Goal: Task Accomplishment & Management: Manage account settings

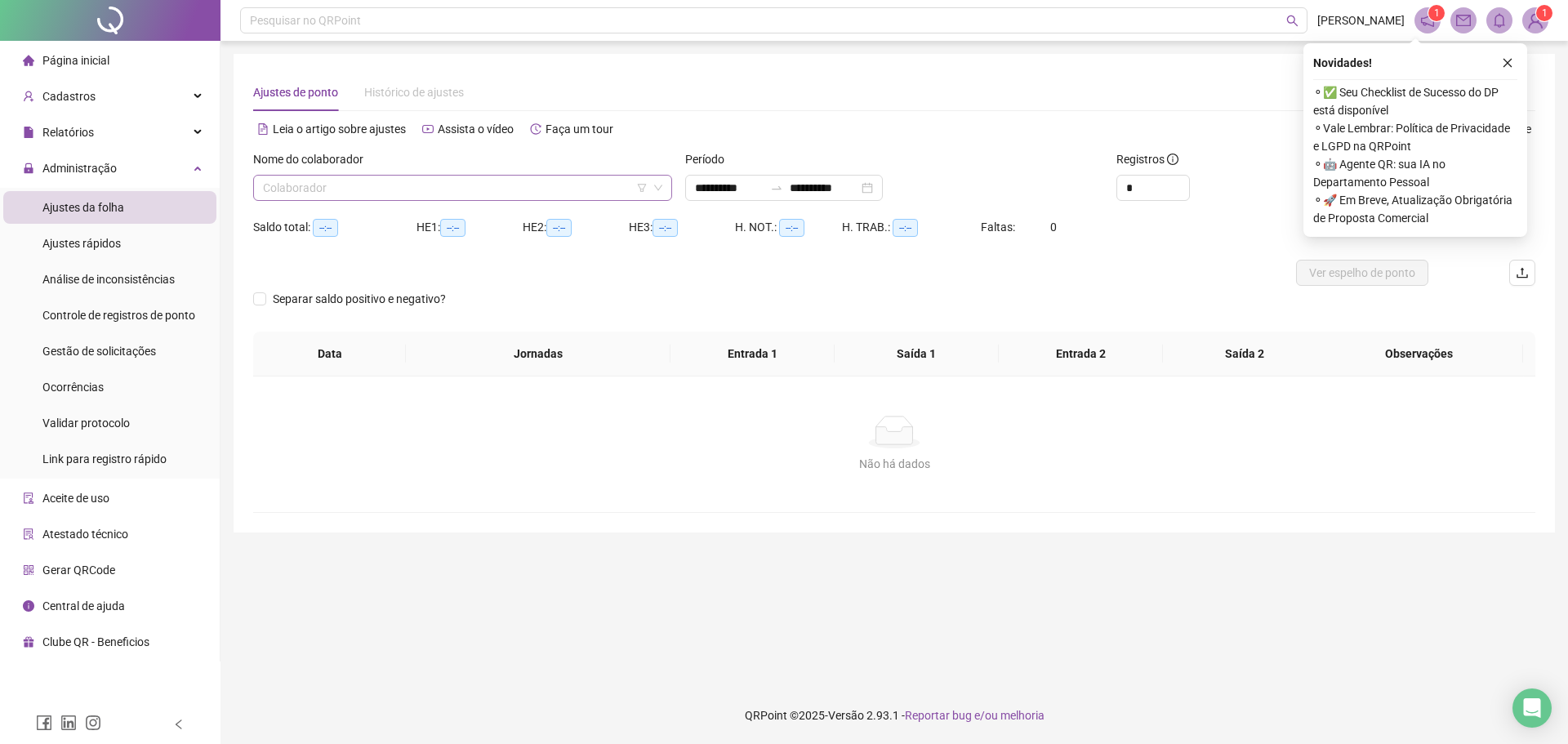
click at [348, 183] on input "search" at bounding box center [455, 188] width 385 height 24
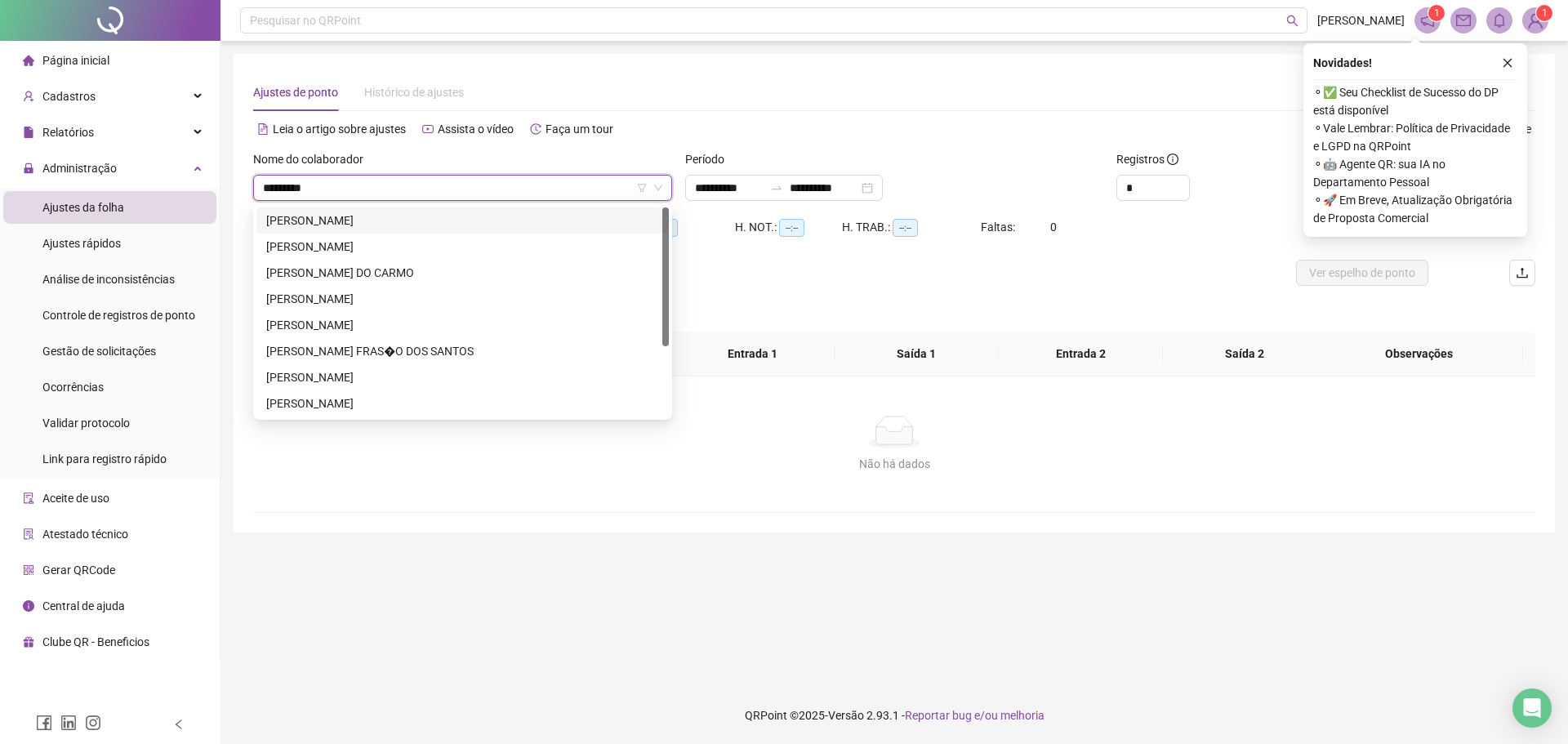
type input "*********"
click at [368, 295] on div "FRANCISCO DE ASSIS GOMES MACHADO" at bounding box center [462, 298] width 393 height 18
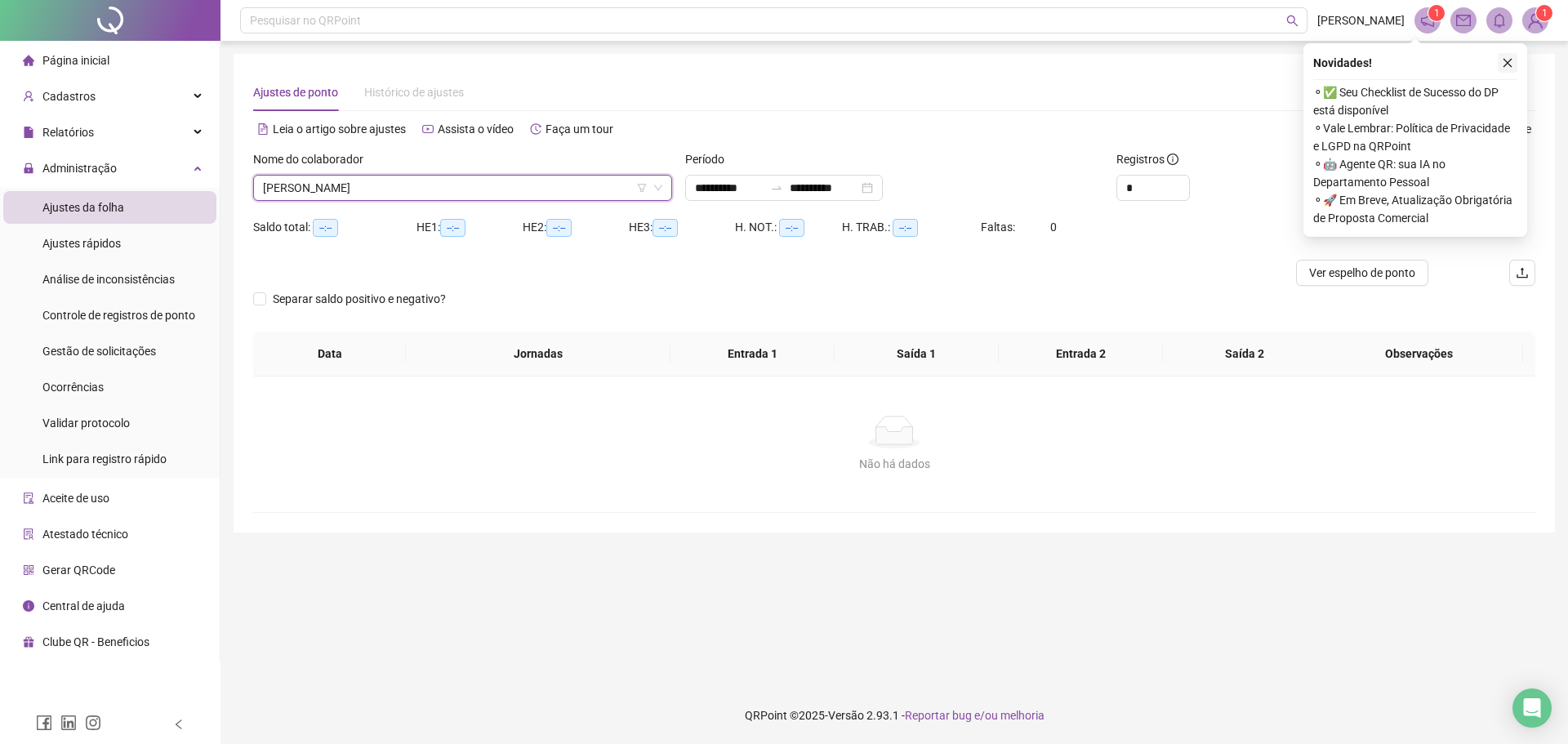
click at [1498, 62] on button "button" at bounding box center [1507, 62] width 20 height 20
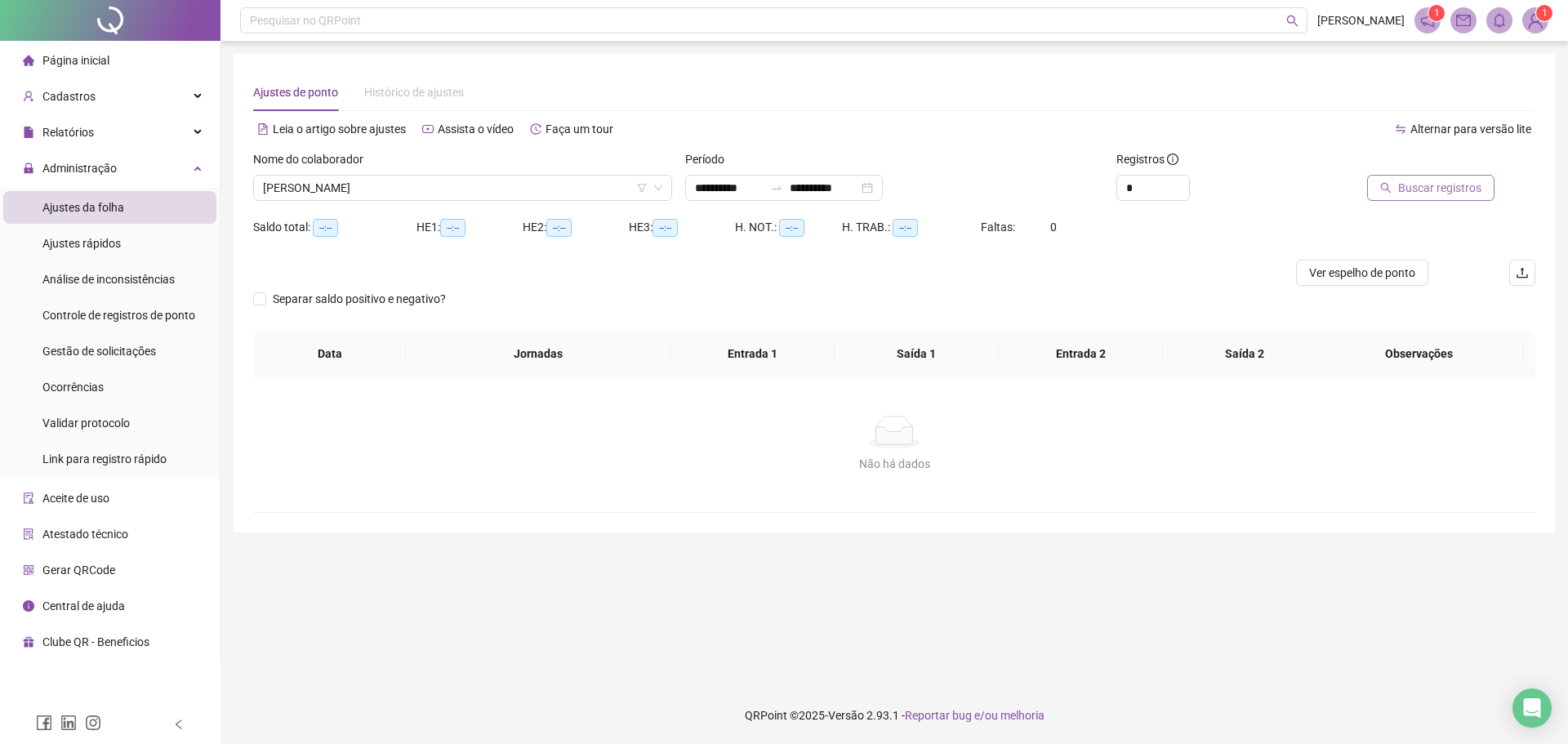
click at [1436, 176] on button "Buscar registros" at bounding box center [1430, 188] width 127 height 26
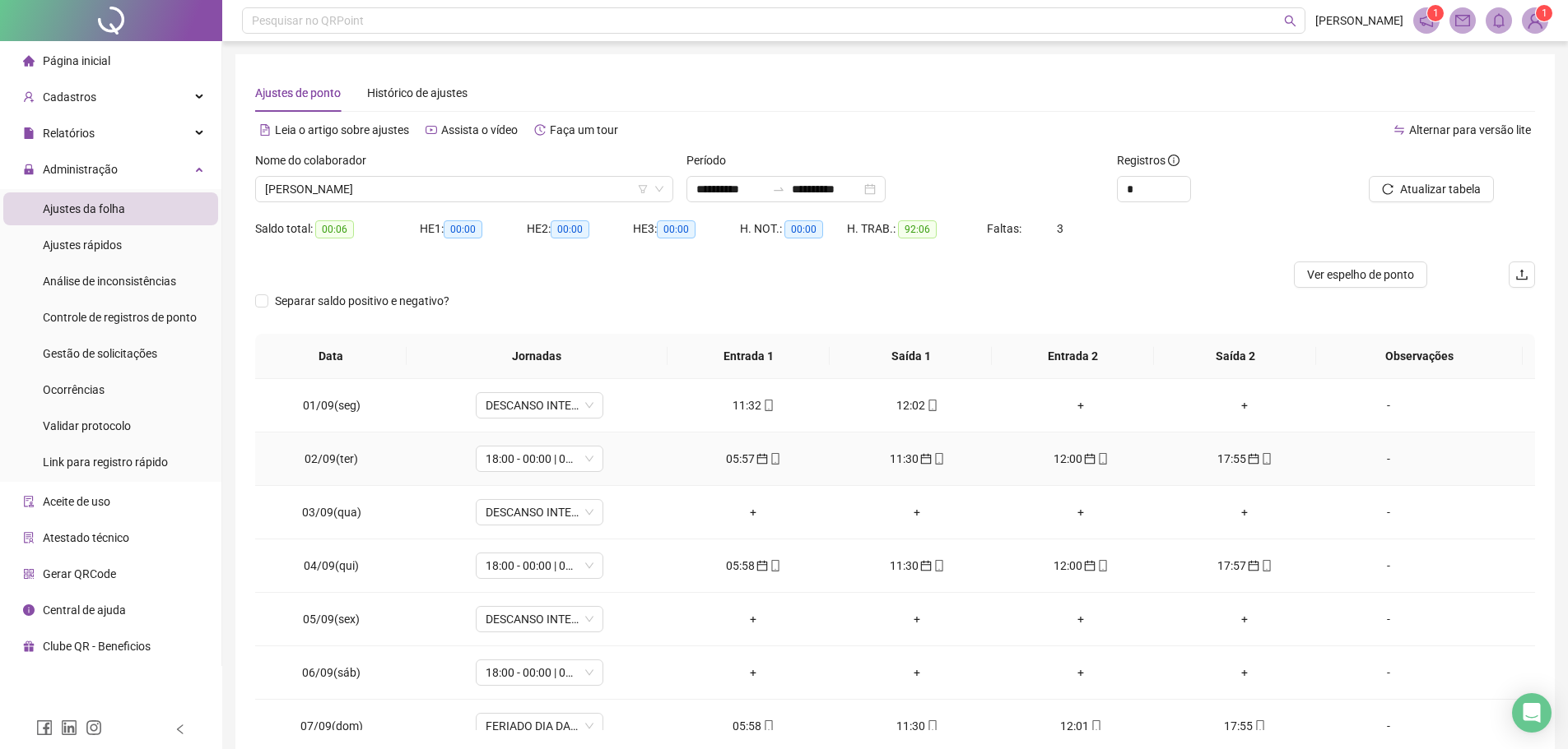
click at [752, 466] on div "05:57" at bounding box center [753, 458] width 137 height 18
type input "**********"
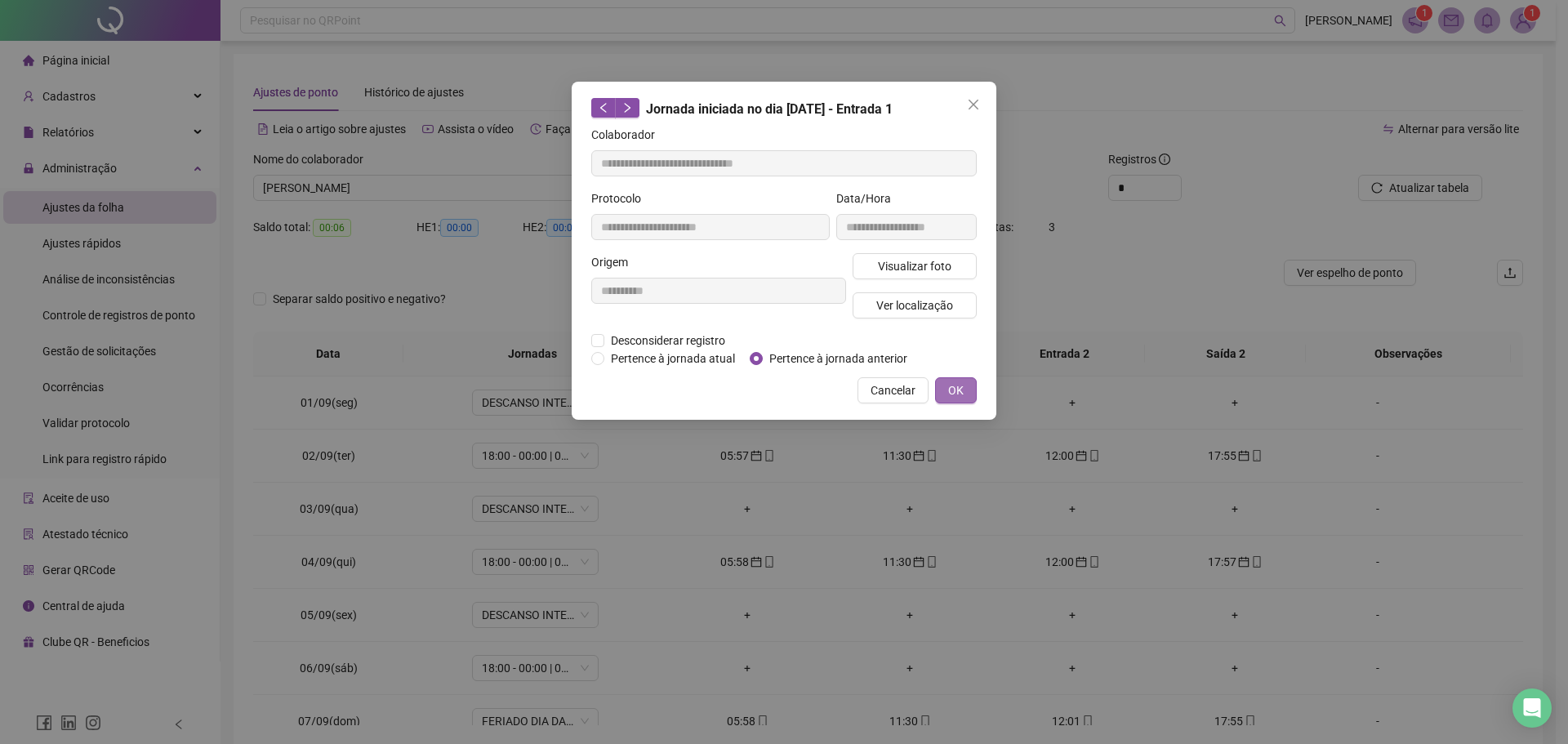
click at [958, 388] on span "OK" at bounding box center [956, 390] width 16 height 18
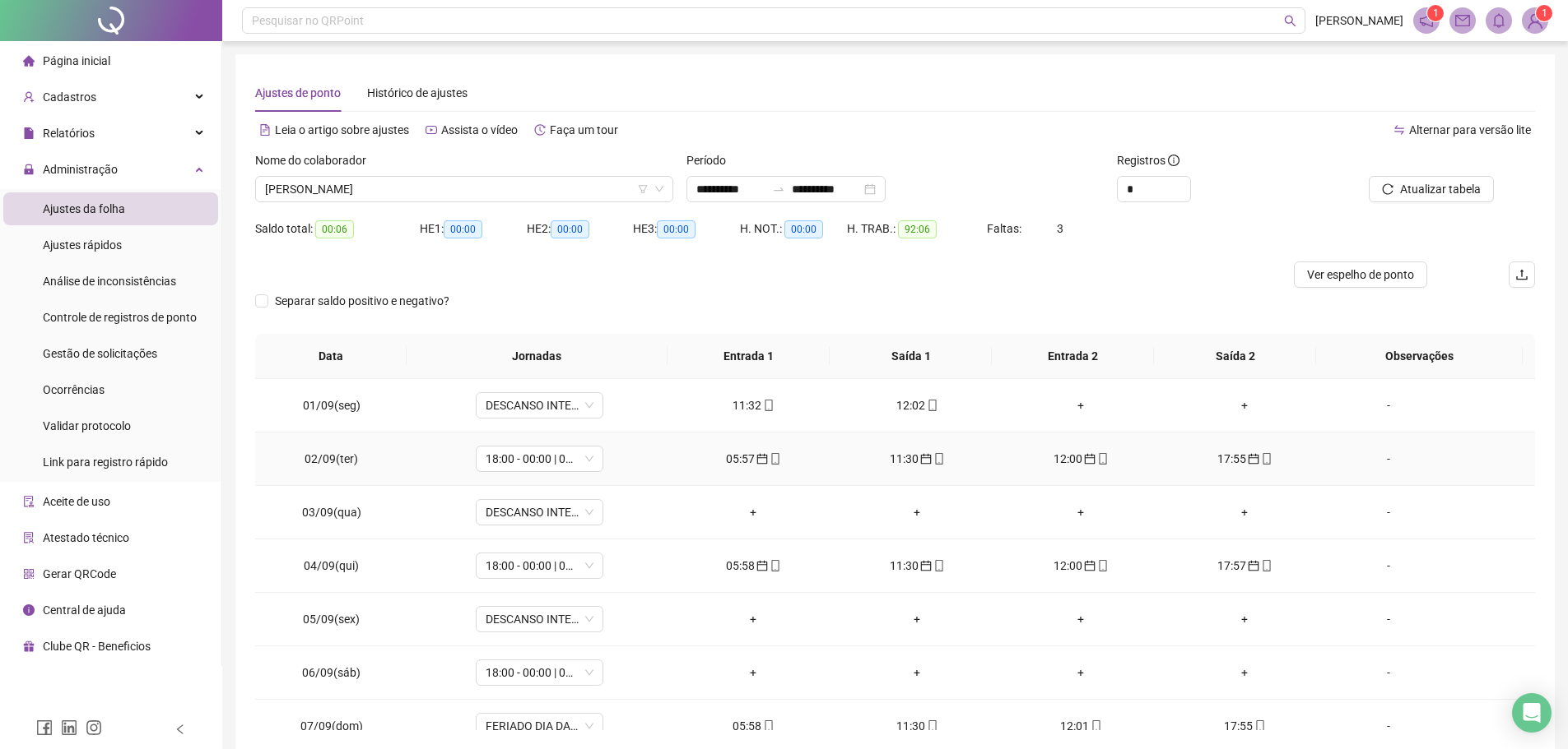
click at [731, 464] on div "05:57" at bounding box center [753, 458] width 137 height 18
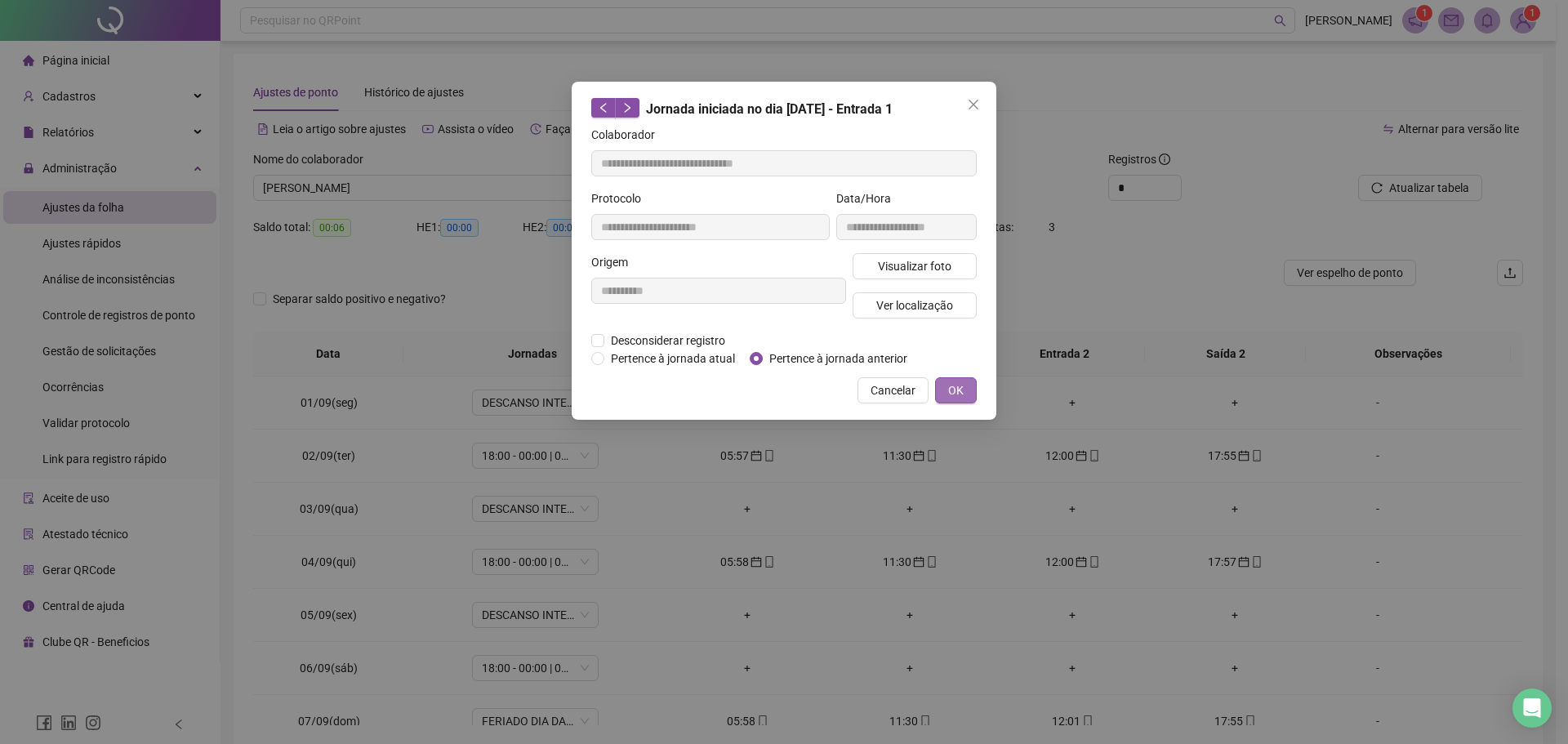
click at [947, 388] on button "OK" at bounding box center [956, 390] width 42 height 26
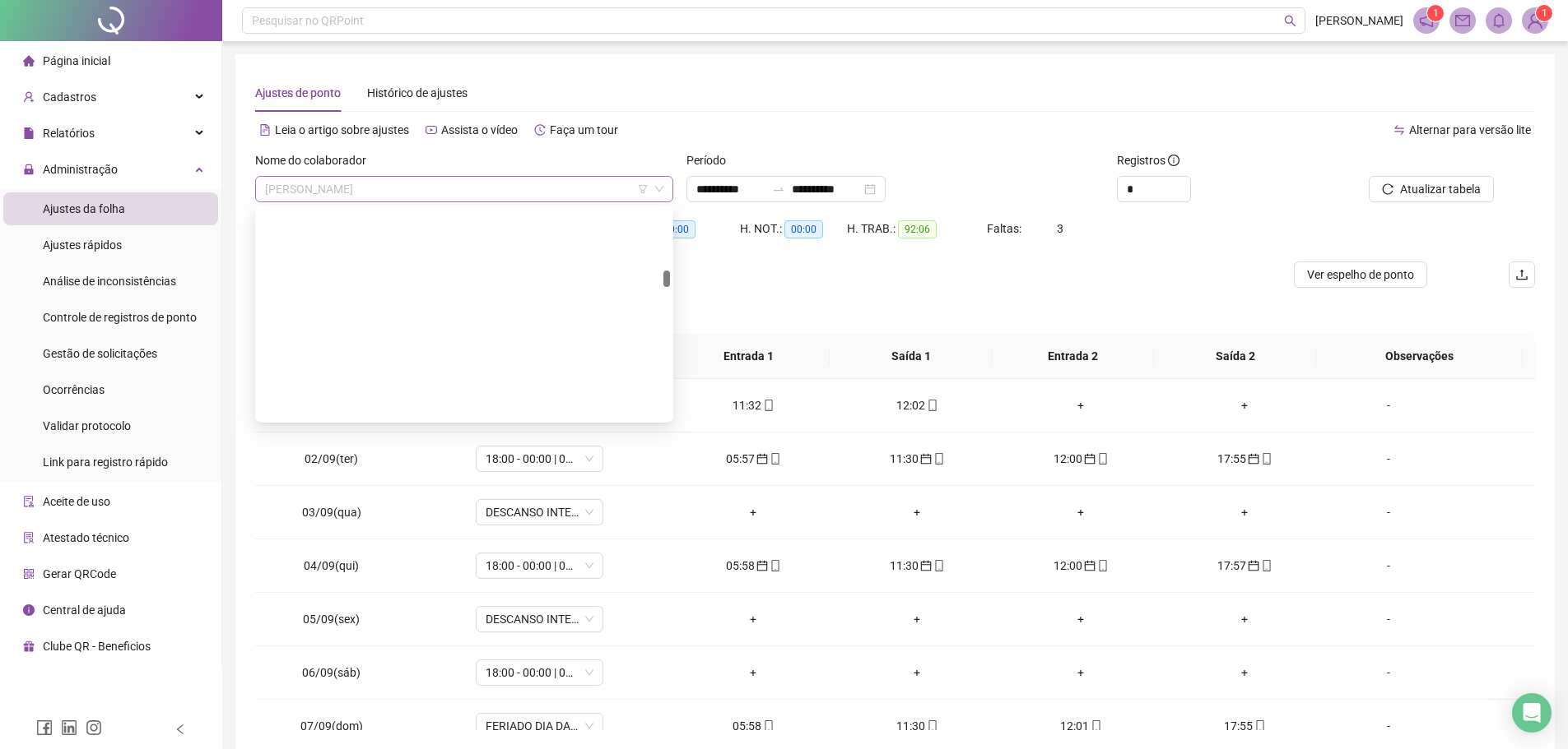
click at [508, 186] on span "FRANCISCO DE ASSIS GOMES MACHADO" at bounding box center [464, 189] width 398 height 24
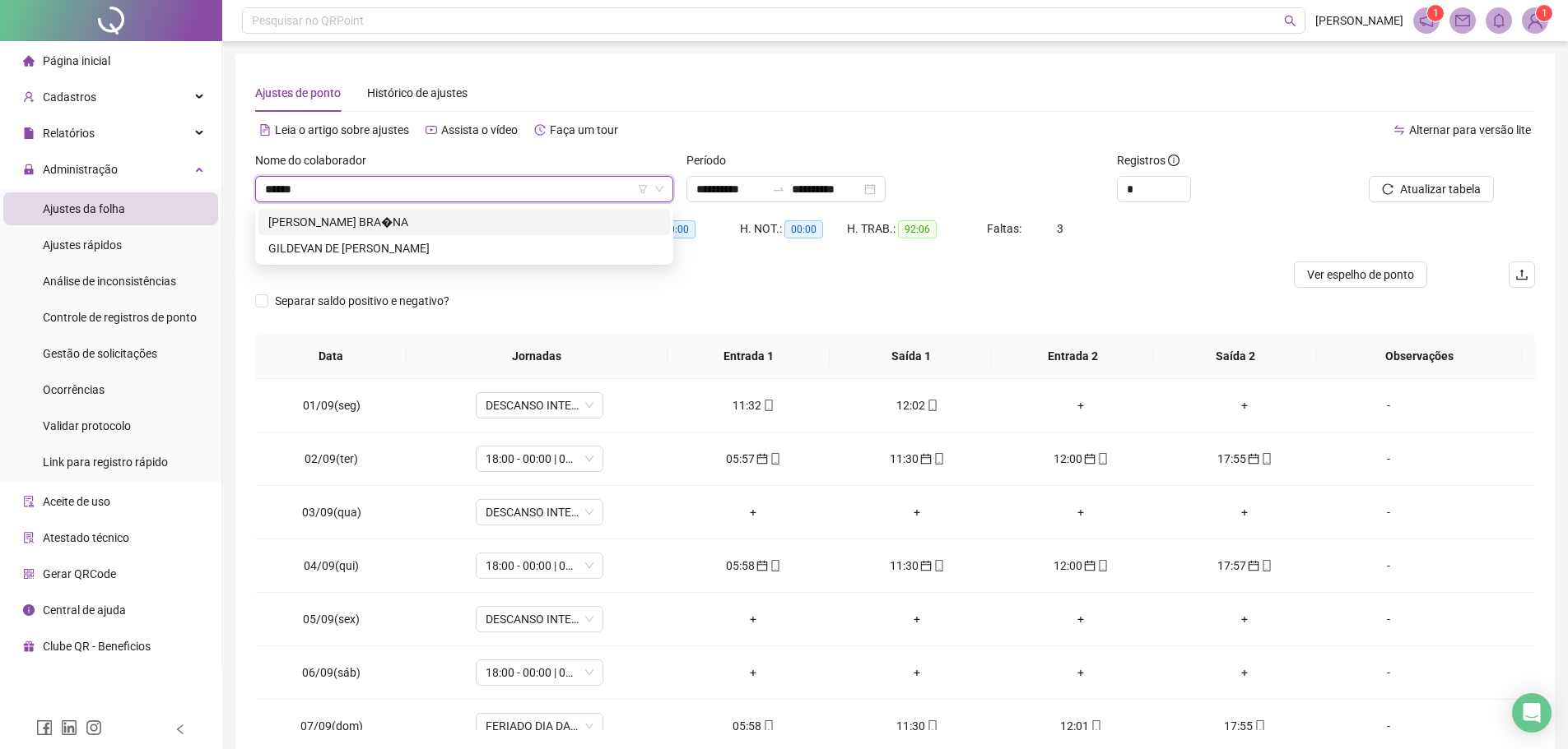
type input "*******"
click at [487, 218] on div "GILDEVAN DE JESUS LIMA" at bounding box center [464, 222] width 391 height 18
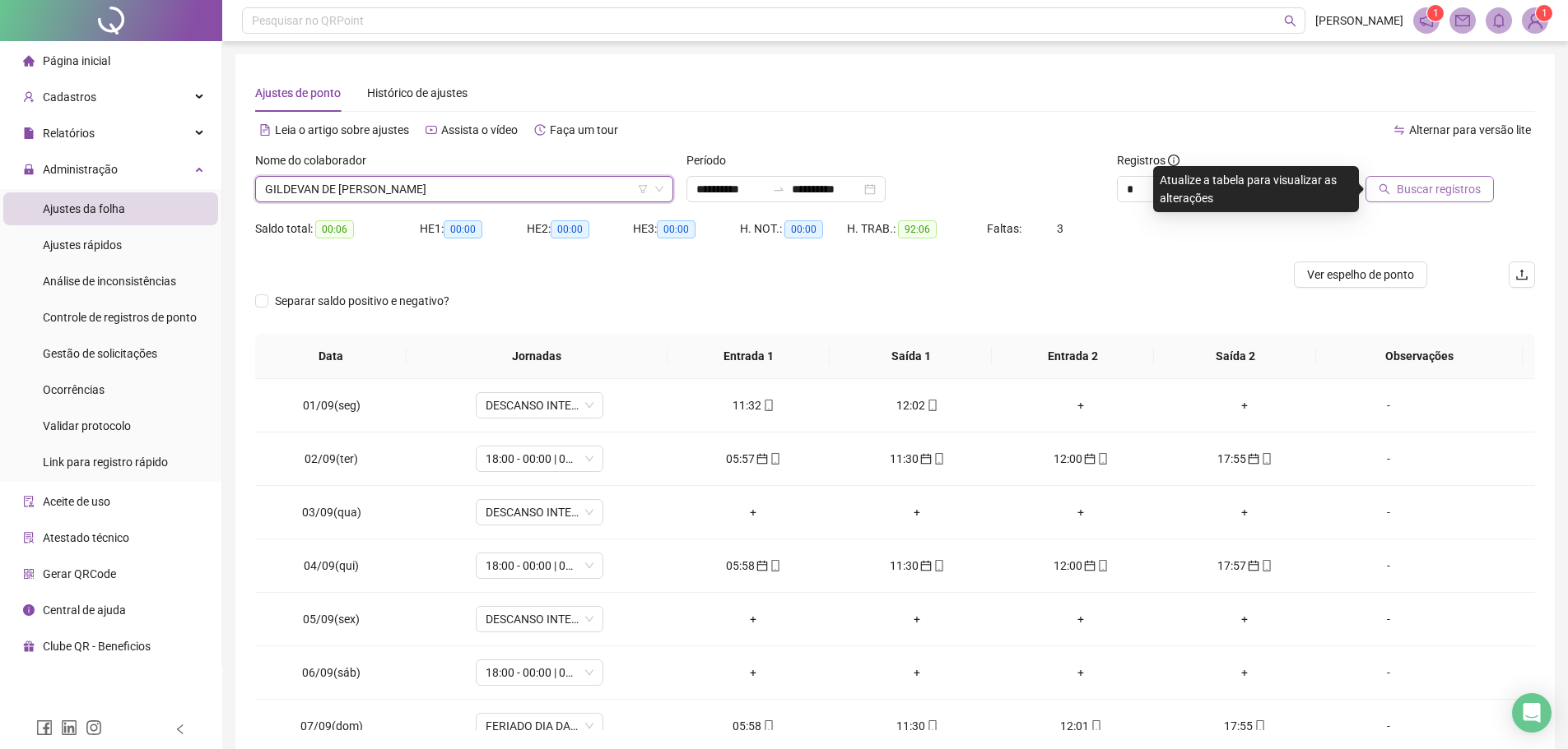
click at [1404, 187] on span "Buscar registros" at bounding box center [1439, 189] width 84 height 18
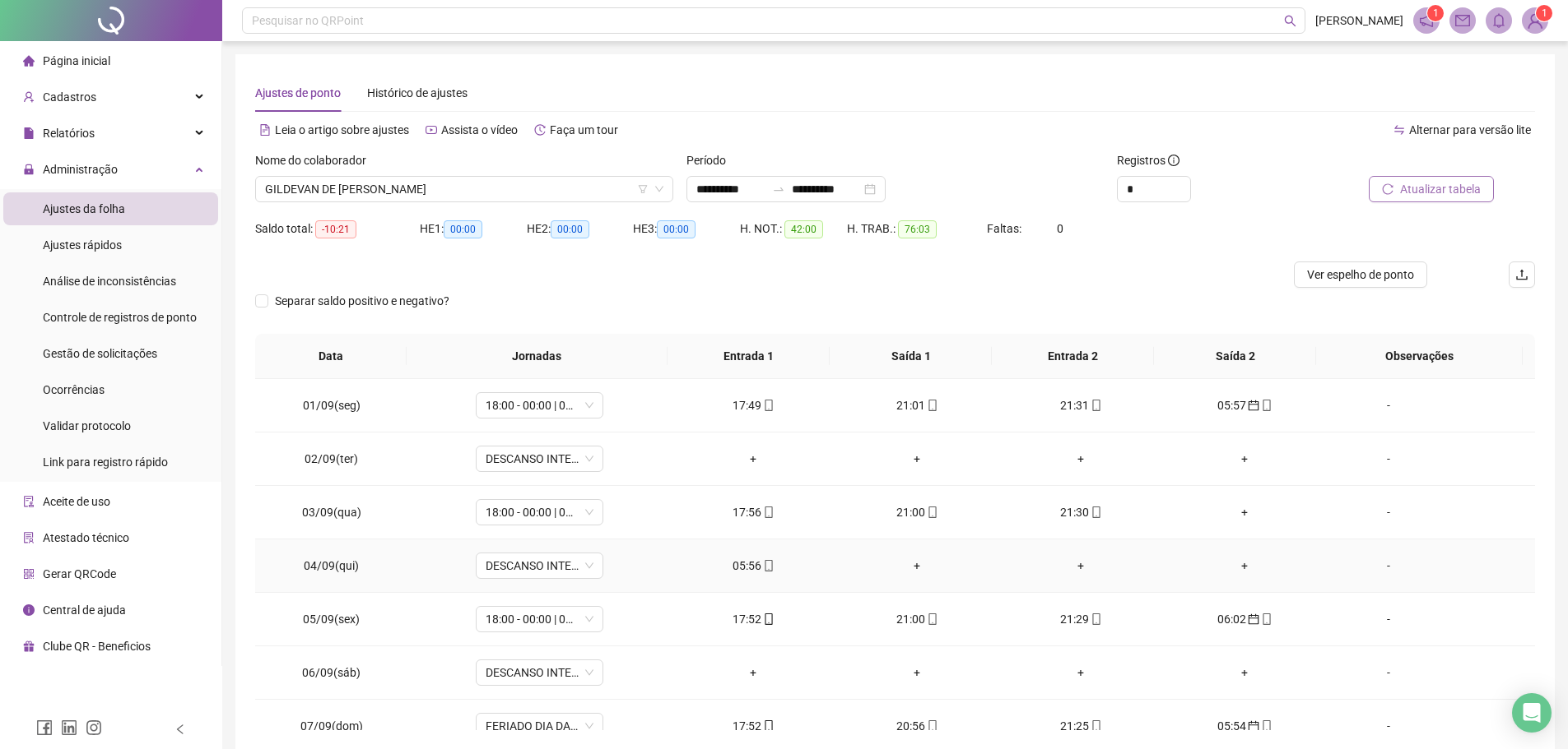
click at [722, 574] on td "05:56" at bounding box center [753, 566] width 163 height 53
click at [737, 573] on div "05:56" at bounding box center [753, 566] width 137 height 18
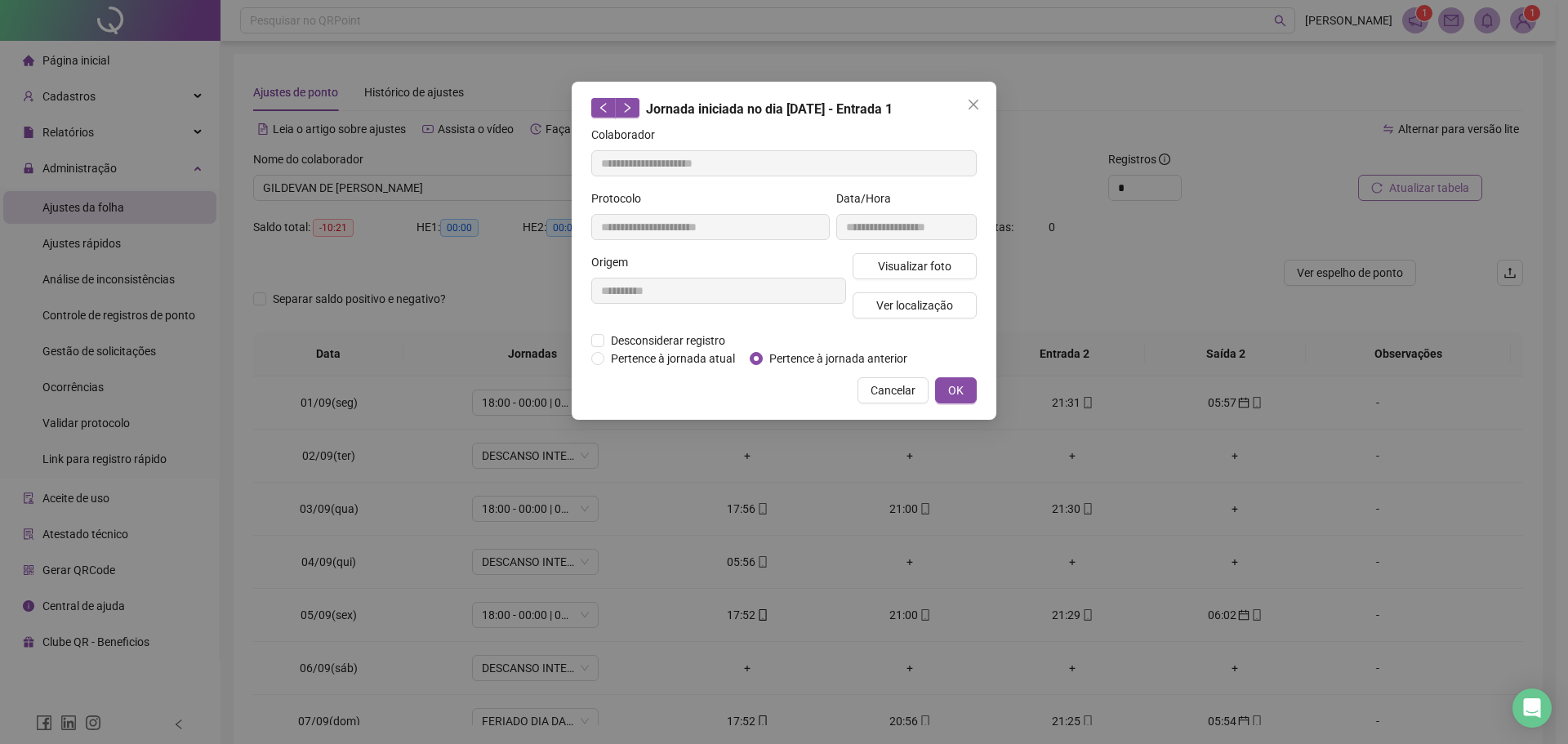
type input "**********"
click at [767, 360] on span "Pertence à jornada anterior" at bounding box center [838, 358] width 151 height 18
click at [956, 388] on span "OK" at bounding box center [956, 390] width 16 height 18
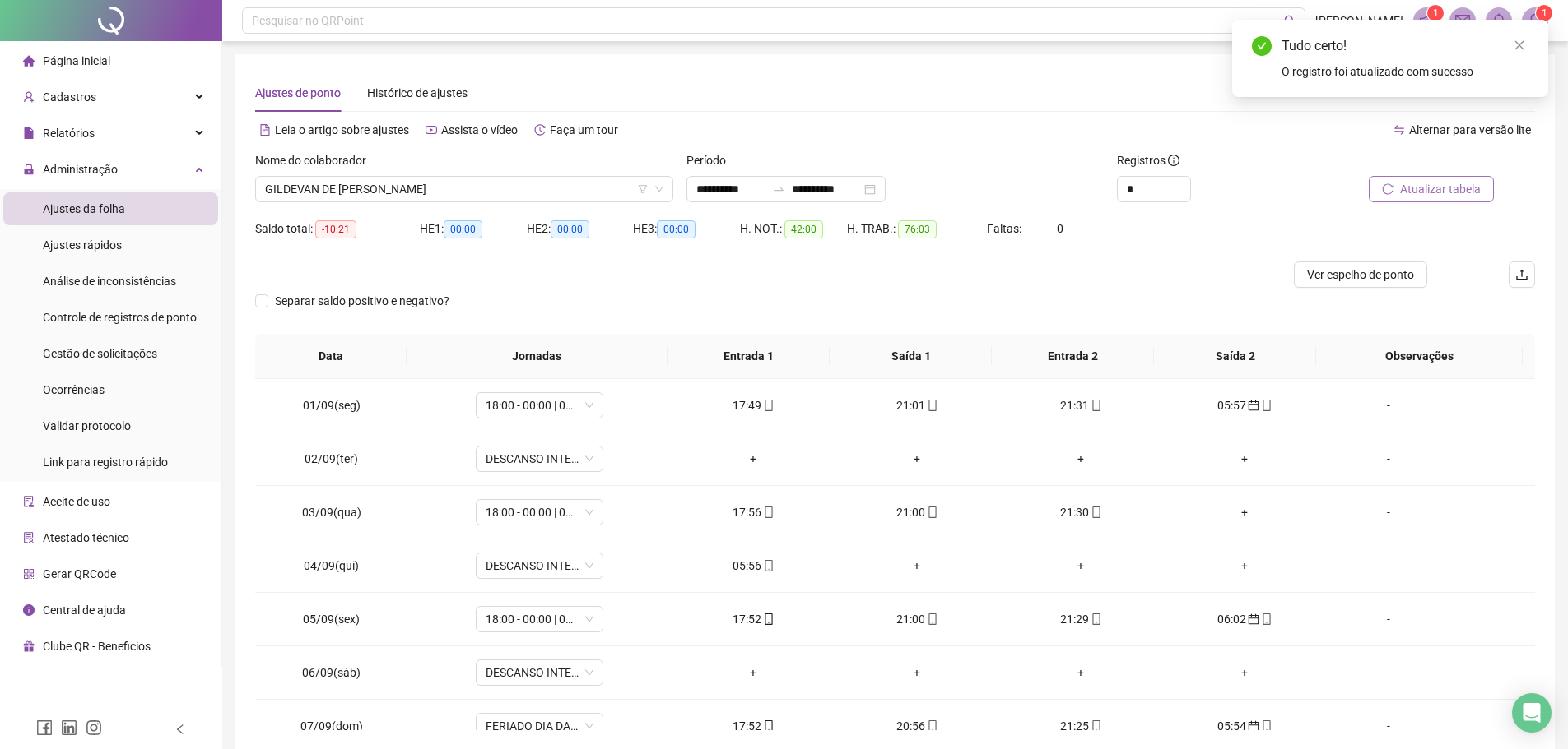
click at [1432, 184] on span "Atualizar tabela" at bounding box center [1440, 189] width 80 height 18
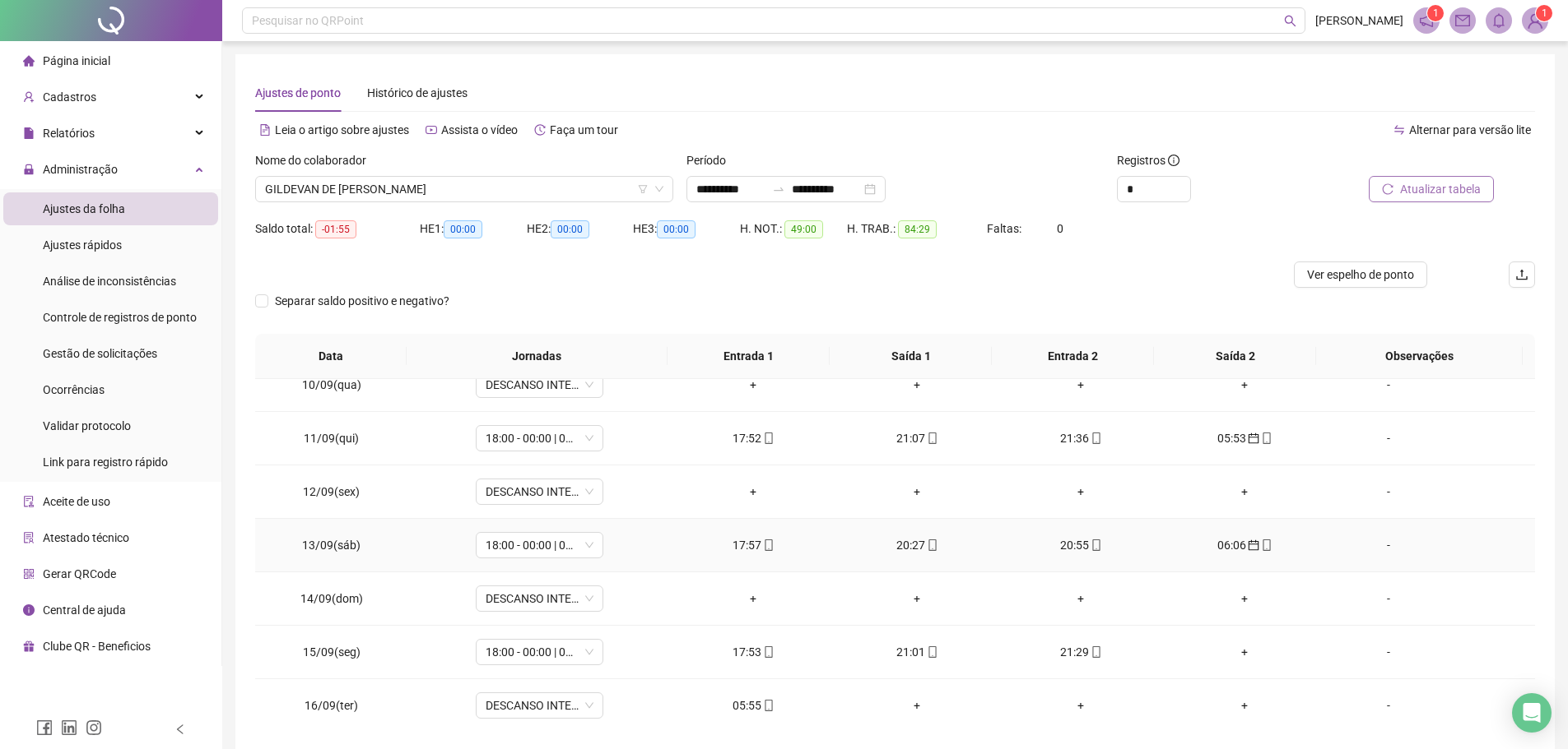
scroll to position [504, 0]
click at [750, 702] on div "05:55" at bounding box center [753, 703] width 137 height 18
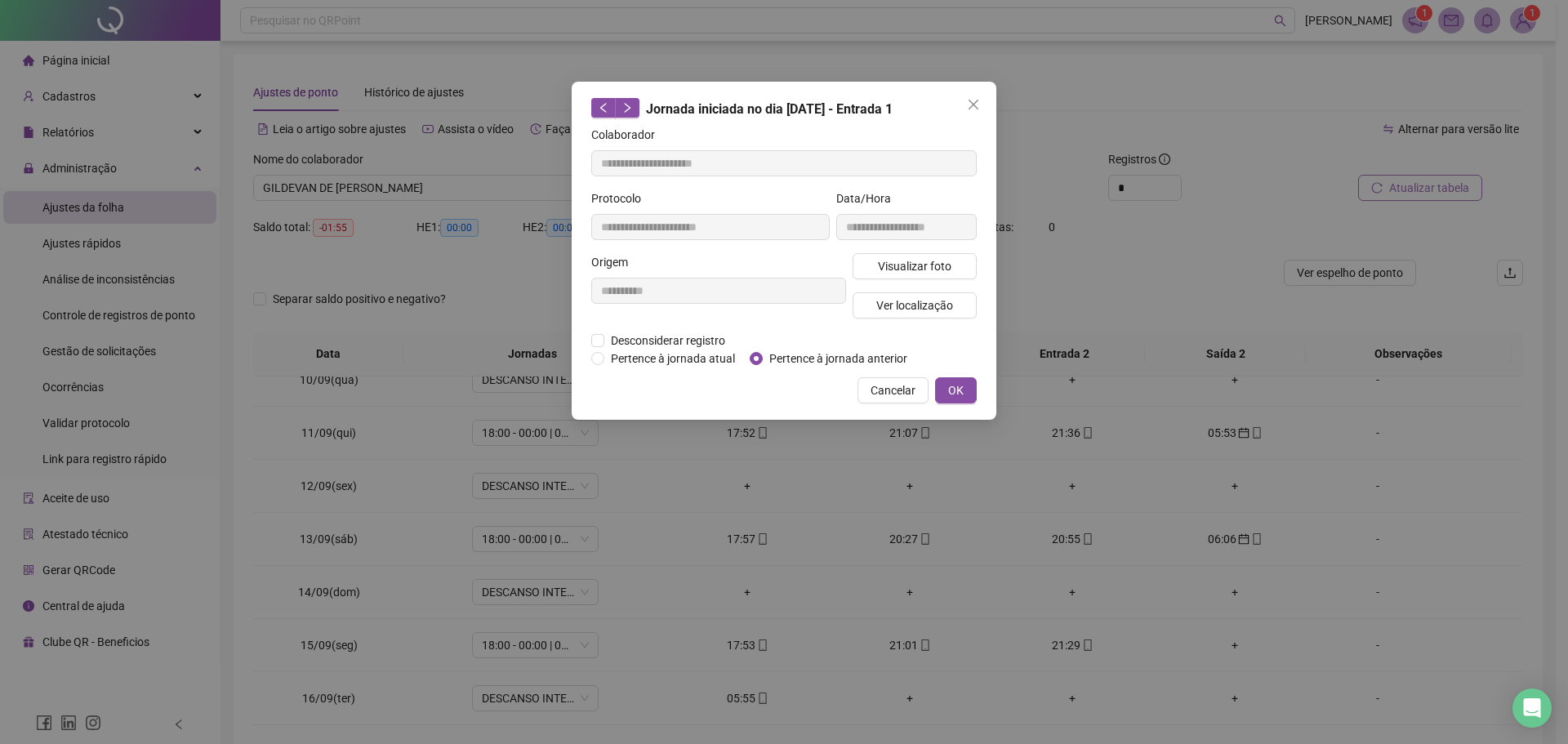
type input "**********"
click at [768, 354] on span "Pertence à jornada anterior" at bounding box center [838, 358] width 151 height 18
click at [952, 394] on span "OK" at bounding box center [956, 390] width 16 height 18
click at [956, 394] on span "OK" at bounding box center [956, 390] width 16 height 18
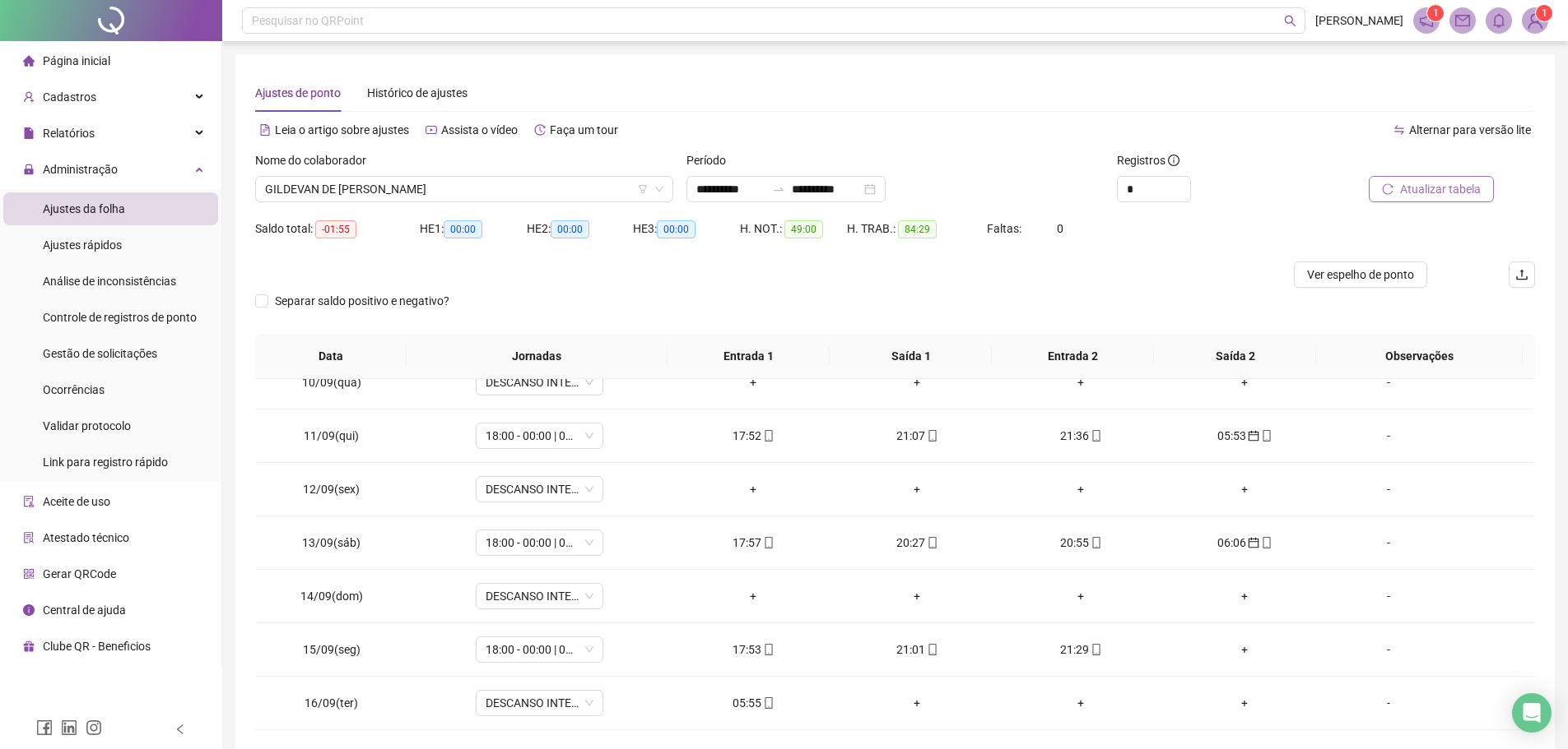
click at [1397, 178] on button "Atualizar tabela" at bounding box center [1431, 189] width 125 height 26
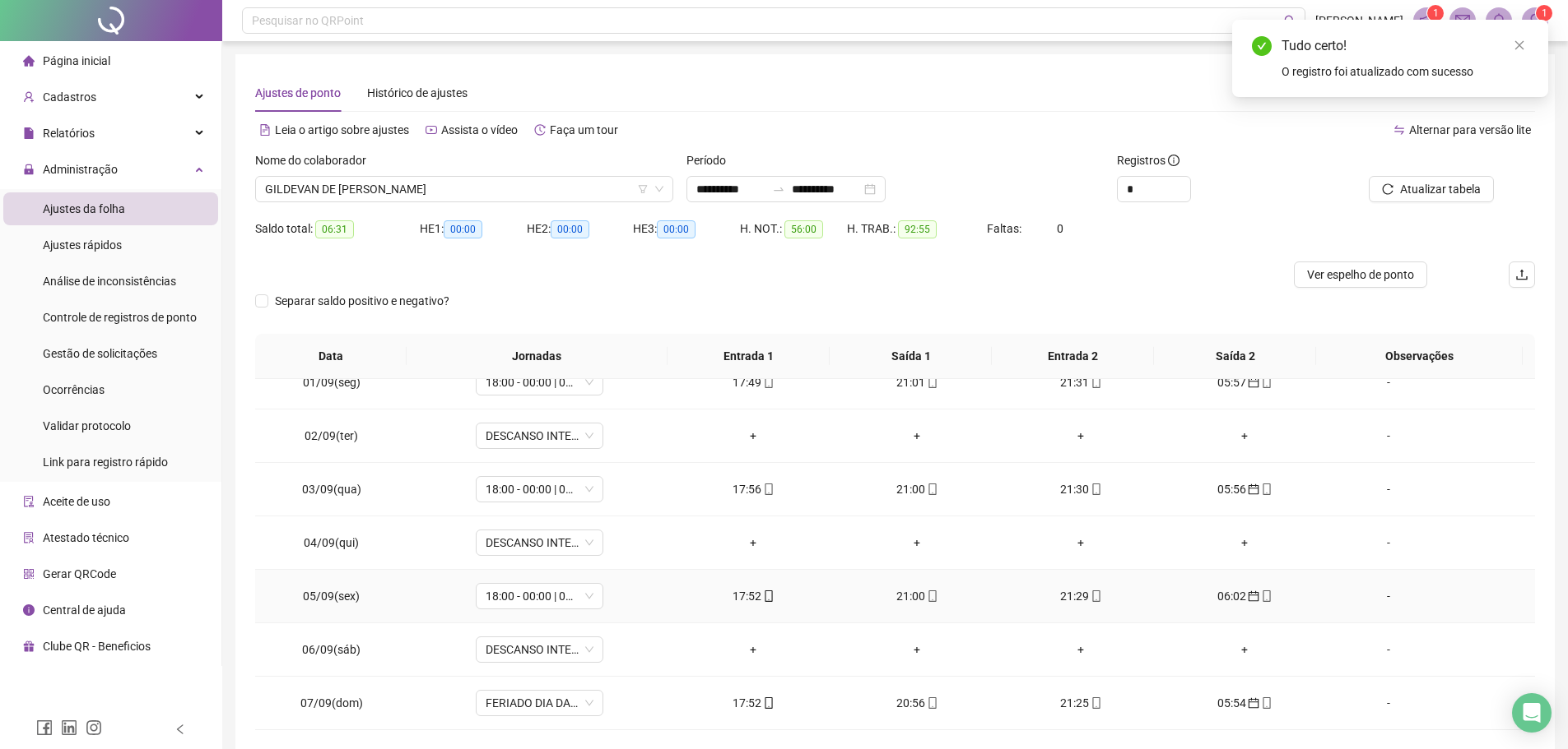
scroll to position [0, 0]
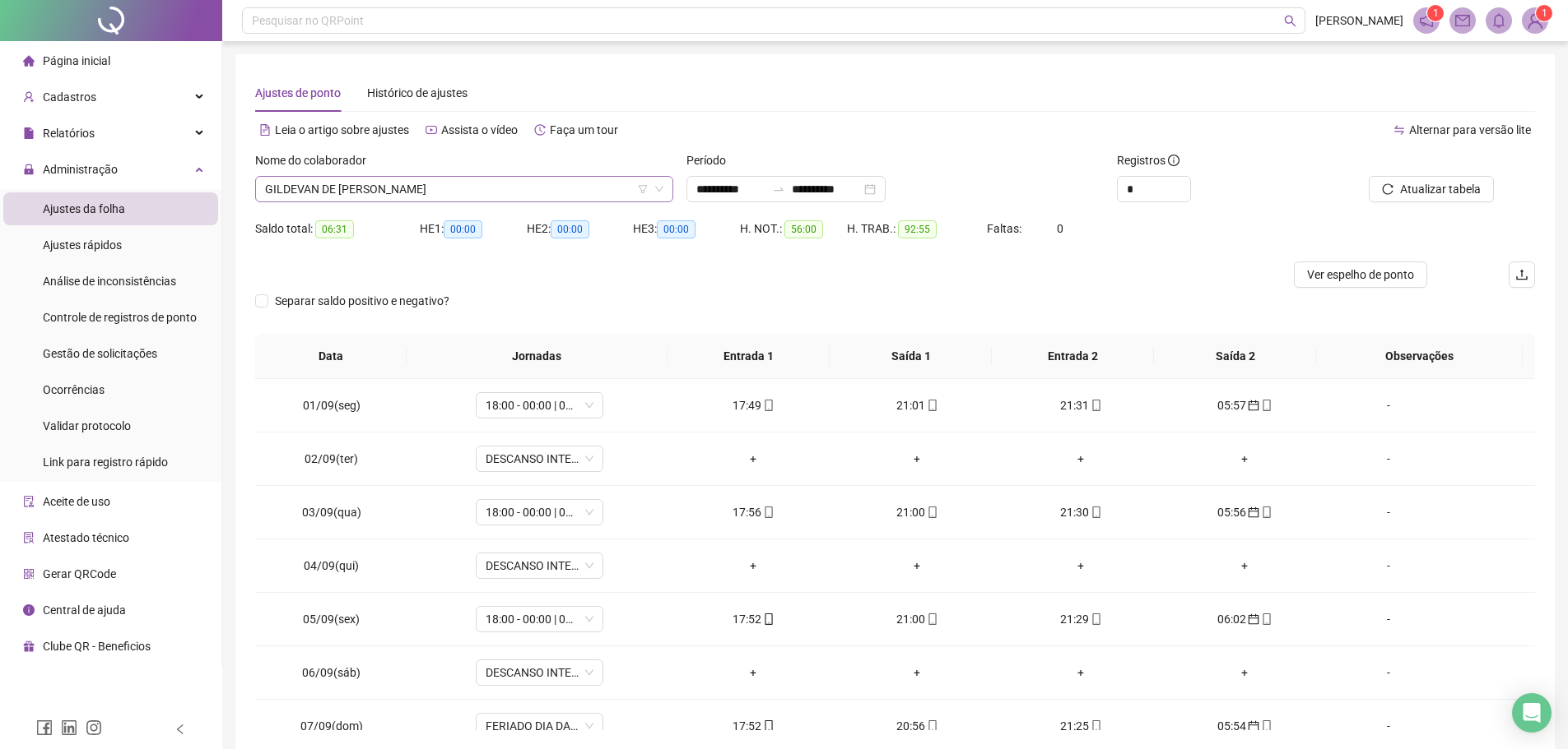
click at [441, 183] on span "GILDEVAN DE JESUS LIMA" at bounding box center [464, 189] width 398 height 24
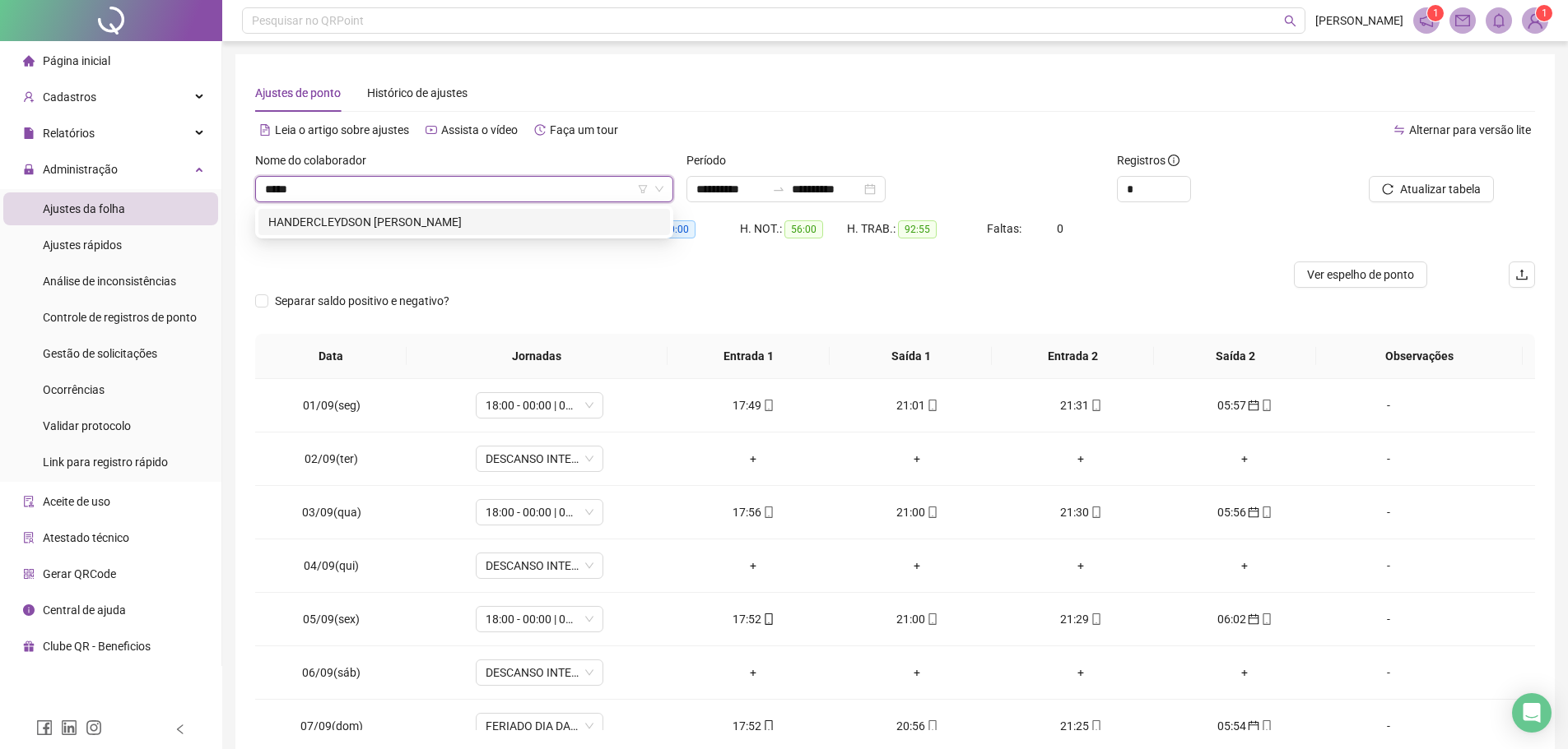
type input "******"
click at [455, 219] on div "HANDERCLEYDSON MOHANA PEREIRA" at bounding box center [464, 222] width 391 height 18
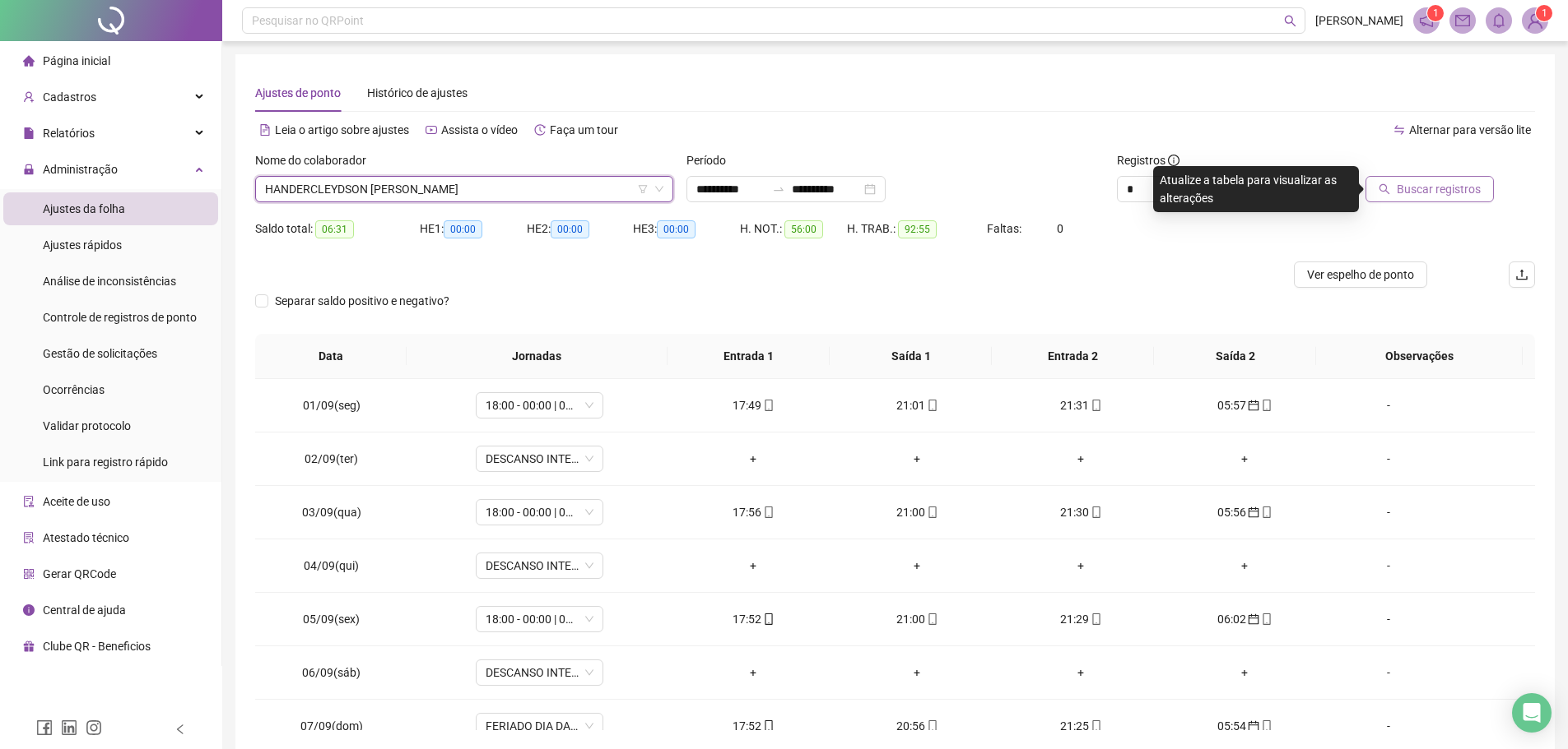
click at [1455, 193] on span "Buscar registros" at bounding box center [1439, 189] width 84 height 18
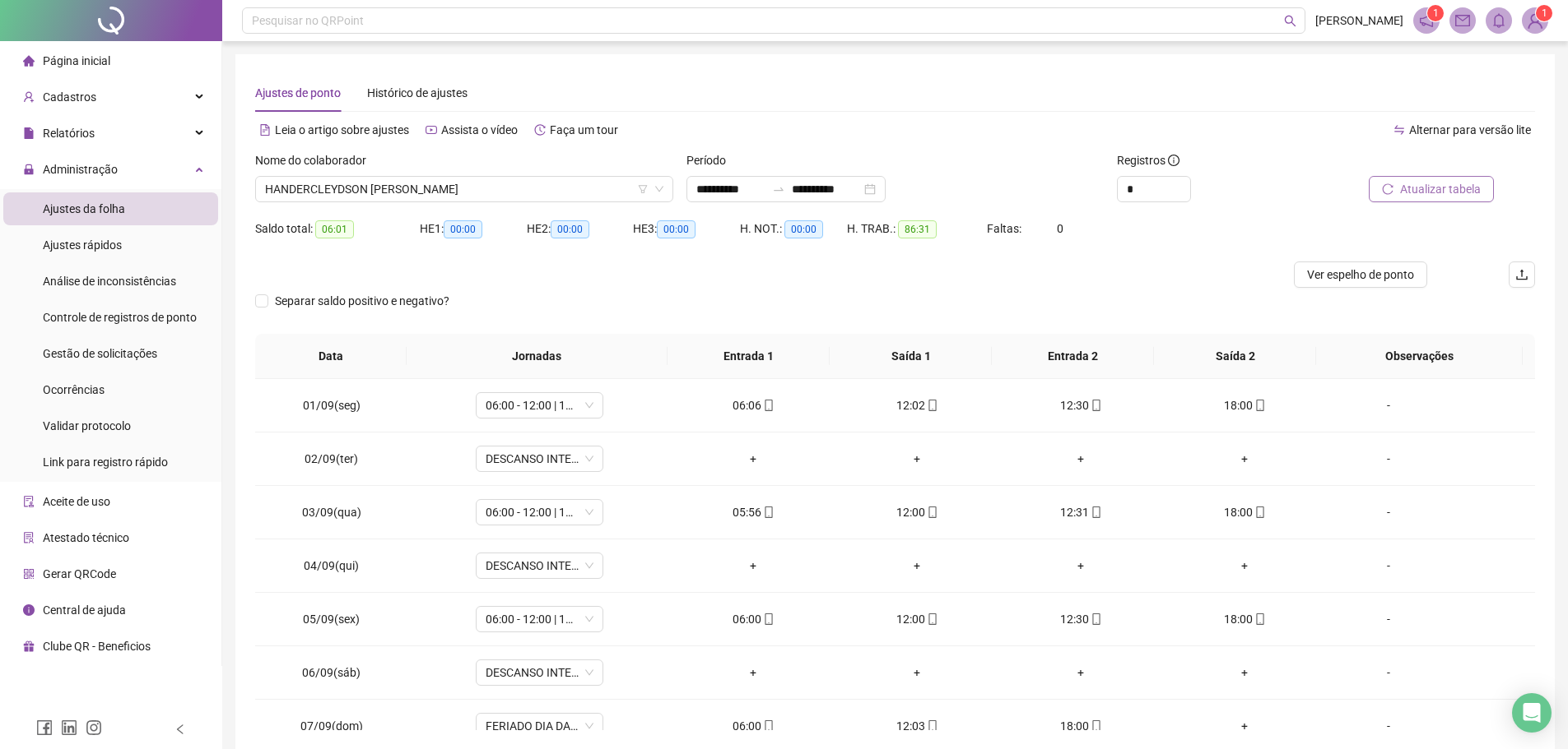
click at [1379, 192] on button "Atualizar tabela" at bounding box center [1431, 189] width 125 height 26
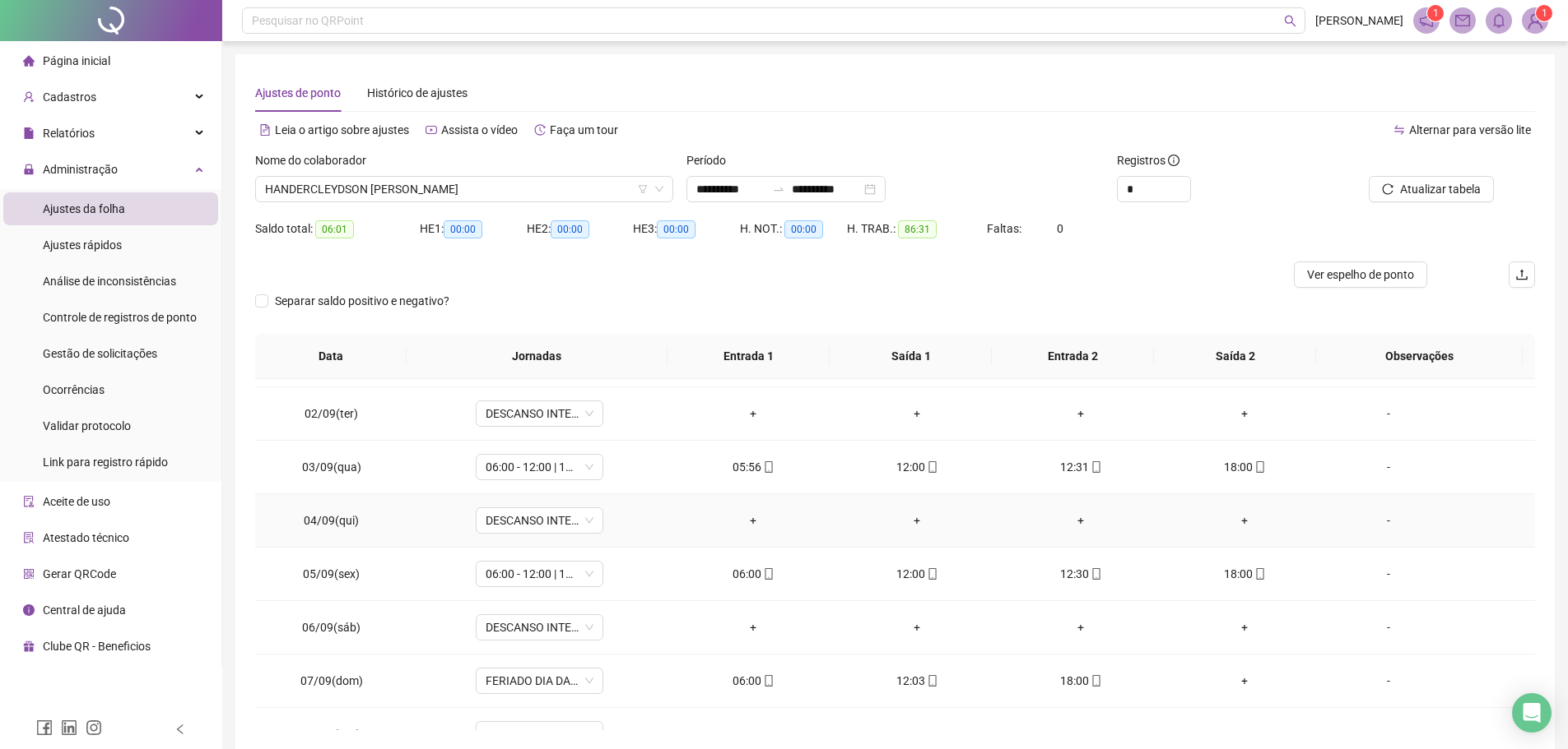
scroll to position [82, 0]
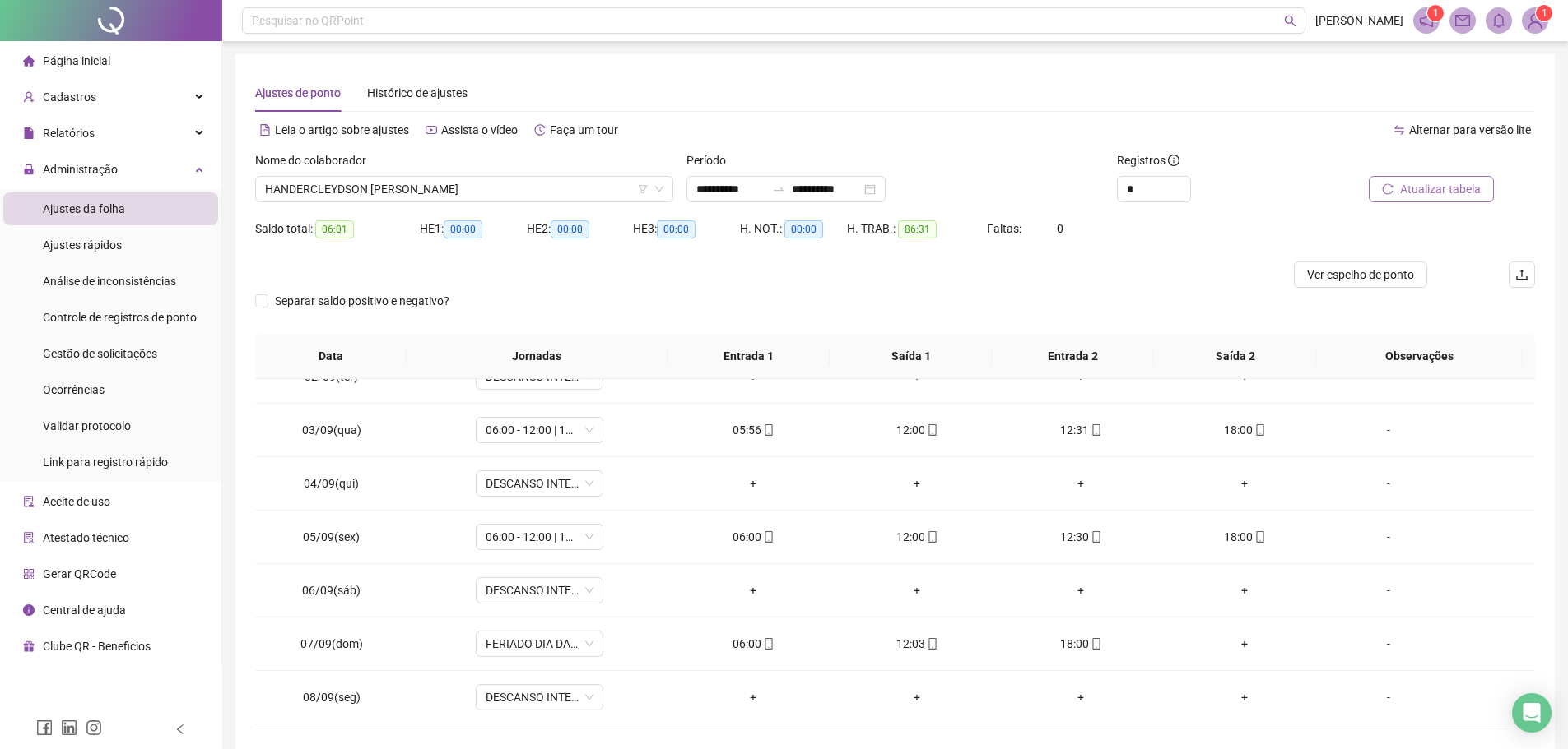
click at [1447, 188] on span "Atualizar tabela" at bounding box center [1440, 189] width 80 height 18
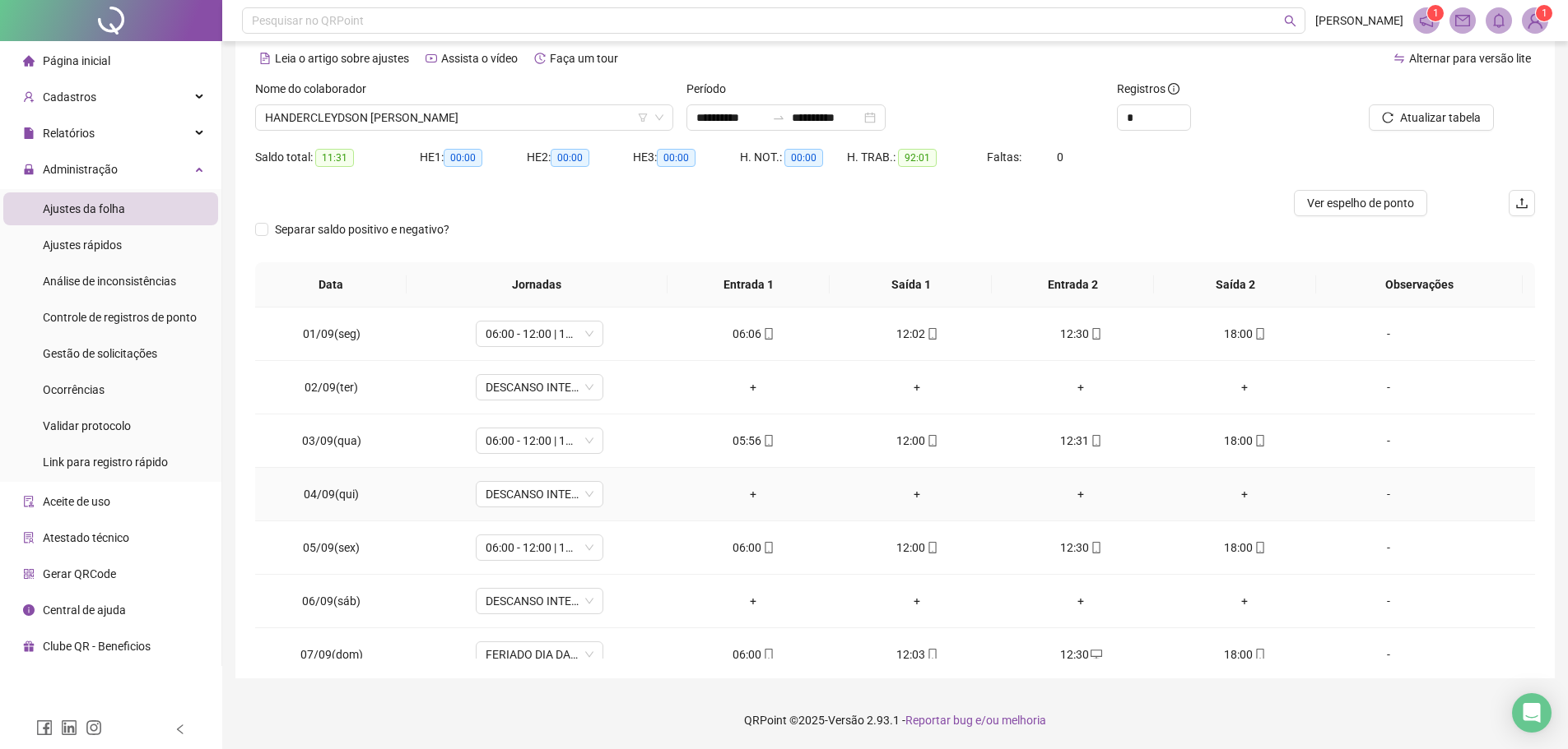
scroll to position [0, 0]
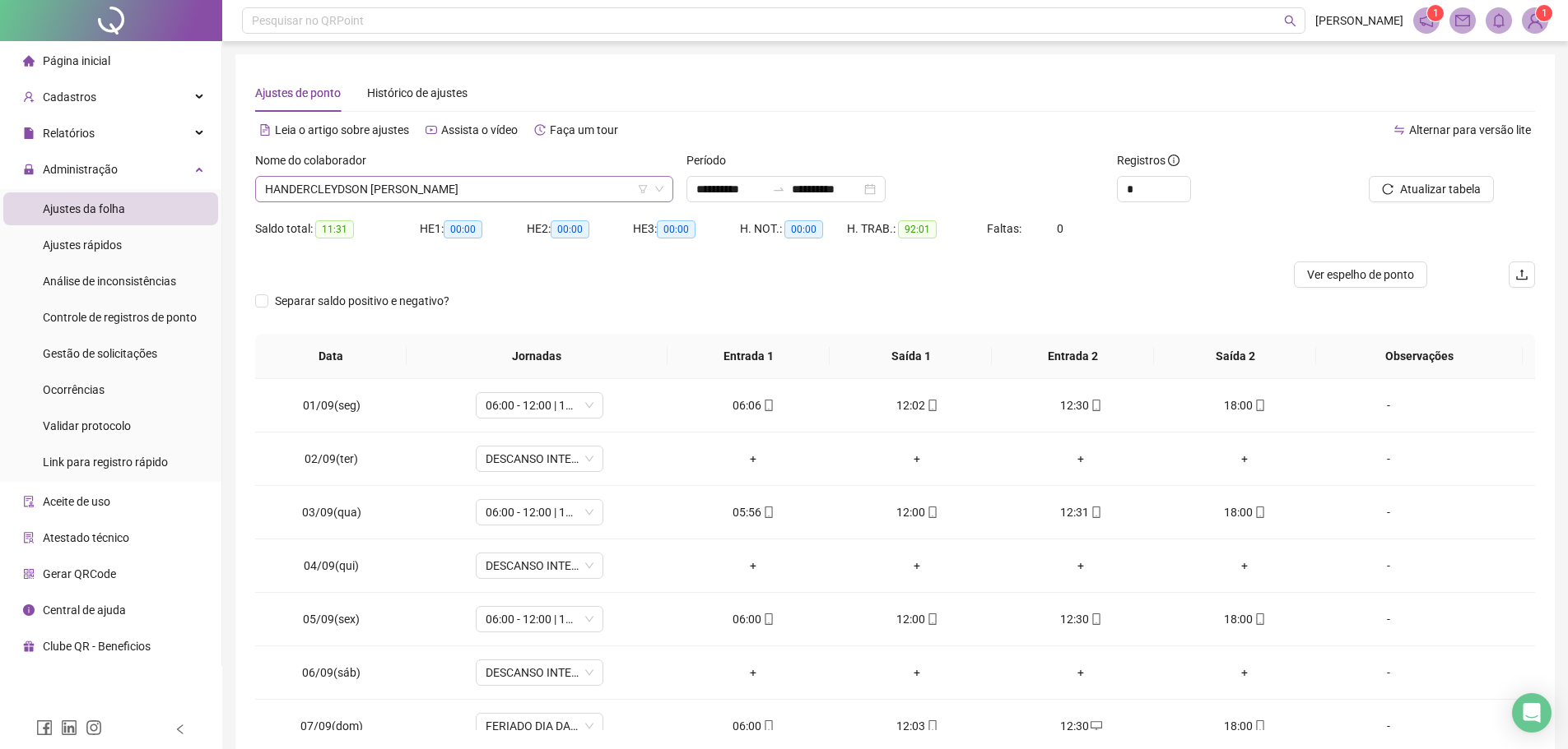
click at [494, 189] on span "HANDERCLEYDSON MOHANA PEREIRA" at bounding box center [464, 189] width 398 height 24
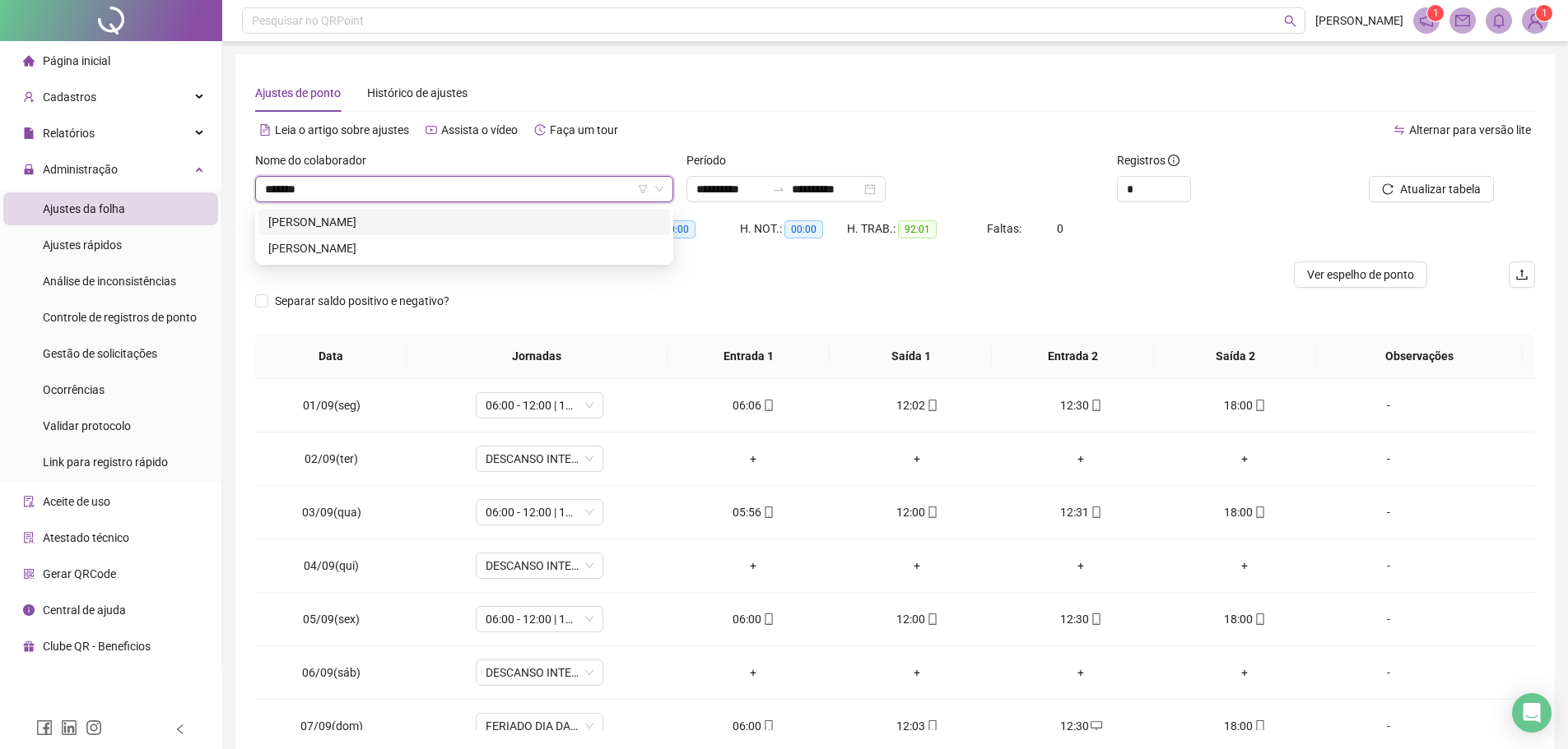
type input "********"
click at [452, 221] on div "JOAO CARLOS FERNANDES DOS SANTOS" at bounding box center [464, 222] width 391 height 18
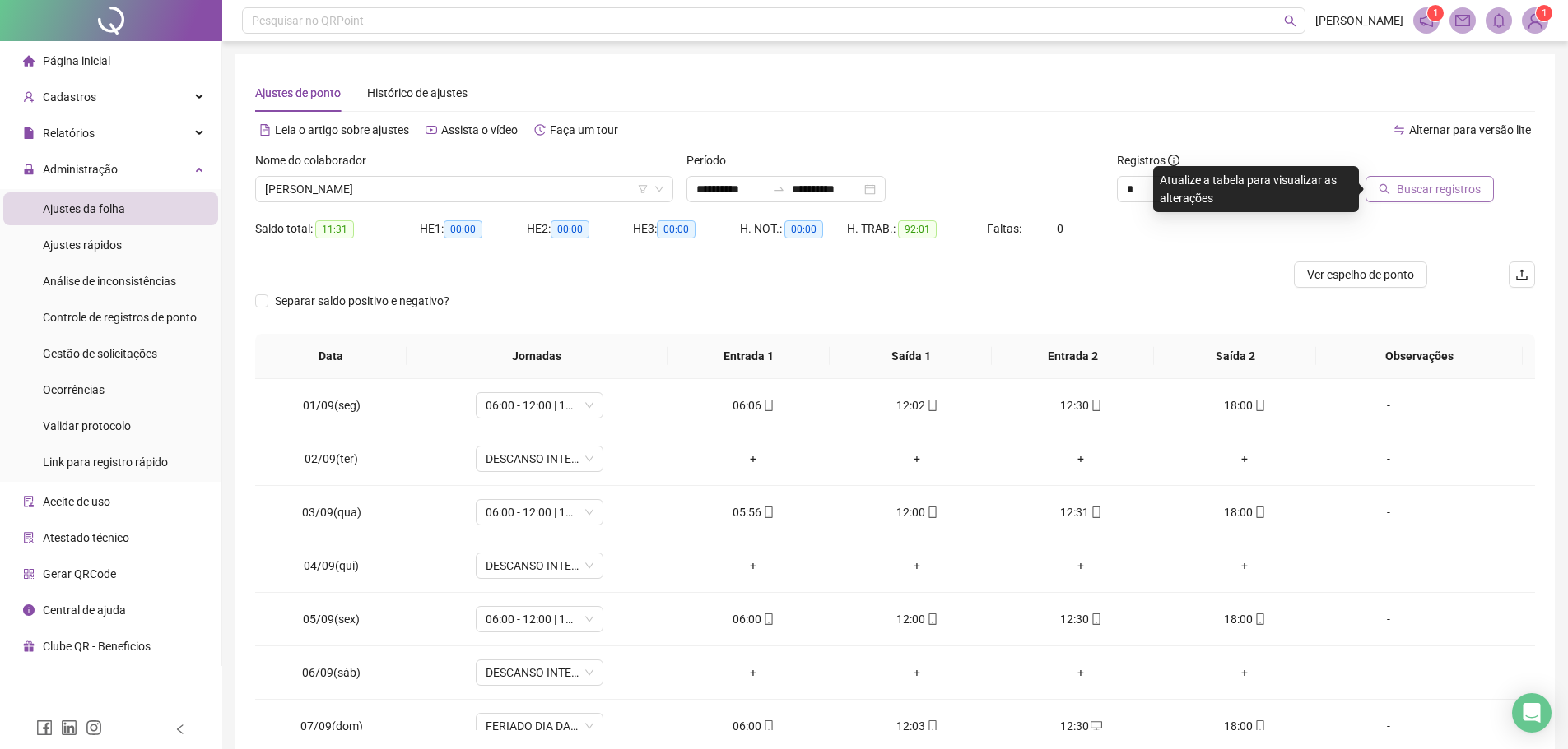
click at [1420, 189] on span "Buscar registros" at bounding box center [1439, 189] width 84 height 18
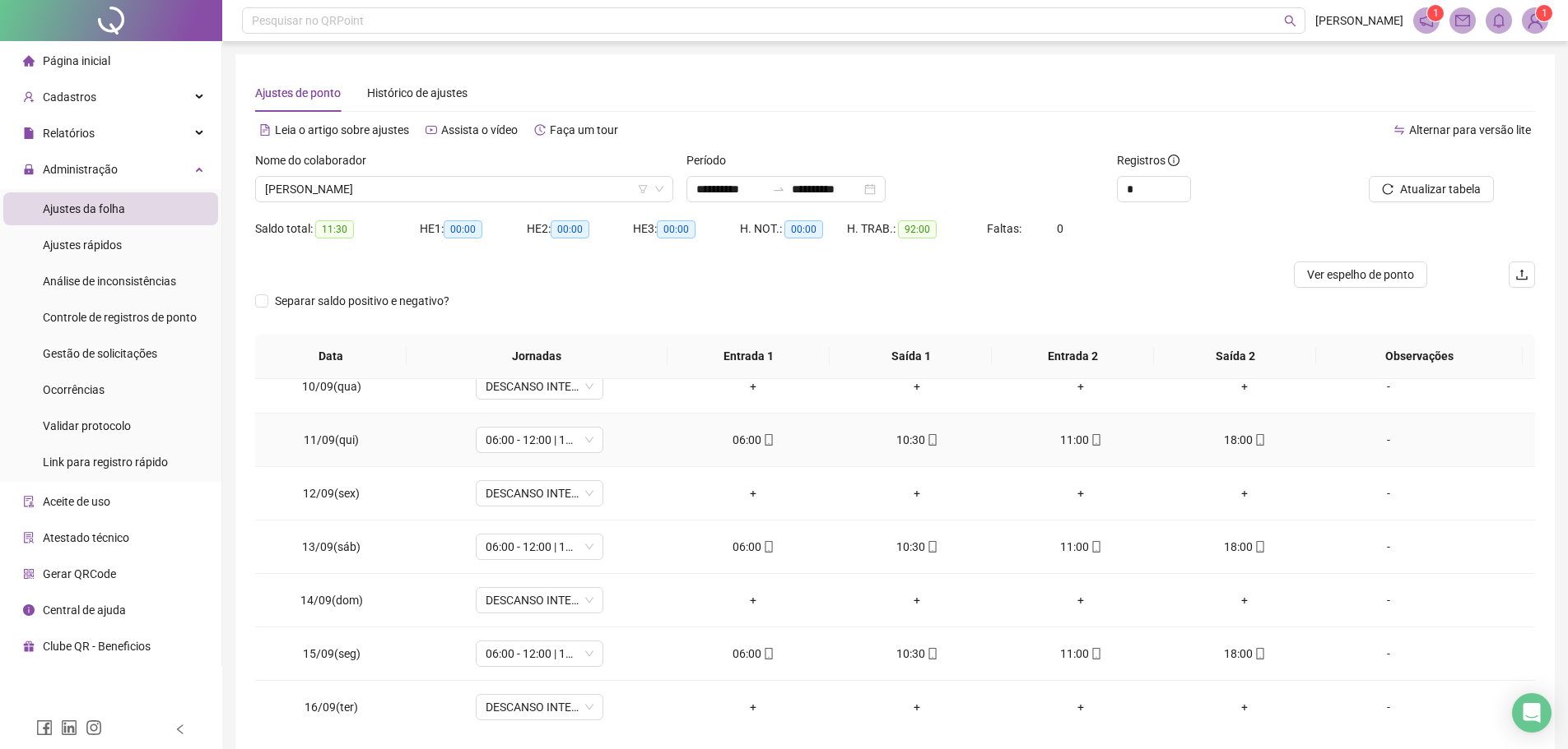
scroll to position [504, 0]
click at [508, 191] on span "JOAO CARLOS FERNANDES DOS SANTOS" at bounding box center [464, 189] width 398 height 24
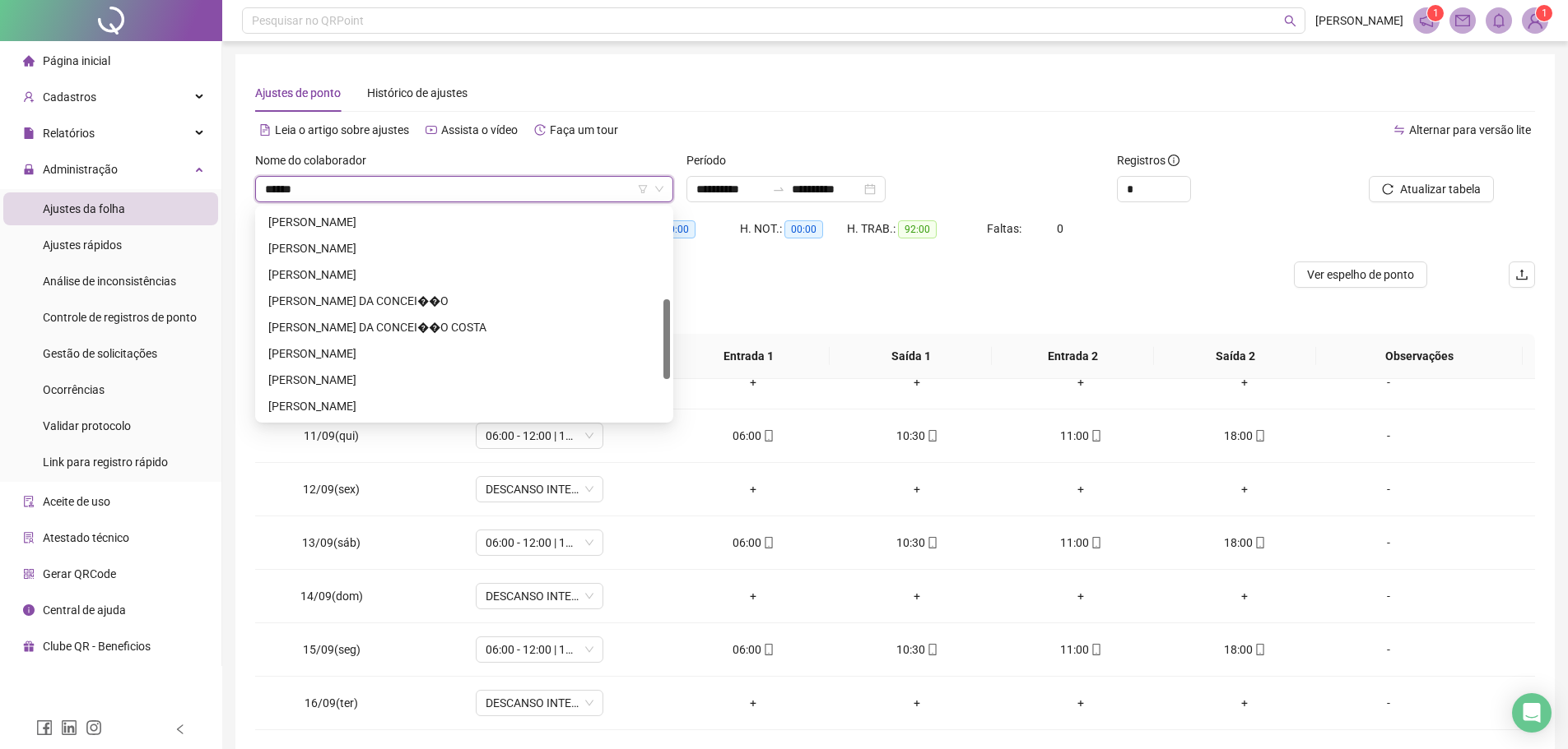
scroll to position [0, 0]
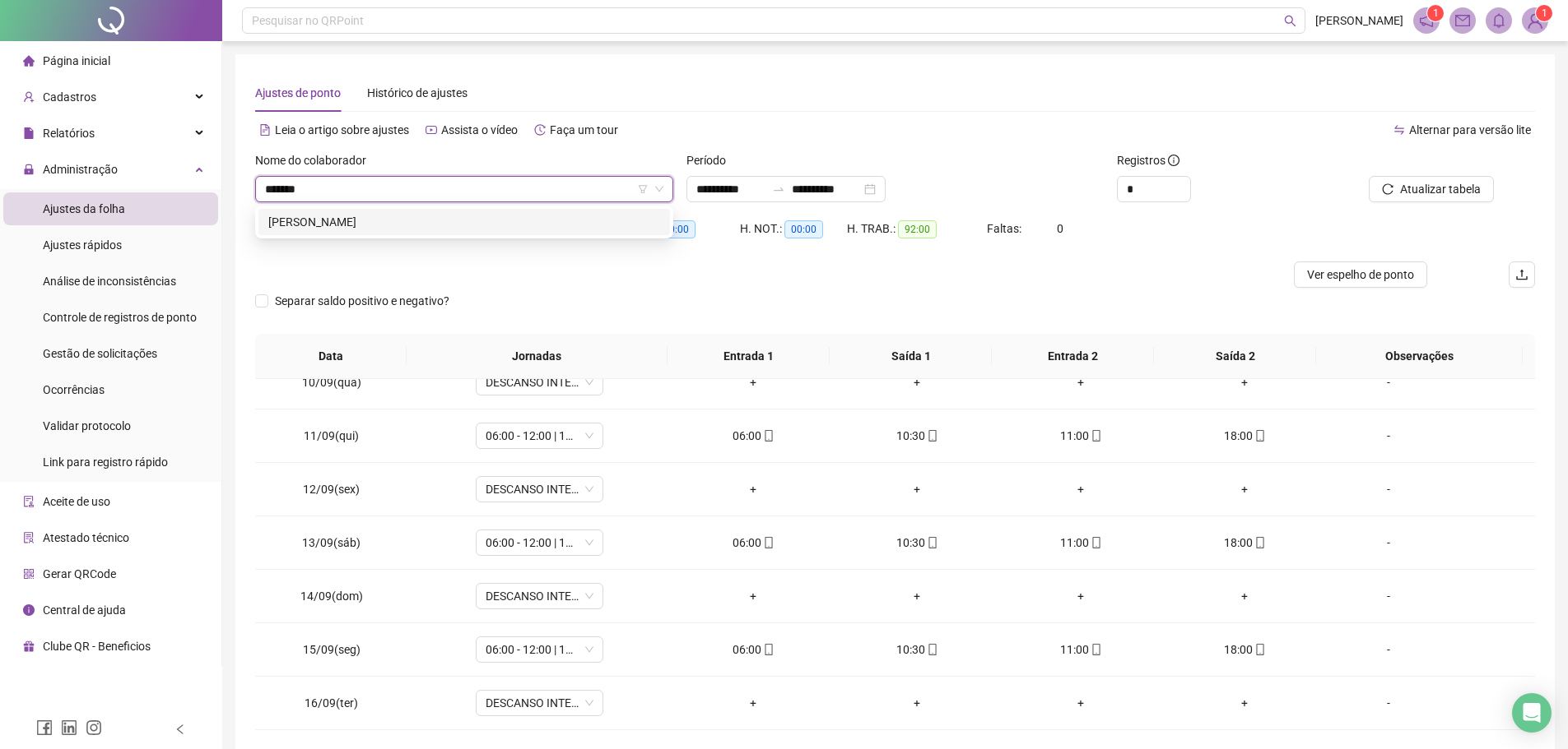
type input "********"
click at [488, 224] on div "JOSE ORLANDO RODRIGUES DA SILVA" at bounding box center [464, 222] width 391 height 18
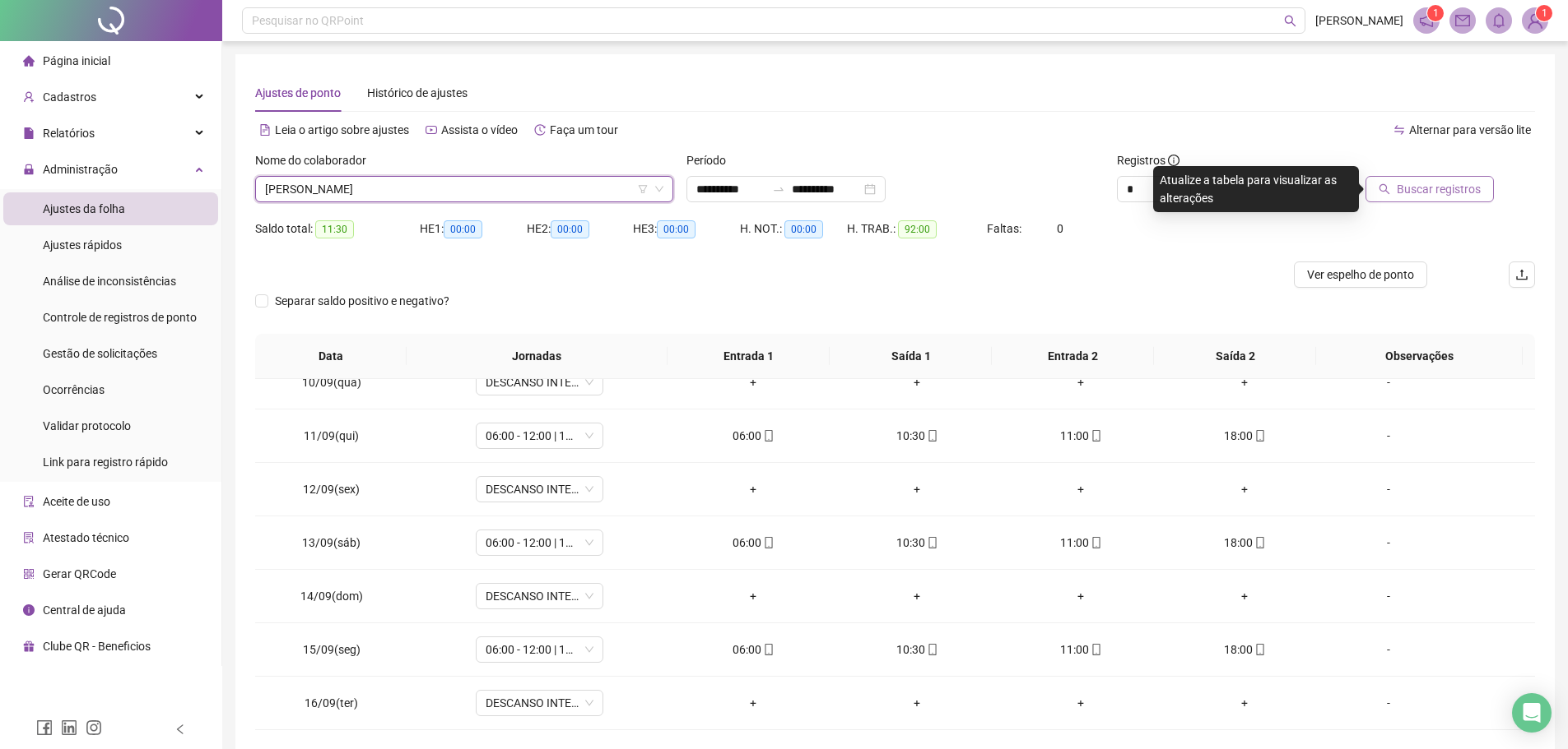
click at [1442, 191] on span "Buscar registros" at bounding box center [1439, 189] width 84 height 18
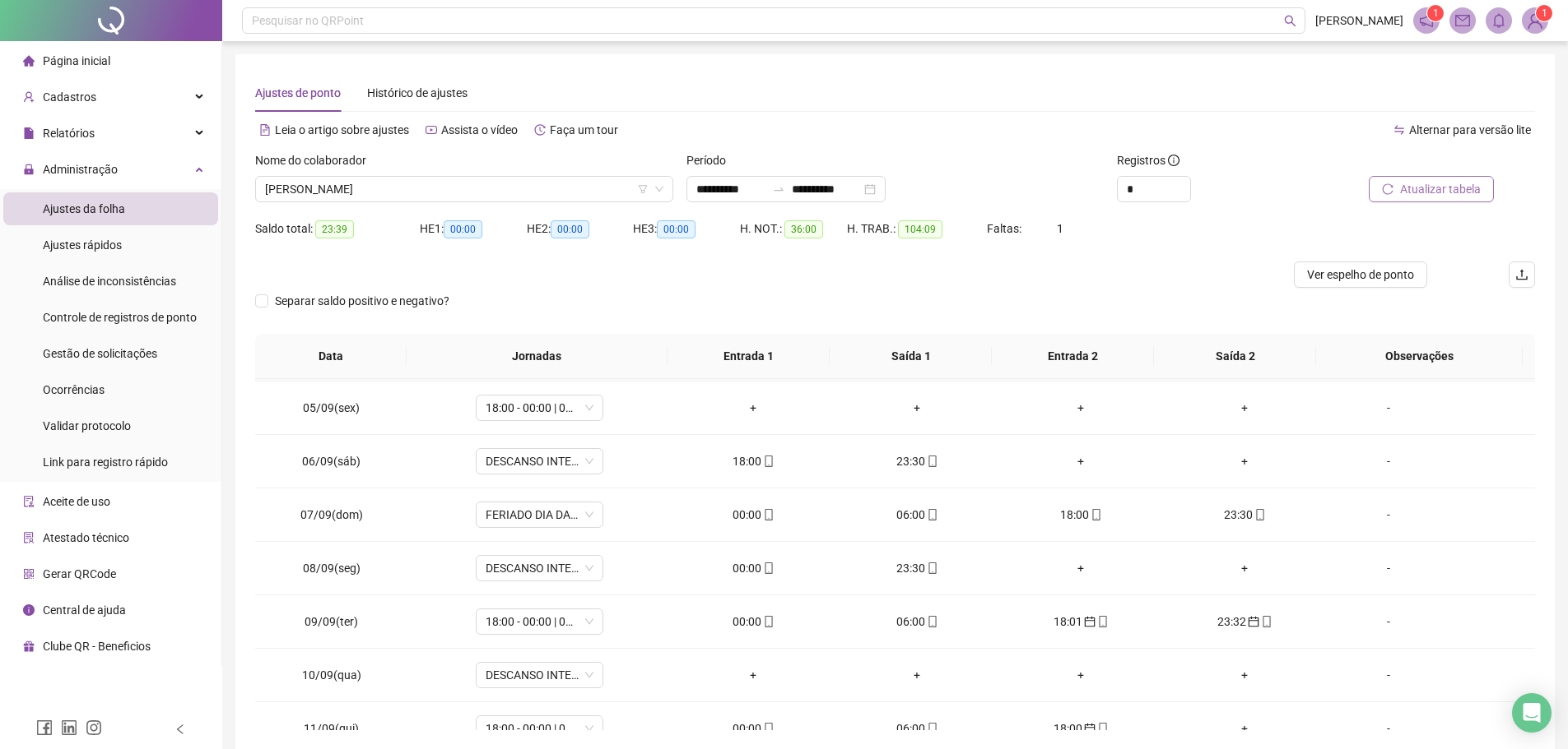
scroll to position [247, 0]
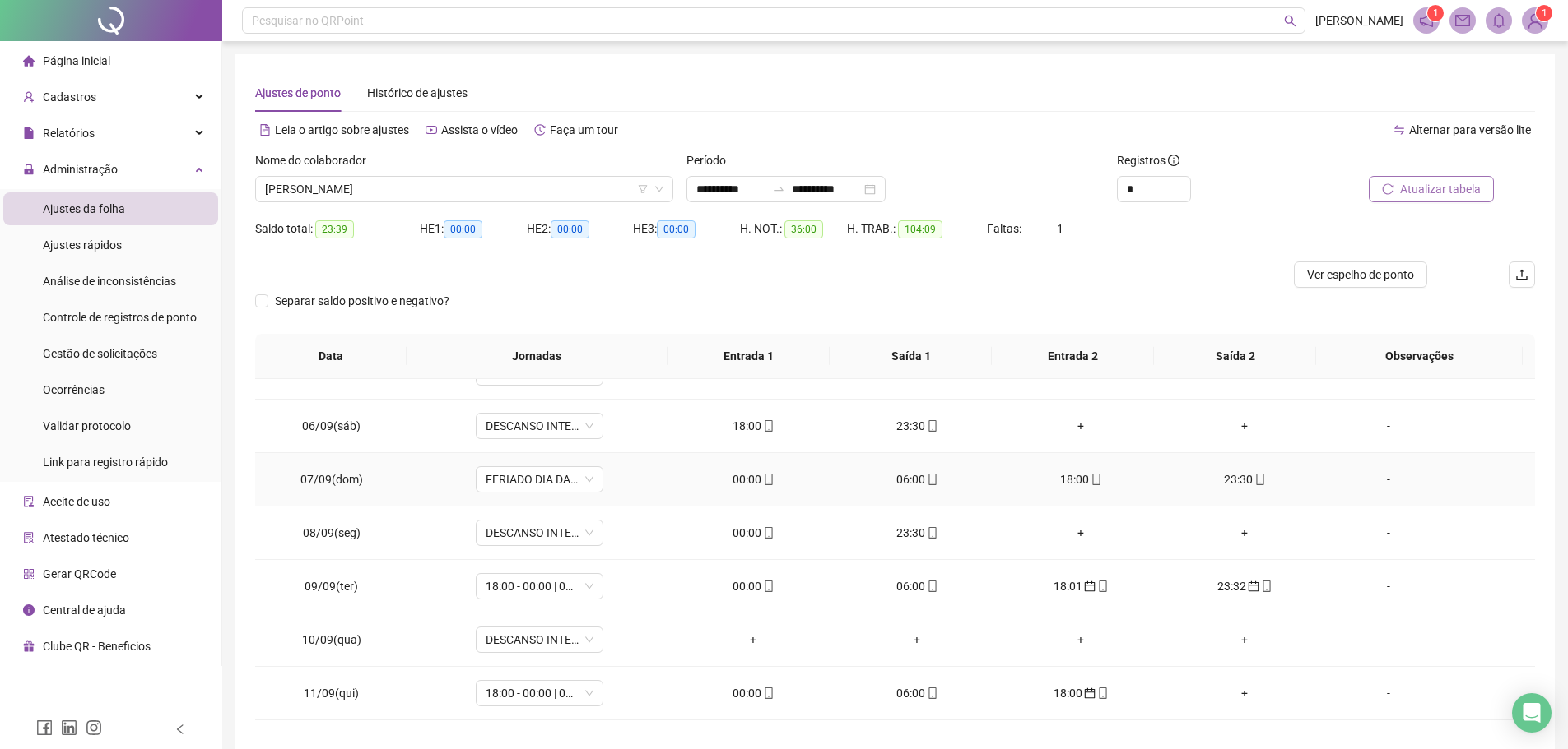
click at [761, 476] on span "mobile" at bounding box center [767, 479] width 13 height 11
type input "**********"
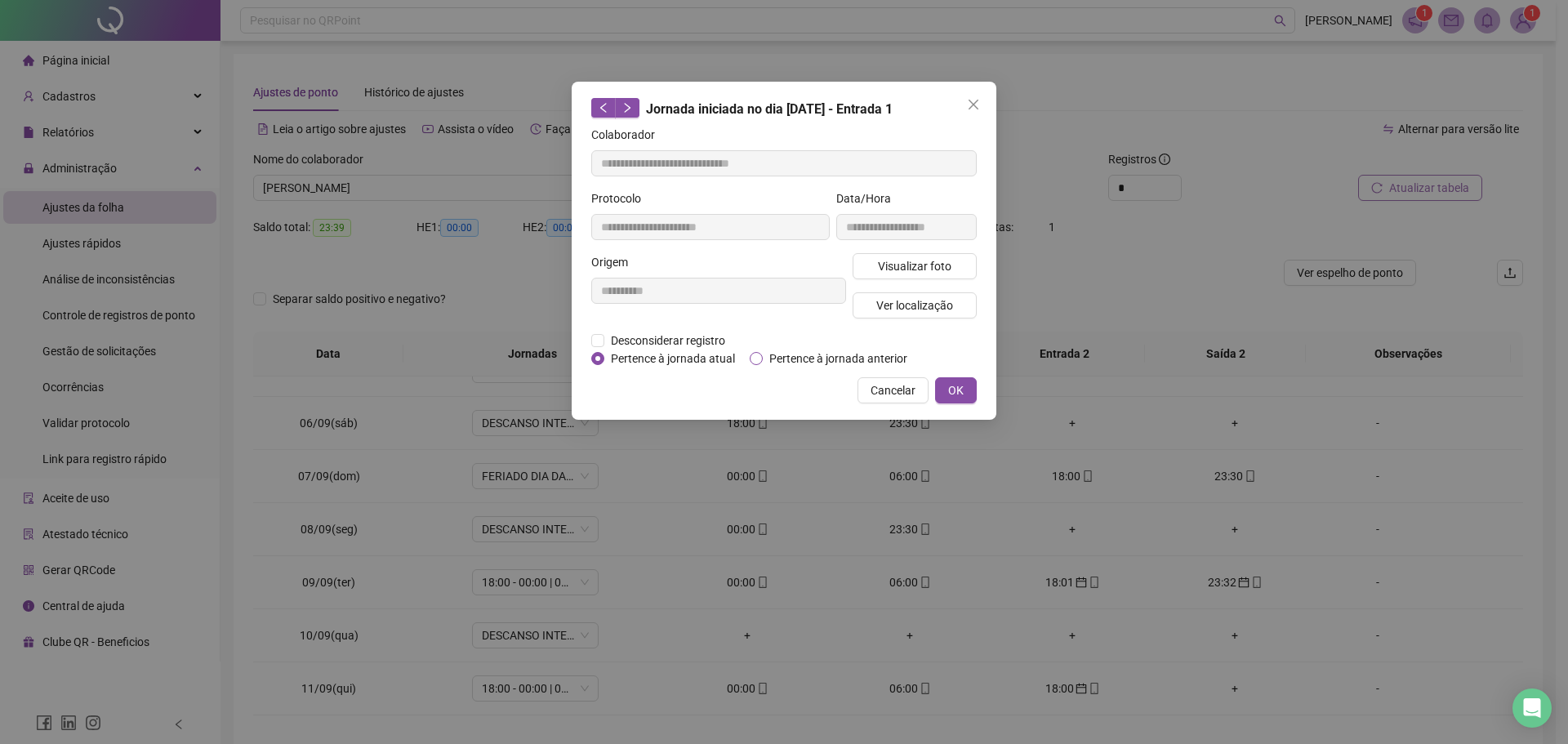
click at [794, 356] on span "Pertence à jornada anterior" at bounding box center [838, 358] width 151 height 18
click at [951, 388] on span "OK" at bounding box center [956, 390] width 16 height 18
click at [970, 390] on button "OK" at bounding box center [956, 390] width 42 height 26
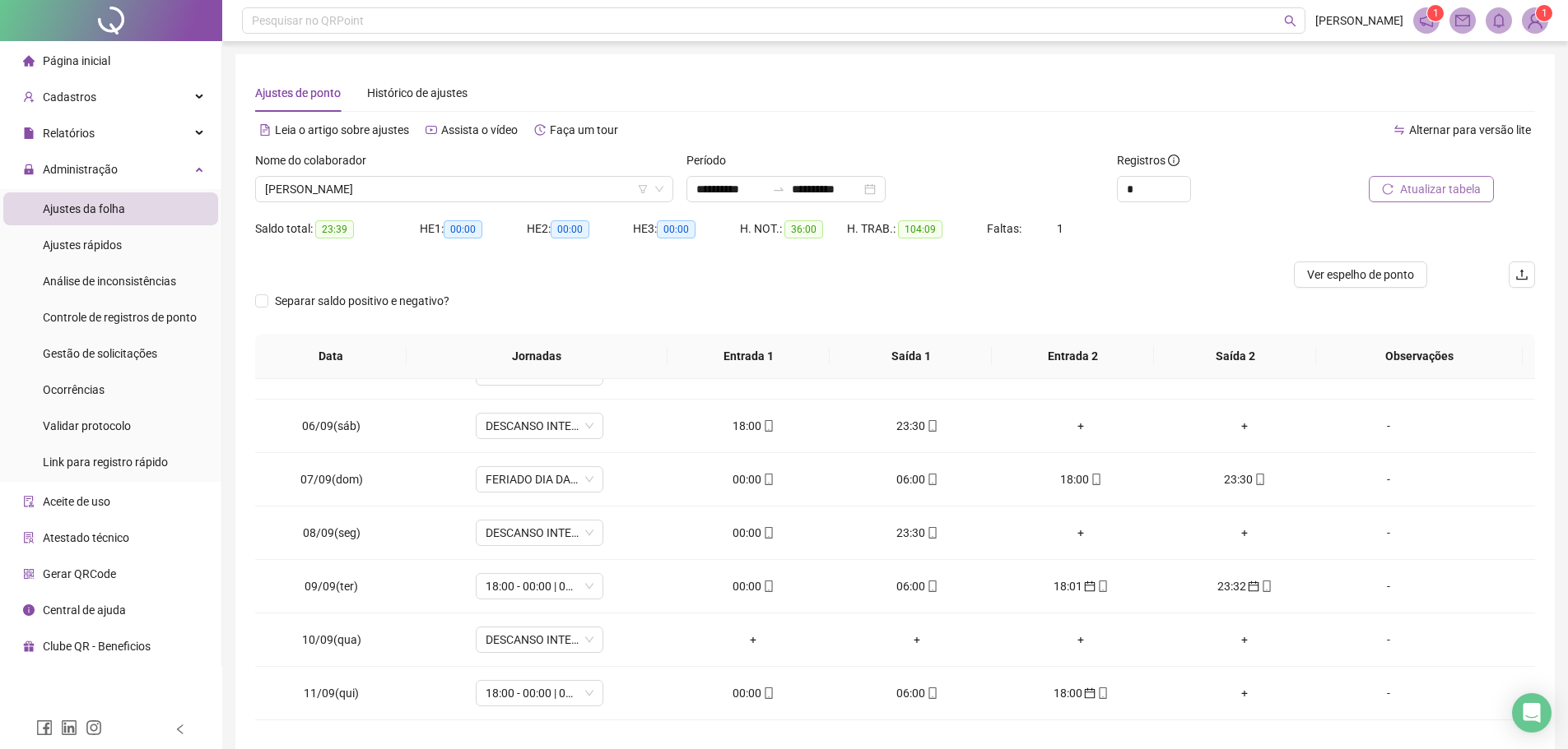
click at [1421, 196] on span "Atualizar tabela" at bounding box center [1440, 189] width 80 height 18
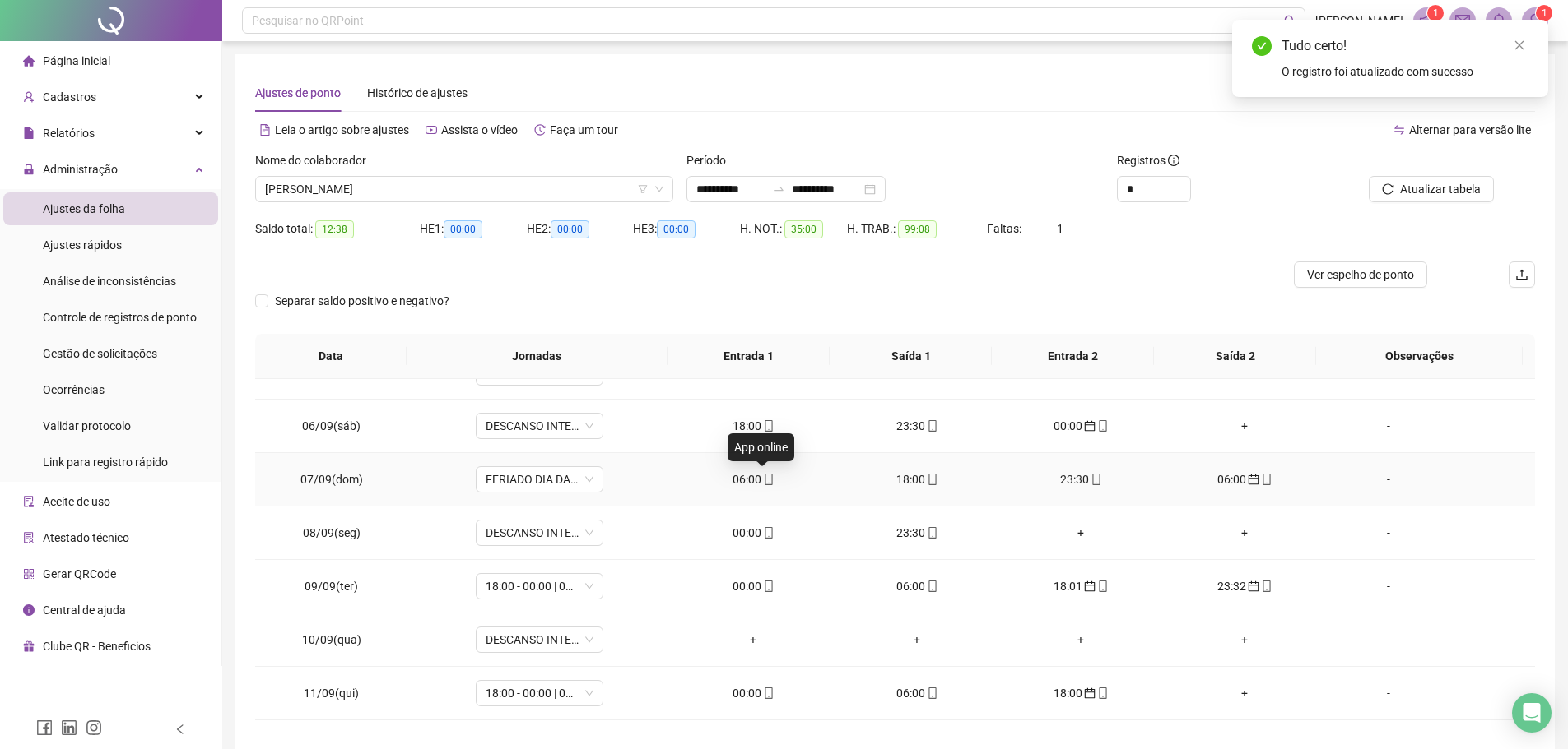
click at [764, 478] on icon "mobile" at bounding box center [768, 479] width 7 height 11
type input "**********"
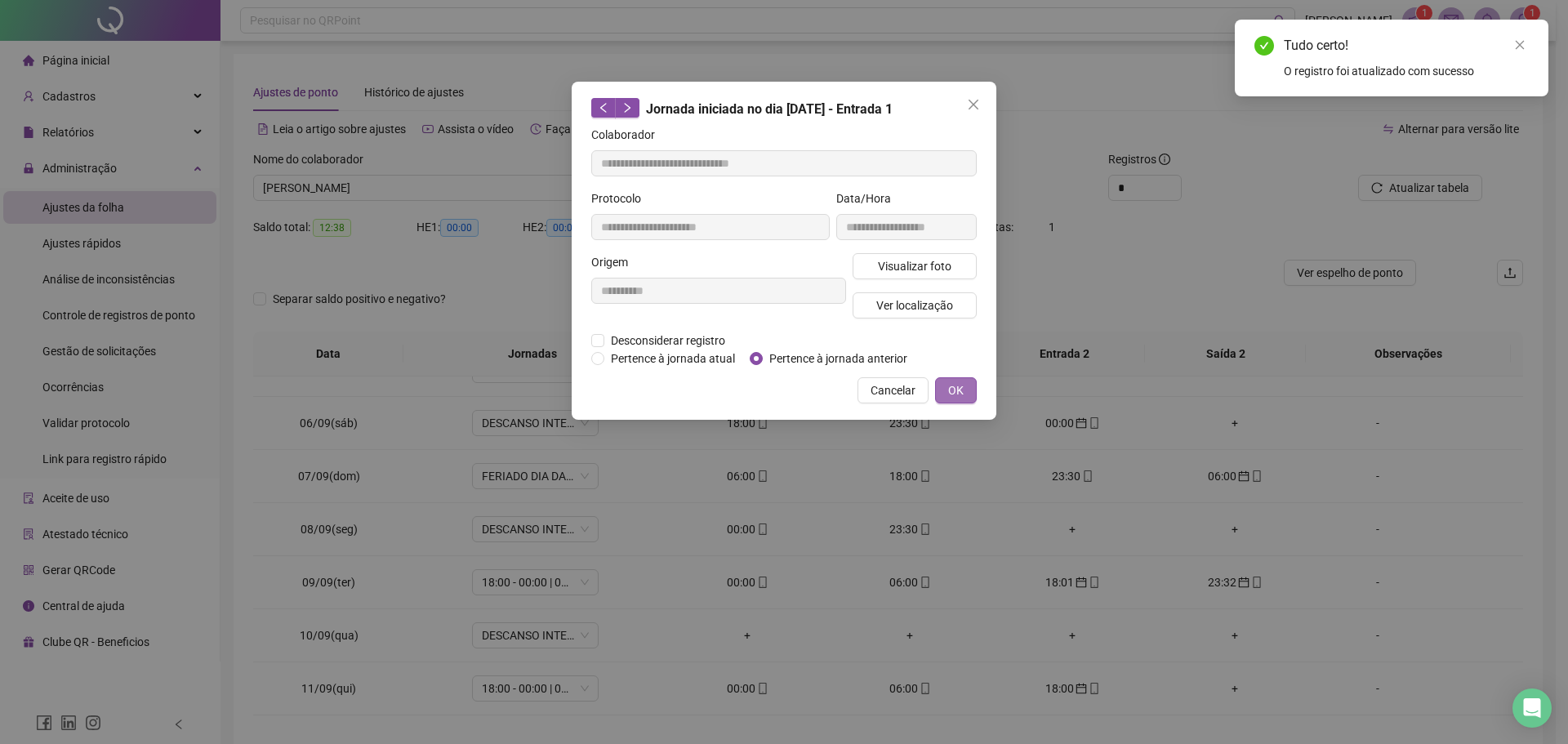
click at [961, 390] on span "OK" at bounding box center [956, 390] width 16 height 18
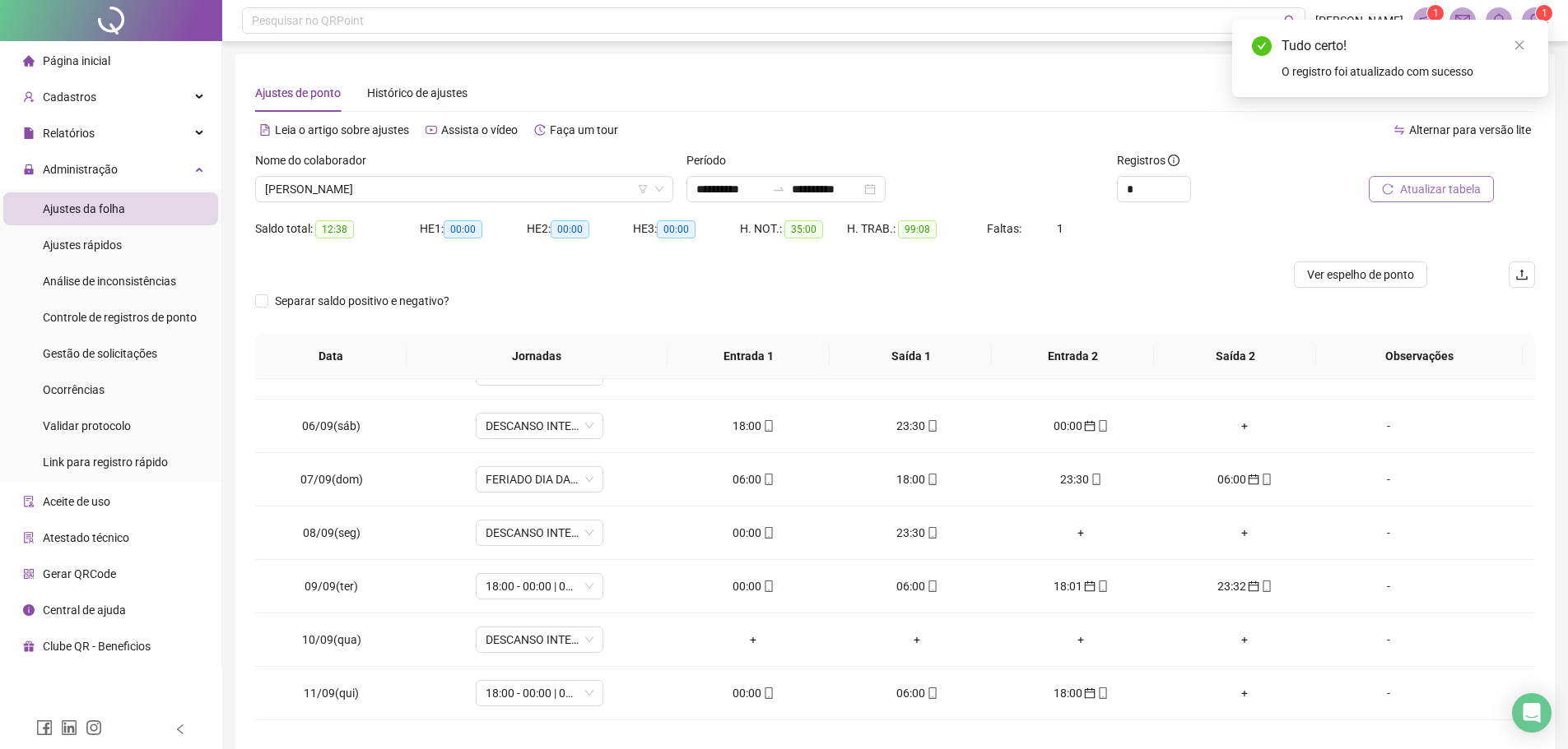
click at [1436, 177] on button "Atualizar tabela" at bounding box center [1431, 189] width 125 height 26
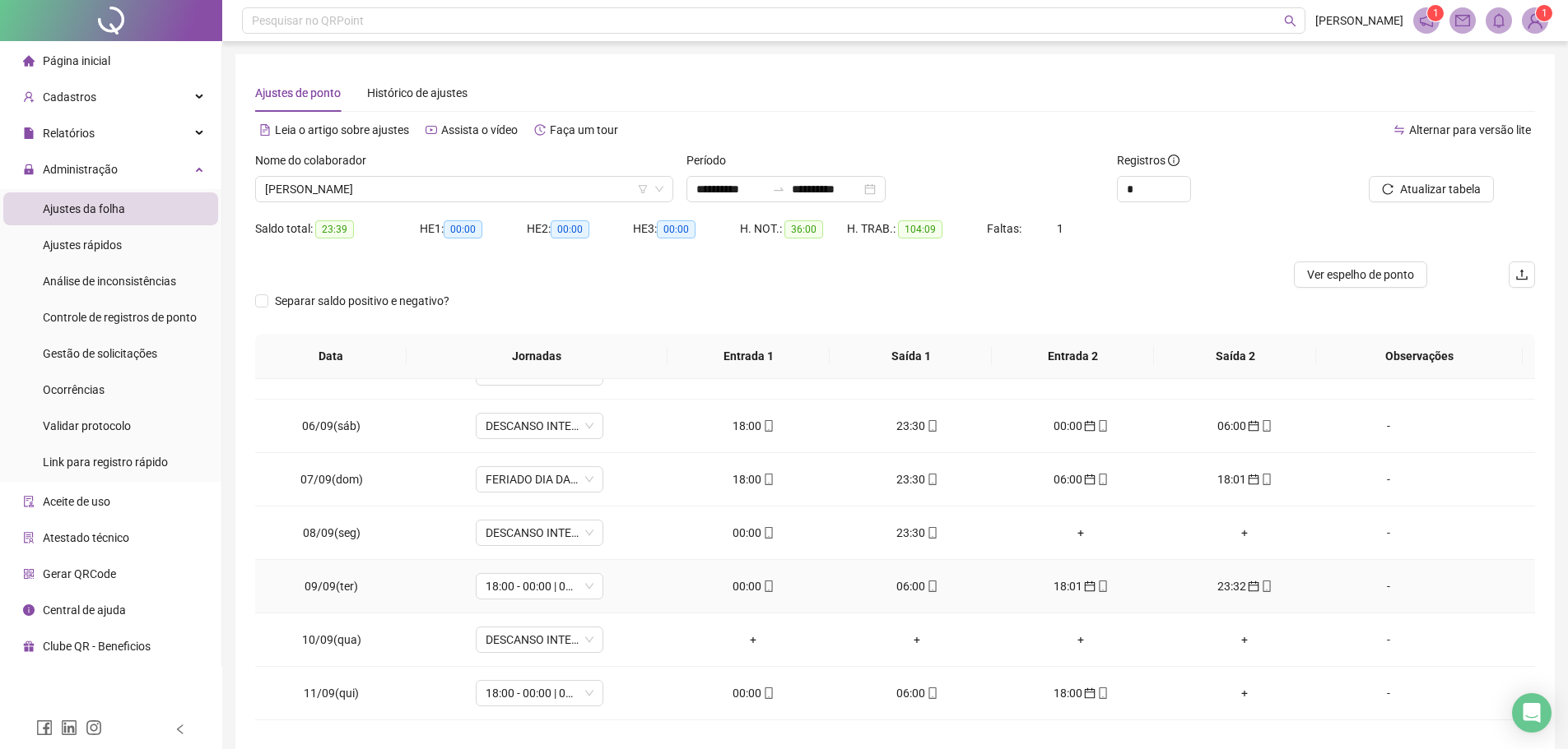
click at [758, 594] on div "00:00" at bounding box center [753, 586] width 137 height 18
type input "**********"
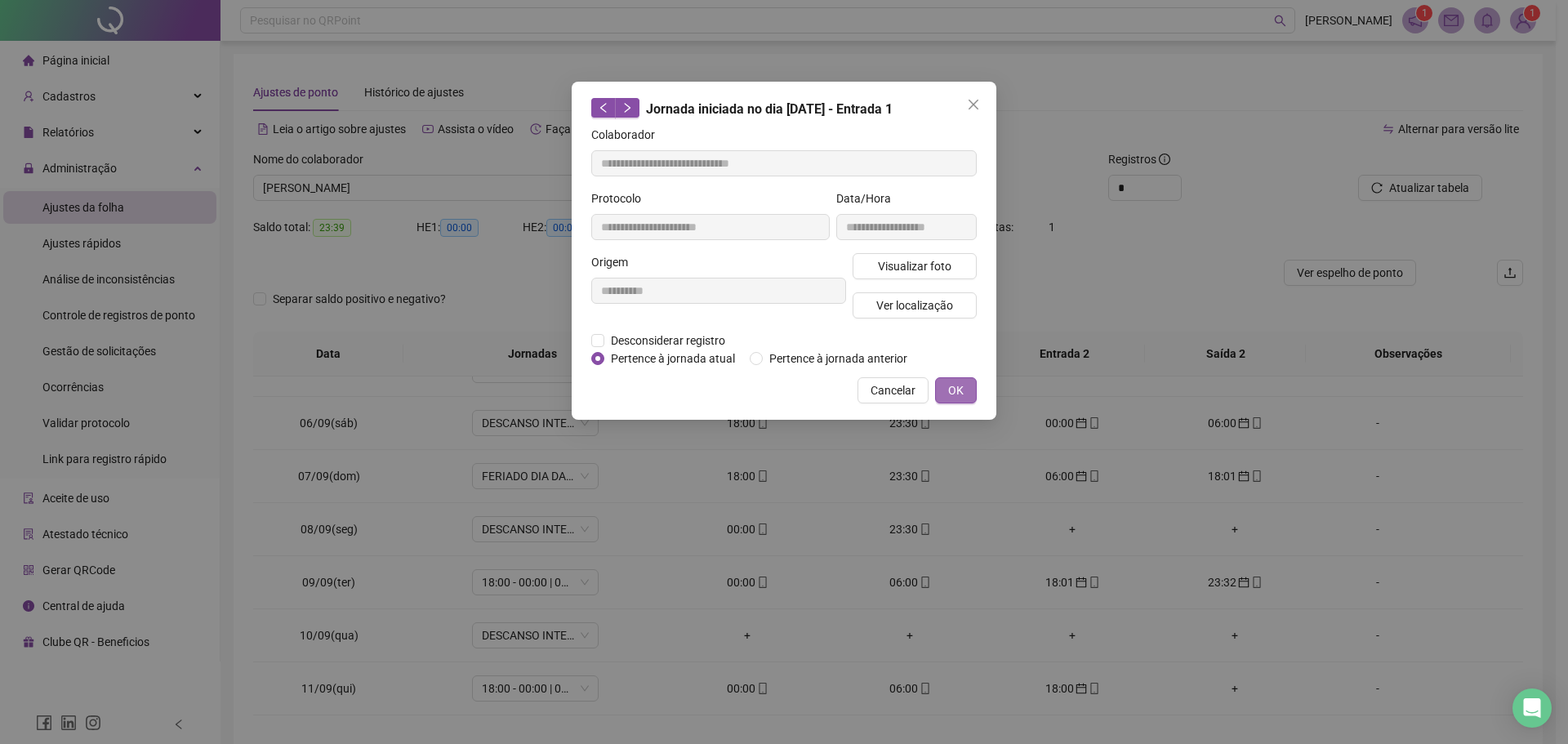
click at [953, 379] on button "OK" at bounding box center [956, 390] width 42 height 26
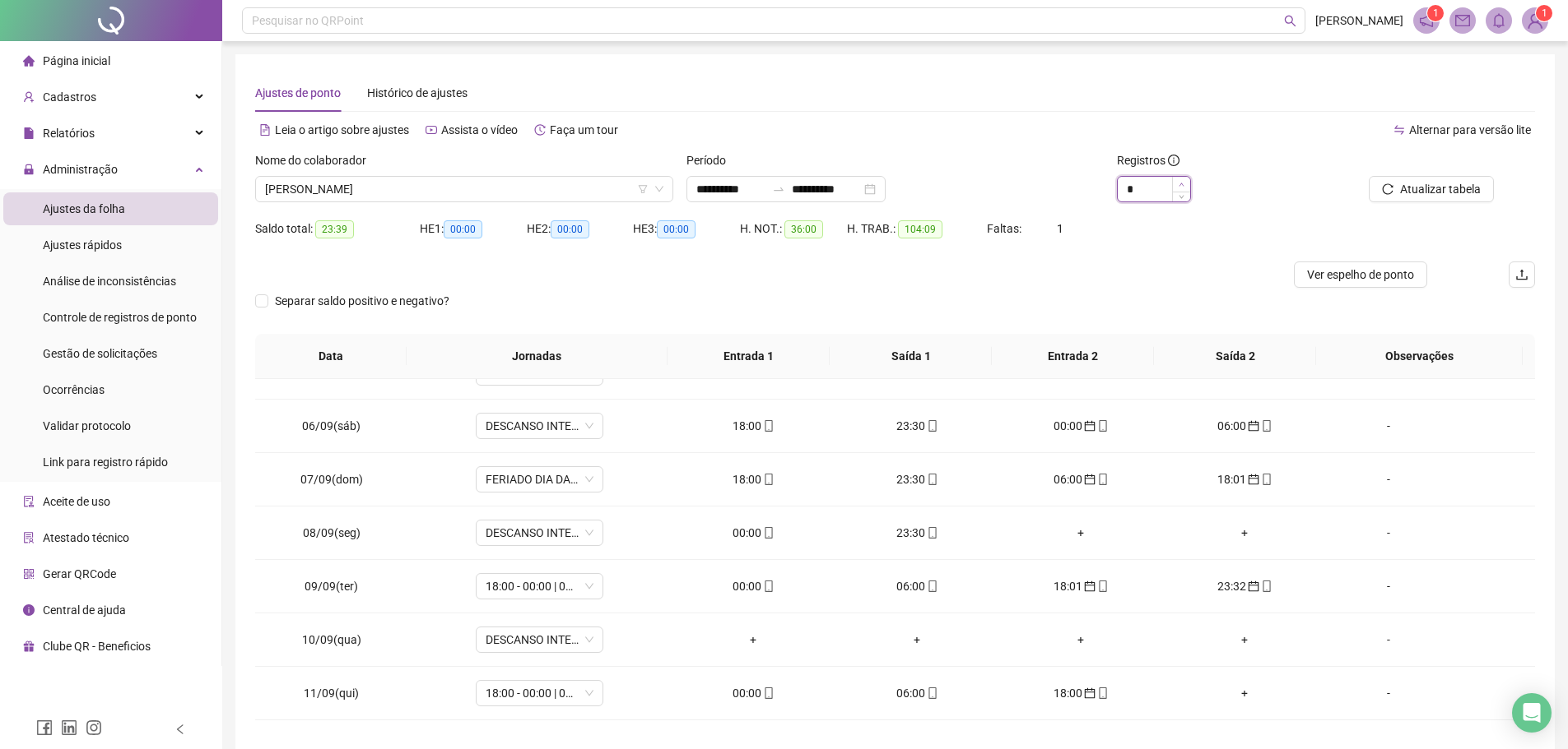
type input "*"
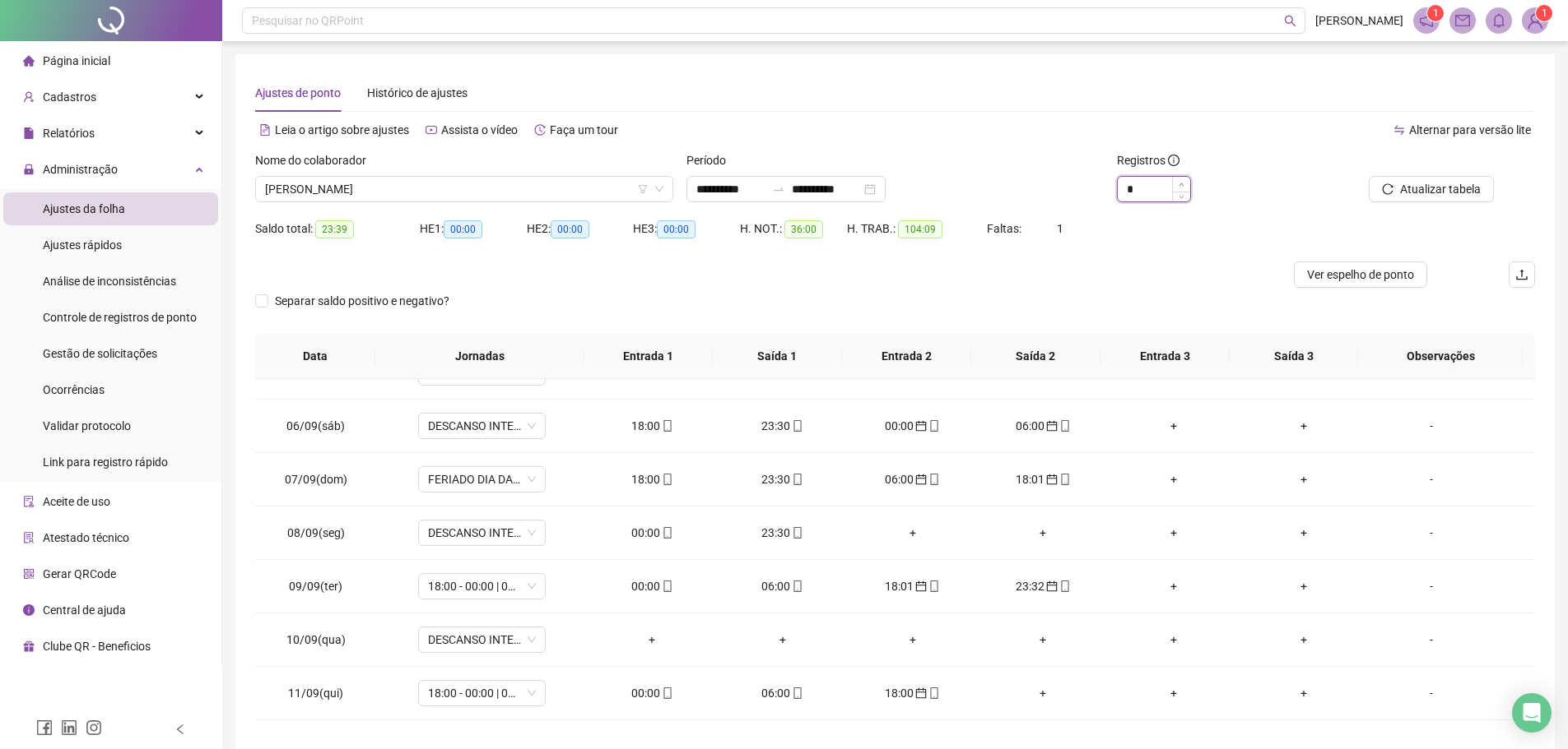
click at [1178, 180] on span "Increase Value" at bounding box center [1180, 184] width 18 height 15
click at [1046, 482] on icon "calendar" at bounding box center [1051, 479] width 11 height 11
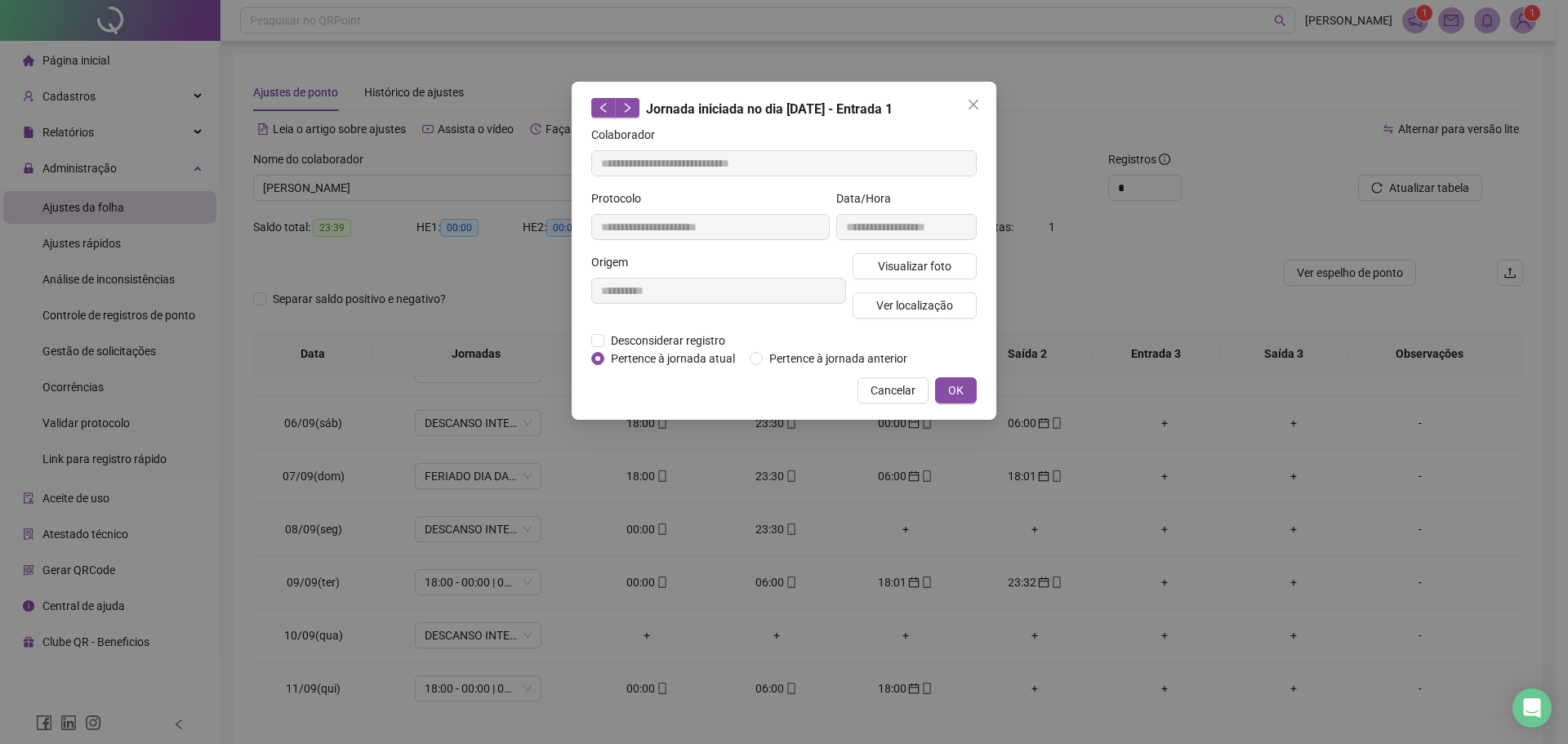
type input "**********"
click at [636, 359] on span "Pertence à jornada atual" at bounding box center [673, 358] width 137 height 18
click at [960, 377] on button "OK" at bounding box center [956, 390] width 42 height 26
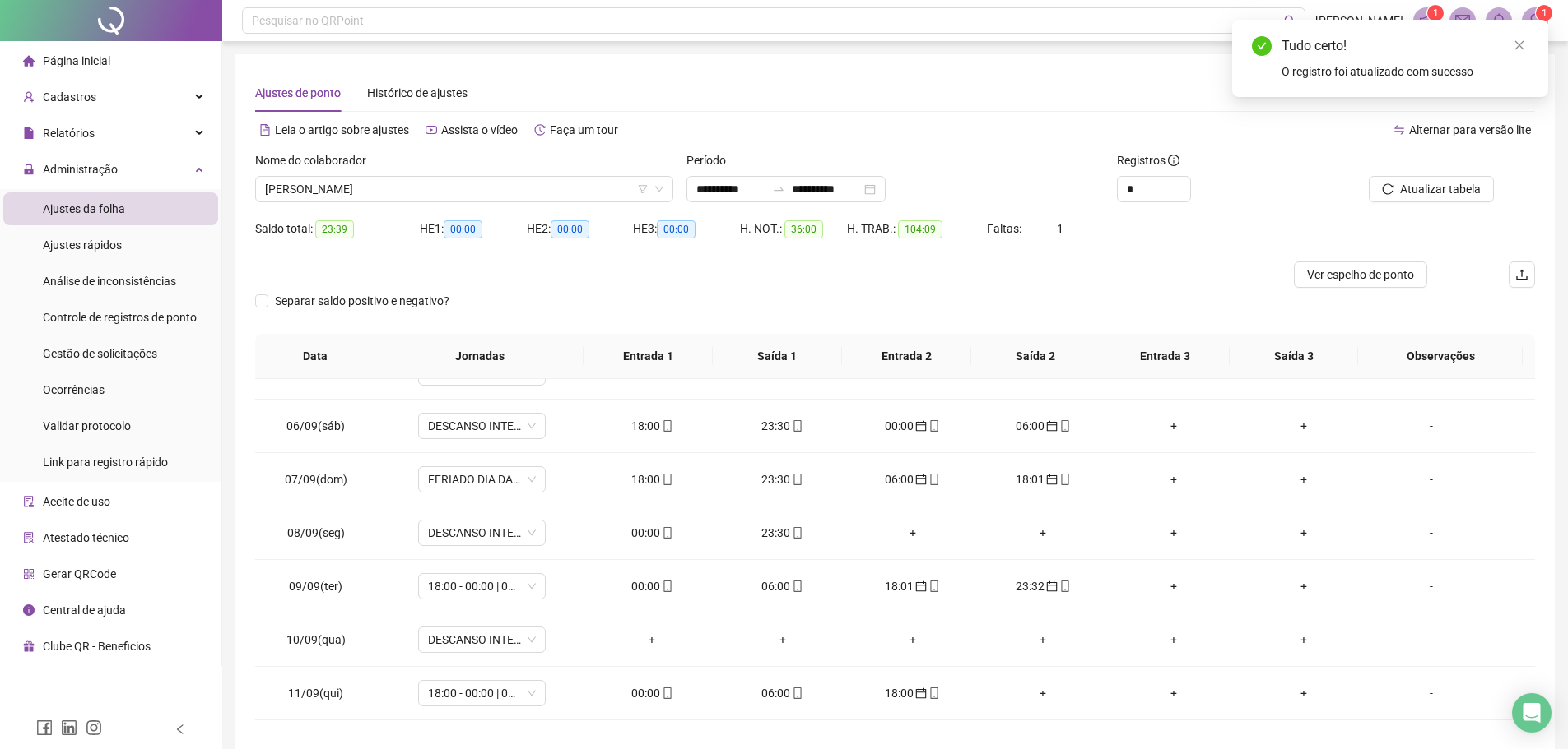
click at [1426, 173] on div at bounding box center [1413, 163] width 162 height 24
click at [1428, 189] on span "Atualizar tabela" at bounding box center [1440, 189] width 80 height 18
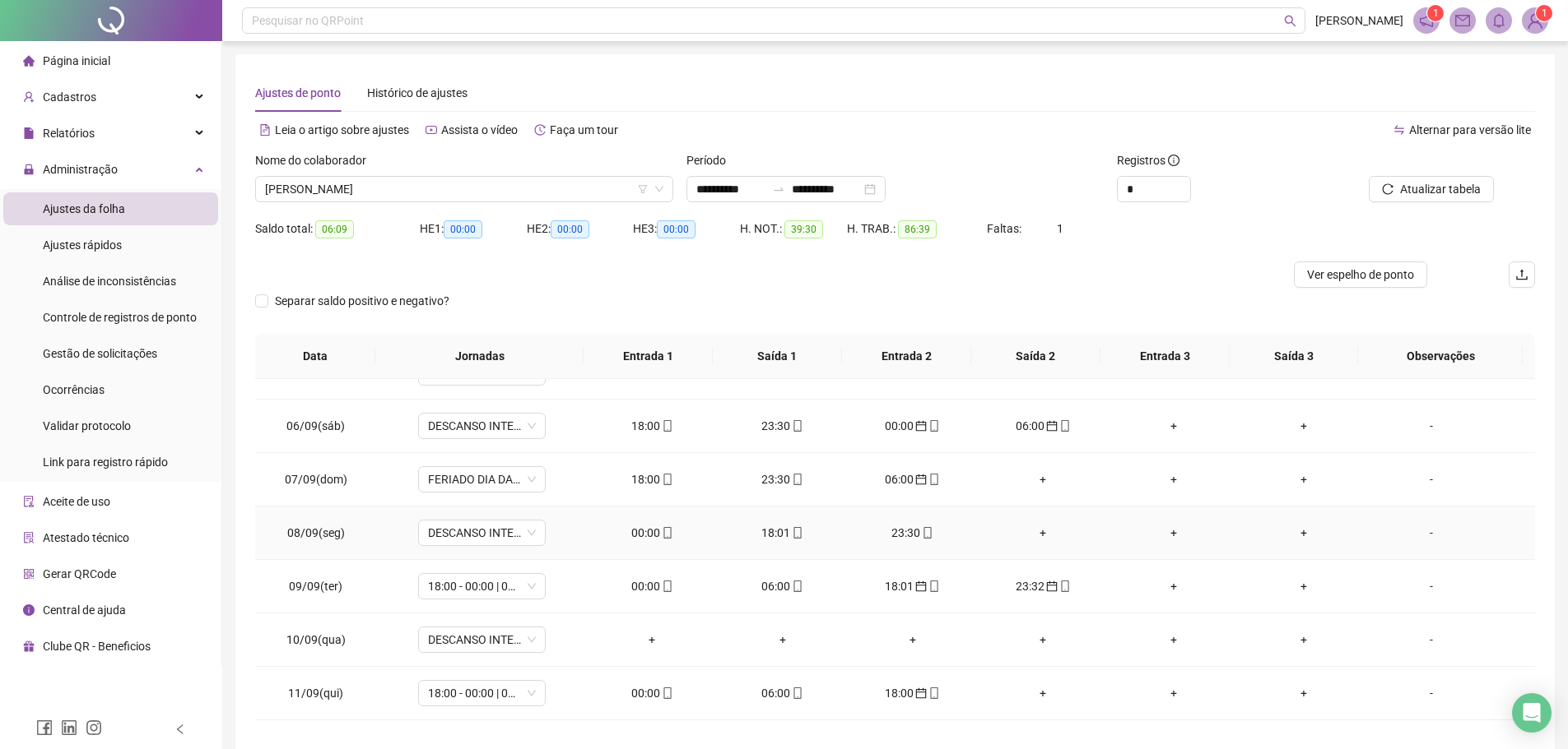
click at [646, 533] on div "00:00" at bounding box center [652, 533] width 104 height 18
type input "**********"
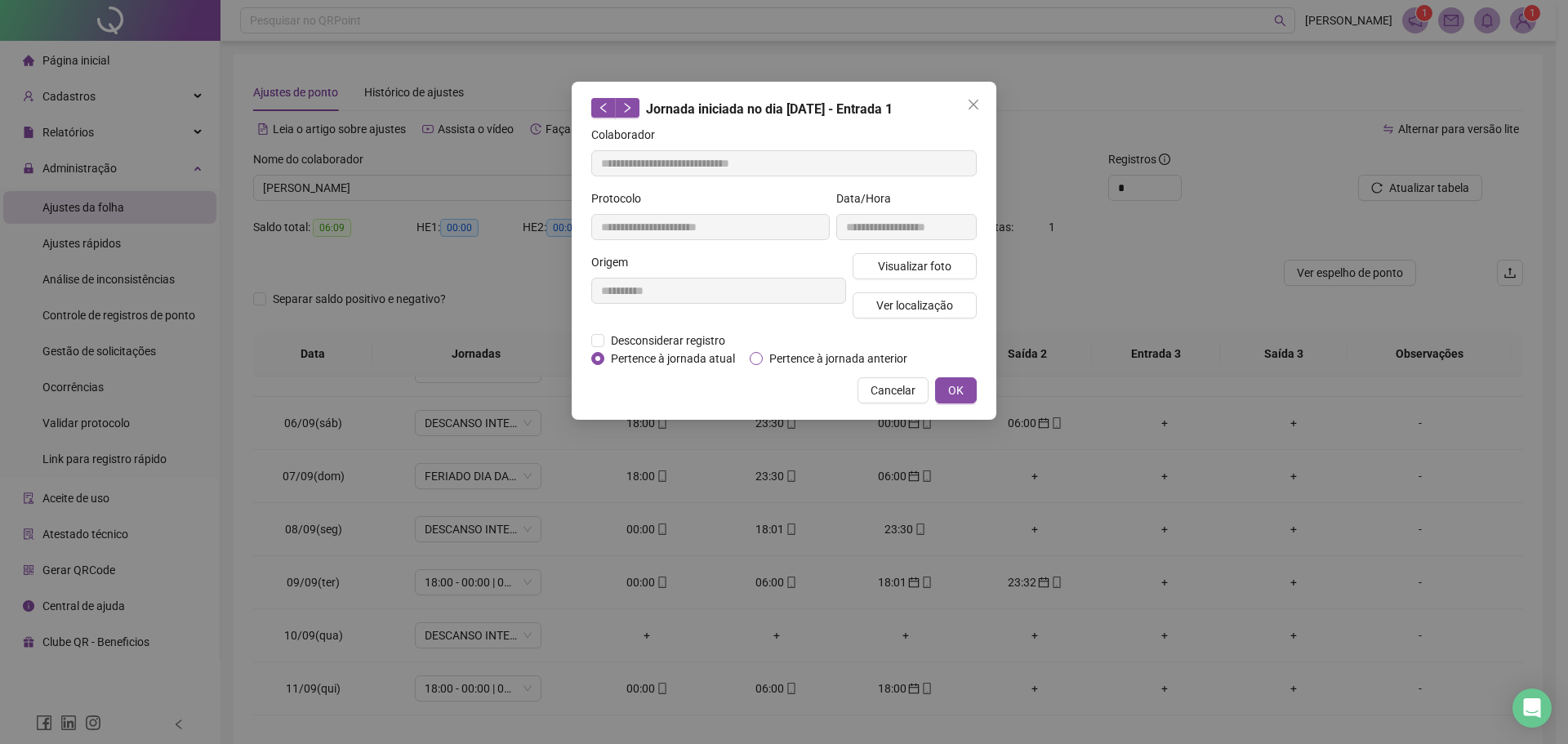
click at [765, 356] on span "Pertence à jornada anterior" at bounding box center [838, 358] width 151 height 18
click at [965, 384] on button "OK" at bounding box center [956, 390] width 42 height 26
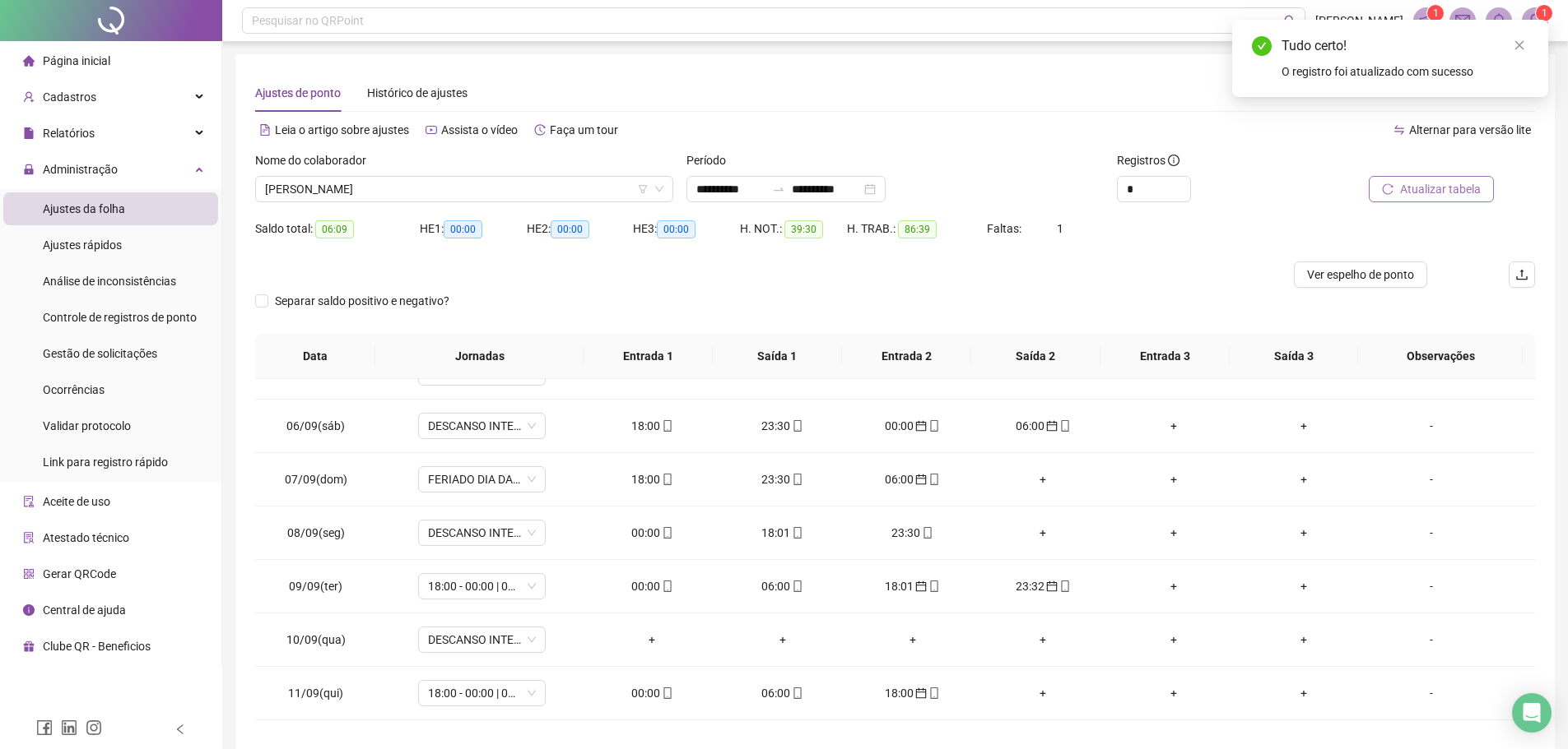
click at [1410, 191] on span "Atualizar tabela" at bounding box center [1440, 189] width 80 height 18
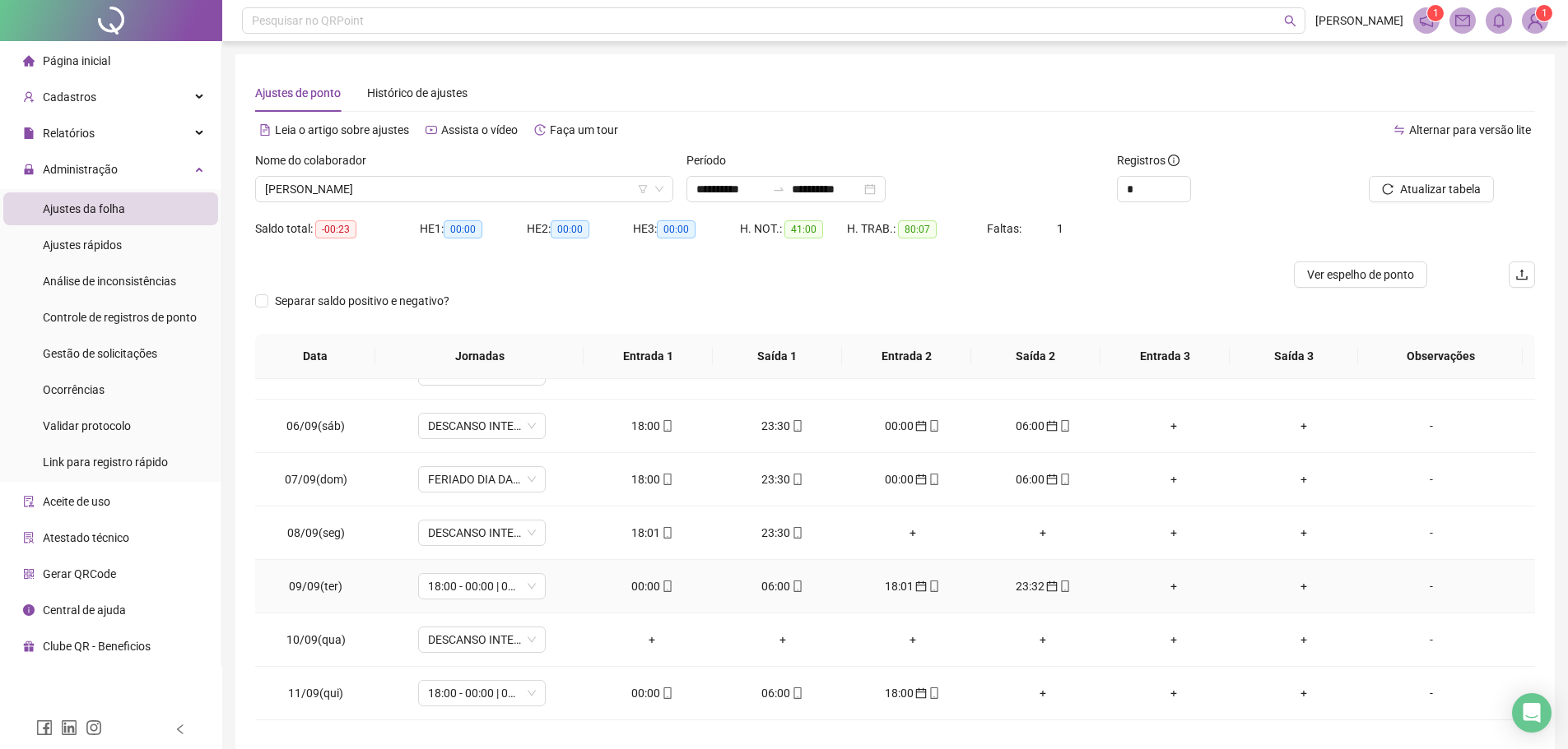
click at [651, 588] on div "00:00" at bounding box center [652, 586] width 104 height 18
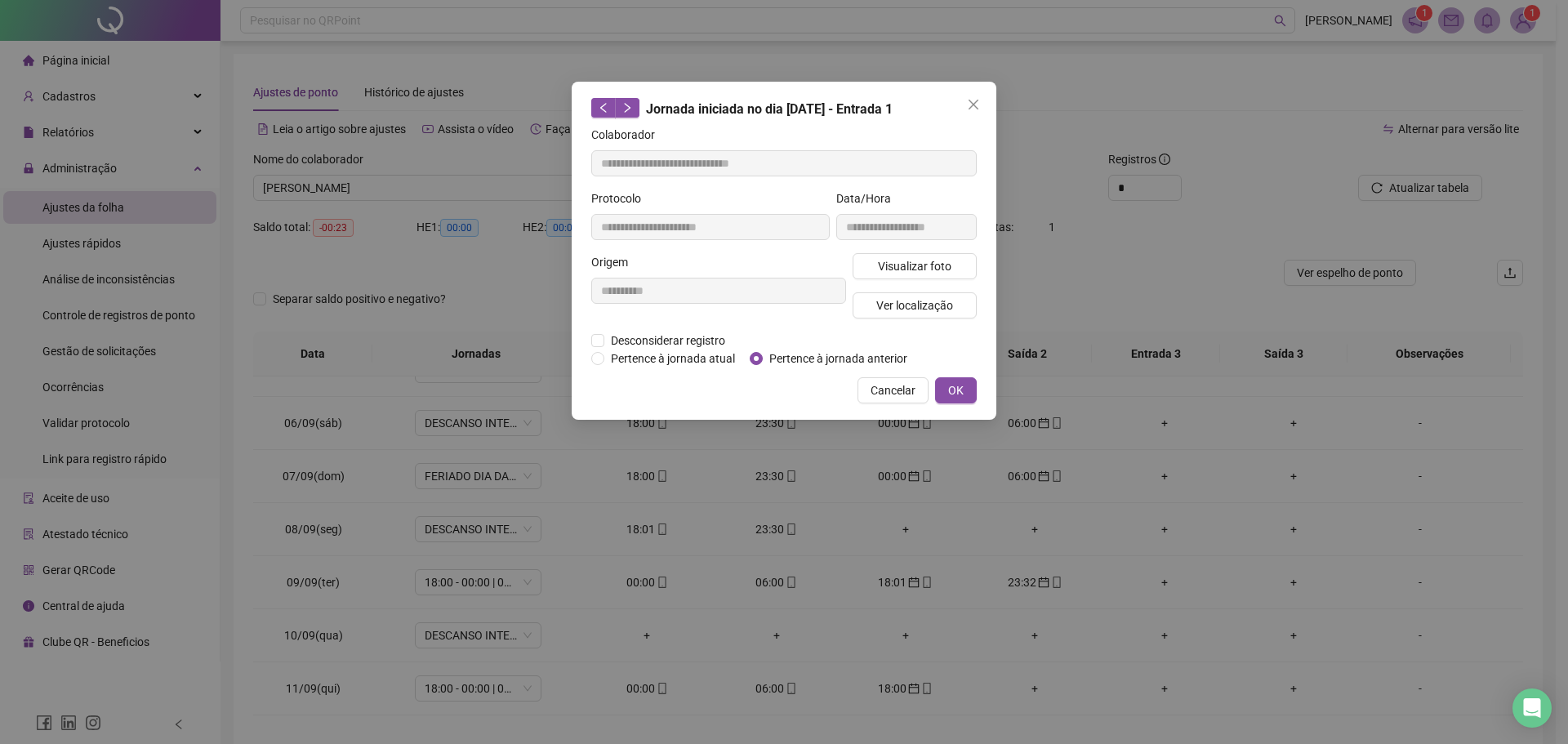
type input "**********"
click at [952, 388] on span "OK" at bounding box center [956, 390] width 16 height 18
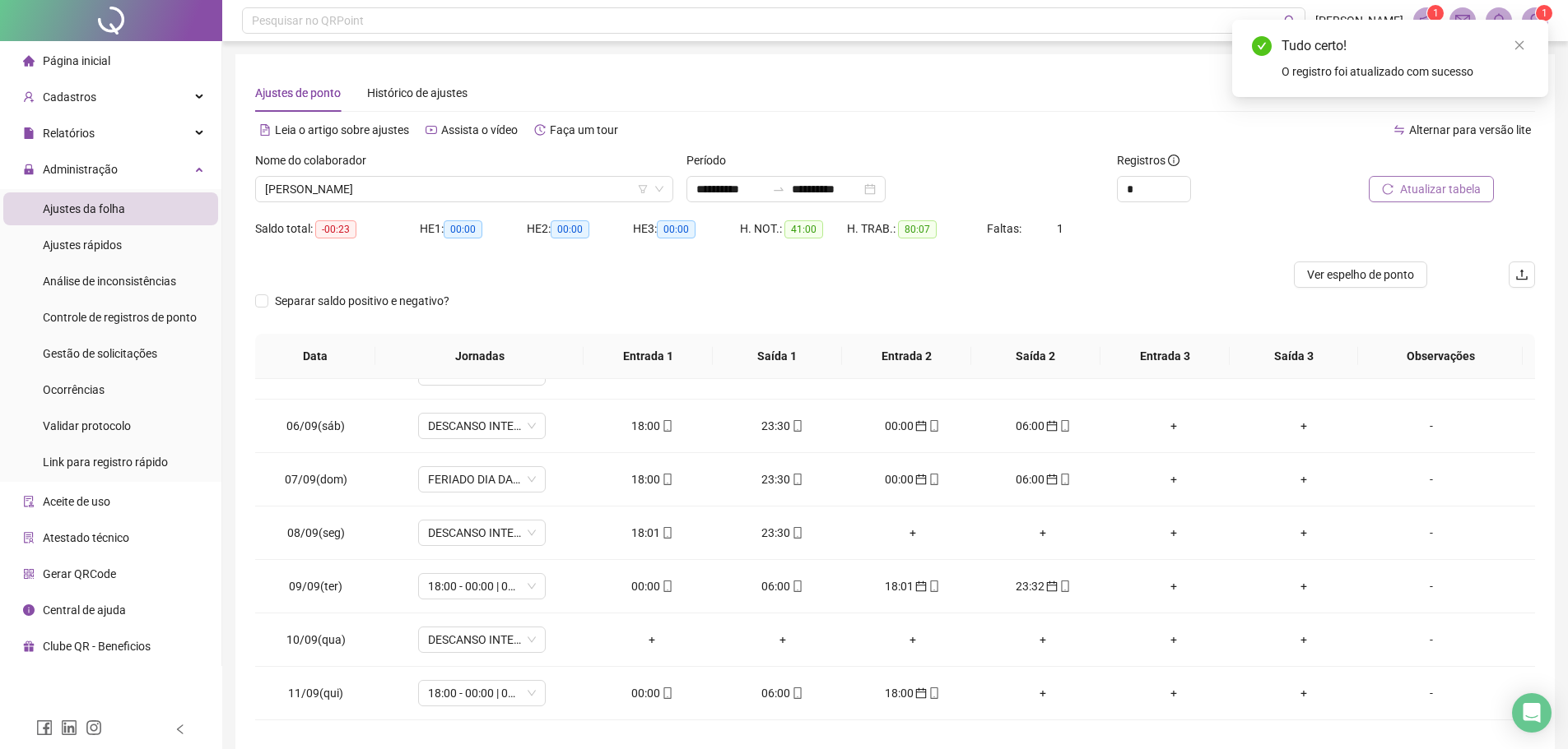
click at [1393, 186] on icon "reload" at bounding box center [1388, 189] width 10 height 10
click at [638, 585] on div "06:00" at bounding box center [652, 586] width 104 height 18
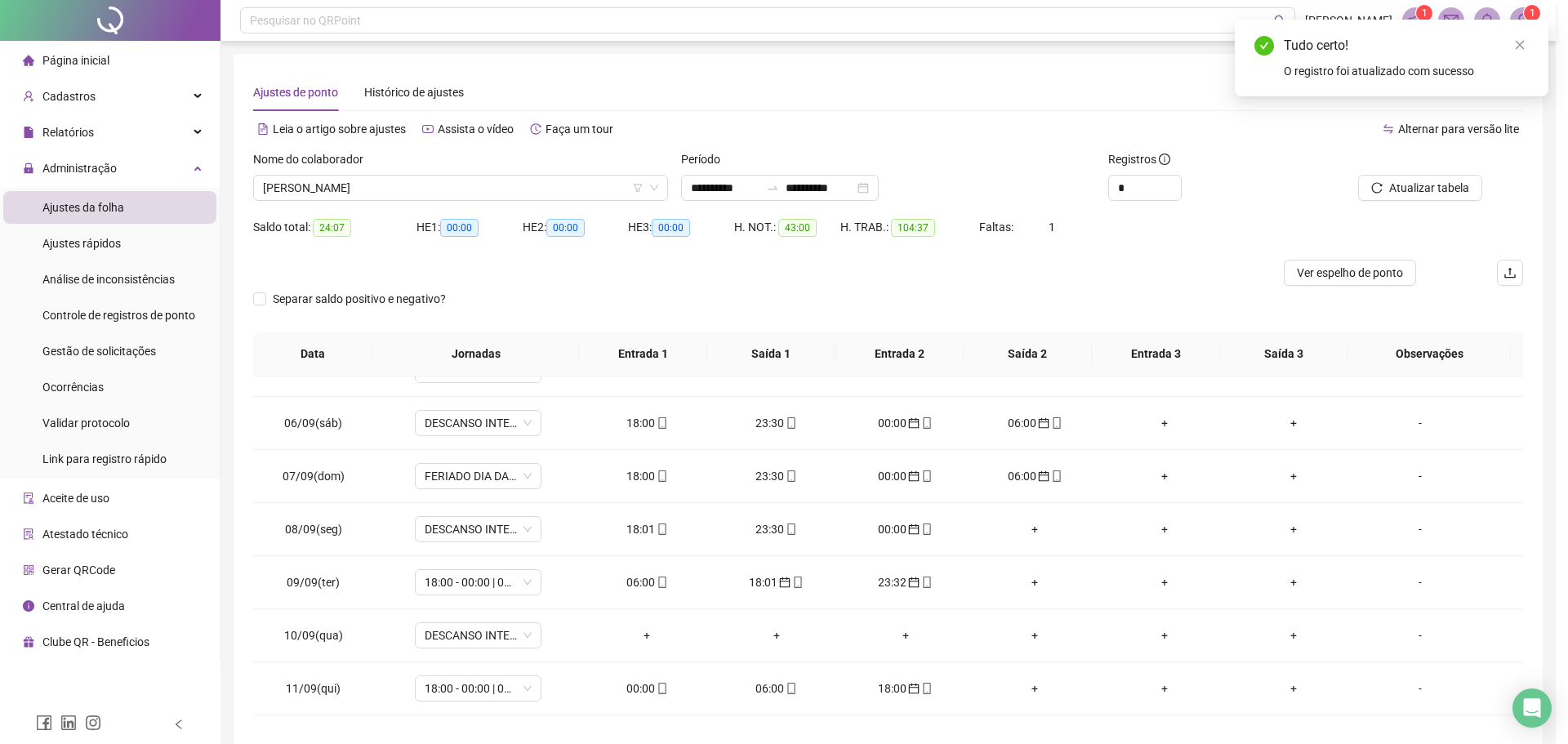
type input "**********"
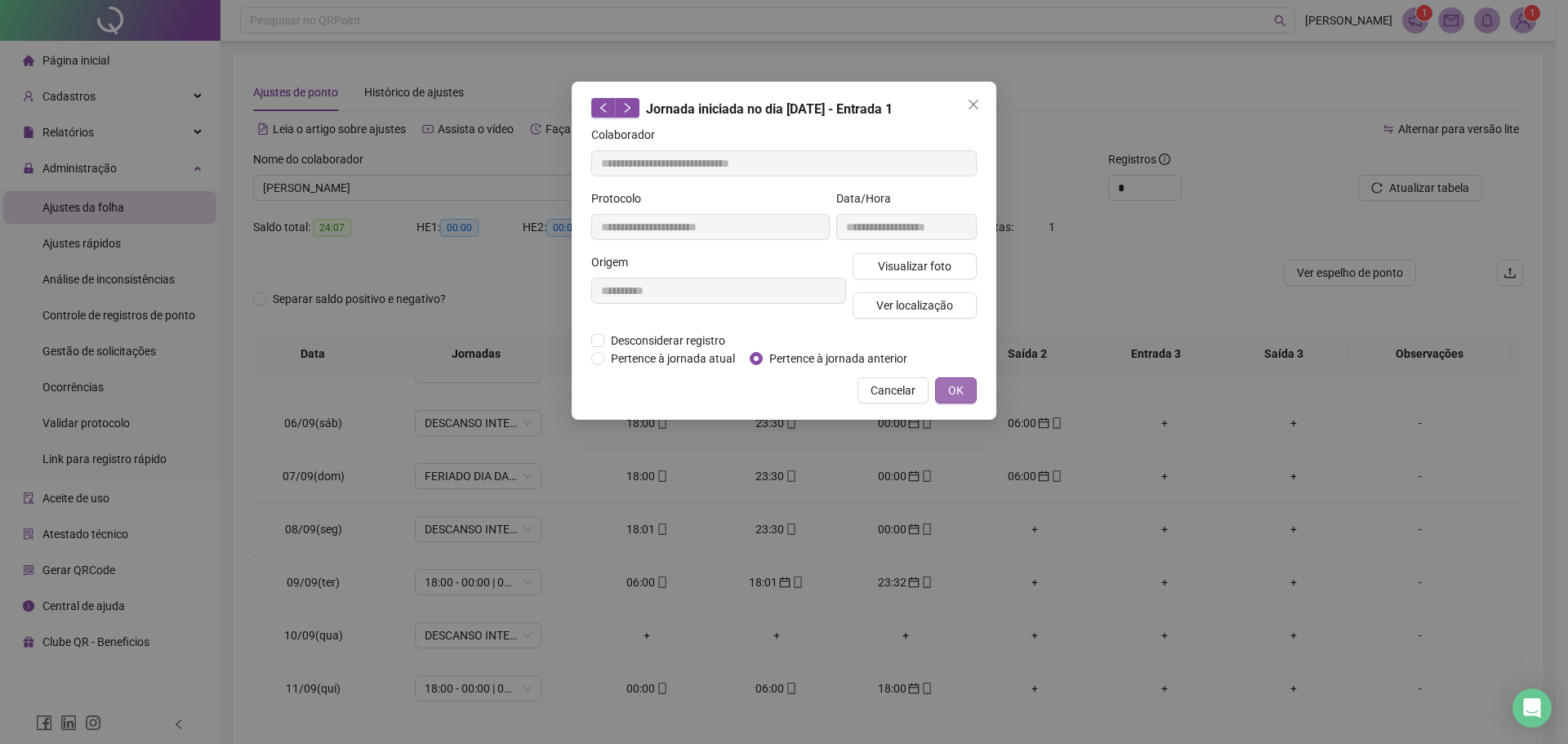
click at [961, 396] on span "OK" at bounding box center [956, 390] width 16 height 18
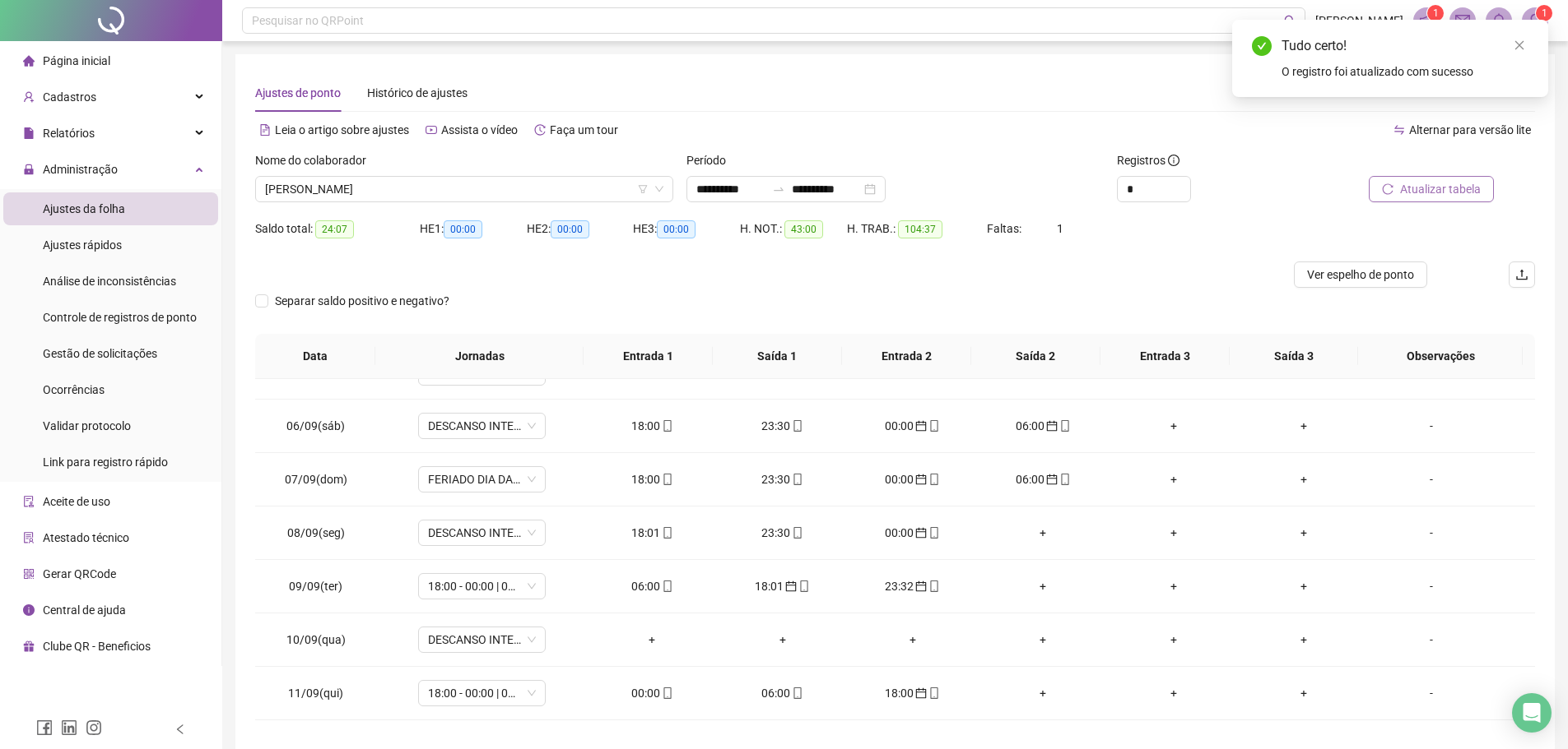
click at [1469, 180] on span "Atualizar tabela" at bounding box center [1440, 189] width 80 height 18
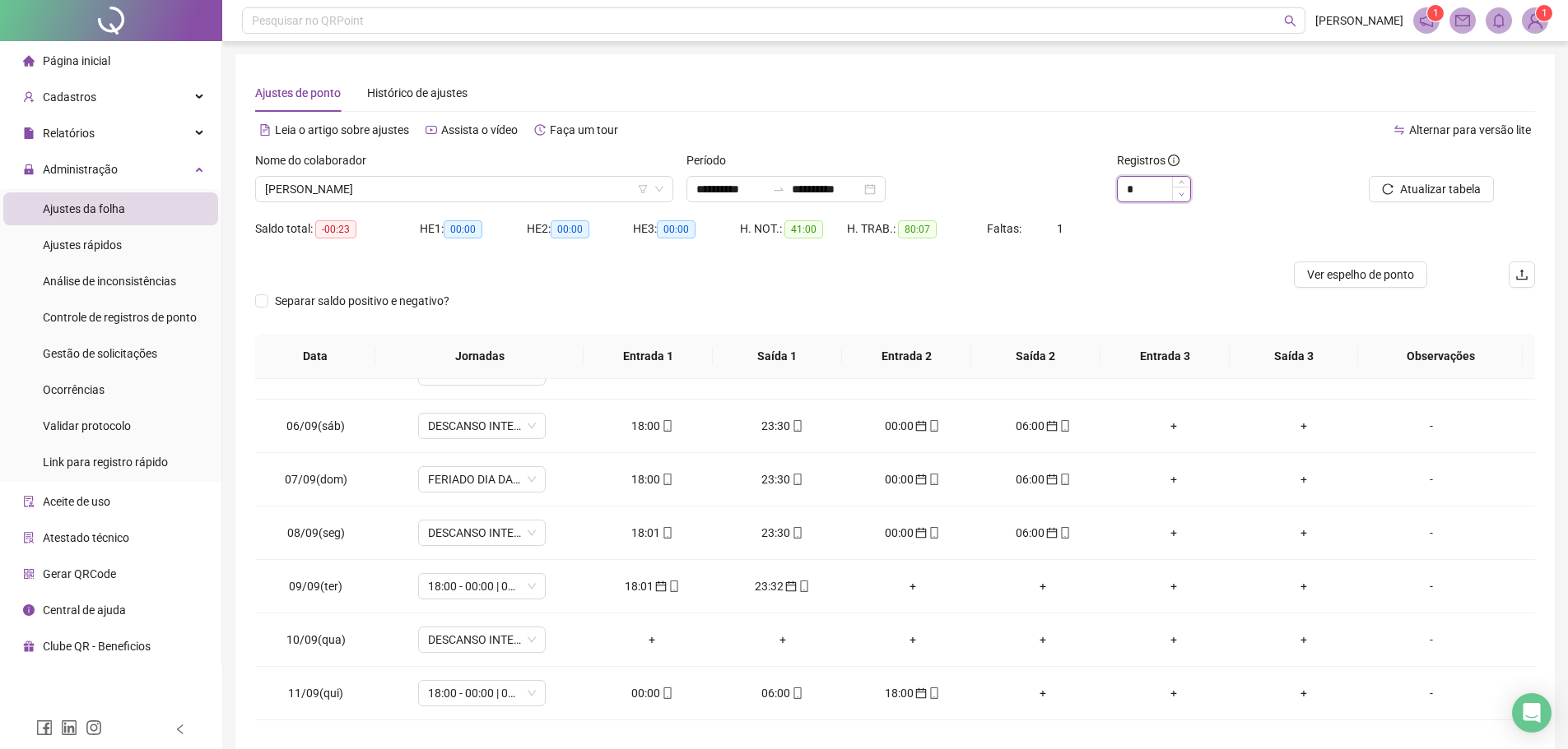
type input "*"
click at [1181, 196] on icon "down" at bounding box center [1181, 194] width 6 height 6
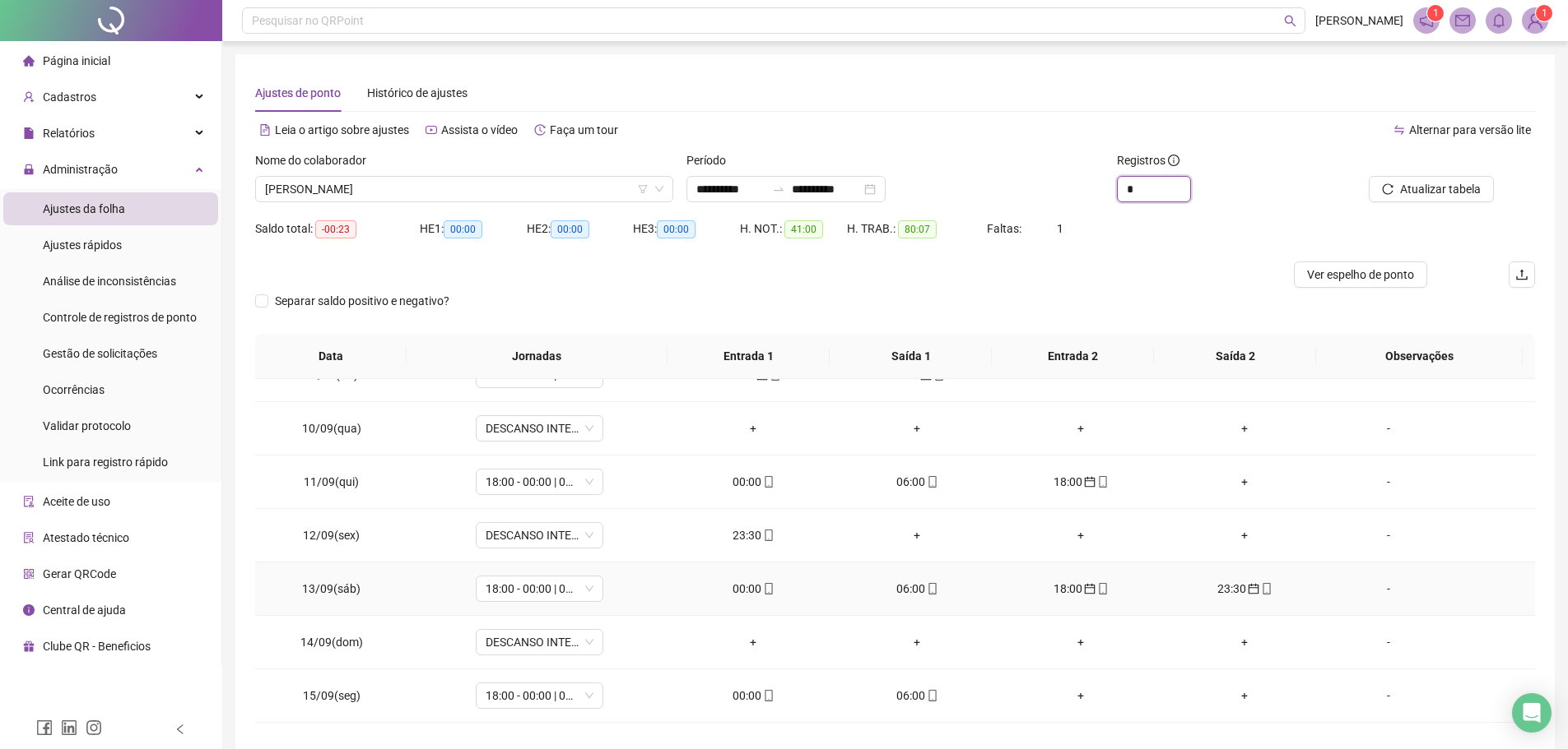
scroll to position [504, 0]
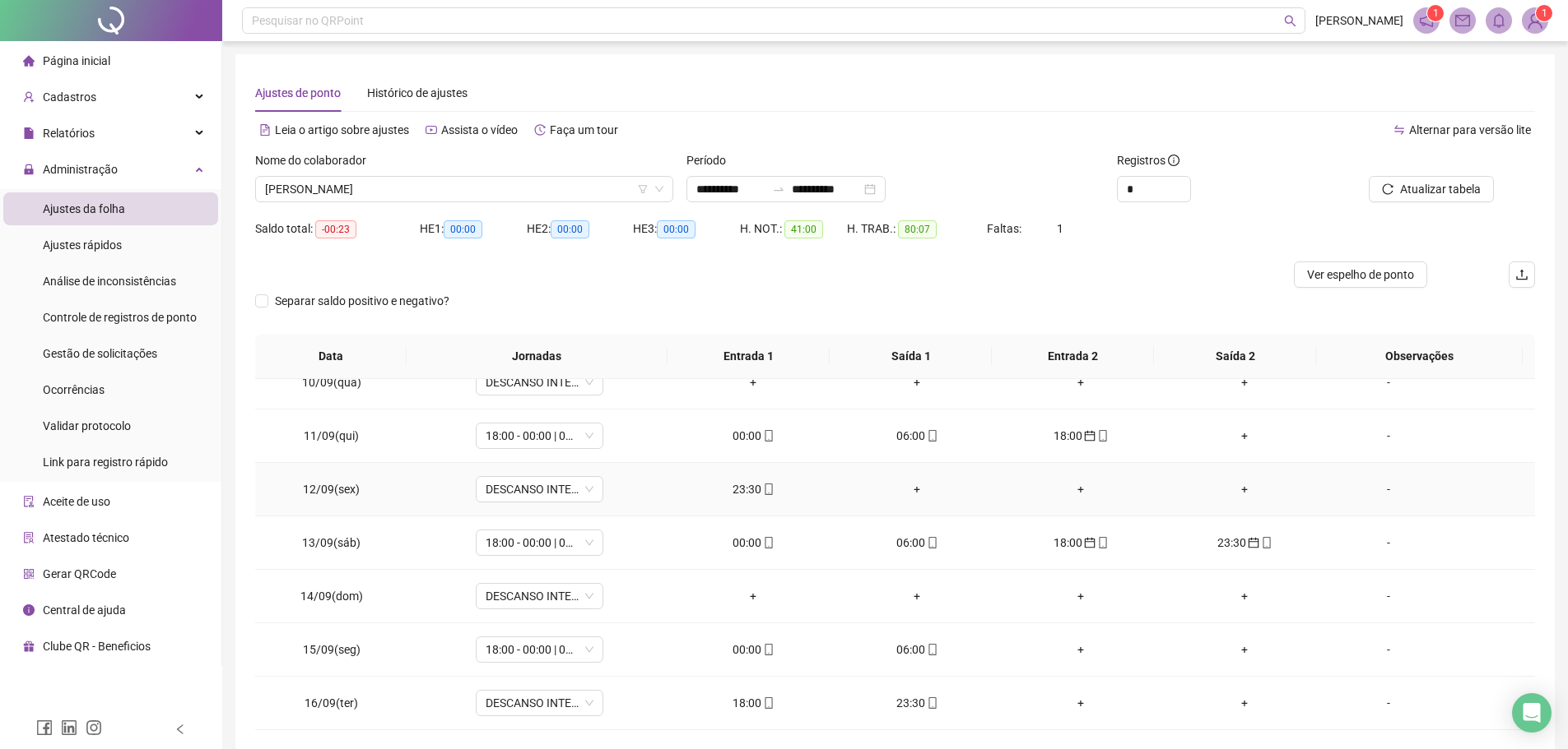
click at [752, 491] on div "23:30" at bounding box center [753, 489] width 137 height 18
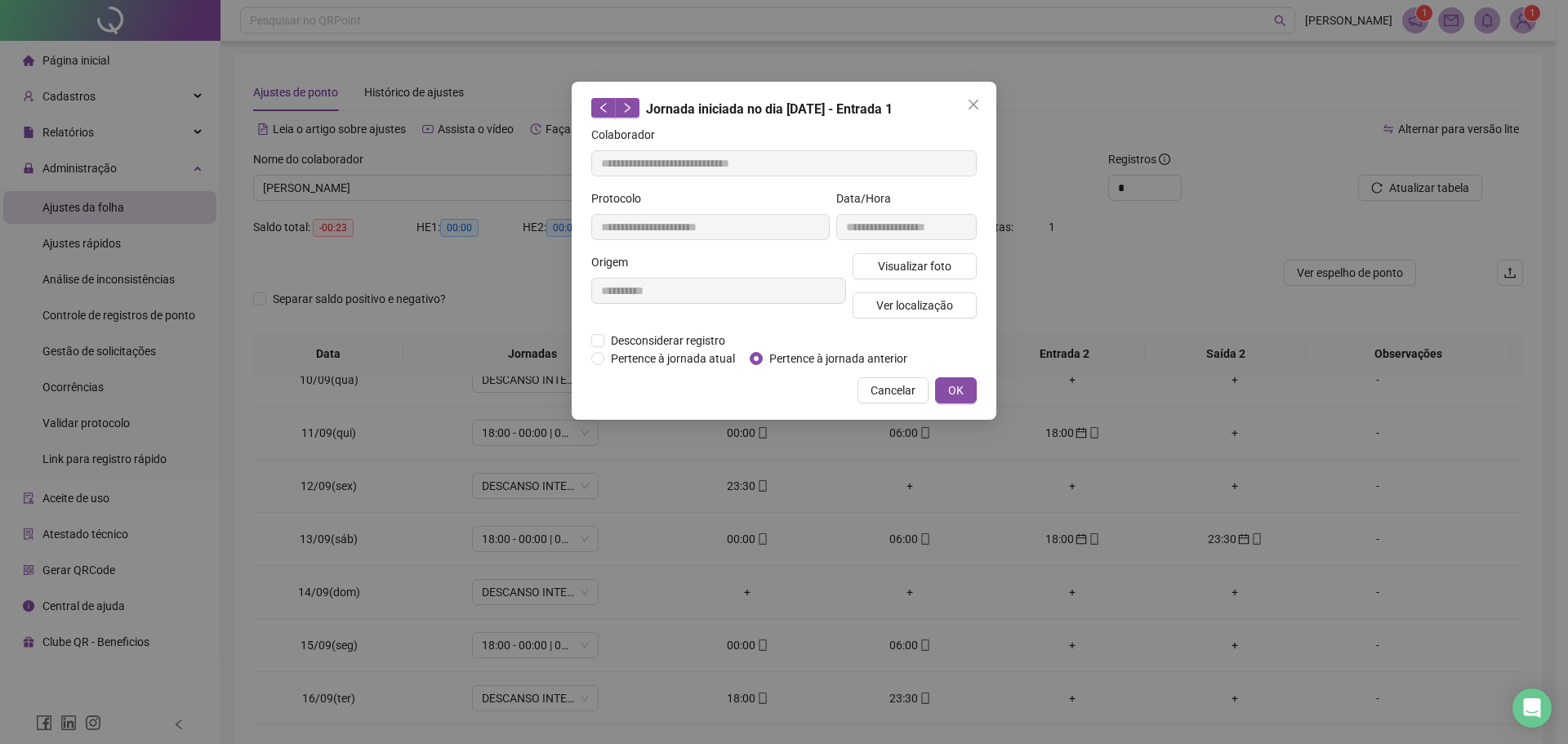
type input "**********"
click at [965, 389] on button "OK" at bounding box center [956, 390] width 42 height 26
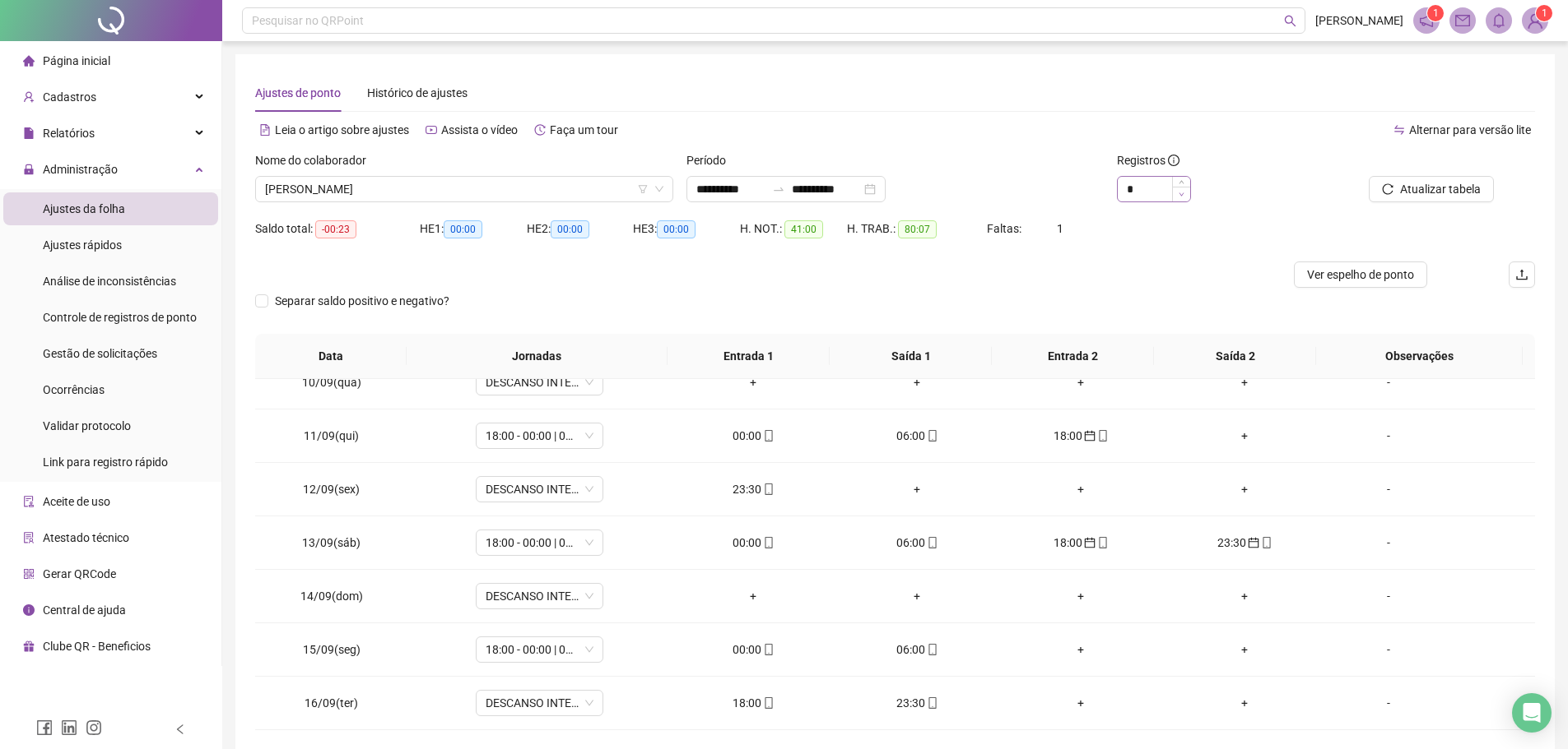
click at [1183, 189] on span "Decrease Value" at bounding box center [1180, 194] width 18 height 15
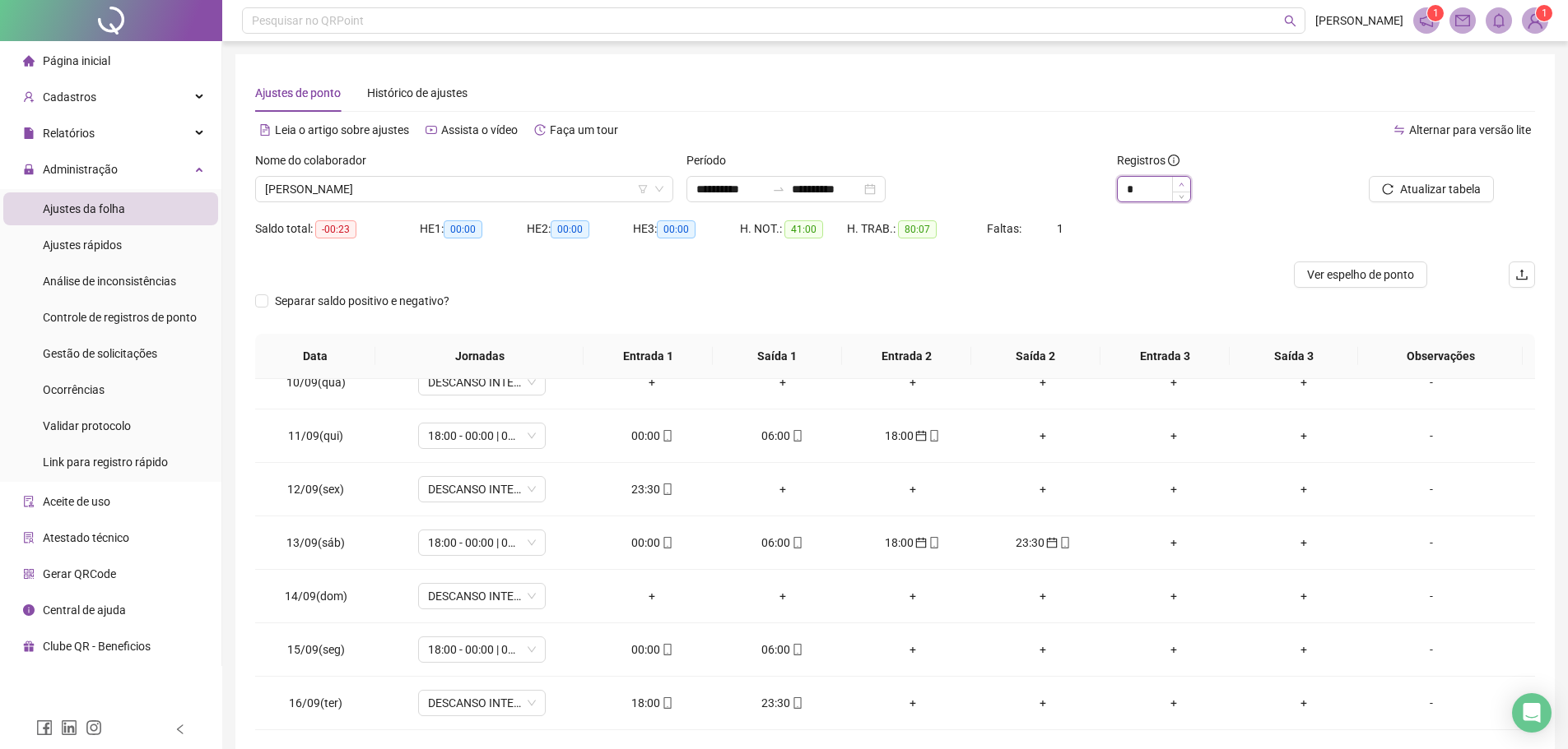
click at [1178, 182] on icon "up" at bounding box center [1181, 184] width 6 height 6
type input "*"
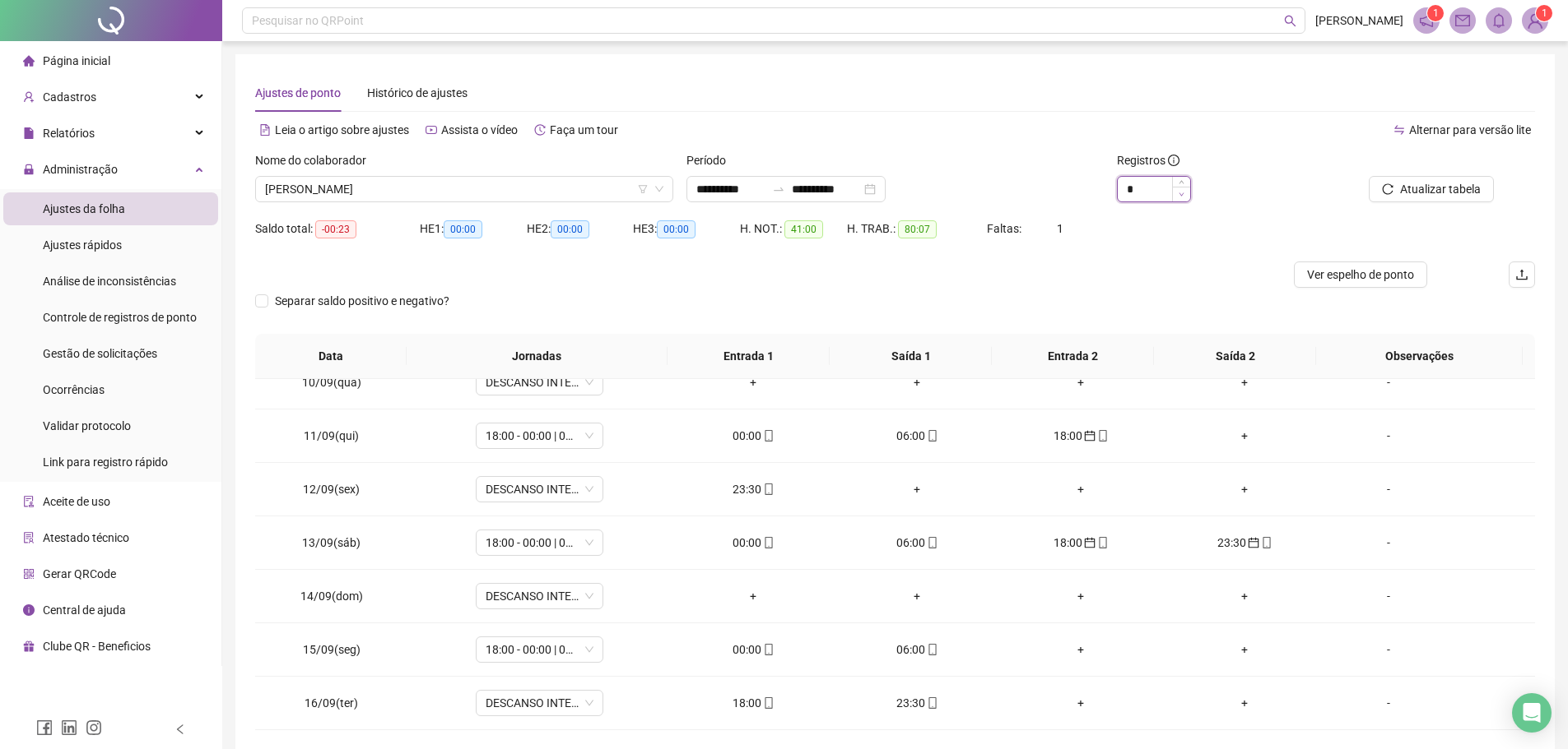
click at [1185, 191] on icon "down" at bounding box center [1181, 194] width 6 height 6
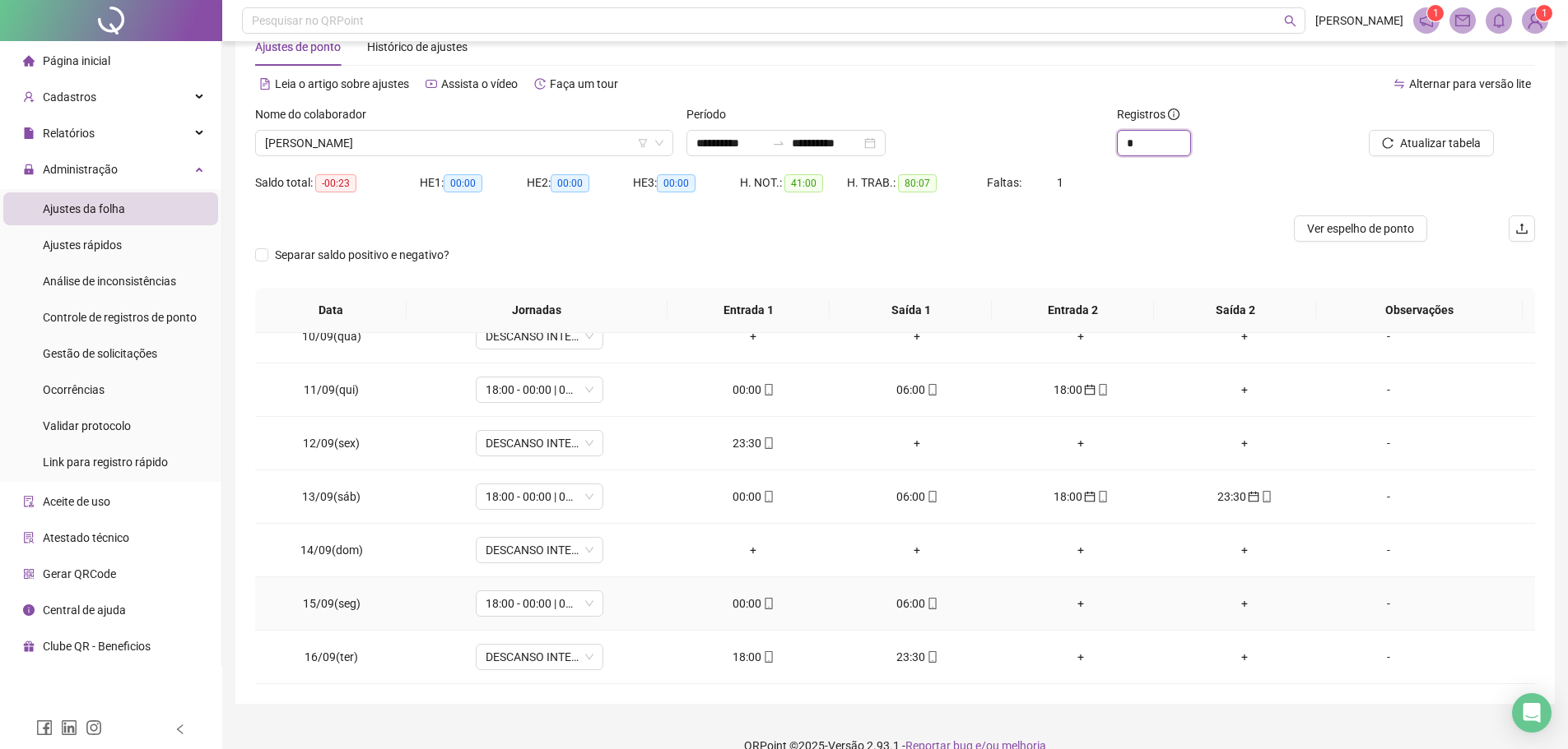
scroll to position [72, 0]
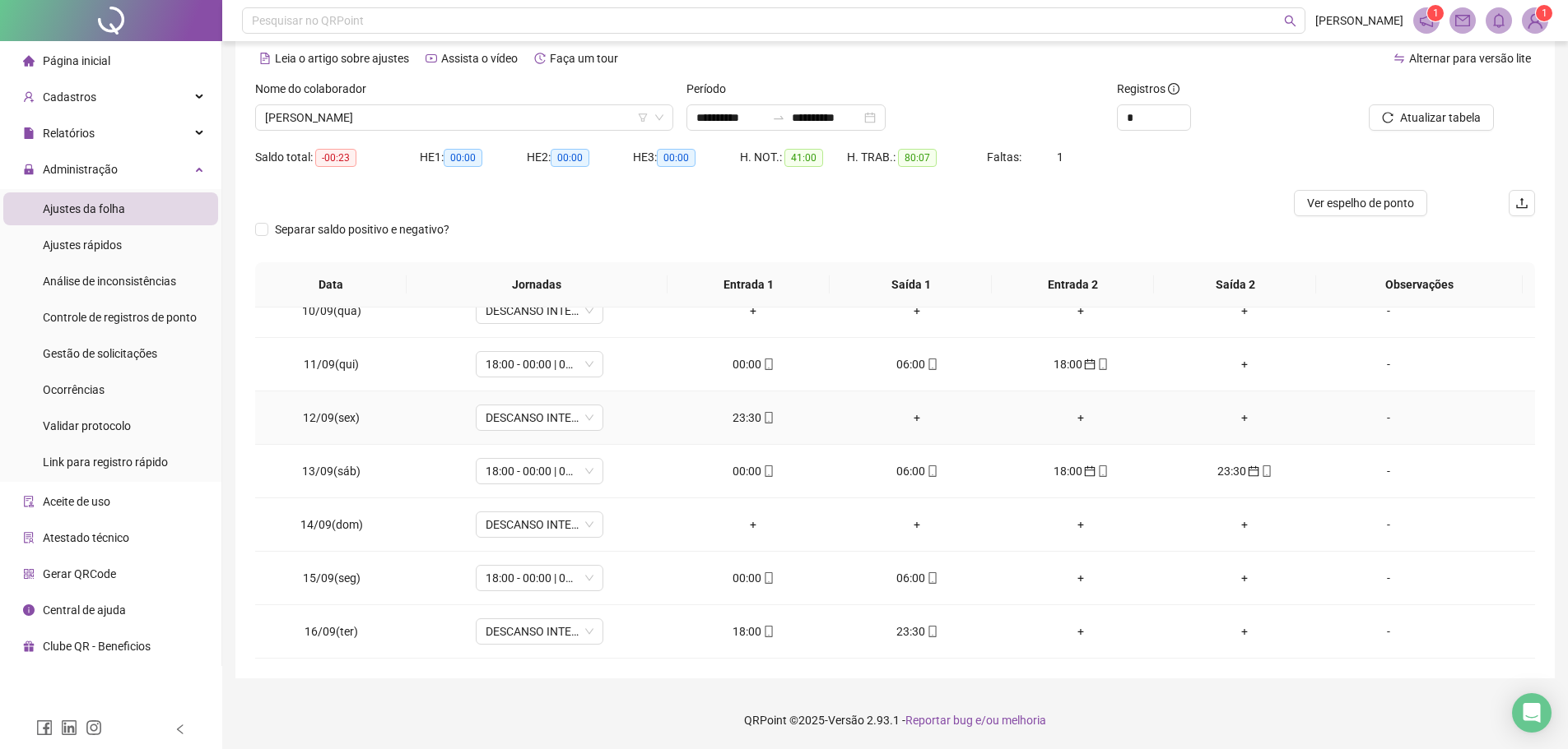
click at [731, 417] on div "23:30" at bounding box center [753, 417] width 137 height 18
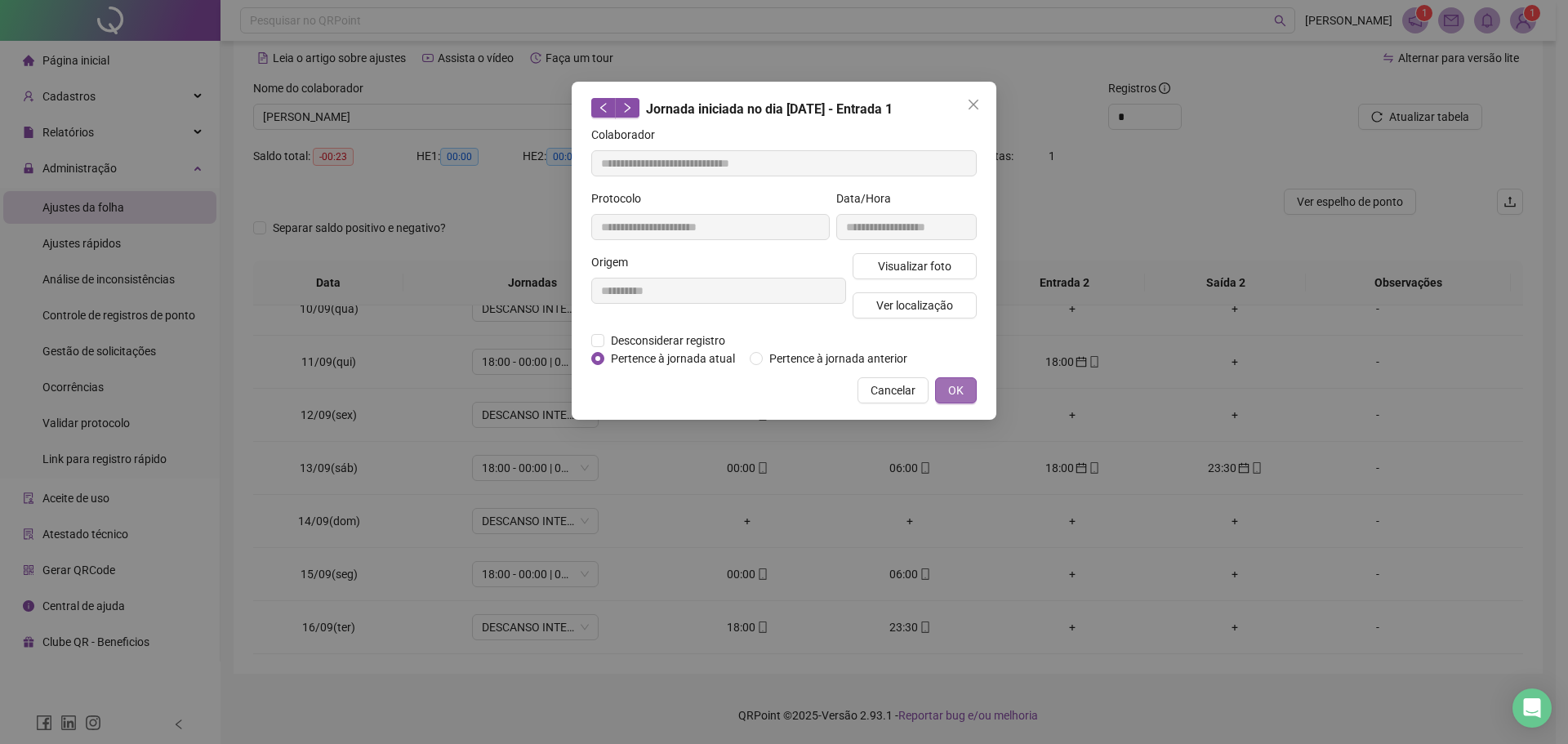
click at [958, 384] on span "OK" at bounding box center [956, 390] width 16 height 18
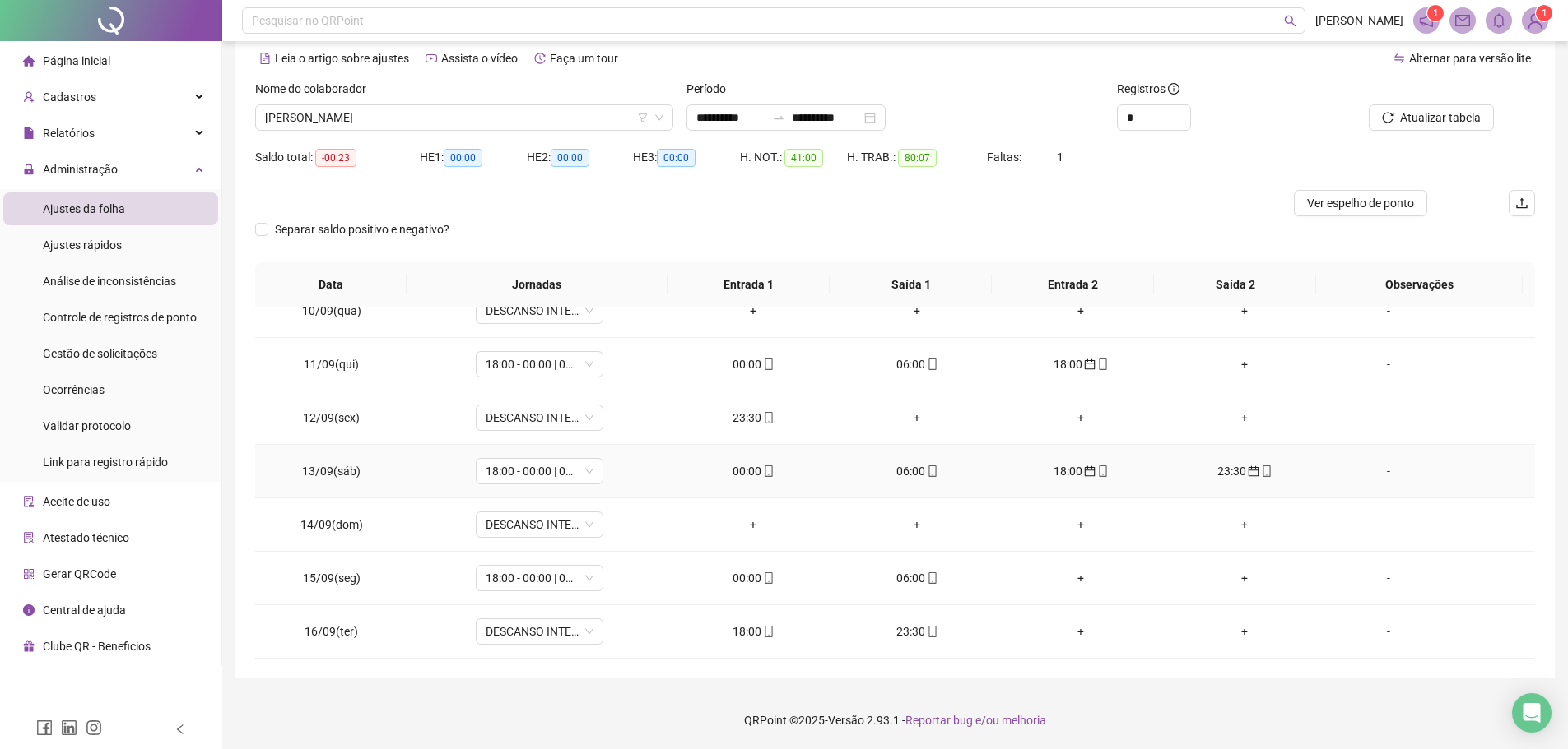
click at [737, 476] on div "00:00" at bounding box center [753, 471] width 137 height 18
type input "**********"
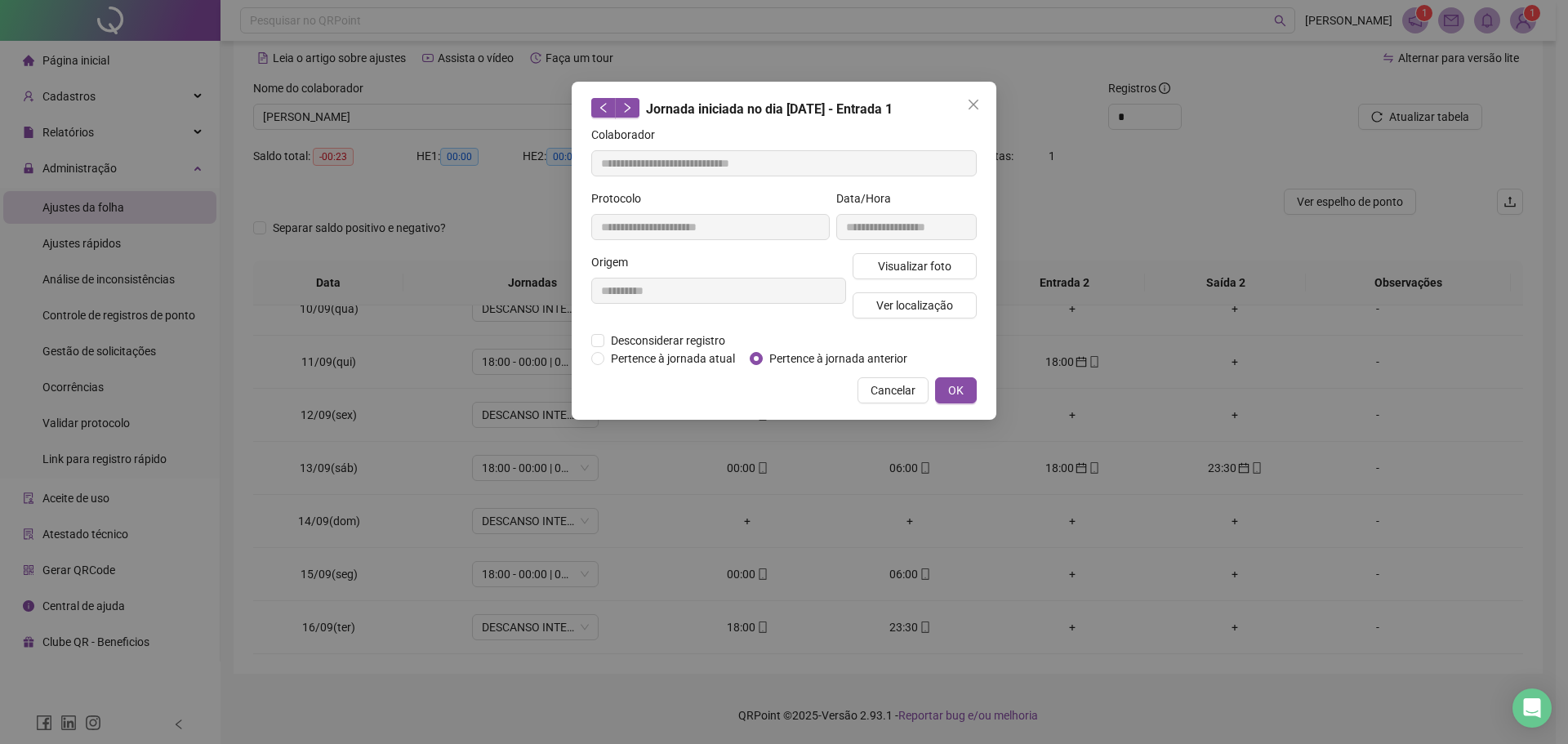
click at [984, 382] on div "**********" at bounding box center [784, 251] width 425 height 338
click at [963, 385] on span "OK" at bounding box center [956, 390] width 16 height 18
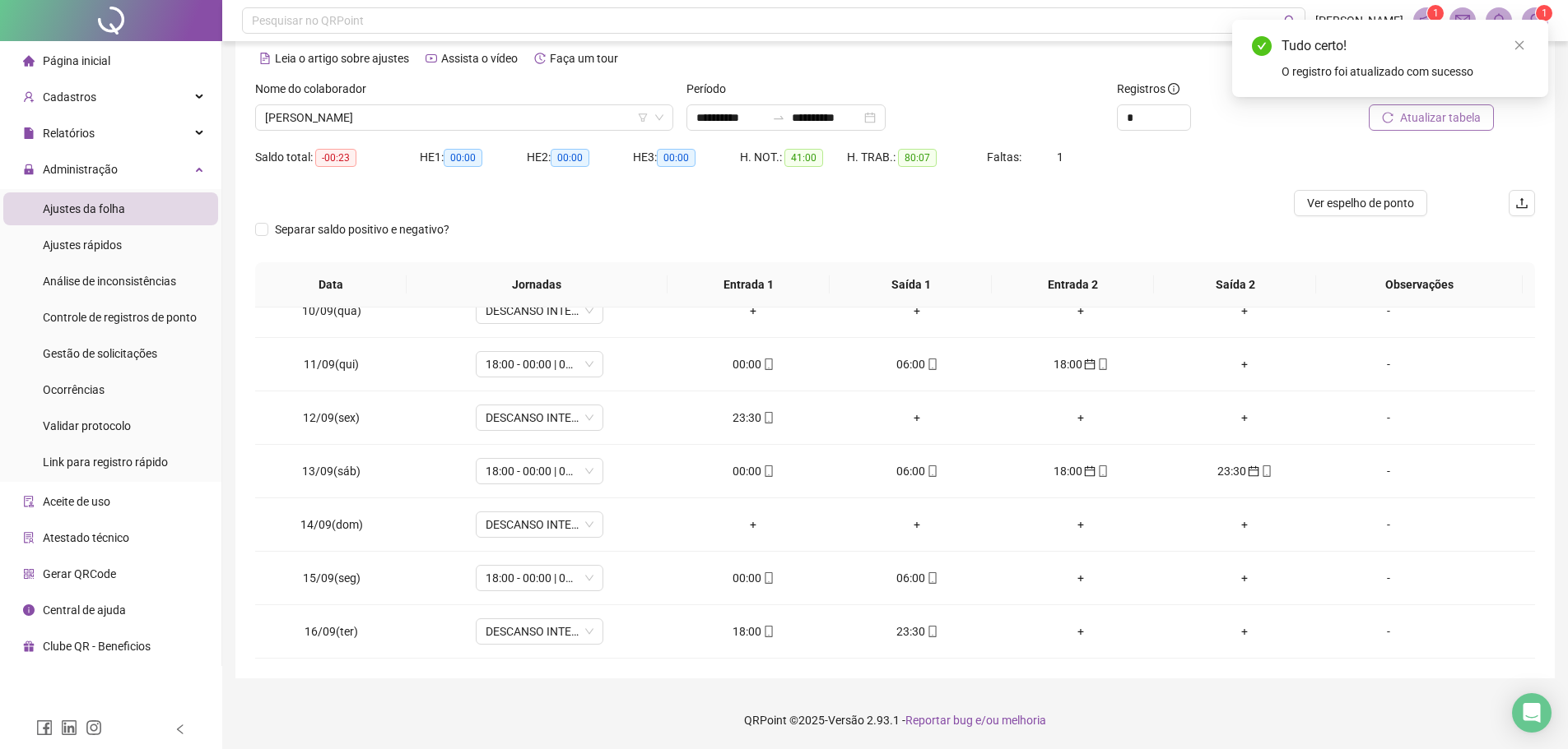
click at [1433, 110] on span "Atualizar tabela" at bounding box center [1440, 117] width 80 height 18
click at [743, 479] on div "06:00" at bounding box center [753, 471] width 137 height 18
type input "**********"
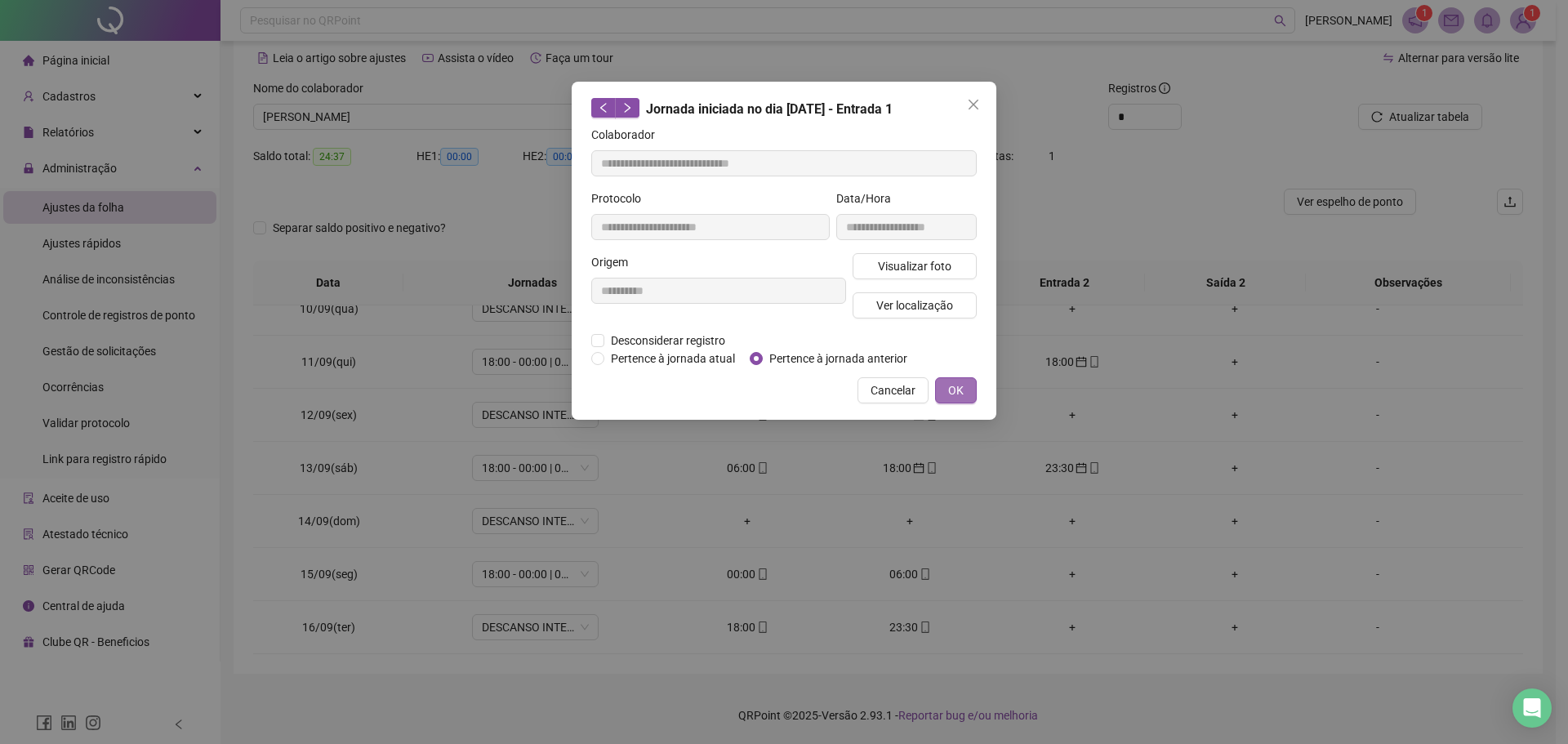
click at [968, 388] on button "OK" at bounding box center [956, 390] width 42 height 26
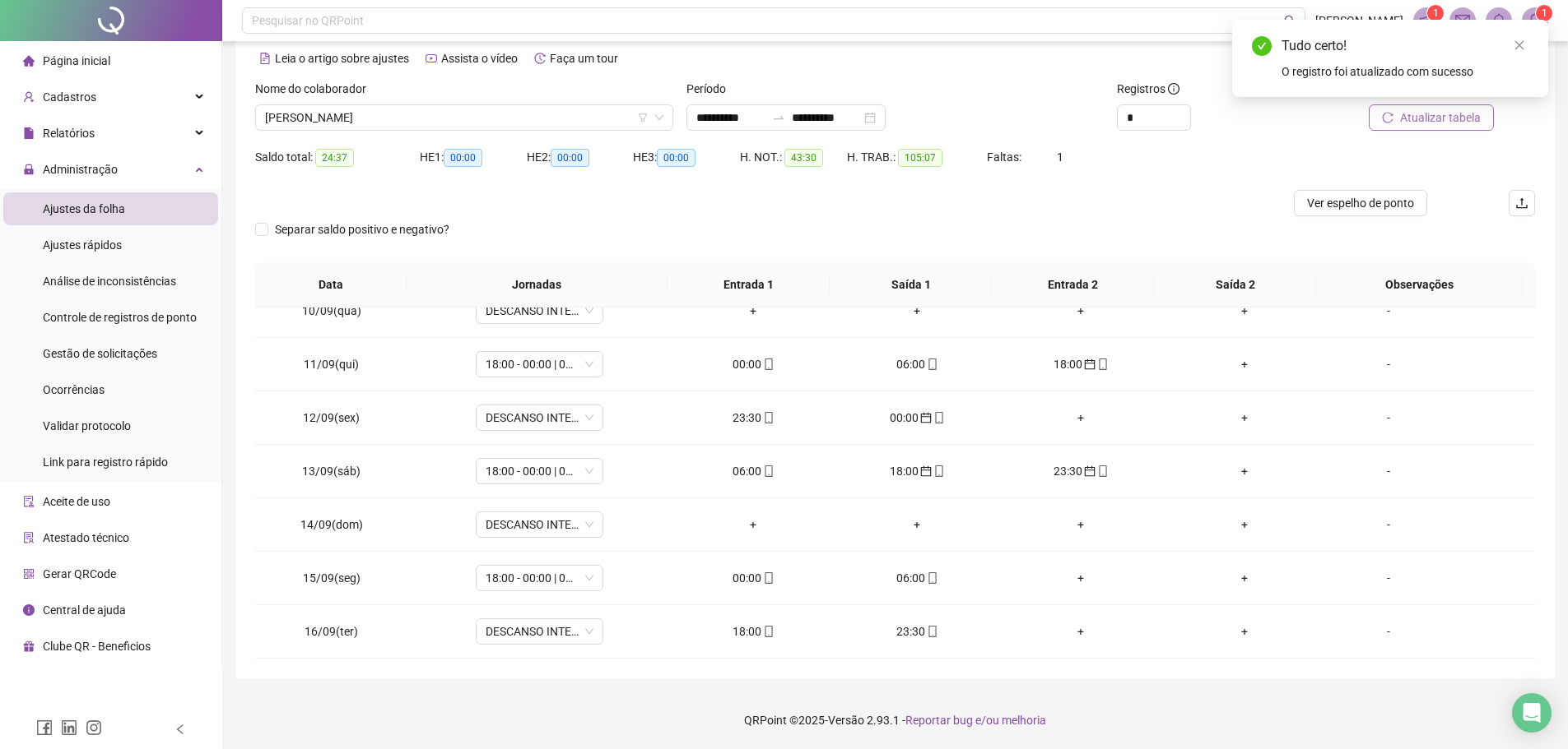
click at [1419, 121] on span "Atualizar tabela" at bounding box center [1440, 117] width 80 height 18
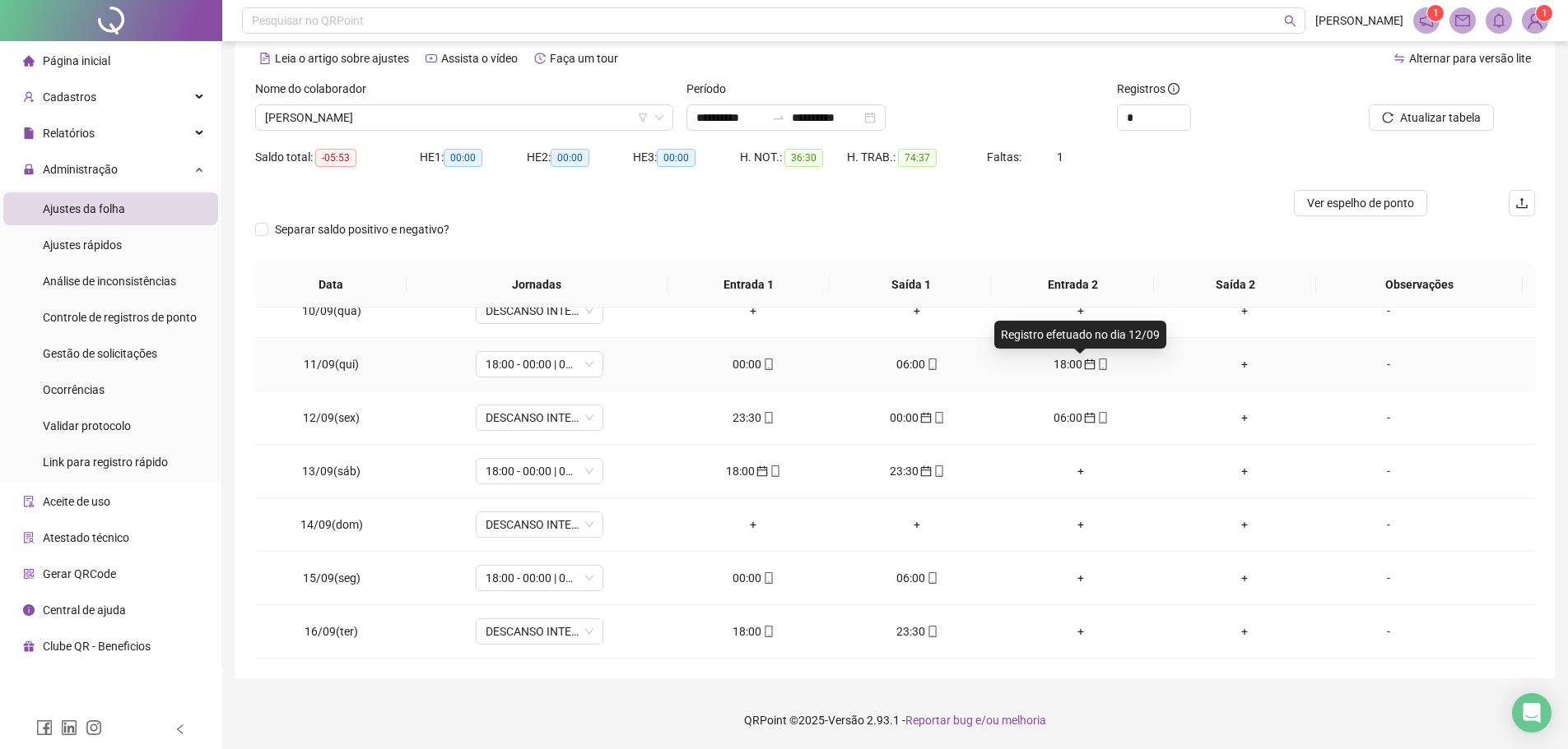
click at [1084, 364] on icon "calendar" at bounding box center [1089, 364] width 11 height 11
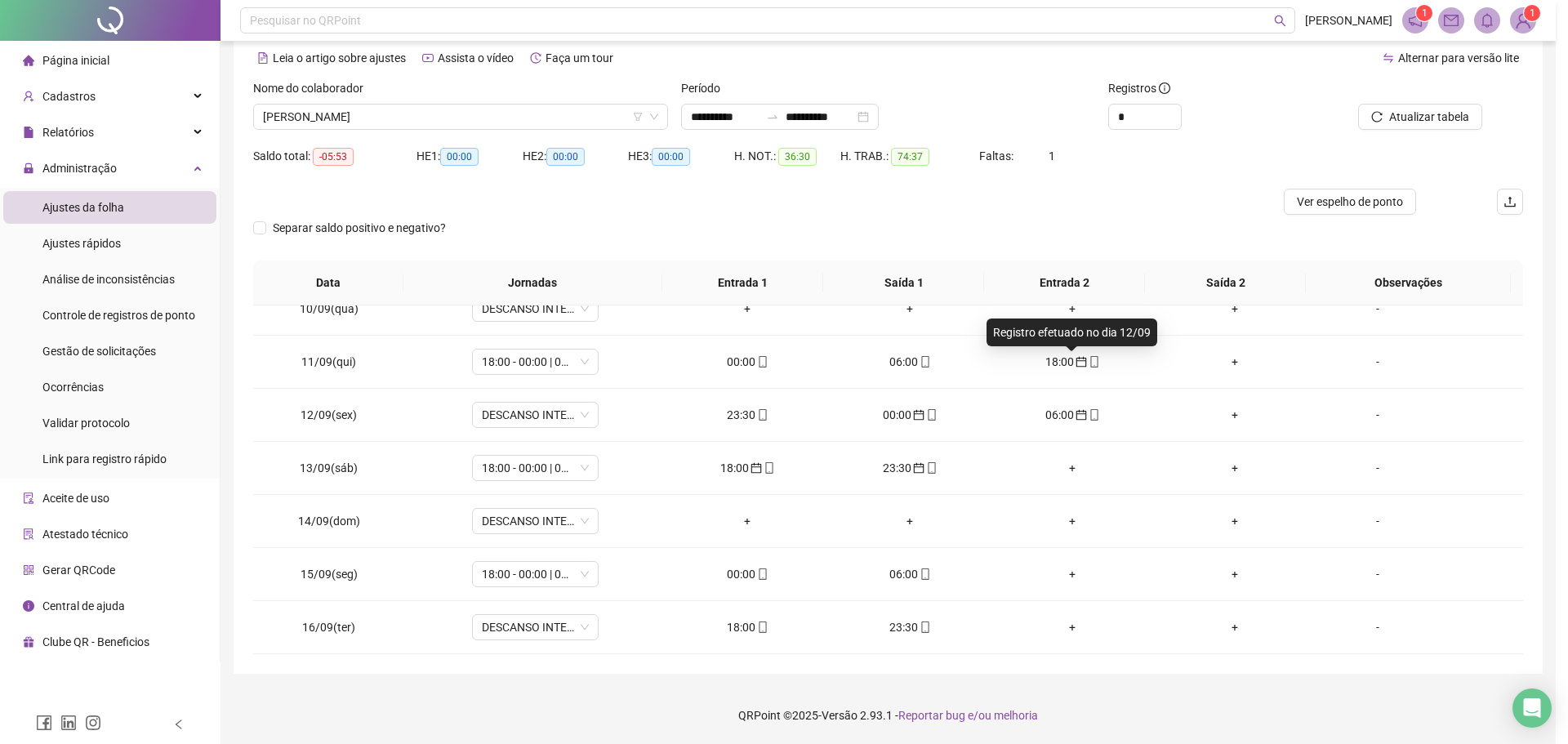
type input "**********"
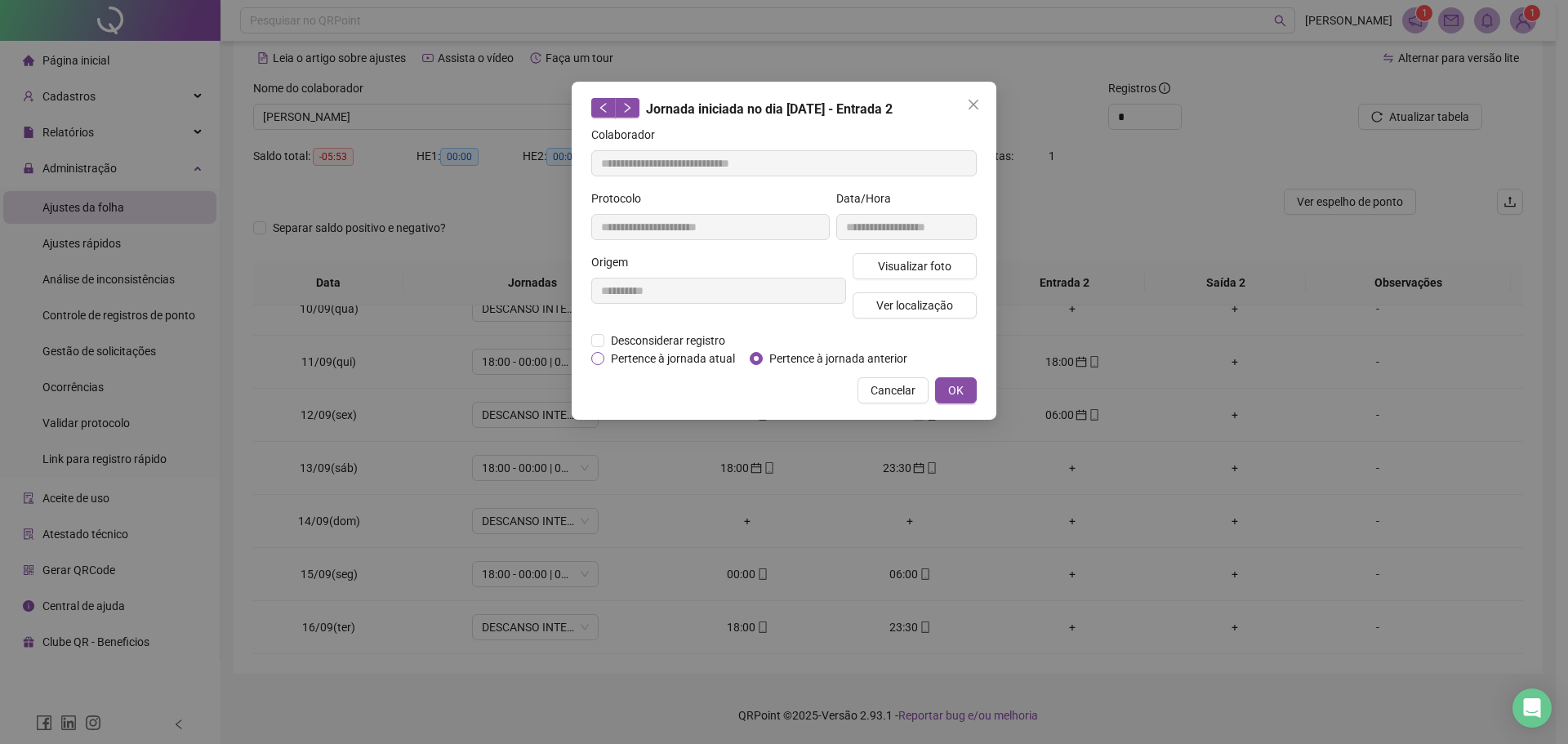
click at [706, 365] on span "Pertence à jornada atual" at bounding box center [673, 358] width 137 height 18
click at [955, 386] on span "OK" at bounding box center [956, 390] width 16 height 18
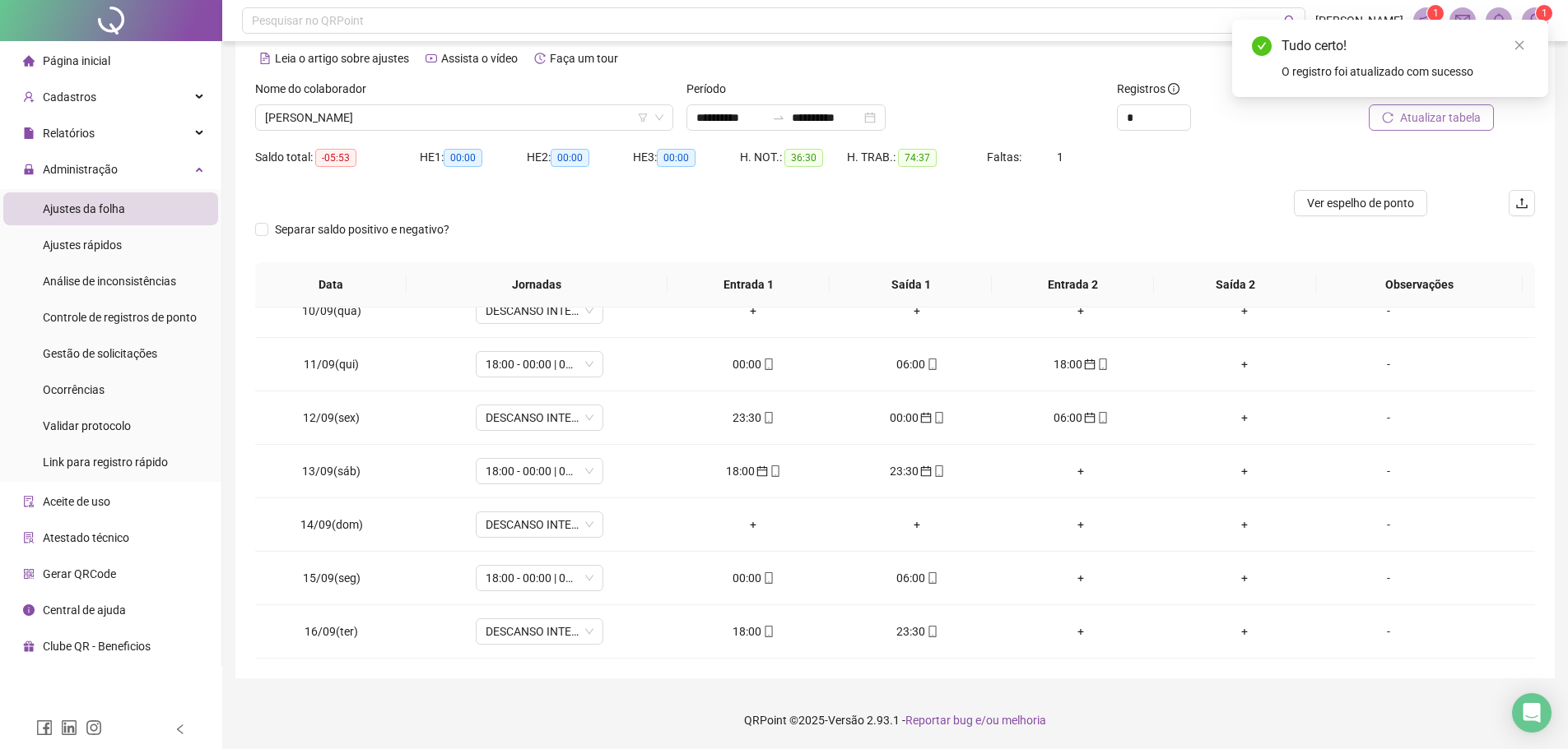
click at [1435, 119] on span "Atualizar tabela" at bounding box center [1440, 117] width 80 height 18
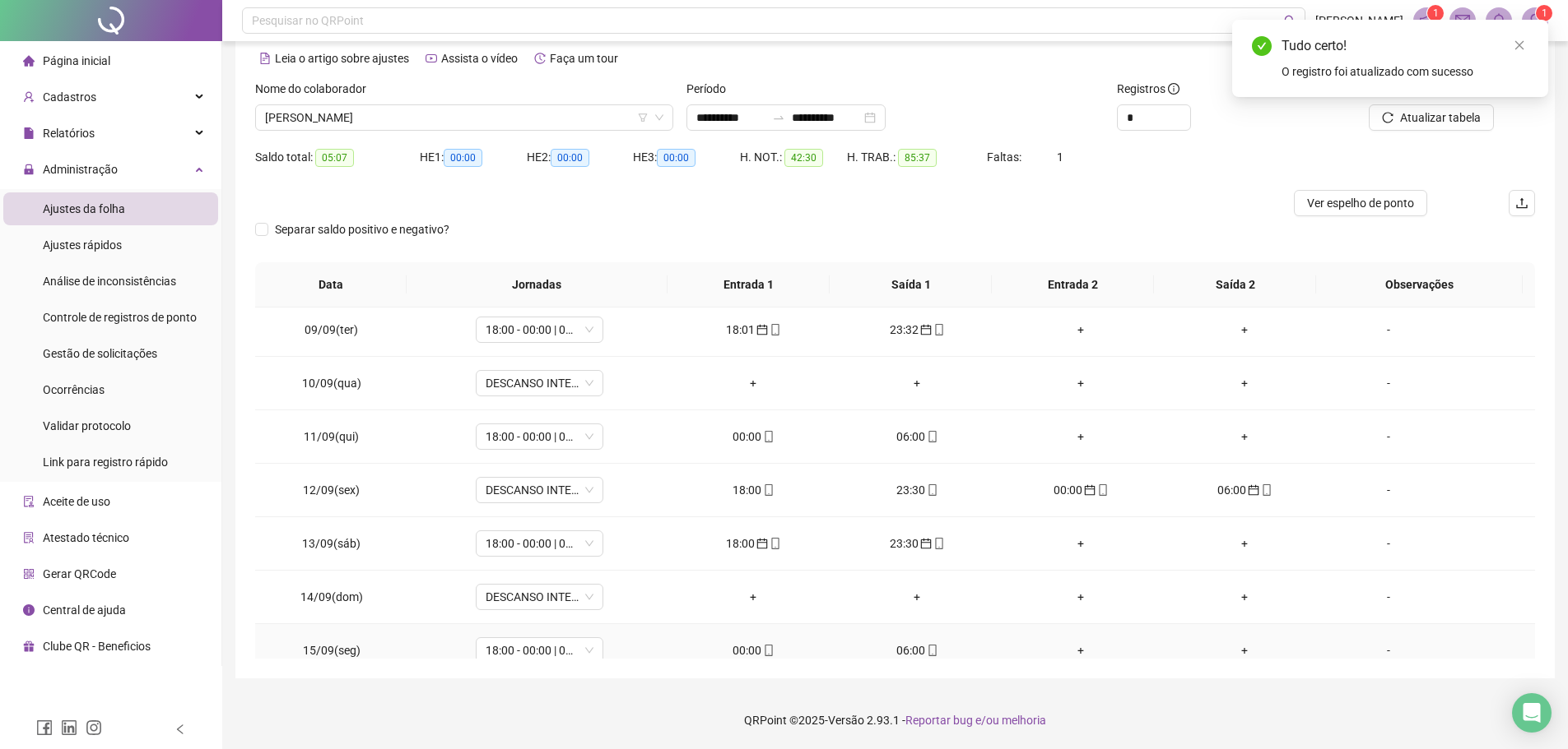
scroll to position [340, 0]
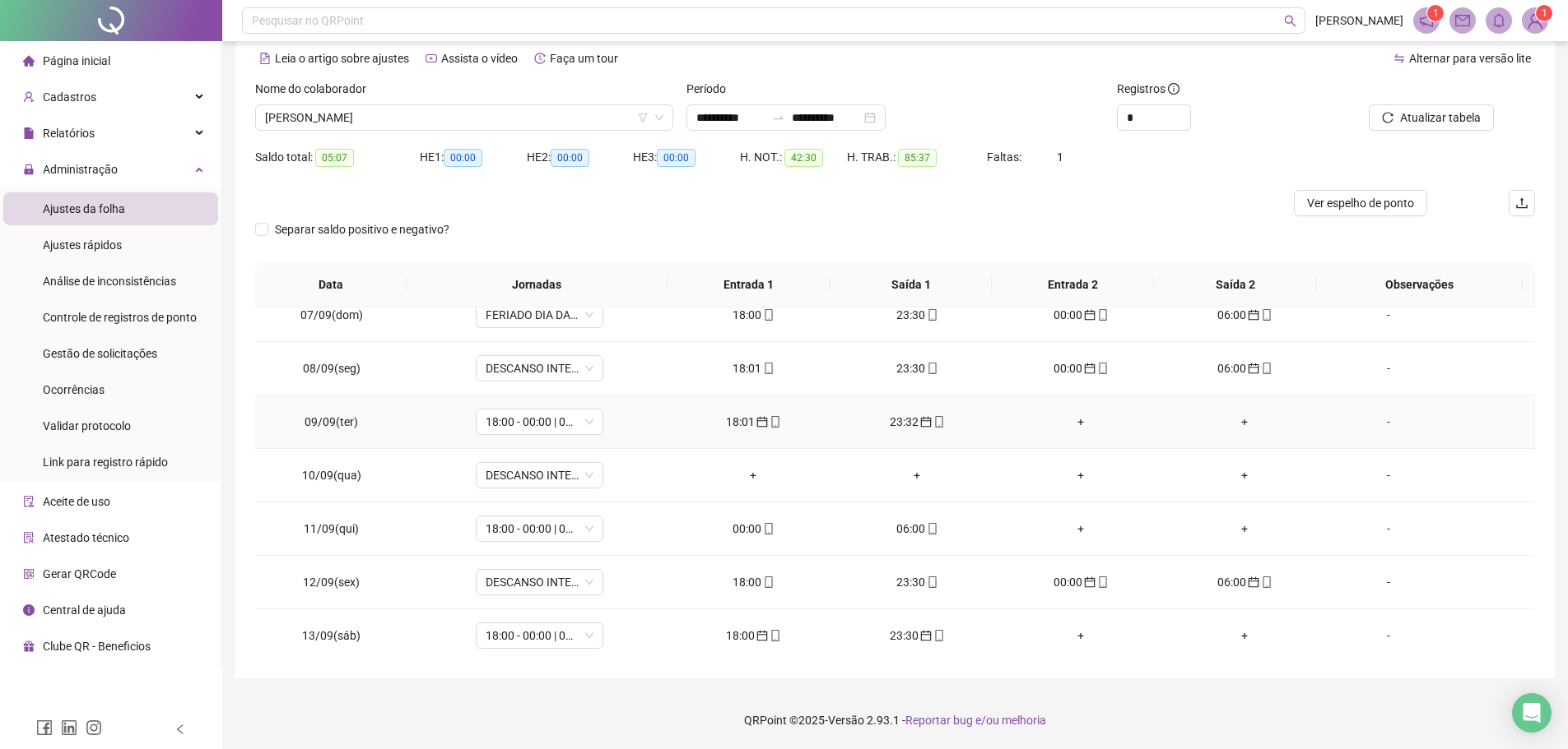
click at [743, 426] on div "18:01" at bounding box center [753, 422] width 137 height 18
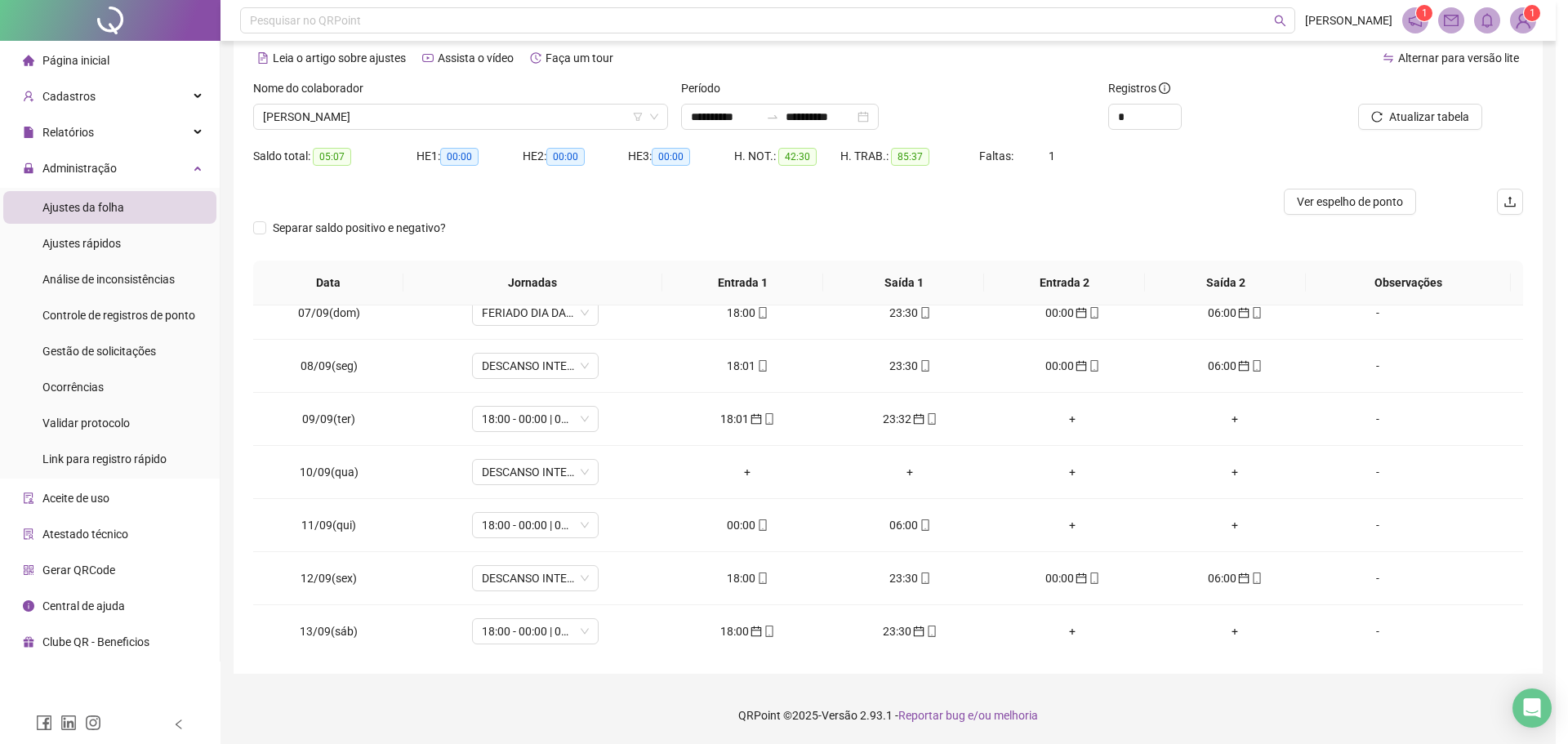
type input "**********"
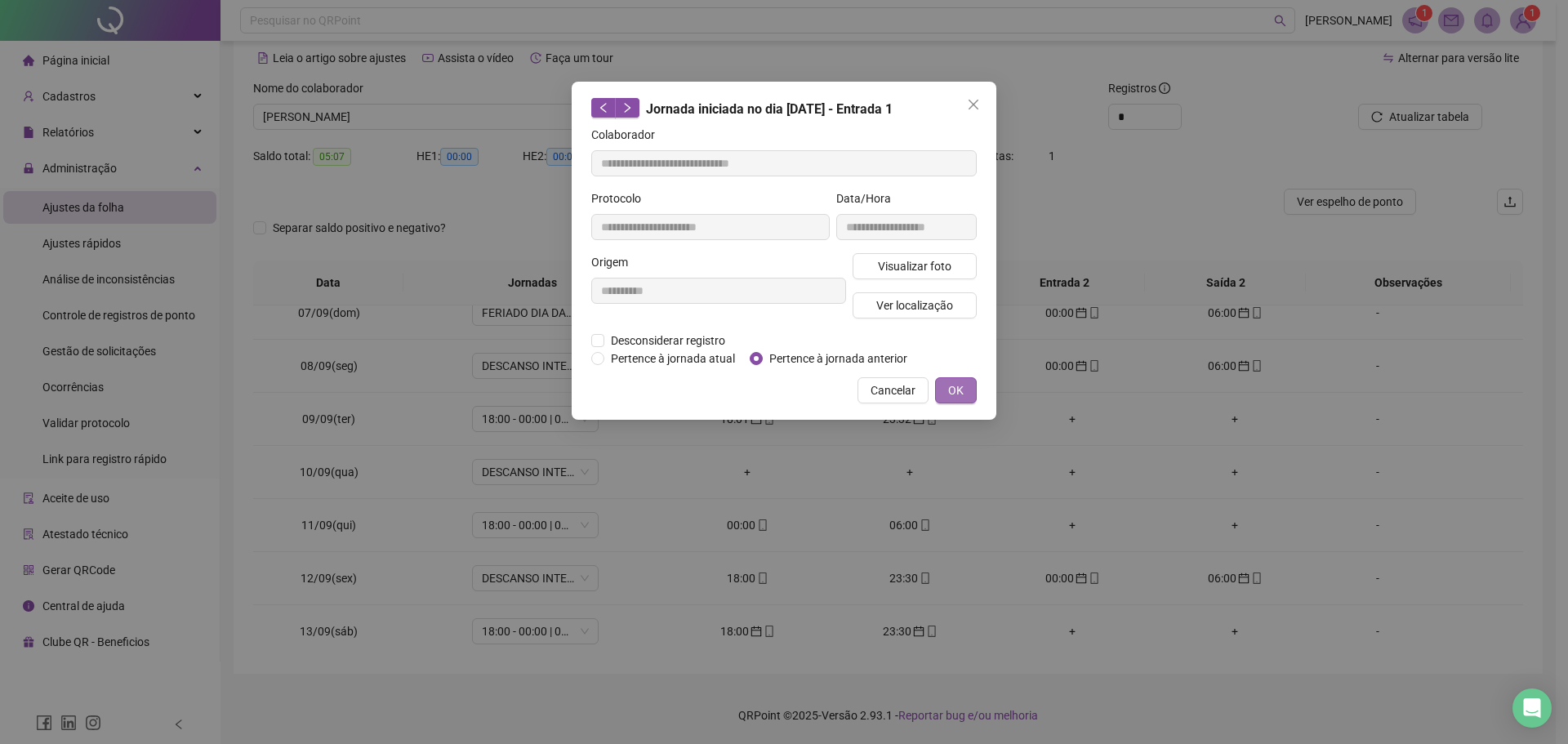
click at [956, 391] on span "OK" at bounding box center [956, 390] width 16 height 18
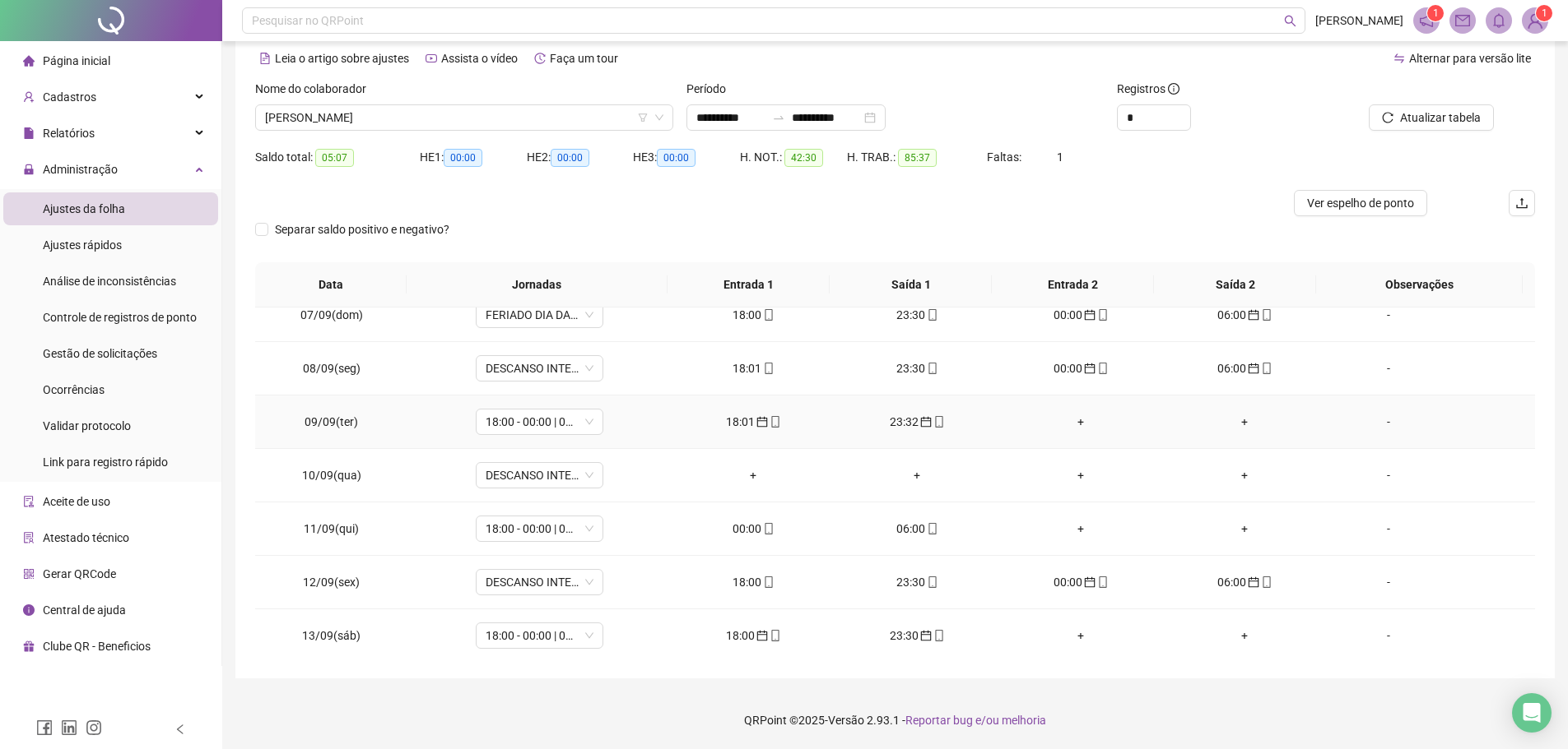
click at [736, 422] on div "18:01" at bounding box center [753, 422] width 137 height 18
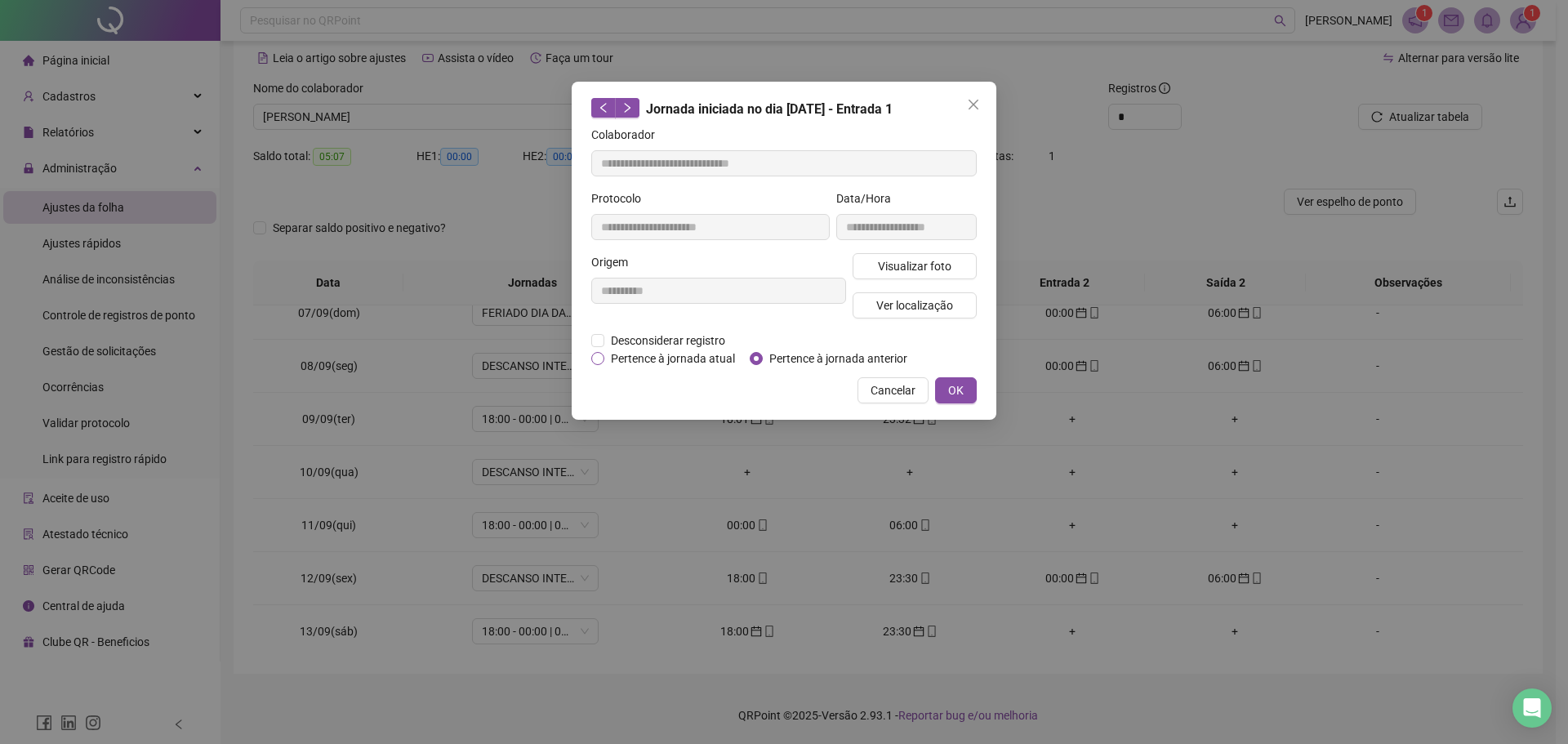
click at [651, 361] on span "Pertence à jornada atual" at bounding box center [673, 358] width 137 height 18
click at [960, 383] on span "OK" at bounding box center [956, 390] width 16 height 18
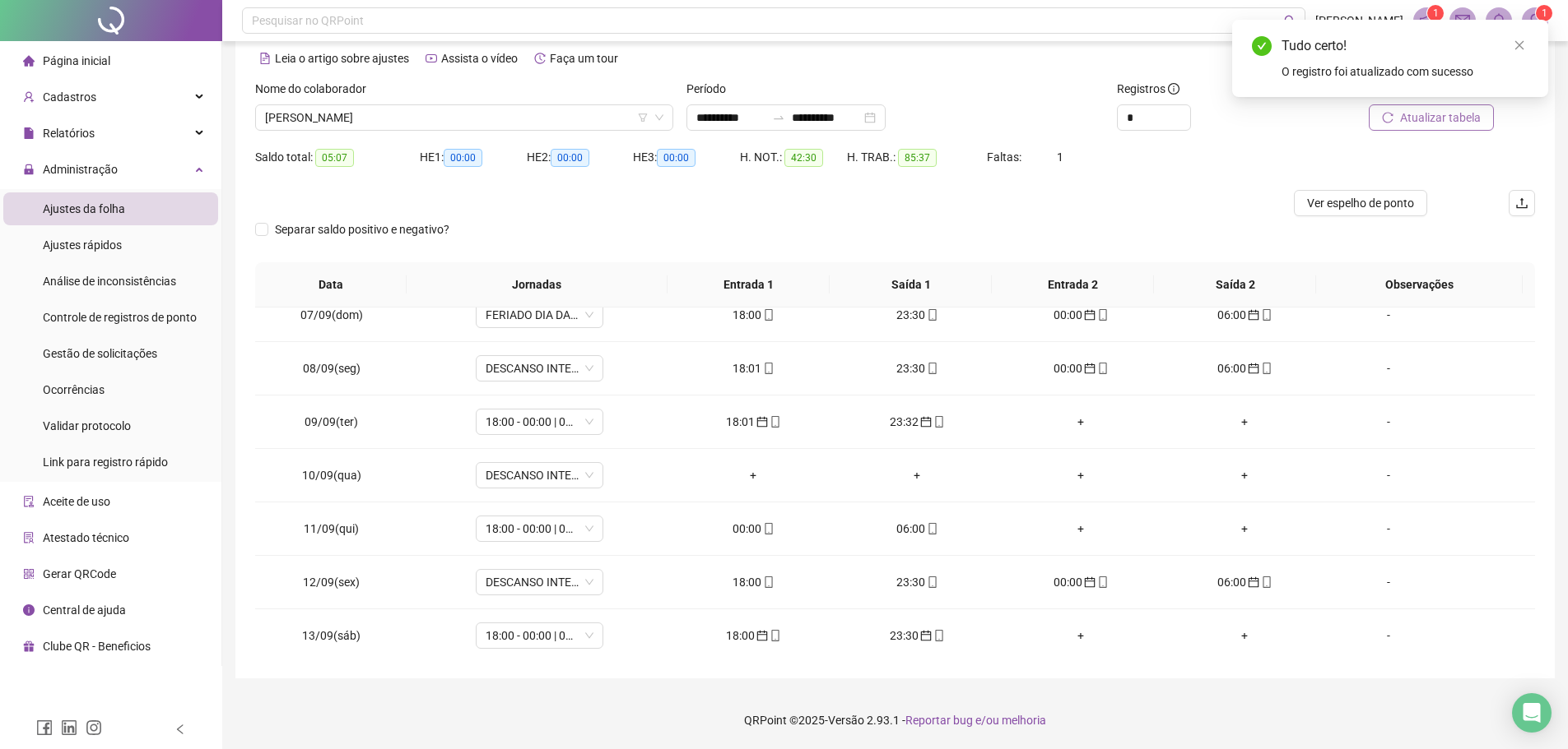
click at [1412, 116] on span "Atualizar tabela" at bounding box center [1440, 117] width 80 height 18
click at [747, 426] on div "23:32" at bounding box center [753, 422] width 137 height 18
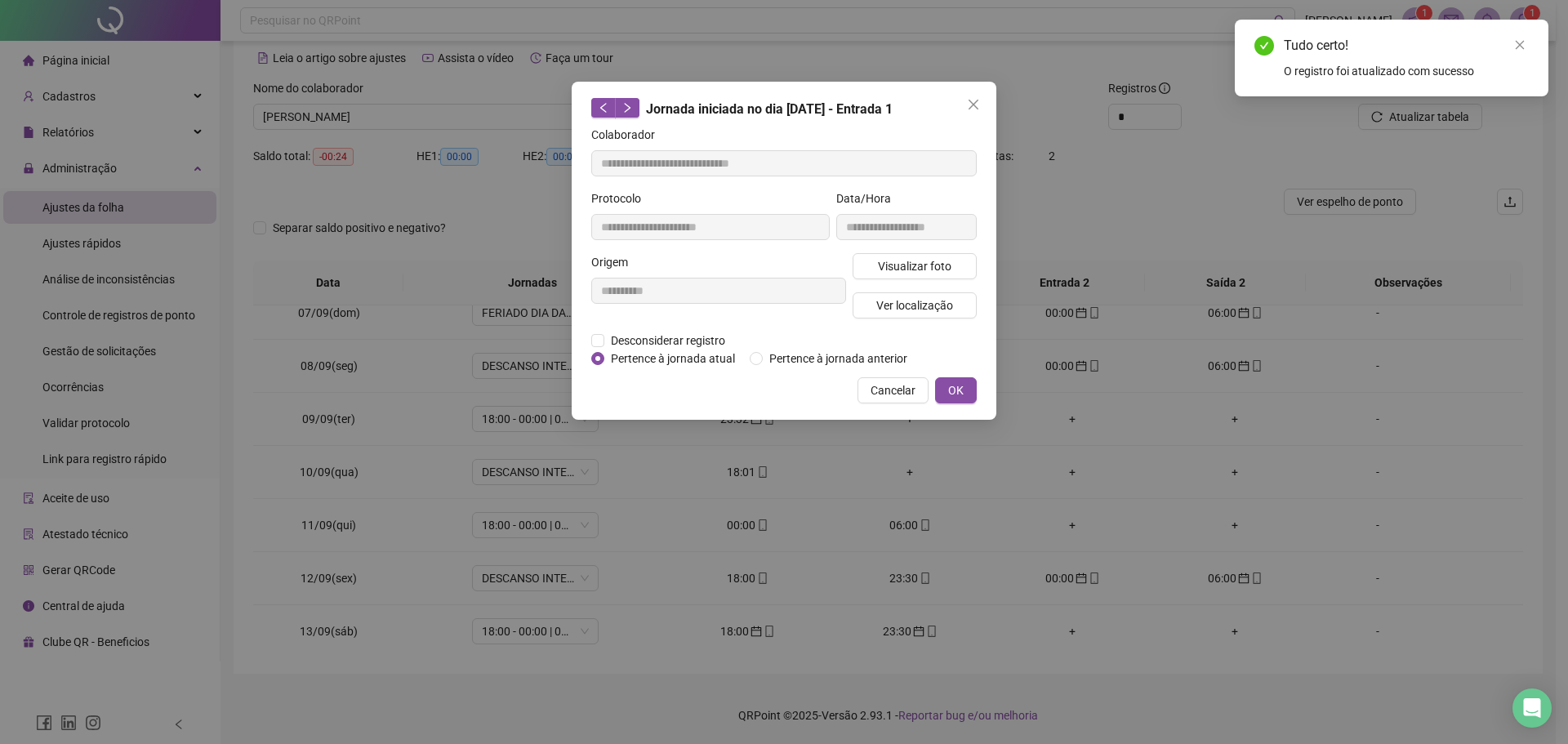
type input "**********"
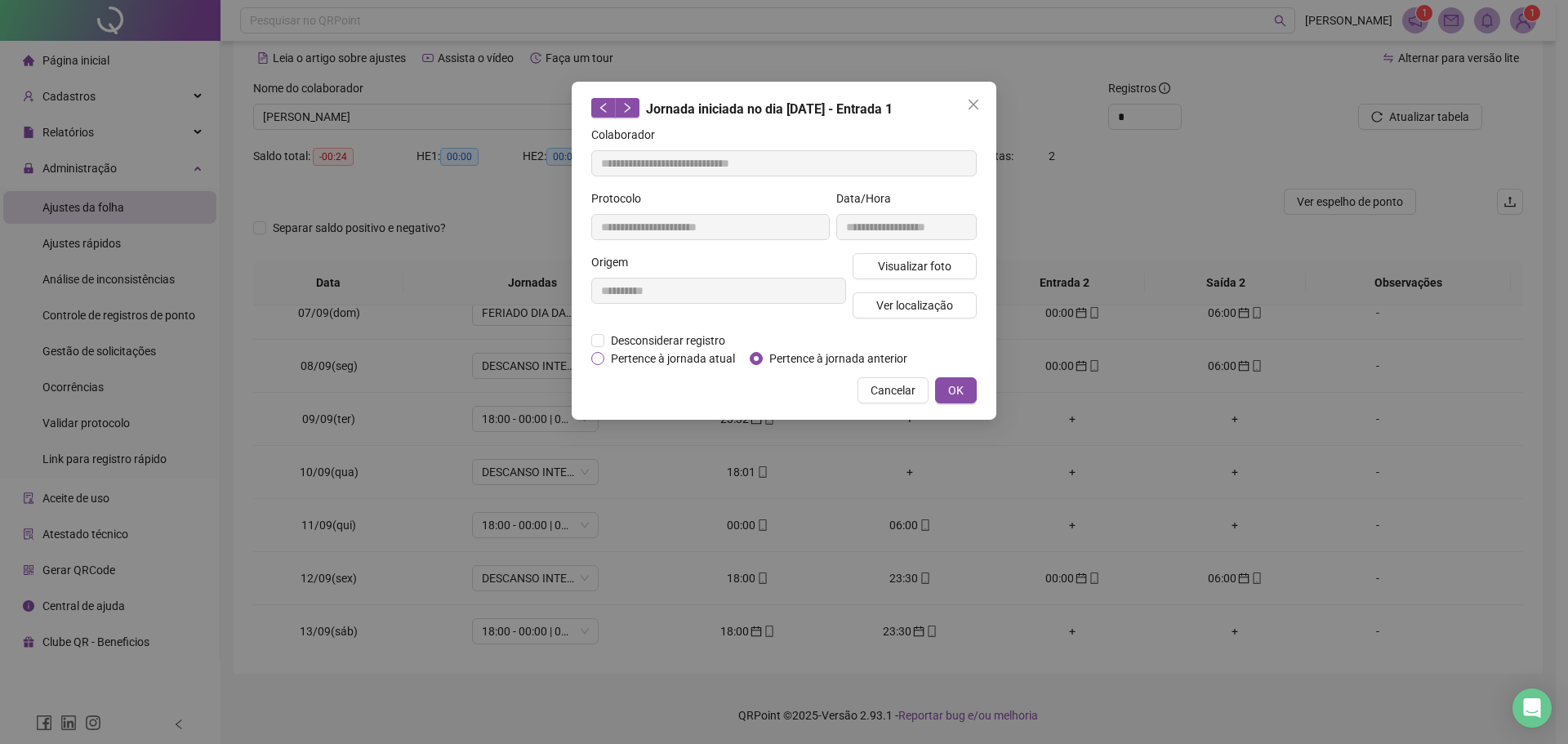
click at [685, 365] on span "Pertence à jornada atual" at bounding box center [673, 358] width 137 height 18
click at [945, 379] on button "OK" at bounding box center [956, 390] width 42 height 26
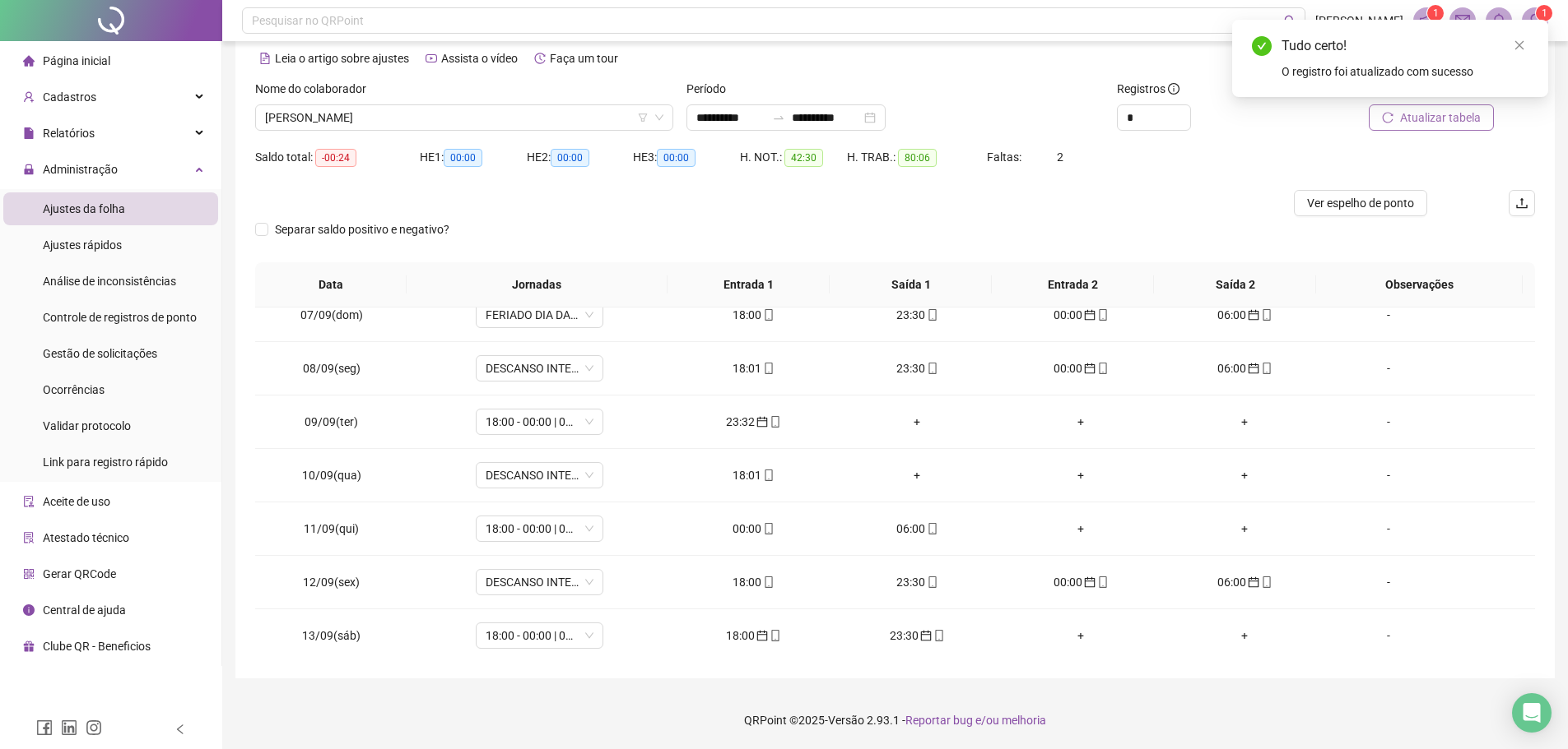
click at [1401, 127] on button "Atualizar tabela" at bounding box center [1431, 118] width 125 height 26
click at [761, 531] on span "mobile" at bounding box center [767, 528] width 13 height 11
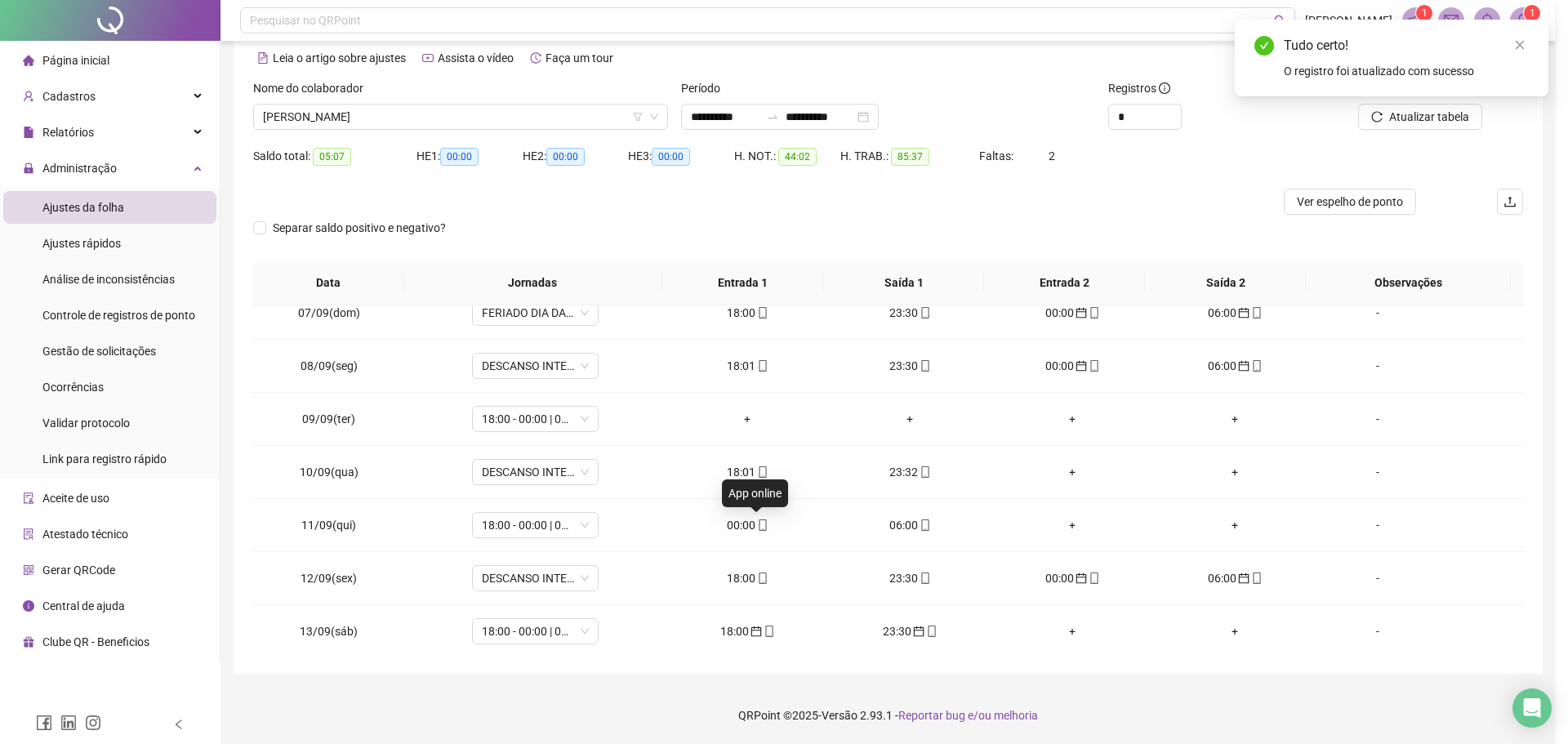
type input "**********"
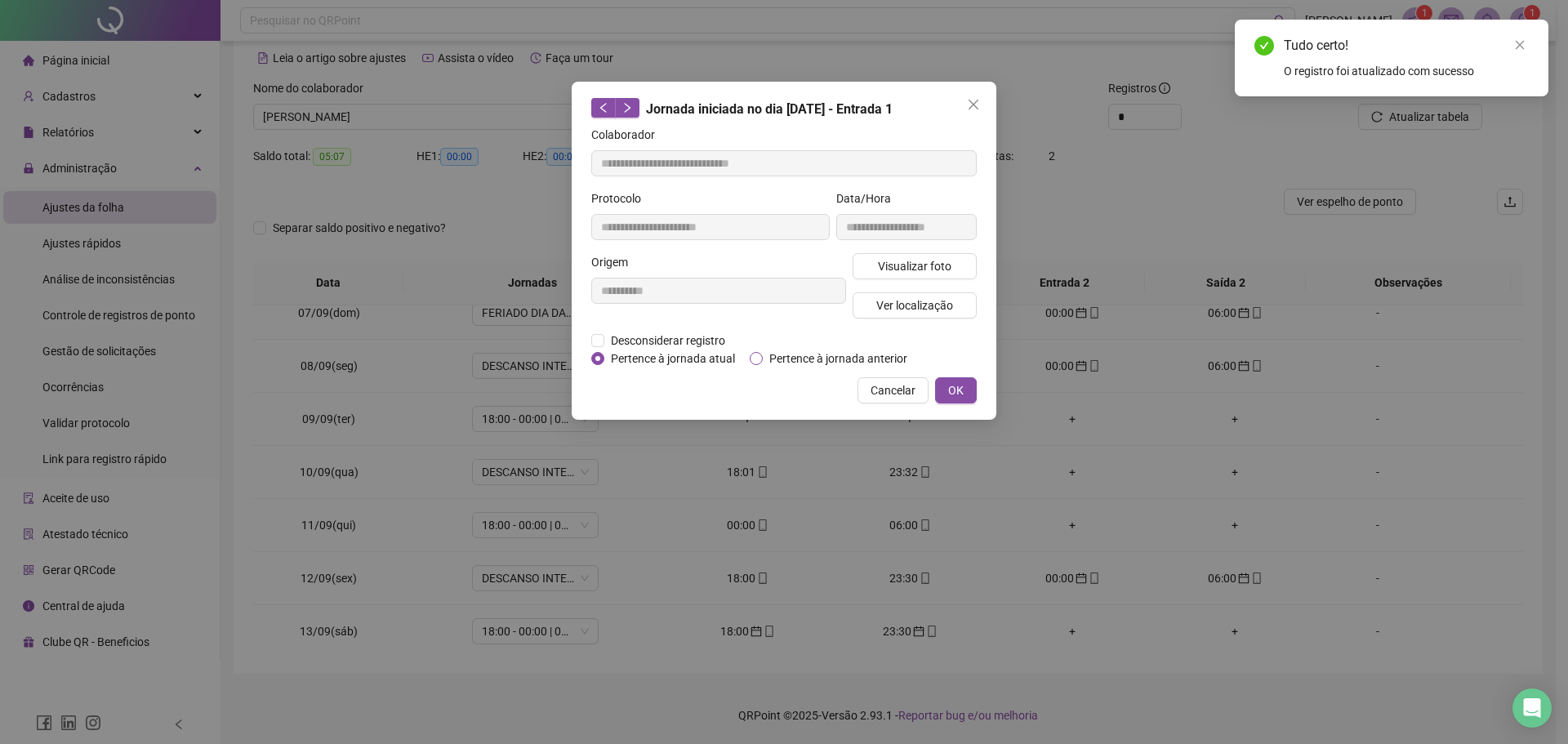
click at [805, 353] on span "Pertence à jornada anterior" at bounding box center [838, 358] width 151 height 18
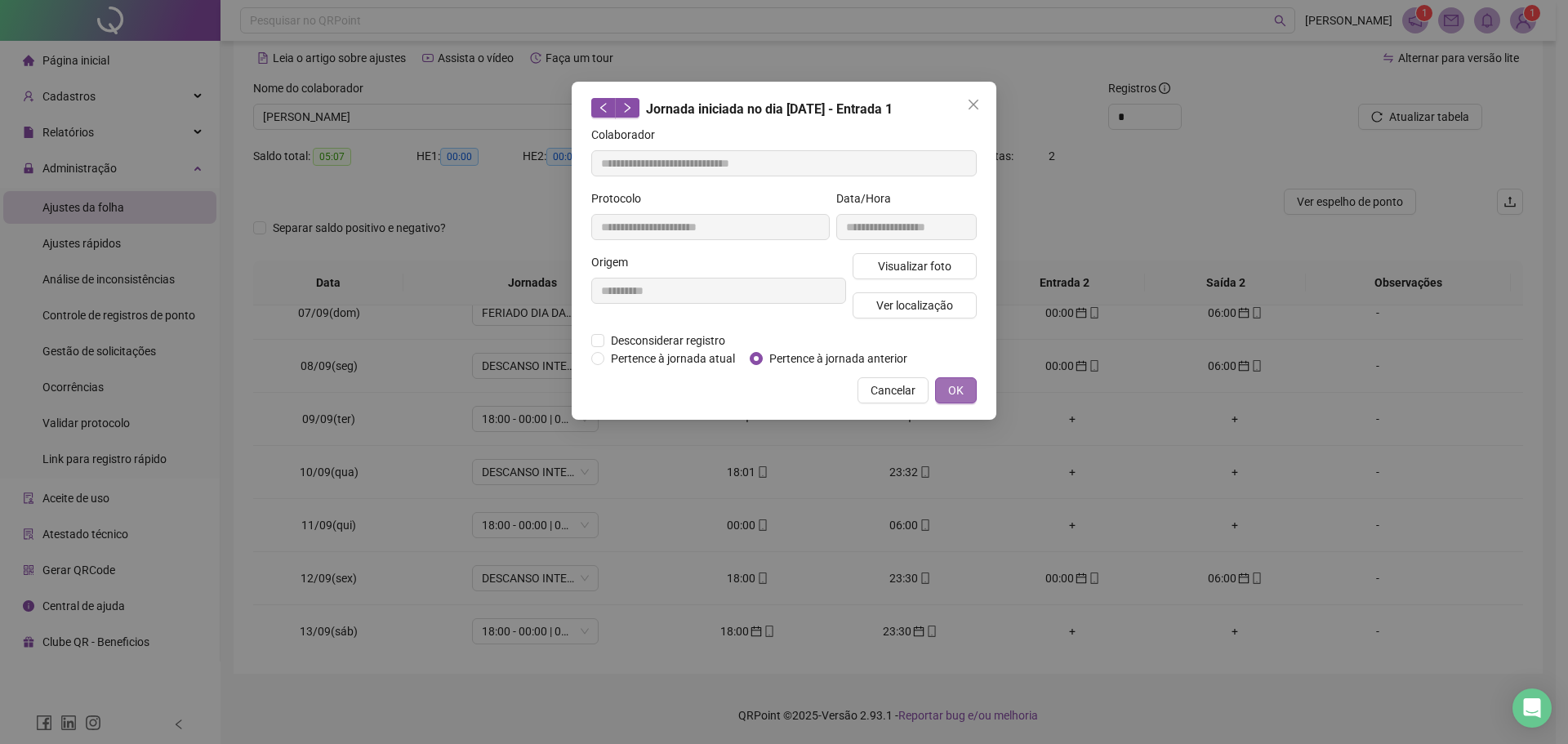
click at [946, 390] on button "OK" at bounding box center [956, 390] width 42 height 26
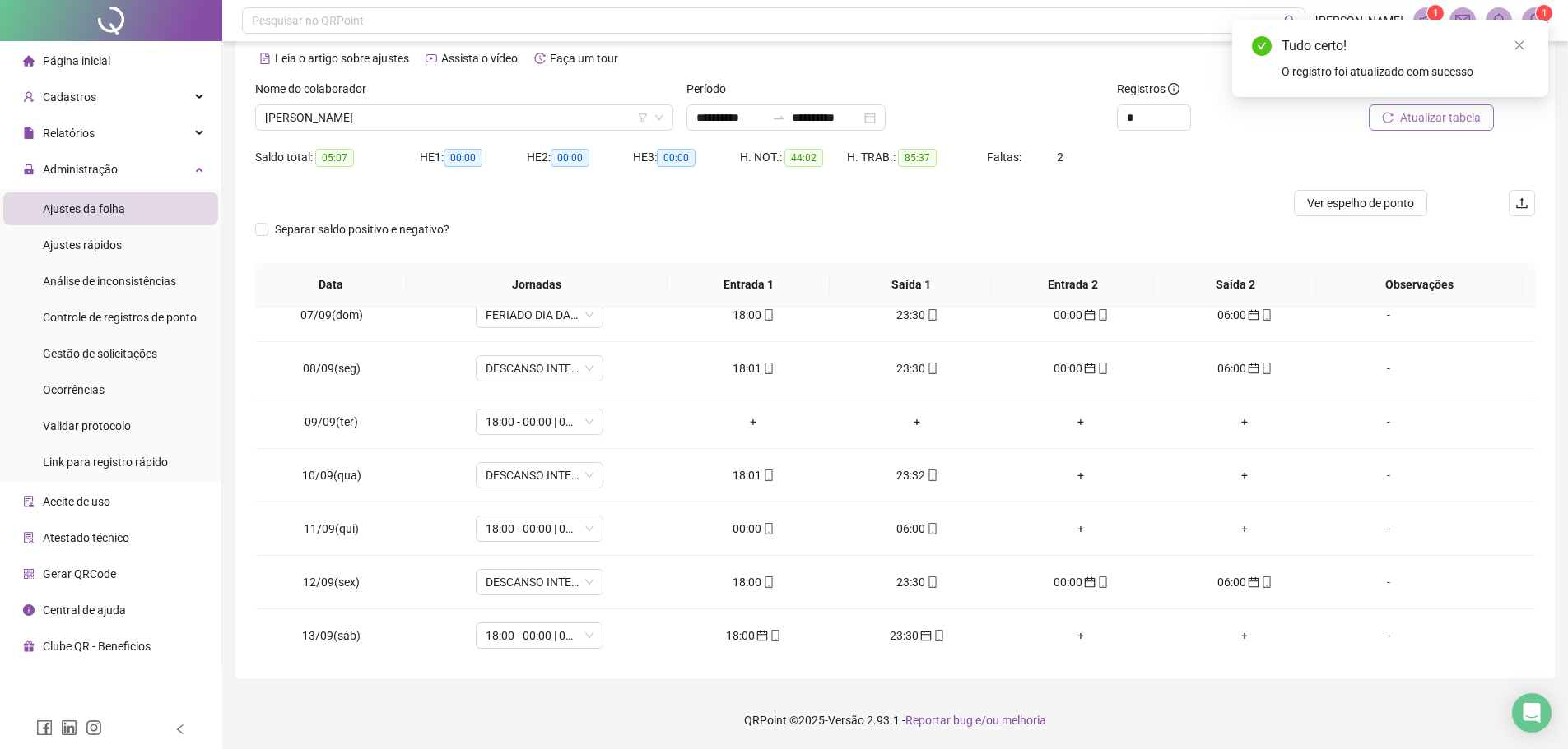
click at [1398, 115] on button "Atualizar tabela" at bounding box center [1431, 118] width 125 height 26
click at [749, 526] on div "06:00" at bounding box center [753, 528] width 137 height 18
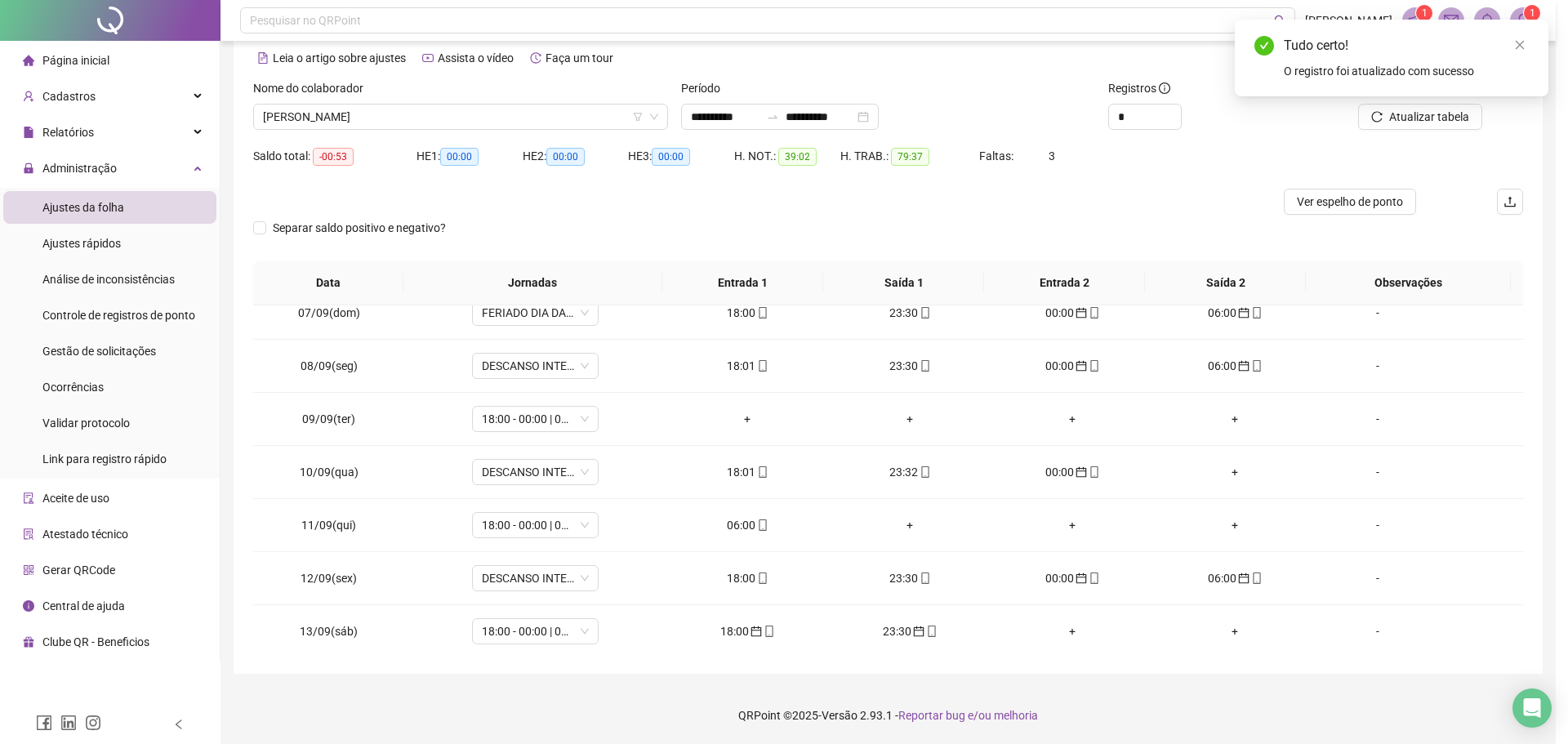
type input "**********"
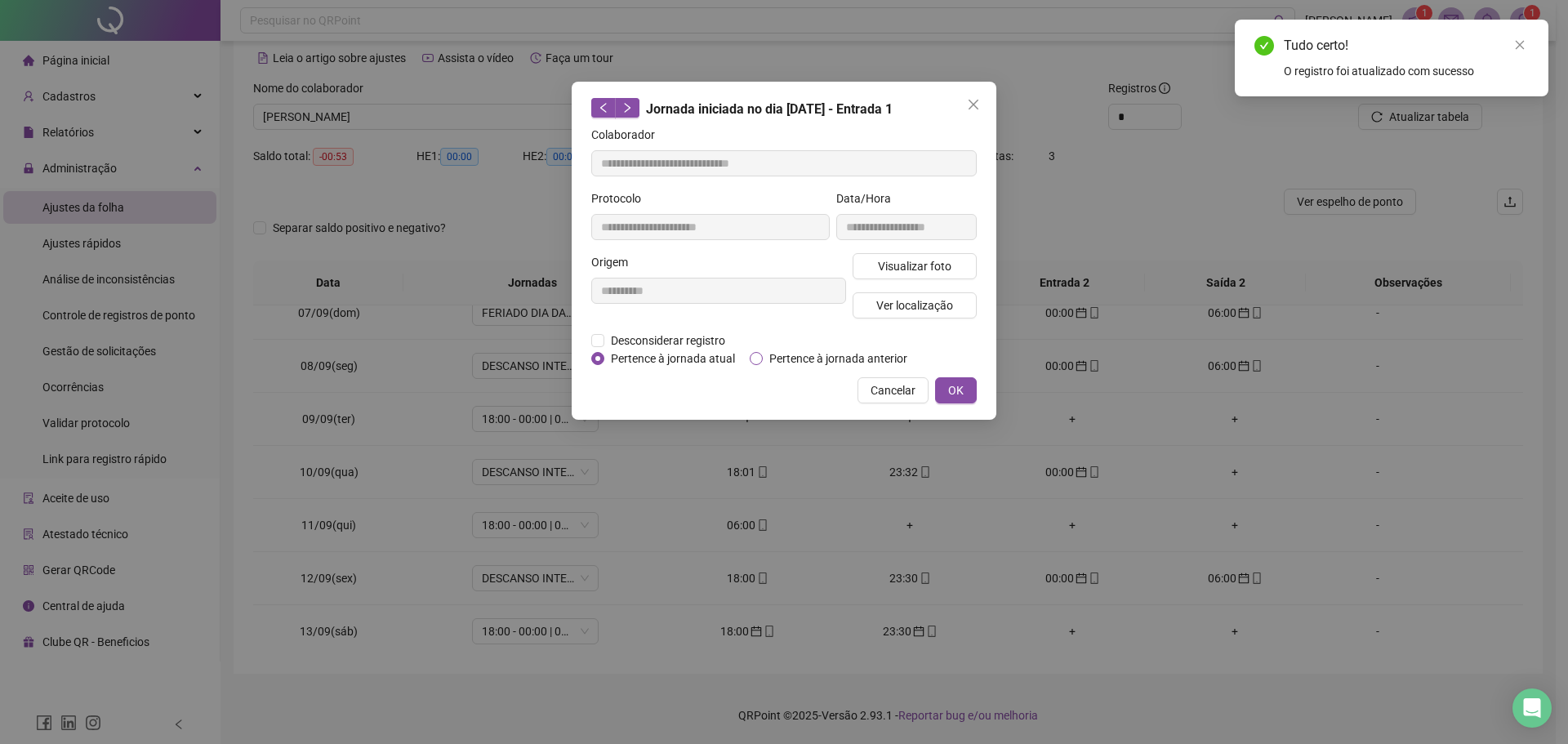
click at [778, 349] on span "Pertence à jornada anterior" at bounding box center [838, 358] width 151 height 18
click at [957, 385] on span "OK" at bounding box center [956, 390] width 16 height 18
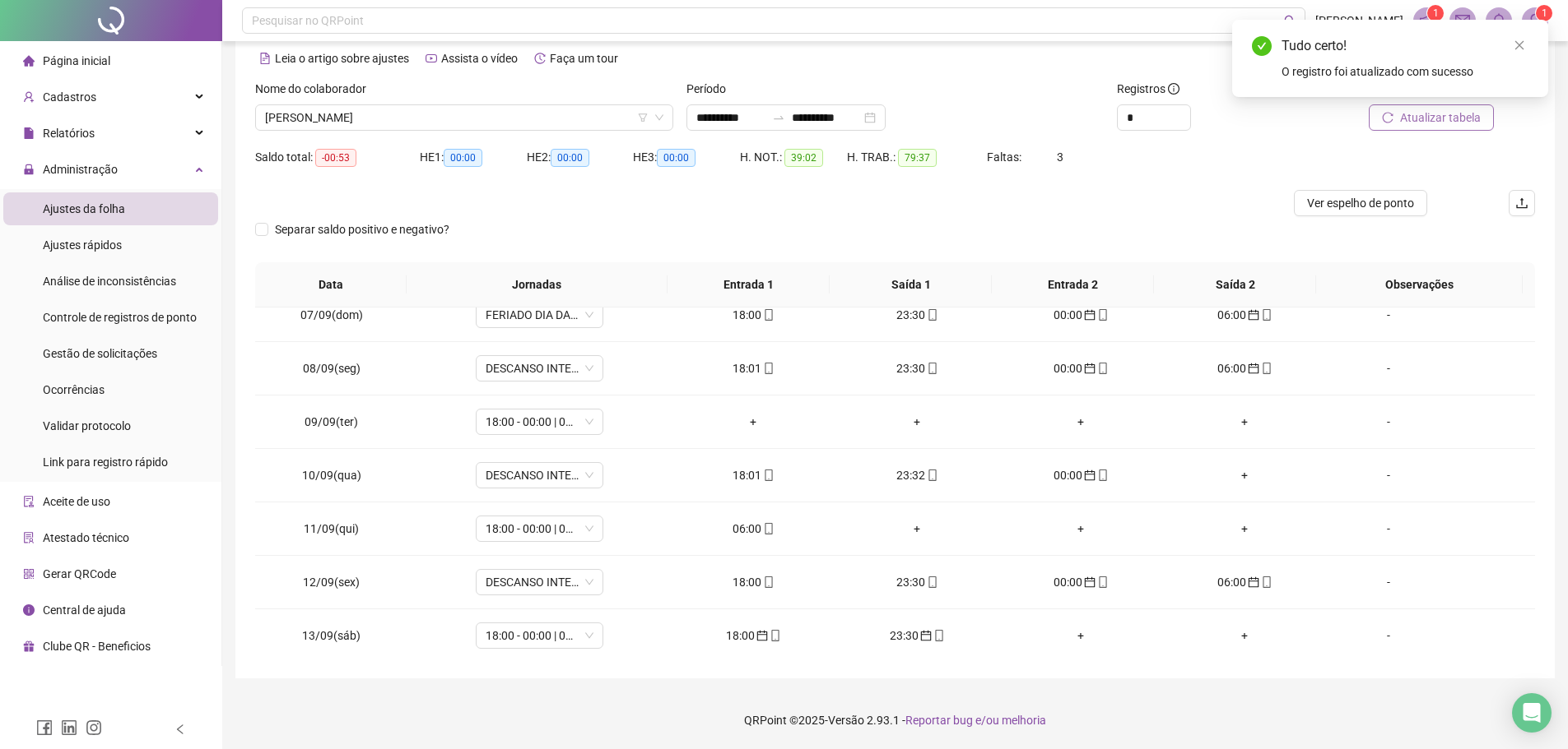
click at [1461, 111] on span "Atualizar tabela" at bounding box center [1440, 117] width 80 height 18
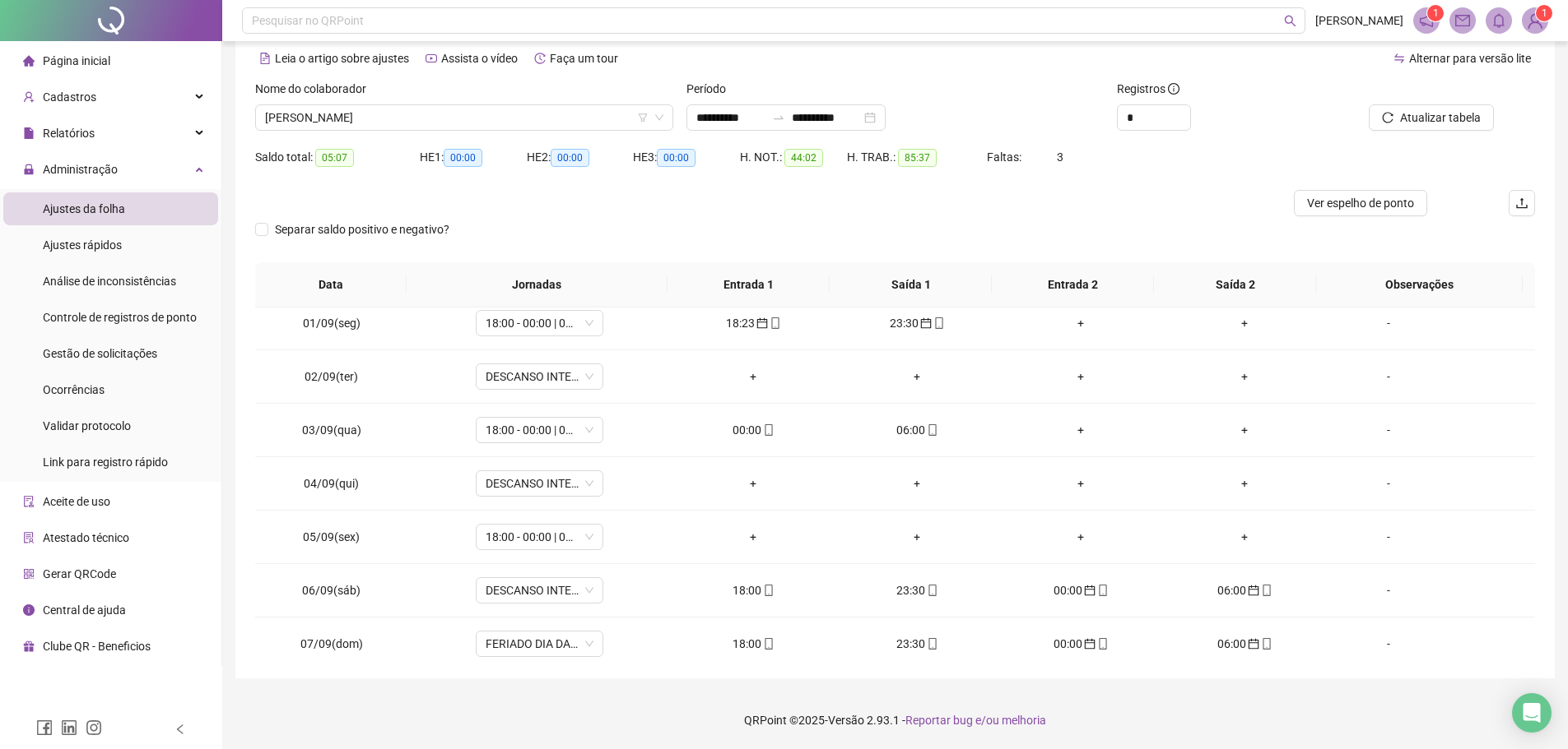
scroll to position [0, 0]
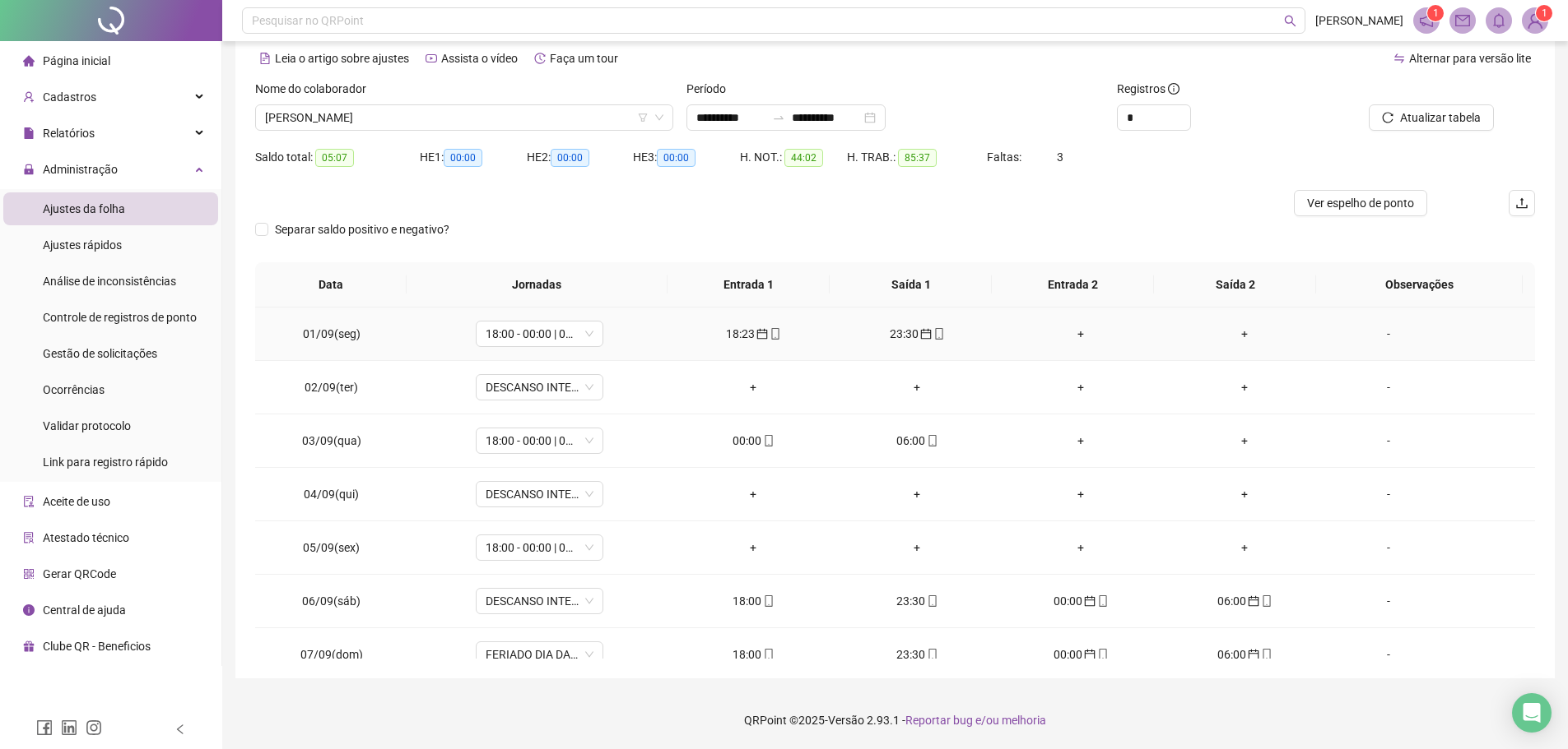
click at [757, 337] on icon "calendar" at bounding box center [763, 334] width 10 height 10
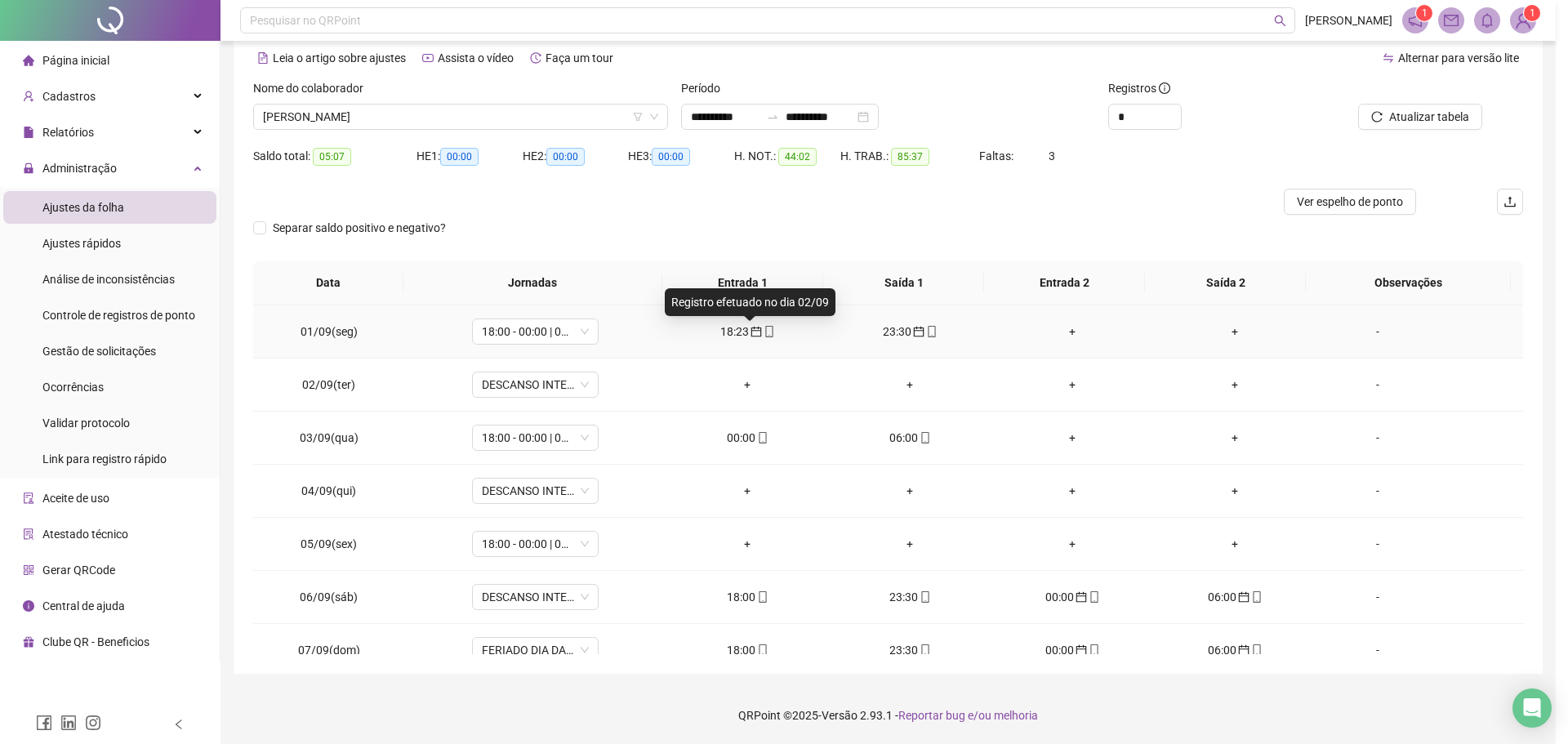
type input "**********"
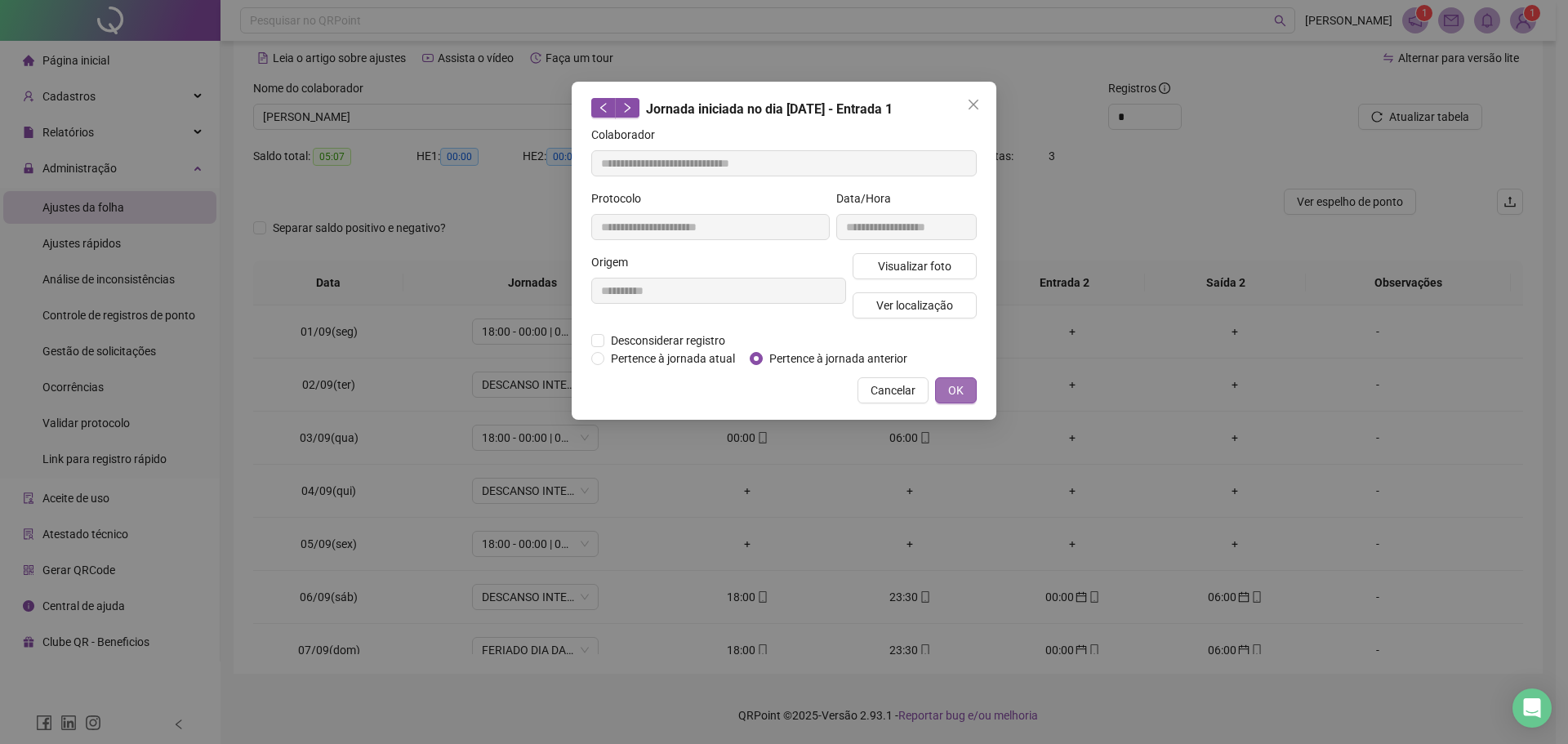
click at [951, 386] on span "OK" at bounding box center [956, 390] width 16 height 18
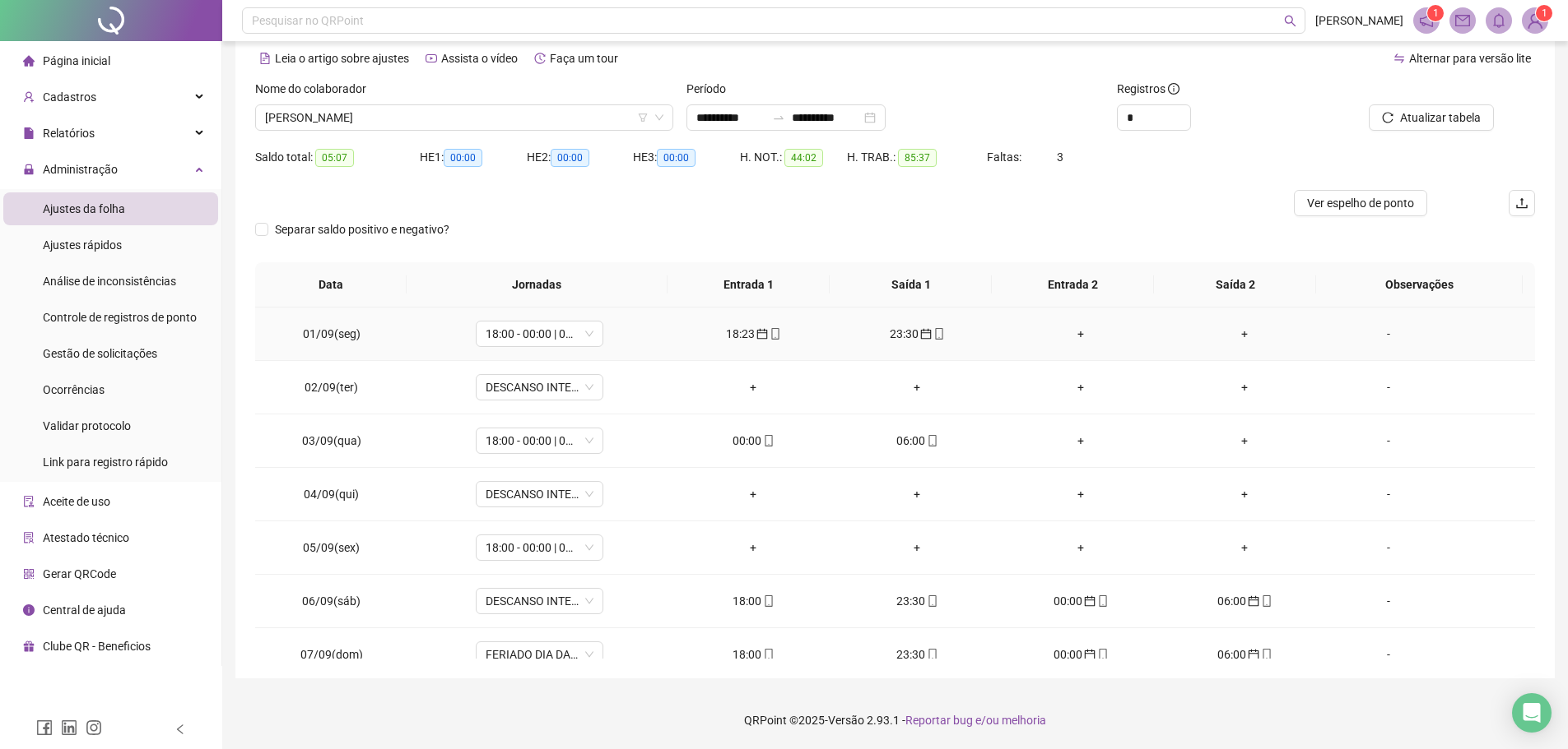
click at [745, 325] on div "18:23" at bounding box center [753, 333] width 137 height 18
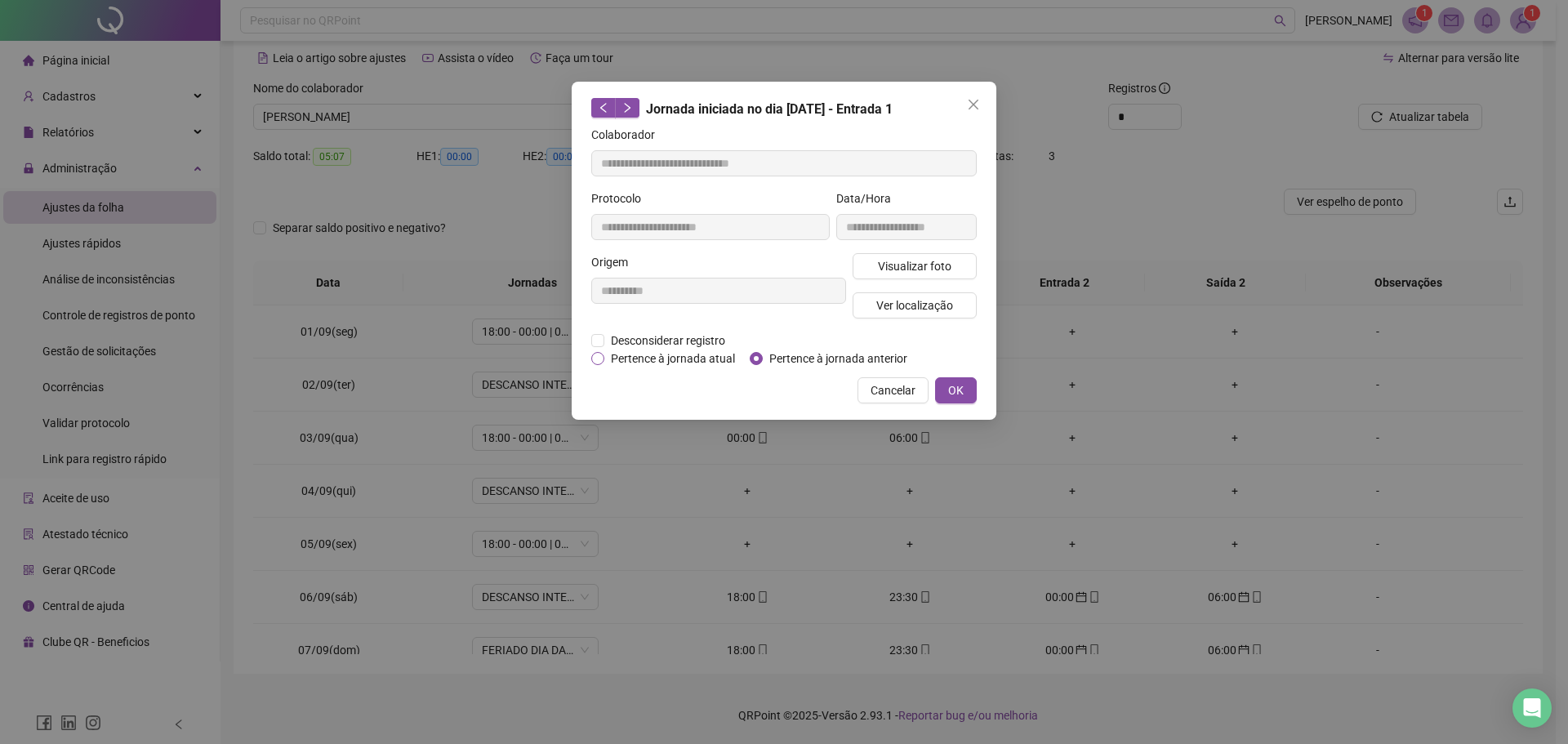
click at [632, 361] on span "Pertence à jornada atual" at bounding box center [673, 358] width 137 height 18
click at [953, 390] on span "OK" at bounding box center [956, 390] width 16 height 18
click at [943, 391] on div "**********" at bounding box center [784, 372] width 1568 height 744
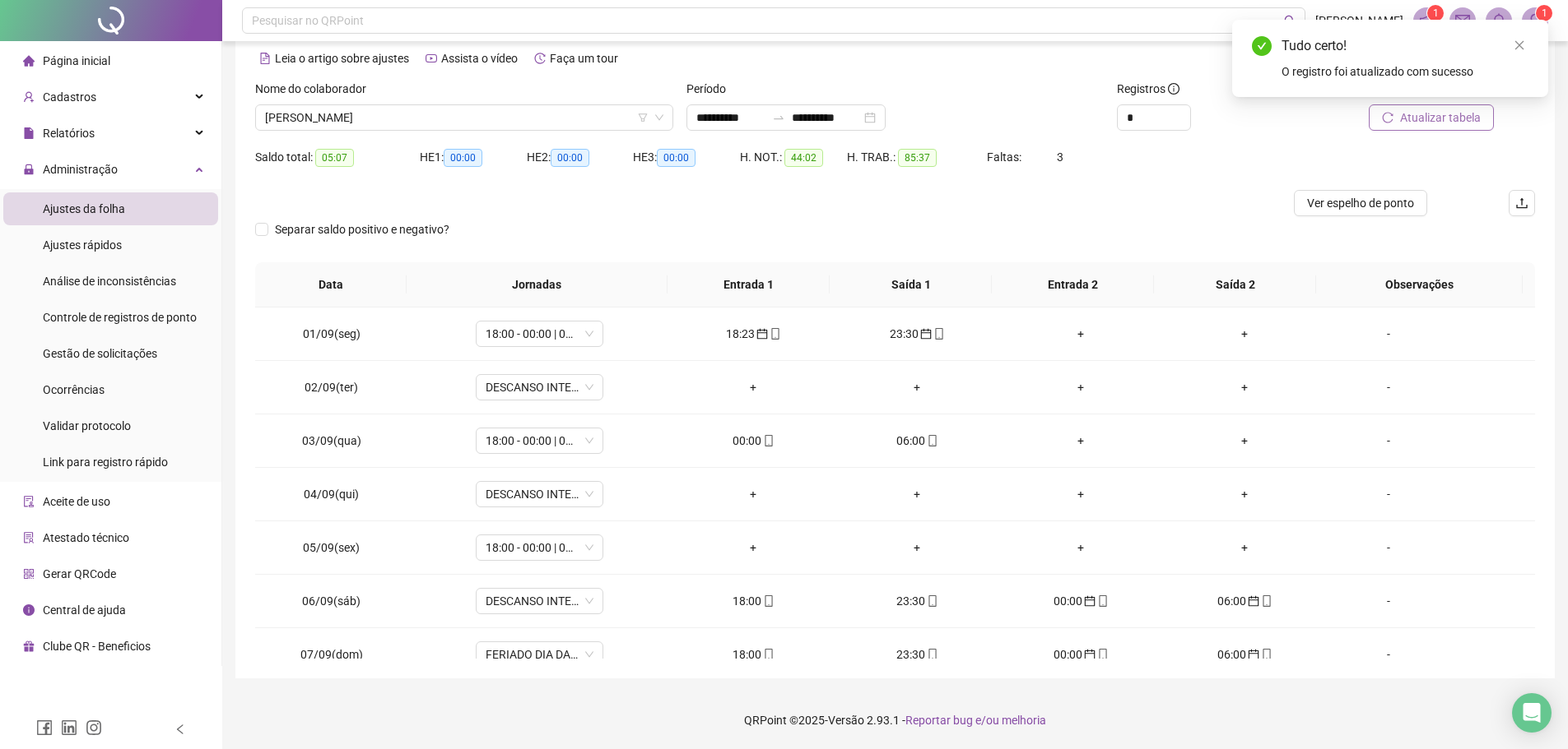
click at [1388, 120] on icon "reload" at bounding box center [1387, 117] width 11 height 11
click at [742, 340] on div "23:30" at bounding box center [753, 333] width 137 height 18
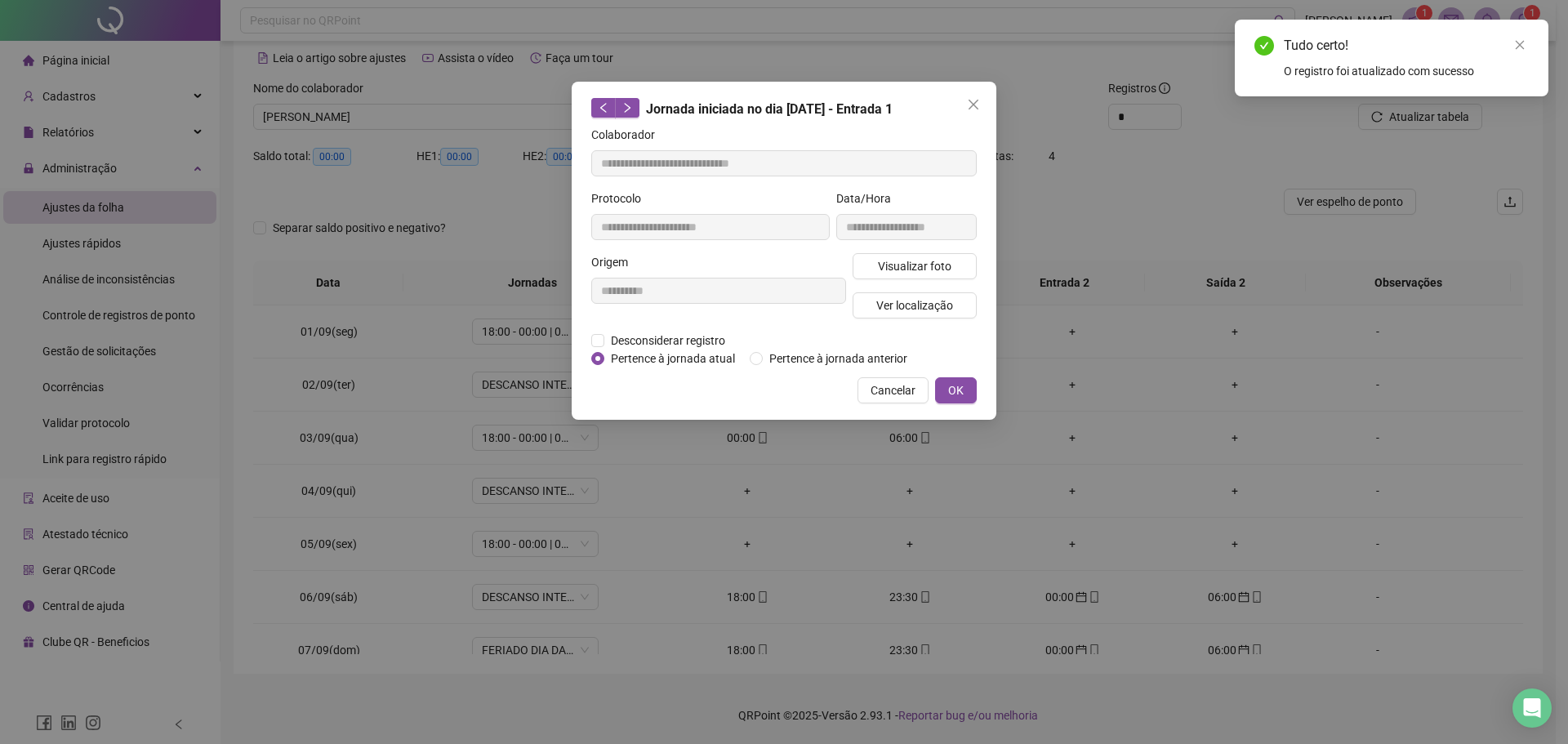
type input "**********"
click at [657, 360] on span "Pertence à jornada atual" at bounding box center [673, 358] width 137 height 18
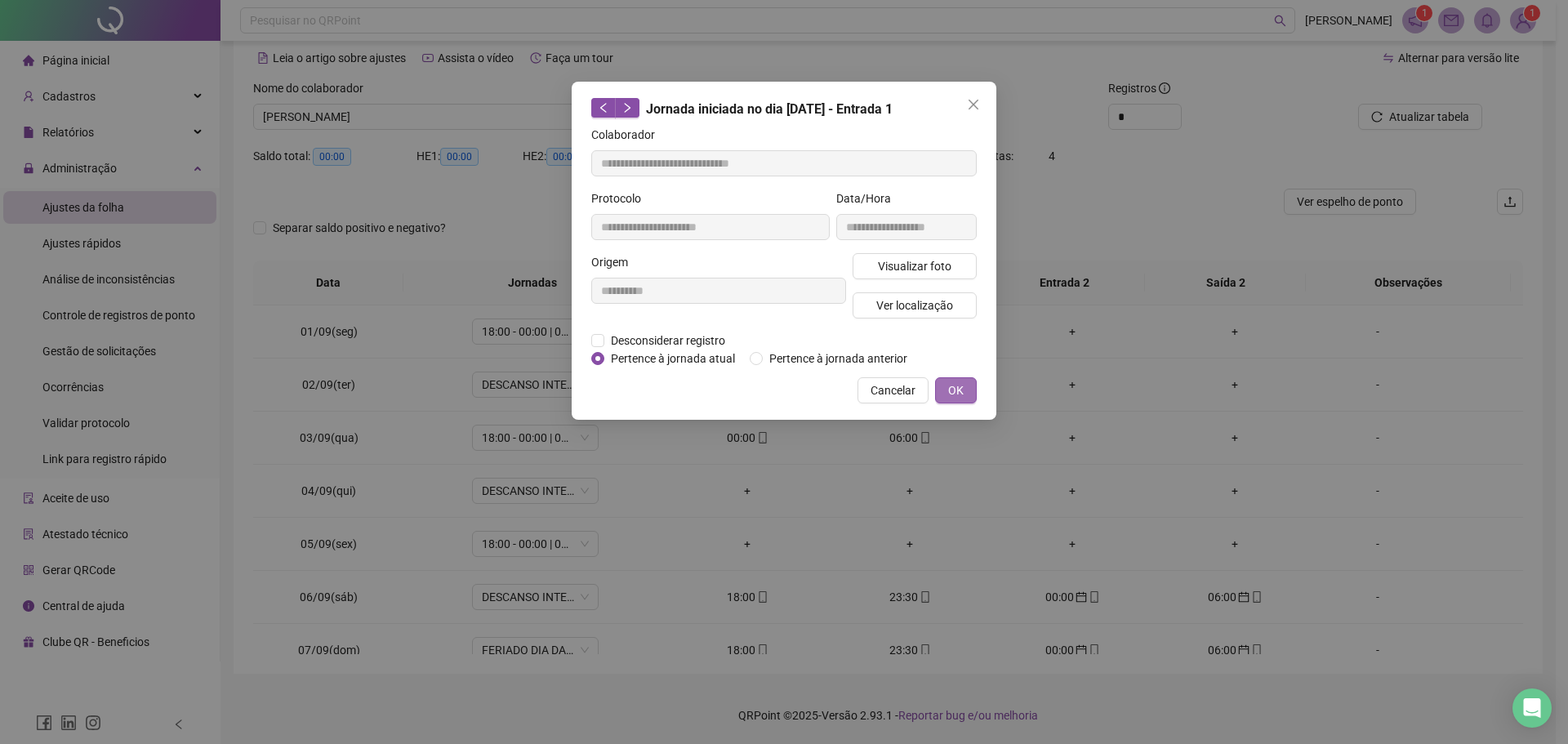
click at [965, 382] on button "OK" at bounding box center [956, 390] width 42 height 26
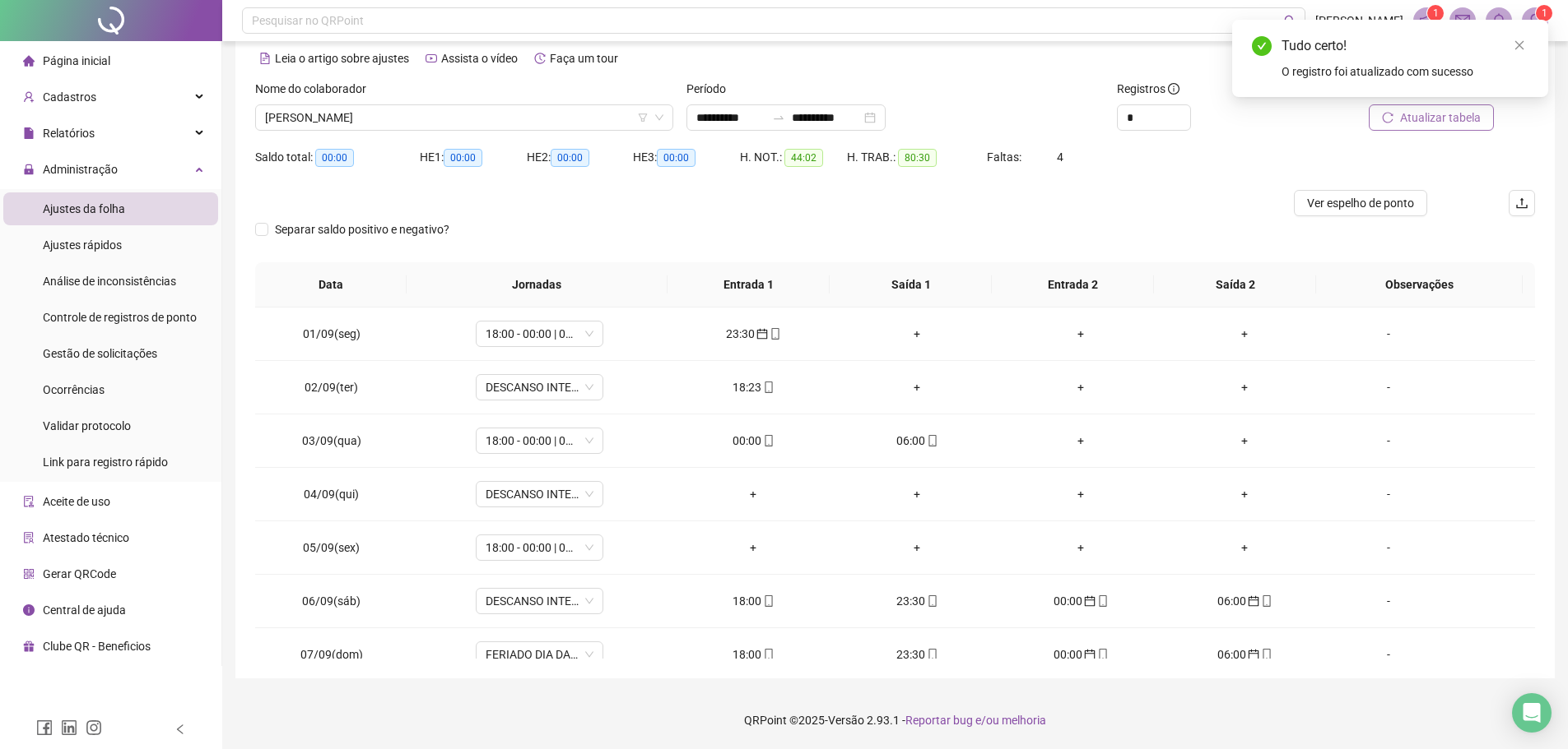
click at [1419, 119] on span "Atualizar tabela" at bounding box center [1440, 117] width 80 height 18
click at [747, 447] on div "00:00" at bounding box center [753, 441] width 137 height 18
type input "**********"
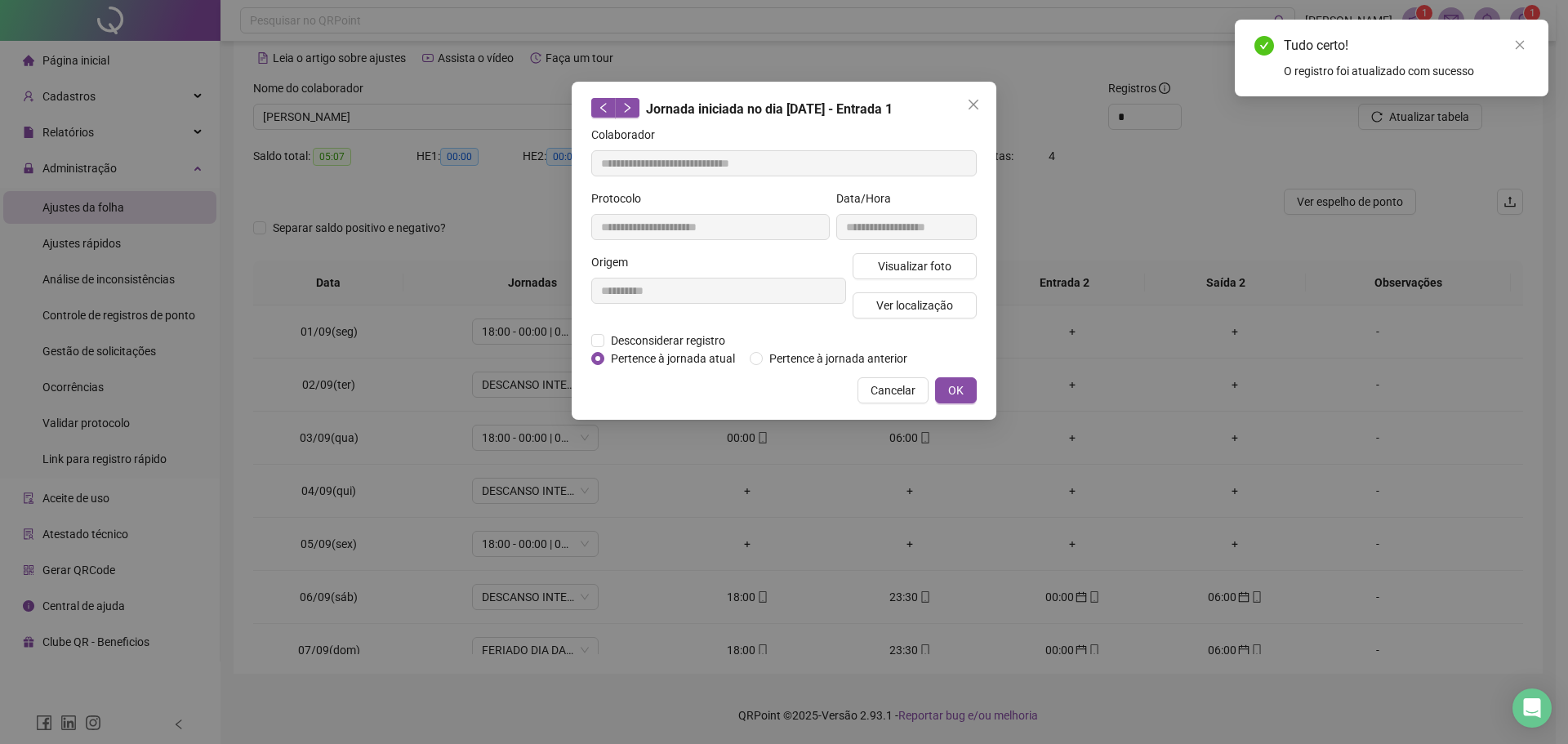
click at [748, 355] on div "Pertence à jornada atual Pertence à jornada anterior" at bounding box center [756, 358] width 329 height 18
click at [953, 399] on button "OK" at bounding box center [956, 390] width 42 height 26
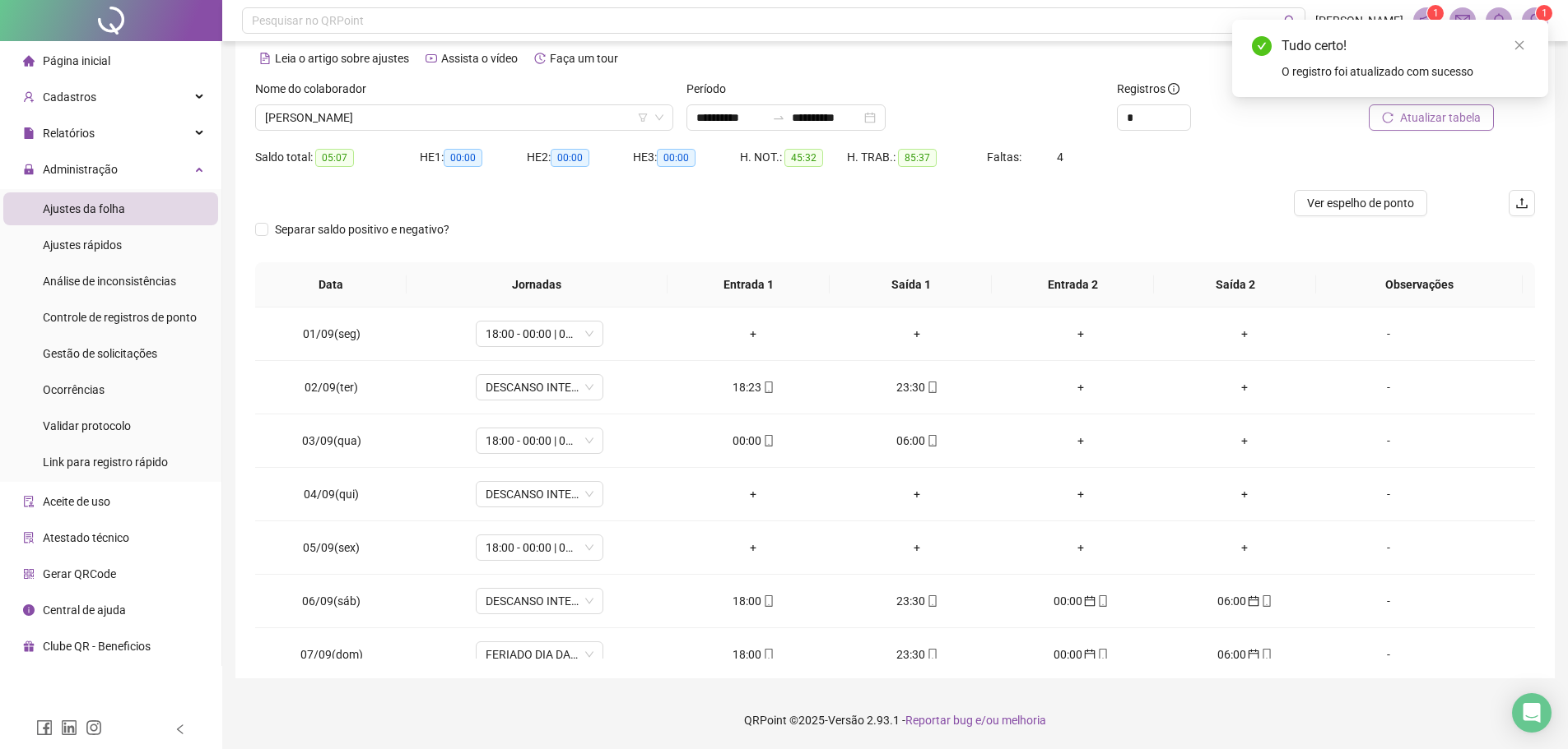
click at [1398, 117] on button "Atualizar tabela" at bounding box center [1431, 118] width 125 height 26
click at [743, 443] on div "06:00" at bounding box center [753, 441] width 137 height 18
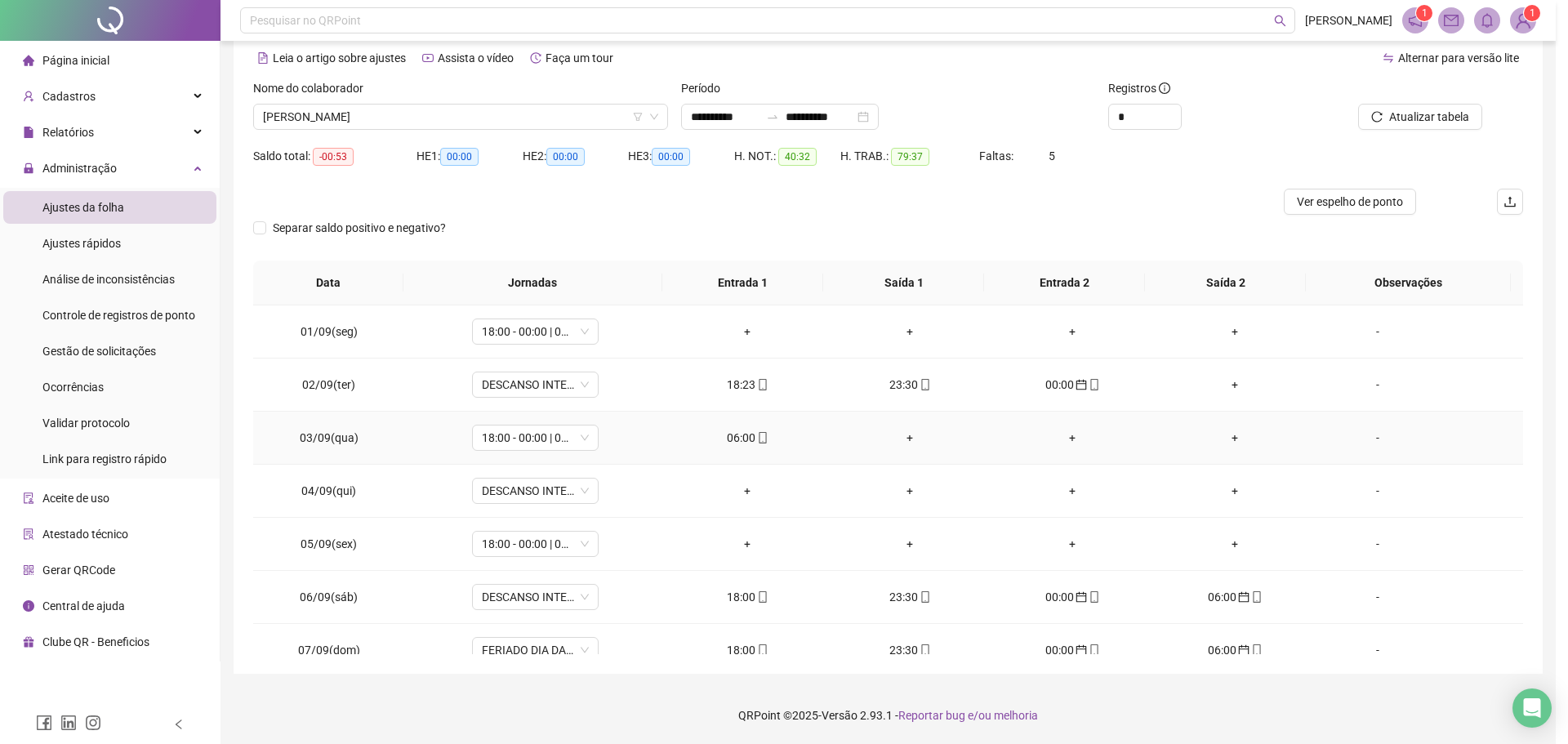
type input "**********"
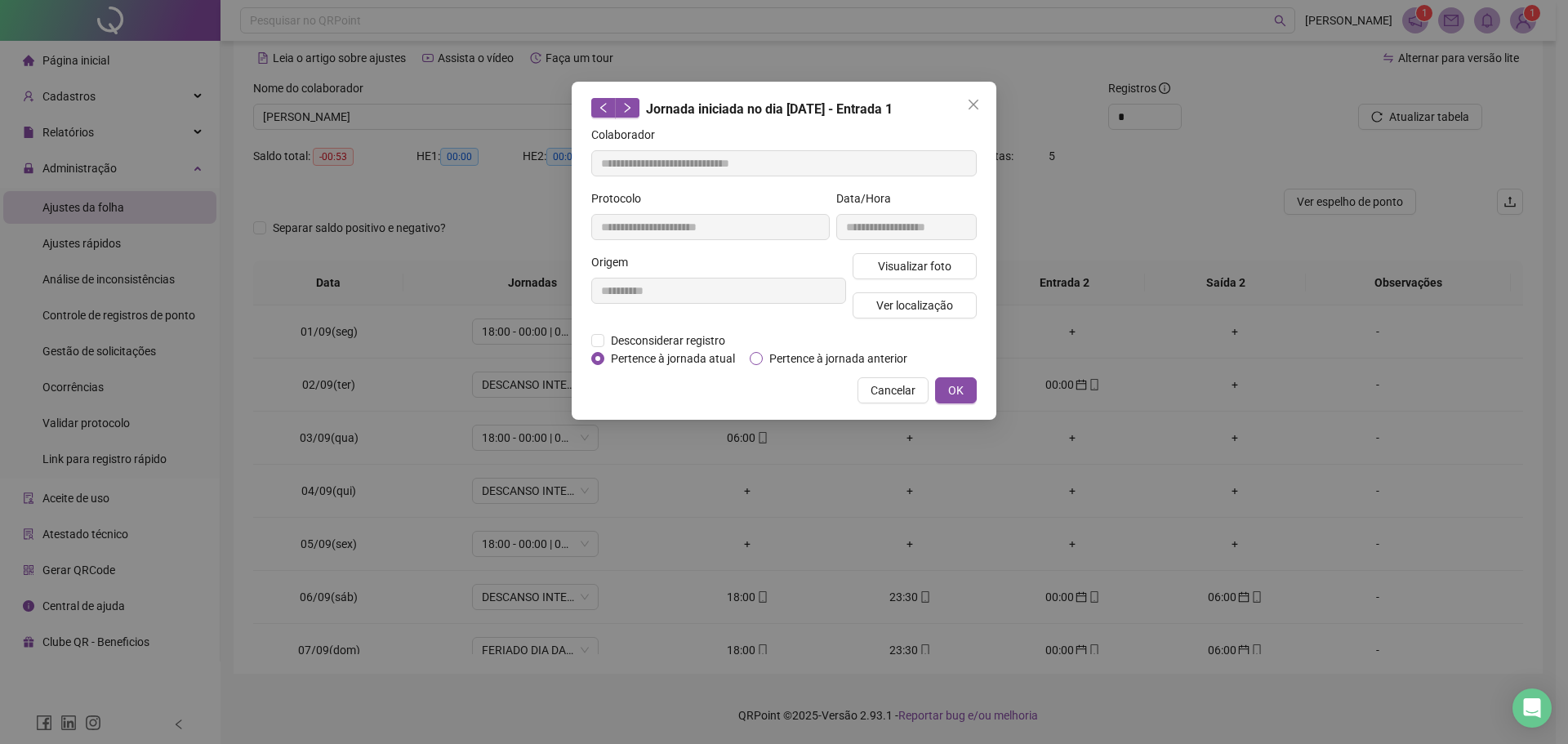
click at [772, 359] on span "Pertence à jornada anterior" at bounding box center [838, 358] width 151 height 18
click at [973, 395] on button "OK" at bounding box center [956, 390] width 42 height 26
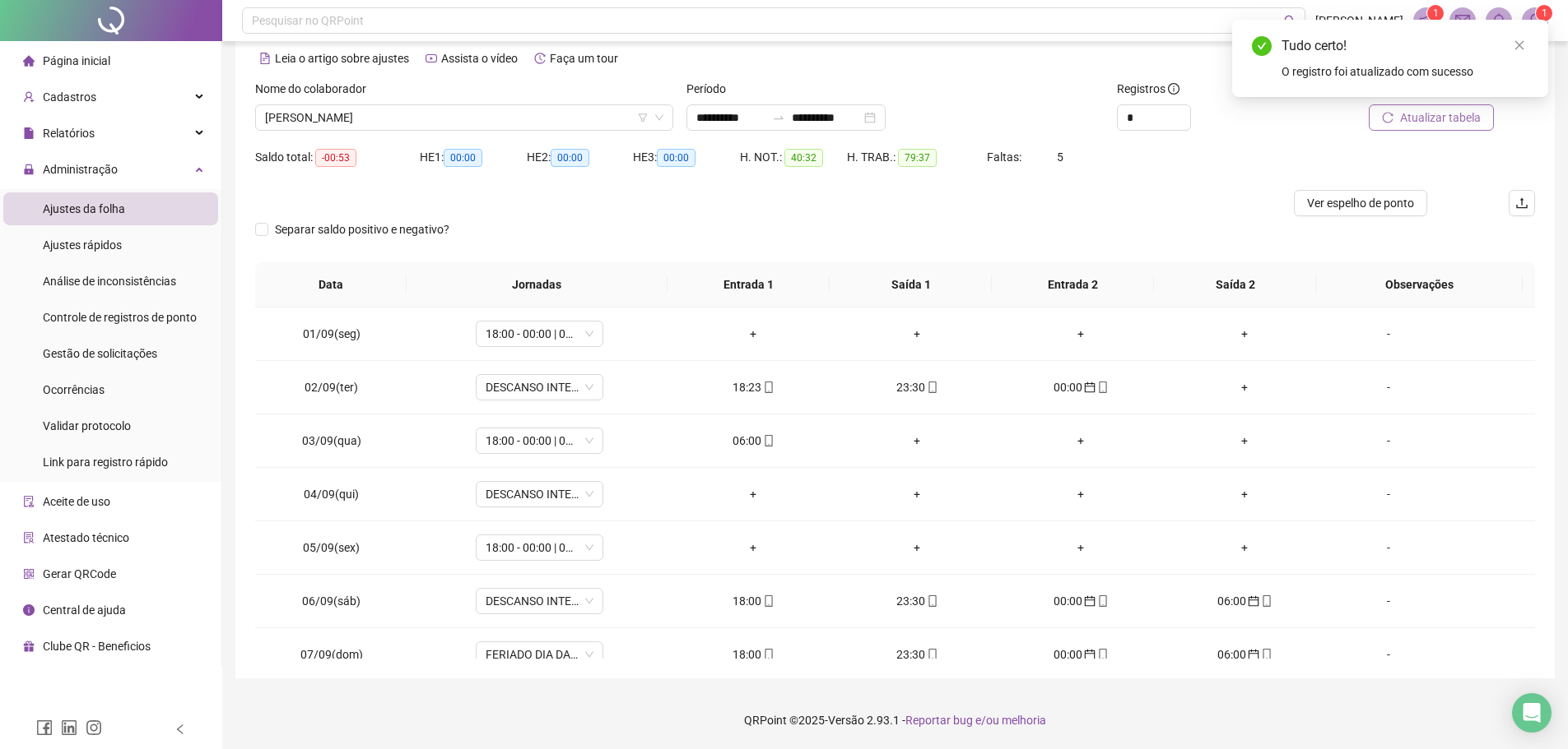
click at [1413, 127] on button "Atualizar tabela" at bounding box center [1431, 118] width 125 height 26
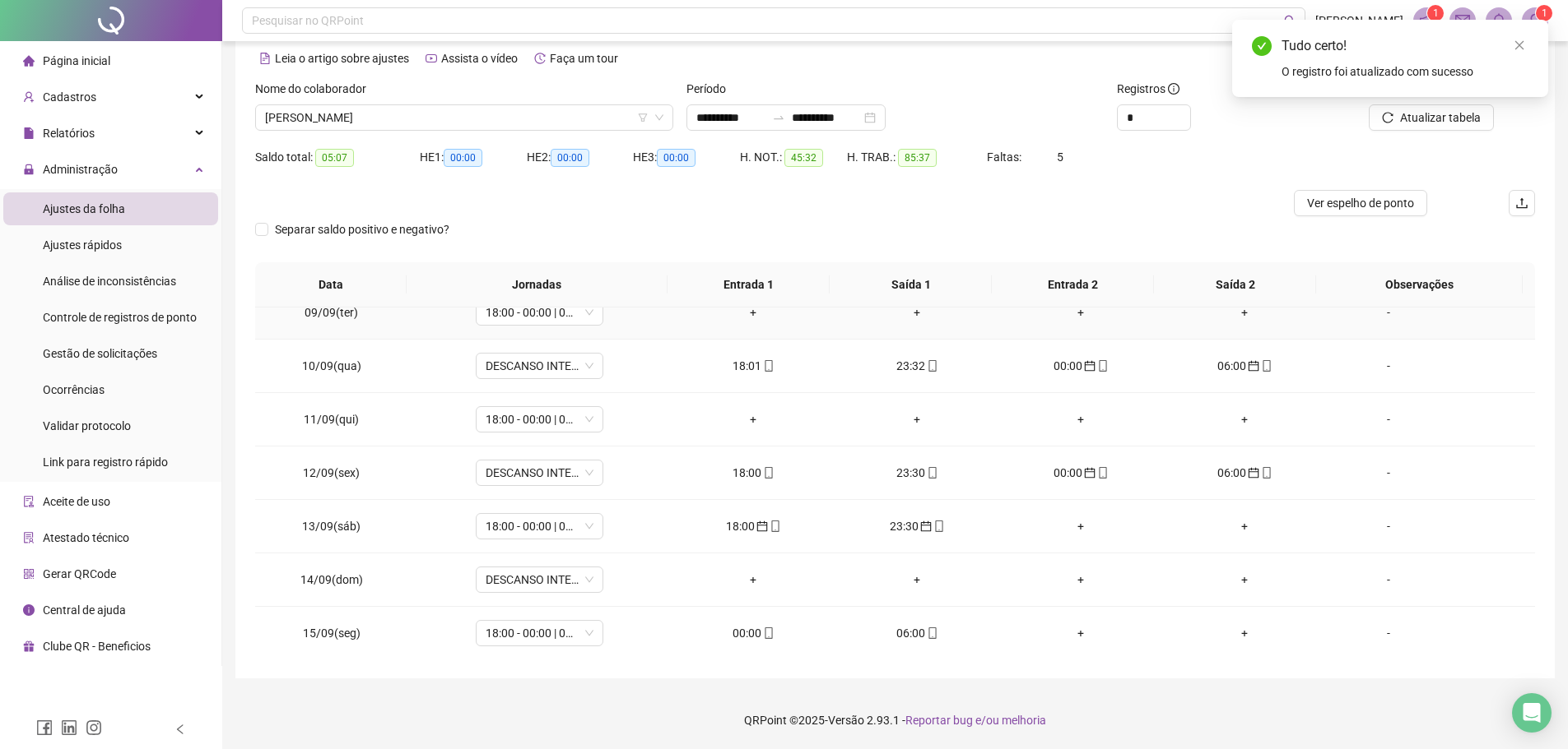
scroll to position [493, 0]
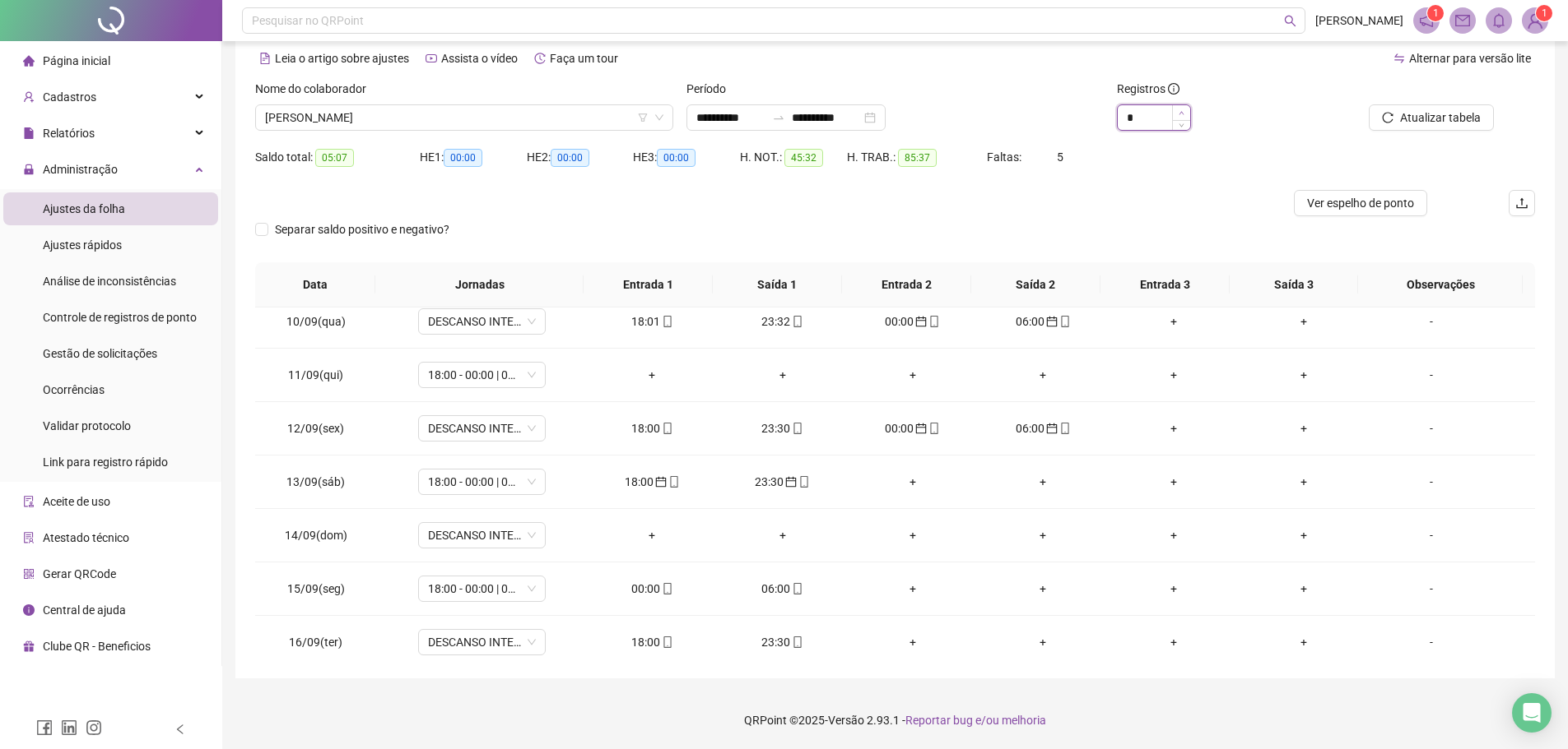
click at [1180, 108] on span "Increase Value" at bounding box center [1180, 113] width 18 height 15
type input "*"
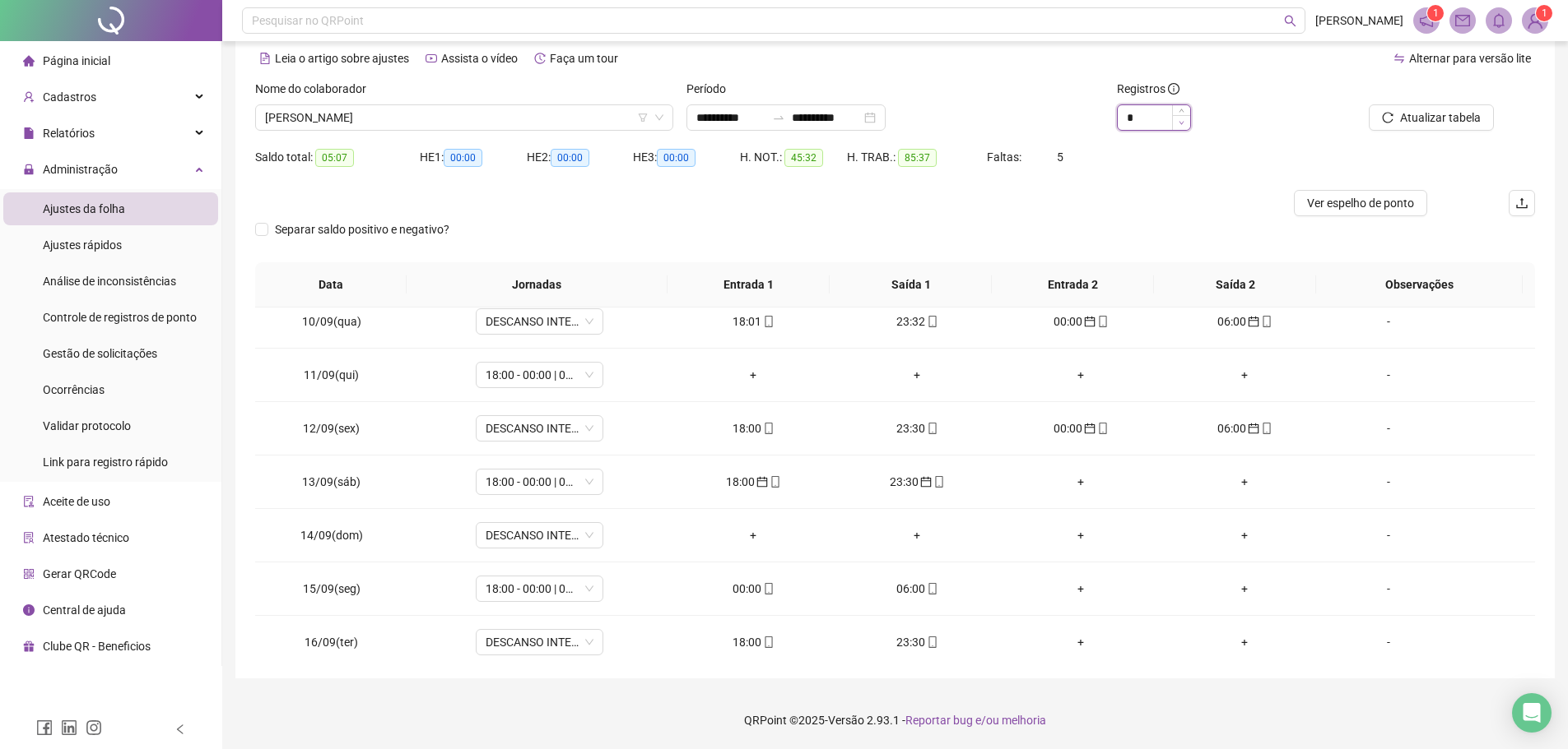
click at [1180, 120] on icon "down" at bounding box center [1181, 123] width 6 height 6
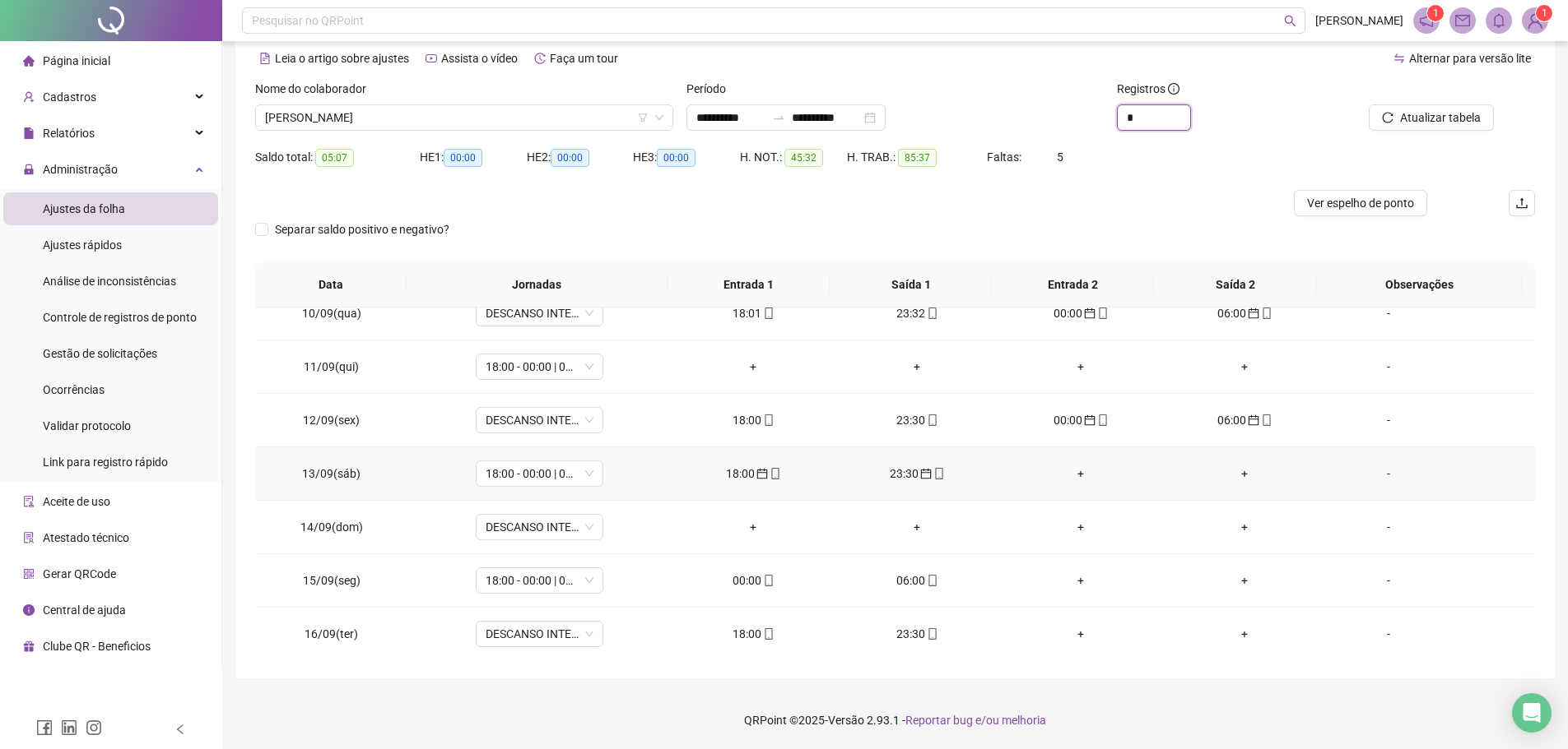
scroll to position [504, 0]
click at [755, 636] on div "18:00" at bounding box center [753, 631] width 137 height 18
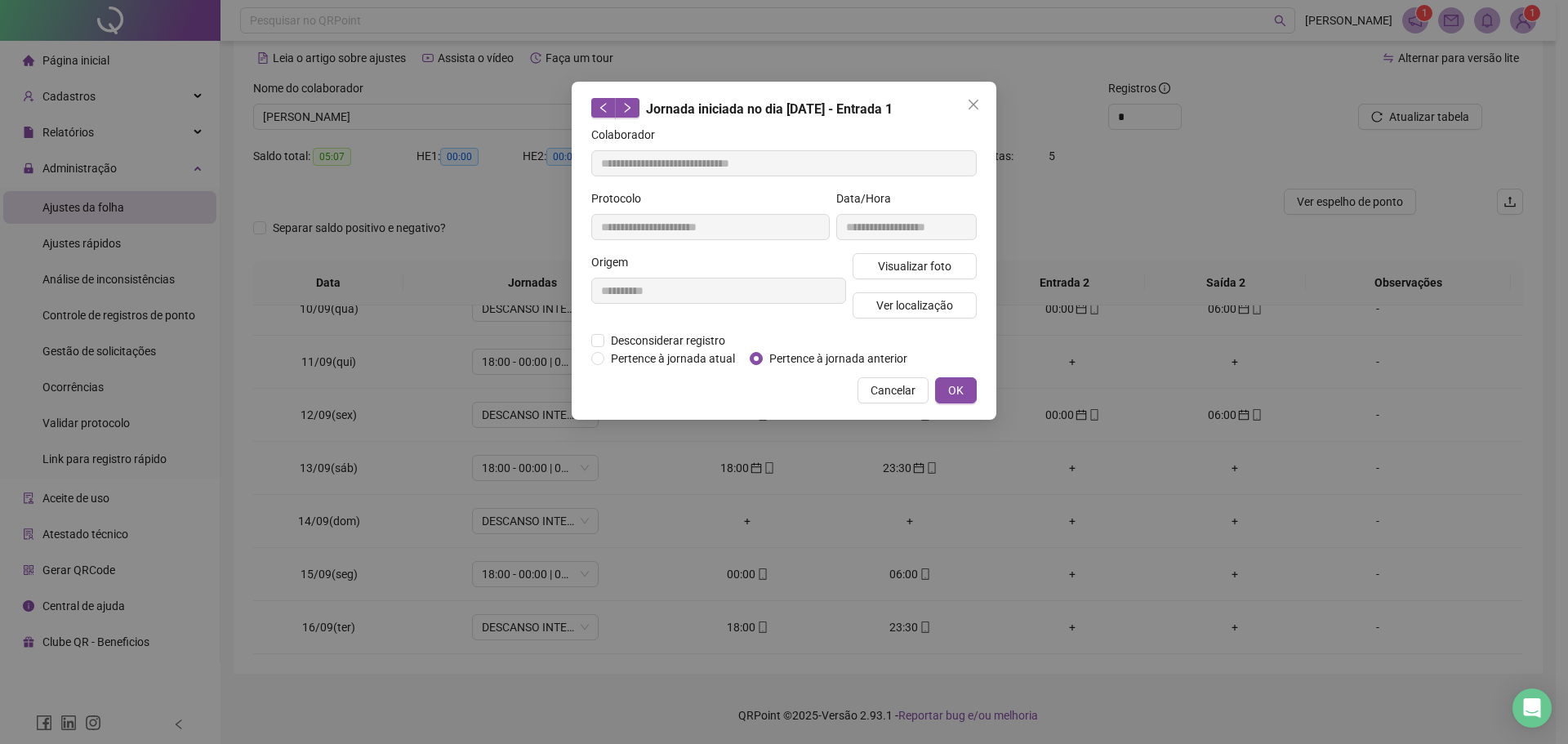
type input "**********"
click at [965, 394] on button "OK" at bounding box center [956, 390] width 42 height 26
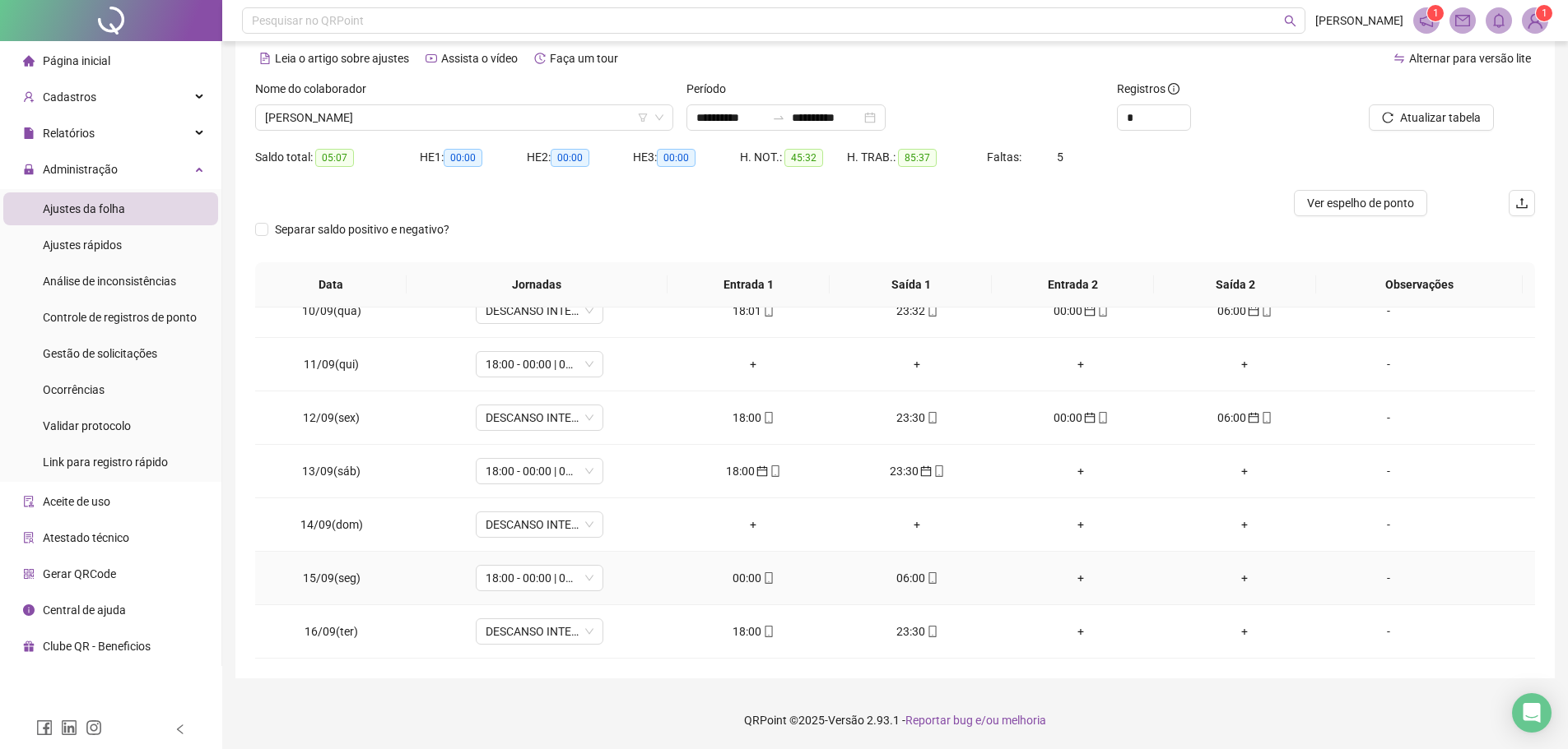
click at [743, 577] on div "00:00" at bounding box center [753, 578] width 137 height 18
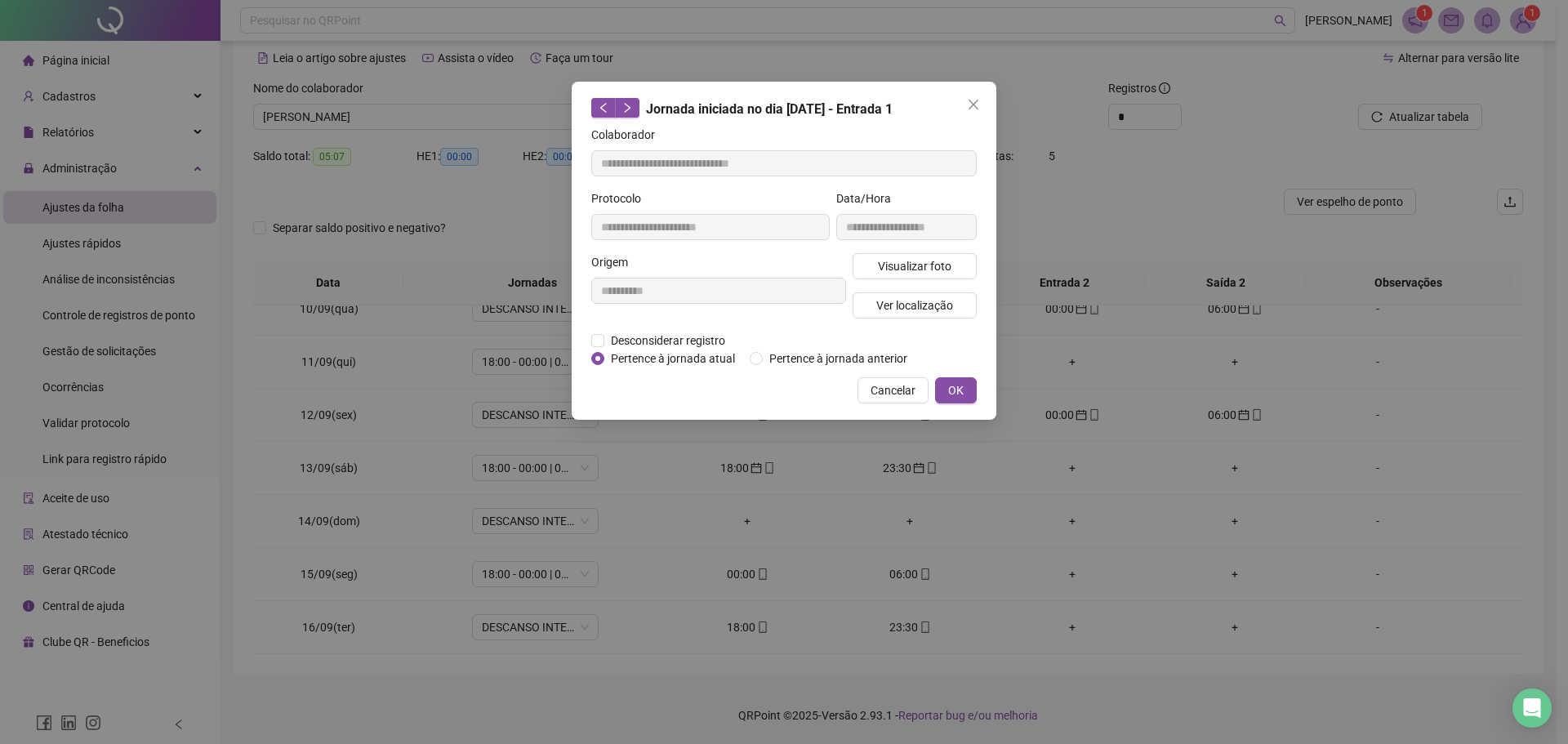
type input "**********"
click at [962, 388] on span "OK" at bounding box center [956, 390] width 16 height 18
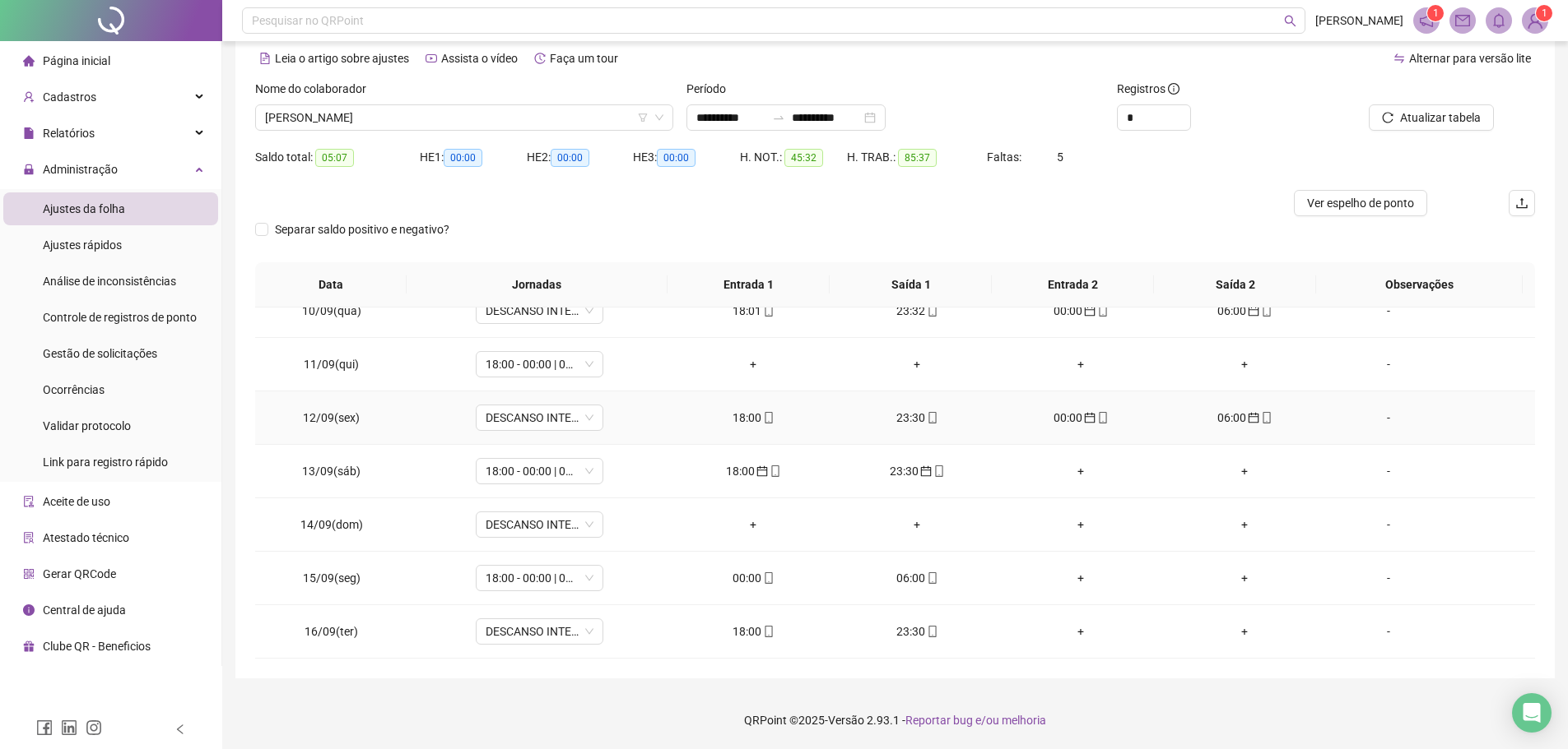
click at [764, 421] on icon "mobile" at bounding box center [768, 417] width 7 height 11
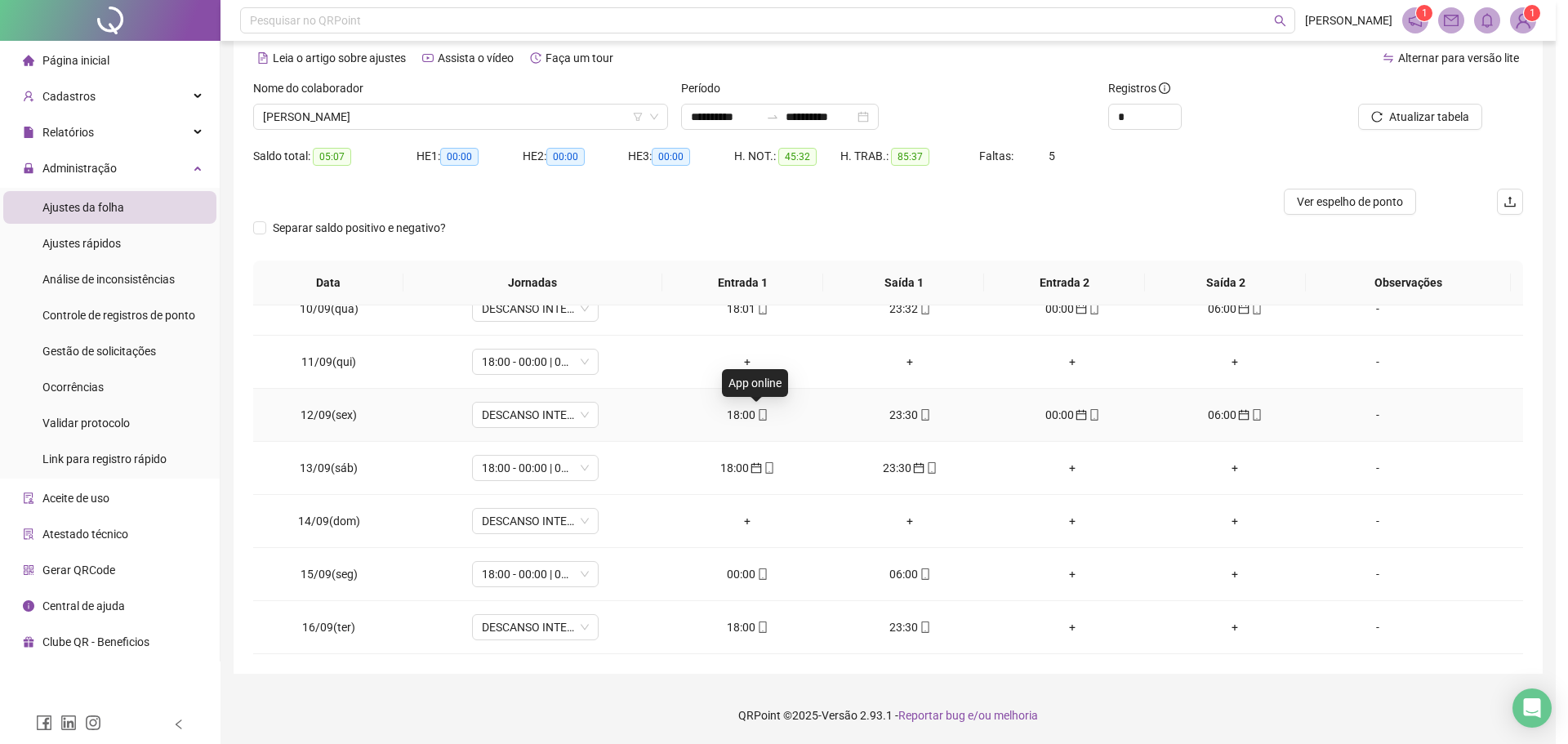
type input "**********"
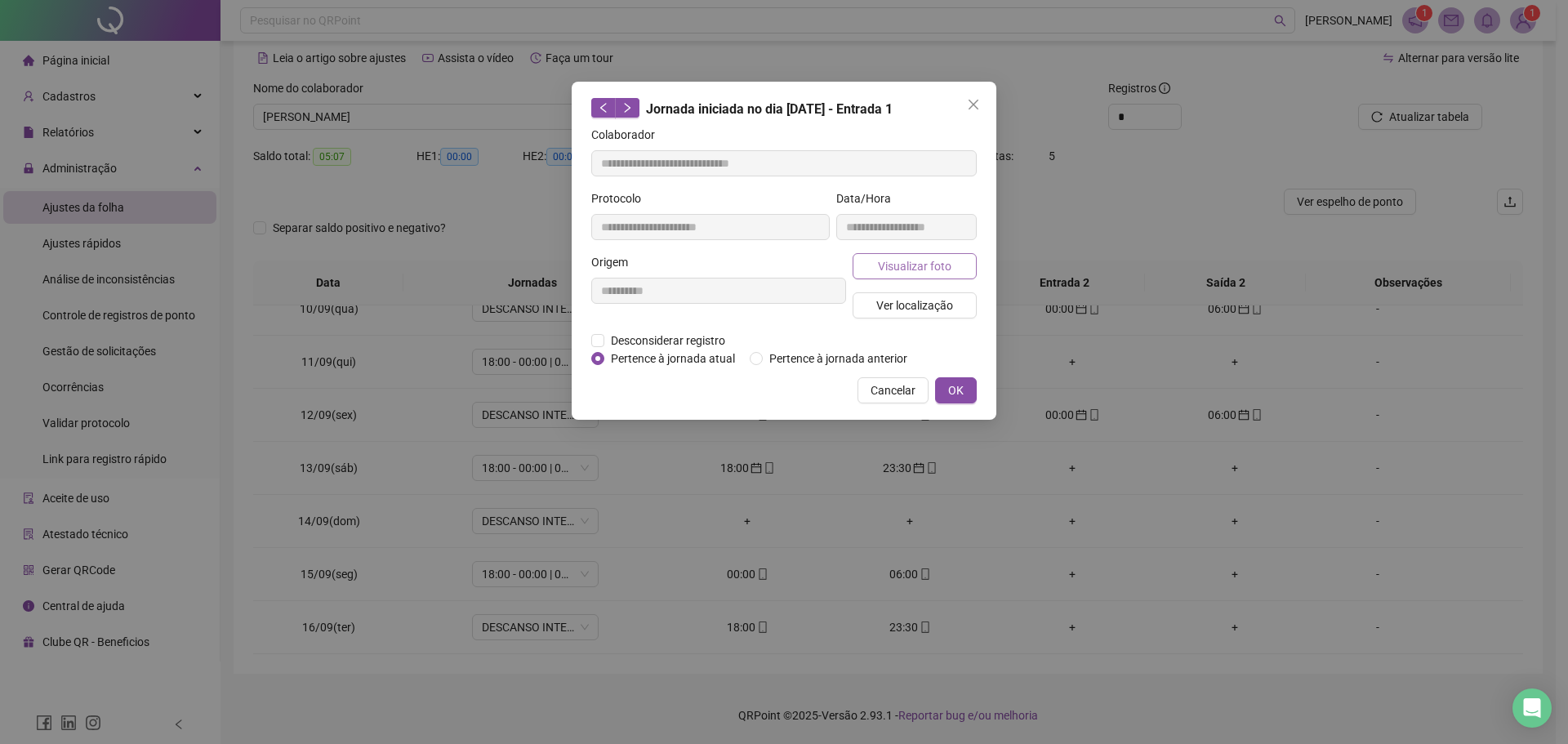
click at [882, 258] on span "Visualizar foto" at bounding box center [914, 266] width 74 height 18
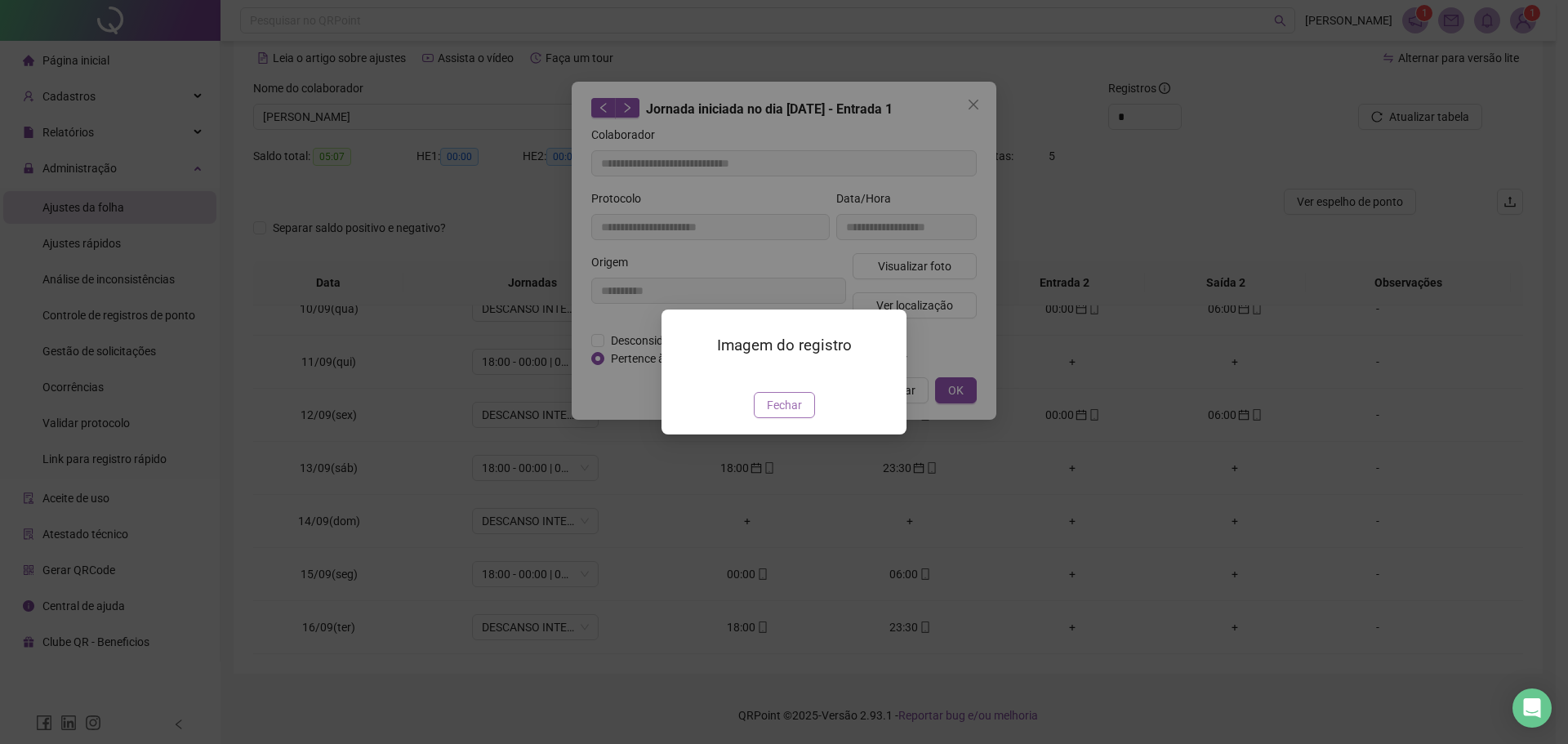
click at [772, 414] on span "Fechar" at bounding box center [784, 405] width 36 height 18
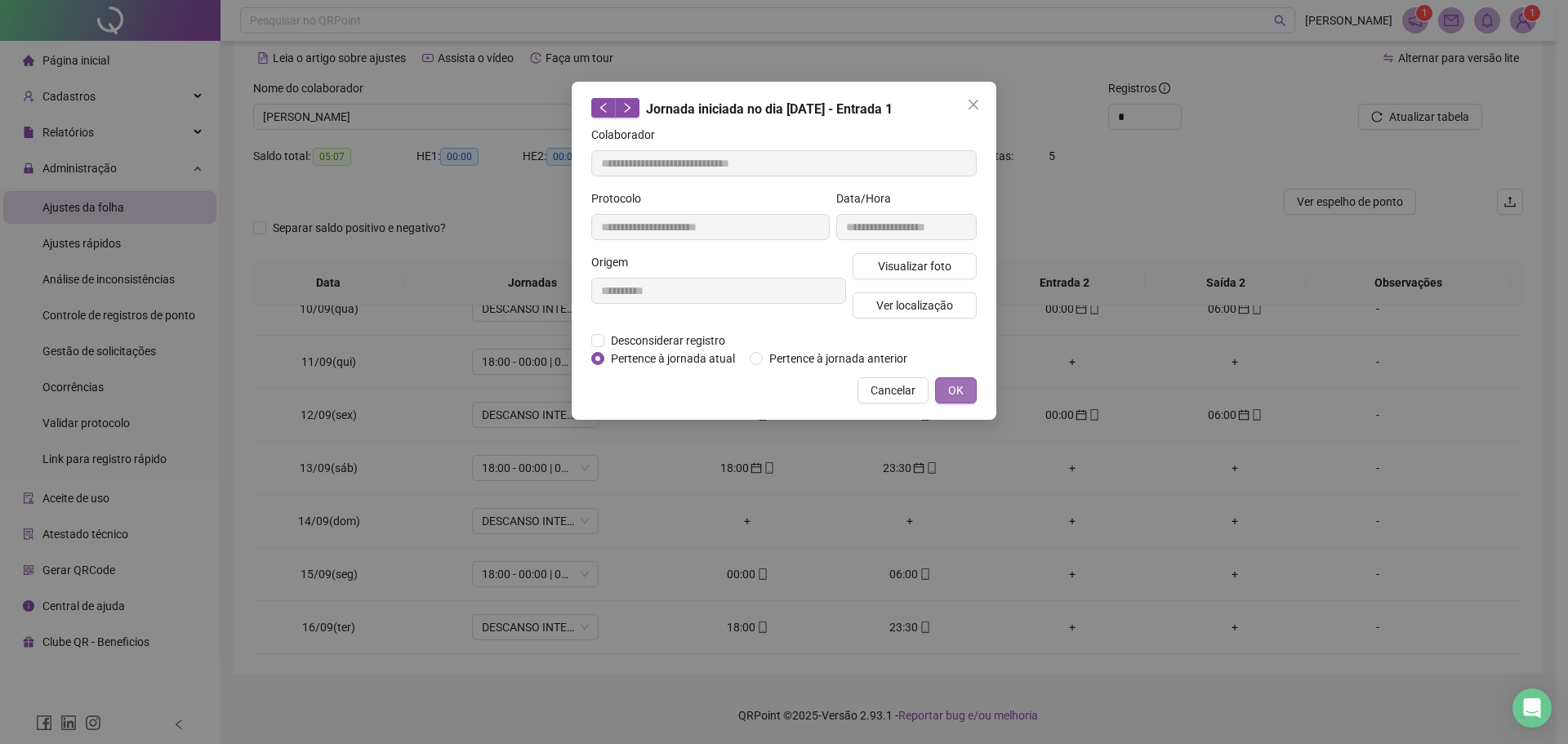
click at [966, 381] on button "OK" at bounding box center [956, 390] width 42 height 26
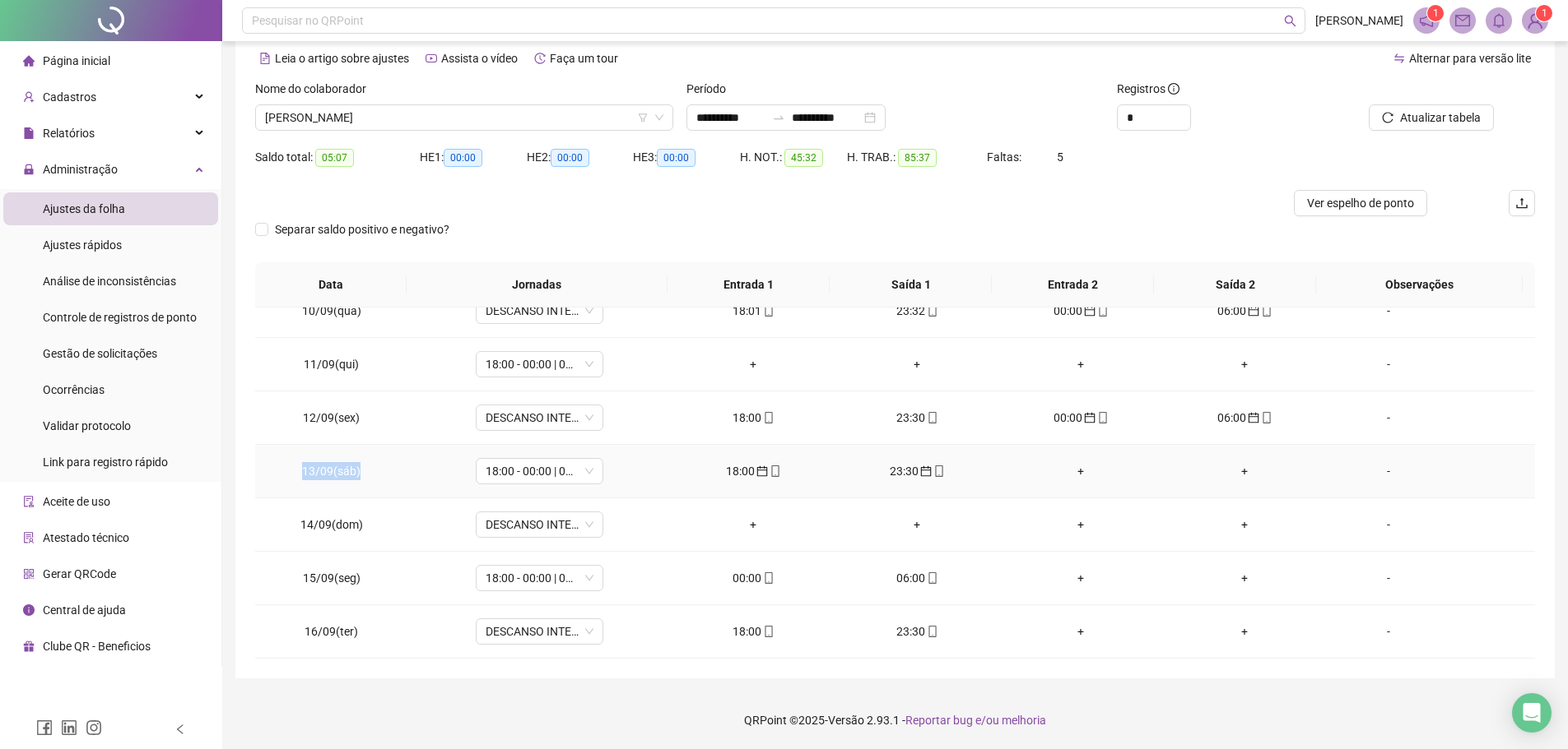
drag, startPoint x: 304, startPoint y: 469, endPoint x: 362, endPoint y: 469, distance: 58.0
click at [362, 469] on td "13/09(sáb)" at bounding box center [331, 471] width 153 height 53
copy span "13/09(sáb)"
click at [764, 413] on icon "mobile" at bounding box center [768, 417] width 7 height 11
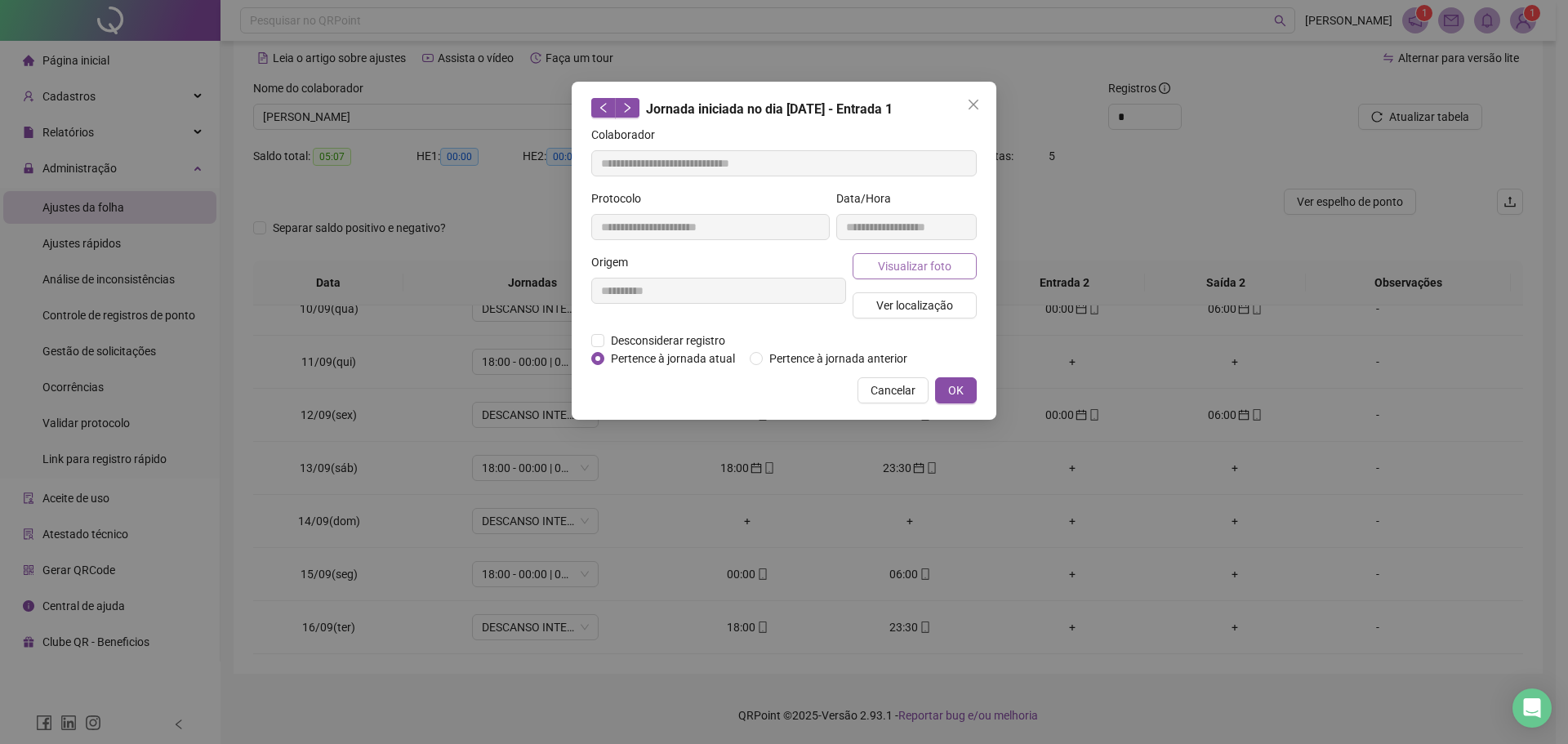
click at [867, 260] on button "Visualizar foto" at bounding box center [914, 266] width 124 height 26
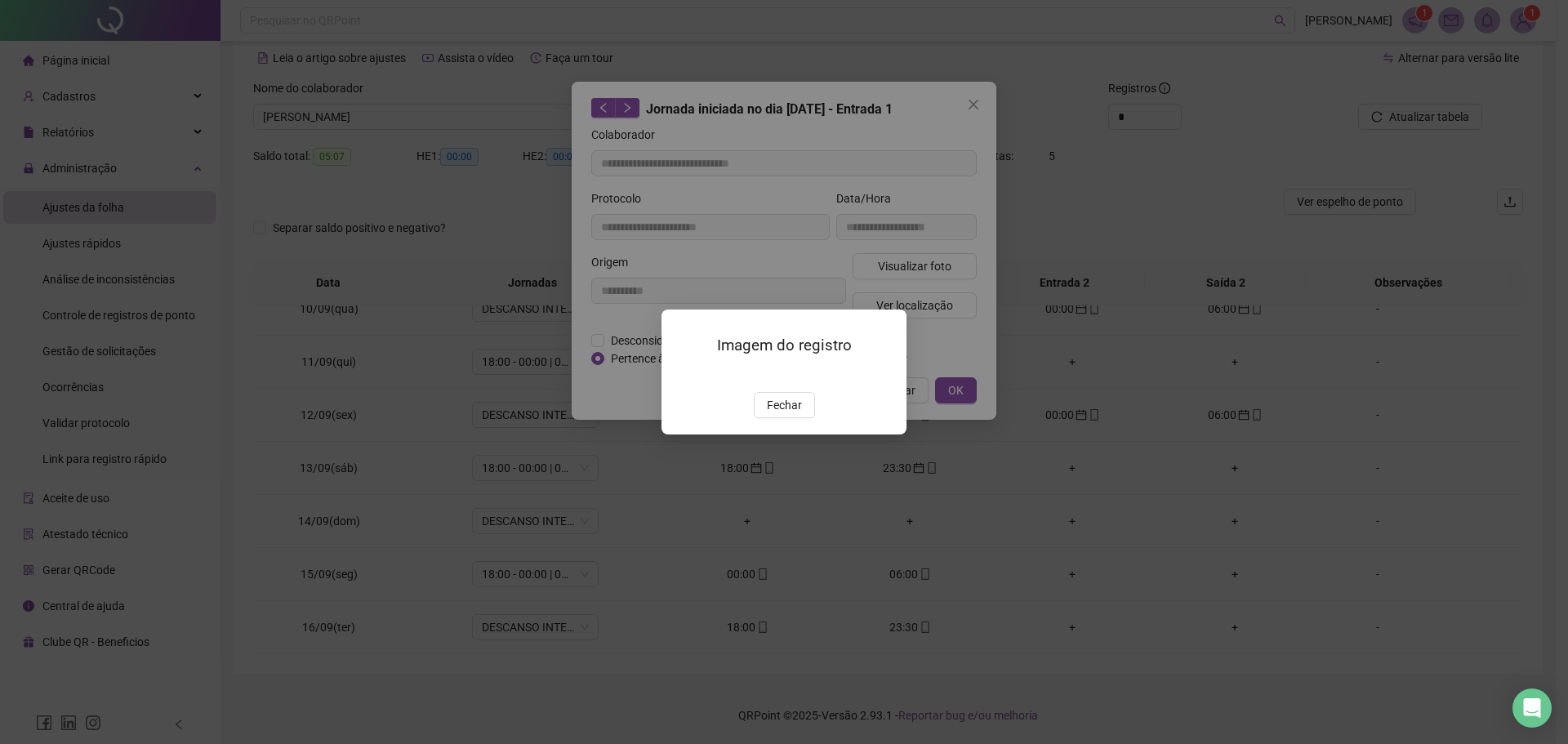
click at [681, 375] on img at bounding box center [681, 375] width 0 height 0
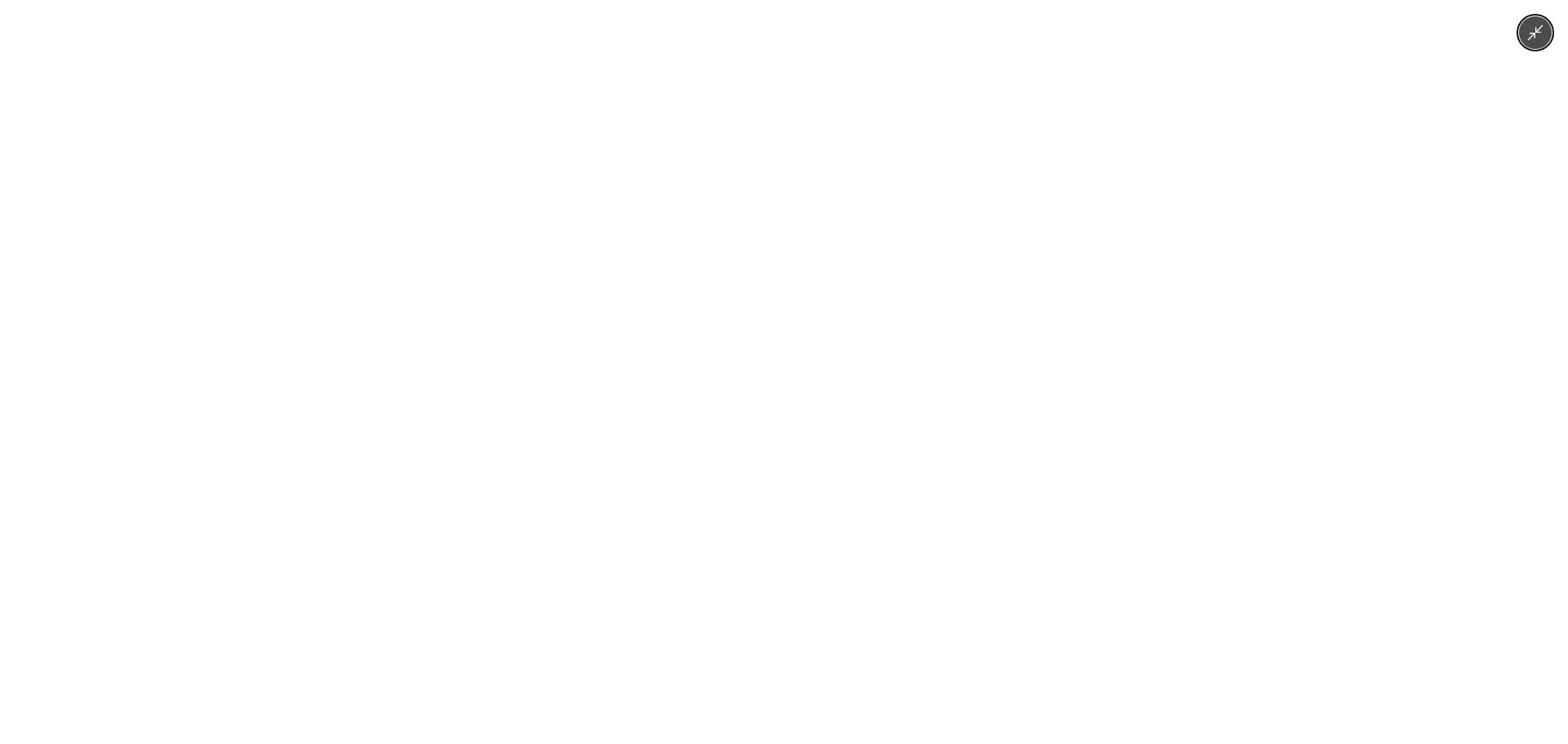
click at [1547, 37] on button "Minimize image" at bounding box center [1535, 33] width 33 height 33
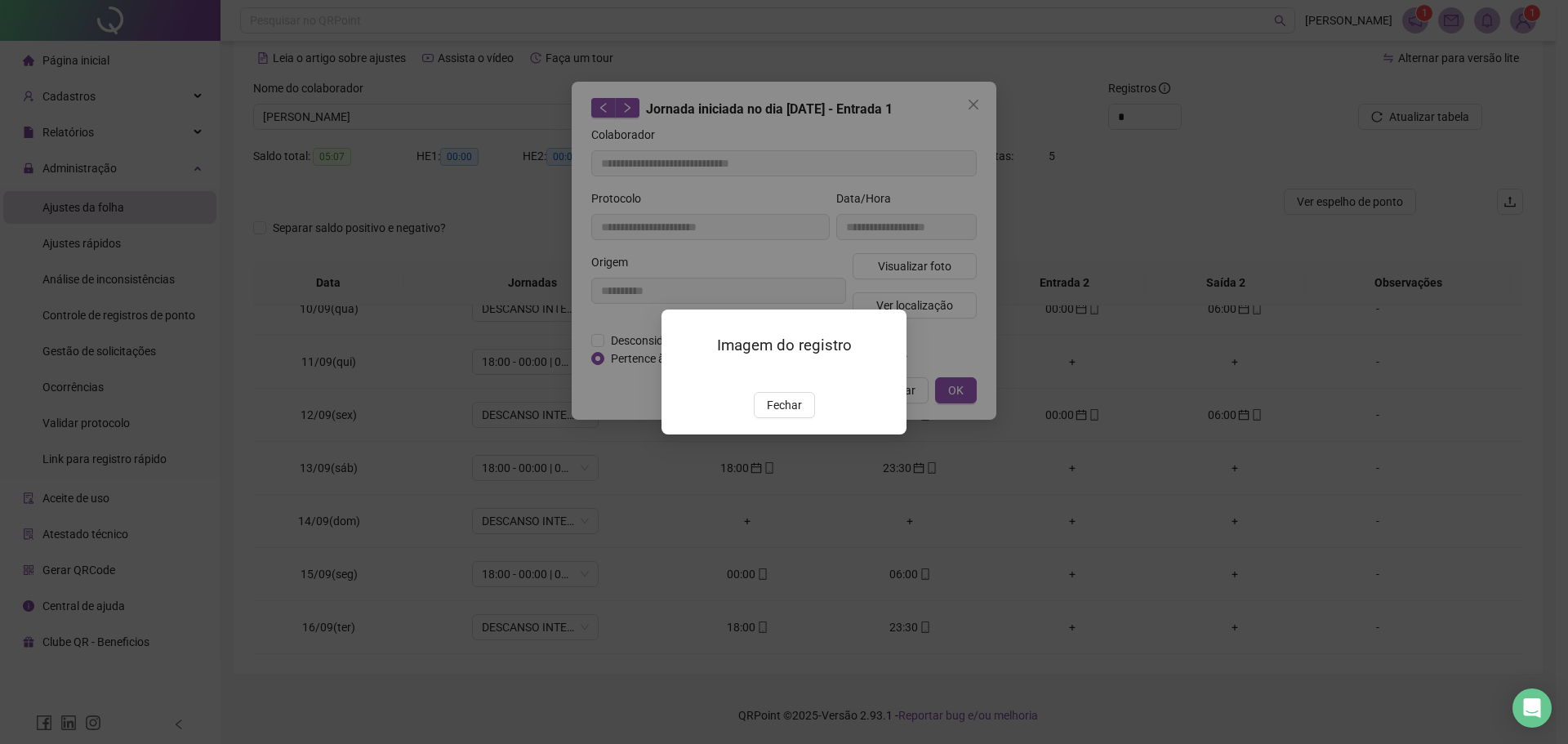
click at [778, 434] on div "Imagem do registro Fechar" at bounding box center [784, 372] width 245 height 125
click at [780, 414] on span "Fechar" at bounding box center [784, 405] width 36 height 18
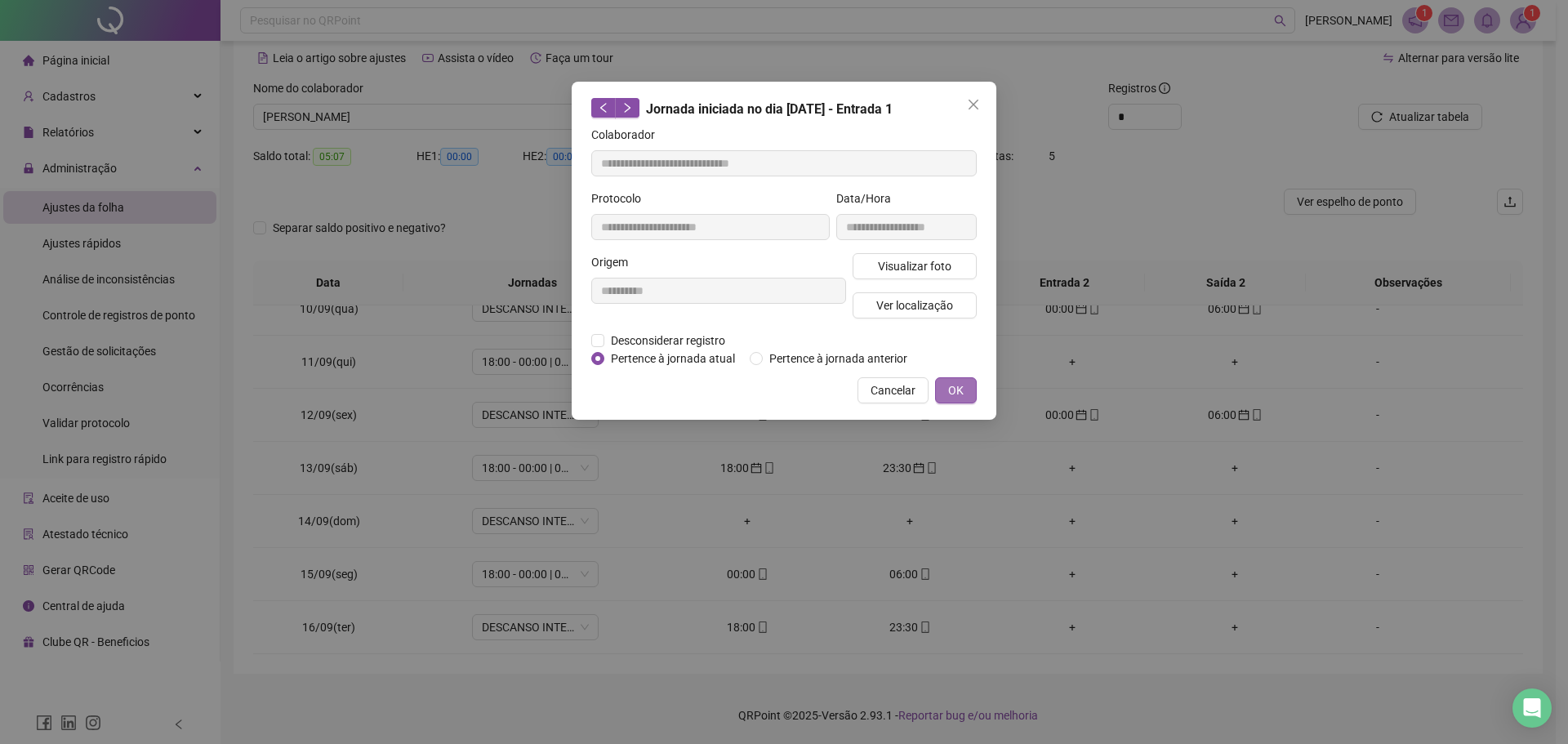
click at [955, 382] on span "OK" at bounding box center [956, 390] width 16 height 18
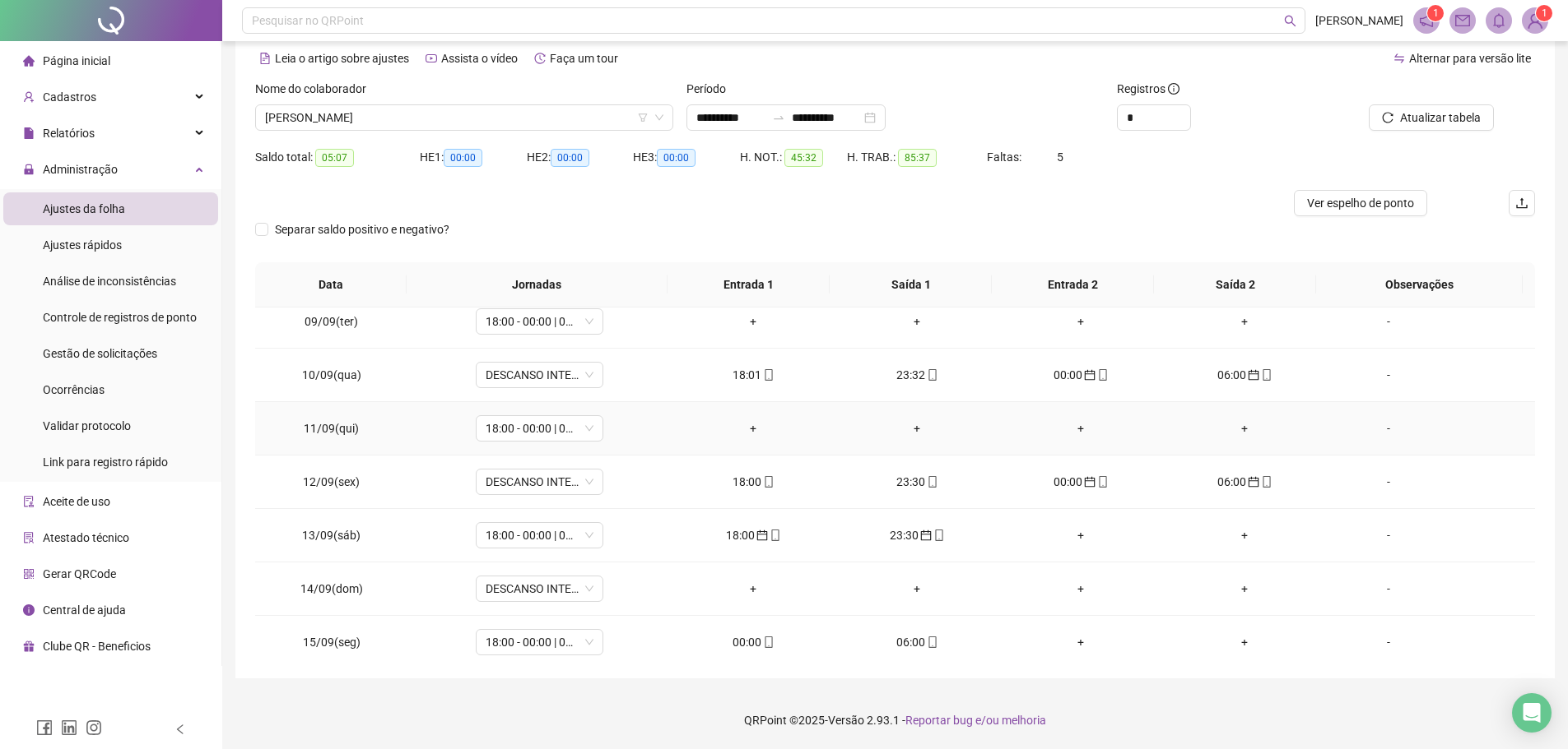
scroll to position [340, 0]
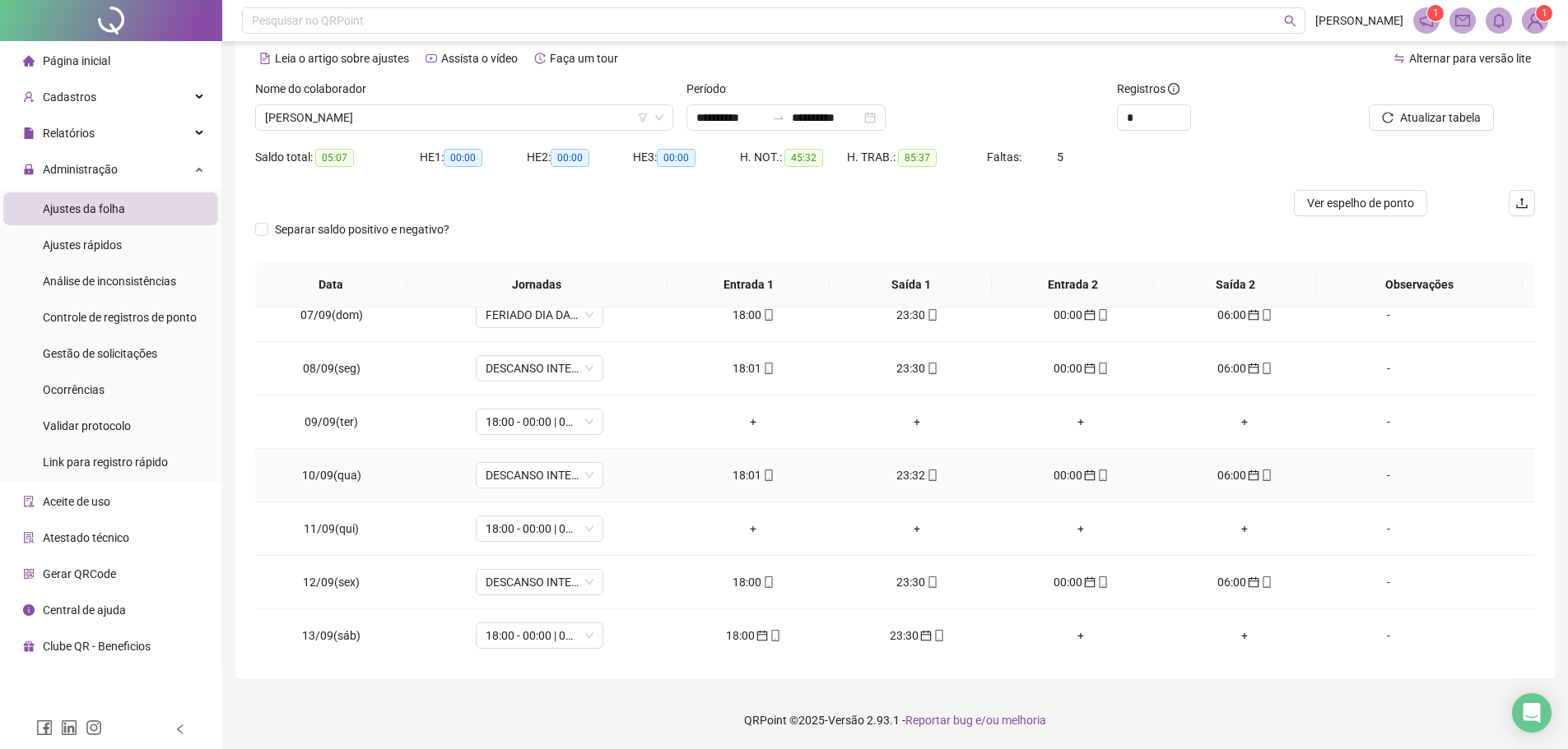
click at [751, 469] on div "18:01" at bounding box center [753, 475] width 137 height 18
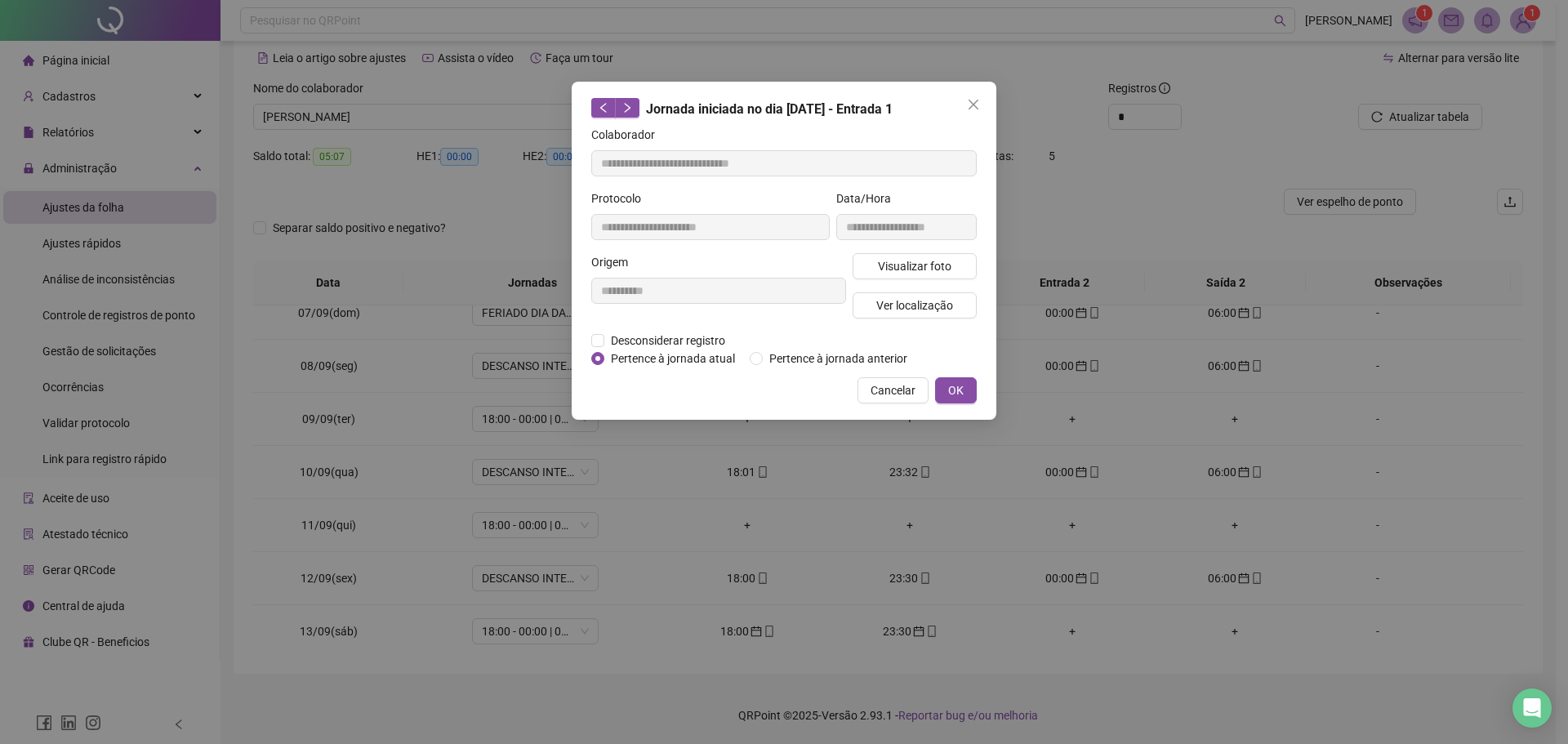
type input "**********"
click at [910, 259] on span "Visualizar foto" at bounding box center [914, 266] width 74 height 18
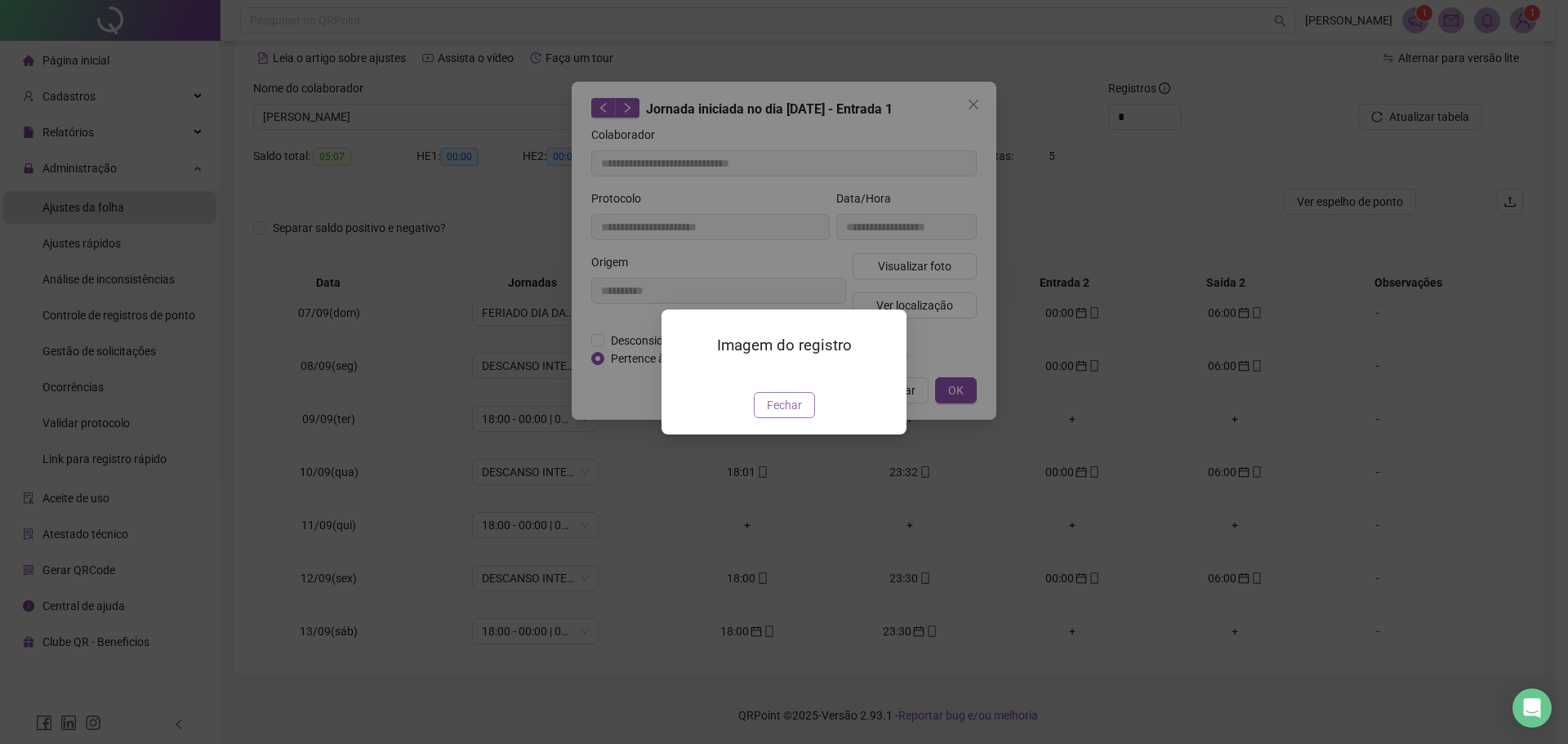
click at [798, 414] on span "Fechar" at bounding box center [784, 405] width 36 height 18
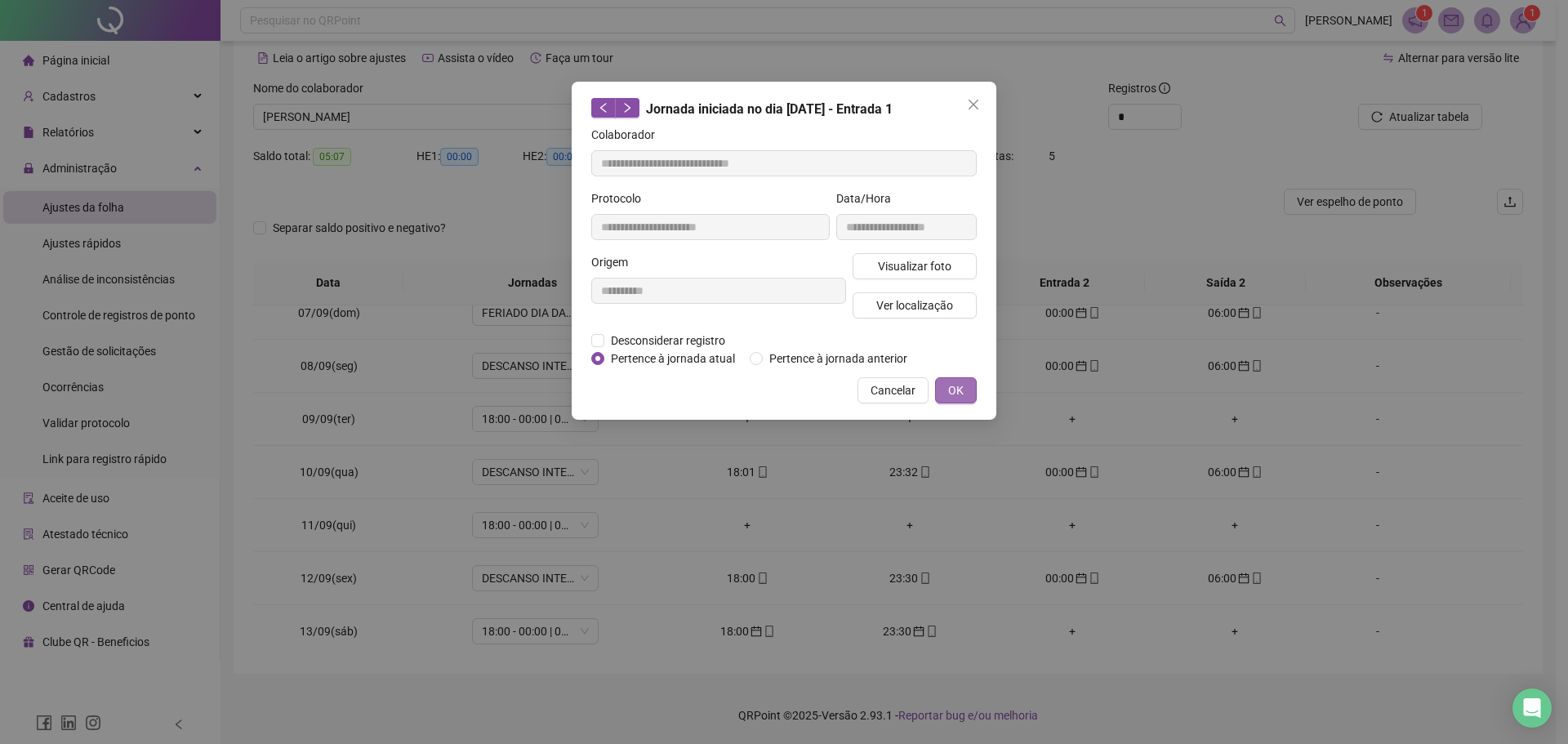
click at [944, 397] on button "OK" at bounding box center [956, 390] width 42 height 26
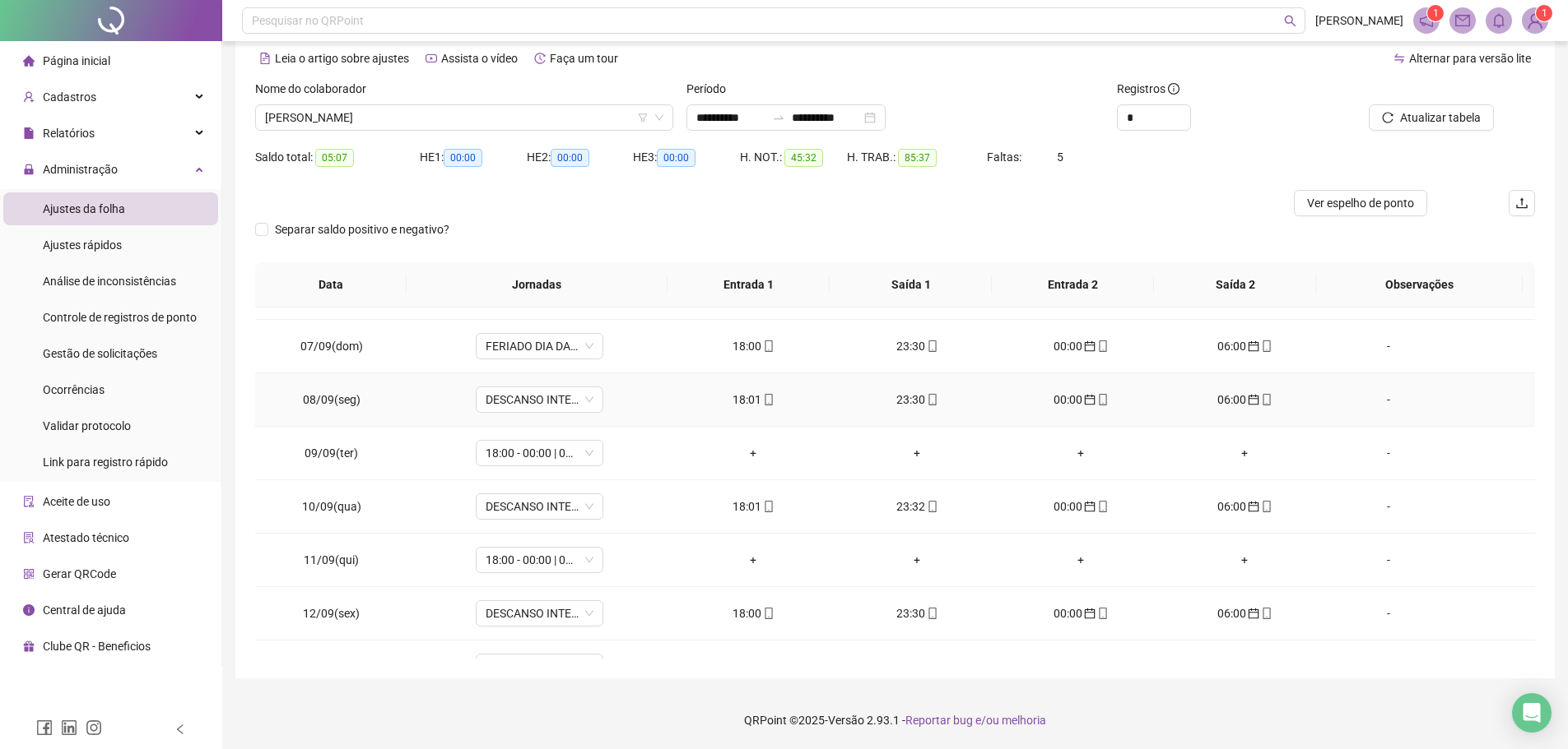
scroll to position [258, 0]
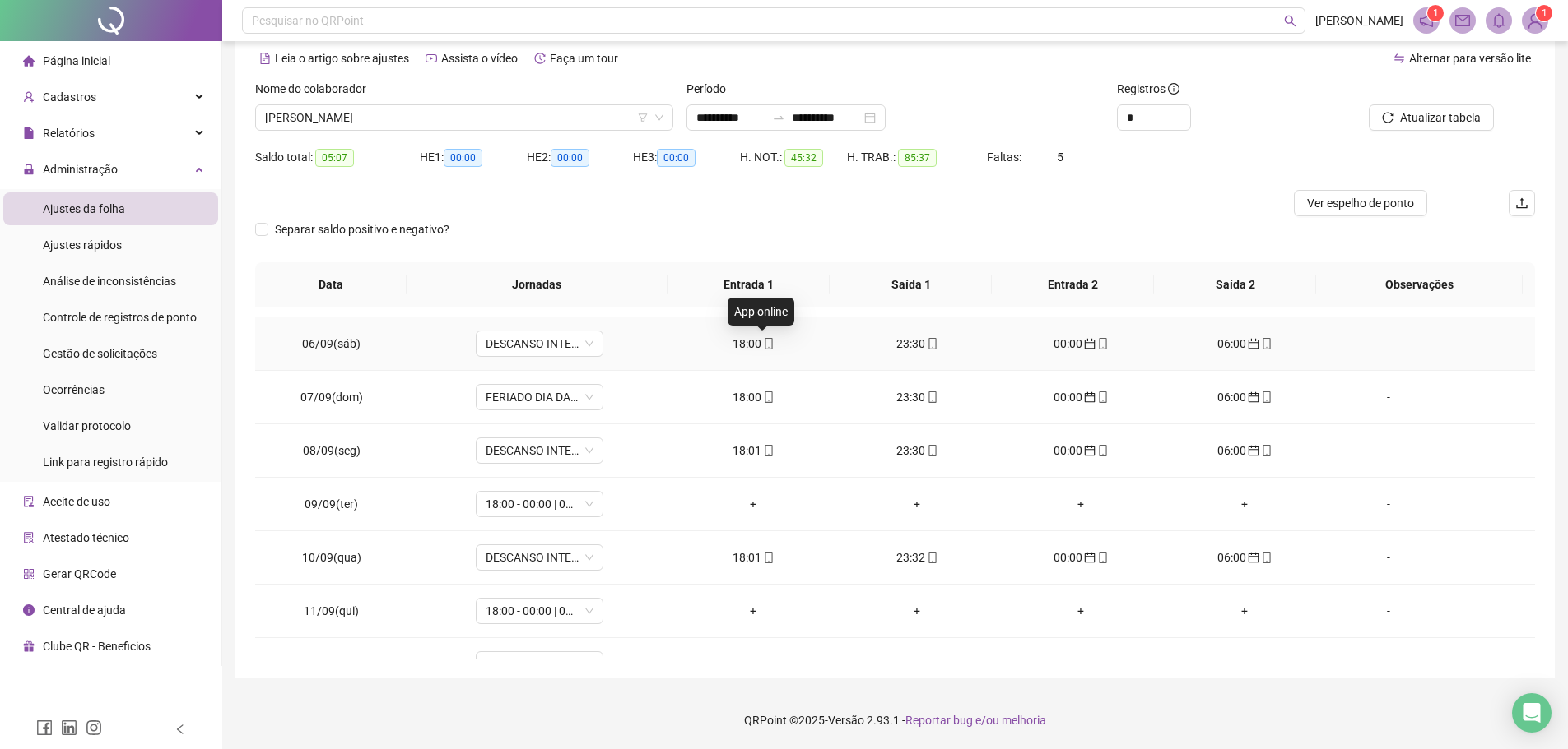
click at [763, 342] on icon "mobile" at bounding box center [768, 343] width 11 height 11
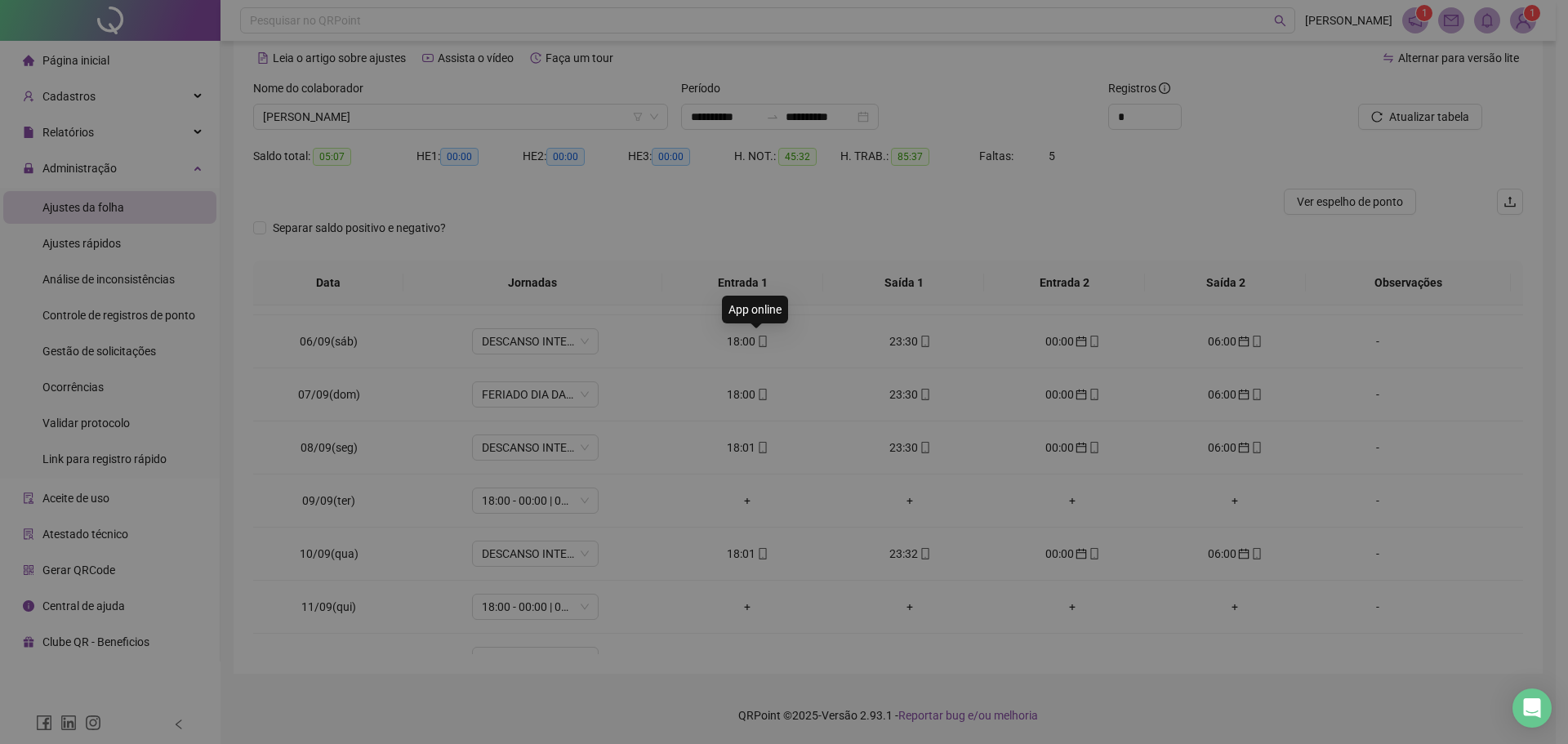
type input "**********"
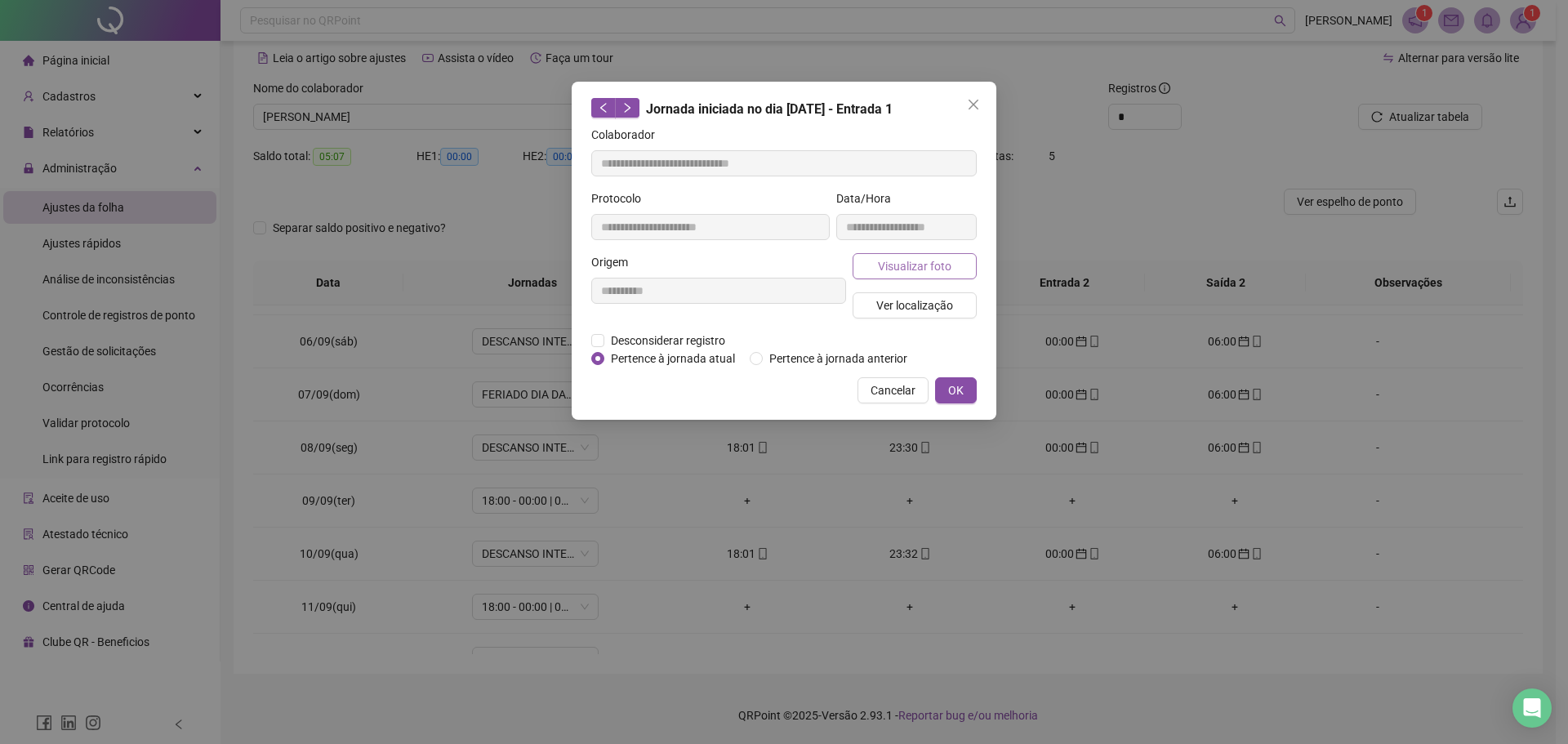
click at [875, 268] on button "Visualizar foto" at bounding box center [914, 266] width 124 height 26
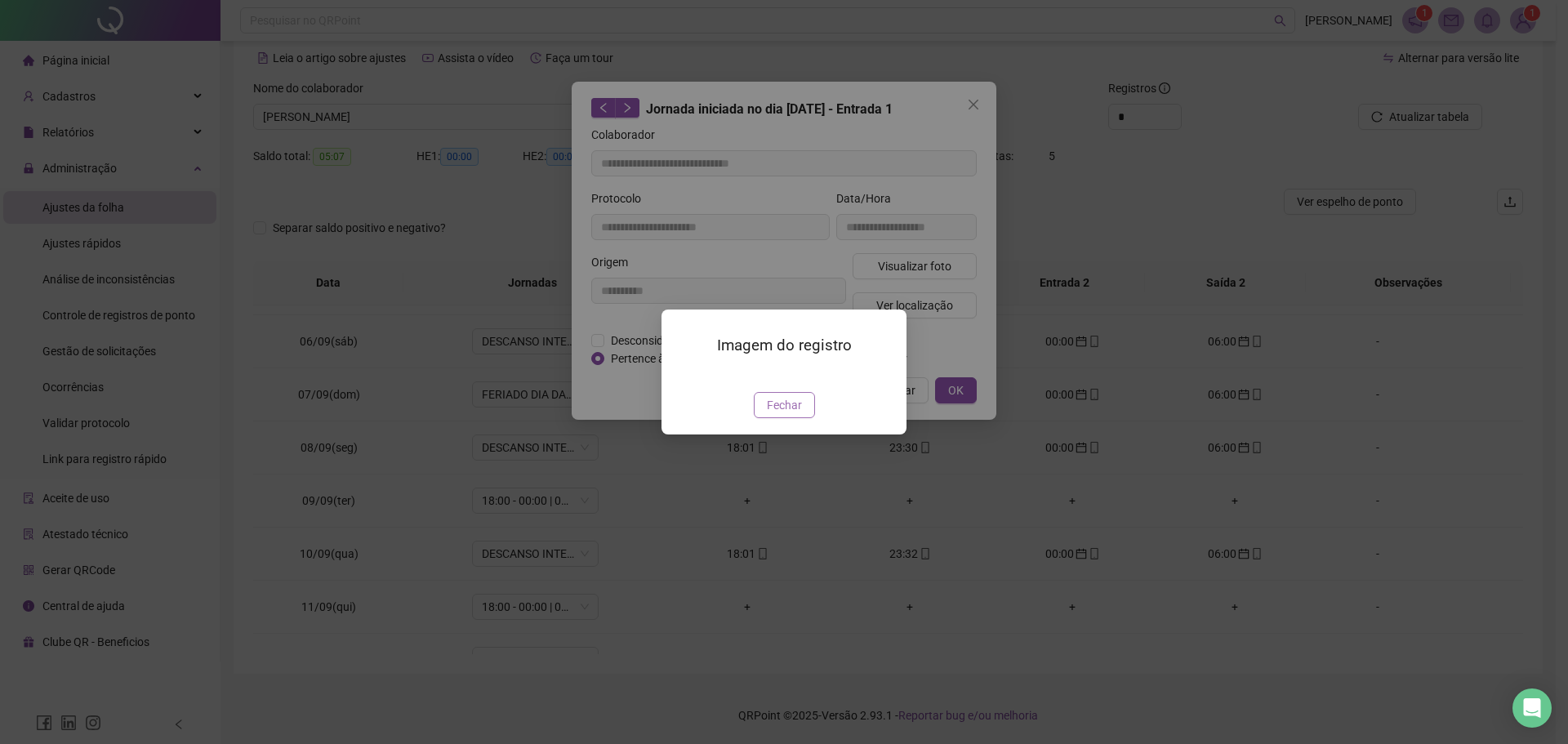
click at [781, 414] on span "Fechar" at bounding box center [784, 405] width 36 height 18
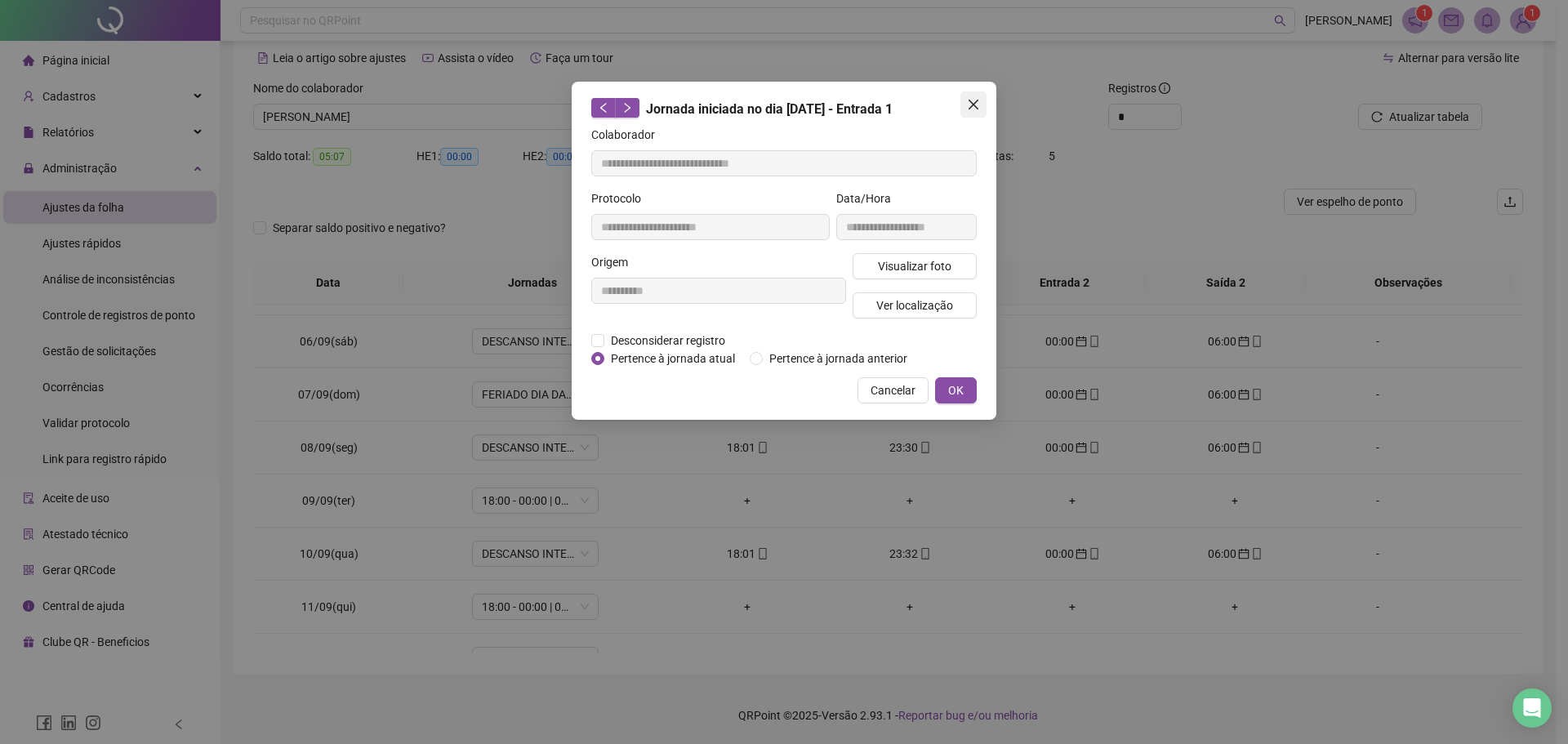
click at [975, 92] on button "Close" at bounding box center [973, 105] width 26 height 26
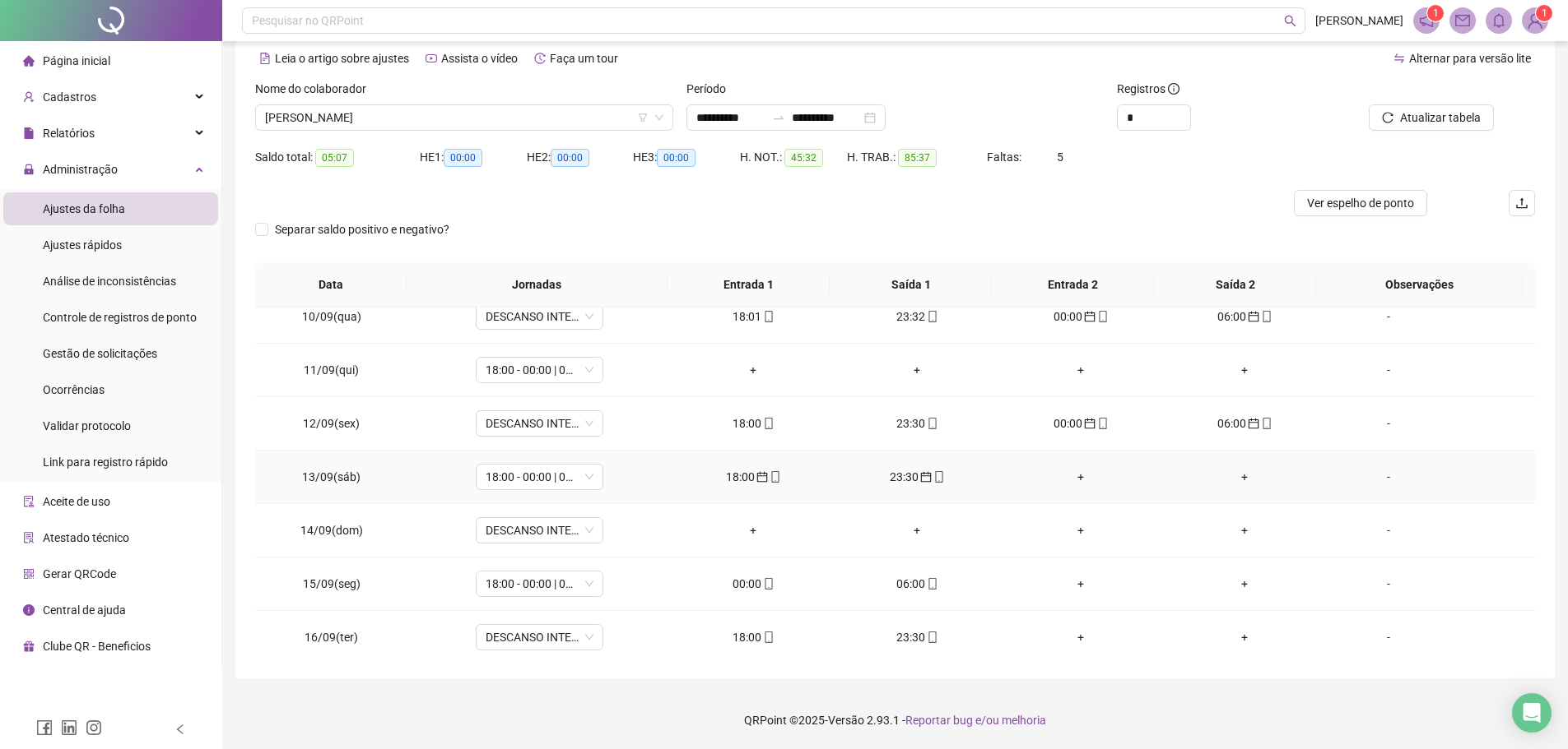
scroll to position [504, 0]
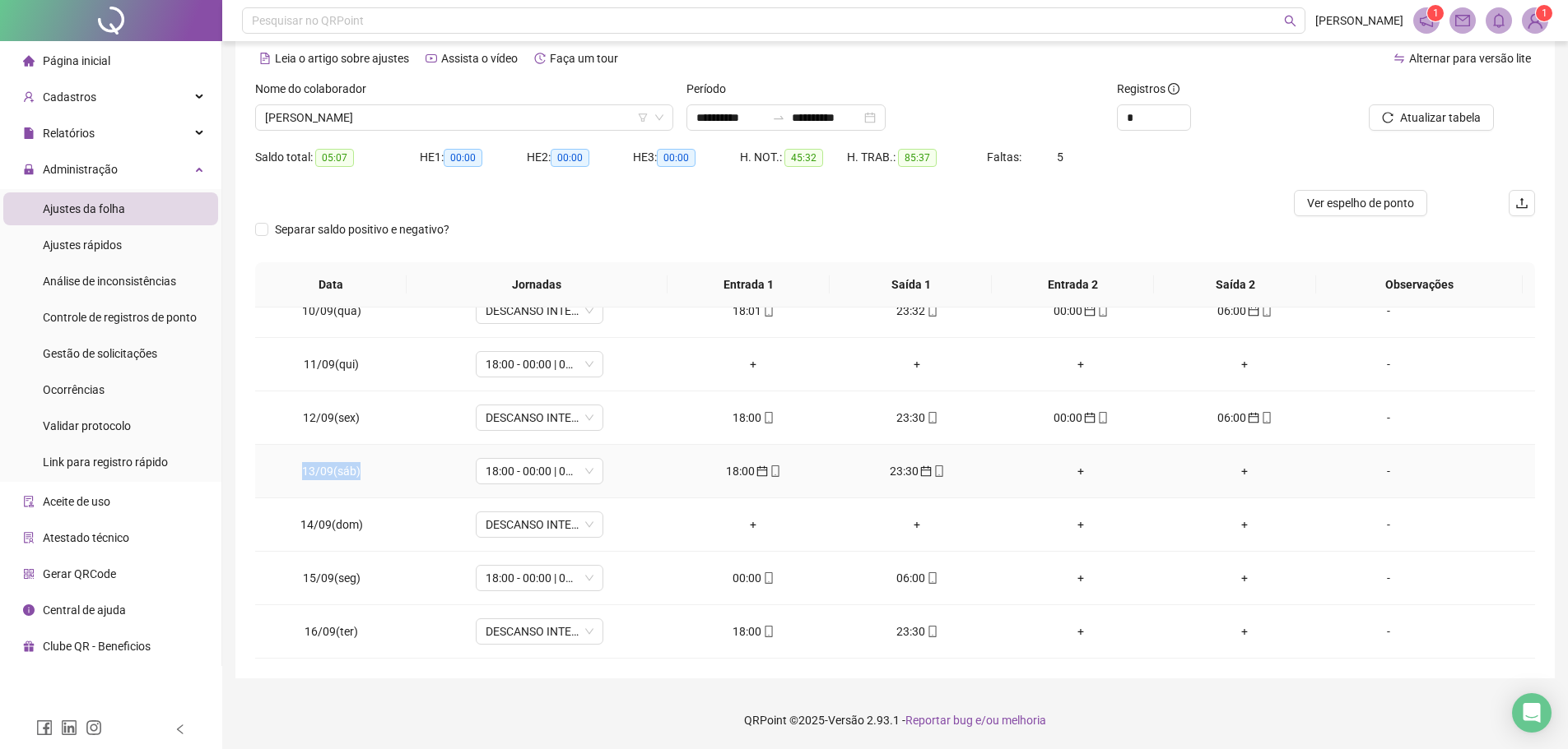
drag, startPoint x: 302, startPoint y: 471, endPoint x: 369, endPoint y: 470, distance: 67.0
click at [369, 470] on td "13/09(sáb)" at bounding box center [331, 471] width 153 height 53
copy span "13/09(sáb)"
drag, startPoint x: 302, startPoint y: 579, endPoint x: 370, endPoint y: 578, distance: 68.0
click at [370, 578] on td "15/09(seg)" at bounding box center [331, 578] width 153 height 53
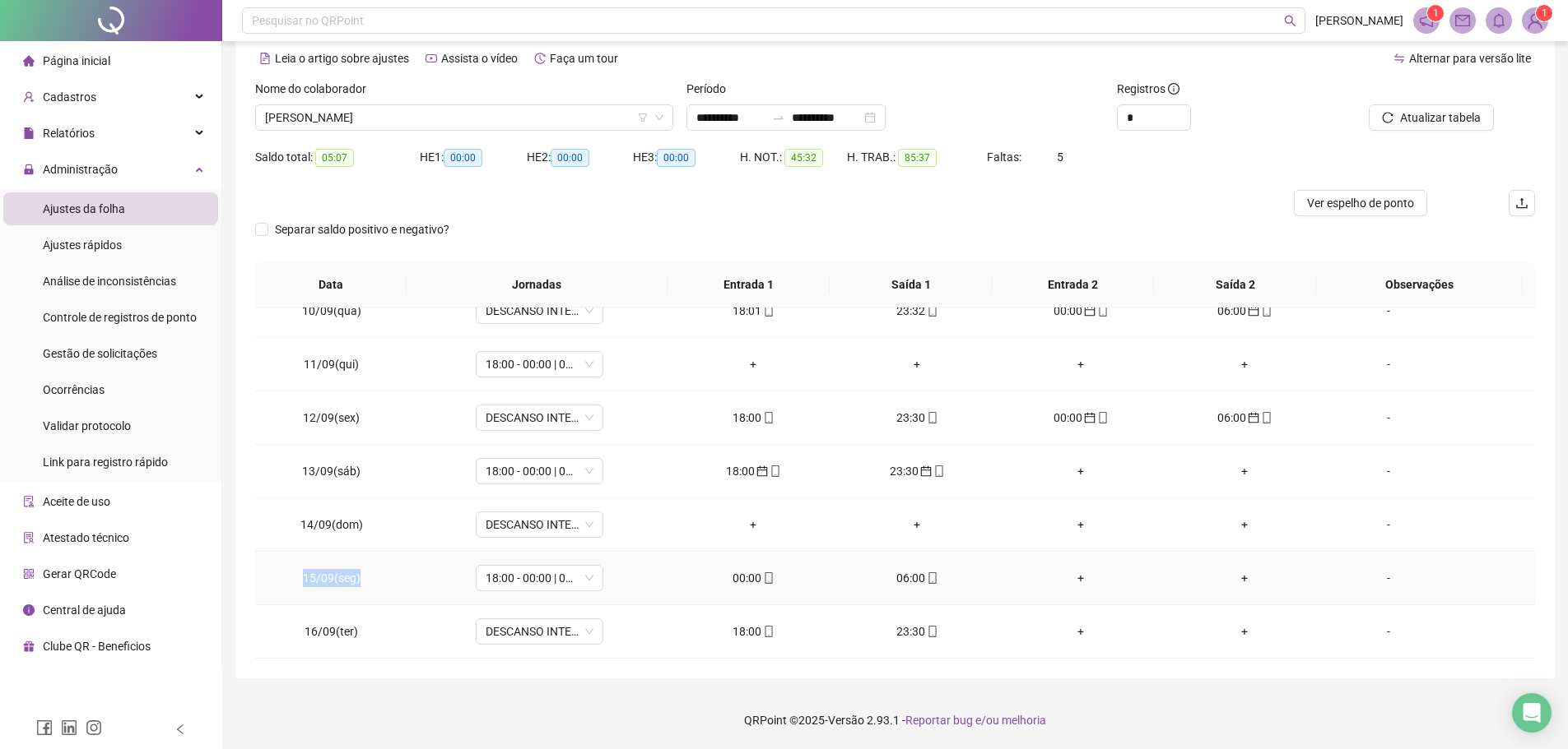
copy span "15/09(seg)"
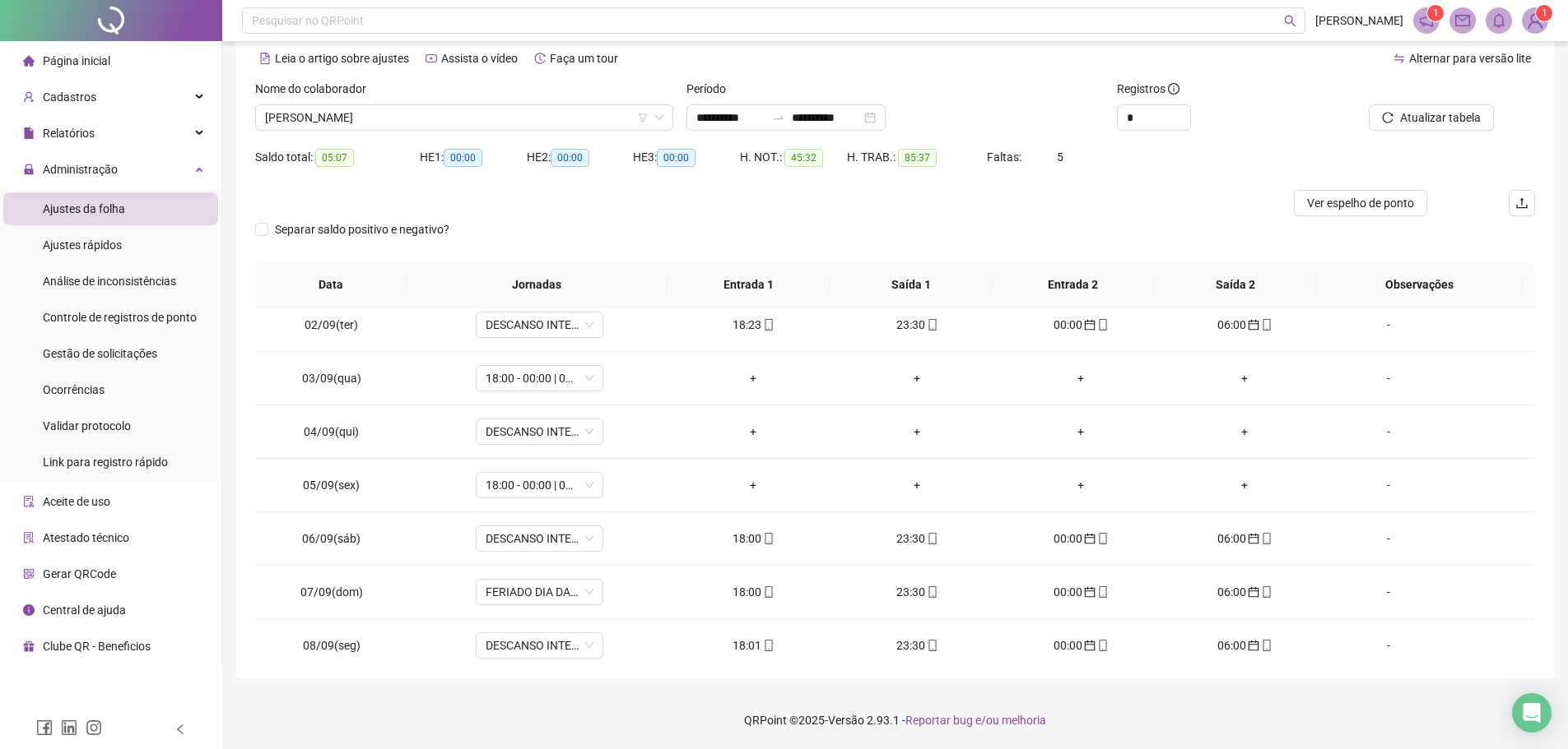
scroll to position [0, 0]
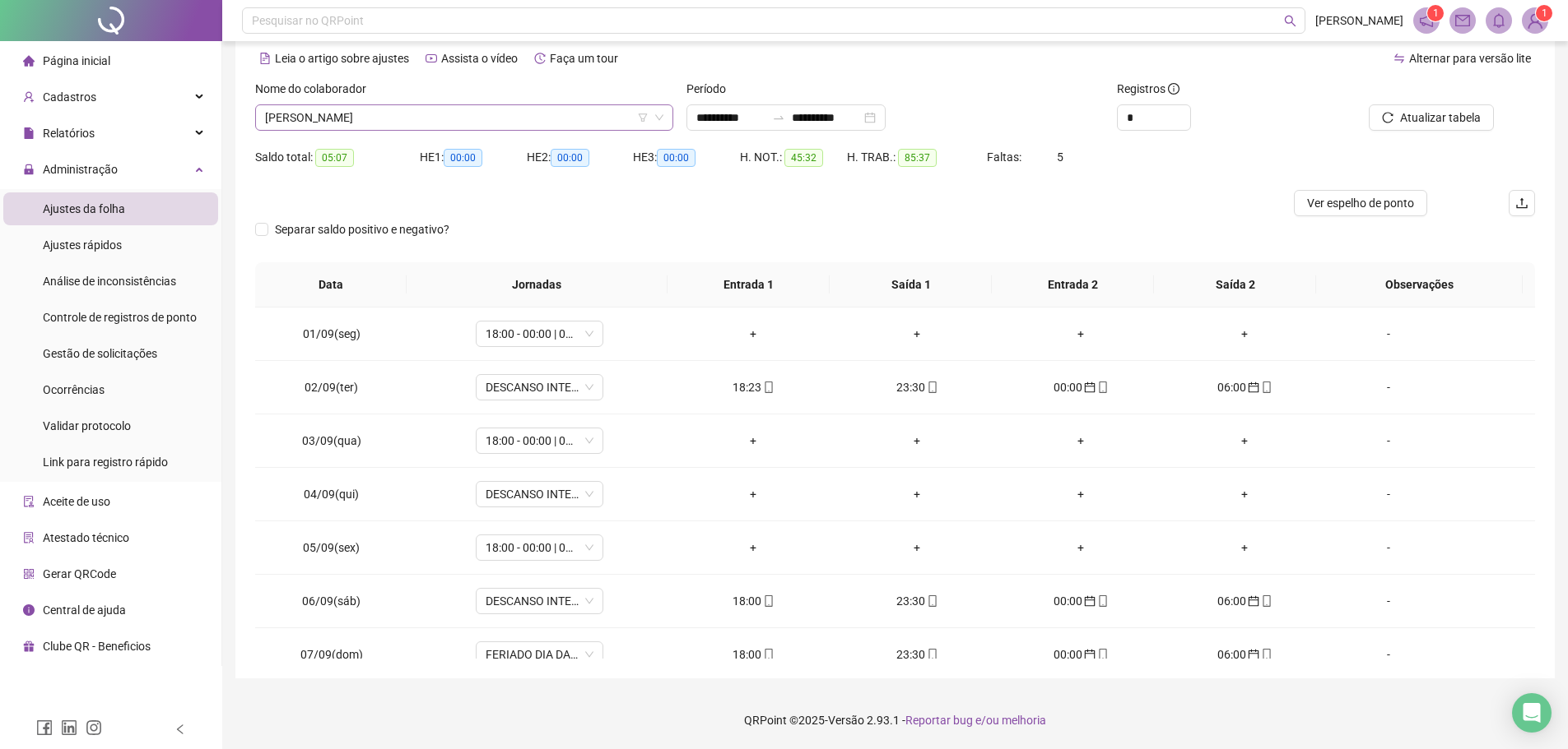
click at [504, 108] on span "JOSE ORLANDO RODRIGUES DA SILVA" at bounding box center [464, 118] width 398 height 24
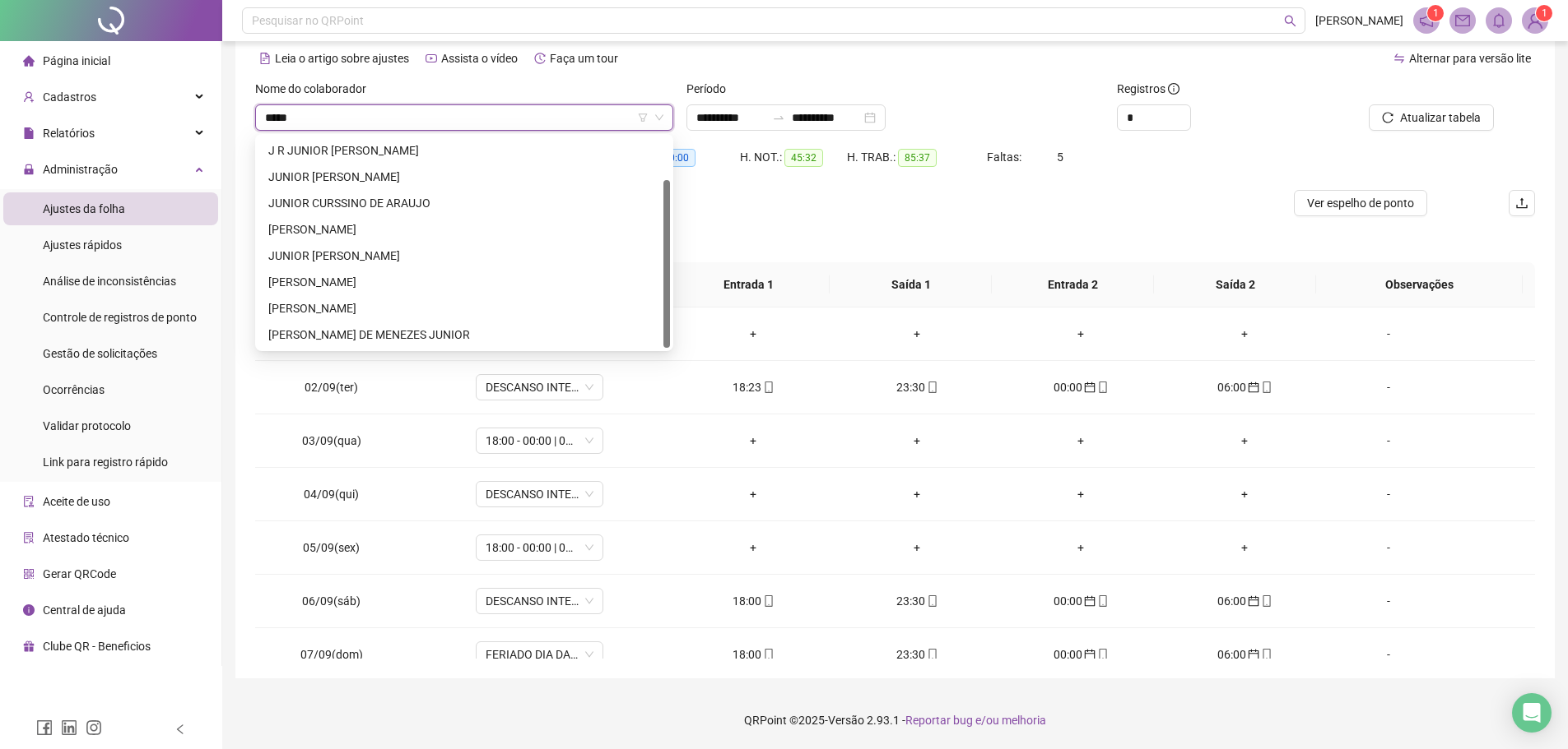
type input "******"
click at [418, 224] on div "JUNIOR SANTANA NASCIMENTO" at bounding box center [464, 229] width 391 height 18
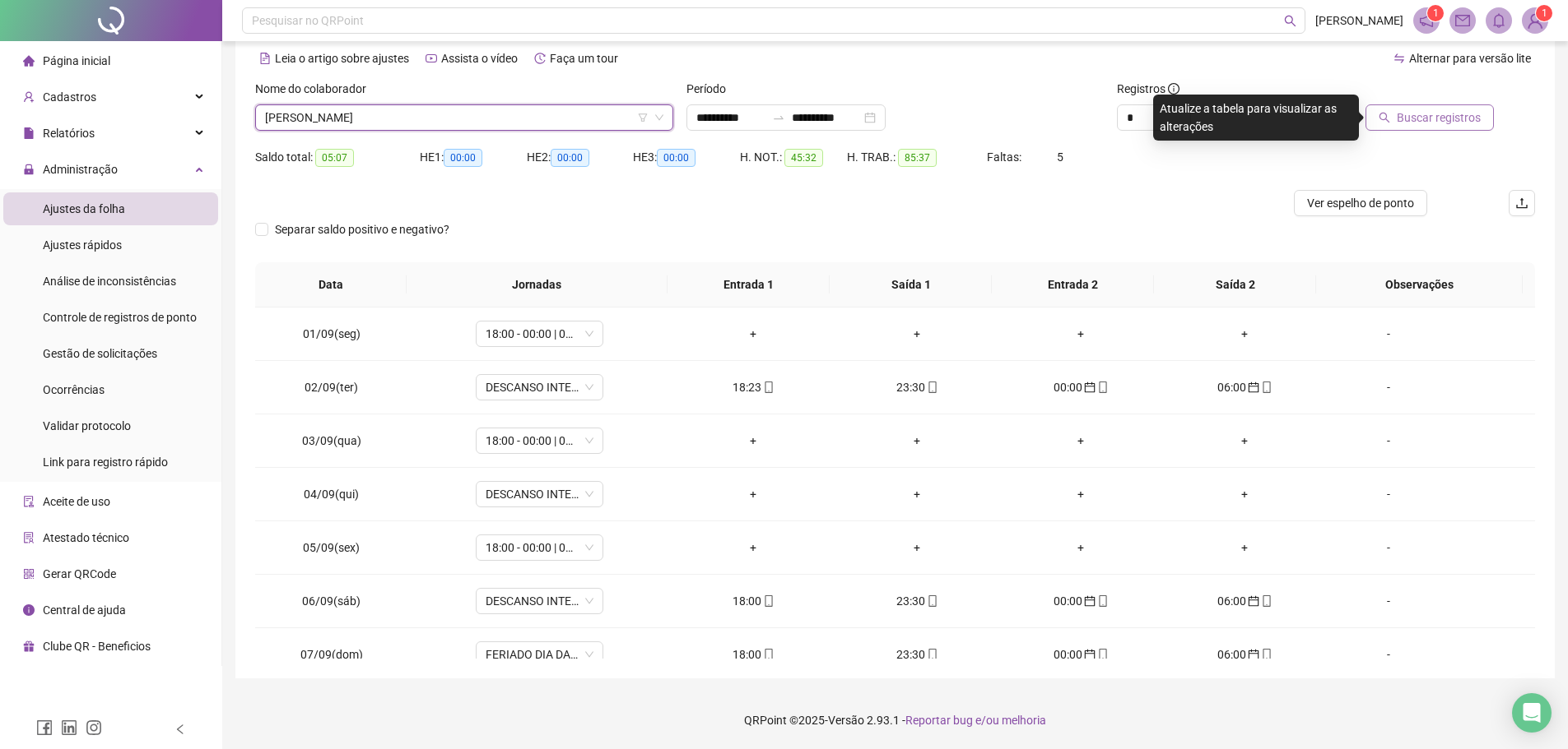
click at [1402, 117] on span "Buscar registros" at bounding box center [1439, 117] width 84 height 18
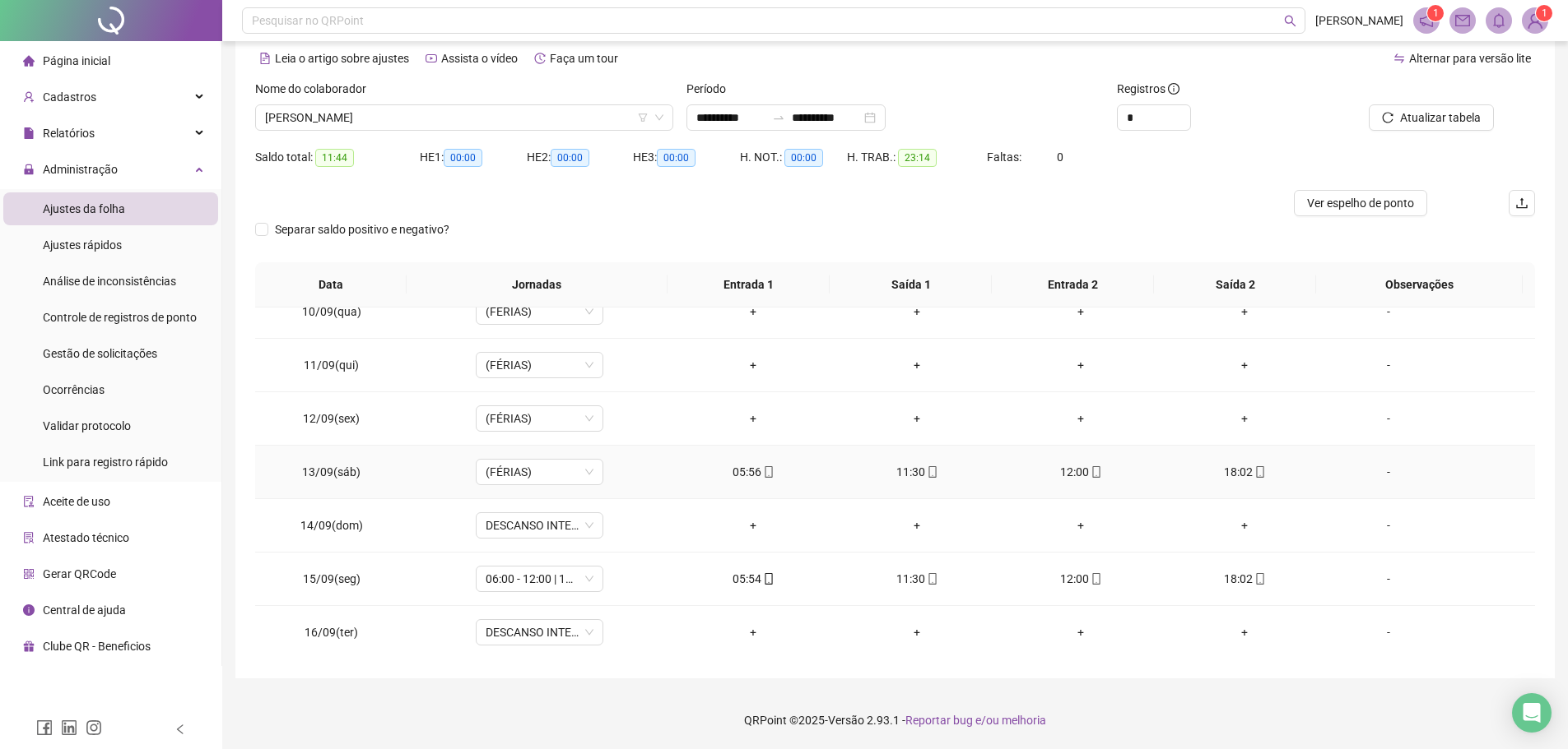
scroll to position [504, 0]
click at [463, 120] on span "JUNIOR SANTANA NASCIMENTO" at bounding box center [464, 118] width 398 height 24
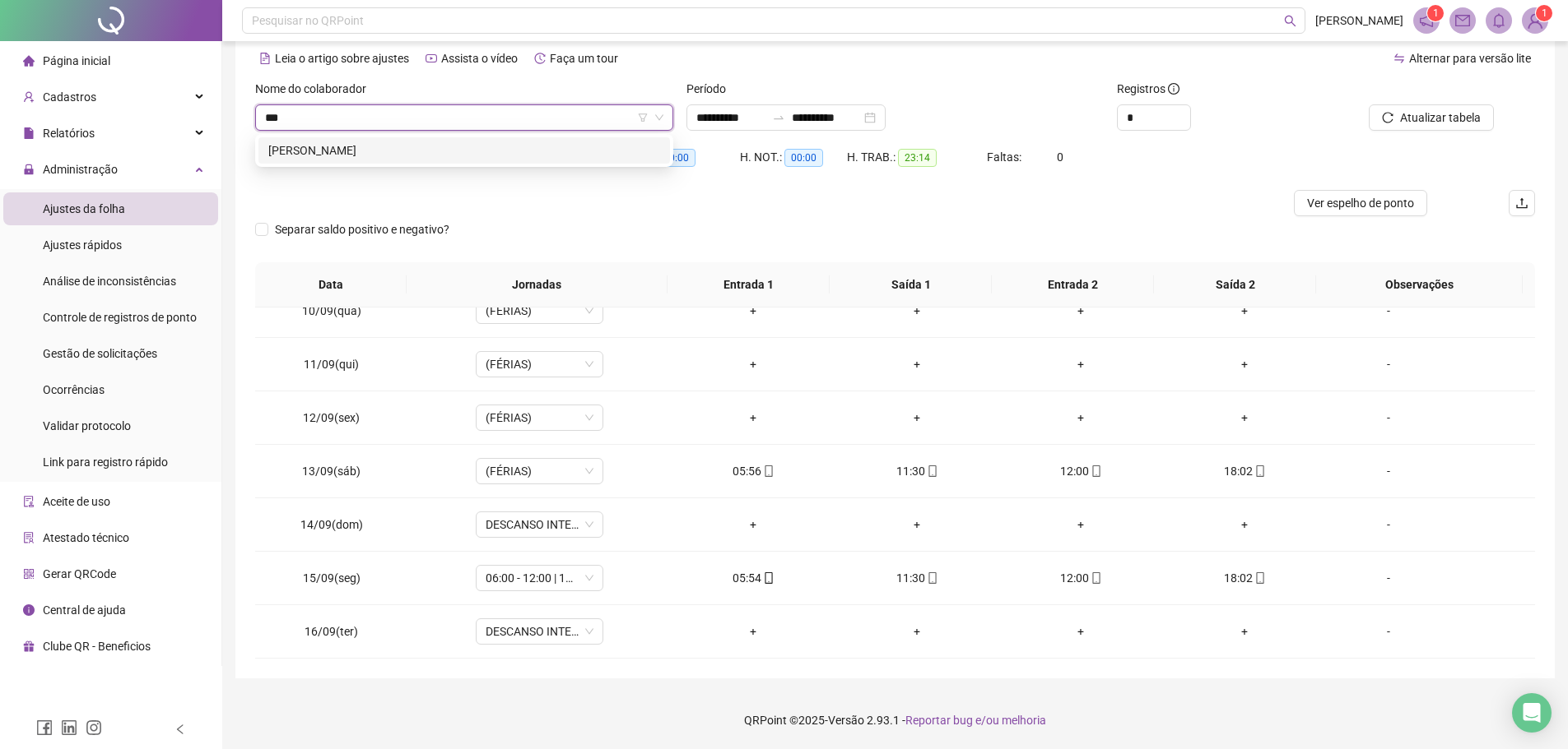
scroll to position [0, 0]
type input "******"
click at [455, 151] on div "LEVINO JUNIOR TAVARES BRAGA" at bounding box center [464, 150] width 391 height 18
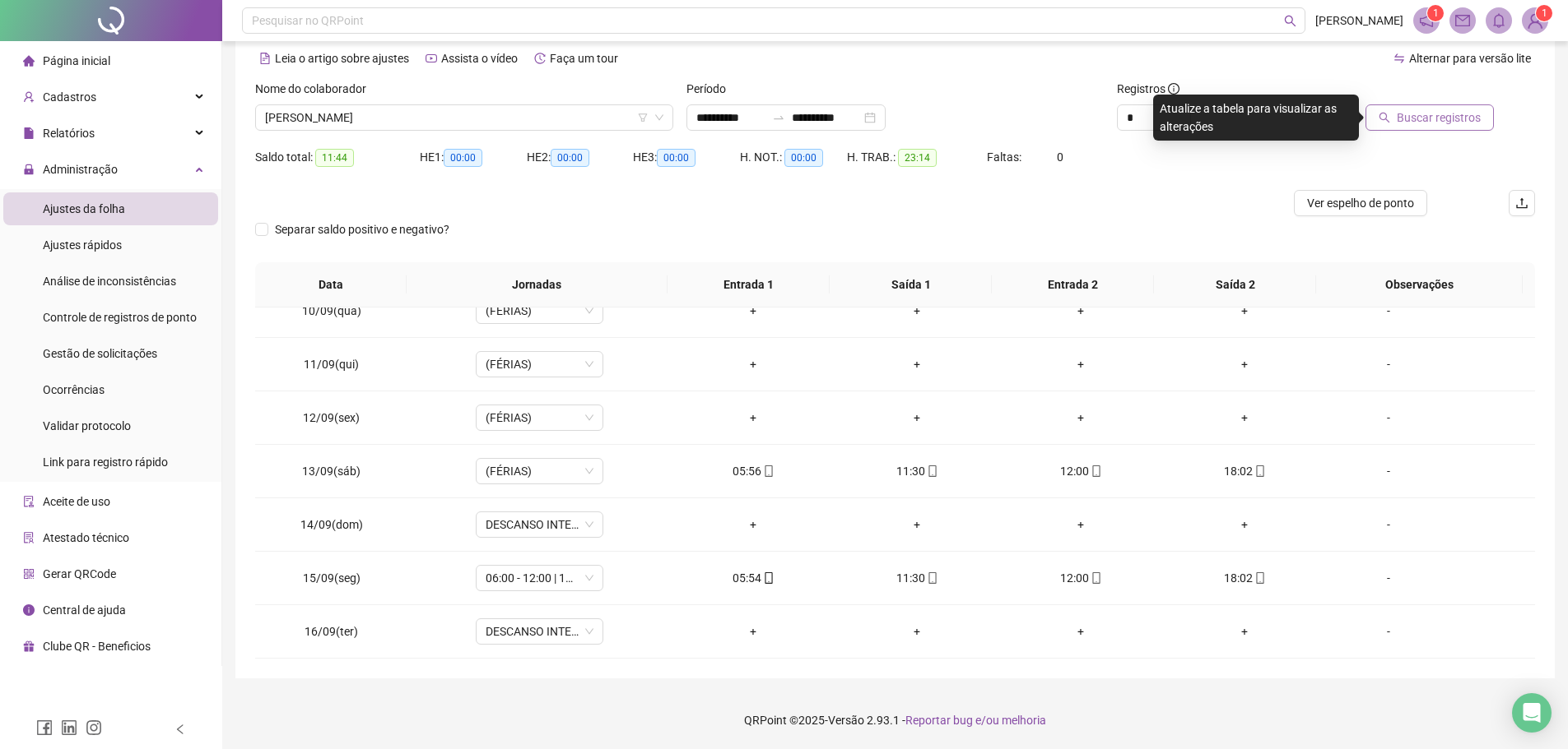
click at [1427, 126] on span "Buscar registros" at bounding box center [1439, 117] width 84 height 18
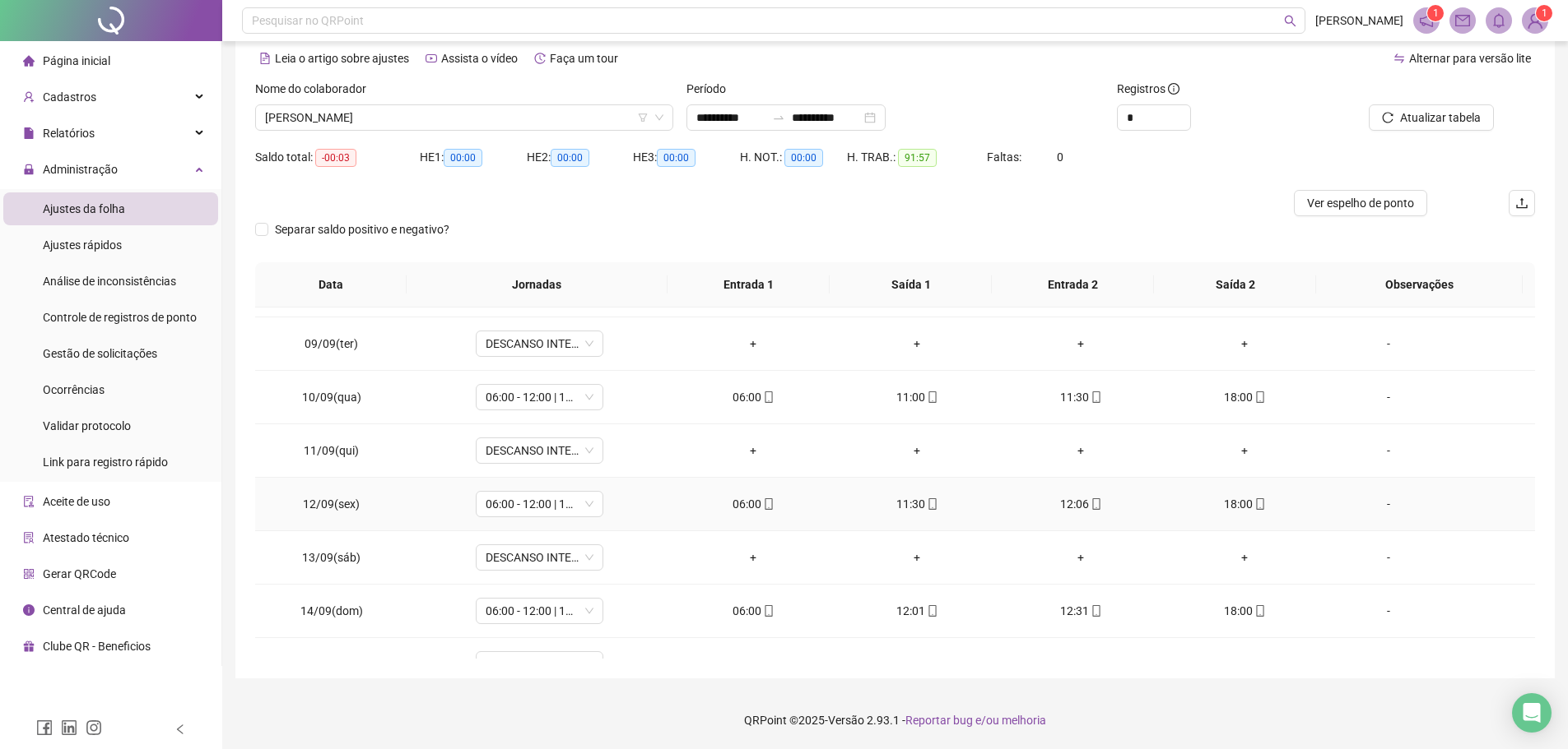
scroll to position [504, 0]
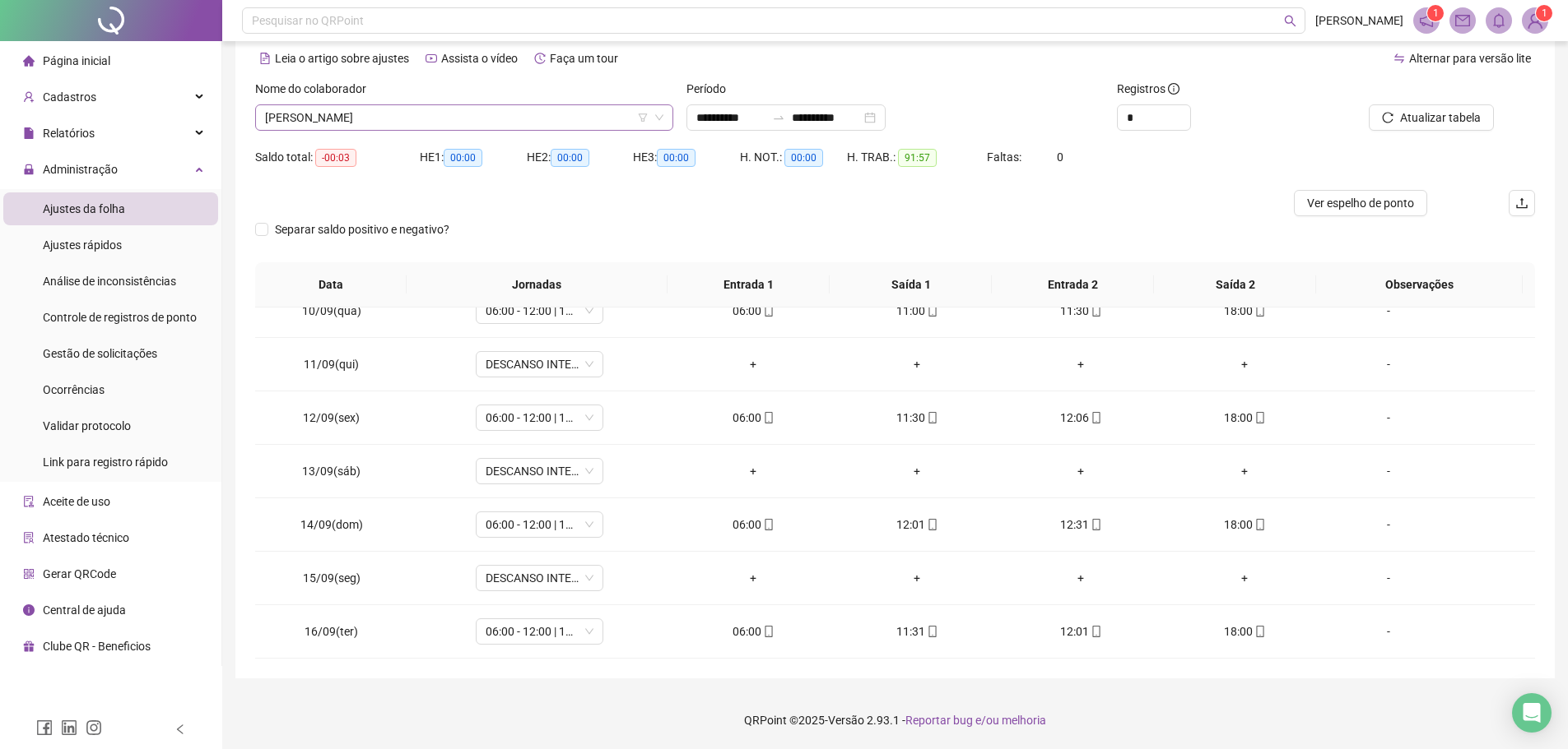
click at [450, 118] on span "LEVINO JUNIOR TAVARES BRAGA" at bounding box center [464, 118] width 398 height 24
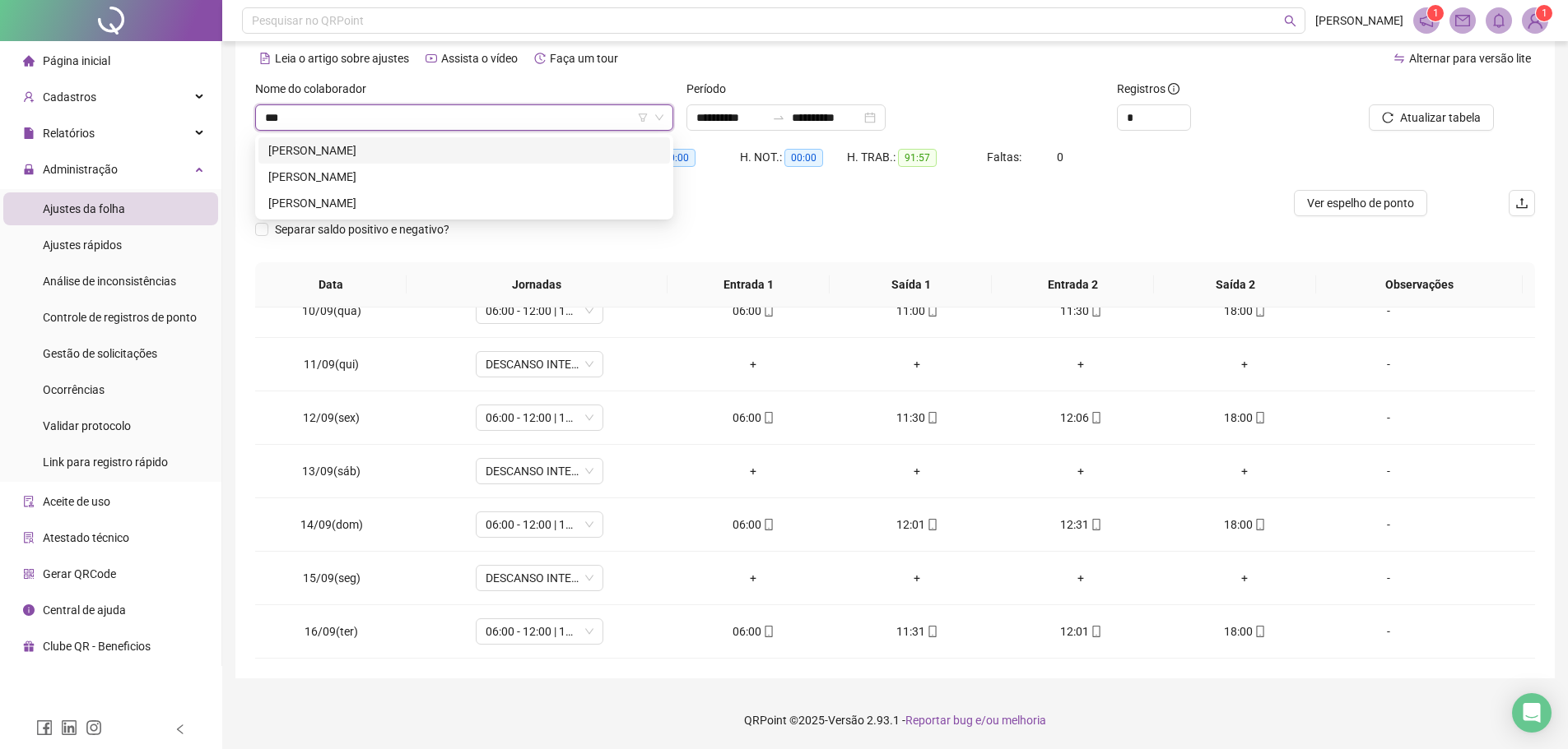
scroll to position [0, 0]
type input "*******"
click at [502, 152] on div "LORIMAR SILVA SOUZA" at bounding box center [464, 150] width 391 height 18
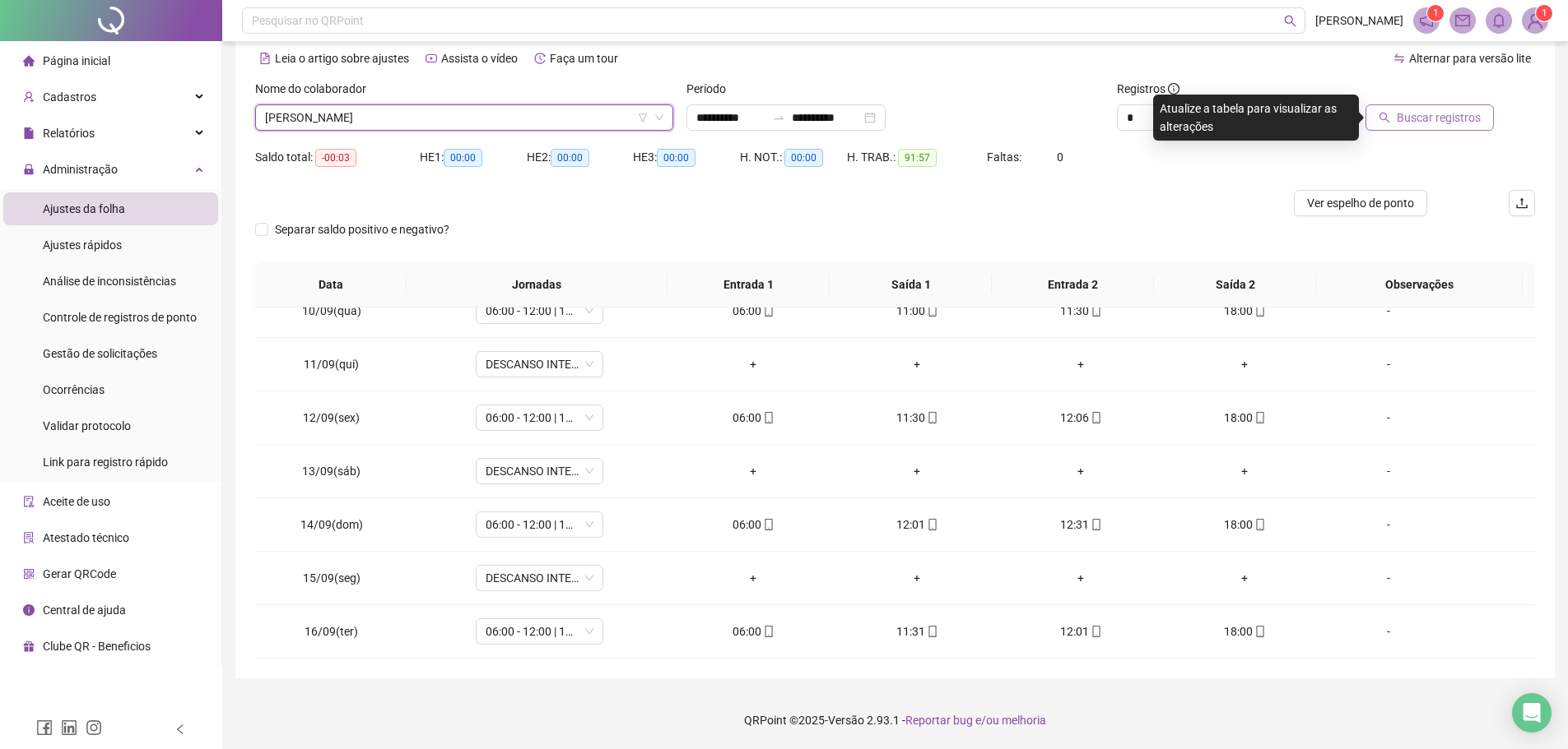
click at [1402, 123] on span "Buscar registros" at bounding box center [1439, 117] width 84 height 18
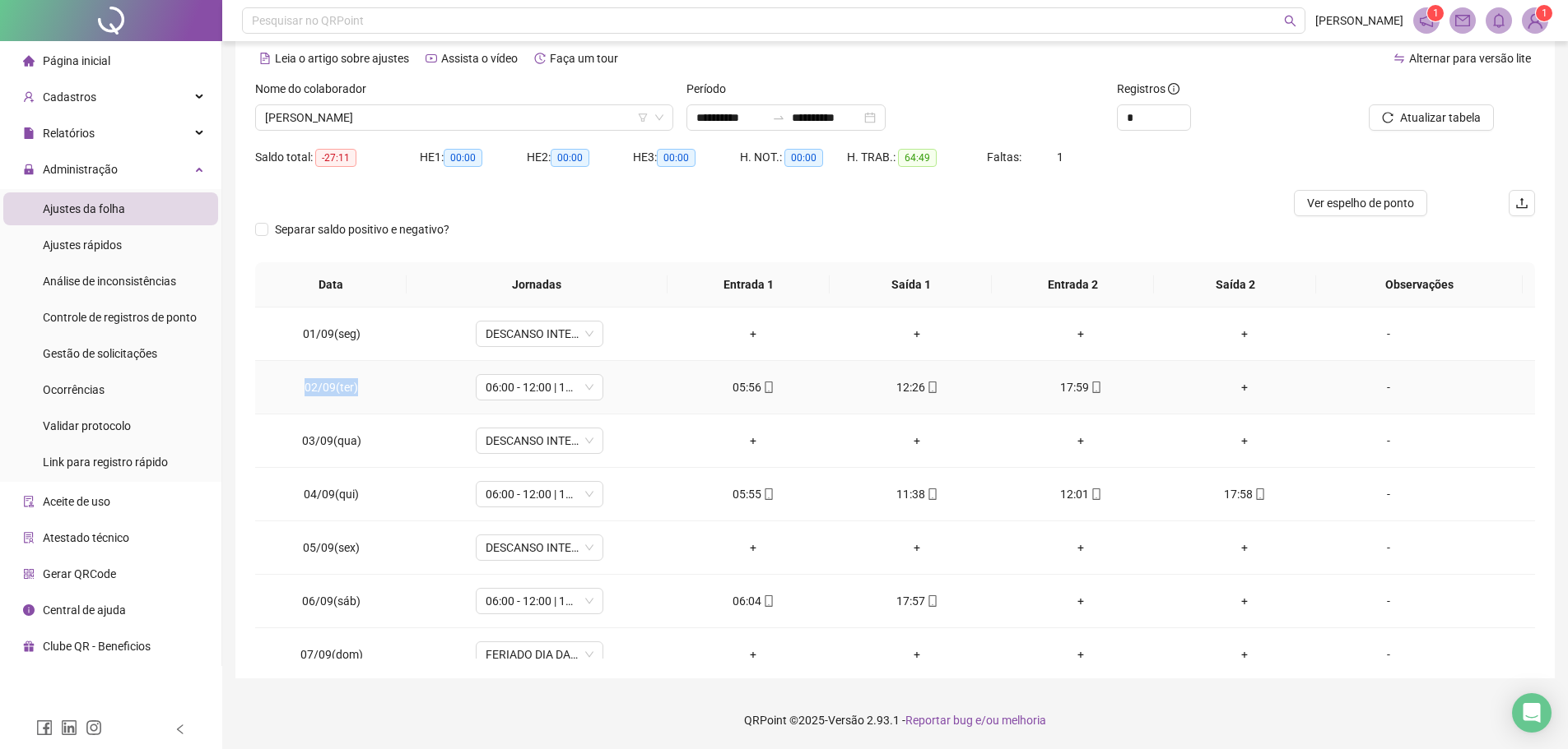
drag, startPoint x: 300, startPoint y: 389, endPoint x: 385, endPoint y: 392, distance: 85.1
click at [385, 392] on td "02/09(ter)" at bounding box center [331, 388] width 153 height 53
copy span "02/09(ter)"
drag, startPoint x: 304, startPoint y: 602, endPoint x: 387, endPoint y: 602, distance: 83.0
click at [387, 602] on td "06/09(sáb)" at bounding box center [331, 601] width 153 height 53
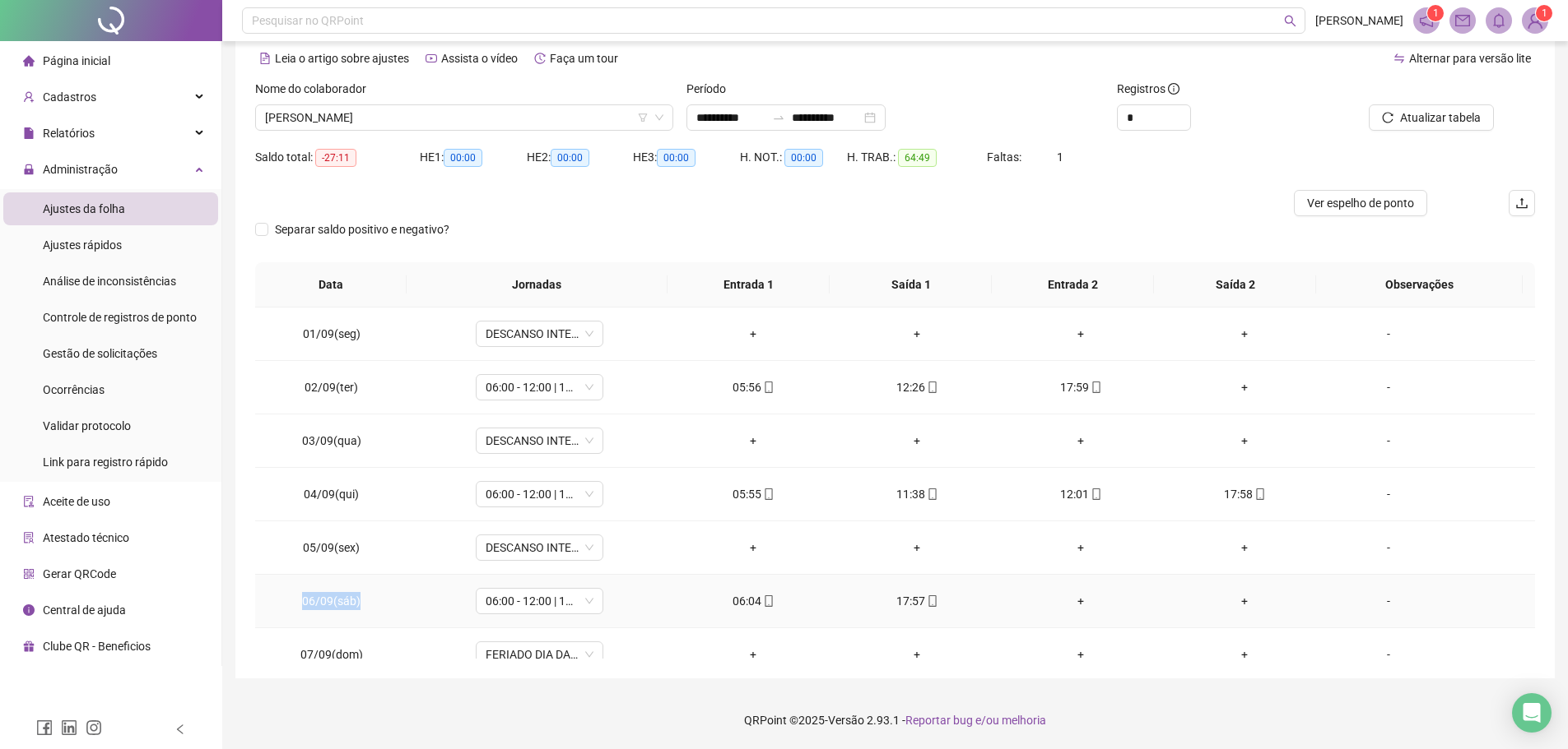
copy span "06/09(sáb)"
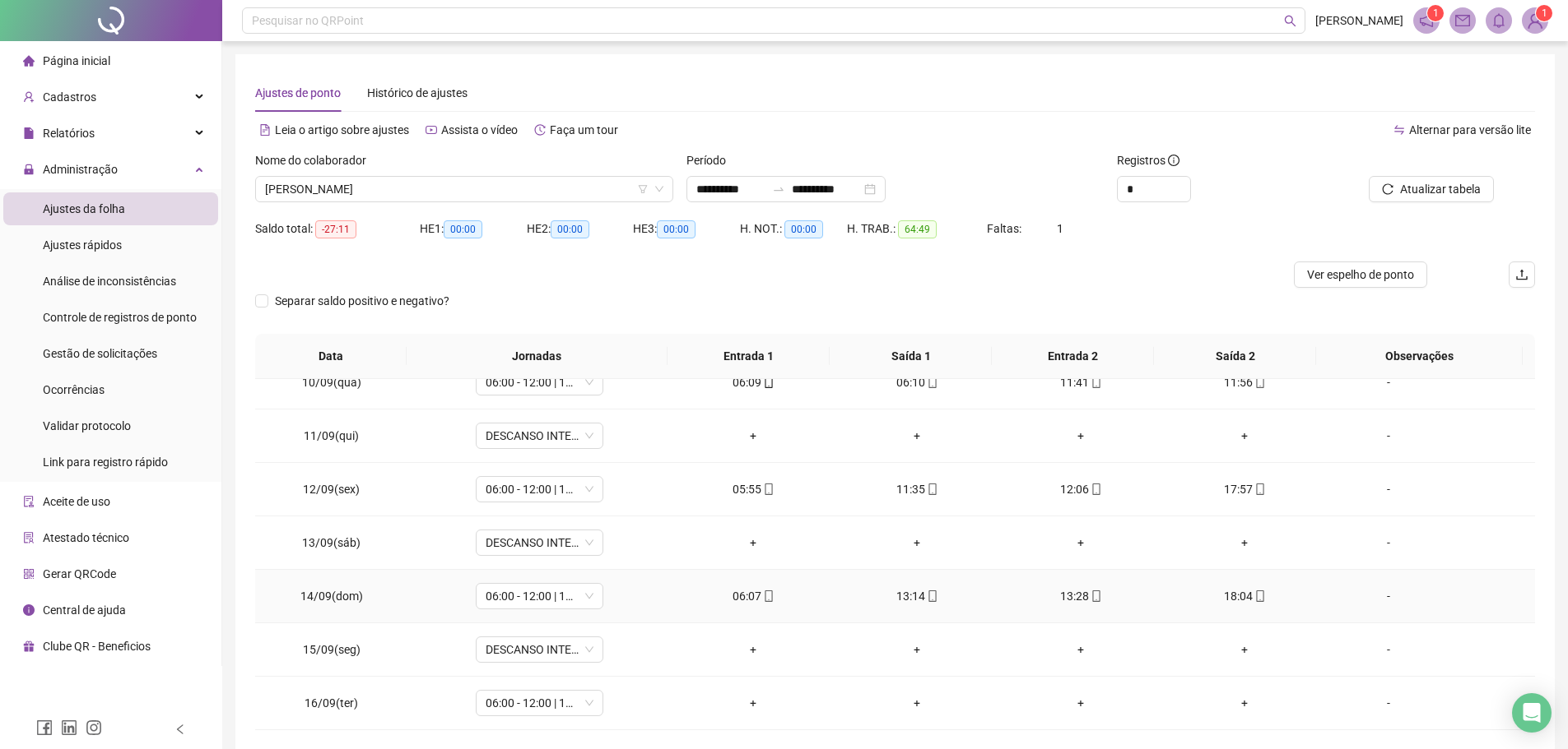
scroll to position [72, 0]
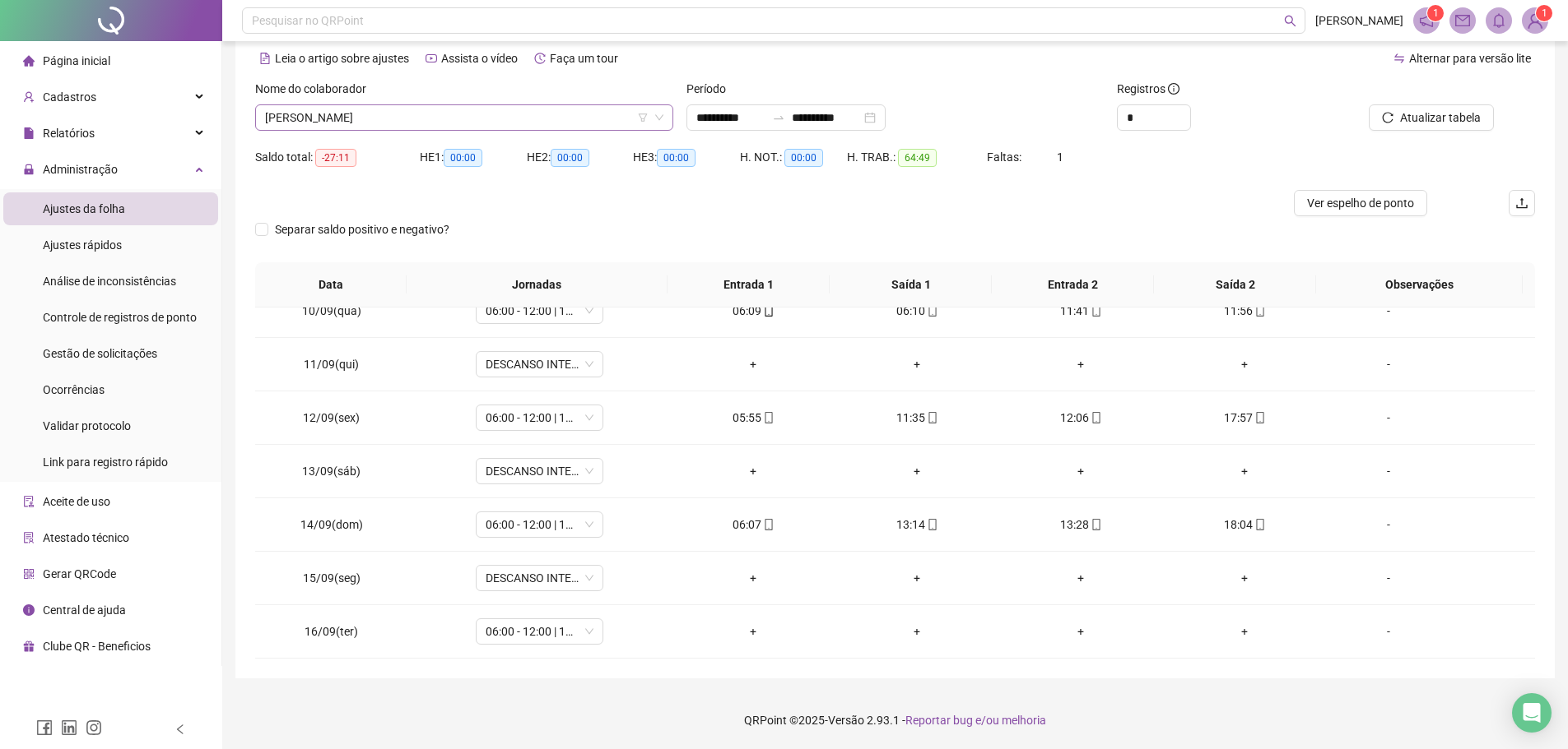
click at [413, 115] on span "LORIMAR SILVA SOUZA" at bounding box center [464, 118] width 398 height 24
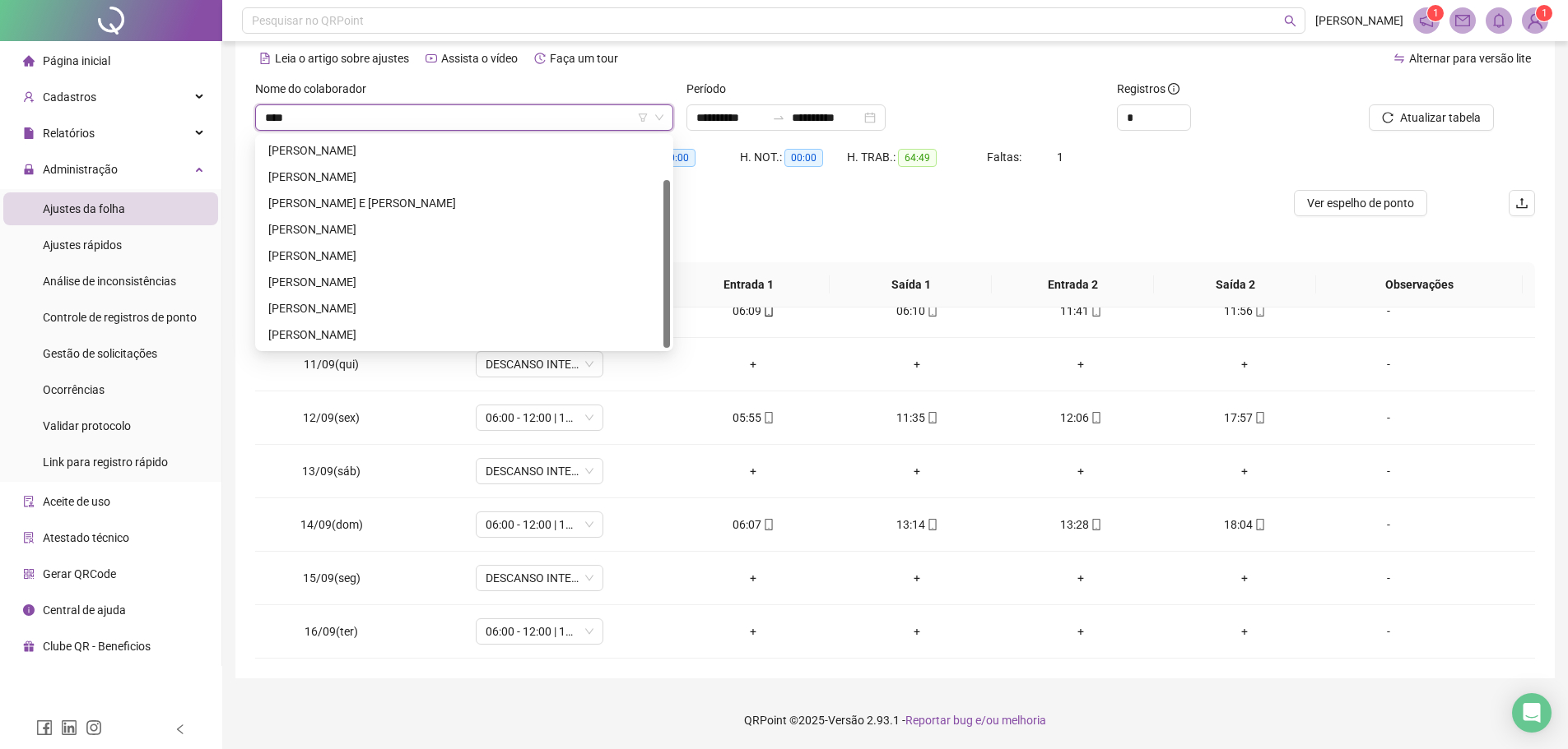
scroll to position [0, 0]
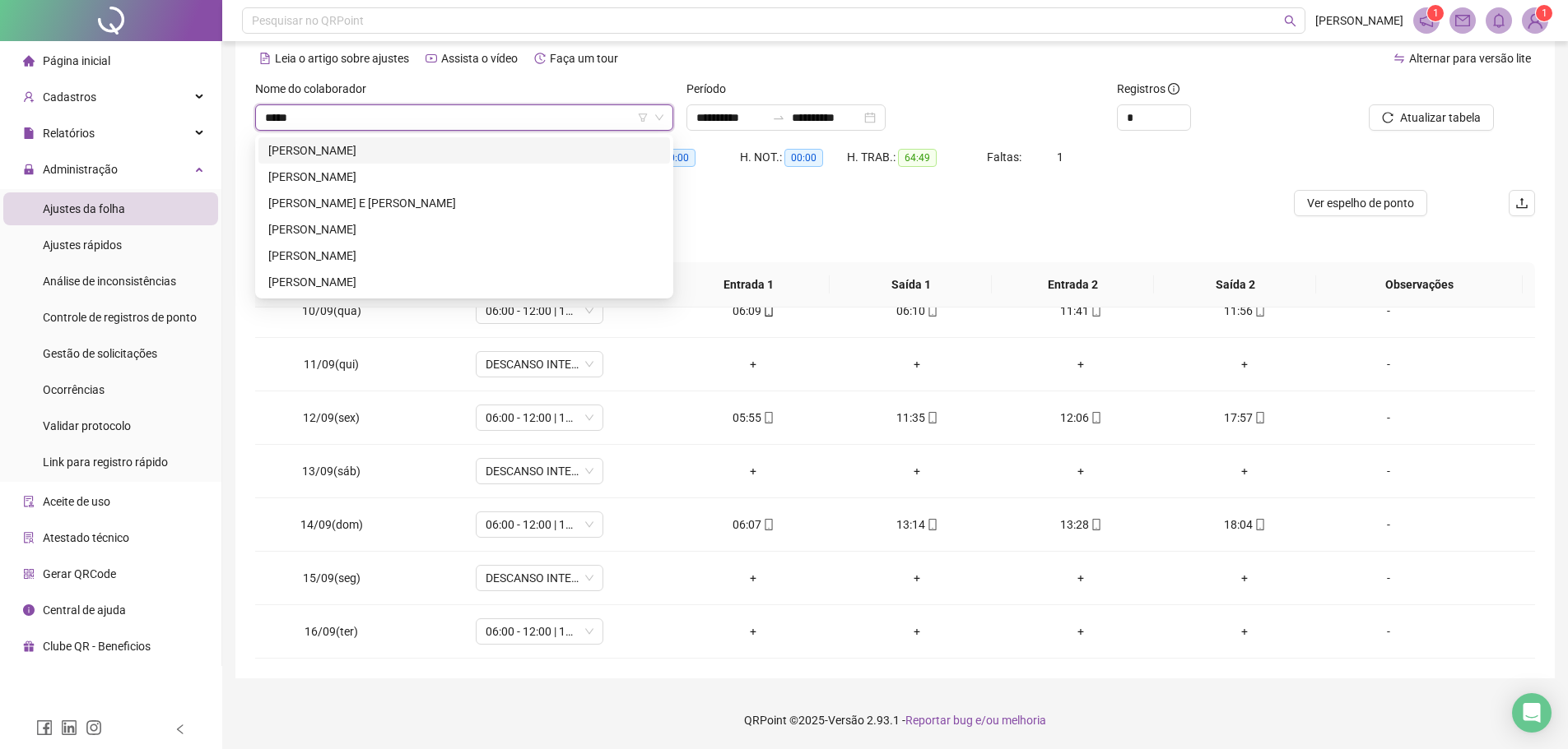
type input "******"
click at [363, 194] on div "MANOEL BEZERRA E SILVA" at bounding box center [464, 203] width 391 height 18
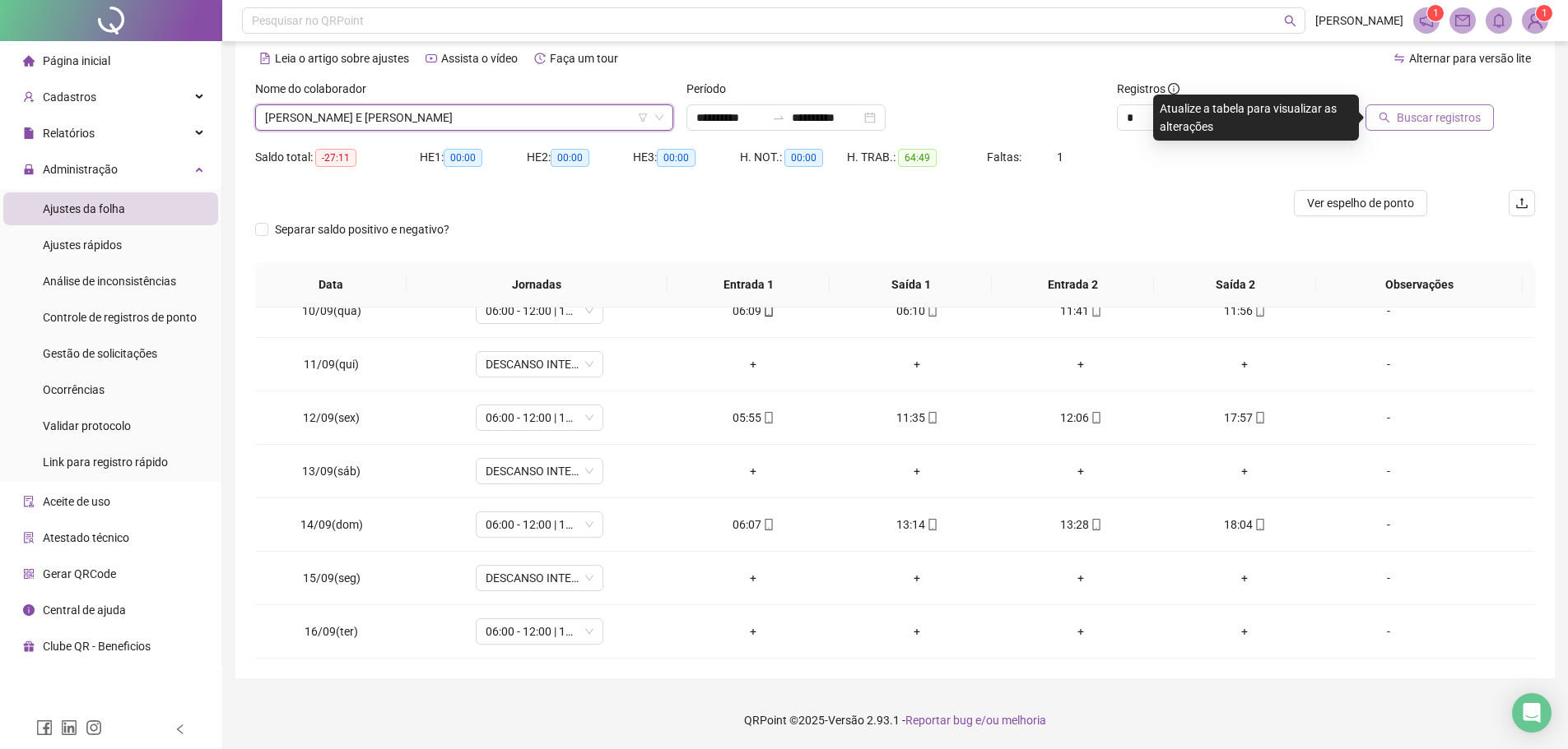
click at [1403, 123] on span "Buscar registros" at bounding box center [1439, 117] width 84 height 18
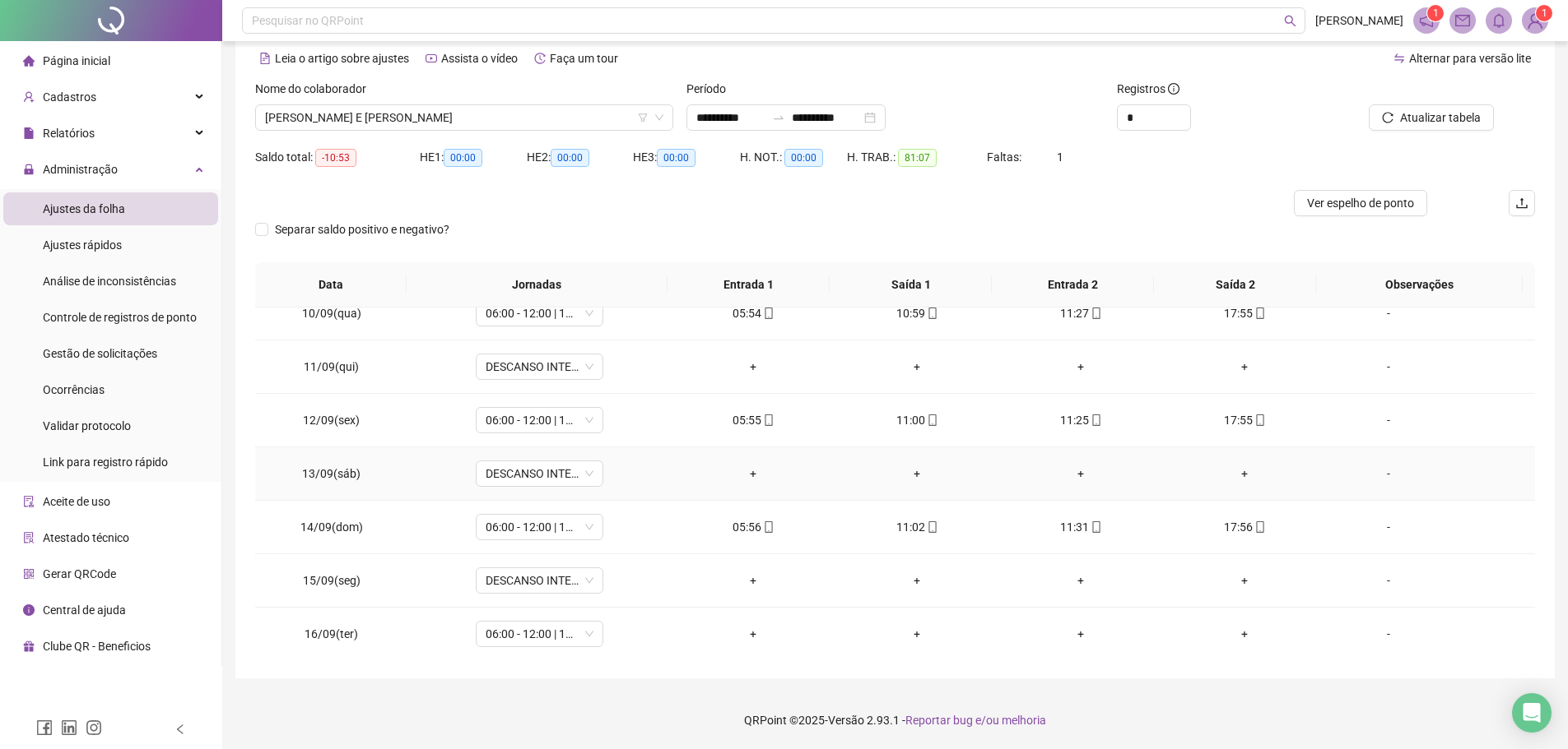
scroll to position [504, 0]
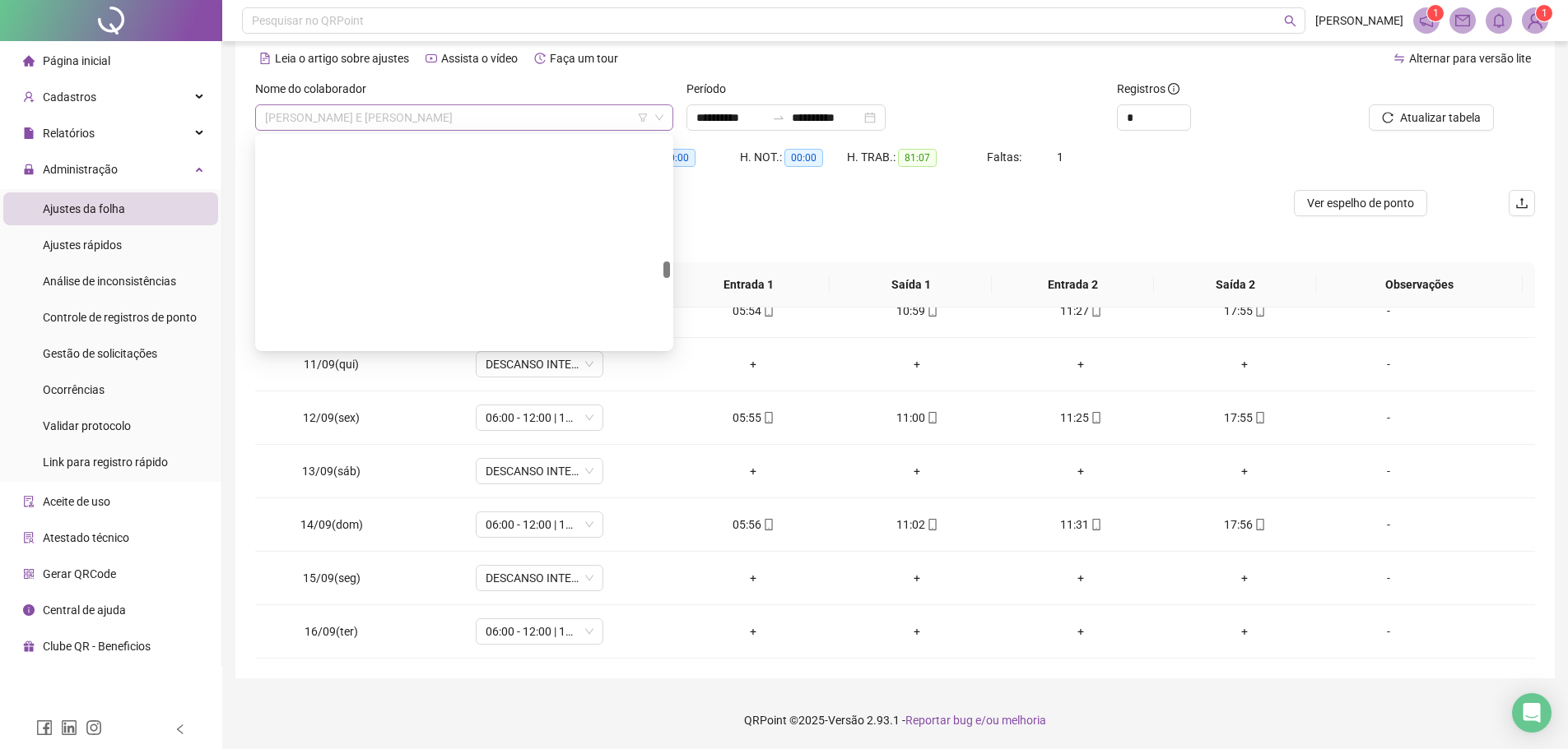
click at [438, 120] on span "MANOEL BEZERRA E SILVA" at bounding box center [464, 118] width 398 height 24
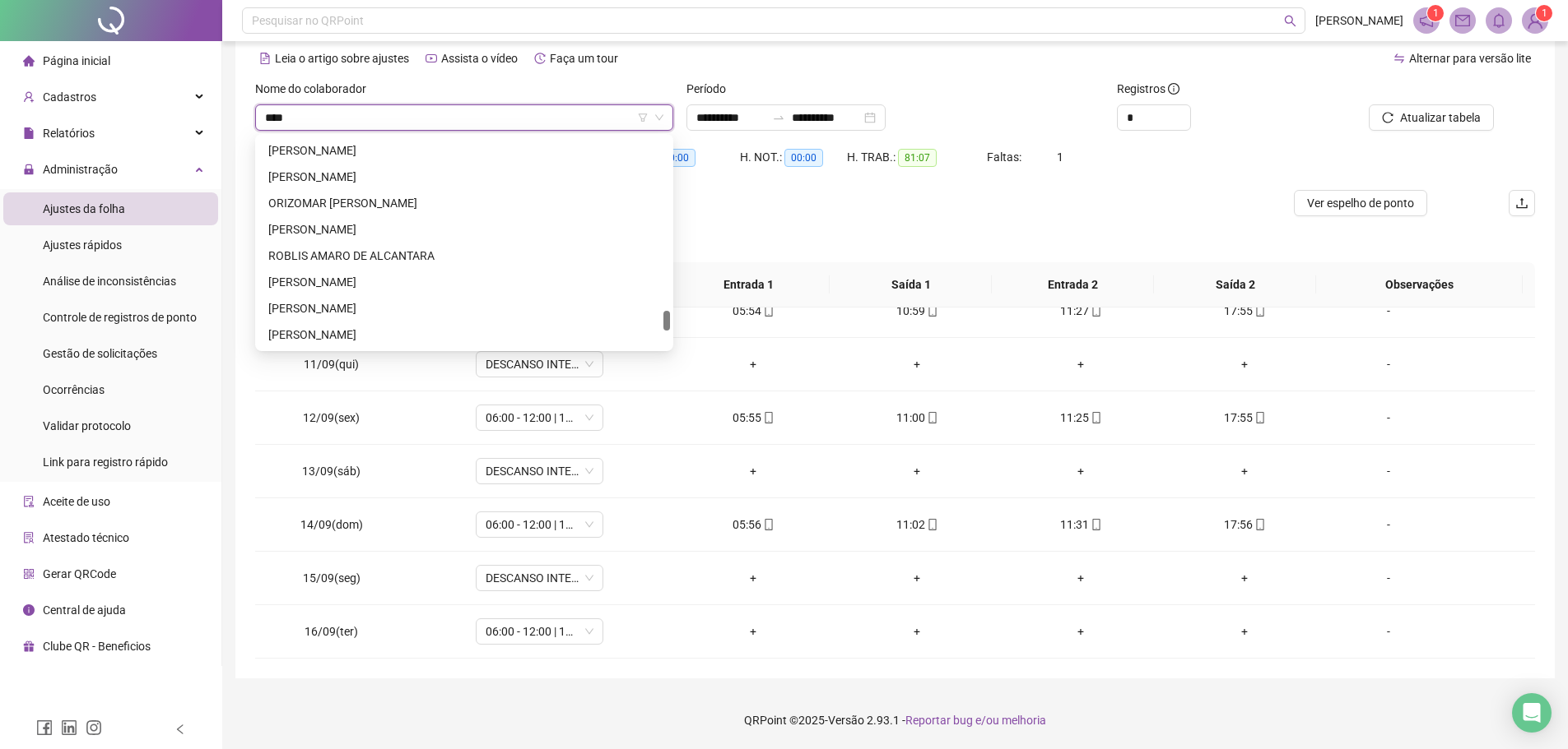
scroll to position [447, 0]
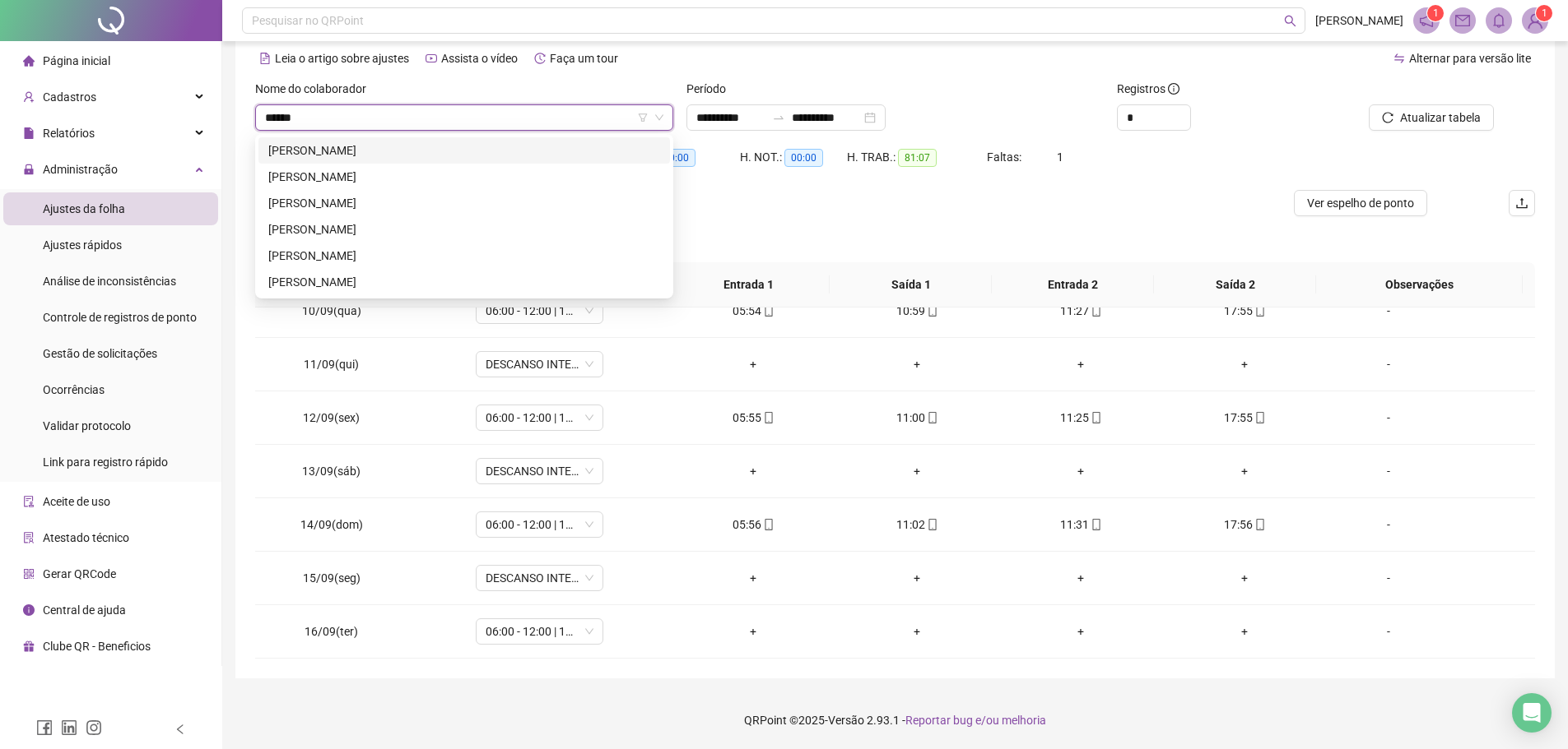
type input "*******"
click at [433, 149] on div "MARCELO DE SOUZA SANTOS" at bounding box center [464, 150] width 391 height 18
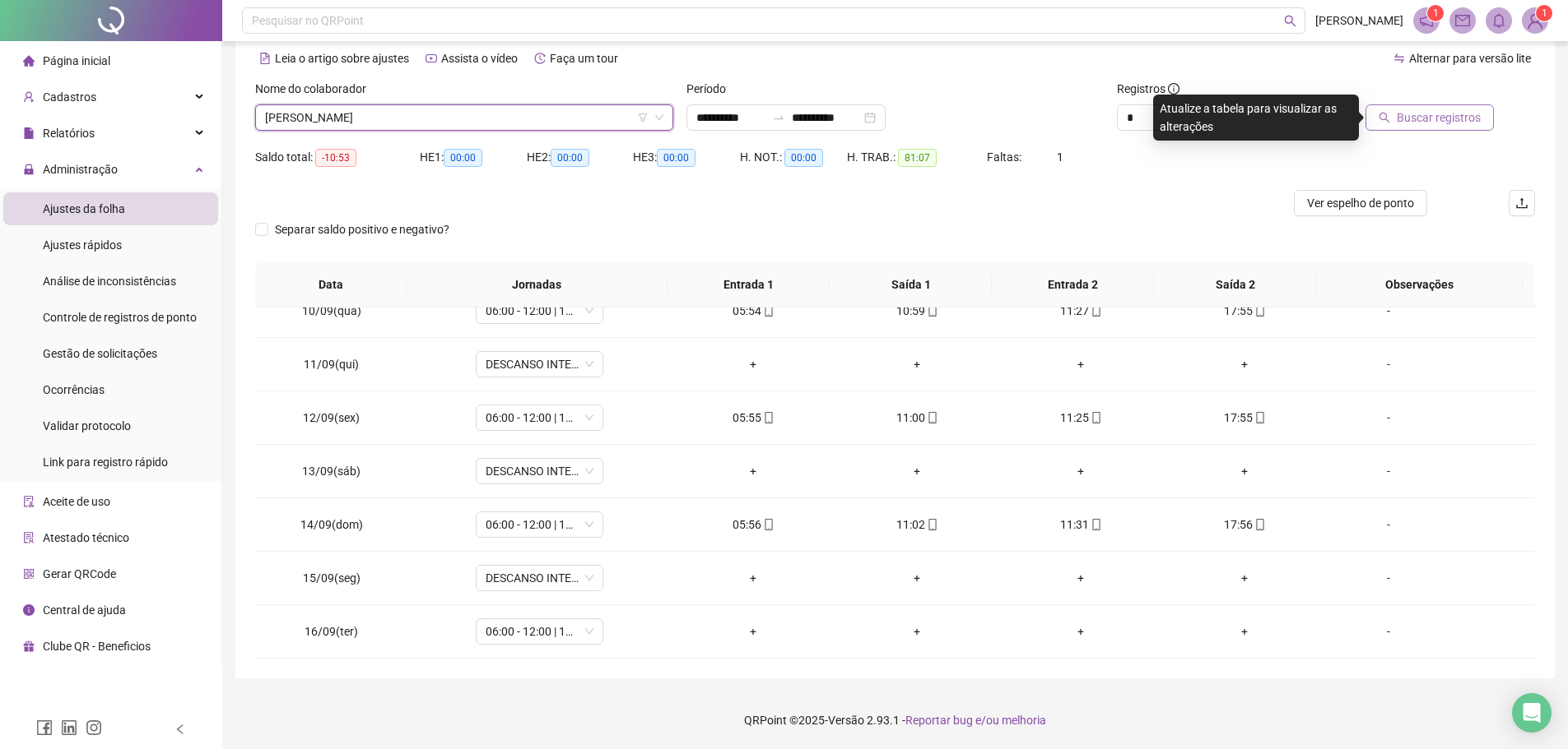
click at [1451, 113] on span "Buscar registros" at bounding box center [1439, 117] width 84 height 18
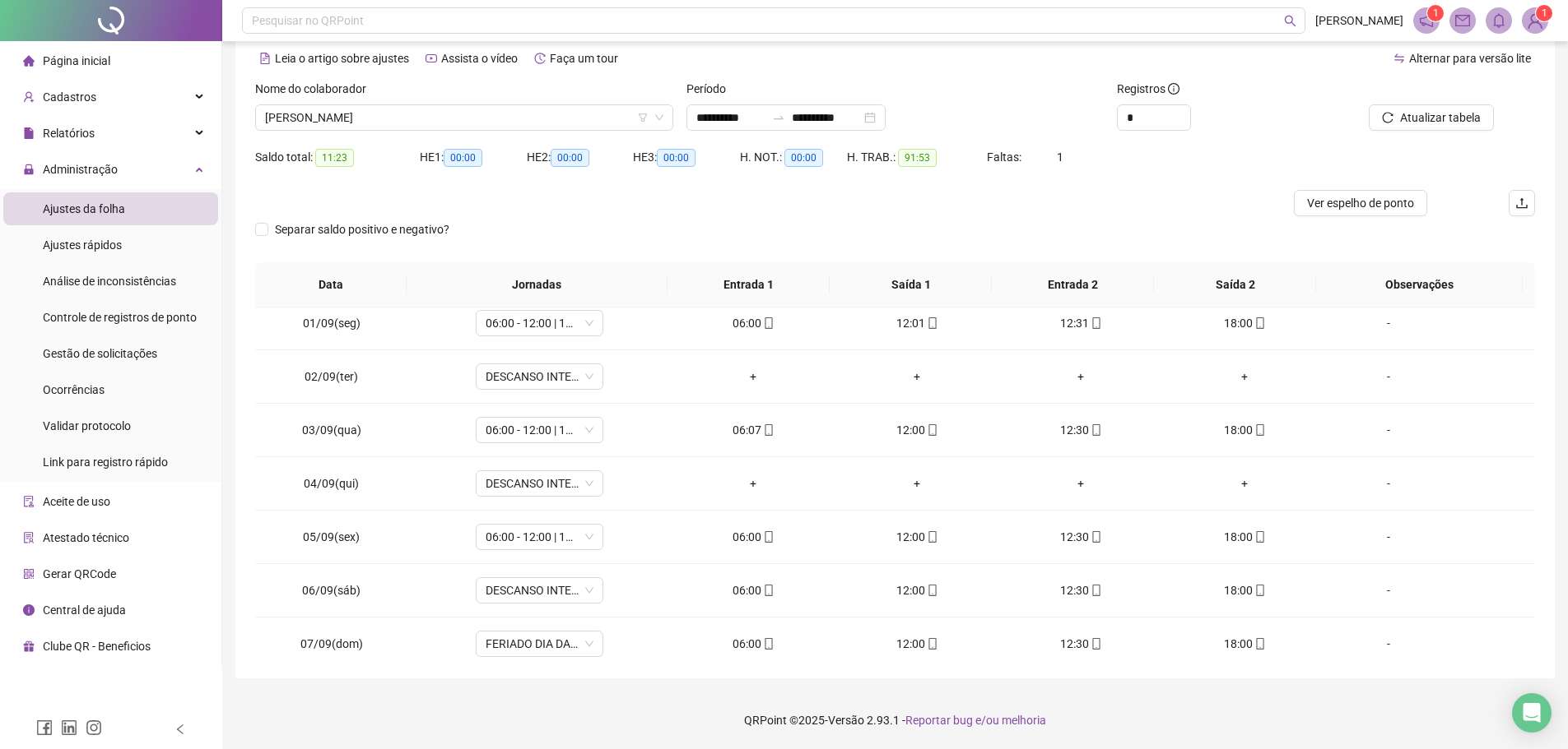
scroll to position [0, 0]
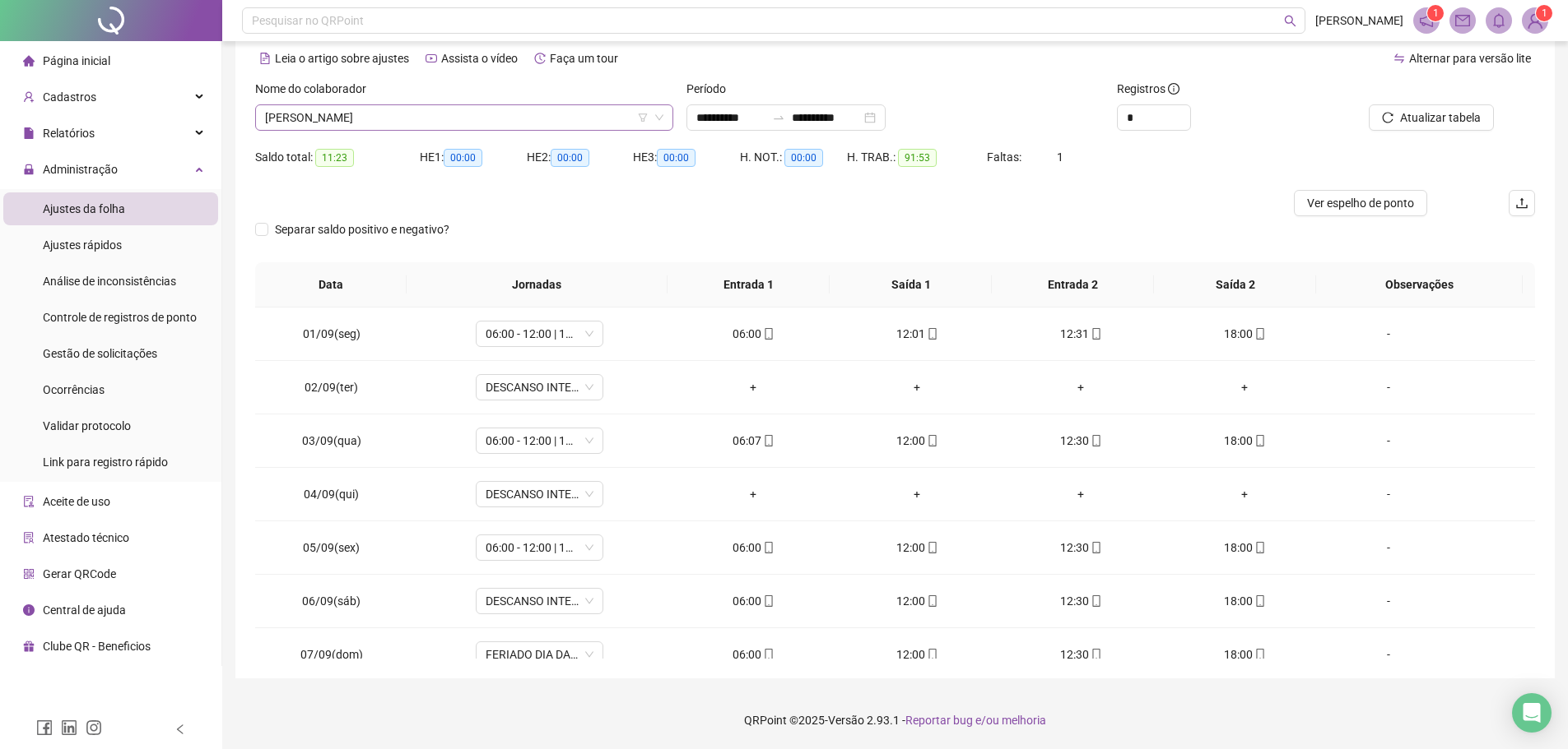
click at [431, 115] on span "MARCELO DE SOUZA SANTOS" at bounding box center [464, 118] width 398 height 24
type input "**********"
click at [446, 141] on div "MARCIO PEREIRA DOS SANTOS" at bounding box center [464, 150] width 391 height 18
click at [1423, 121] on span "Buscar registros" at bounding box center [1439, 117] width 84 height 18
click at [764, 499] on icon "mobile" at bounding box center [768, 494] width 7 height 11
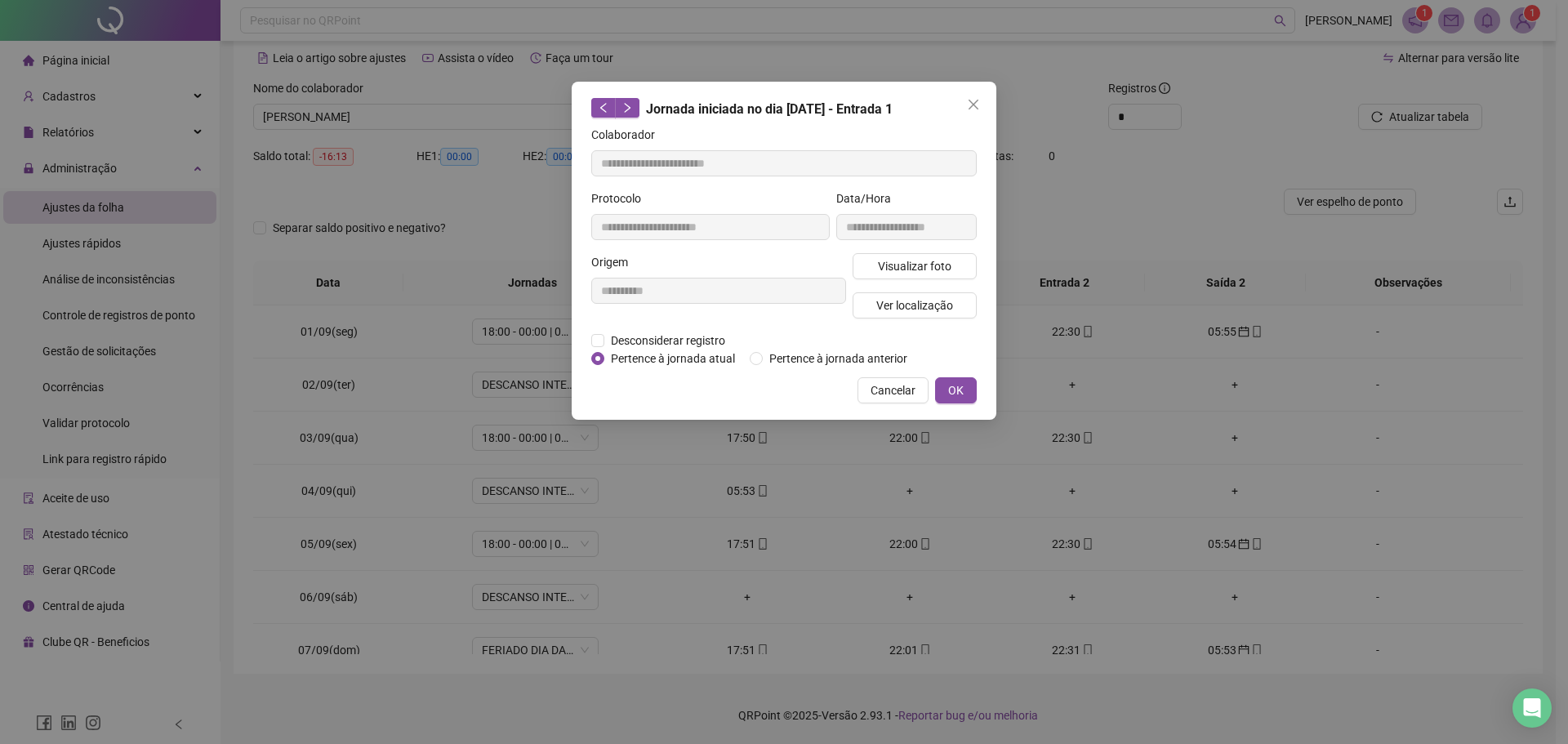
type input "**********"
click at [773, 356] on span "Pertence à jornada anterior" at bounding box center [838, 358] width 151 height 18
click at [974, 390] on button "OK" at bounding box center [956, 390] width 42 height 26
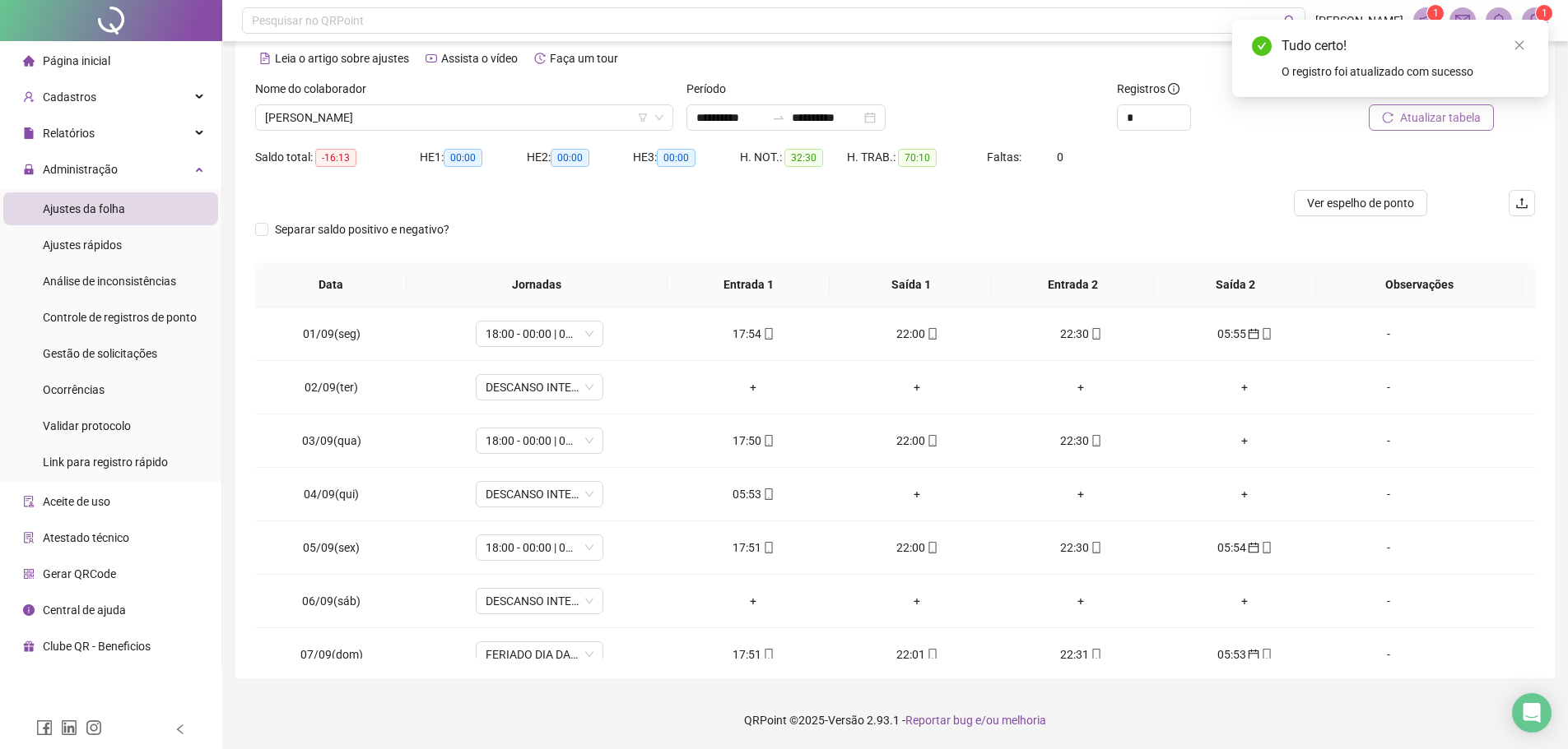
click at [1460, 113] on span "Atualizar tabela" at bounding box center [1440, 117] width 80 height 18
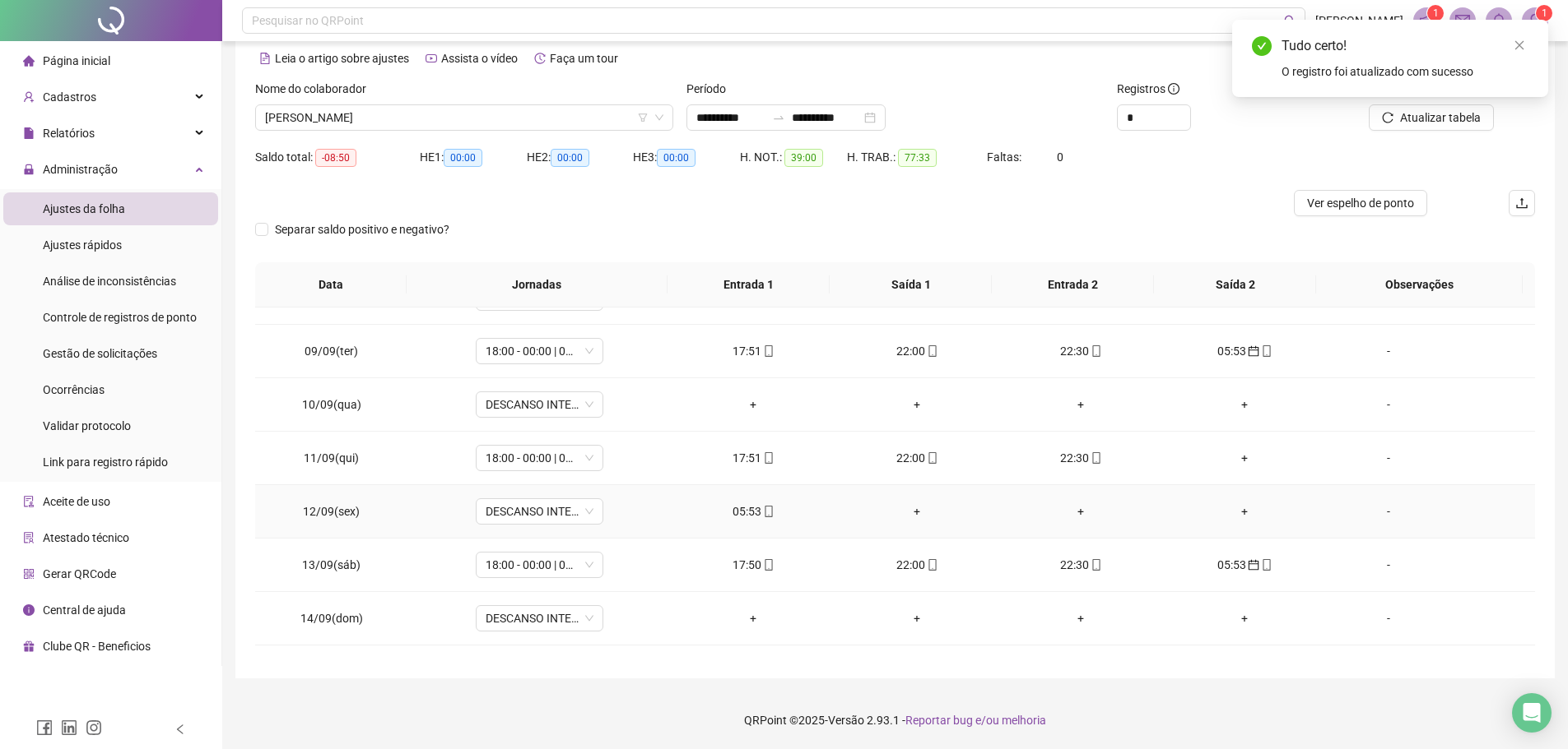
scroll to position [411, 0]
click at [754, 507] on div "05:53" at bounding box center [753, 511] width 137 height 18
type input "**********"
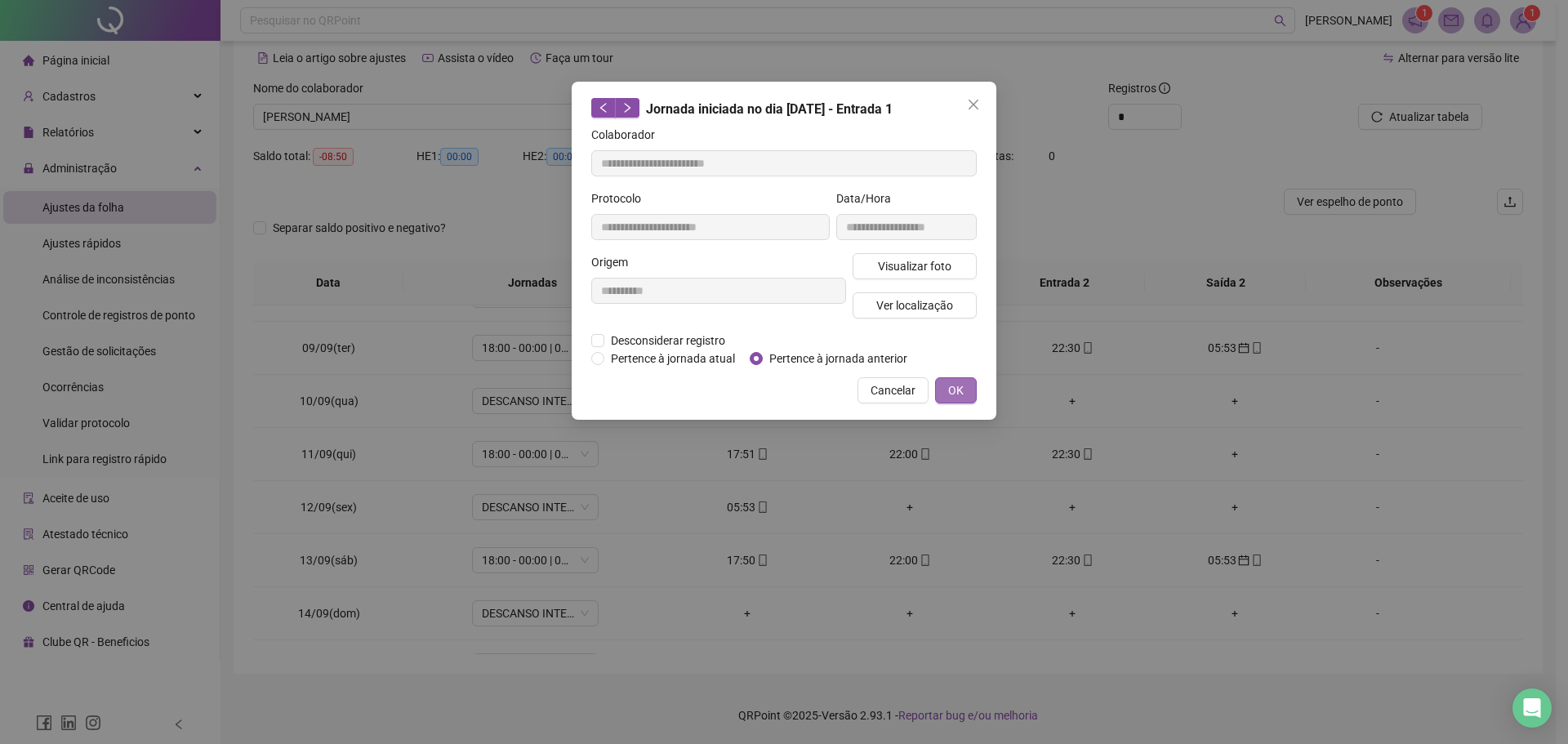
click at [969, 395] on button "OK" at bounding box center [956, 390] width 42 height 26
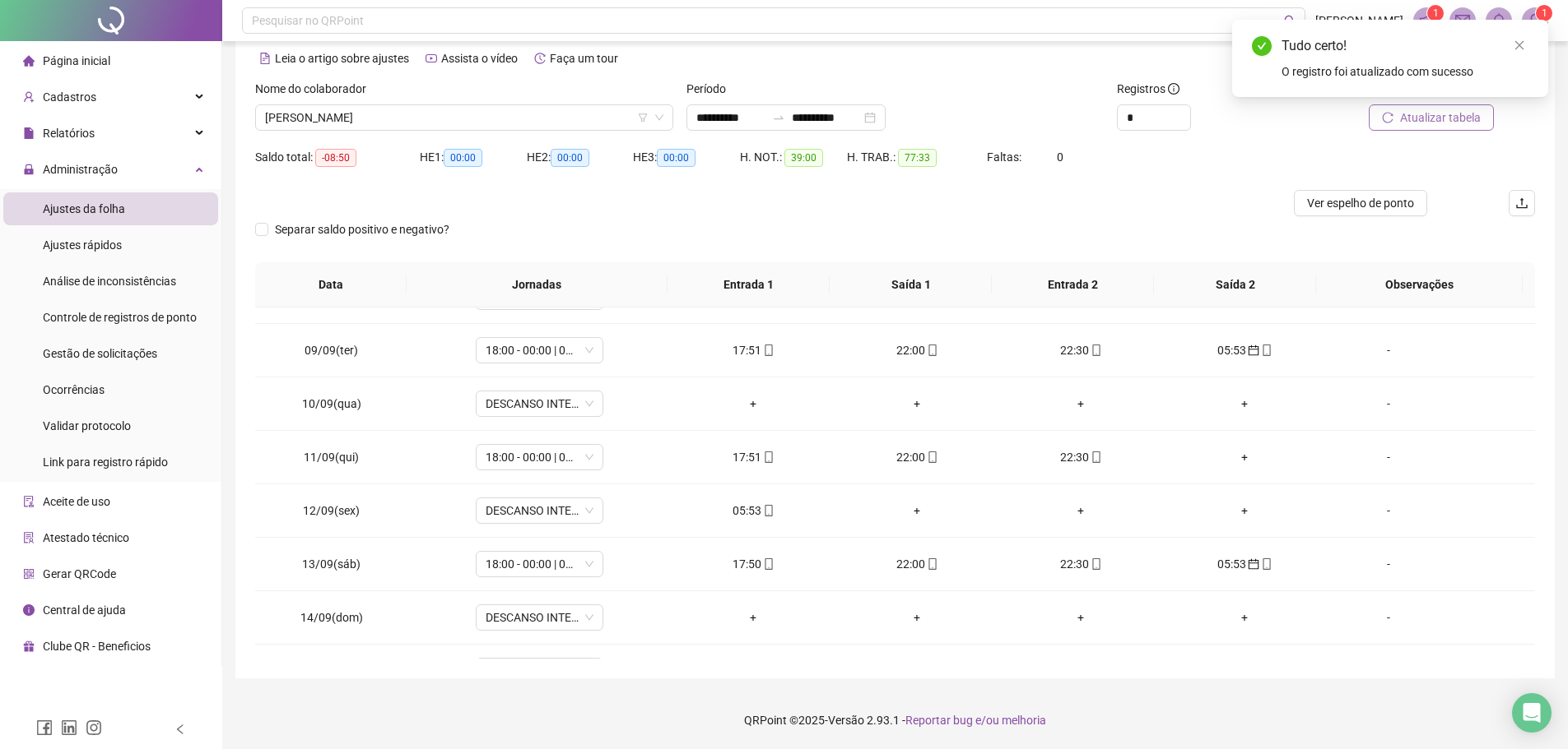
click at [1436, 120] on span "Atualizar tabela" at bounding box center [1440, 117] width 80 height 18
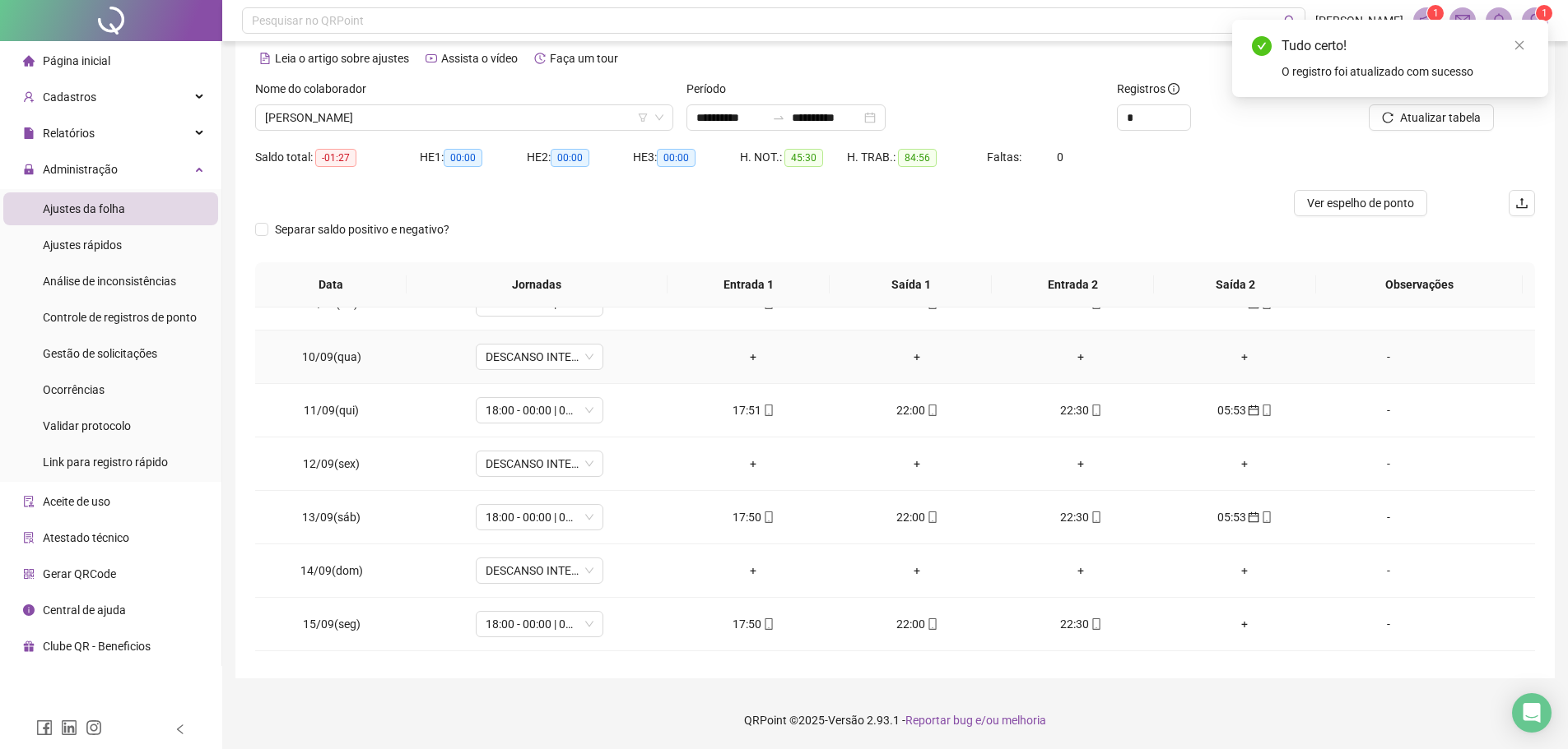
scroll to position [504, 0]
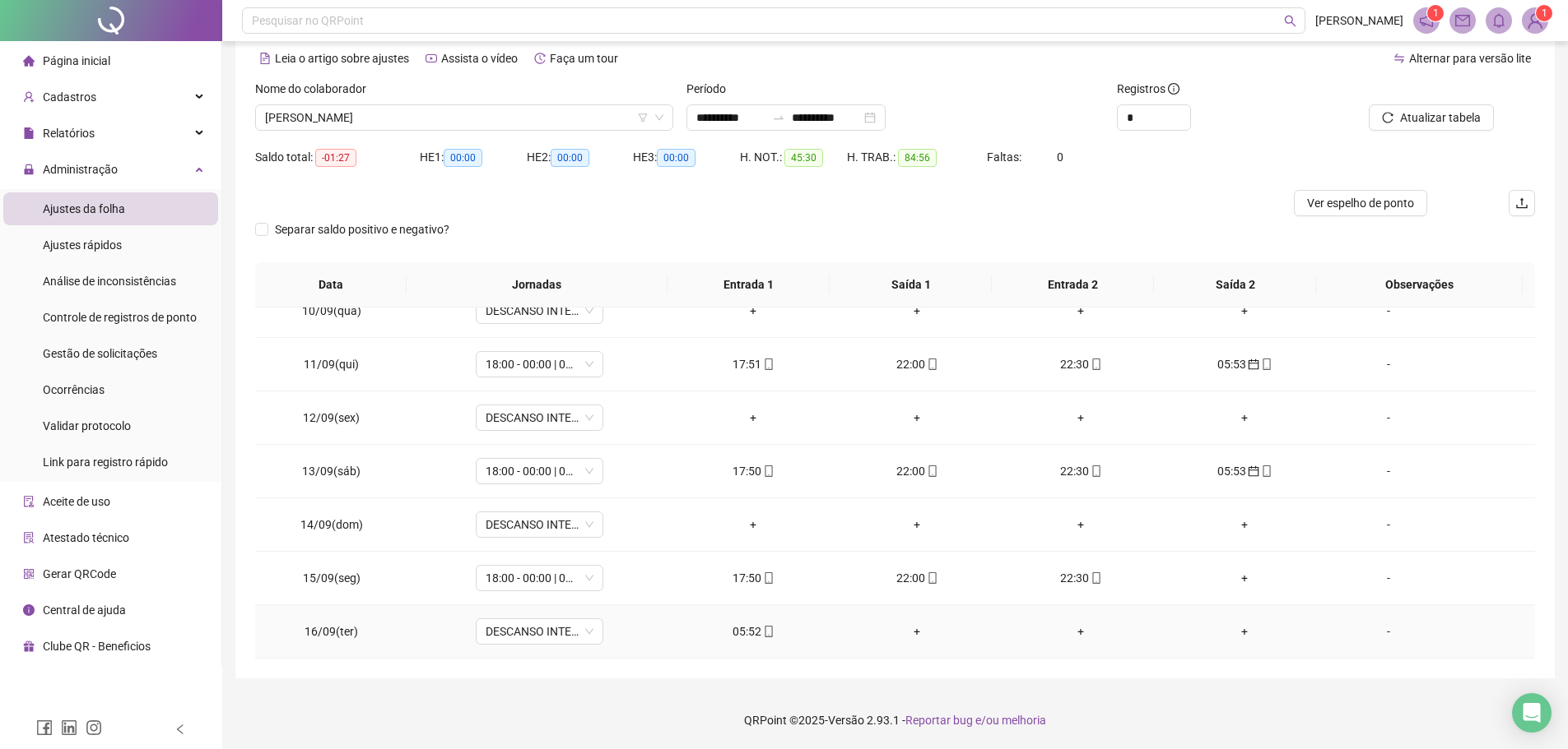
click at [728, 624] on div "05:52" at bounding box center [753, 631] width 137 height 18
type input "**********"
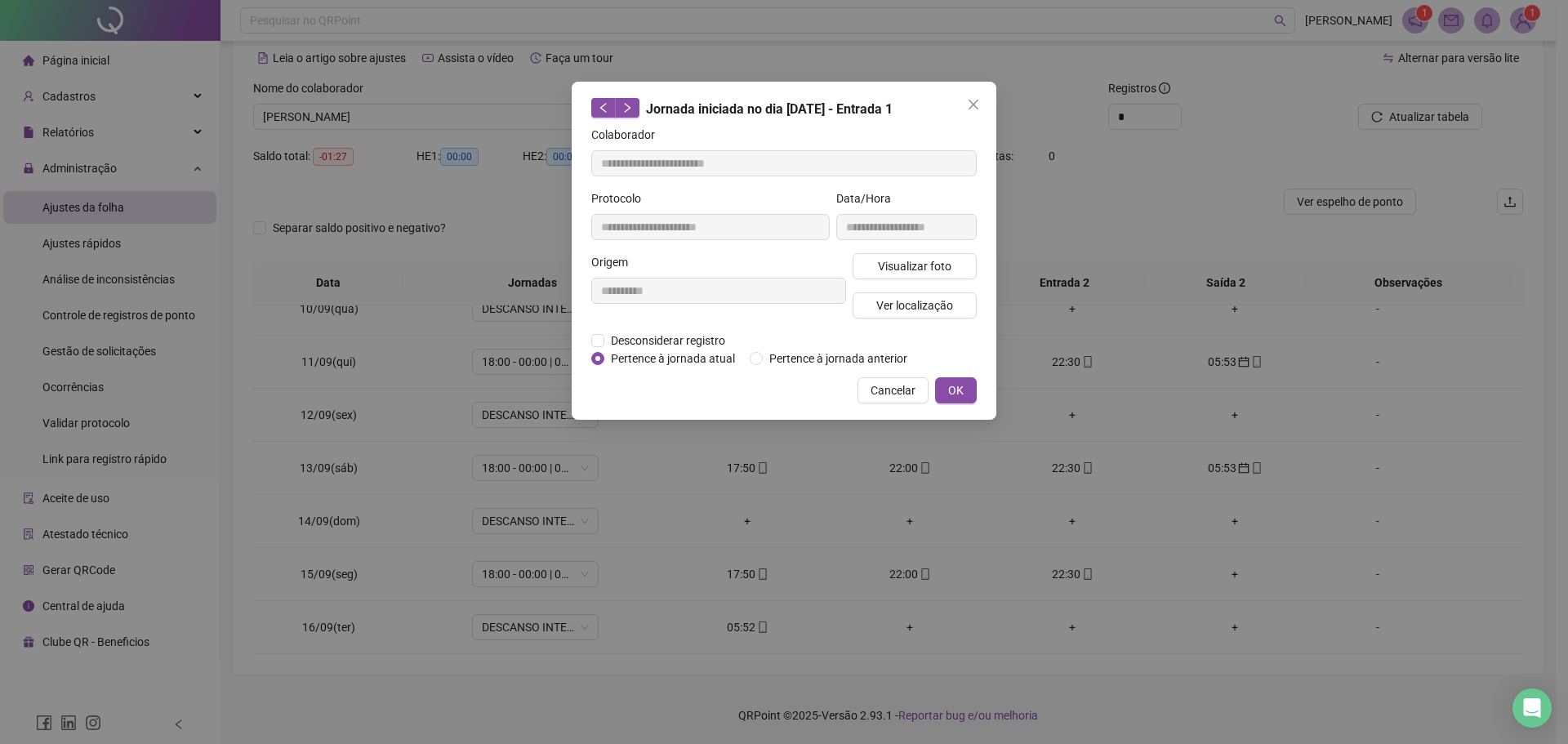
drag, startPoint x: 782, startPoint y: 362, endPoint x: 960, endPoint y: 362, distance: 178.0
click at [785, 362] on span "Pertence à jornada anterior" at bounding box center [838, 358] width 151 height 18
click at [766, 354] on span "Pertence à jornada anterior" at bounding box center [838, 358] width 151 height 18
click at [963, 396] on span "OK" at bounding box center [956, 390] width 16 height 18
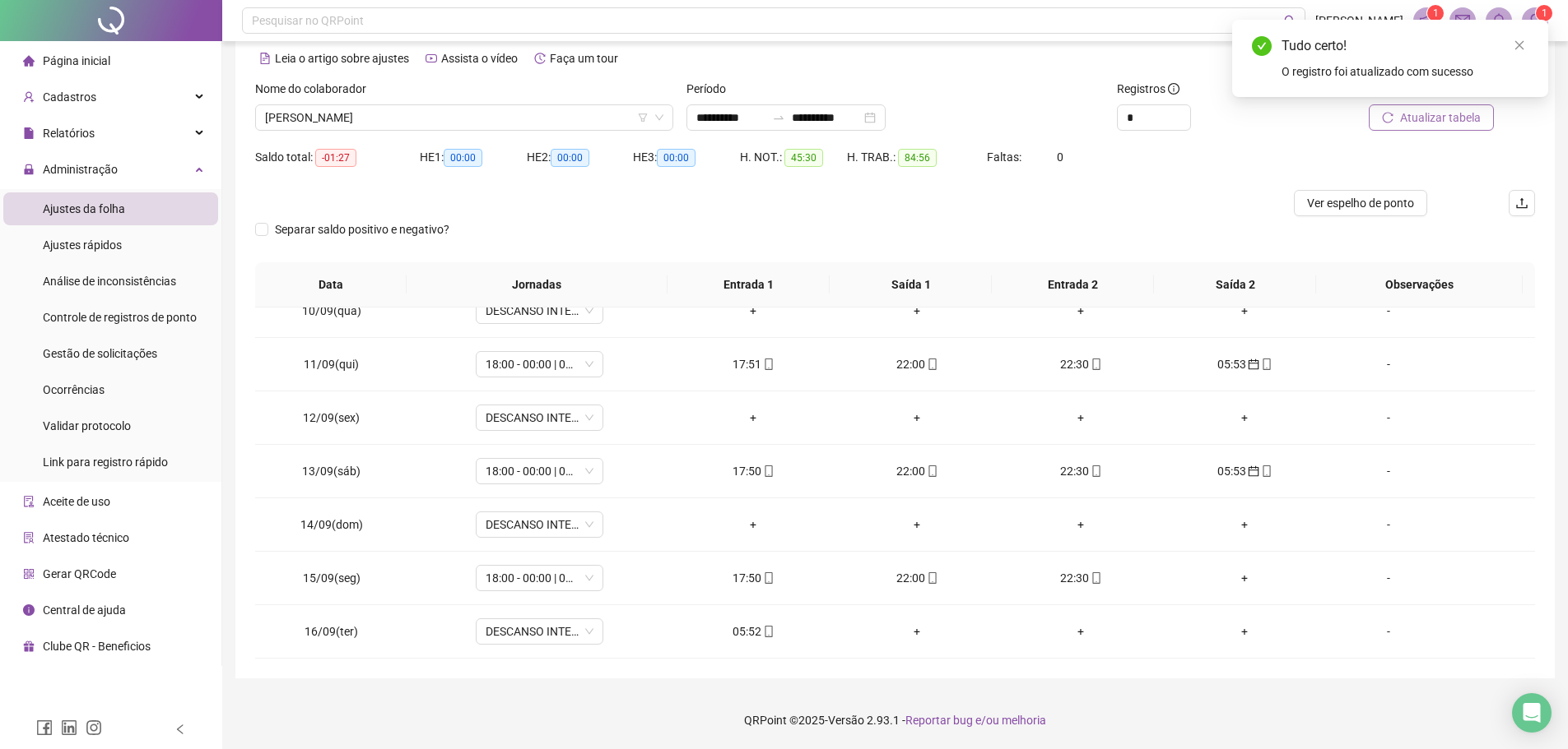
click at [1446, 120] on span "Atualizar tabela" at bounding box center [1440, 117] width 80 height 18
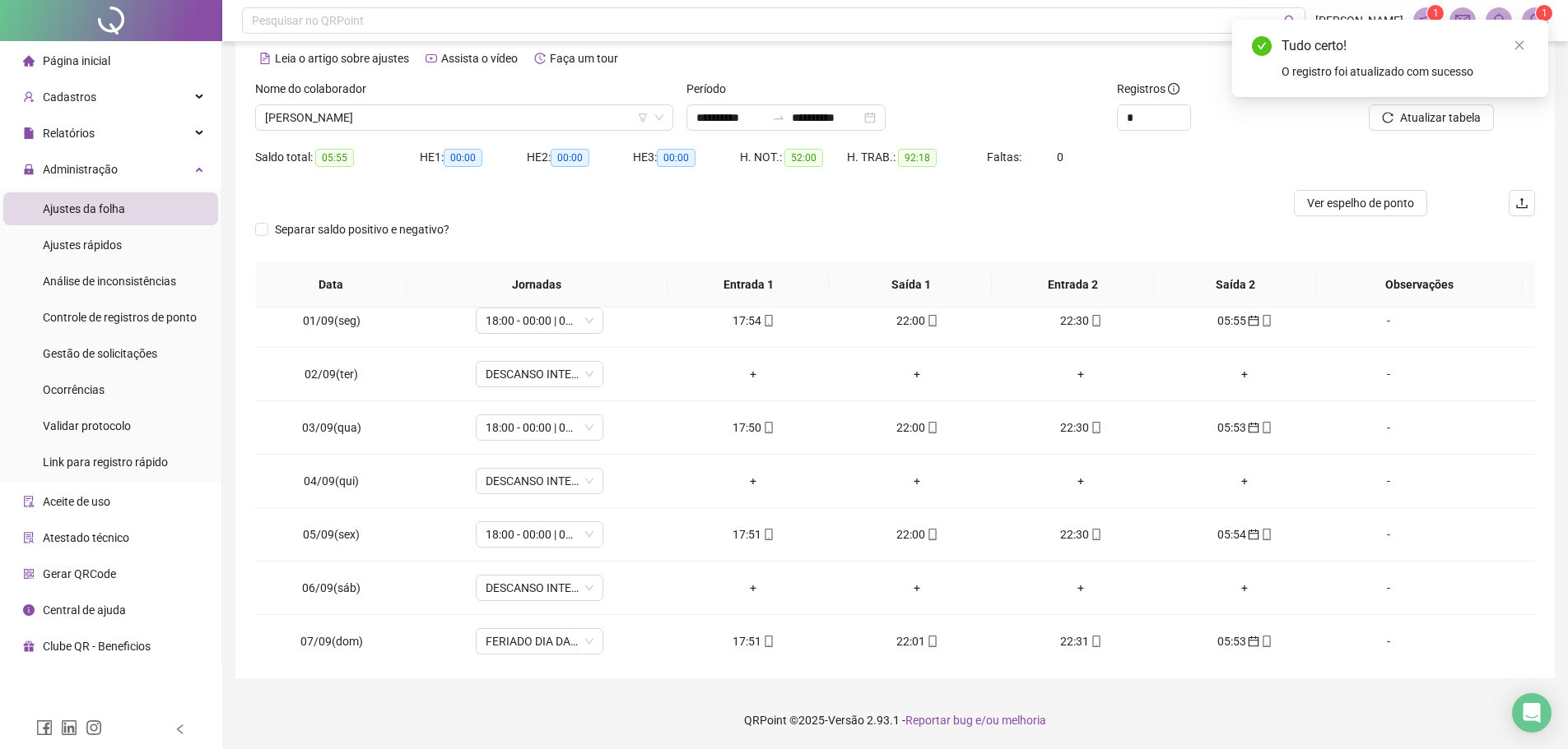
scroll to position [0, 0]
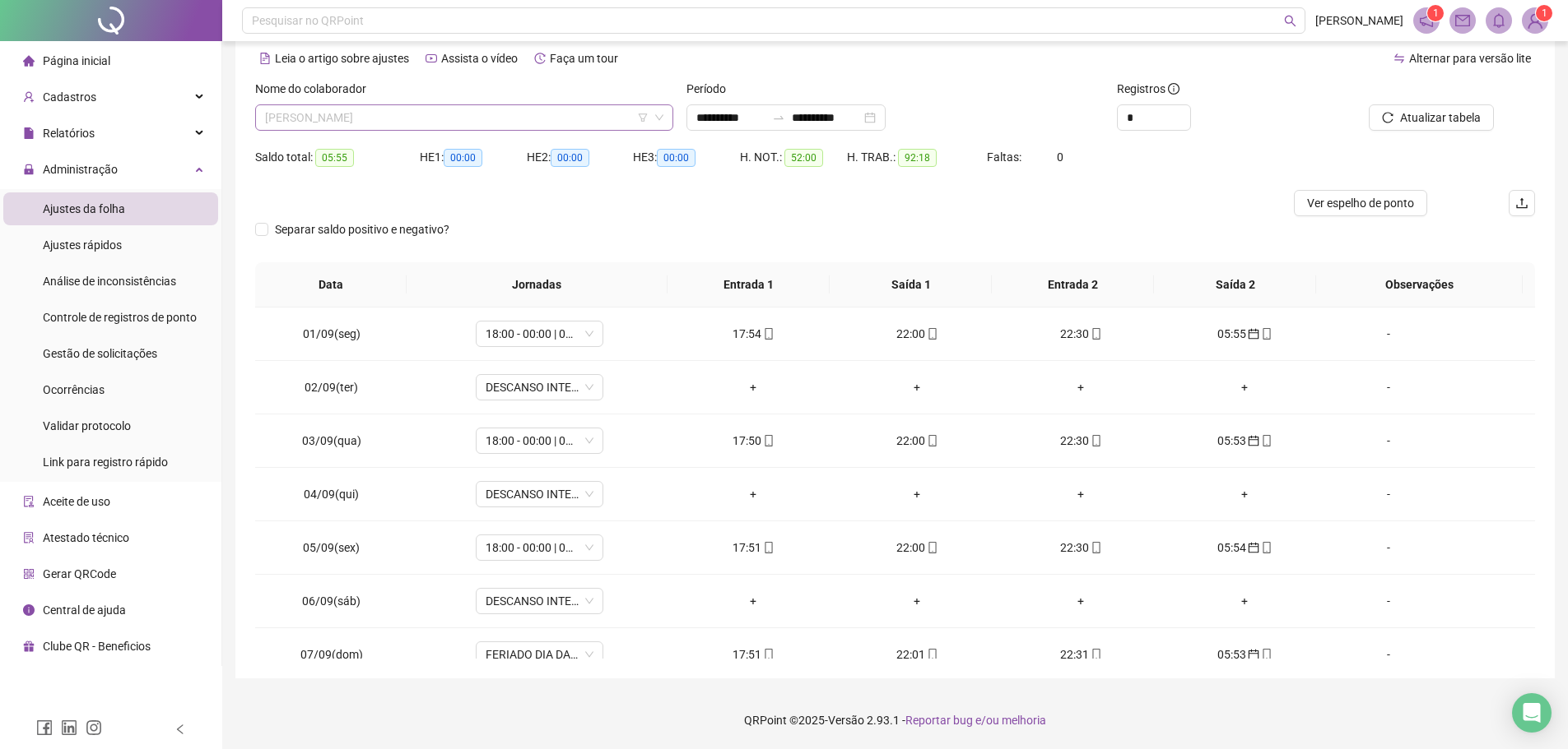
click at [472, 117] on span "MARCIO PEREIRA DOS SANTOS" at bounding box center [464, 118] width 398 height 24
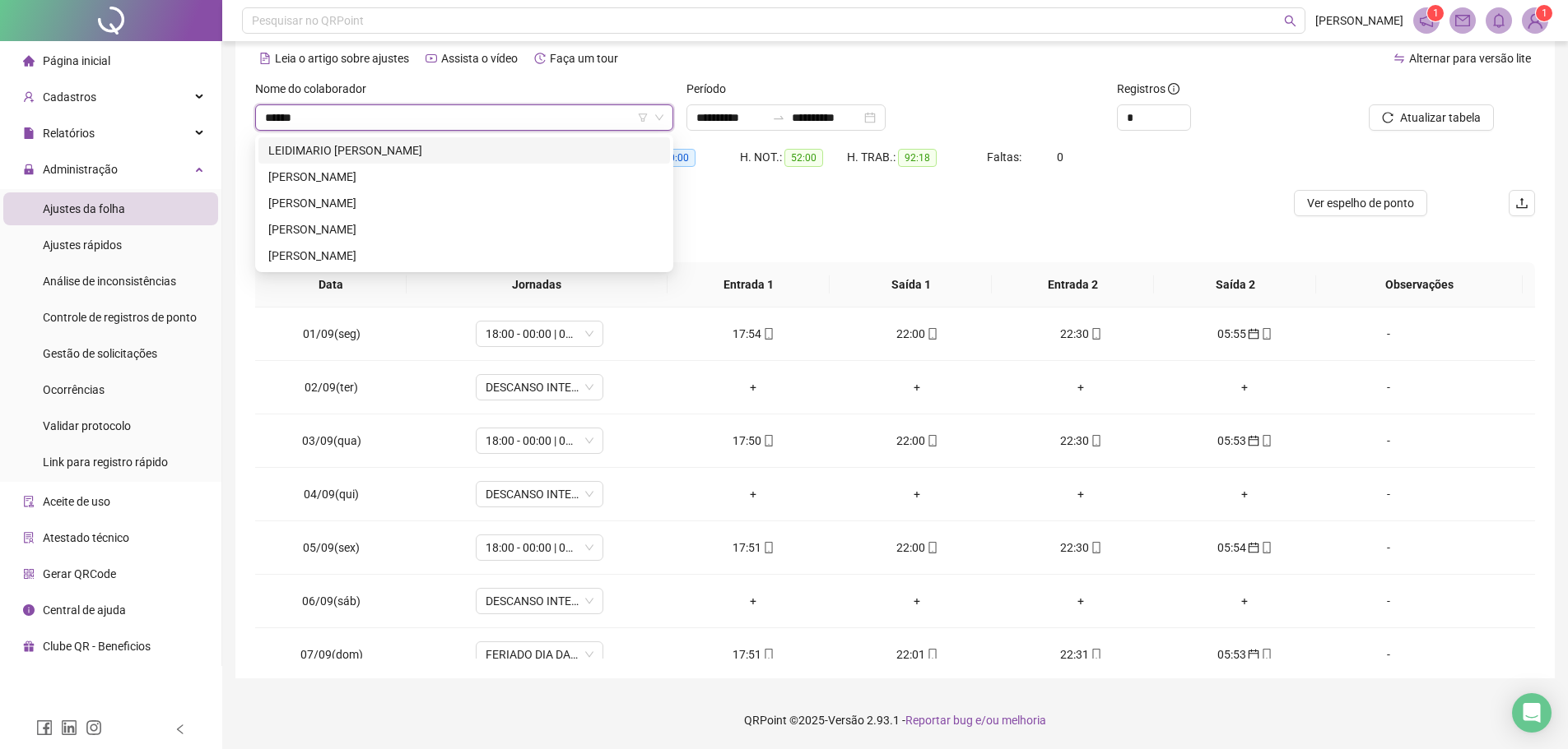
type input "*******"
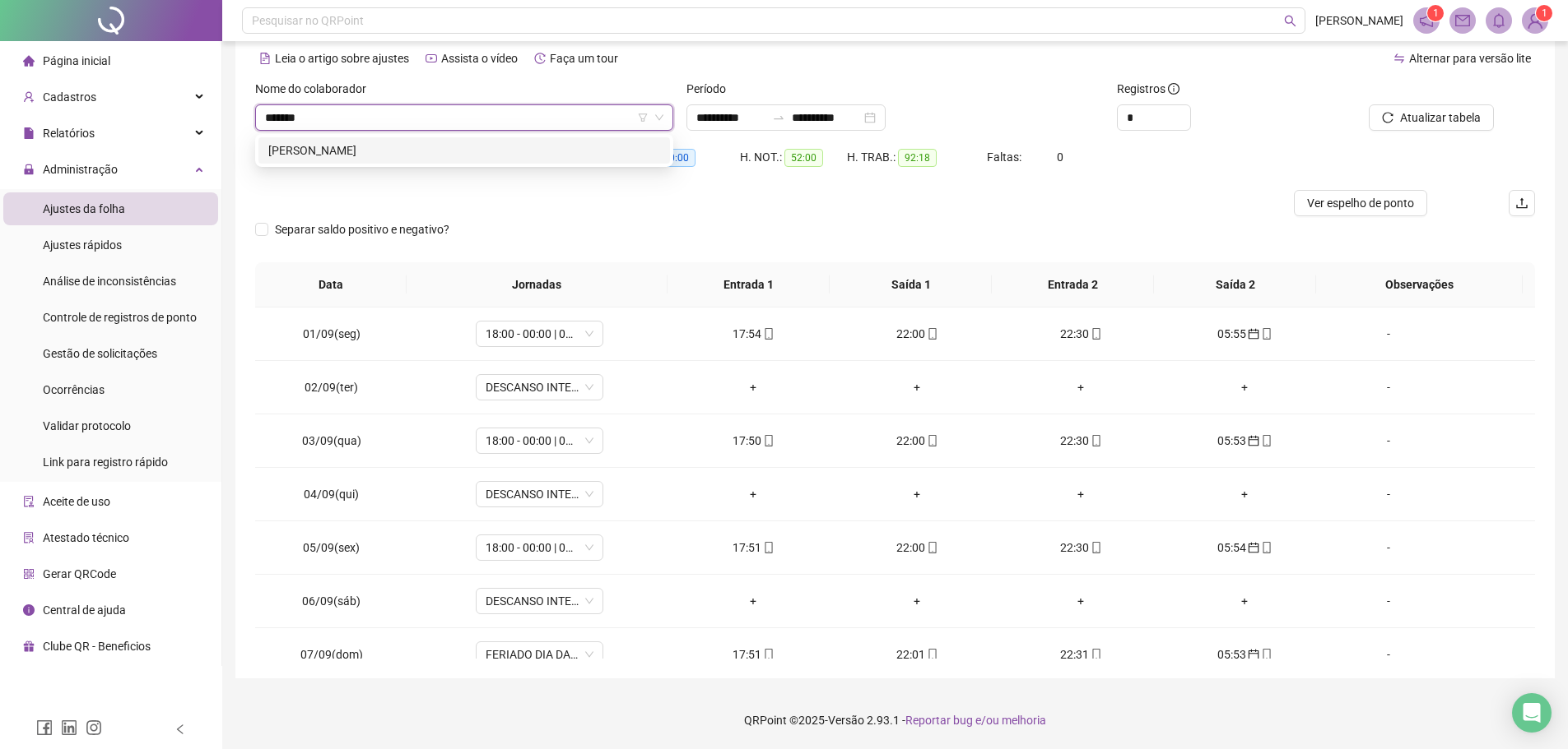
click at [487, 153] on div "[PERSON_NAME]" at bounding box center [464, 150] width 391 height 18
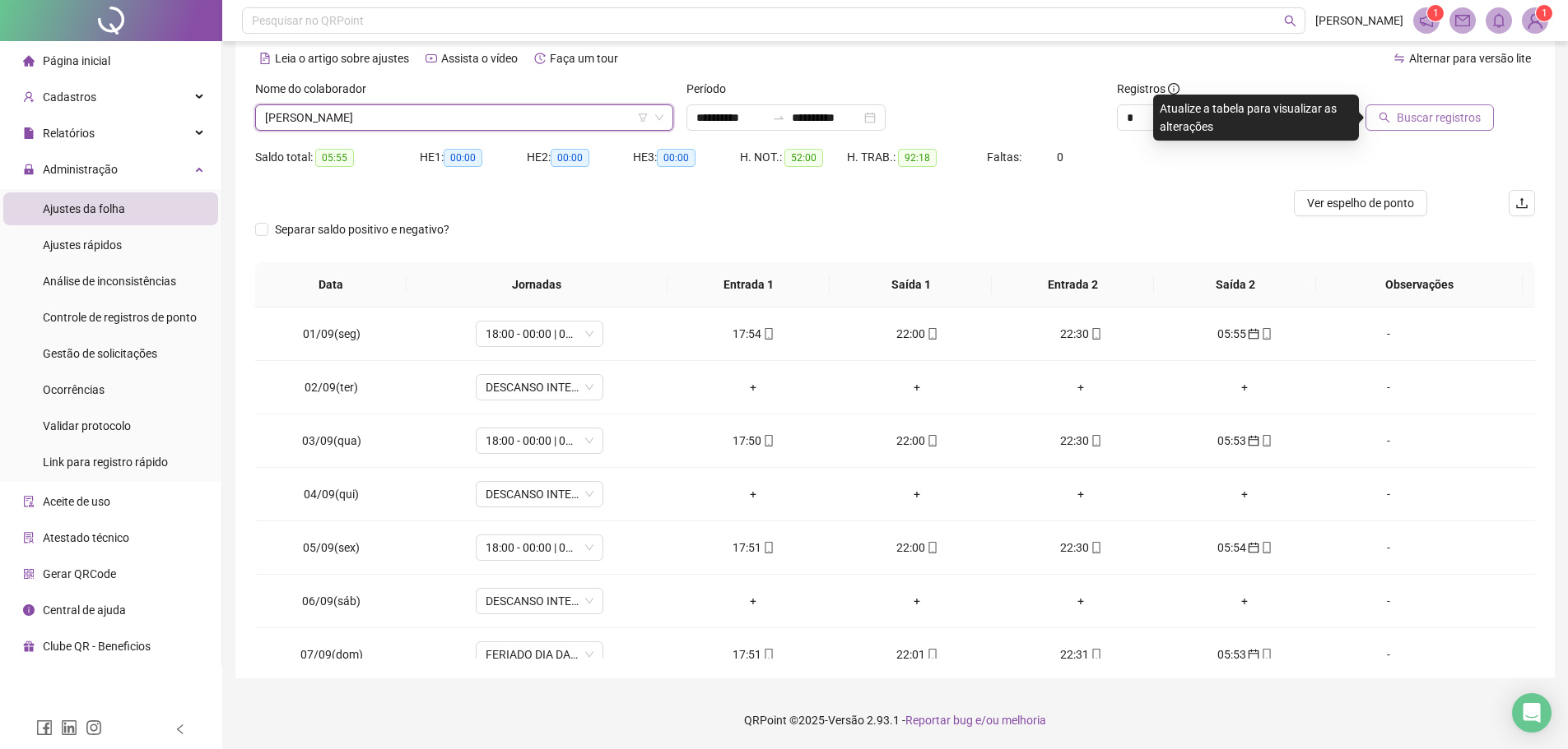
click at [1456, 109] on span "Buscar registros" at bounding box center [1439, 117] width 84 height 18
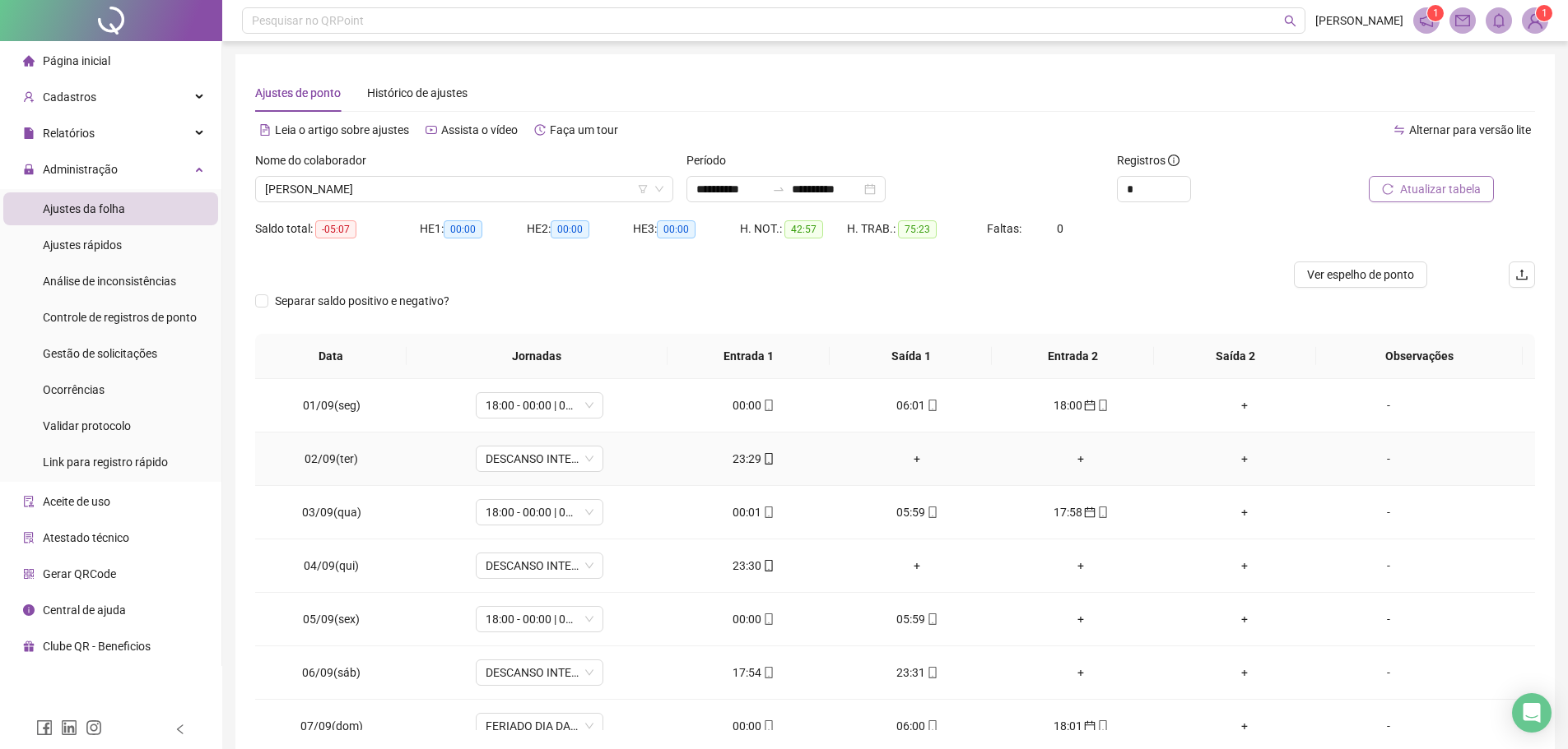
click at [748, 454] on div "23:29" at bounding box center [753, 458] width 137 height 18
type input "**********"
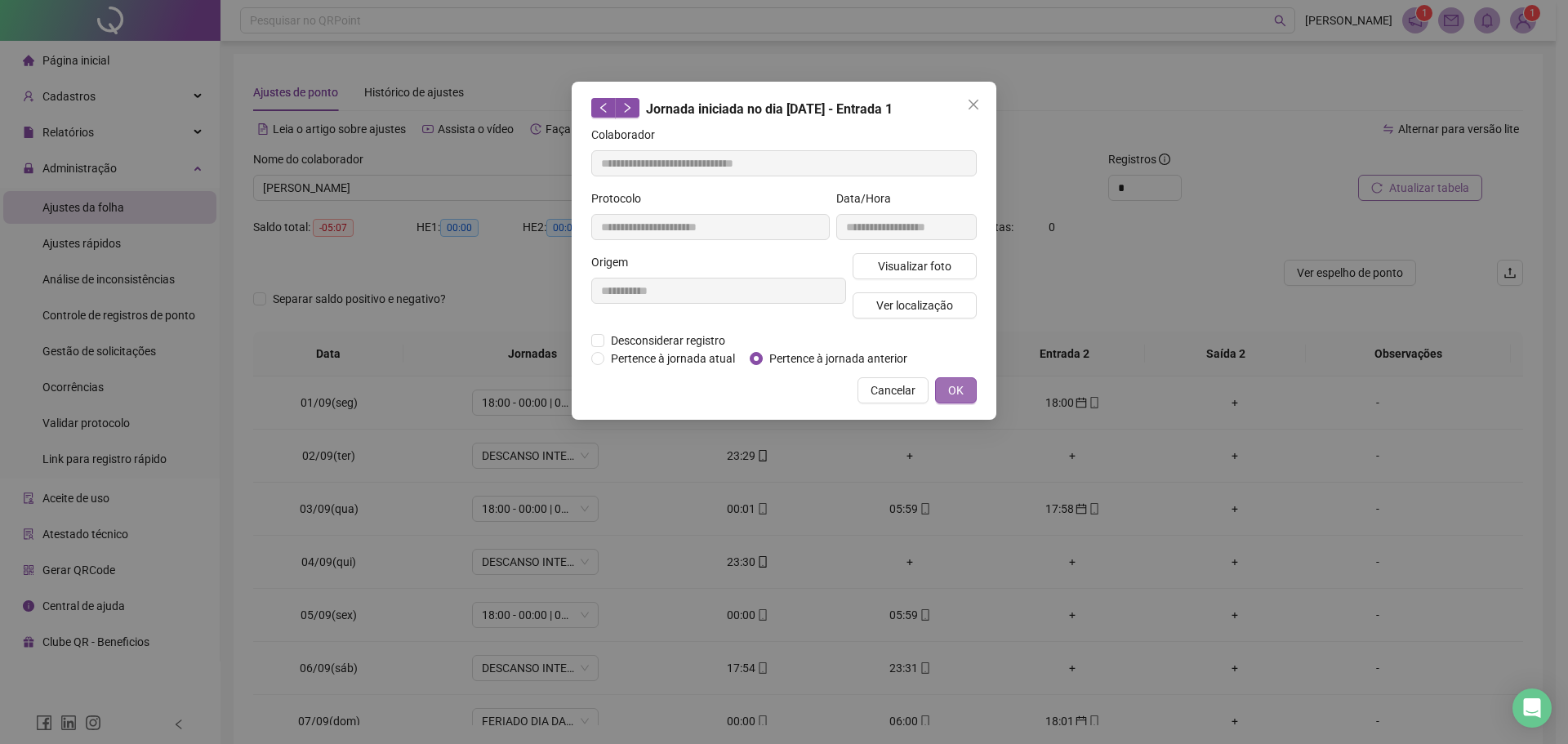
click at [965, 377] on button "OK" at bounding box center [956, 390] width 42 height 26
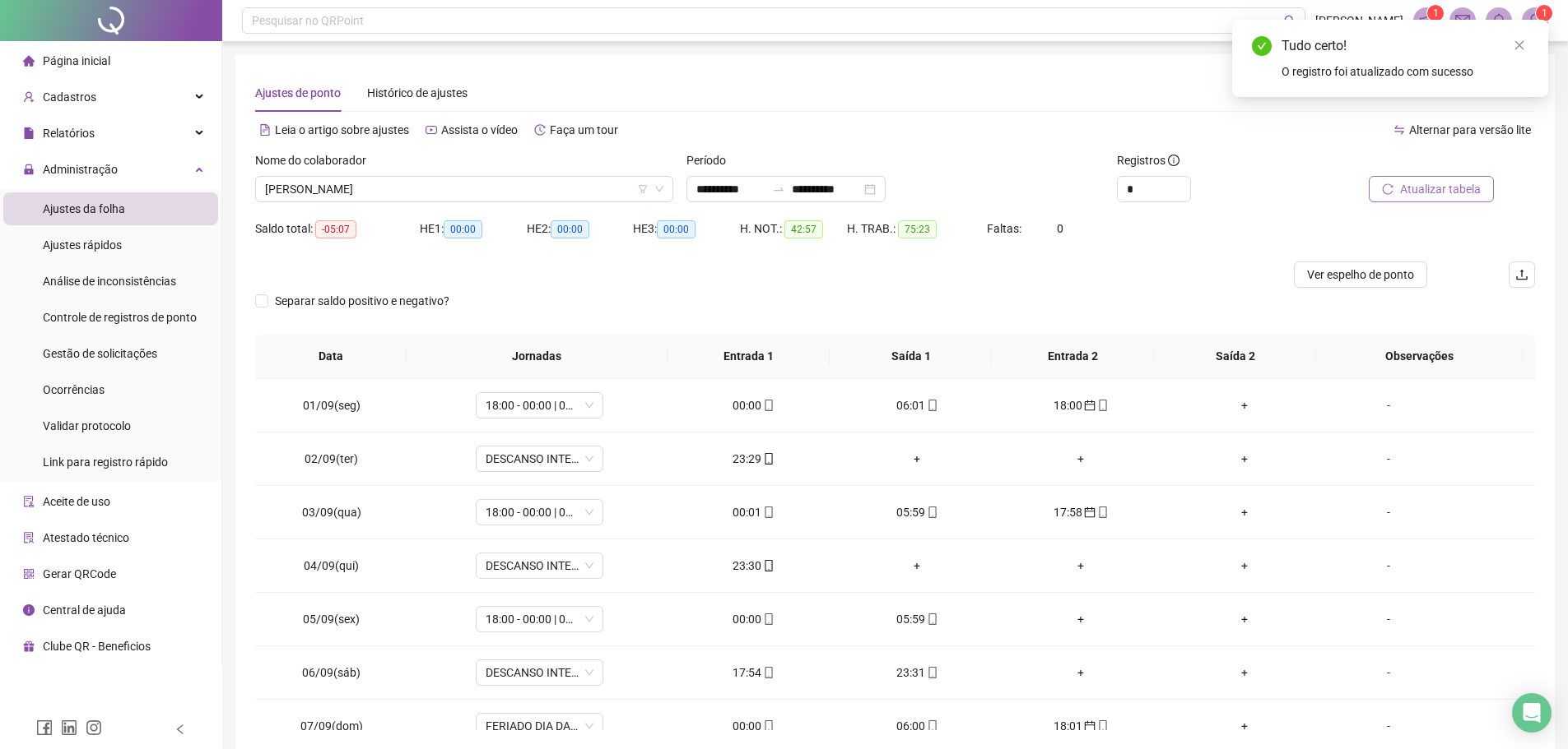
click at [1465, 188] on span "Atualizar tabela" at bounding box center [1440, 189] width 80 height 18
click at [1064, 404] on div "18:00" at bounding box center [1081, 405] width 137 height 18
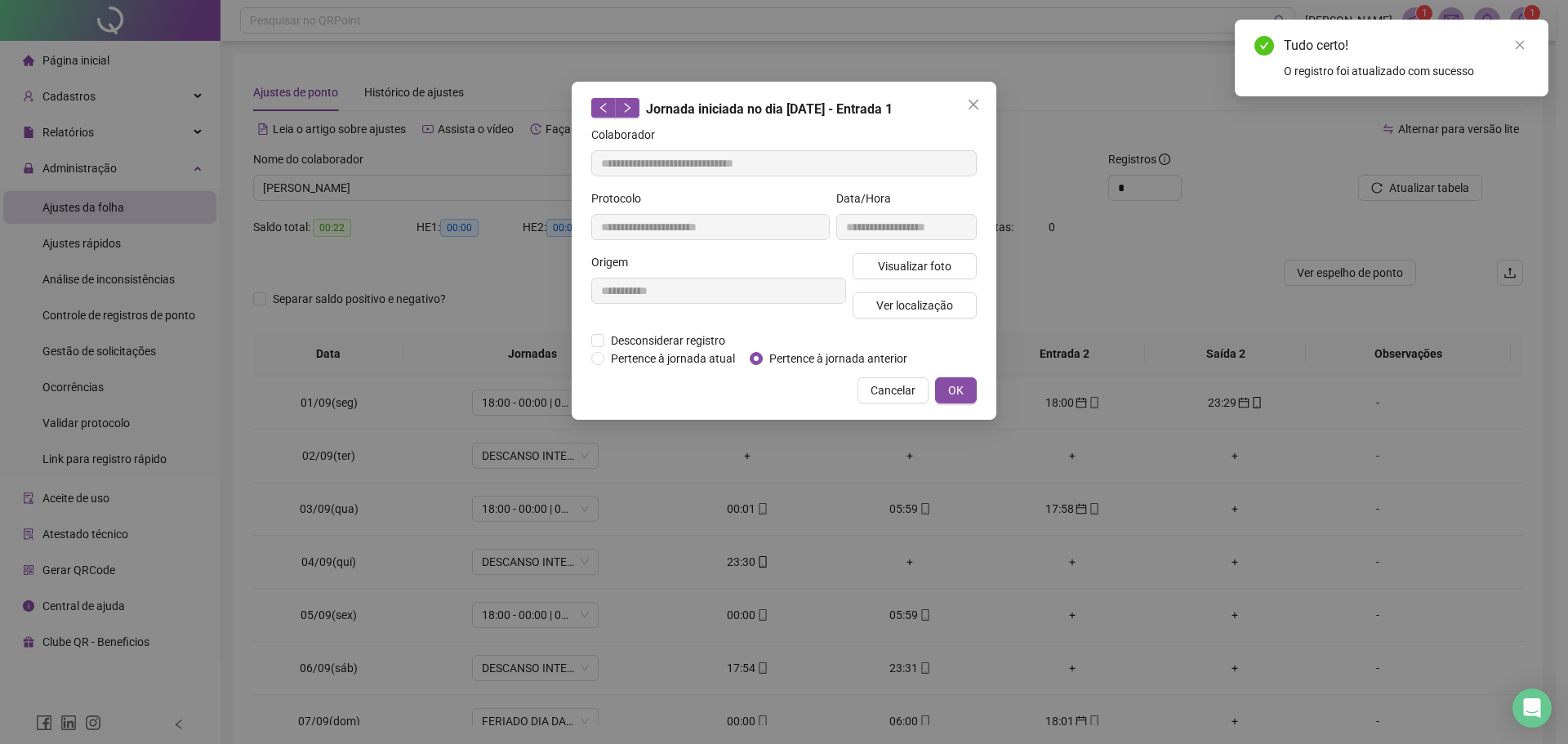
type input "**********"
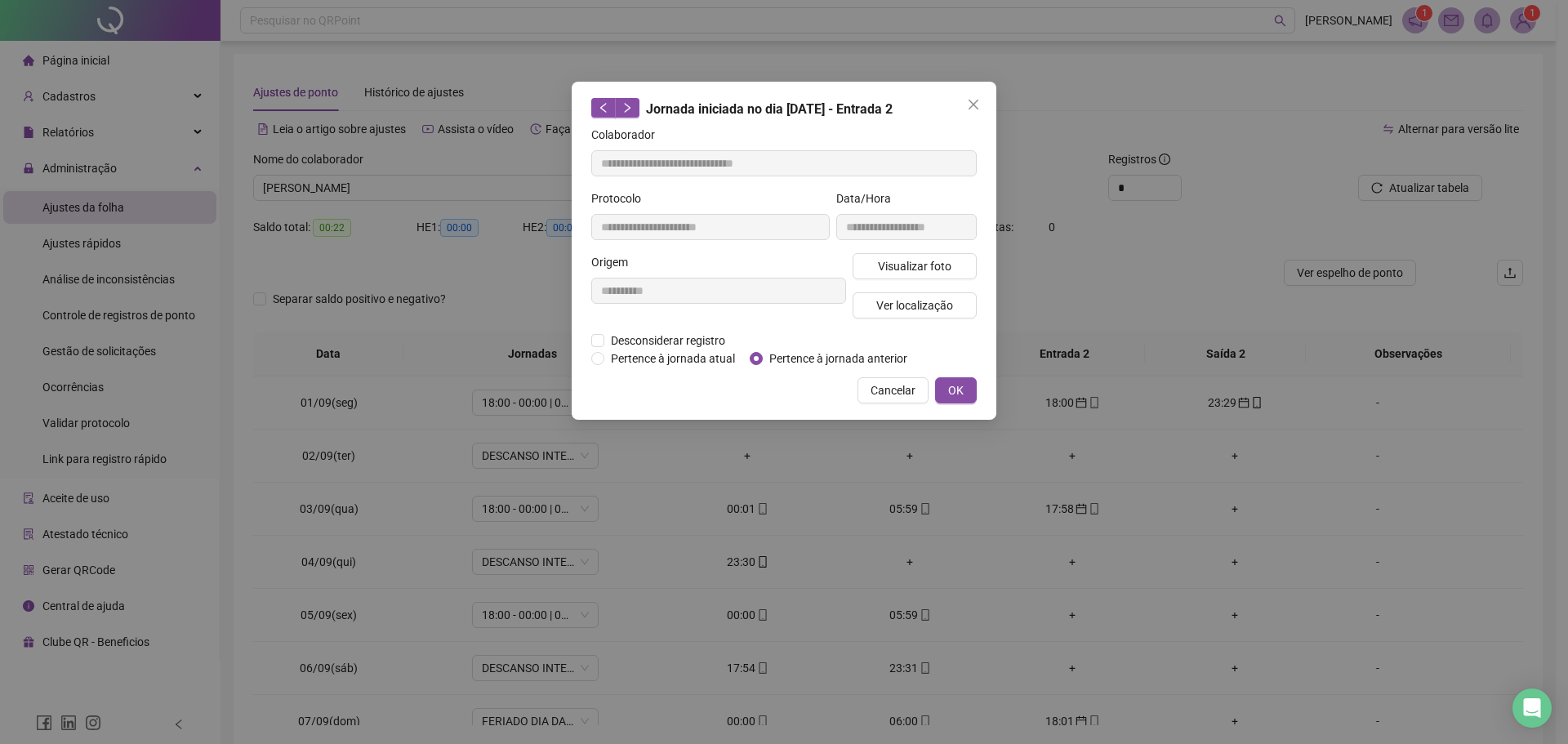
drag, startPoint x: 627, startPoint y: 351, endPoint x: 783, endPoint y: 382, distance: 159.1
click at [627, 352] on span "Pertence à jornada atual" at bounding box center [673, 358] width 137 height 18
click at [940, 391] on button "OK" at bounding box center [956, 390] width 42 height 26
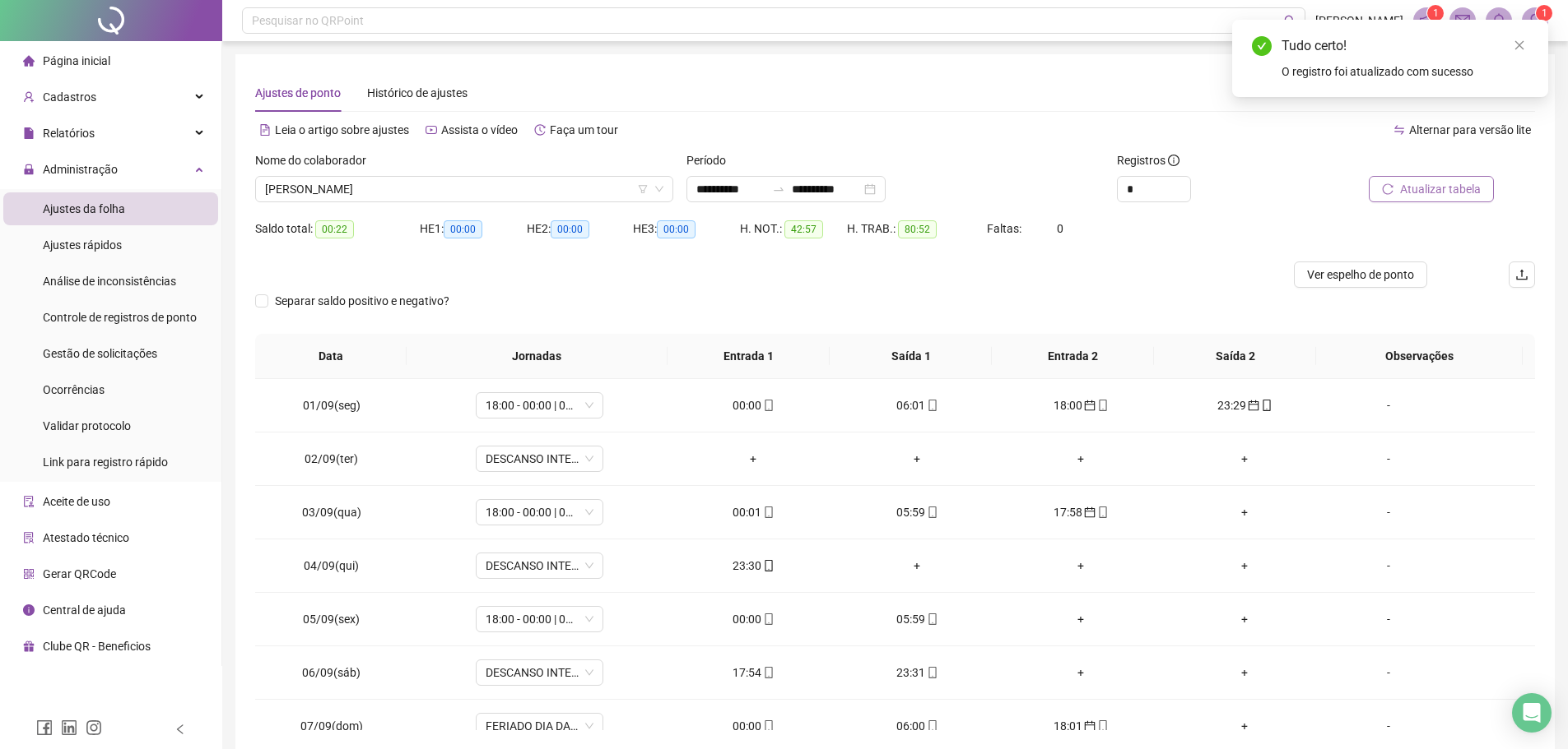
click at [1393, 189] on icon "reload" at bounding box center [1387, 189] width 11 height 11
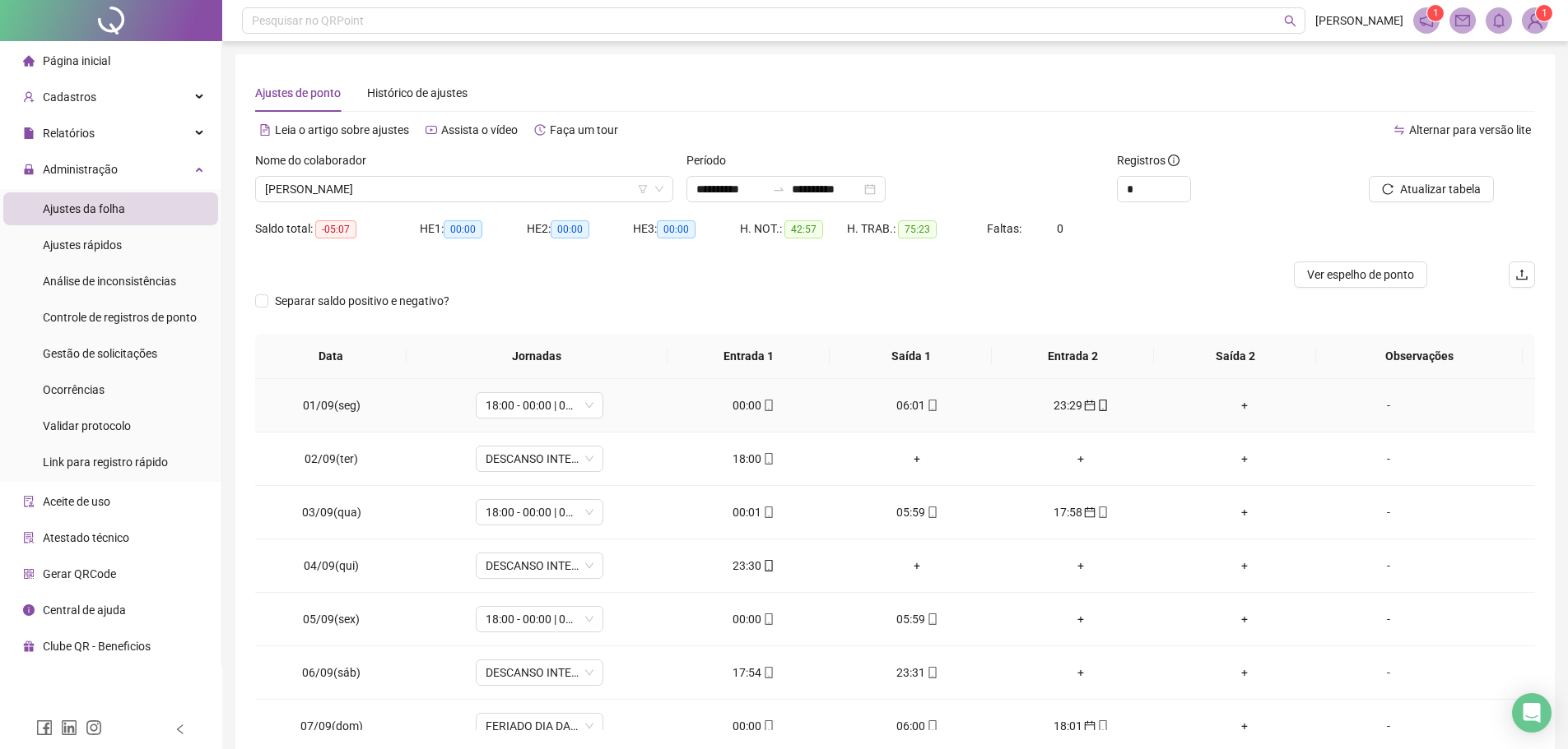
click at [1097, 401] on icon "mobile" at bounding box center [1102, 405] width 11 height 11
type input "**********"
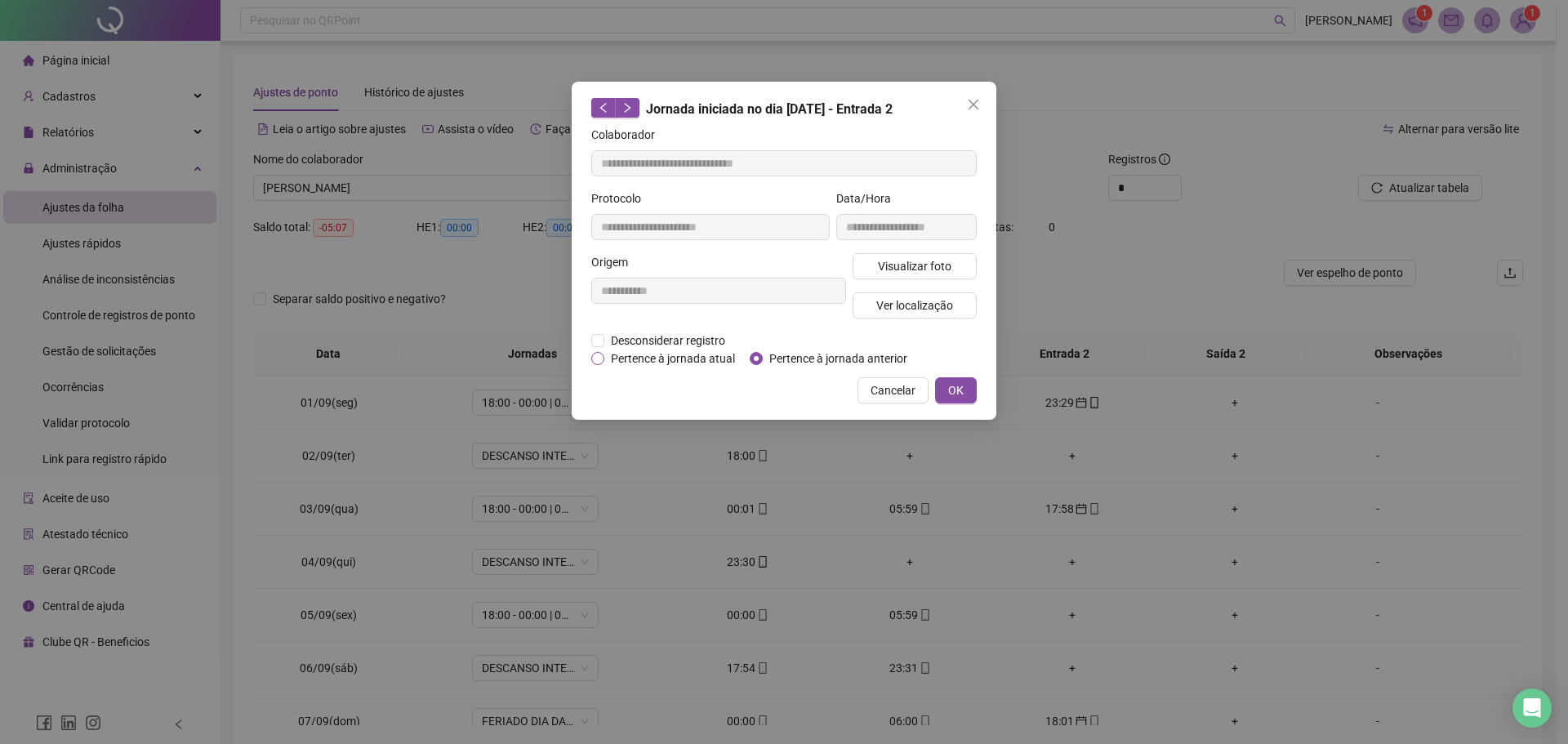
click at [690, 364] on span "Pertence à jornada atual" at bounding box center [673, 358] width 137 height 18
click at [948, 387] on span "OK" at bounding box center [956, 390] width 16 height 18
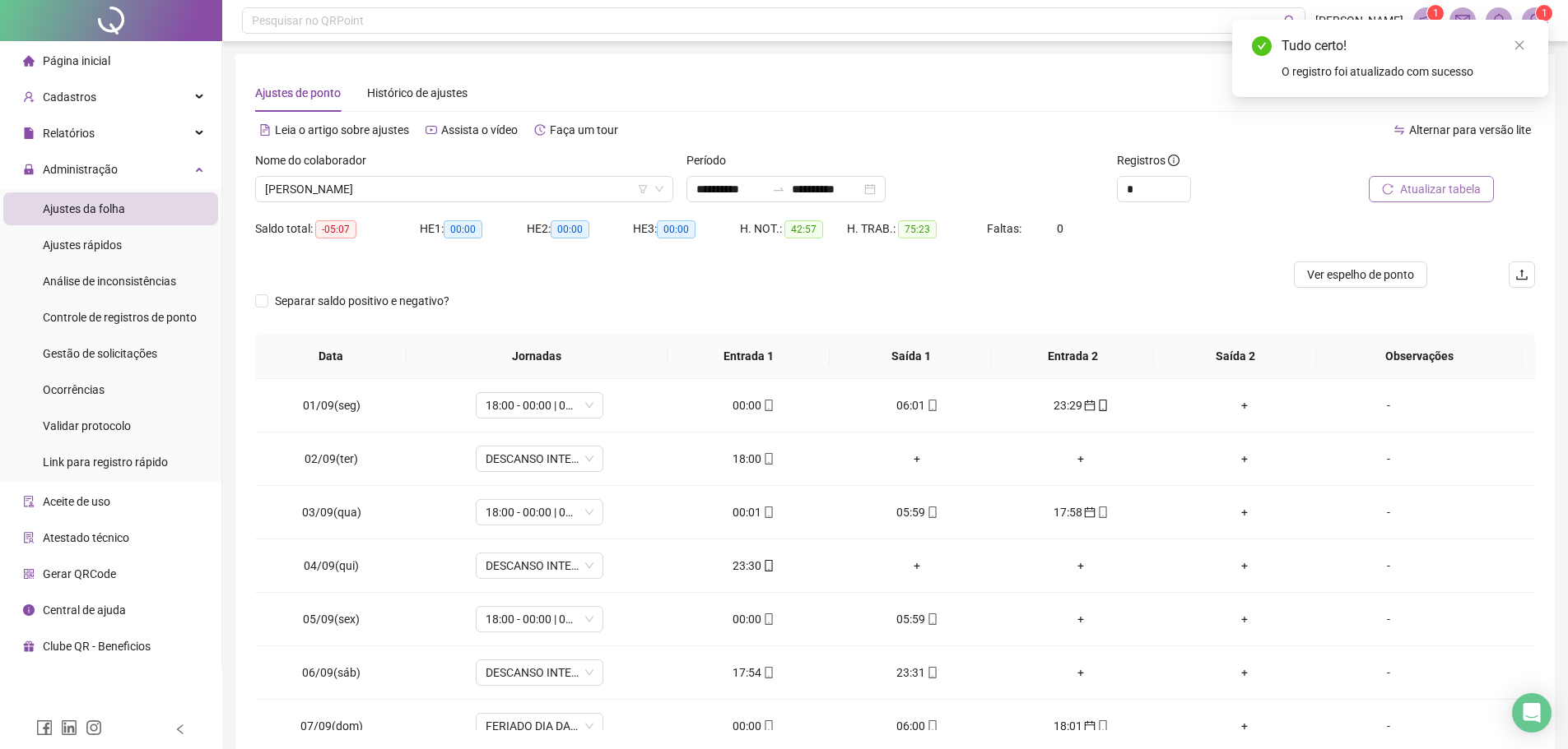
click at [1468, 194] on span "Atualizar tabela" at bounding box center [1440, 189] width 80 height 18
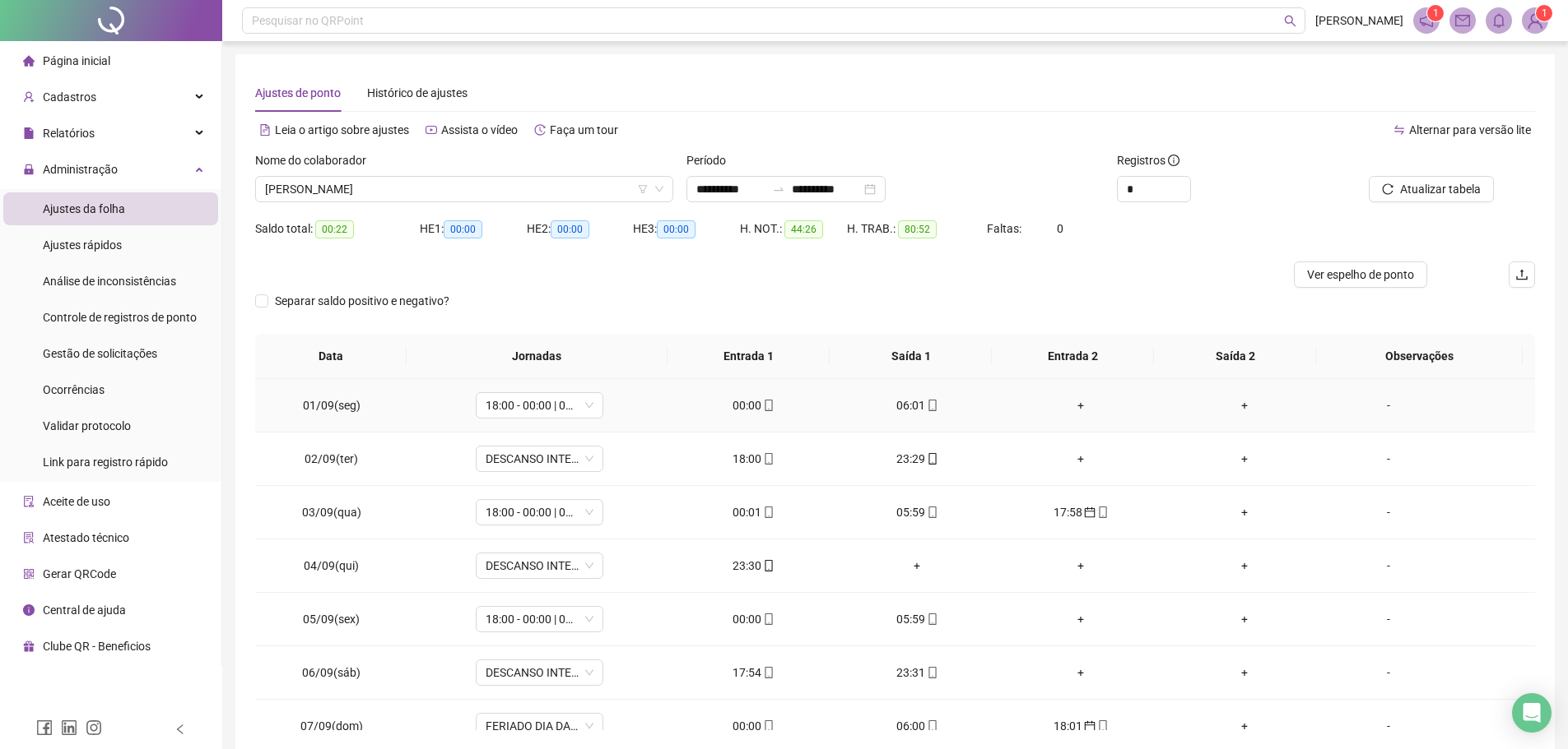
click at [746, 403] on div "00:00" at bounding box center [753, 405] width 137 height 18
type input "**********"
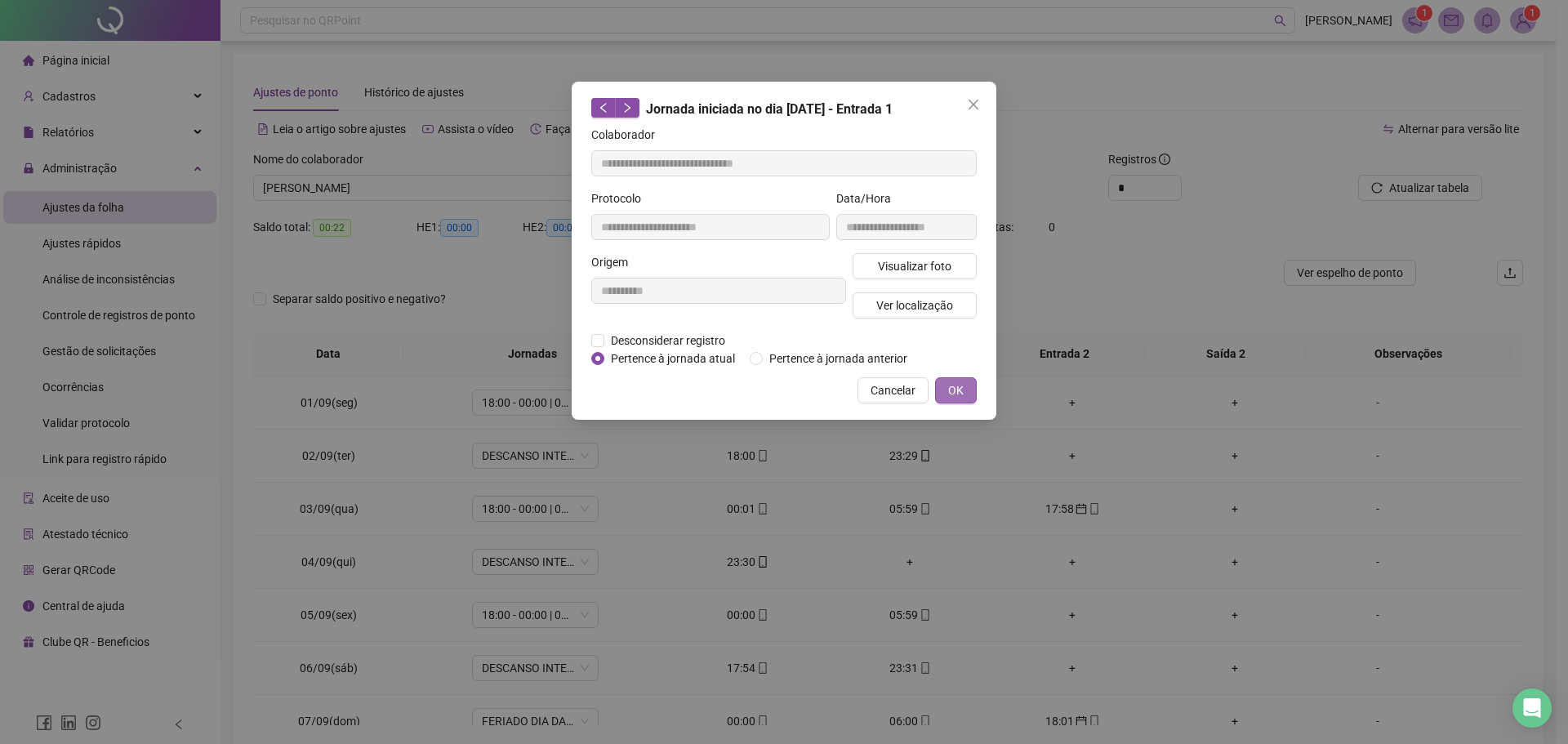
click at [951, 385] on span "OK" at bounding box center [956, 390] width 16 height 18
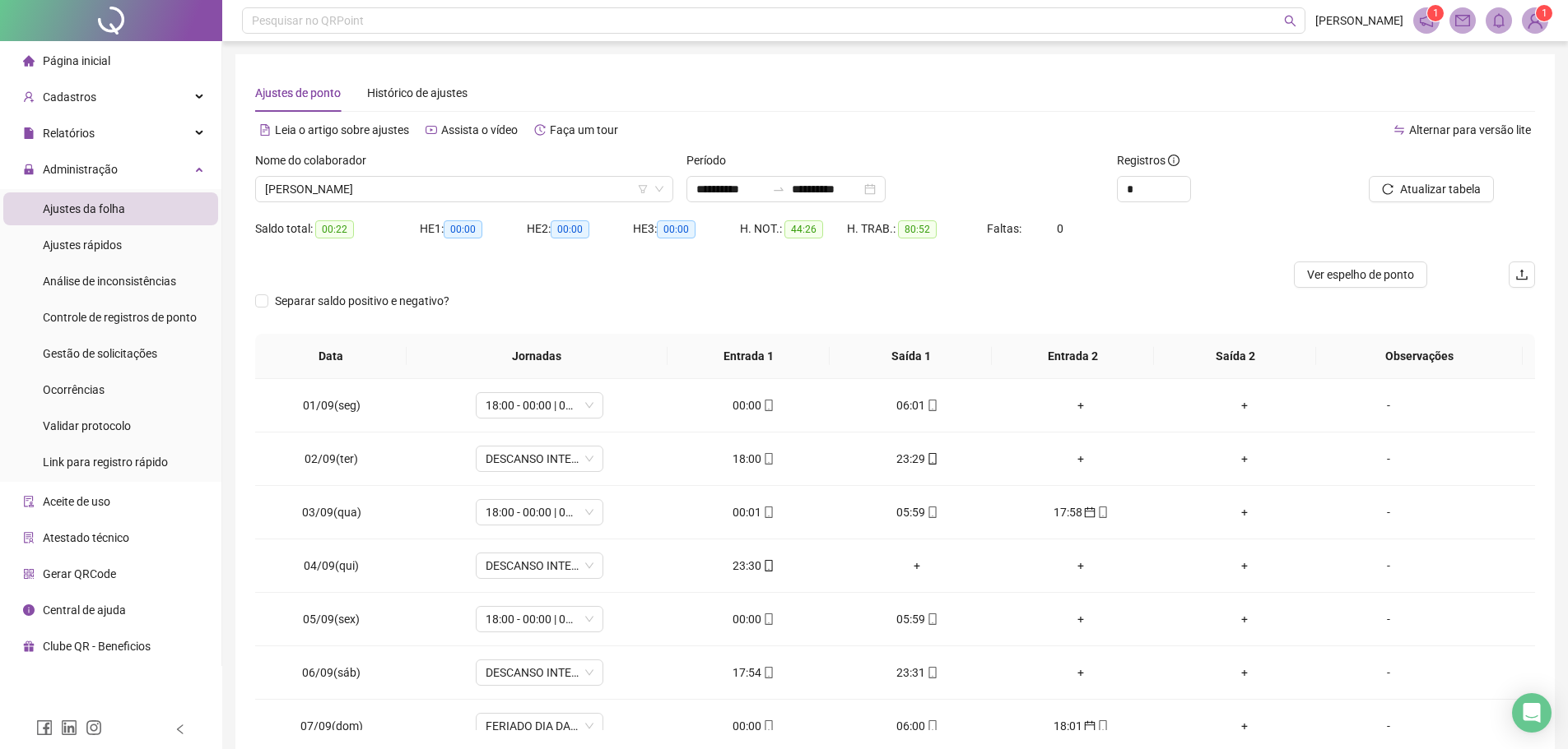
click at [1405, 167] on div at bounding box center [1413, 163] width 162 height 24
click at [1411, 190] on span "Atualizar tabela" at bounding box center [1440, 189] width 80 height 18
click at [743, 404] on div "00:00" at bounding box center [753, 405] width 137 height 18
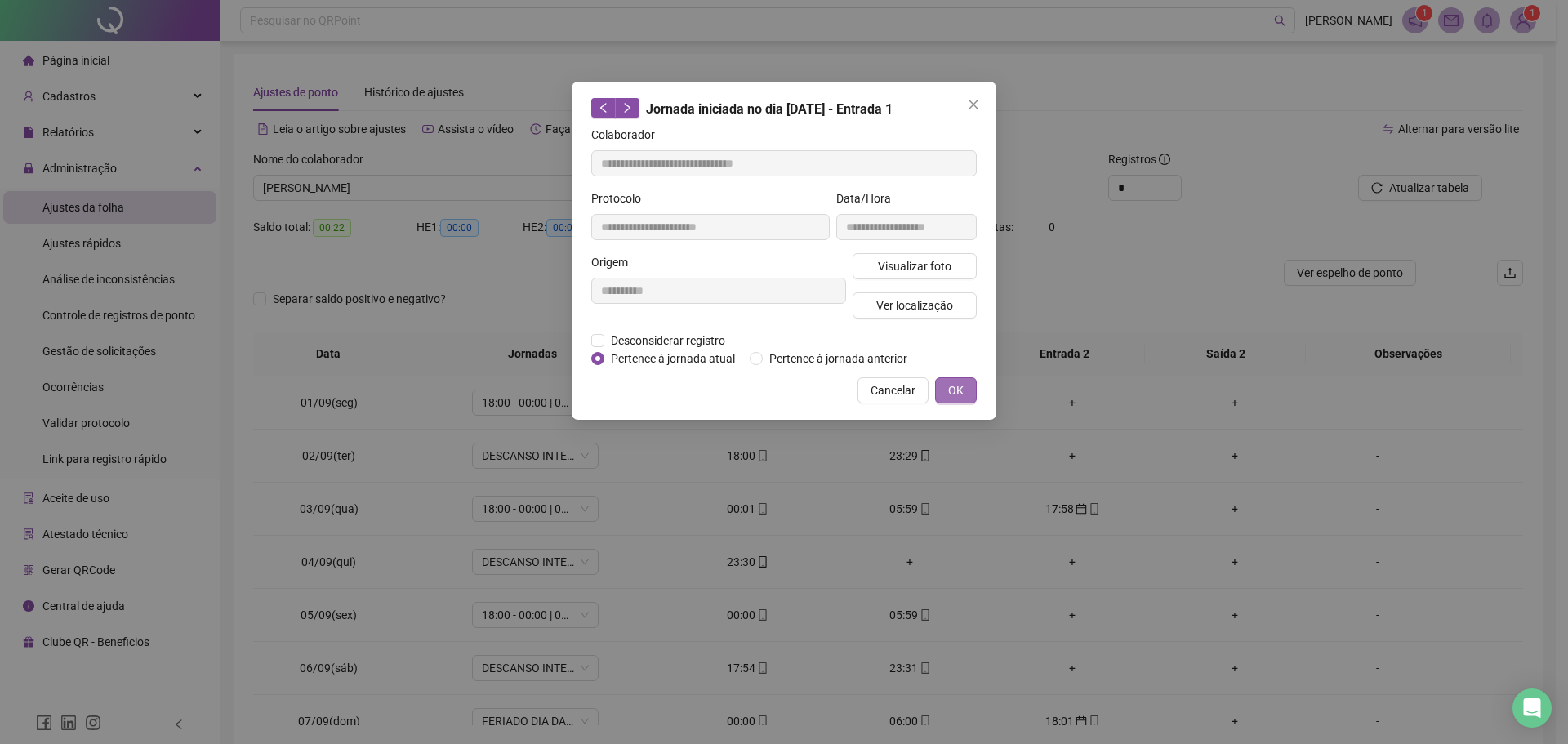
click at [966, 394] on button "OK" at bounding box center [956, 390] width 42 height 26
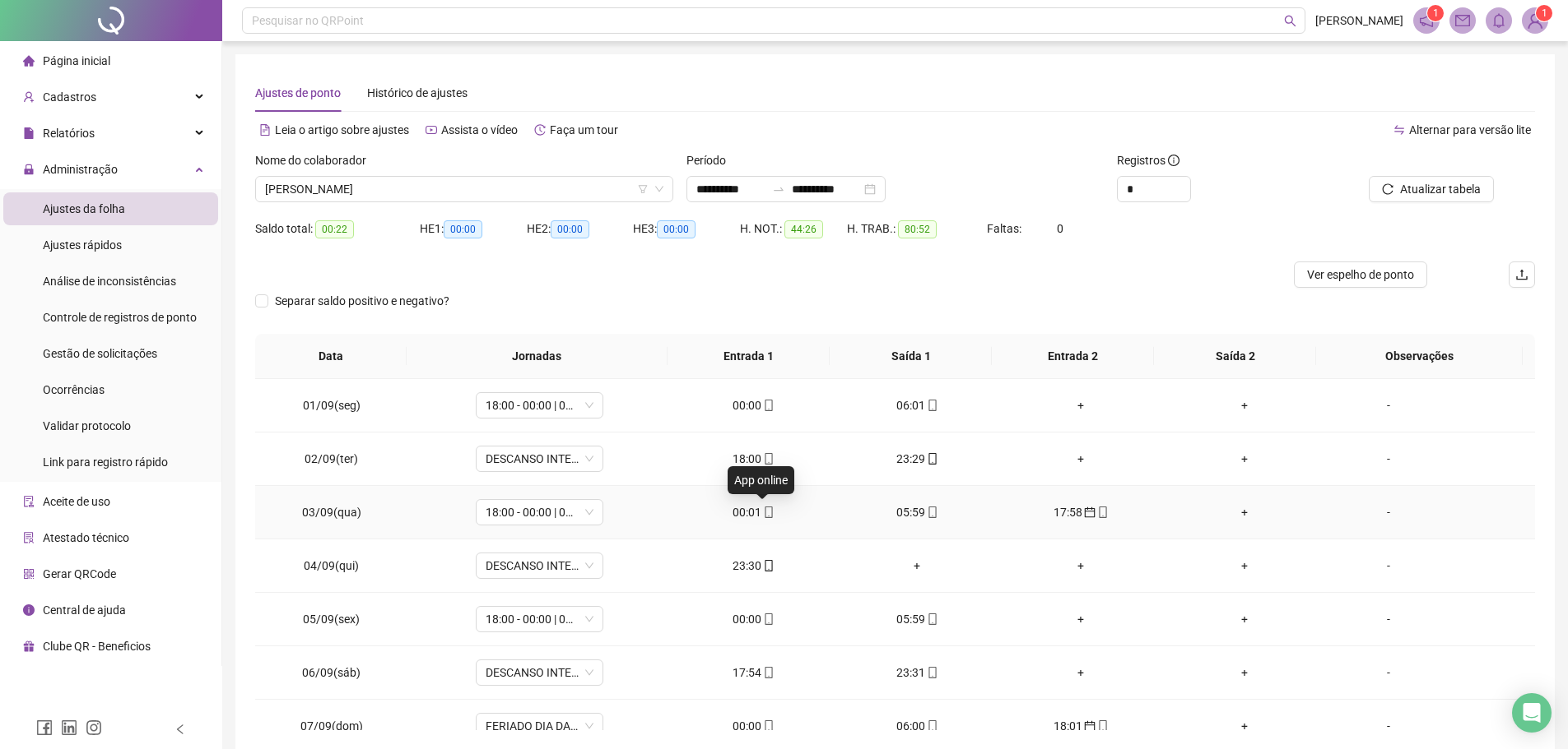
click at [761, 508] on span "mobile" at bounding box center [767, 512] width 13 height 11
type input "**********"
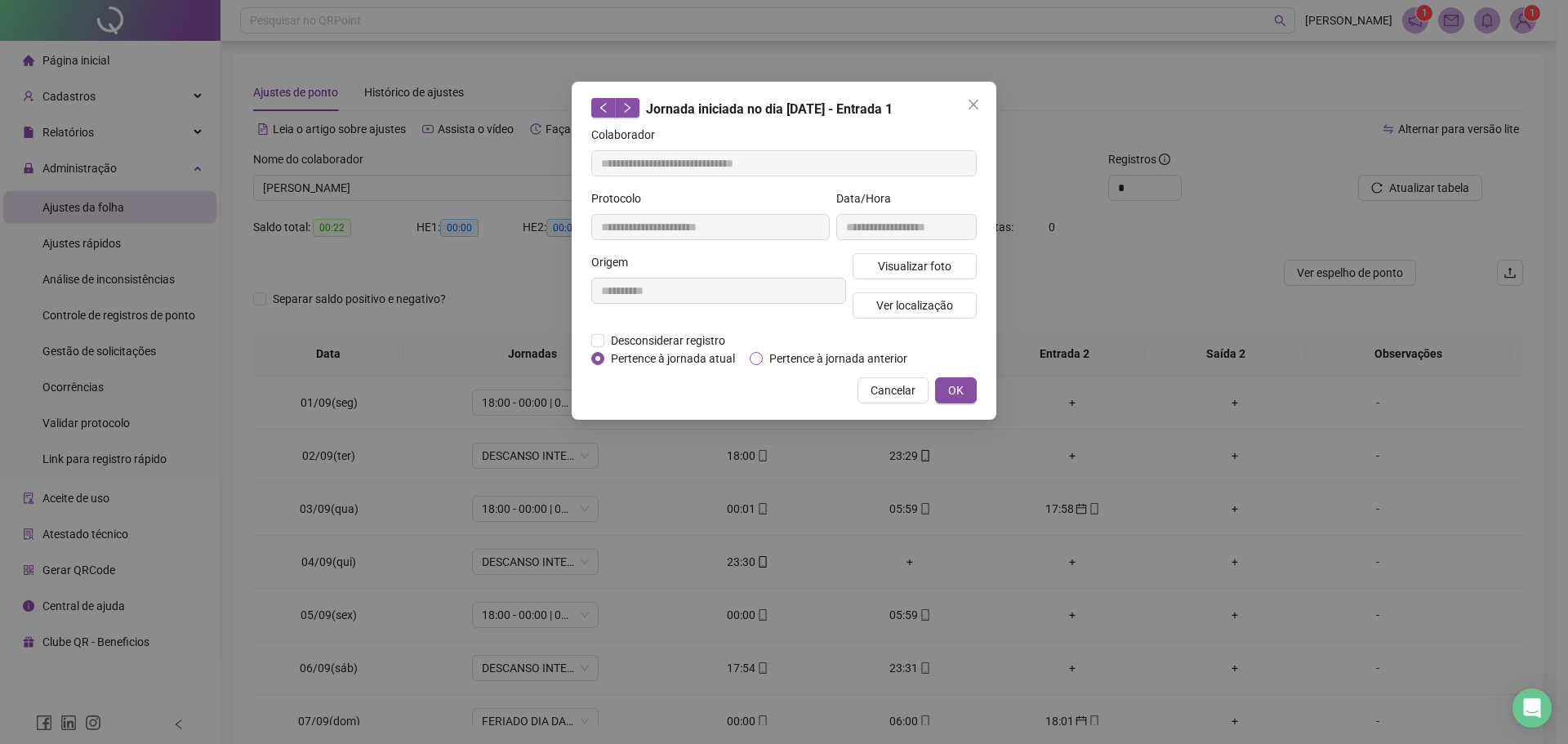
click at [763, 357] on span "Pertence à jornada anterior" at bounding box center [838, 358] width 151 height 18
click at [940, 390] on button "OK" at bounding box center [956, 390] width 42 height 26
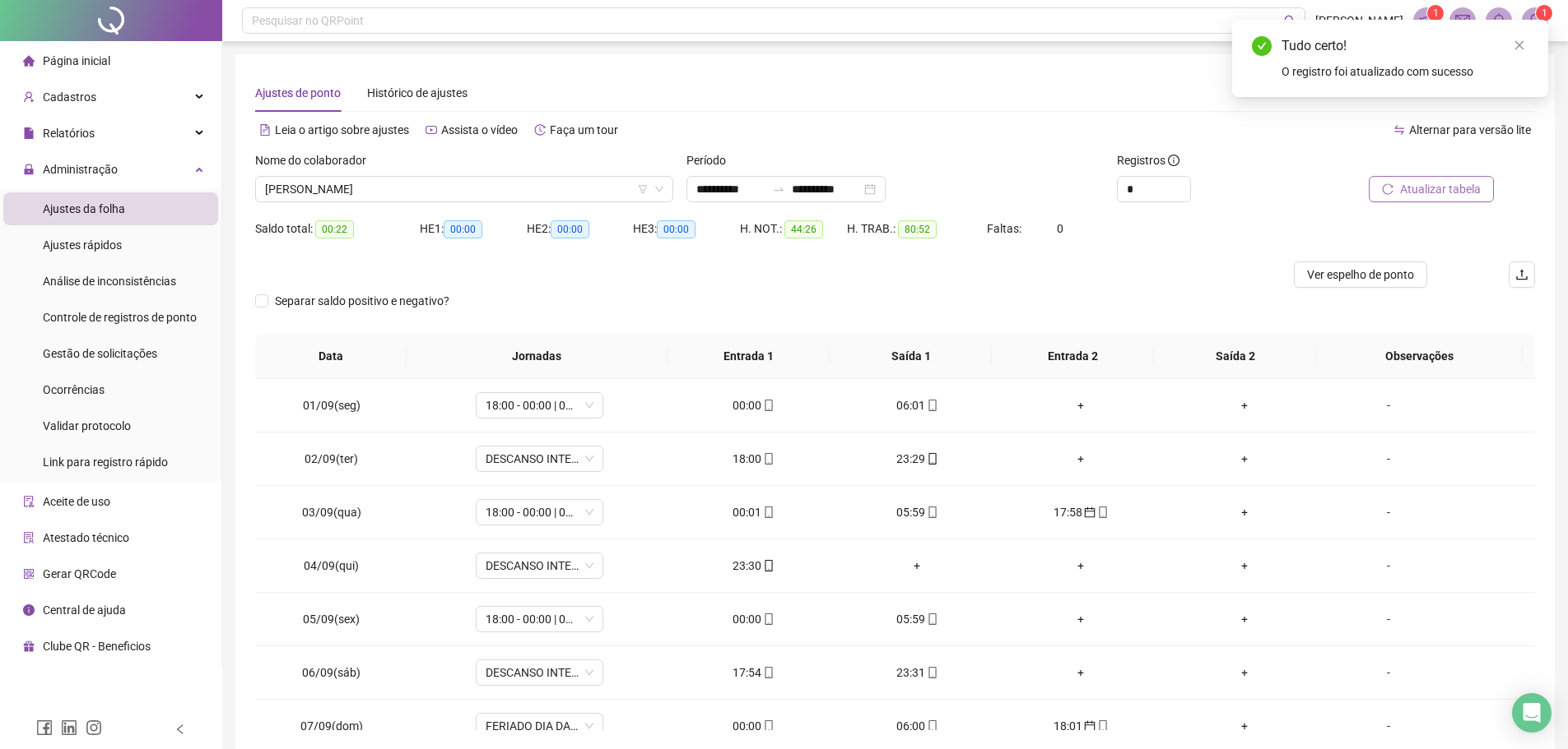
click at [1438, 194] on span "Atualizar tabela" at bounding box center [1440, 189] width 80 height 18
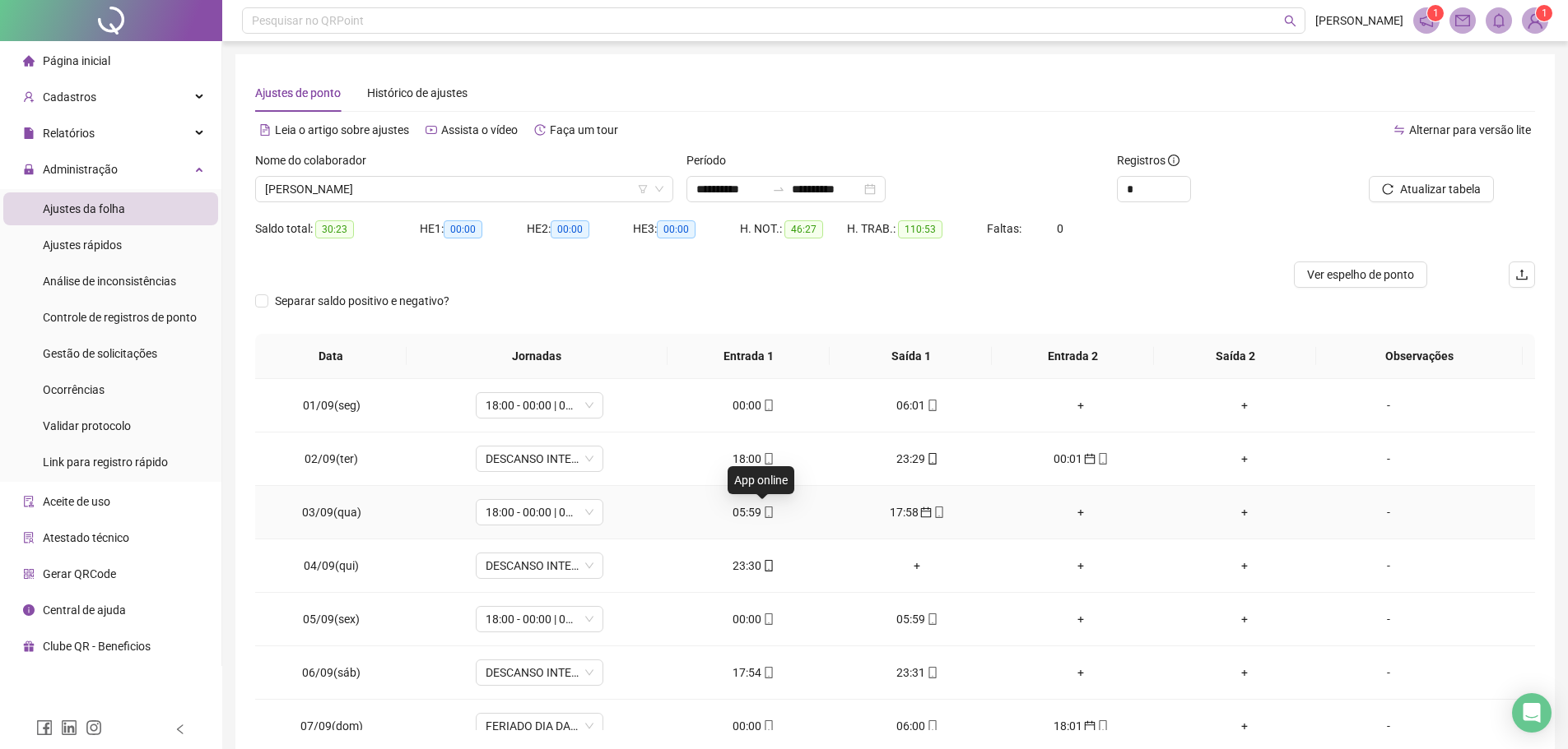
click at [763, 510] on icon "mobile" at bounding box center [768, 512] width 11 height 11
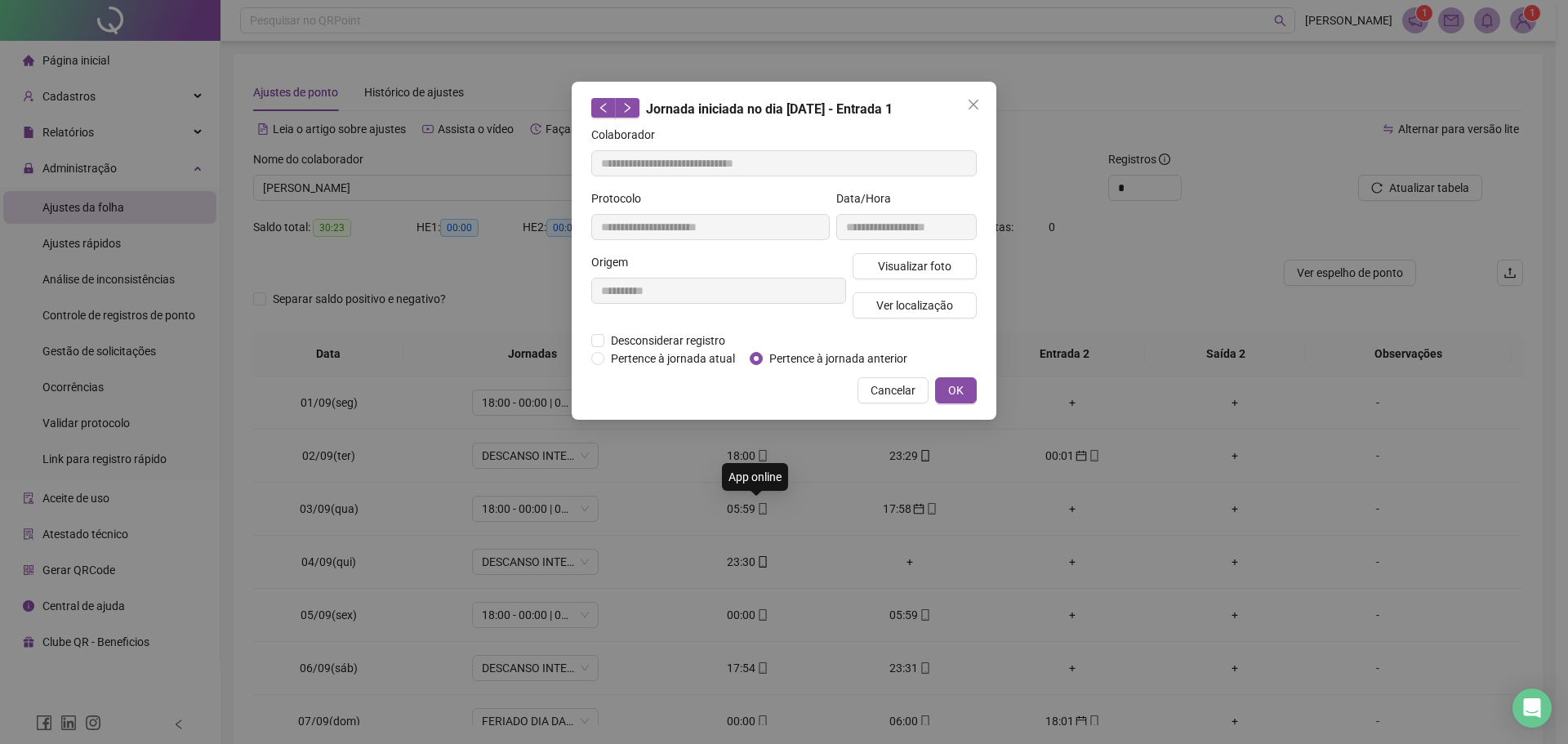
type input "**********"
click at [829, 350] on span "Pertence à jornada anterior" at bounding box center [838, 358] width 151 height 18
click at [958, 375] on div "**********" at bounding box center [784, 251] width 425 height 338
click at [956, 392] on span "OK" at bounding box center [956, 390] width 16 height 18
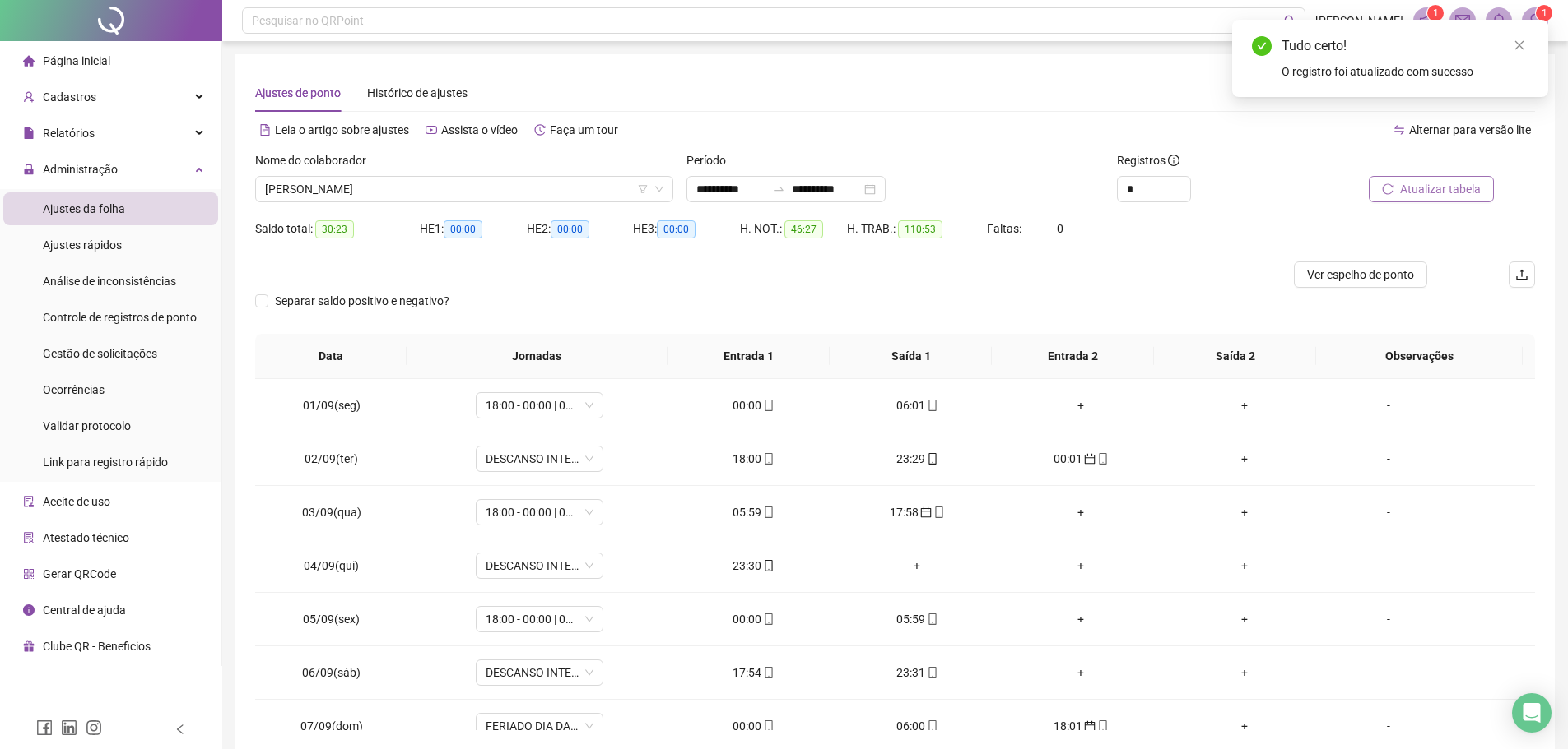
click at [1435, 190] on span "Atualizar tabela" at bounding box center [1440, 189] width 80 height 18
click at [743, 515] on div "17:58" at bounding box center [753, 512] width 137 height 18
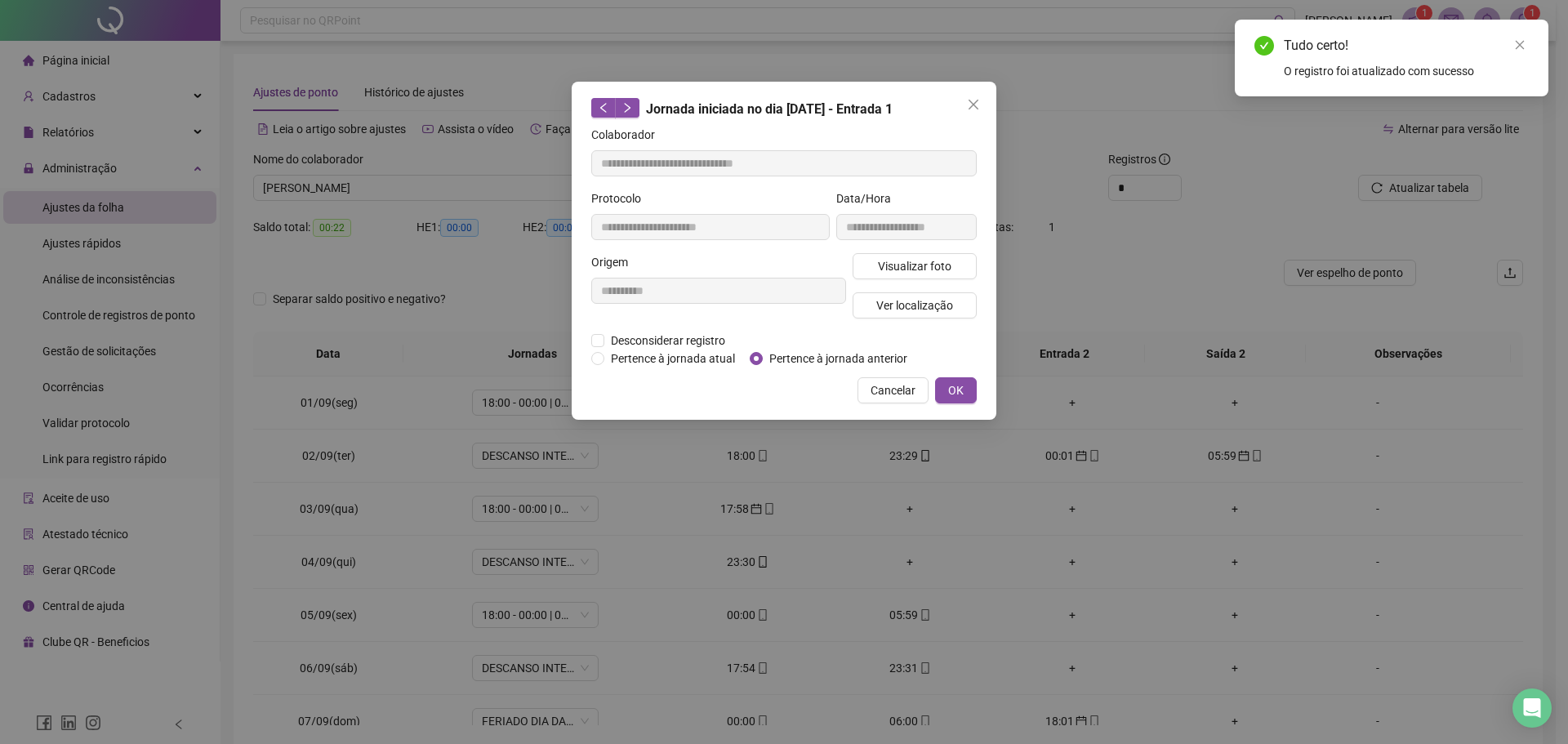
type input "**********"
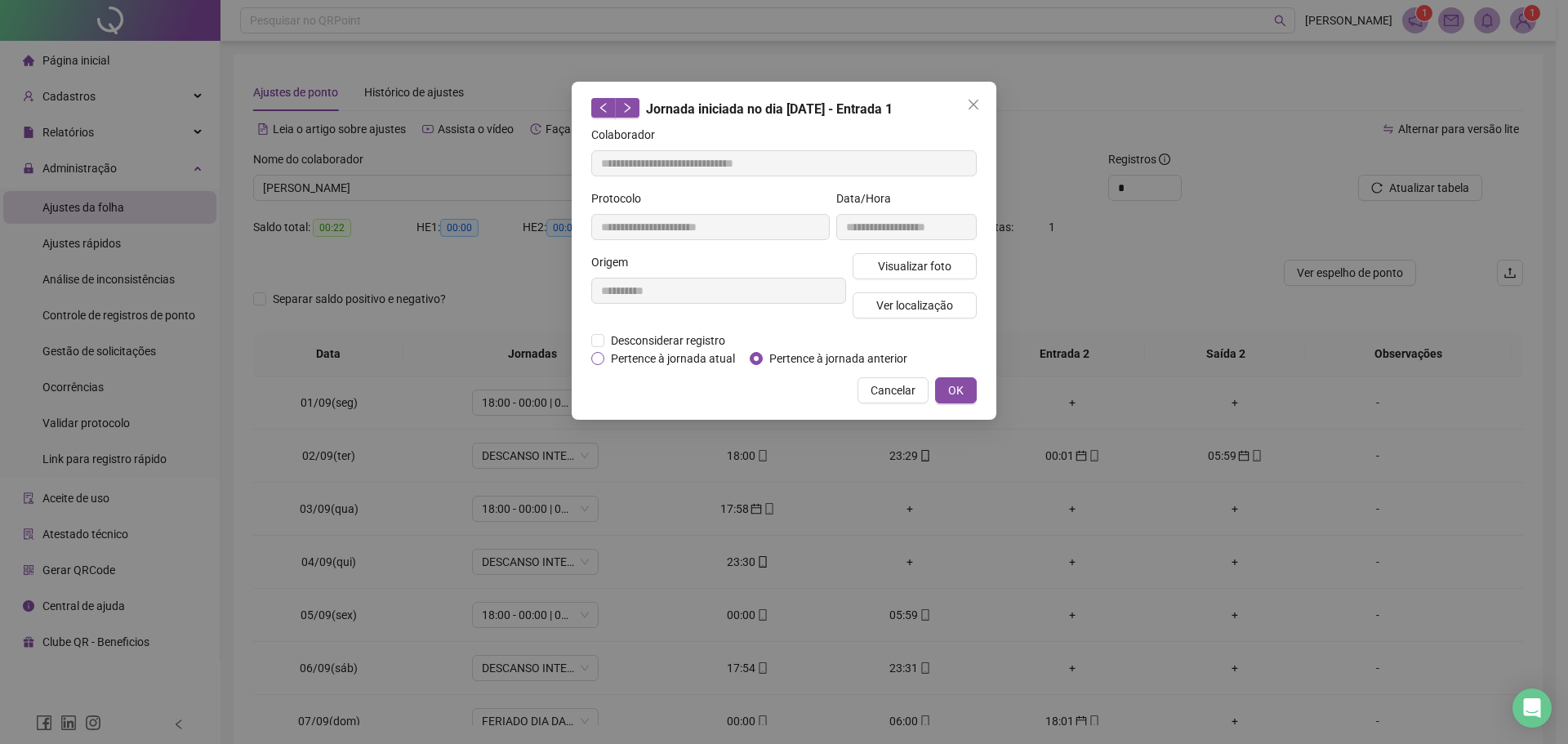
click at [611, 359] on span "Pertence à jornada atual" at bounding box center [673, 358] width 137 height 18
click at [963, 388] on span "OK" at bounding box center [956, 390] width 16 height 18
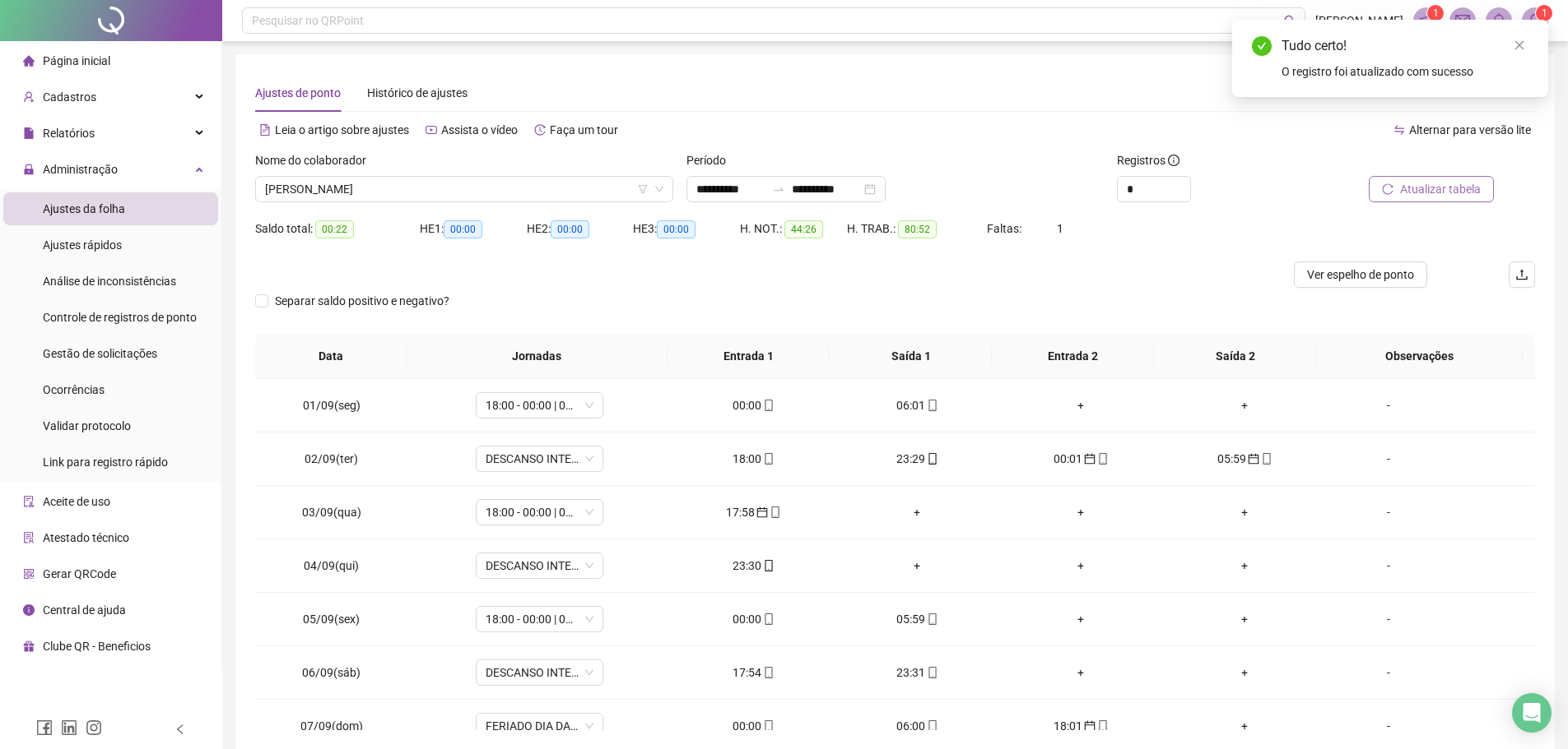
click at [1454, 177] on button "Atualizar tabela" at bounding box center [1431, 189] width 125 height 26
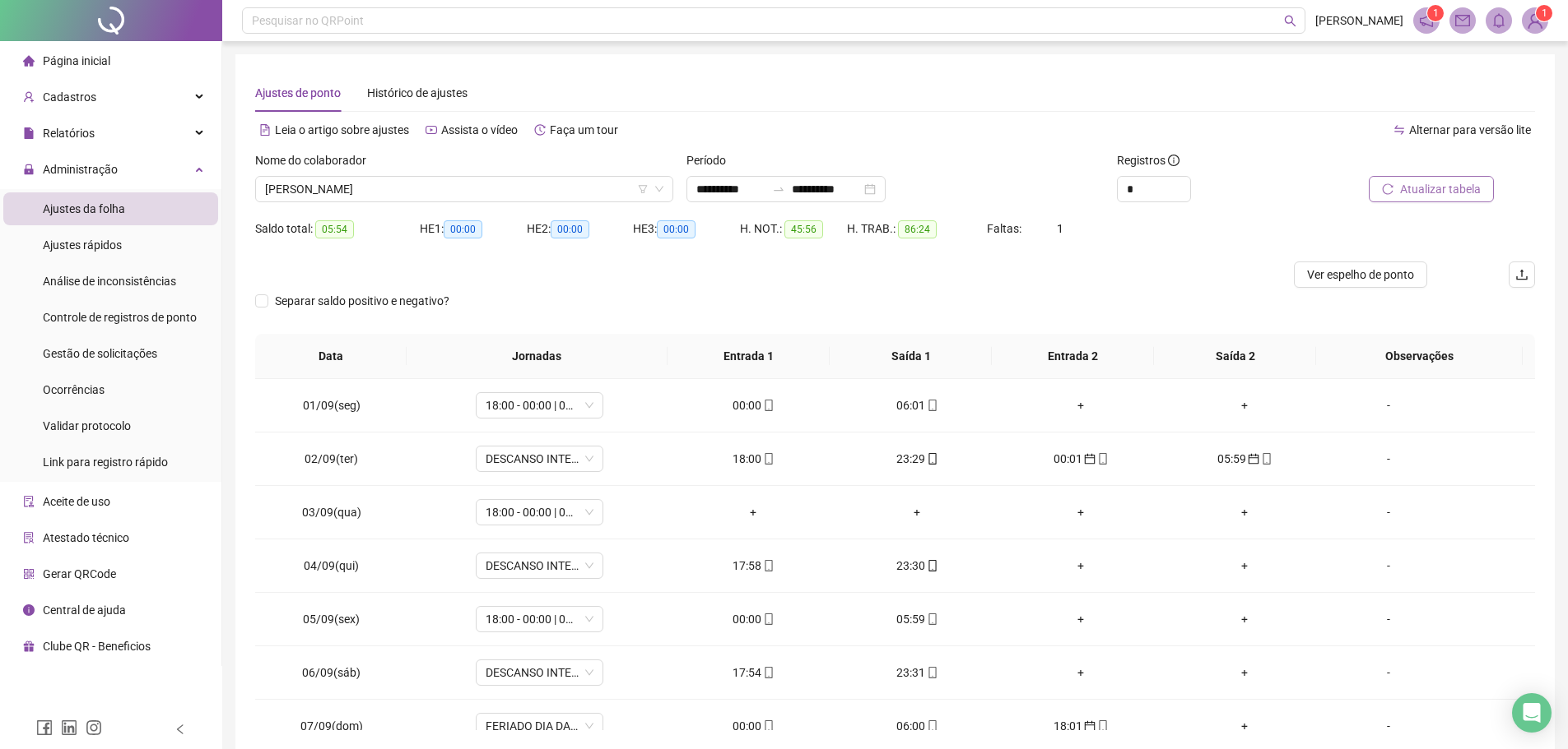
click at [1457, 177] on button "Atualizar tabela" at bounding box center [1431, 189] width 125 height 26
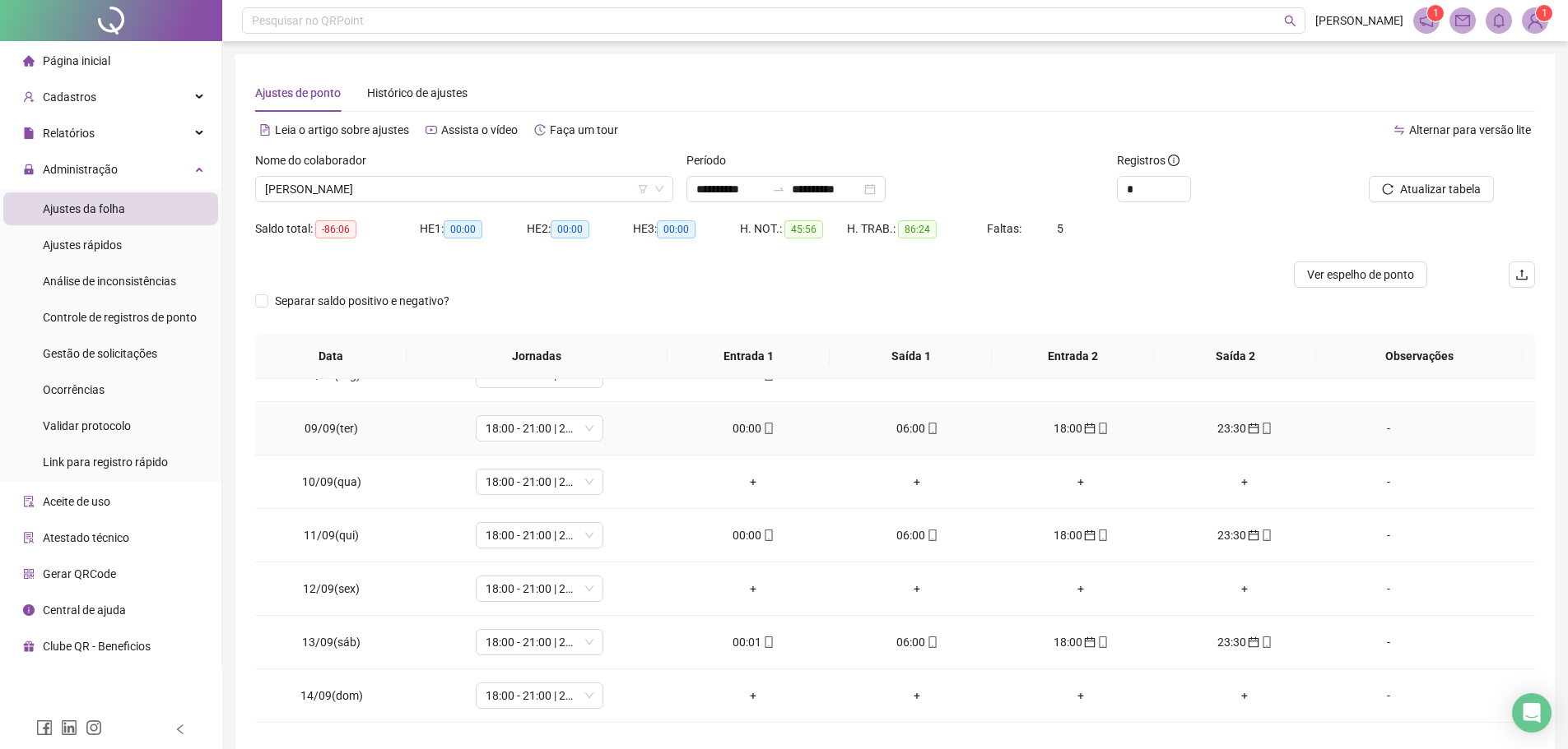
scroll to position [411, 0]
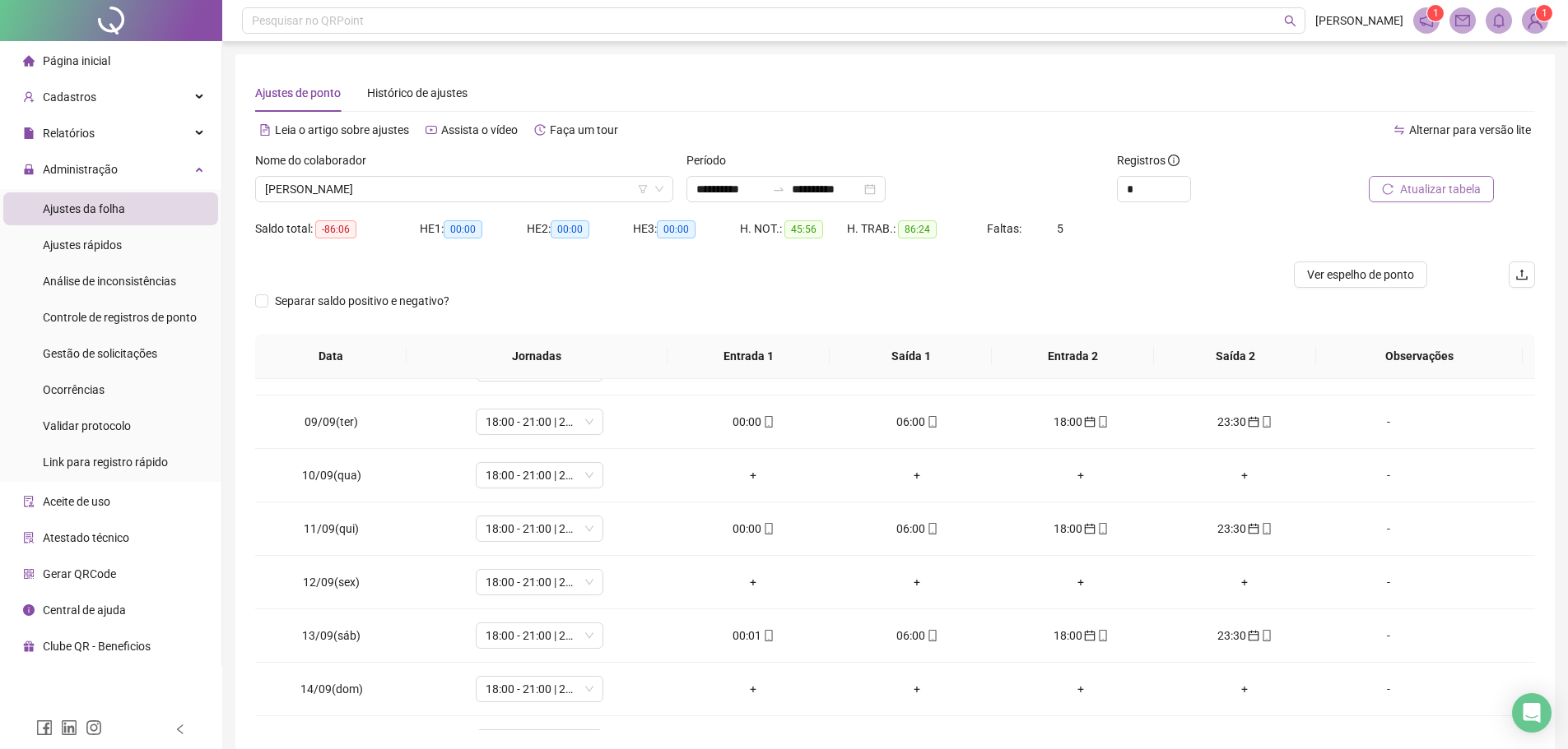
click at [1417, 186] on span "Atualizar tabela" at bounding box center [1440, 189] width 80 height 18
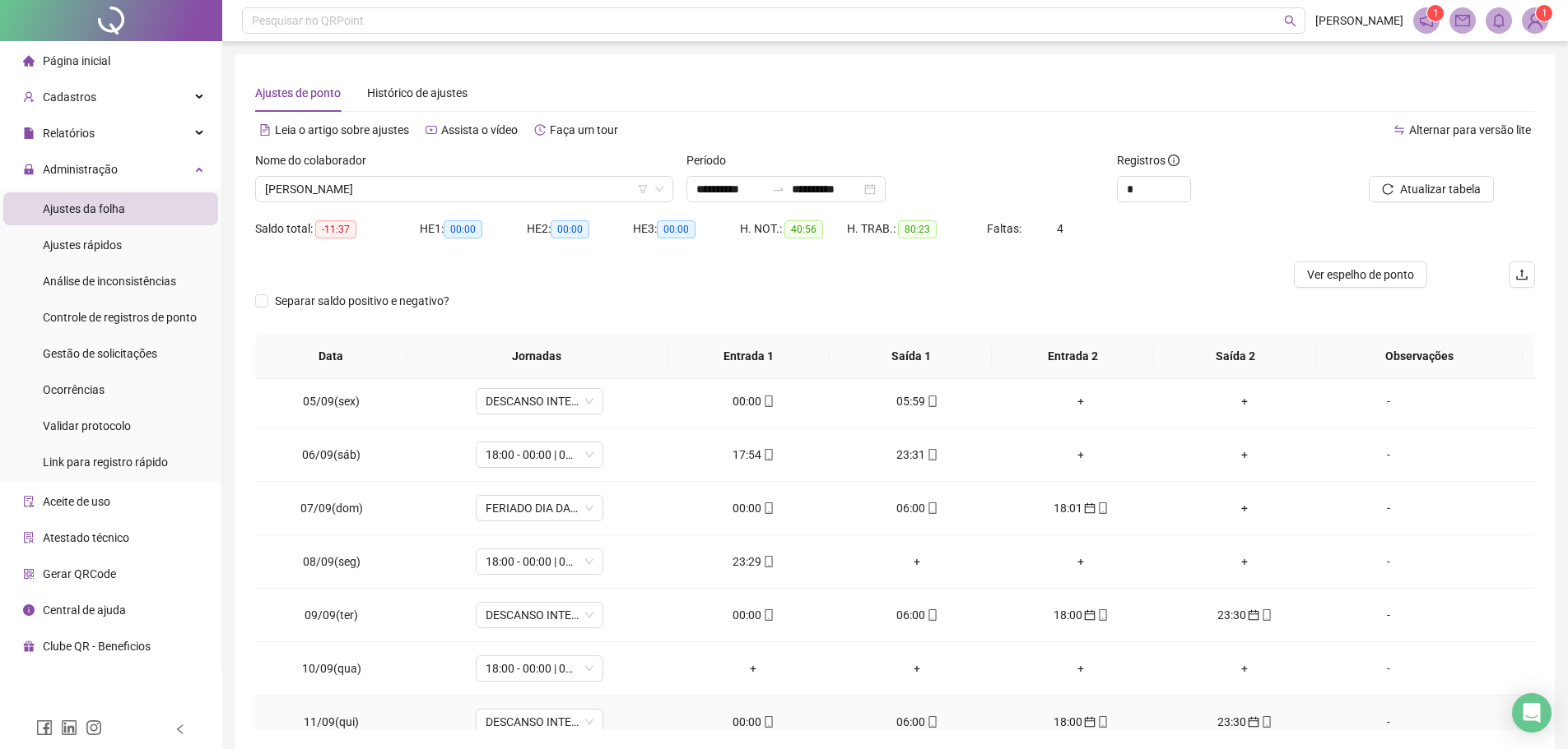
scroll to position [0, 0]
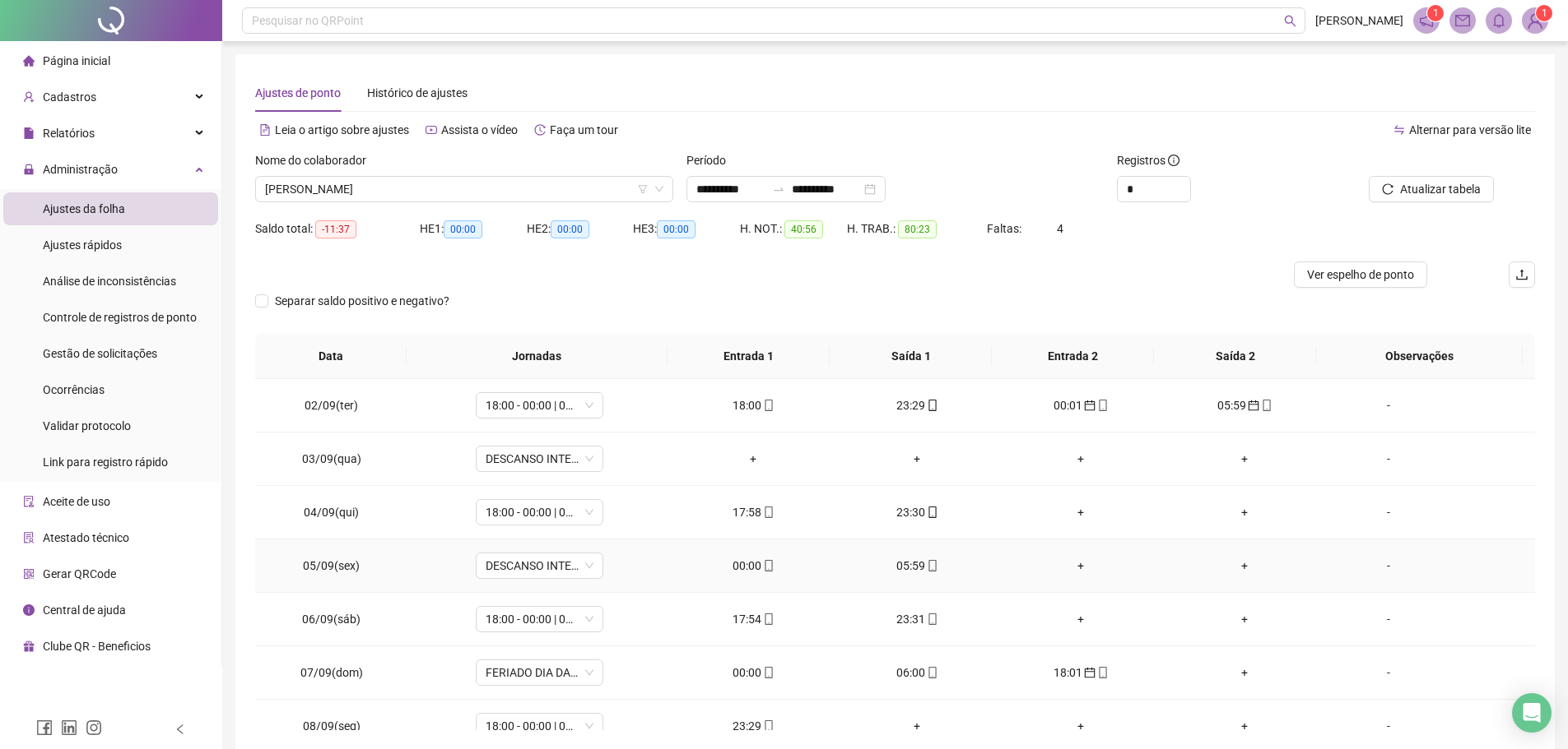
click at [763, 567] on icon "mobile" at bounding box center [768, 566] width 11 height 11
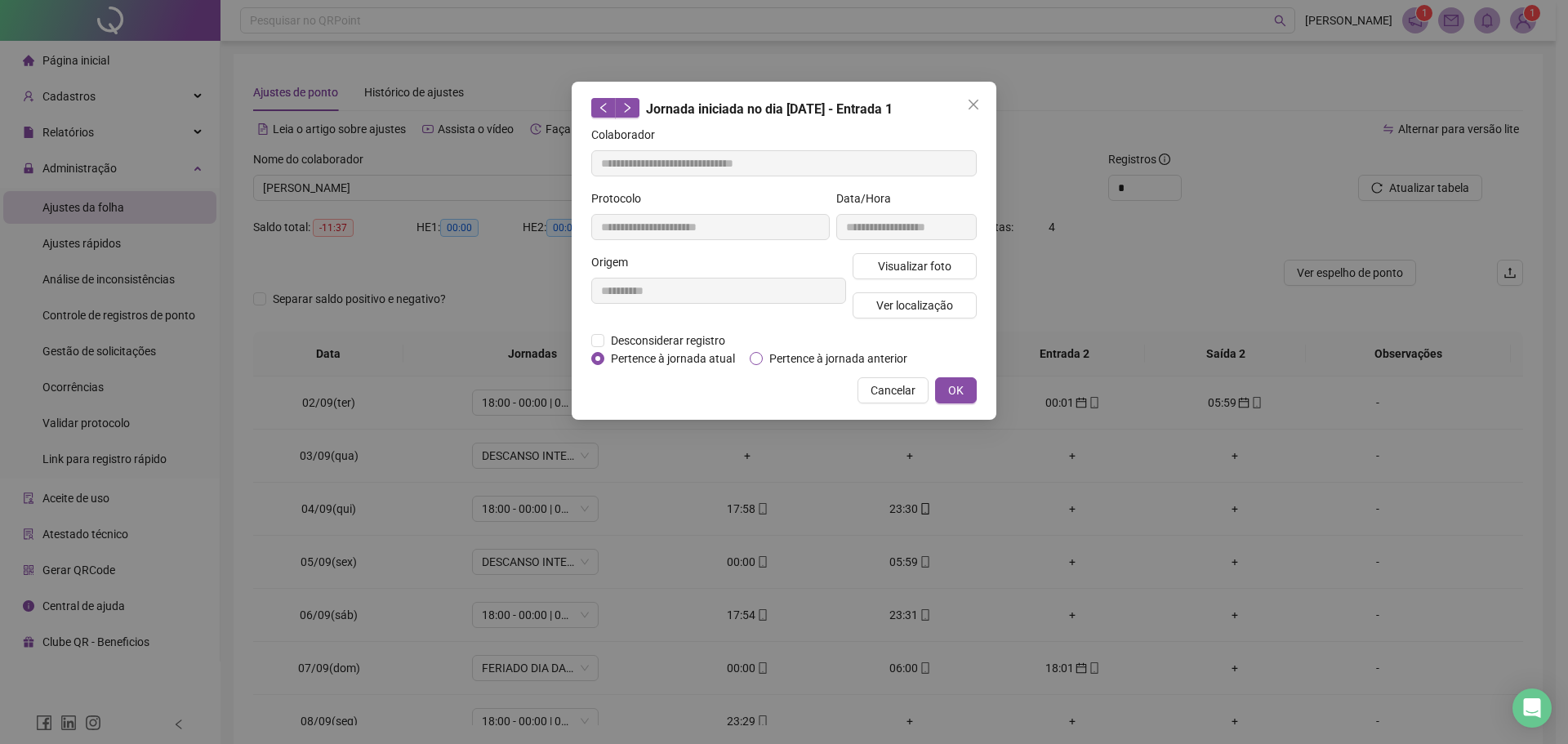
click at [772, 361] on span "Pertence à jornada anterior" at bounding box center [838, 358] width 151 height 18
type input "**********"
click at [969, 388] on button "OK" at bounding box center [956, 390] width 42 height 26
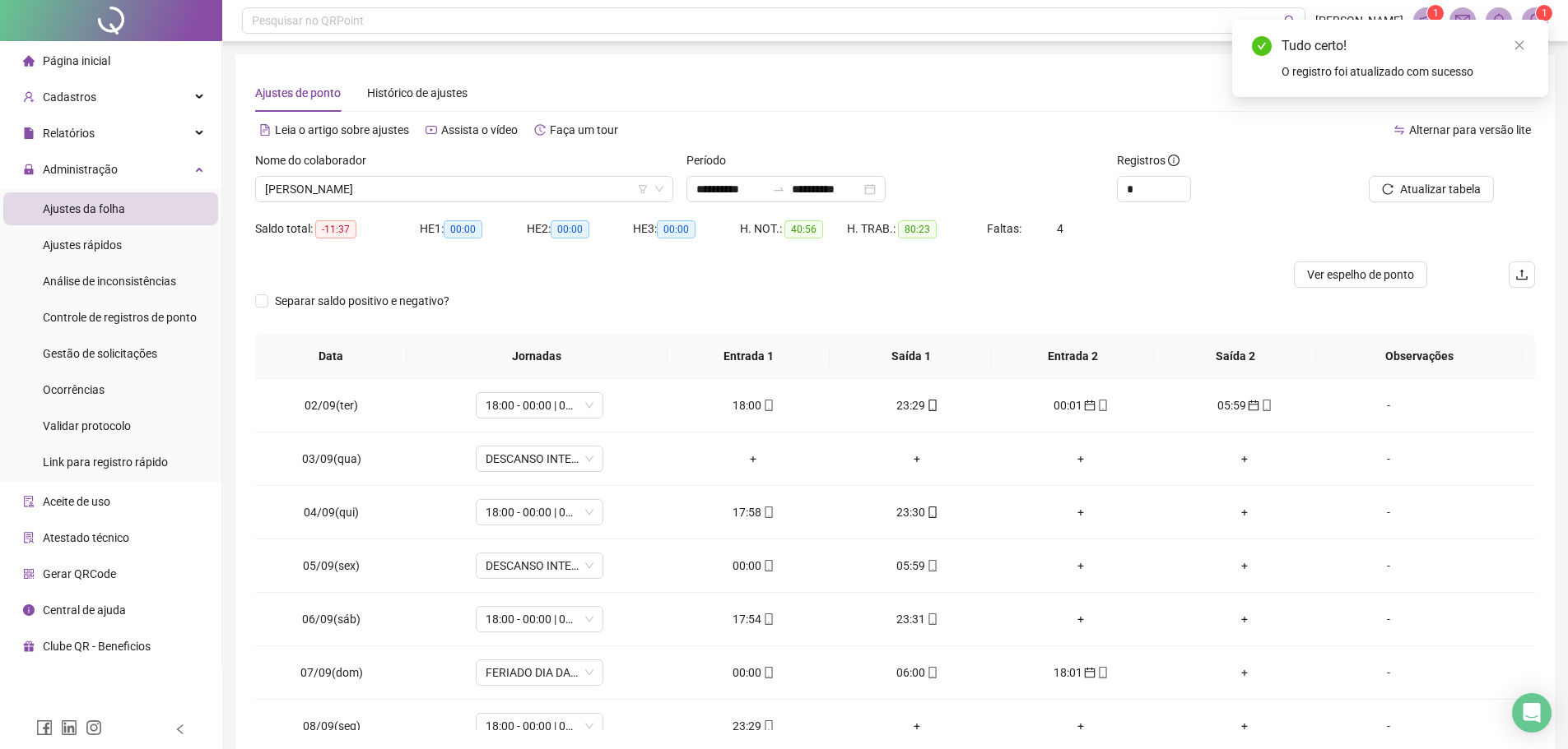
click at [1429, 175] on div at bounding box center [1413, 163] width 162 height 24
click at [1426, 189] on span "Atualizar tabela" at bounding box center [1440, 189] width 80 height 18
click at [761, 564] on span "mobile" at bounding box center [767, 566] width 13 height 11
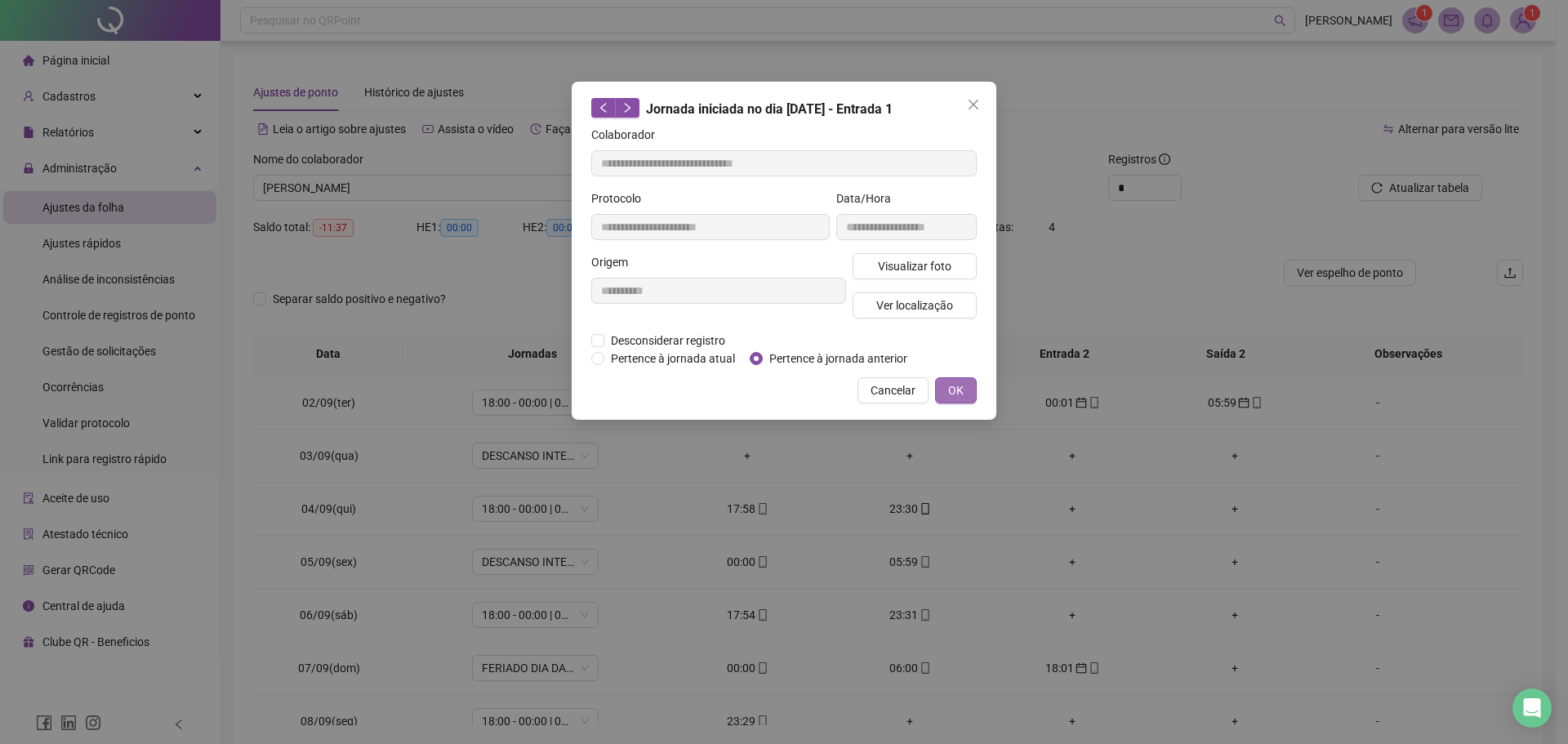
click at [962, 388] on span "OK" at bounding box center [956, 390] width 16 height 18
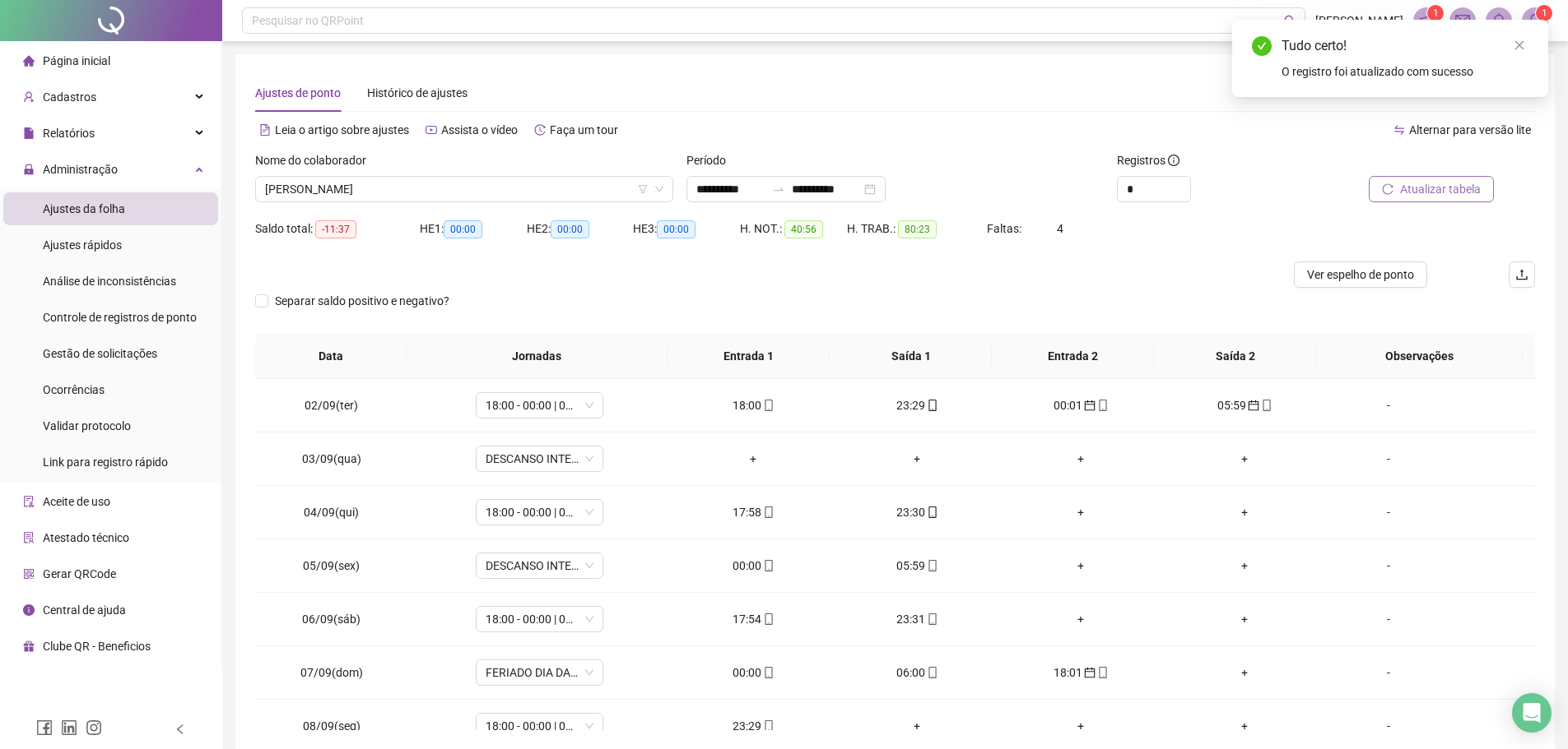
click at [1410, 179] on button "Atualizar tabela" at bounding box center [1431, 189] width 125 height 26
click at [750, 569] on div "05:59" at bounding box center [753, 566] width 137 height 18
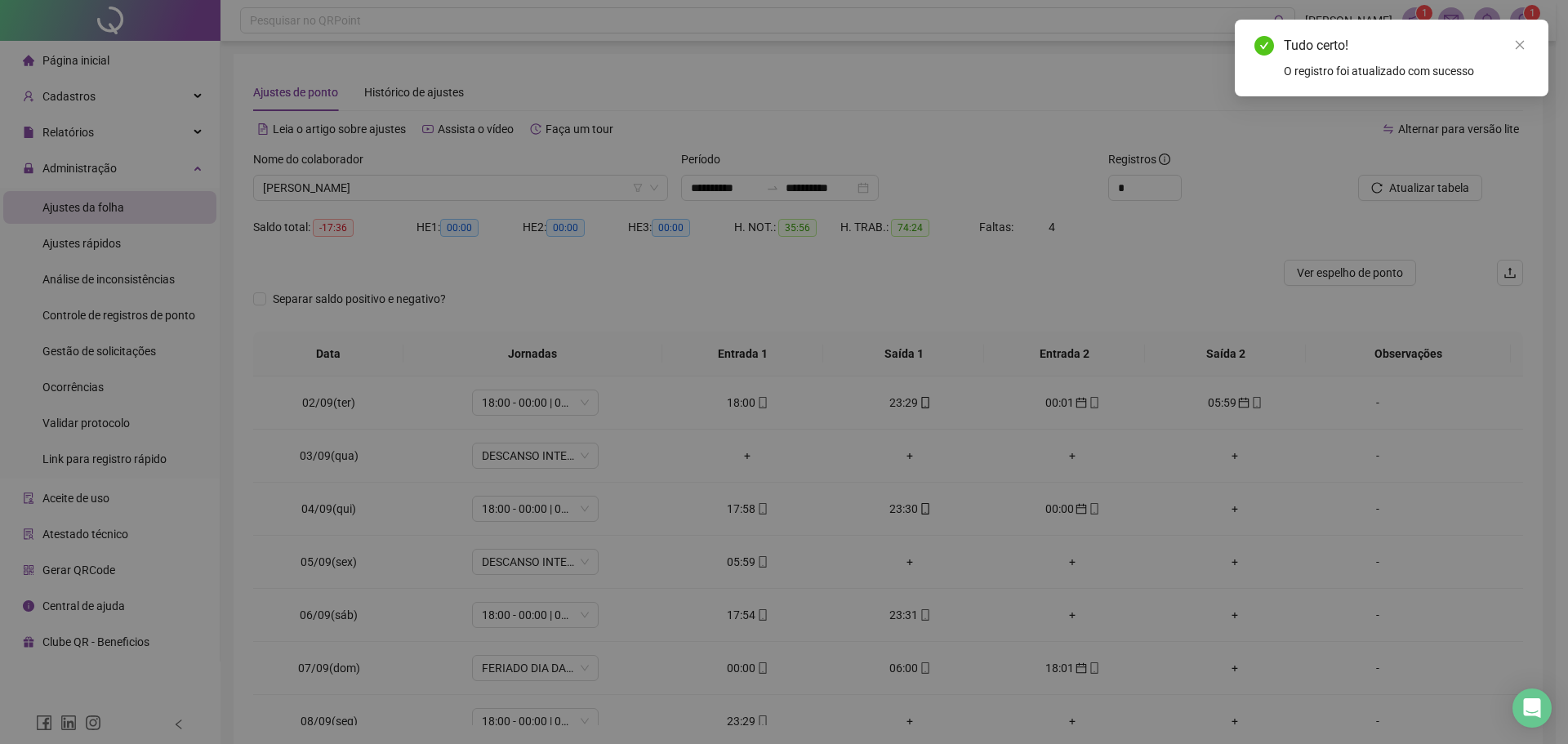
type input "**********"
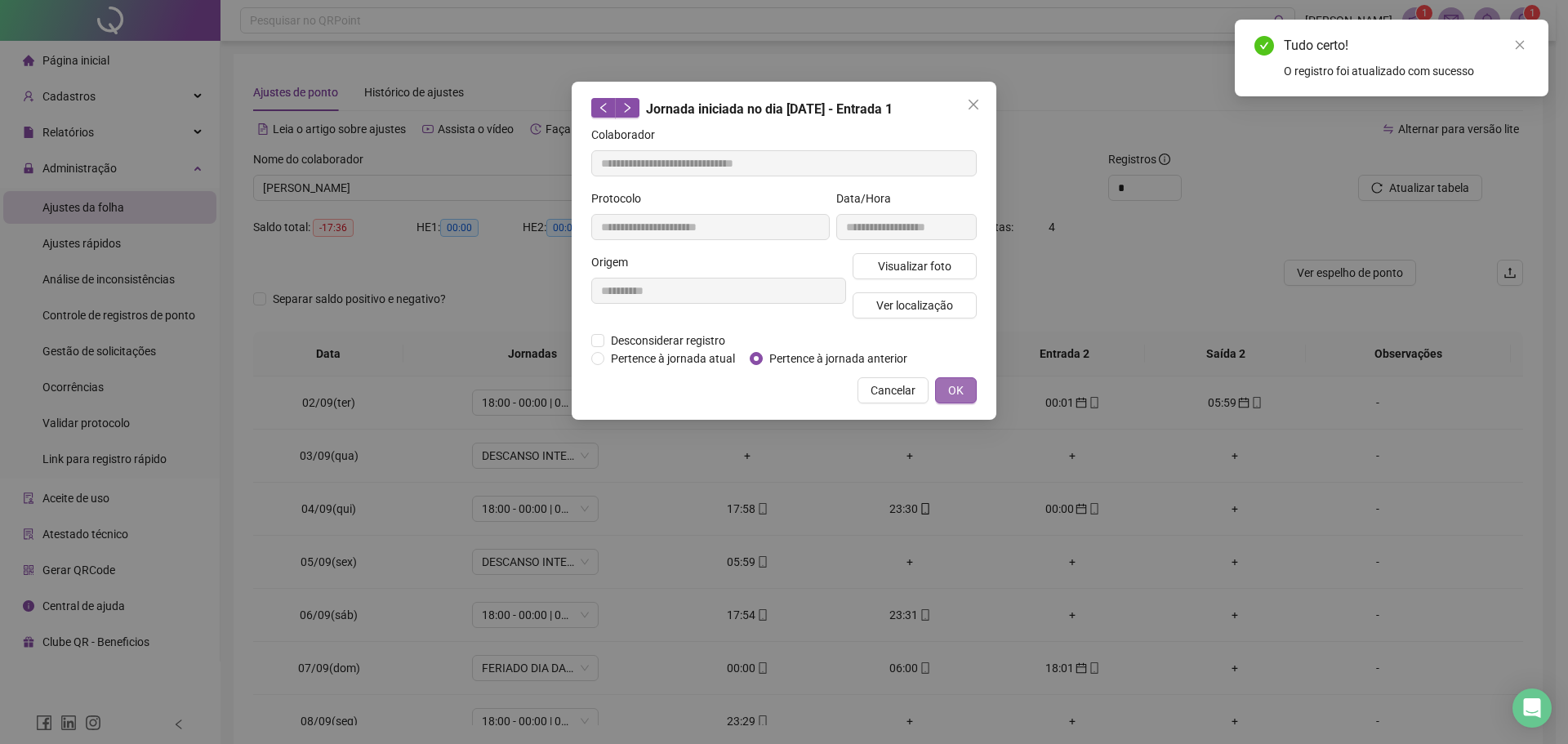
click at [959, 388] on span "OK" at bounding box center [956, 390] width 16 height 18
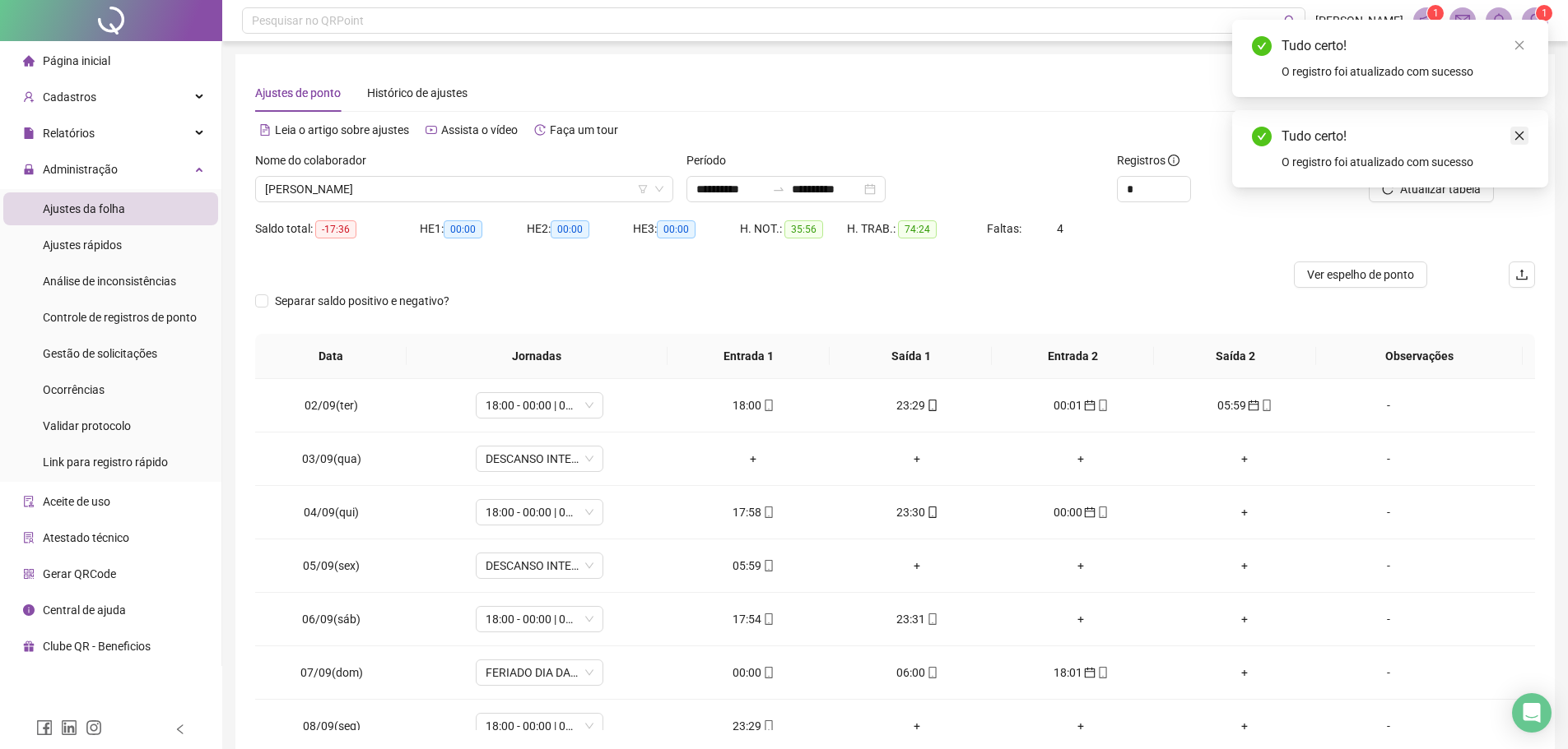
click at [1523, 132] on icon "close" at bounding box center [1518, 135] width 11 height 11
click at [1430, 191] on span "Atualizar tabela" at bounding box center [1440, 189] width 80 height 18
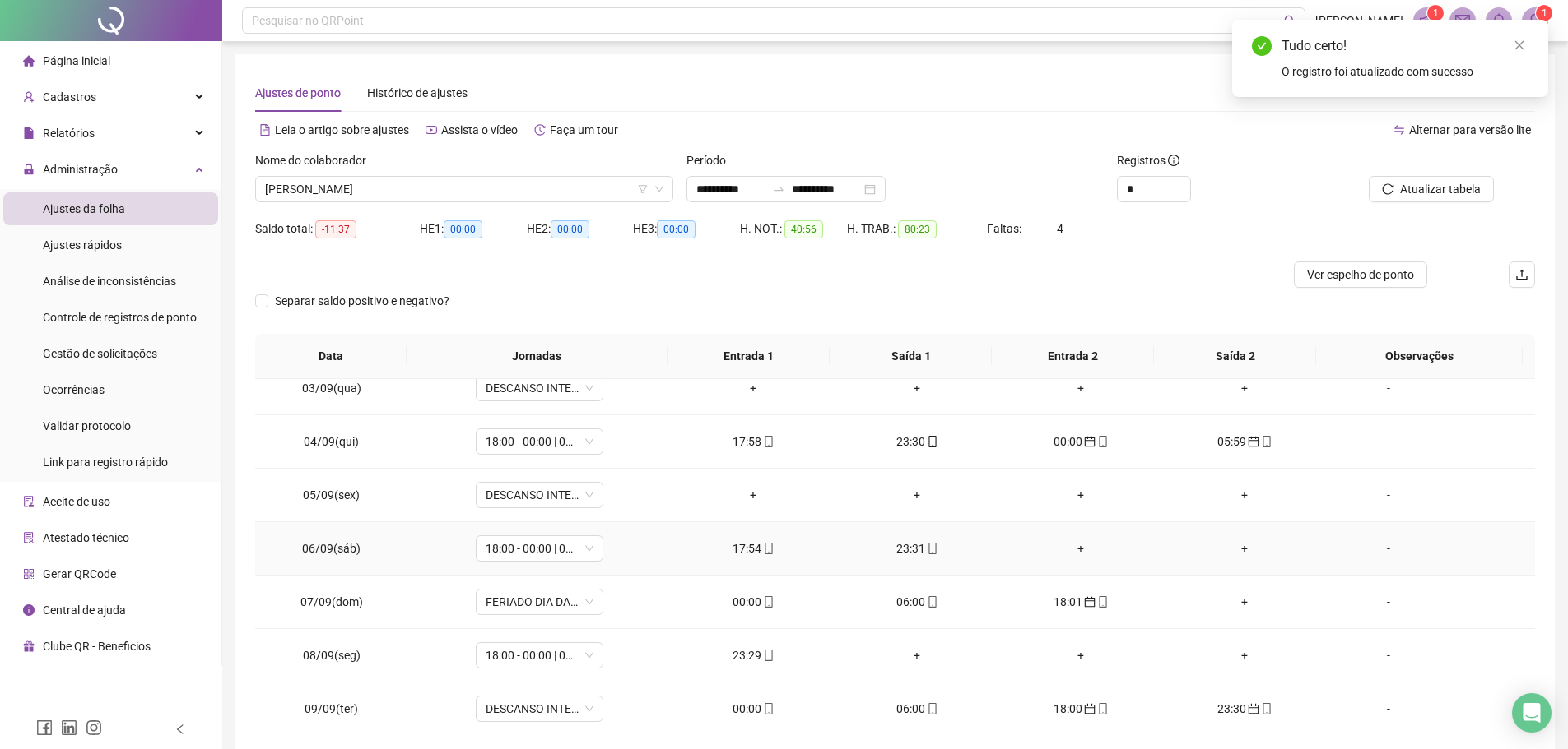
scroll to position [164, 0]
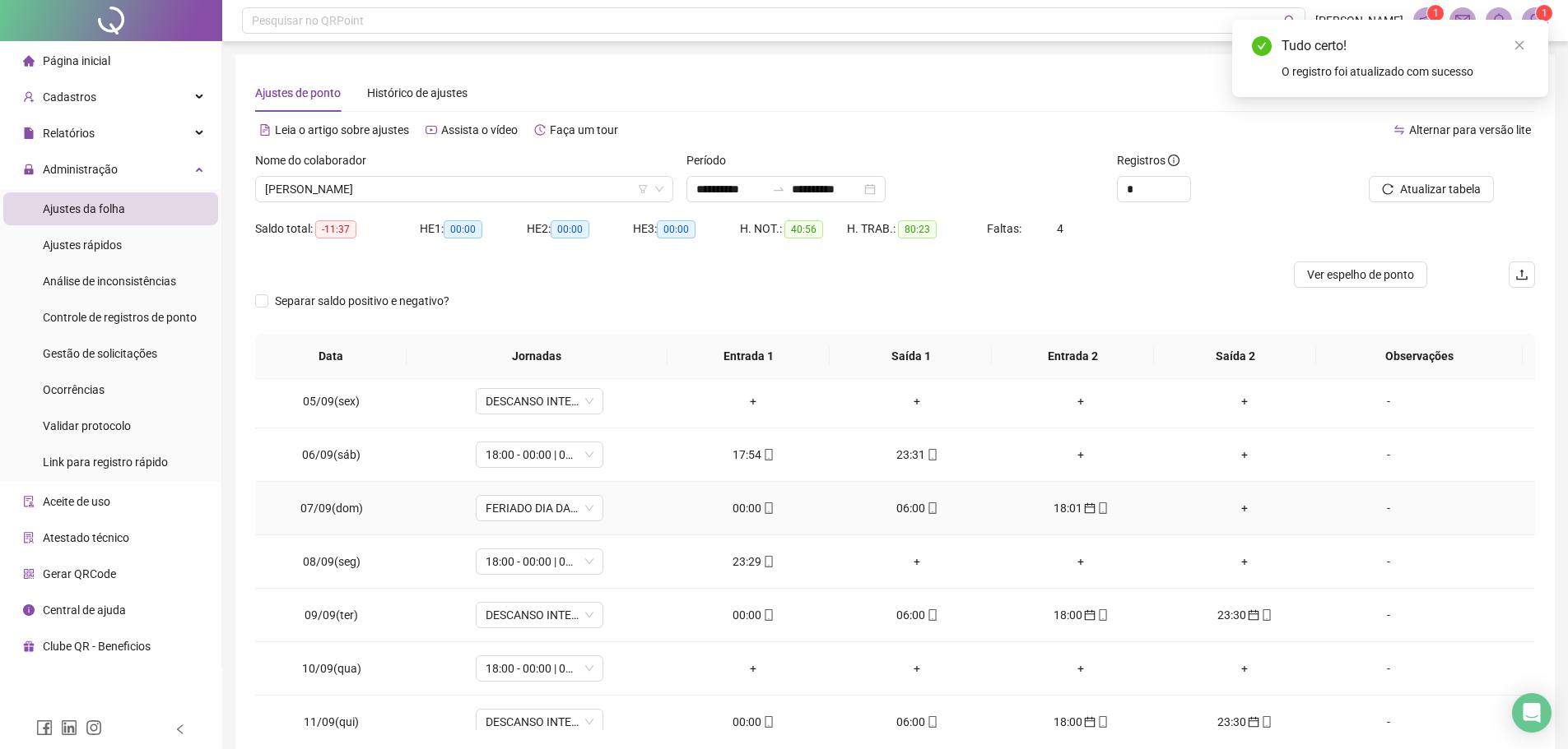
click at [764, 502] on span at bounding box center [767, 508] width 13 height 13
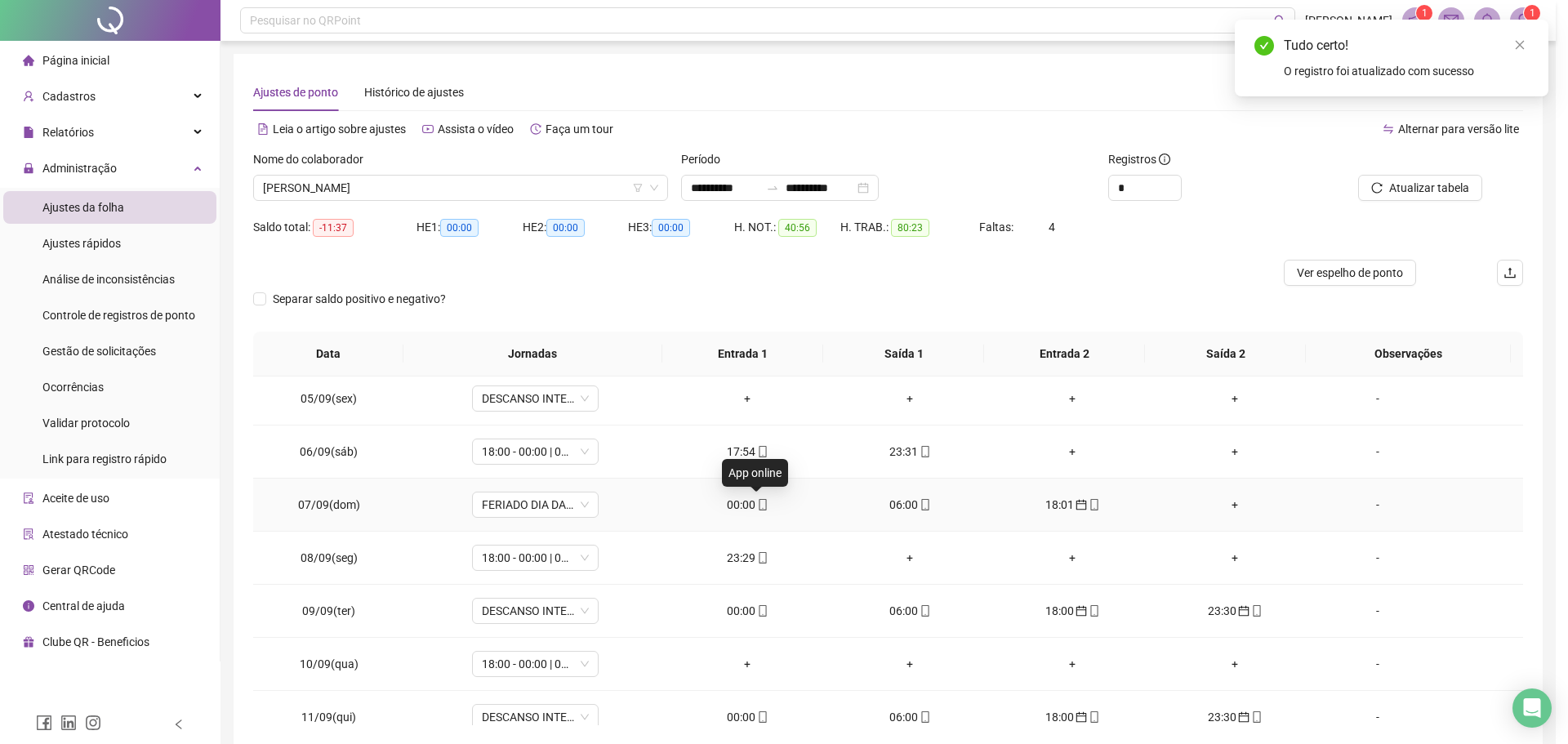
type input "**********"
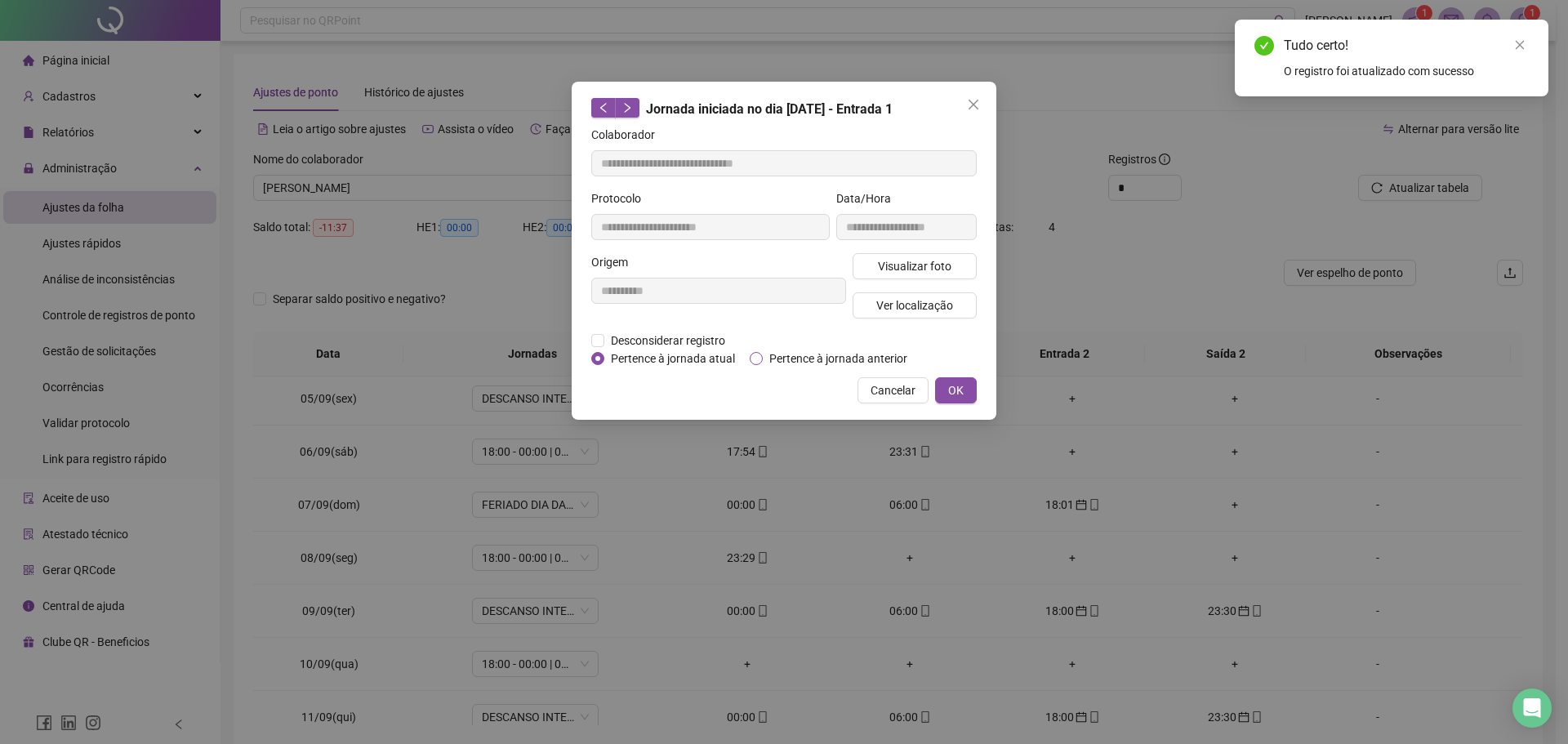
click at [765, 356] on span "Pertence à jornada anterior" at bounding box center [838, 358] width 151 height 18
click at [946, 388] on button "OK" at bounding box center [956, 390] width 42 height 26
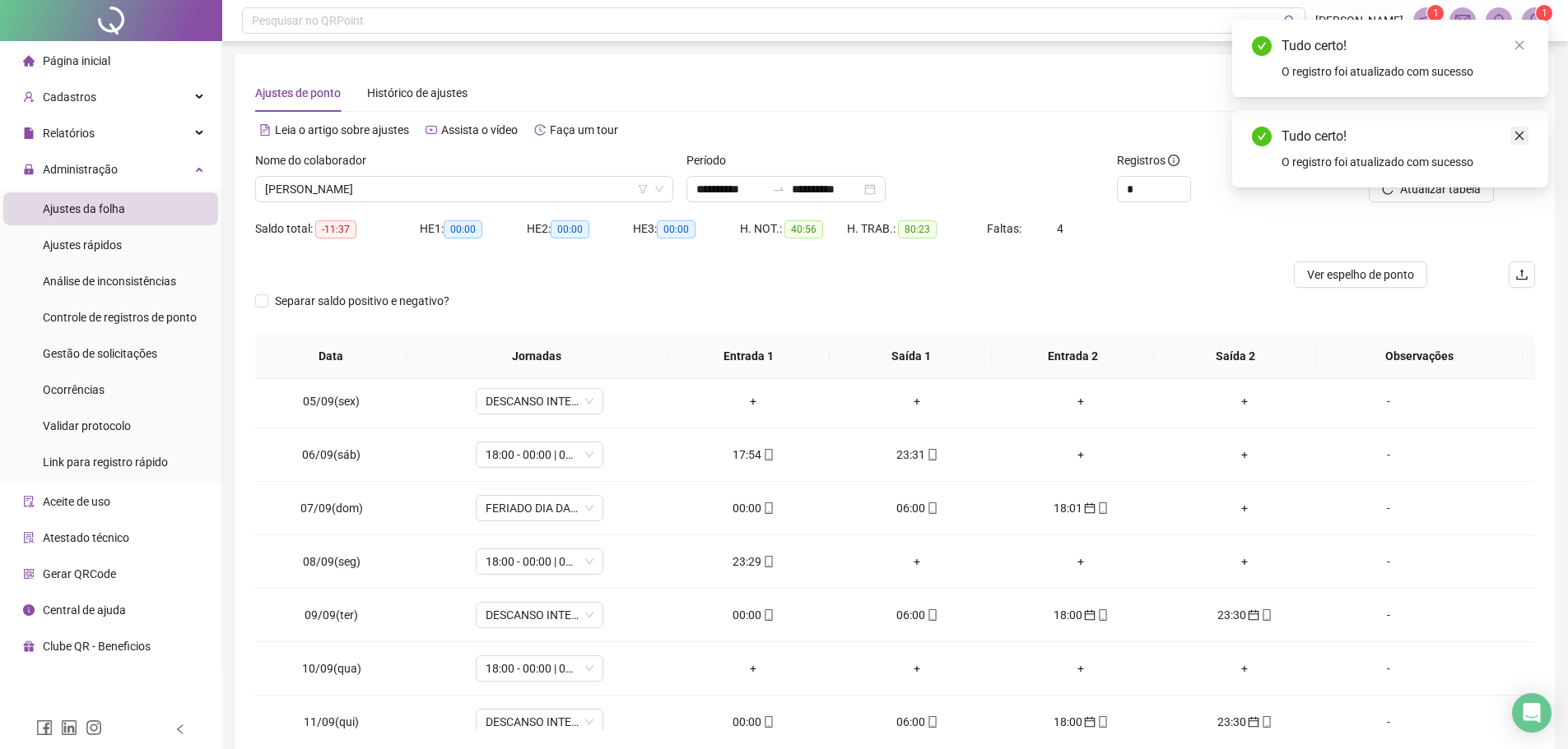
click at [1514, 138] on icon "close" at bounding box center [1518, 135] width 11 height 11
click at [1441, 189] on span "Atualizar tabela" at bounding box center [1440, 189] width 80 height 18
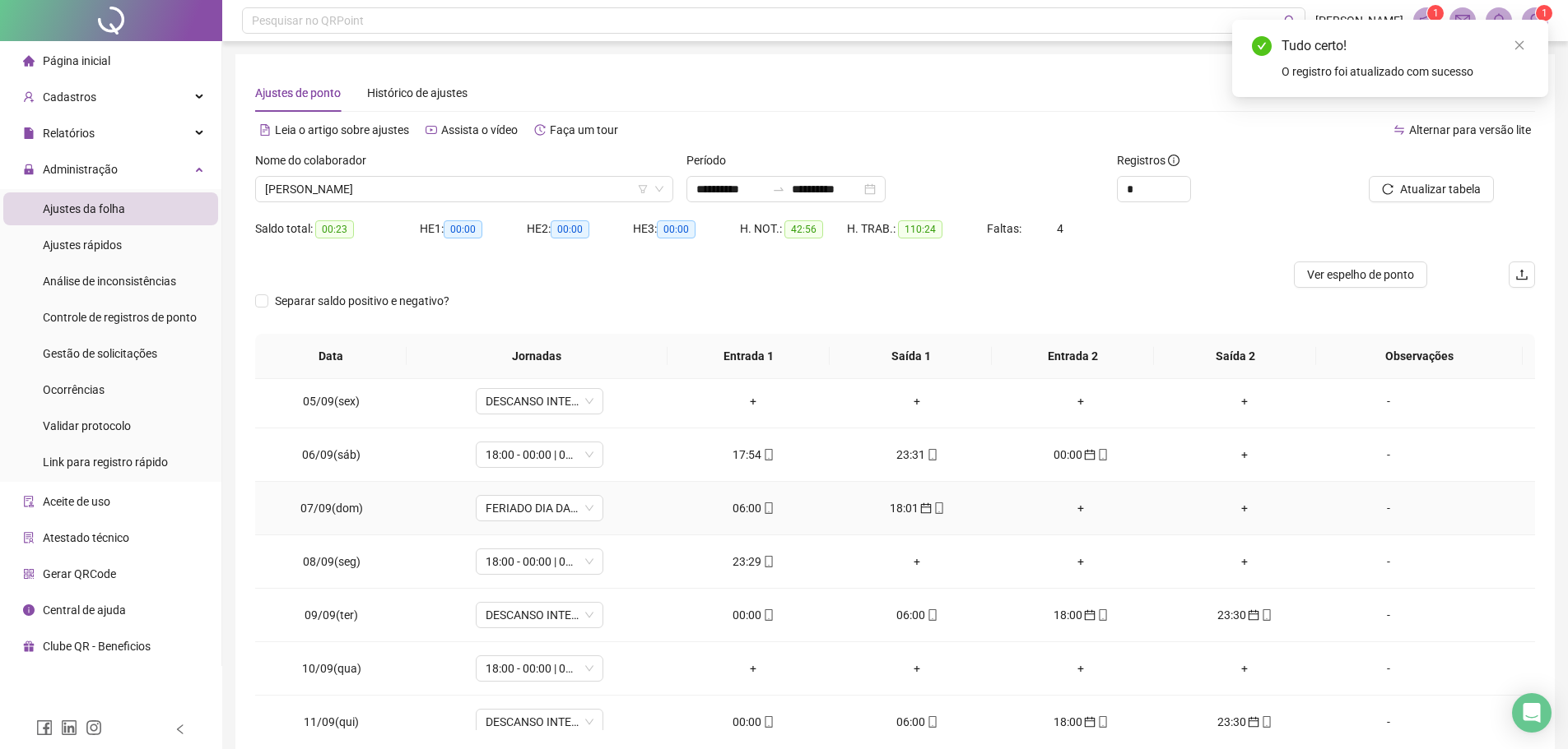
click at [748, 515] on div "06:00" at bounding box center [753, 508] width 137 height 18
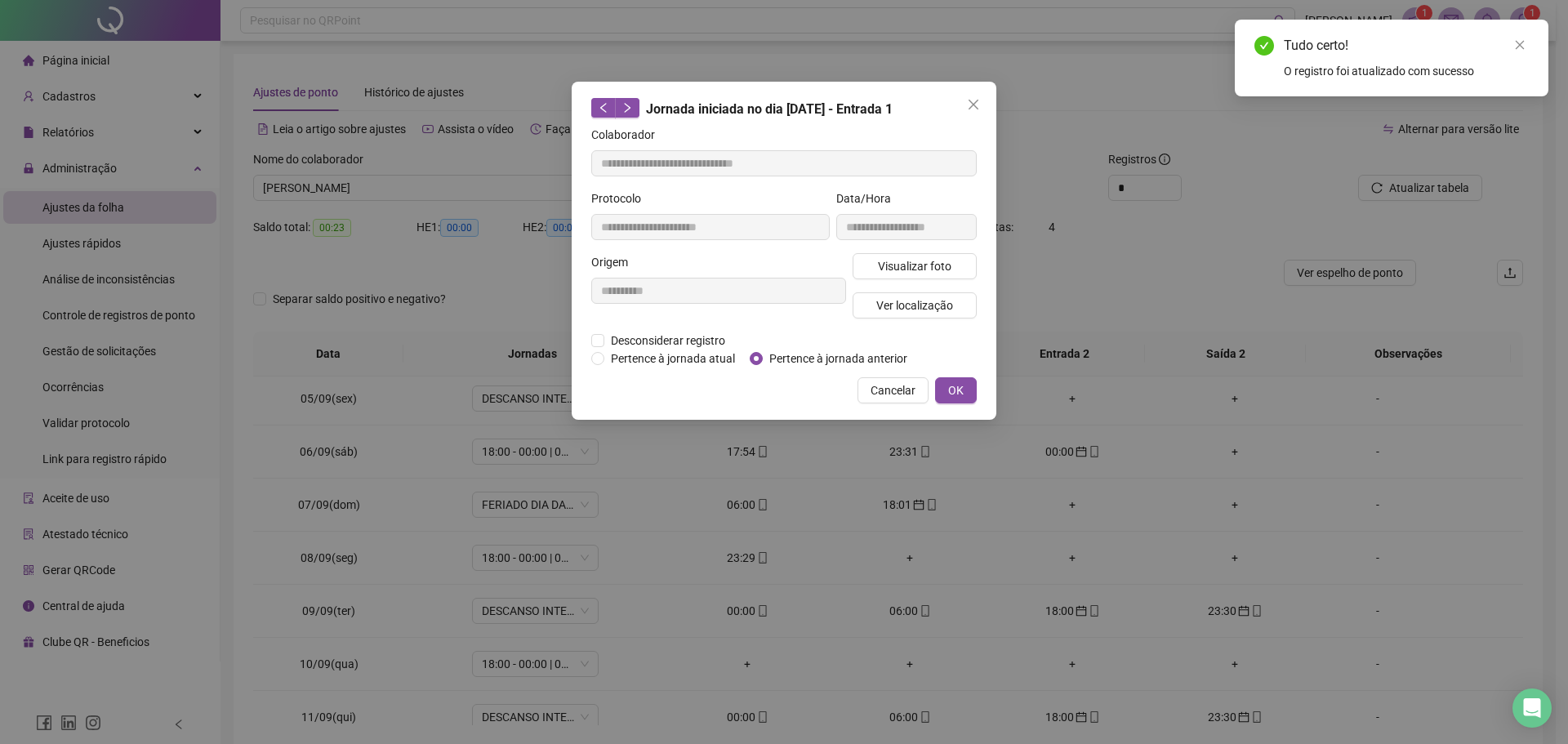
type input "**********"
click at [766, 362] on span "Pertence à jornada anterior" at bounding box center [838, 358] width 151 height 18
click at [955, 386] on span "OK" at bounding box center [956, 390] width 16 height 18
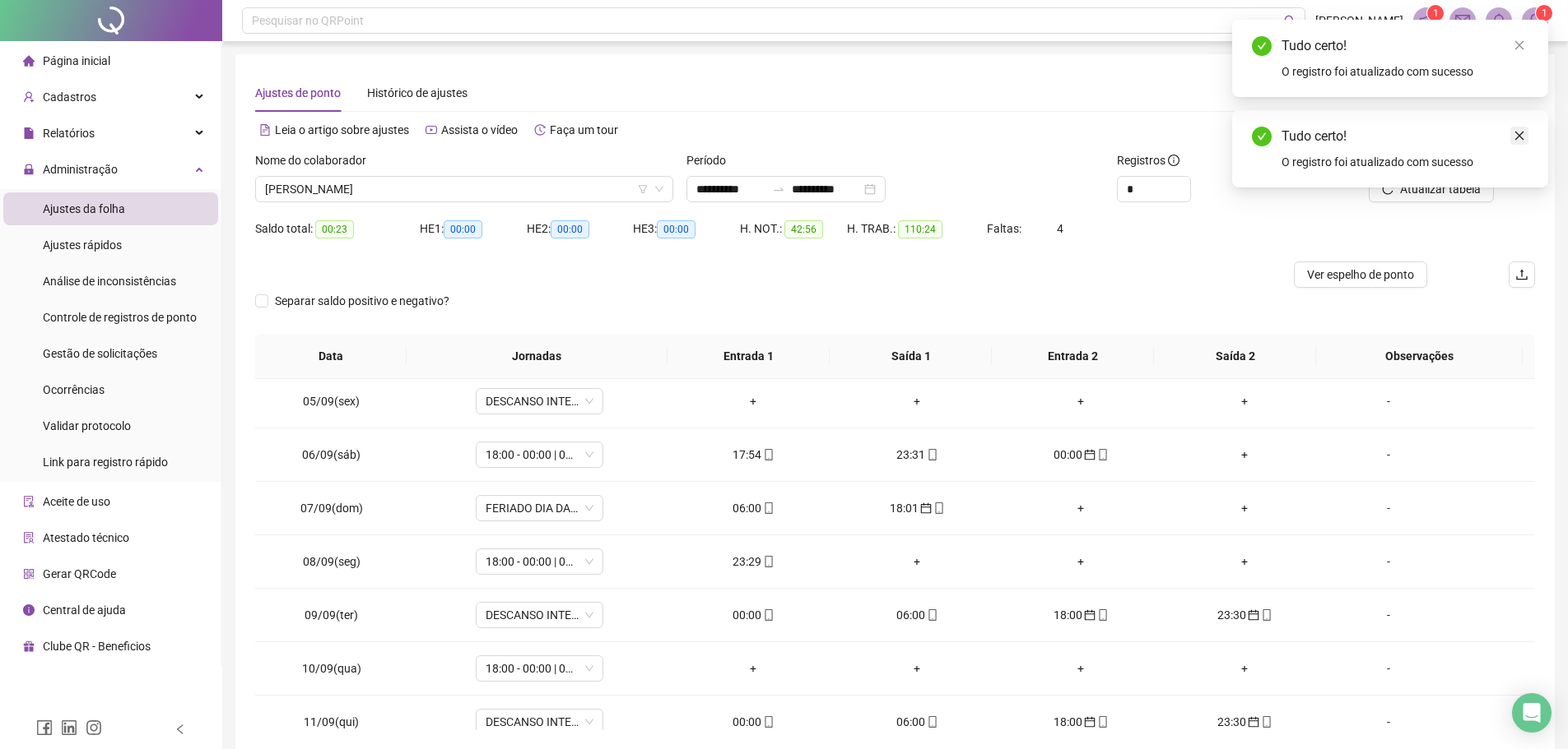
click at [1515, 134] on icon "close" at bounding box center [1518, 135] width 11 height 11
click at [1434, 184] on span "Atualizar tabela" at bounding box center [1440, 189] width 80 height 18
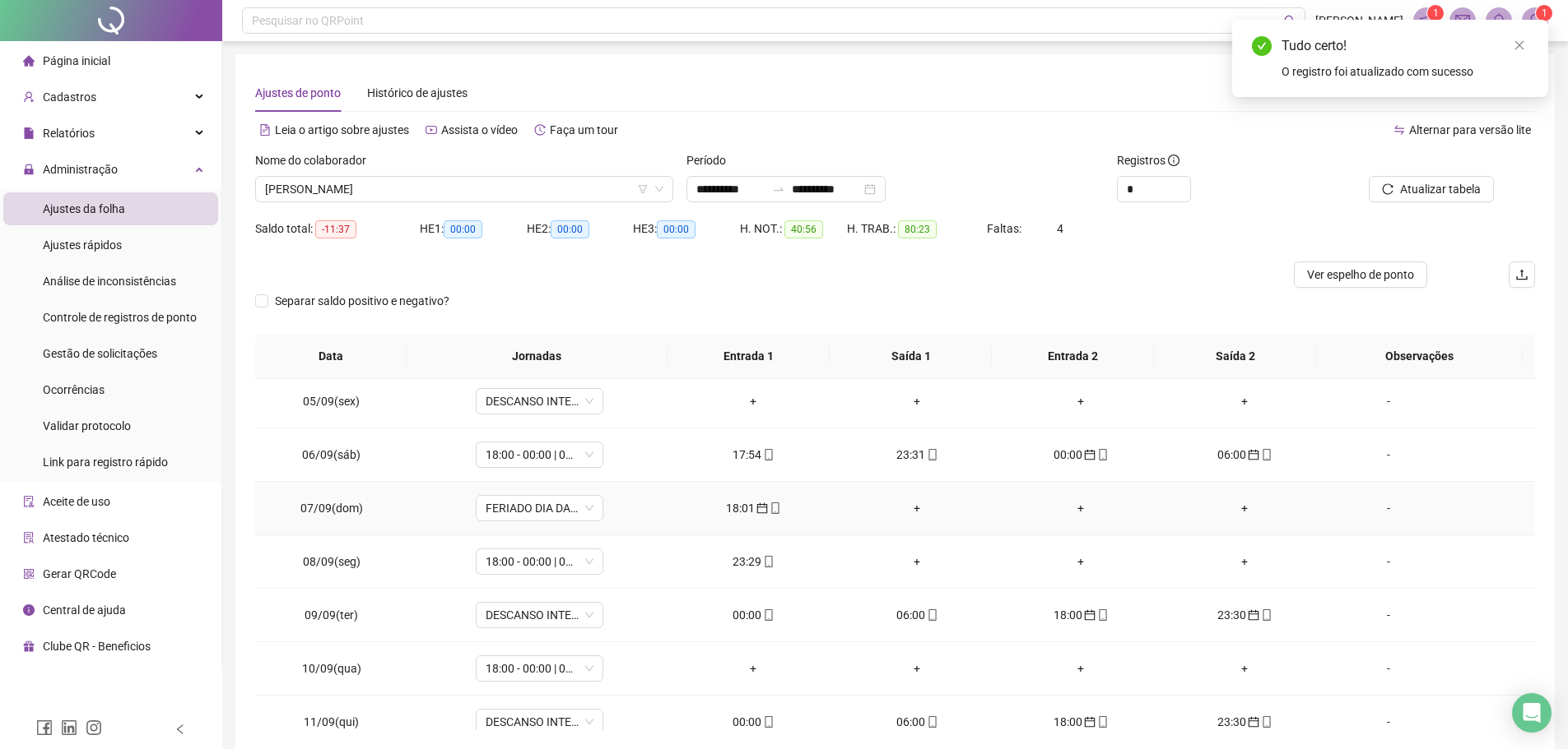
click at [748, 504] on div "18:01" at bounding box center [753, 508] width 137 height 18
type input "**********"
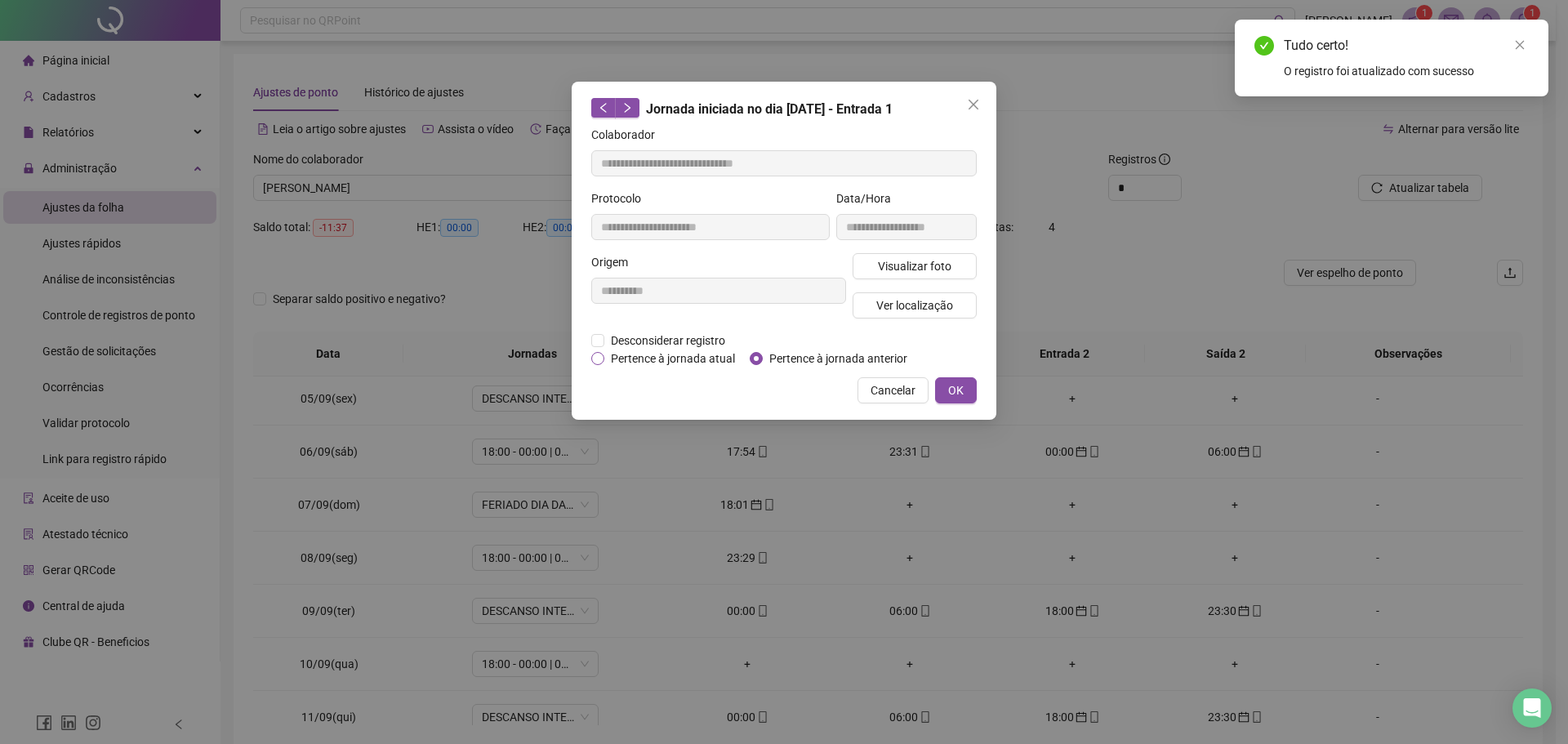
click at [680, 360] on span "Pertence à jornada atual" at bounding box center [673, 358] width 137 height 18
click at [955, 388] on span "OK" at bounding box center [956, 390] width 16 height 18
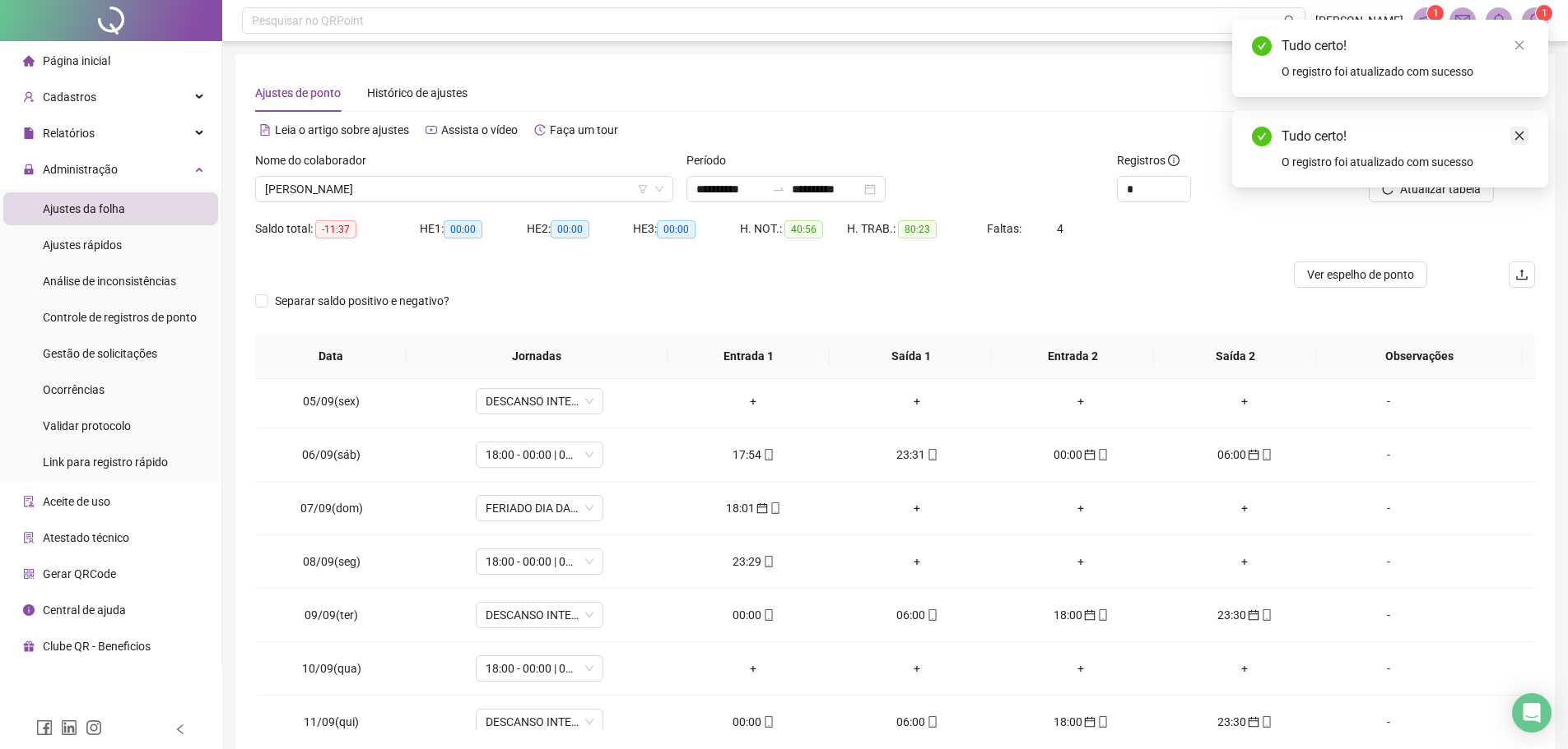
click at [1526, 131] on link "Close" at bounding box center [1519, 135] width 18 height 18
click at [1440, 187] on span "Atualizar tabela" at bounding box center [1440, 189] width 80 height 18
click at [750, 613] on div "00:00" at bounding box center [753, 615] width 137 height 18
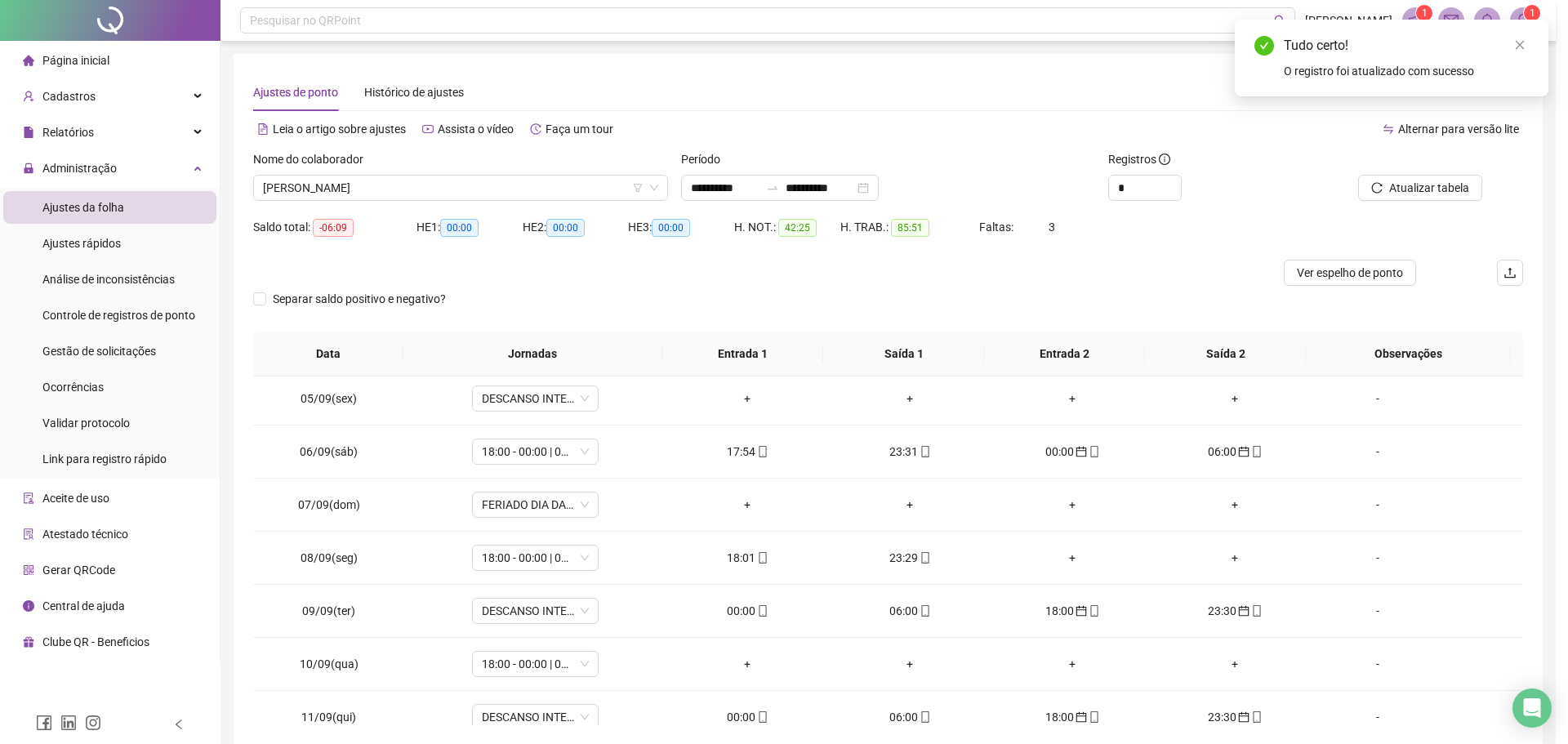
type input "**********"
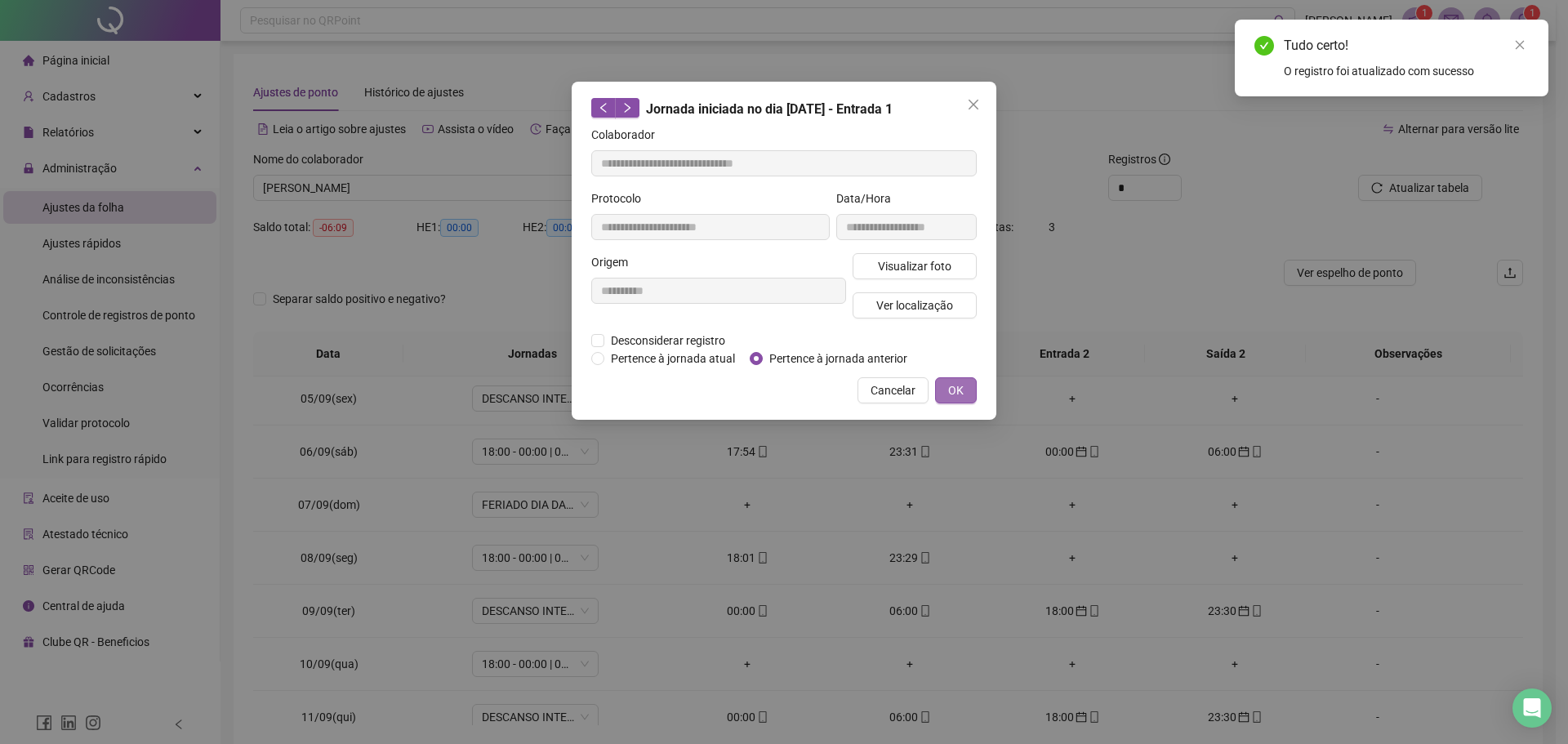
click at [950, 388] on span "OK" at bounding box center [956, 390] width 16 height 18
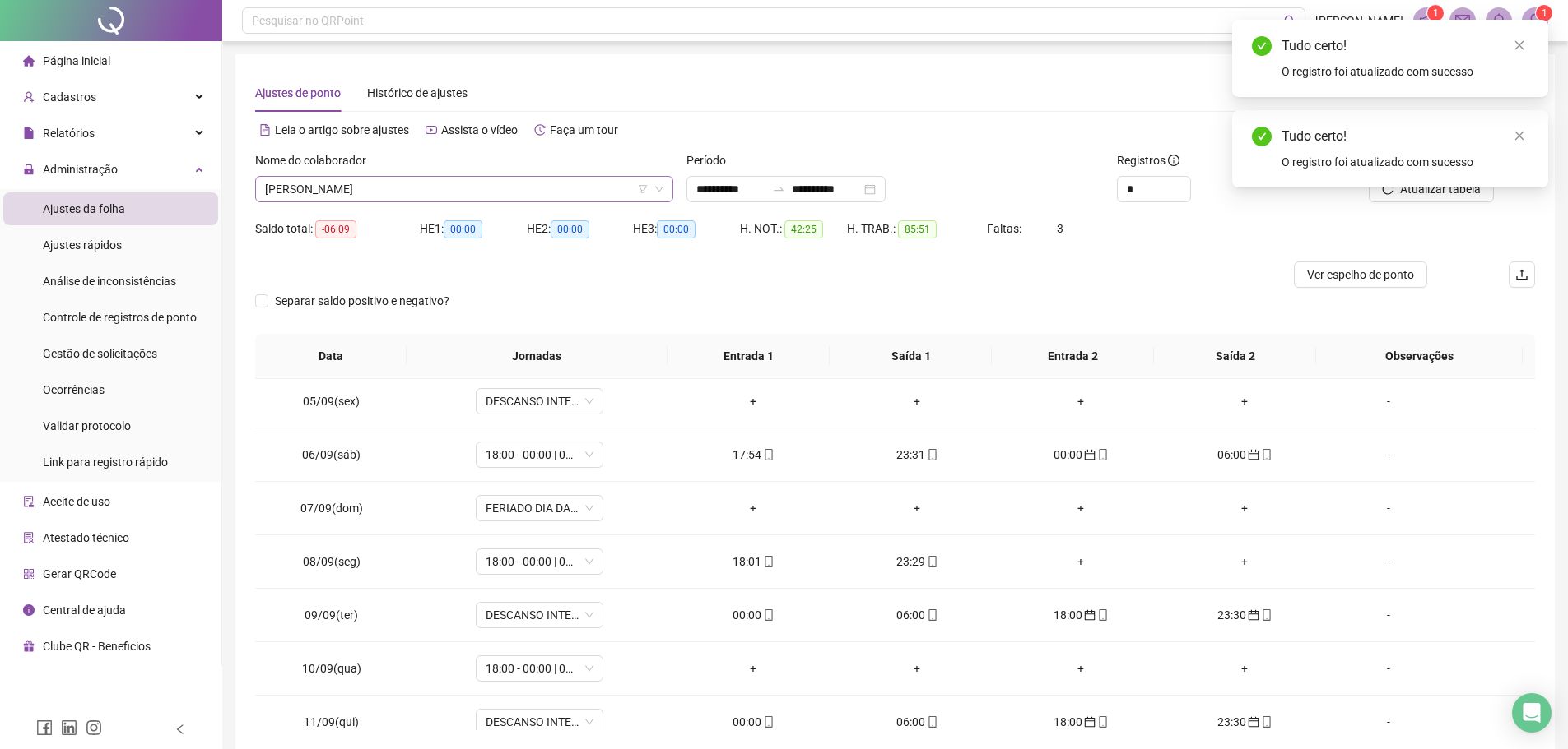
click at [510, 182] on span "[PERSON_NAME]" at bounding box center [464, 189] width 398 height 24
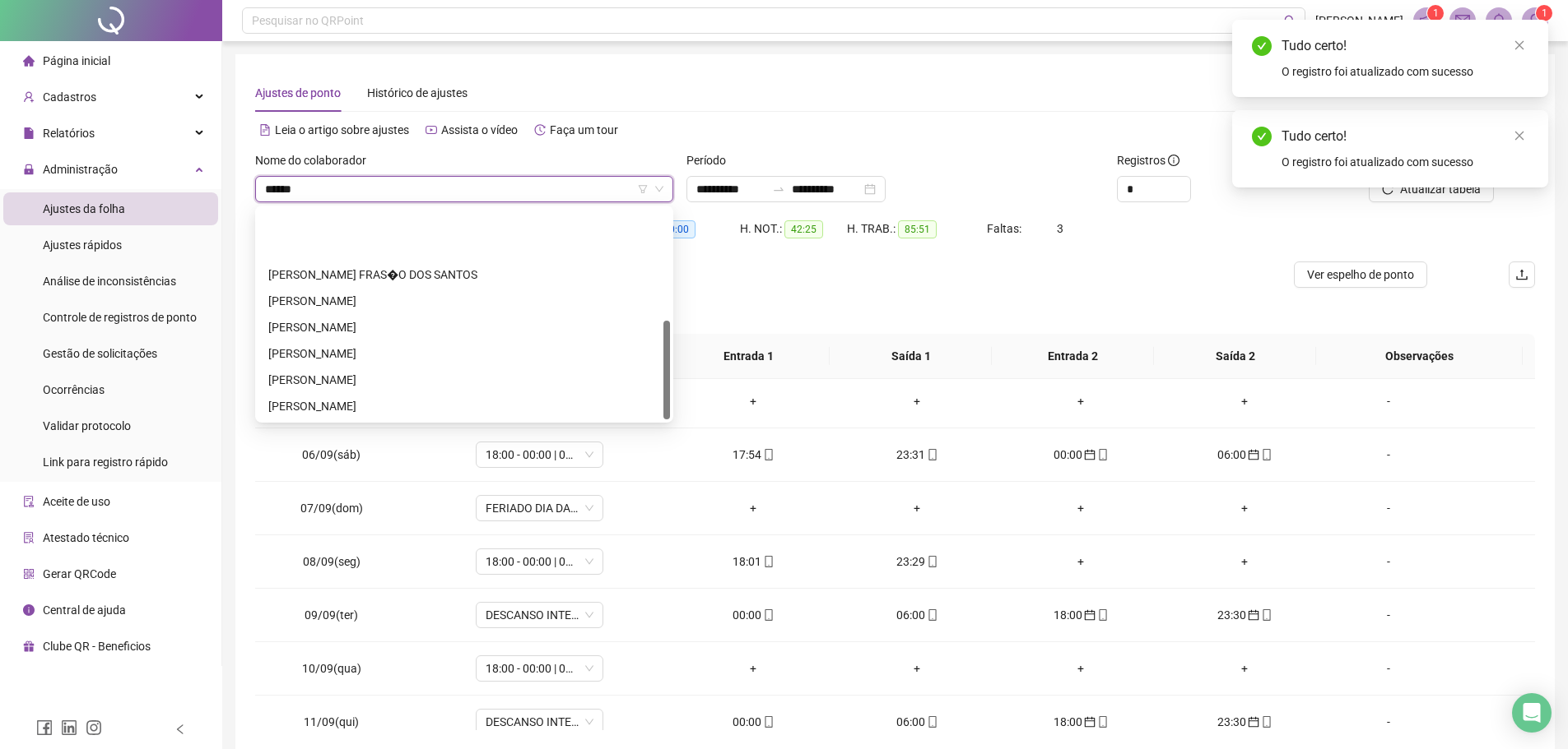
type input "*******"
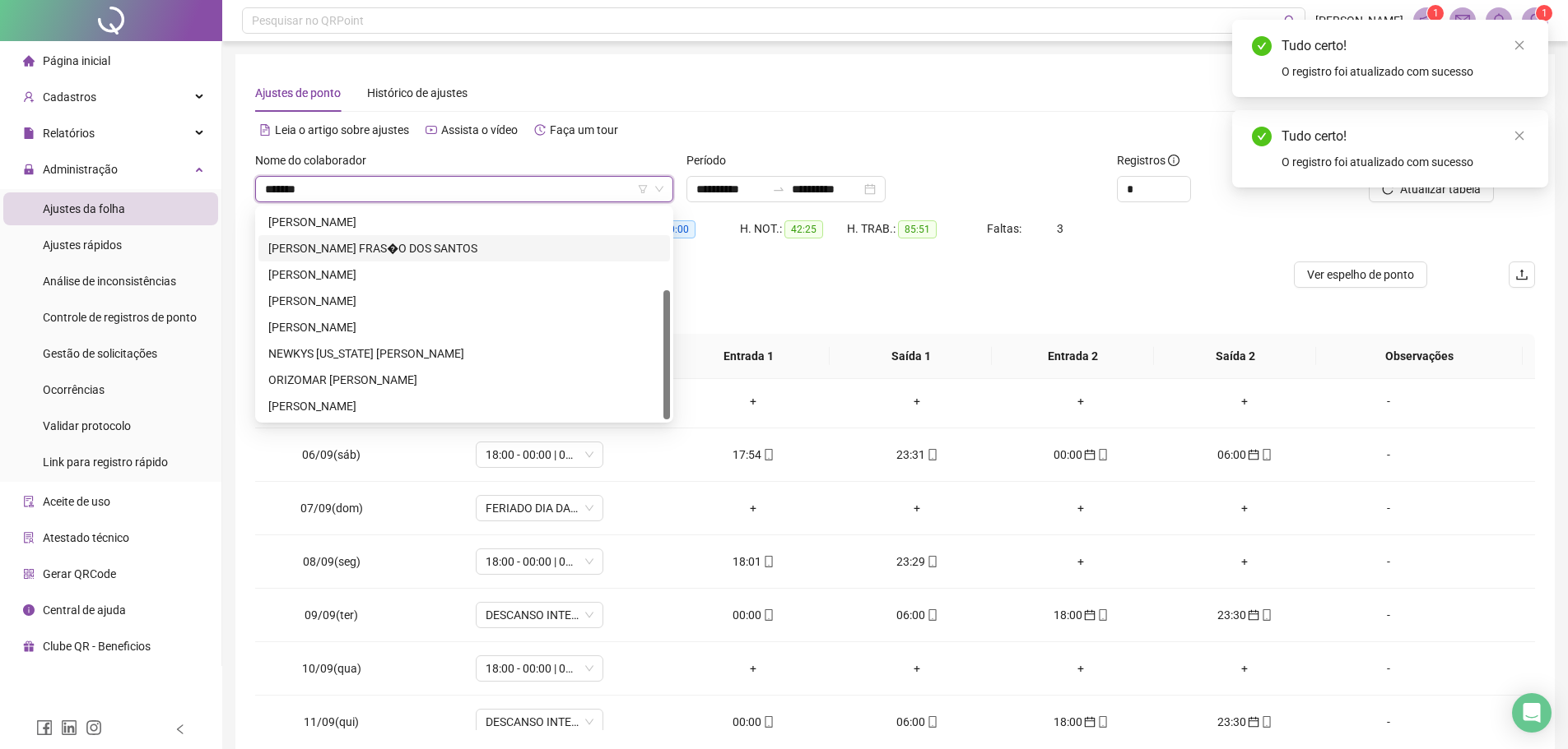
click at [494, 242] on div "FRANCISCO JADSON FRAS�O DOS SANTOS" at bounding box center [464, 248] width 391 height 18
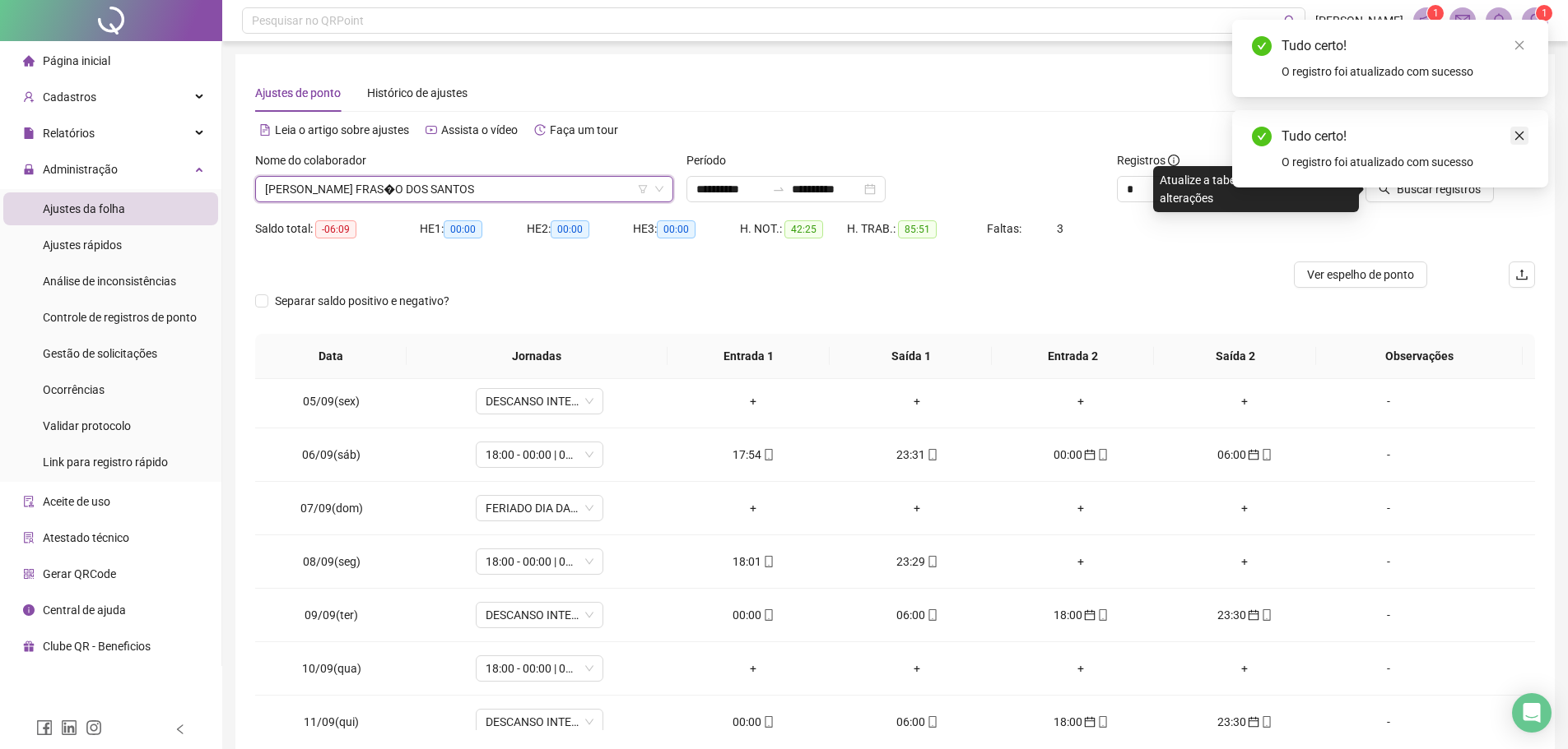
click at [1517, 131] on icon "close" at bounding box center [1518, 135] width 11 height 11
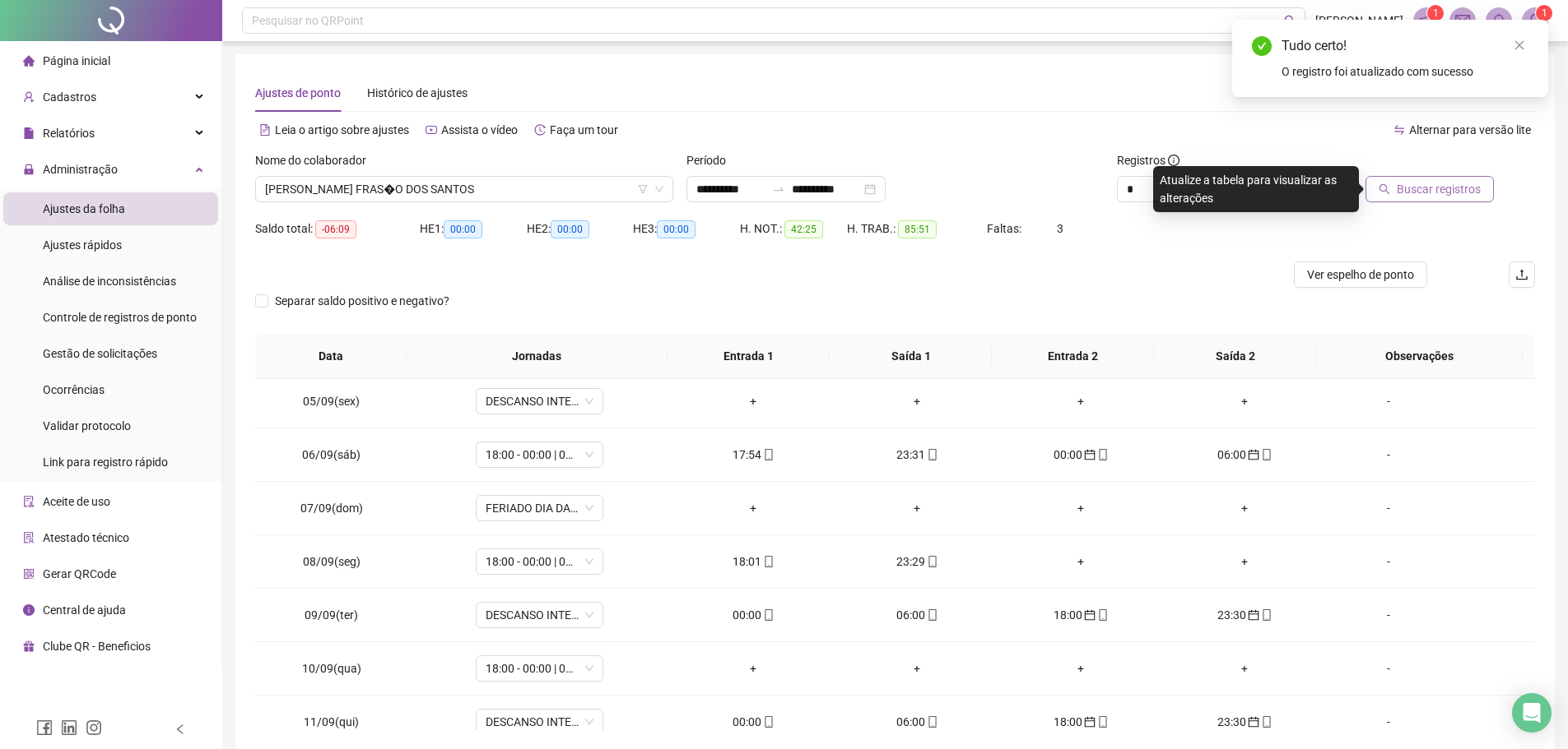
click at [1444, 185] on span "Buscar registros" at bounding box center [1439, 189] width 84 height 18
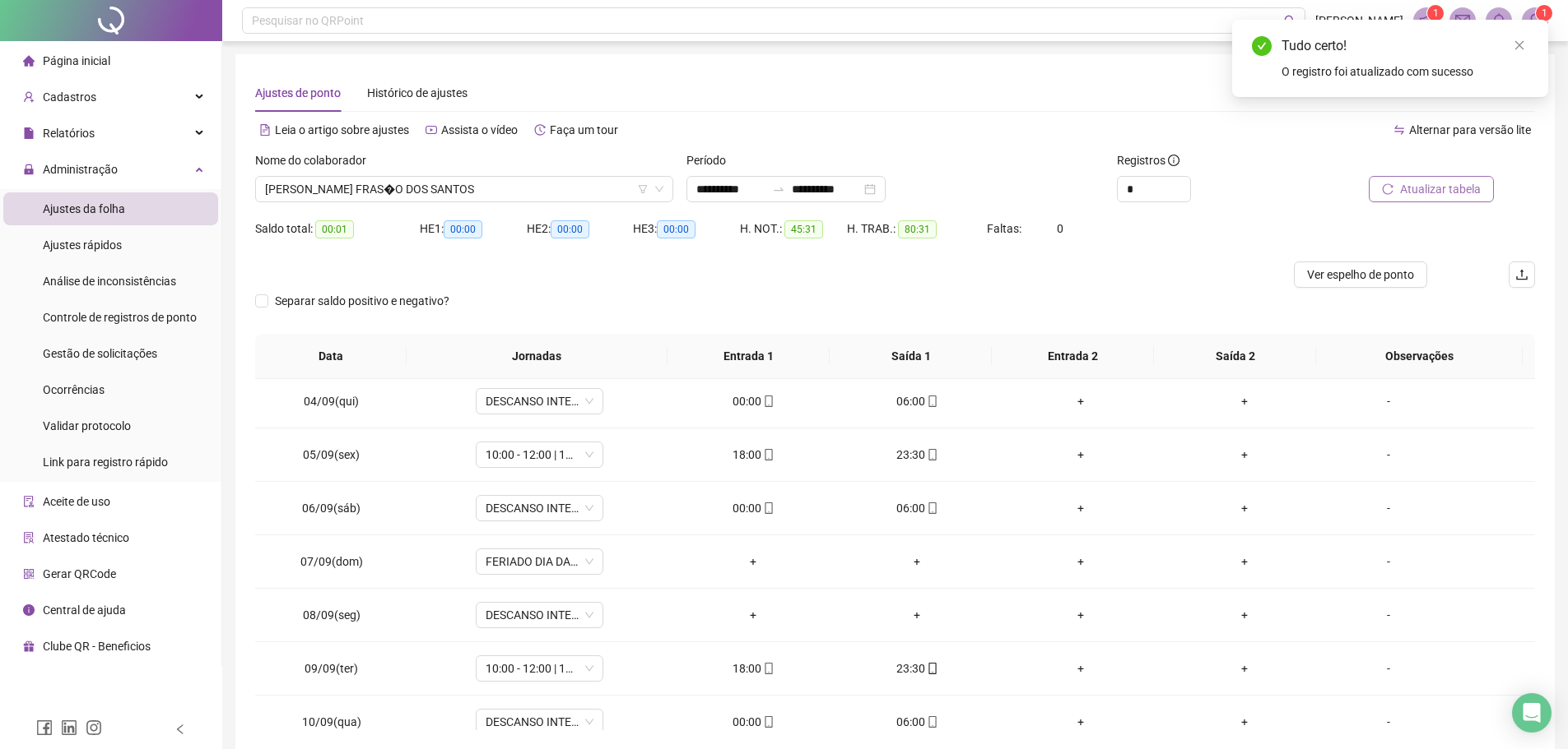
click at [1416, 184] on span "Atualizar tabela" at bounding box center [1440, 189] width 80 height 18
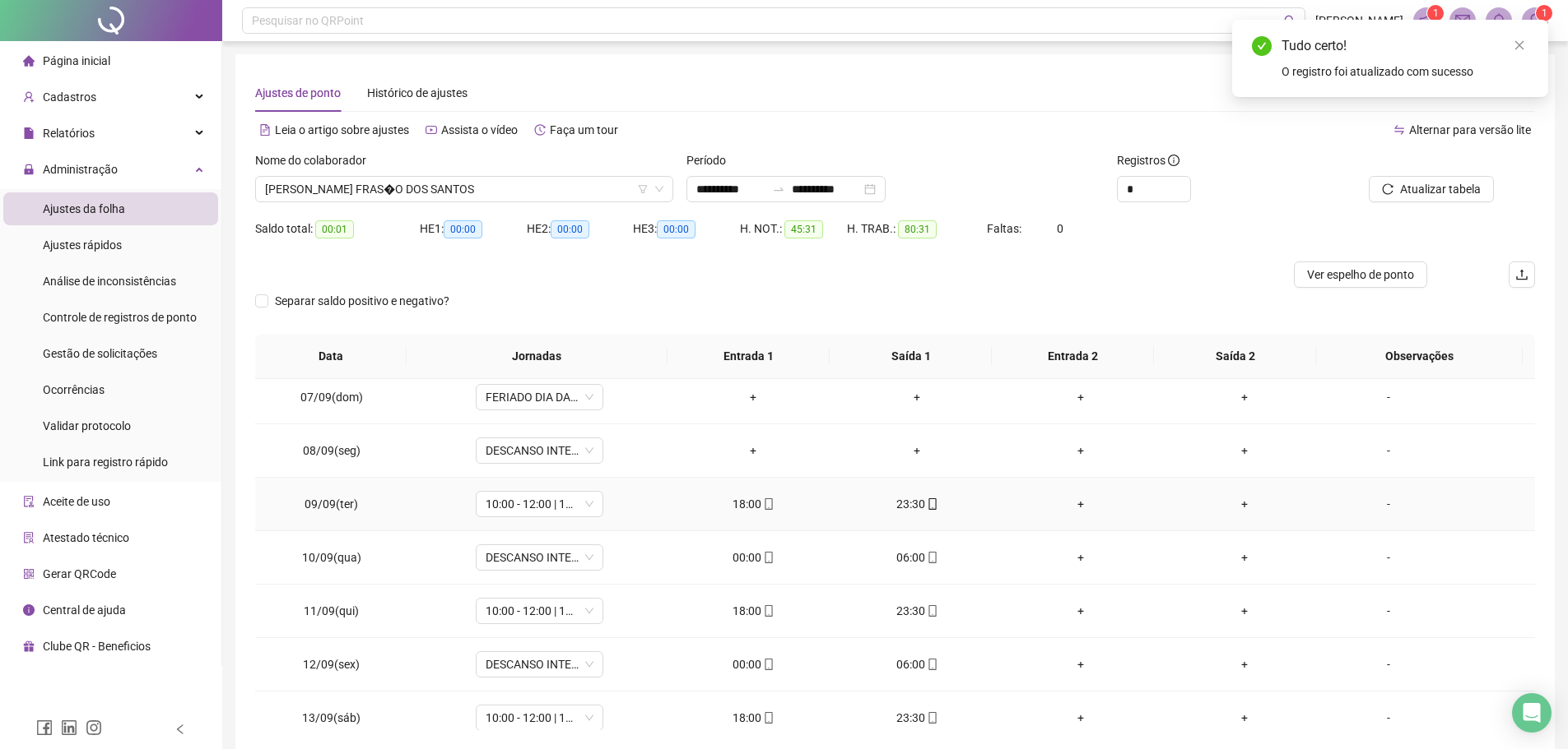
click at [758, 512] on div "18:00" at bounding box center [753, 504] width 137 height 18
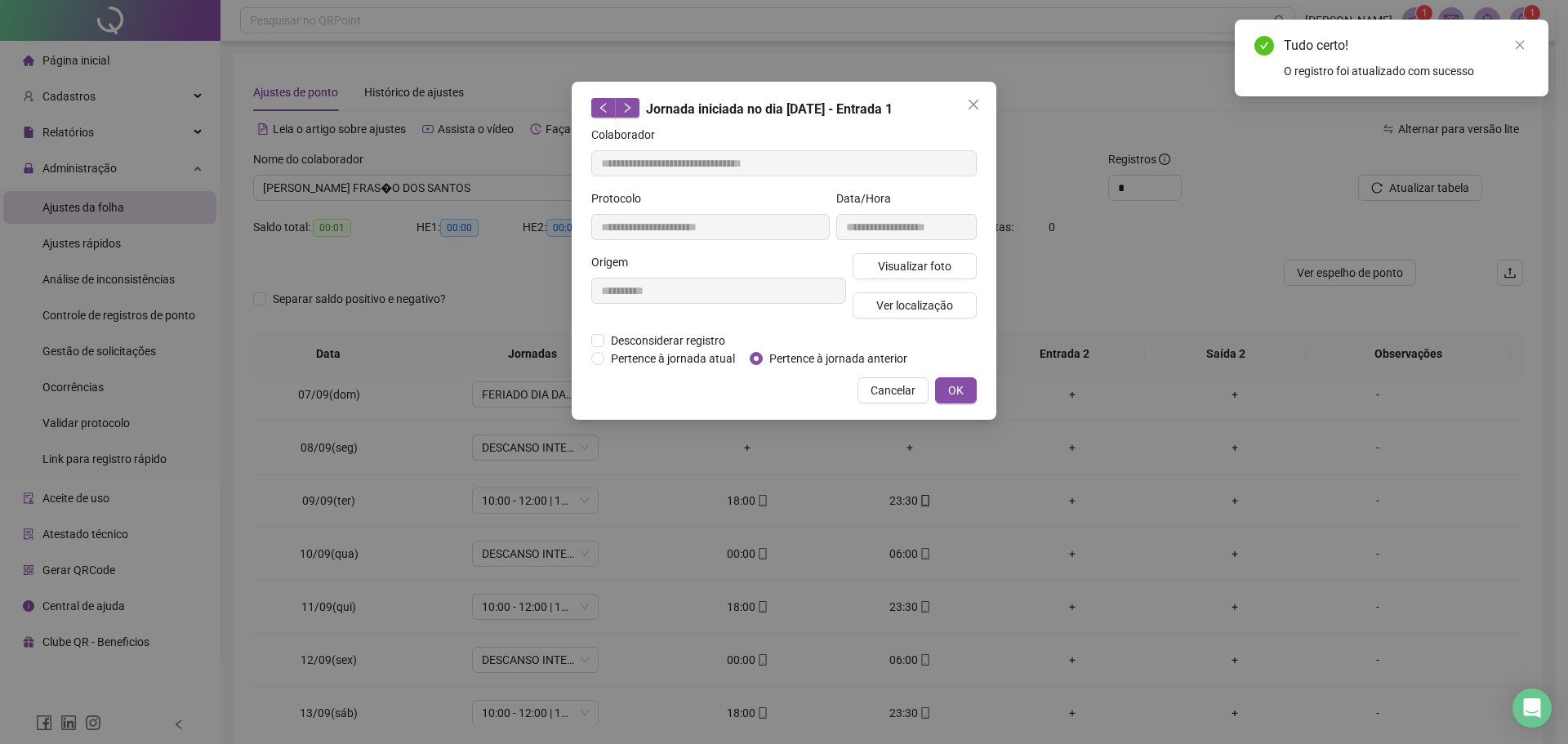
type input "**********"
click at [900, 264] on span "Visualizar foto" at bounding box center [914, 266] width 74 height 18
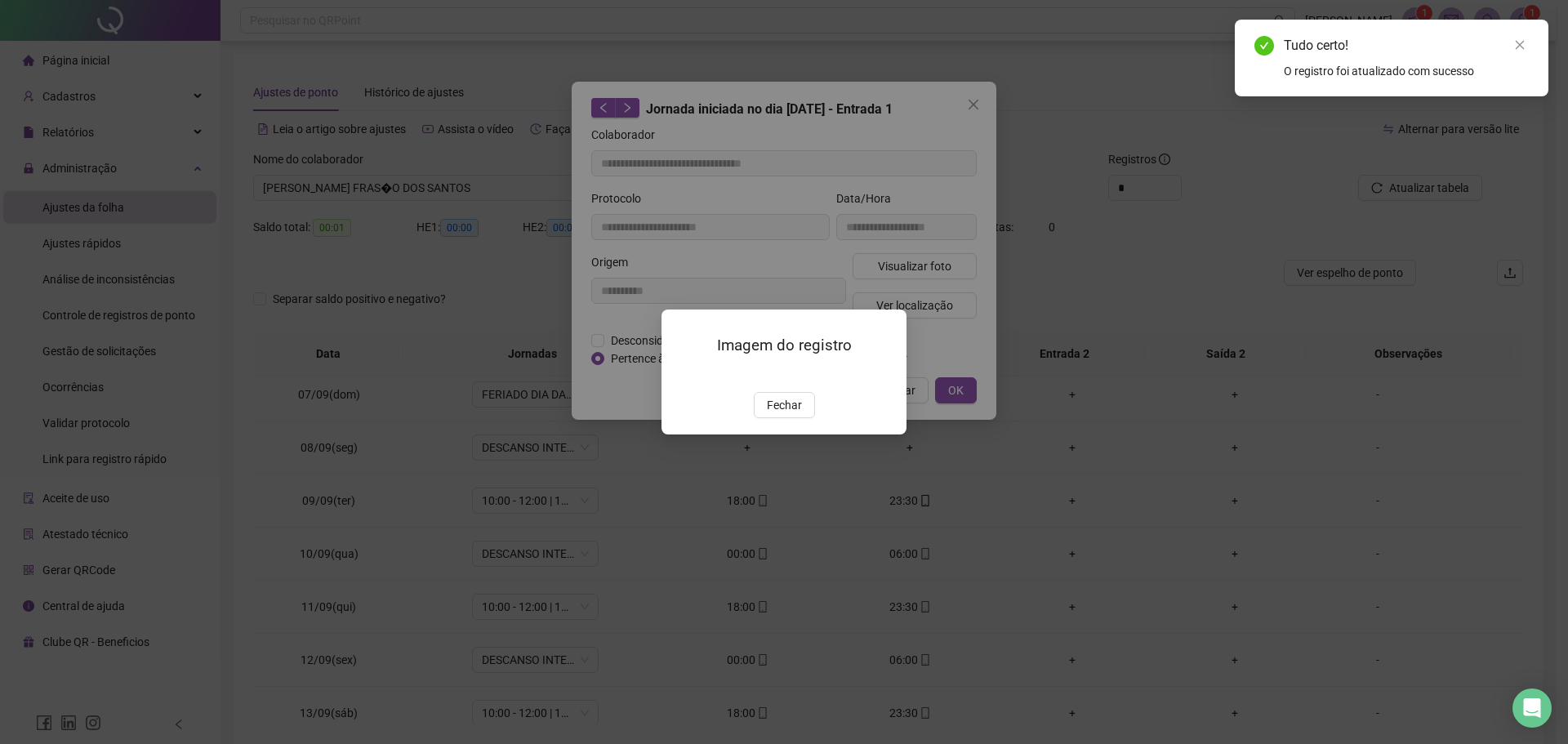
click at [681, 375] on img at bounding box center [681, 375] width 0 height 0
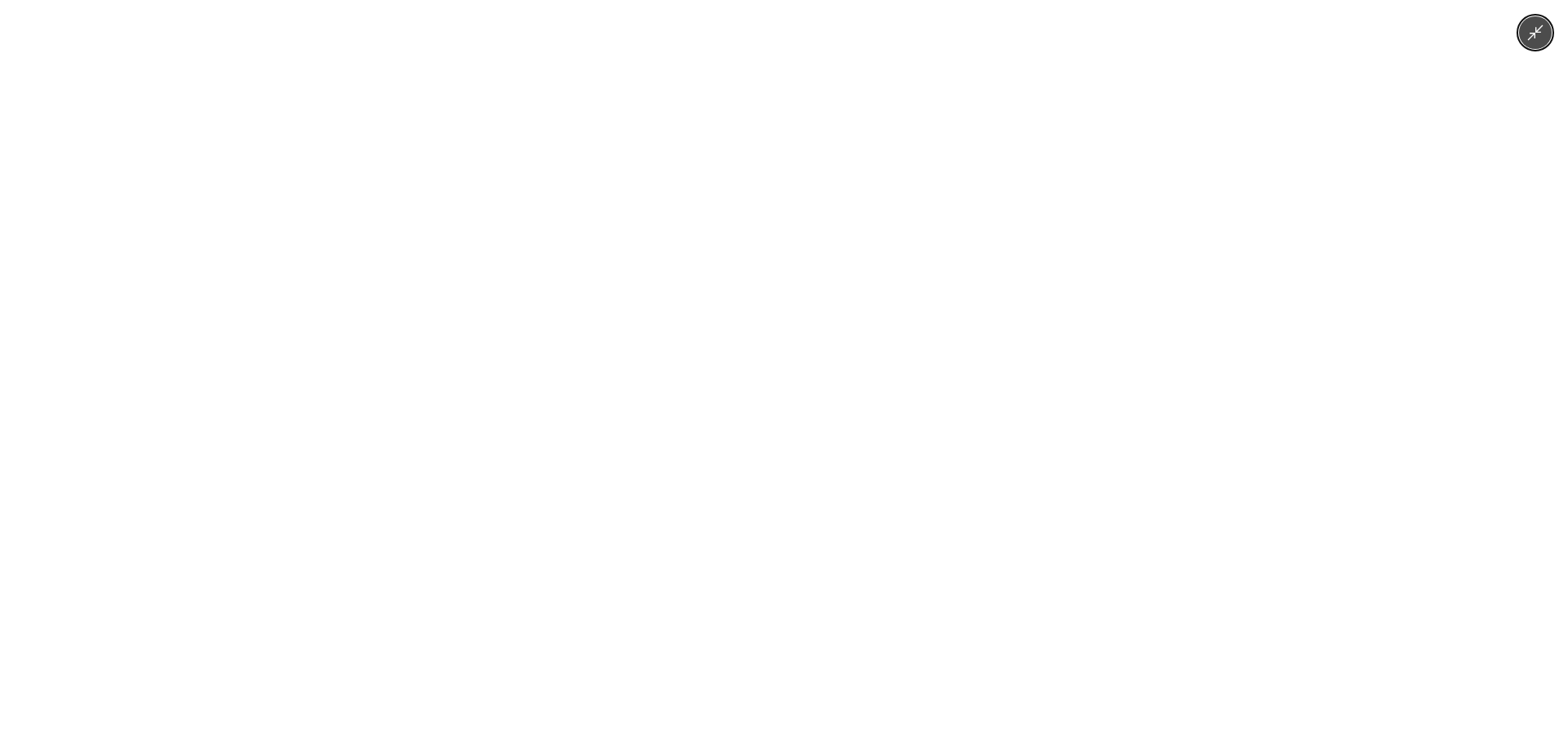
click at [1527, 39] on icon "Minimize image" at bounding box center [1535, 32] width 18 height 18
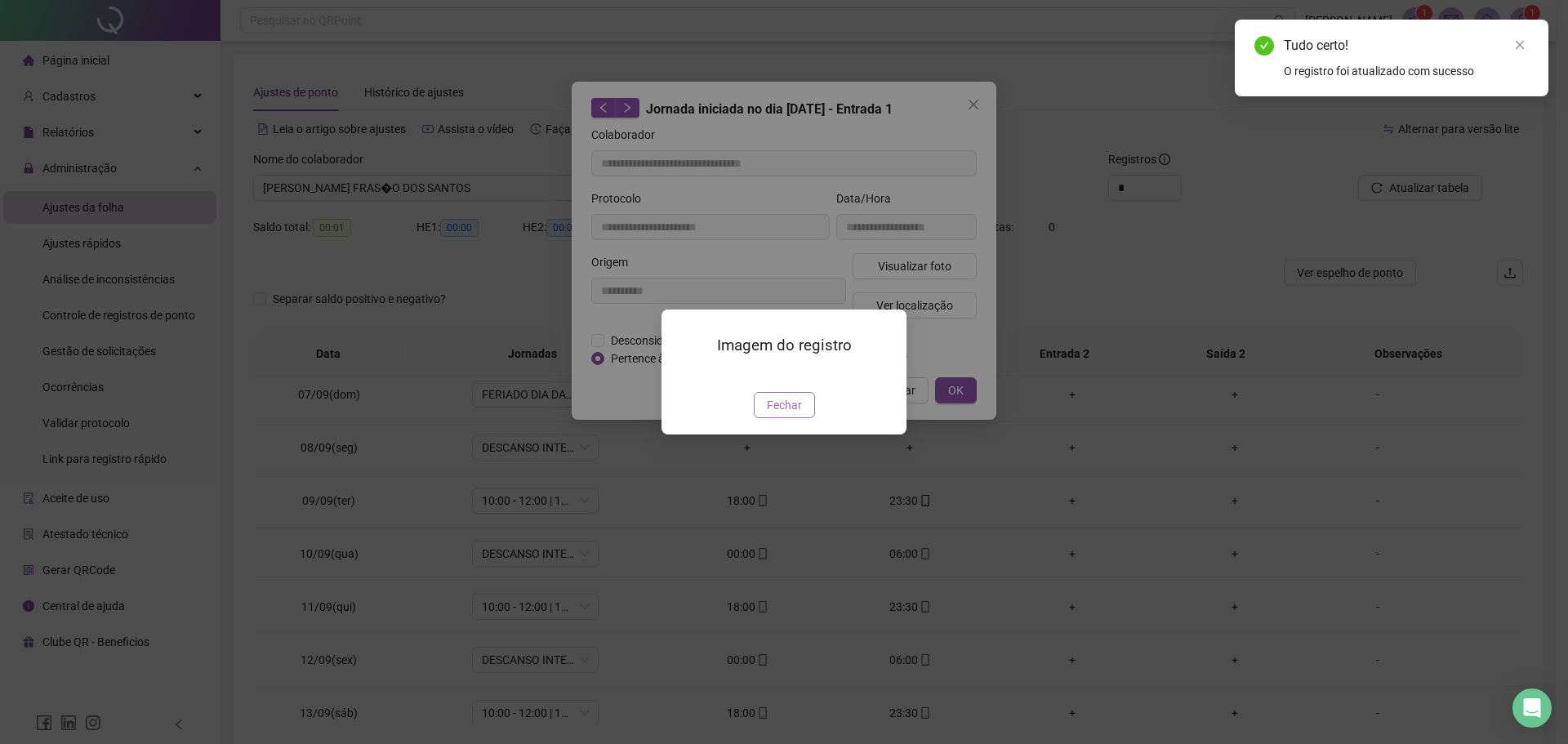
click at [791, 414] on span "Fechar" at bounding box center [784, 405] width 36 height 18
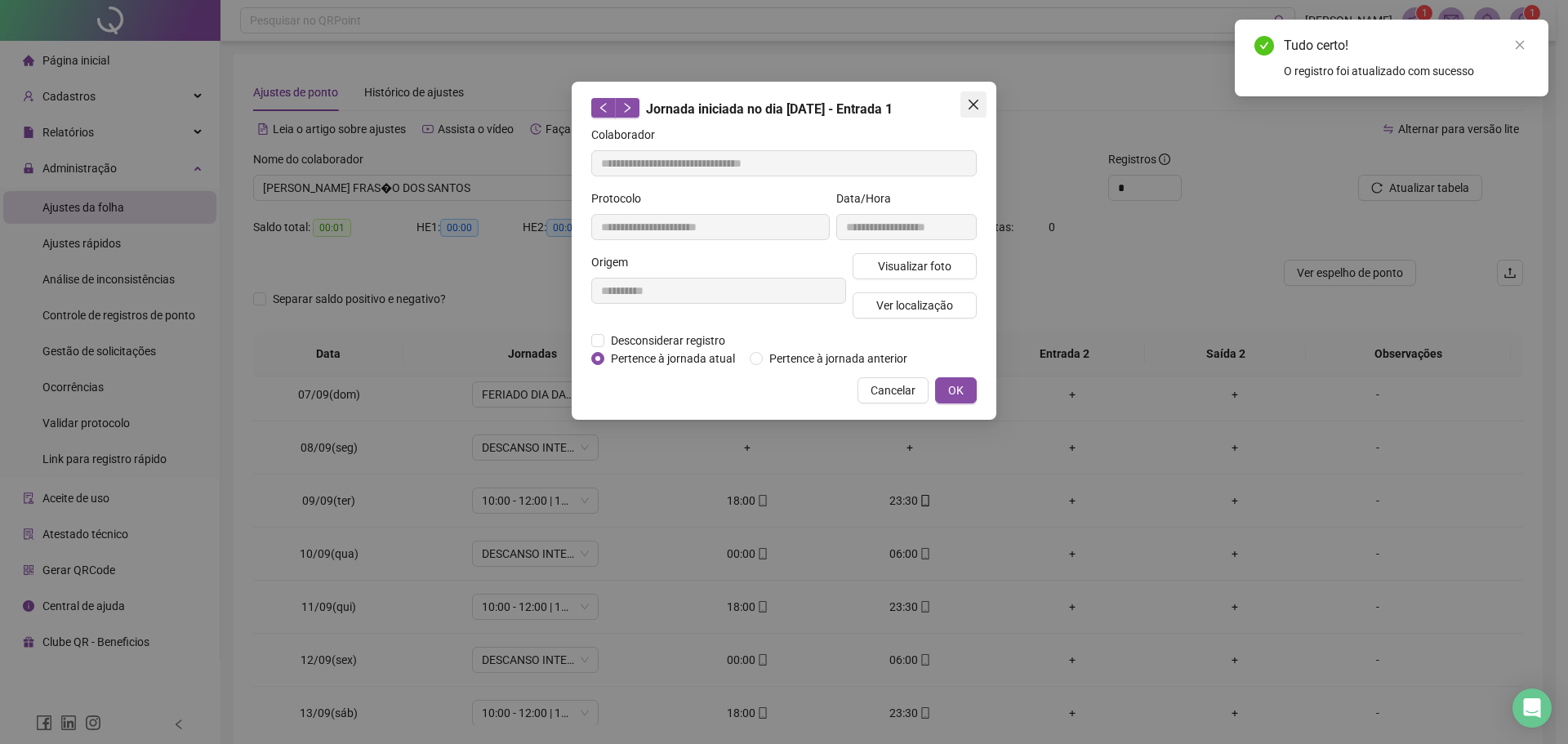
click at [973, 100] on icon "close" at bounding box center [973, 104] width 13 height 13
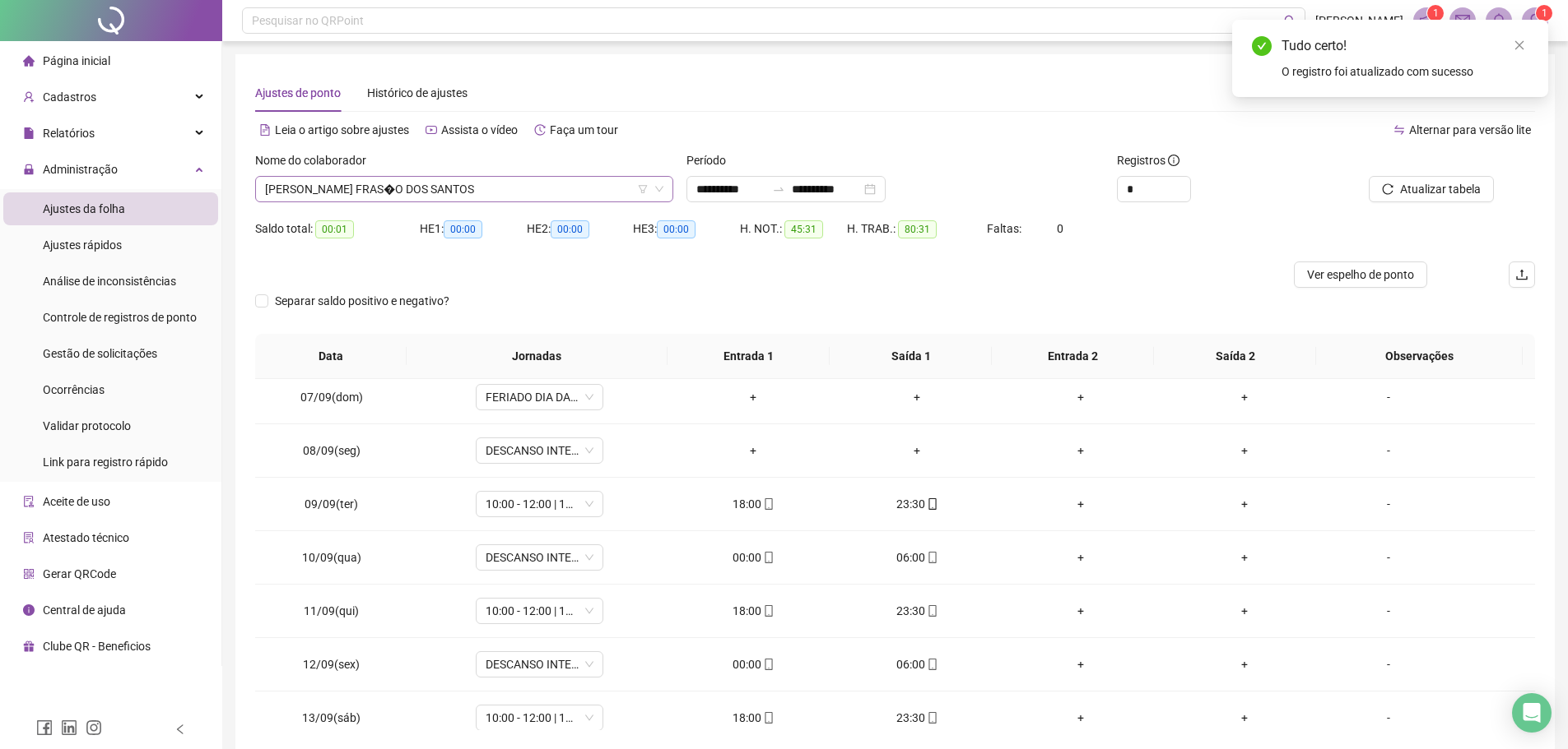
click at [510, 183] on span "FRANCISCO JADSON FRAS�O DOS SANTOS" at bounding box center [464, 189] width 398 height 24
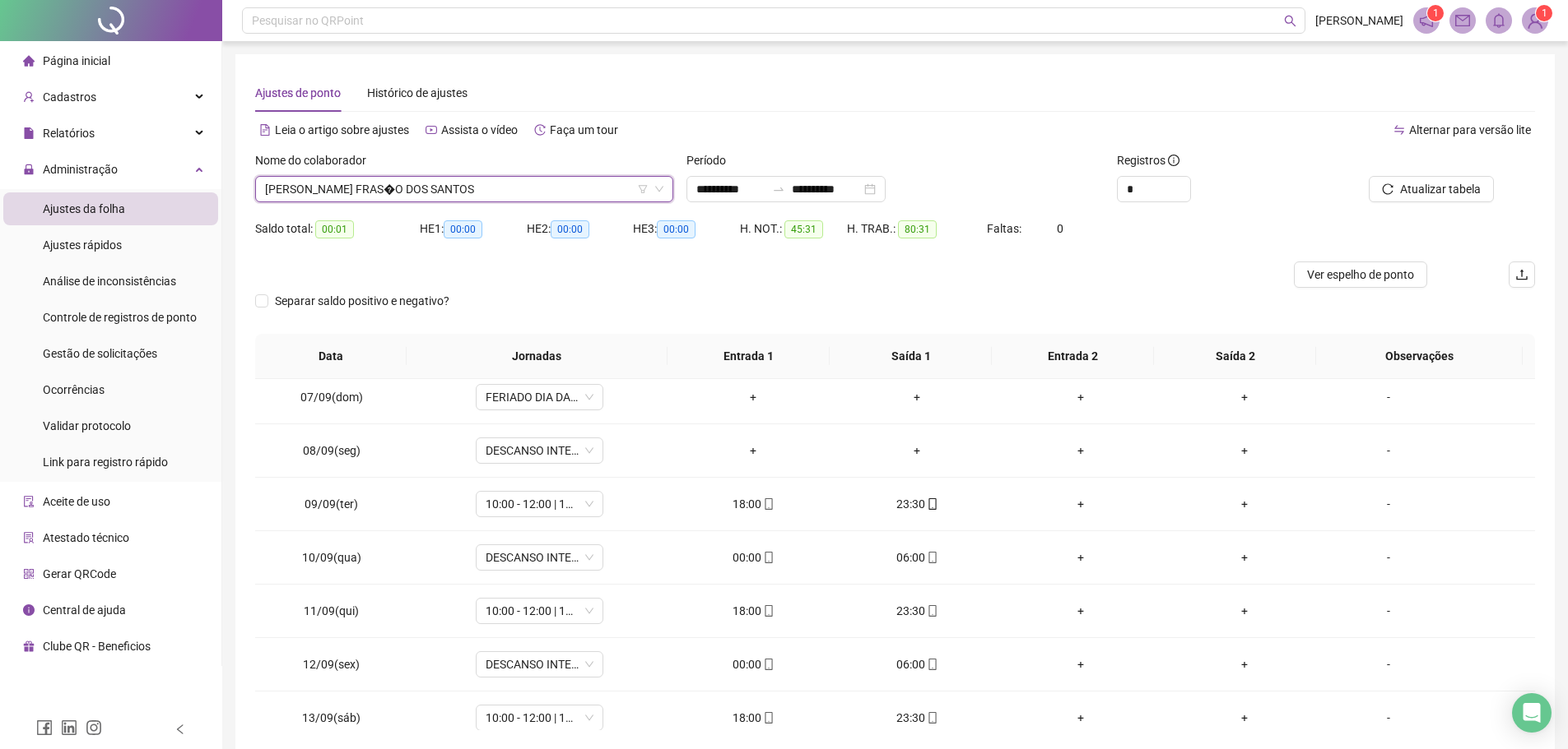
click at [518, 183] on span "FRANCISCO JADSON FRAS�O DOS SANTOS" at bounding box center [464, 189] width 398 height 24
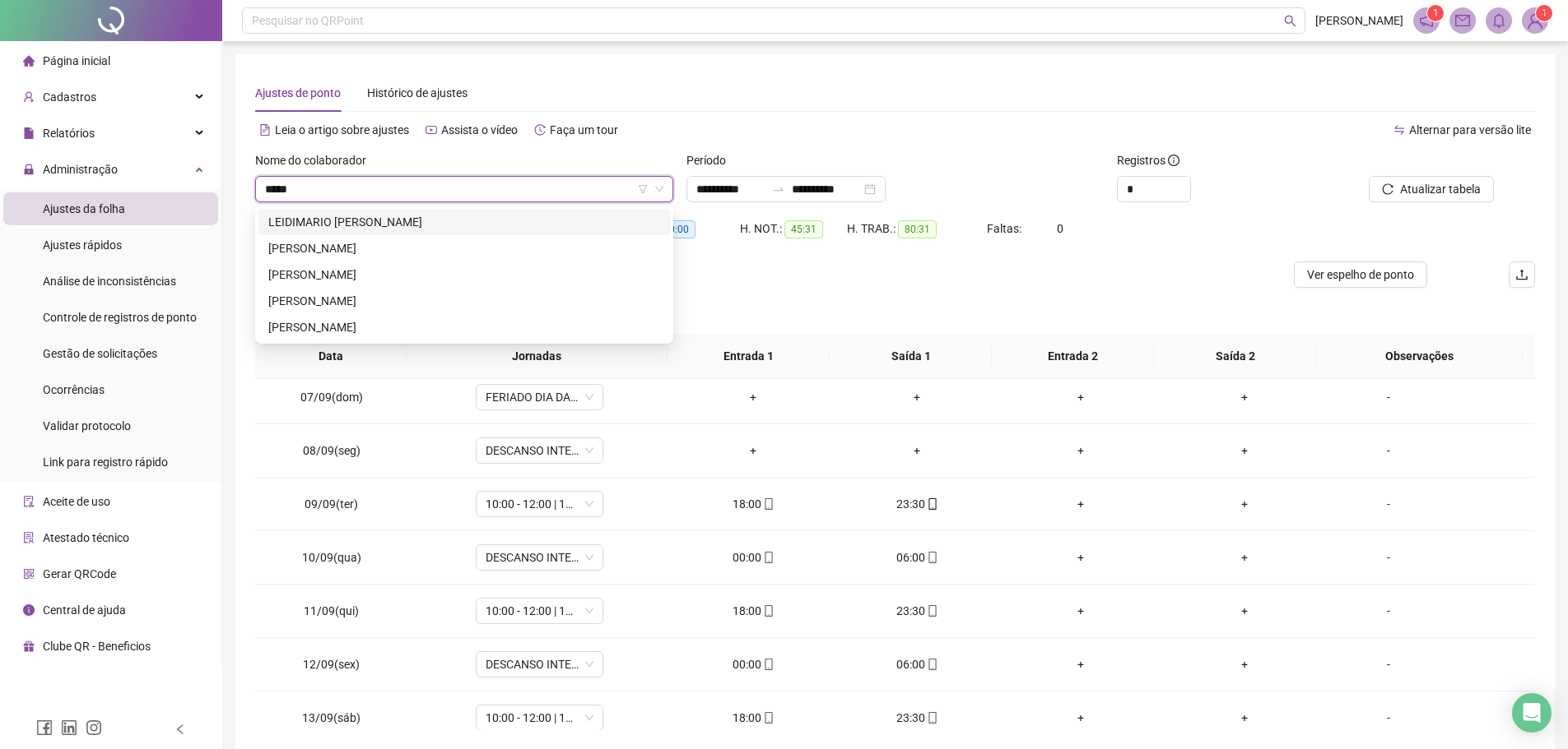
scroll to position [0, 0]
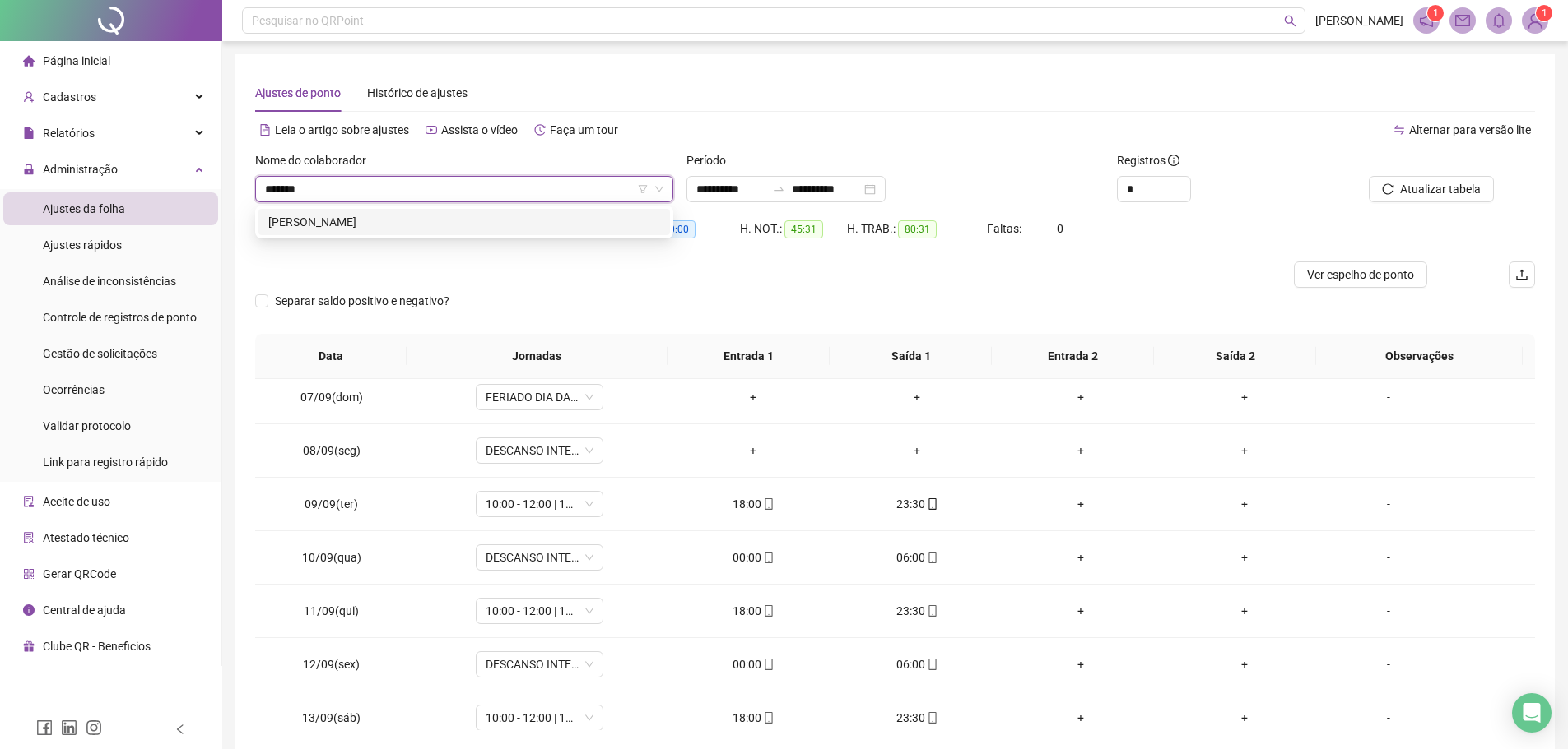
type input "********"
click at [515, 227] on div "[PERSON_NAME]" at bounding box center [464, 222] width 391 height 18
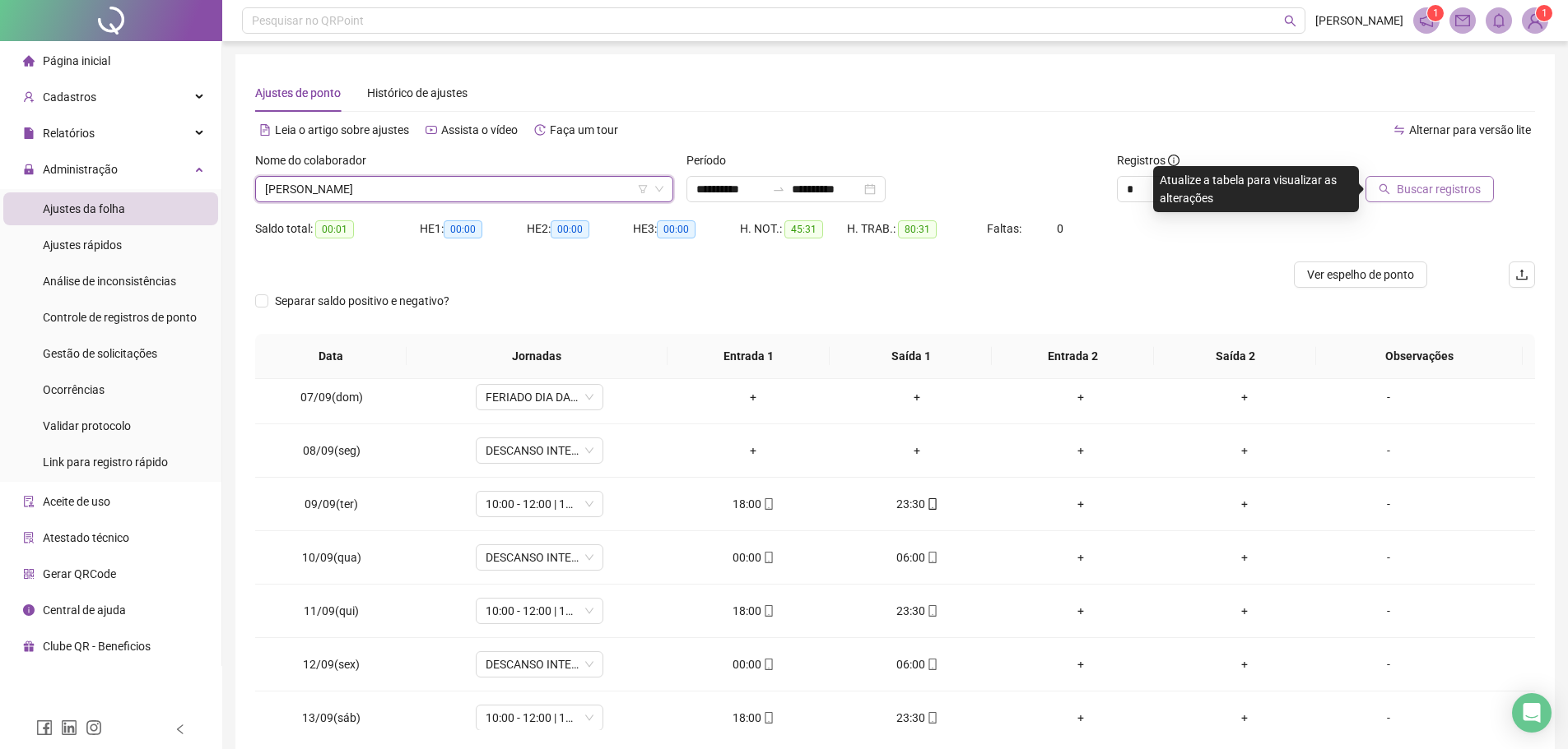
click at [1446, 190] on span "Buscar registros" at bounding box center [1439, 189] width 84 height 18
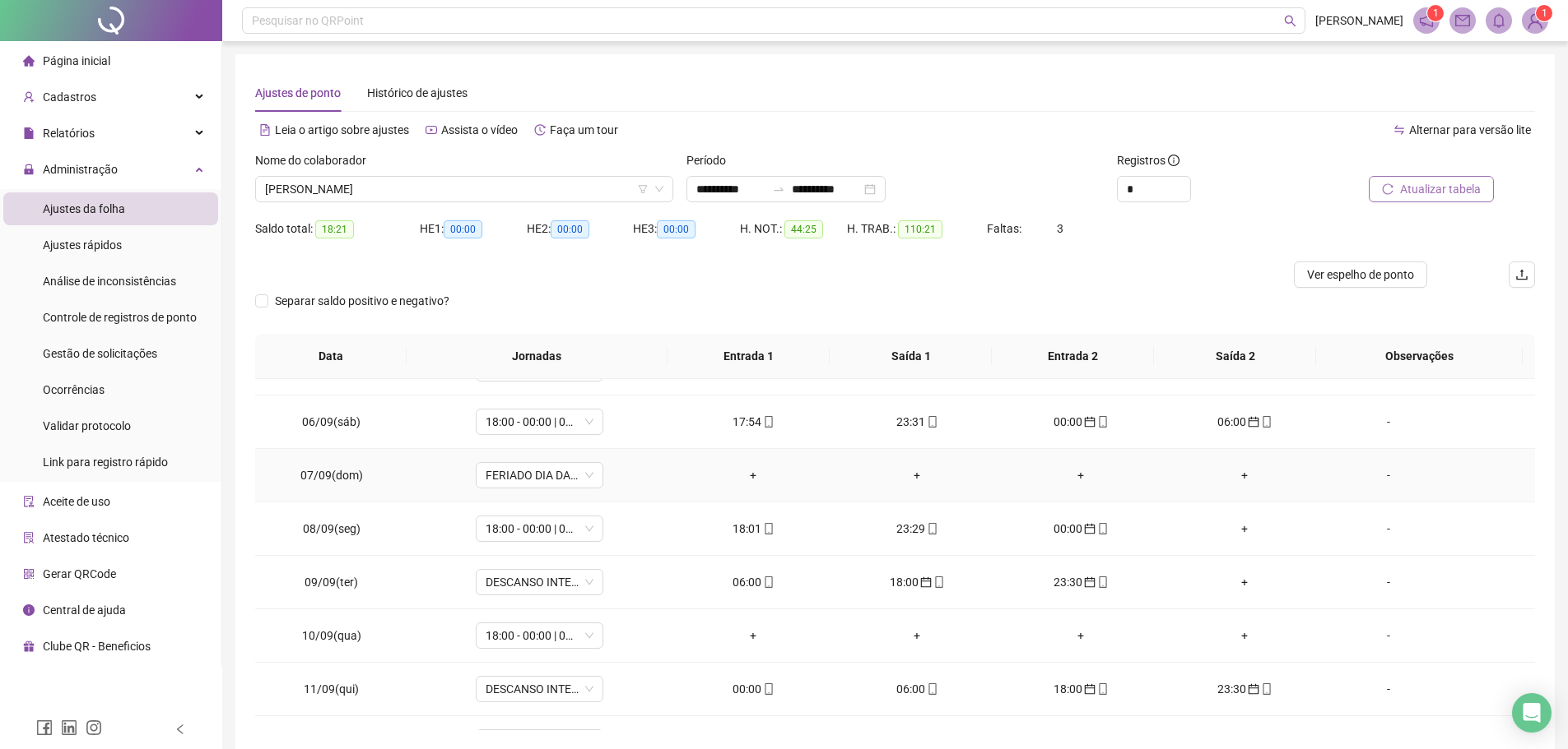
scroll to position [247, 0]
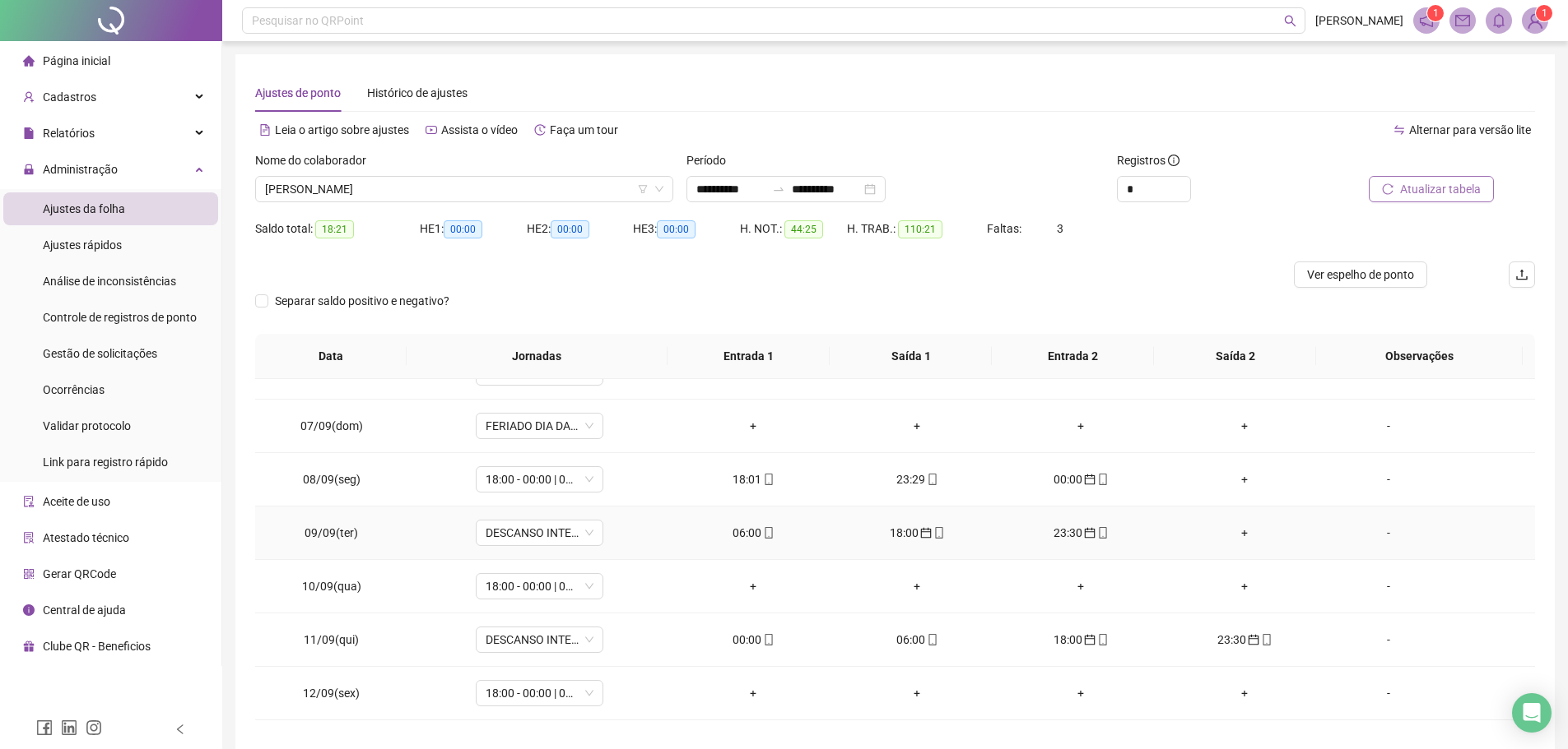
click at [752, 532] on div "06:00" at bounding box center [753, 533] width 137 height 18
type input "**********"
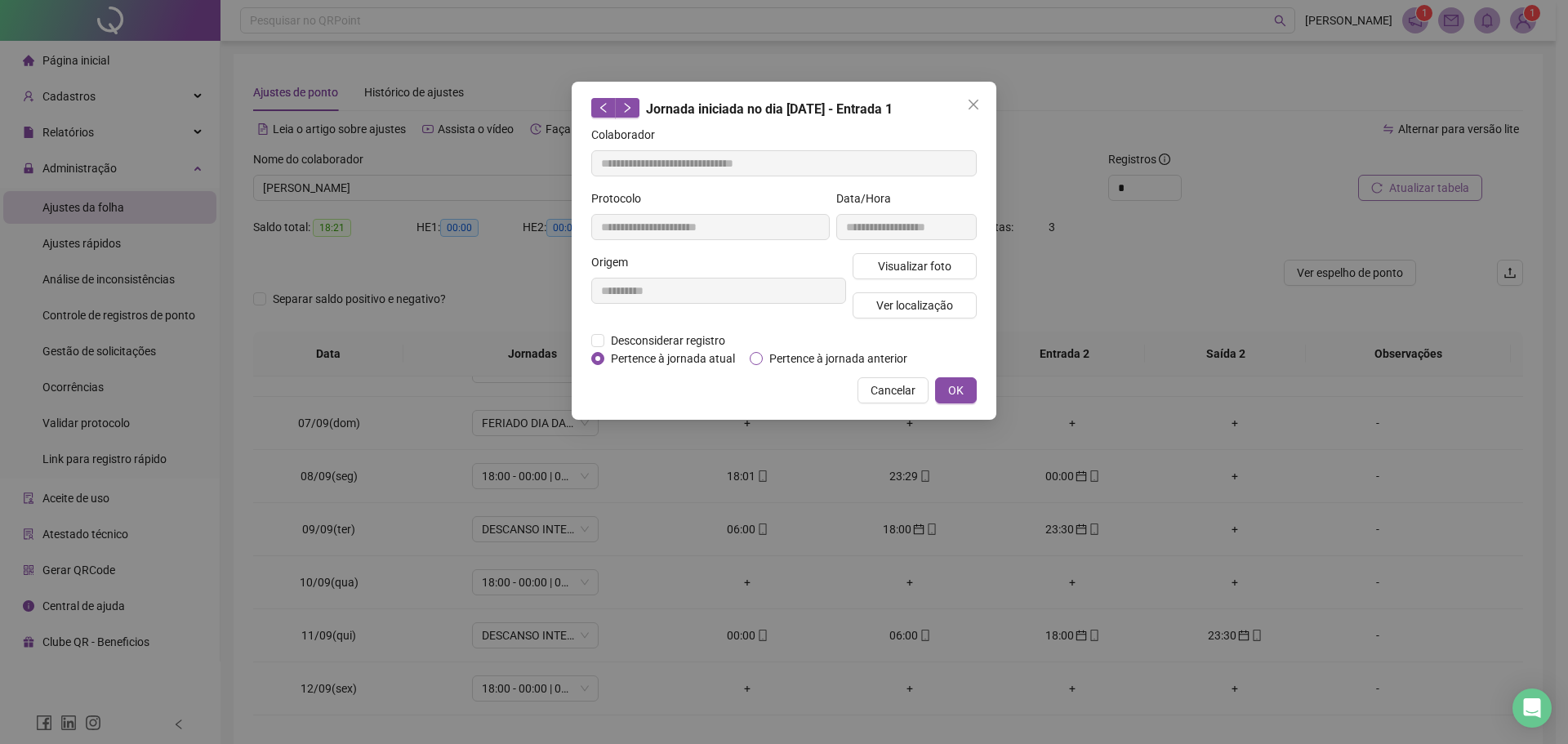
click at [767, 352] on span "Pertence à jornada anterior" at bounding box center [838, 358] width 151 height 18
click at [974, 384] on button "OK" at bounding box center [956, 390] width 42 height 26
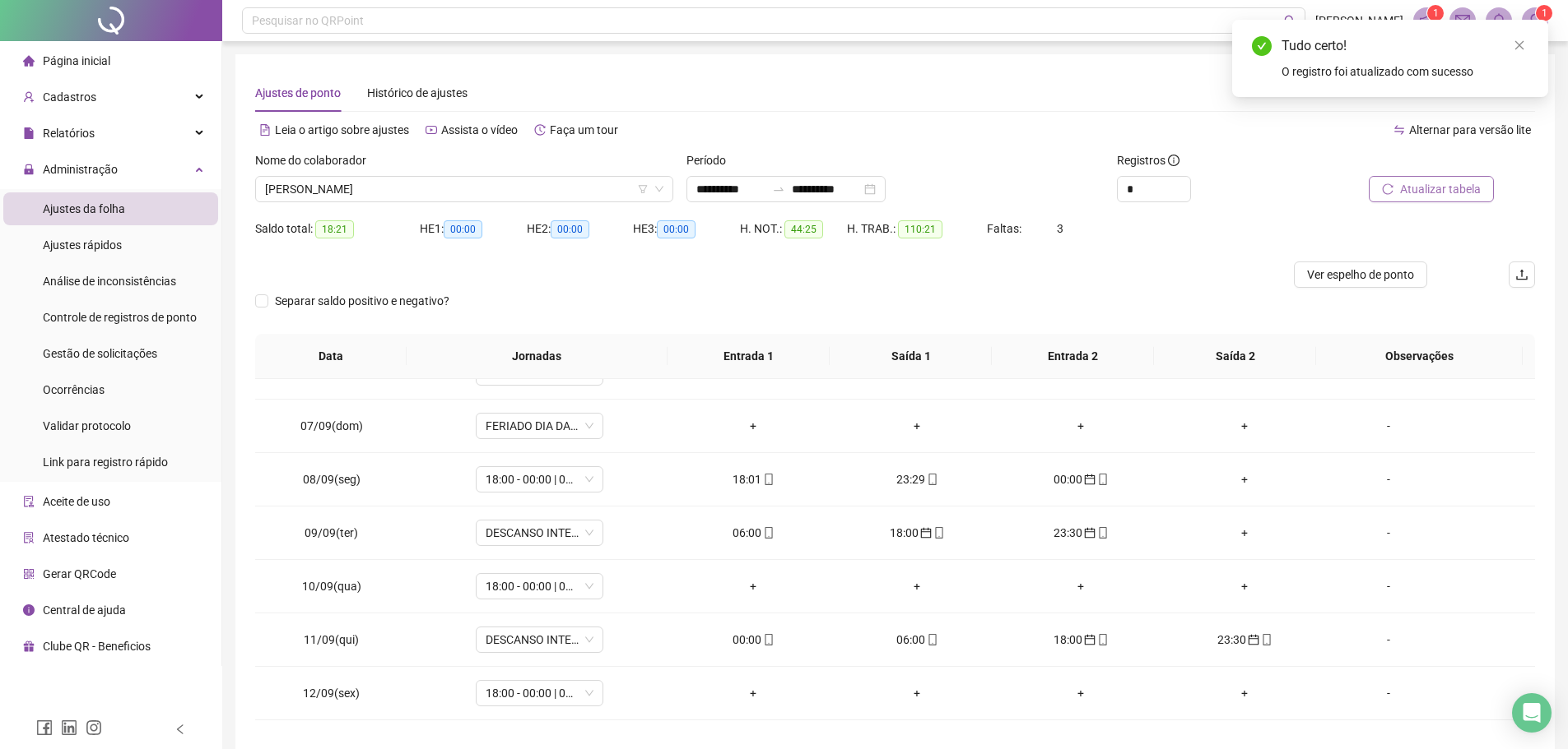
click at [1429, 191] on span "Atualizar tabela" at bounding box center [1440, 189] width 80 height 18
click at [739, 531] on div "18:00" at bounding box center [753, 533] width 137 height 18
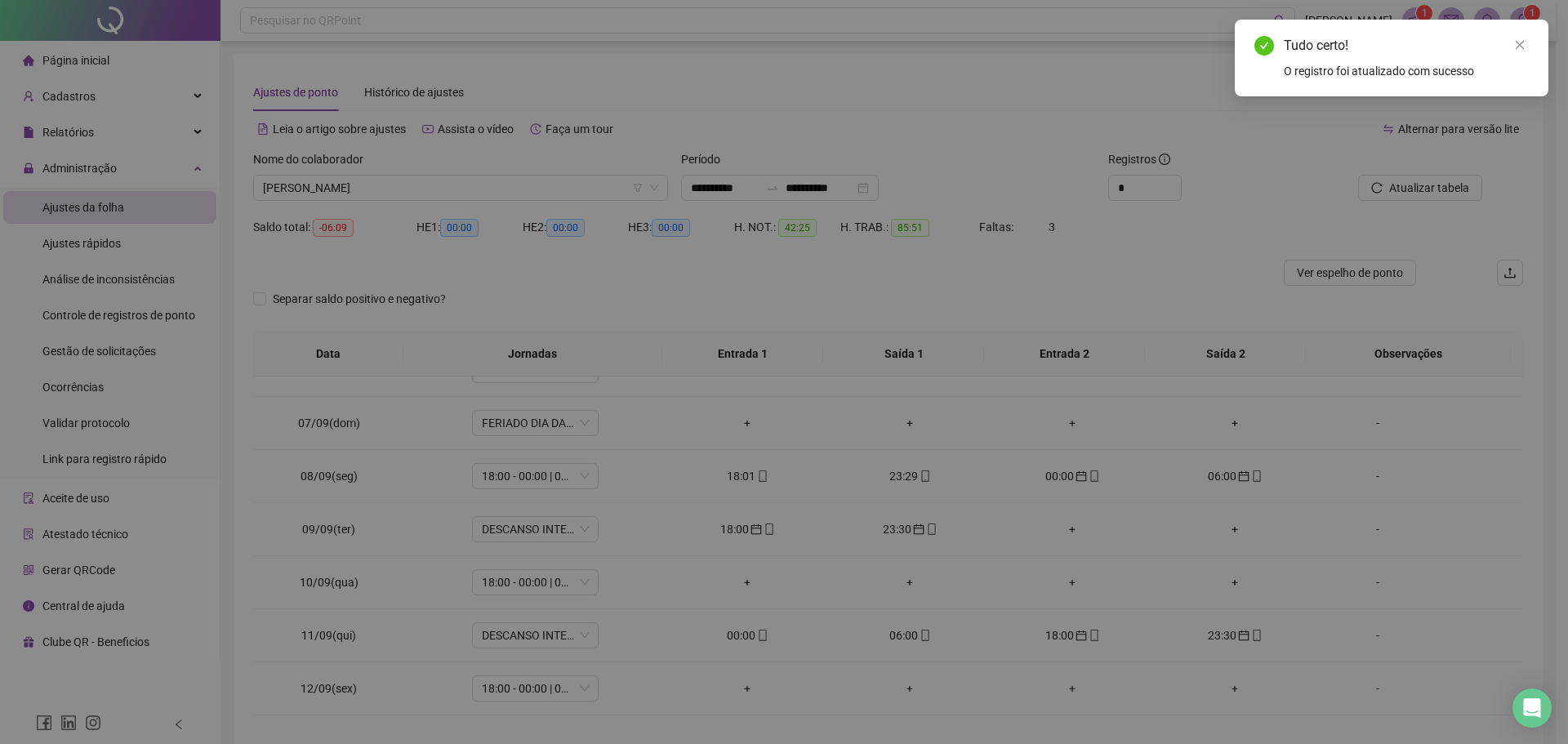
type input "**********"
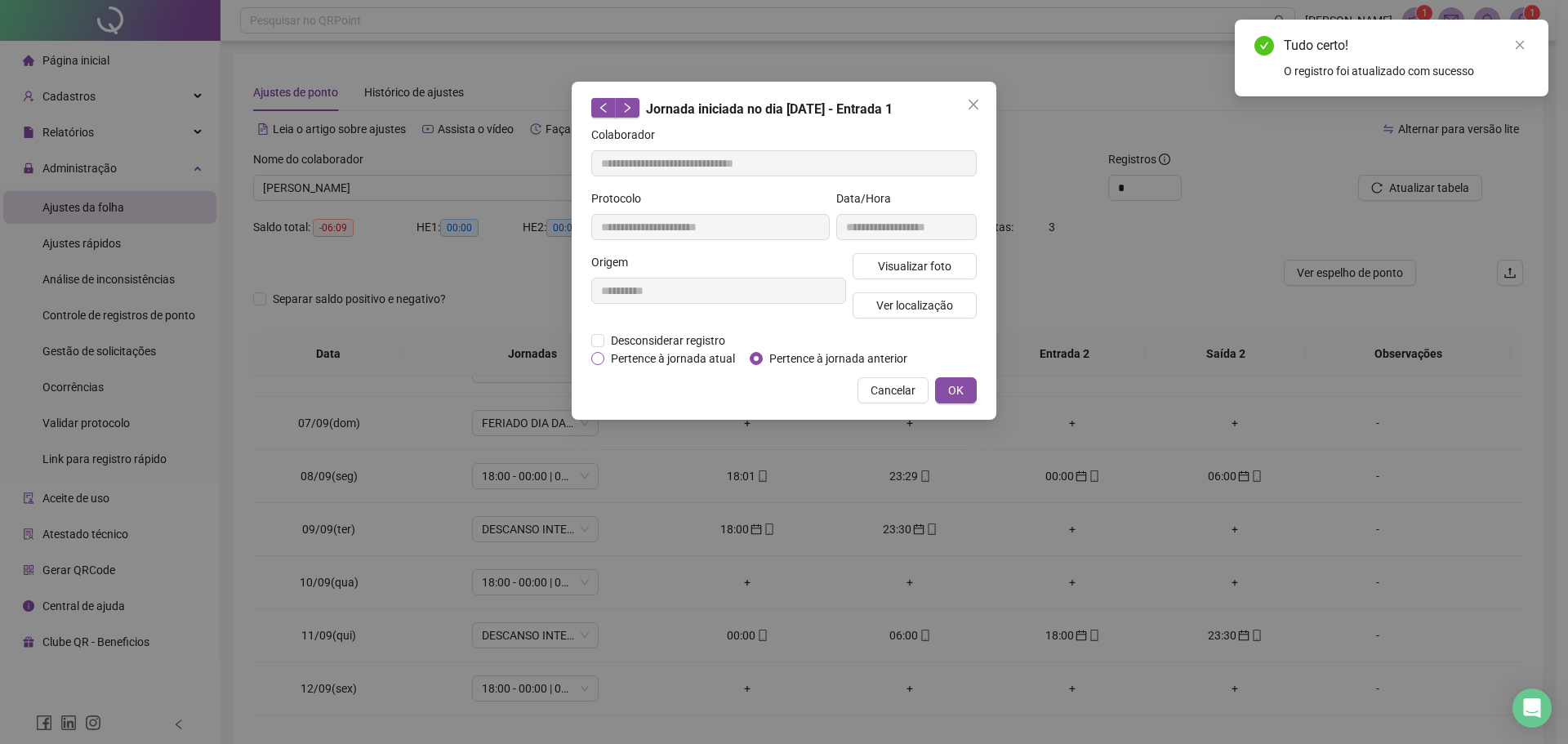
click at [651, 361] on span "Pertence à jornada atual" at bounding box center [673, 358] width 137 height 18
click at [952, 388] on span "OK" at bounding box center [956, 390] width 16 height 18
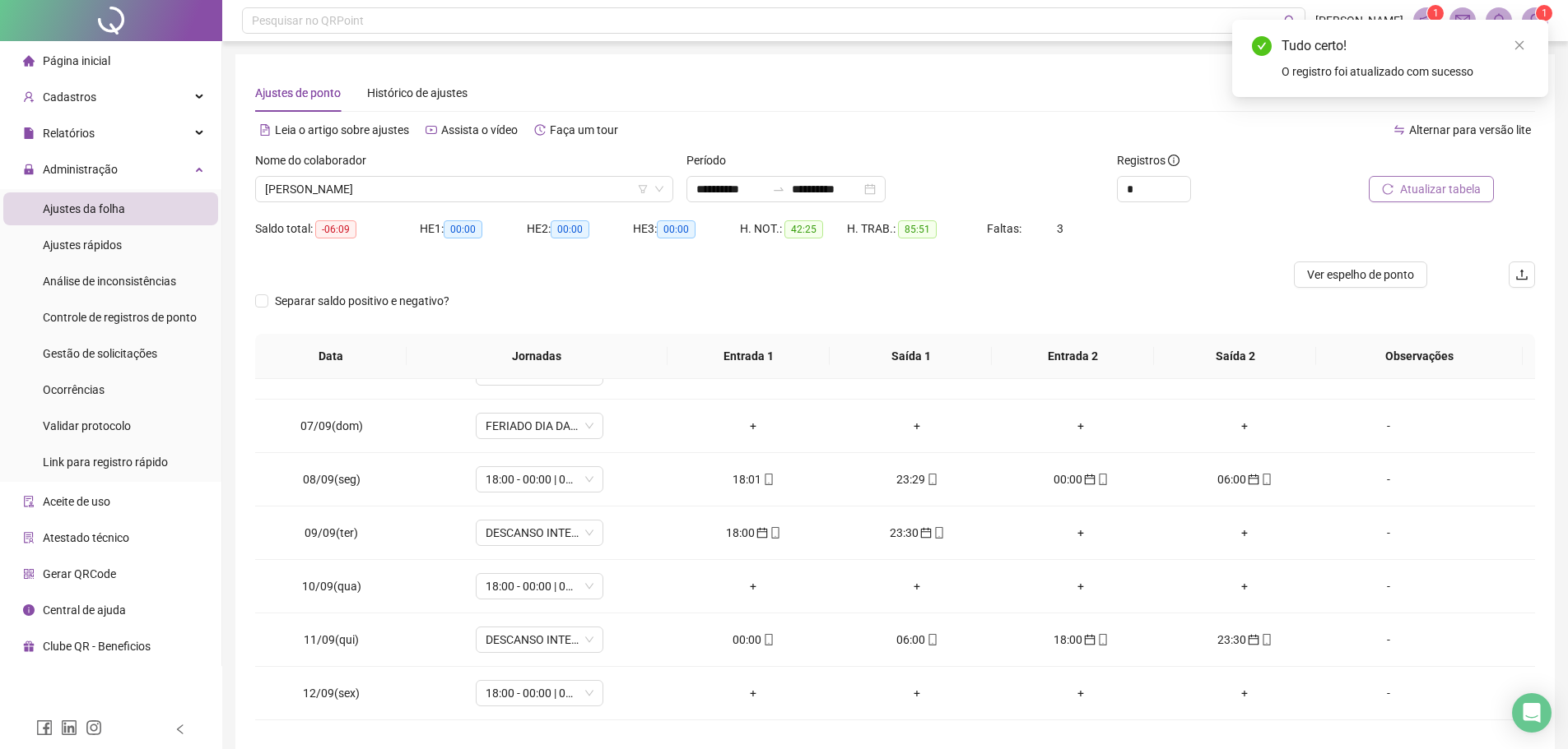
click at [1461, 182] on span "Atualizar tabela" at bounding box center [1440, 189] width 80 height 18
click at [748, 539] on div "23:30" at bounding box center [753, 533] width 137 height 18
type input "**********"
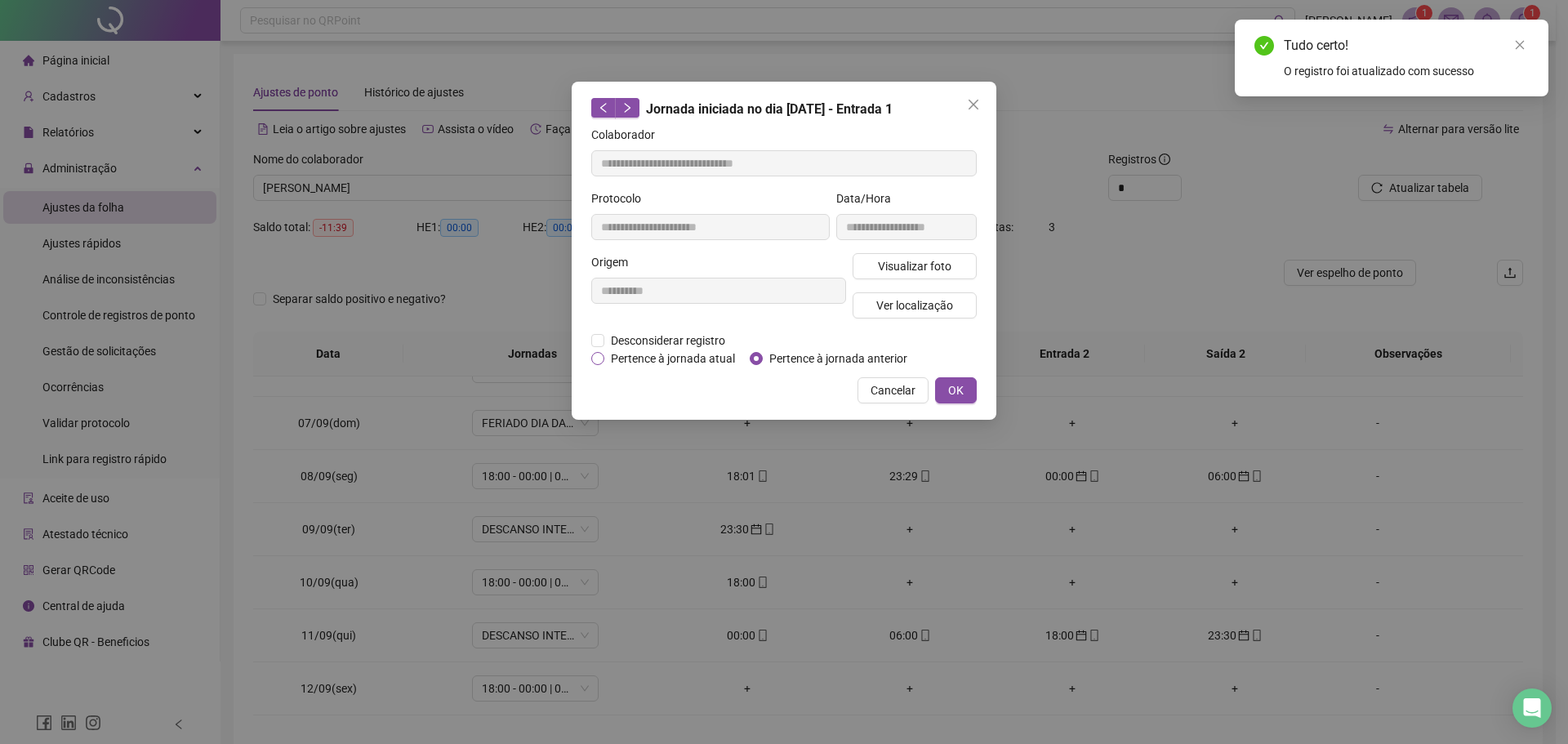
click at [664, 356] on span "Pertence à jornada atual" at bounding box center [673, 358] width 137 height 18
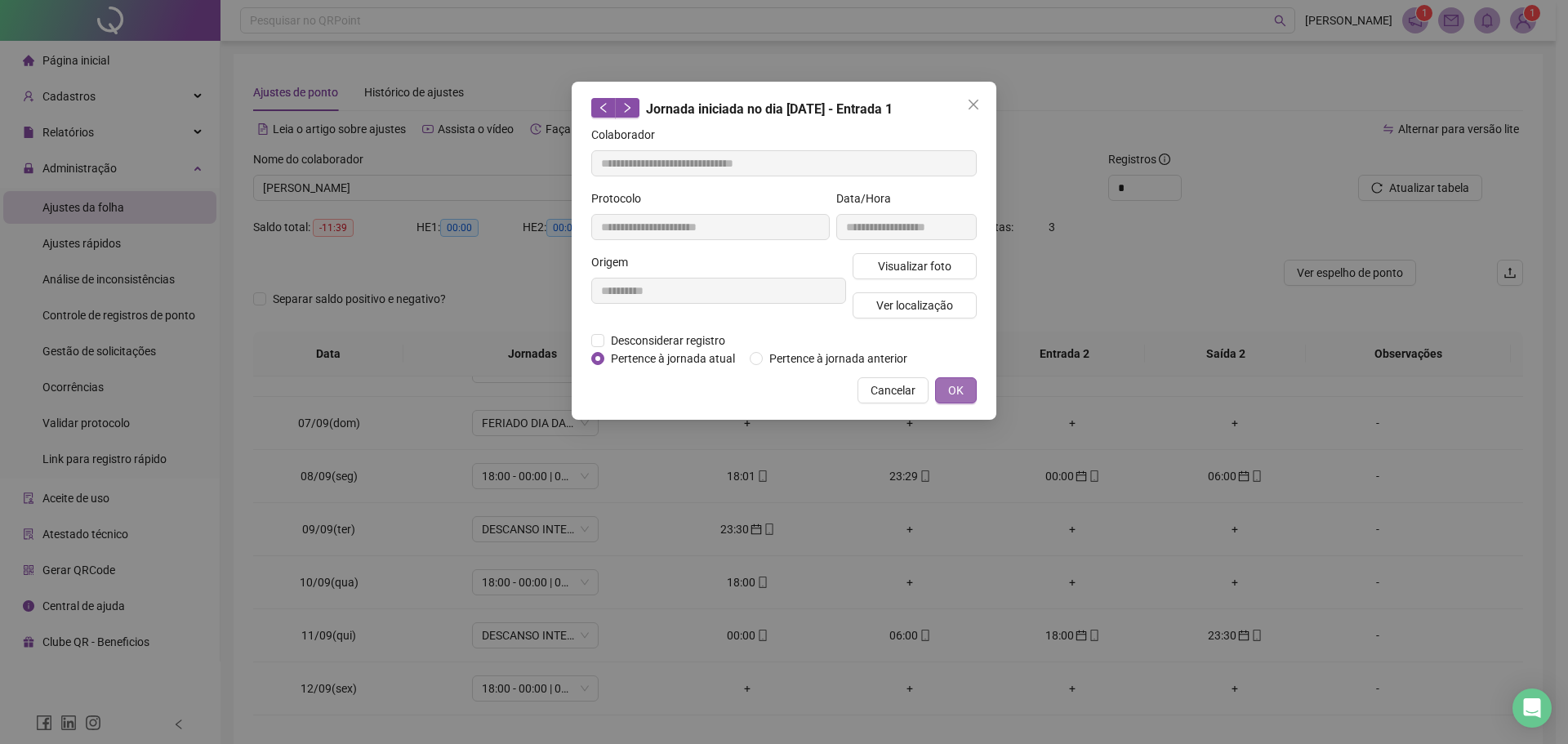
click at [965, 383] on button "OK" at bounding box center [956, 390] width 42 height 26
click at [951, 388] on span "OK" at bounding box center [956, 390] width 16 height 18
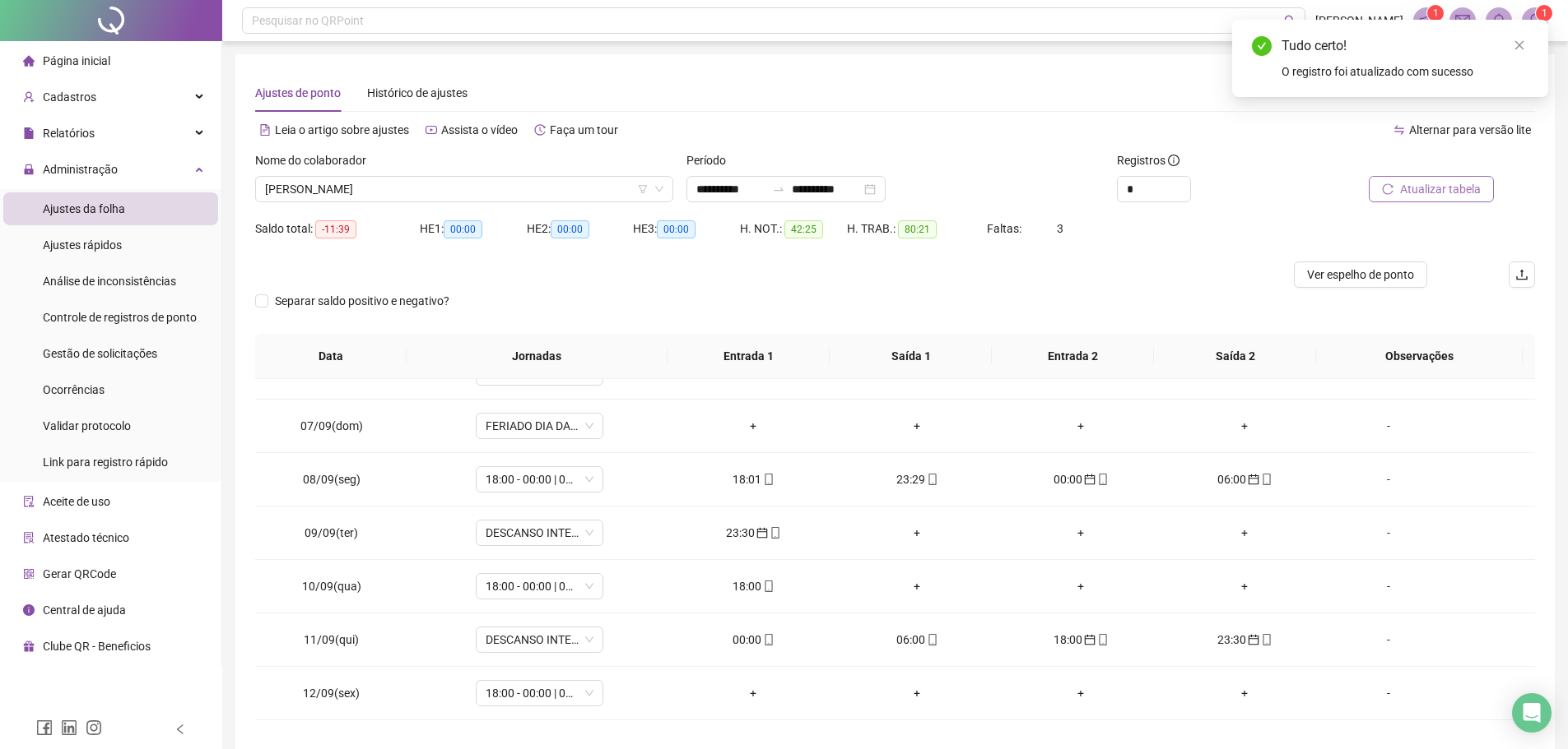
click at [1404, 190] on span "Atualizar tabela" at bounding box center [1440, 189] width 80 height 18
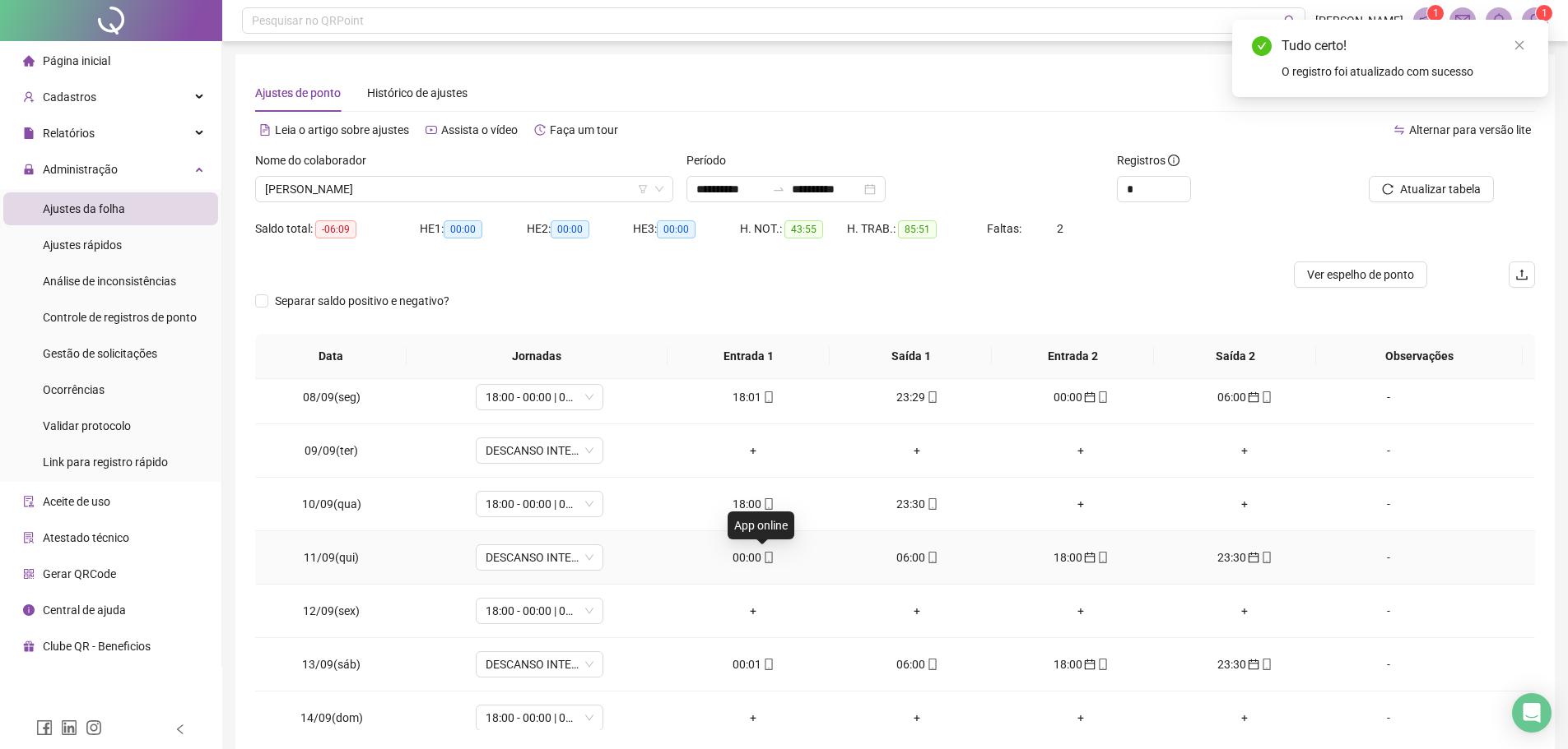
click at [761, 560] on span "mobile" at bounding box center [767, 557] width 13 height 11
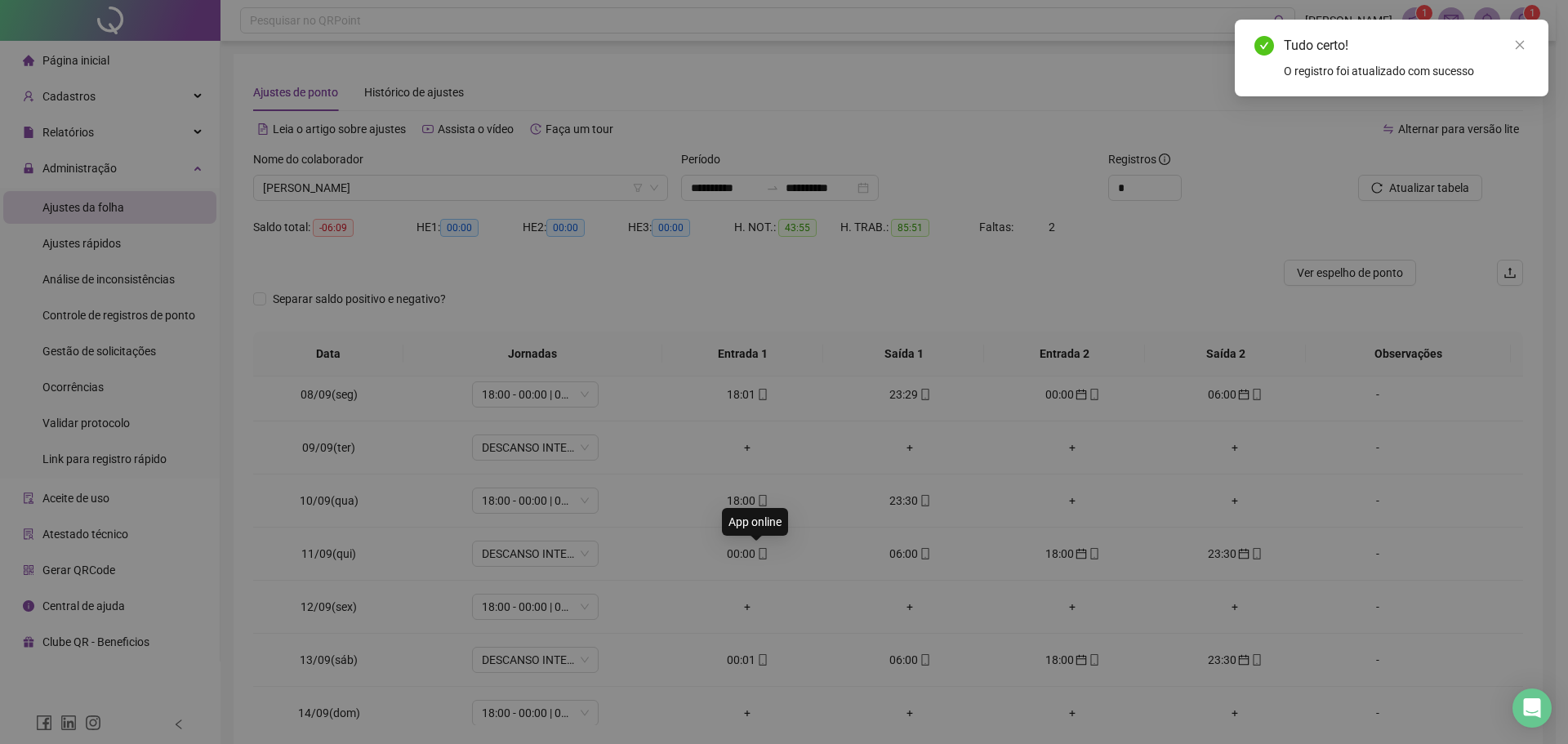
type input "**********"
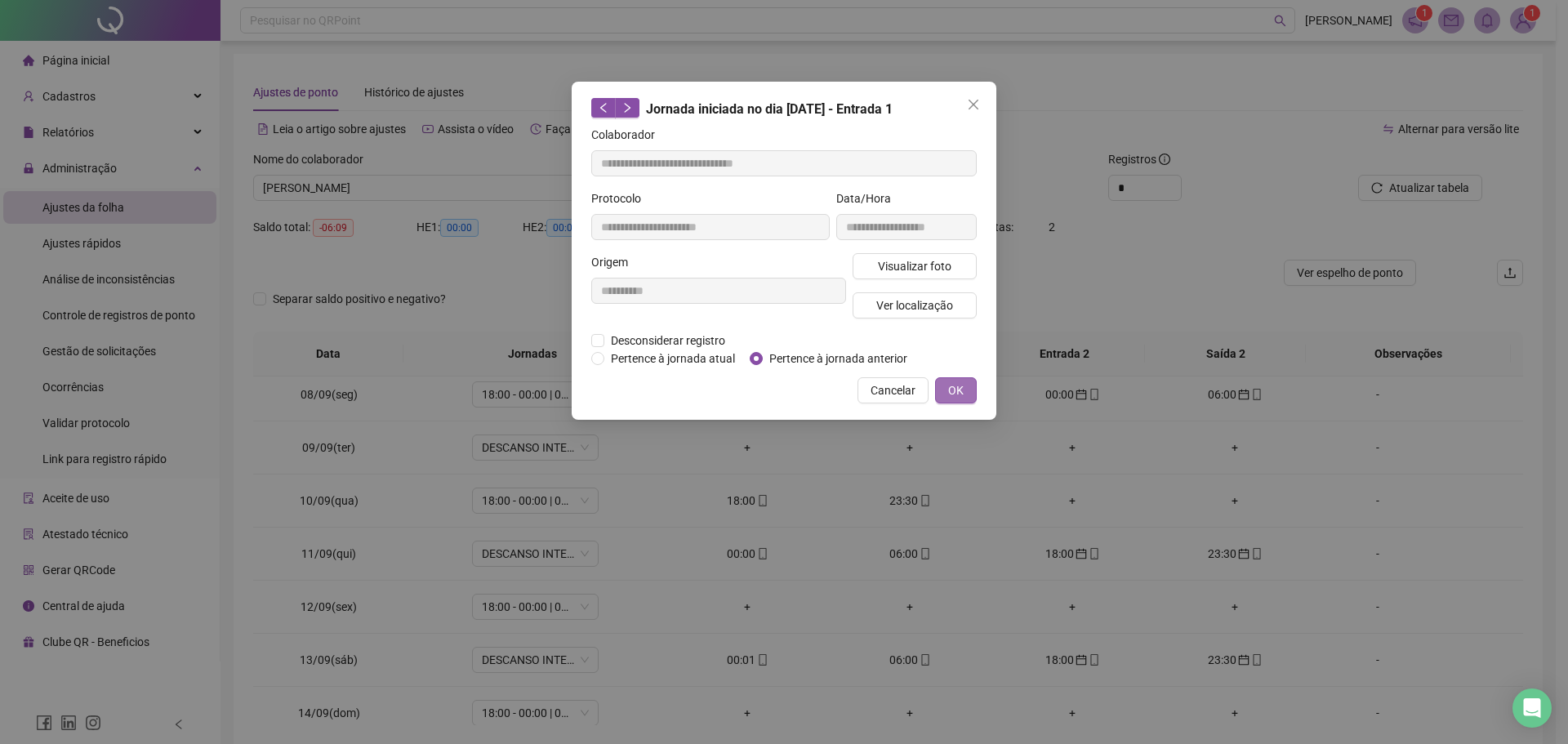
click at [965, 395] on button "OK" at bounding box center [956, 390] width 42 height 26
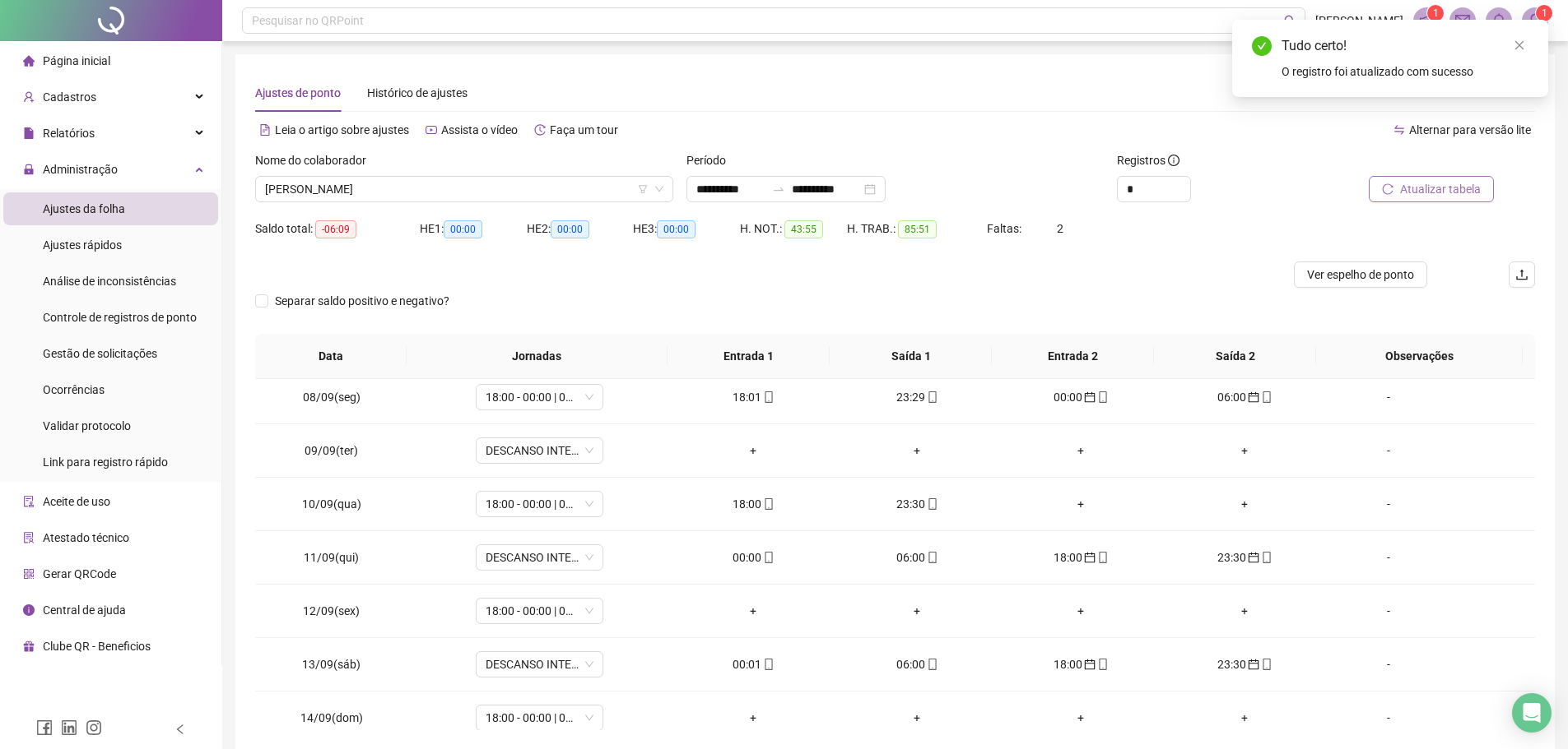
click at [1380, 190] on button "Atualizar tabela" at bounding box center [1431, 189] width 125 height 26
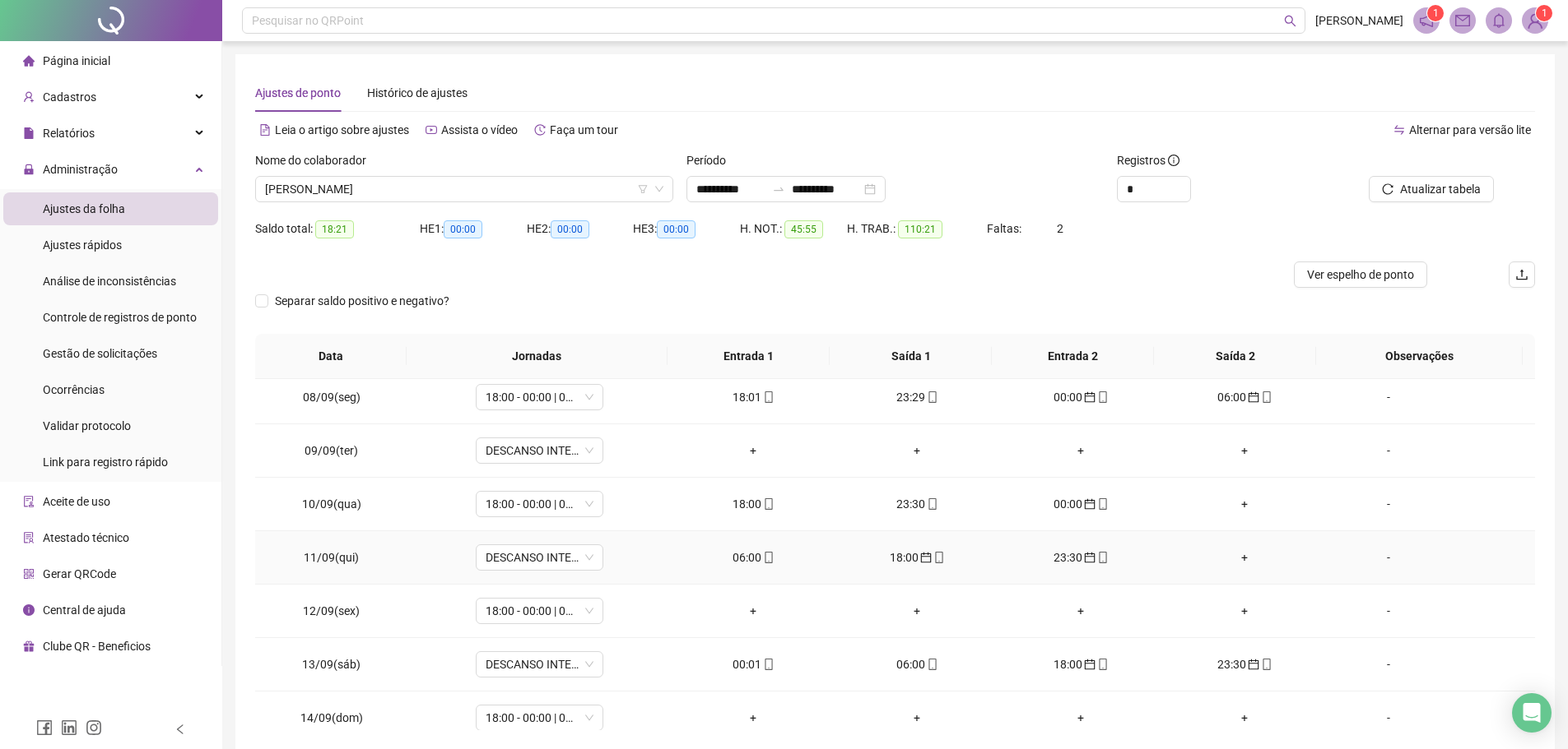
click at [752, 561] on div "06:00" at bounding box center [753, 557] width 137 height 18
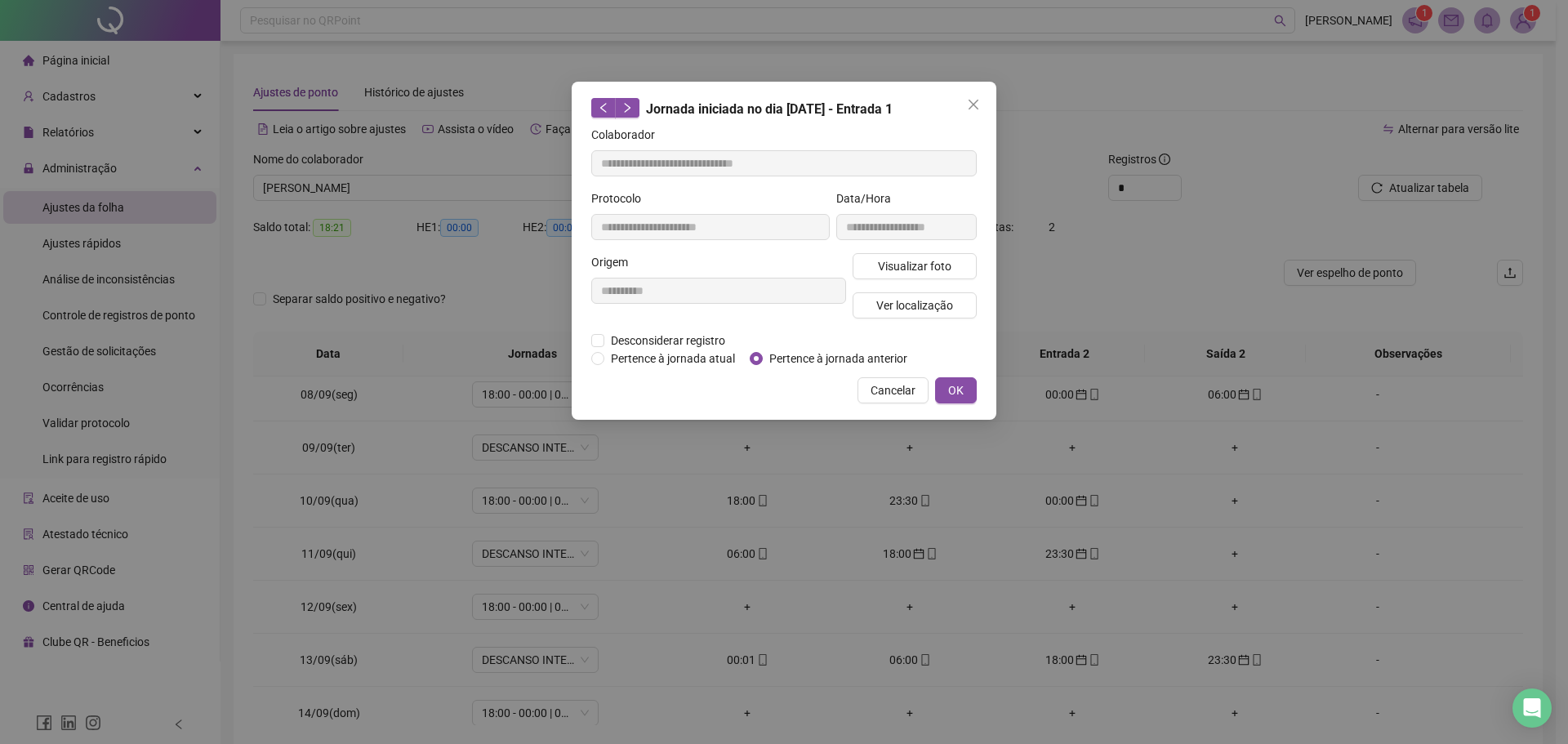
type input "**********"
click at [786, 359] on span "Pertence à jornada anterior" at bounding box center [838, 358] width 151 height 18
click at [961, 396] on span "OK" at bounding box center [956, 390] width 16 height 18
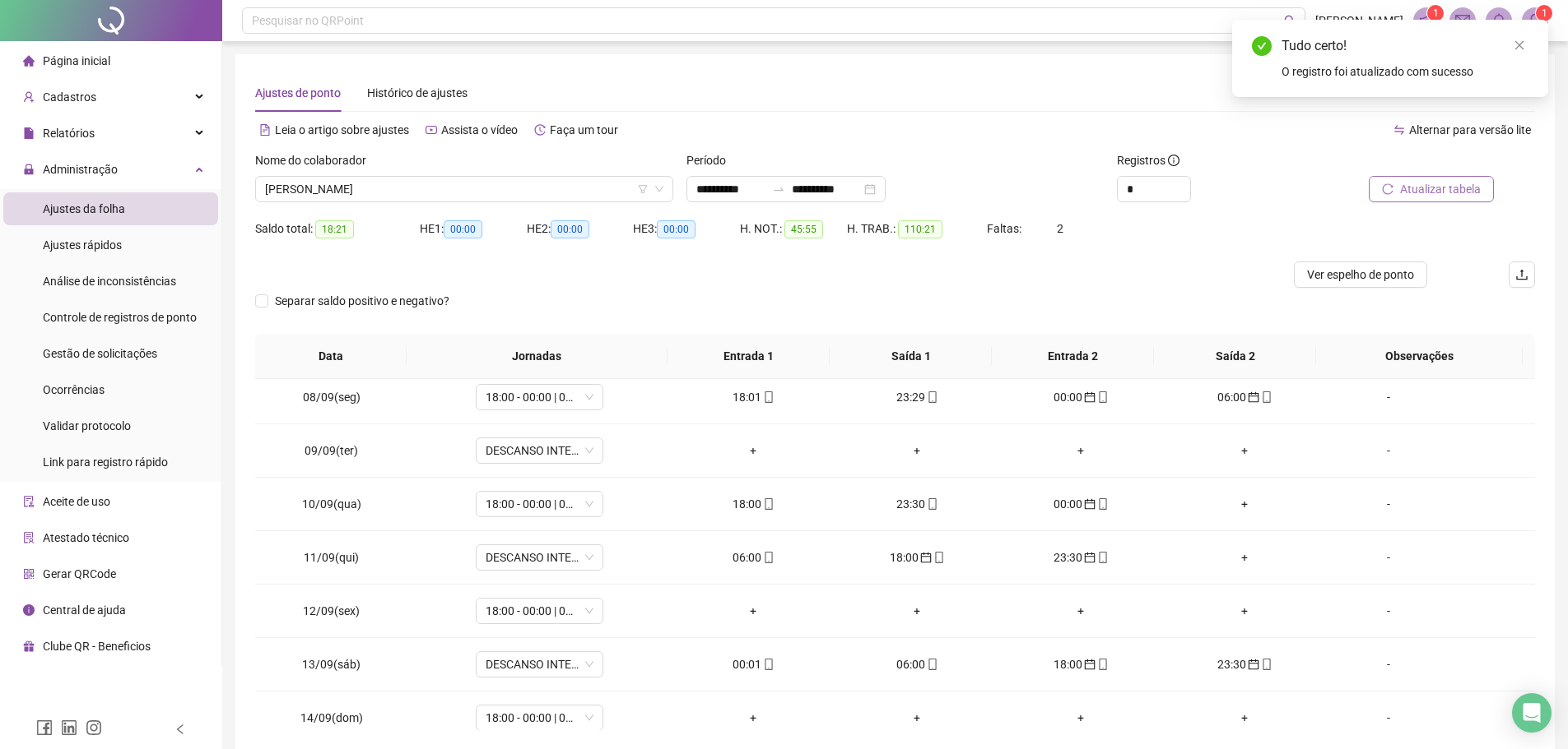
click at [1411, 188] on span "Atualizar tabela" at bounding box center [1440, 189] width 80 height 18
click at [763, 565] on div "18:00" at bounding box center [753, 557] width 137 height 18
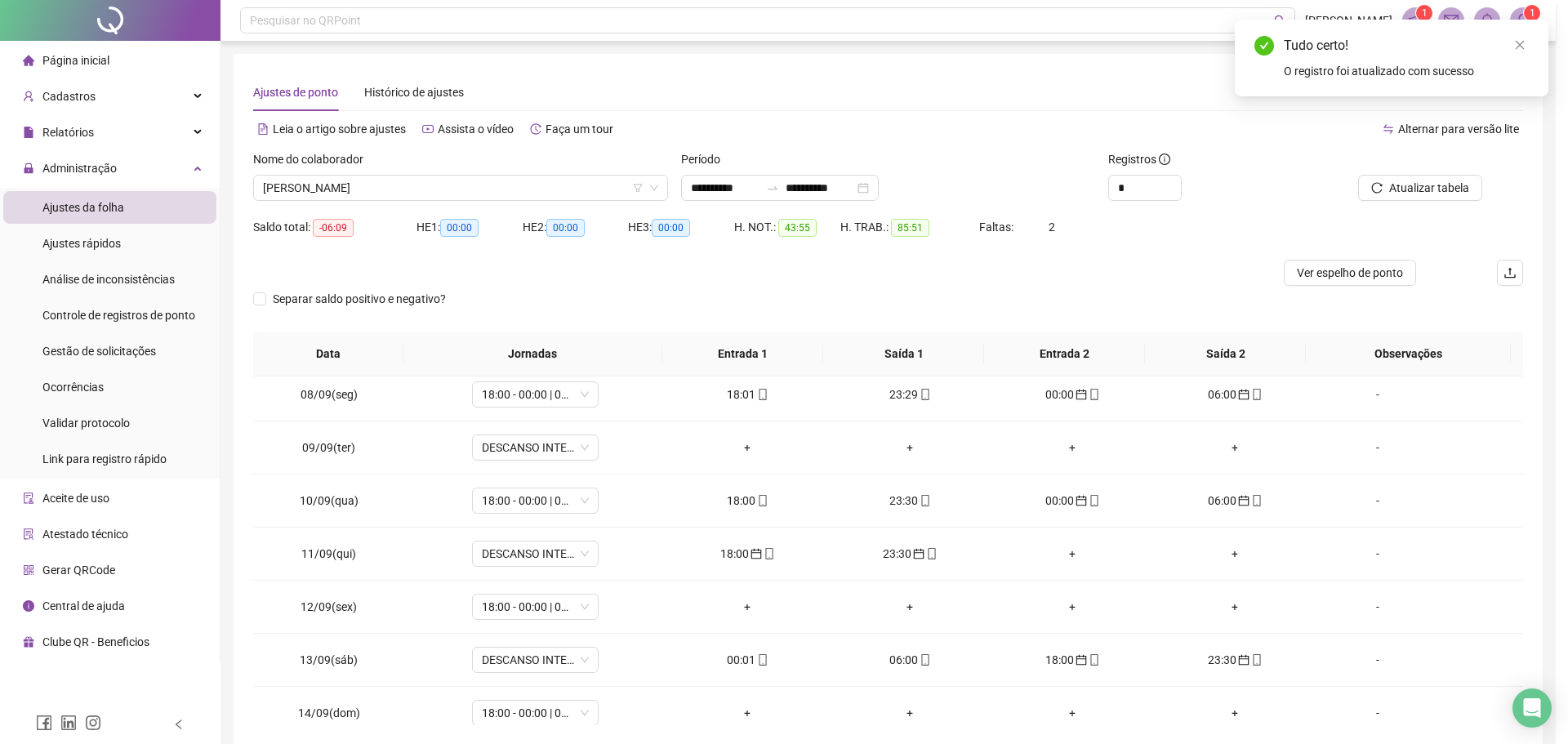
type input "**********"
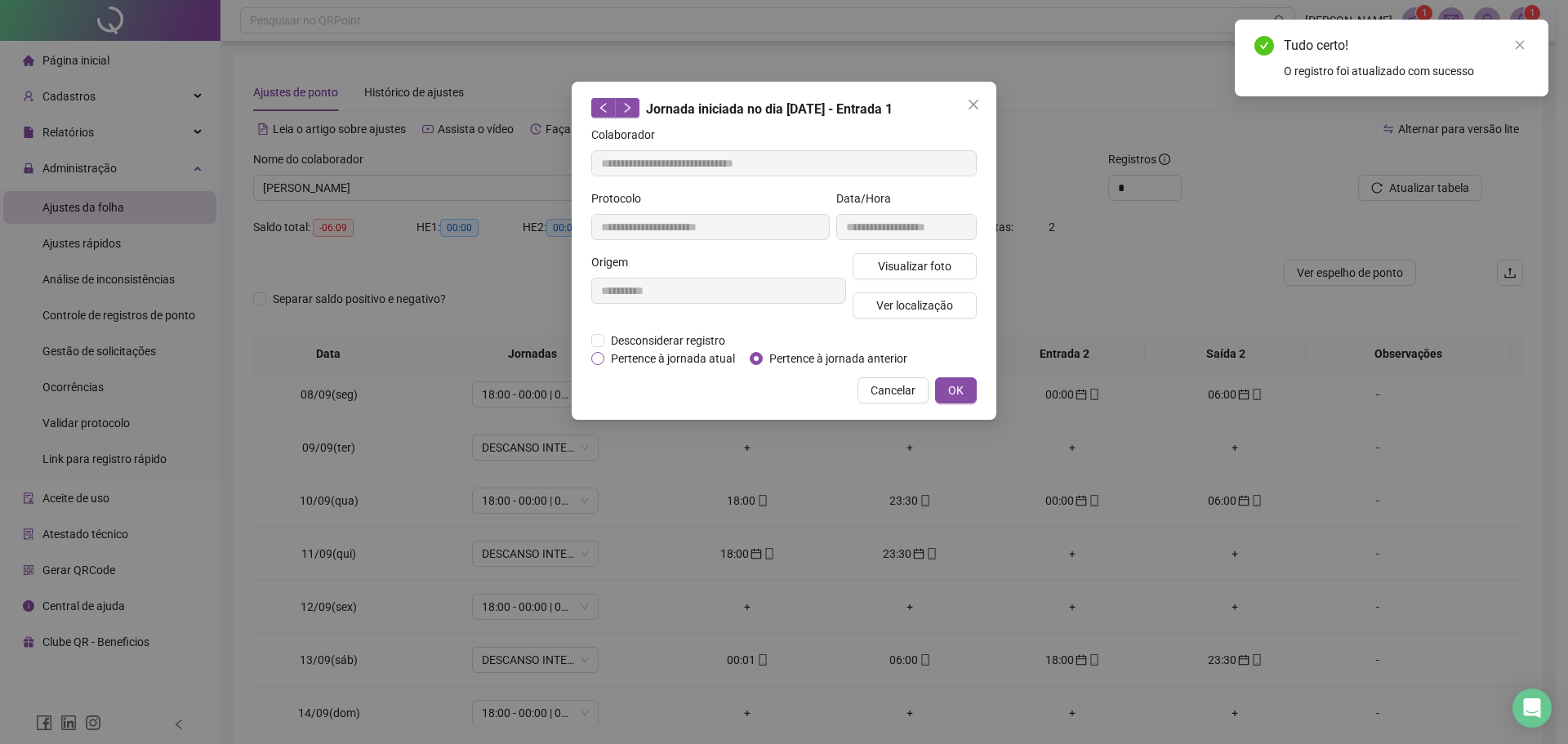
click at [634, 356] on span "Pertence à jornada atual" at bounding box center [673, 358] width 137 height 18
click at [959, 389] on span "OK" at bounding box center [956, 390] width 16 height 18
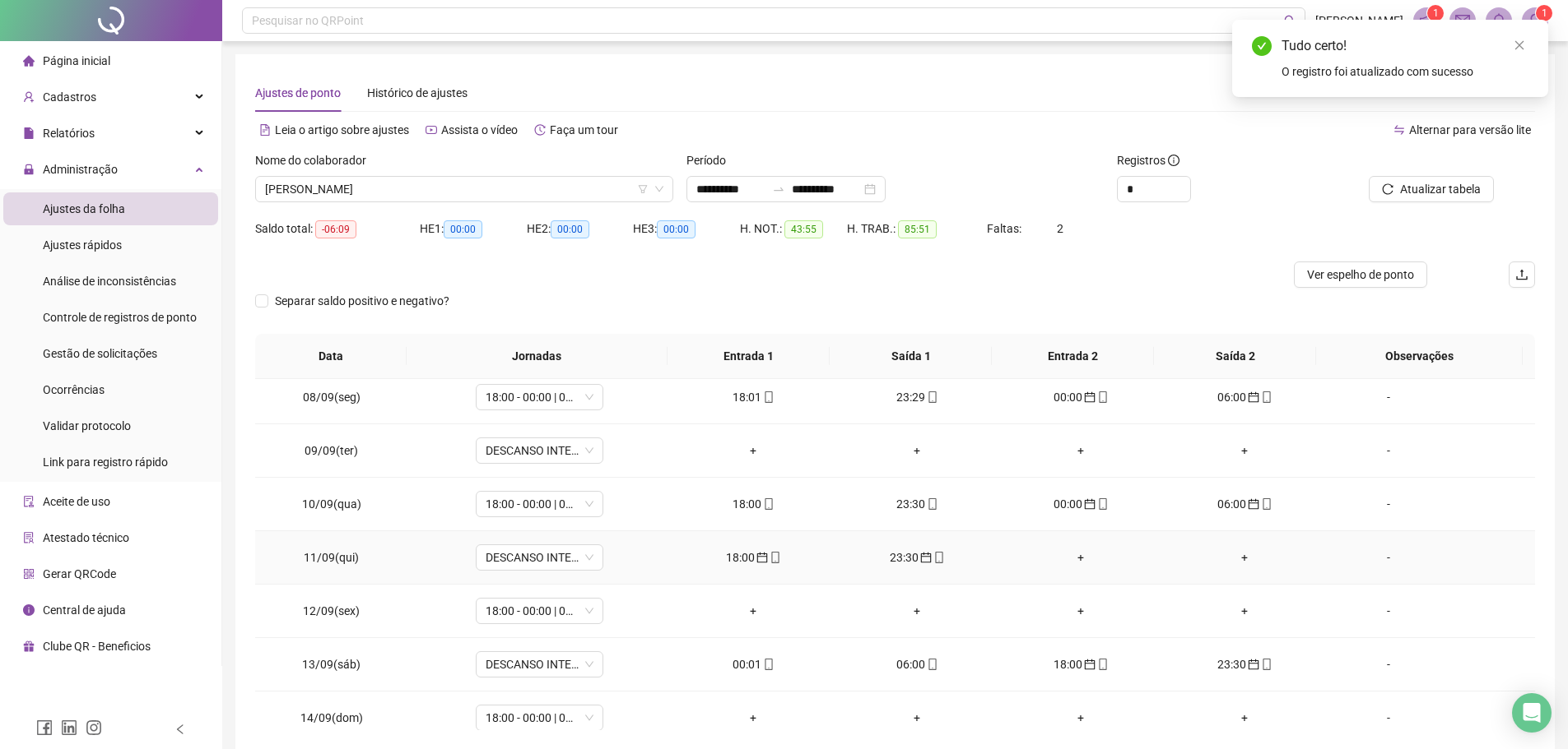
click at [905, 557] on div "23:30" at bounding box center [916, 557] width 137 height 18
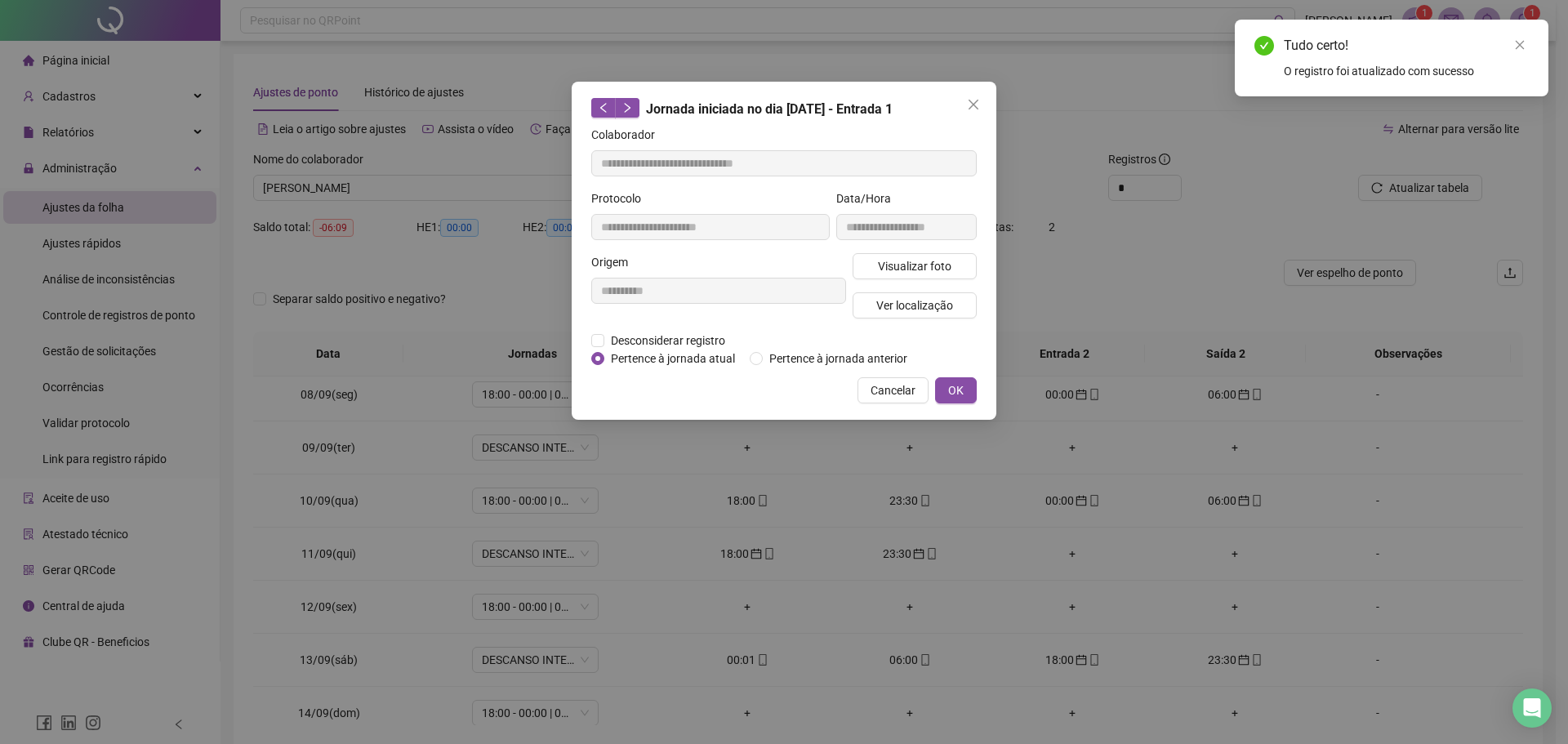
type input "**********"
click at [643, 353] on span "Pertence à jornada atual" at bounding box center [673, 358] width 137 height 18
click at [963, 386] on span "OK" at bounding box center [956, 390] width 16 height 18
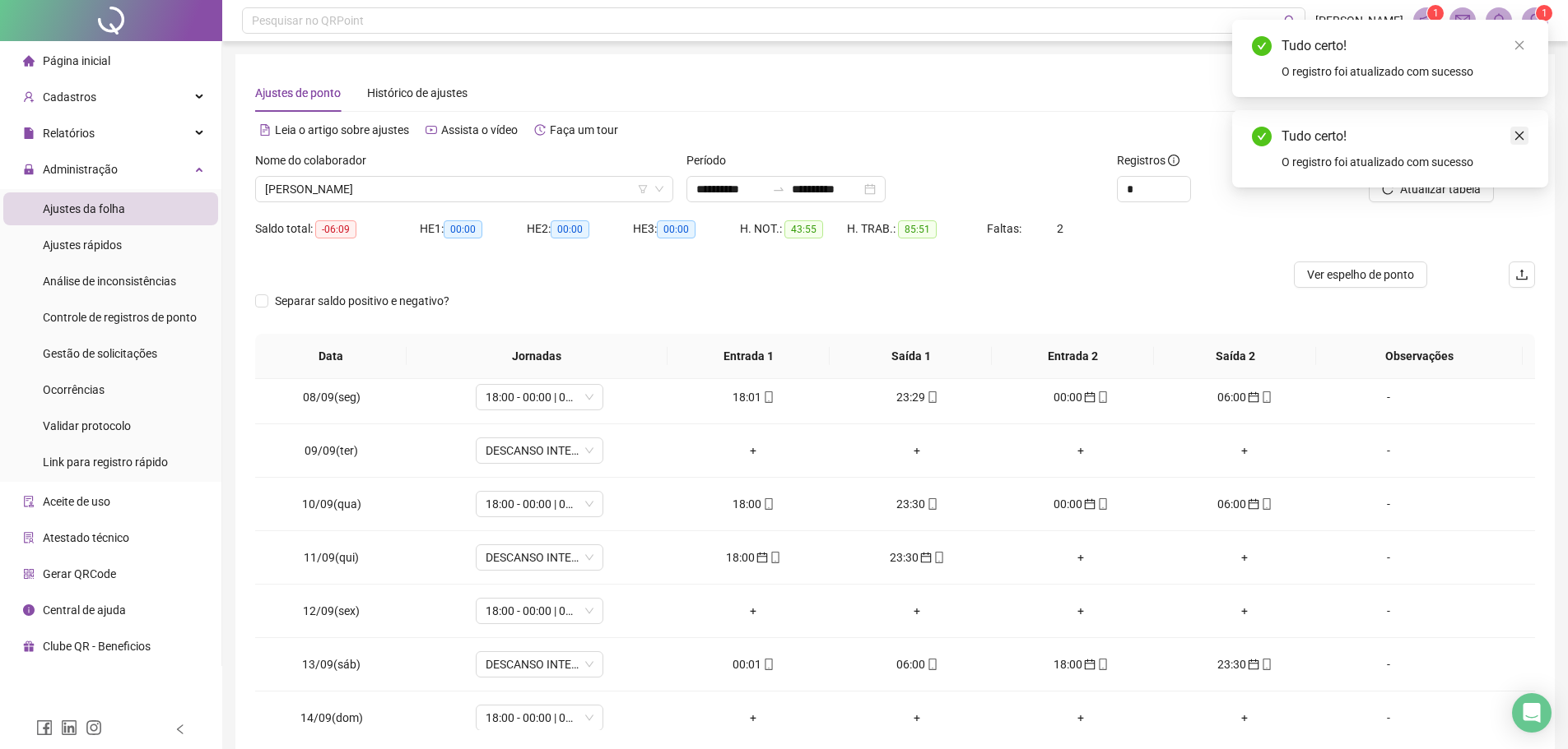
click at [1519, 134] on icon "close" at bounding box center [1518, 135] width 11 height 11
click at [1433, 194] on span "Atualizar tabela" at bounding box center [1440, 189] width 80 height 18
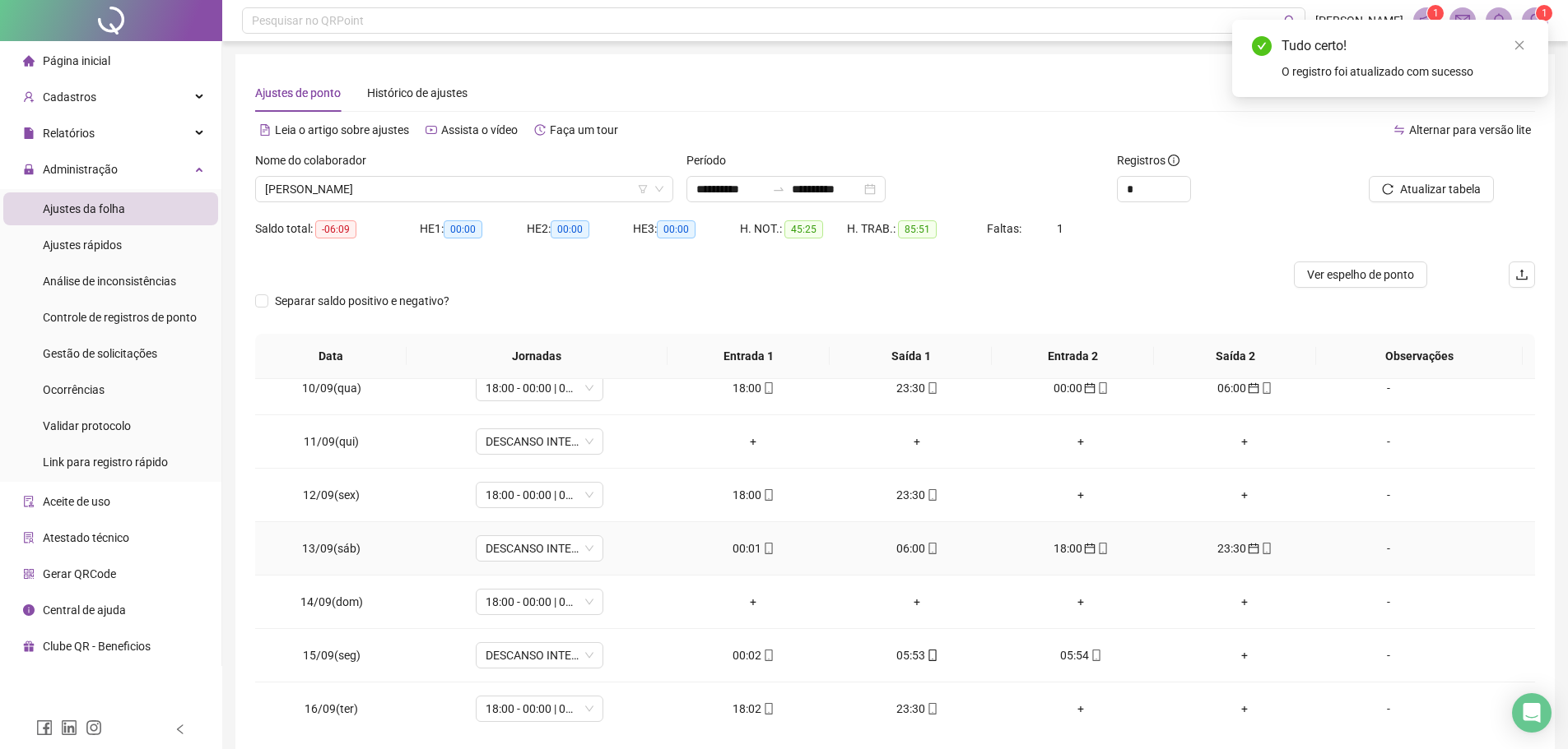
scroll to position [450, 0]
click at [734, 545] on div "00:01" at bounding box center [753, 542] width 137 height 18
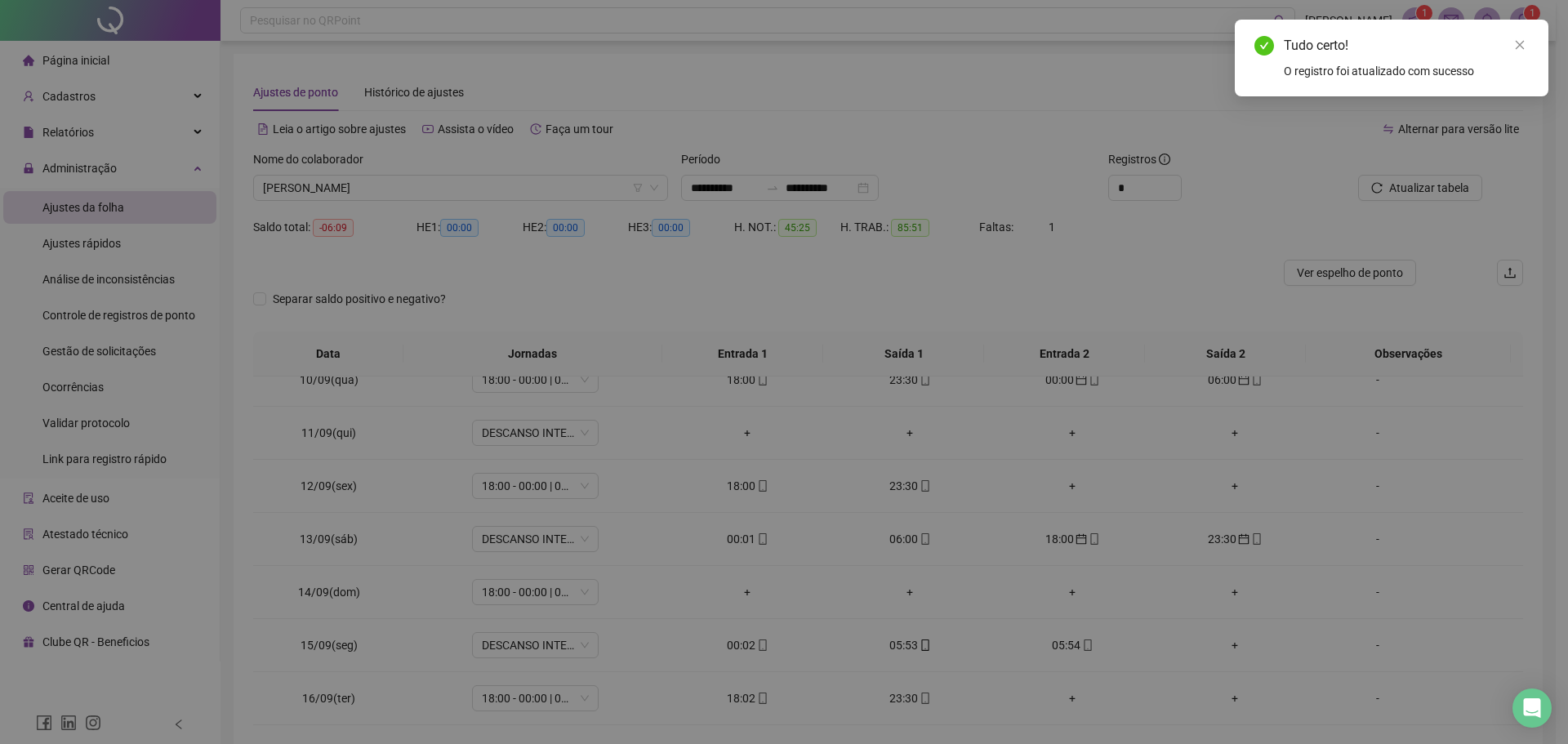
type input "**********"
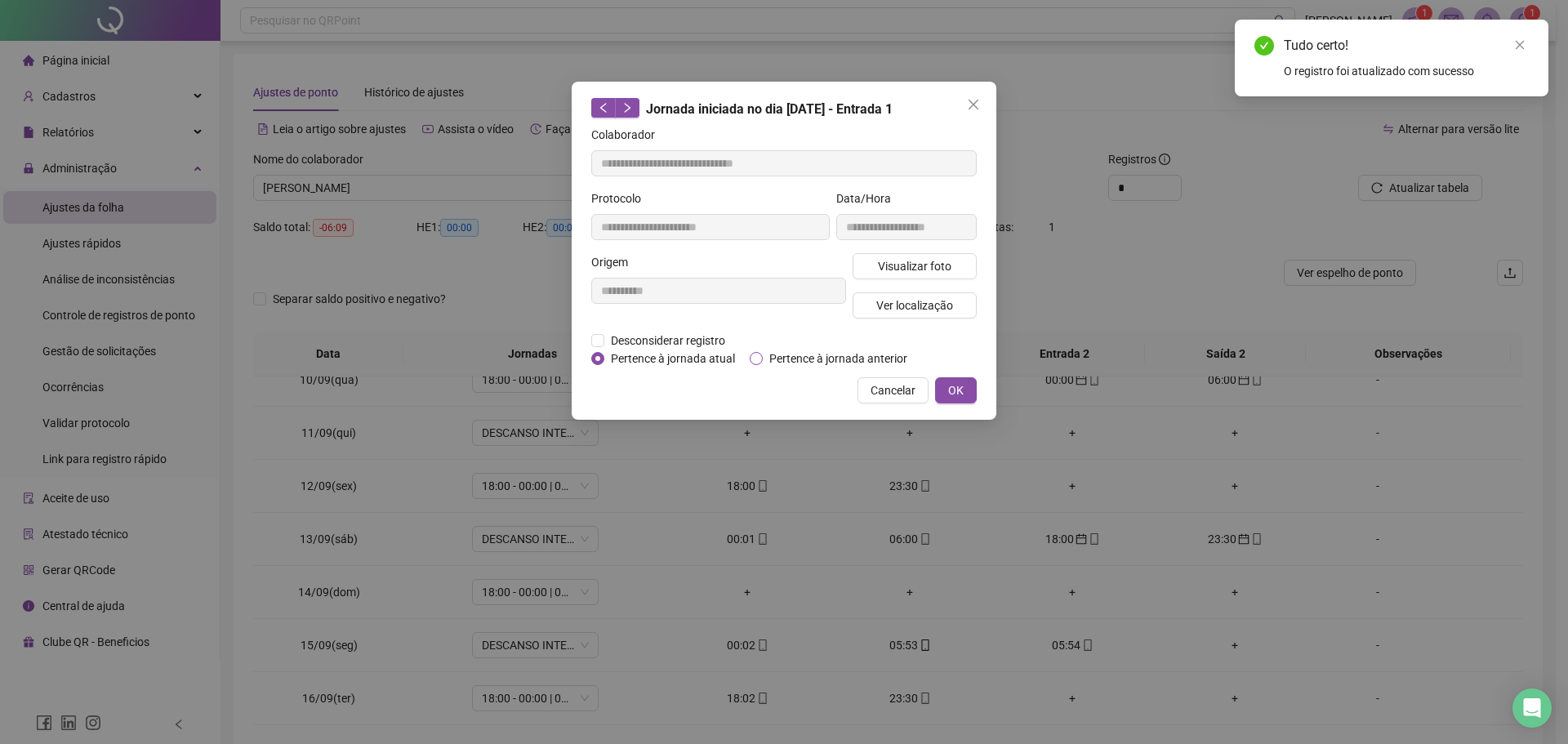
click at [764, 351] on span "Pertence à jornada anterior" at bounding box center [838, 358] width 151 height 18
click at [952, 388] on span "OK" at bounding box center [956, 390] width 16 height 18
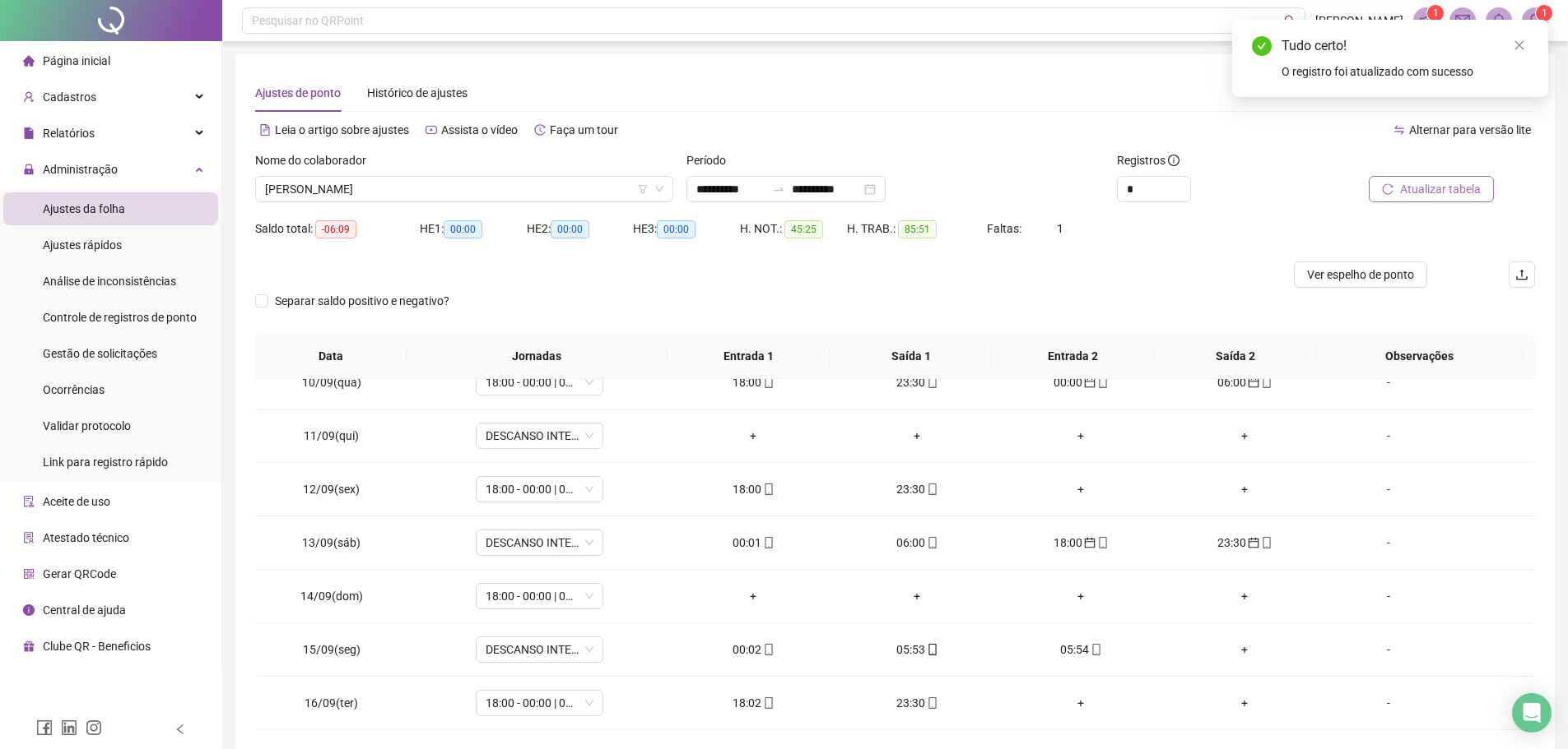
click at [1460, 190] on span "Atualizar tabela" at bounding box center [1440, 189] width 80 height 18
click at [734, 540] on div "06:00" at bounding box center [753, 542] width 137 height 18
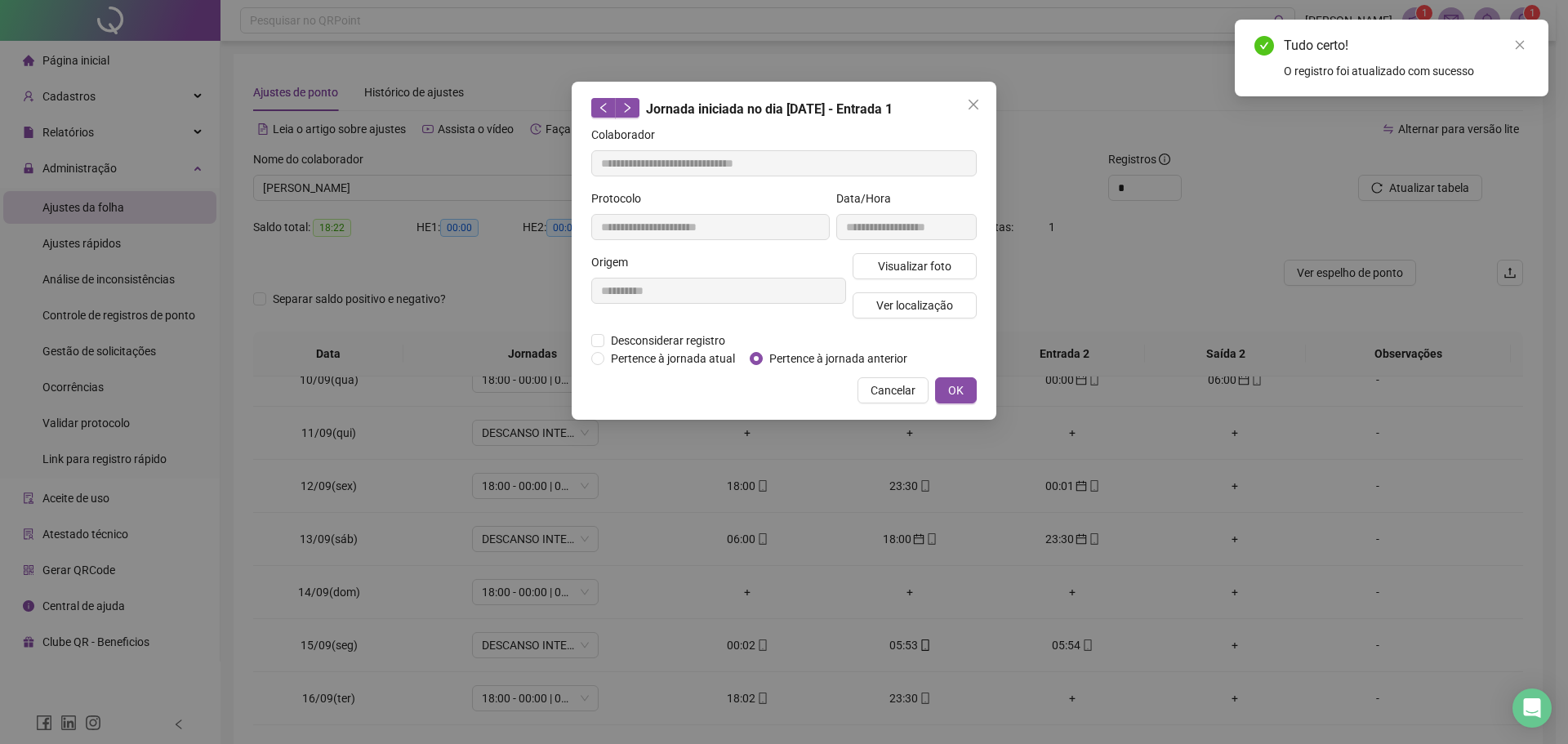
type input "**********"
click at [939, 390] on button "OK" at bounding box center [956, 390] width 42 height 26
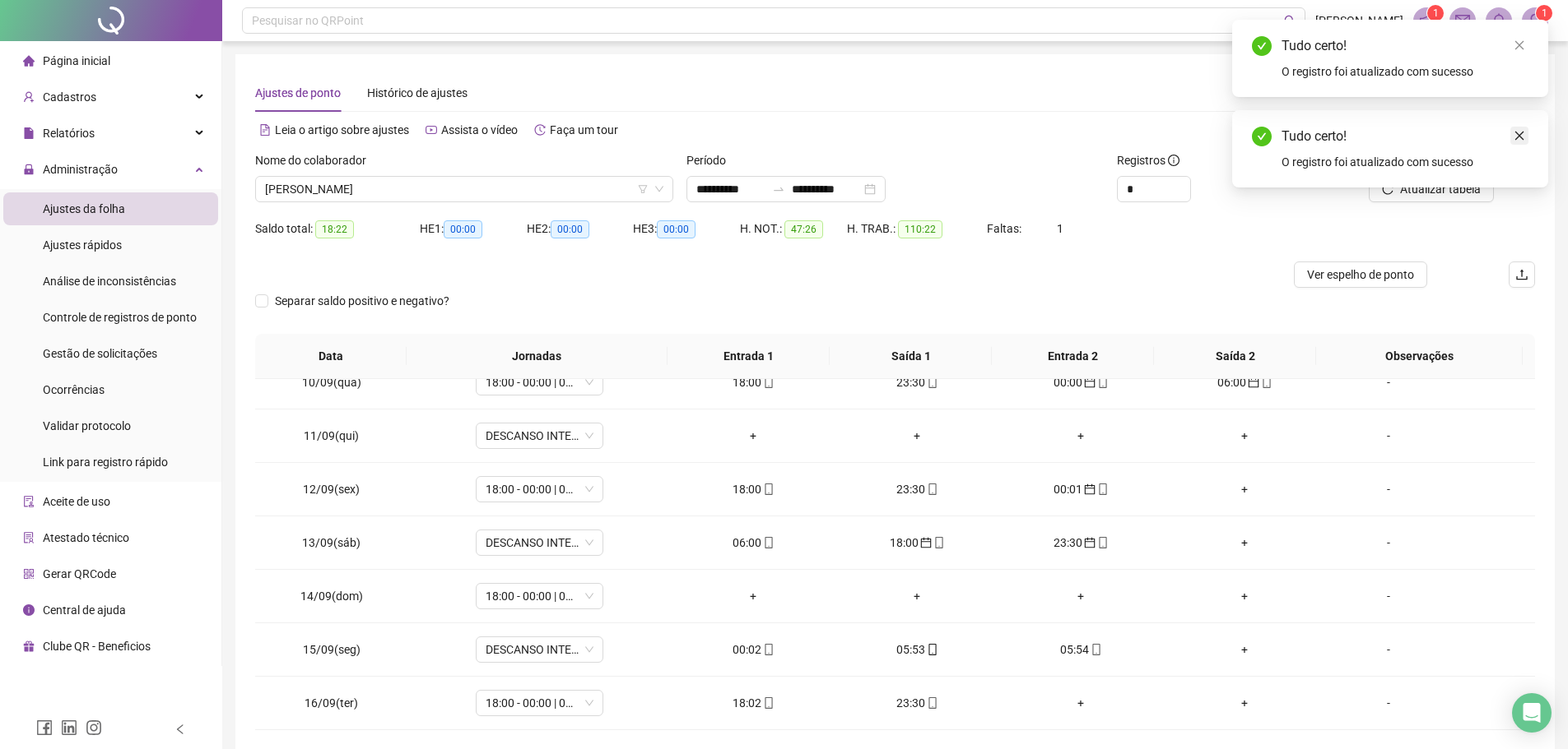
click at [1522, 129] on link "Close" at bounding box center [1519, 135] width 18 height 18
click at [1447, 187] on span "Atualizar tabela" at bounding box center [1440, 189] width 80 height 18
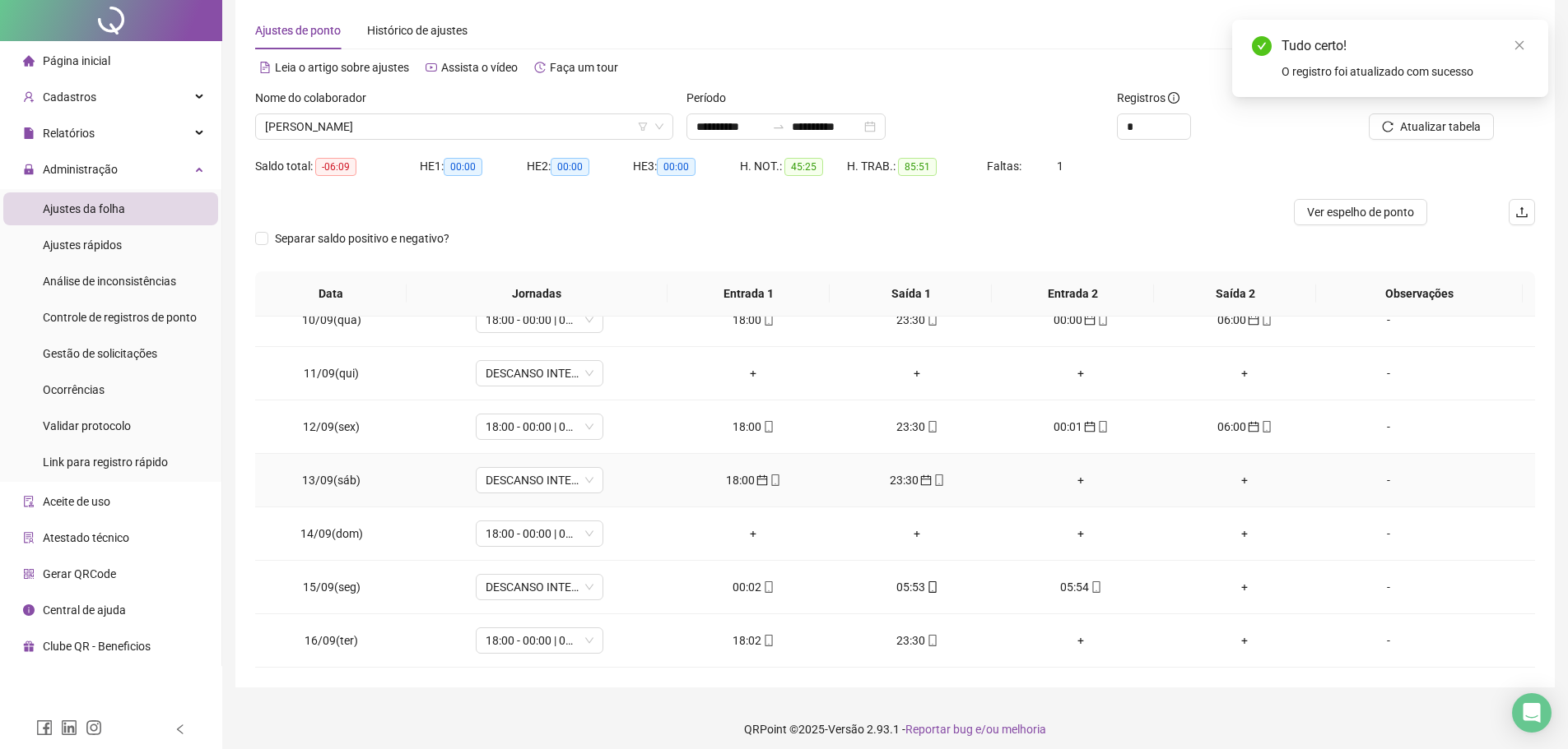
scroll to position [72, 0]
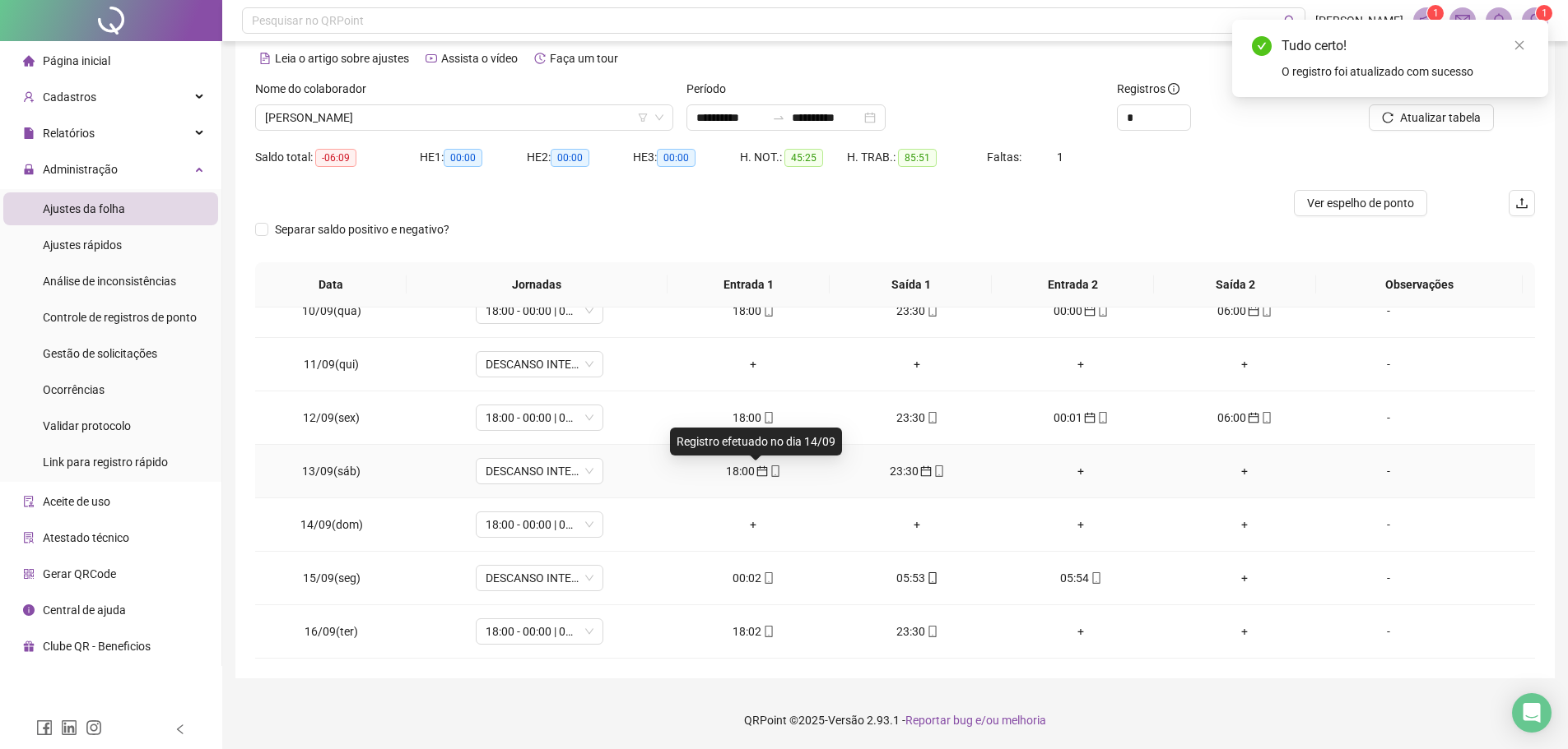
click at [761, 465] on icon "calendar" at bounding box center [762, 471] width 11 height 11
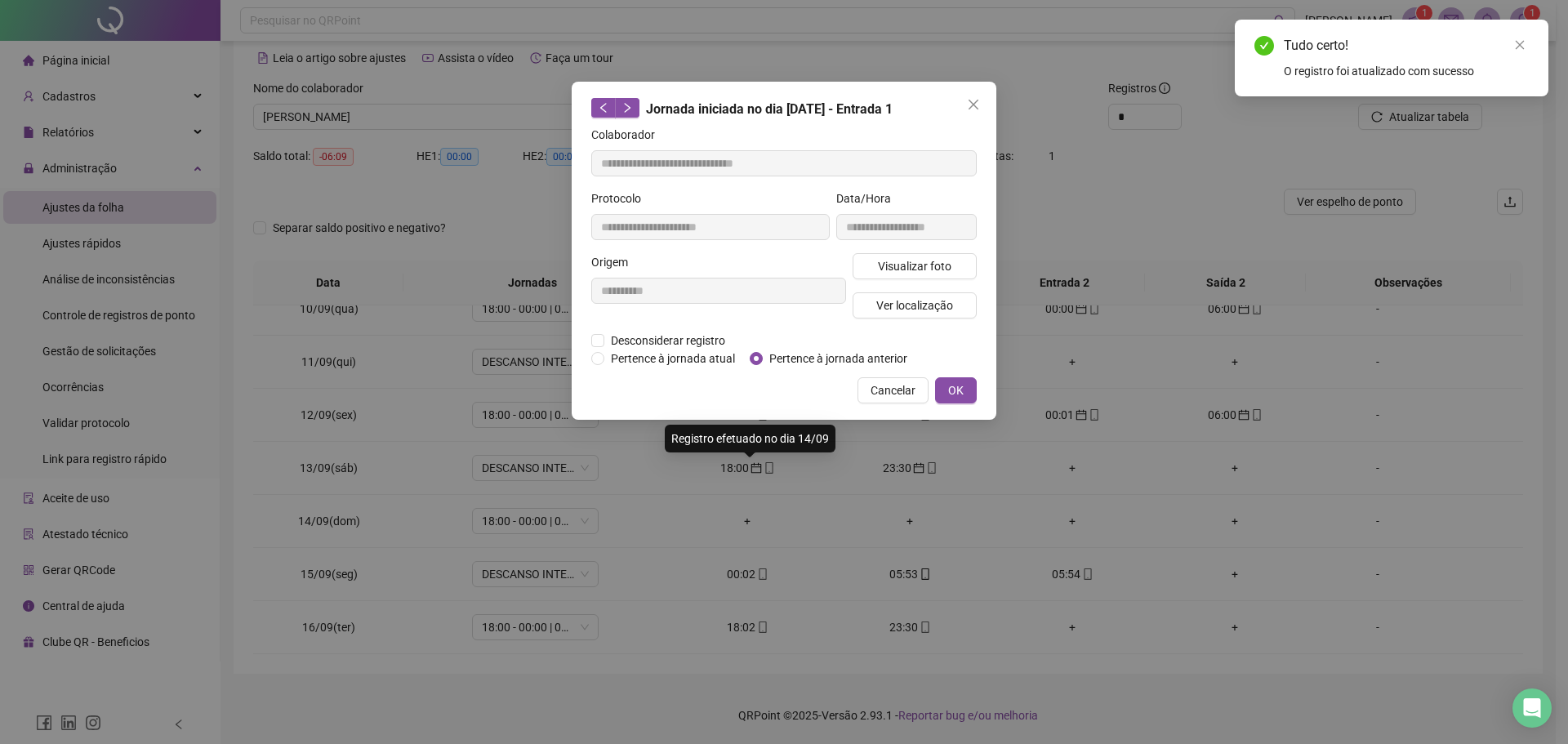
type input "**********"
click at [678, 350] on span "Pertence à jornada atual" at bounding box center [673, 358] width 137 height 18
click at [950, 388] on span "OK" at bounding box center [956, 390] width 16 height 18
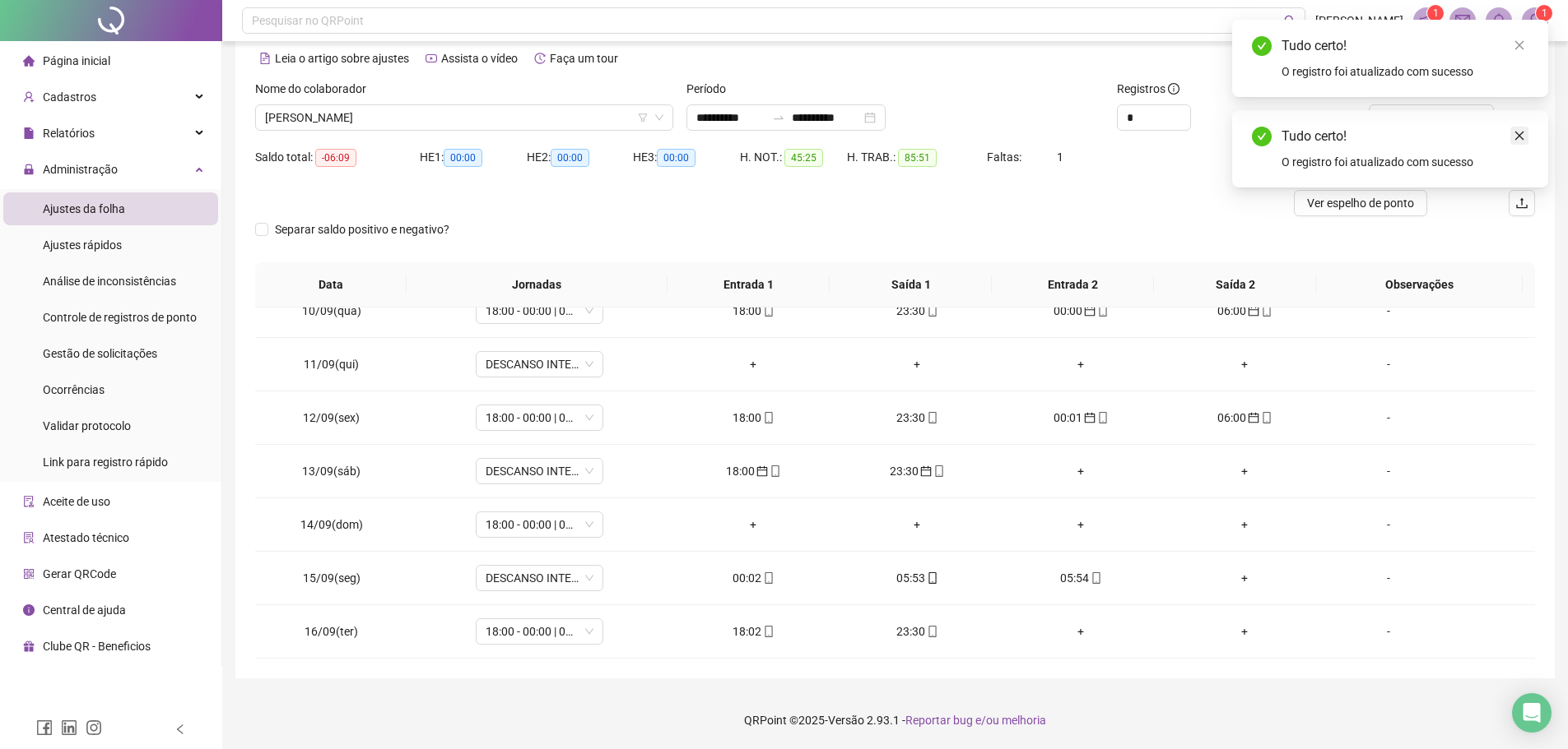
click at [1515, 134] on icon "close" at bounding box center [1518, 135] width 11 height 11
click at [1453, 126] on span "Atualizar tabela" at bounding box center [1440, 117] width 80 height 18
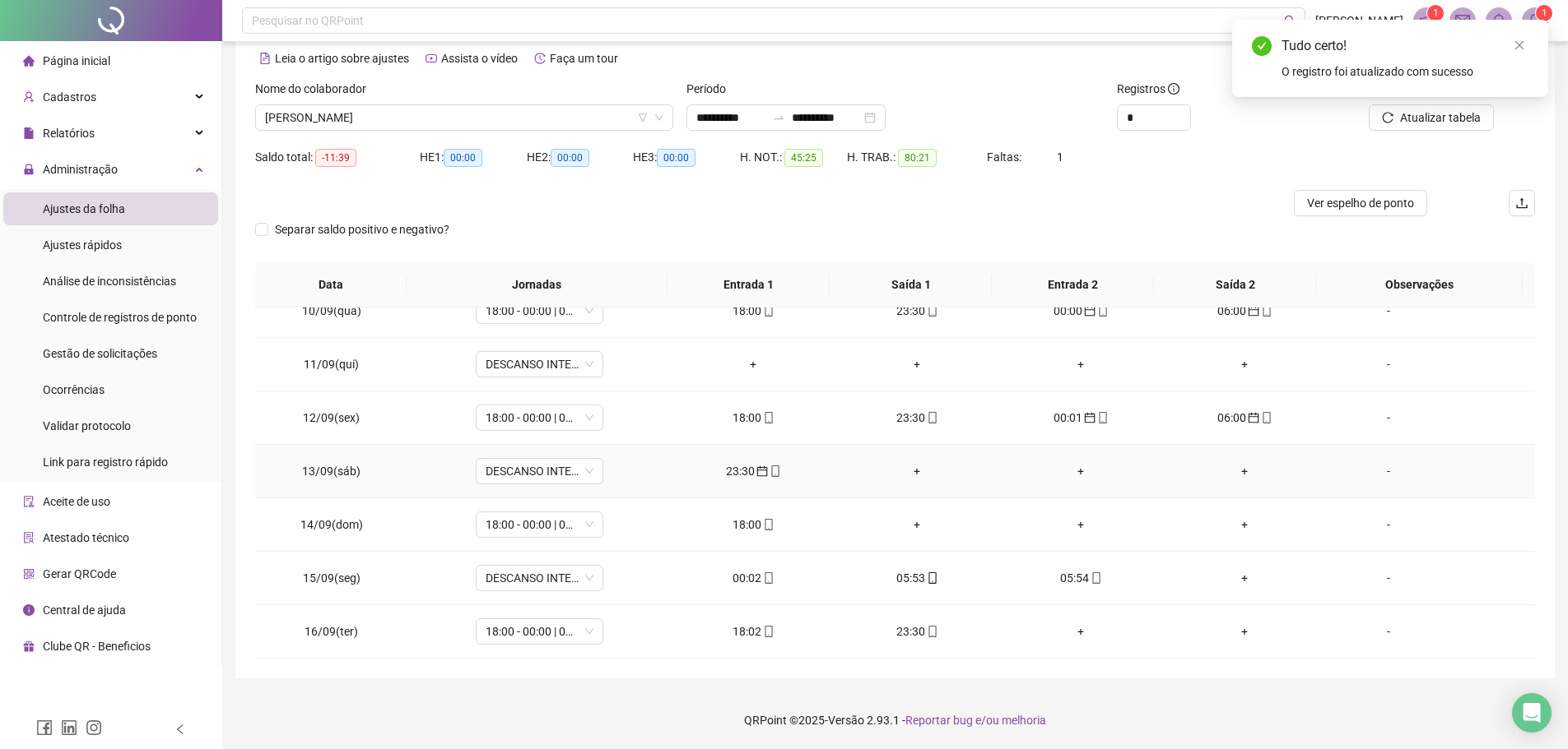
click at [731, 474] on div "23:30" at bounding box center [753, 471] width 137 height 18
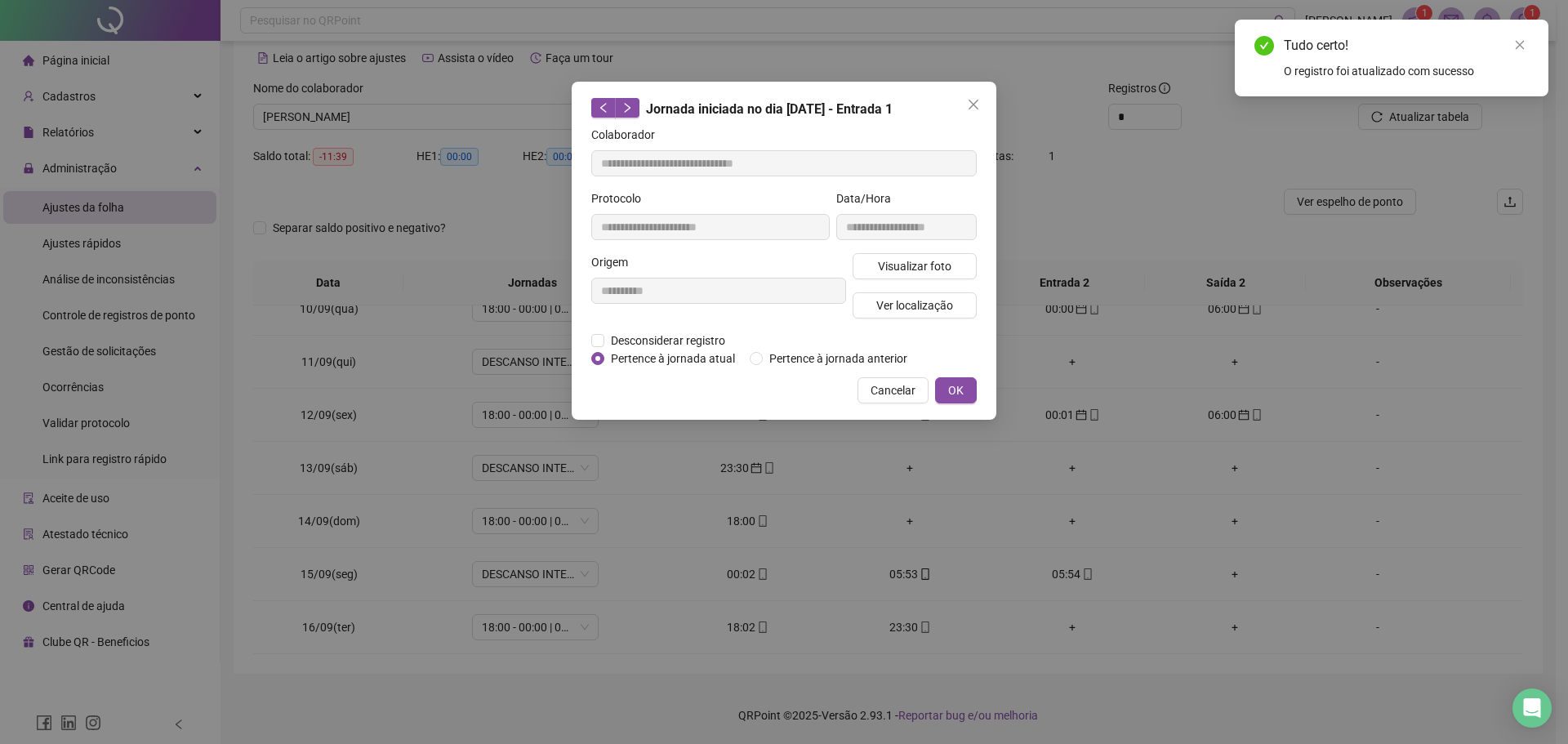
type input "**********"
click at [691, 350] on span "Pertence à jornada atual" at bounding box center [673, 358] width 137 height 18
click at [956, 381] on button "OK" at bounding box center [956, 390] width 42 height 26
click at [956, 382] on span "OK" at bounding box center [956, 390] width 16 height 18
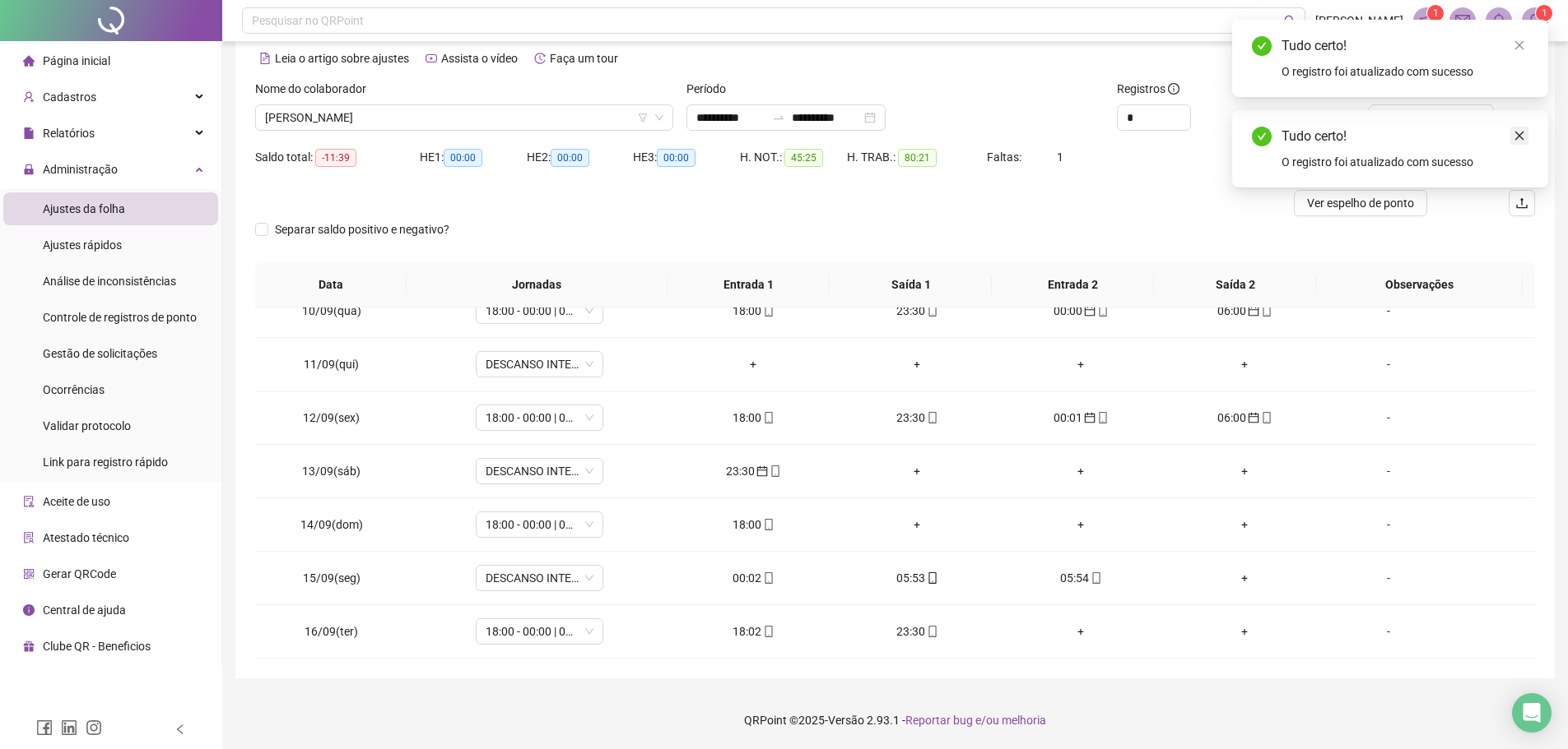
click at [1521, 135] on icon "close" at bounding box center [1518, 135] width 11 height 11
click at [1415, 97] on div "Tudo certo! O registro foi atualizado com sucesso" at bounding box center [1390, 58] width 316 height 78
click at [1415, 114] on span "Atualizar tabela" at bounding box center [1440, 117] width 80 height 18
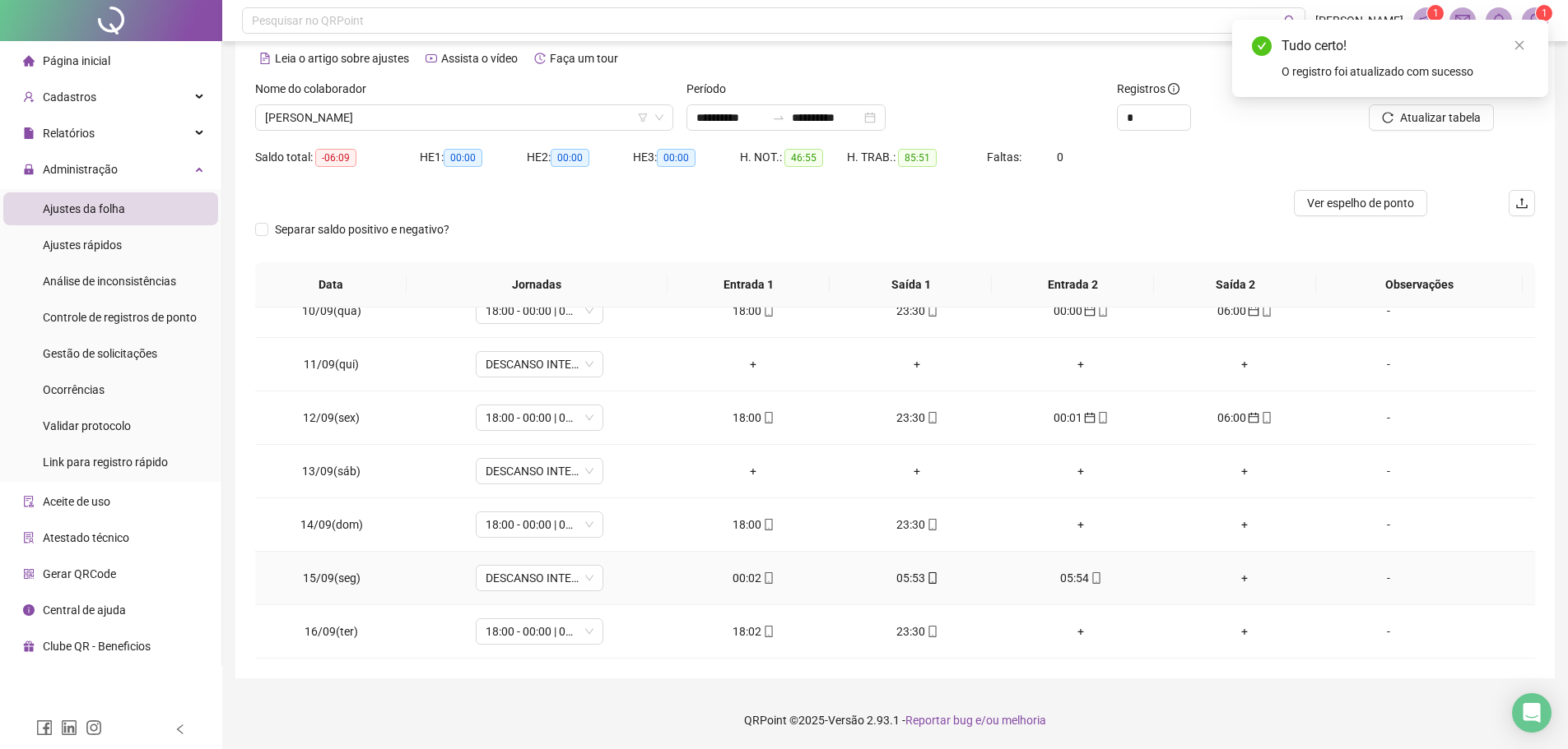
click at [746, 576] on div "00:02" at bounding box center [753, 578] width 137 height 18
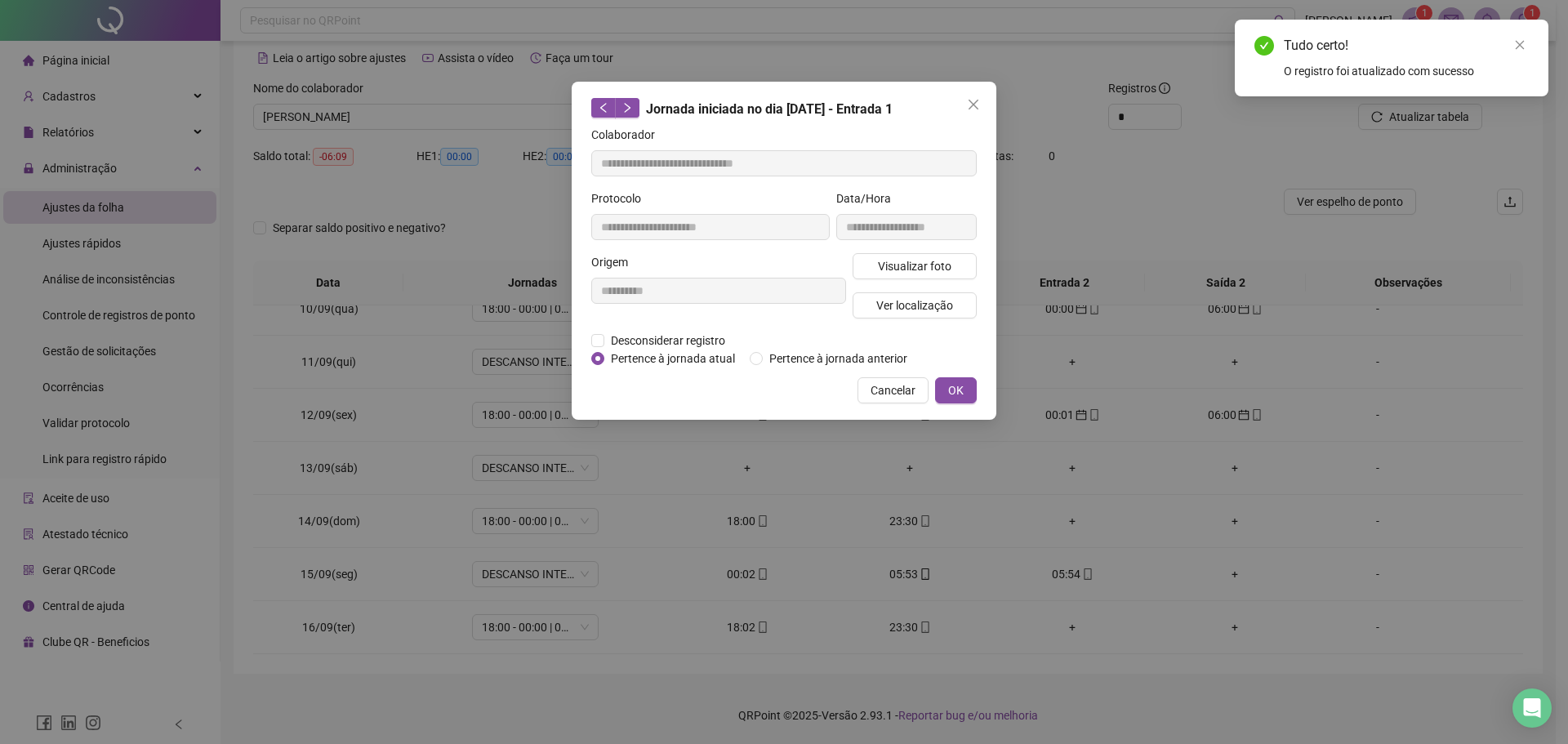
type input "**********"
click at [951, 390] on span "OK" at bounding box center [956, 390] width 16 height 18
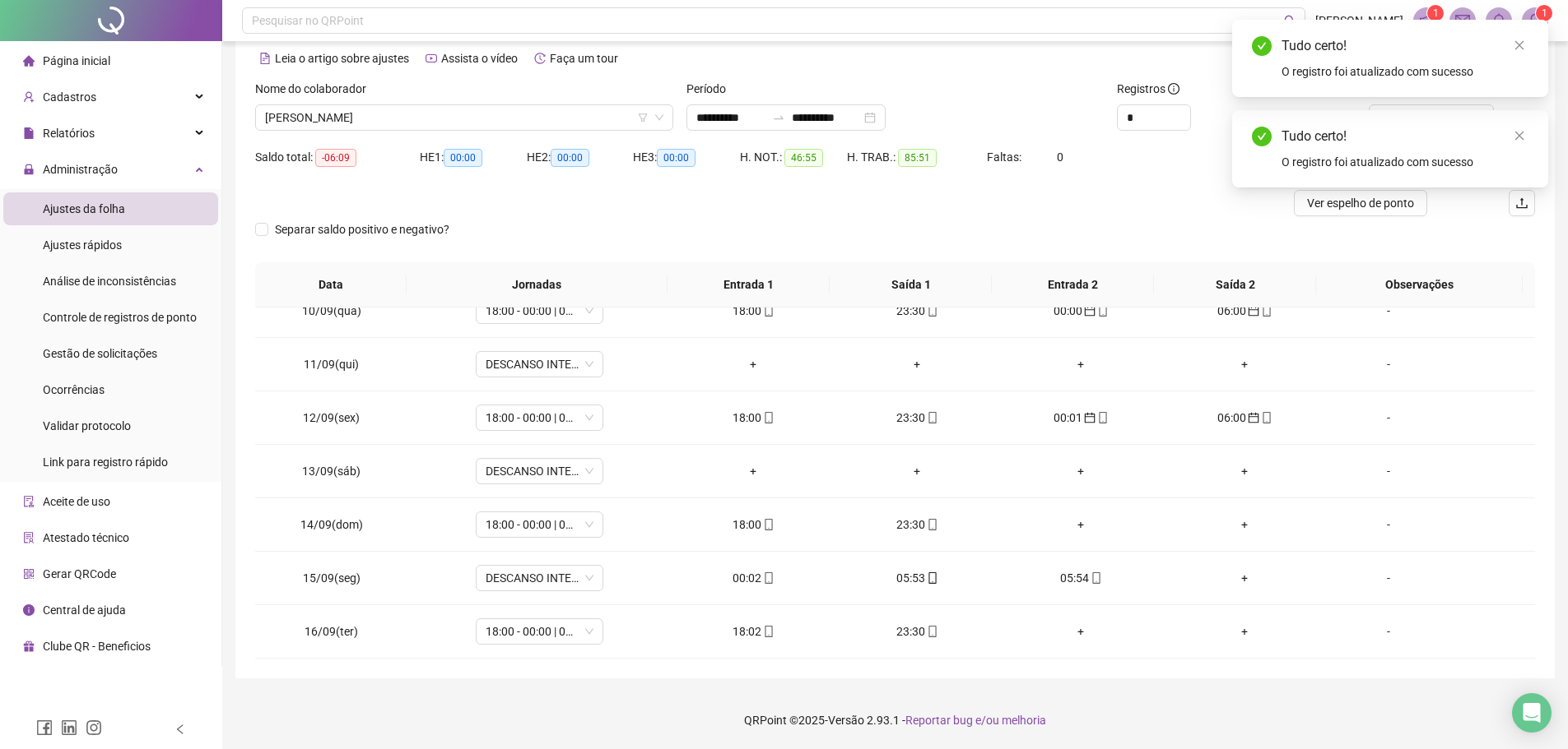
click at [1526, 126] on div "Tudo certo! O registro foi atualizado com sucesso" at bounding box center [1390, 148] width 316 height 78
click at [1524, 134] on icon "close" at bounding box center [1518, 135] width 11 height 11
click at [1482, 117] on button "Atualizar tabela" at bounding box center [1431, 118] width 125 height 26
click at [741, 579] on div "05:53" at bounding box center [753, 578] width 137 height 18
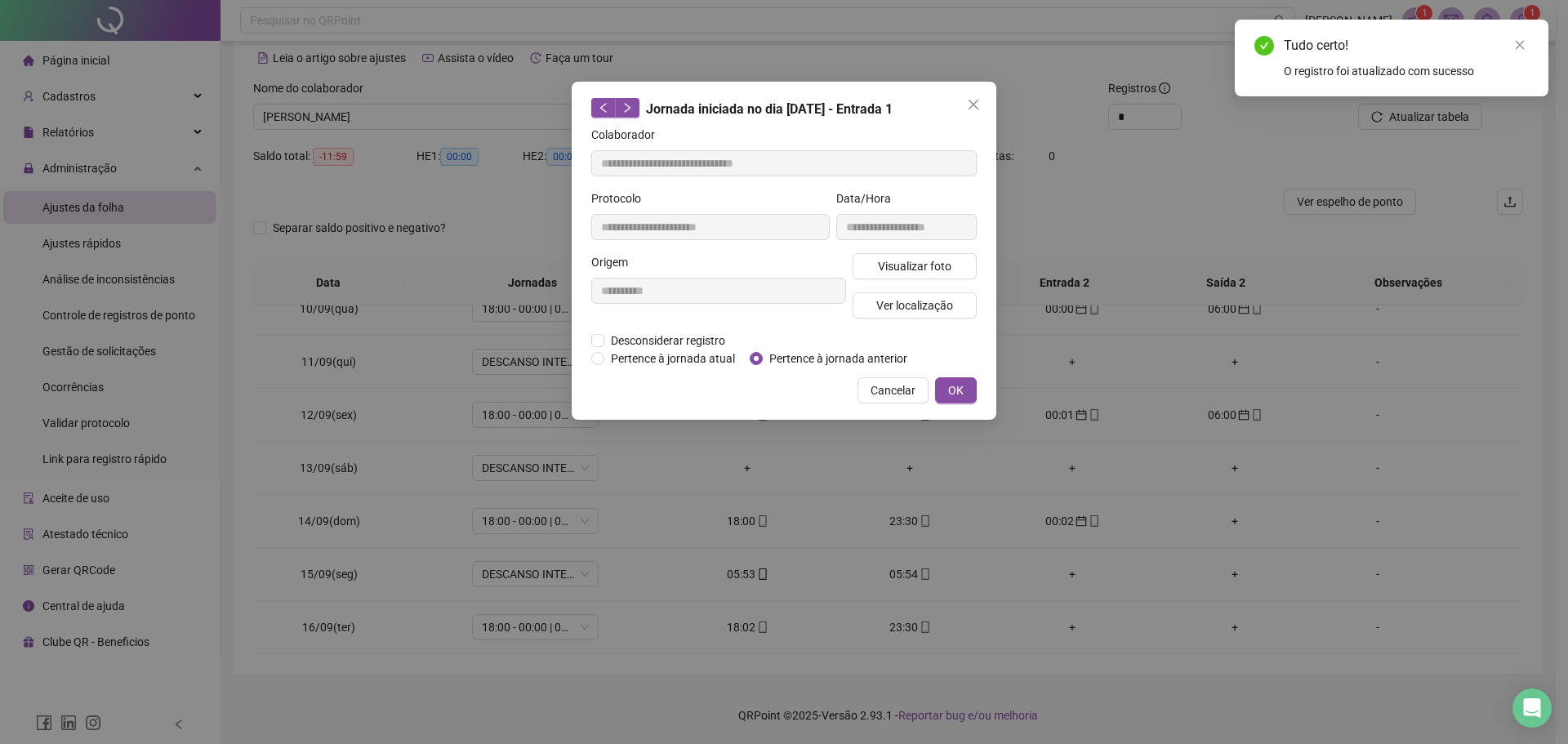
type input "**********"
click at [764, 355] on span "Pertence à jornada anterior" at bounding box center [838, 358] width 151 height 18
click at [961, 387] on span "OK" at bounding box center [956, 390] width 16 height 18
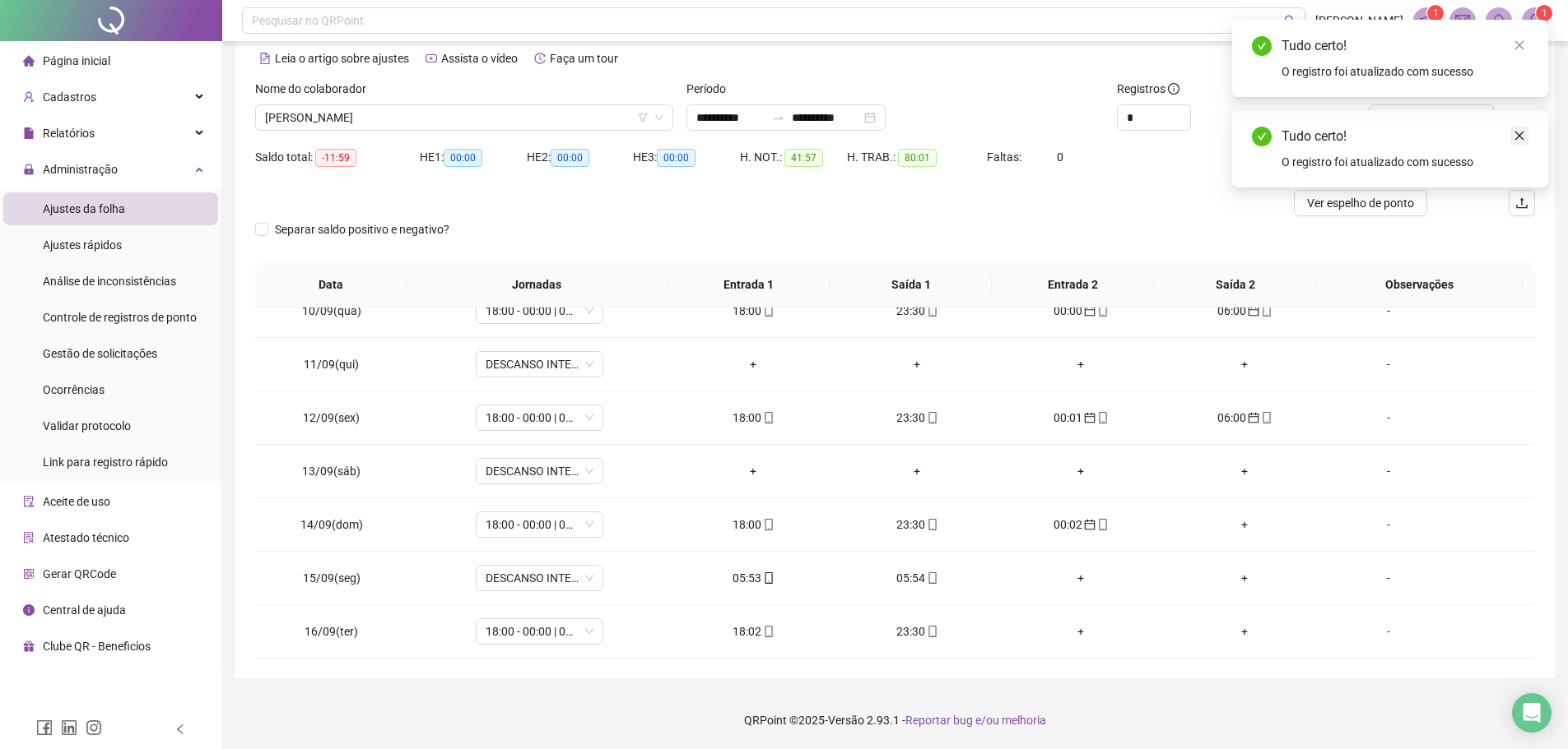
click at [1523, 137] on icon "close" at bounding box center [1518, 135] width 11 height 11
click at [1461, 116] on span "Atualizar tabela" at bounding box center [1440, 117] width 80 height 18
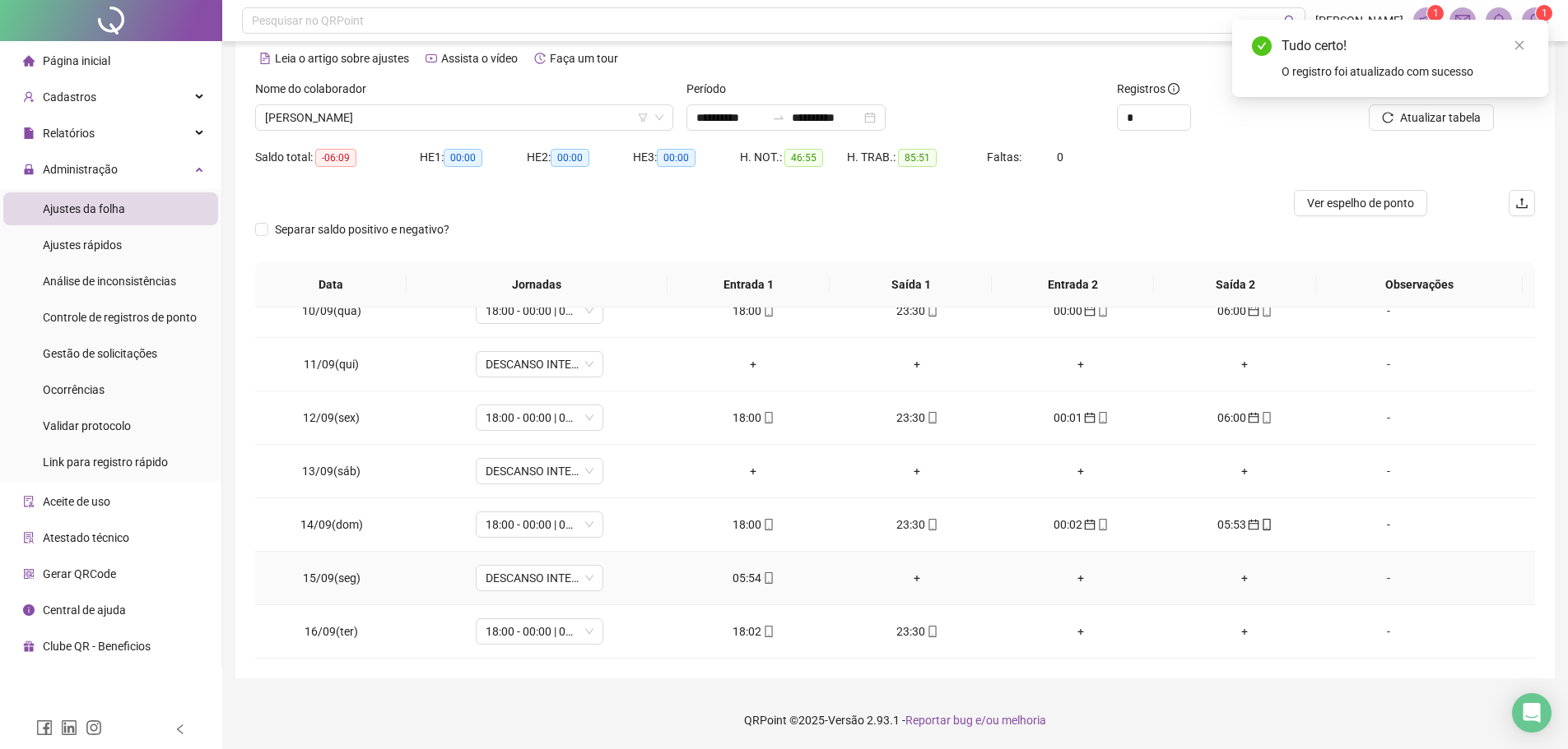
click at [735, 562] on td "05:54" at bounding box center [753, 578] width 163 height 53
click at [742, 574] on div "05:54" at bounding box center [753, 578] width 137 height 18
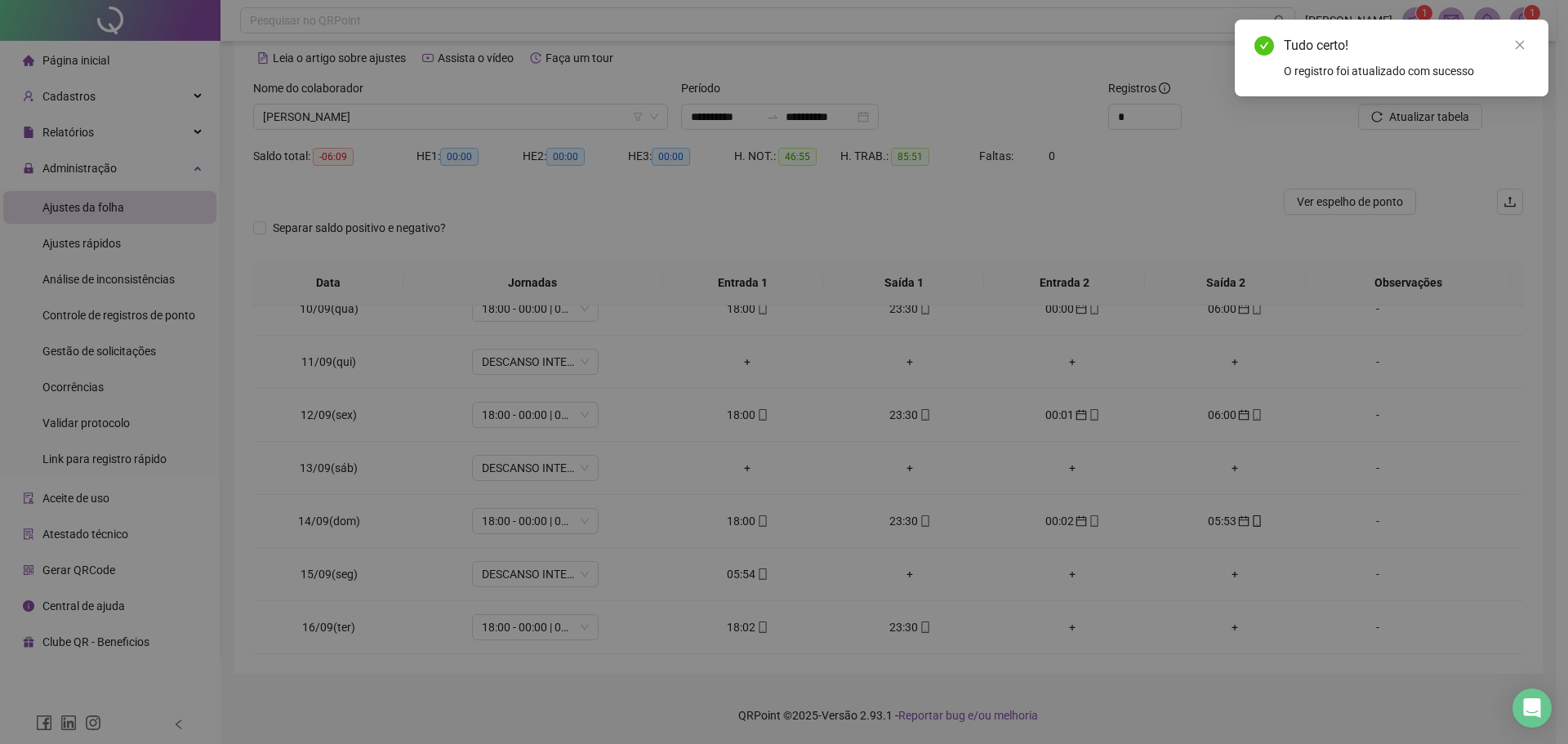
type input "**********"
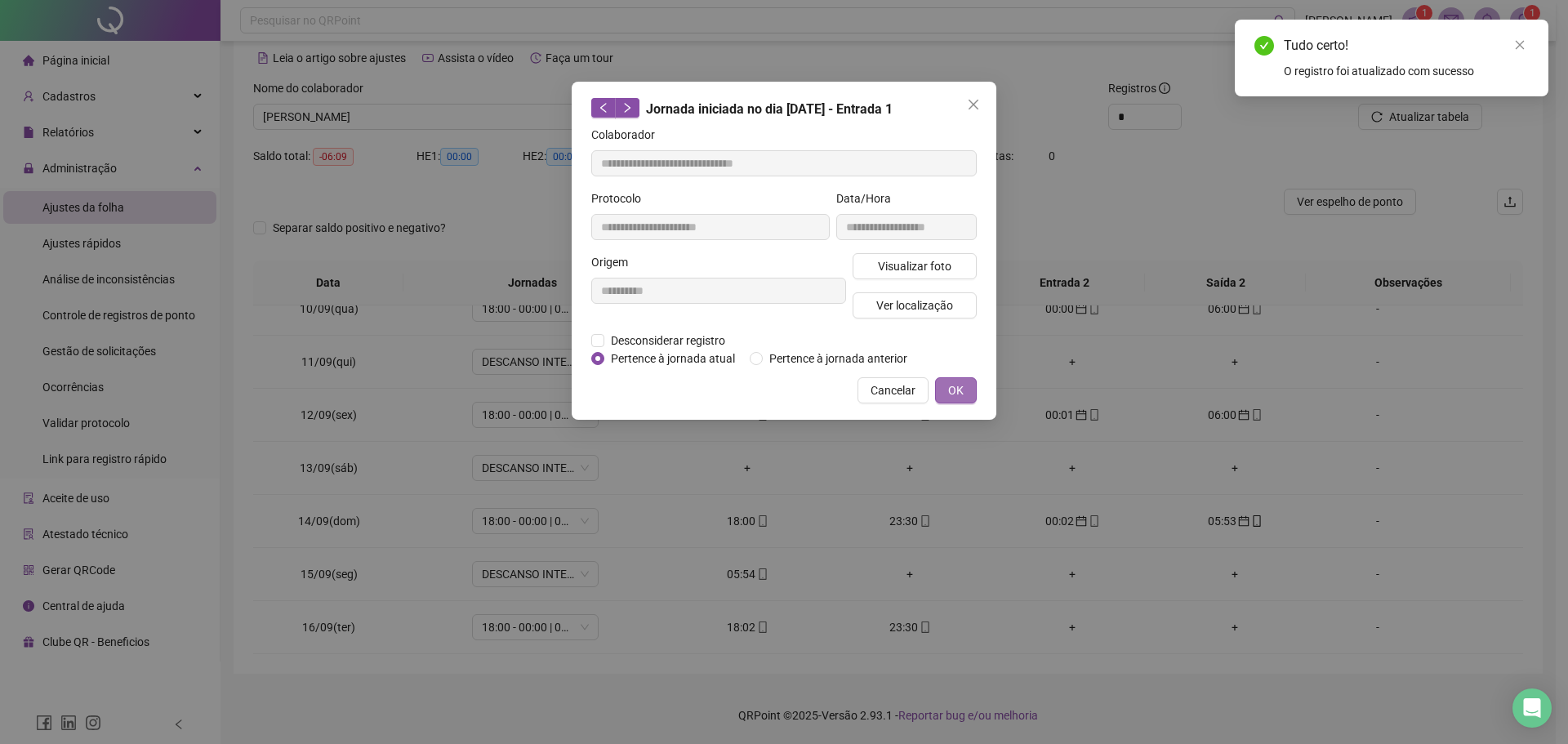
click at [965, 394] on button "OK" at bounding box center [956, 390] width 42 height 26
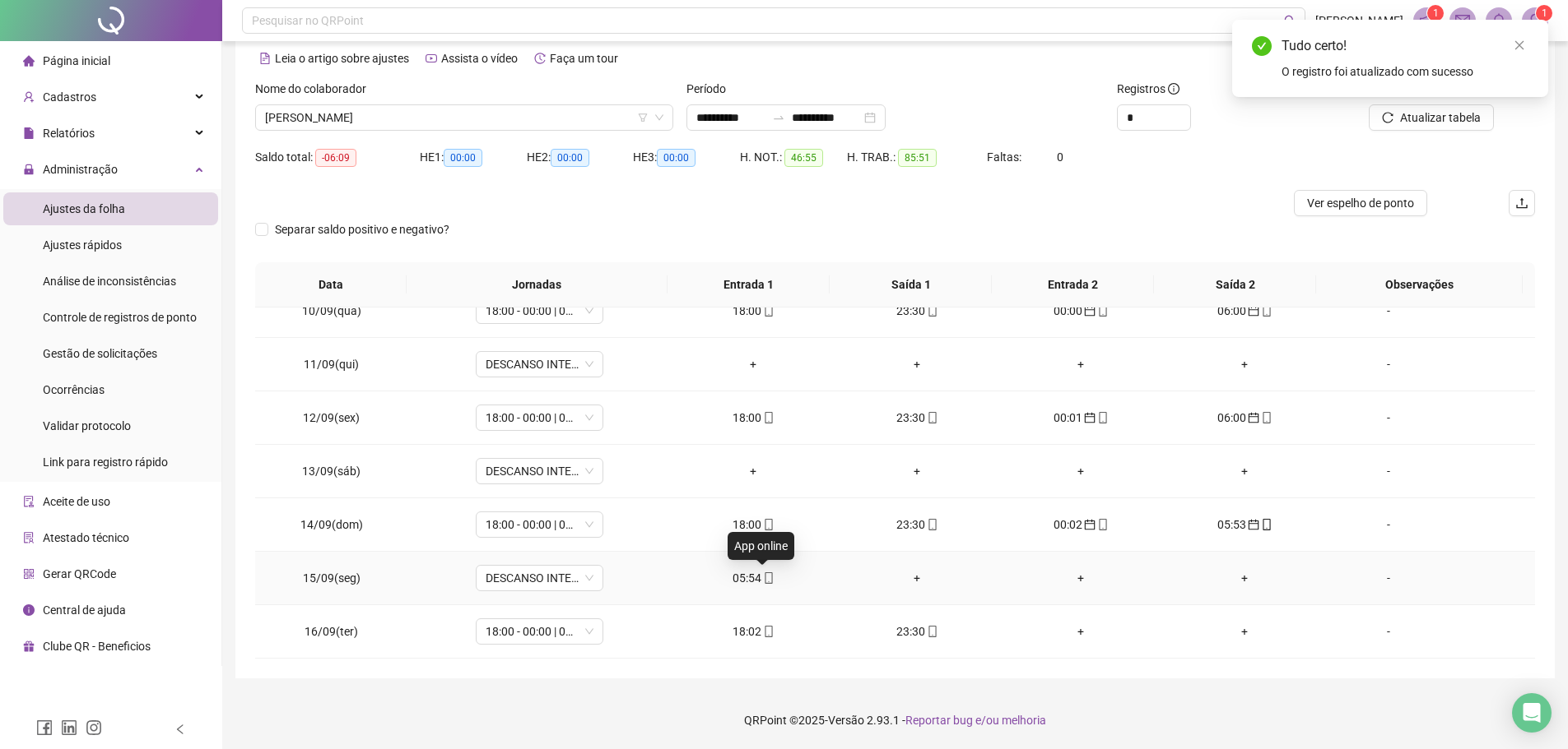
click at [761, 573] on span "mobile" at bounding box center [767, 578] width 13 height 11
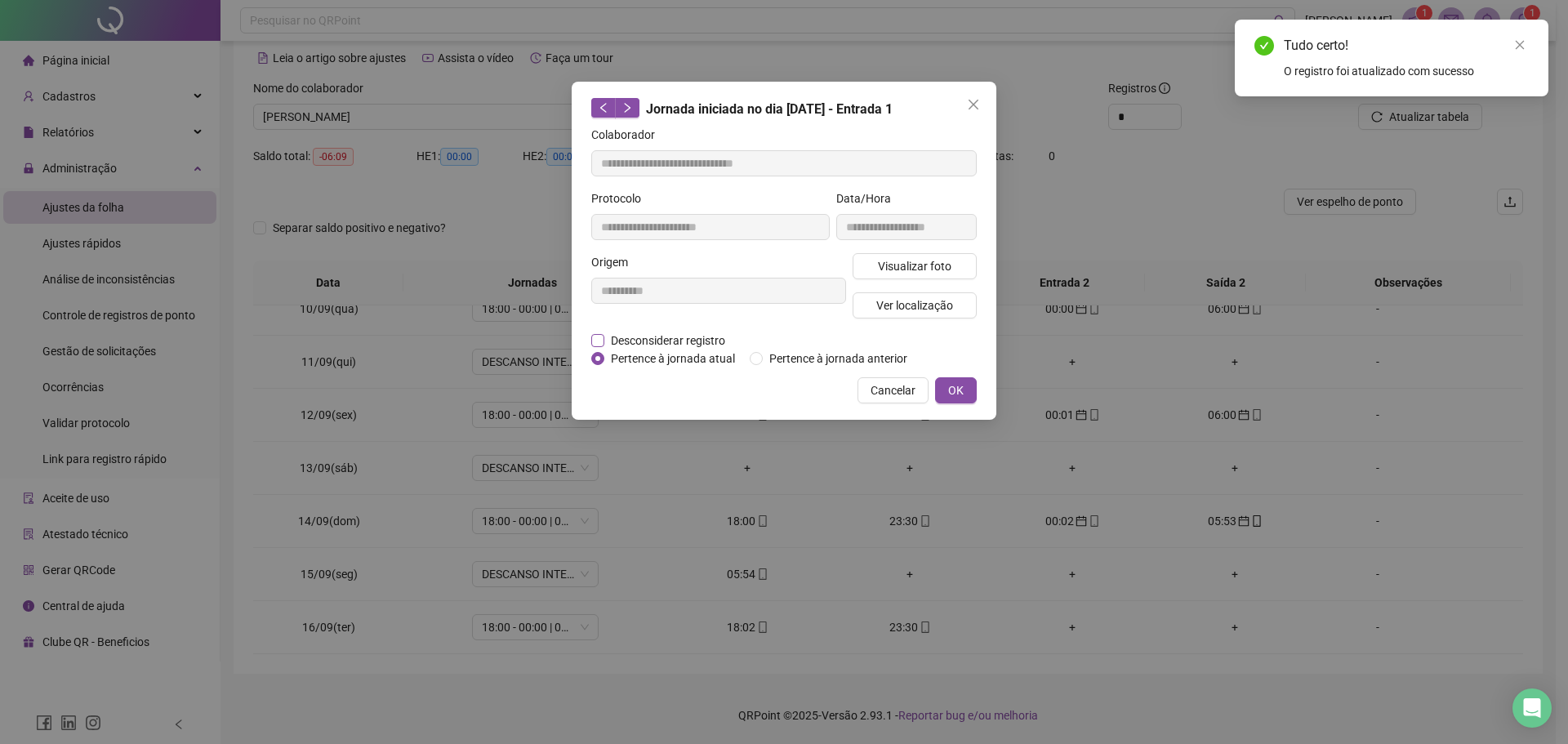
click at [627, 342] on span "Desconsiderar registro" at bounding box center [667, 340] width 127 height 18
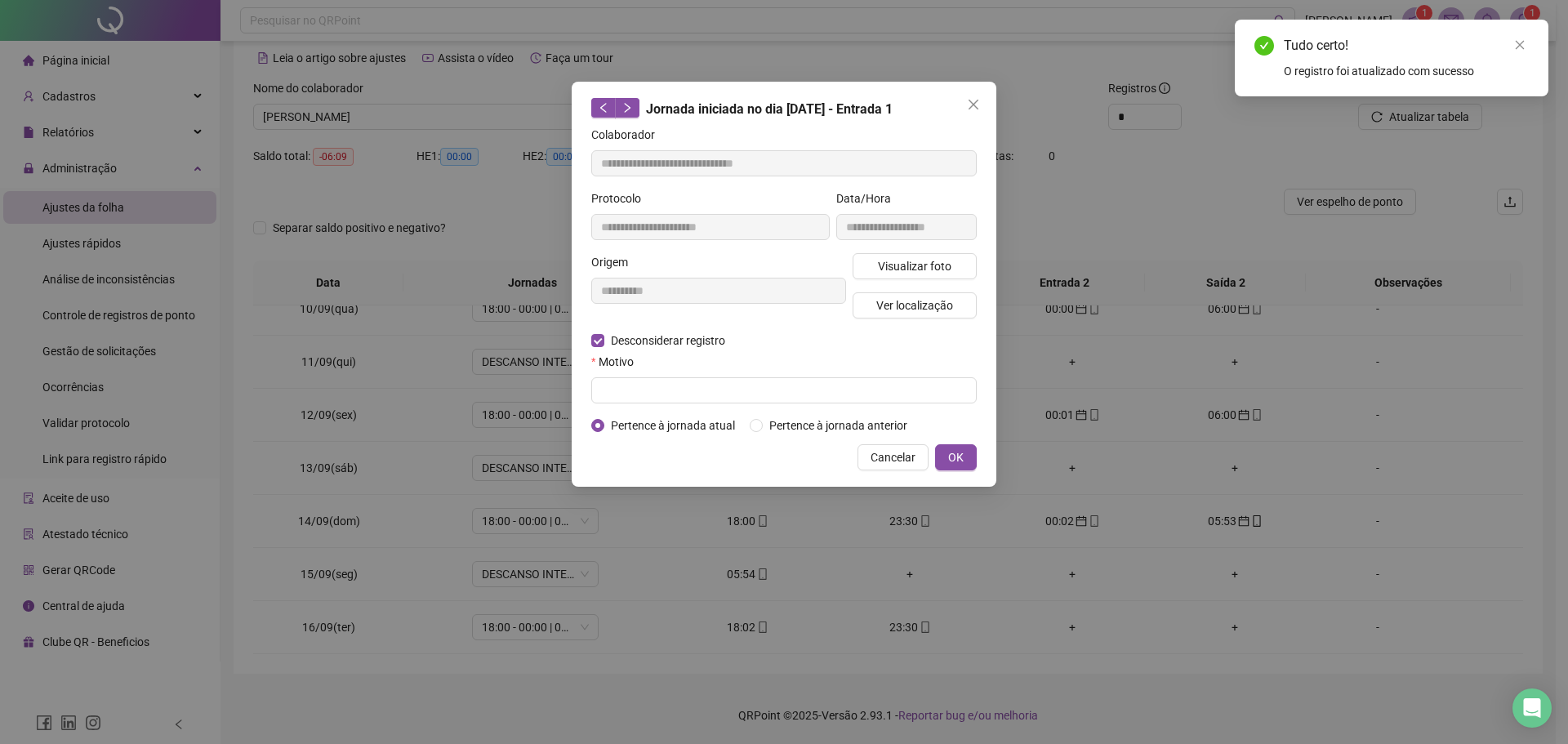
click at [693, 404] on form "**********" at bounding box center [784, 280] width 386 height 309
click at [687, 401] on input "text" at bounding box center [784, 390] width 386 height 26
type input "*"
click at [941, 459] on button "OK" at bounding box center [956, 457] width 42 height 26
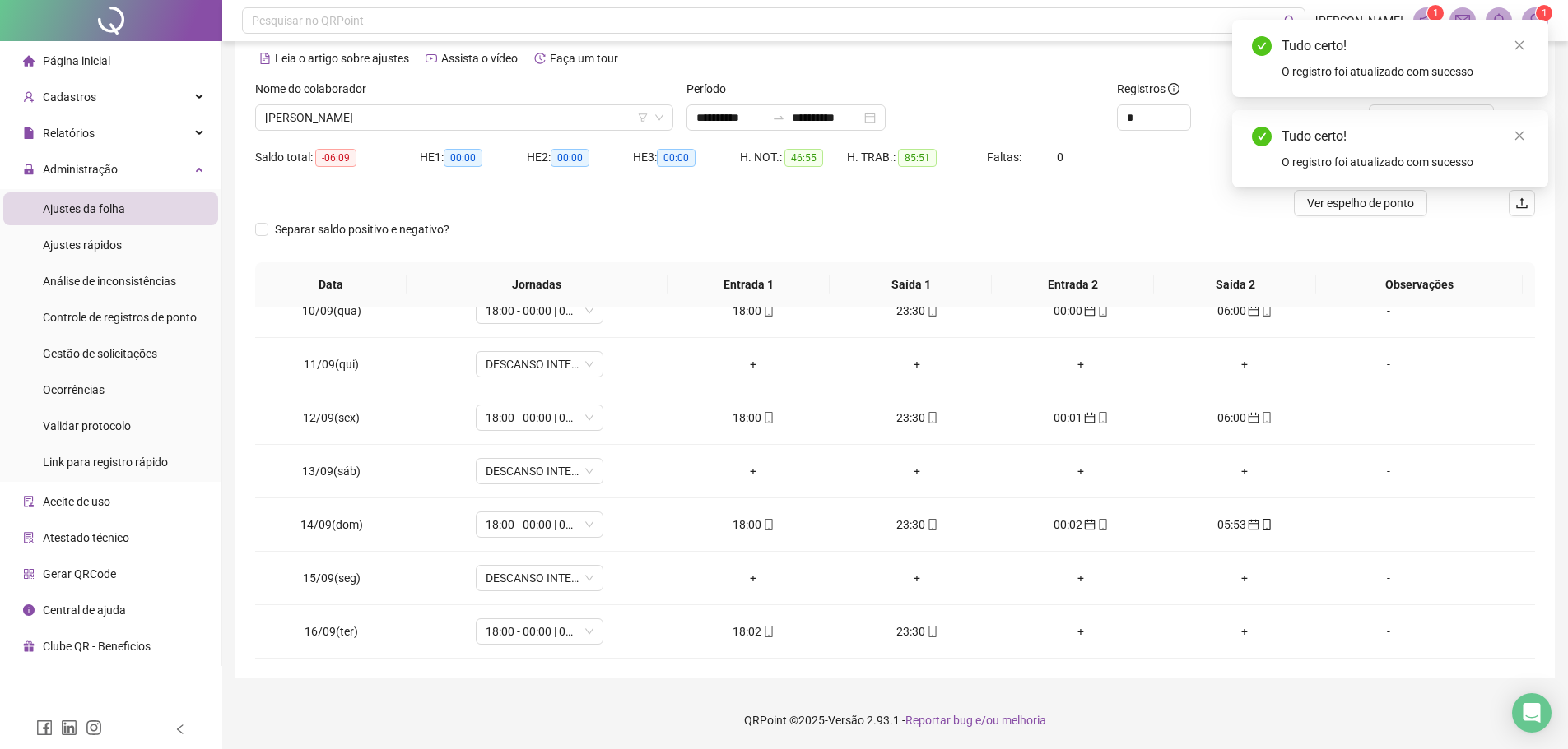
click at [1530, 132] on div "Tudo certo! O registro foi atualizado com sucesso" at bounding box center [1390, 148] width 316 height 78
click at [1516, 139] on icon "close" at bounding box center [1519, 136] width 9 height 9
click at [1461, 120] on span "Atualizar tabela" at bounding box center [1440, 117] width 80 height 18
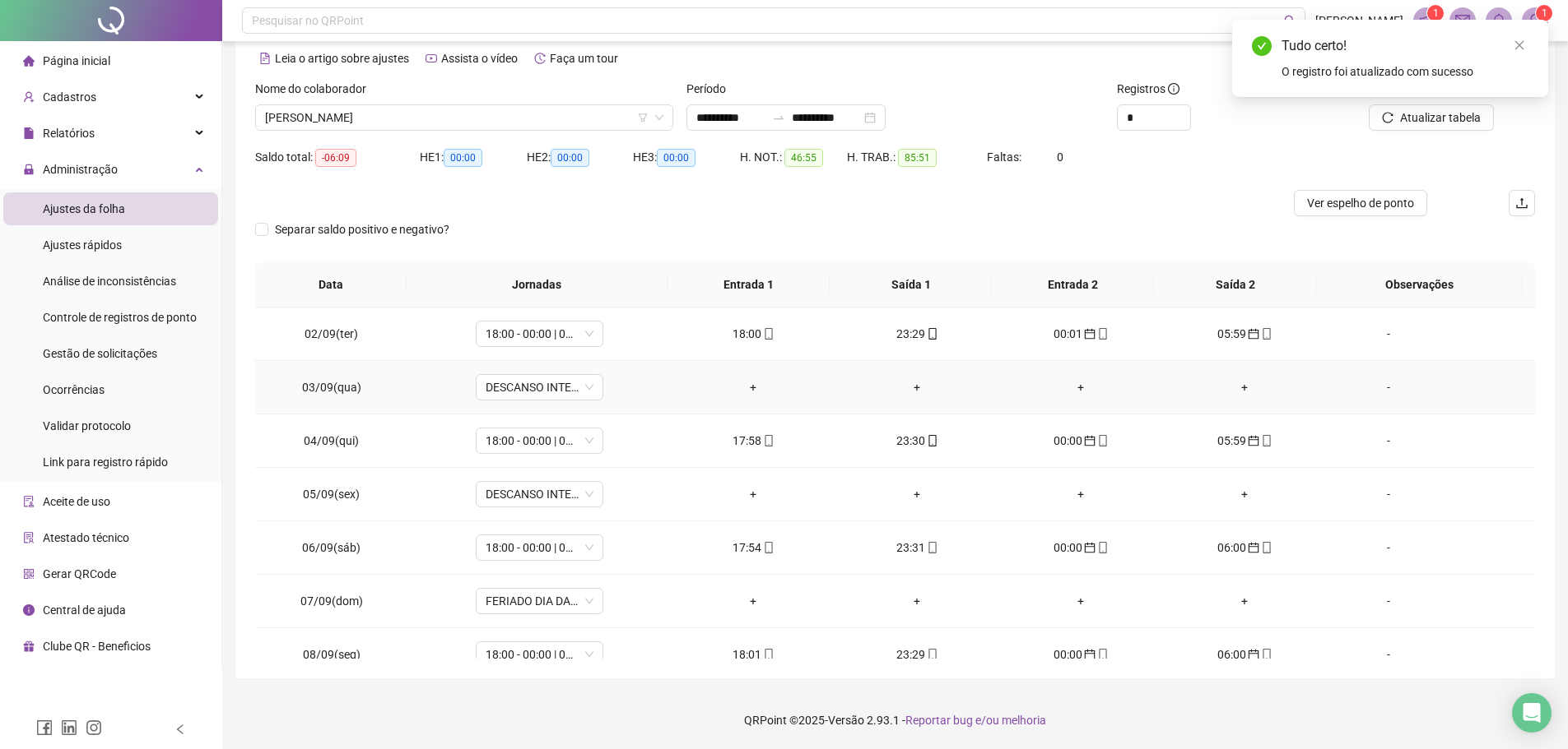
scroll to position [0, 0]
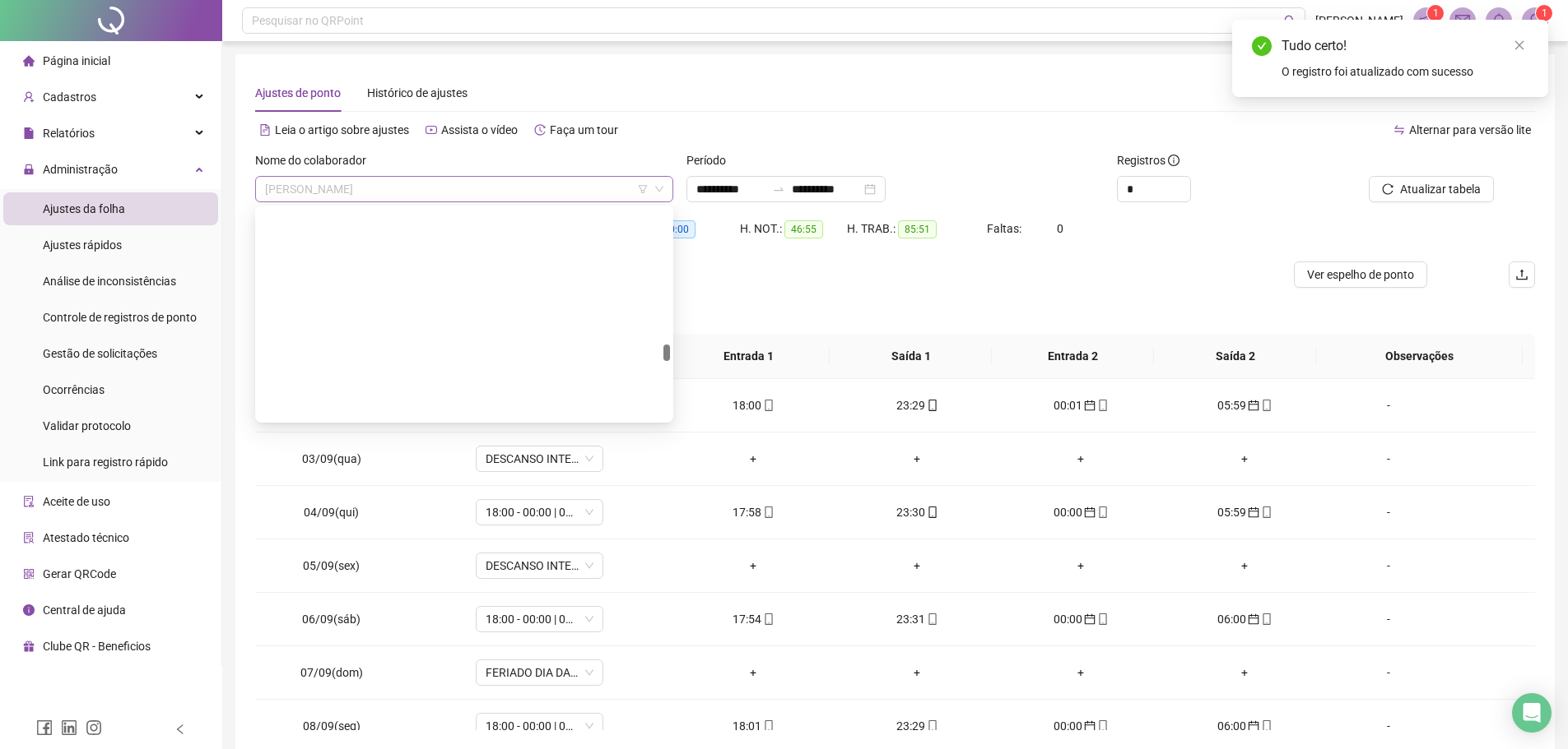
click at [496, 183] on span "[PERSON_NAME]" at bounding box center [464, 189] width 398 height 24
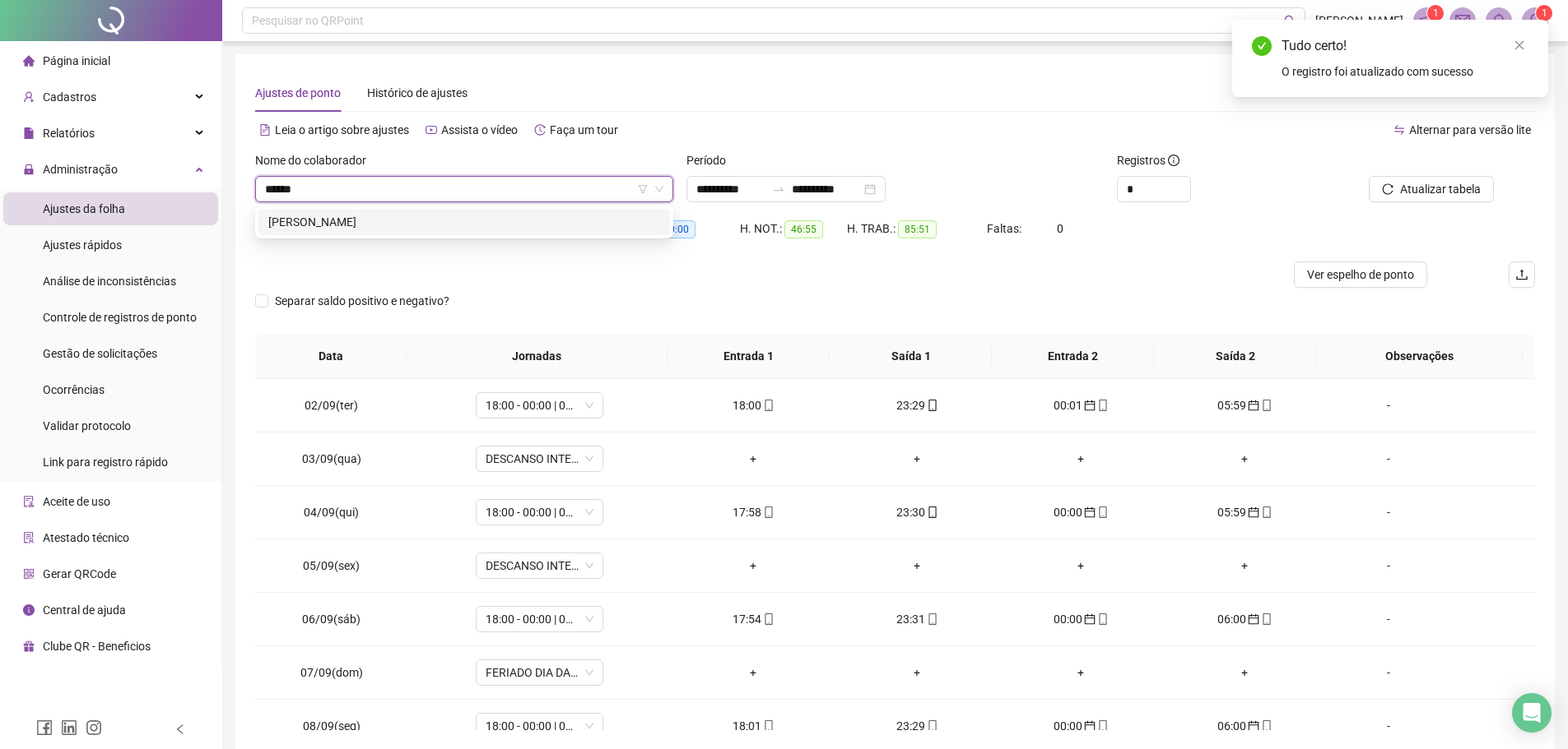
type input "******"
click at [527, 219] on div "[PERSON_NAME]" at bounding box center [464, 222] width 391 height 18
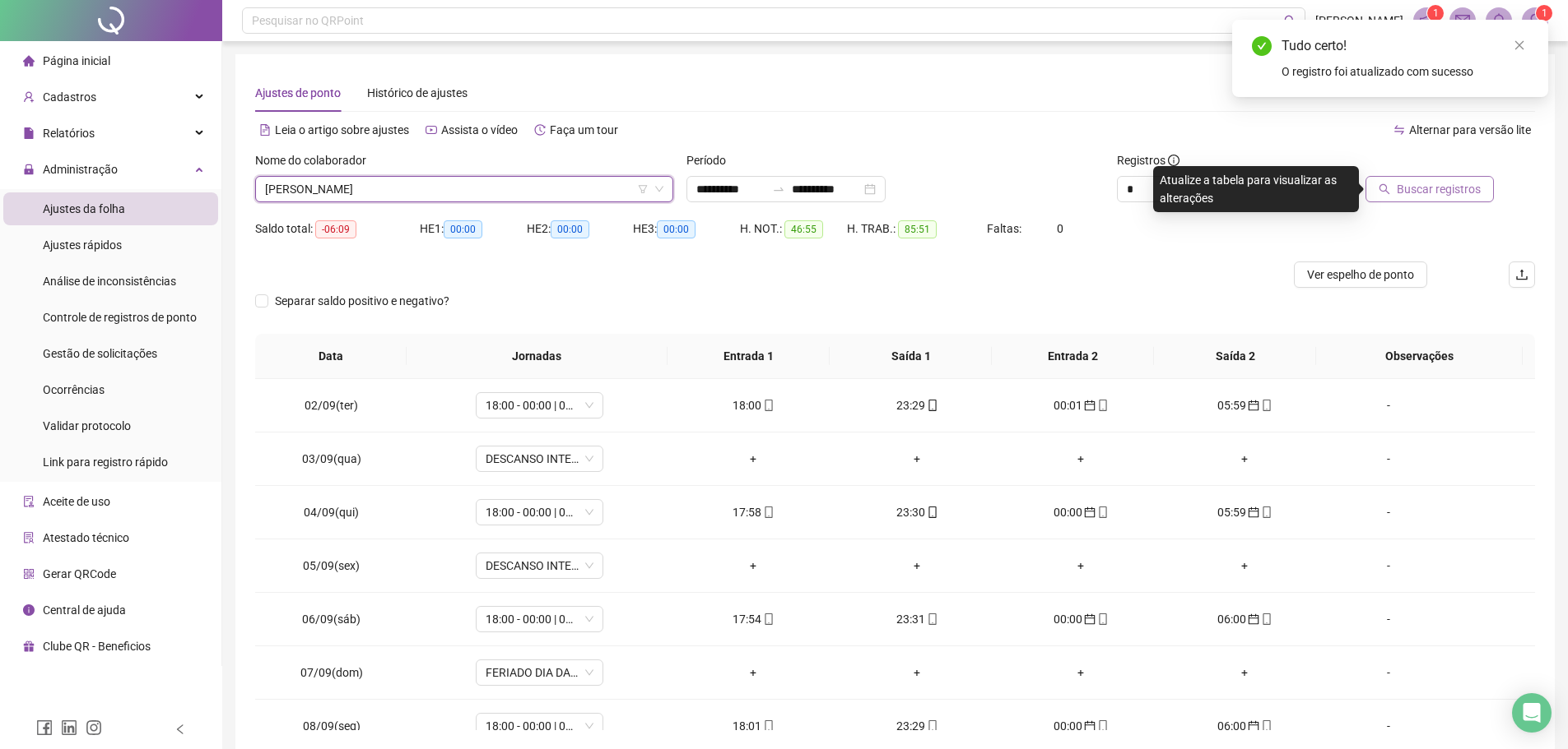
click at [1408, 190] on span "Buscar registros" at bounding box center [1439, 189] width 84 height 18
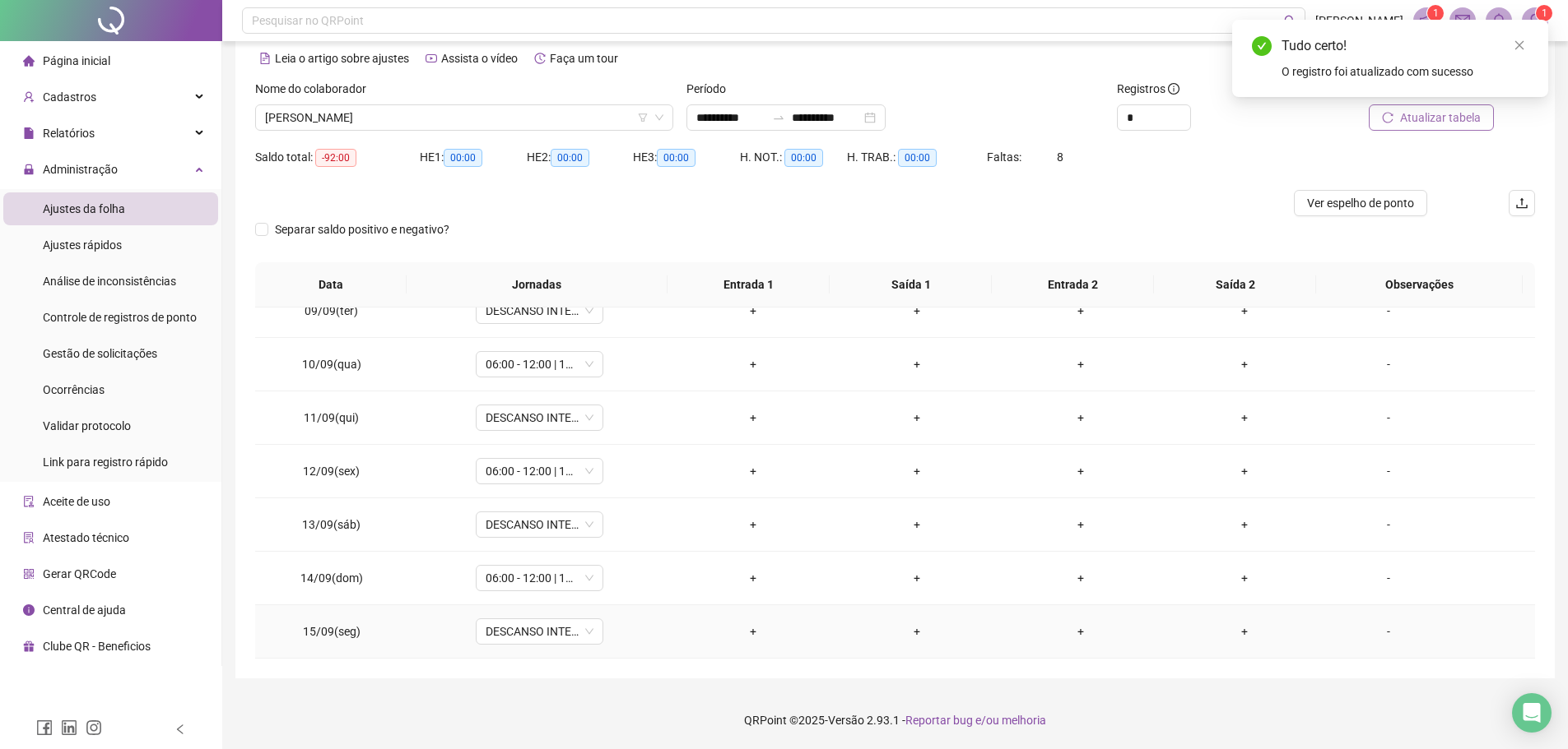
scroll to position [422, 0]
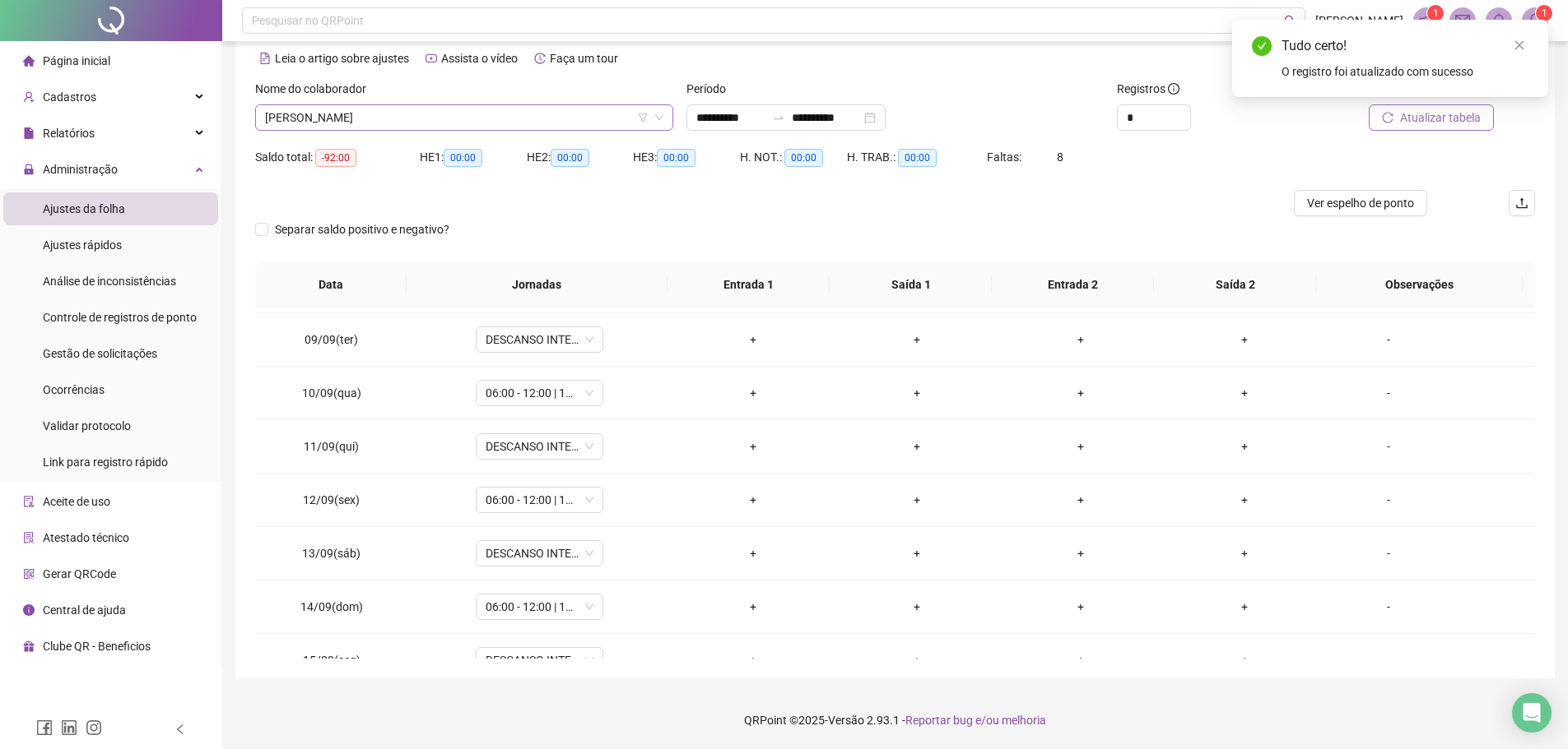
click at [505, 112] on span "[PERSON_NAME]" at bounding box center [464, 118] width 398 height 24
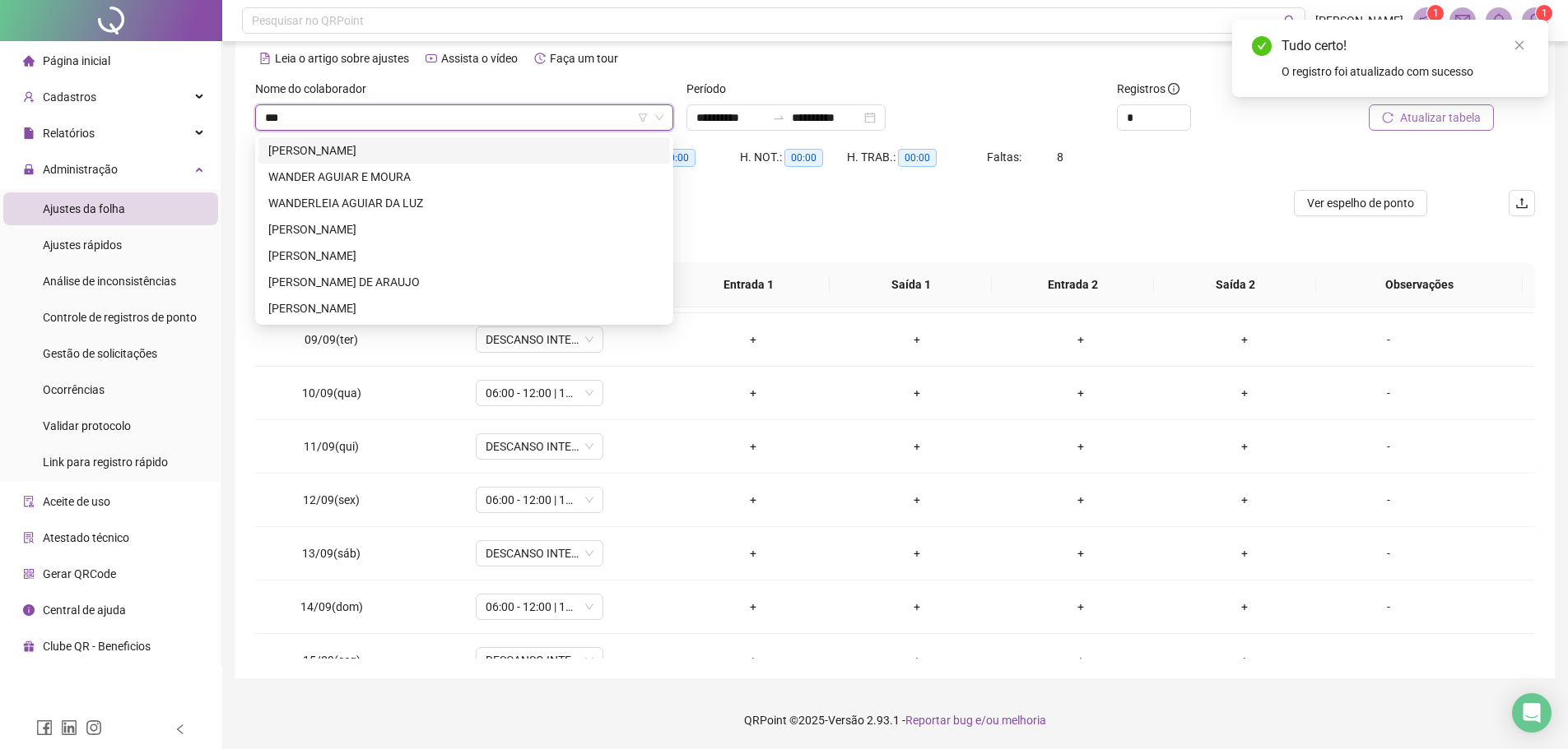
scroll to position [0, 0]
type input "******"
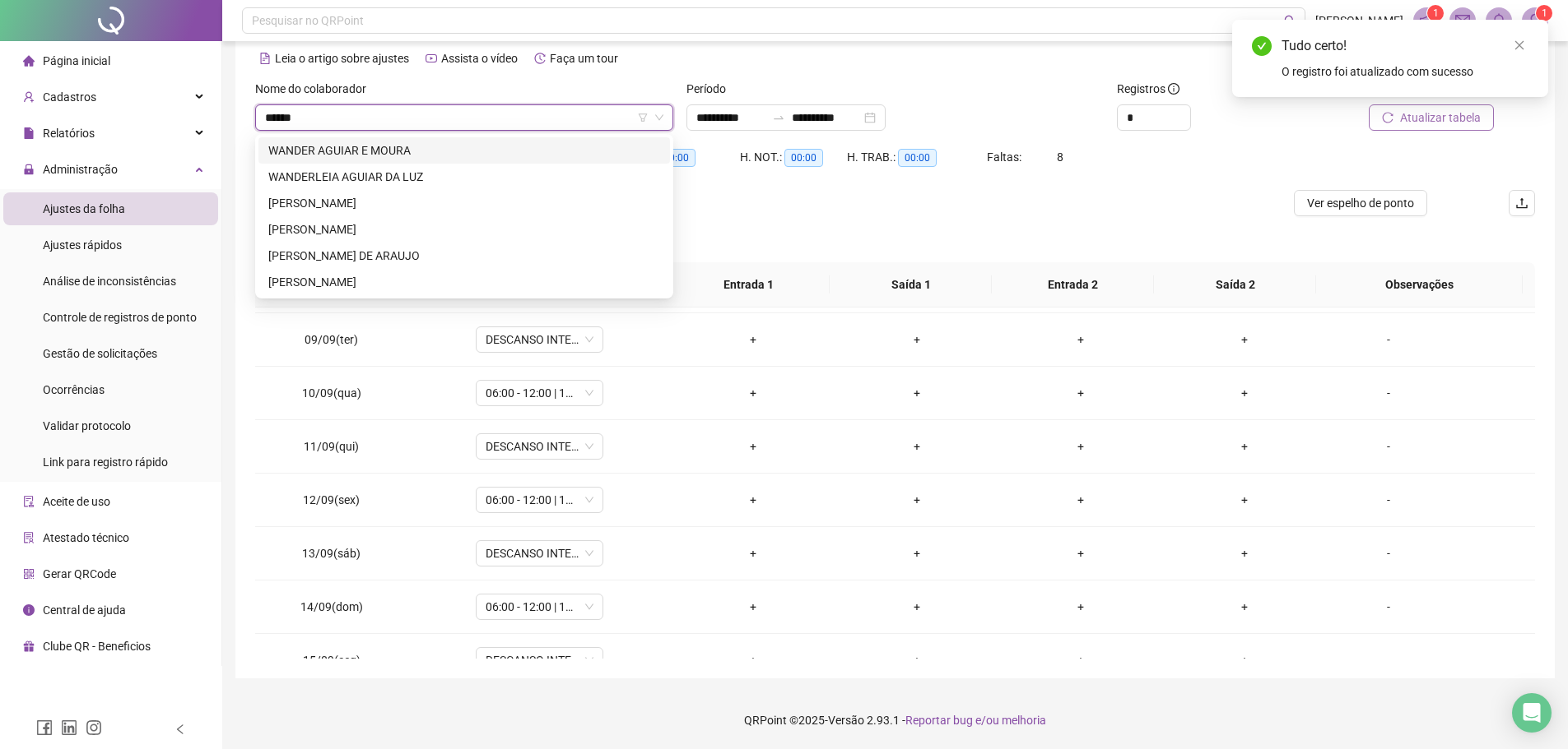
click at [440, 148] on div "WANDER AGUIAR E MOURA" at bounding box center [464, 150] width 391 height 18
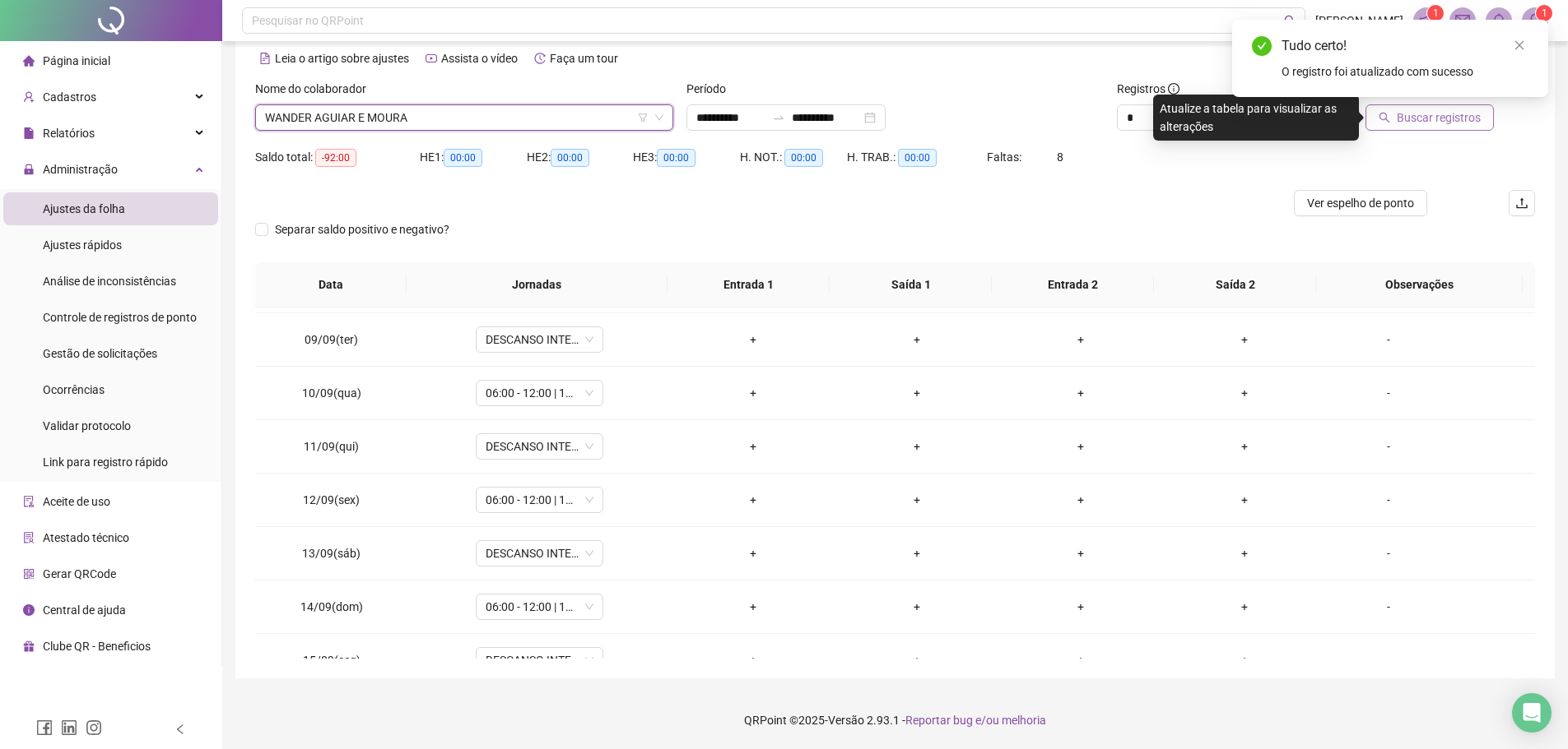
click at [1435, 97] on div "Tudo certo! O registro foi atualizado com sucesso" at bounding box center [1390, 58] width 316 height 78
click at [1433, 118] on span "Buscar registros" at bounding box center [1439, 117] width 84 height 18
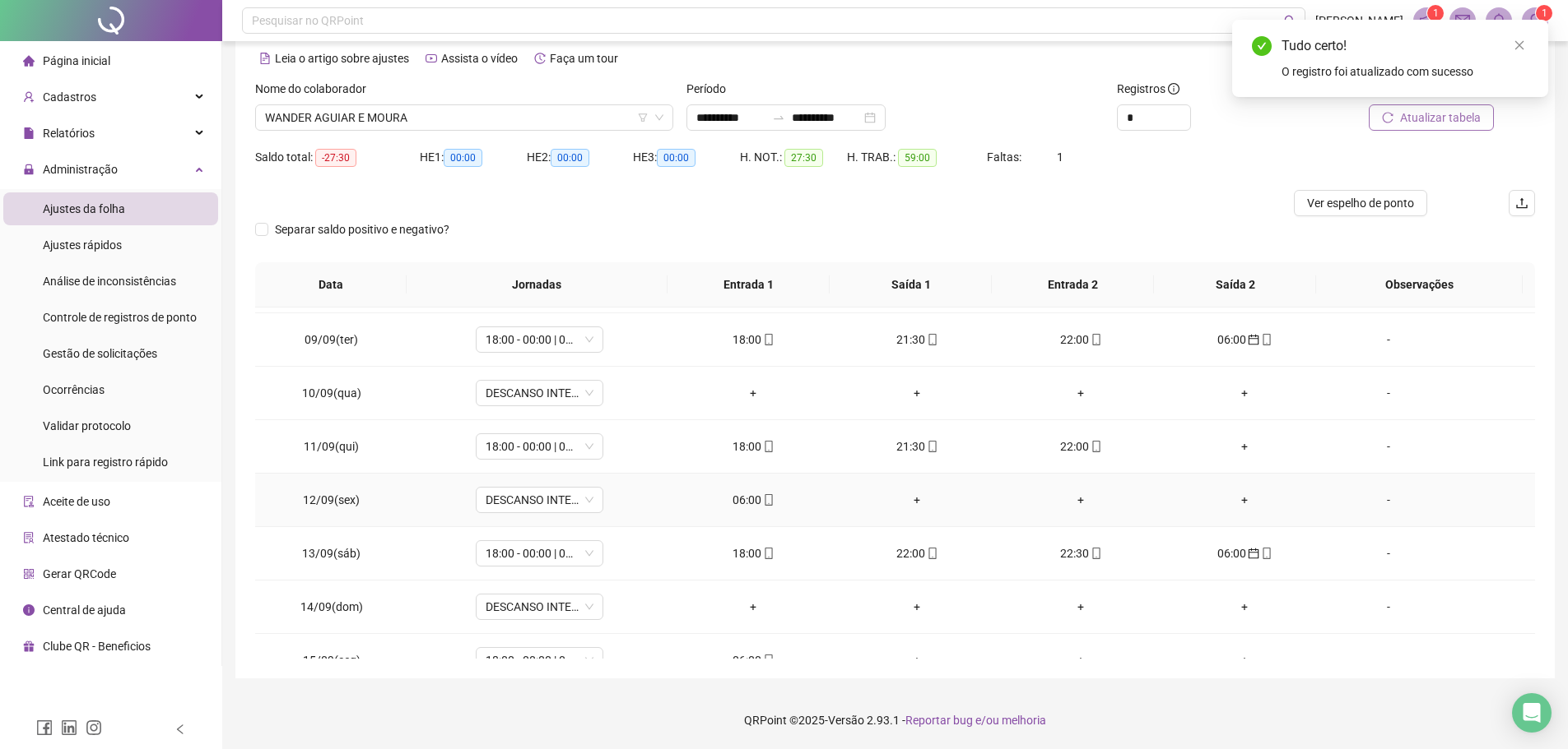
click at [745, 503] on div "06:00" at bounding box center [753, 499] width 137 height 18
type input "**********"
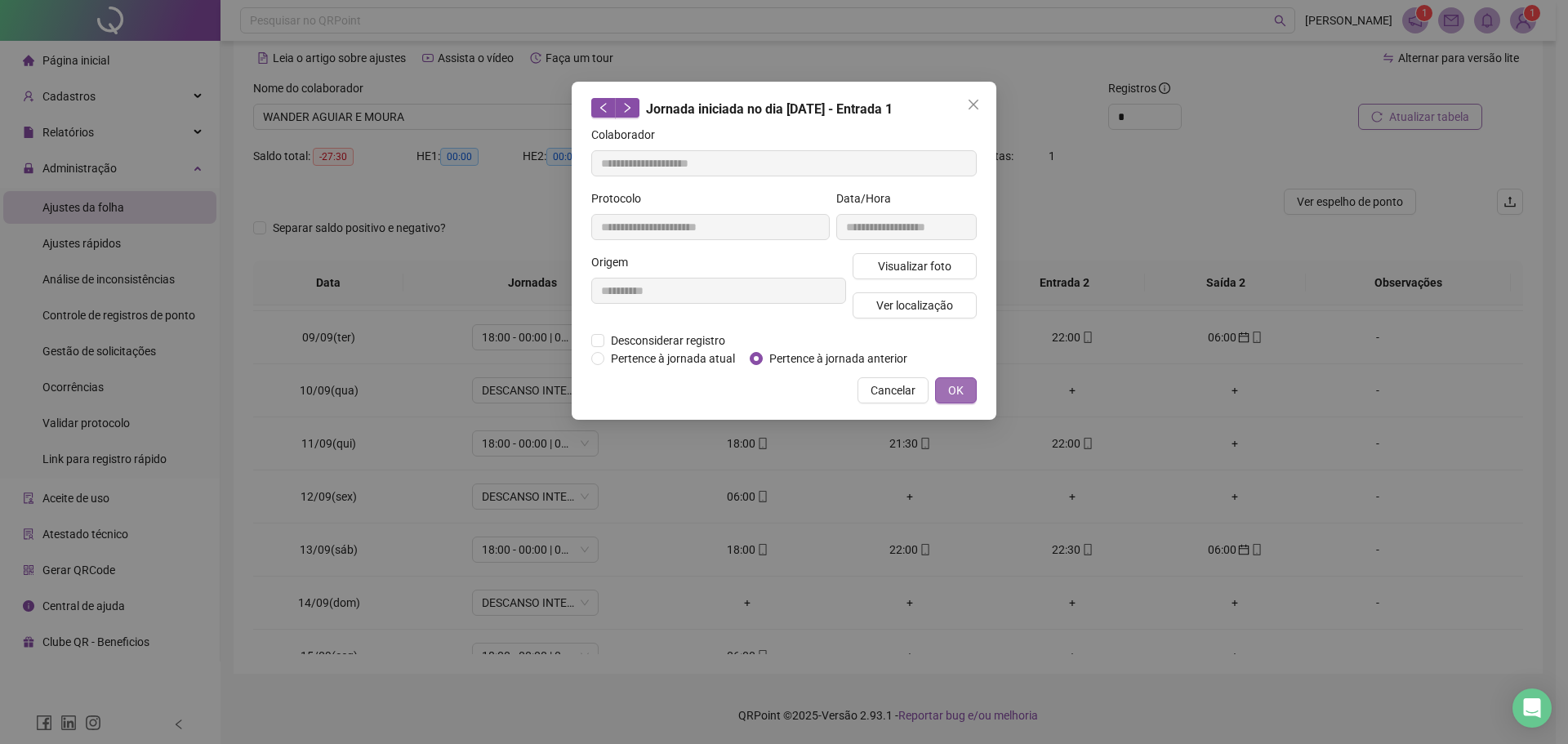
click at [960, 390] on span "OK" at bounding box center [956, 390] width 16 height 18
click at [970, 391] on button "OK" at bounding box center [956, 390] width 42 height 26
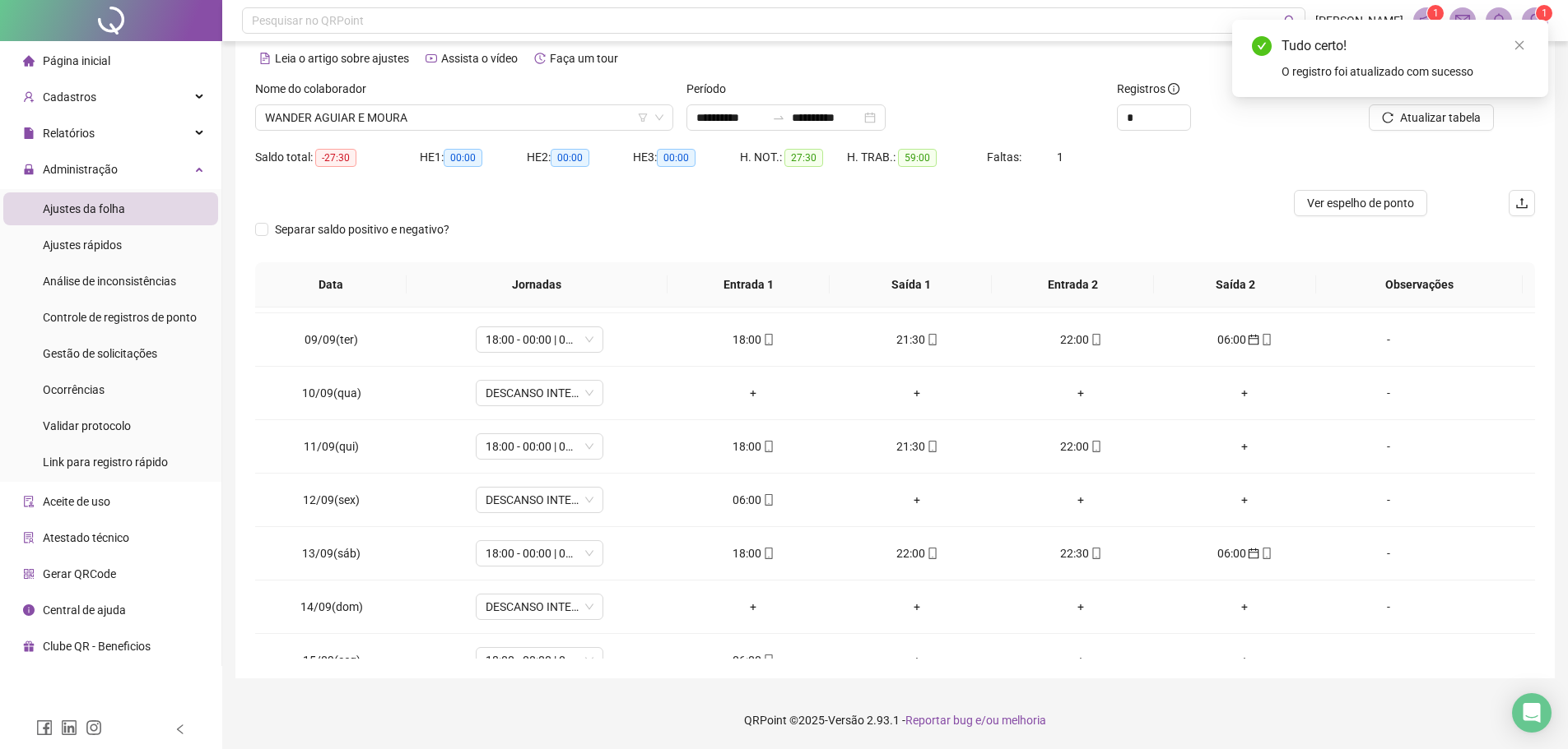
click at [1455, 97] on div "Tudo certo! O registro foi atualizado com sucesso" at bounding box center [1390, 58] width 316 height 78
click at [1448, 116] on span "Atualizar tabela" at bounding box center [1440, 117] width 80 height 18
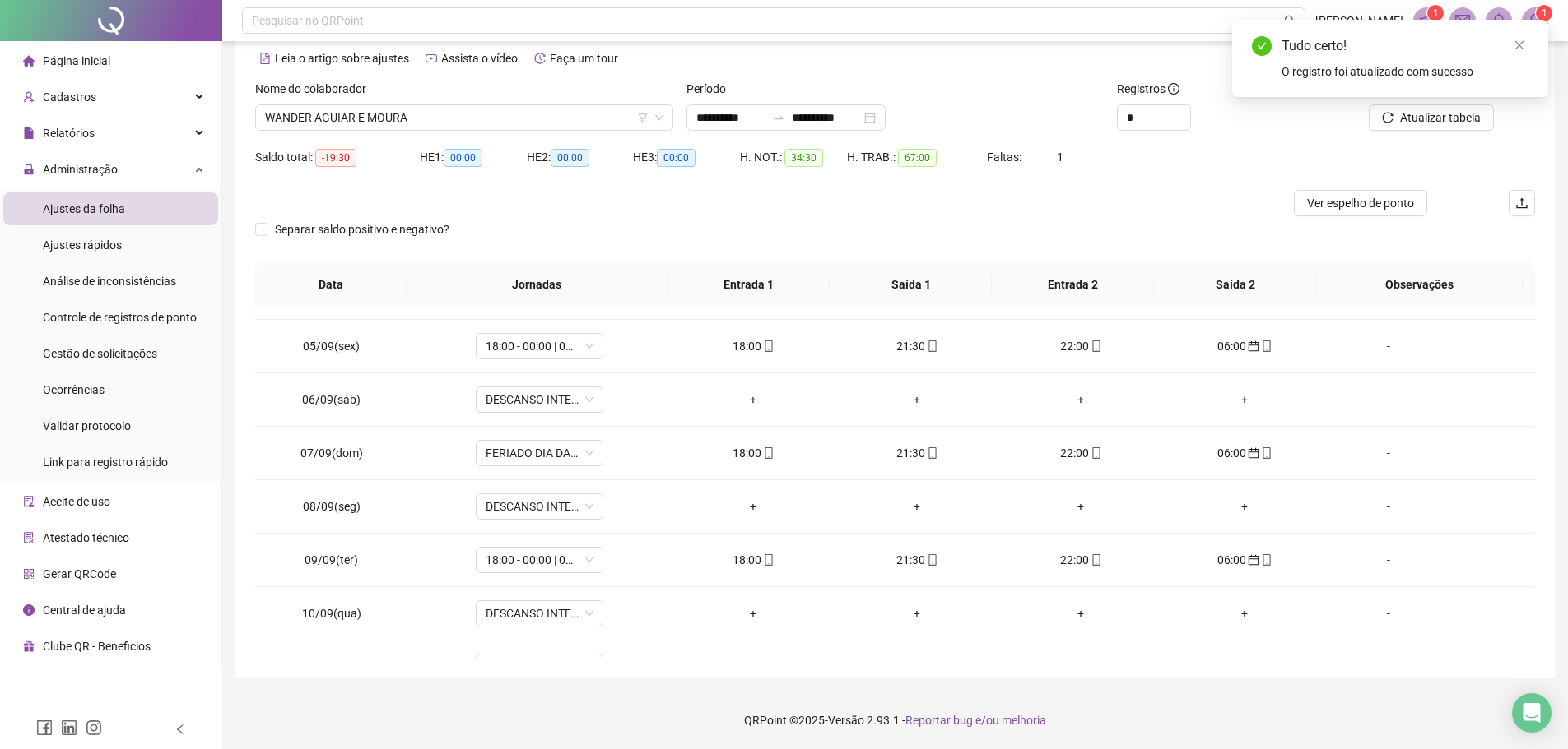
scroll to position [10, 0]
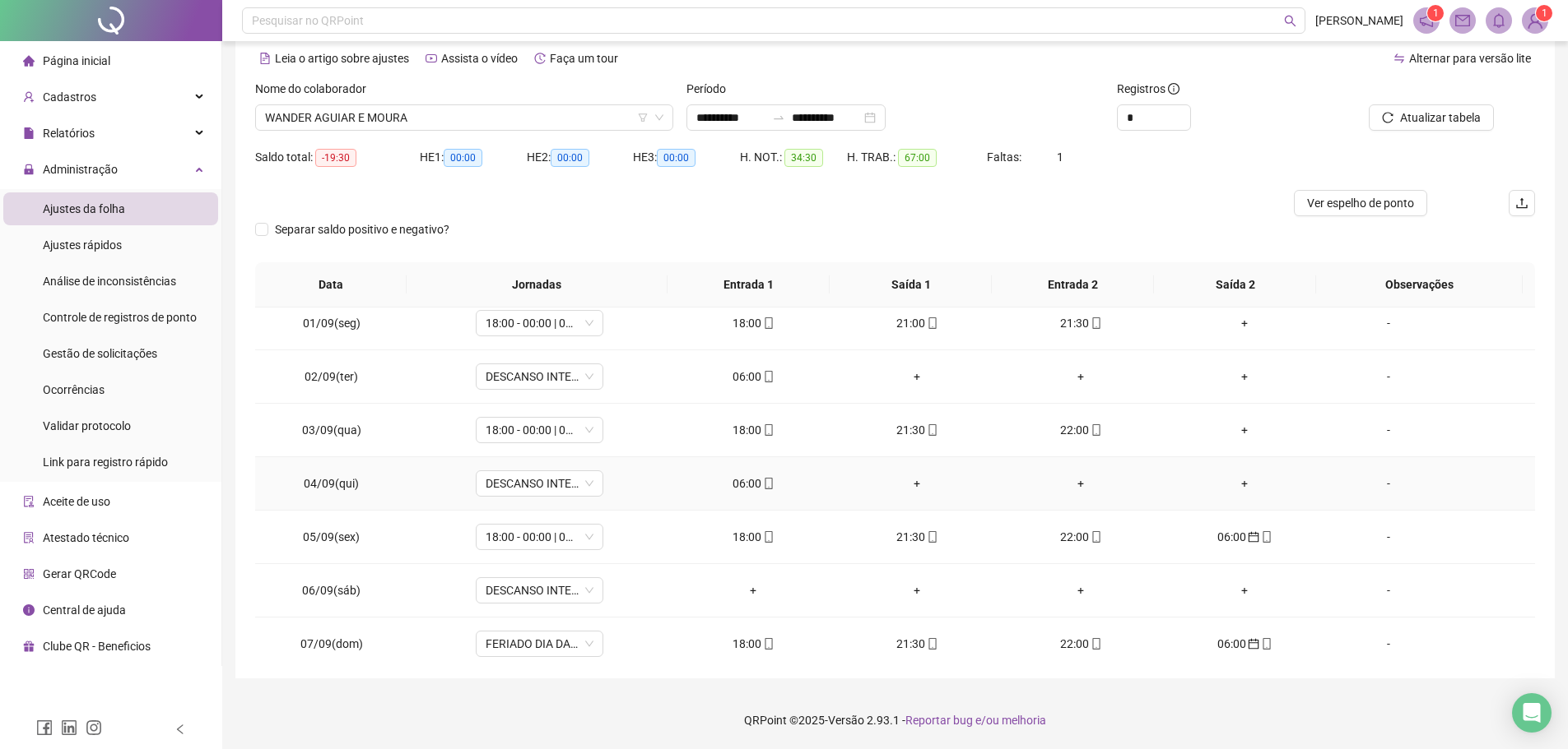
click at [758, 493] on td "06:00" at bounding box center [753, 484] width 163 height 53
click at [763, 484] on icon "mobile" at bounding box center [768, 483] width 11 height 11
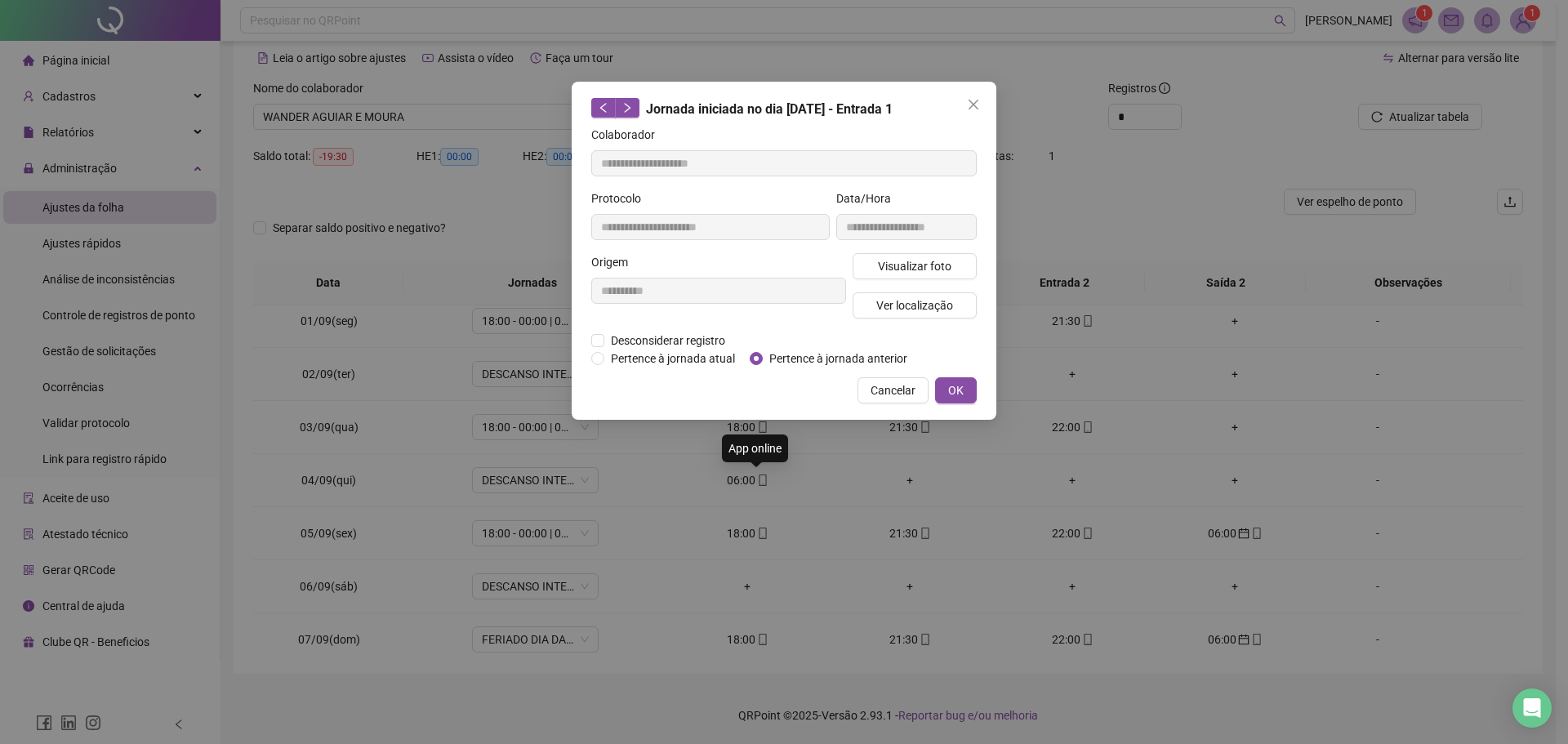
type input "**********"
click at [777, 350] on span "Pertence à jornada anterior" at bounding box center [838, 358] width 151 height 18
click at [976, 389] on button "OK" at bounding box center [956, 390] width 42 height 26
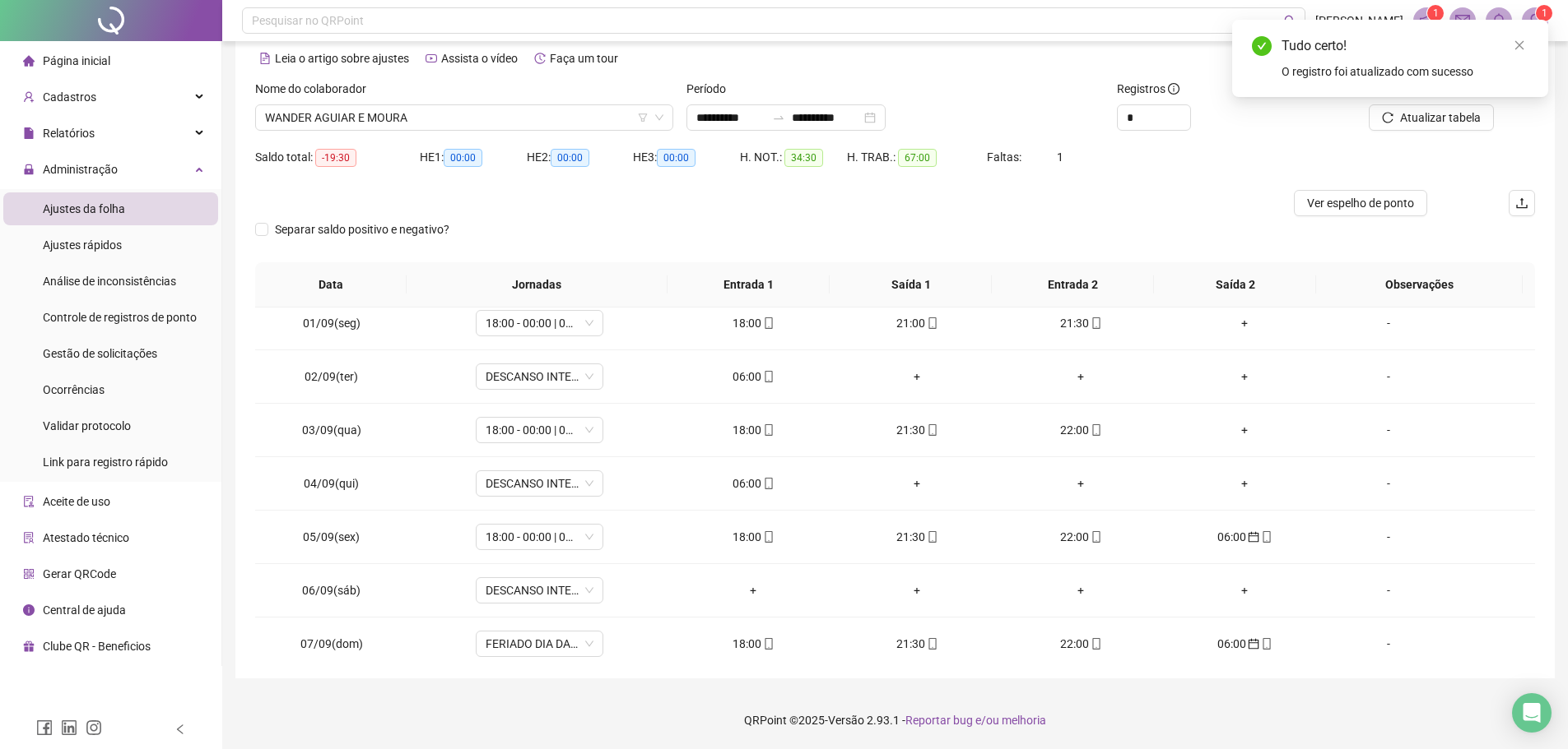
click at [1444, 97] on div "Tudo certo! O registro foi atualizado com sucesso" at bounding box center [1390, 58] width 316 height 78
click at [1438, 124] on span "Atualizar tabela" at bounding box center [1440, 117] width 80 height 18
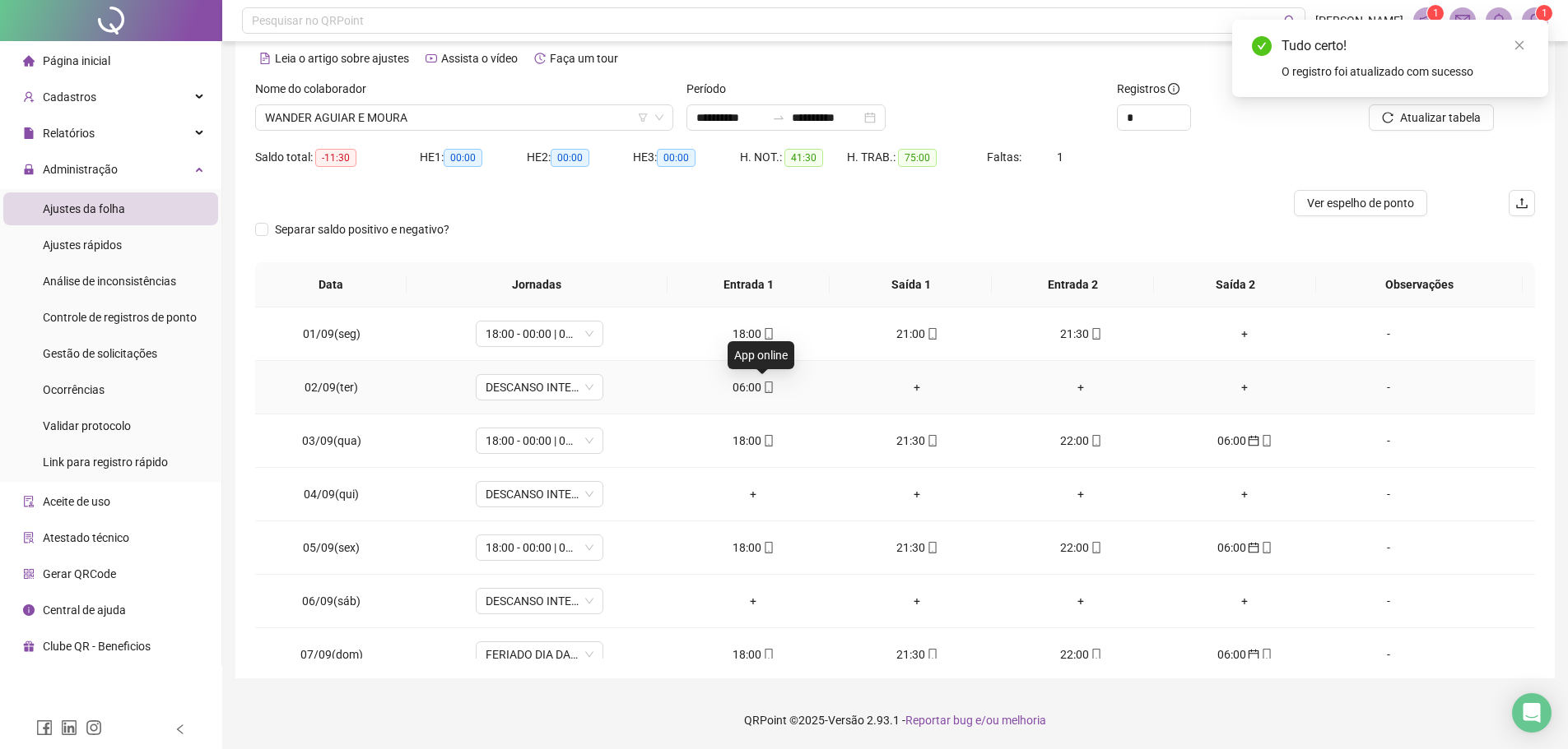
click at [761, 387] on span "mobile" at bounding box center [767, 387] width 13 height 11
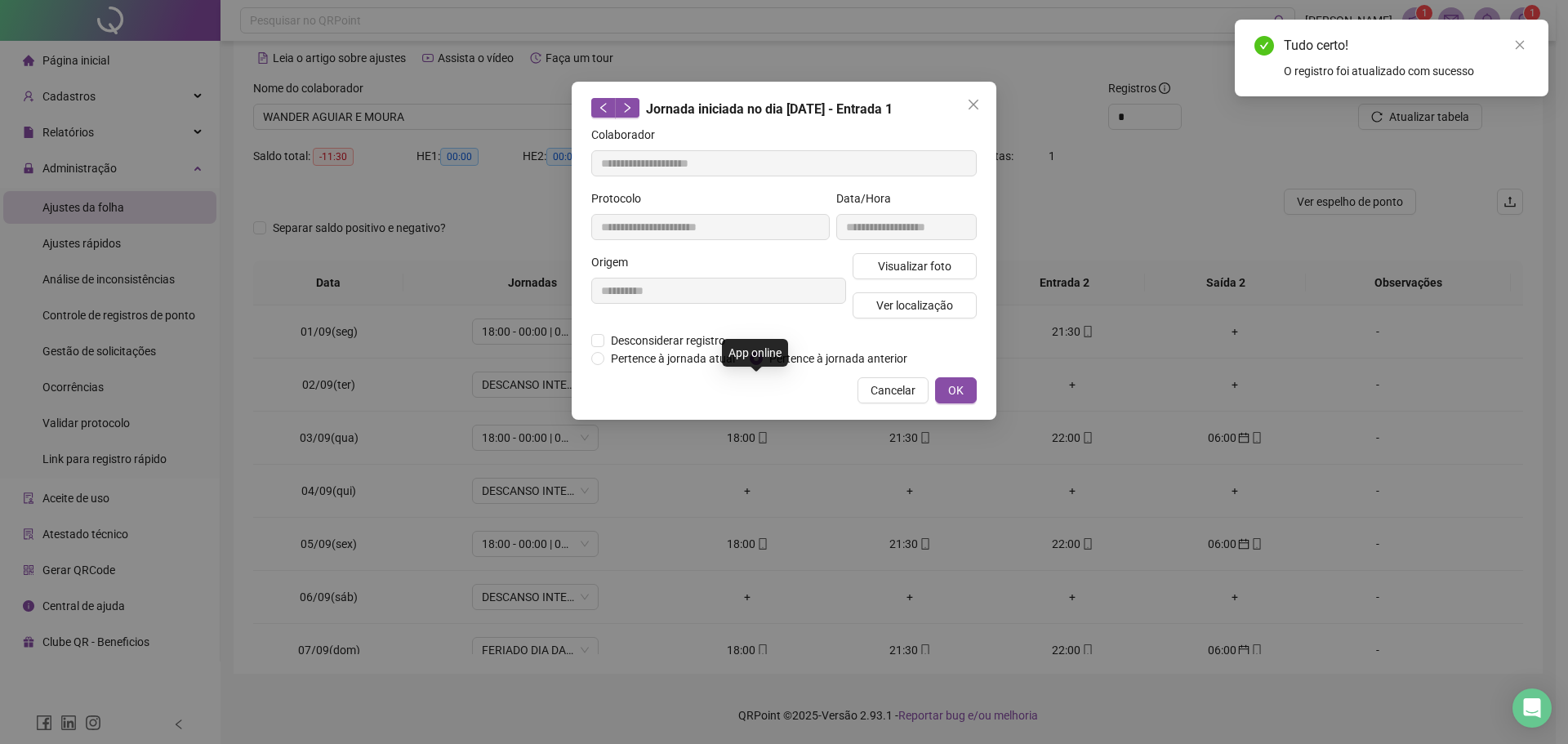
type input "**********"
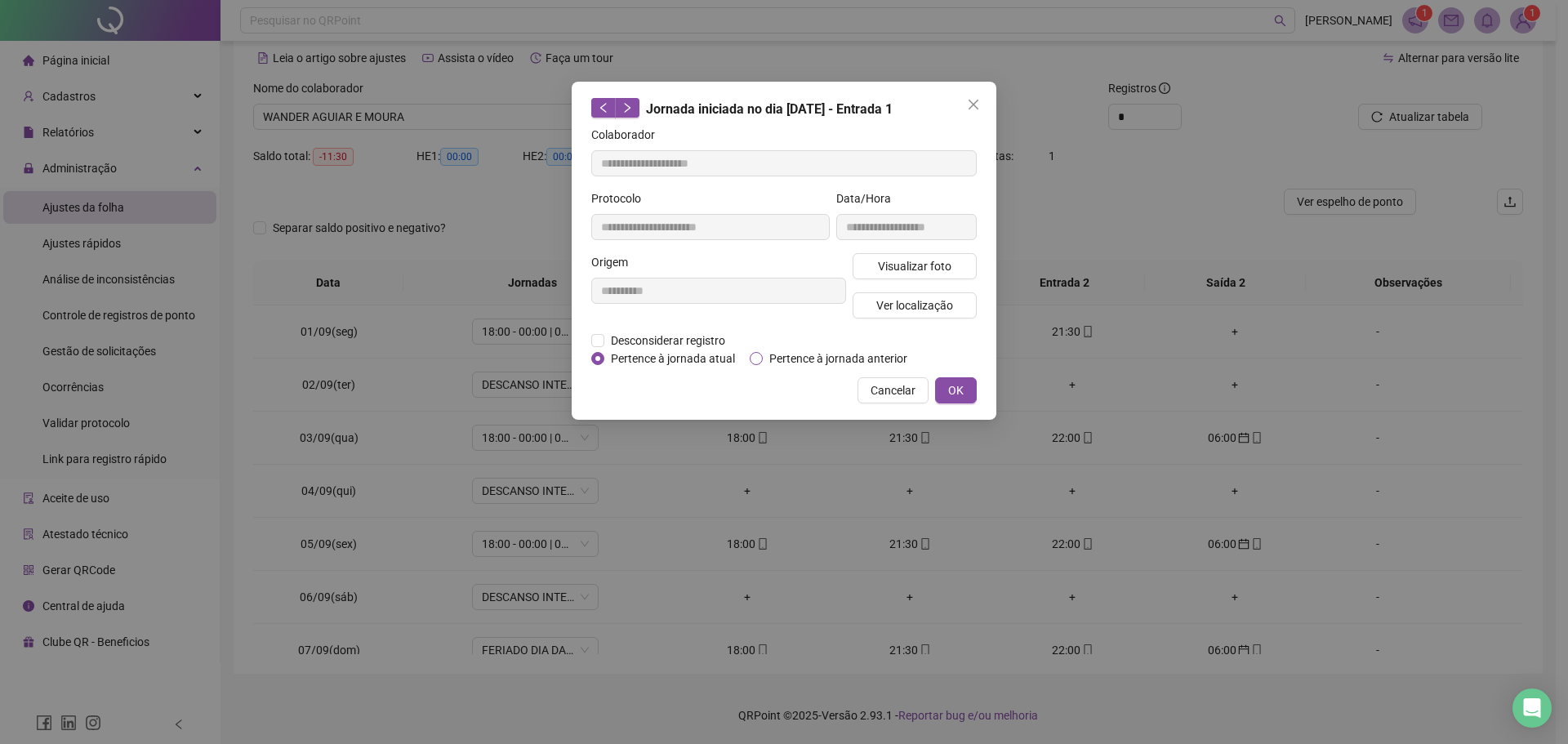
click at [768, 355] on span "Pertence à jornada anterior" at bounding box center [838, 358] width 151 height 18
click at [963, 388] on span "OK" at bounding box center [956, 390] width 16 height 18
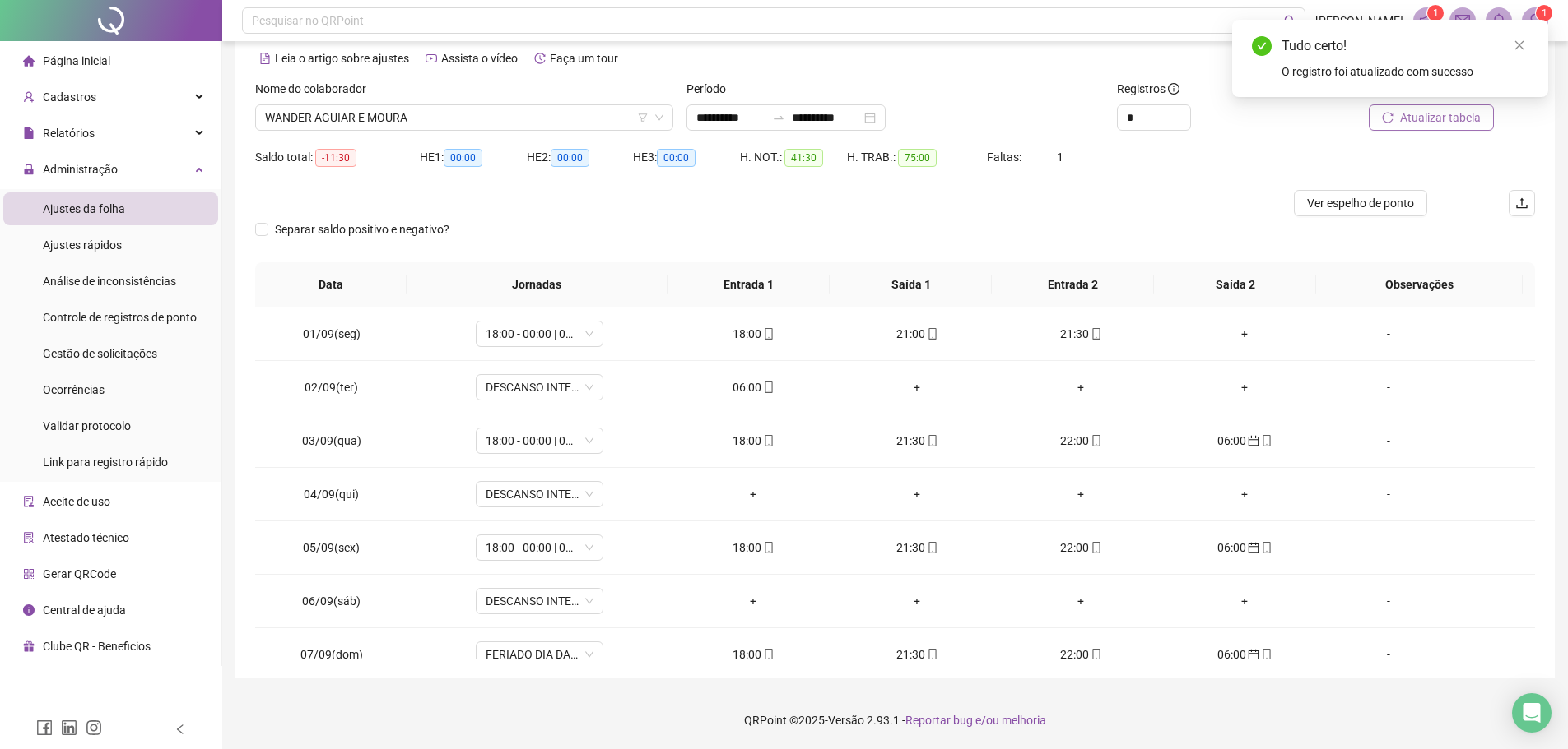
click at [1419, 117] on span "Atualizar tabela" at bounding box center [1440, 117] width 80 height 18
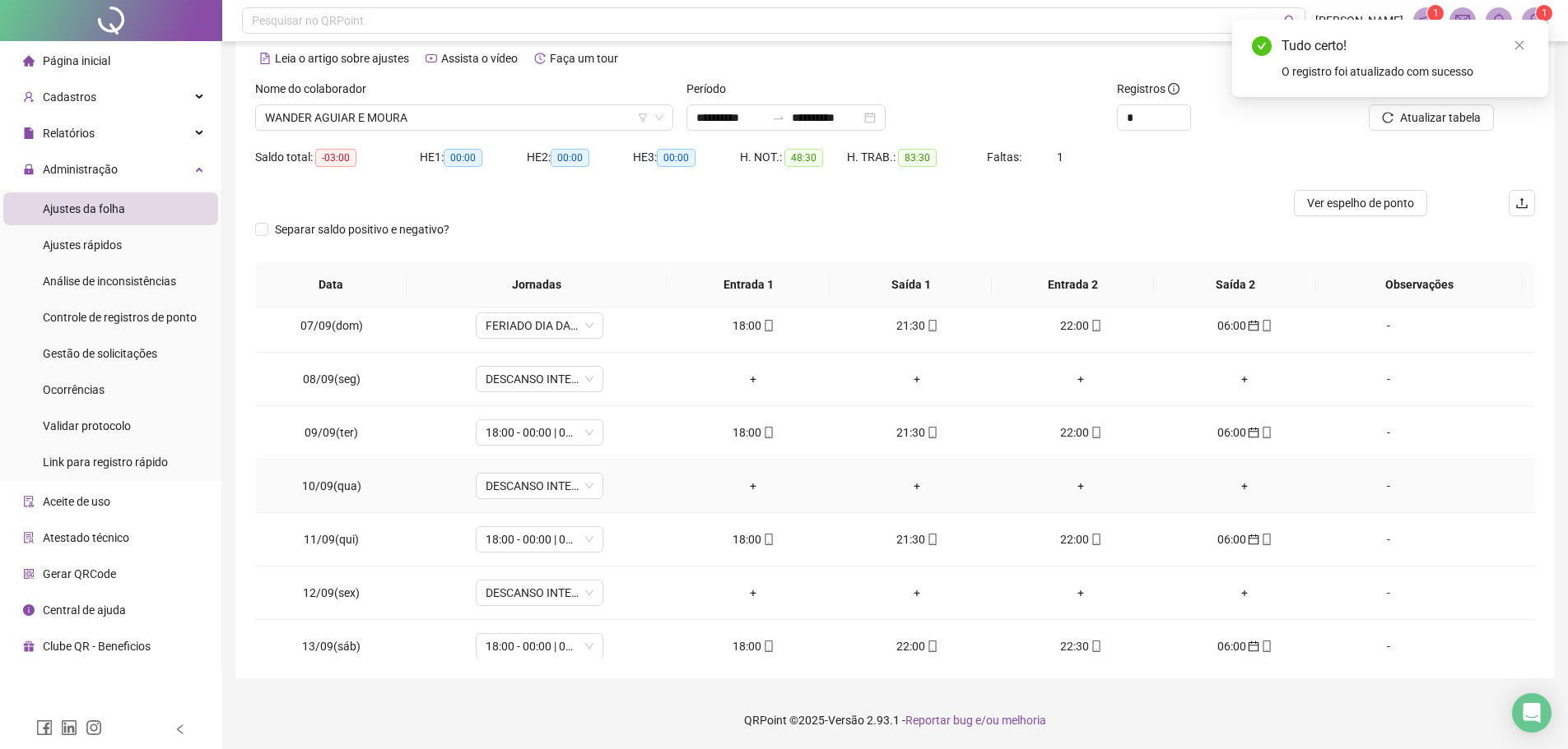
scroll to position [504, 0]
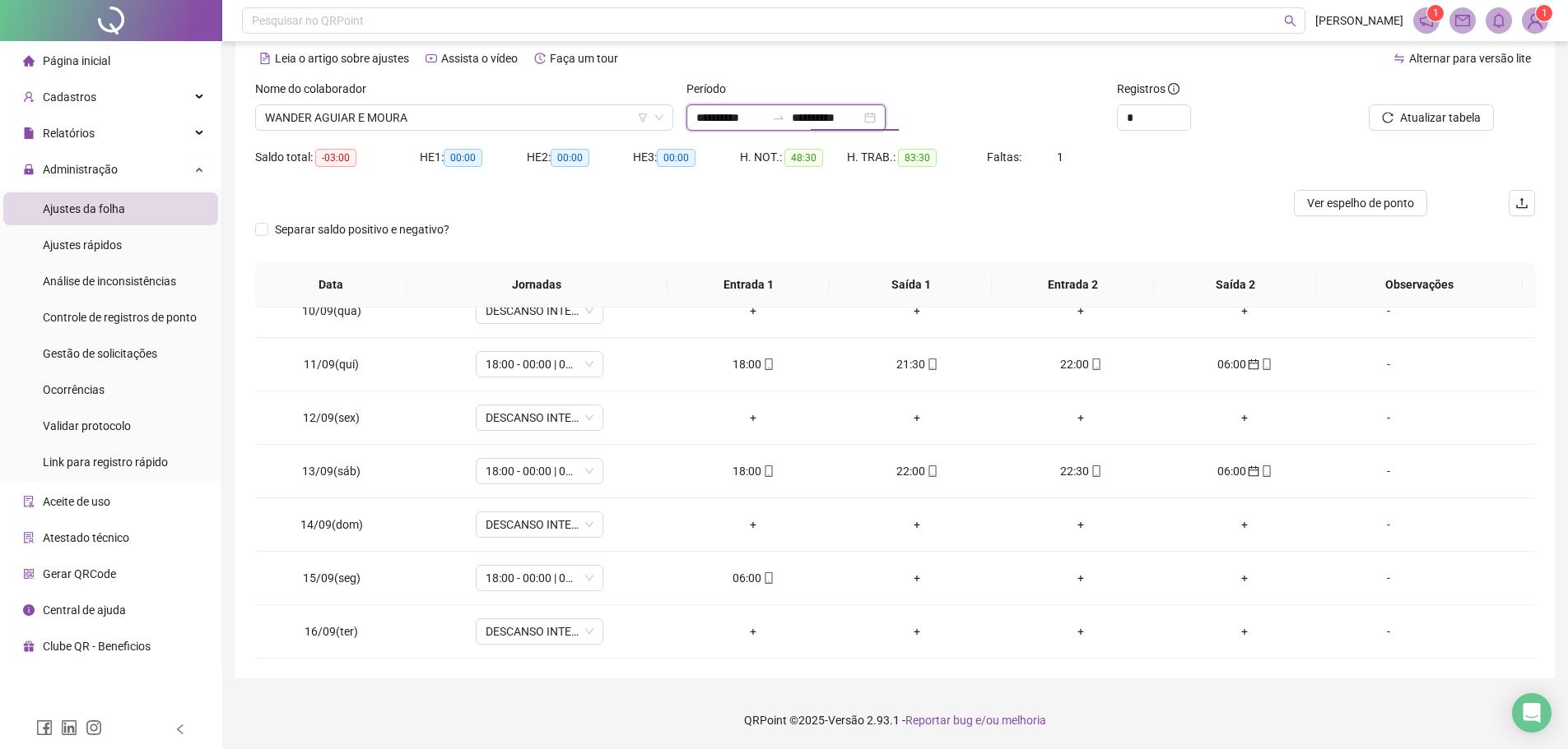
click at [860, 123] on input "**********" at bounding box center [825, 117] width 69 height 18
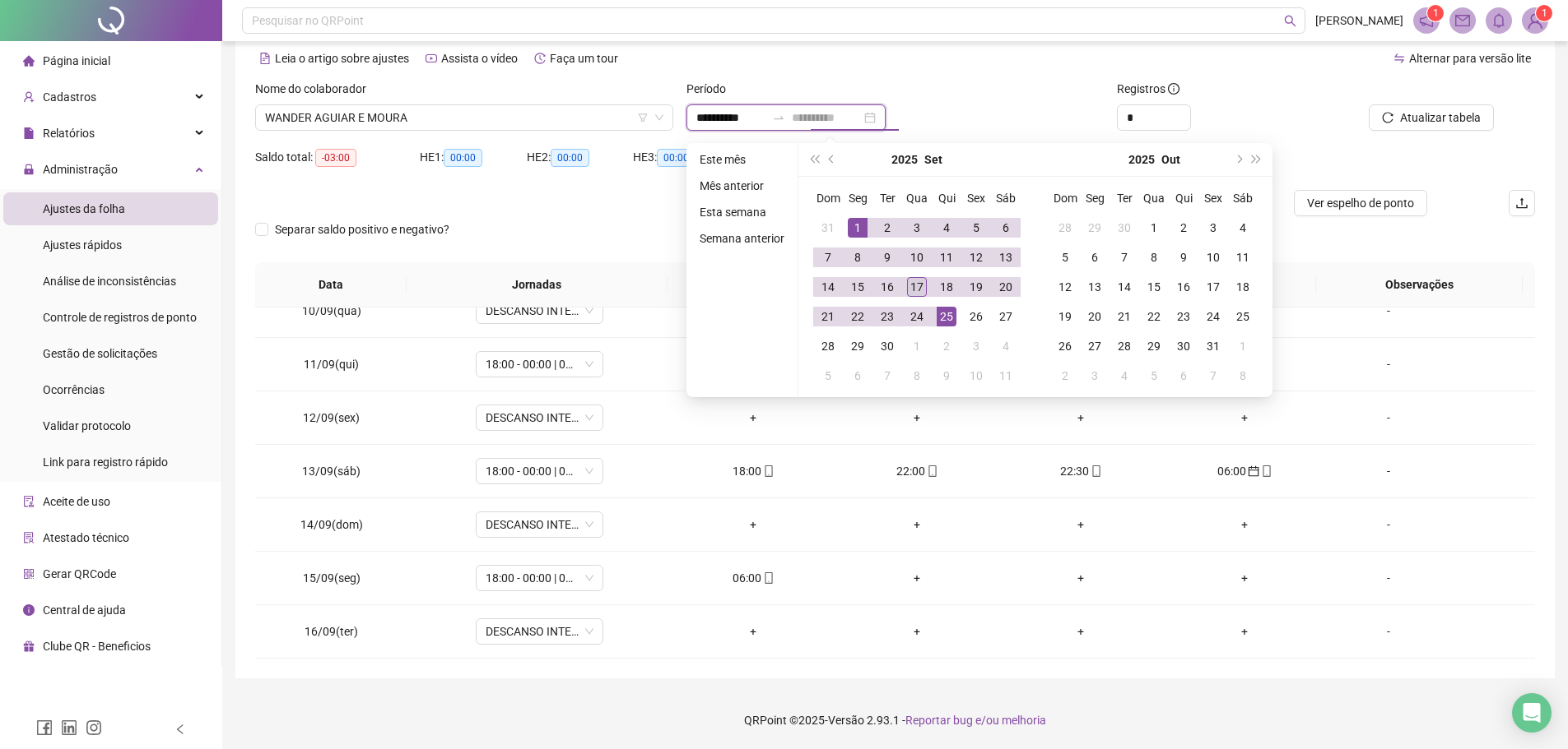
type input "**********"
click at [920, 286] on div "17" at bounding box center [916, 286] width 20 height 20
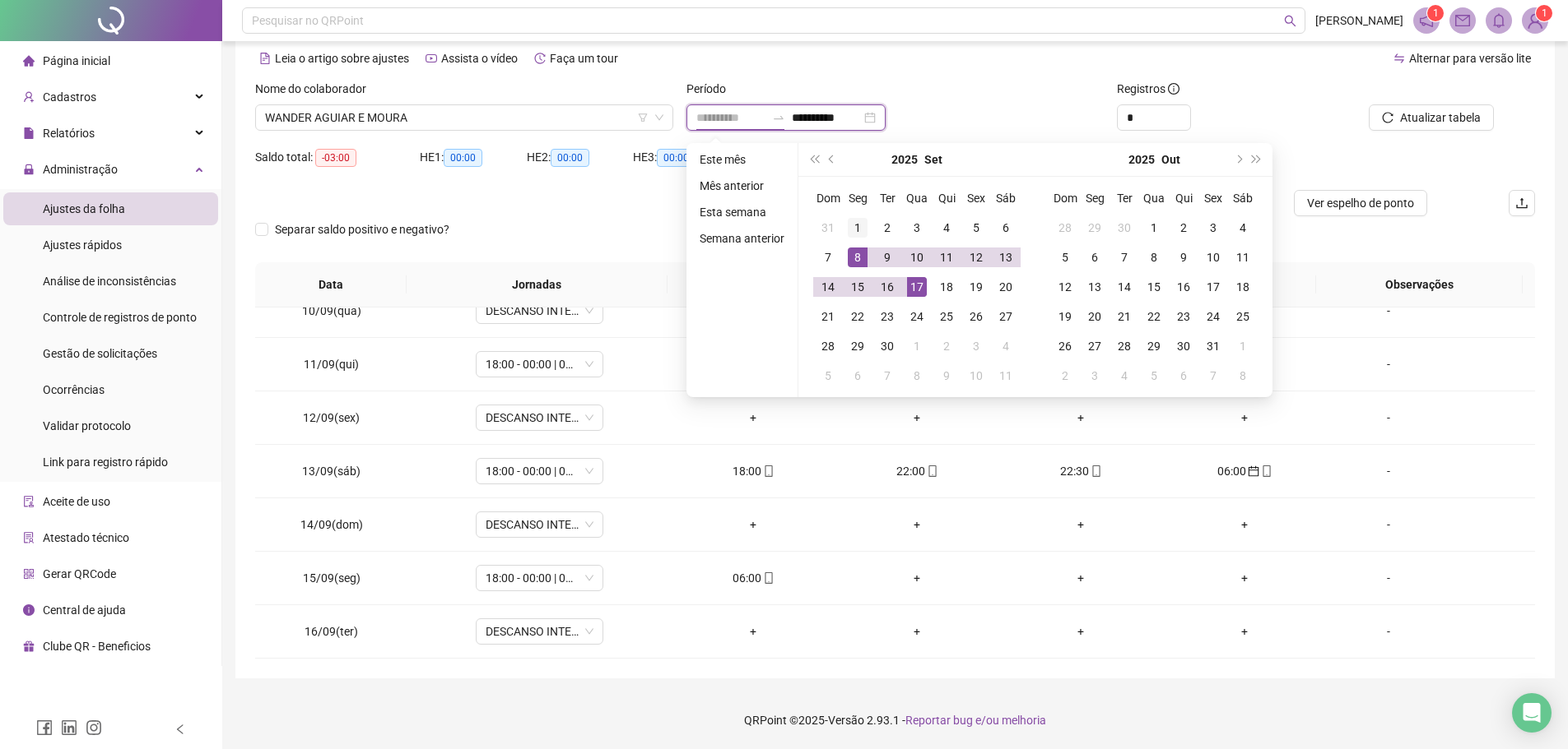
type input "**********"
click at [855, 220] on div "1" at bounding box center [857, 228] width 20 height 20
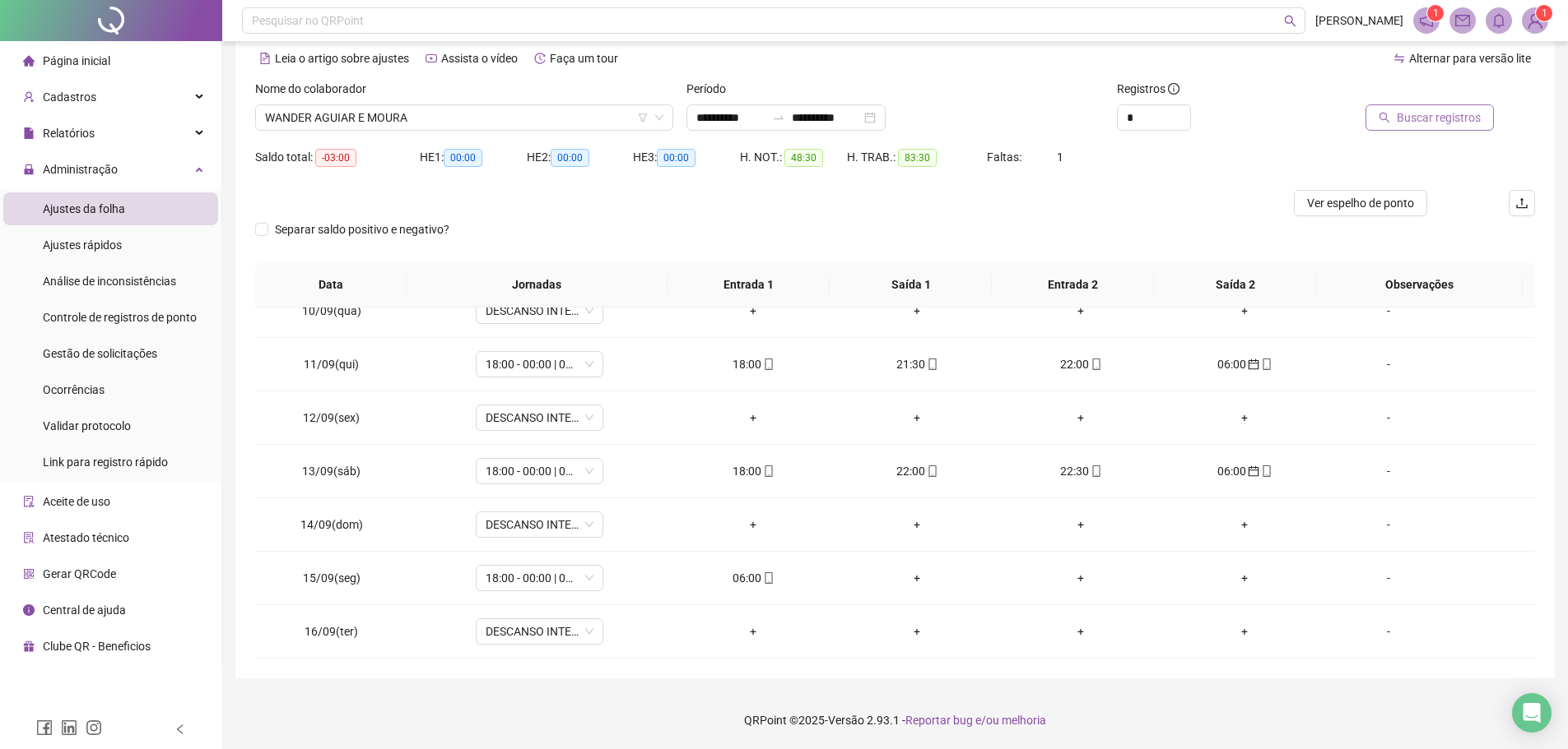
click at [1413, 120] on span "Buscar registros" at bounding box center [1439, 117] width 84 height 18
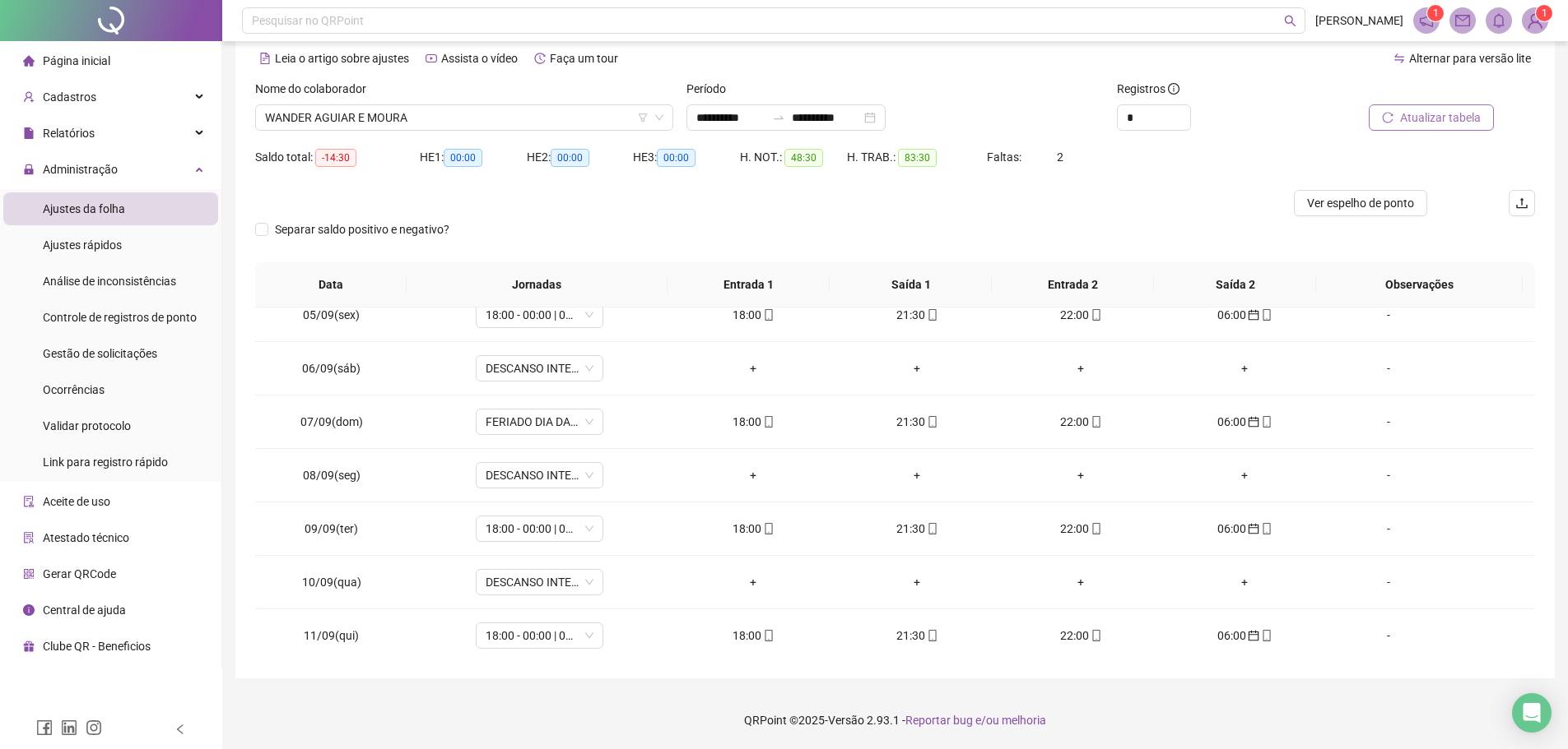
scroll to position [229, 0]
click at [1413, 129] on button "Atualizar tabela" at bounding box center [1431, 118] width 125 height 26
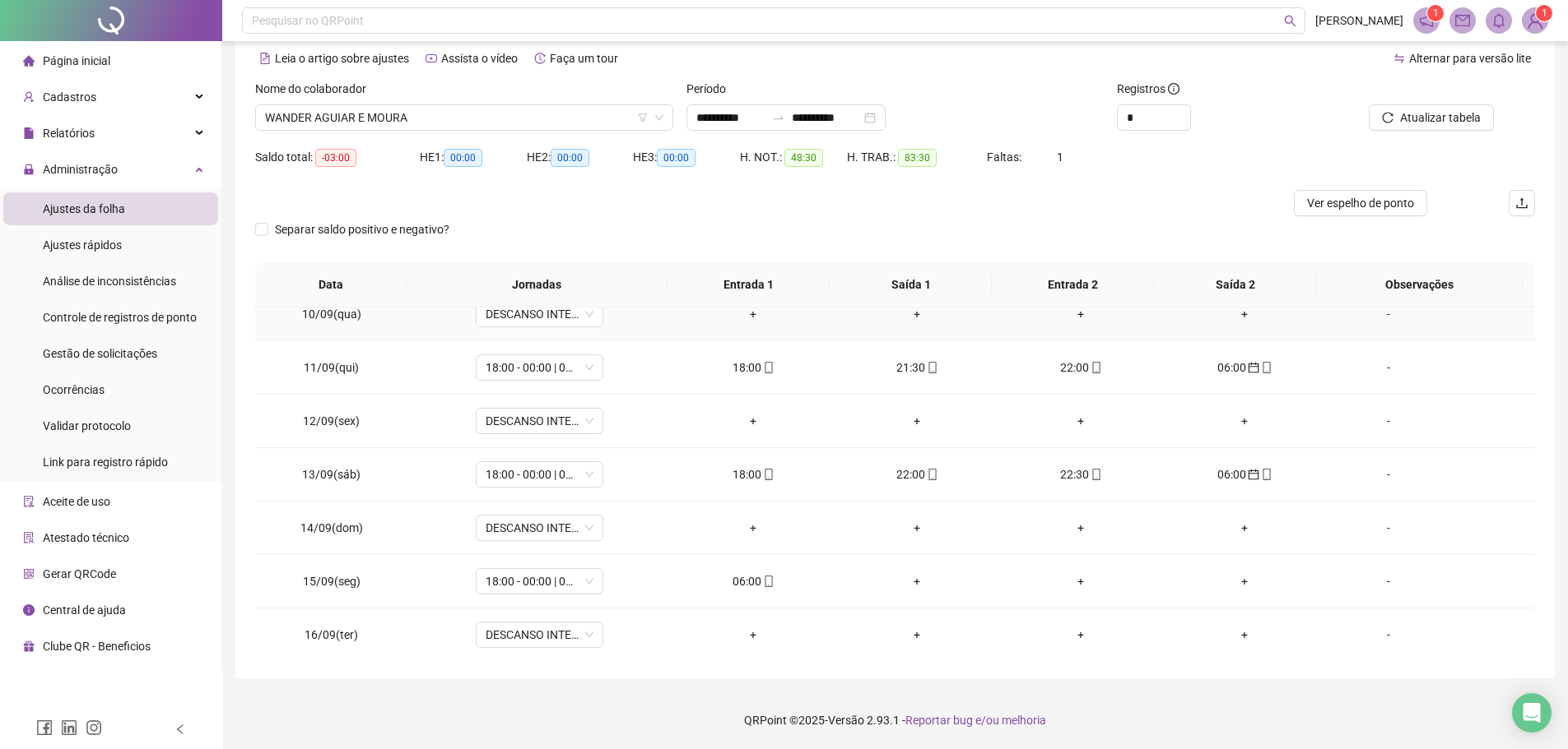
scroll to position [558, 0]
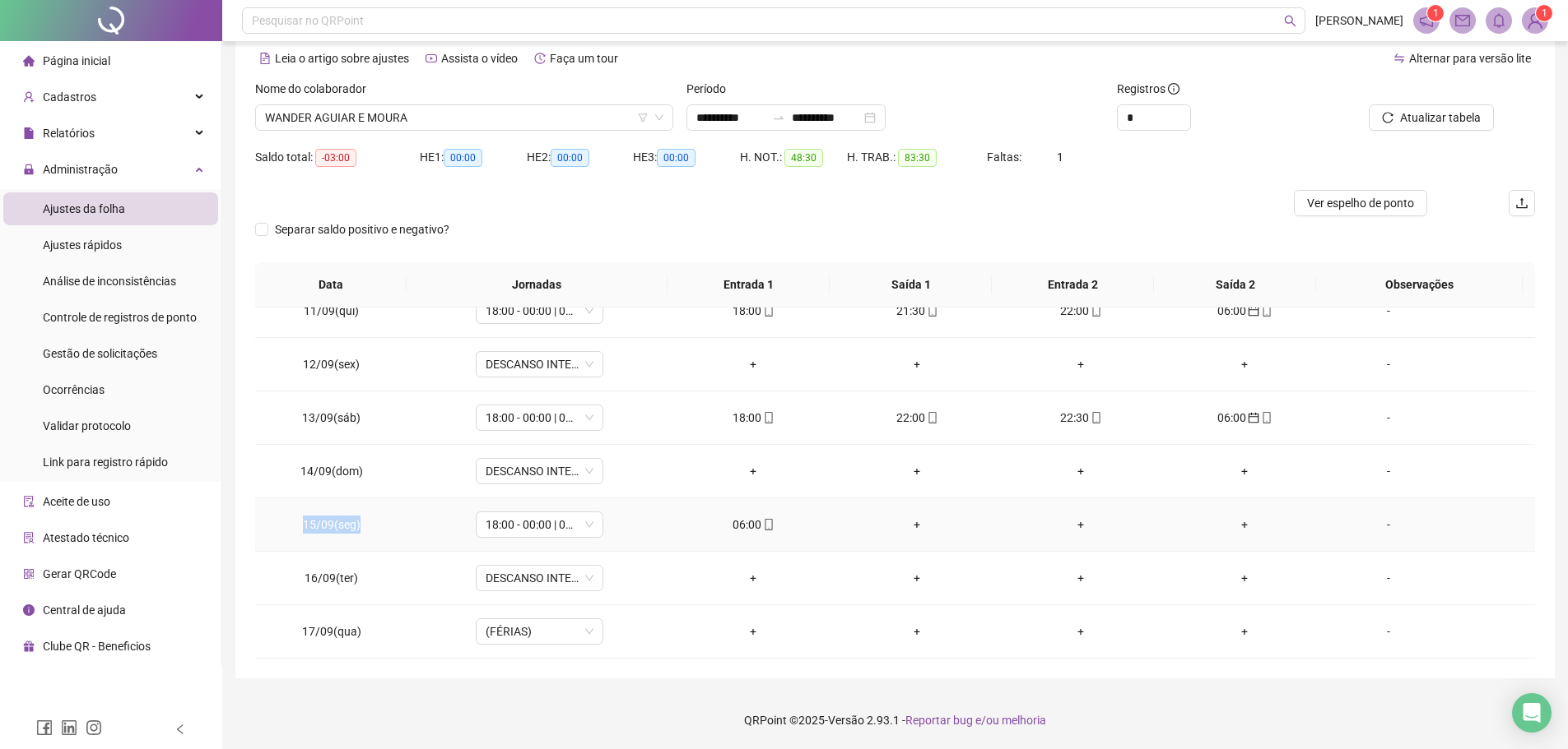
drag, startPoint x: 304, startPoint y: 518, endPoint x: 376, endPoint y: 527, distance: 72.6
click at [376, 527] on td "15/09(seg)" at bounding box center [331, 525] width 153 height 53
copy span "15/09(seg)"
type input "*"
click at [1181, 110] on icon "up" at bounding box center [1181, 113] width 6 height 6
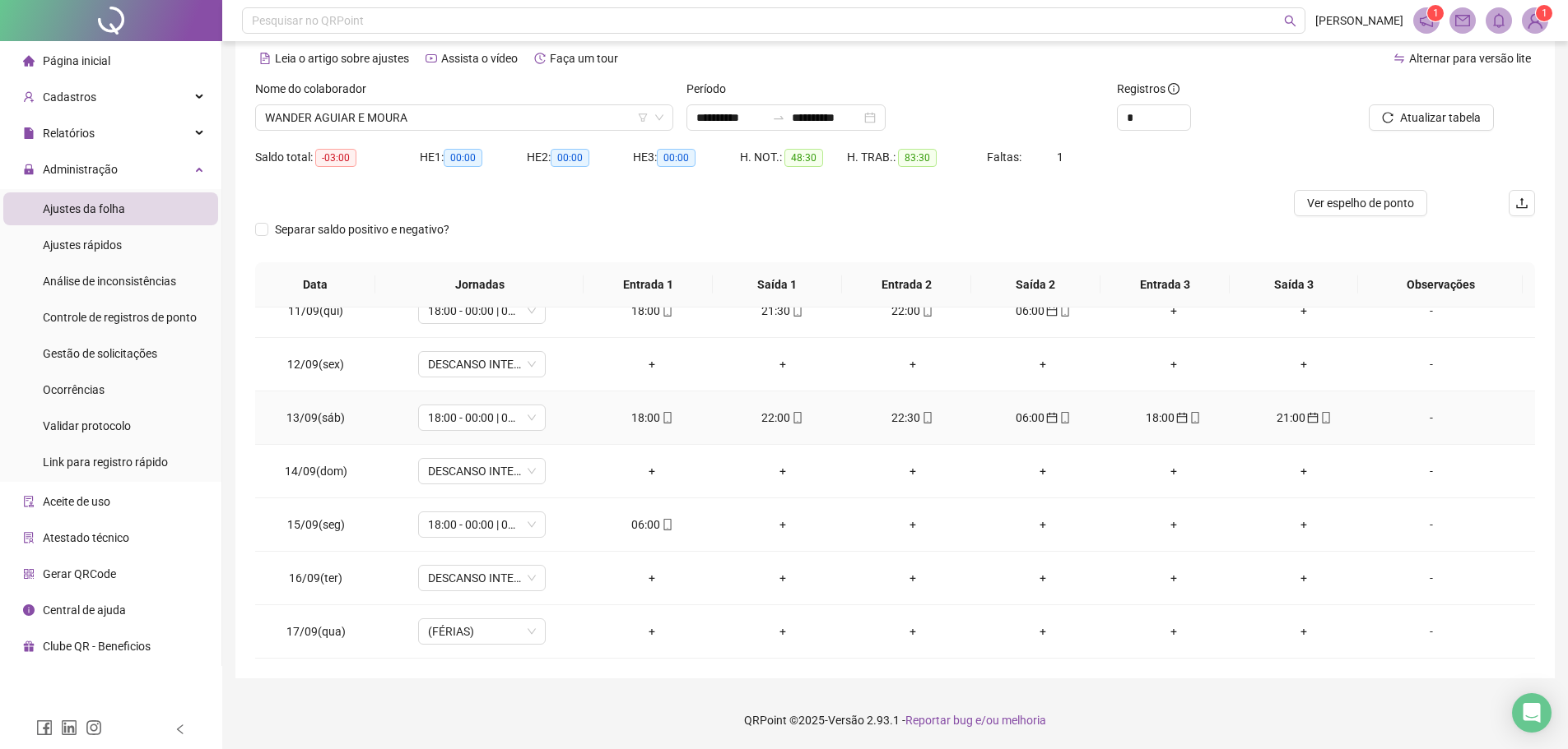
click at [1187, 416] on span "mobile" at bounding box center [1193, 417] width 13 height 11
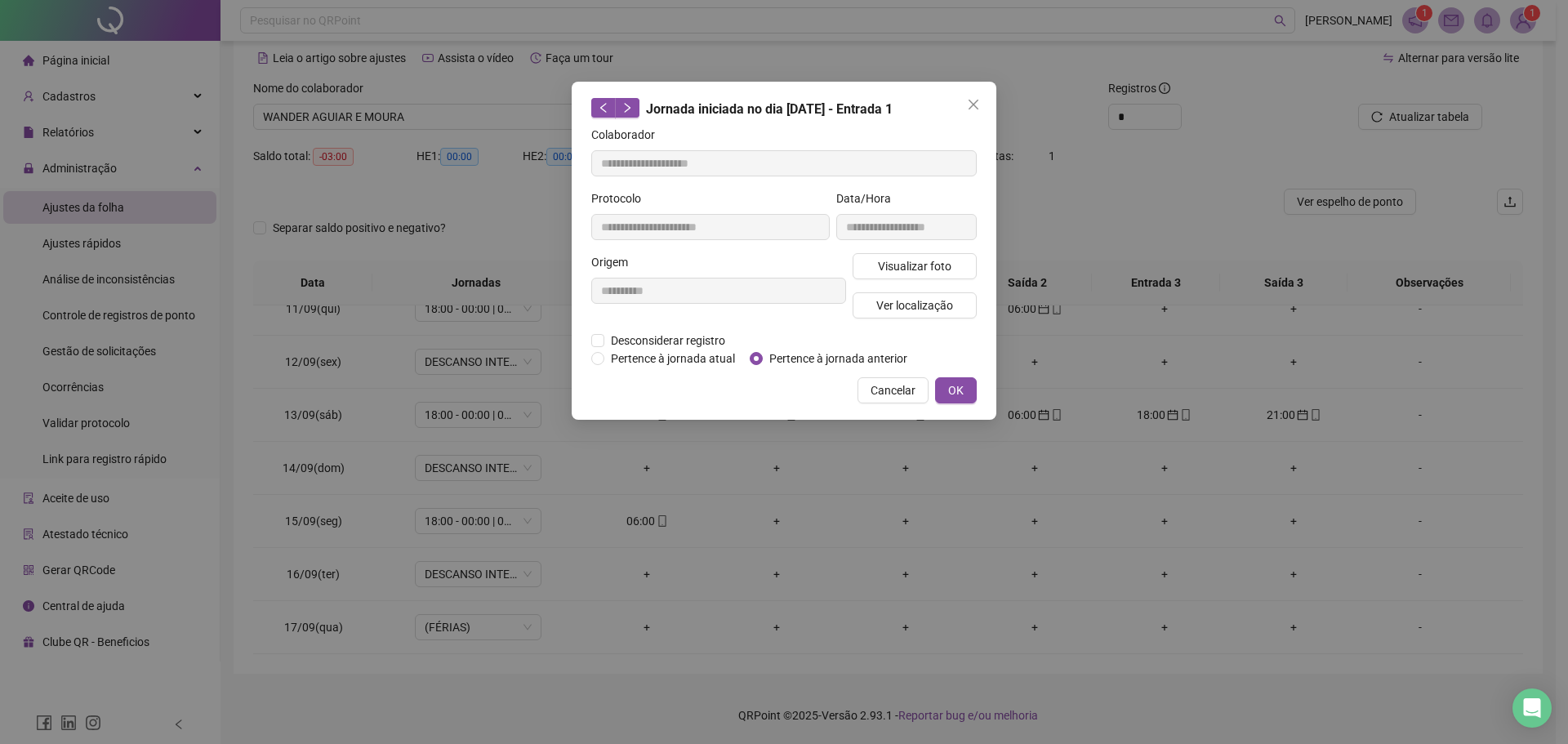
type input "**********"
click at [662, 355] on span "Pertence à jornada atual" at bounding box center [673, 358] width 137 height 18
click at [950, 388] on span "OK" at bounding box center [956, 390] width 16 height 18
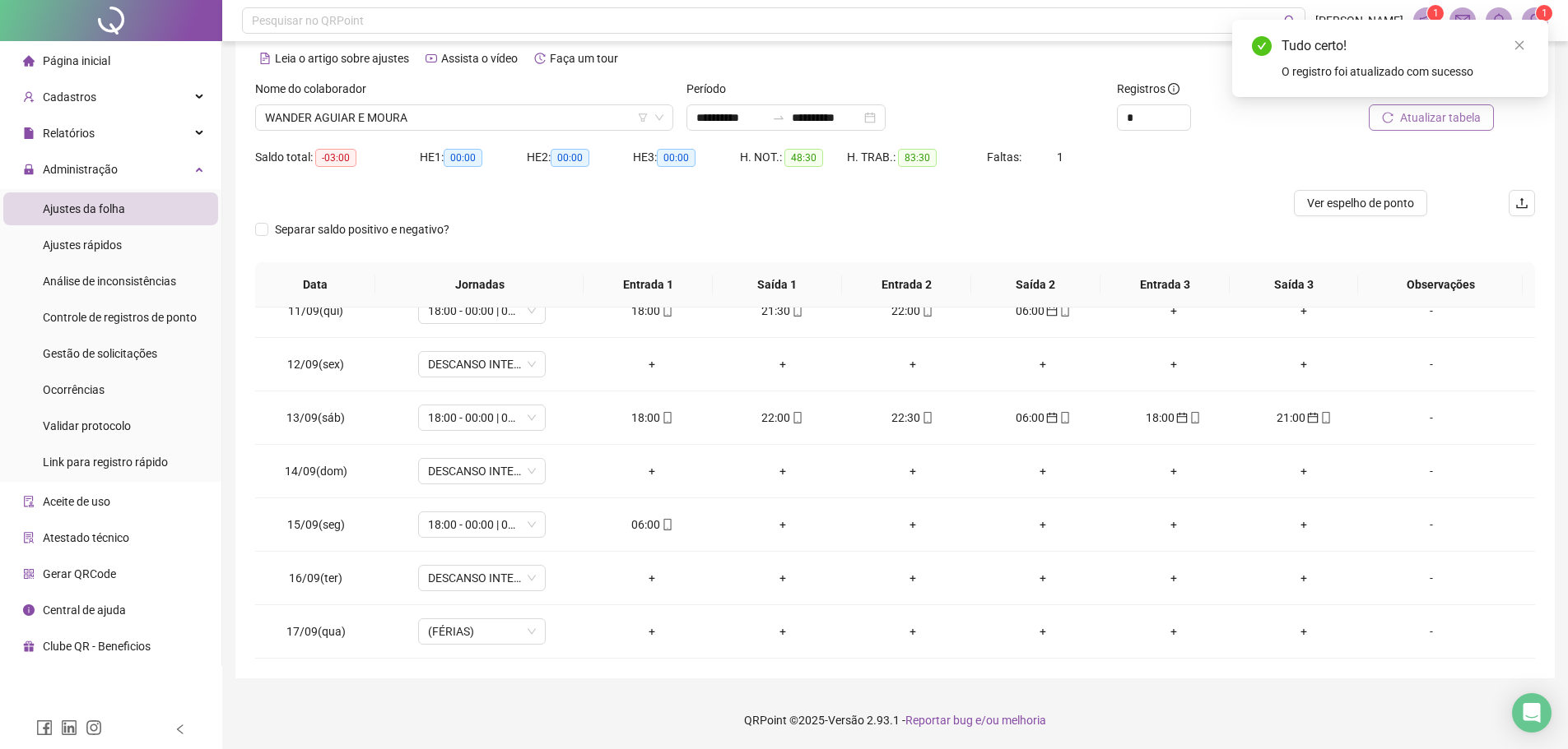
click at [1421, 112] on span "Atualizar tabela" at bounding box center [1440, 117] width 80 height 18
click at [1171, 410] on div "21:00" at bounding box center [1173, 417] width 104 height 18
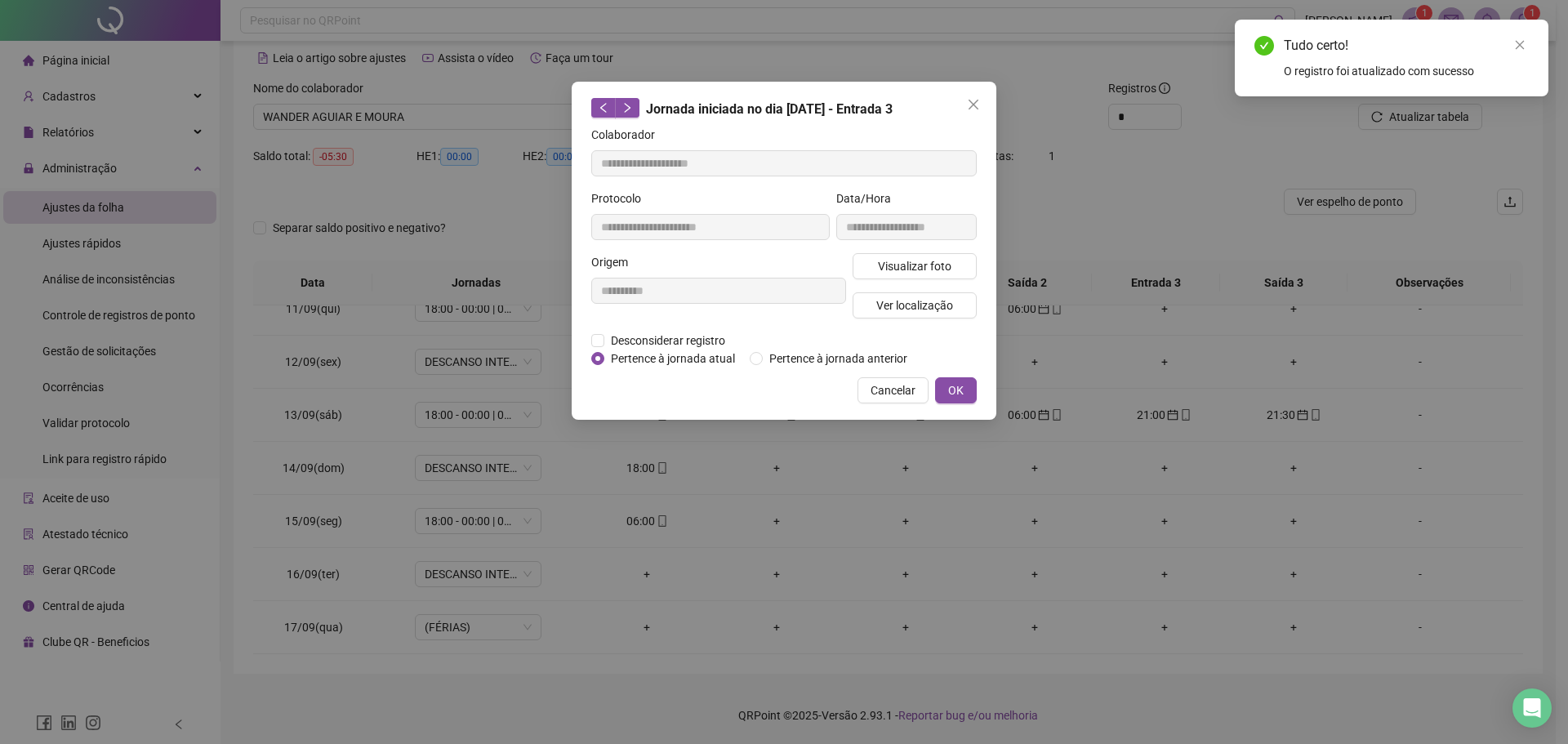
type input "**********"
click at [707, 361] on span "Pertence à jornada atual" at bounding box center [673, 358] width 137 height 18
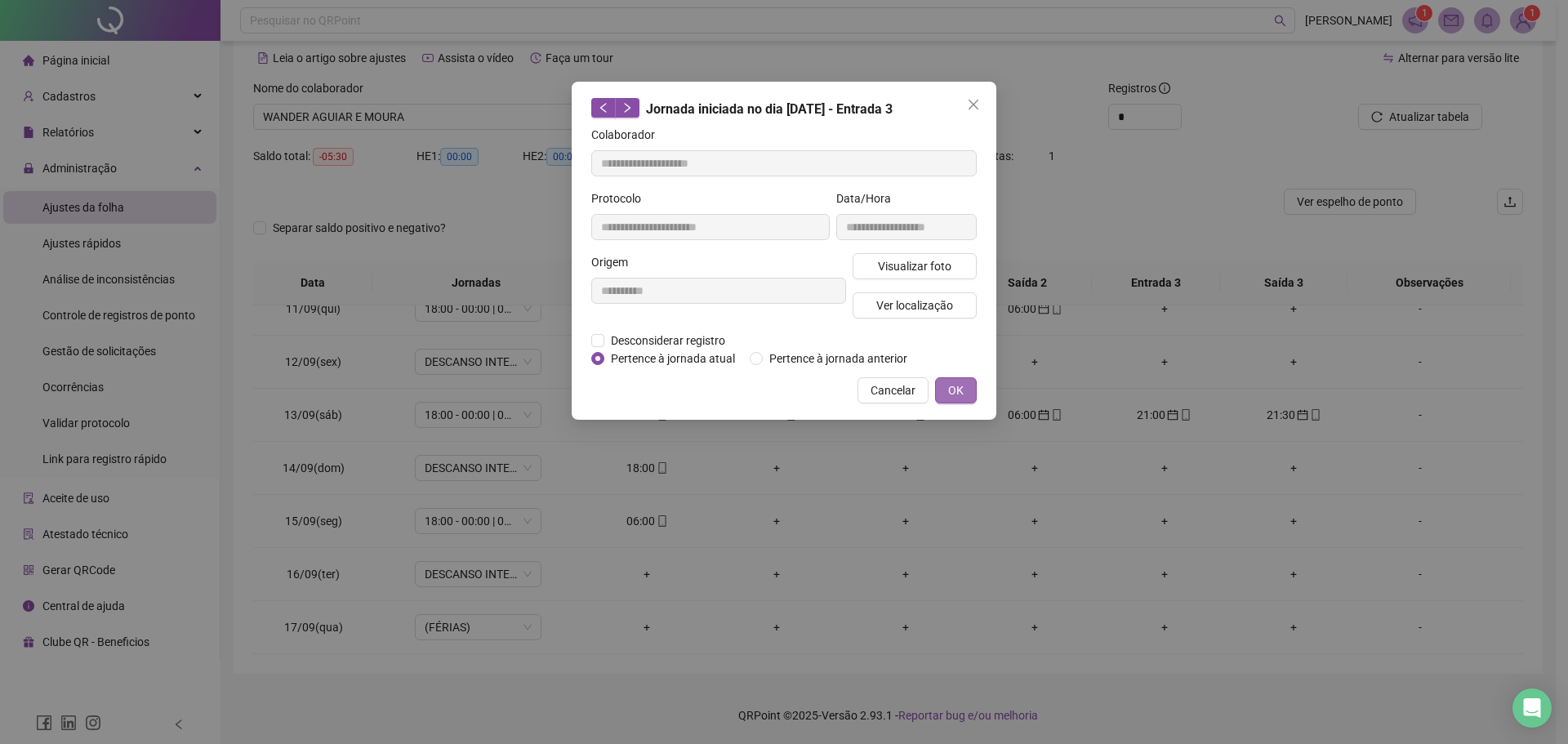
click at [958, 395] on span "OK" at bounding box center [956, 390] width 16 height 18
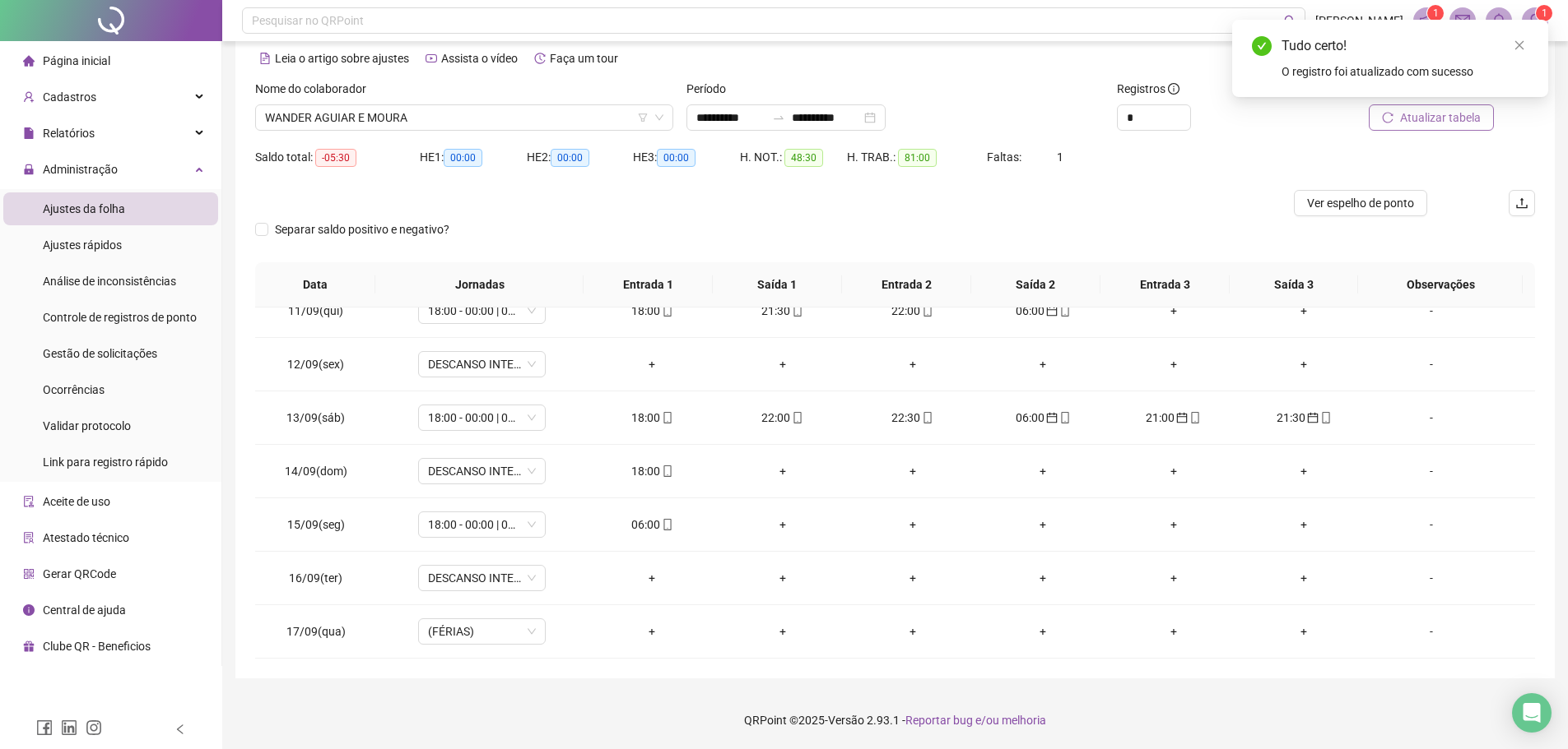
click at [1405, 111] on span "Atualizar tabela" at bounding box center [1440, 117] width 80 height 18
click at [1147, 420] on div "21:30" at bounding box center [1173, 417] width 104 height 18
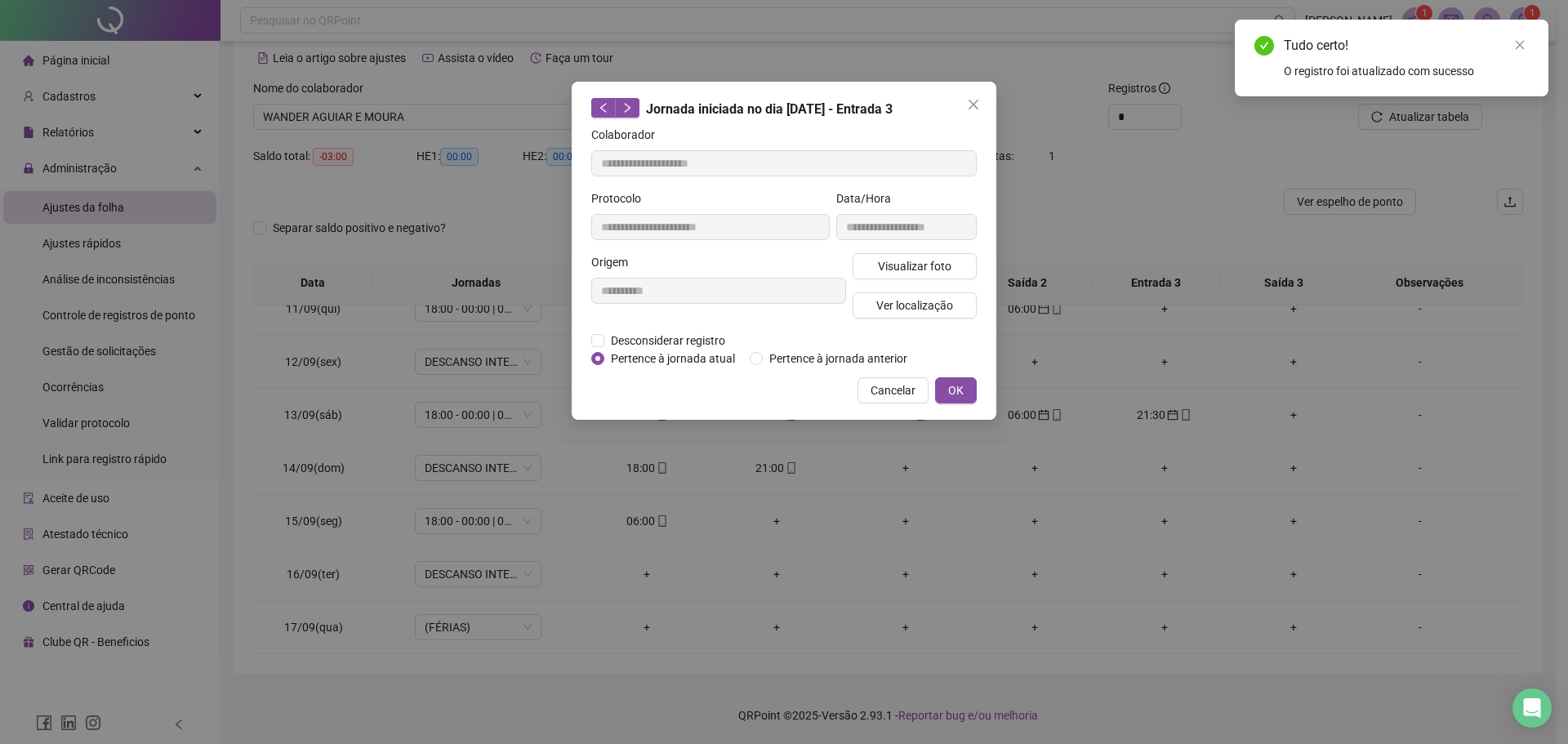
type input "**********"
click at [695, 348] on span "Desconsiderar registro" at bounding box center [667, 340] width 127 height 18
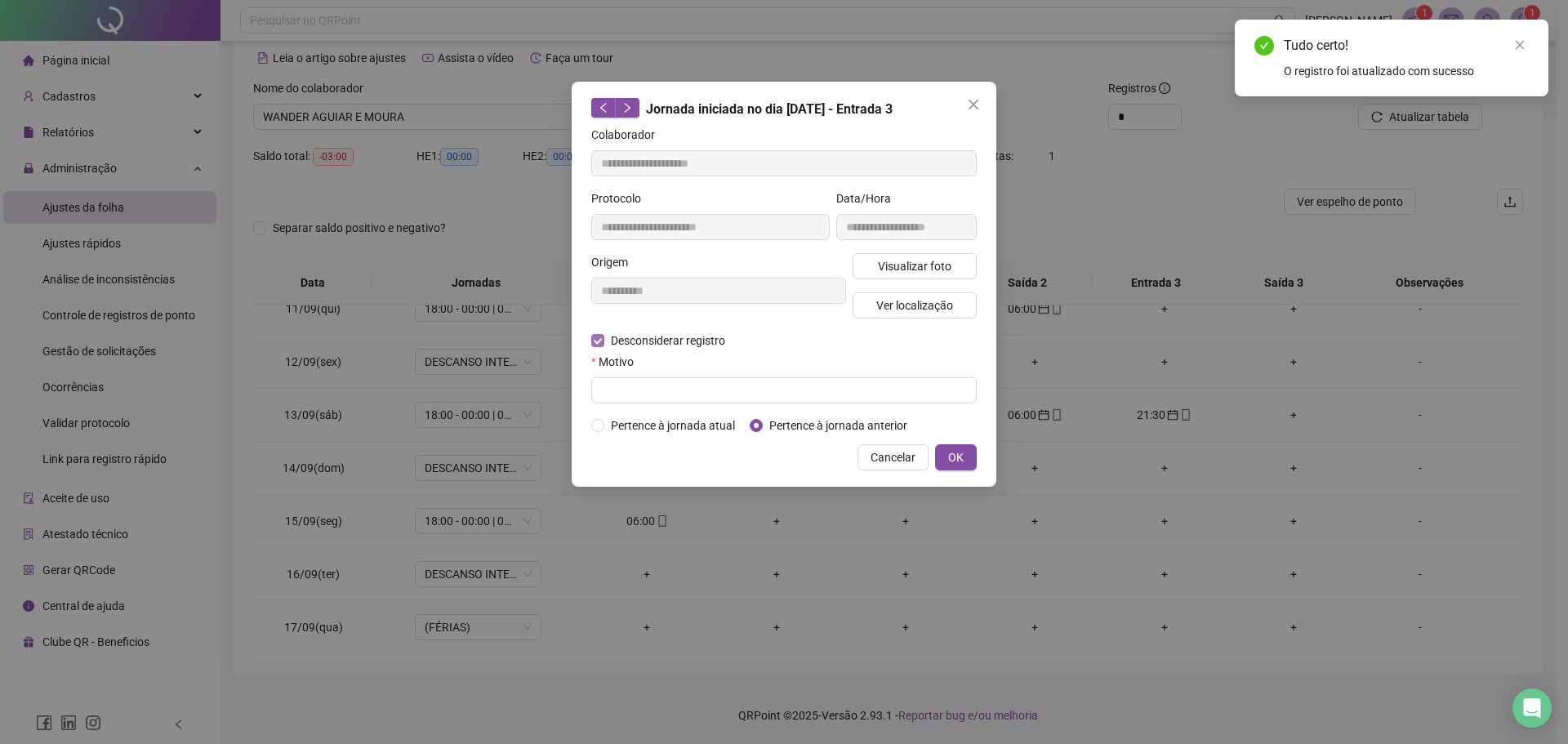
click at [670, 345] on span "Desconsiderar registro" at bounding box center [667, 340] width 127 height 18
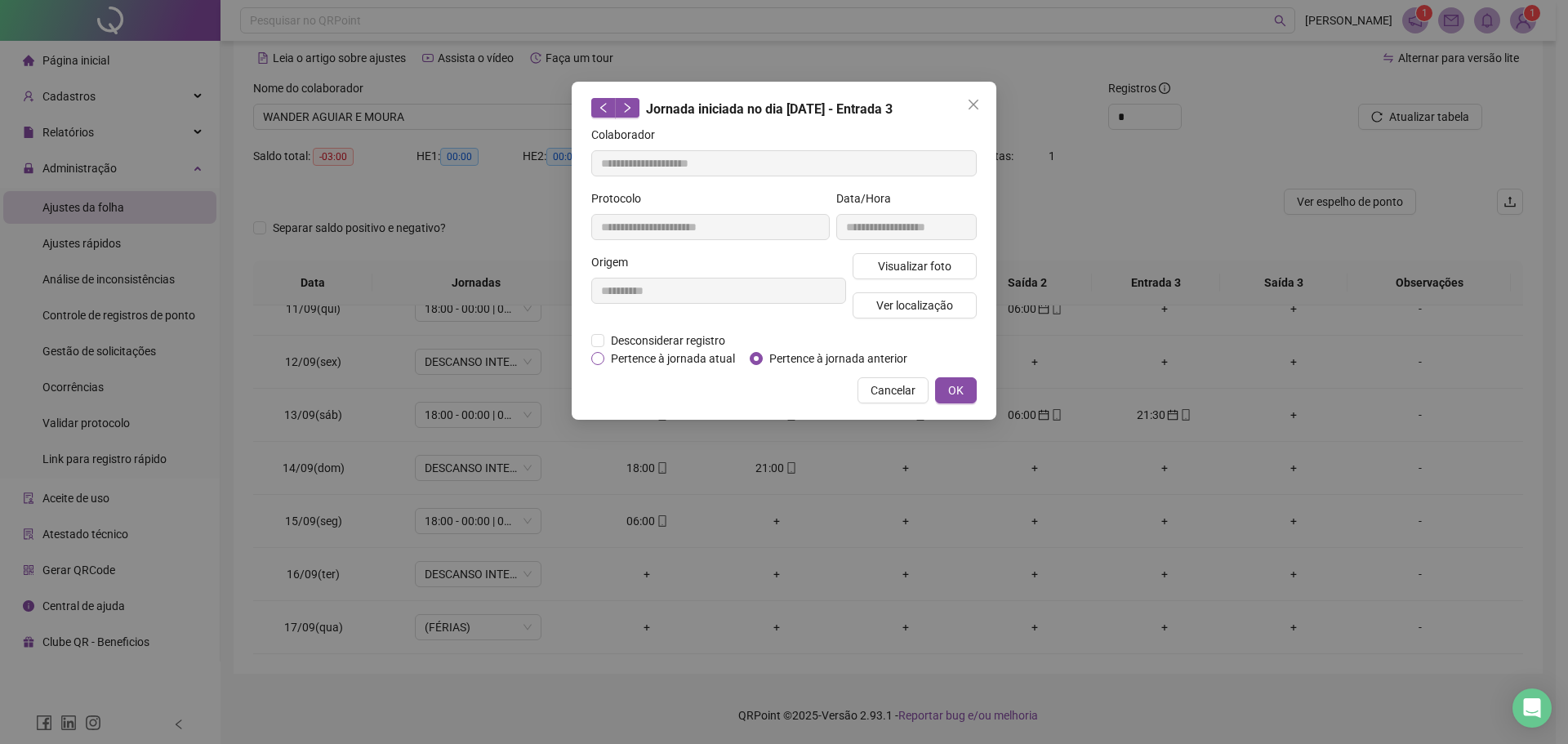
click at [651, 356] on span "Pertence à jornada atual" at bounding box center [673, 358] width 137 height 18
click at [955, 388] on span "OK" at bounding box center [956, 390] width 16 height 18
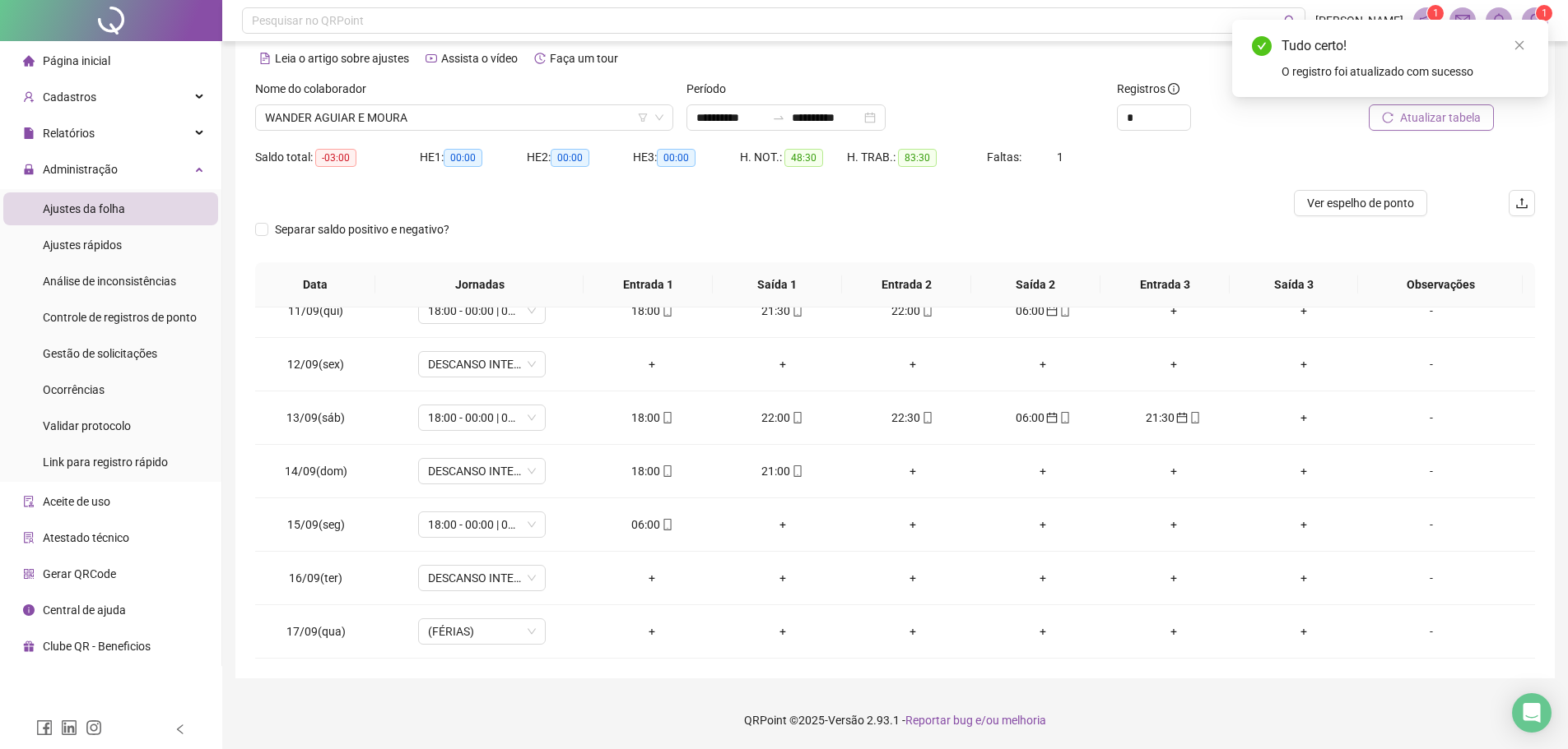
click at [1420, 116] on span "Atualizar tabela" at bounding box center [1440, 117] width 80 height 18
click at [649, 535] on td "06:00" at bounding box center [652, 525] width 130 height 53
click at [652, 526] on div "06:00" at bounding box center [652, 525] width 104 height 18
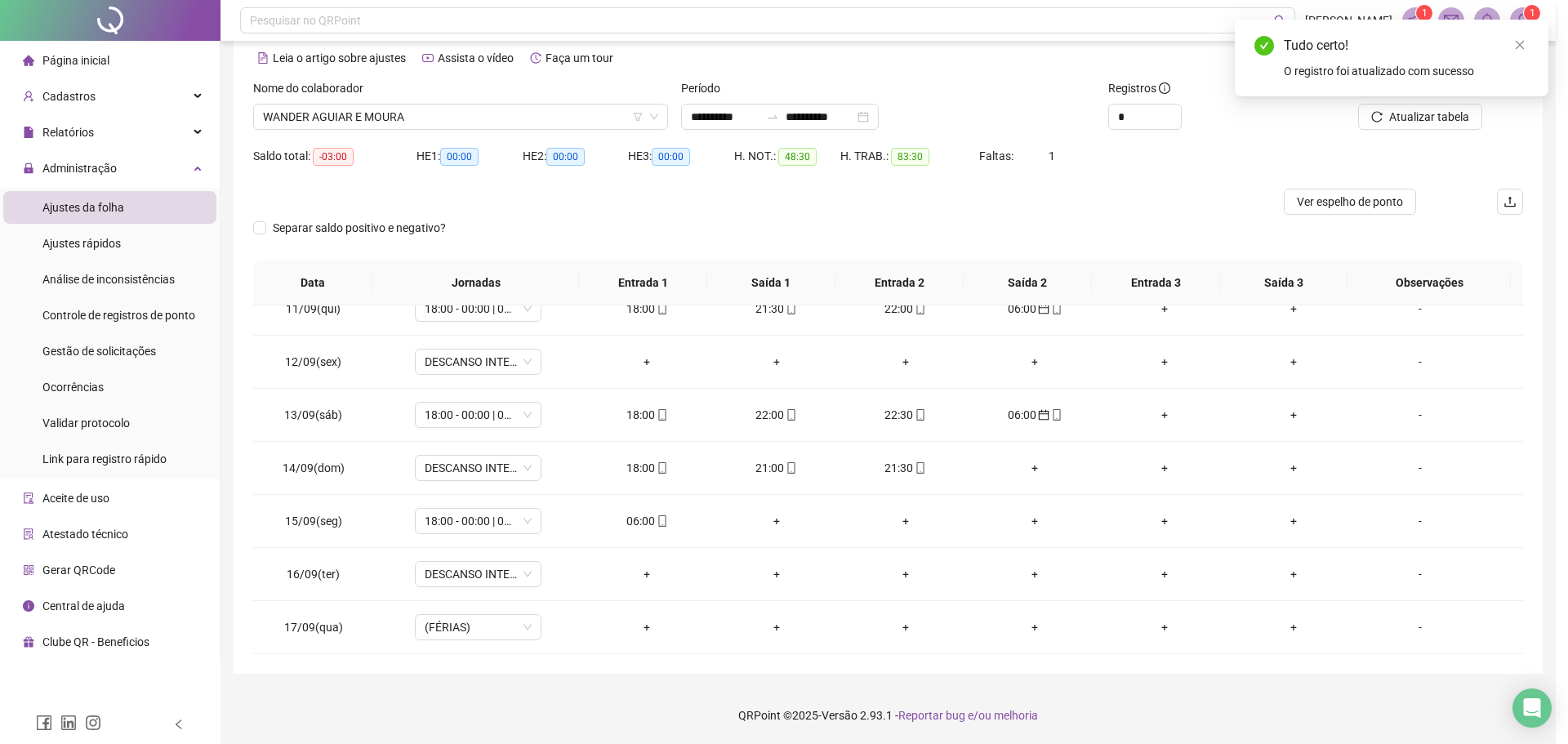
type input "**********"
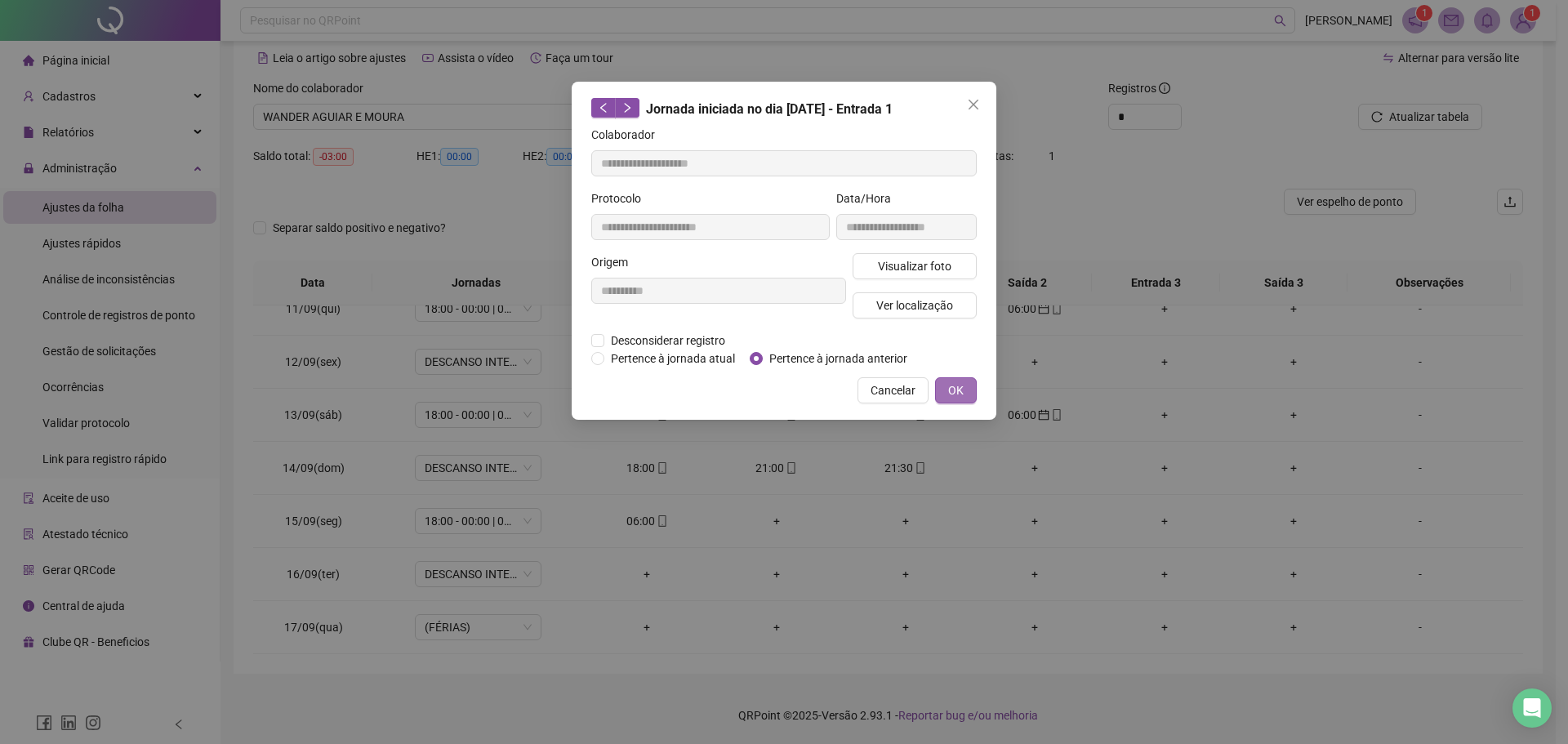
click at [960, 389] on span "OK" at bounding box center [956, 390] width 16 height 18
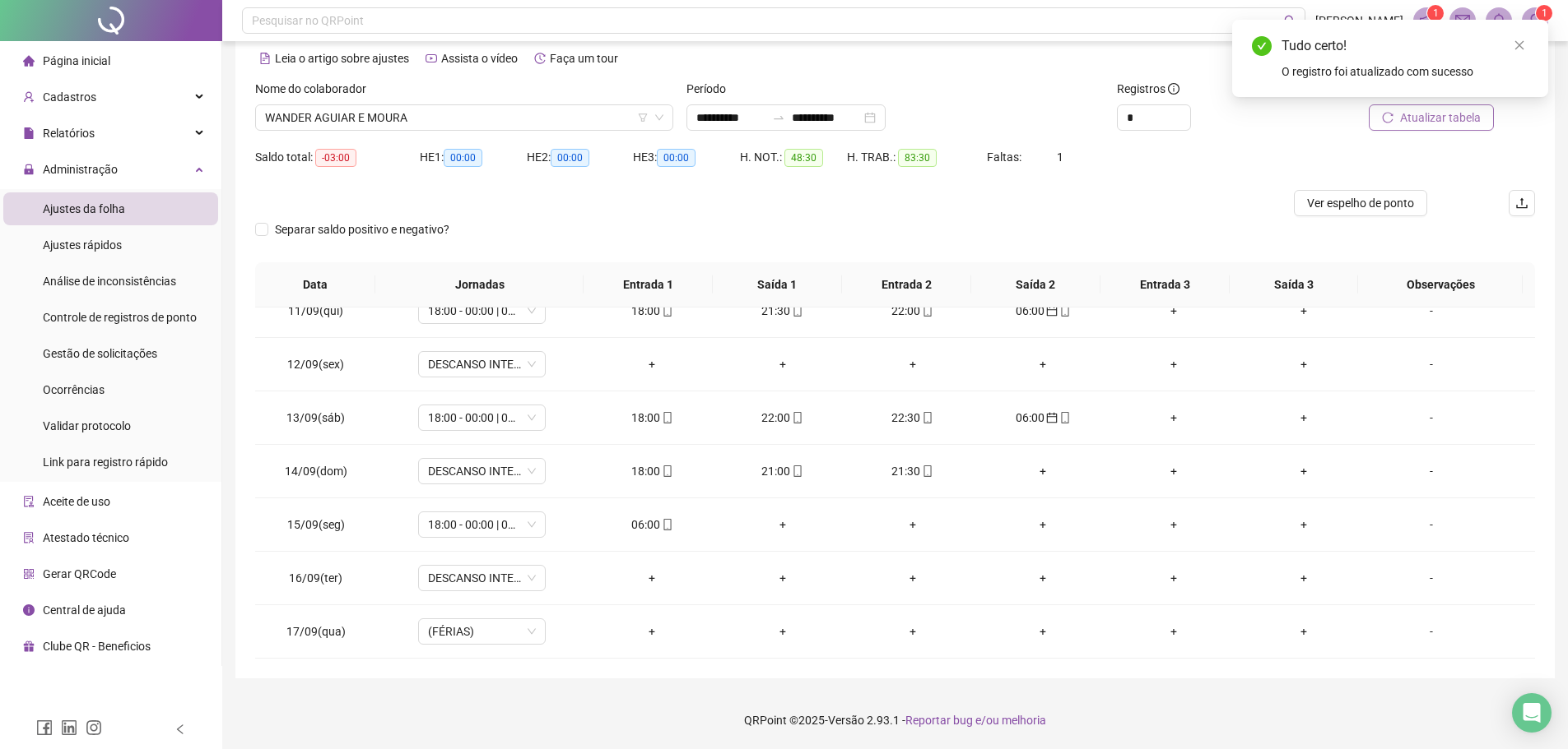
click at [1457, 120] on span "Atualizar tabela" at bounding box center [1440, 117] width 80 height 18
type input "*"
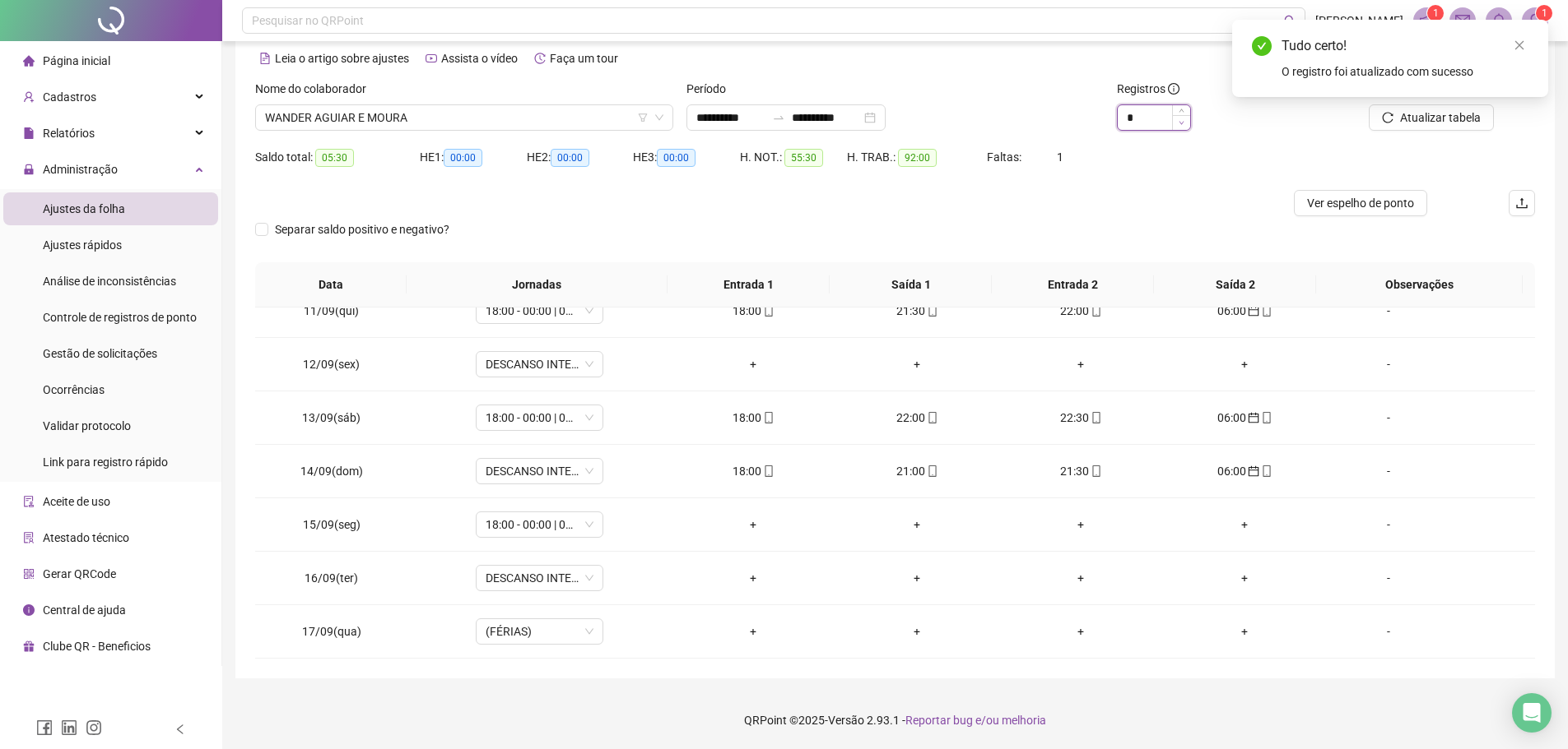
click at [1180, 120] on icon "down" at bounding box center [1181, 123] width 6 height 6
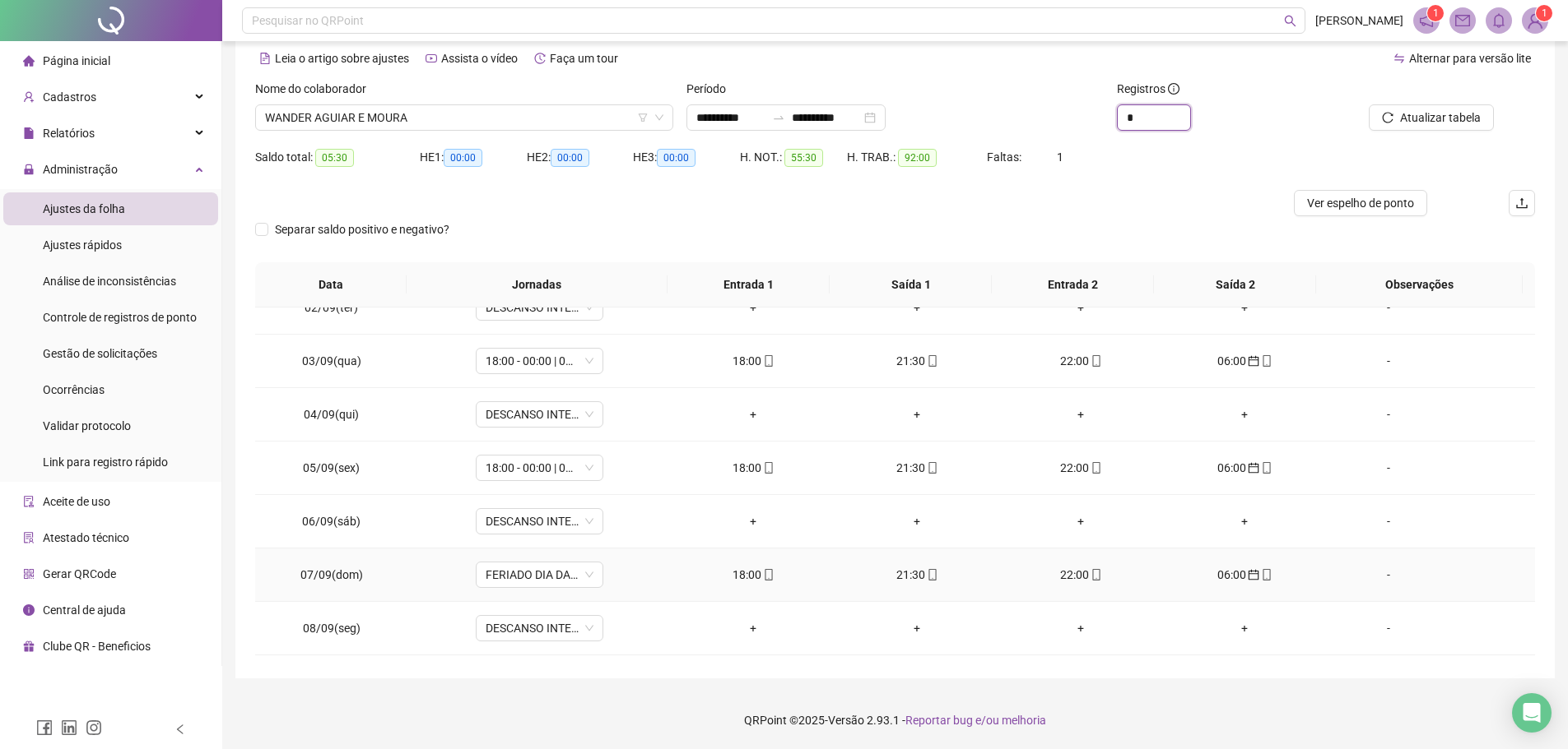
scroll to position [0, 0]
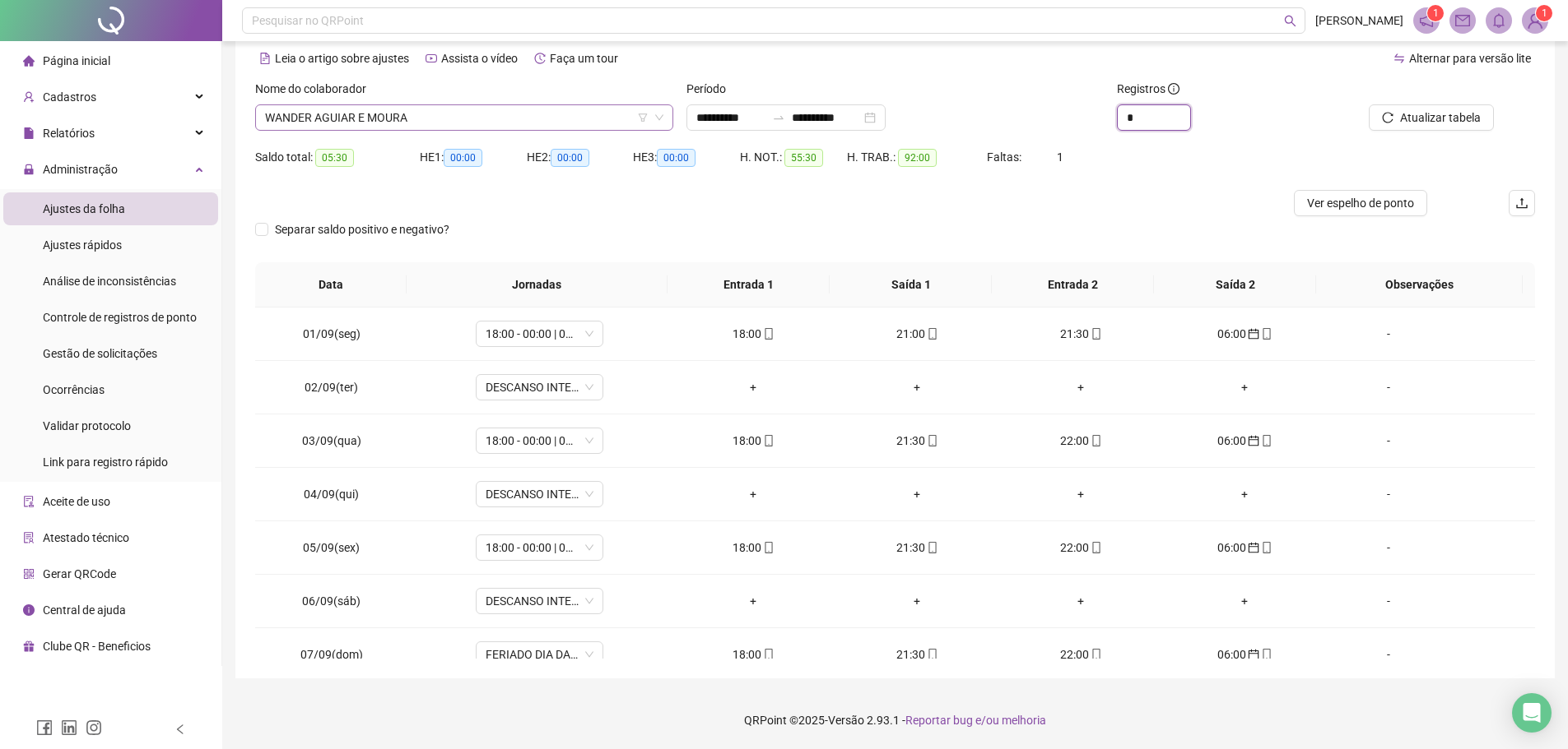
click at [474, 127] on span "WANDER AGUIAR E MOURA" at bounding box center [464, 118] width 398 height 24
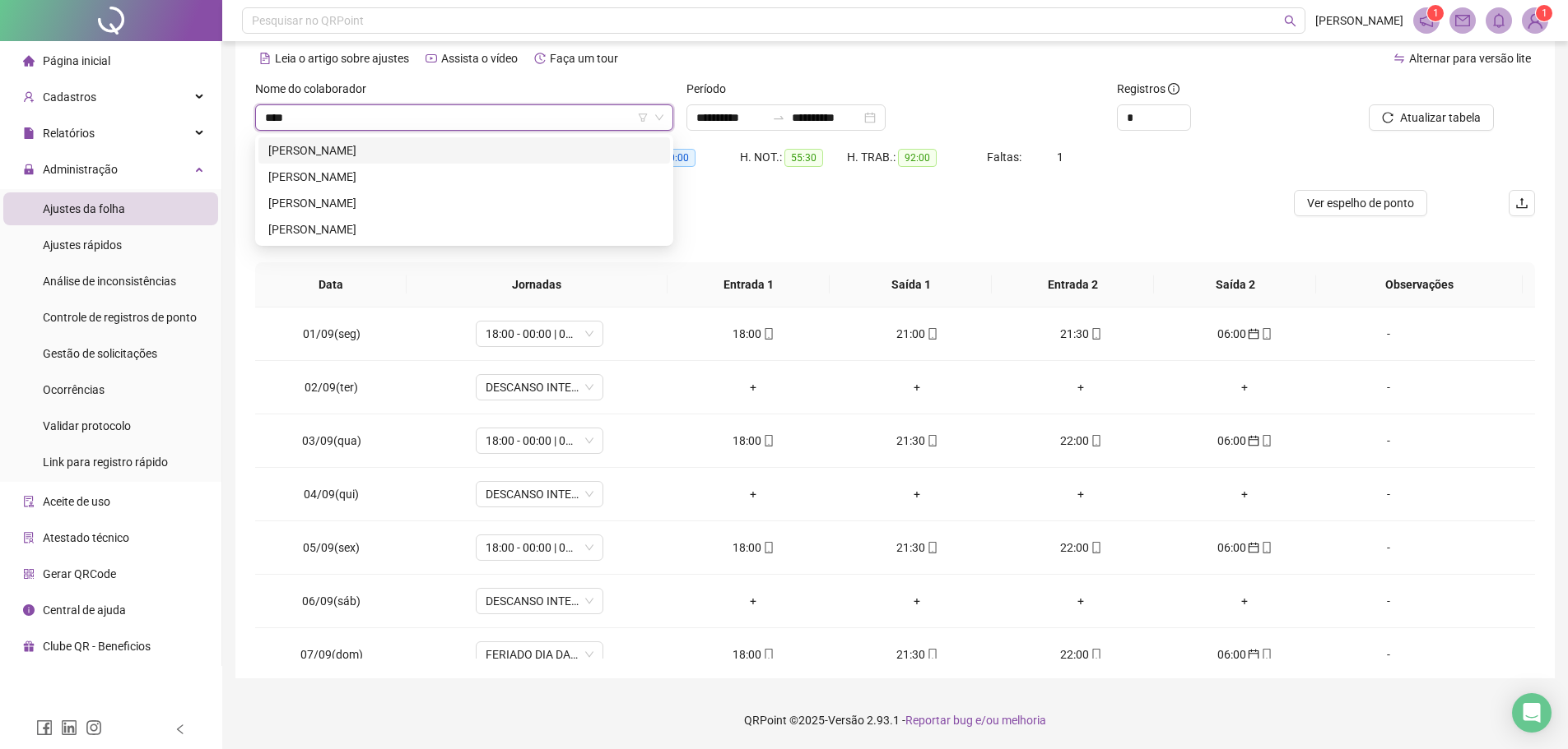
type input "*****"
click at [370, 202] on div "ROBERTO BATISTA GLORIA" at bounding box center [464, 203] width 391 height 18
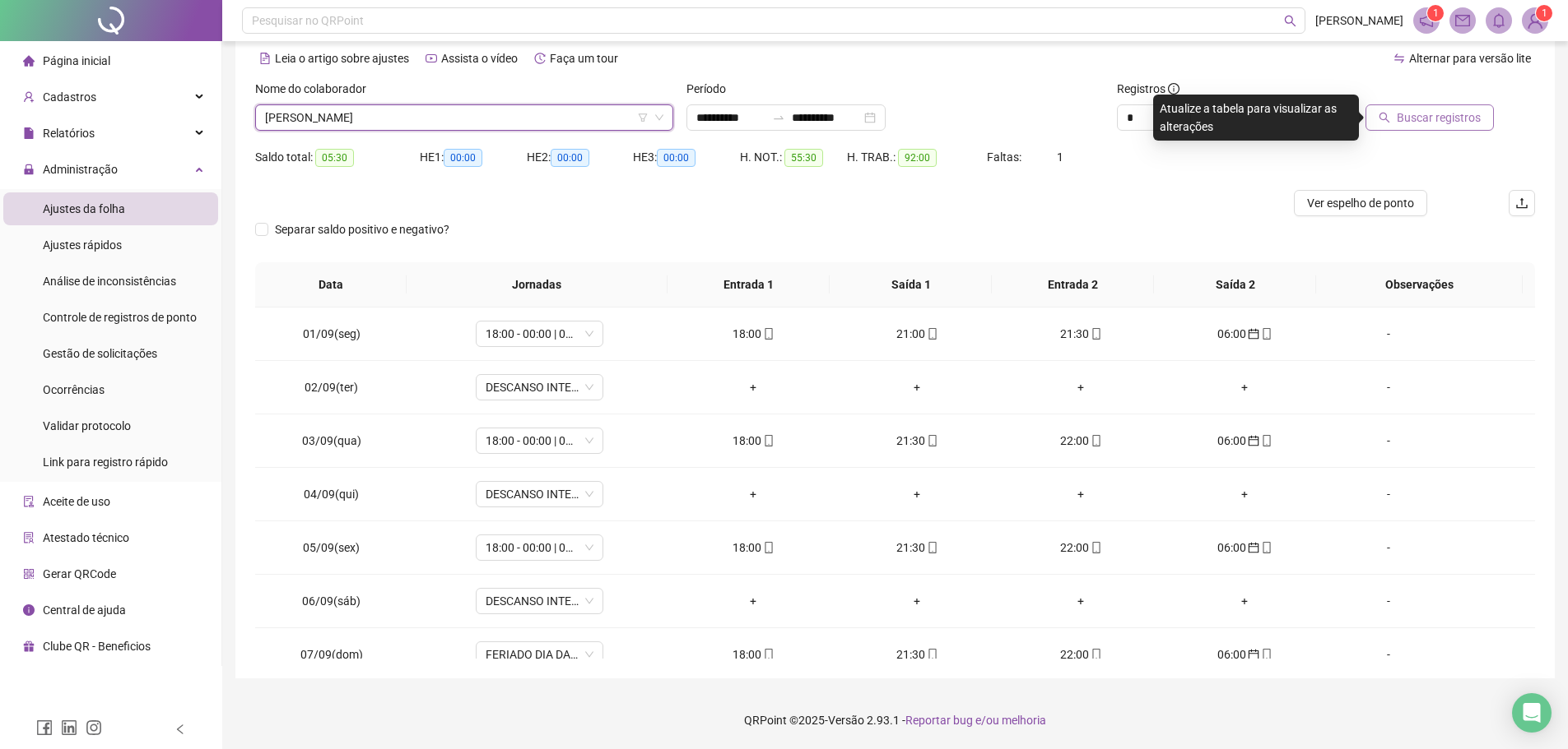
click at [1393, 127] on button "Buscar registros" at bounding box center [1429, 118] width 128 height 26
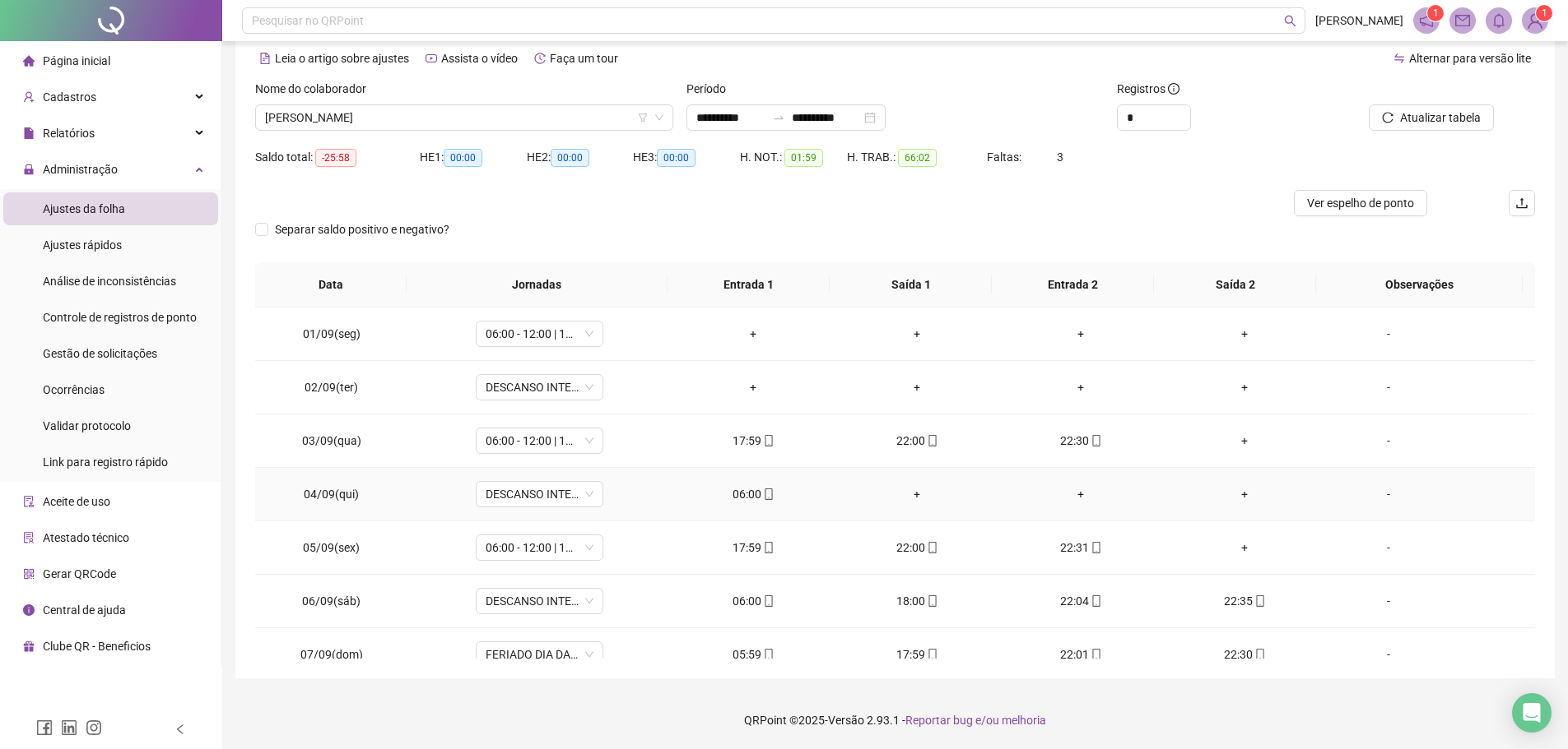
click at [774, 496] on div "06:00" at bounding box center [753, 494] width 137 height 18
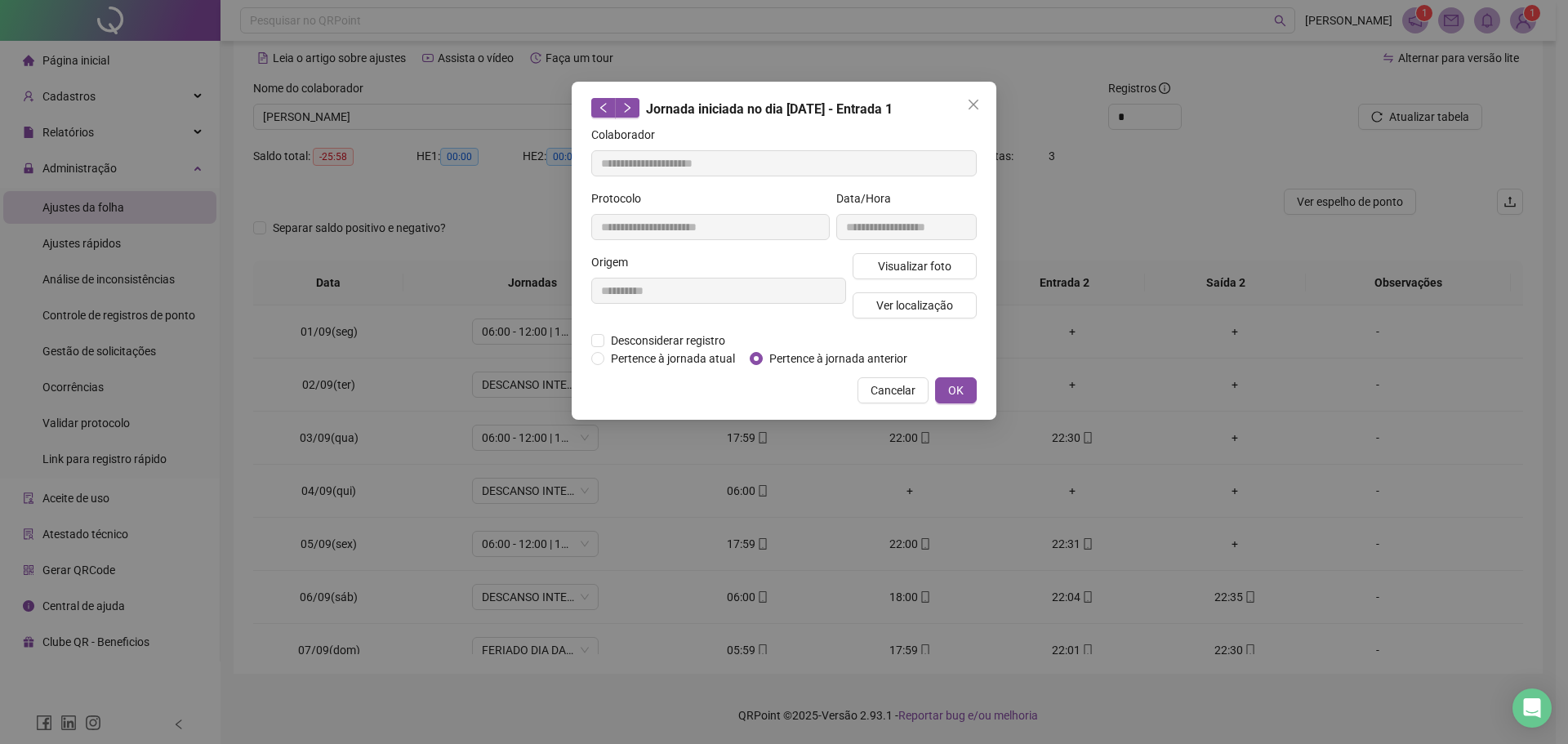
type input "**********"
click at [965, 392] on button "OK" at bounding box center [956, 390] width 42 height 26
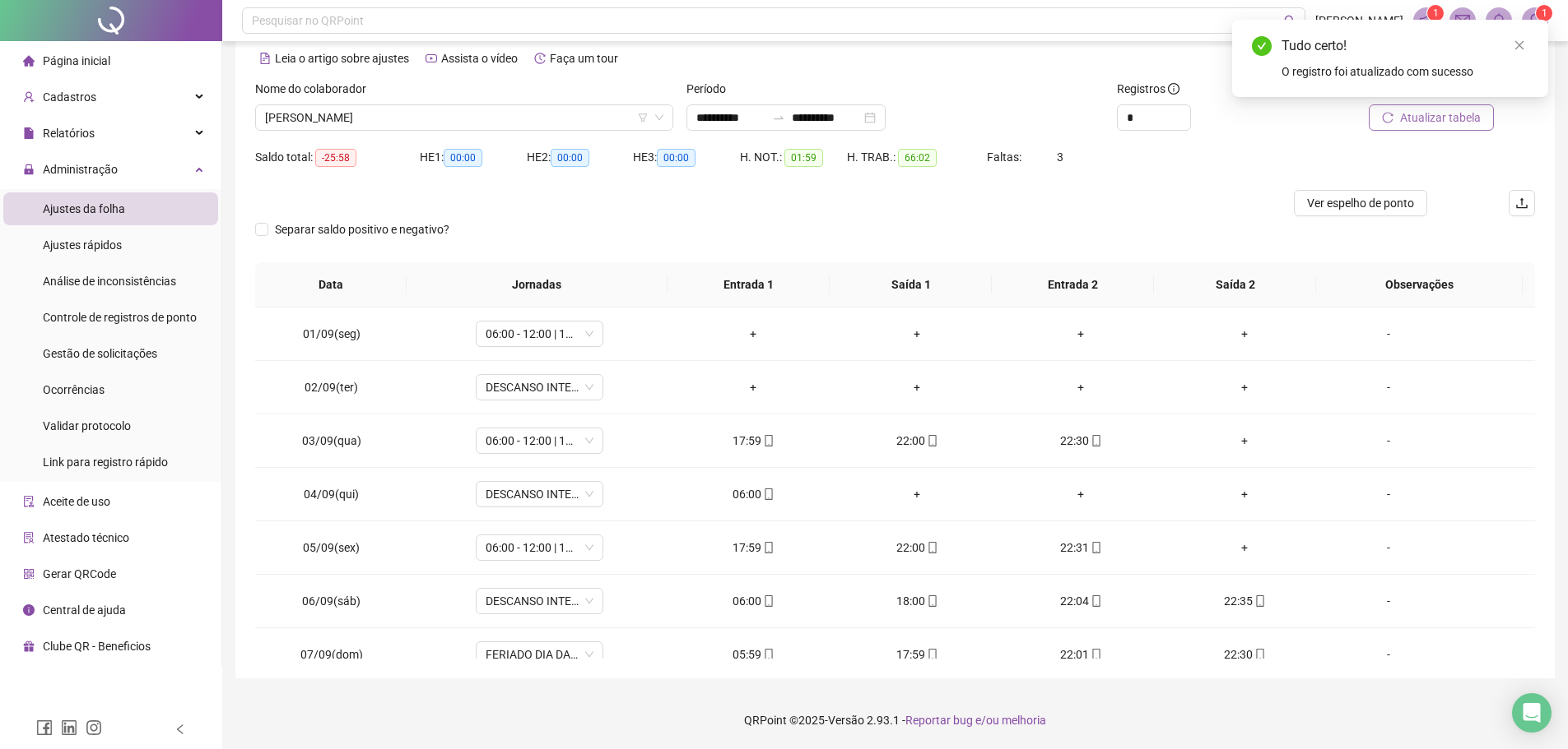
click at [1408, 114] on span "Atualizar tabela" at bounding box center [1440, 117] width 80 height 18
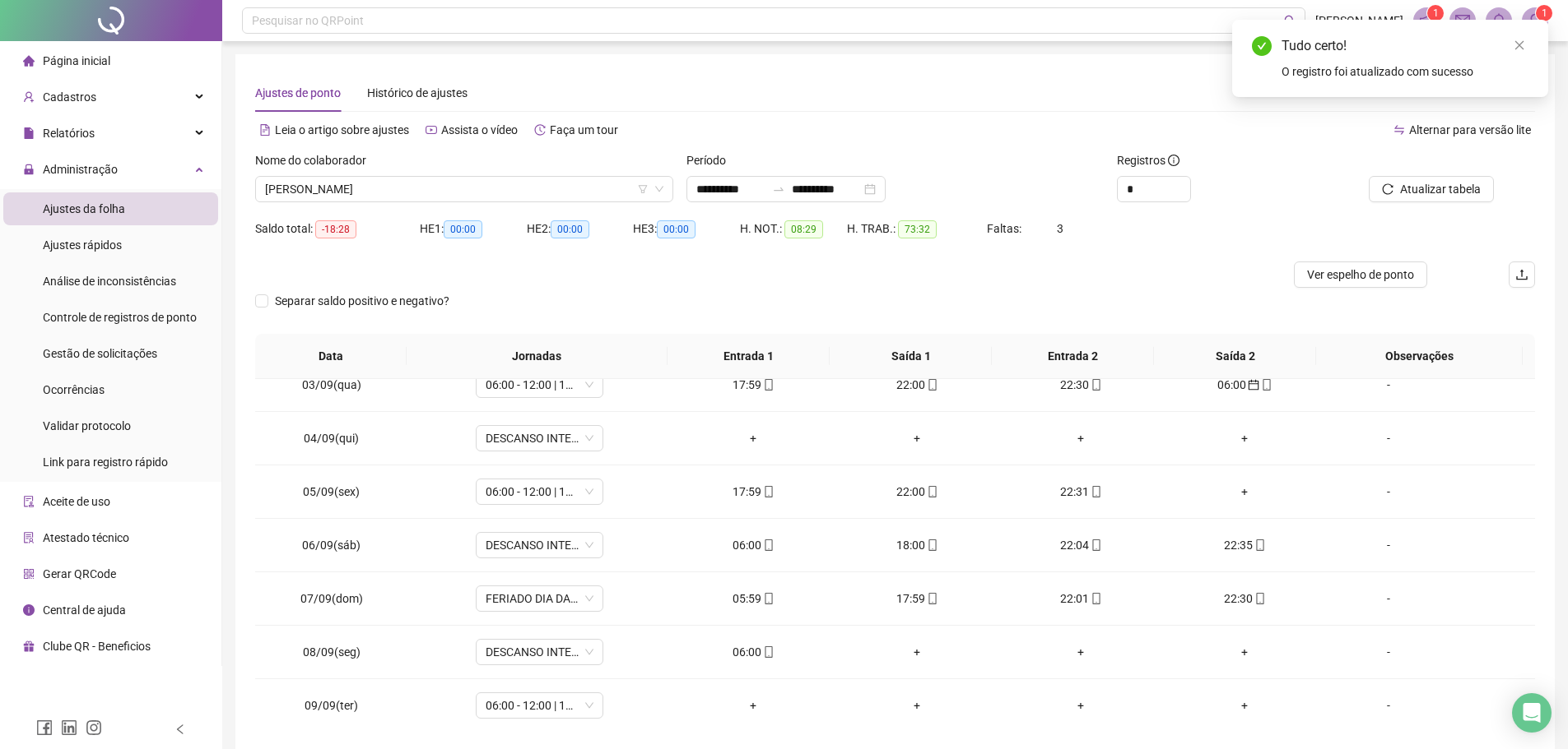
scroll to position [164, 0]
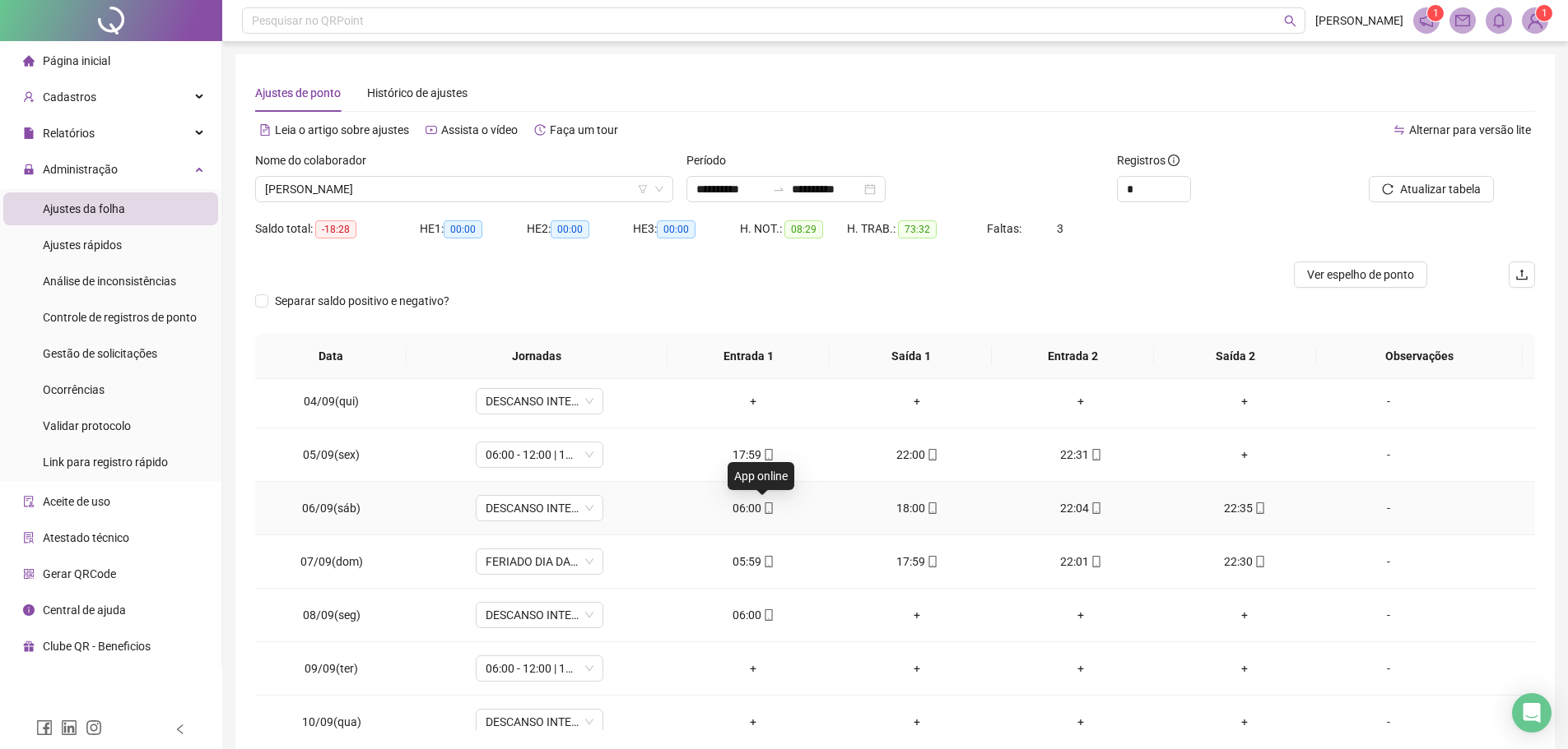
click at [763, 510] on icon "mobile" at bounding box center [768, 508] width 11 height 11
type input "**********"
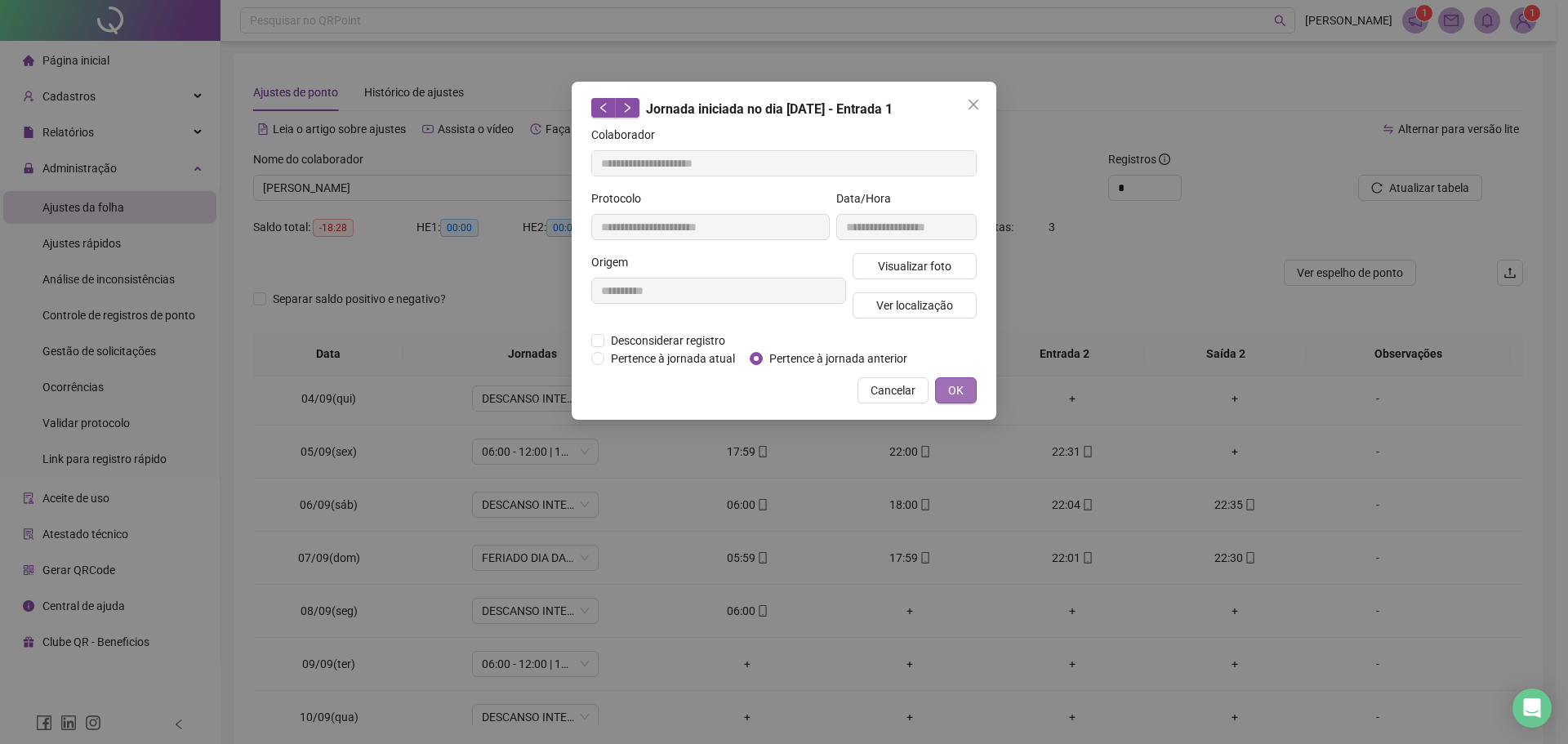
click at [949, 395] on span "OK" at bounding box center [956, 390] width 16 height 18
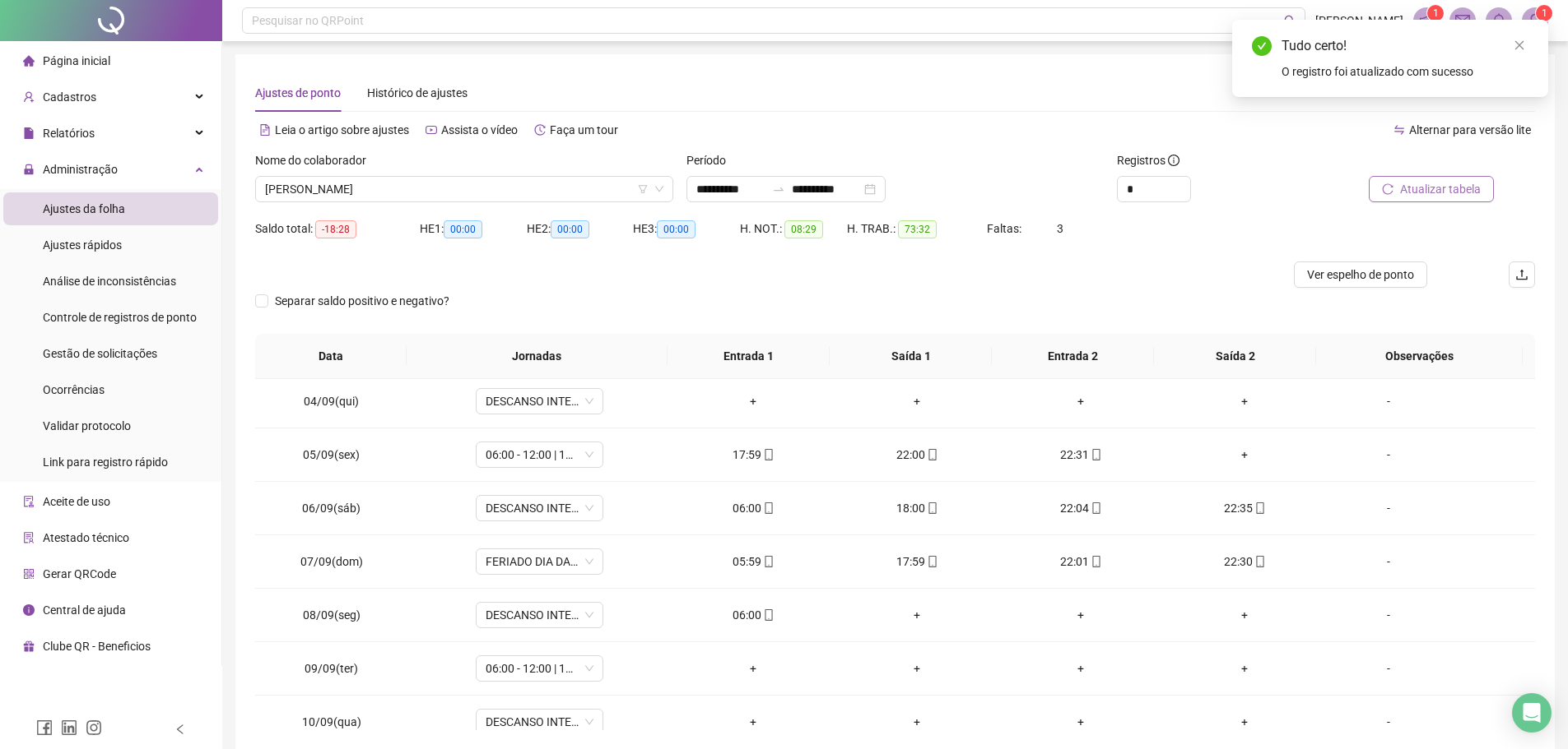
click at [1394, 191] on button "Atualizar tabela" at bounding box center [1431, 189] width 125 height 26
click at [741, 615] on div "06:00" at bounding box center [753, 615] width 137 height 18
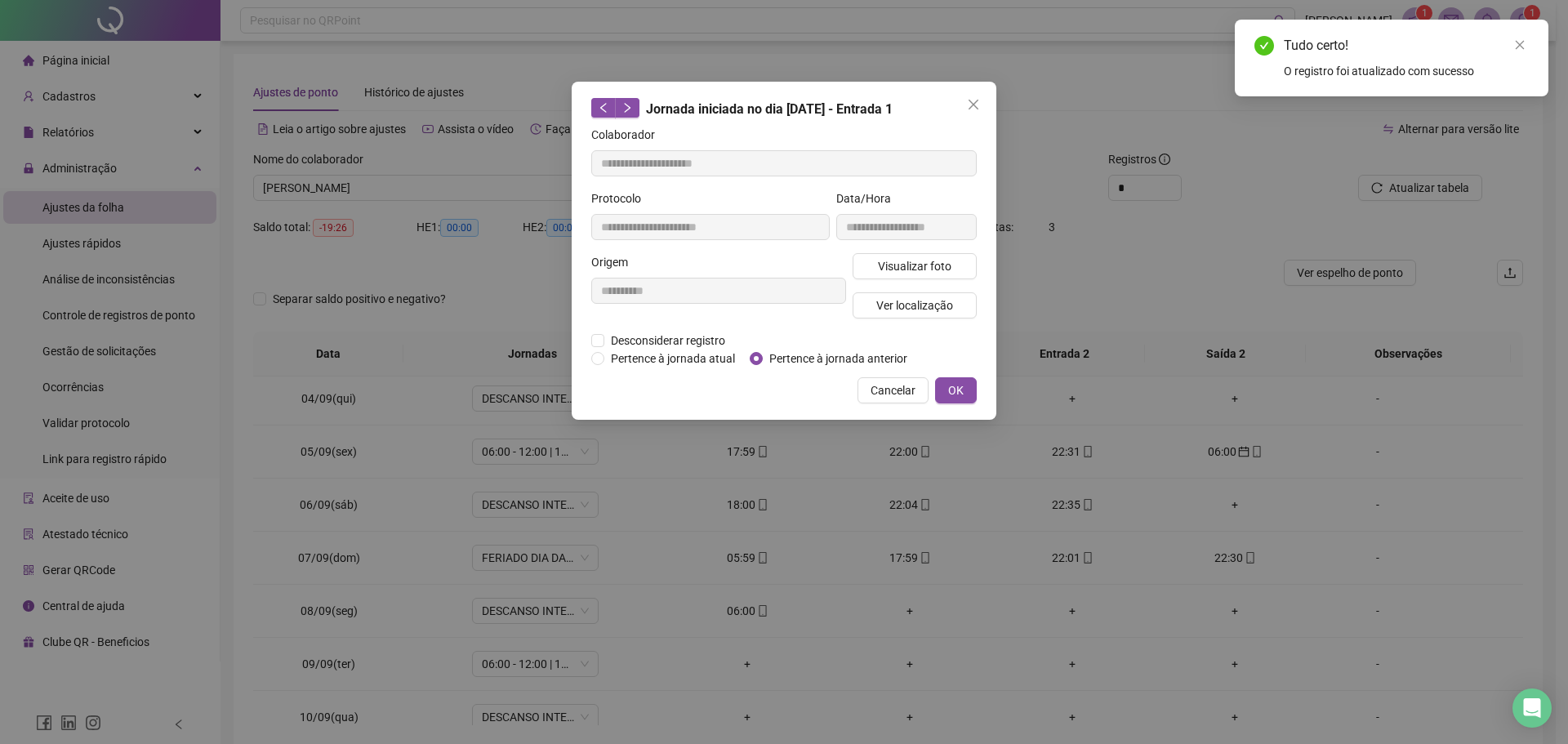
type input "**********"
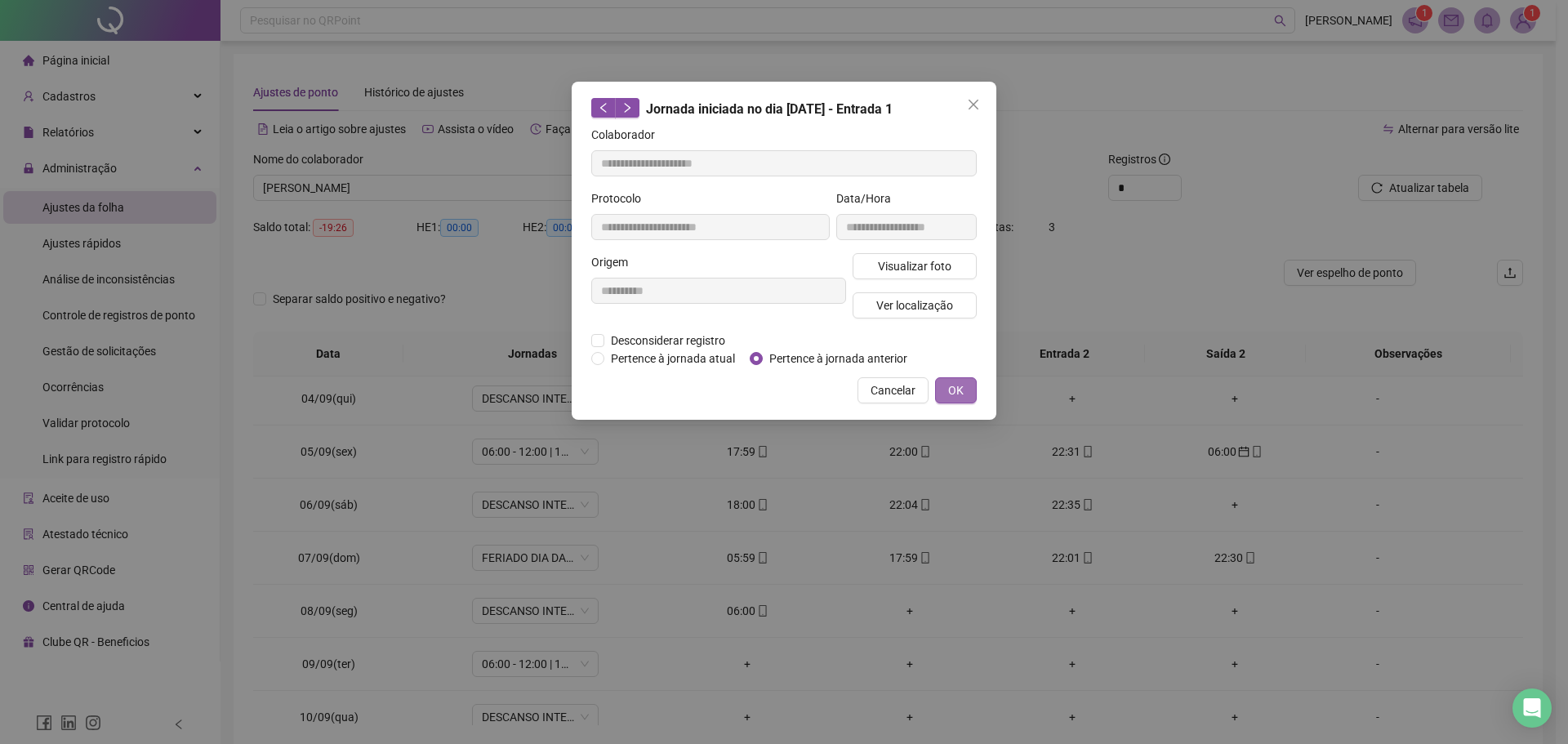
click at [954, 384] on span "OK" at bounding box center [956, 390] width 16 height 18
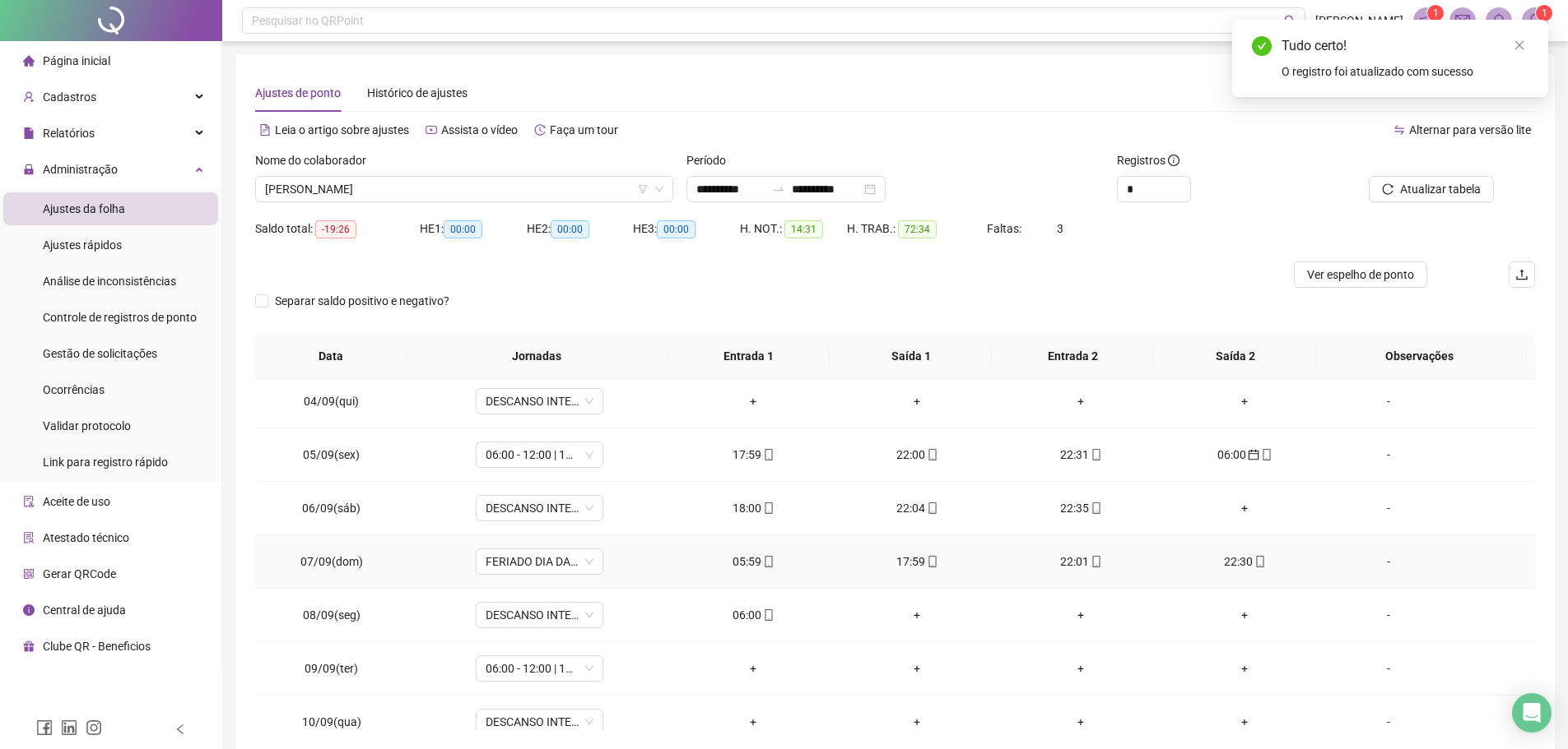
click at [746, 557] on div "05:59" at bounding box center [753, 561] width 137 height 18
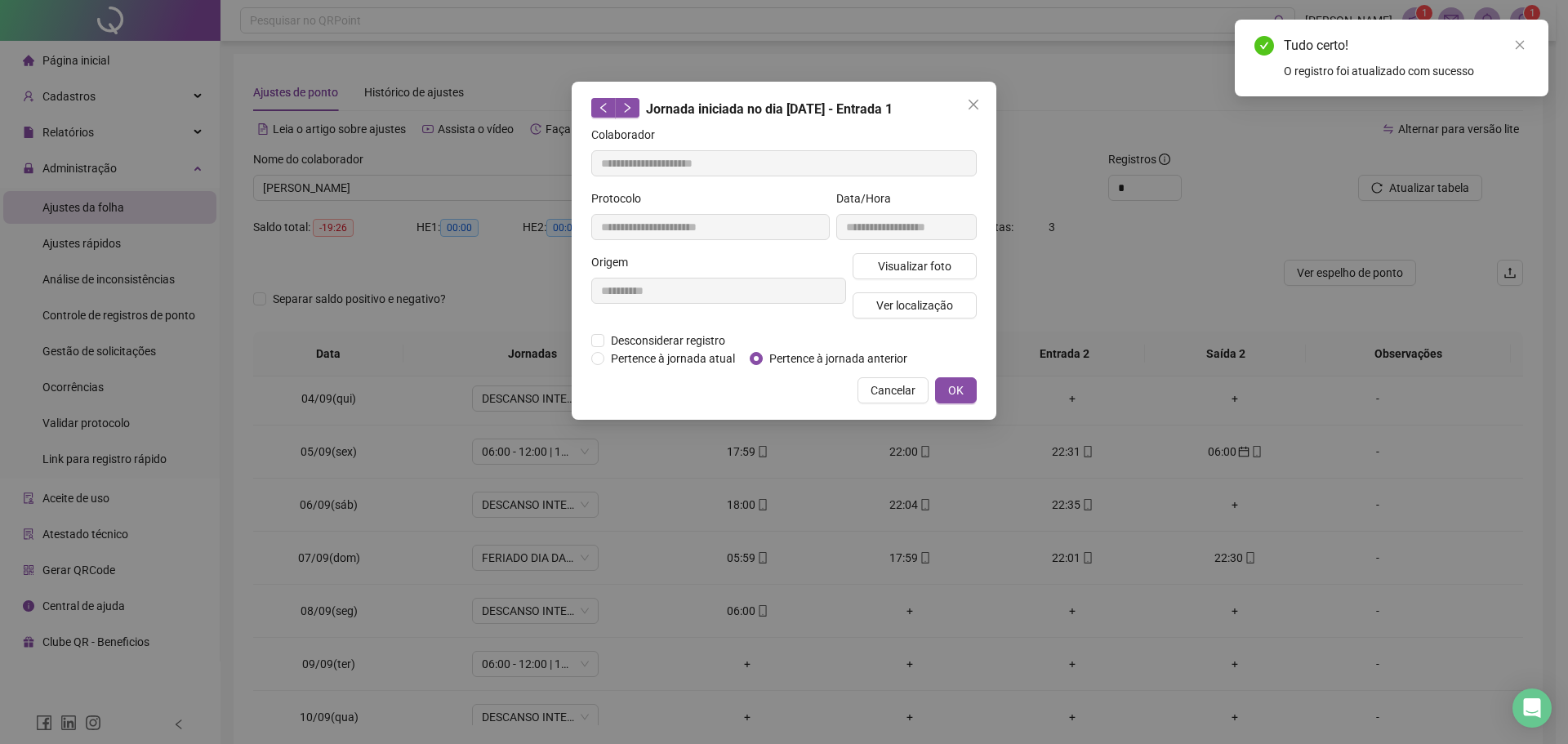
type input "**********"
click at [960, 382] on span "OK" at bounding box center [956, 390] width 16 height 18
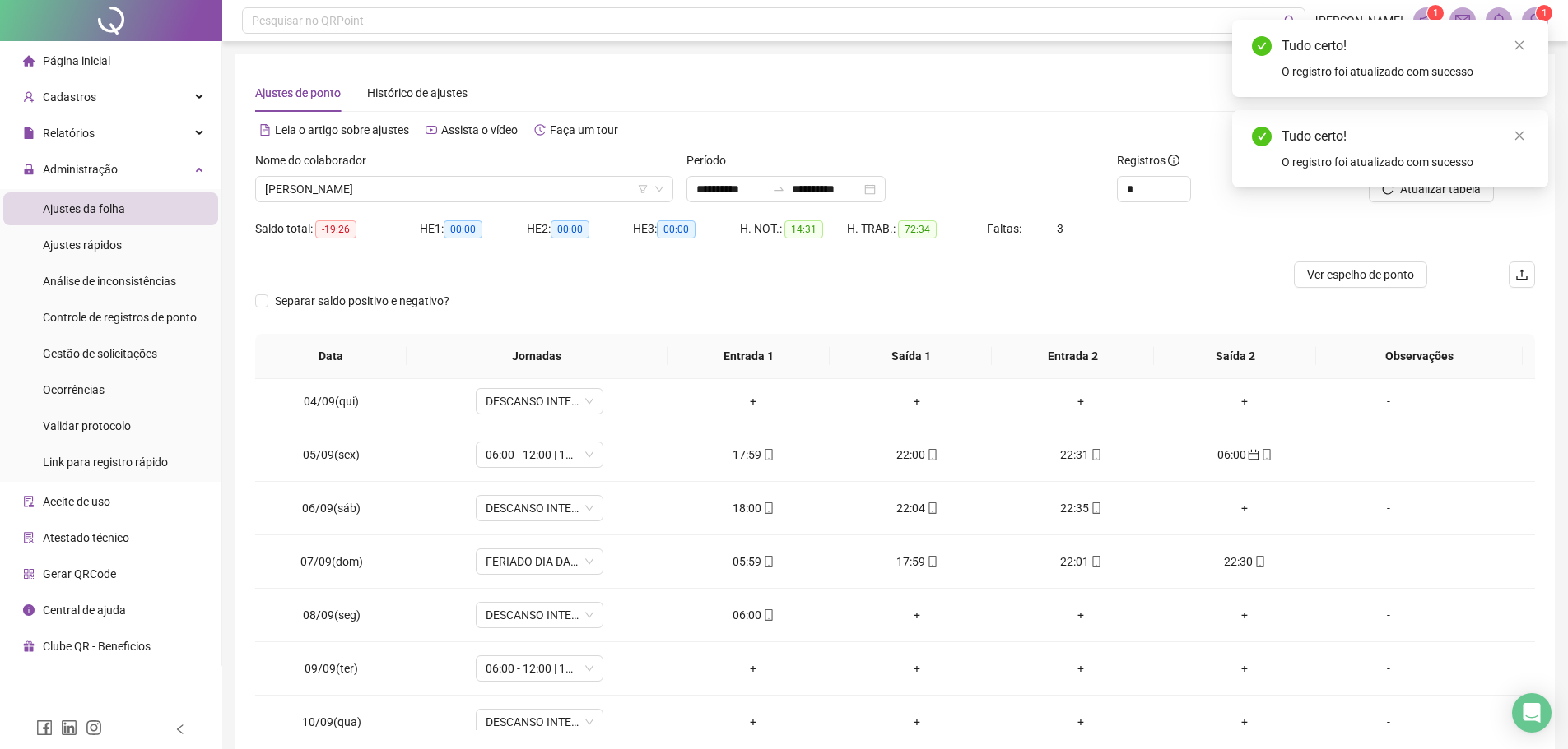
click at [1447, 188] on div "Tudo certo! O registro foi atualizado com sucesso" at bounding box center [1390, 148] width 316 height 78
drag, startPoint x: 1514, startPoint y: 135, endPoint x: 1434, endPoint y: 184, distance: 93.8
click at [1513, 134] on icon "close" at bounding box center [1518, 135] width 11 height 11
click at [1399, 186] on button "Atualizar tabela" at bounding box center [1431, 189] width 125 height 26
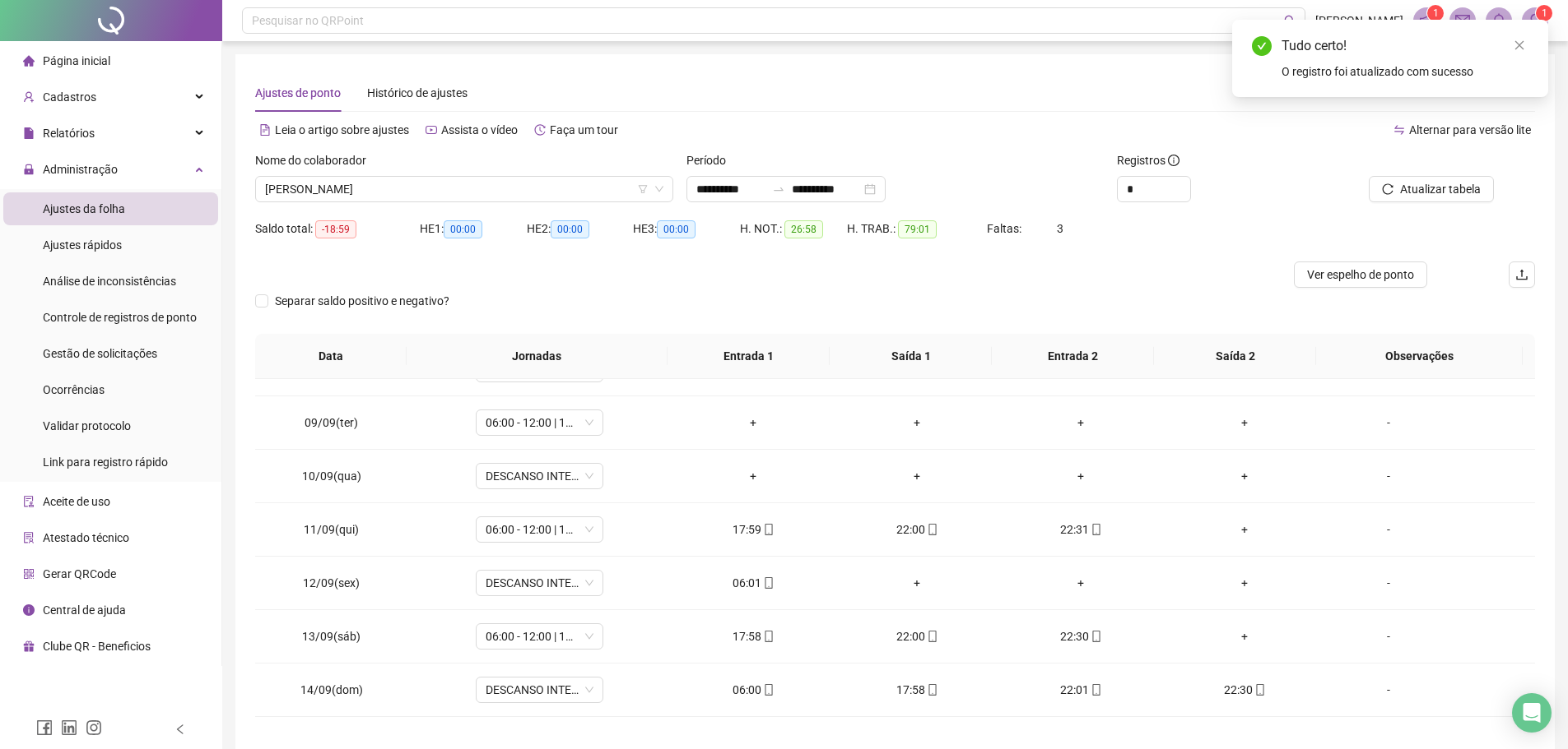
scroll to position [411, 0]
click at [763, 576] on icon "mobile" at bounding box center [768, 581] width 11 height 11
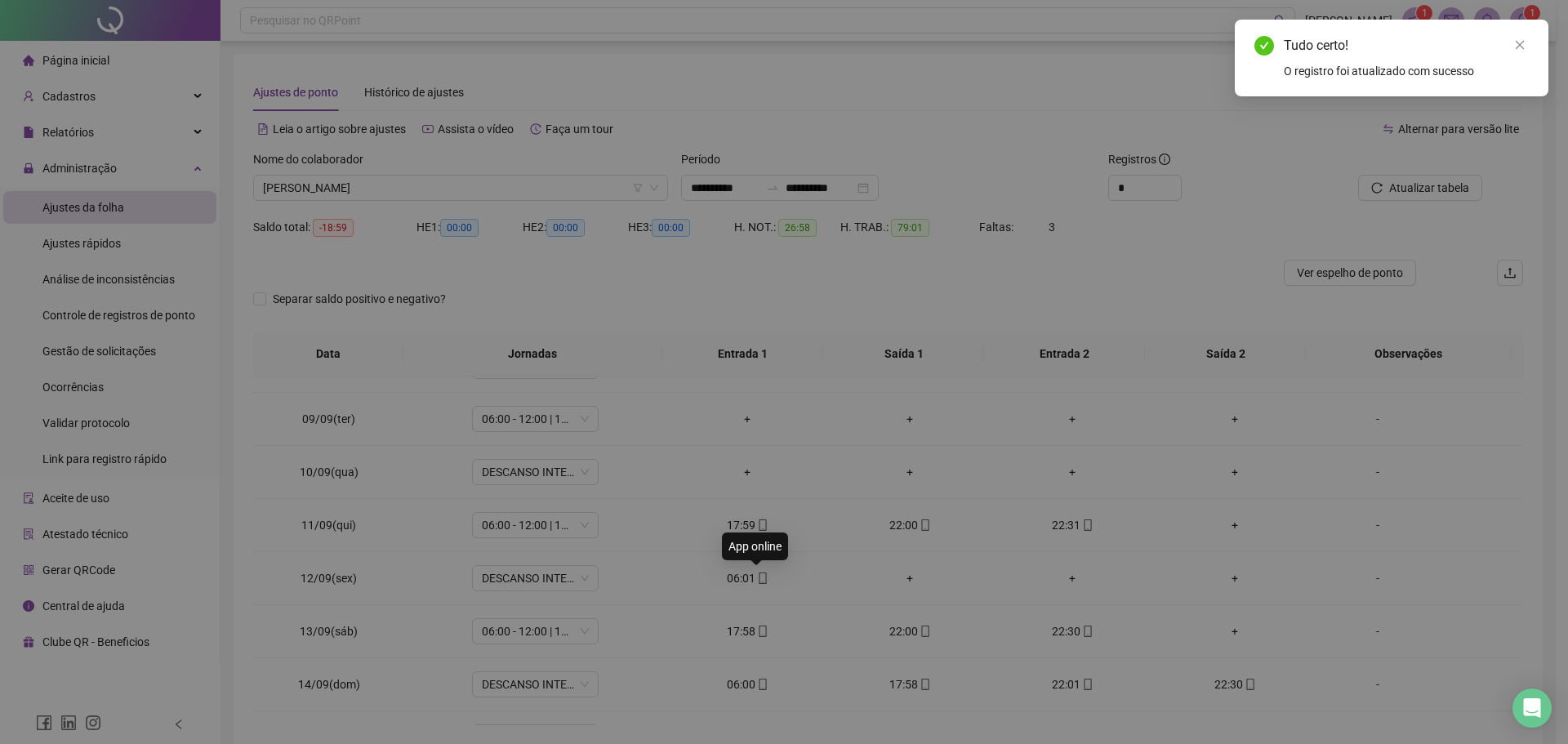
type input "**********"
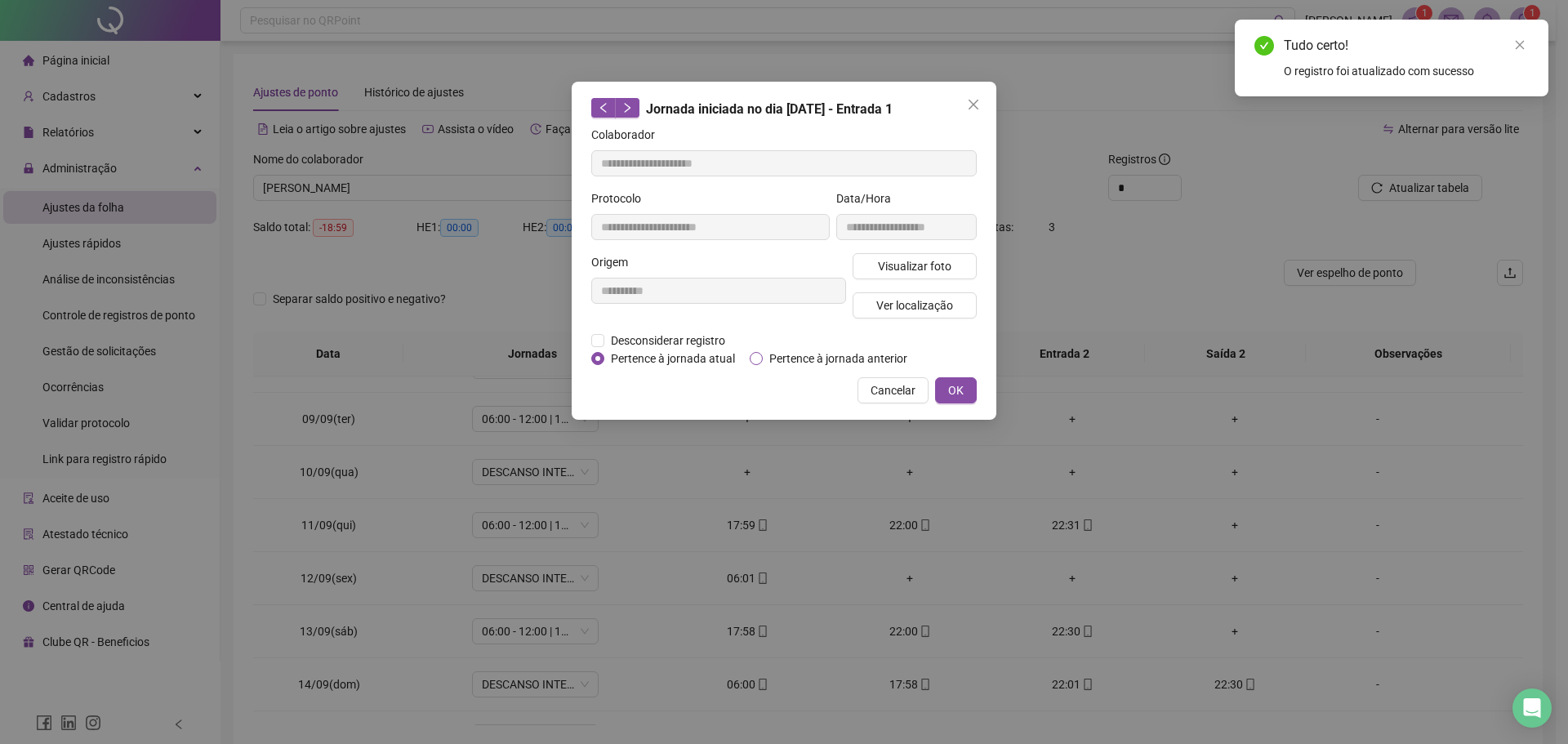
click at [777, 358] on span "Pertence à jornada anterior" at bounding box center [838, 358] width 151 height 18
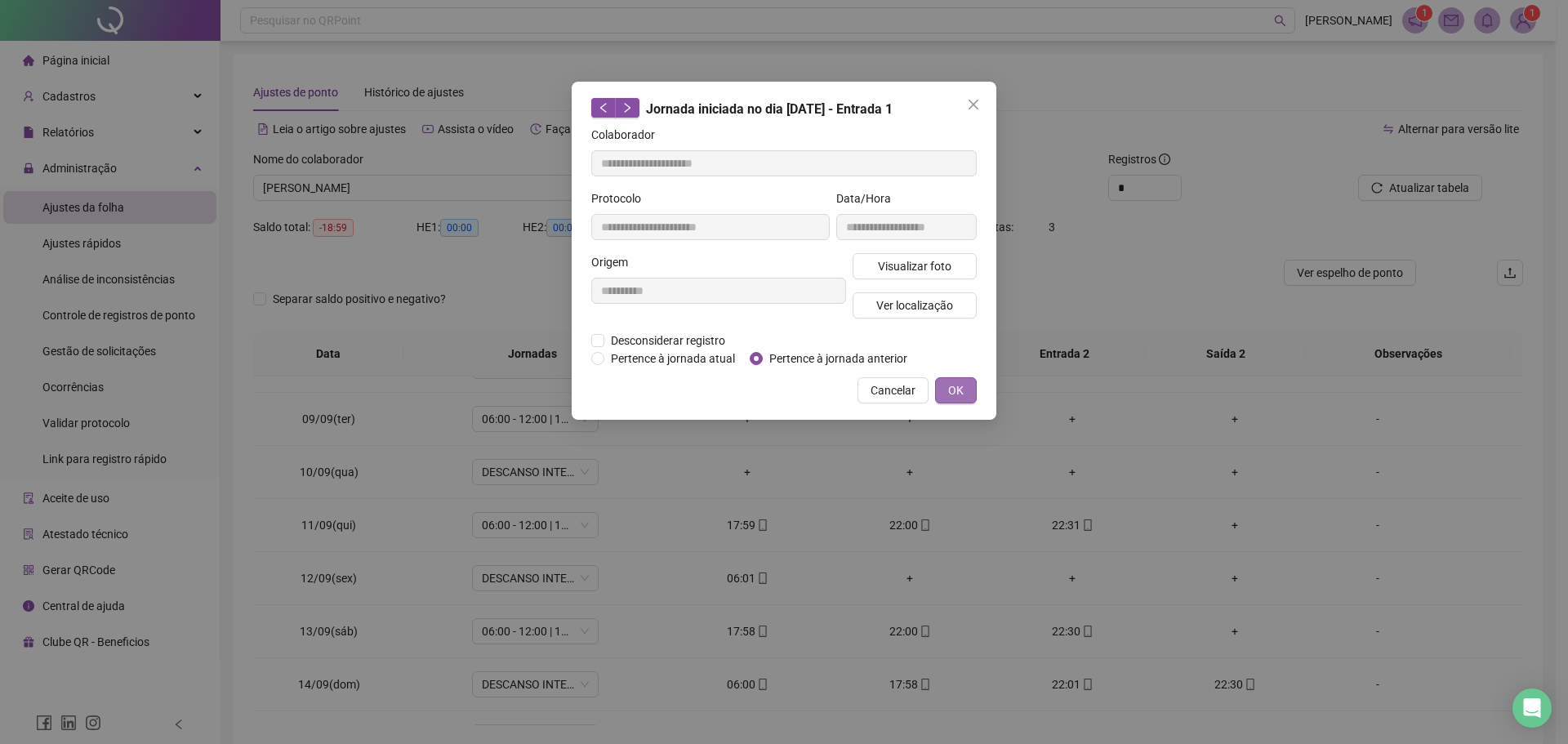
click at [966, 394] on button "OK" at bounding box center [956, 390] width 42 height 26
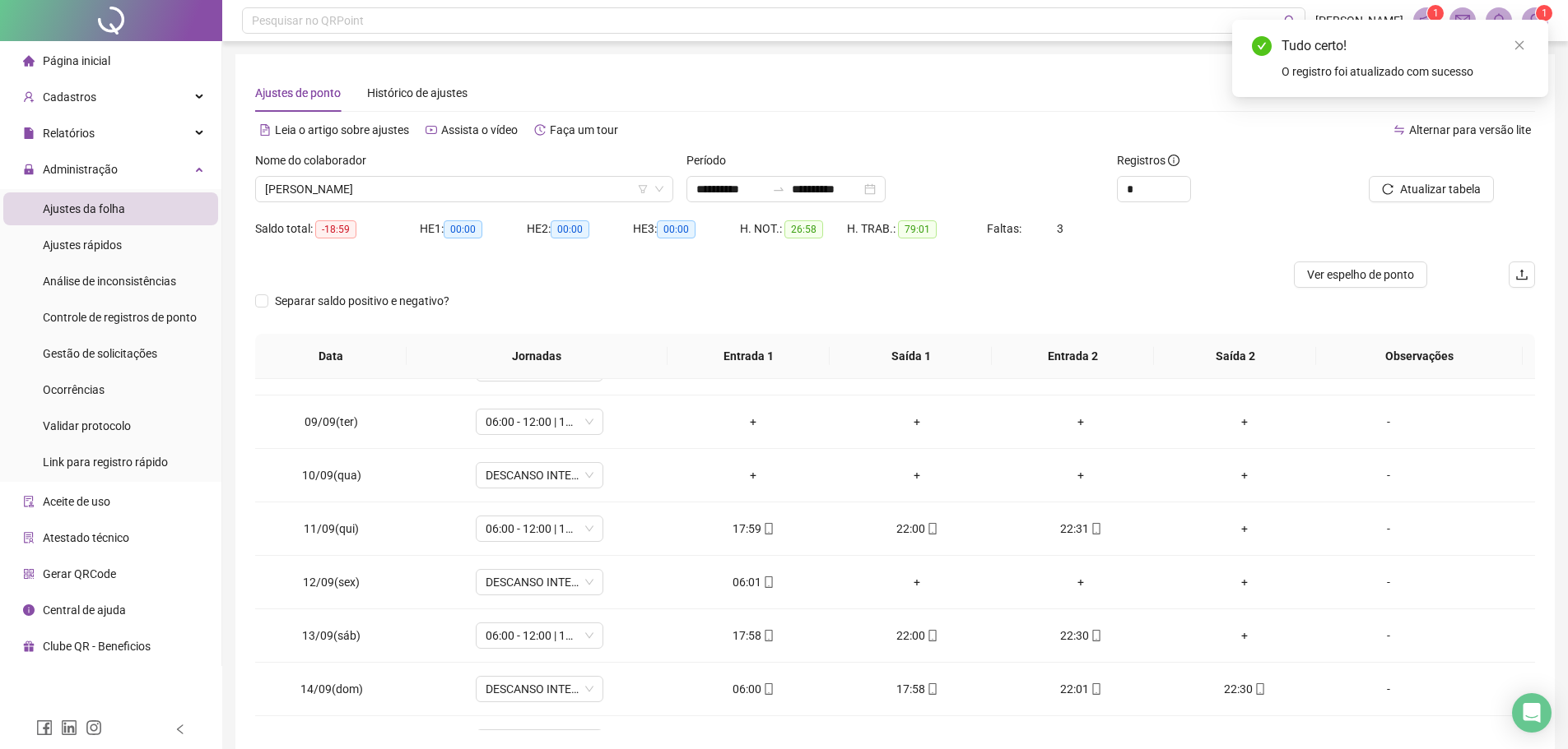
click at [1442, 175] on div "Atualizar tabela" at bounding box center [1413, 176] width 162 height 51
click at [1440, 190] on span "Atualizar tabela" at bounding box center [1440, 189] width 80 height 18
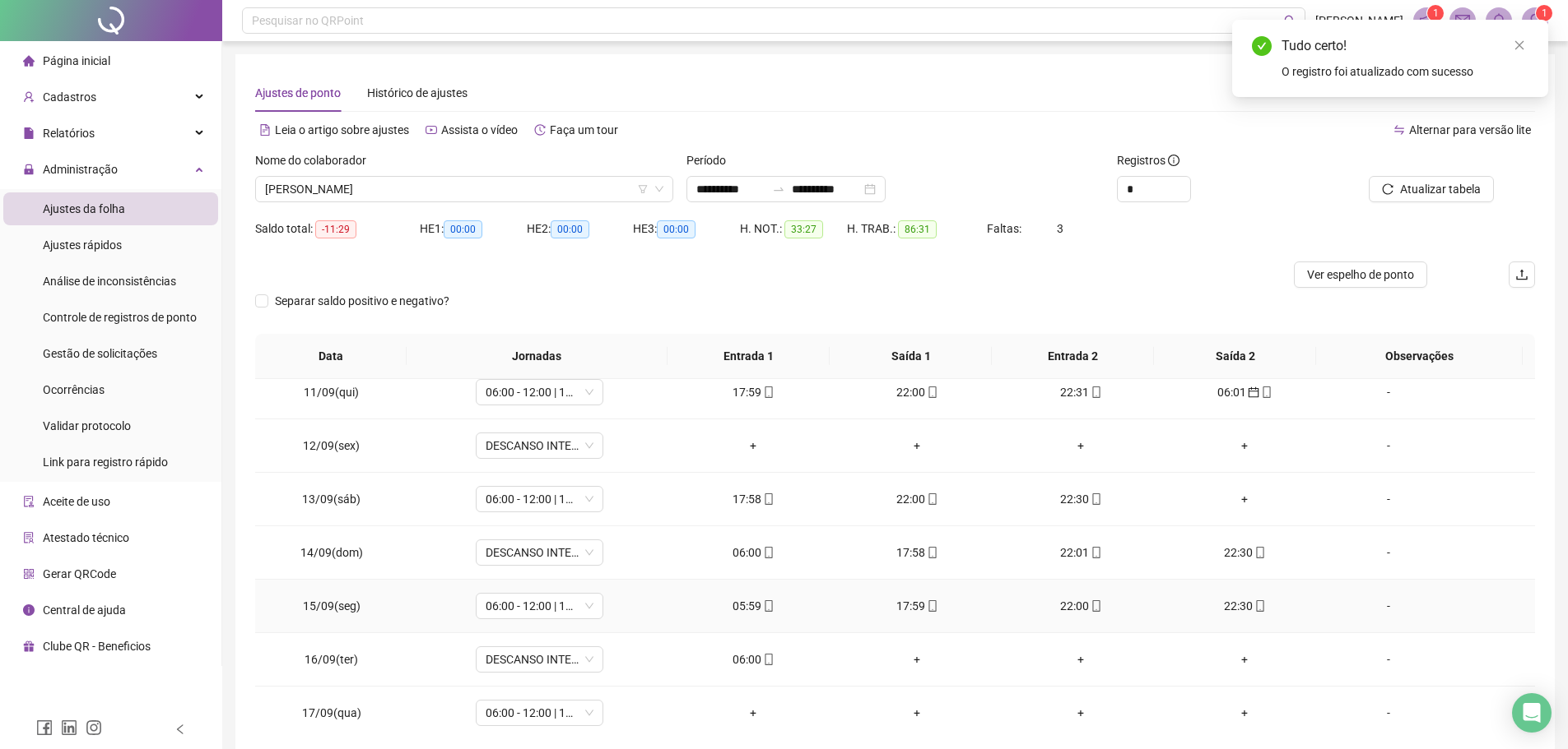
scroll to position [558, 0]
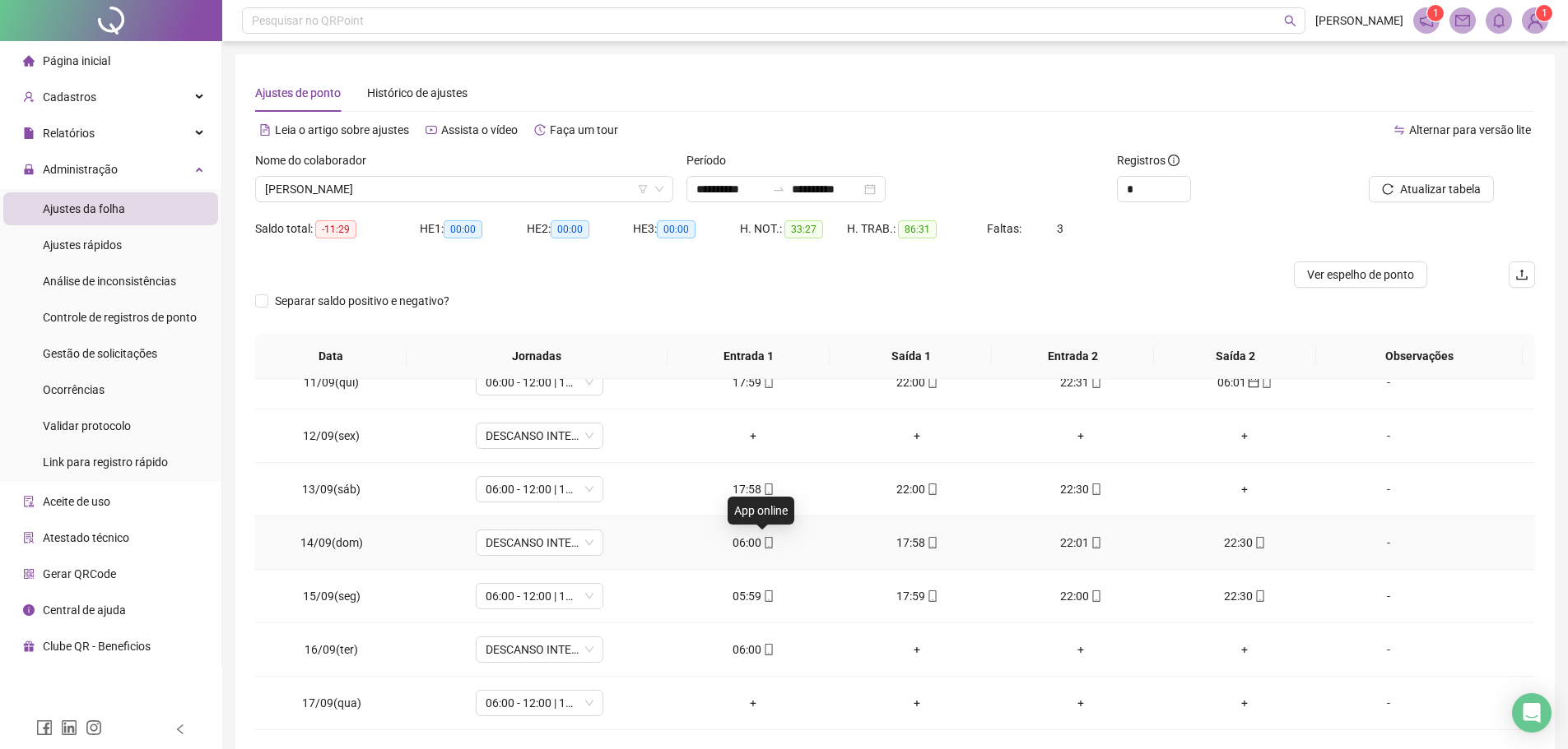
click at [766, 537] on icon "mobile" at bounding box center [768, 542] width 7 height 11
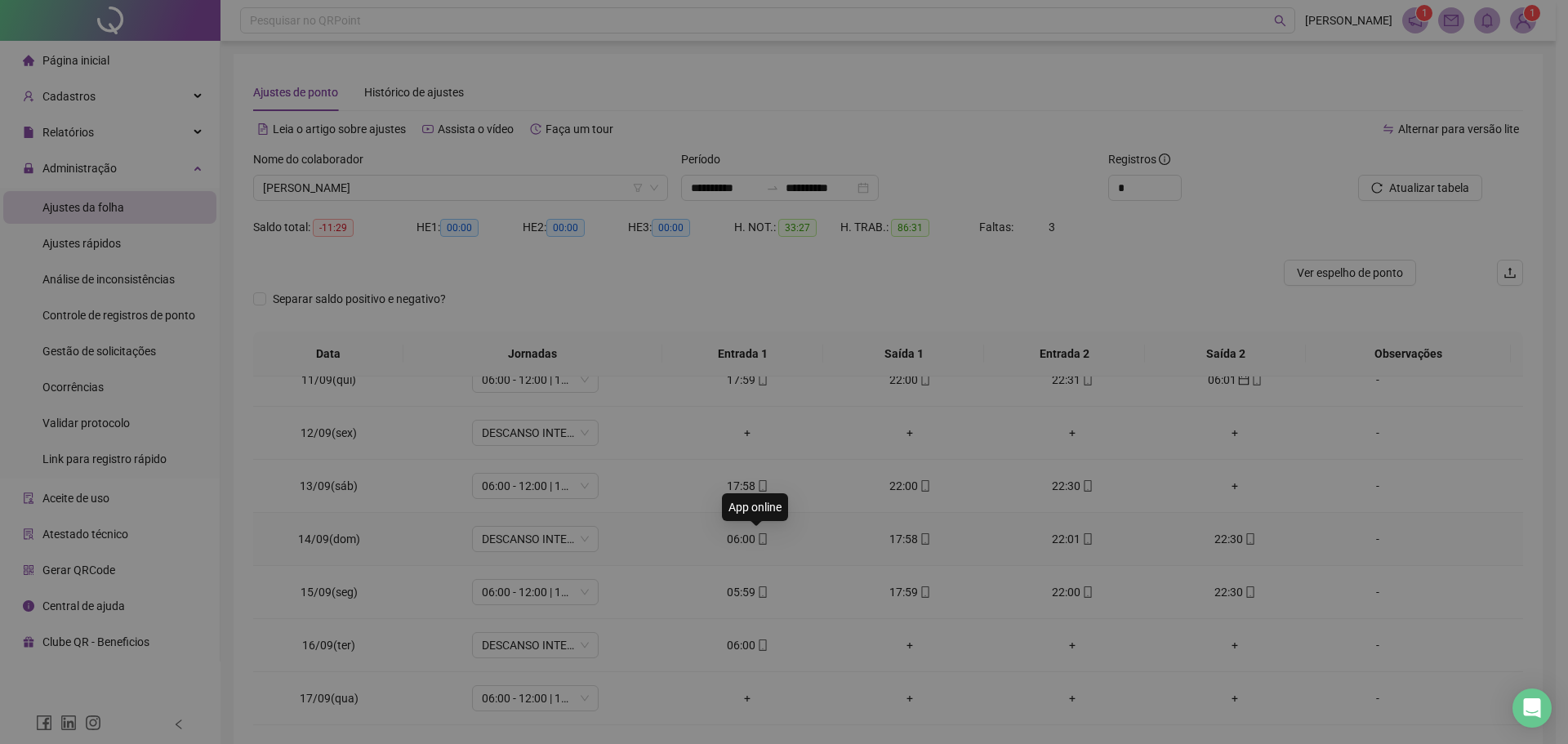
type input "**********"
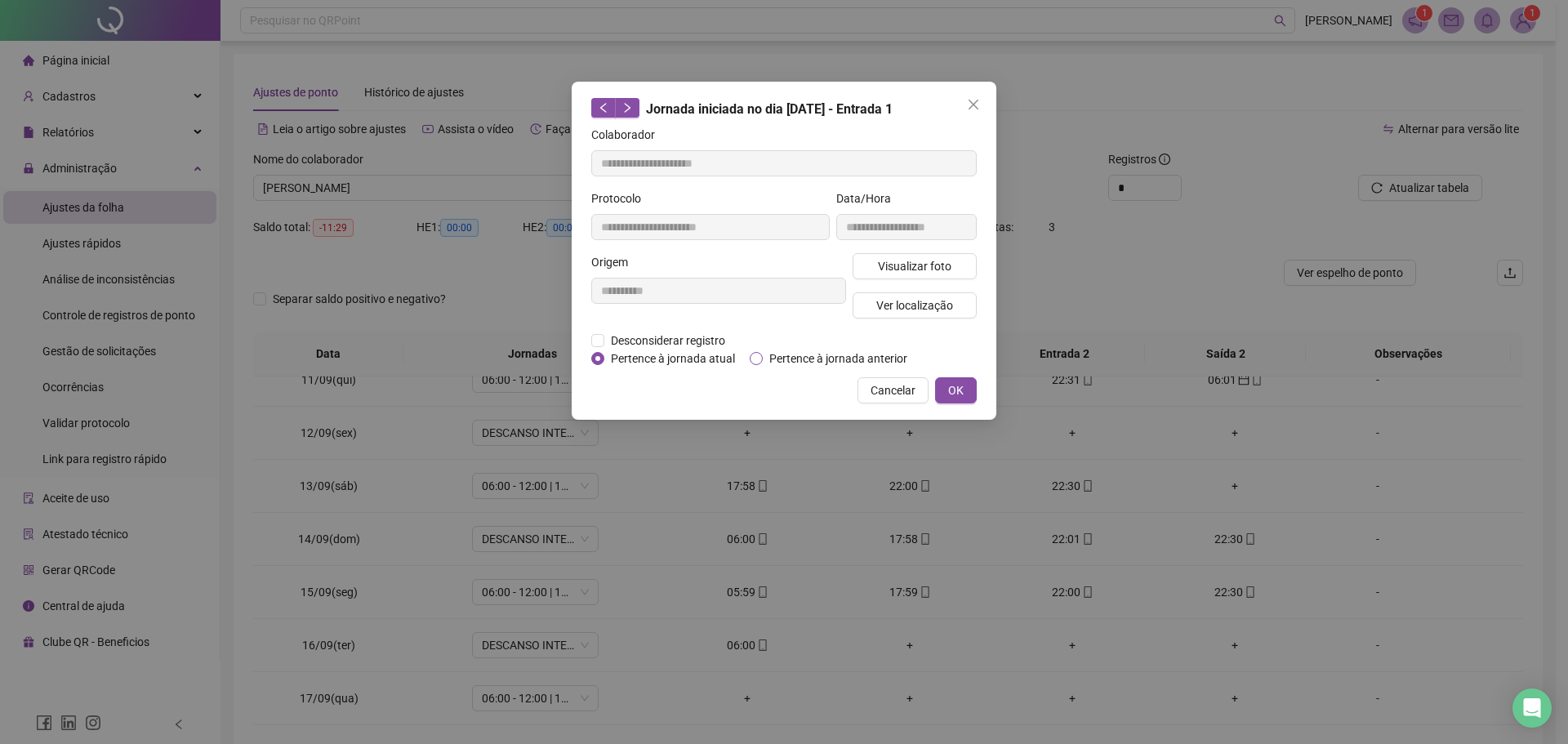
click at [769, 363] on span "Pertence à jornada anterior" at bounding box center [838, 358] width 151 height 18
click at [953, 387] on span "OK" at bounding box center [956, 390] width 16 height 18
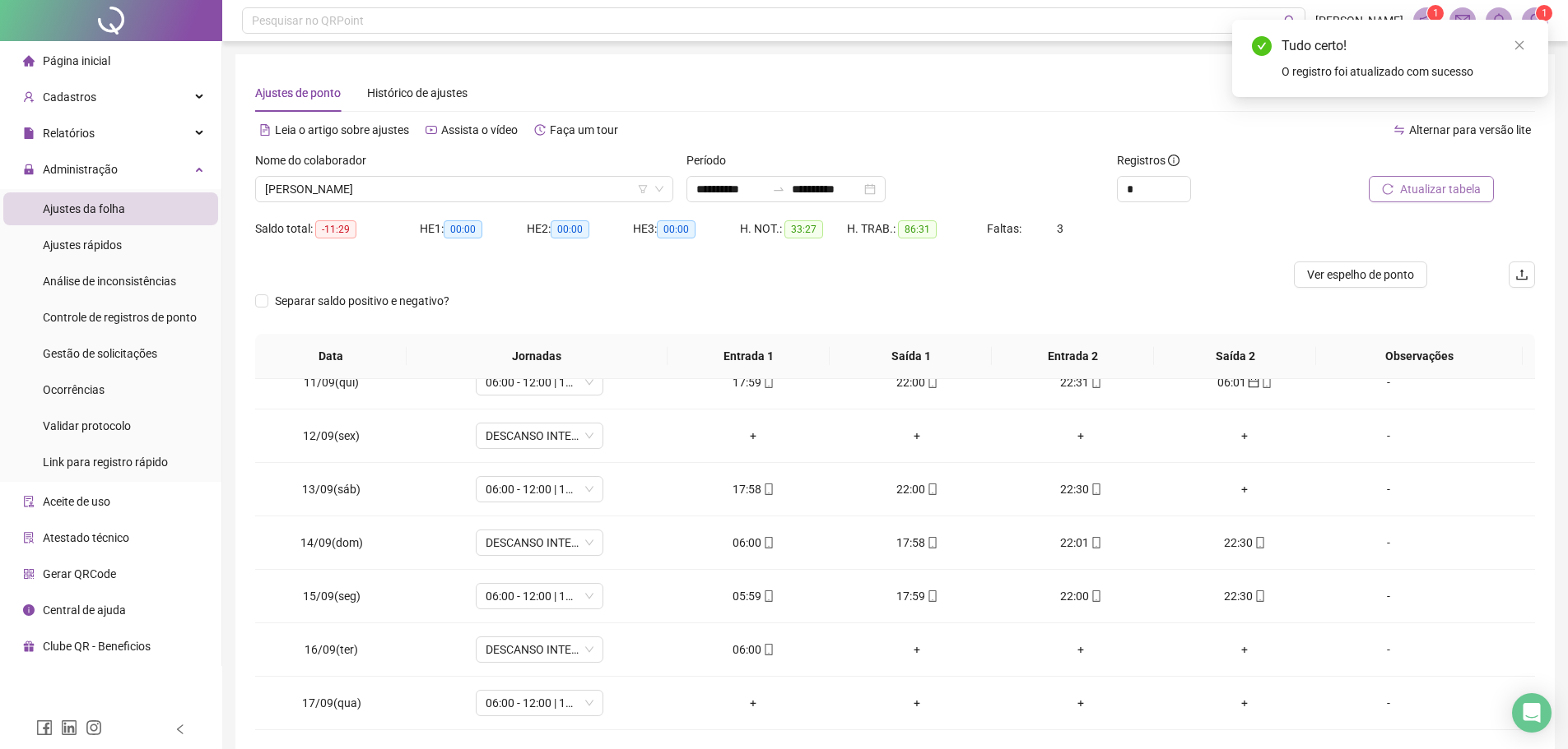
click at [1420, 187] on span "Atualizar tabela" at bounding box center [1440, 189] width 80 height 18
click at [761, 594] on span "mobile" at bounding box center [767, 595] width 13 height 11
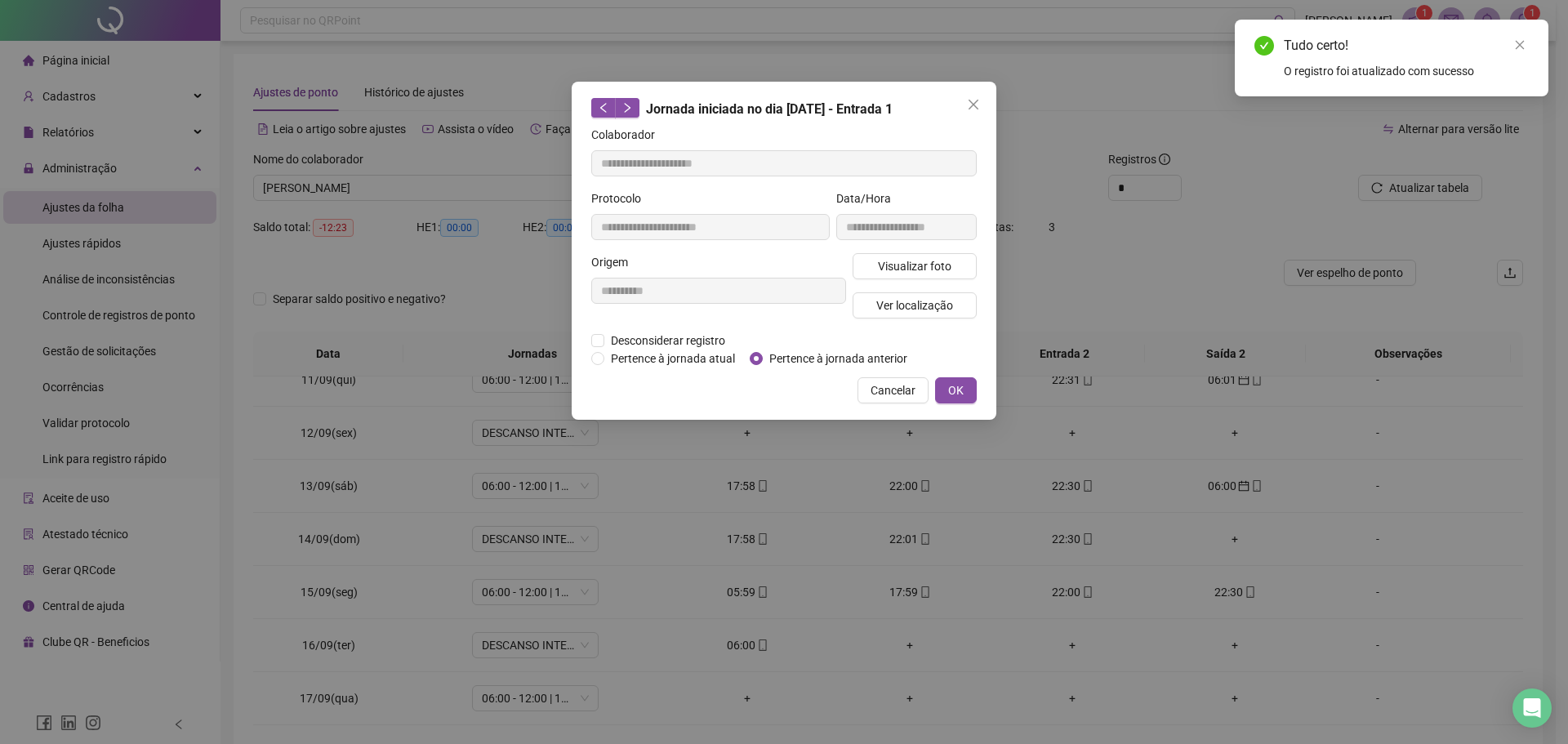
type input "**********"
click at [803, 353] on span "Pertence à jornada anterior" at bounding box center [838, 358] width 151 height 18
click at [955, 392] on span "OK" at bounding box center [956, 390] width 16 height 18
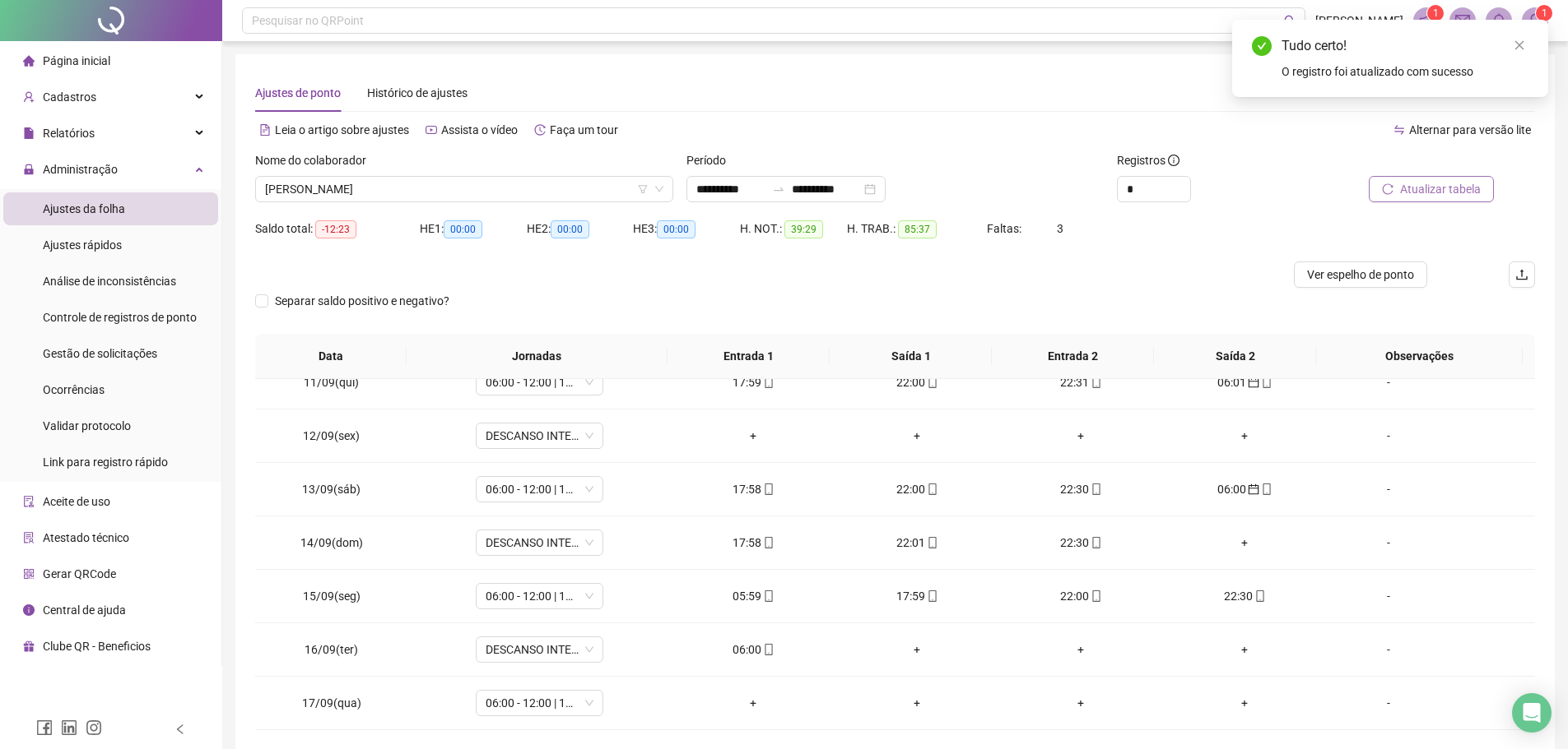
click at [1414, 196] on span "Atualizar tabela" at bounding box center [1440, 189] width 80 height 18
click at [750, 648] on div "06:00" at bounding box center [753, 649] width 137 height 18
type input "**********"
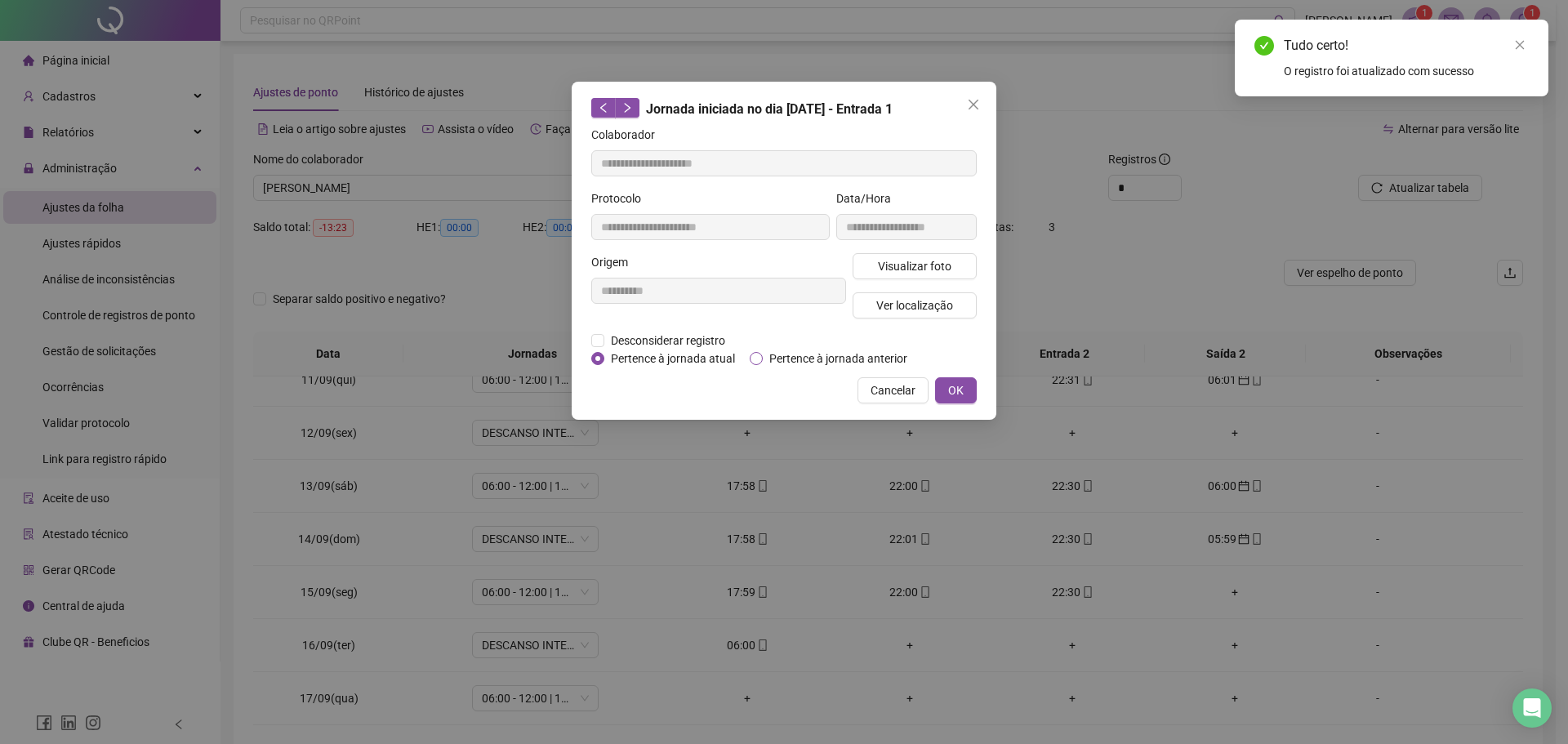
click at [786, 352] on span "Pertence à jornada anterior" at bounding box center [838, 358] width 151 height 18
click at [962, 386] on span "OK" at bounding box center [956, 390] width 16 height 18
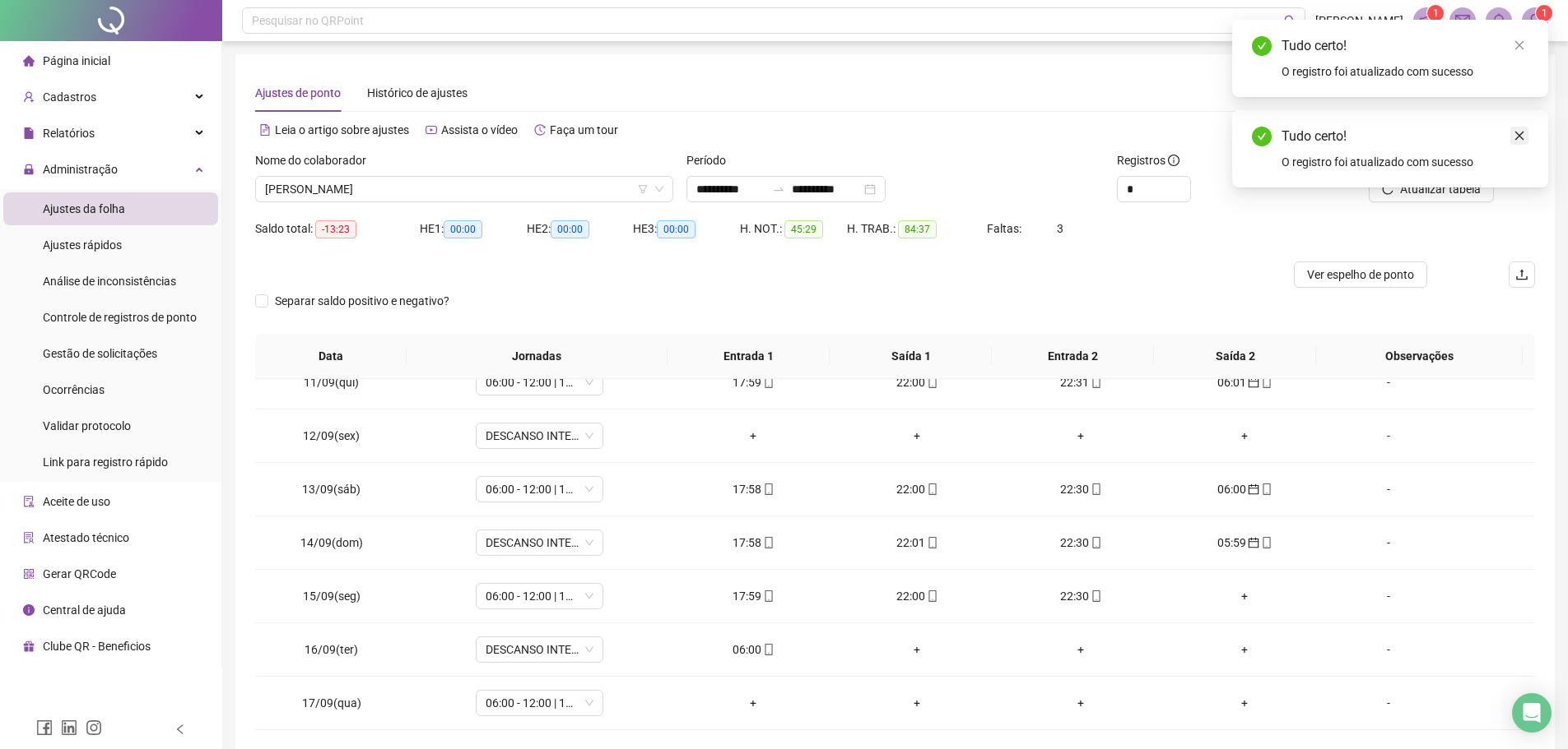
click at [1514, 133] on icon "close" at bounding box center [1518, 135] width 11 height 11
click at [1447, 177] on button "Atualizar tabela" at bounding box center [1431, 189] width 125 height 26
click at [473, 192] on span "ROBERTO BATISTA GLORIA" at bounding box center [464, 189] width 398 height 24
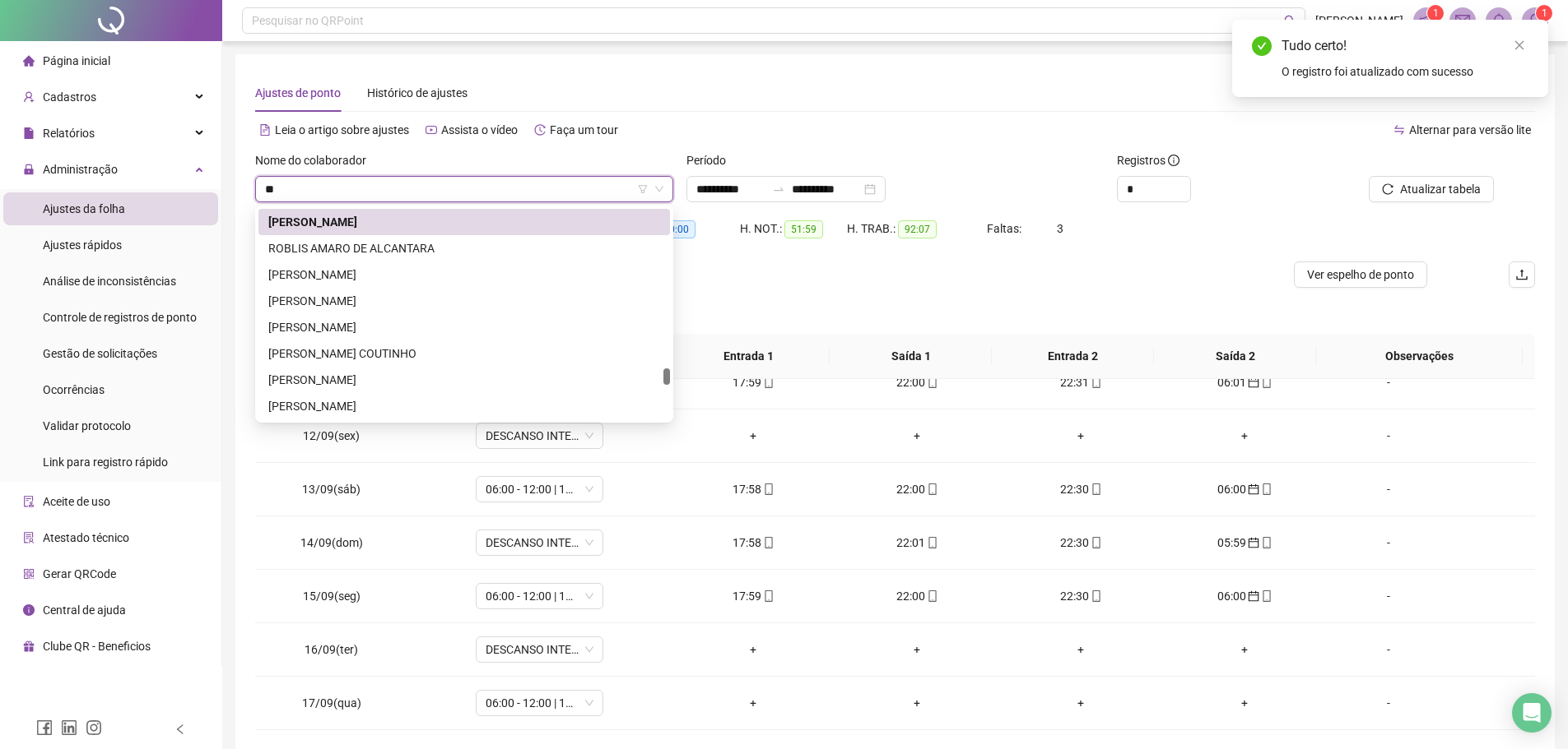
scroll to position [52, 0]
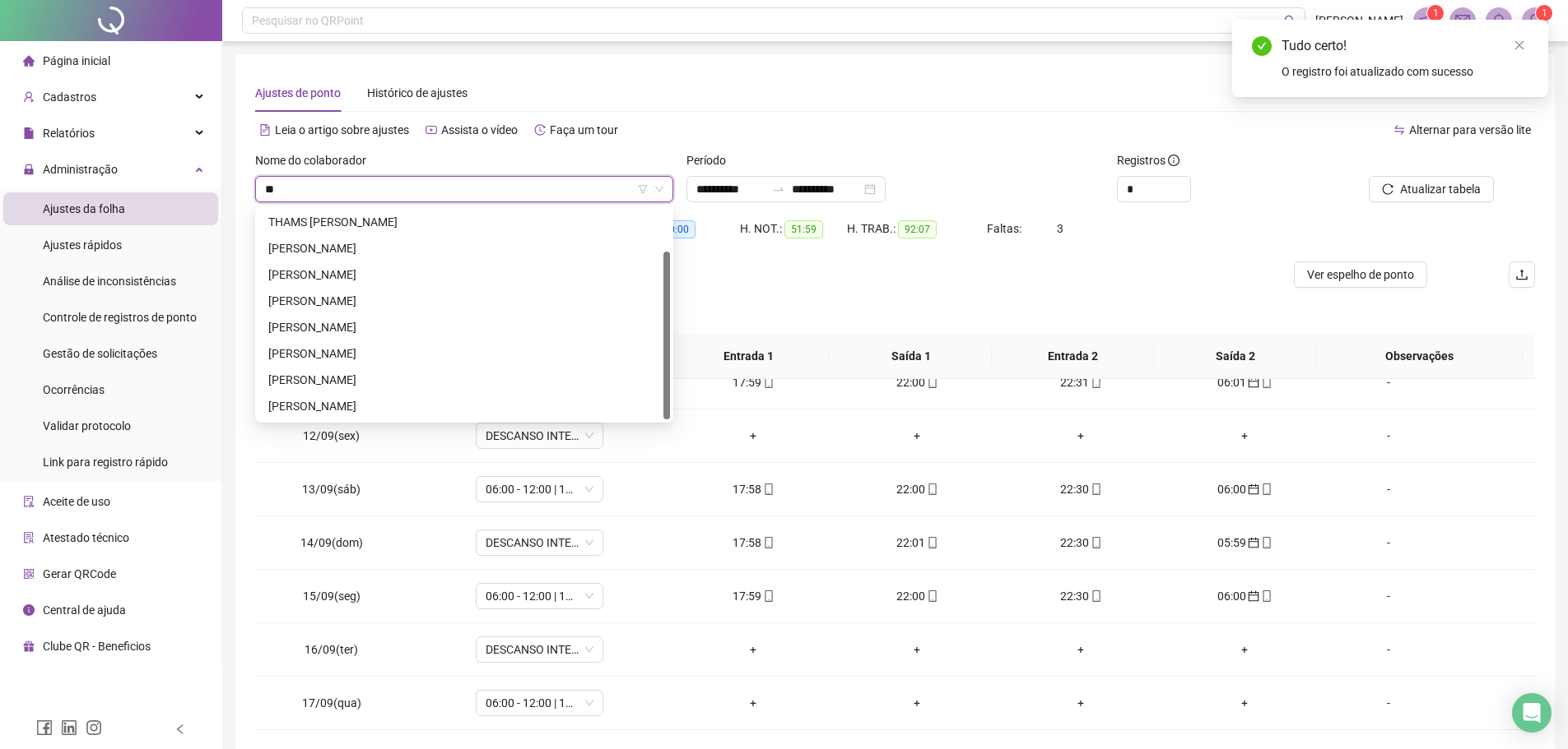
type input "***"
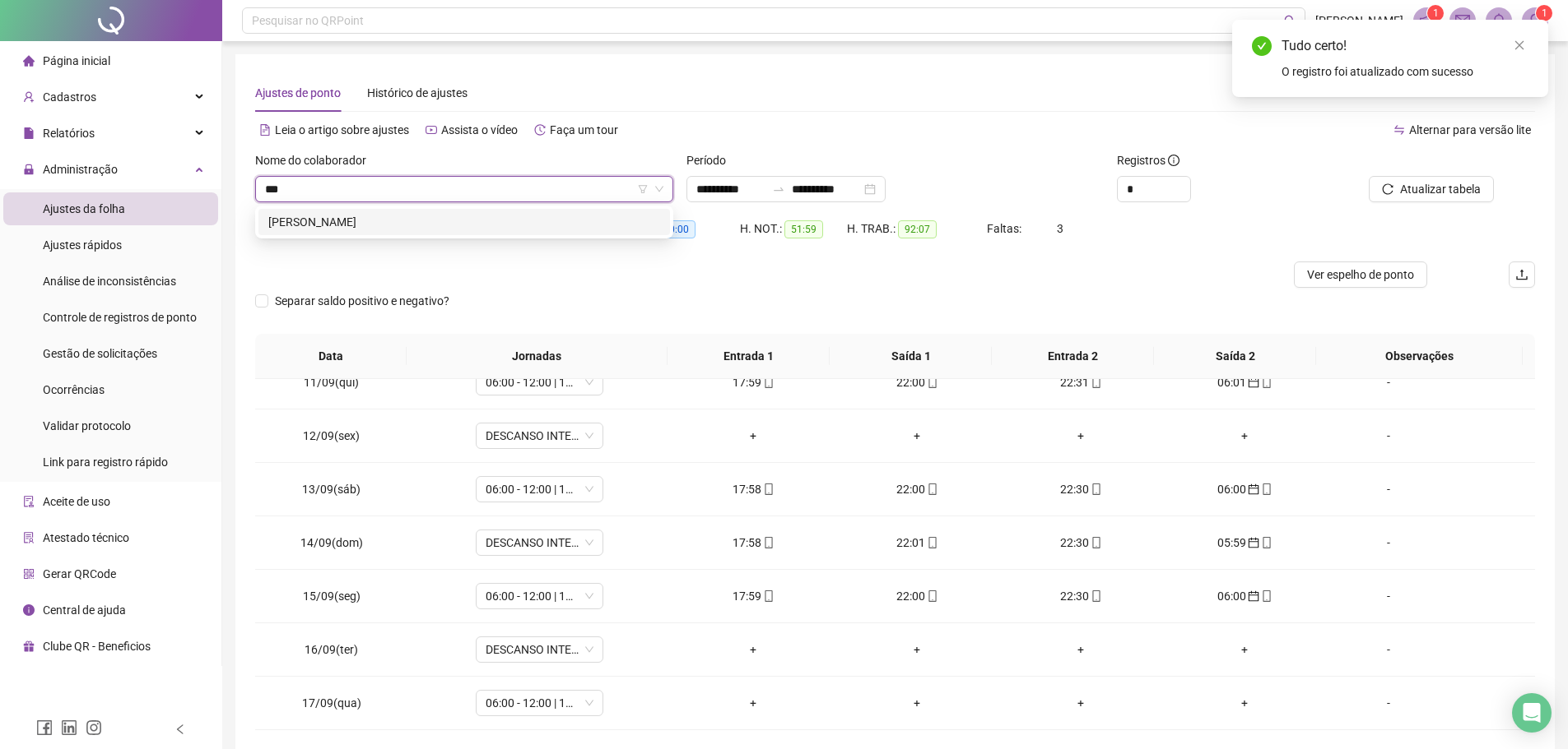
click at [475, 219] on div "THULIO RICHARD ALVES MONTEIRO" at bounding box center [464, 222] width 391 height 18
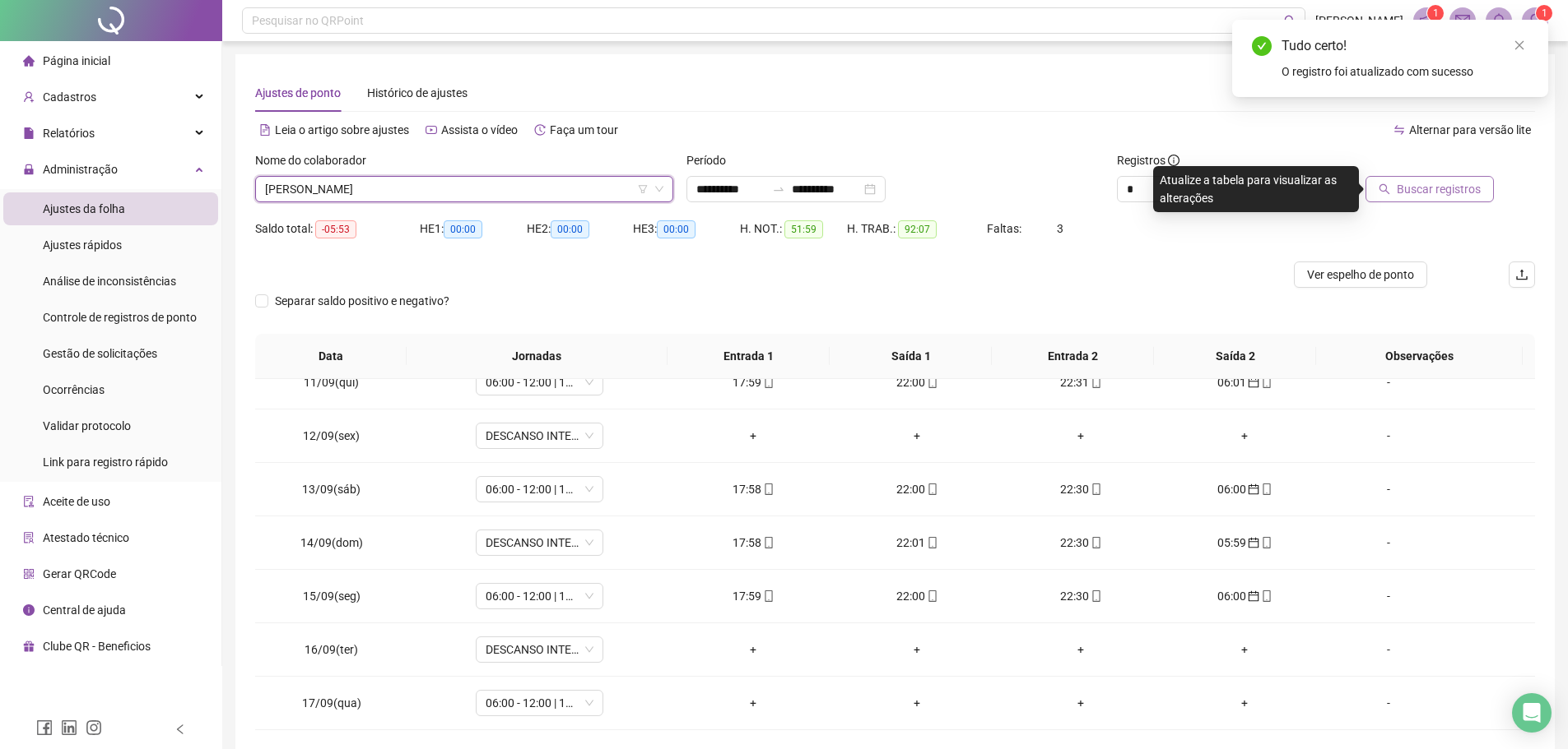
click at [1455, 195] on span "Buscar registros" at bounding box center [1439, 189] width 84 height 18
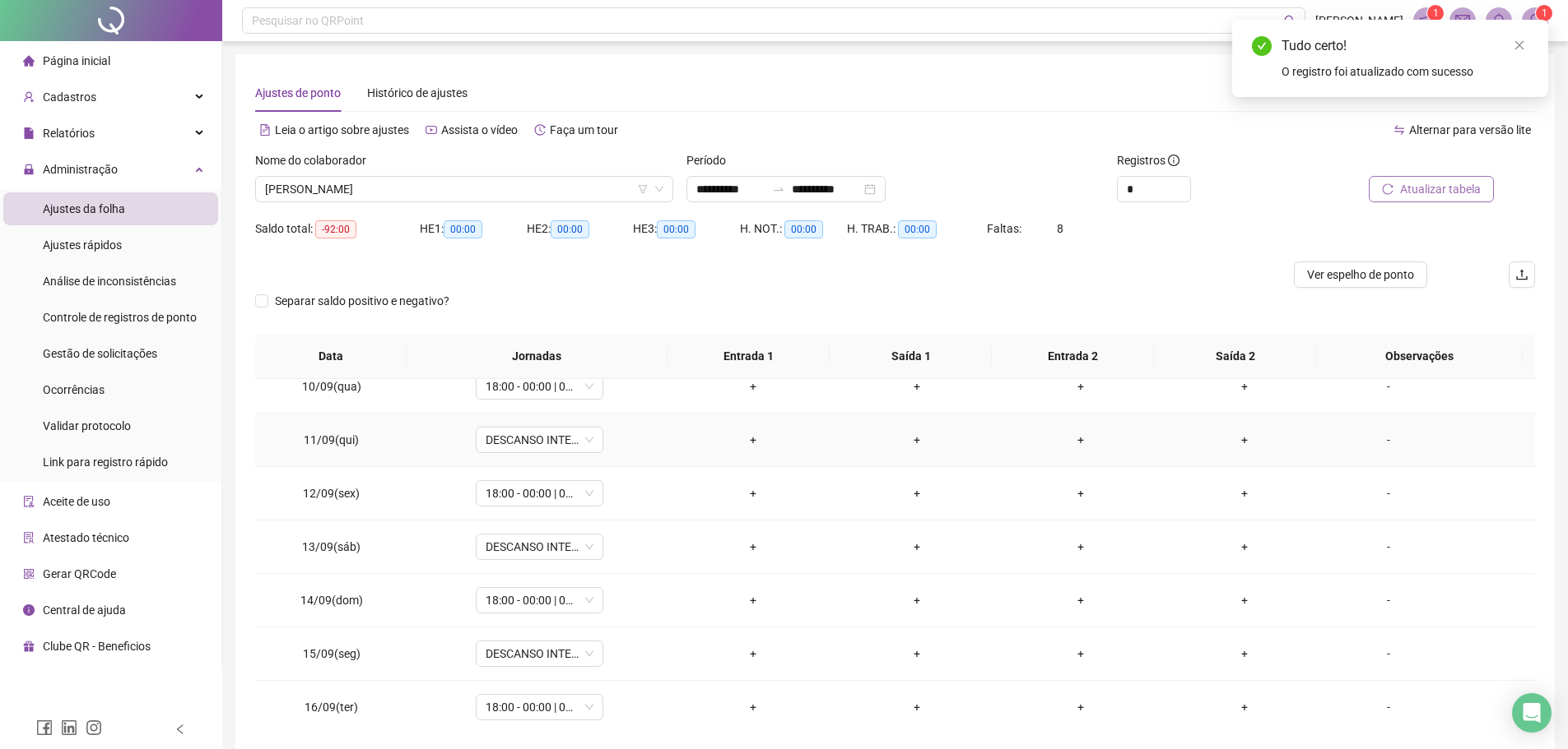
scroll to position [558, 0]
click at [1402, 186] on span "Atualizar tabela" at bounding box center [1440, 189] width 80 height 18
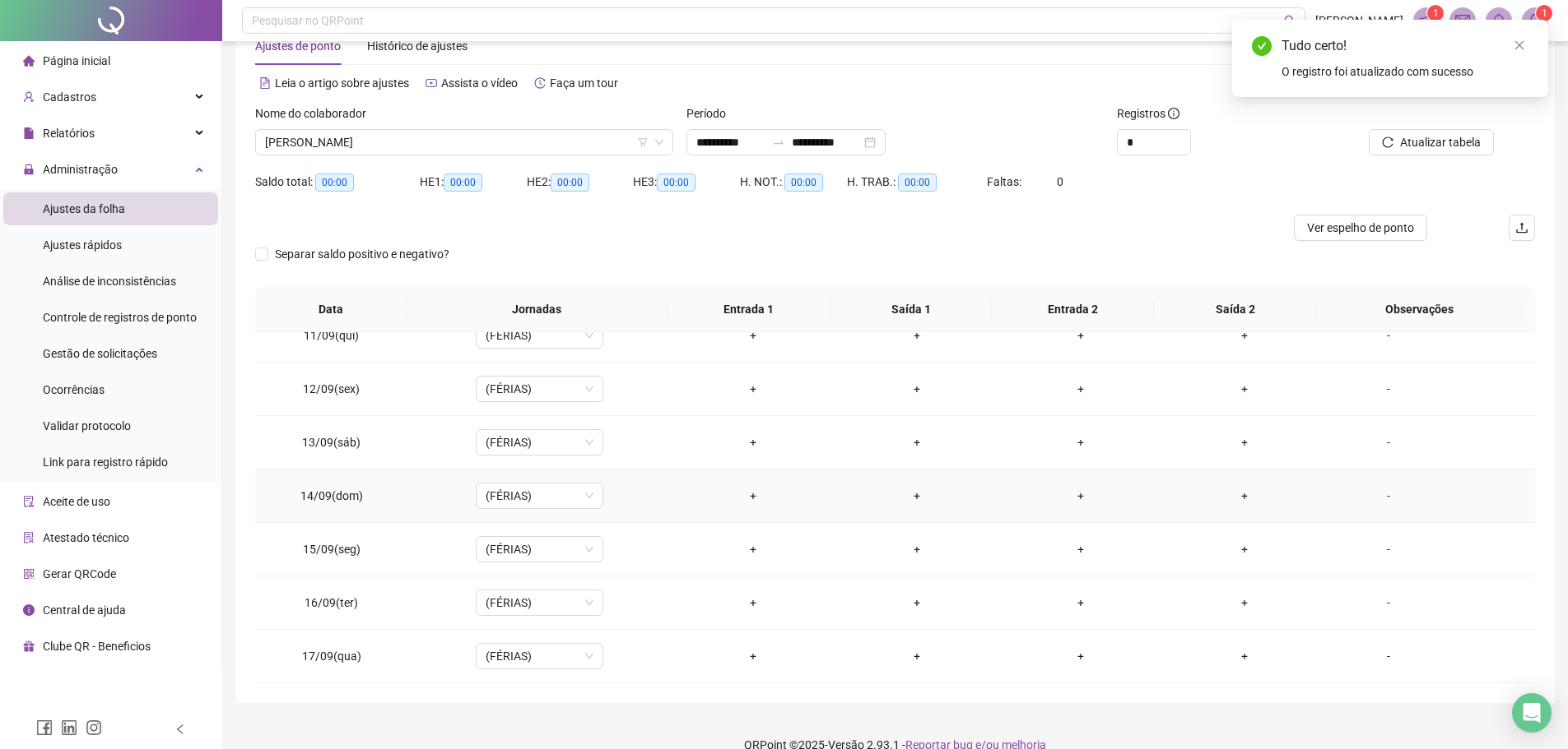
scroll to position [72, 0]
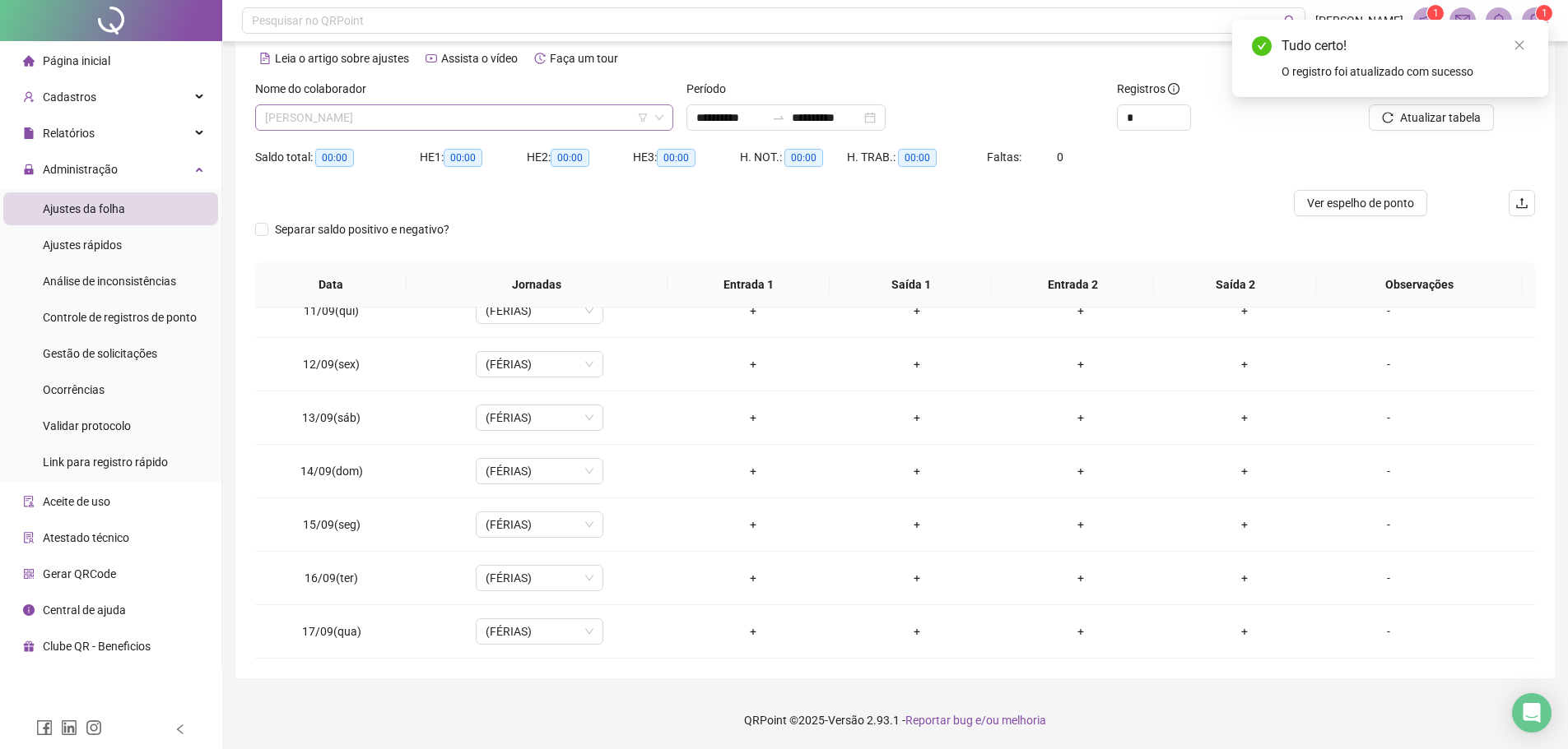
click at [474, 118] on span "THULIO RICHARD ALVES MONTEIRO" at bounding box center [464, 118] width 398 height 24
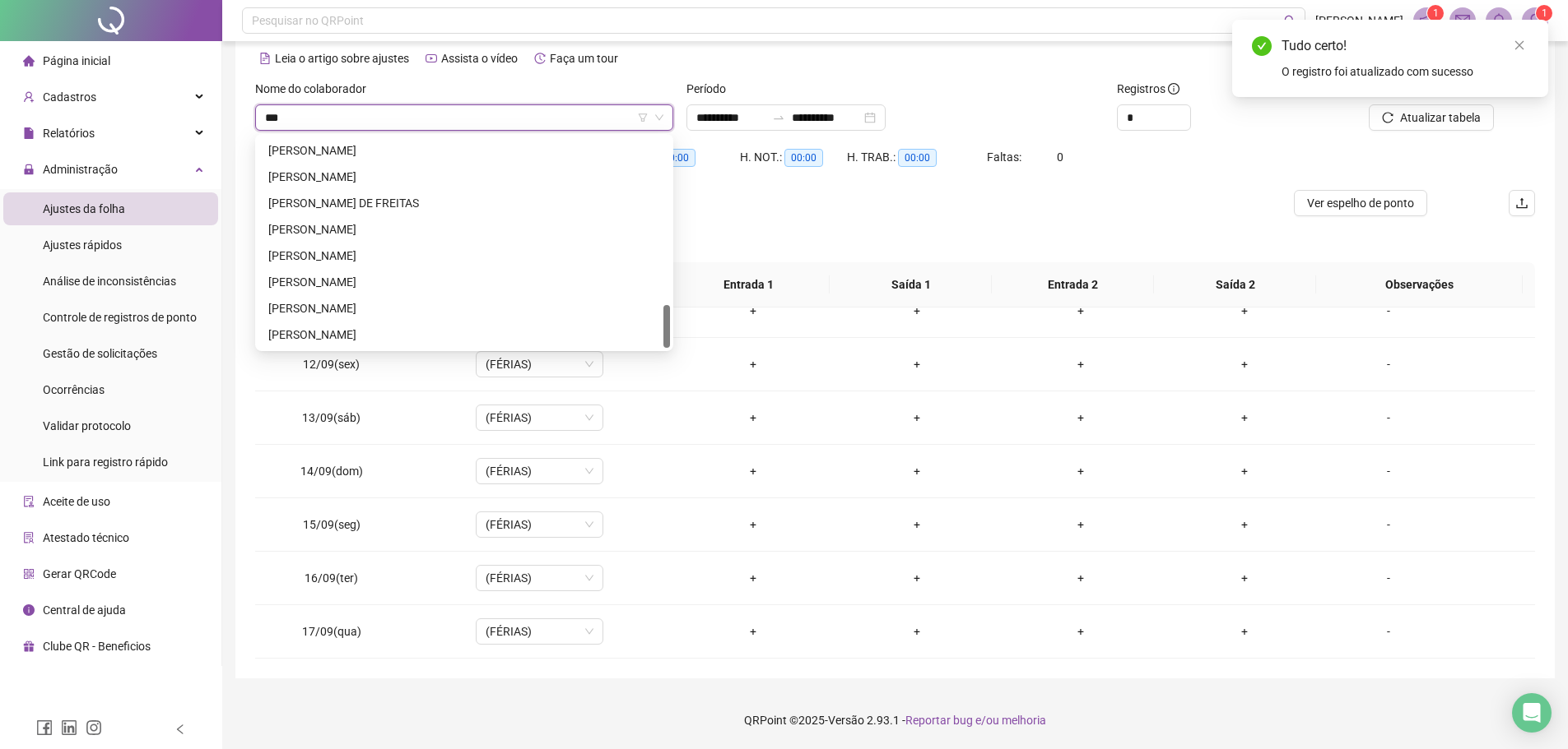
scroll to position [0, 0]
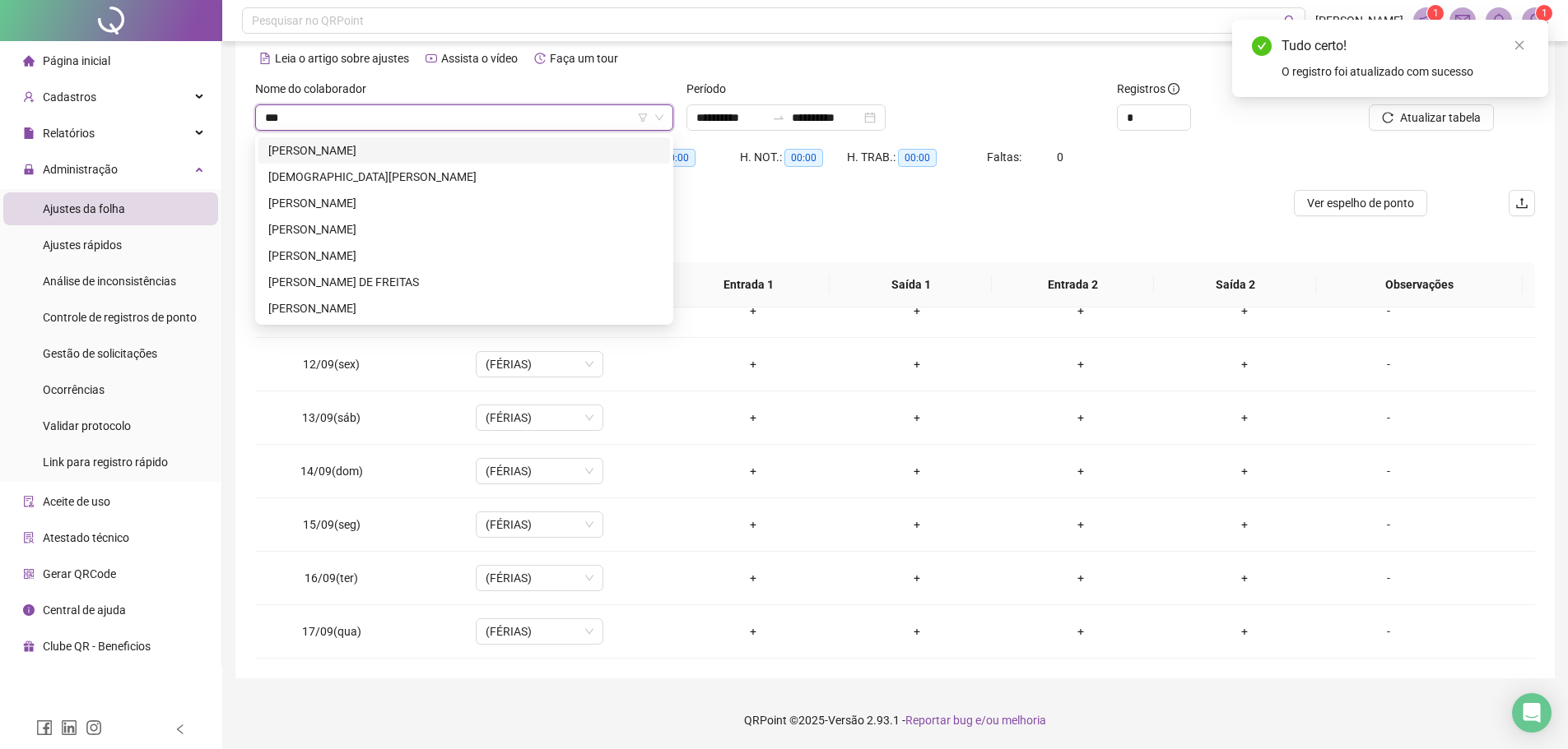
type input "****"
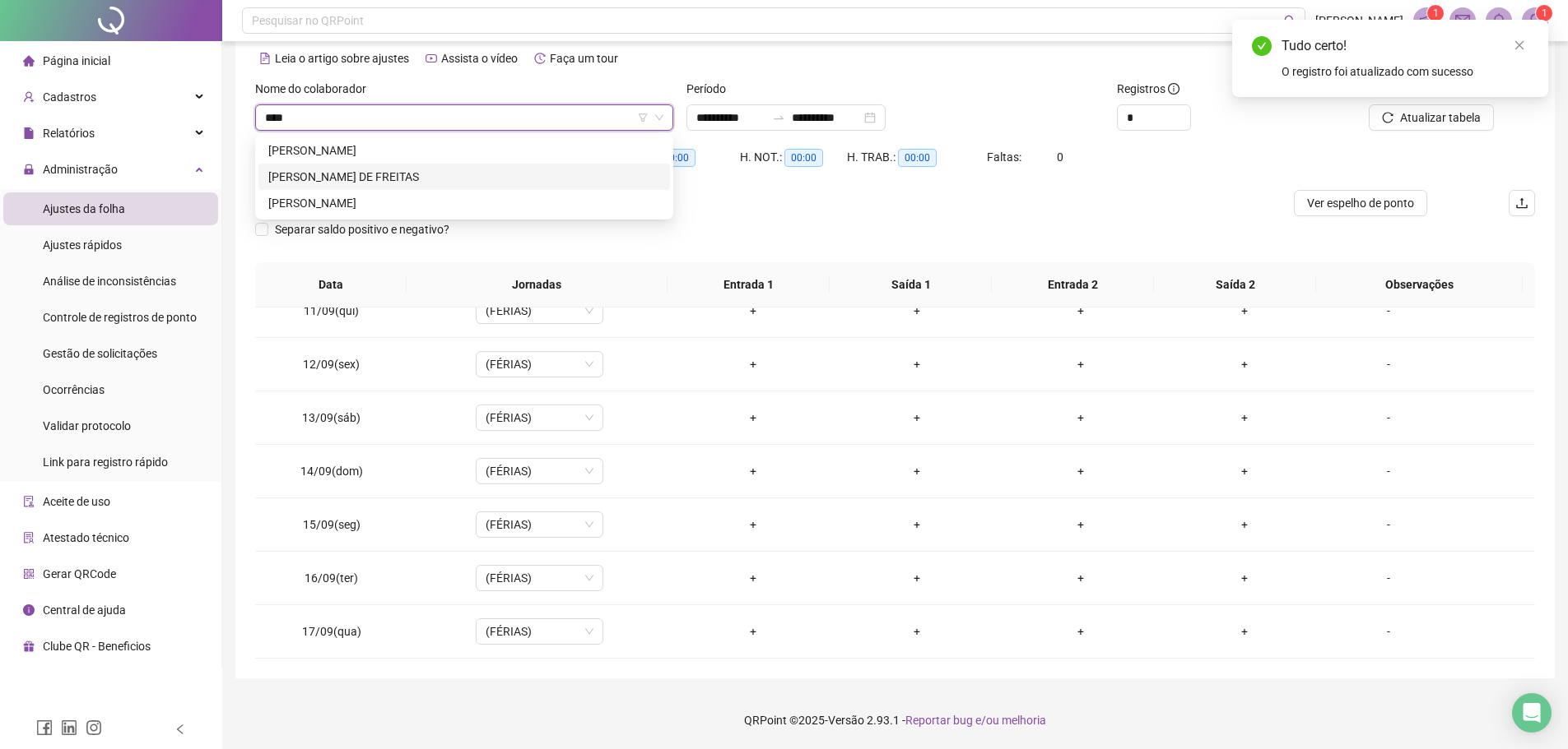
click at [404, 177] on div "TIAGO DIAS DE FREITAS" at bounding box center [464, 176] width 391 height 18
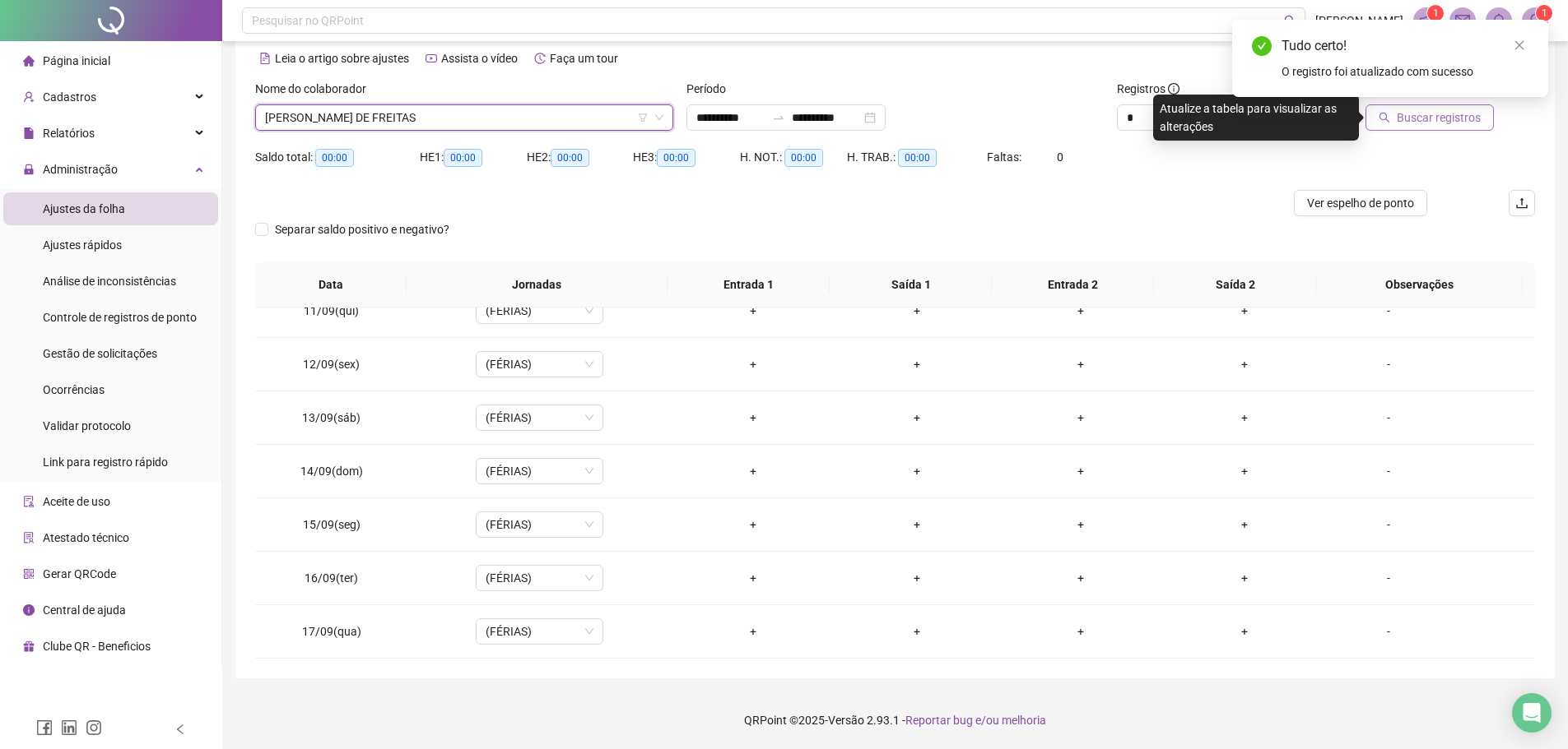
click at [1429, 120] on span "Buscar registros" at bounding box center [1439, 117] width 84 height 18
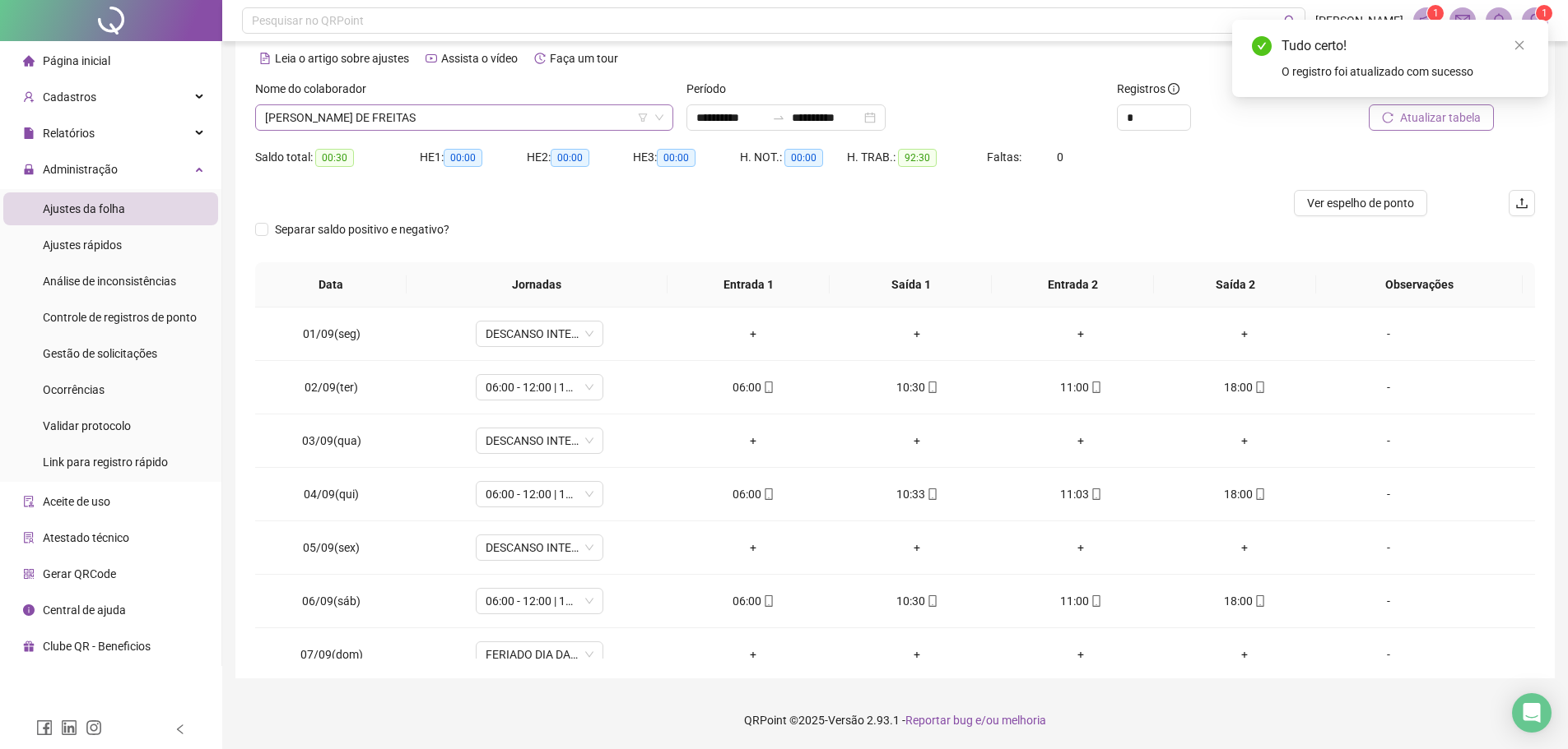
click at [454, 120] on span "TIAGO DIAS DE FREITAS" at bounding box center [464, 118] width 398 height 24
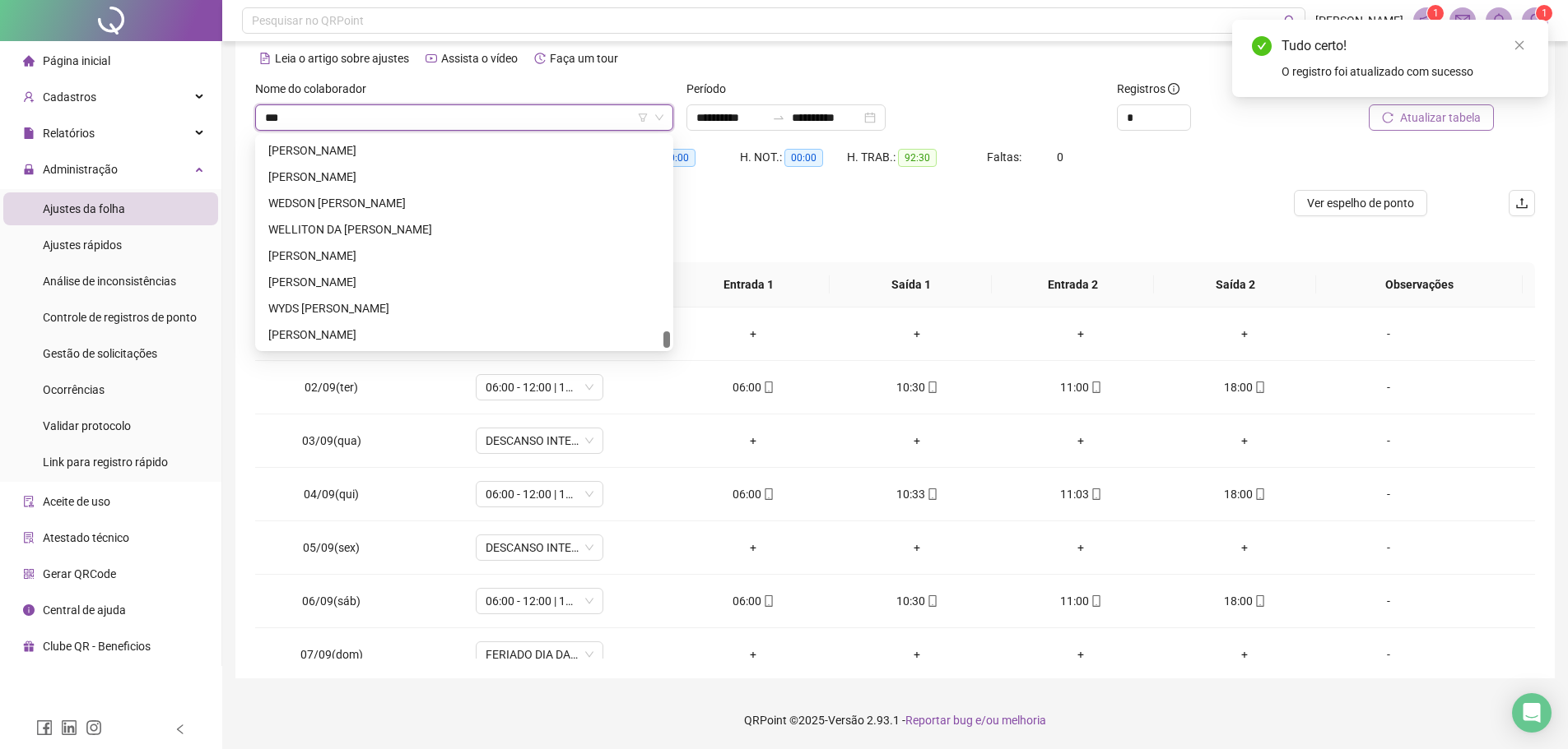
scroll to position [711, 0]
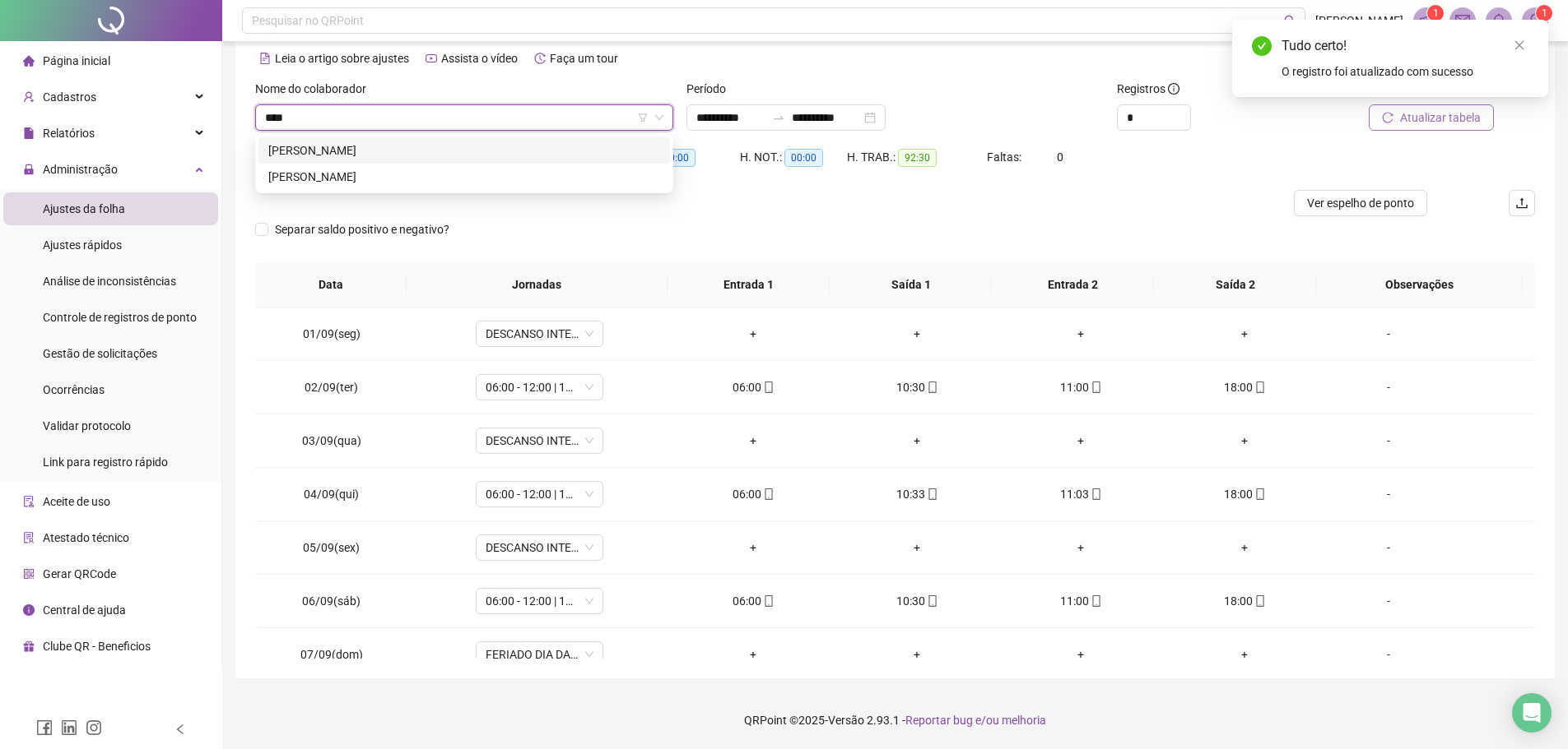
type input "*****"
click at [456, 147] on div "VALTON NOGUEIRA AMARAL" at bounding box center [464, 150] width 391 height 18
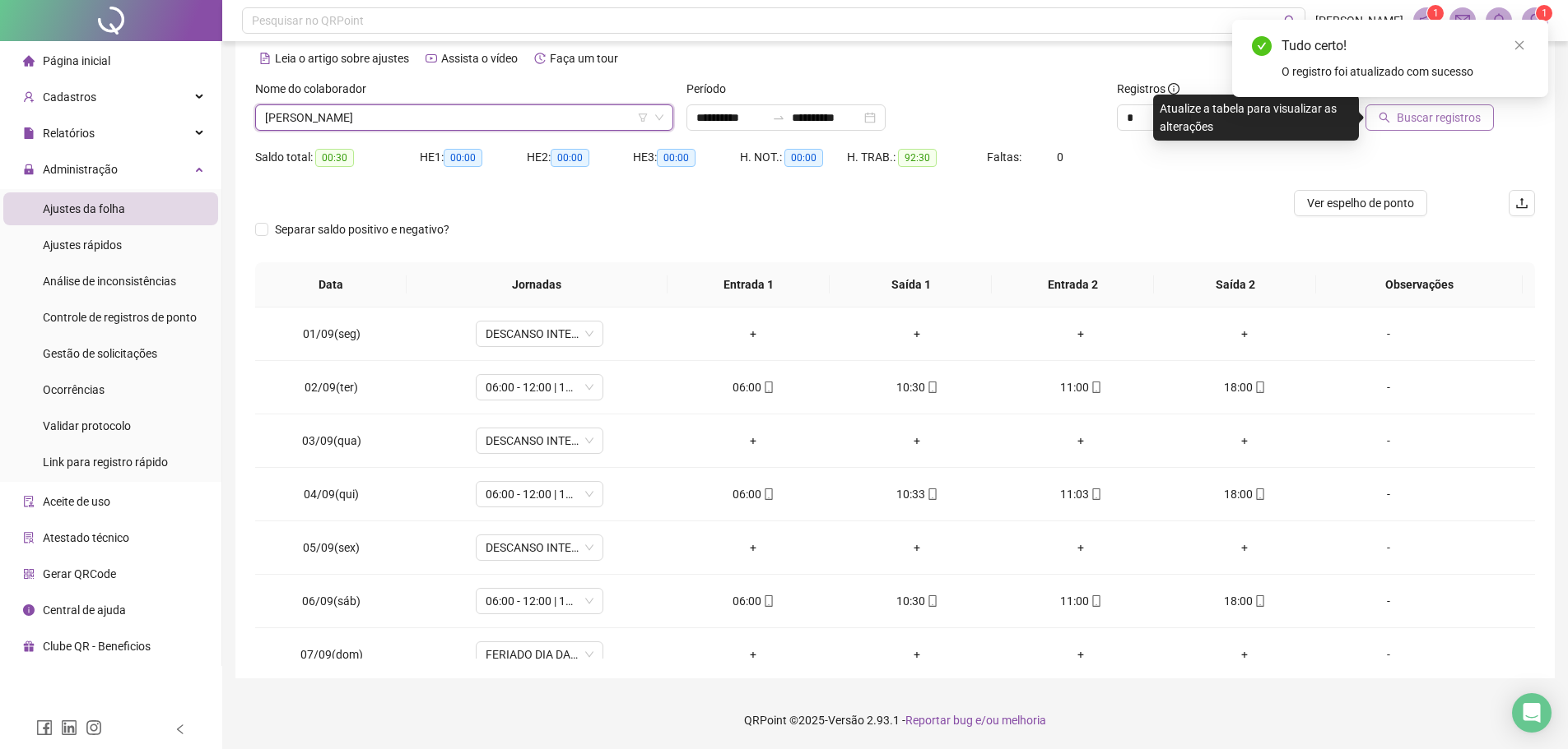
click at [1418, 123] on span "Buscar registros" at bounding box center [1439, 117] width 84 height 18
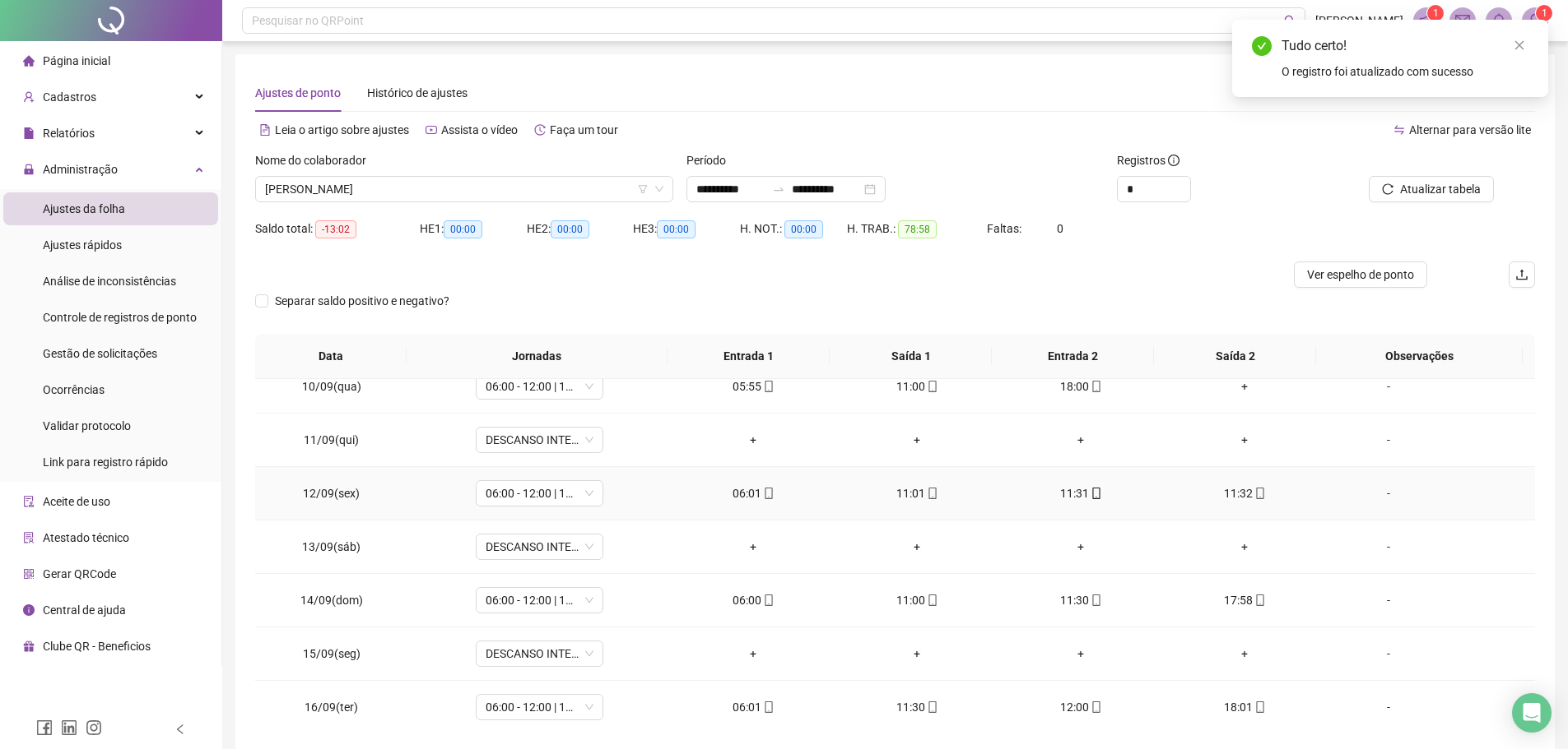
scroll to position [558, 0]
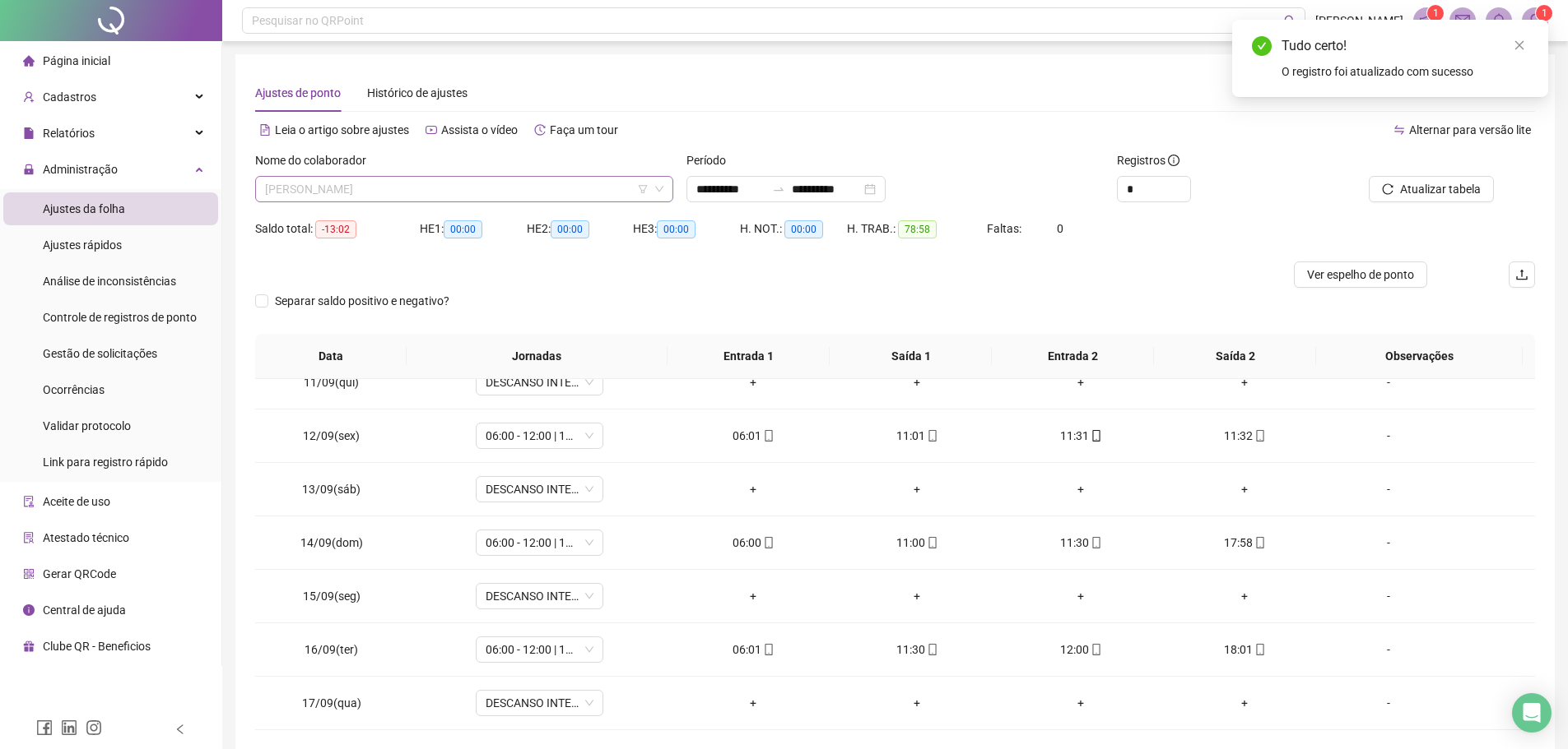
click at [424, 188] on span "VALTON NOGUEIRA AMARAL" at bounding box center [464, 189] width 398 height 24
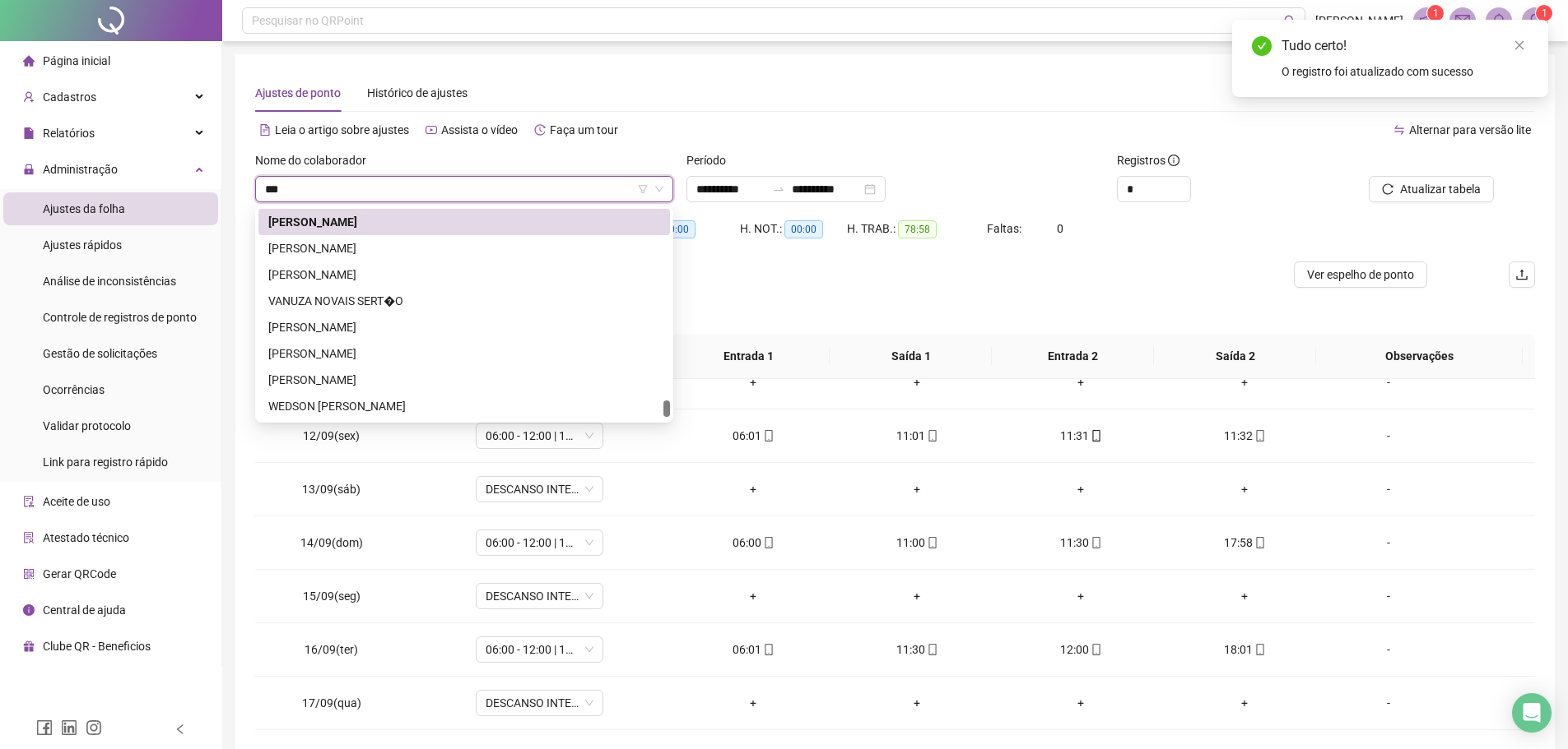
scroll to position [342, 0]
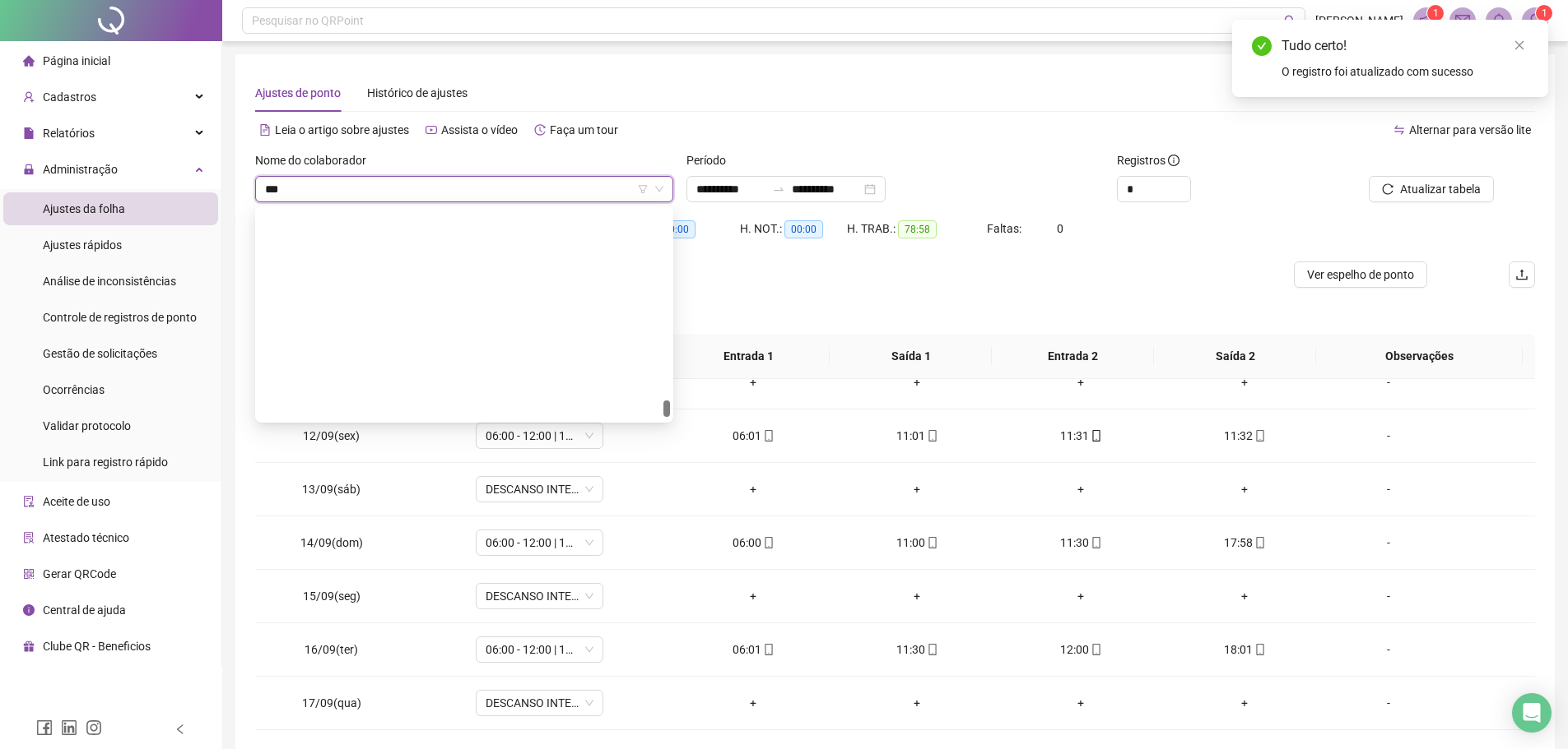
type input "****"
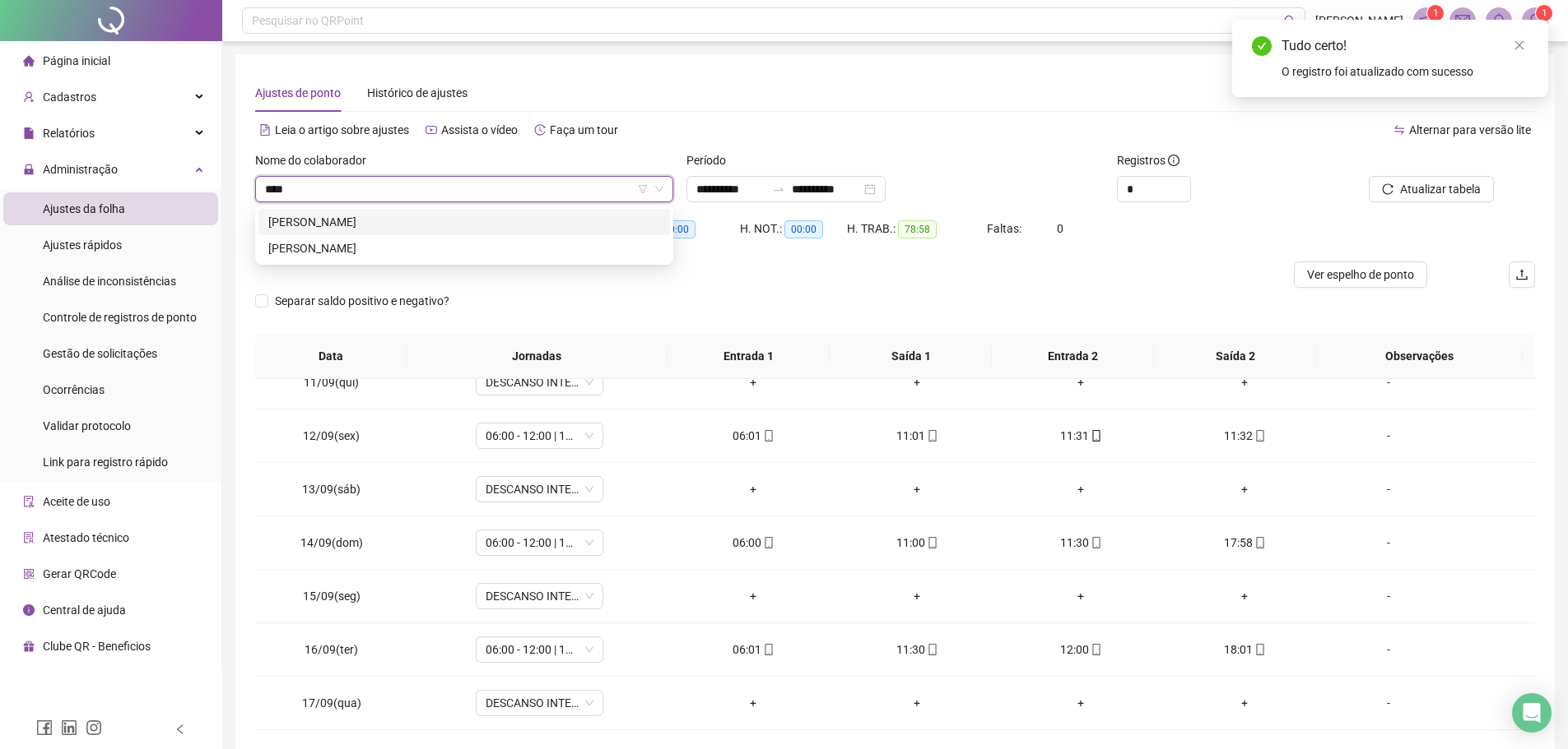
scroll to position [0, 0]
click at [431, 218] on div "VANDMILSON MARTINS DE SOUZA" at bounding box center [464, 222] width 391 height 18
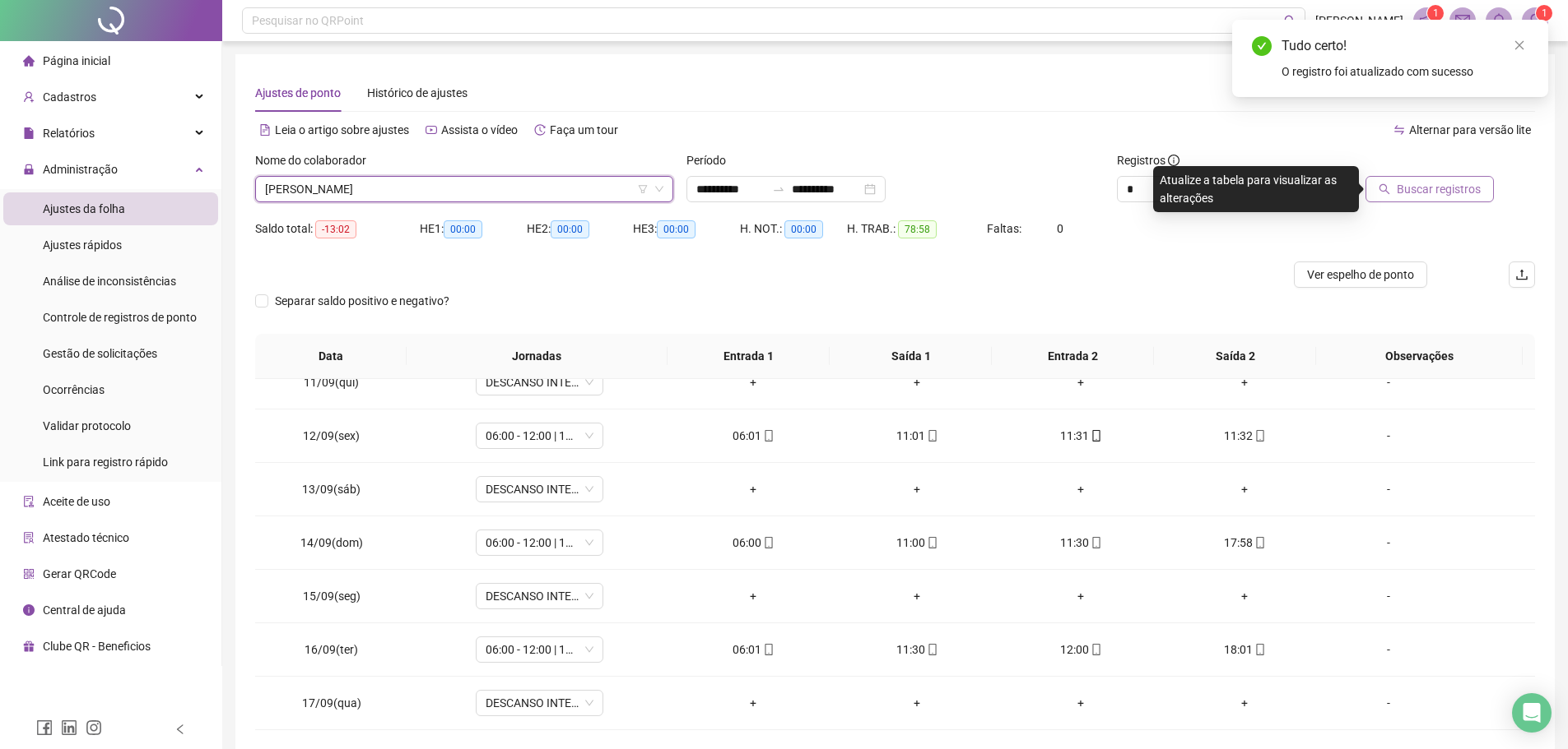
click at [1430, 194] on span "Buscar registros" at bounding box center [1439, 189] width 84 height 18
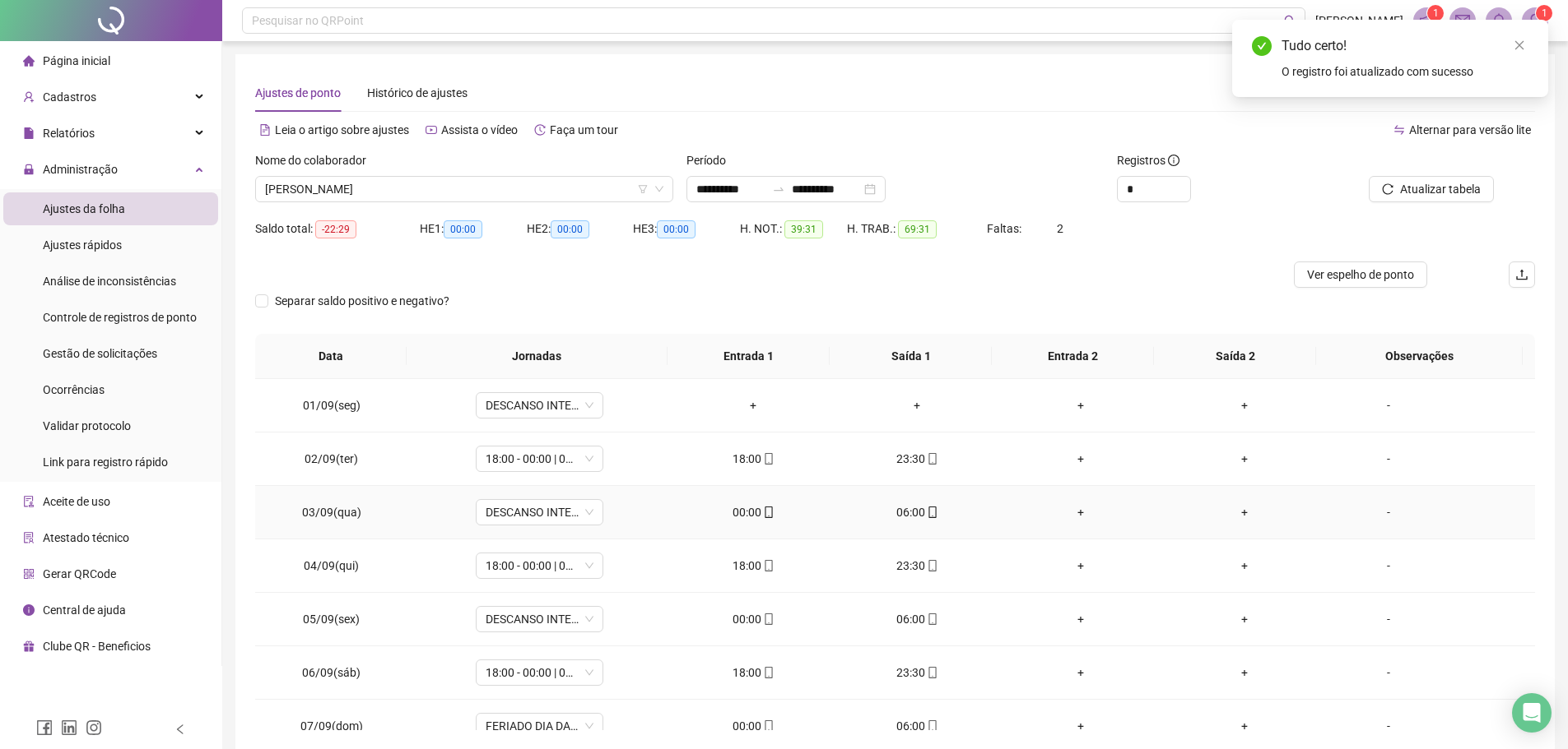
click at [742, 513] on div "00:00" at bounding box center [753, 512] width 137 height 18
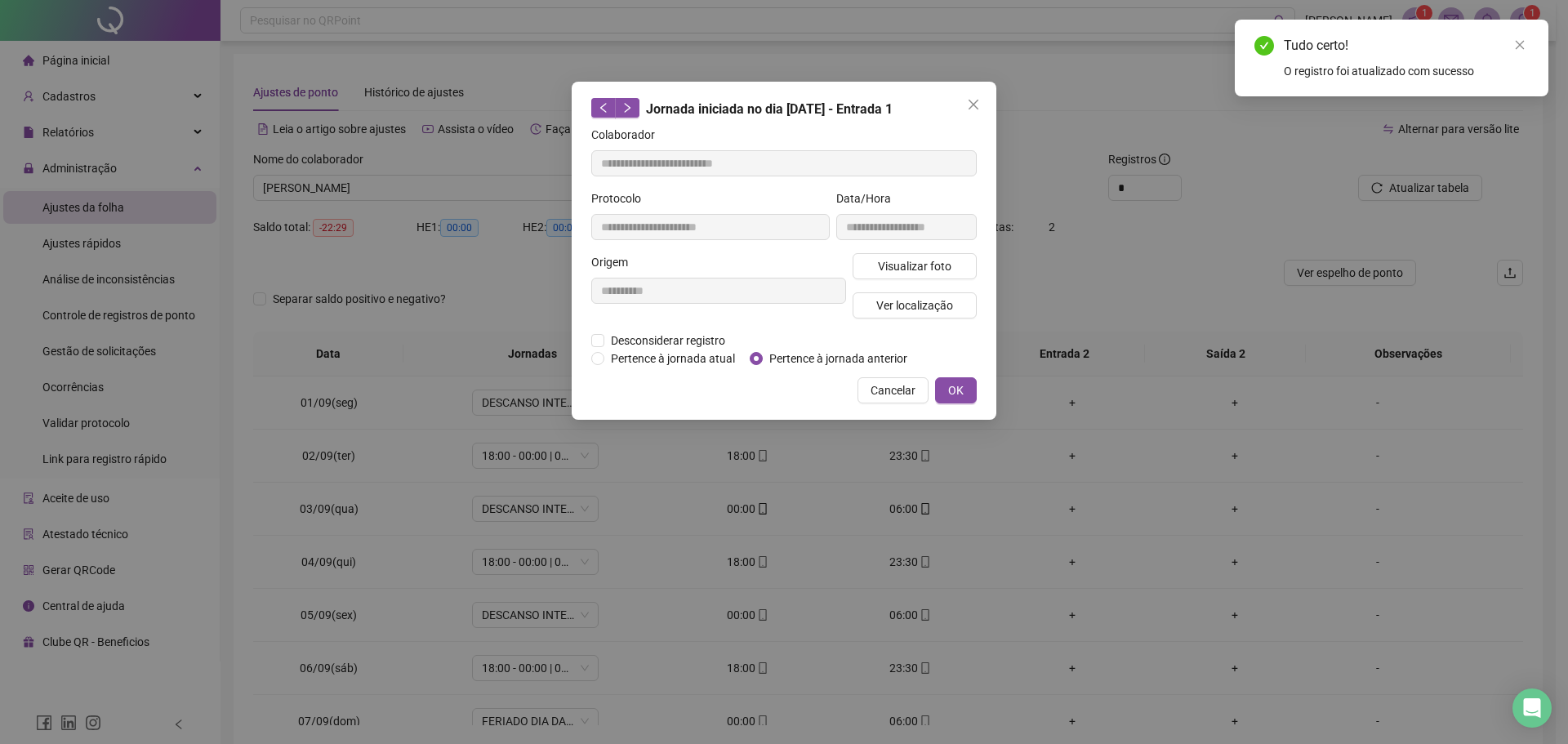
type input "**********"
click at [963, 383] on span "OK" at bounding box center [956, 390] width 16 height 18
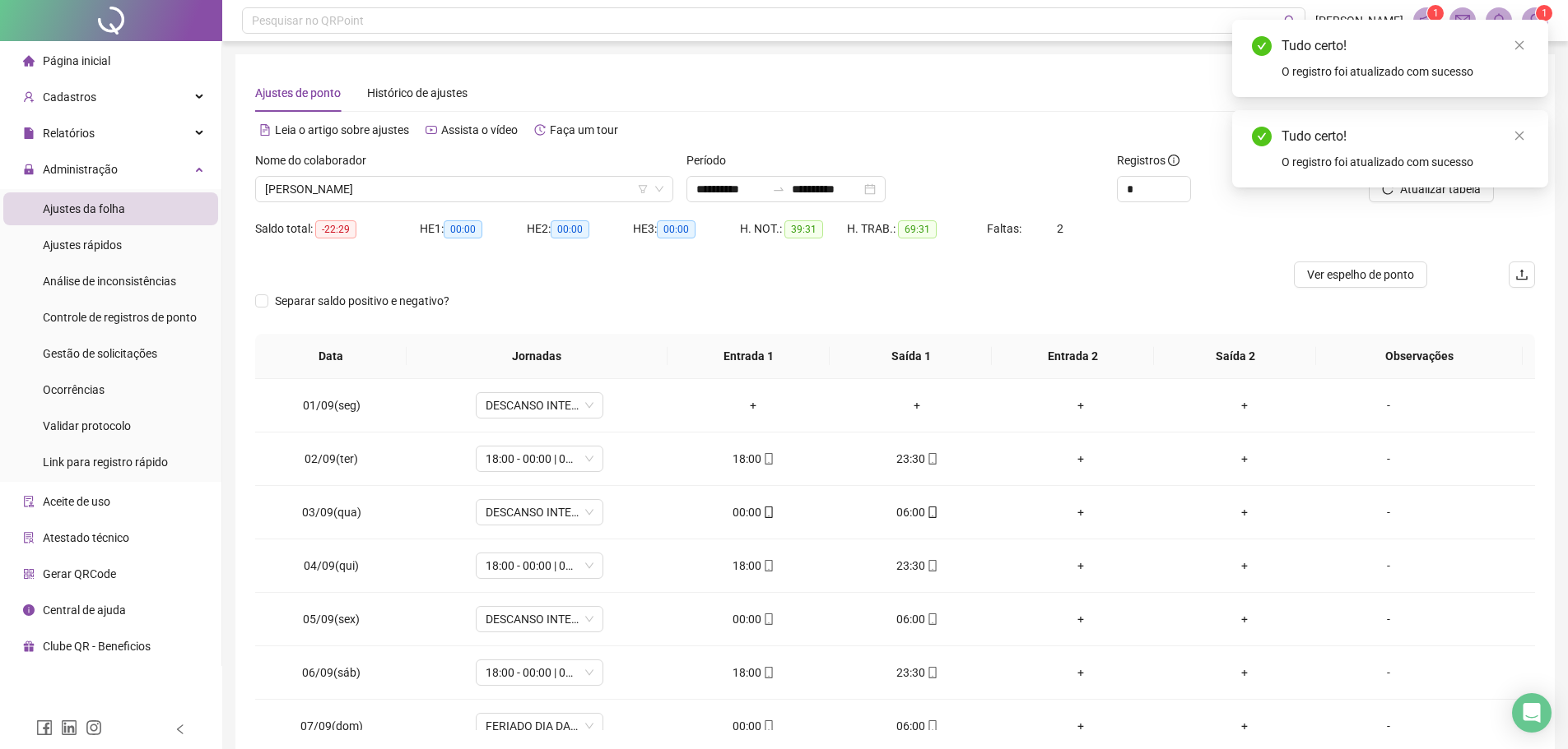
click at [1427, 188] on div "Tudo certo! O registro foi atualizado com sucesso" at bounding box center [1390, 148] width 316 height 78
click at [1520, 131] on icon "close" at bounding box center [1518, 135] width 11 height 11
click at [1402, 189] on span "Atualizar tabela" at bounding box center [1440, 189] width 80 height 18
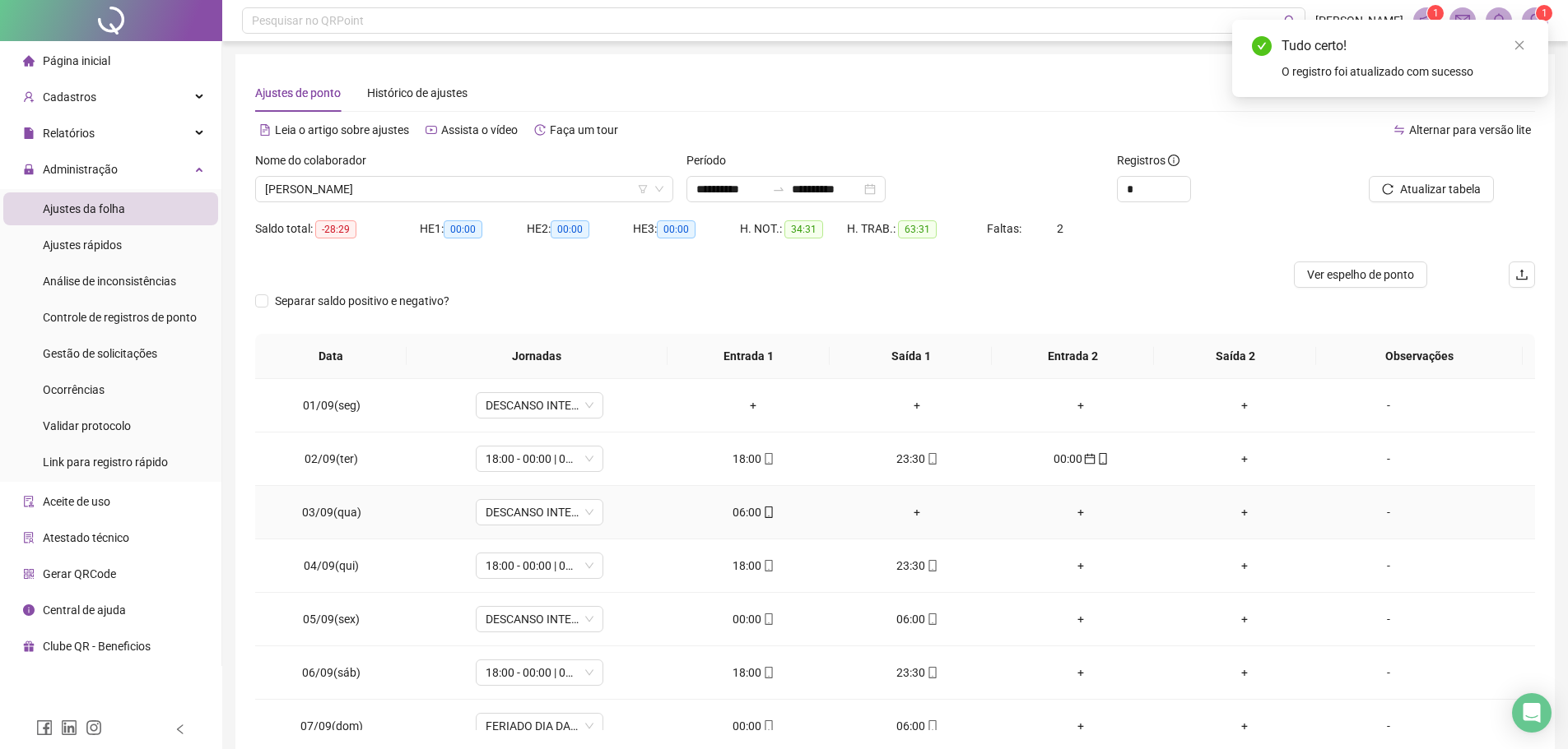
click at [731, 514] on div "06:00" at bounding box center [753, 512] width 137 height 18
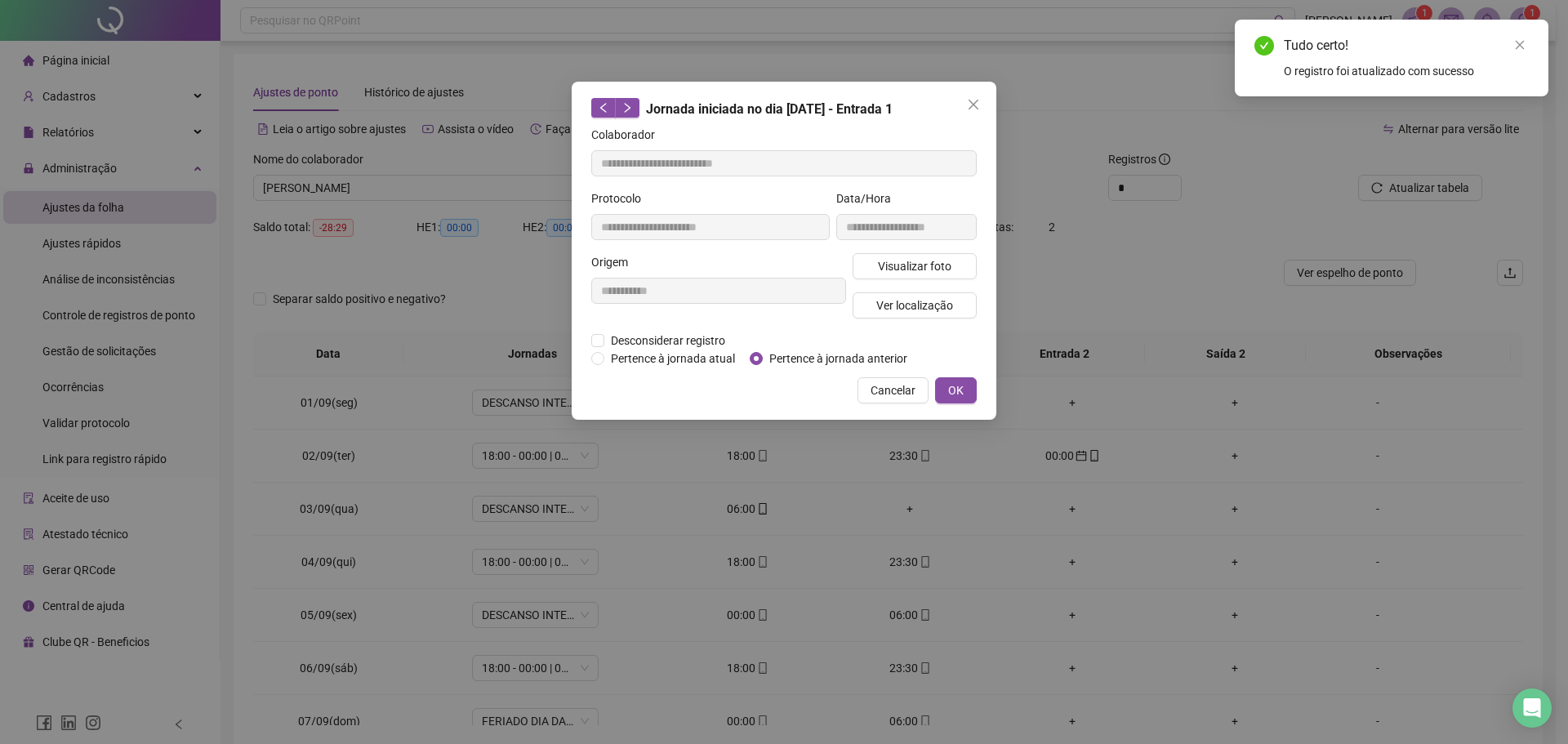
type input "**********"
click at [775, 360] on span "Pertence à jornada anterior" at bounding box center [838, 358] width 151 height 18
click at [959, 379] on button "OK" at bounding box center [956, 390] width 42 height 26
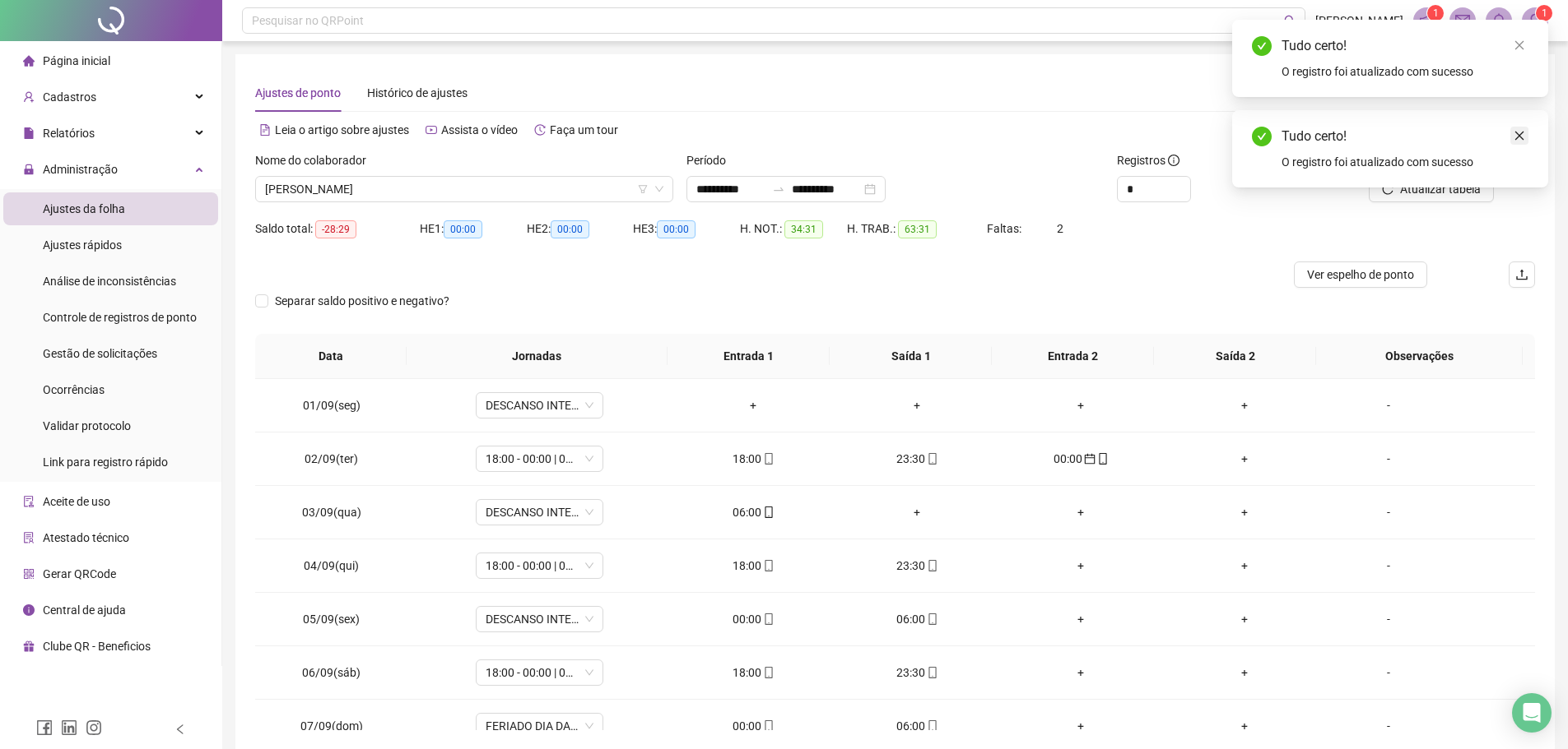
click at [1521, 134] on icon "close" at bounding box center [1519, 136] width 9 height 9
click at [1397, 186] on button "Atualizar tabela" at bounding box center [1431, 189] width 125 height 26
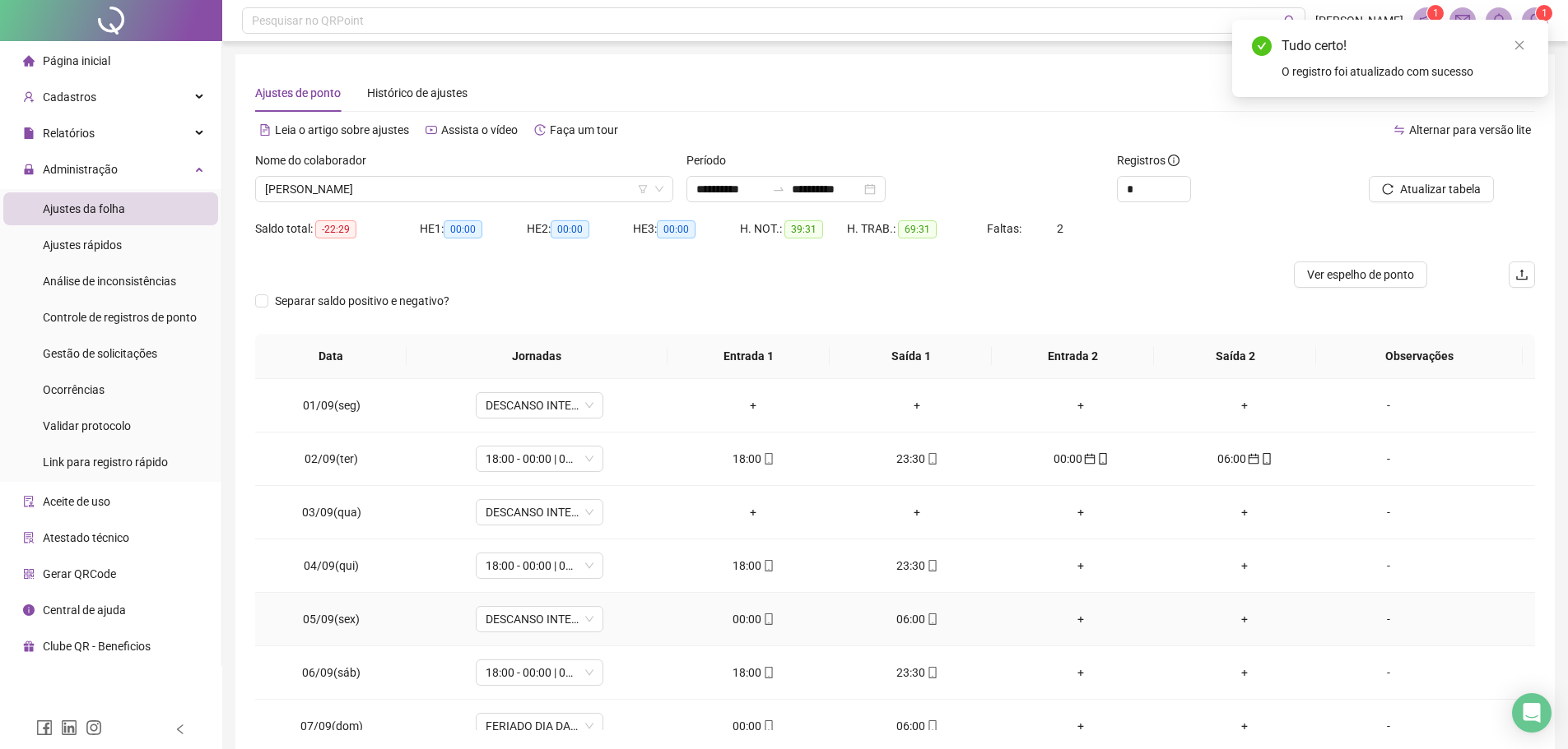
click at [742, 622] on div "00:00" at bounding box center [753, 619] width 137 height 18
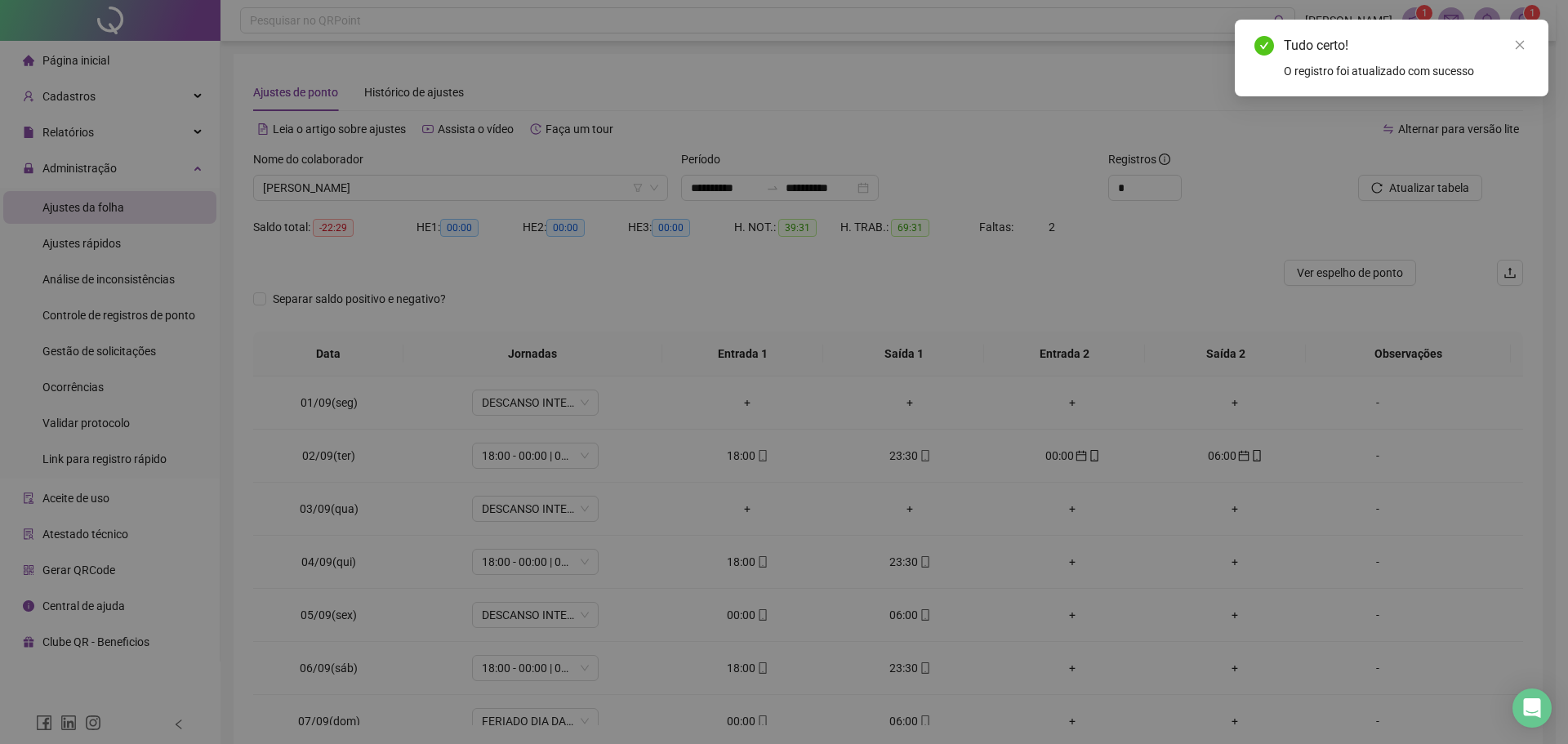
type input "**********"
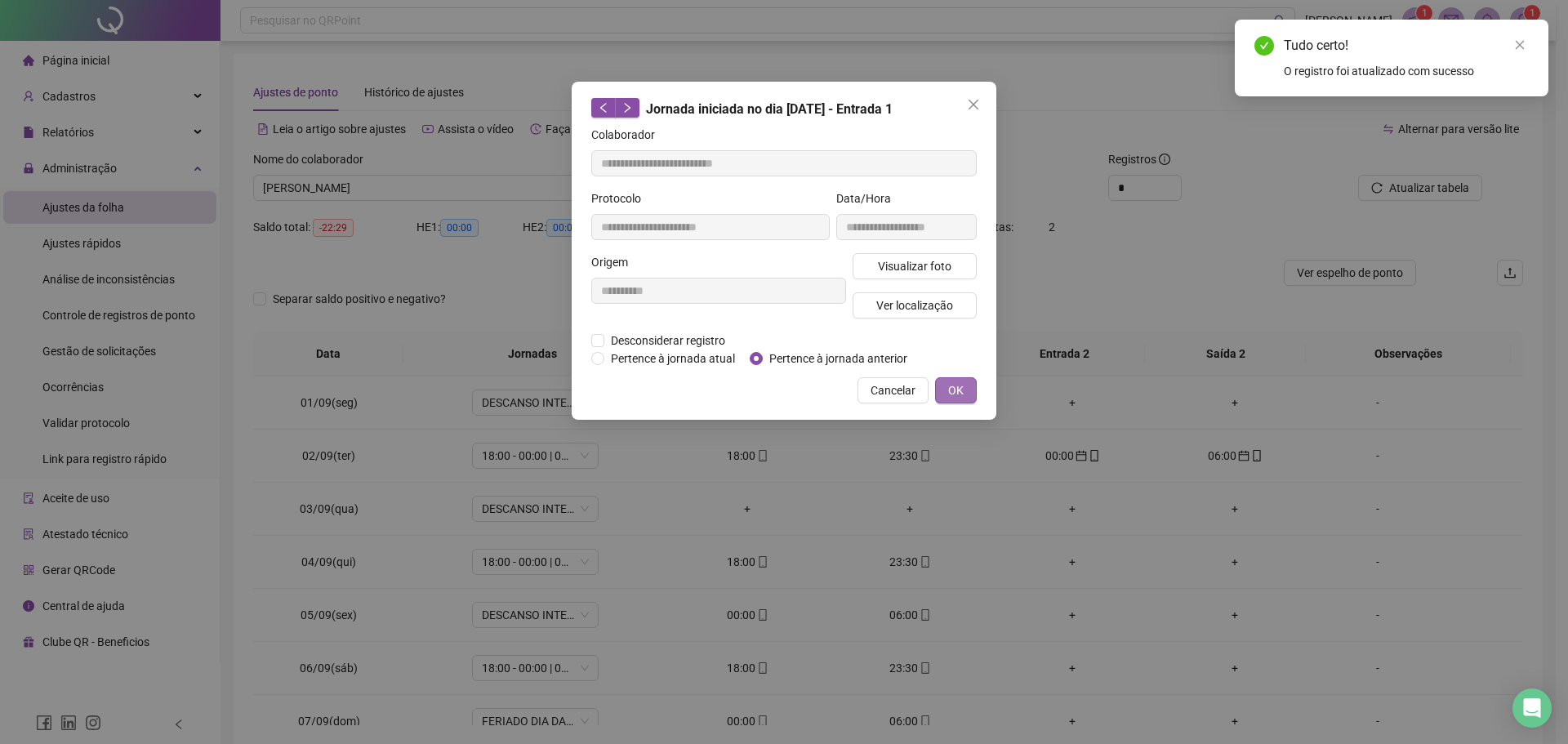
drag, startPoint x: 960, startPoint y: 386, endPoint x: 973, endPoint y: 385, distance: 13.0
click at [961, 386] on span "OK" at bounding box center [956, 390] width 16 height 18
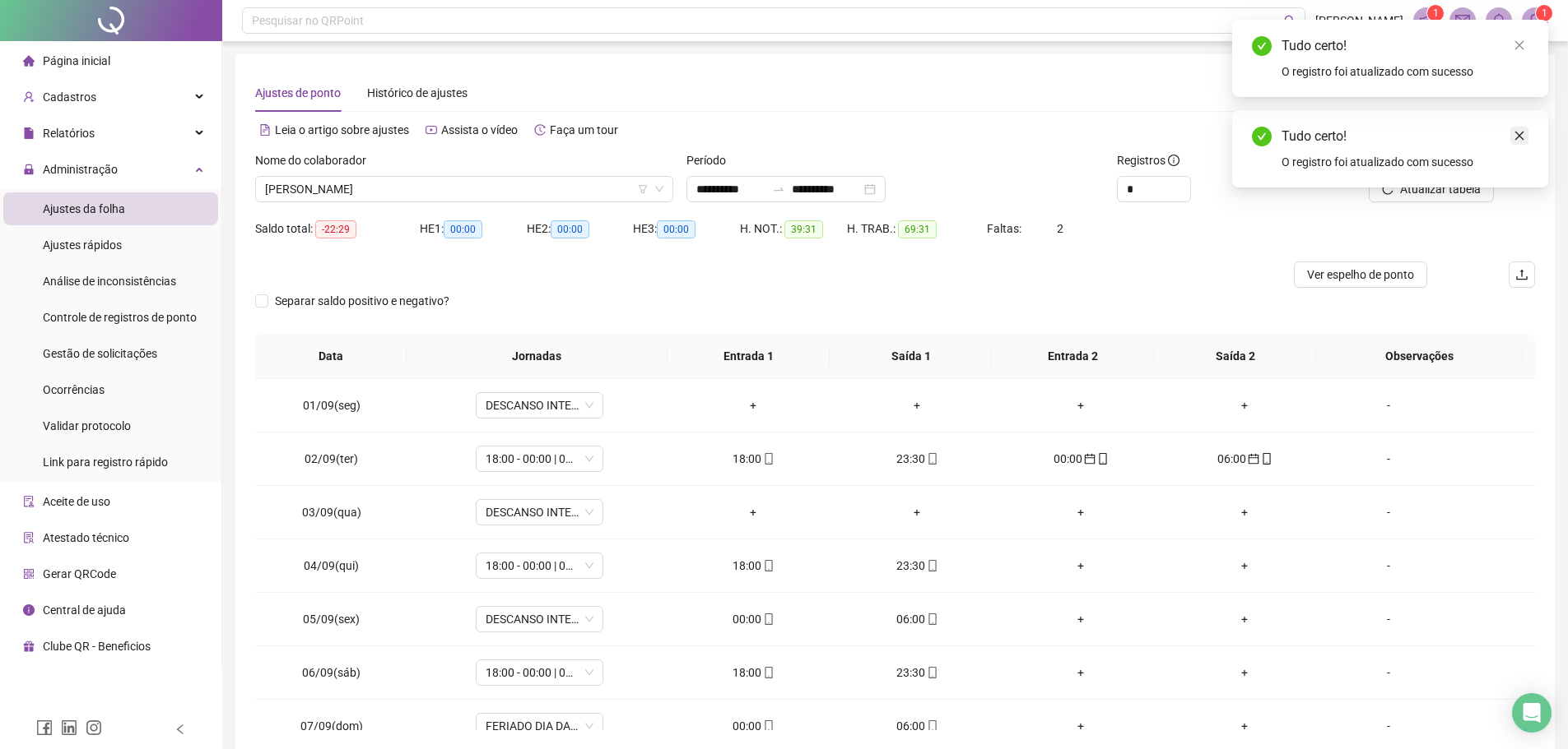
click at [1519, 132] on icon "close" at bounding box center [1518, 135] width 11 height 11
click at [1411, 187] on span "Atualizar tabela" at bounding box center [1440, 189] width 80 height 18
click at [746, 615] on div "06:00" at bounding box center [753, 619] width 137 height 18
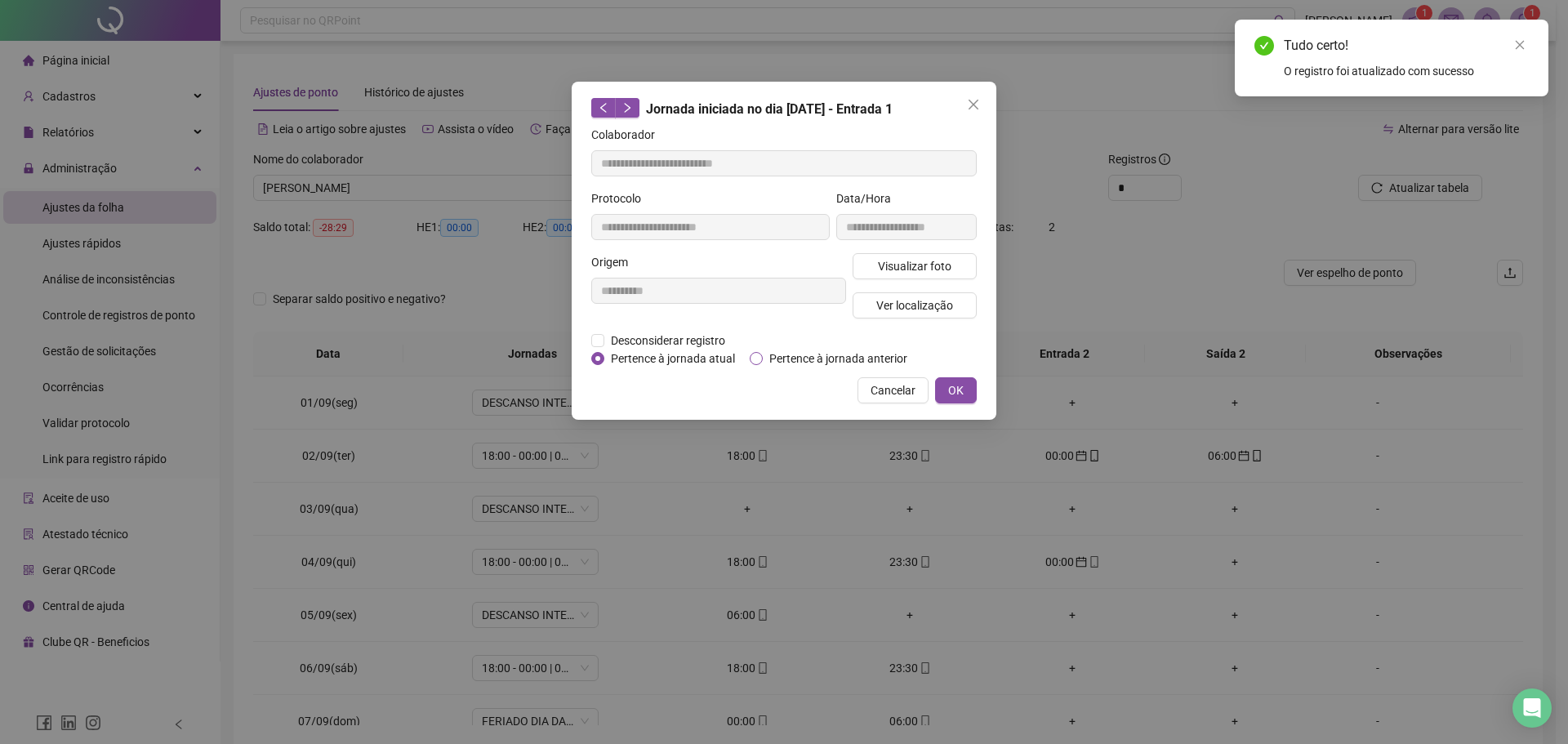
click at [799, 360] on span "Pertence à jornada anterior" at bounding box center [838, 358] width 151 height 18
drag, startPoint x: 965, startPoint y: 388, endPoint x: 1022, endPoint y: 380, distance: 57.6
click at [966, 388] on button "OK" at bounding box center [956, 390] width 42 height 26
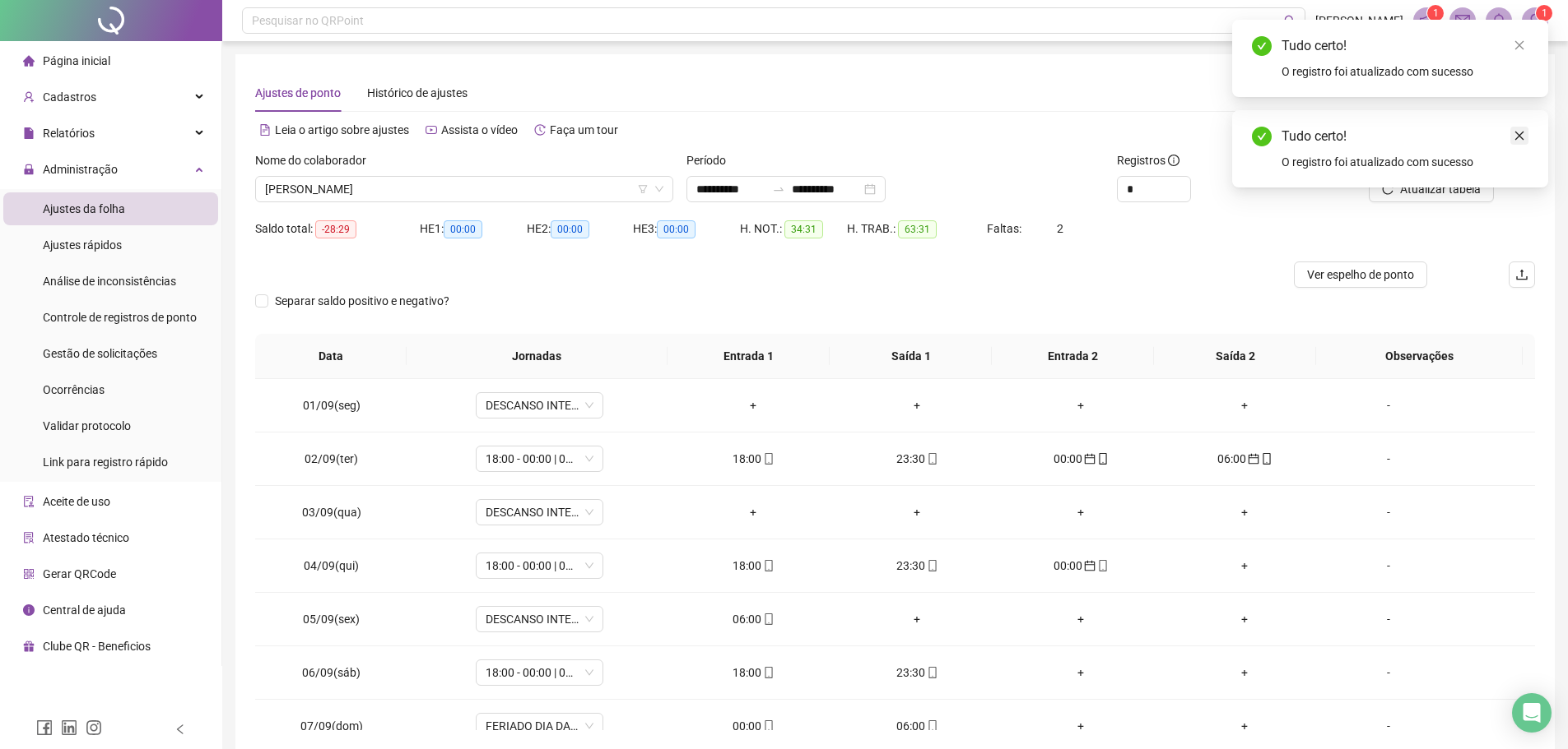
click at [1520, 134] on icon "close" at bounding box center [1519, 136] width 9 height 9
click at [1398, 205] on div "Atualizar tabela" at bounding box center [1433, 182] width 216 height 64
click at [1394, 198] on button "Atualizar tabela" at bounding box center [1431, 189] width 125 height 26
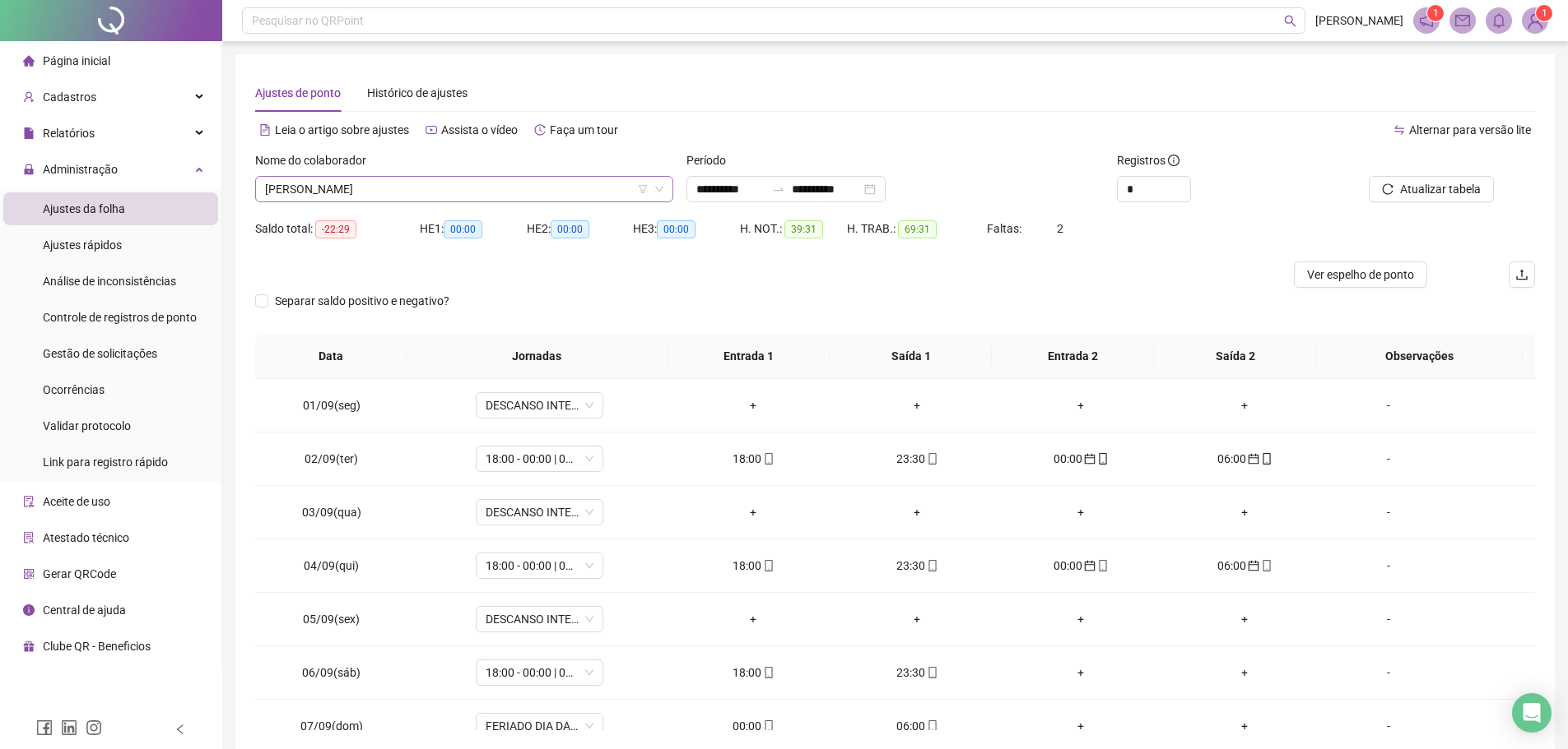
click at [472, 195] on span "VANDMILSON MARTINS DE SOUZA" at bounding box center [464, 189] width 398 height 24
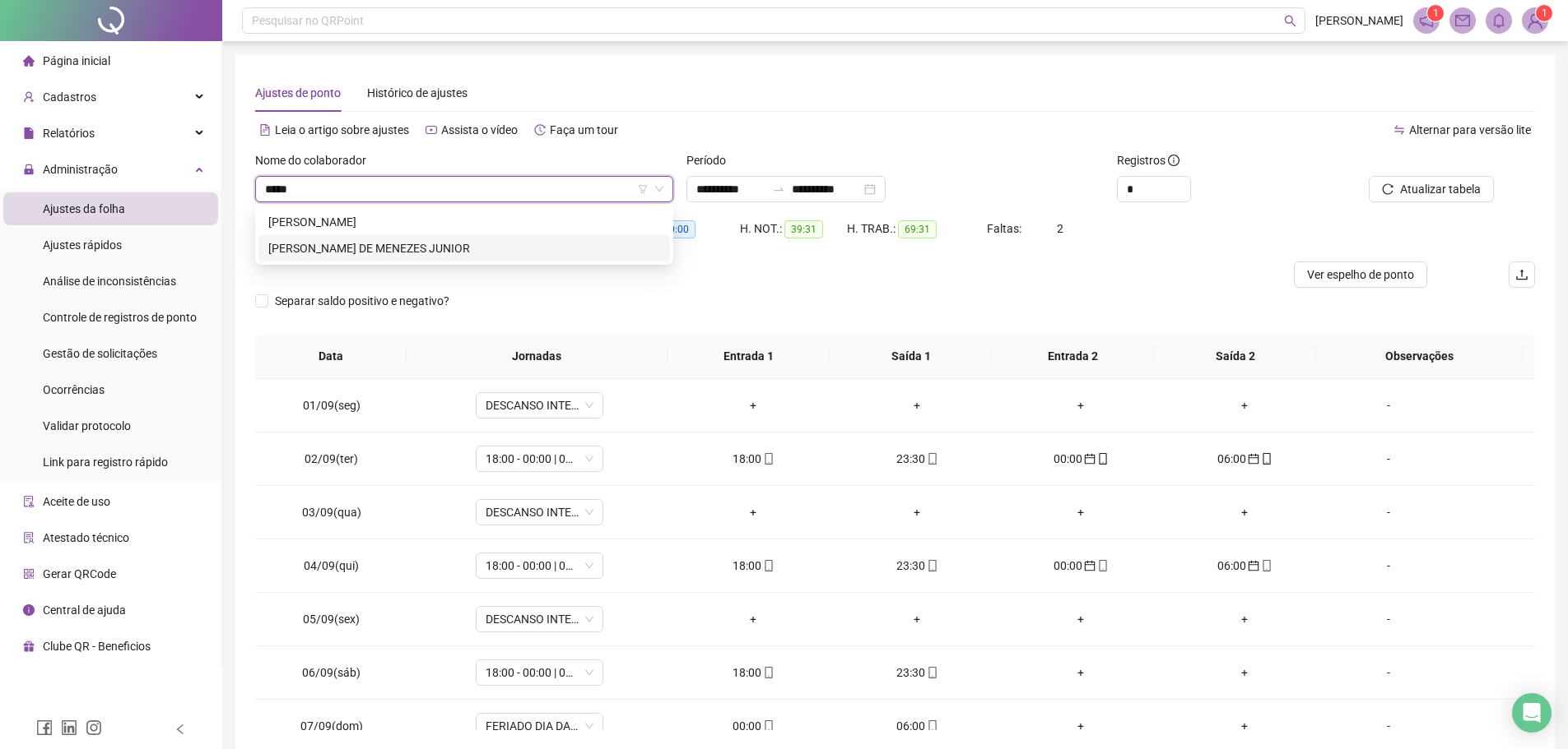
click at [439, 244] on div "WAGNER RIBEIRO DE MENEZES JUNIOR" at bounding box center [464, 248] width 391 height 18
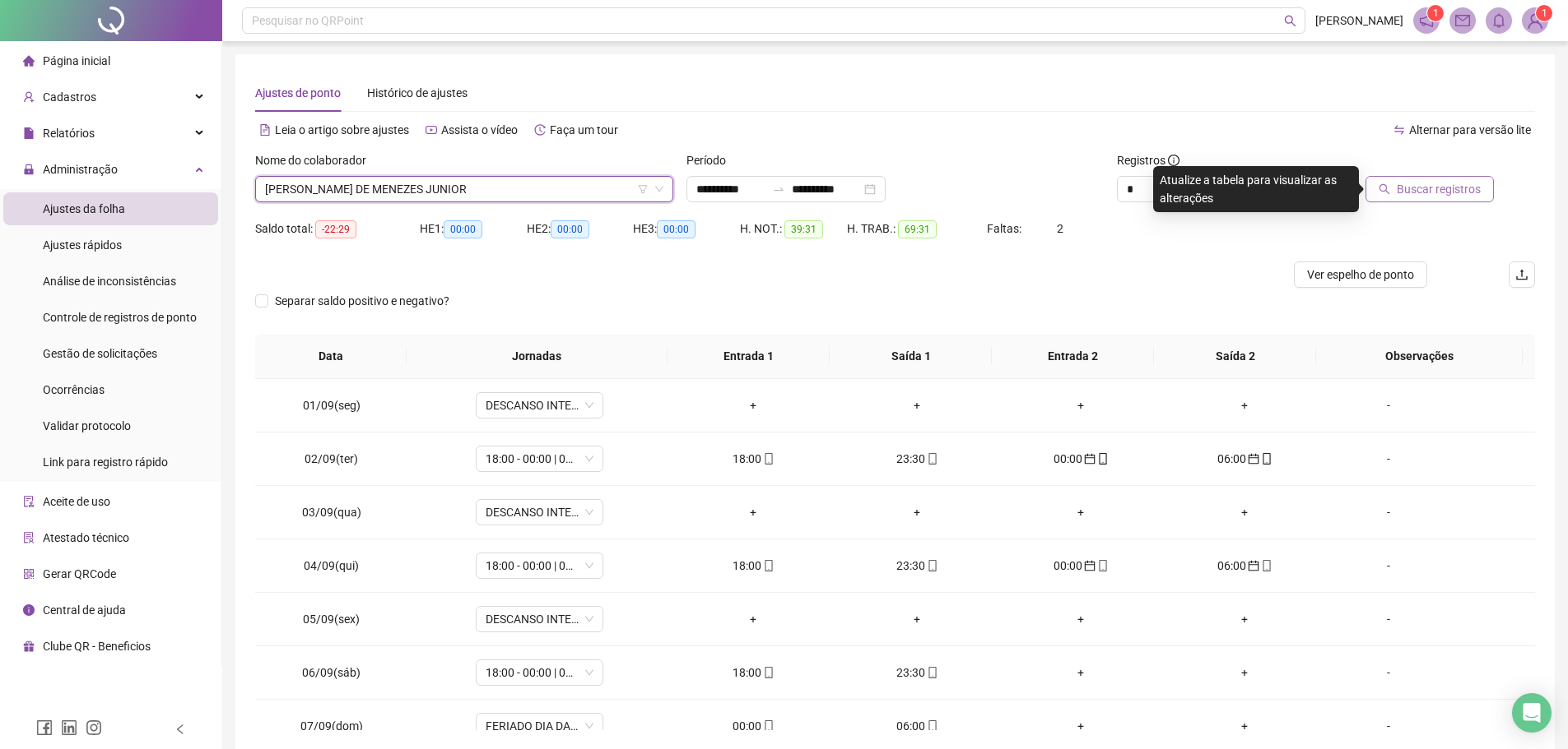
click at [1399, 183] on button "Buscar registros" at bounding box center [1429, 189] width 128 height 26
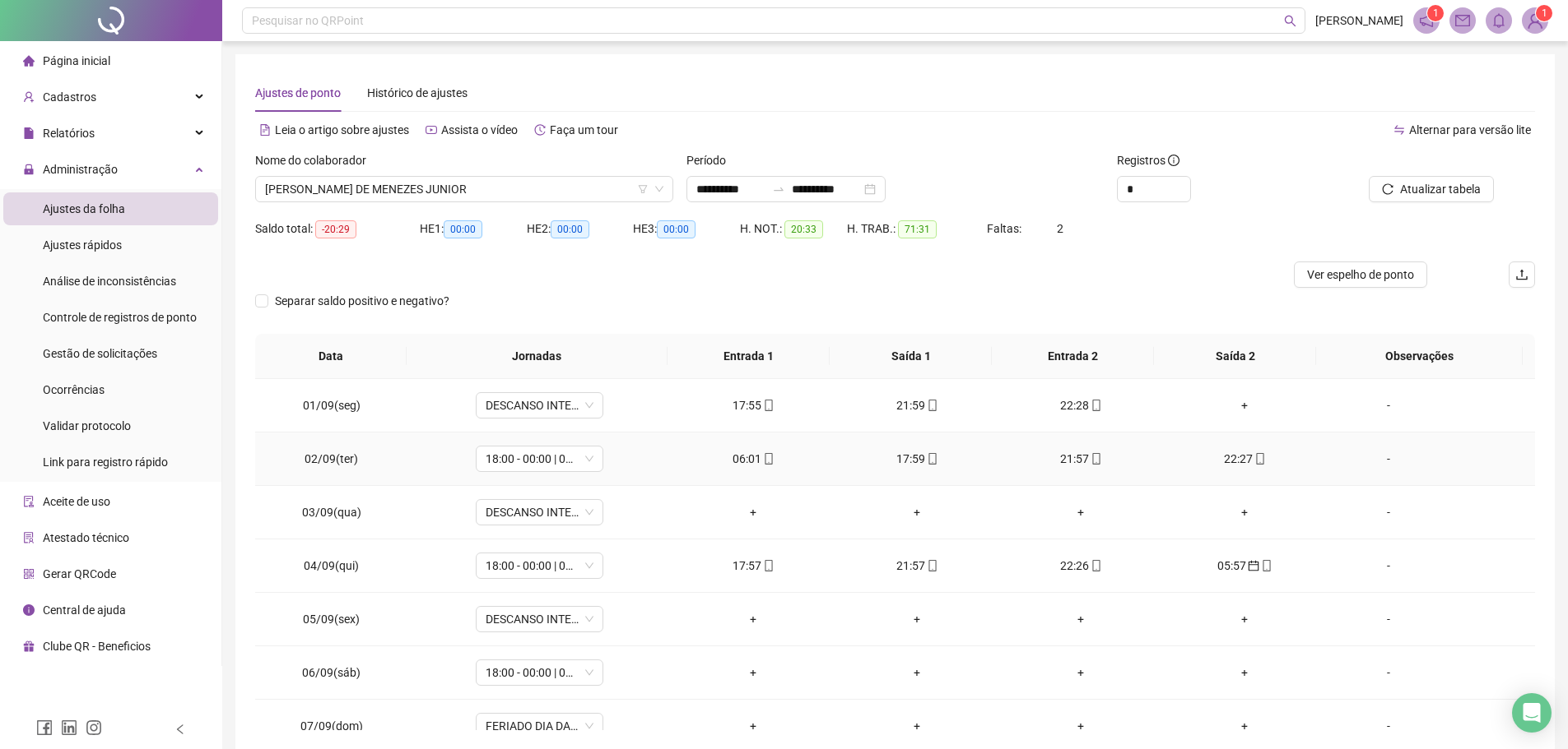
click at [752, 454] on div "06:01" at bounding box center [753, 458] width 137 height 18
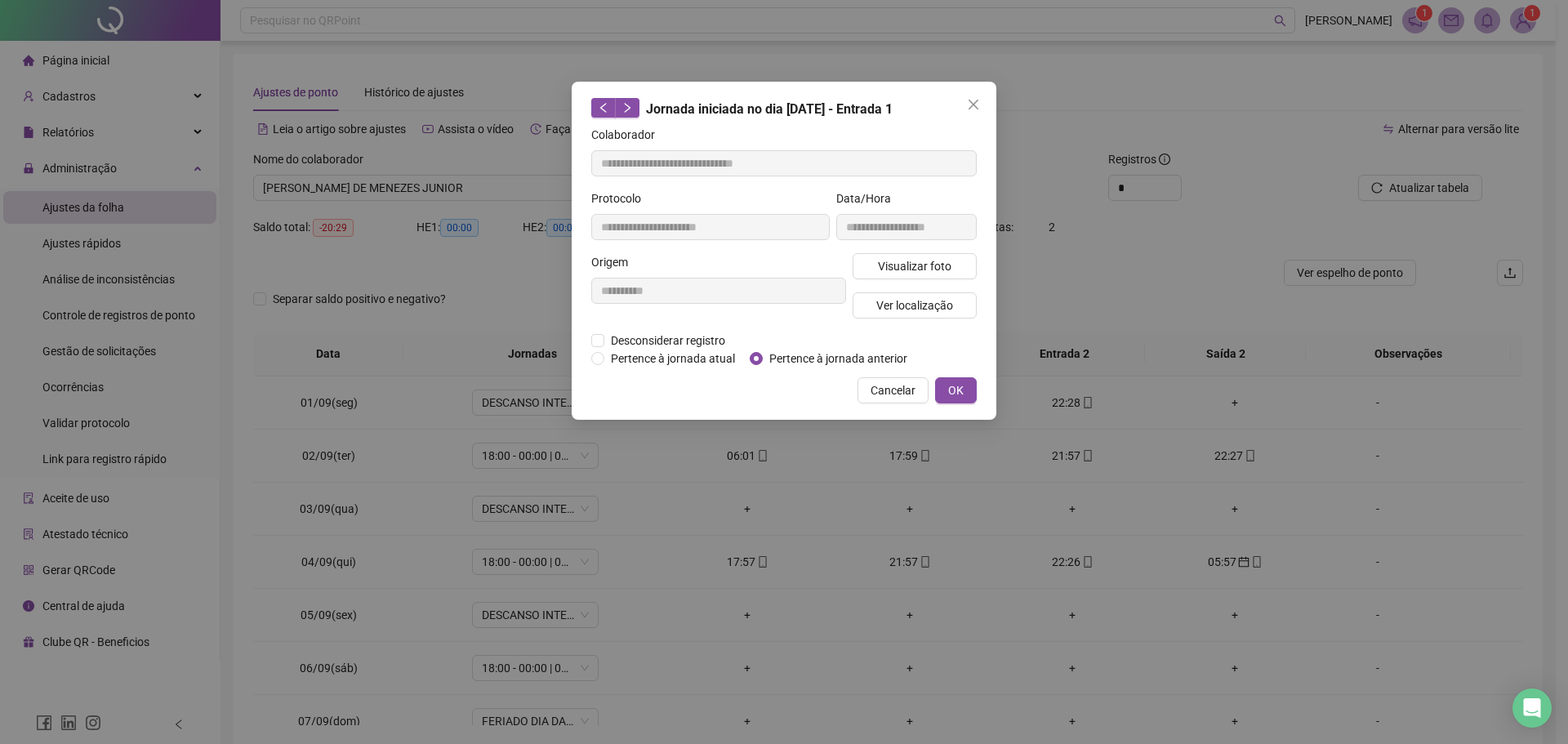
drag, startPoint x: 960, startPoint y: 382, endPoint x: 1018, endPoint y: 364, distance: 60.7
click at [960, 382] on span "OK" at bounding box center [956, 390] width 16 height 18
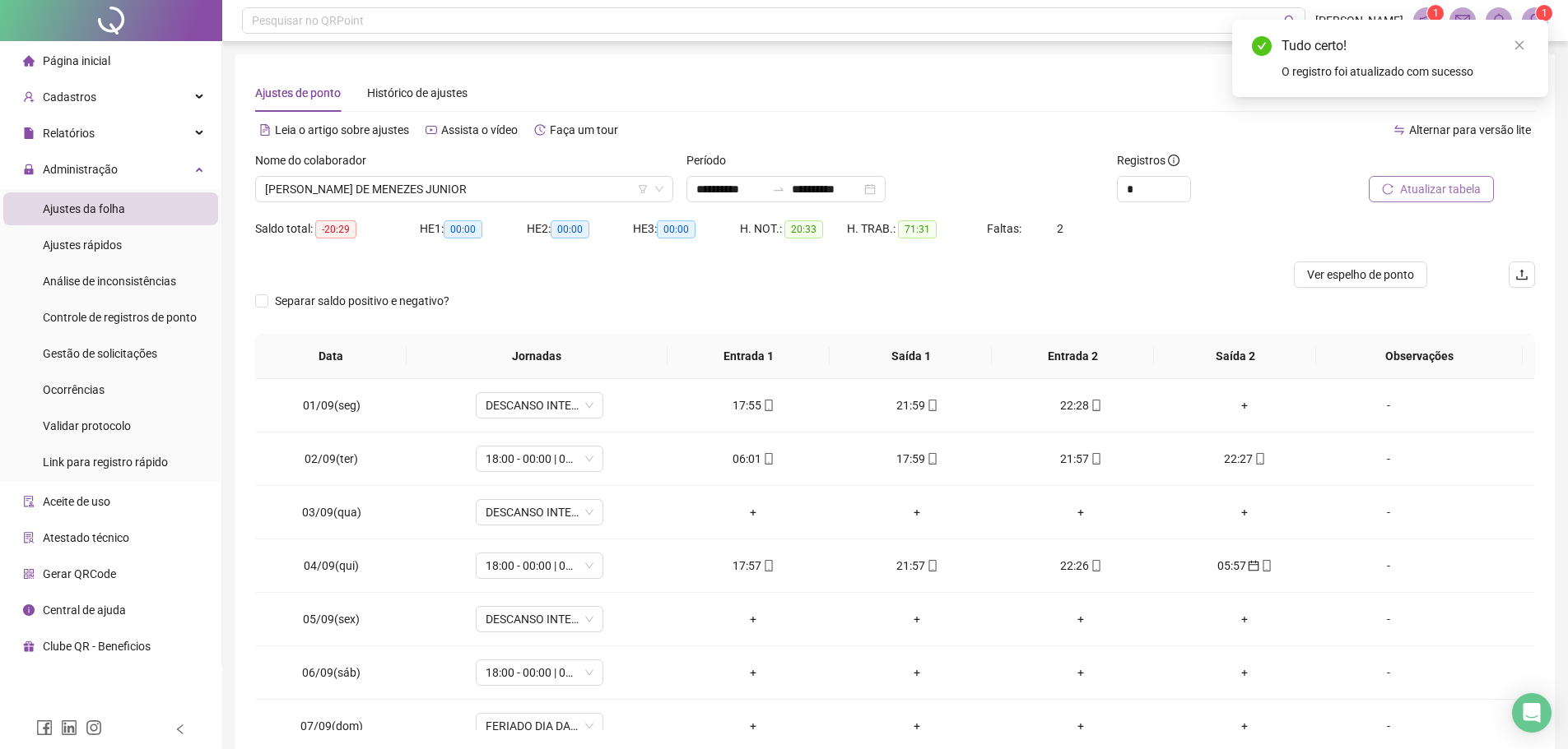
click at [1399, 192] on button "Atualizar tabela" at bounding box center [1431, 189] width 125 height 26
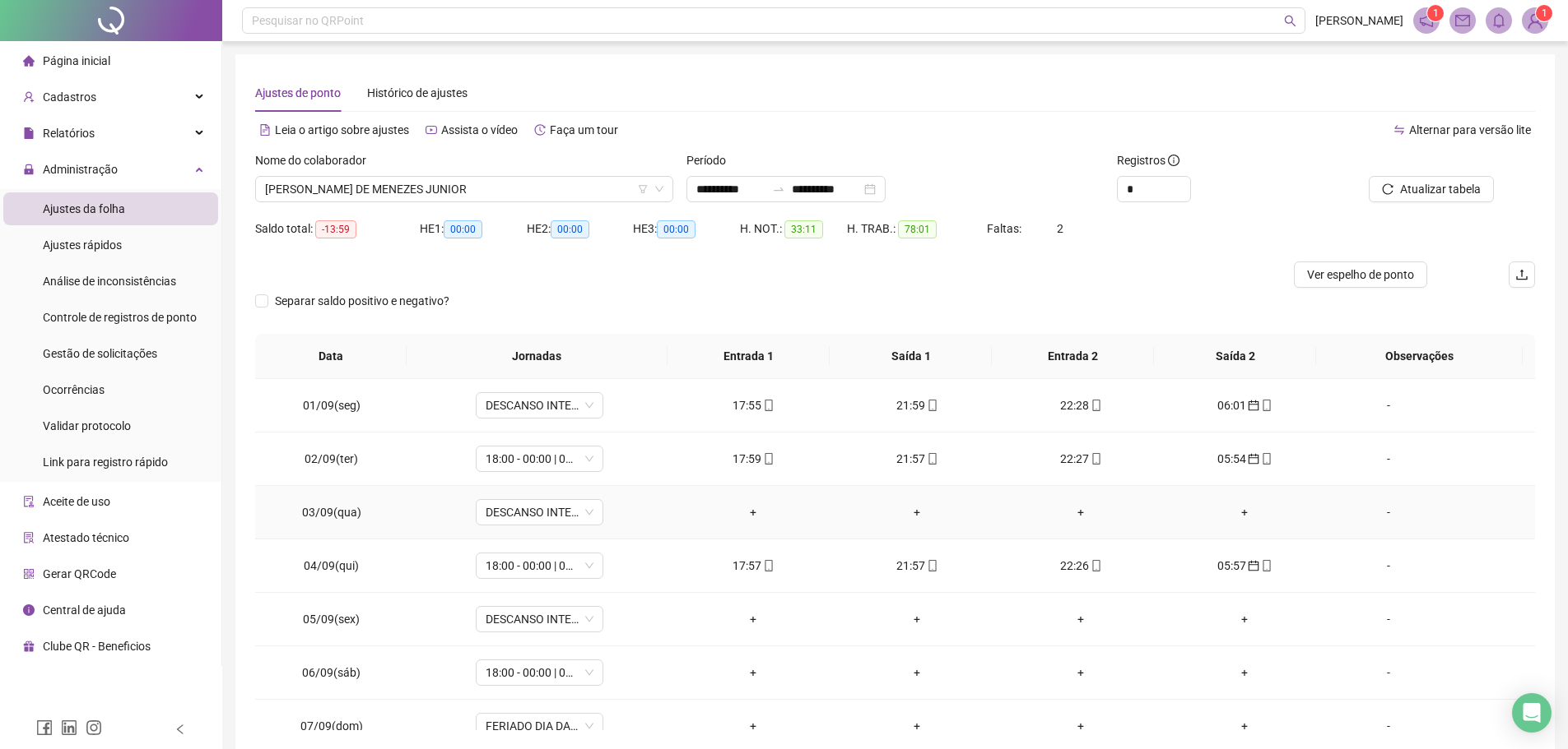
scroll to position [82, 0]
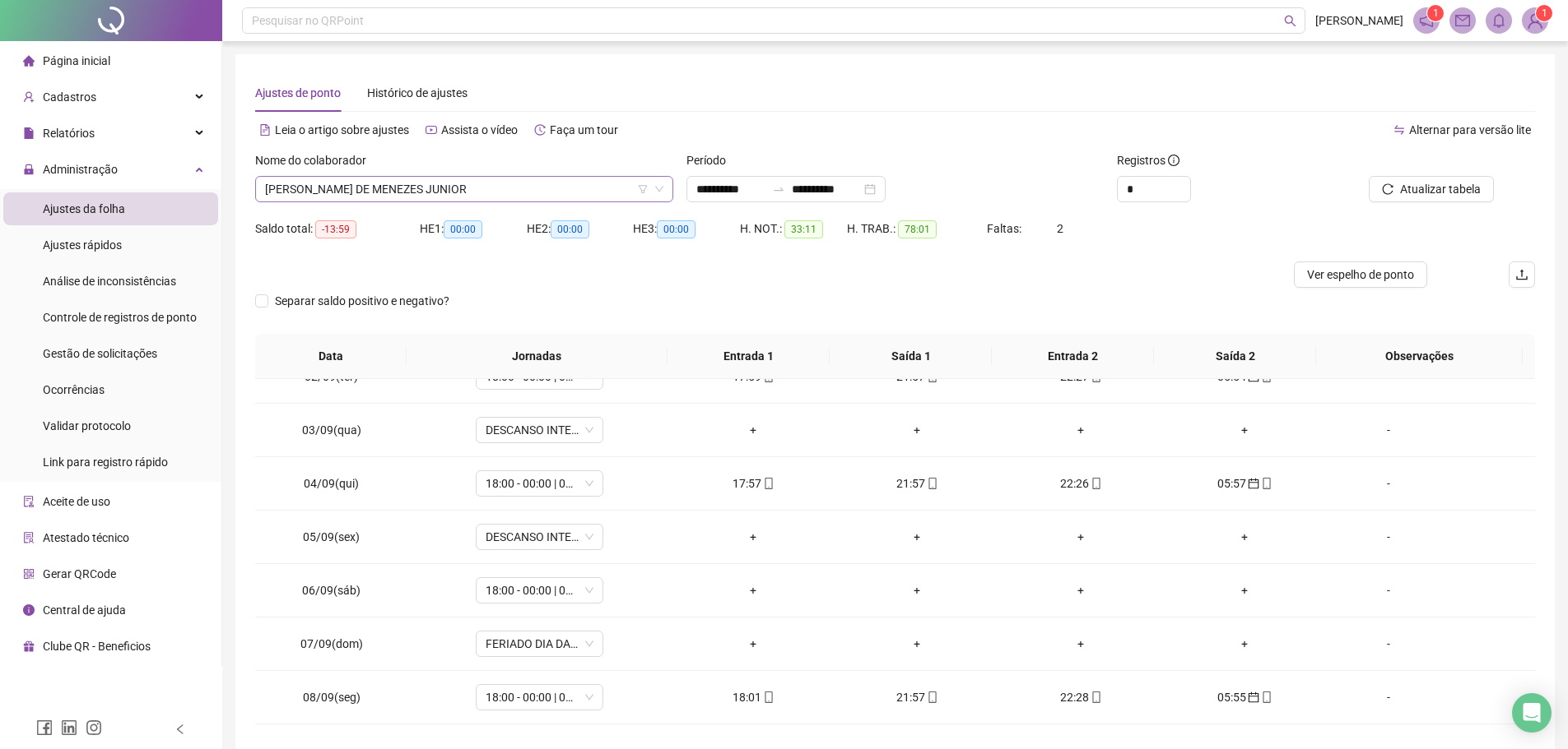
click at [494, 178] on span "WAGNER RIBEIRO DE MENEZES JUNIOR" at bounding box center [464, 189] width 398 height 24
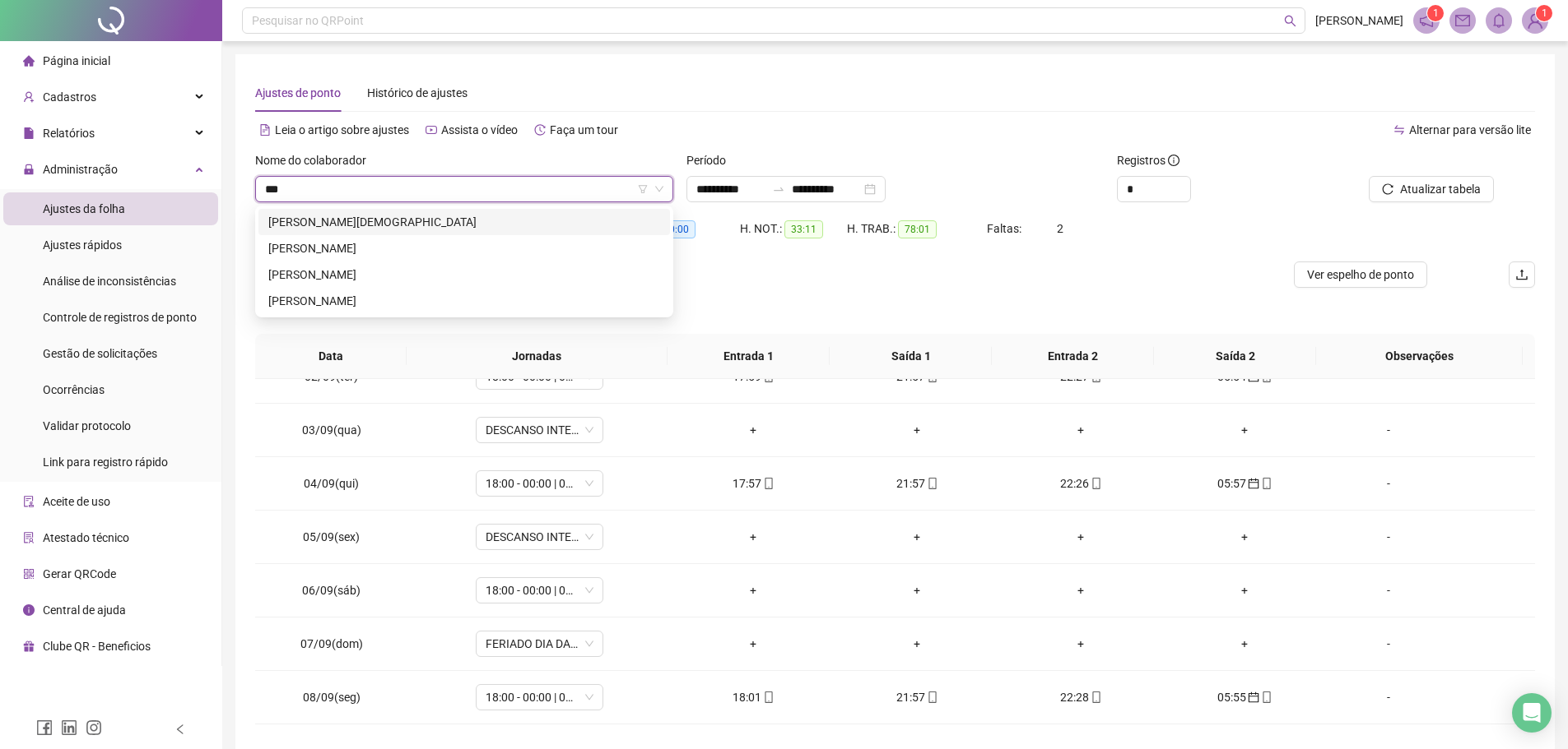
scroll to position [0, 0]
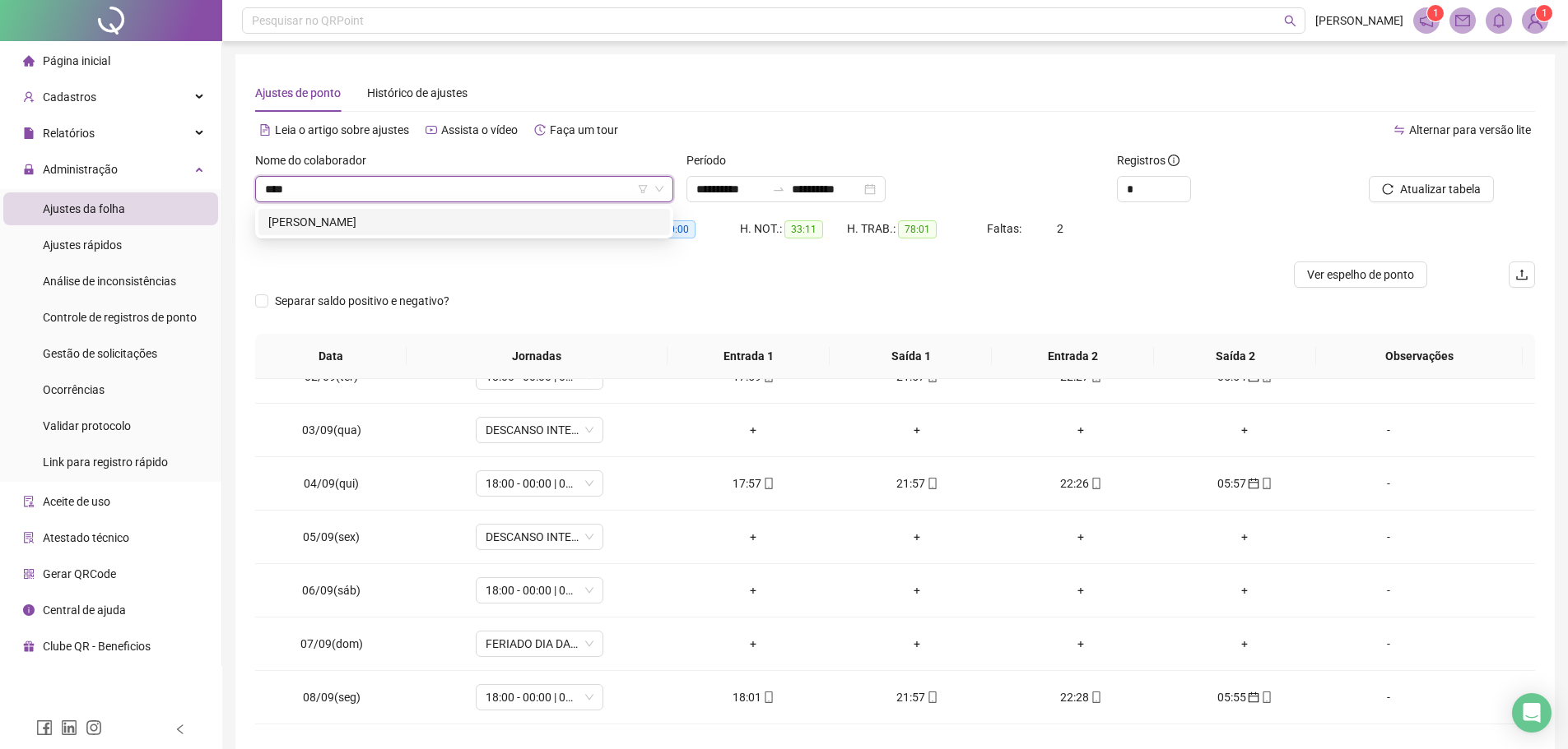
drag, startPoint x: 526, startPoint y: 207, endPoint x: 529, endPoint y: 216, distance: 9.5
click at [526, 208] on div "287102 WALLAS THAUAN GOMES DE CARVALHO" at bounding box center [464, 223] width 418 height 33
click at [529, 216] on div "WALLAS THAUAN GOMES DE CARVALHO" at bounding box center [464, 222] width 391 height 18
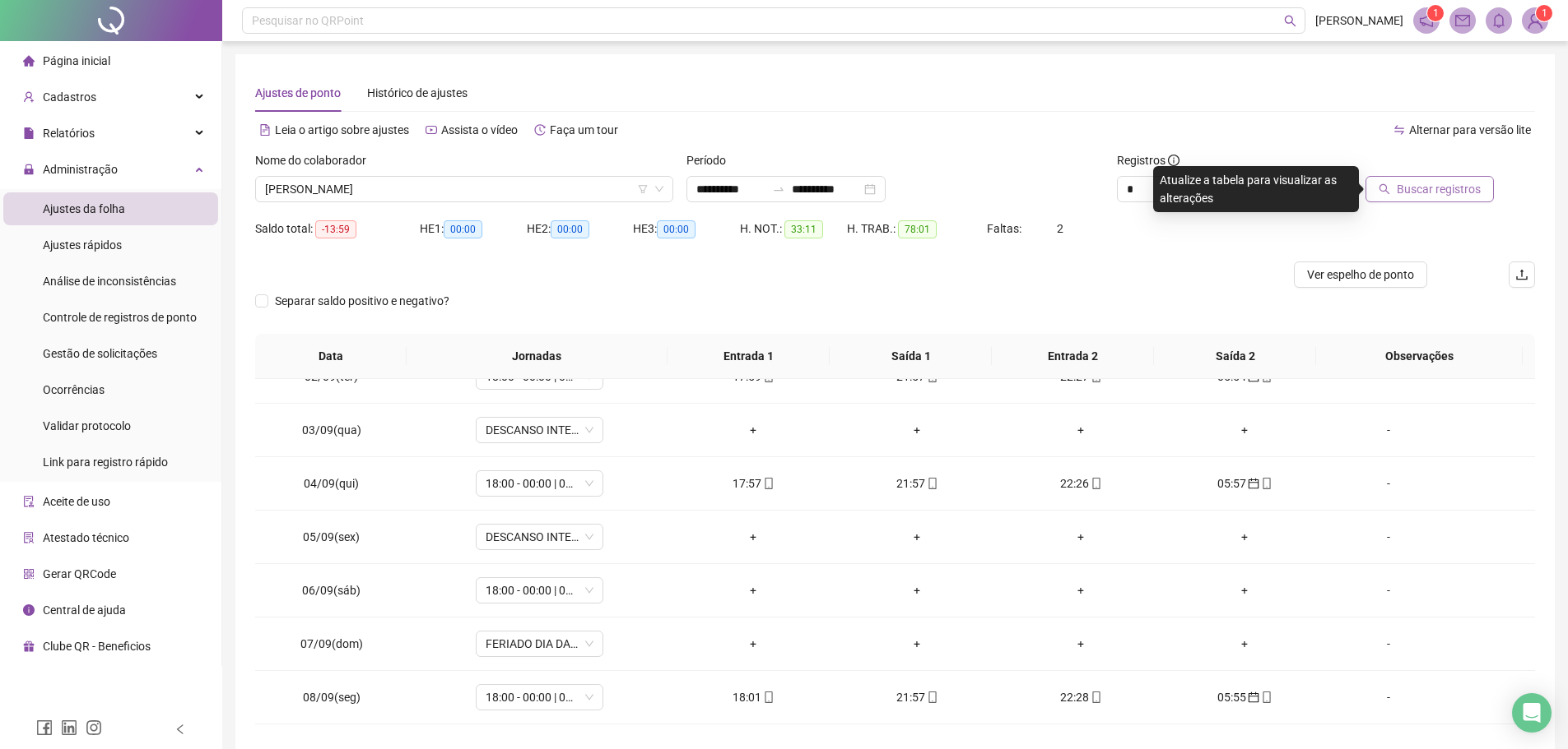
click at [1399, 187] on button "Buscar registros" at bounding box center [1429, 189] width 128 height 26
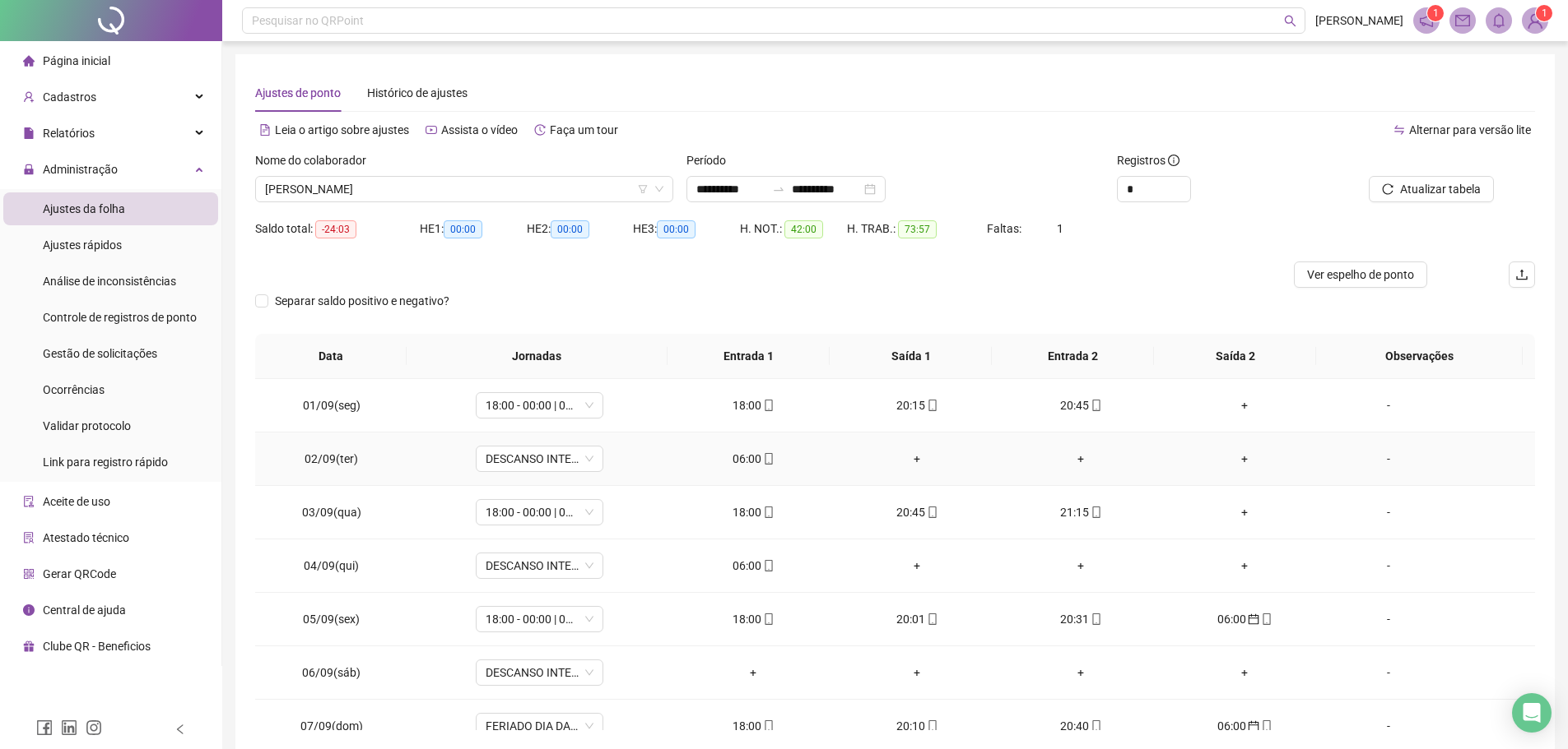
click at [743, 471] on td "06:00" at bounding box center [753, 459] width 163 height 53
click at [756, 442] on td "06:00" at bounding box center [753, 459] width 163 height 53
click at [751, 451] on div "06:00" at bounding box center [753, 458] width 137 height 18
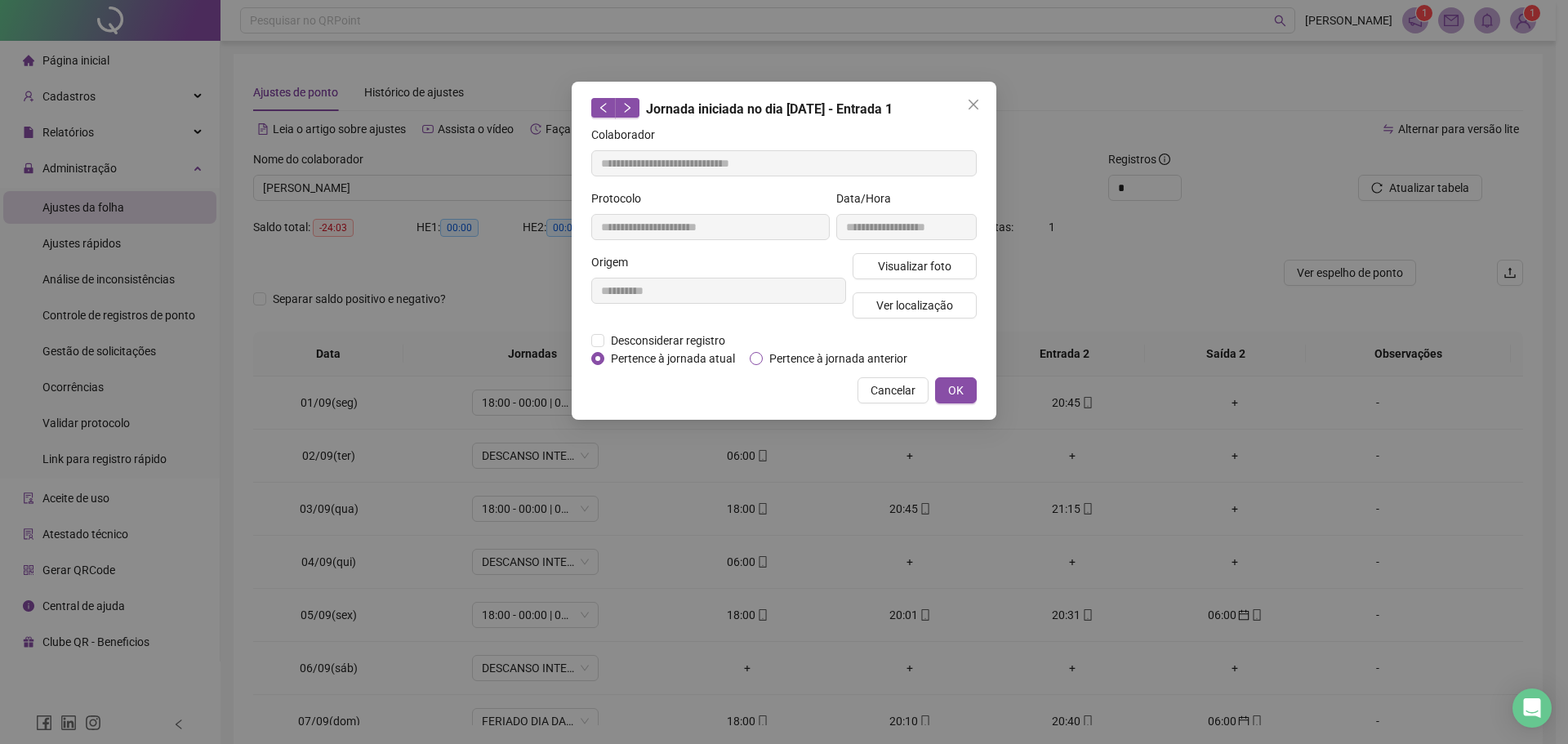
click at [784, 350] on span "Pertence à jornada anterior" at bounding box center [838, 358] width 151 height 18
click at [961, 379] on button "OK" at bounding box center [956, 390] width 42 height 26
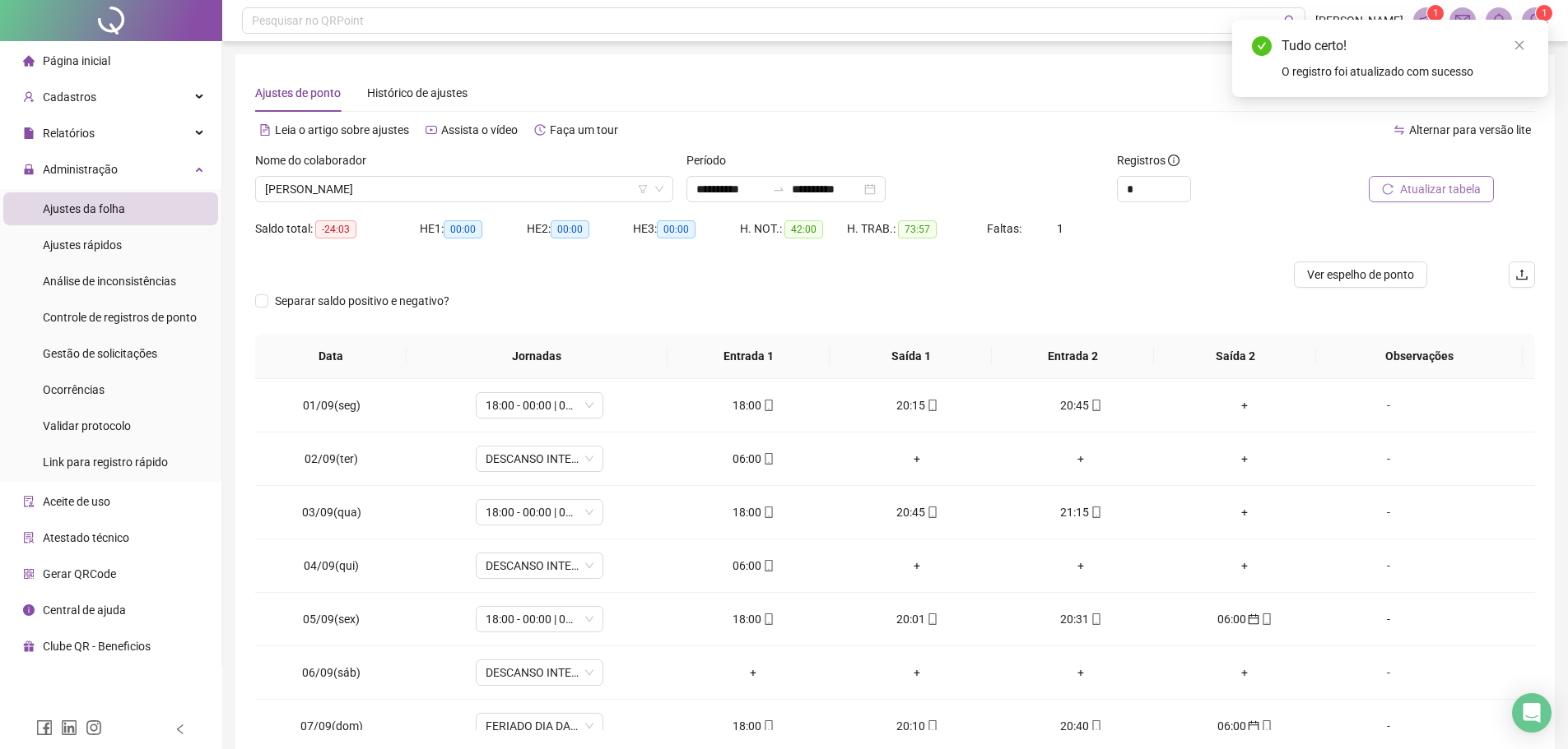
click at [1395, 196] on button "Atualizar tabela" at bounding box center [1431, 189] width 125 height 26
click at [747, 569] on div "06:00" at bounding box center [753, 566] width 137 height 18
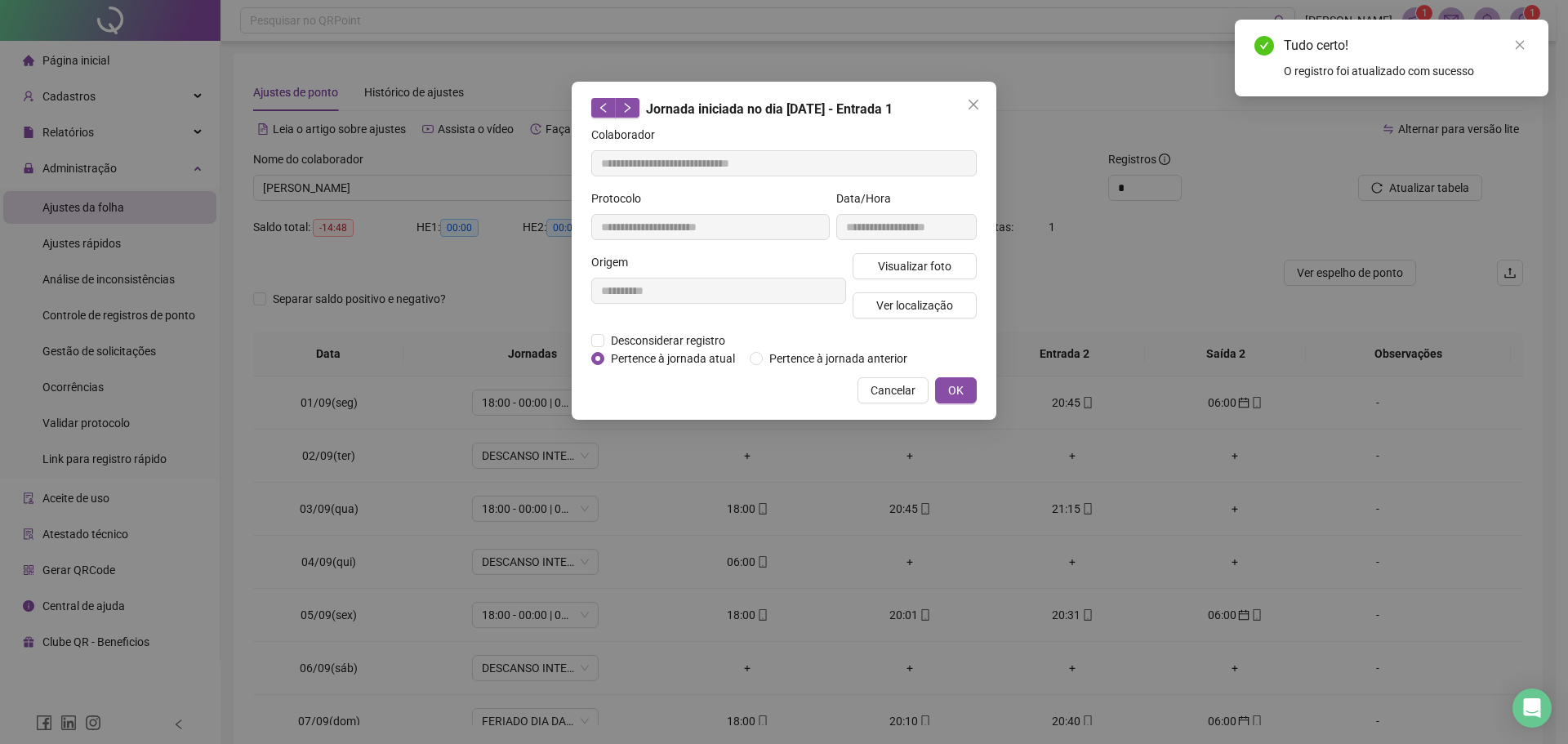
click at [762, 368] on div "**********" at bounding box center [784, 251] width 425 height 338
click at [946, 389] on button "OK" at bounding box center [956, 390] width 42 height 26
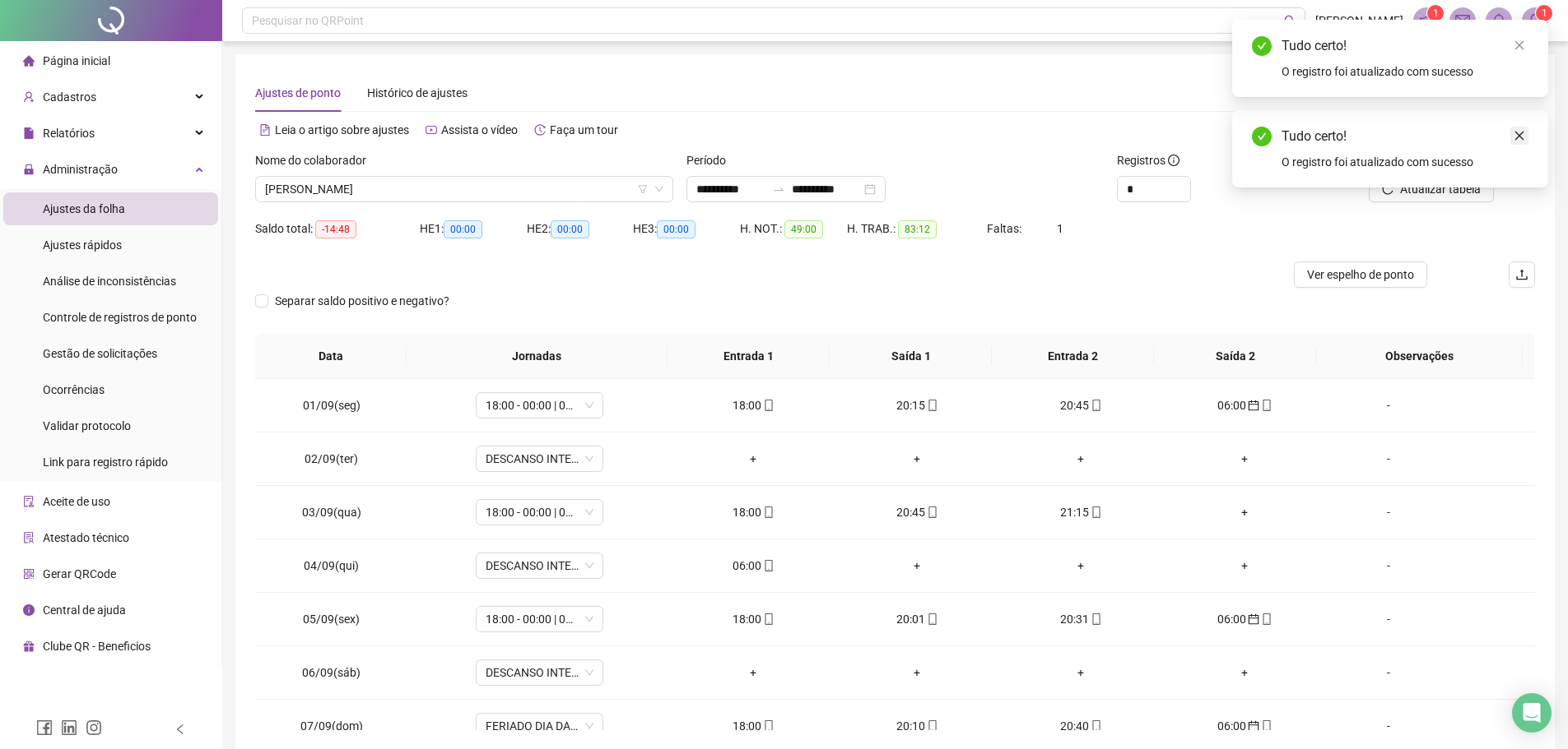
click at [1523, 134] on icon "close" at bounding box center [1518, 135] width 11 height 11
click at [1466, 185] on span "Atualizar tabela" at bounding box center [1440, 189] width 80 height 18
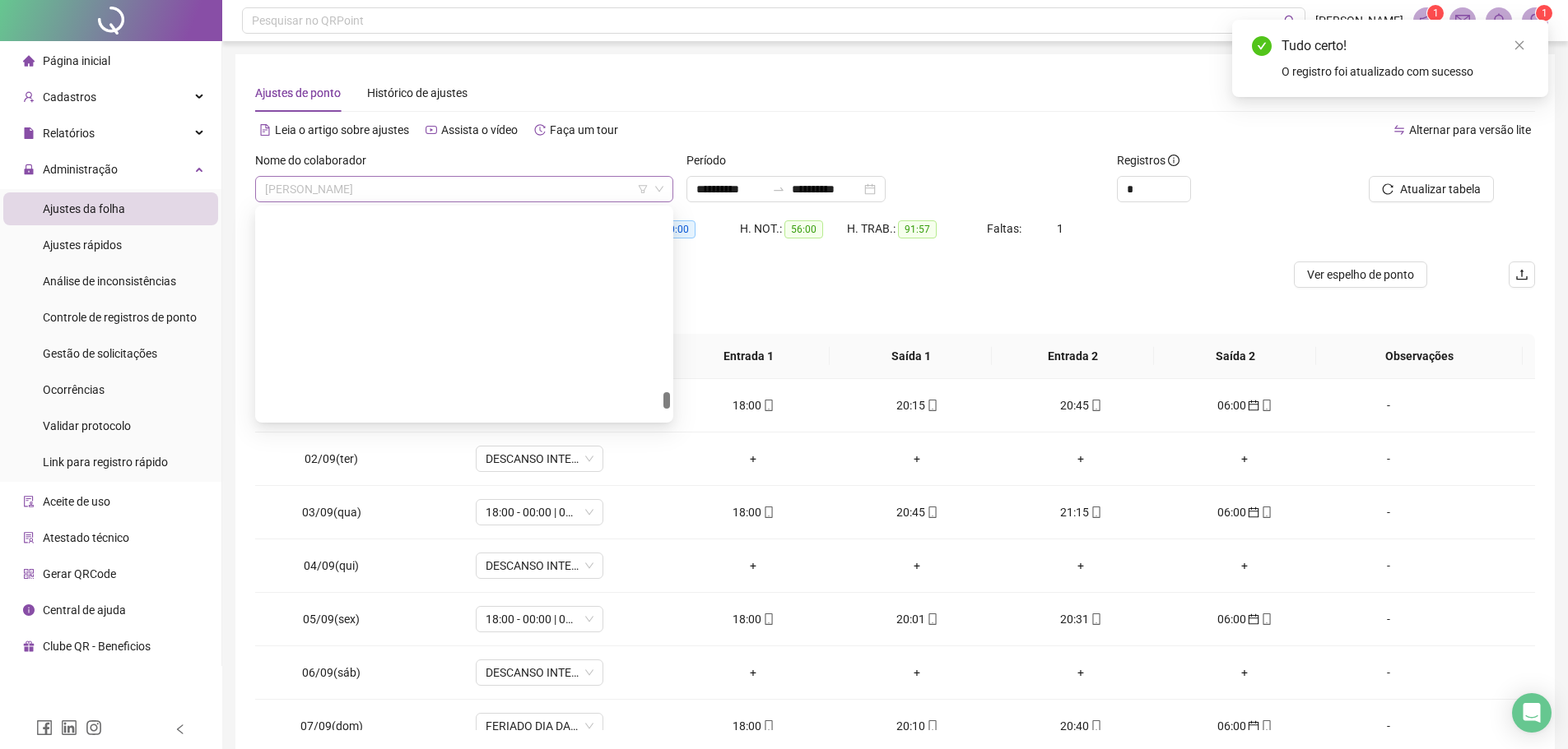
click at [487, 195] on span "WALLAS THAUAN GOMES DE CARVALHO" at bounding box center [464, 189] width 398 height 24
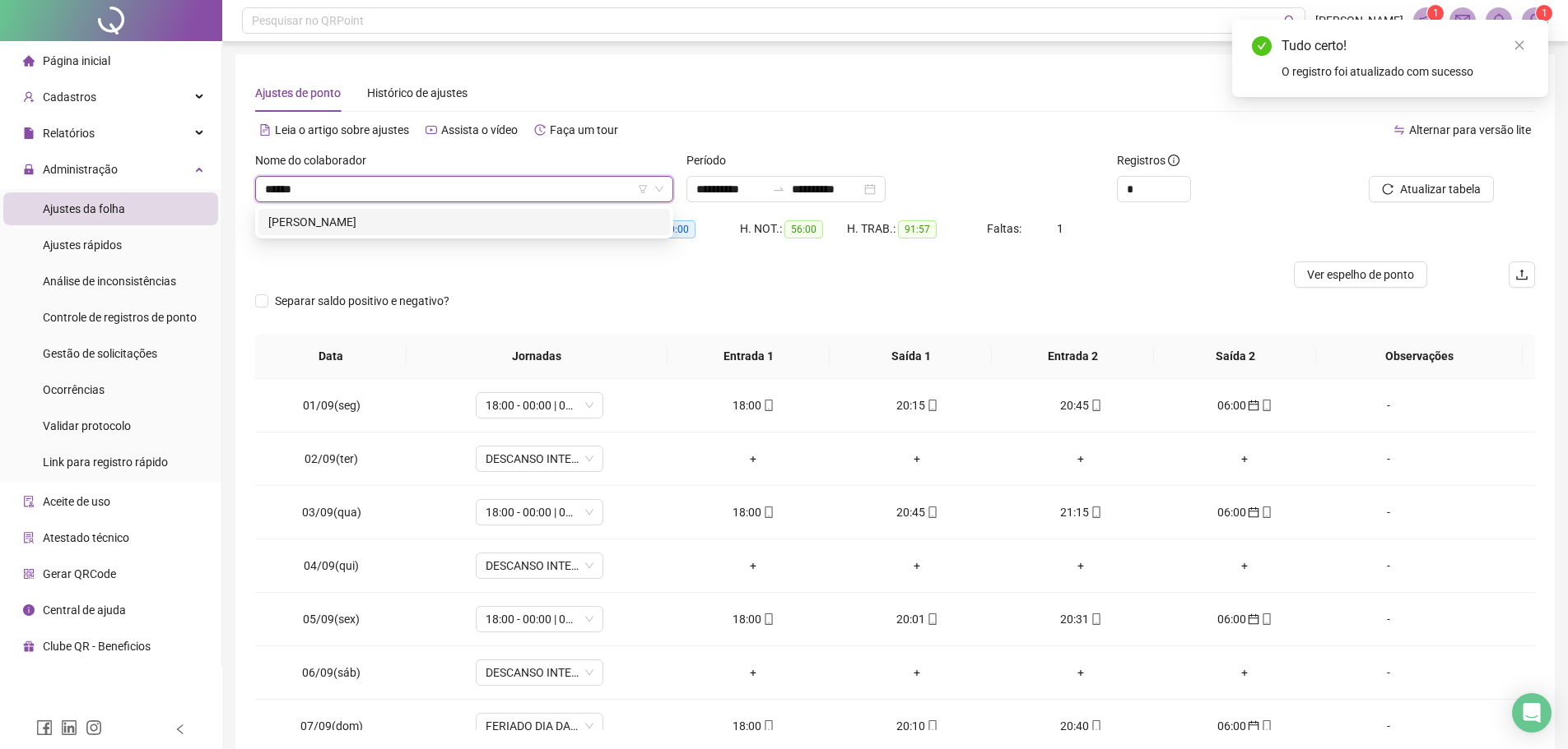
click at [485, 218] on div "WELDER GOMES DE SOUSA" at bounding box center [464, 222] width 391 height 18
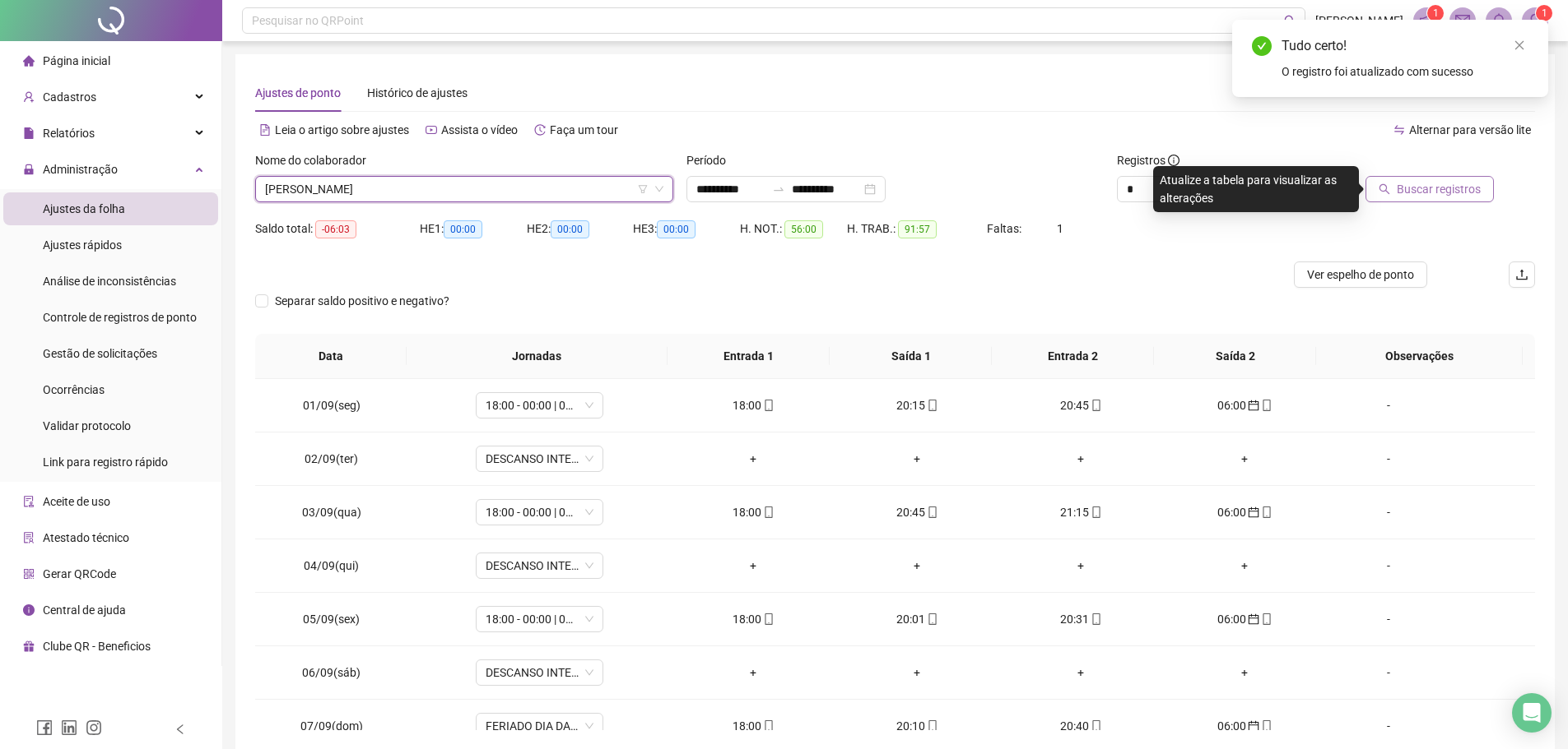
click at [1419, 187] on span "Buscar registros" at bounding box center [1439, 189] width 84 height 18
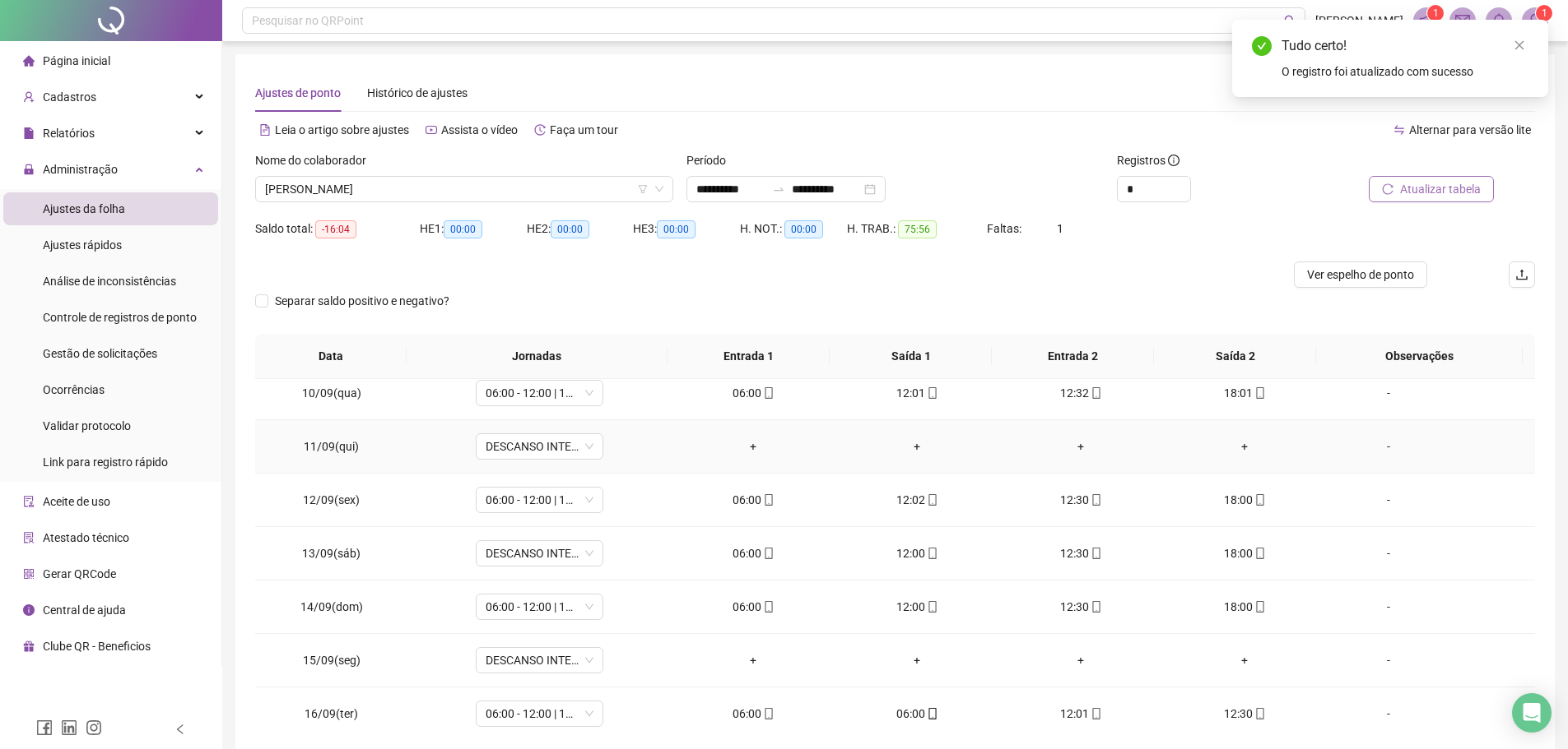
scroll to position [558, 0]
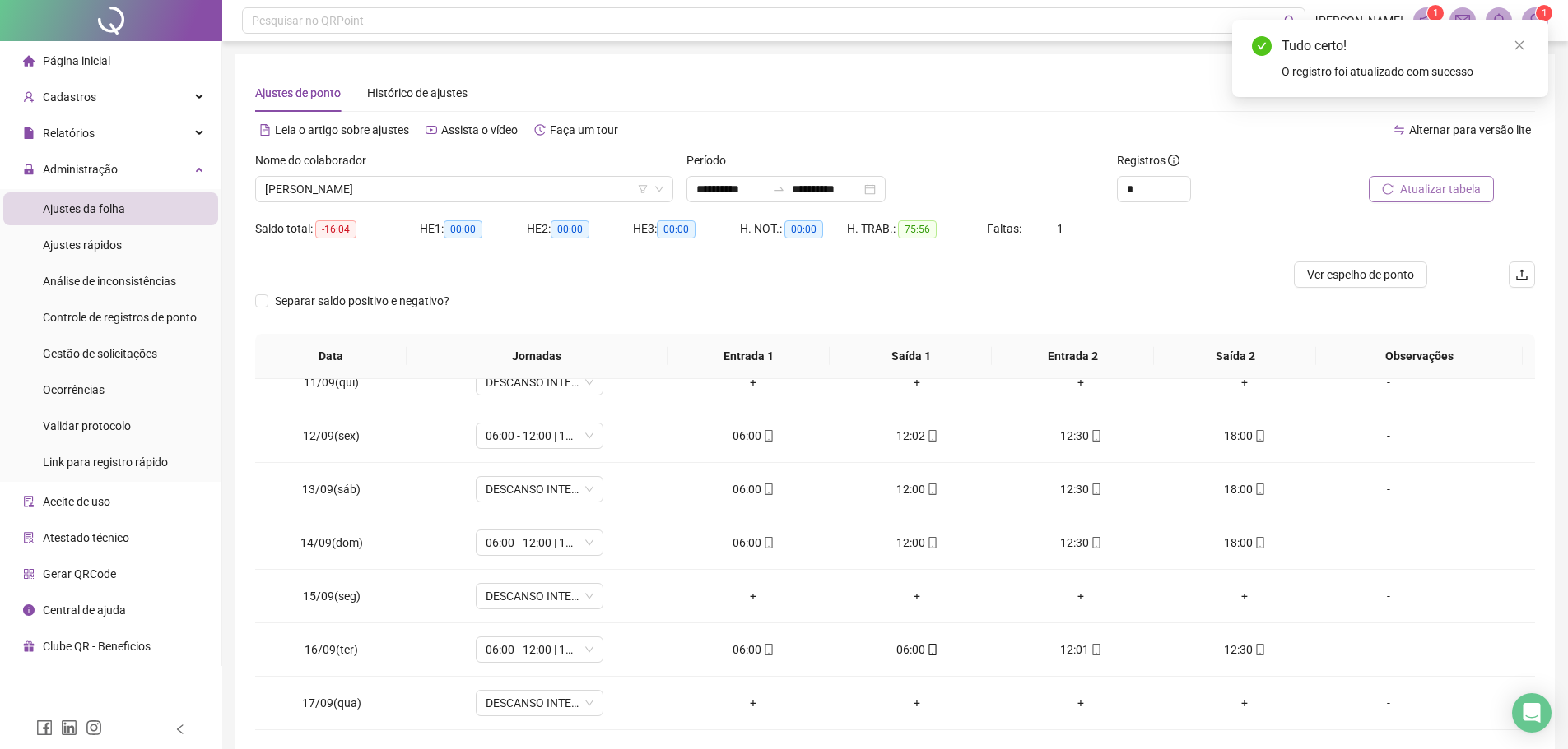
click at [1369, 176] on button "Atualizar tabela" at bounding box center [1431, 189] width 125 height 26
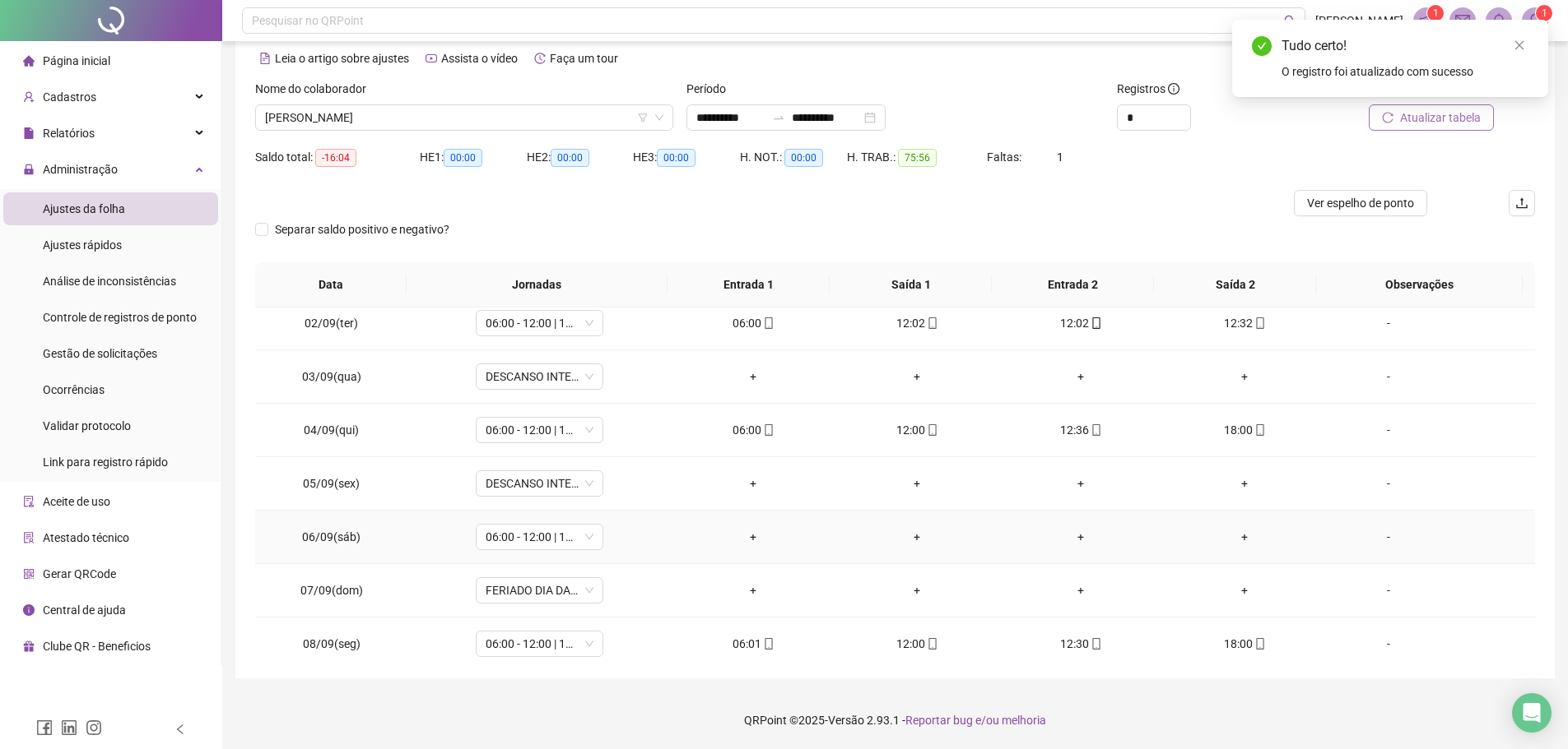
scroll to position [0, 0]
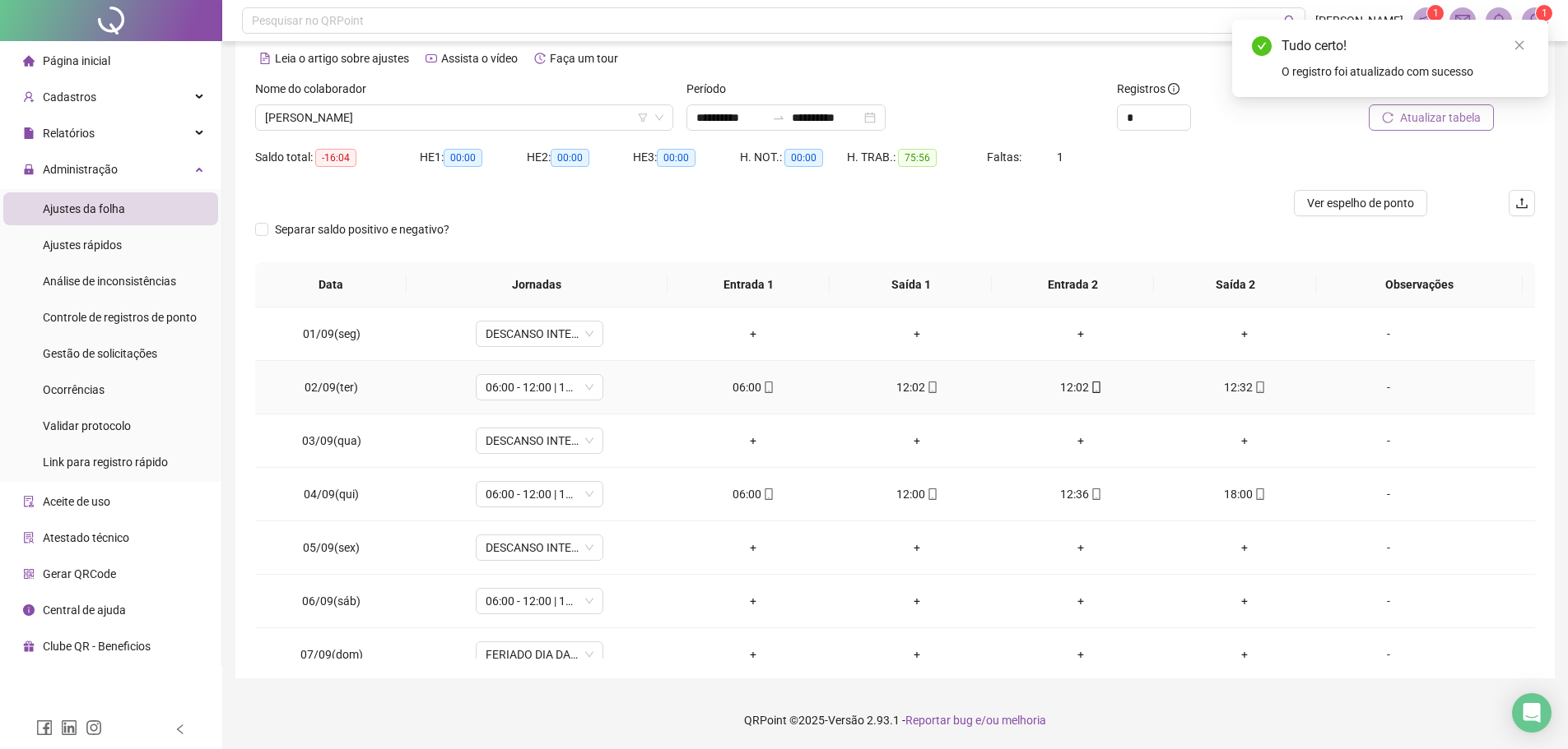
click at [909, 388] on div "12:02" at bounding box center [916, 387] width 137 height 18
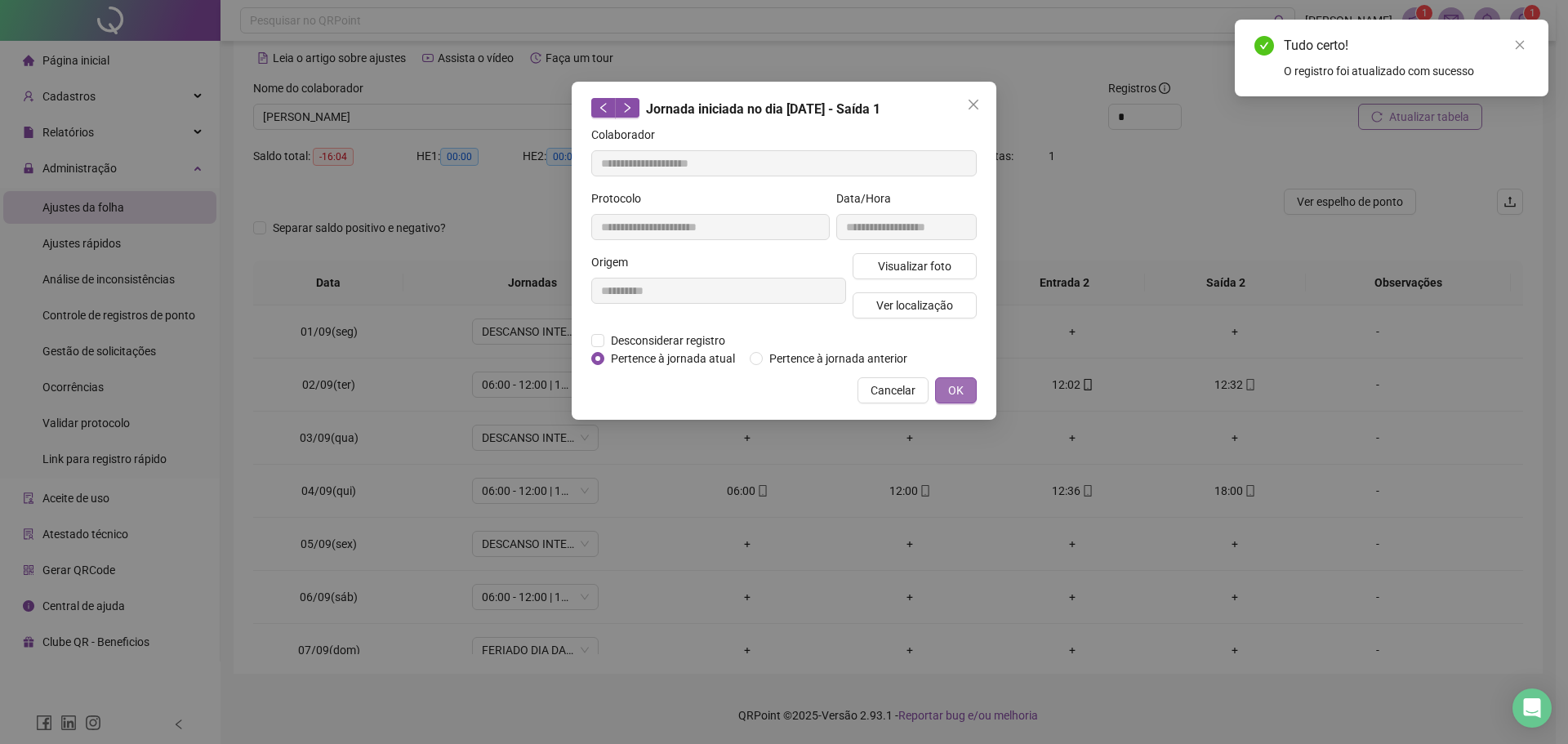
click at [956, 390] on span "OK" at bounding box center [956, 390] width 16 height 18
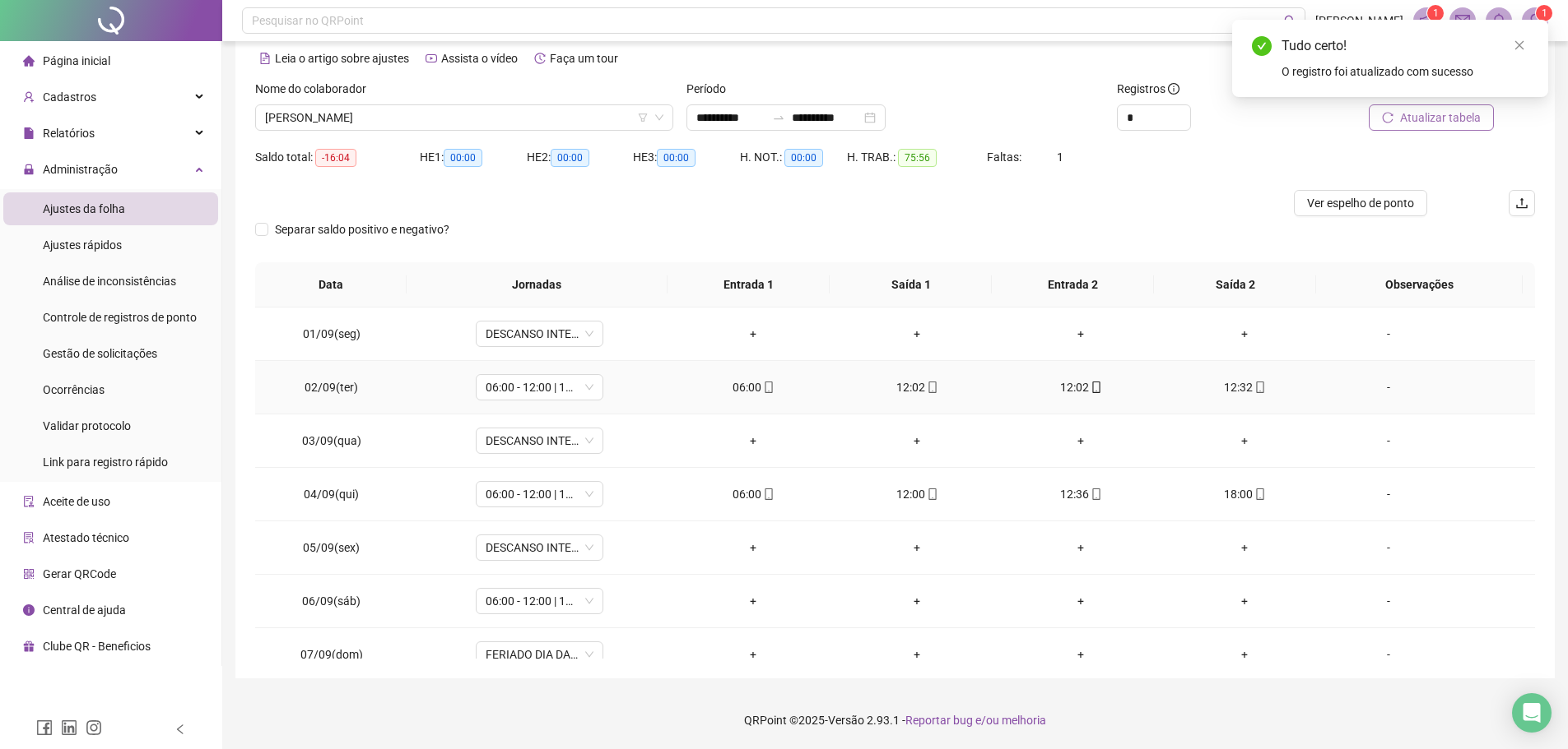
click at [1074, 388] on div "12:02" at bounding box center [1081, 387] width 137 height 18
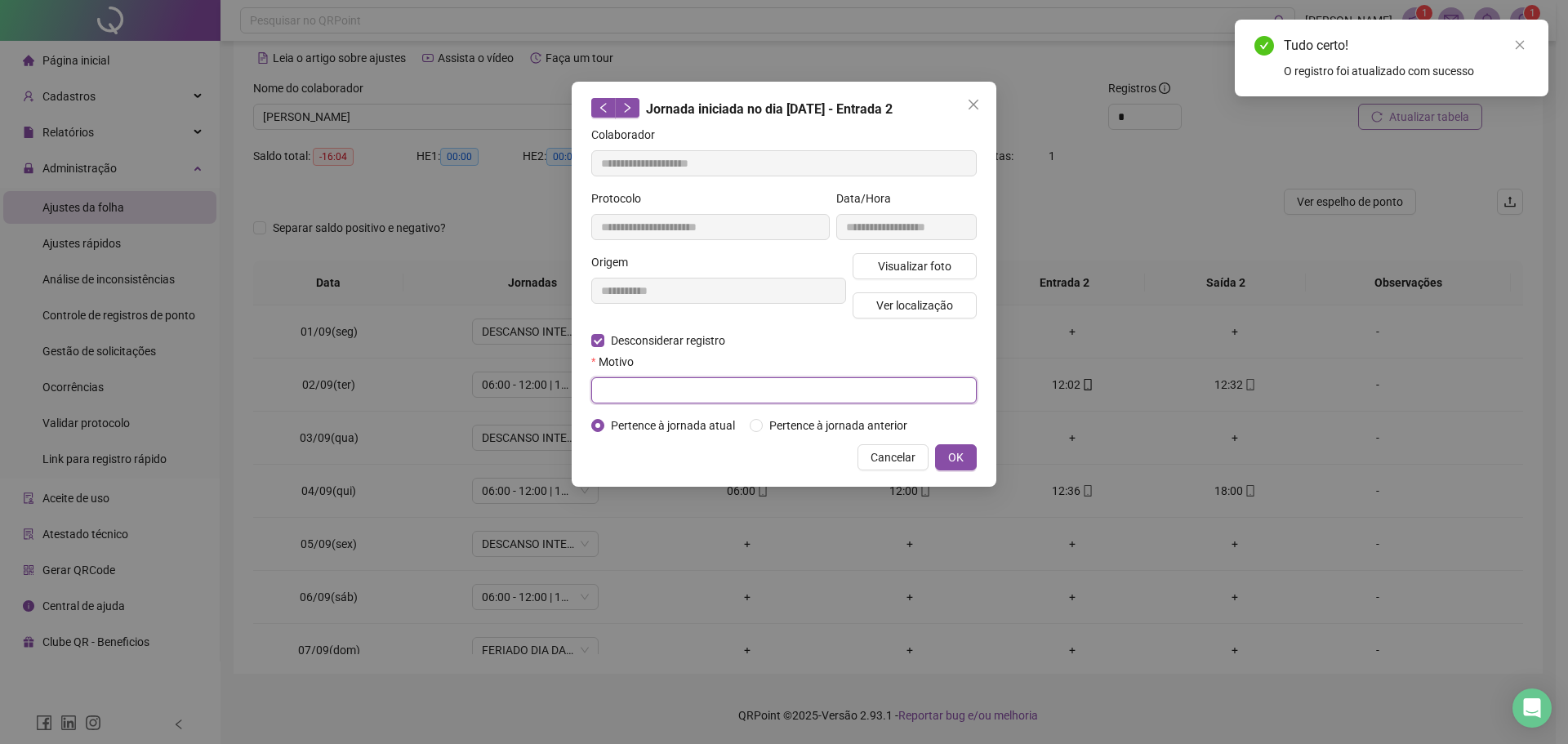
click at [618, 386] on input "text" at bounding box center [784, 390] width 386 height 26
click at [951, 451] on span "OK" at bounding box center [956, 457] width 16 height 18
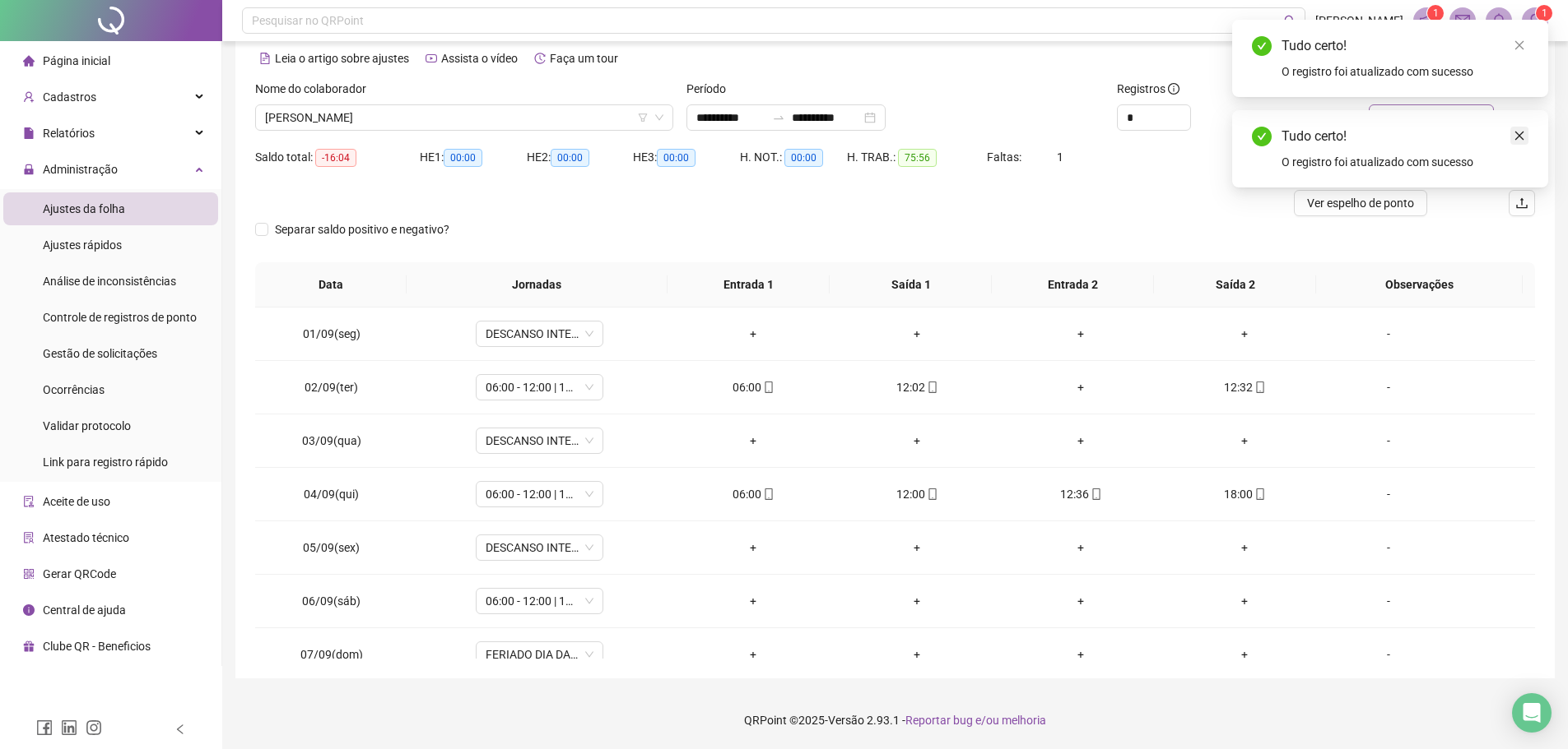
click at [1515, 132] on icon "close" at bounding box center [1518, 135] width 11 height 11
click at [1523, 47] on icon "close" at bounding box center [1518, 45] width 11 height 11
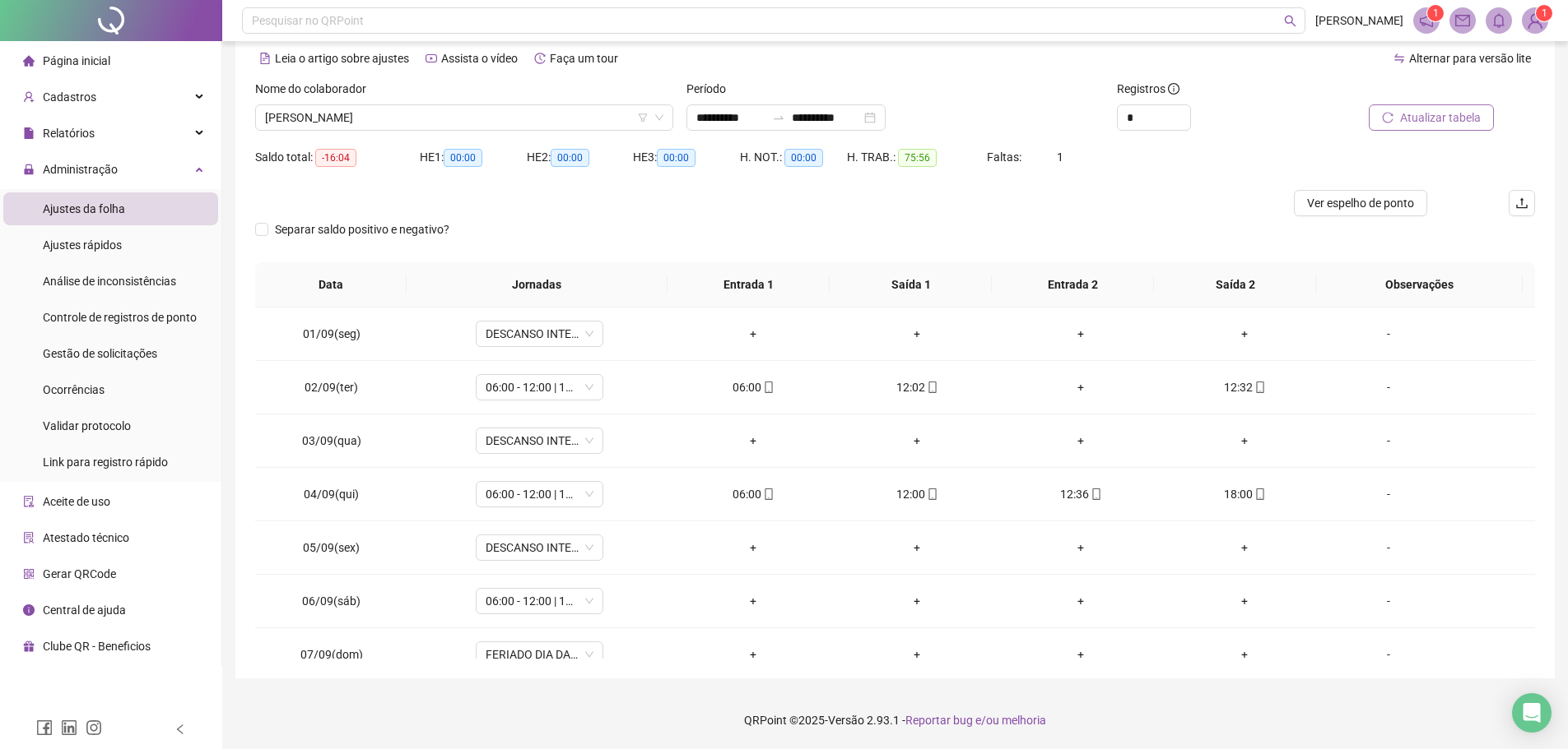
click at [1451, 118] on span "Atualizar tabela" at bounding box center [1440, 117] width 80 height 18
click at [451, 114] on span "WELDER GOMES DE SOUSA" at bounding box center [464, 118] width 398 height 24
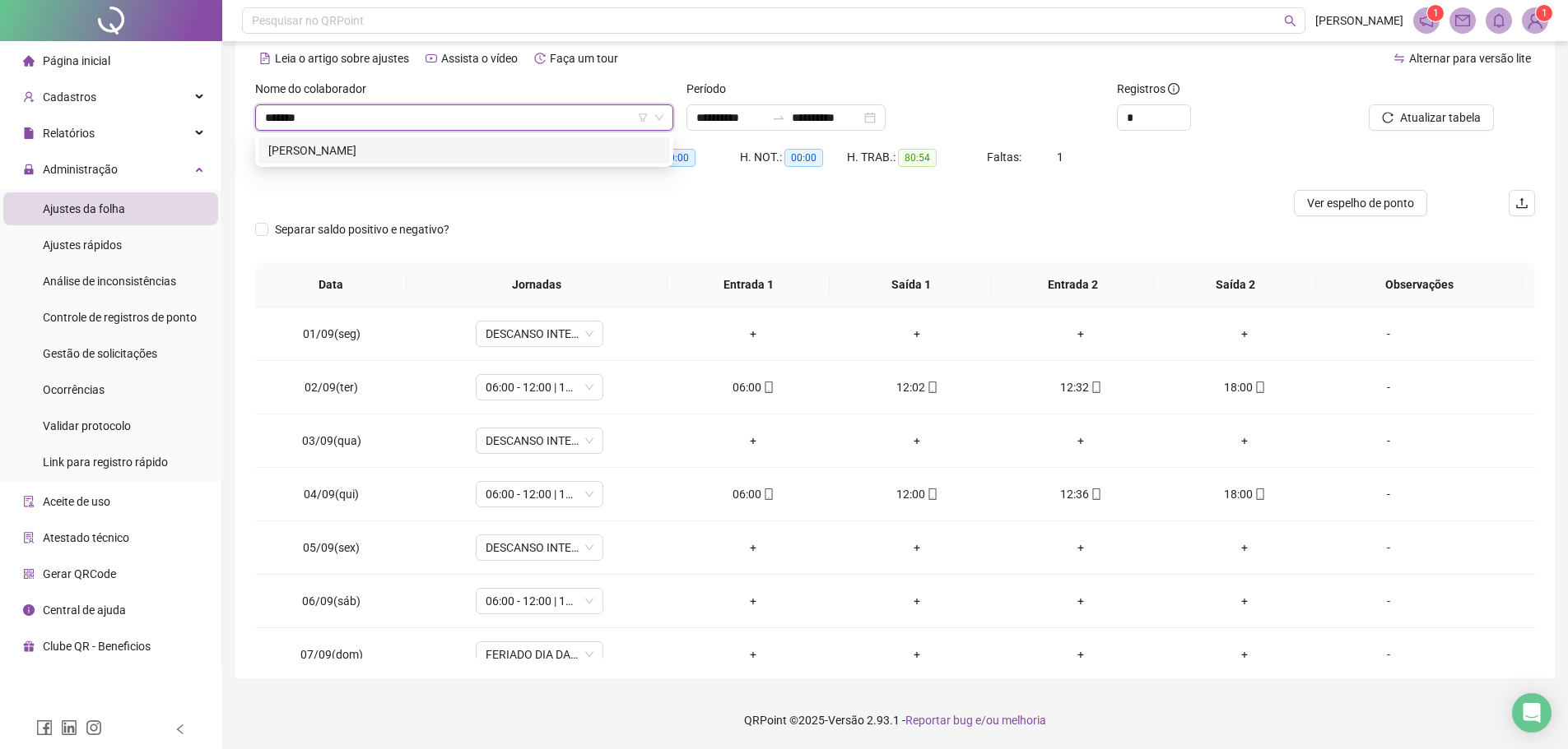
click at [426, 158] on div "[PERSON_NAME]" at bounding box center [464, 150] width 391 height 18
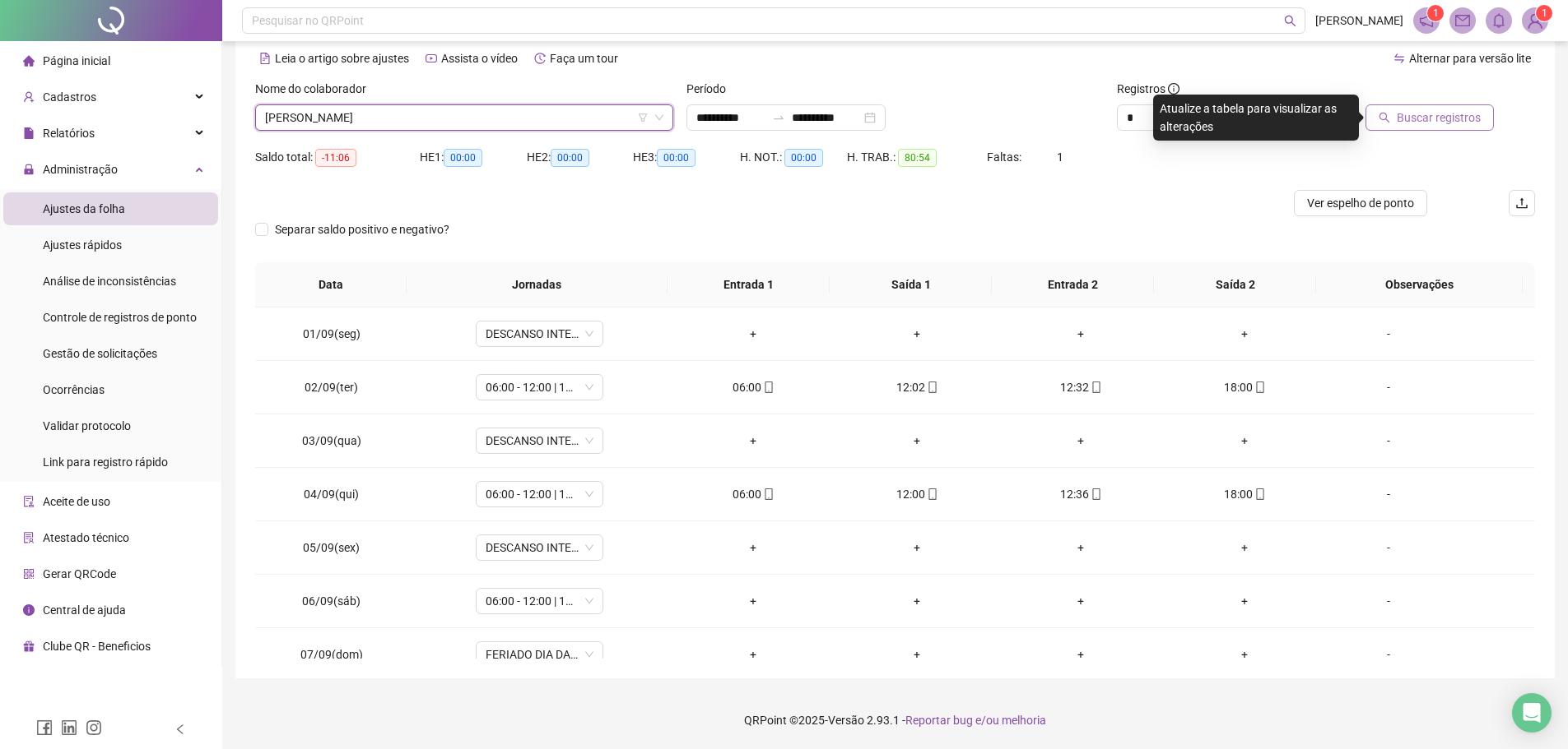
click at [1461, 122] on span "Buscar registros" at bounding box center [1439, 117] width 84 height 18
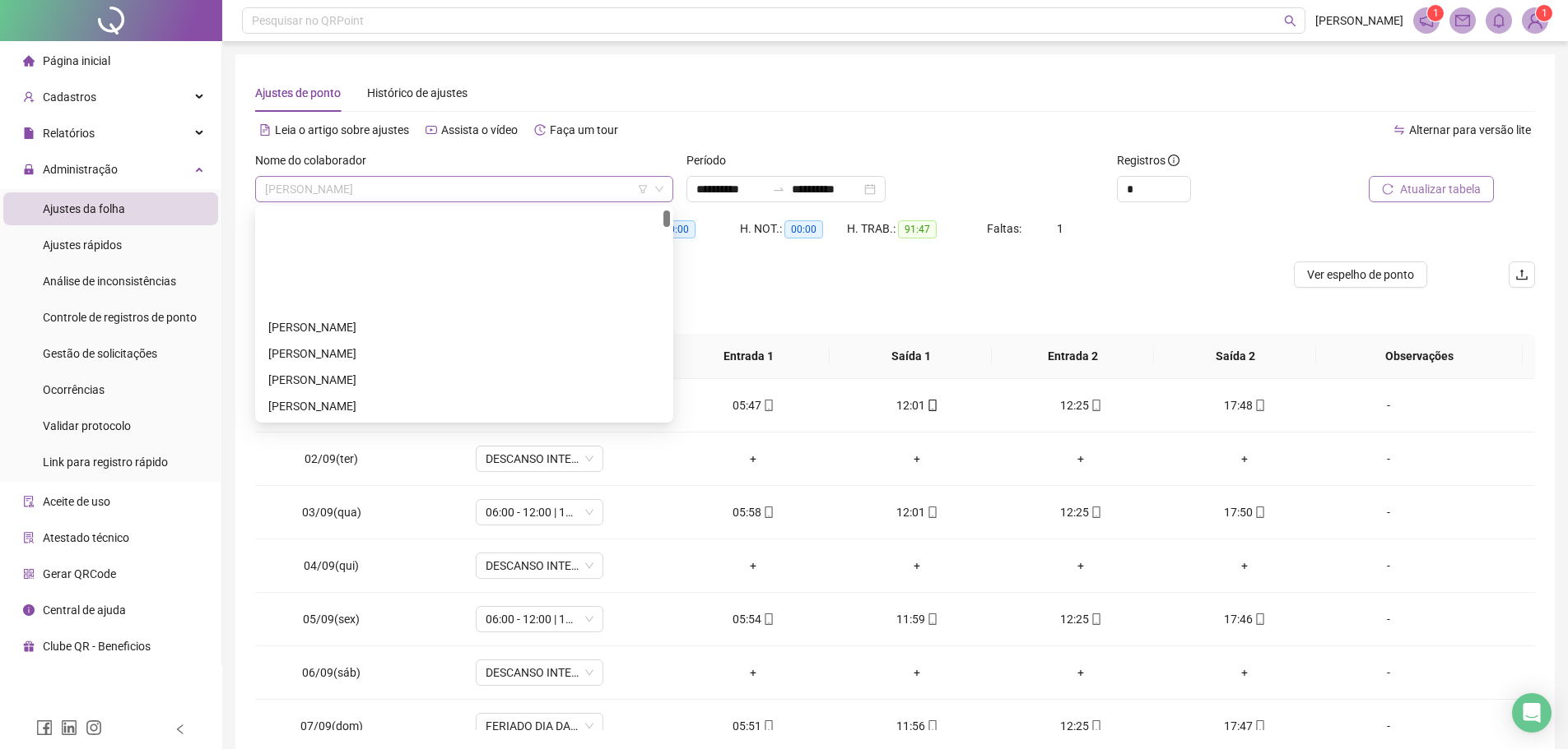
click at [412, 184] on span "[PERSON_NAME]" at bounding box center [464, 189] width 398 height 24
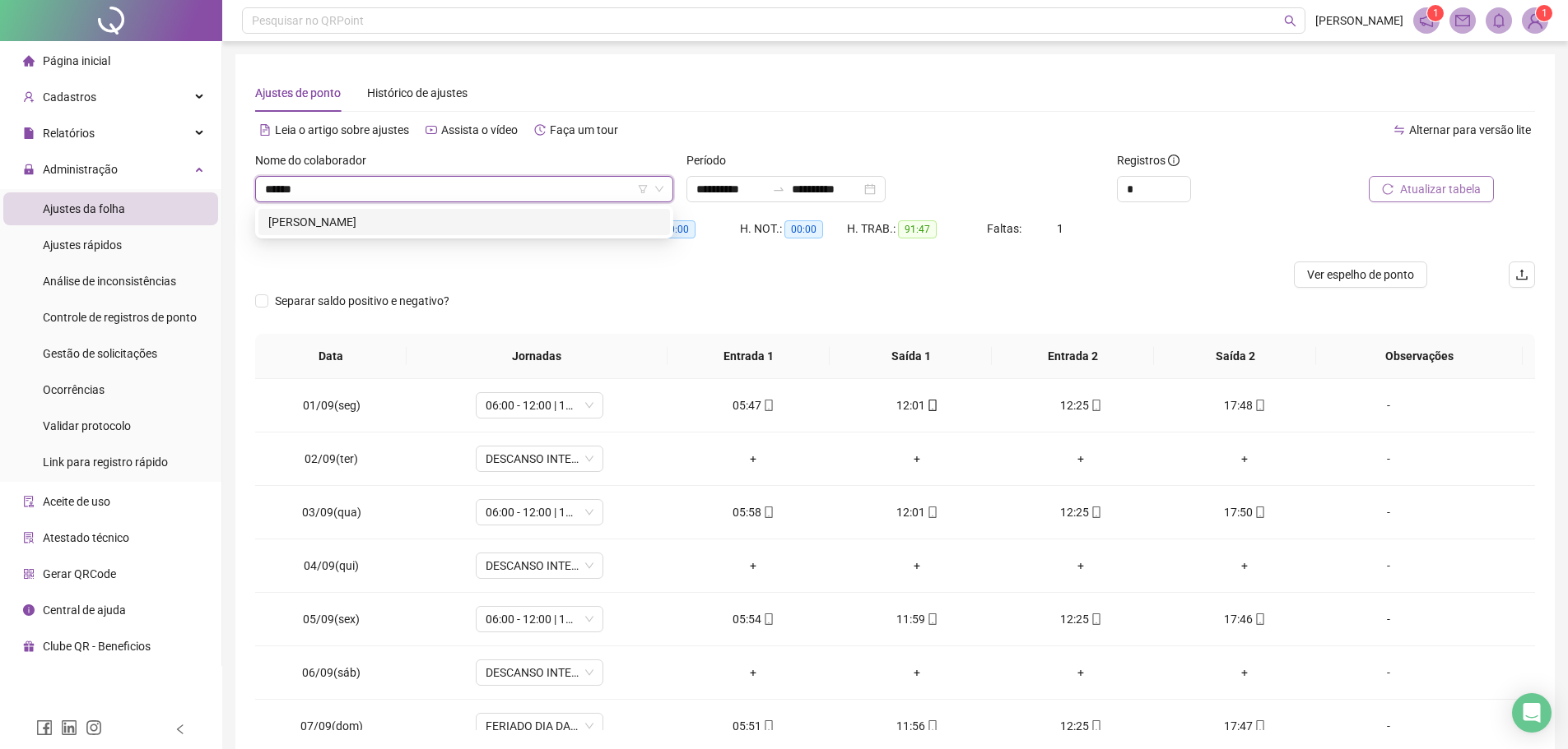
click at [421, 228] on div "CLESIO GOMES BARROS" at bounding box center [464, 222] width 391 height 18
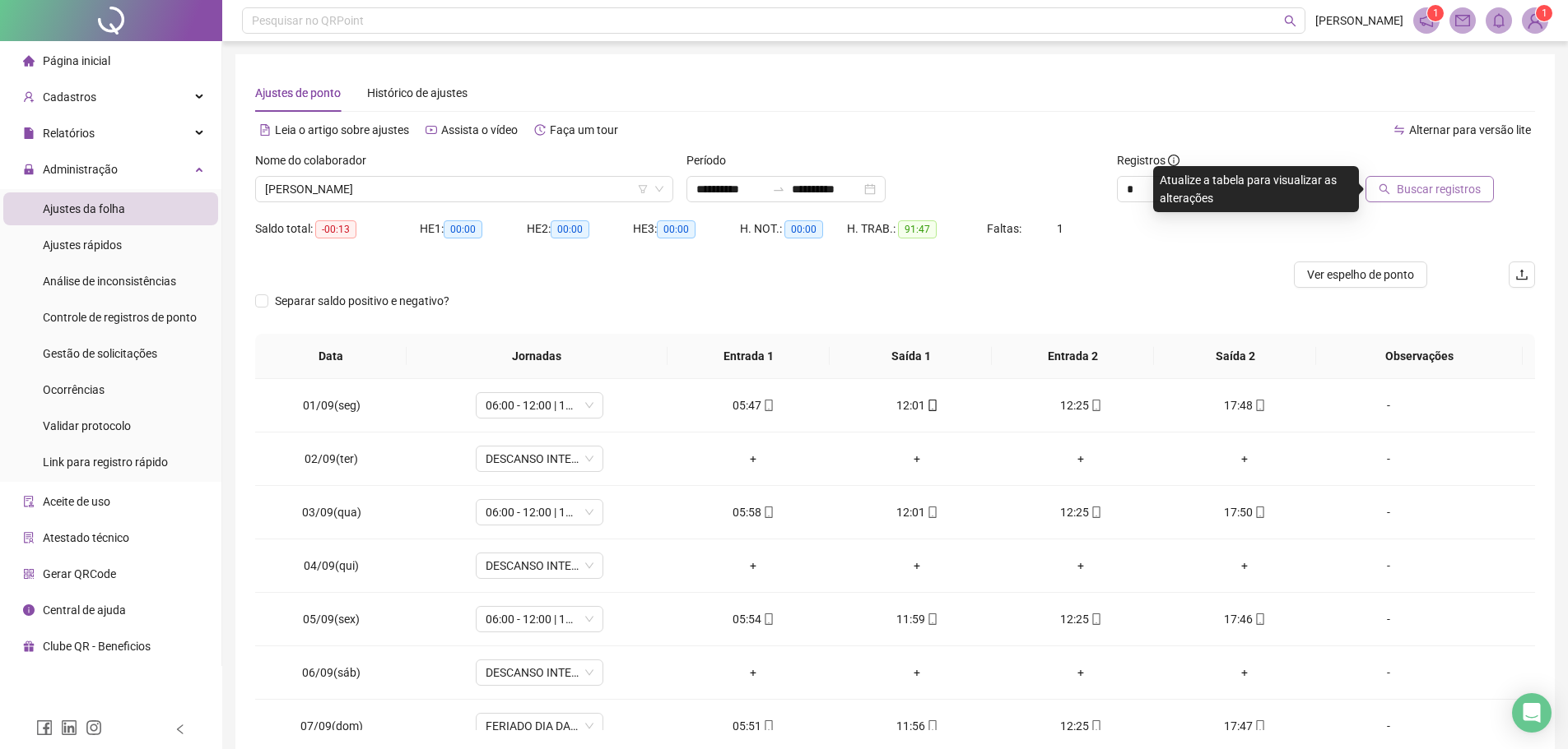
click at [1419, 194] on span "Buscar registros" at bounding box center [1439, 189] width 84 height 18
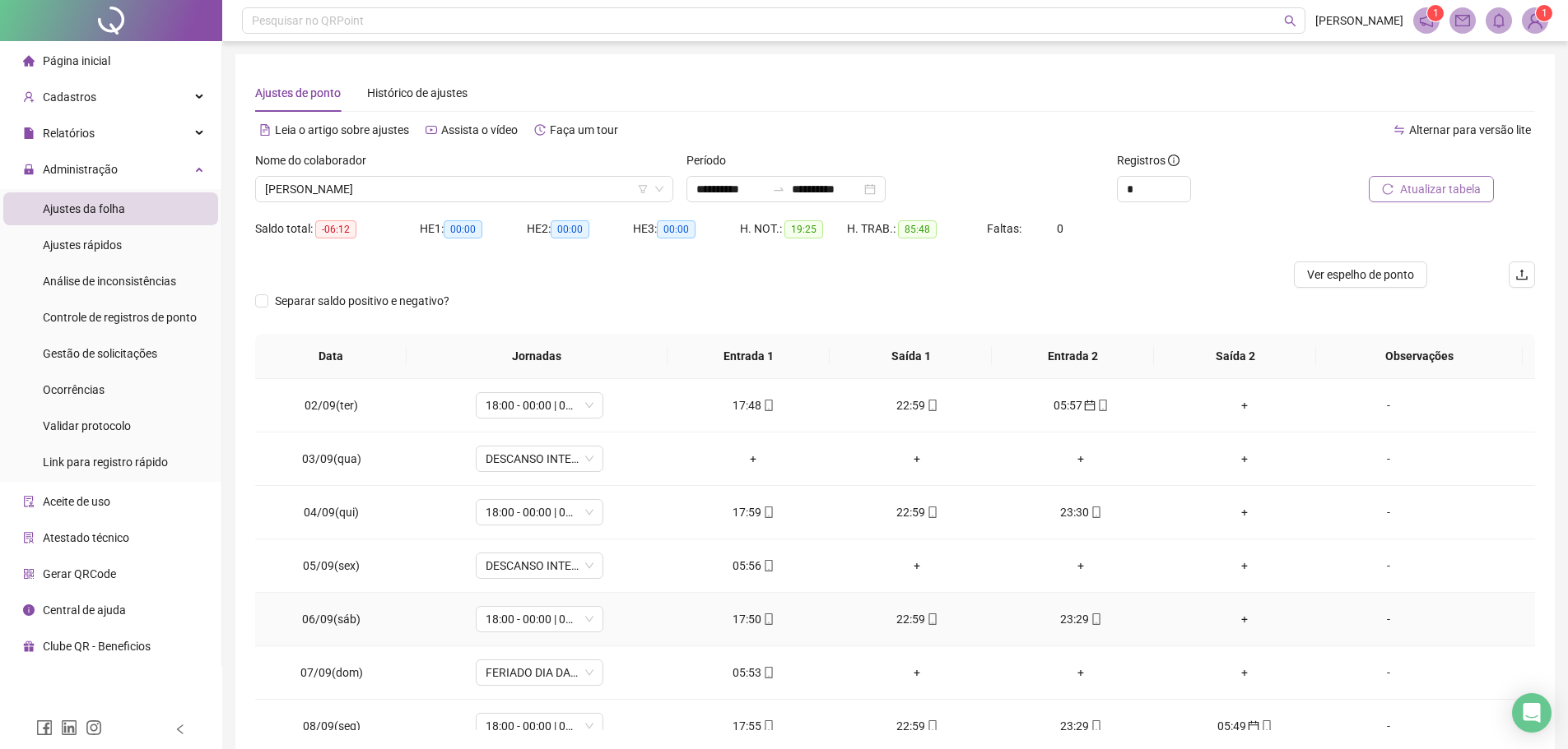
scroll to position [82, 0]
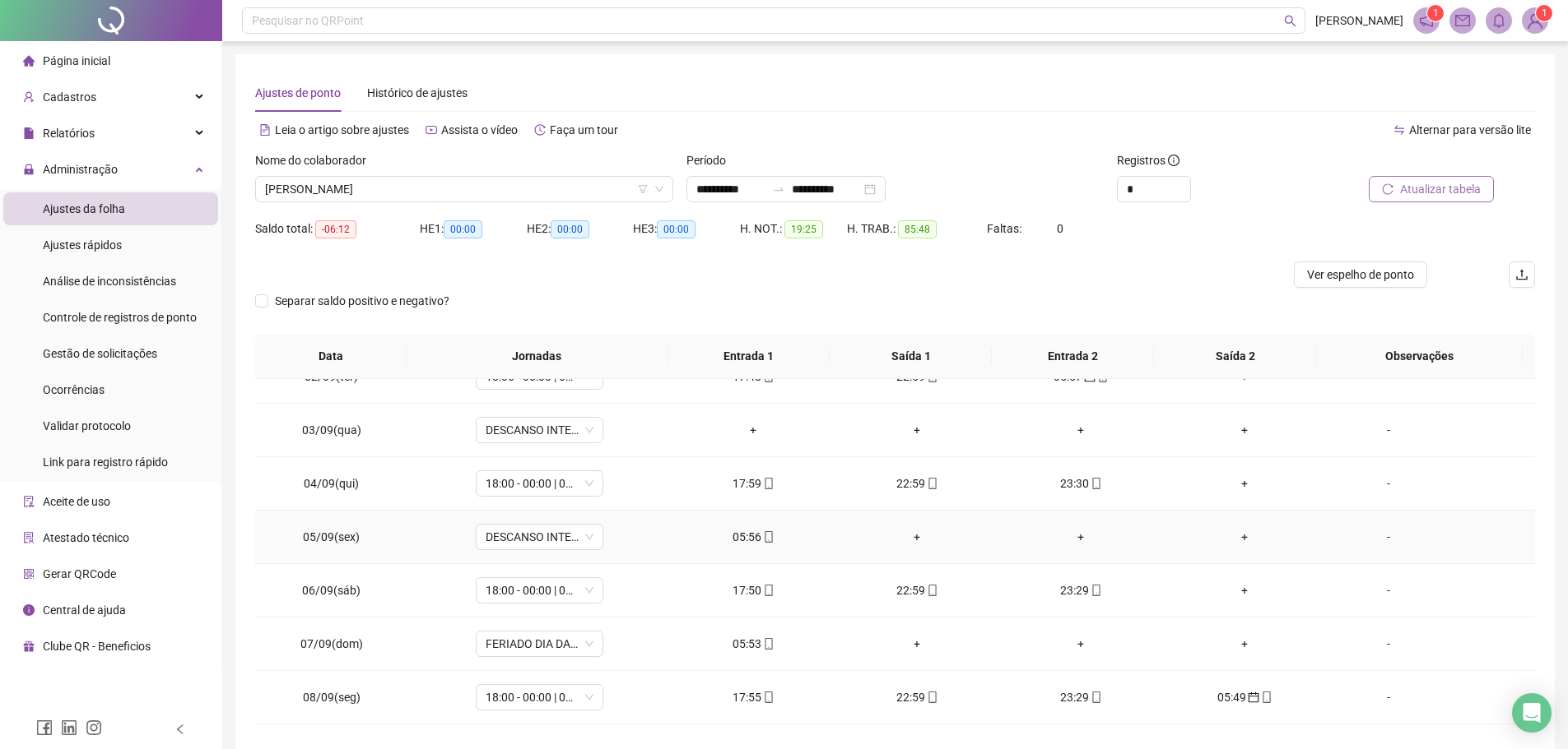
click at [749, 539] on div "05:56" at bounding box center [753, 537] width 137 height 18
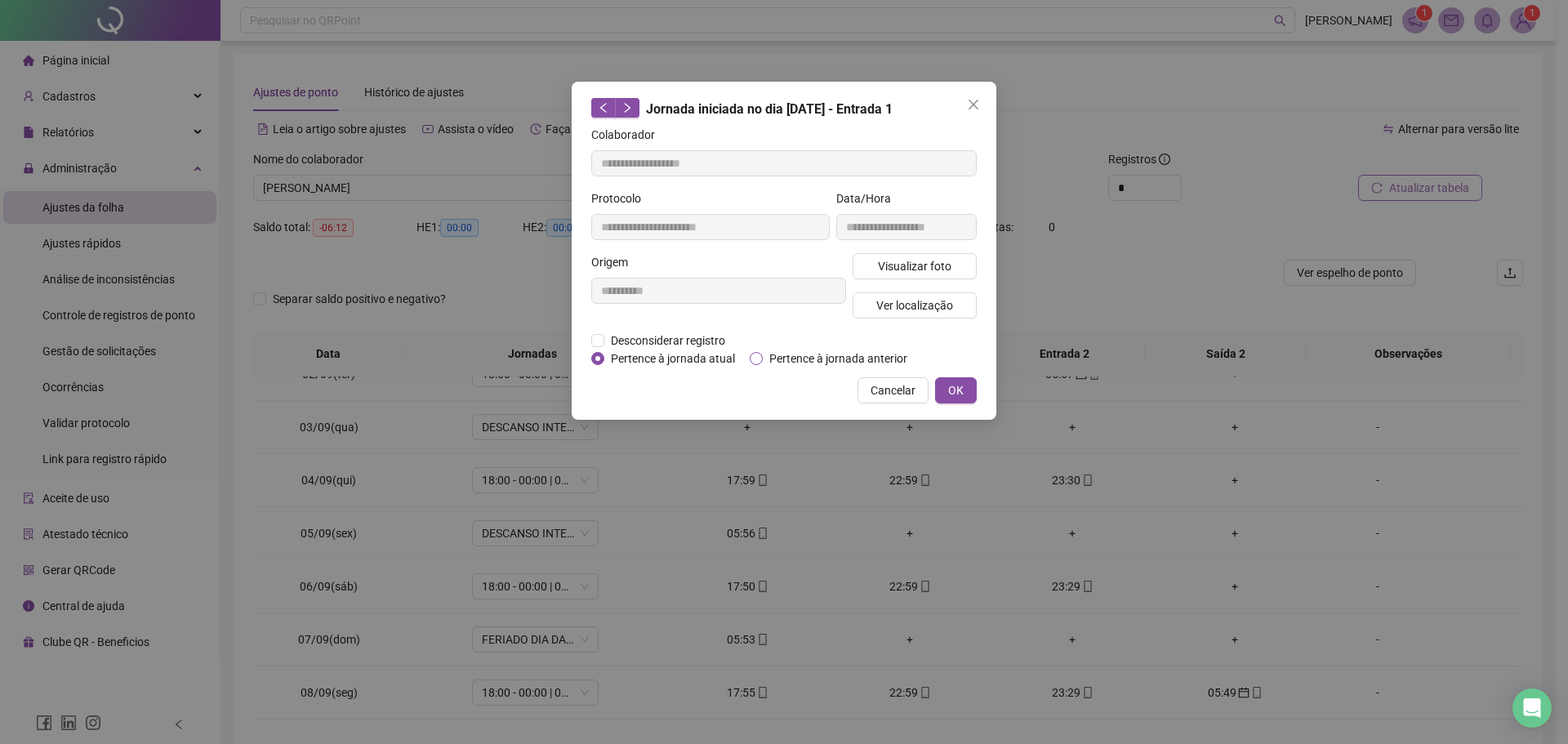
click at [764, 357] on span "Pertence à jornada anterior" at bounding box center [838, 358] width 151 height 18
click at [953, 387] on span "OK" at bounding box center [956, 390] width 16 height 18
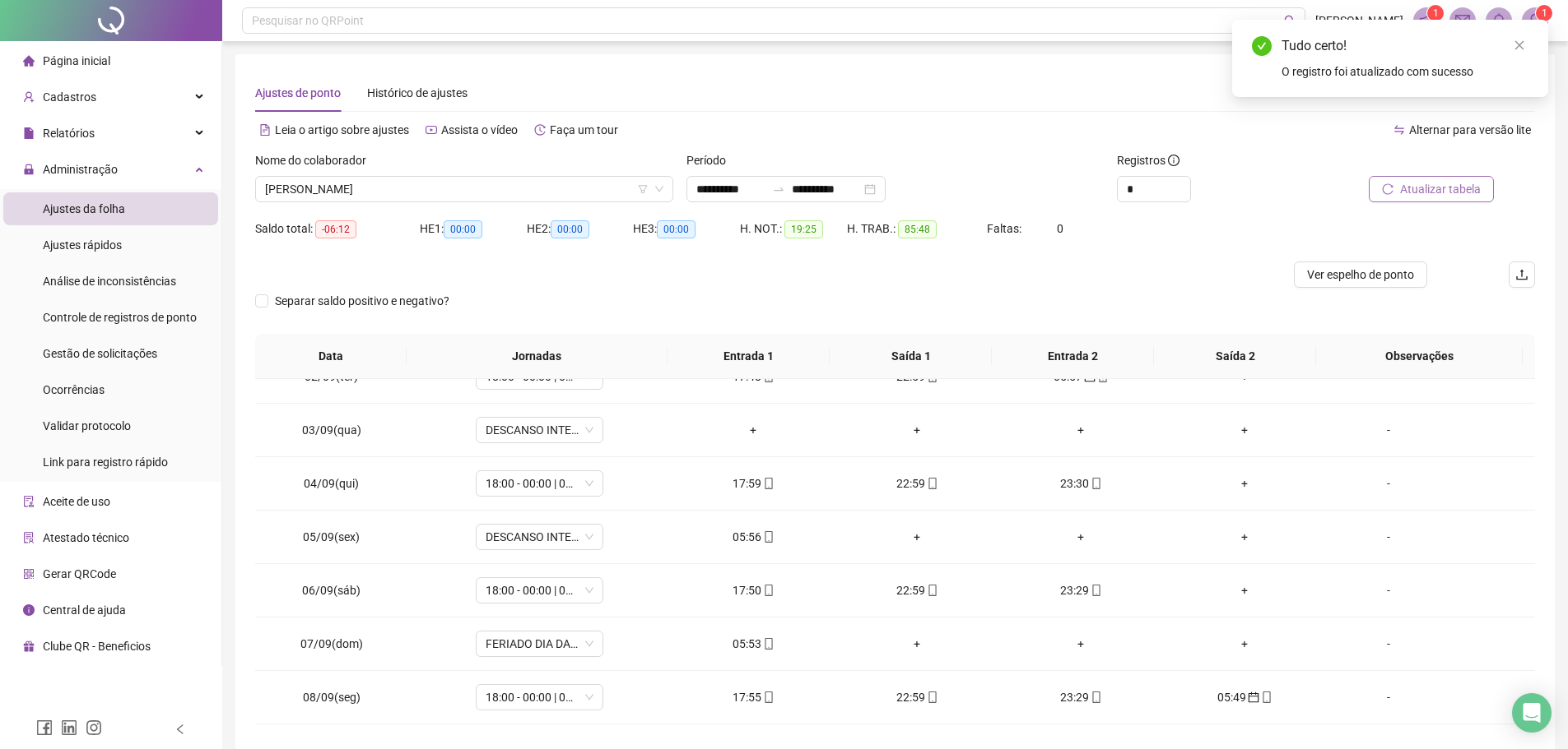
click at [1406, 187] on span "Atualizar tabela" at bounding box center [1440, 189] width 80 height 18
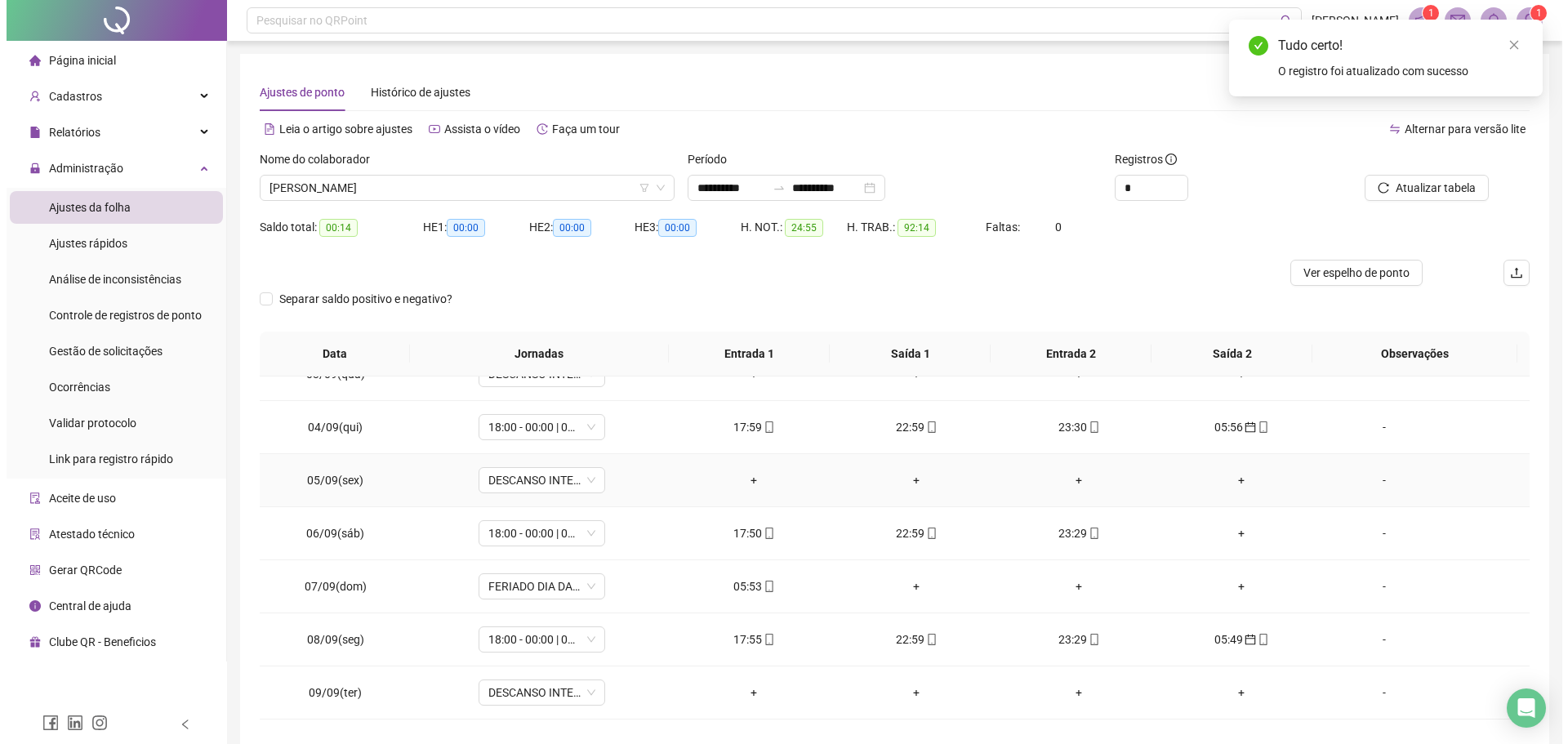
scroll to position [163, 0]
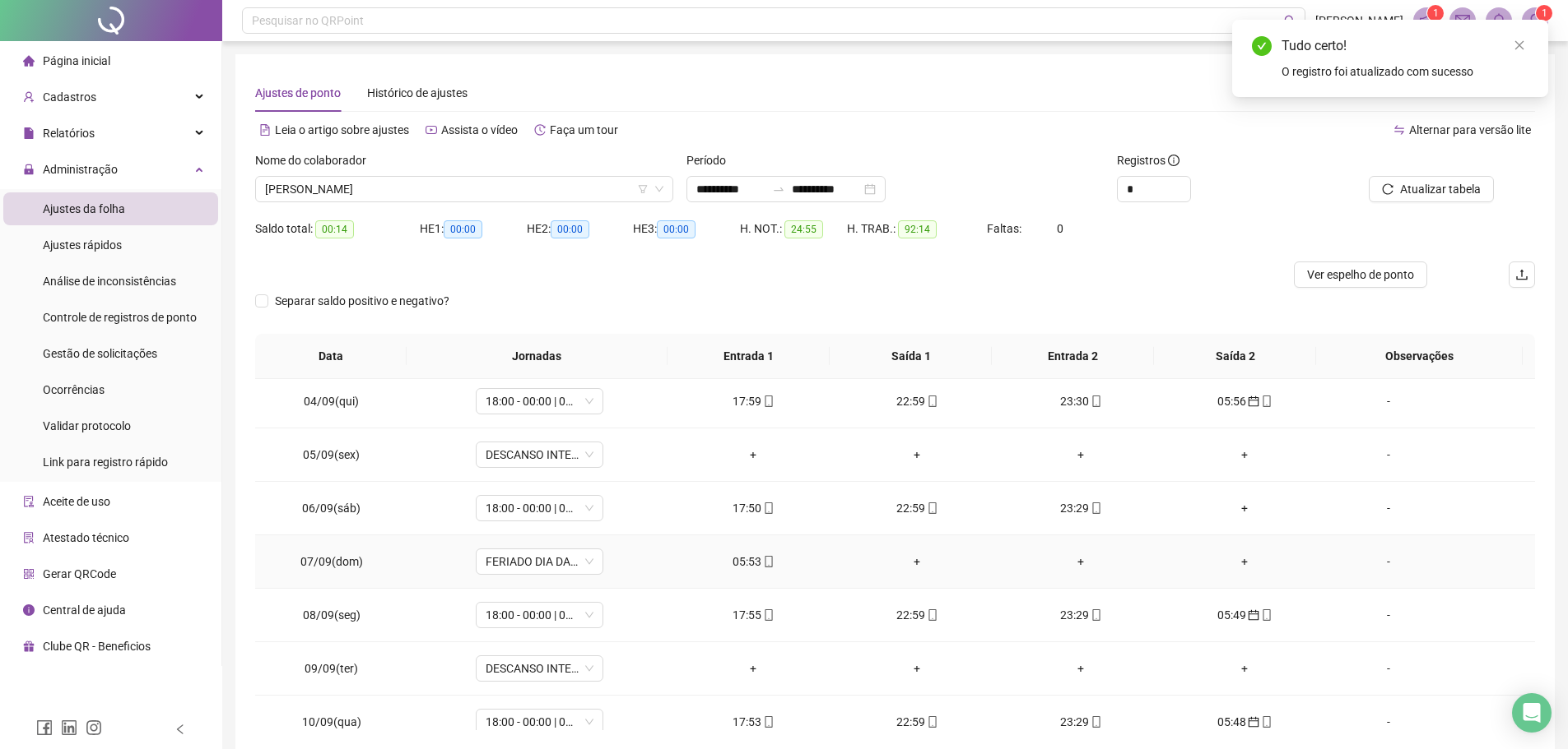
click at [749, 559] on div "05:53" at bounding box center [753, 561] width 137 height 18
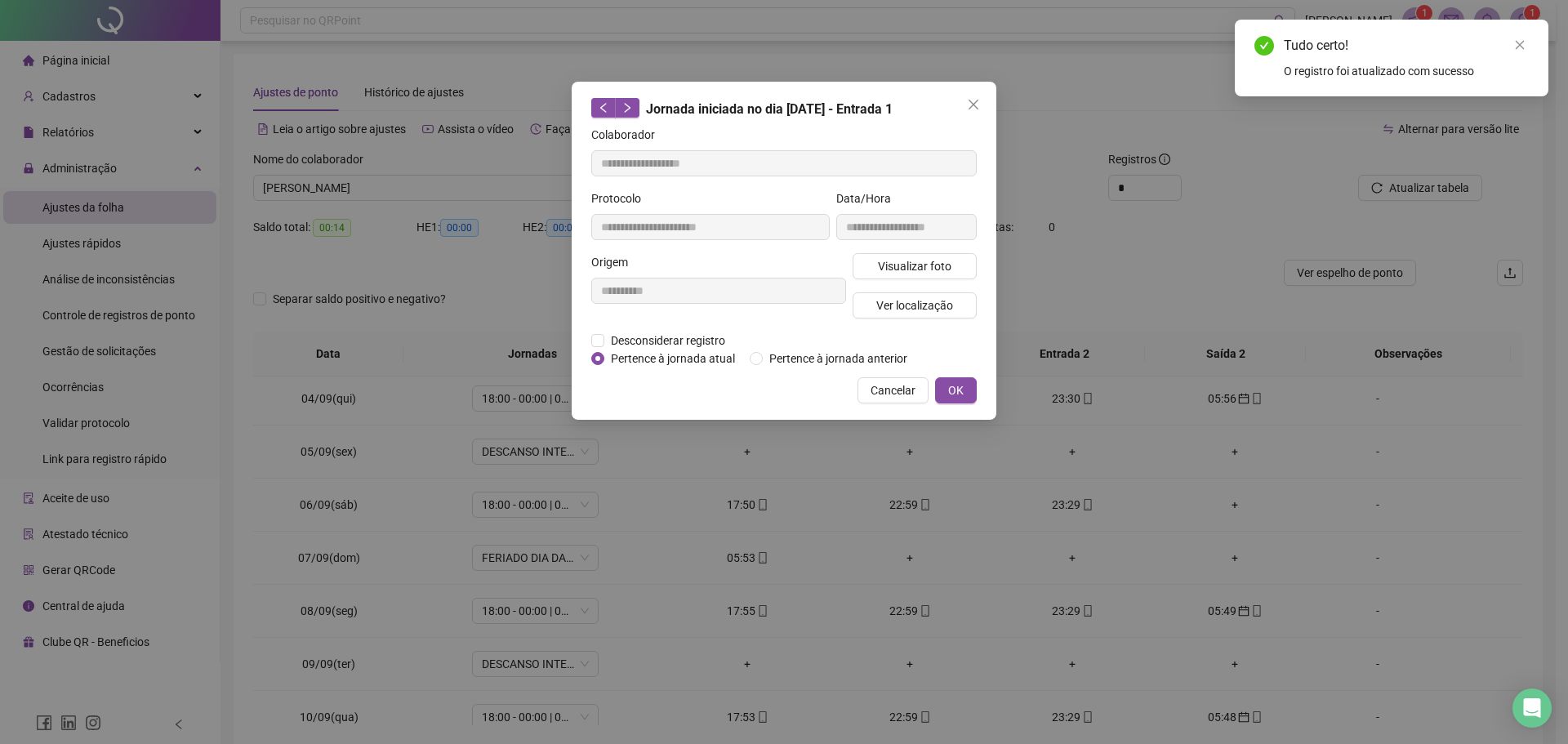
click at [749, 358] on div "Pertence à jornada atual Pertence à jornada anterior" at bounding box center [756, 358] width 329 height 18
click at [772, 354] on span "Pertence à jornada anterior" at bounding box center [838, 358] width 151 height 18
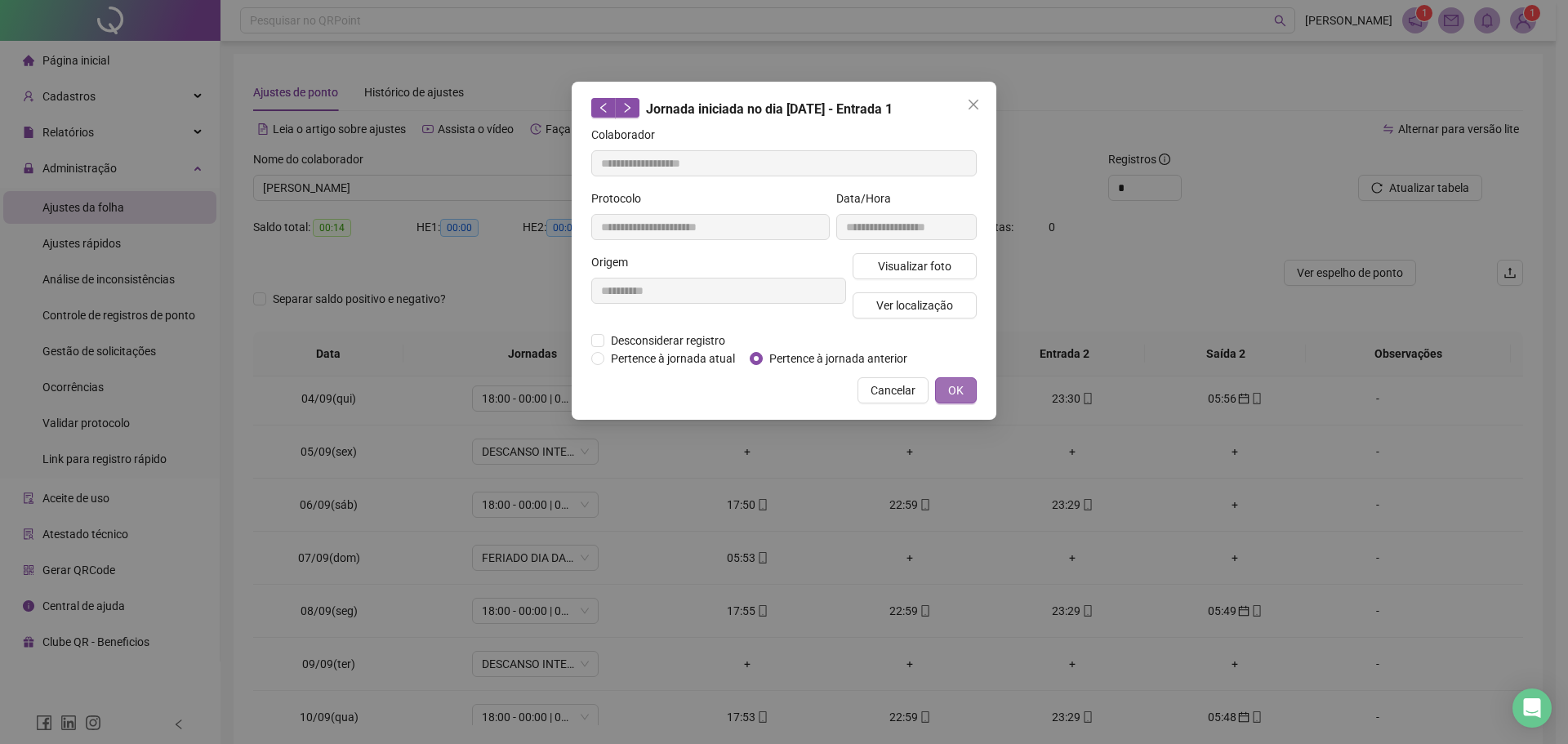
click at [951, 388] on span "OK" at bounding box center [956, 390] width 16 height 18
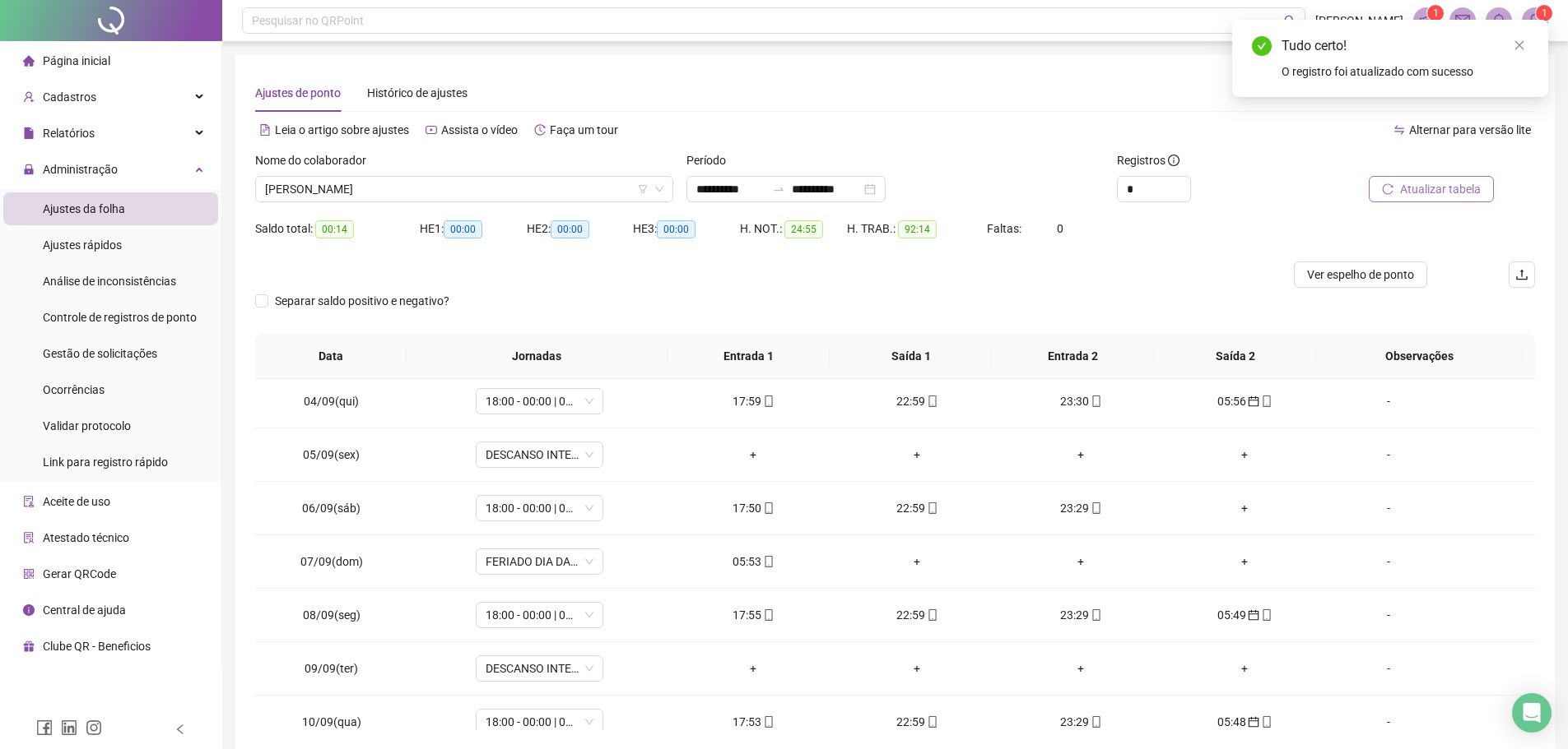
click at [1390, 182] on button "Atualizar tabela" at bounding box center [1431, 189] width 125 height 26
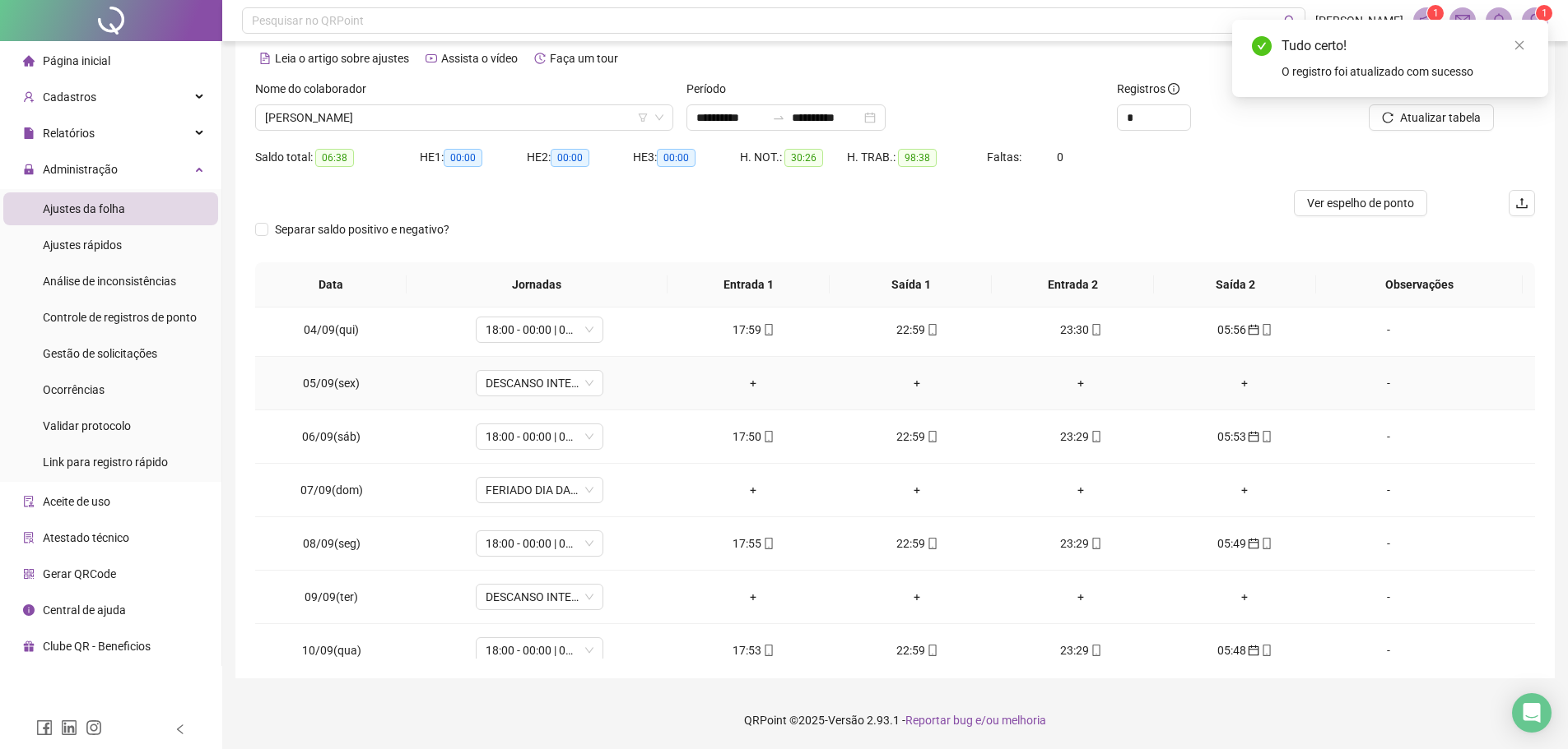
scroll to position [411, 0]
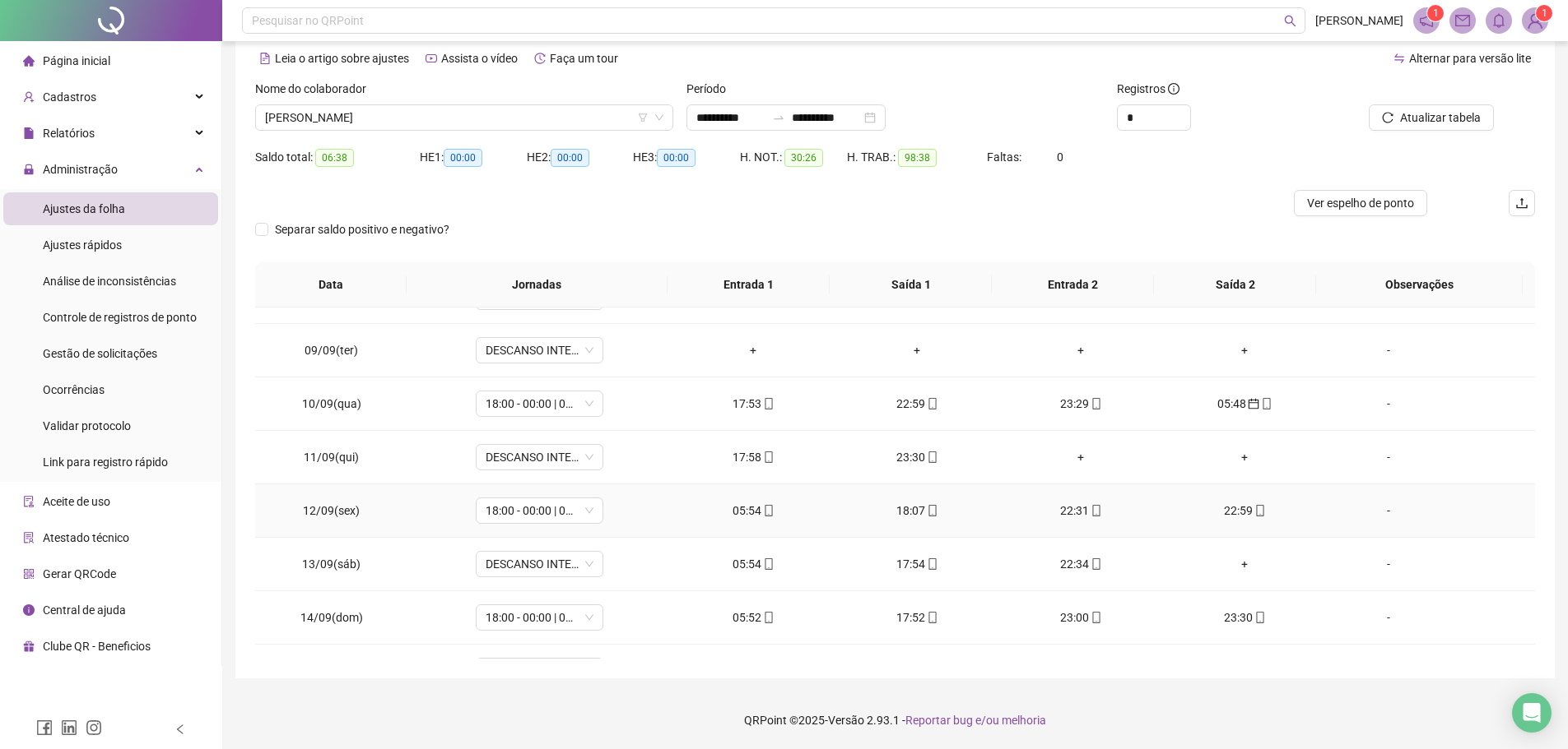
click at [761, 505] on span "mobile" at bounding box center [767, 510] width 13 height 11
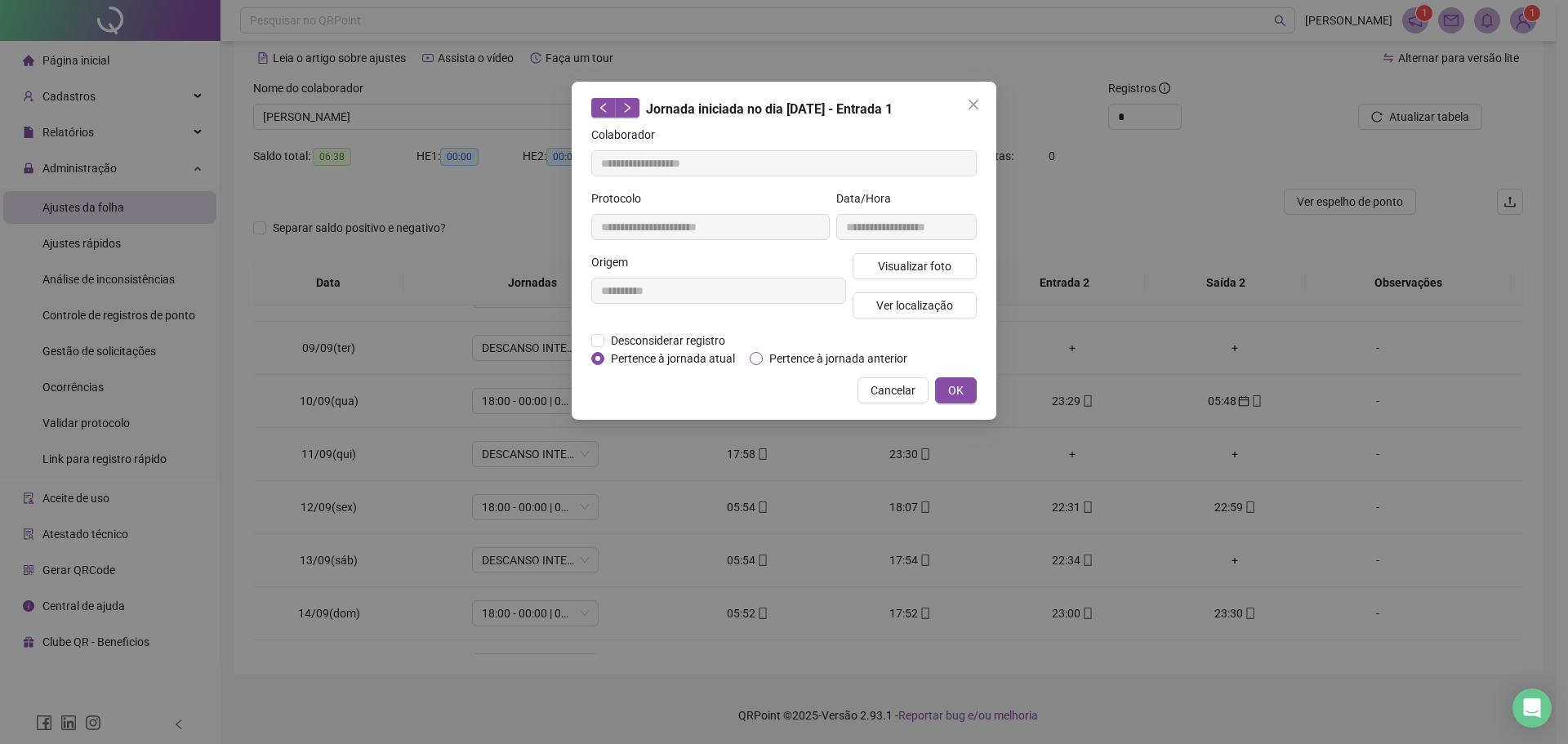
click at [765, 358] on span "Pertence à jornada anterior" at bounding box center [838, 358] width 151 height 18
click at [960, 388] on span "OK" at bounding box center [956, 390] width 16 height 18
click at [965, 378] on div "**********" at bounding box center [784, 372] width 1568 height 744
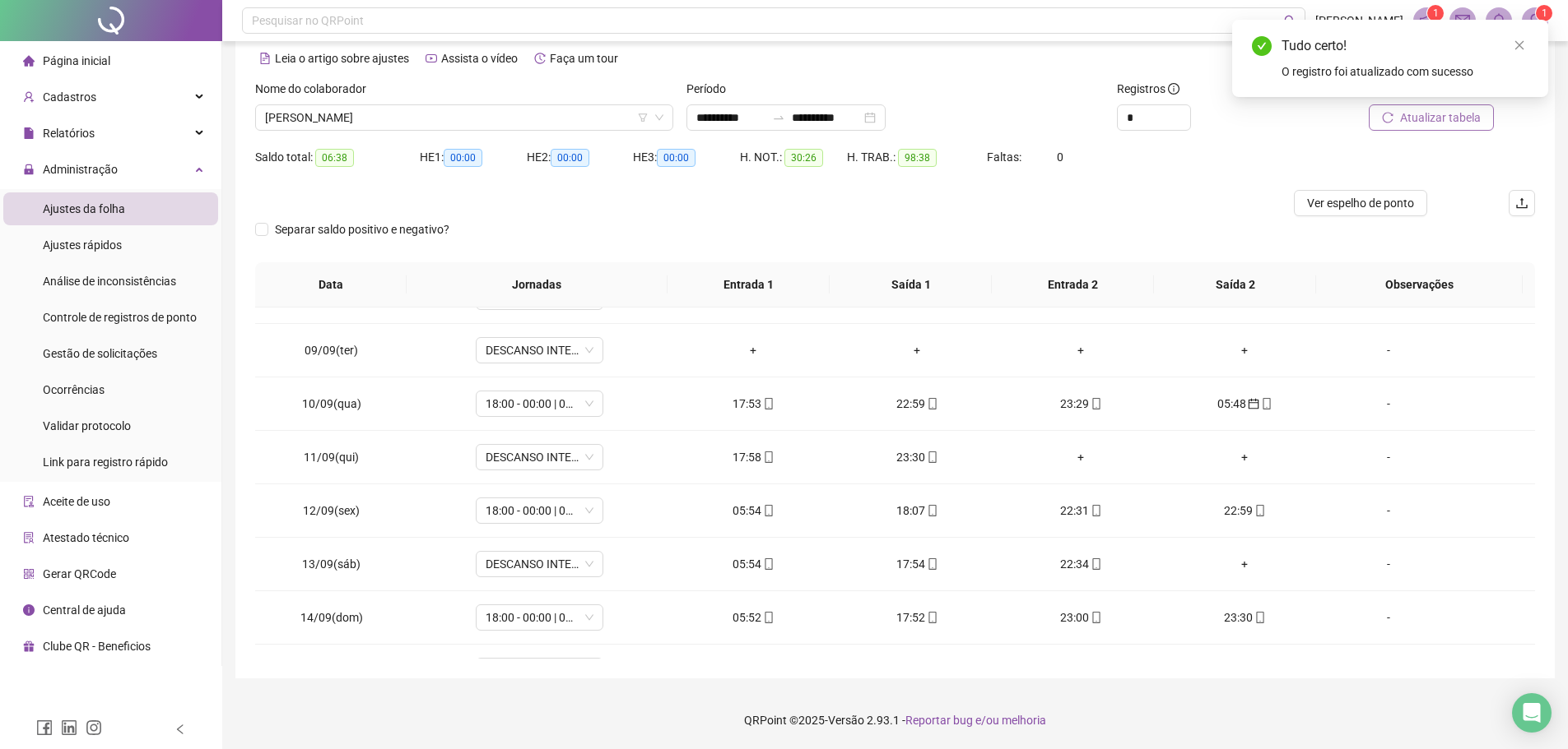
click at [1455, 120] on span "Atualizar tabela" at bounding box center [1440, 117] width 80 height 18
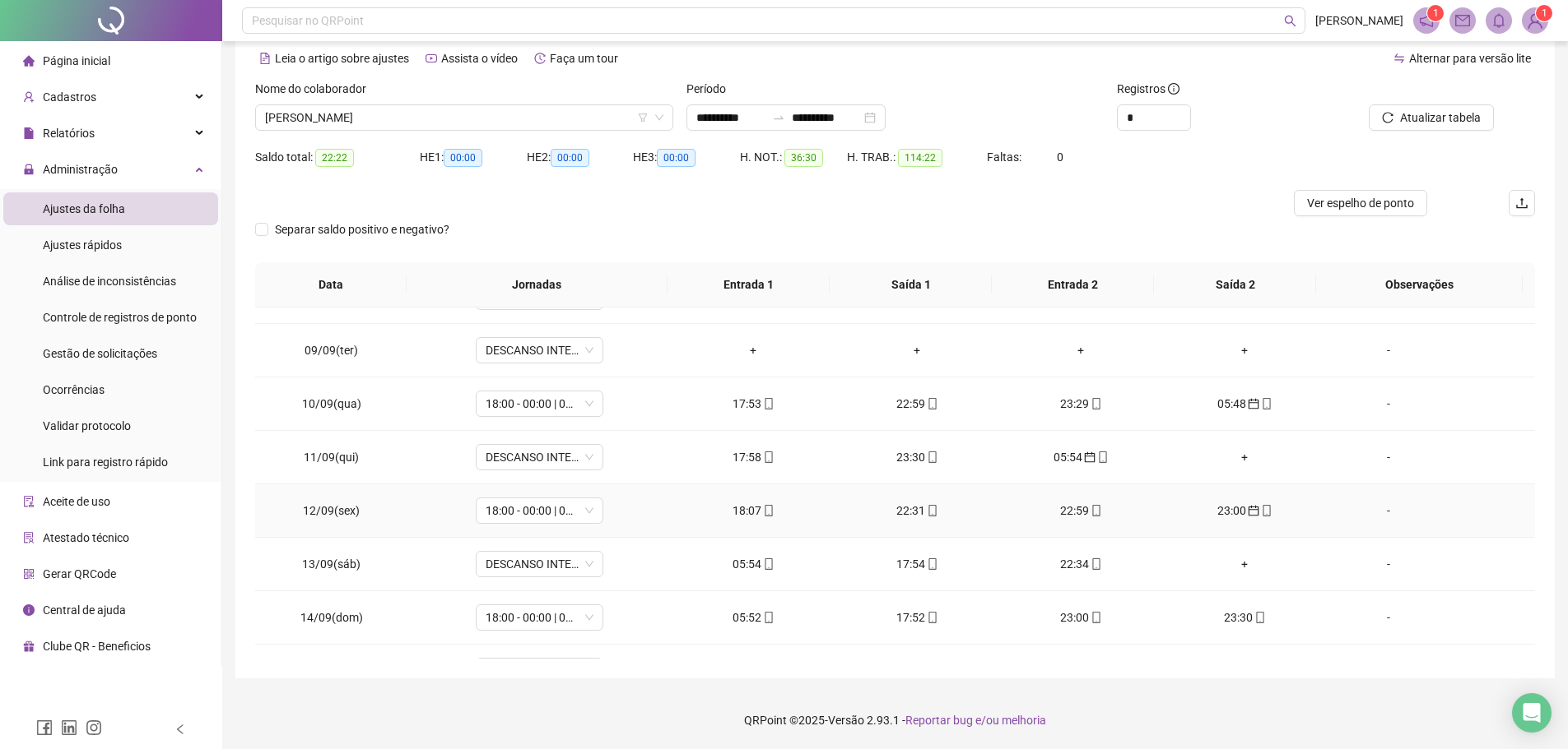
click at [744, 512] on div "18:07" at bounding box center [753, 511] width 137 height 18
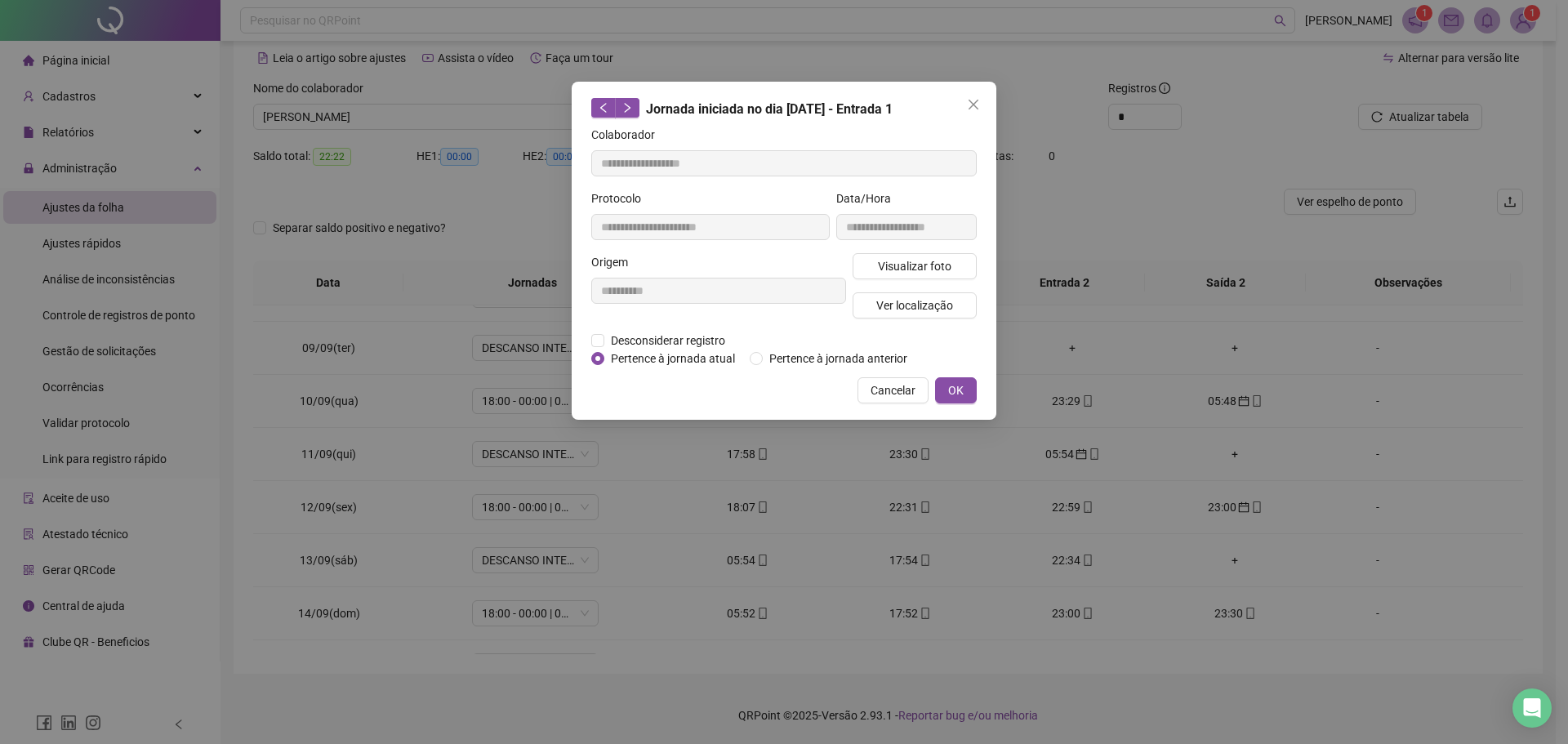
click at [965, 90] on div "**********" at bounding box center [784, 251] width 425 height 338
click at [969, 98] on icon "close" at bounding box center [973, 104] width 13 height 13
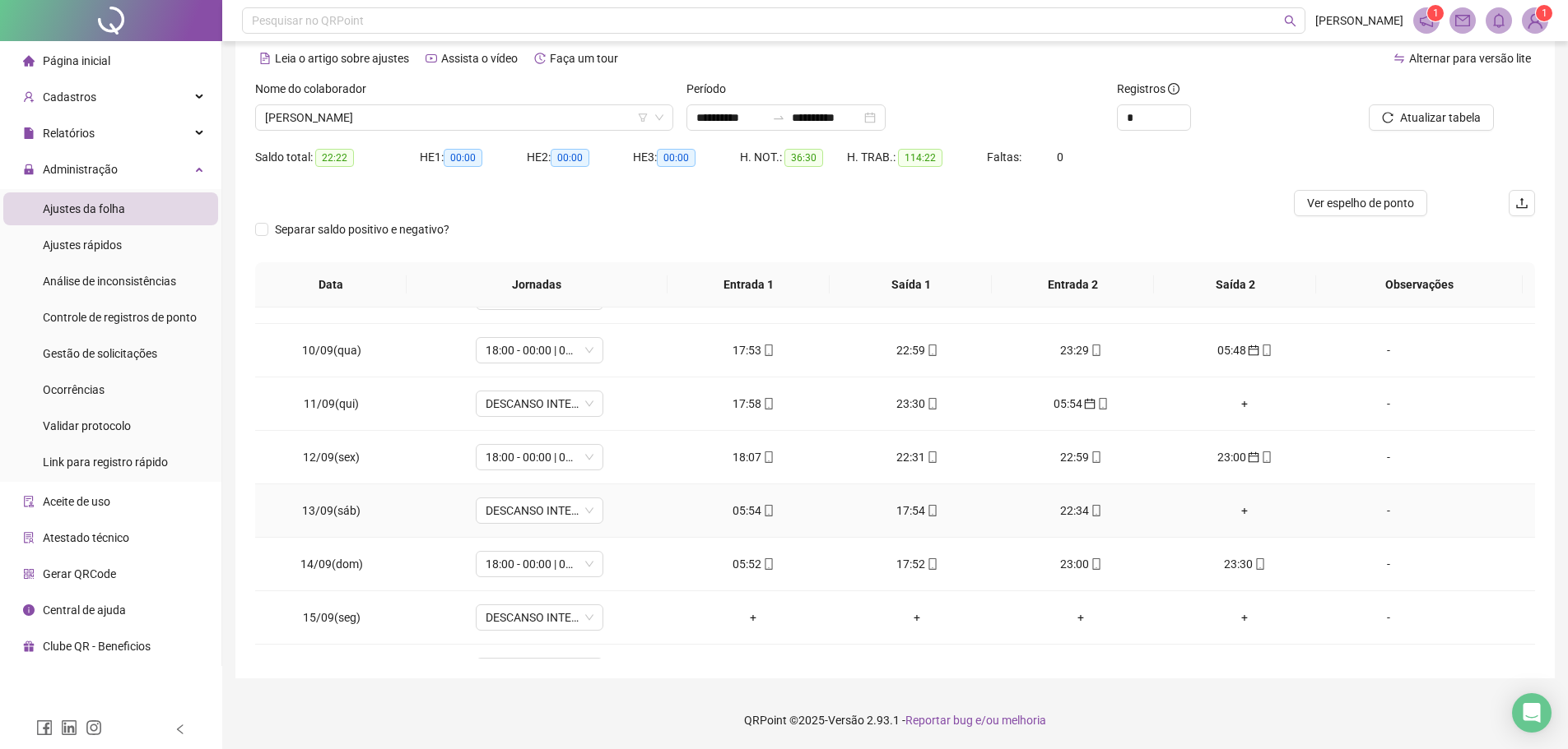
scroll to position [493, 0]
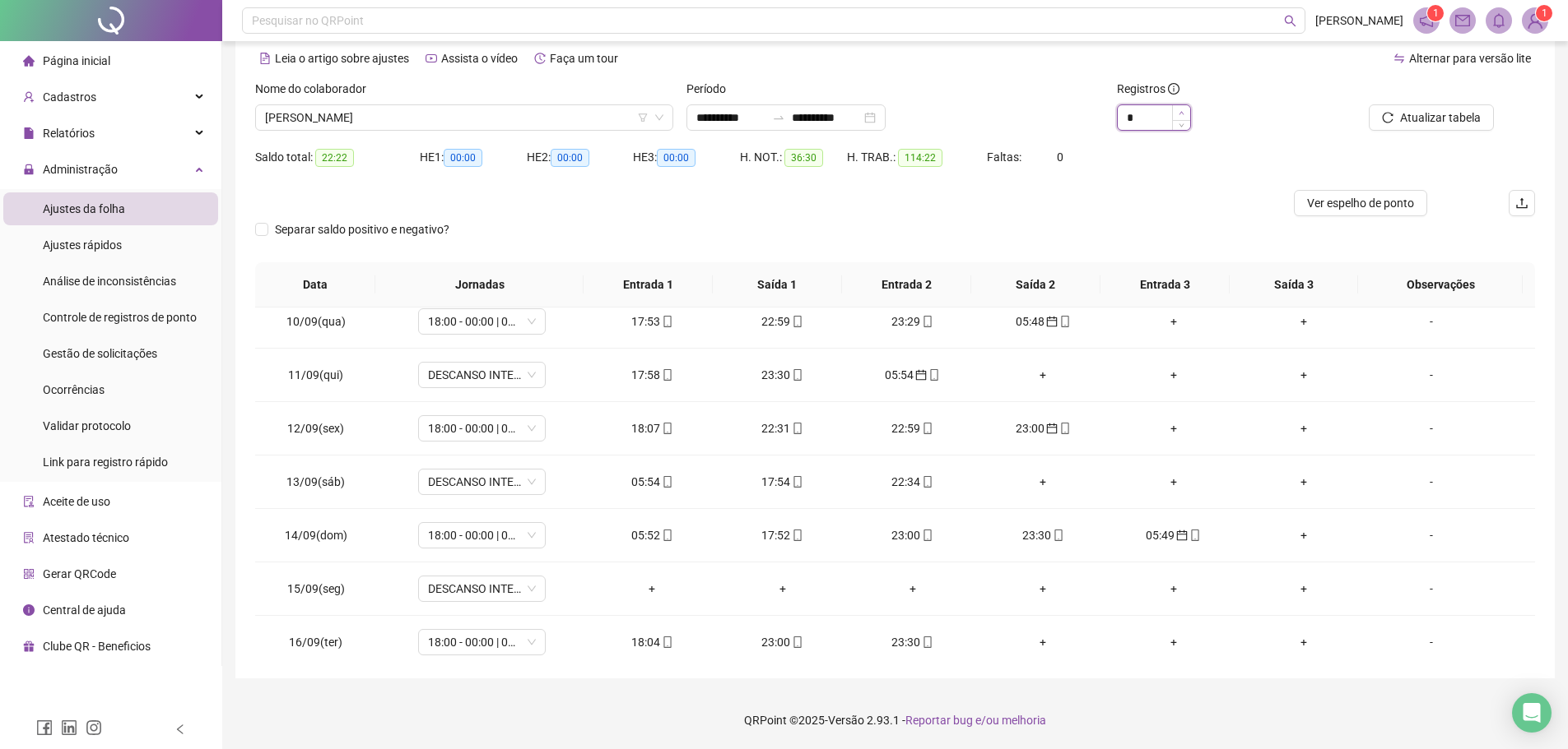
click at [1175, 109] on span "Increase Value" at bounding box center [1180, 113] width 18 height 15
click at [646, 485] on div "05:54" at bounding box center [652, 482] width 104 height 18
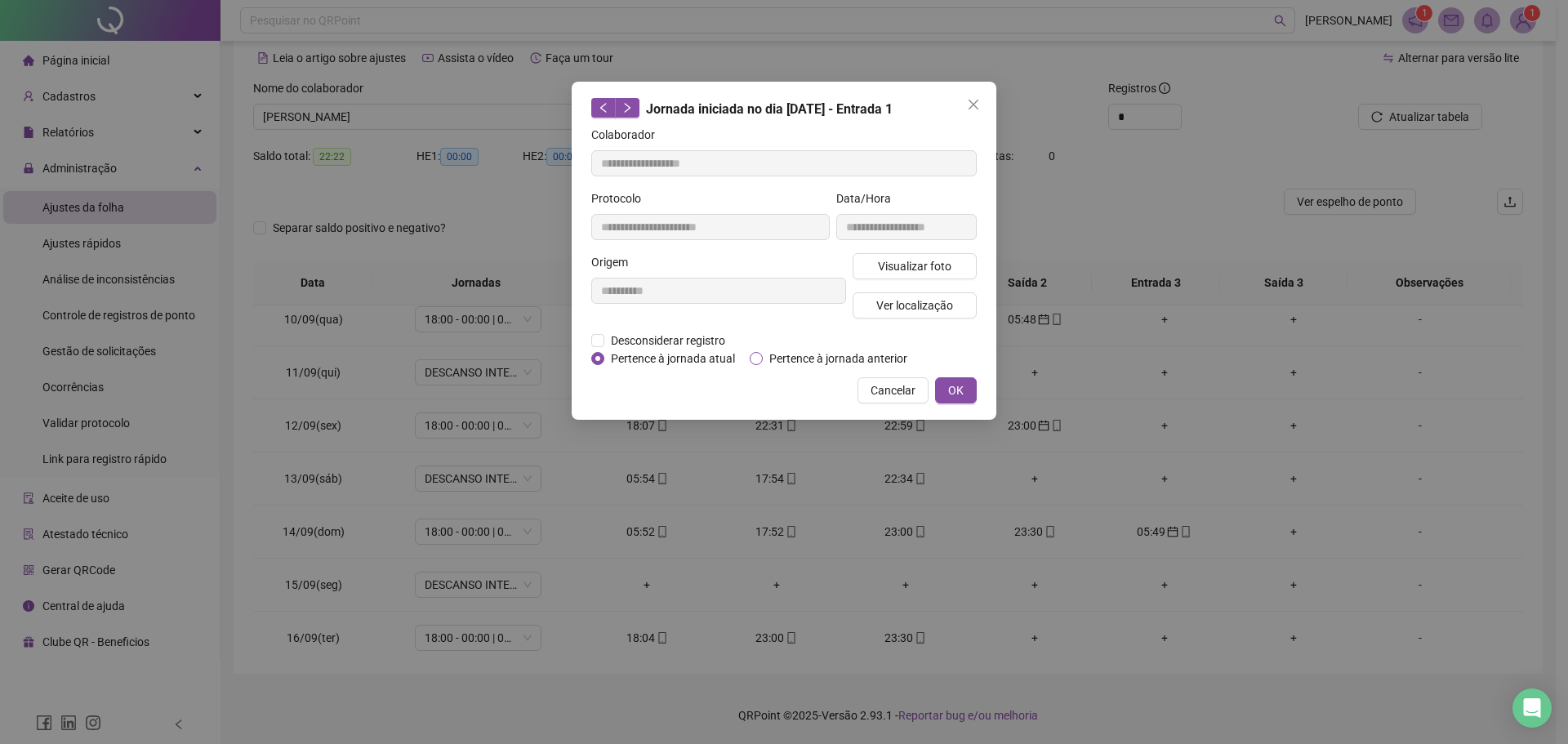
drag, startPoint x: 773, startPoint y: 349, endPoint x: 843, endPoint y: 355, distance: 70.3
click at [774, 349] on span "Pertence à jornada anterior" at bounding box center [838, 358] width 151 height 18
click at [967, 391] on button "OK" at bounding box center [956, 390] width 42 height 26
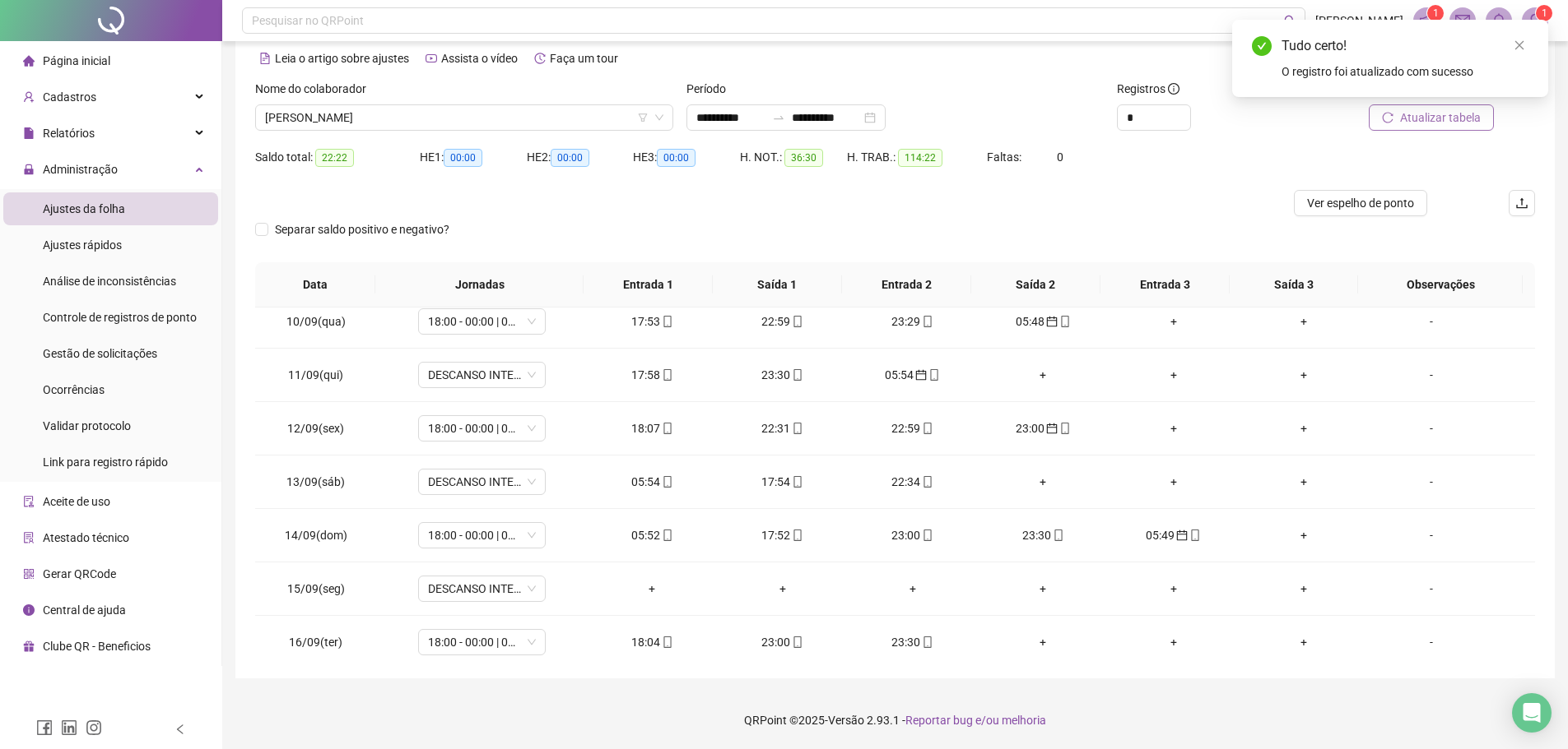
click at [1435, 120] on span "Atualizar tabela" at bounding box center [1440, 117] width 80 height 18
click at [661, 529] on span at bounding box center [667, 535] width 13 height 13
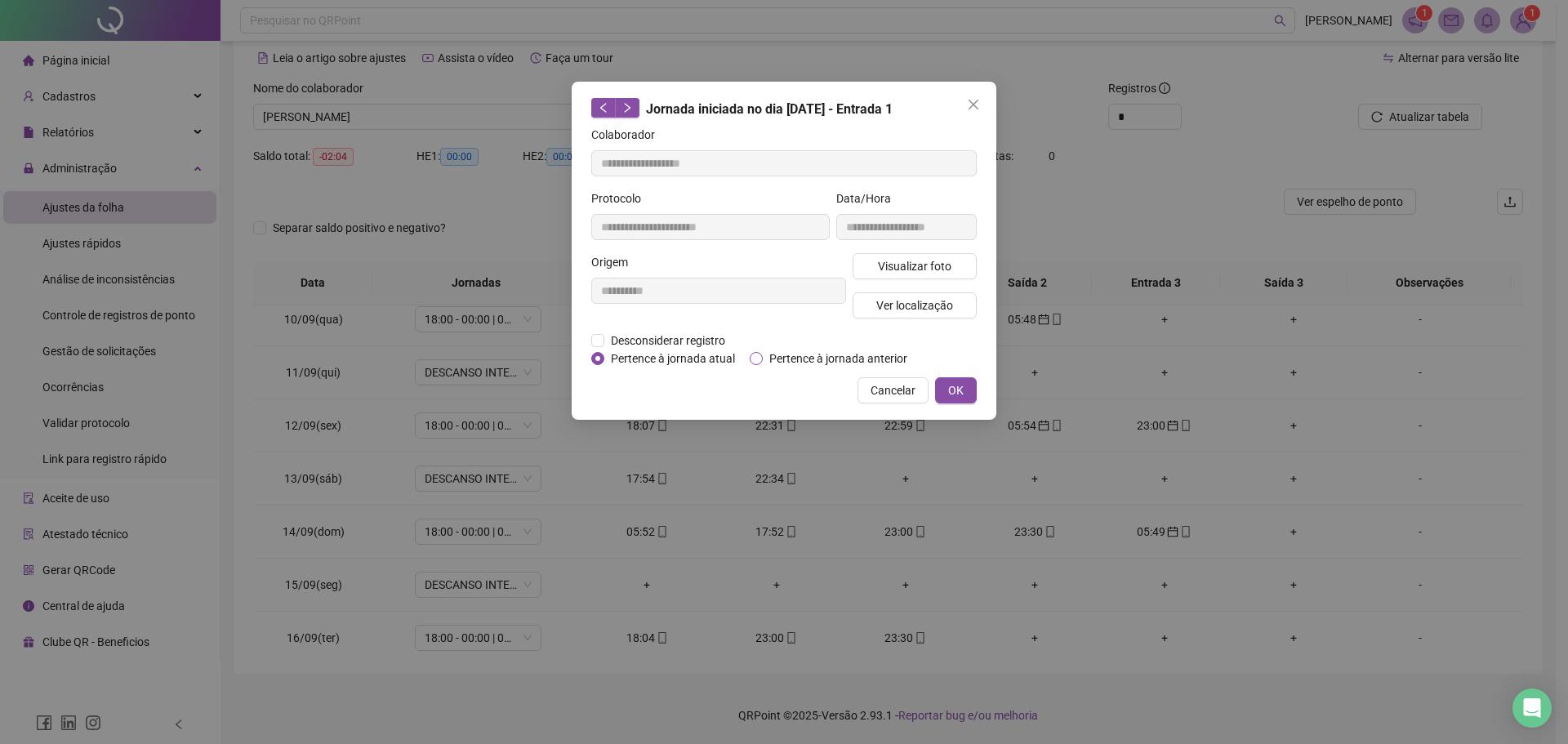
click at [765, 353] on span "Pertence à jornada anterior" at bounding box center [838, 358] width 151 height 18
click at [955, 391] on span "OK" at bounding box center [956, 390] width 16 height 18
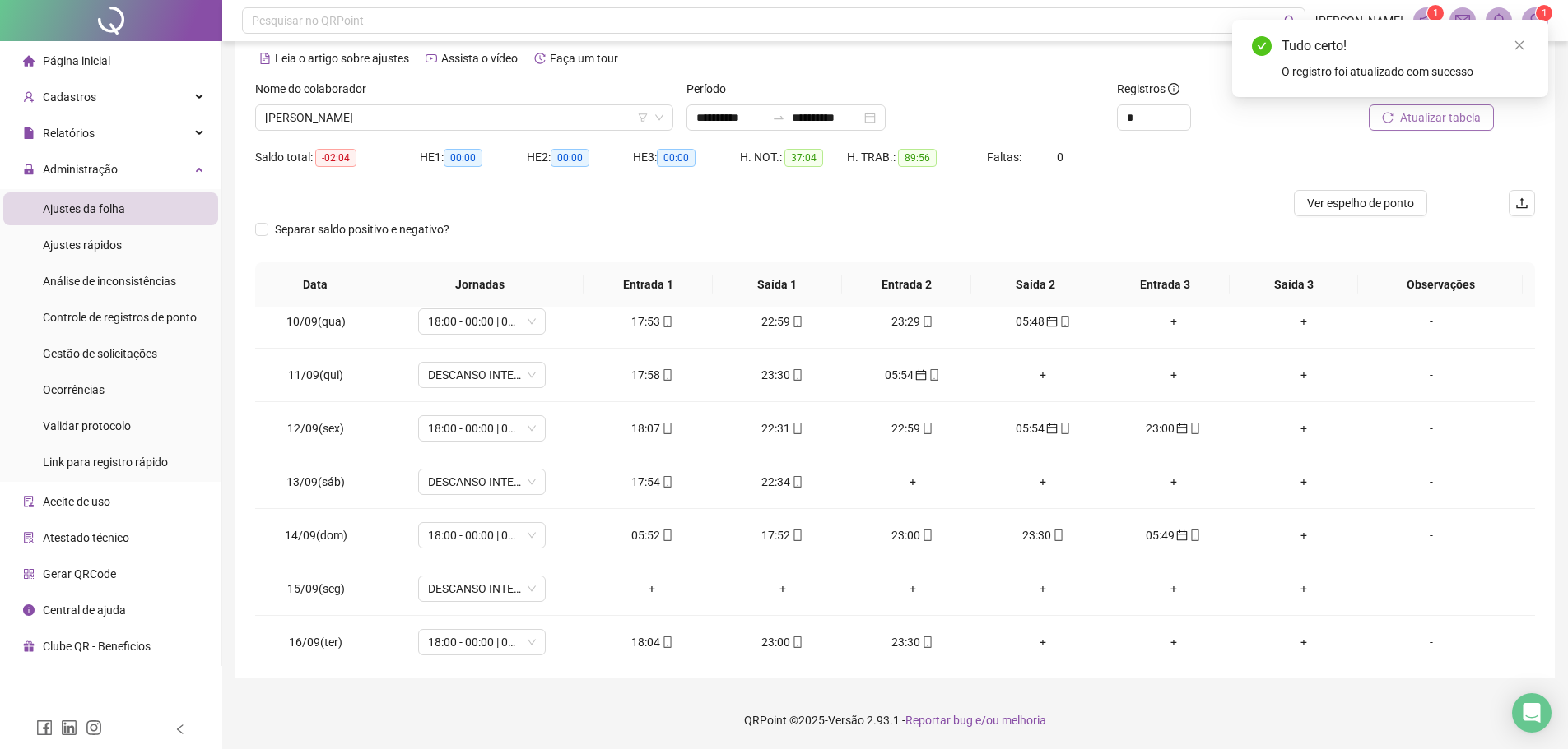
click at [1414, 116] on span "Atualizar tabela" at bounding box center [1440, 117] width 80 height 18
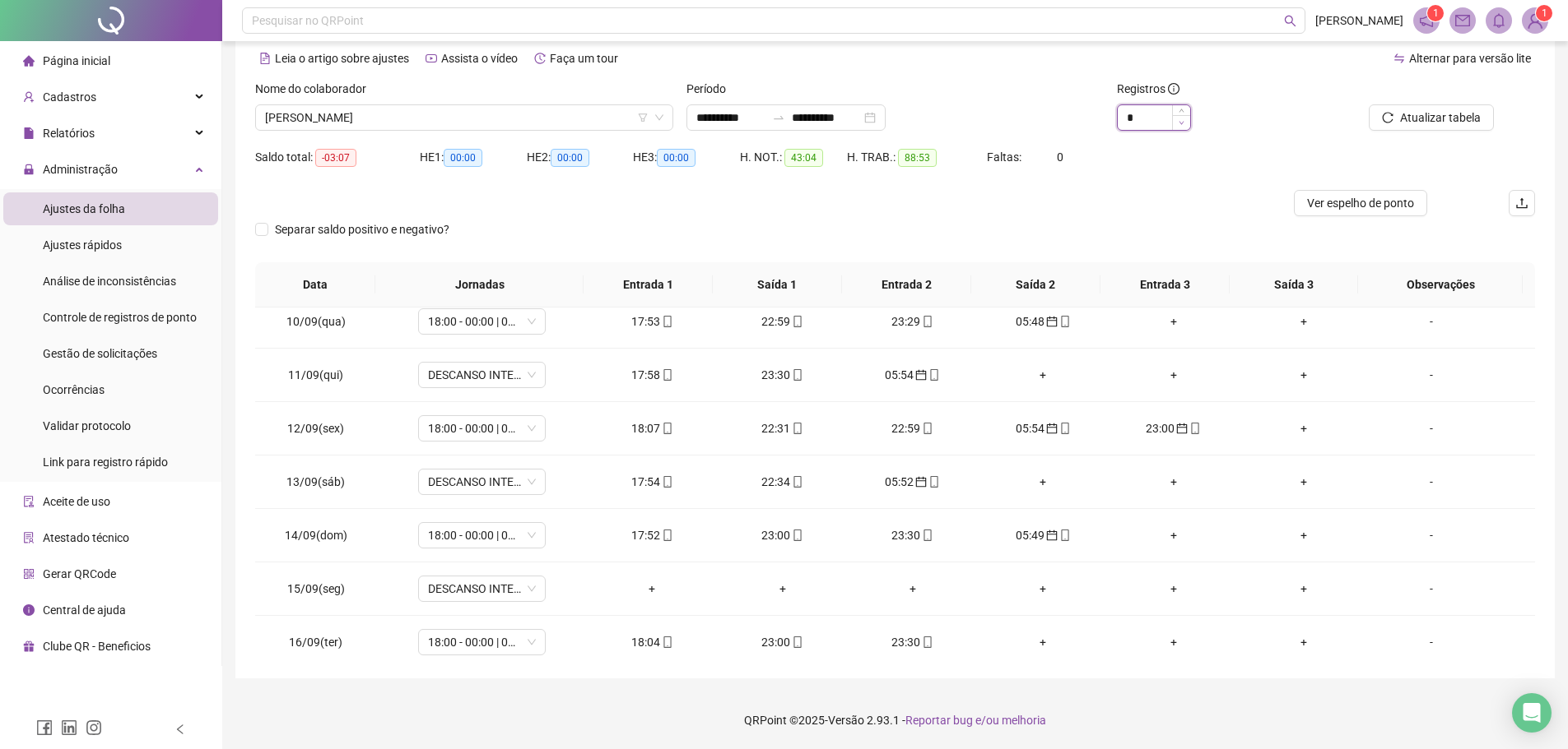
click at [1177, 121] on span "Decrease Value" at bounding box center [1180, 122] width 18 height 15
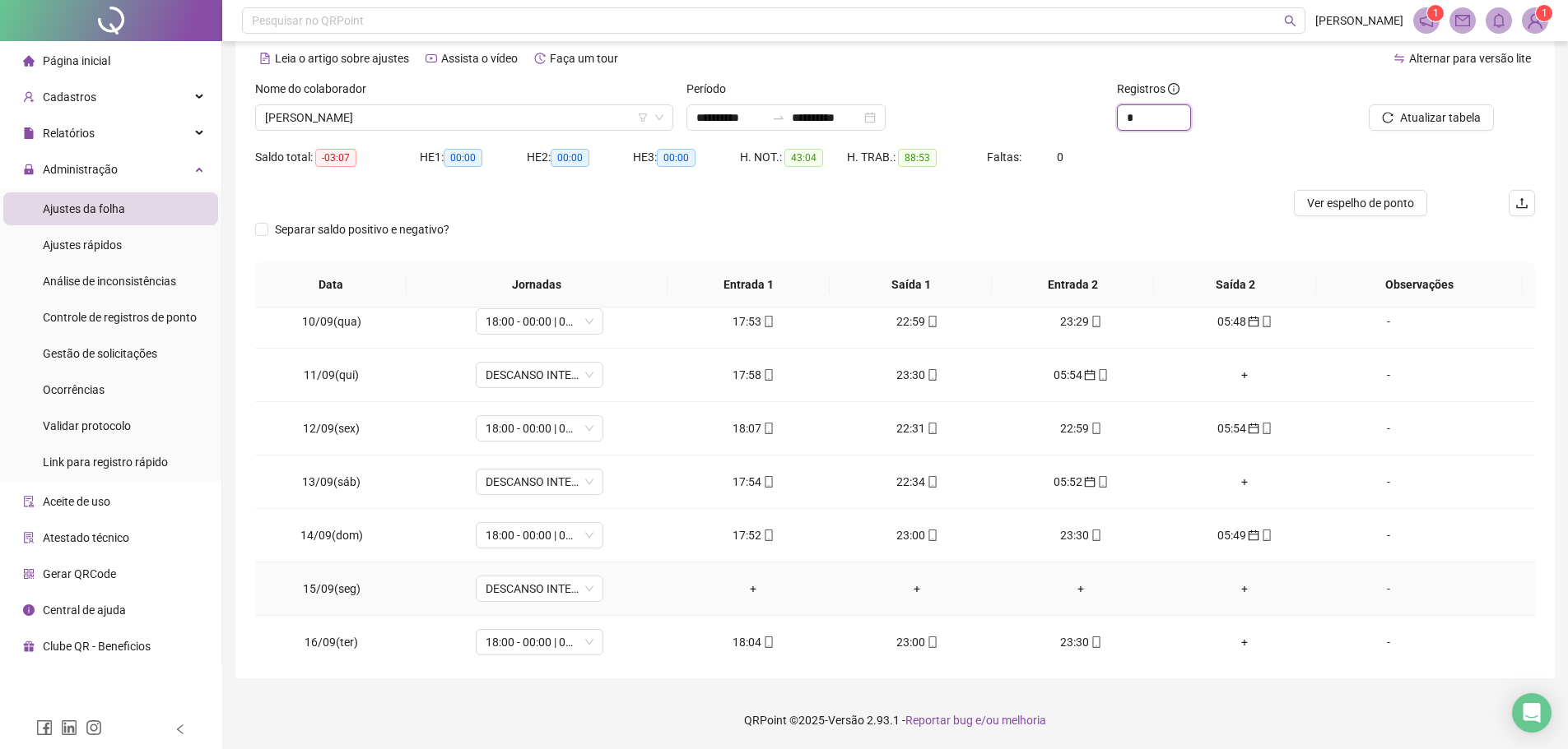
scroll to position [558, 0]
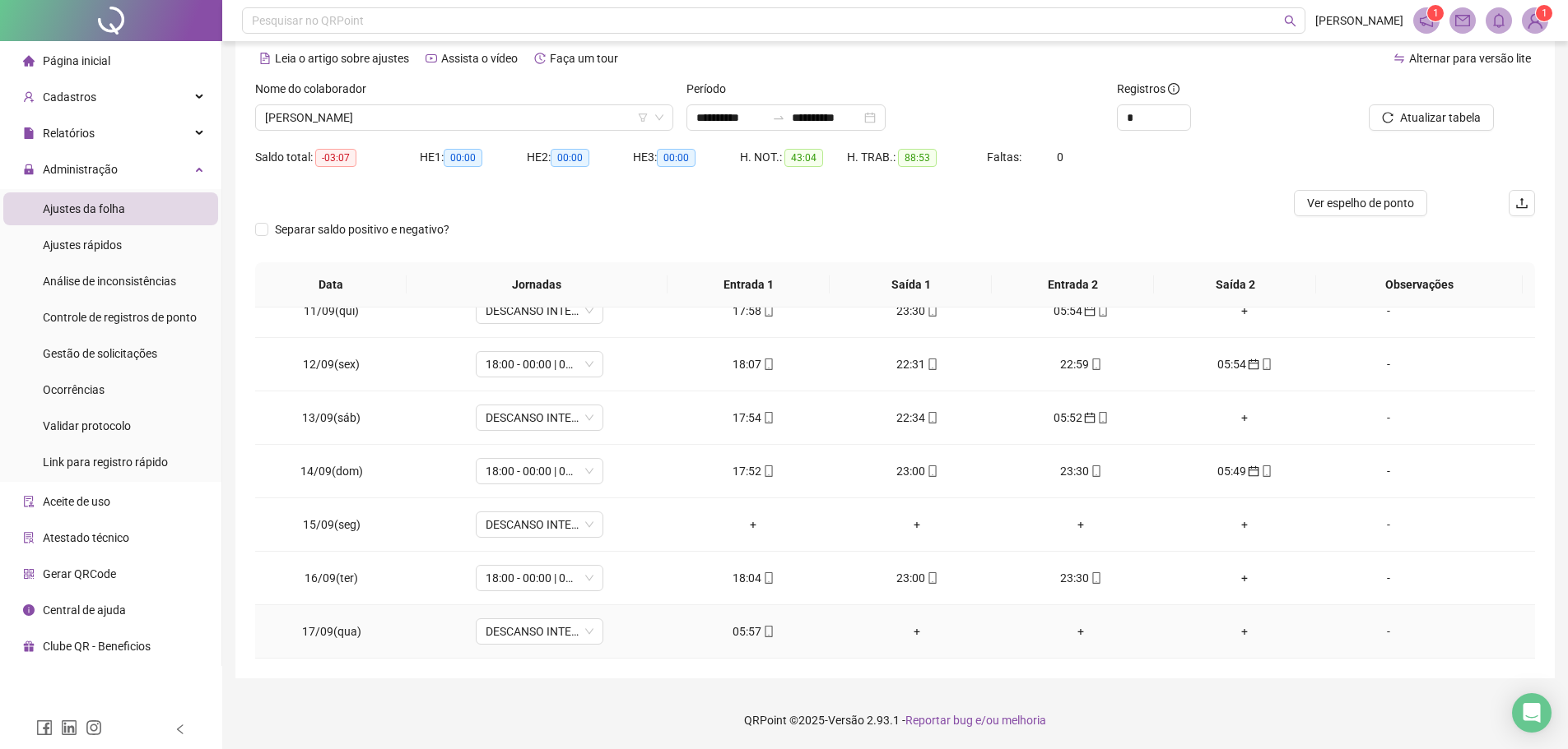
click at [763, 631] on icon "mobile" at bounding box center [768, 631] width 11 height 11
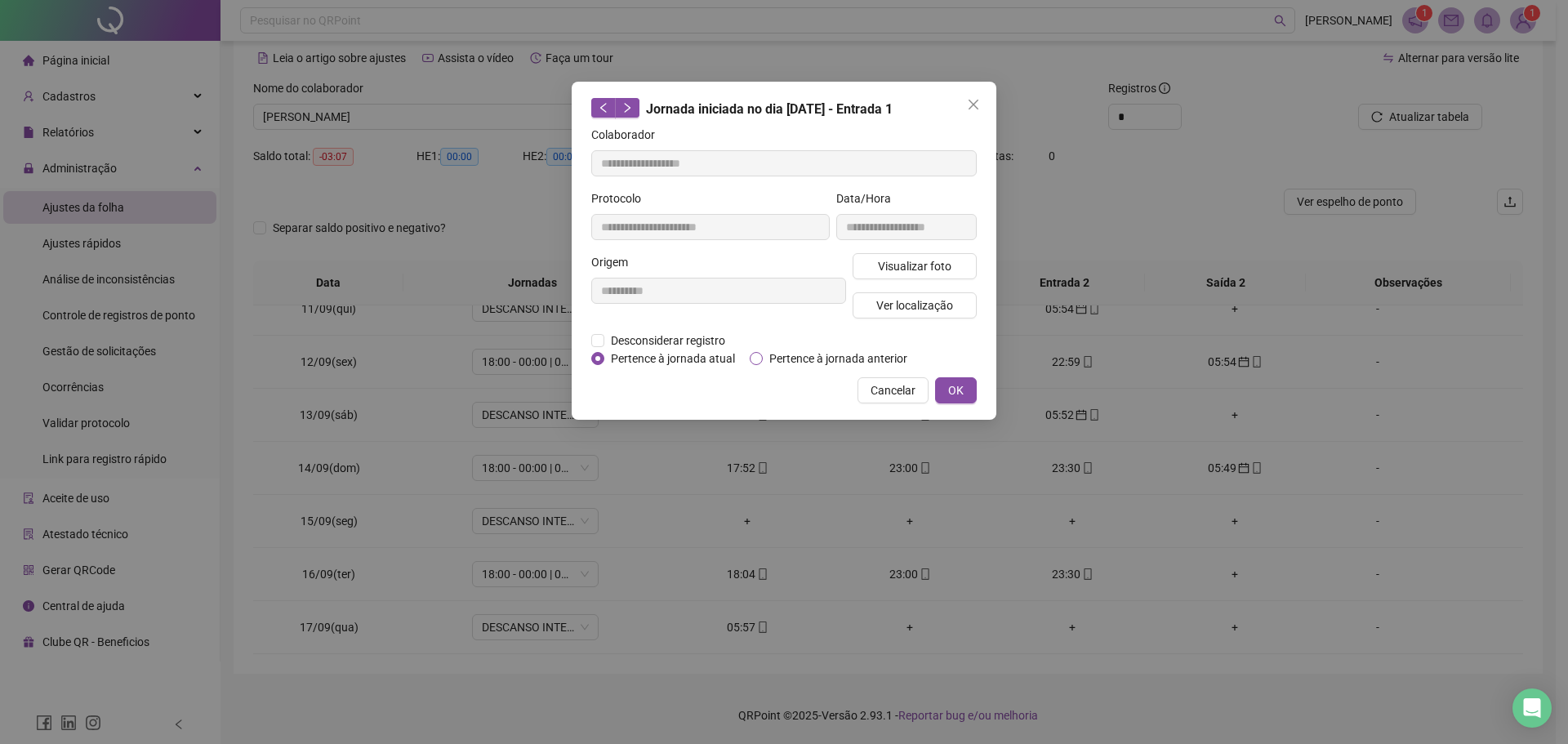
click at [784, 358] on span "Pertence à jornada anterior" at bounding box center [838, 358] width 151 height 18
click at [962, 388] on span "OK" at bounding box center [956, 390] width 16 height 18
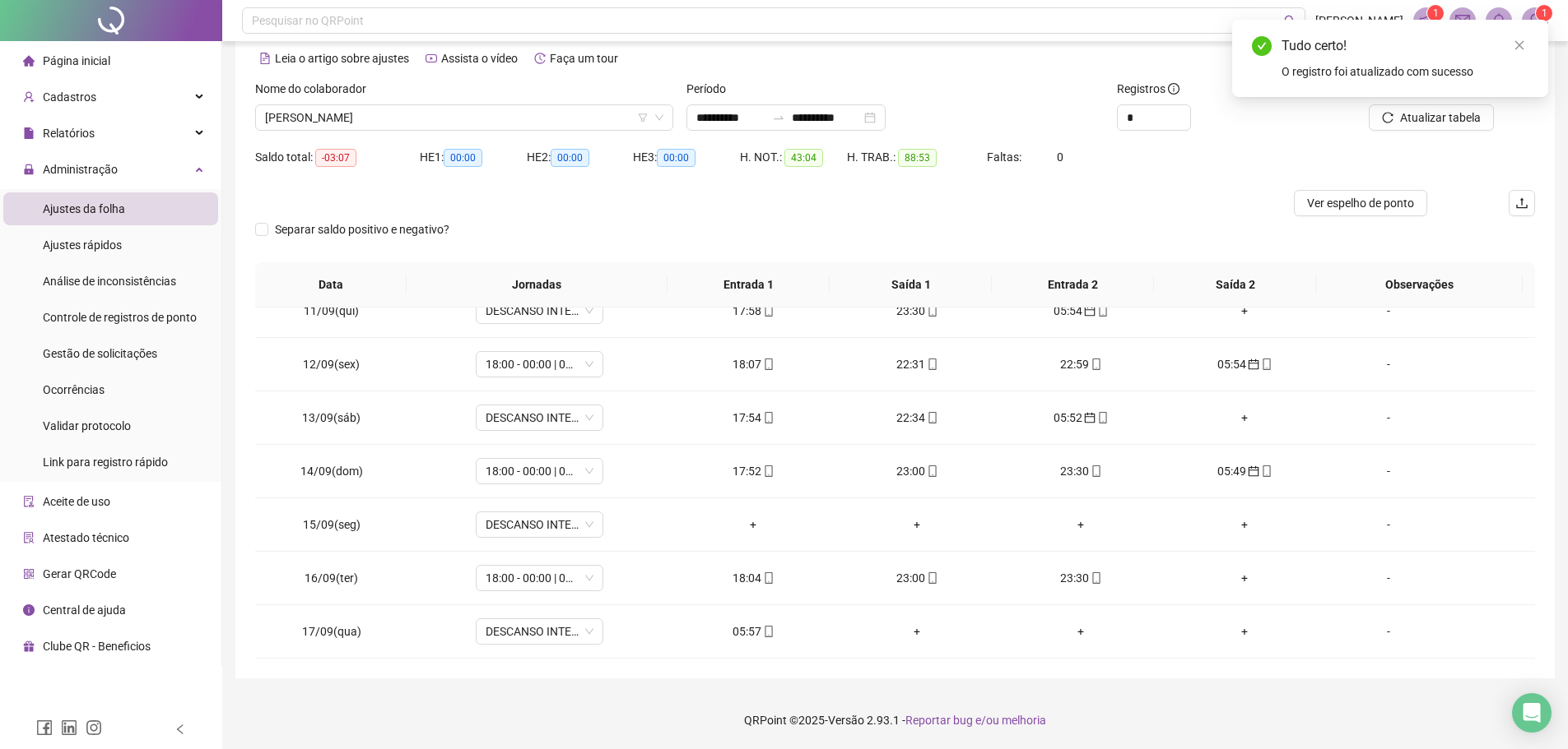
click at [1409, 97] on div "Tudo certo! O registro foi atualizado com sucesso" at bounding box center [1390, 58] width 316 height 78
click at [1406, 121] on span "Atualizar tabela" at bounding box center [1440, 117] width 80 height 18
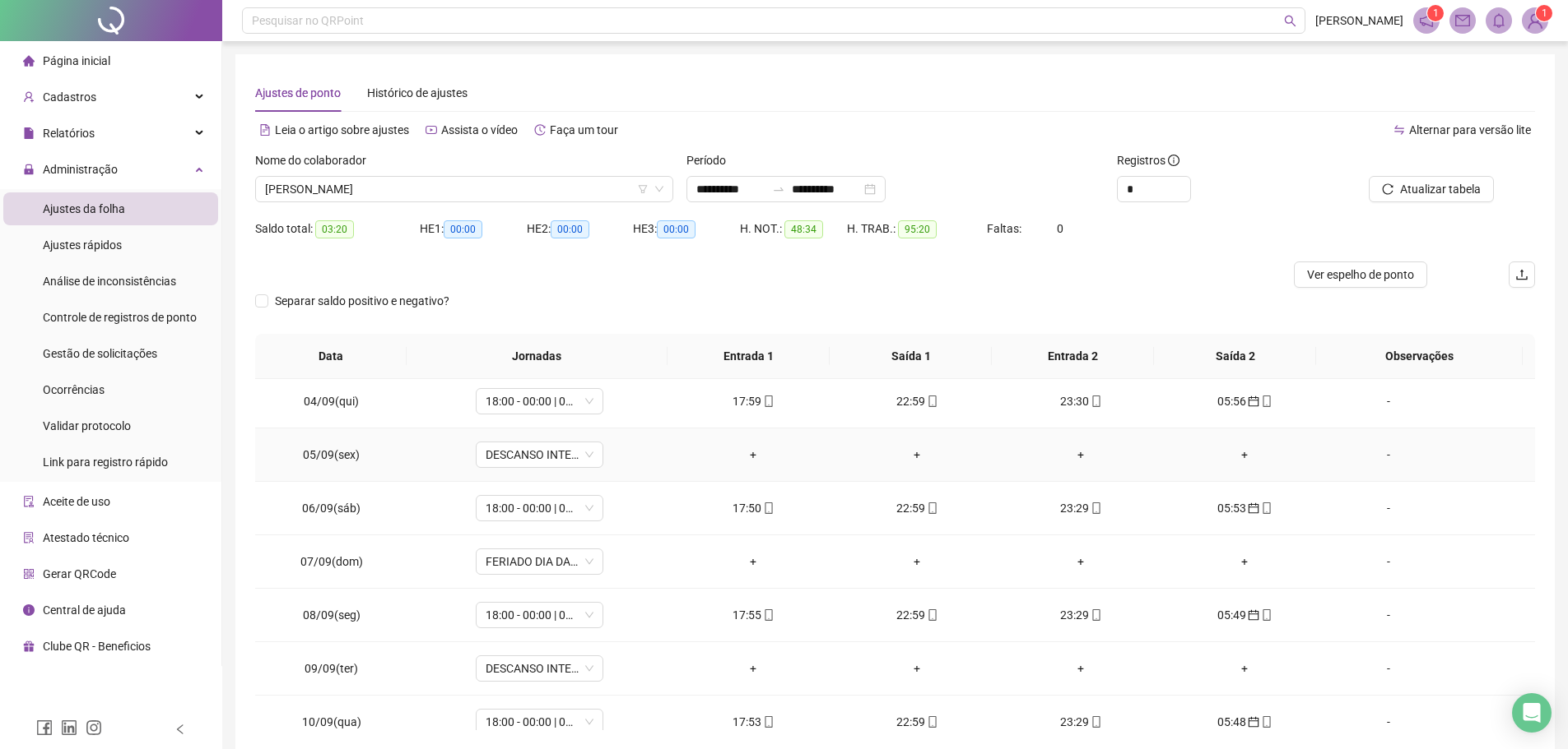
scroll to position [0, 0]
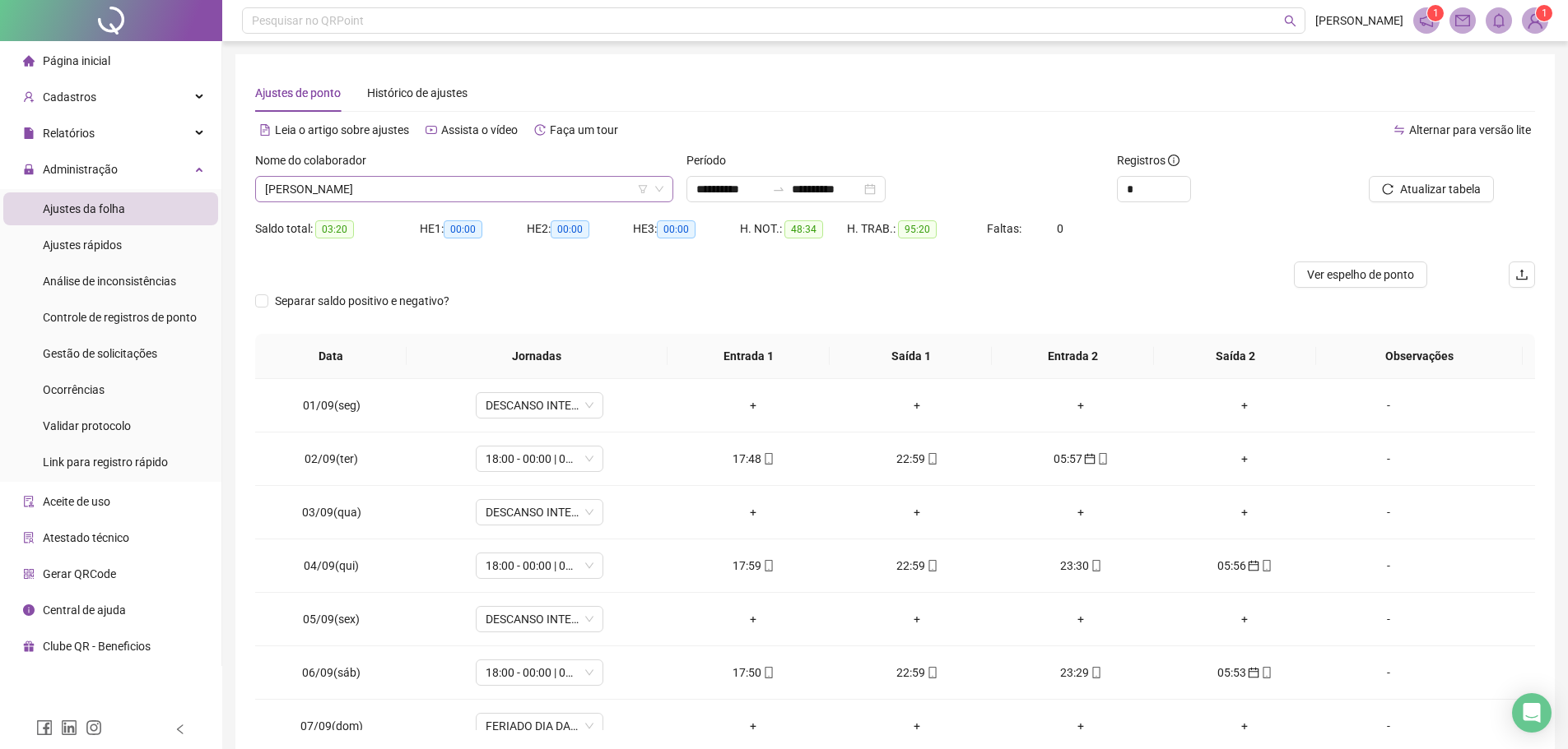
click at [430, 188] on span "CLESIO GOMES BARROS" at bounding box center [464, 189] width 398 height 24
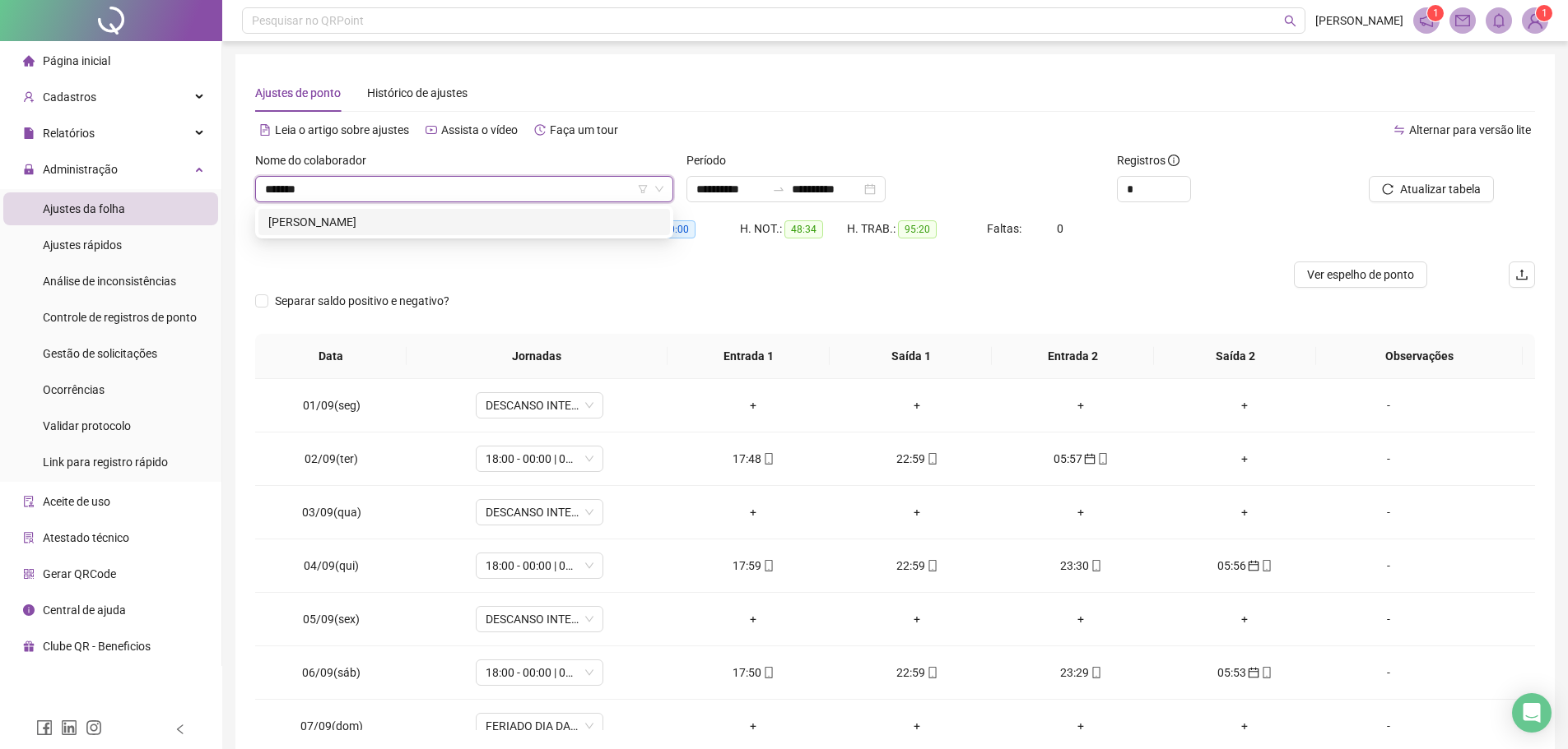
click at [421, 221] on div "FELICIANO SANTANA NETO" at bounding box center [464, 222] width 391 height 18
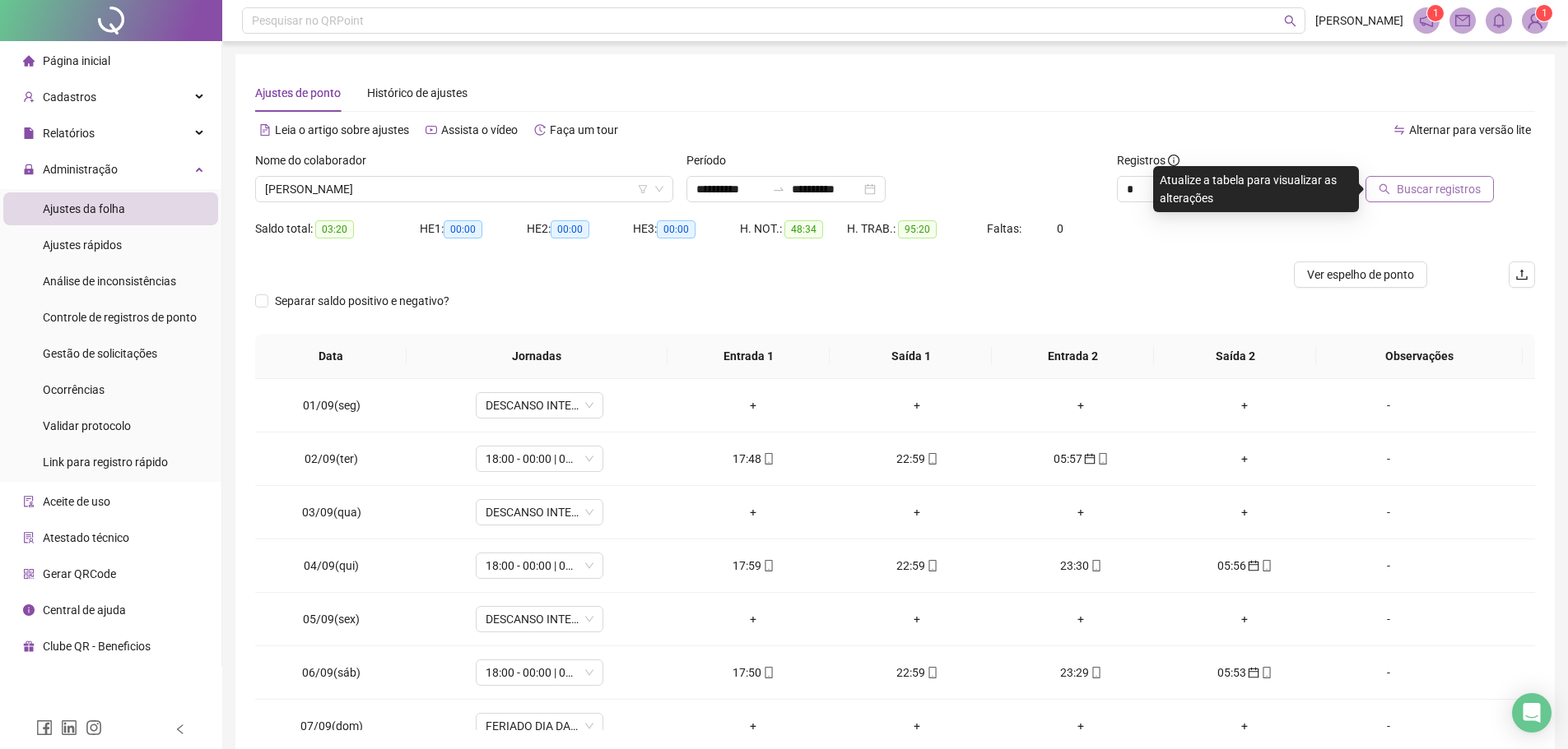
click at [1390, 192] on icon "search" at bounding box center [1384, 189] width 11 height 11
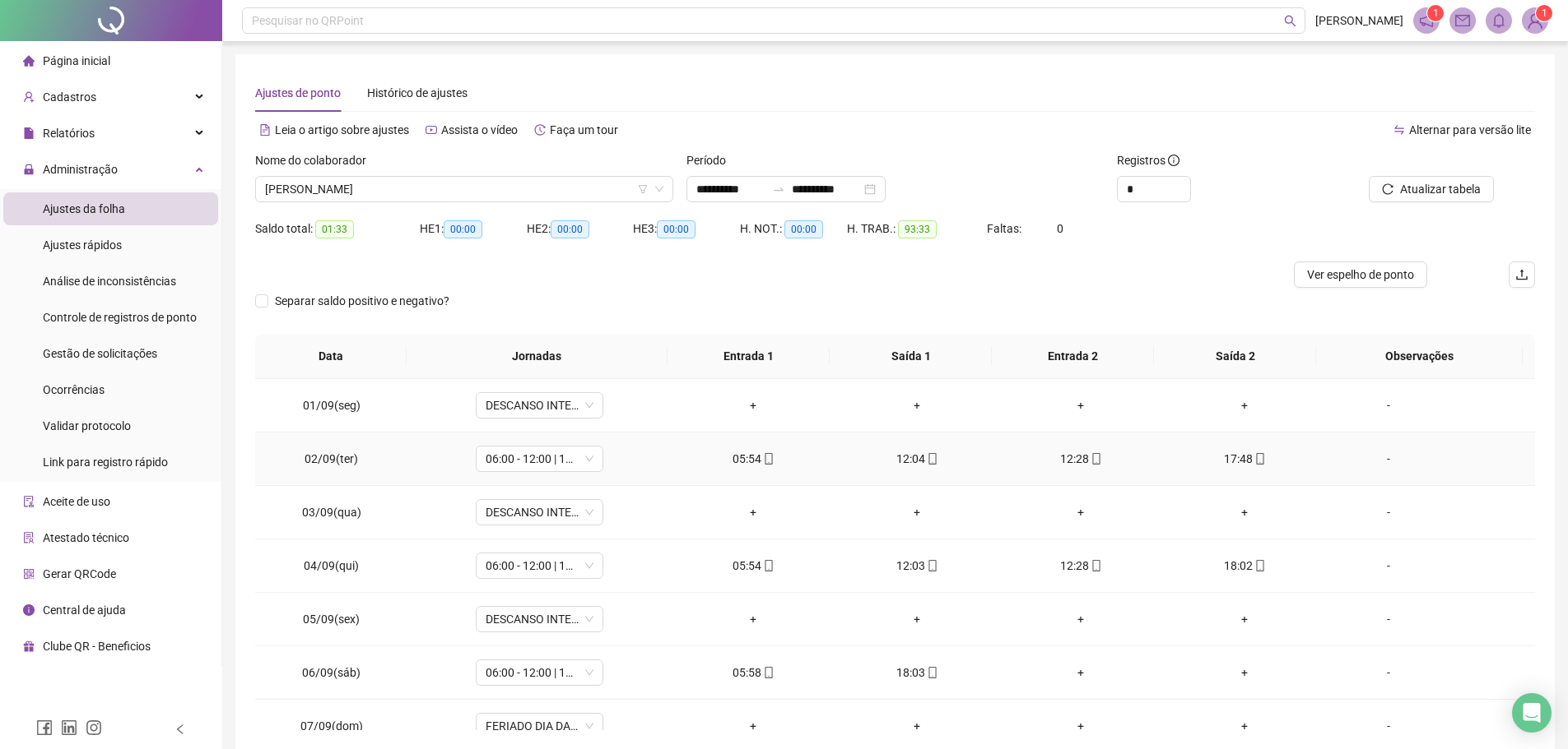
click at [732, 450] on div "05:54" at bounding box center [753, 458] width 137 height 18
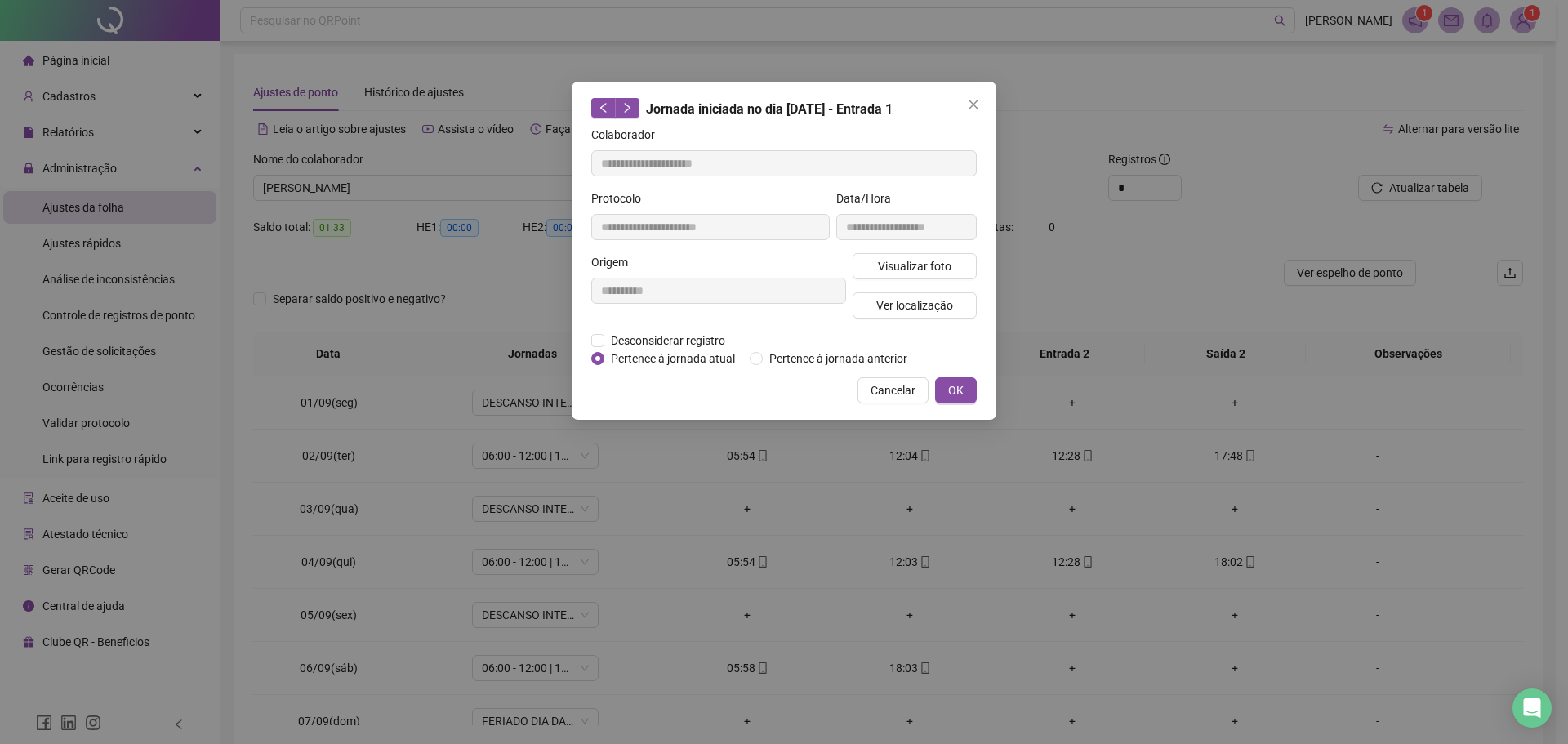
drag, startPoint x: 980, startPoint y: 392, endPoint x: 968, endPoint y: 388, distance: 12.6
click at [979, 392] on div "**********" at bounding box center [784, 251] width 425 height 338
click at [967, 388] on button "OK" at bounding box center [956, 390] width 42 height 26
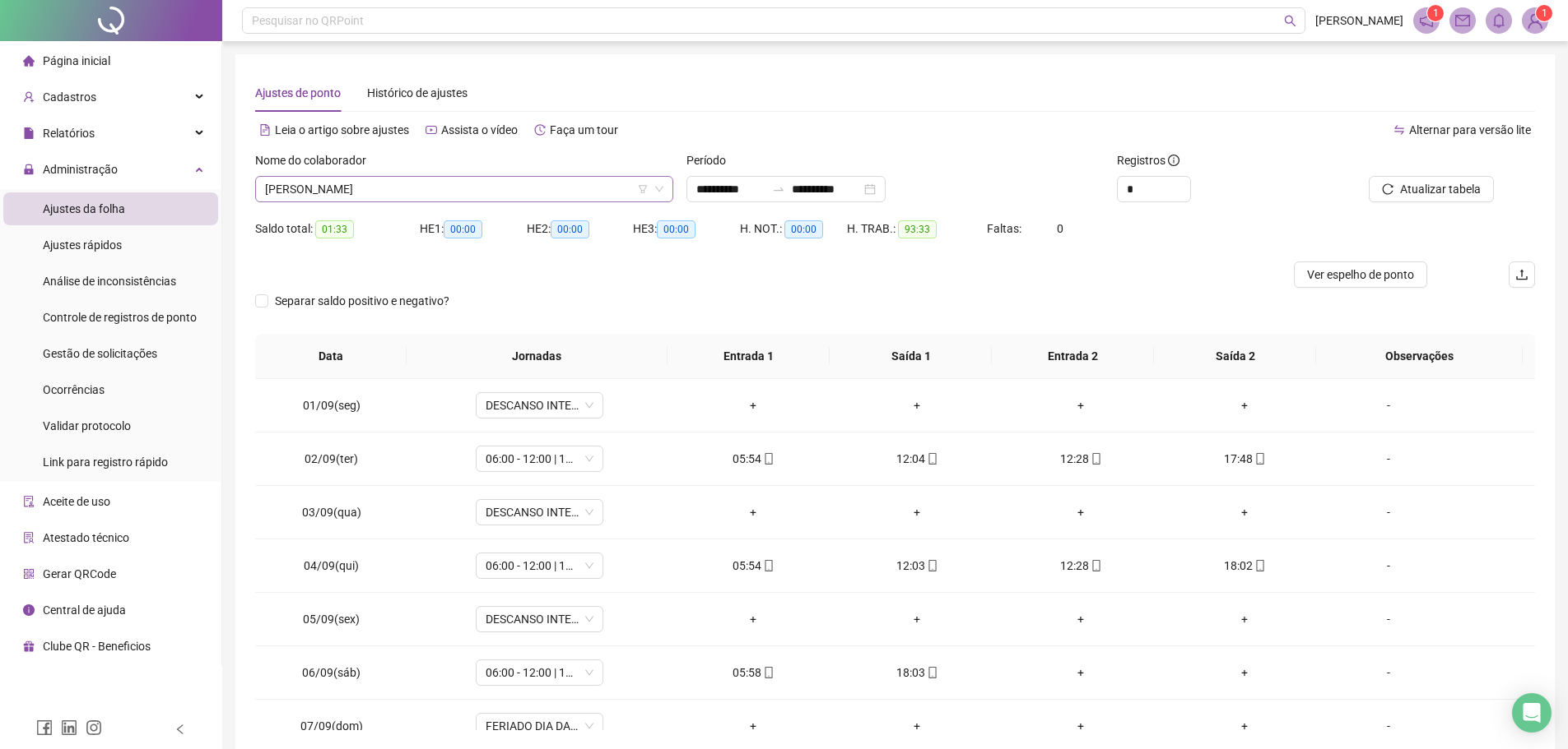
click at [455, 192] on span "FELICIANO SANTANA NETO" at bounding box center [464, 189] width 398 height 24
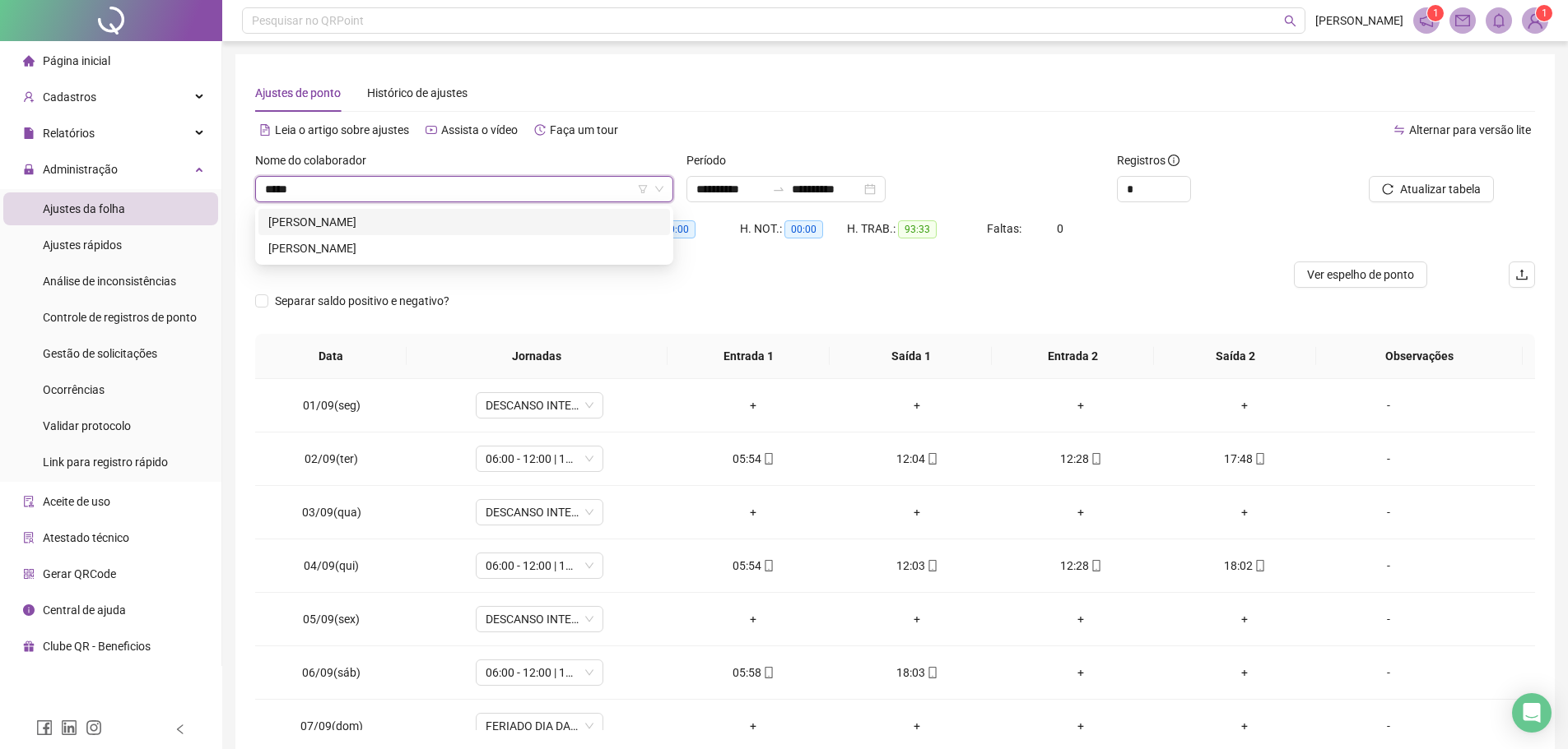
click at [473, 216] on div "JULIO CESAR GERMANO DOS SANTOS" at bounding box center [464, 222] width 391 height 18
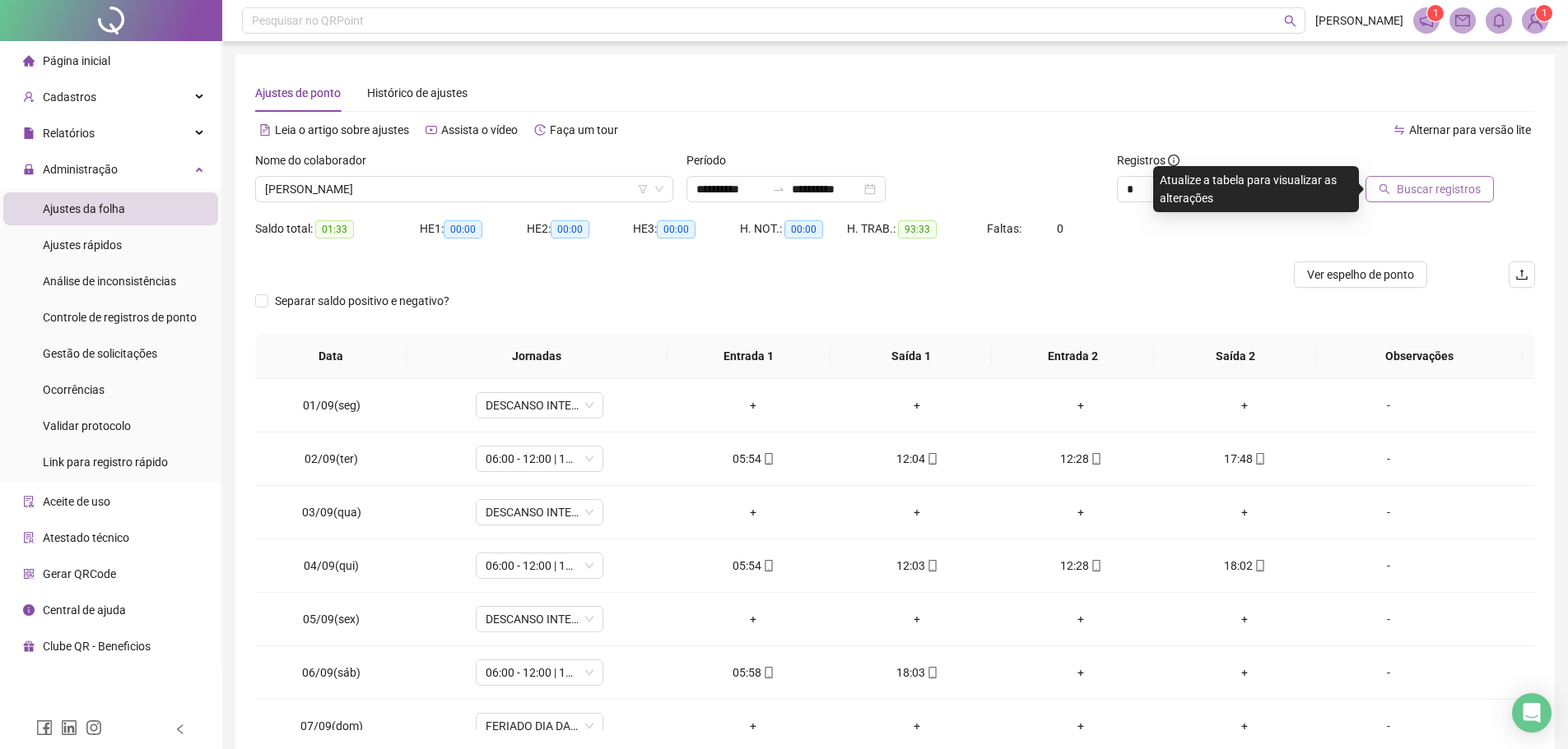
click at [1397, 182] on button "Buscar registros" at bounding box center [1429, 189] width 128 height 26
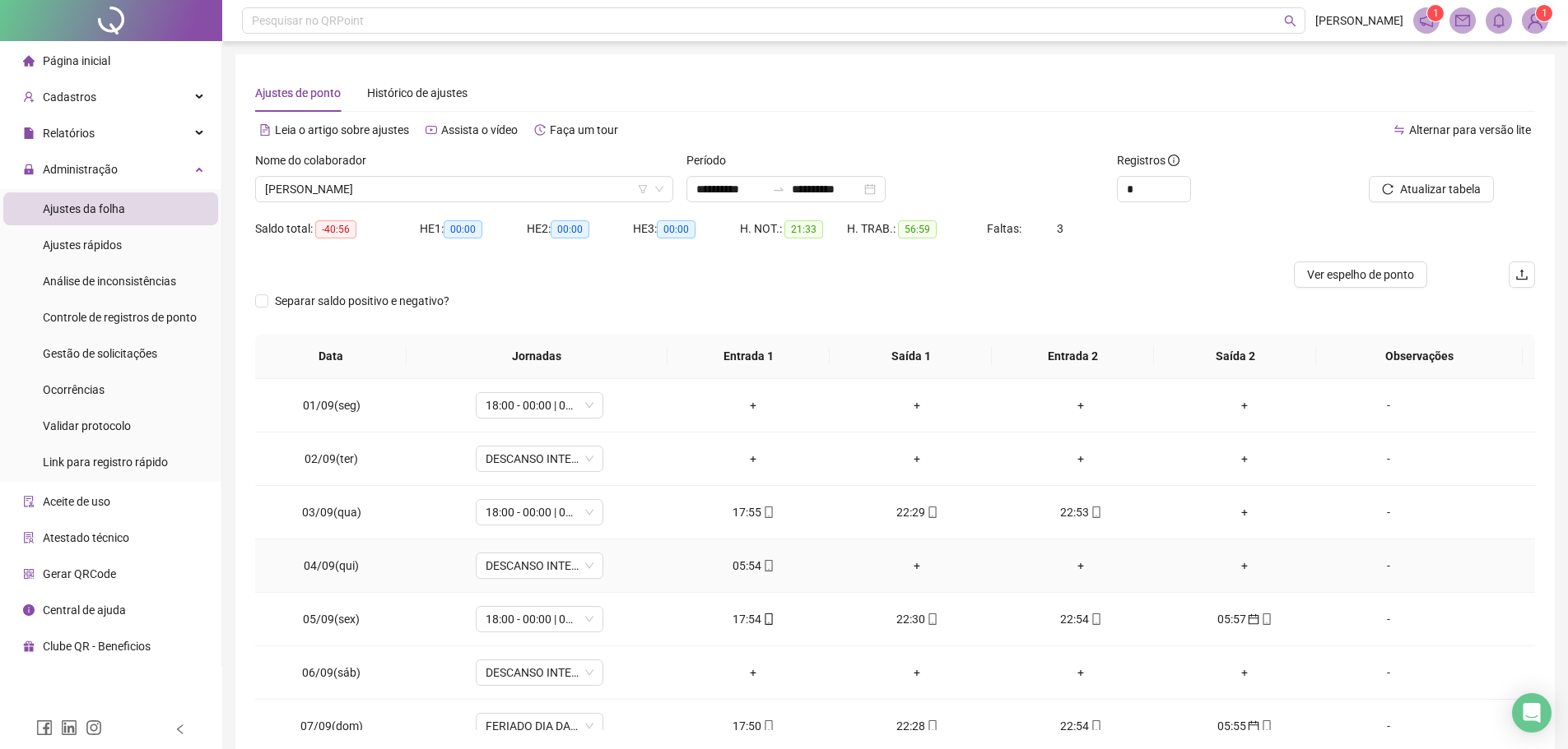
click at [751, 570] on div "05:54" at bounding box center [753, 566] width 137 height 18
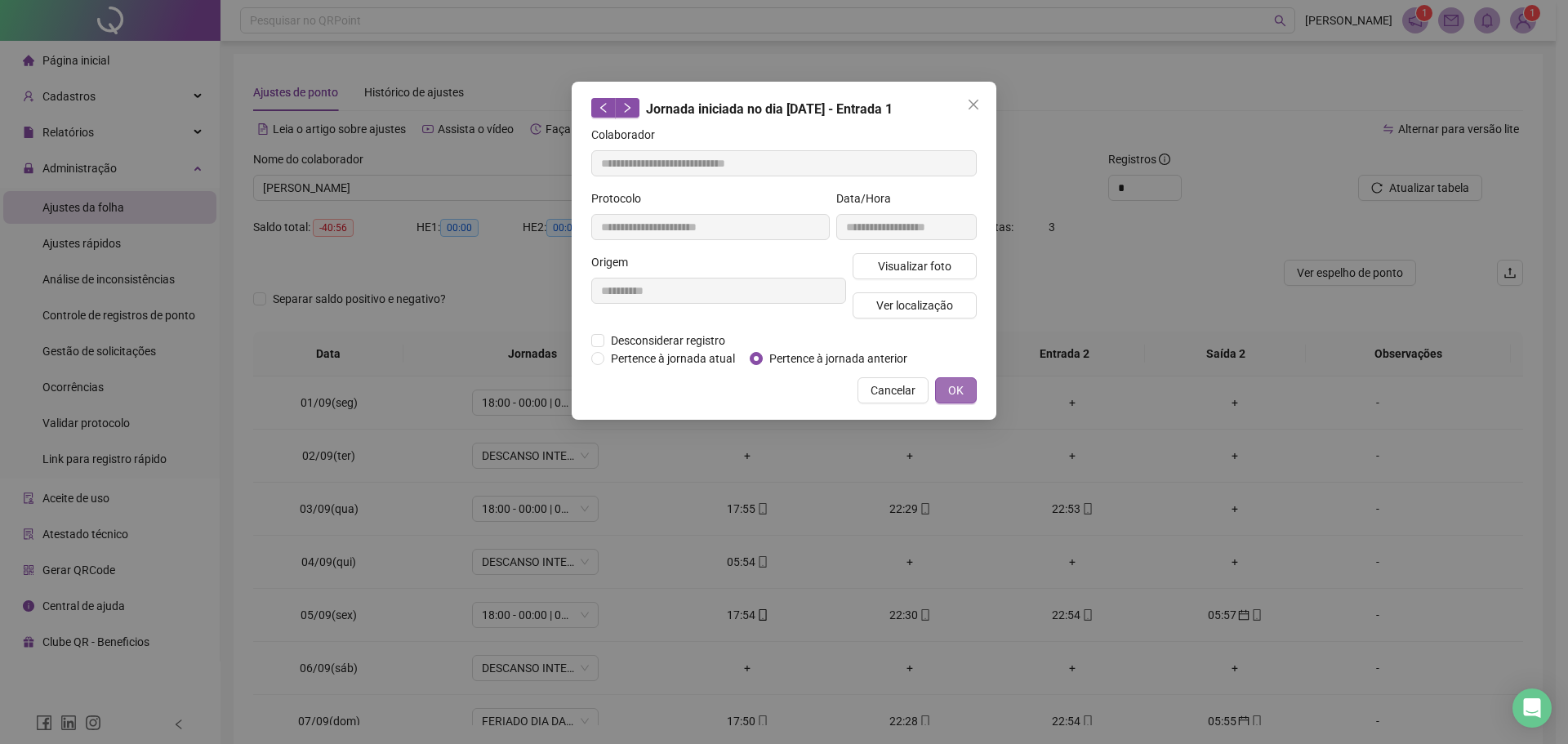
click at [958, 385] on span "OK" at bounding box center [956, 390] width 16 height 18
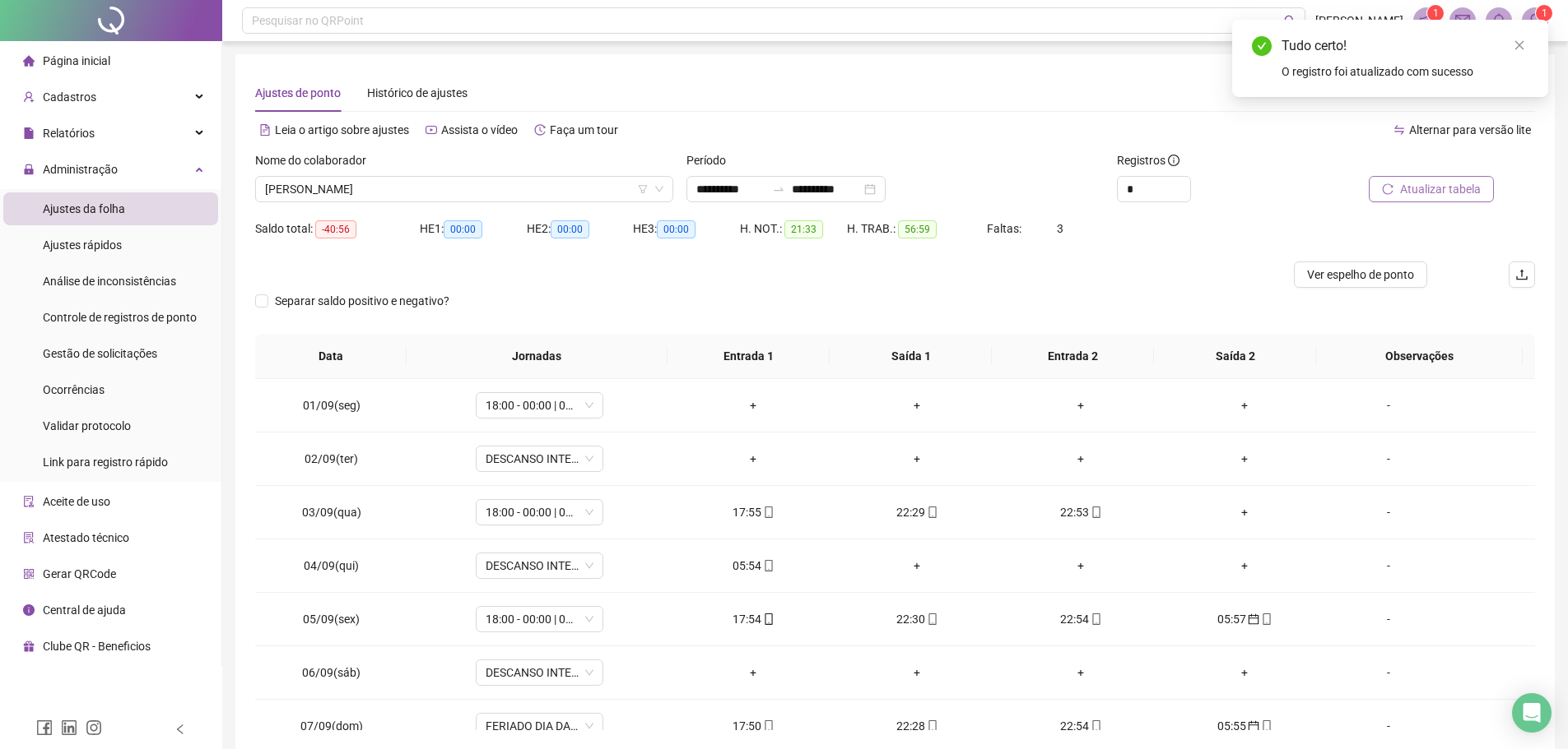
click at [1397, 185] on button "Atualizar tabela" at bounding box center [1431, 189] width 125 height 26
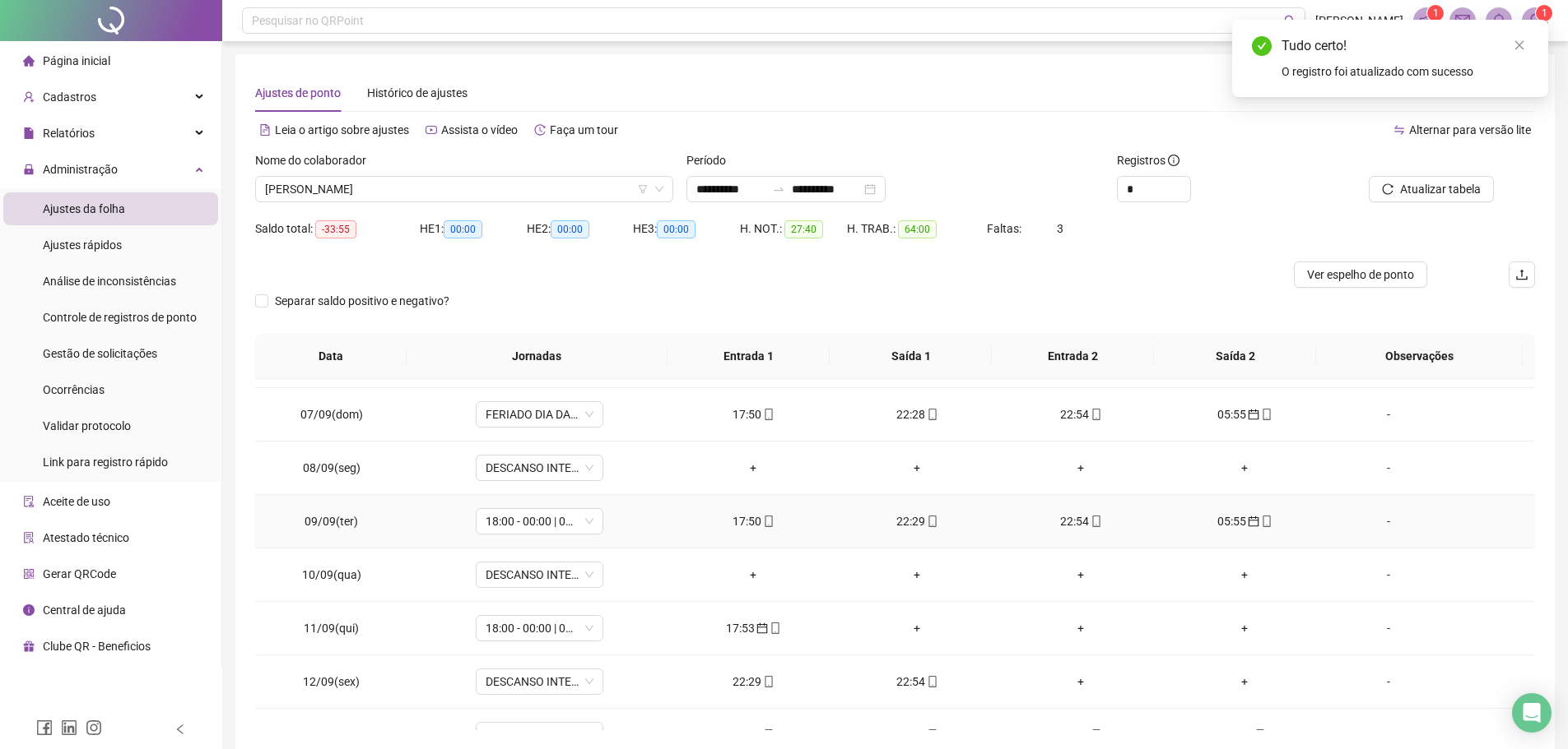
scroll to position [411, 0]
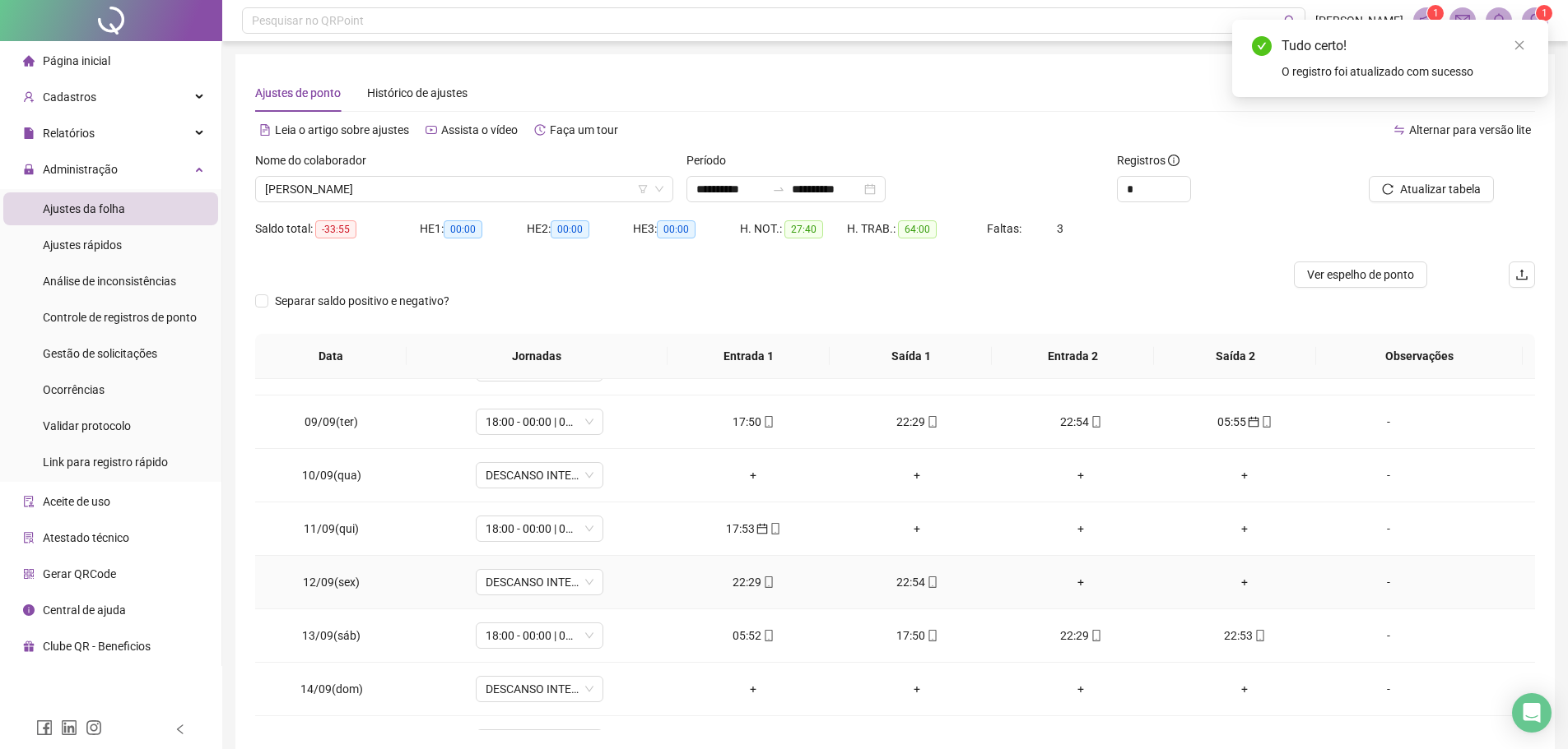
click at [744, 582] on div "22:29" at bounding box center [753, 582] width 137 height 18
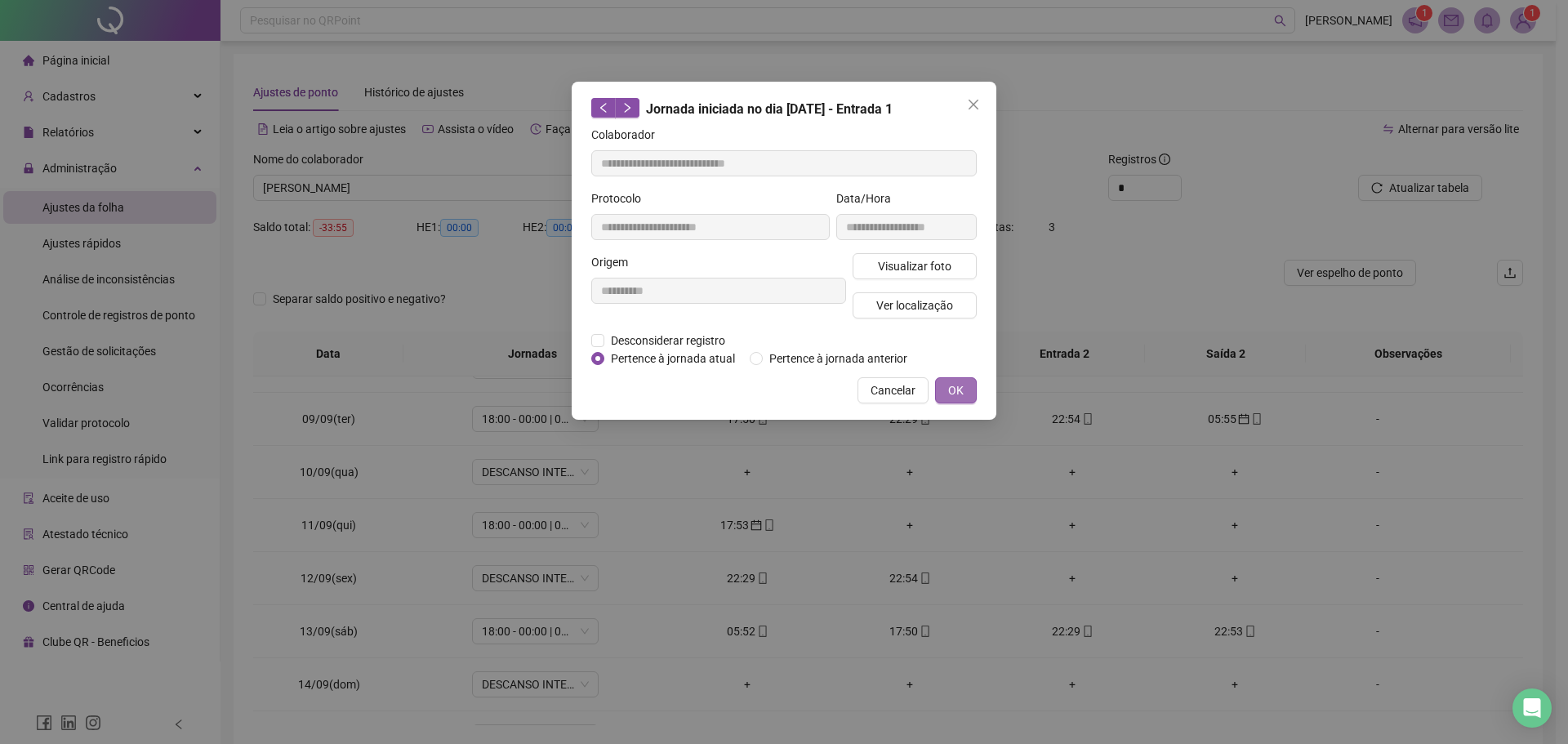
click at [953, 391] on span "OK" at bounding box center [956, 390] width 16 height 18
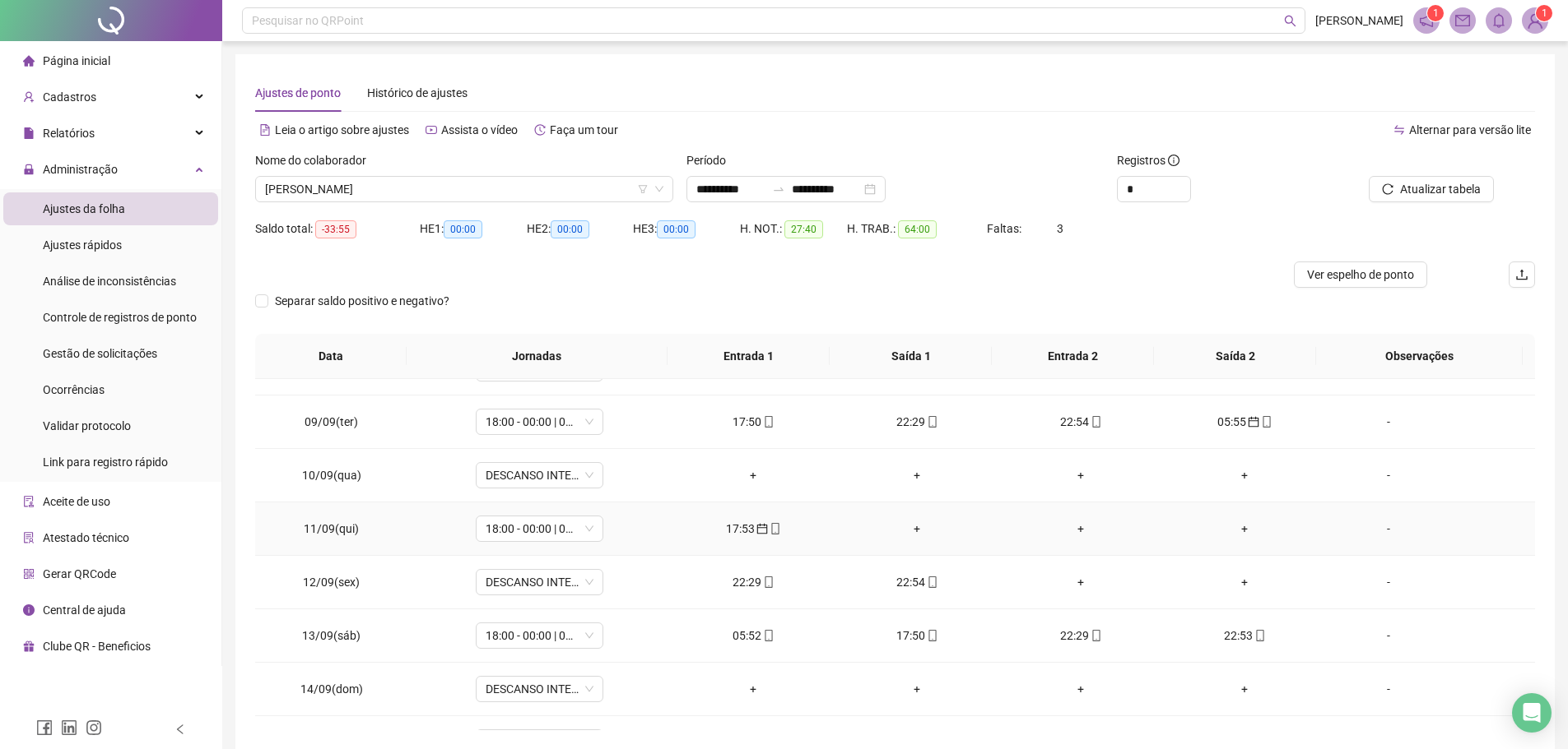
click at [740, 526] on div "17:53" at bounding box center [753, 528] width 137 height 18
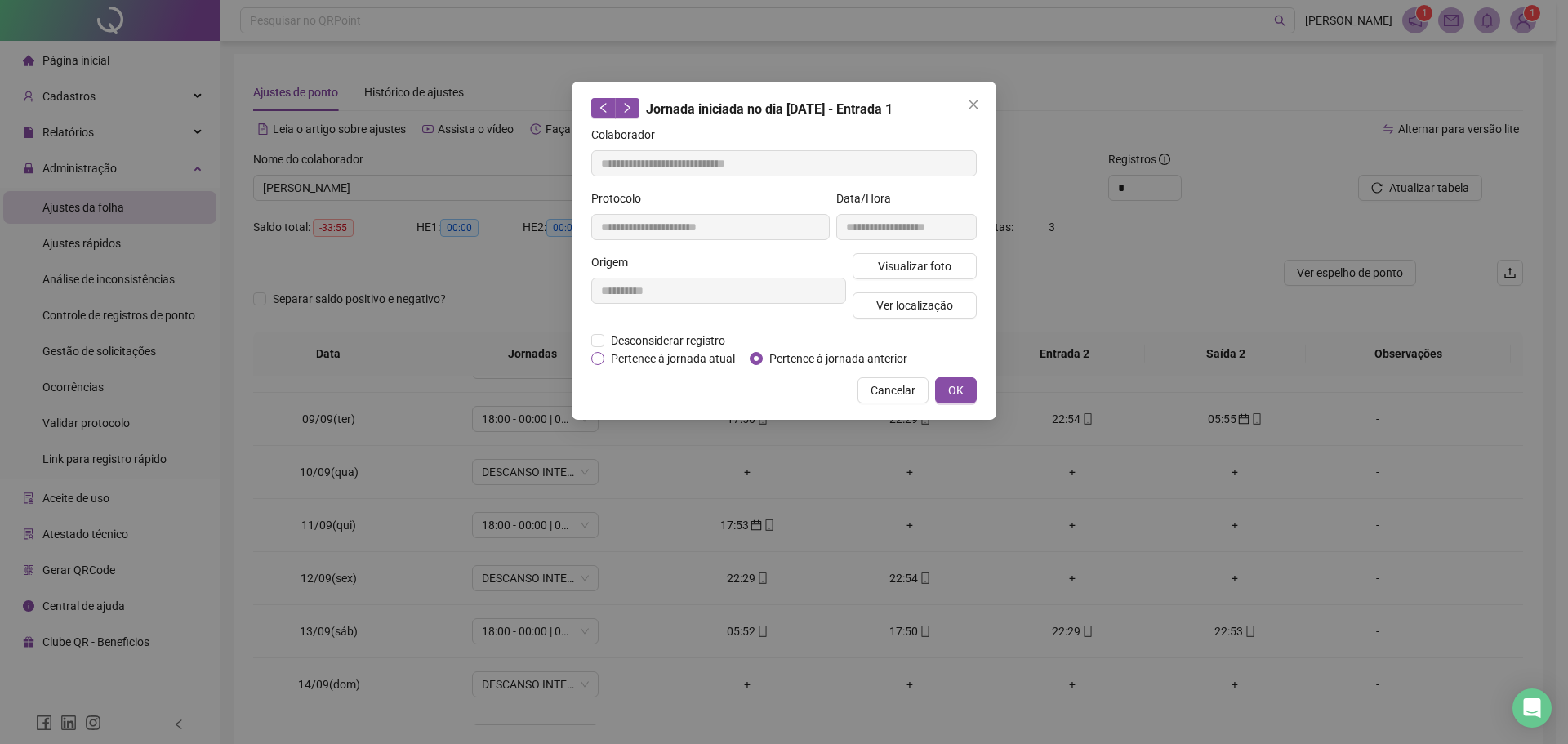
click at [626, 361] on span "Pertence à jornada atual" at bounding box center [673, 358] width 137 height 18
drag, startPoint x: 963, startPoint y: 387, endPoint x: 977, endPoint y: 383, distance: 14.6
click at [964, 387] on button "OK" at bounding box center [956, 390] width 42 height 26
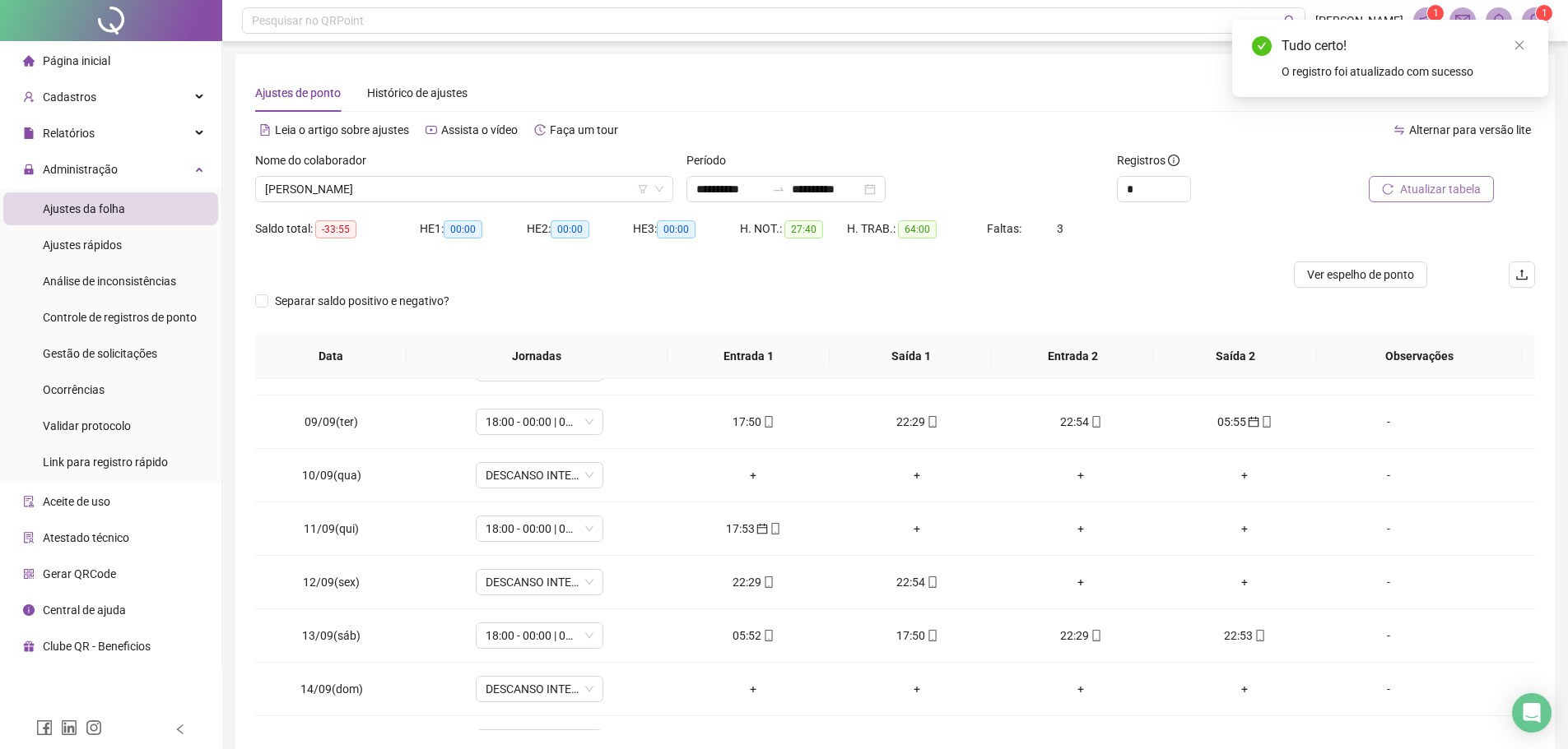
click at [1413, 188] on span "Atualizar tabela" at bounding box center [1440, 189] width 80 height 18
click at [748, 632] on div "05:52" at bounding box center [753, 636] width 137 height 18
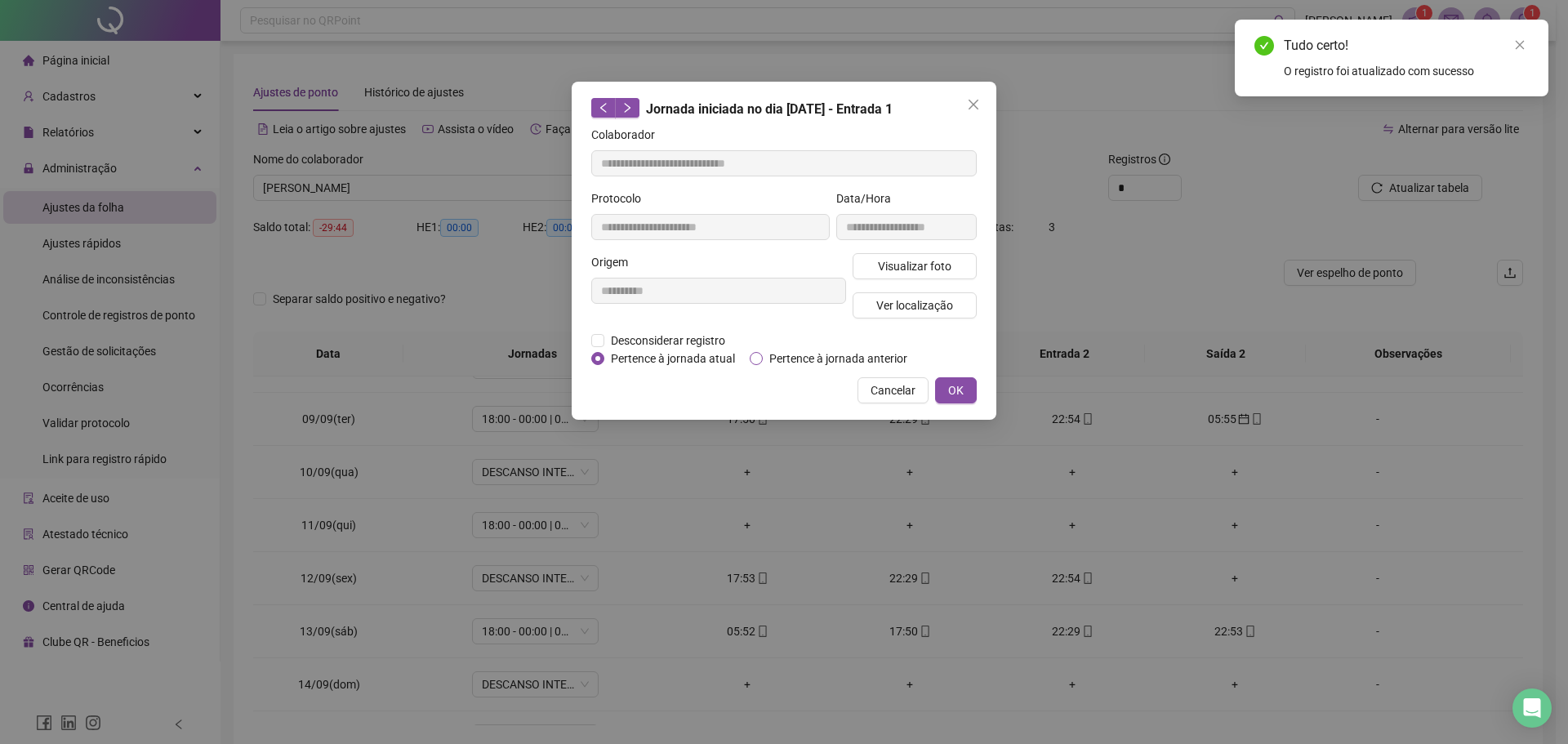
click at [777, 356] on span "Pertence à jornada anterior" at bounding box center [838, 358] width 151 height 18
click at [951, 395] on span "OK" at bounding box center [956, 390] width 16 height 18
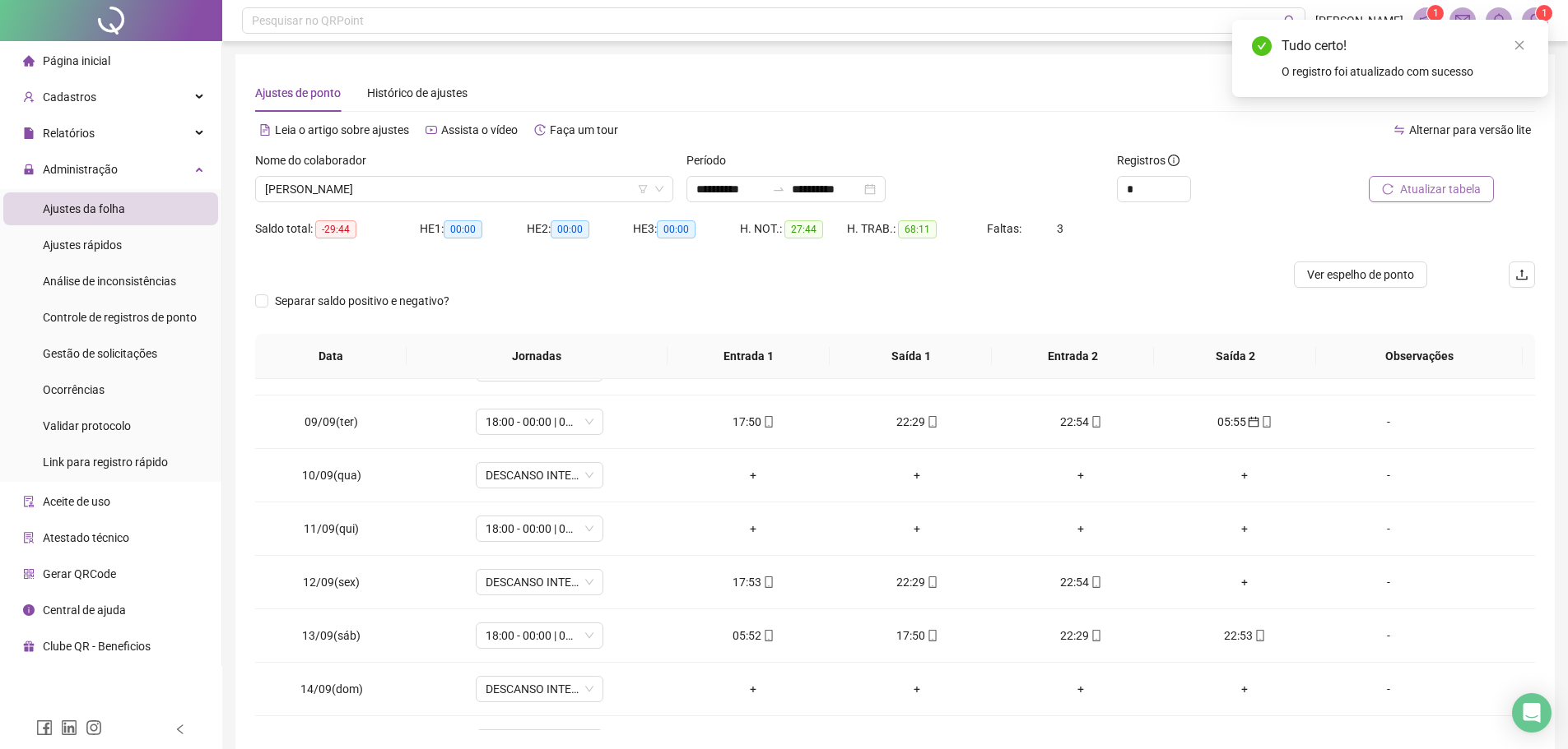
click at [1440, 177] on button "Atualizar tabela" at bounding box center [1431, 189] width 125 height 26
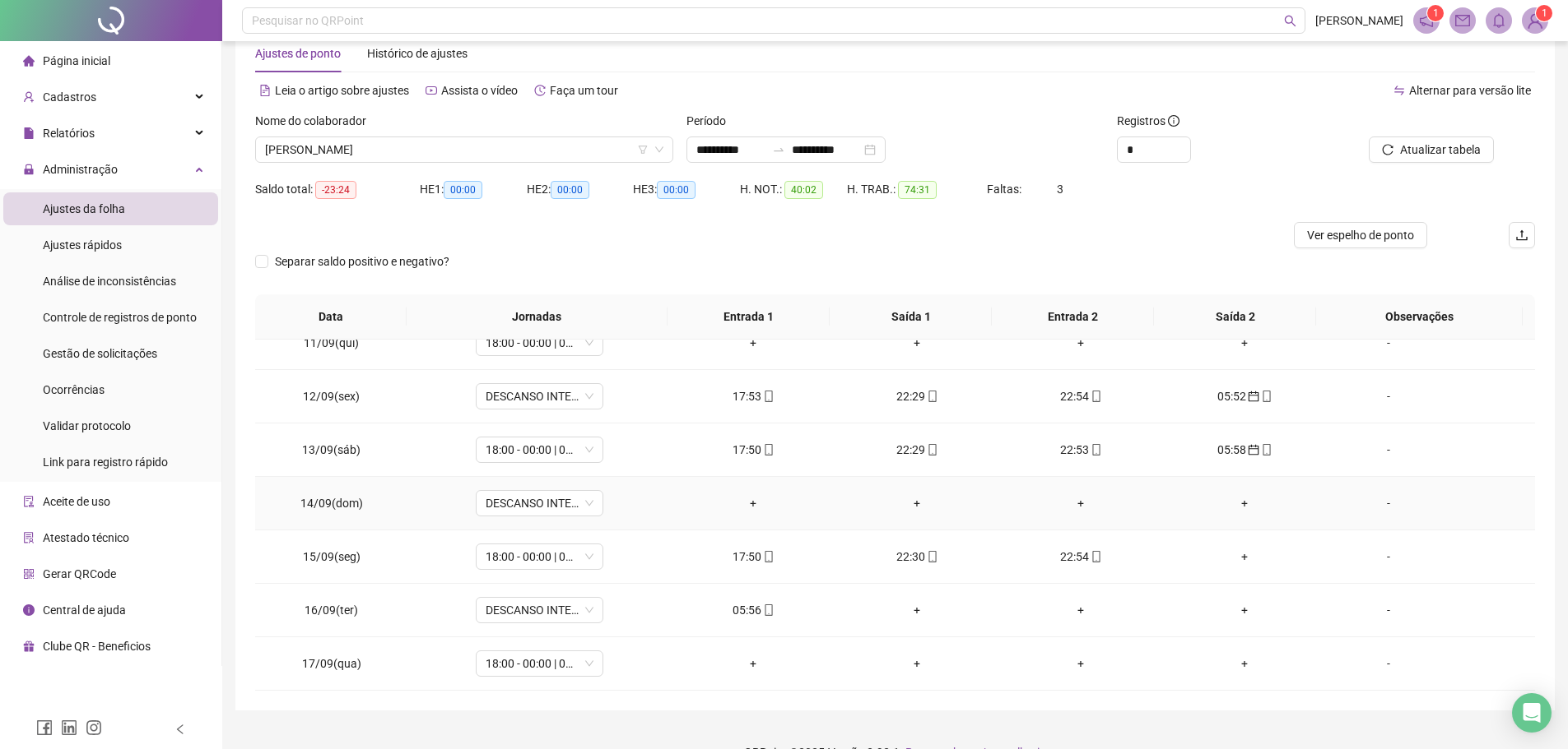
scroll to position [72, 0]
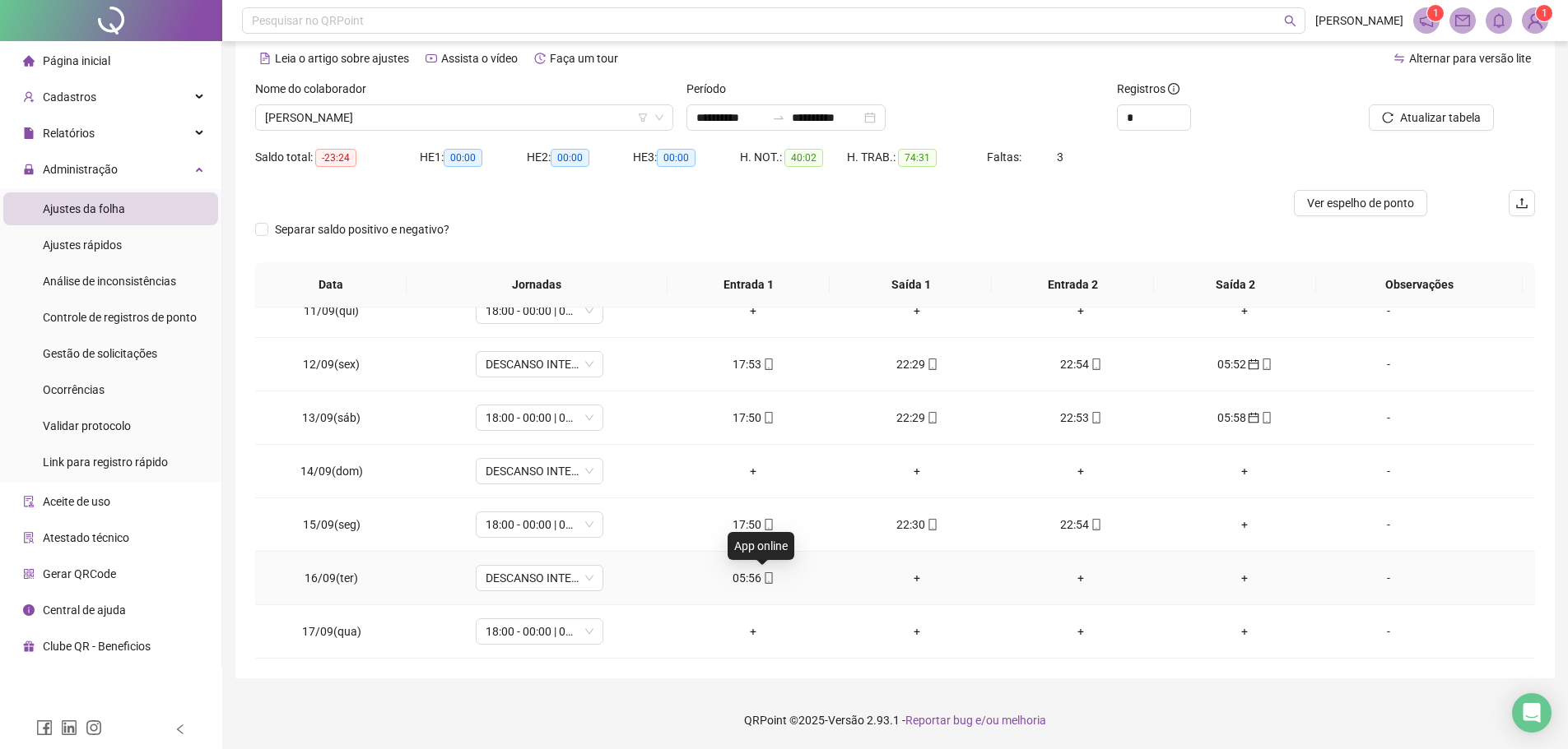
click at [761, 585] on span at bounding box center [767, 578] width 13 height 13
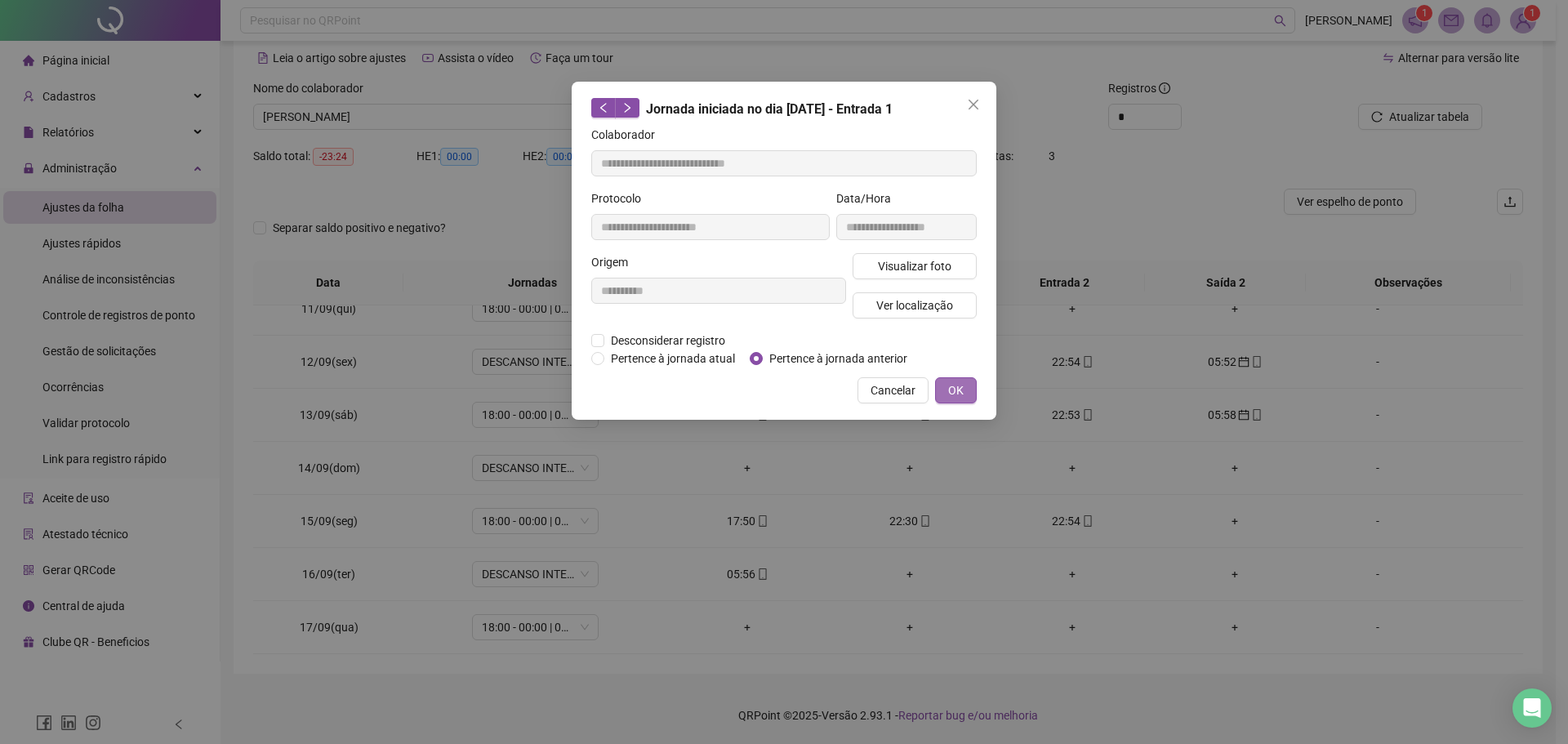
click at [949, 386] on span "OK" at bounding box center [956, 390] width 16 height 18
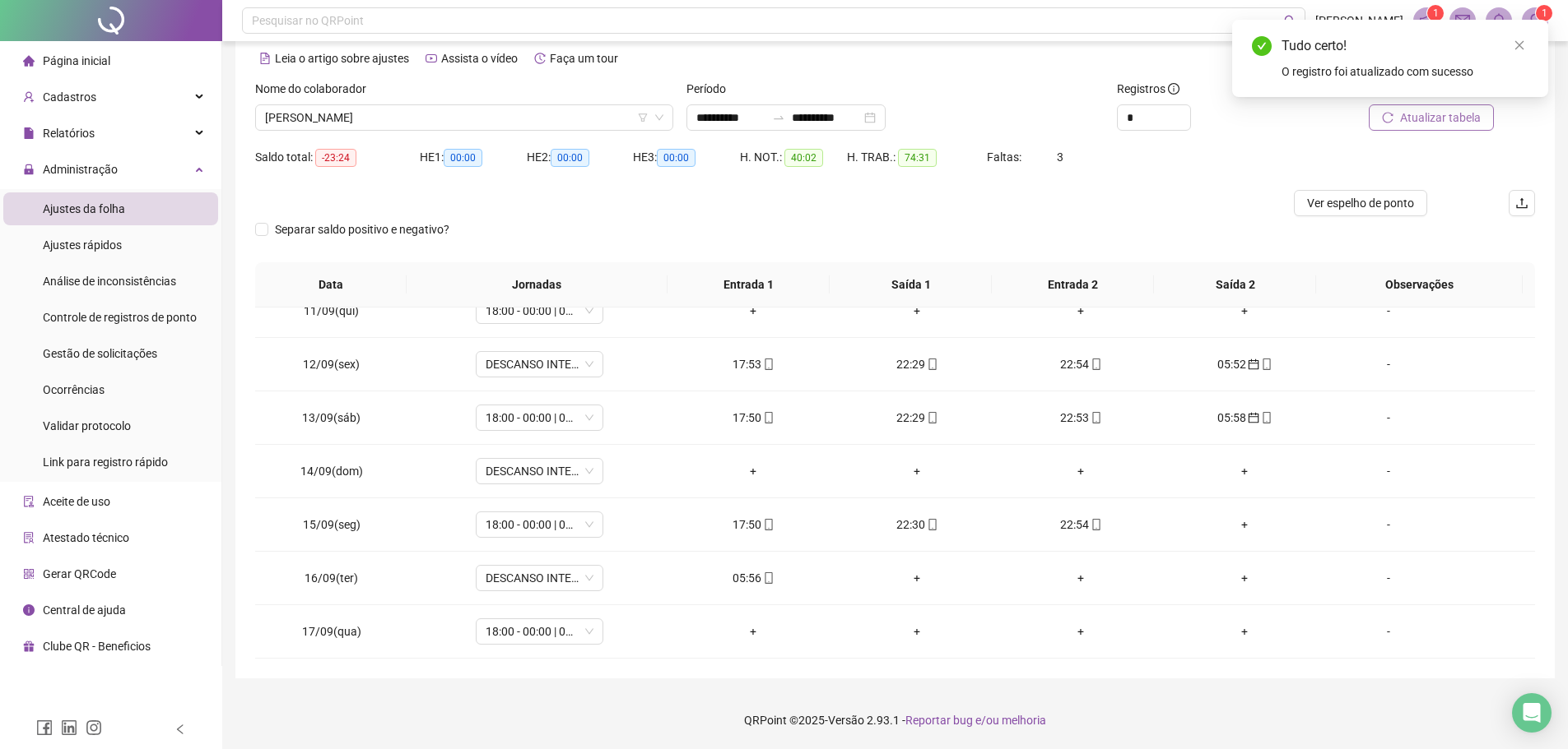
click at [1427, 114] on span "Atualizar tabela" at bounding box center [1440, 117] width 80 height 18
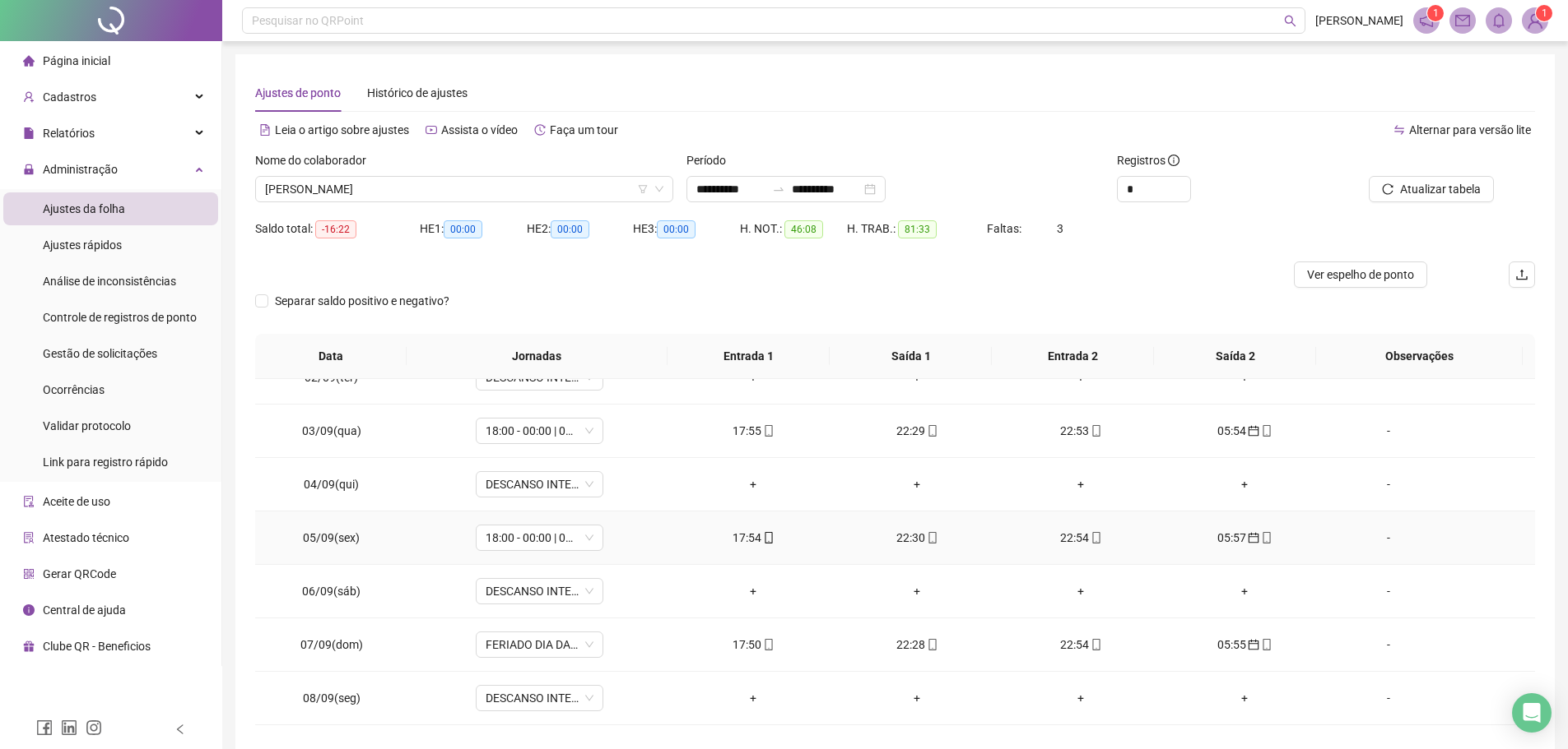
scroll to position [82, 0]
click at [524, 187] on span "JULIO CESAR GERMANO DOS SANTOS" at bounding box center [464, 189] width 398 height 24
click at [505, 180] on span "JULIO CESAR GERMANO DOS SANTOS" at bounding box center [464, 189] width 398 height 24
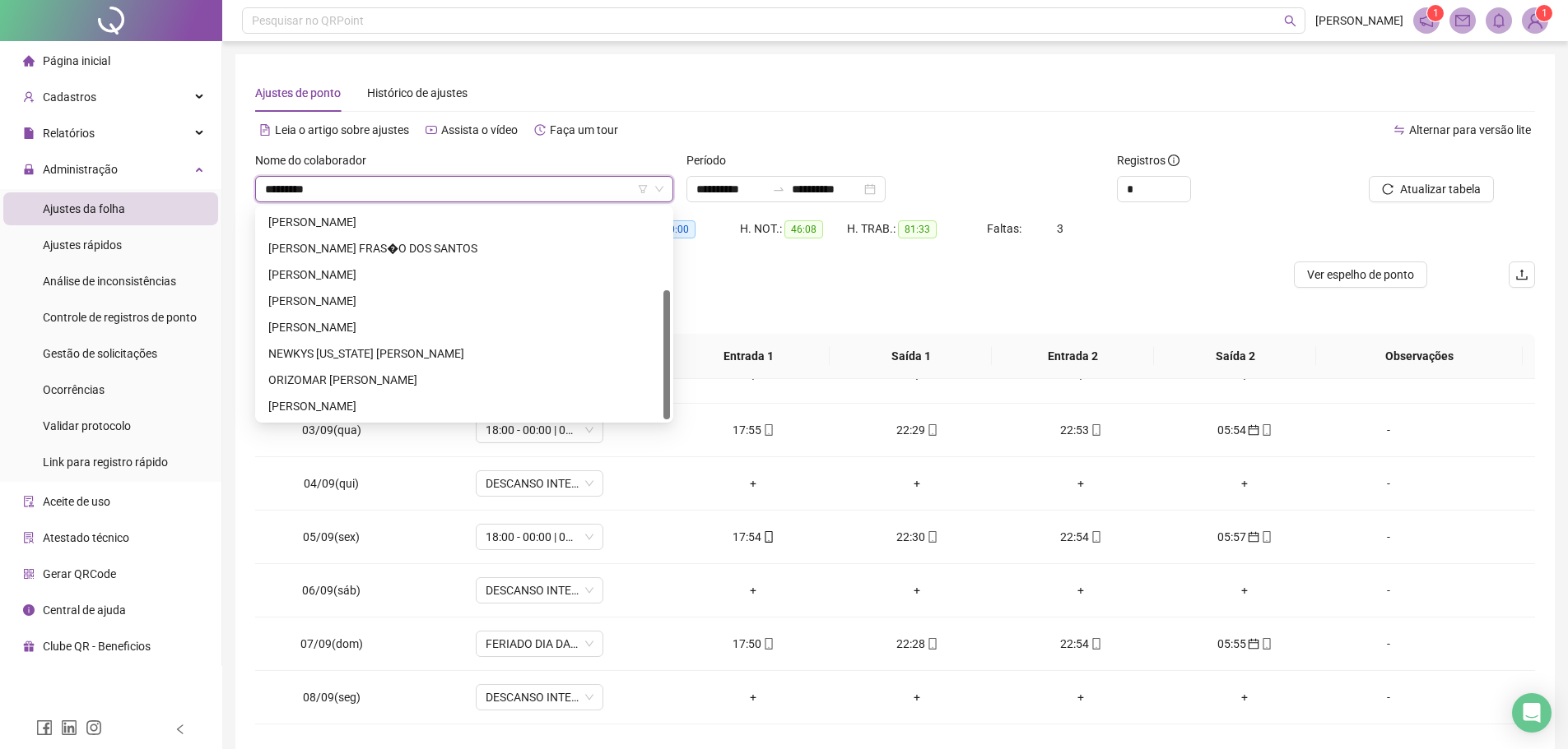
scroll to position [106, 0]
click at [392, 227] on div "FRANCISCO FABIO BATISTA" at bounding box center [464, 222] width 391 height 18
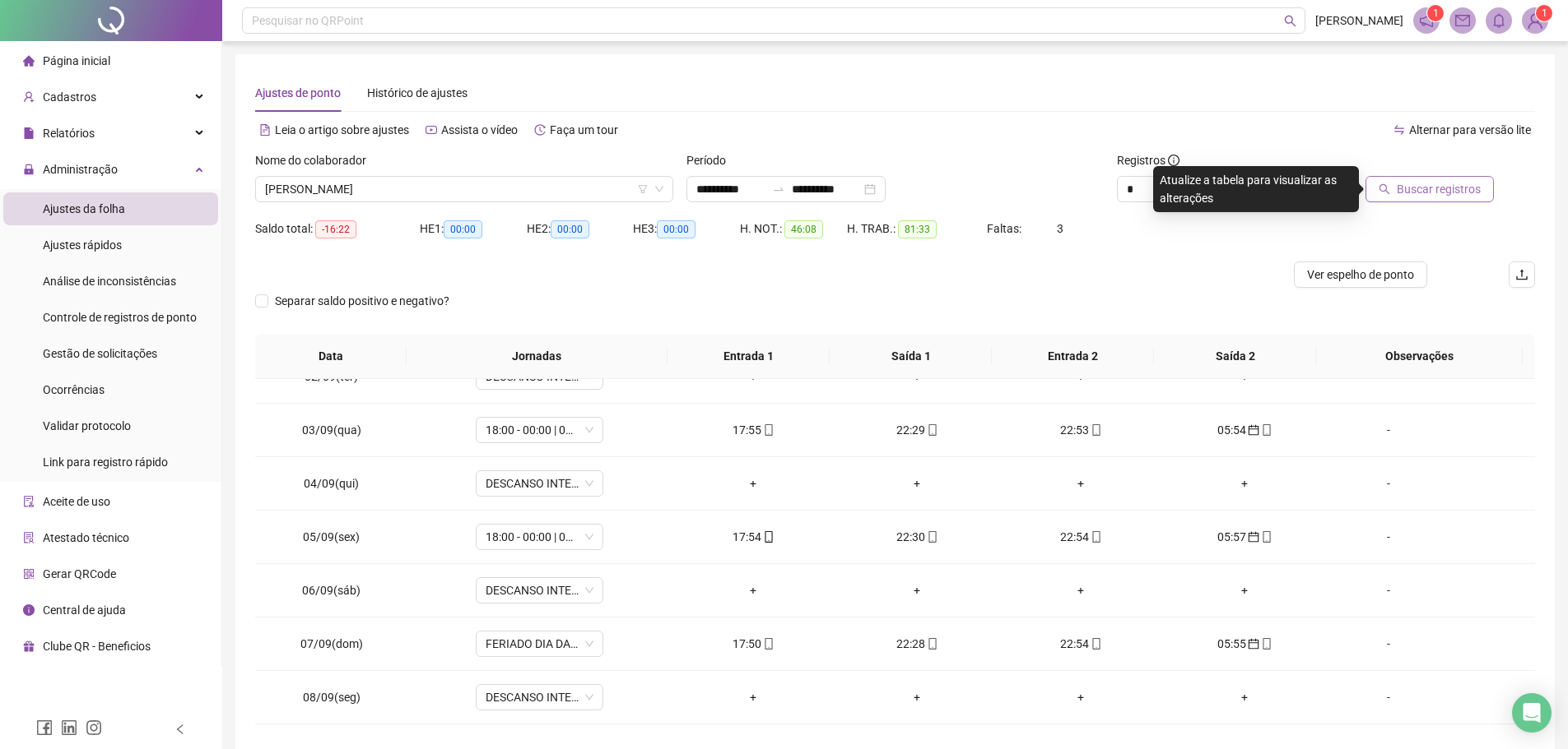
click at [1442, 191] on span "Buscar registros" at bounding box center [1439, 189] width 84 height 18
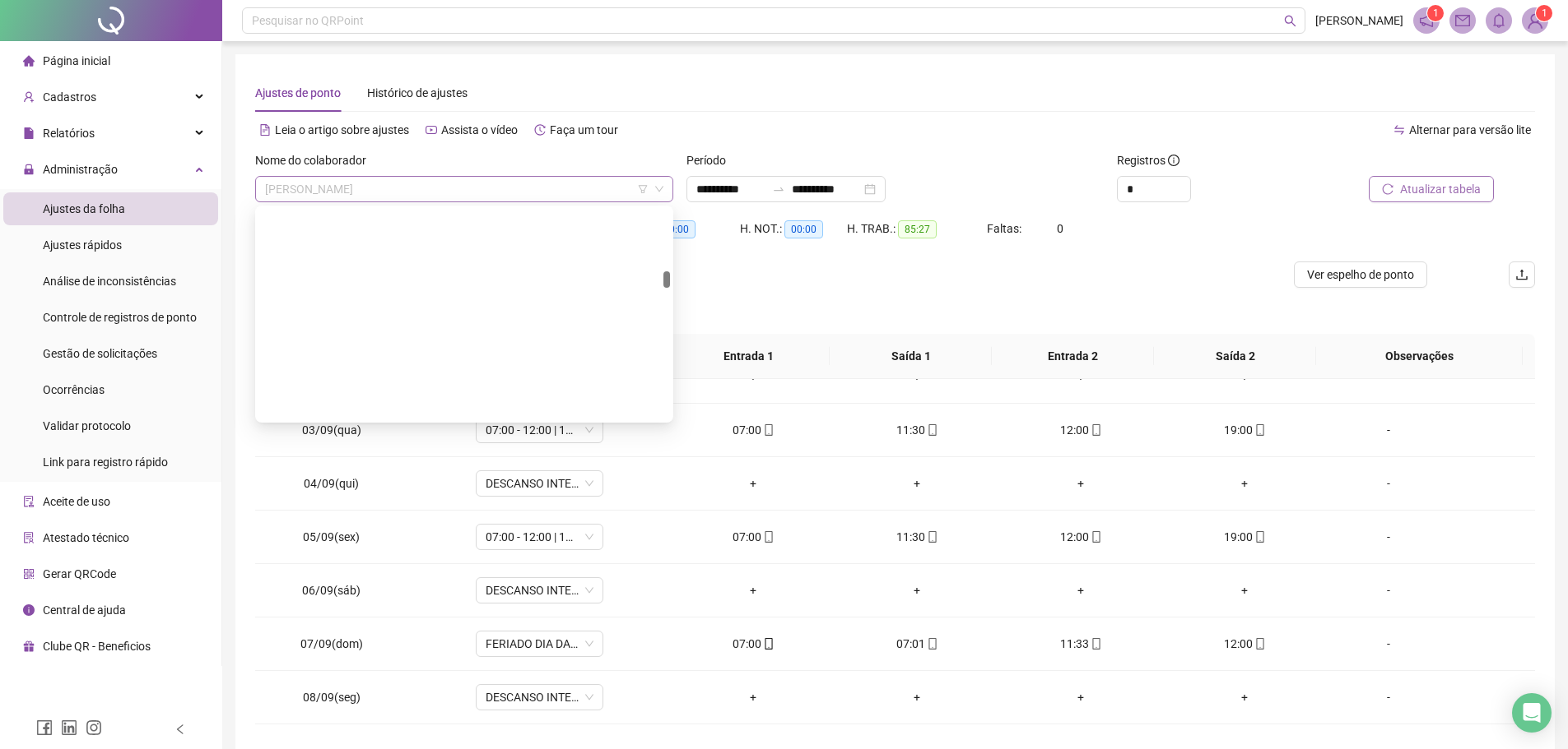
click at [440, 185] on span "FRANCISCO FABIO BATISTA" at bounding box center [464, 189] width 398 height 24
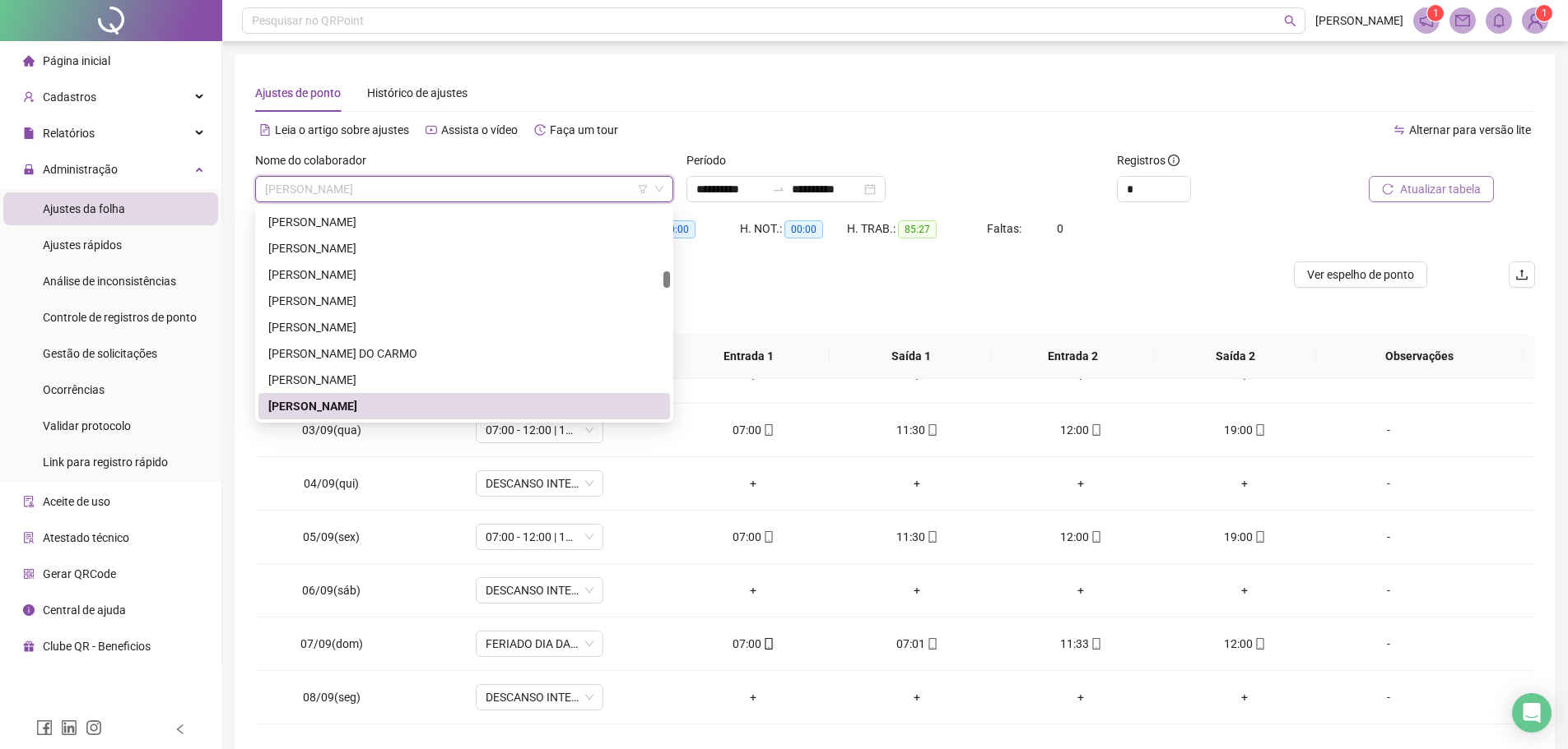
click at [781, 92] on div "Ajustes de ponto Histórico de ajustes" at bounding box center [895, 93] width 1280 height 38
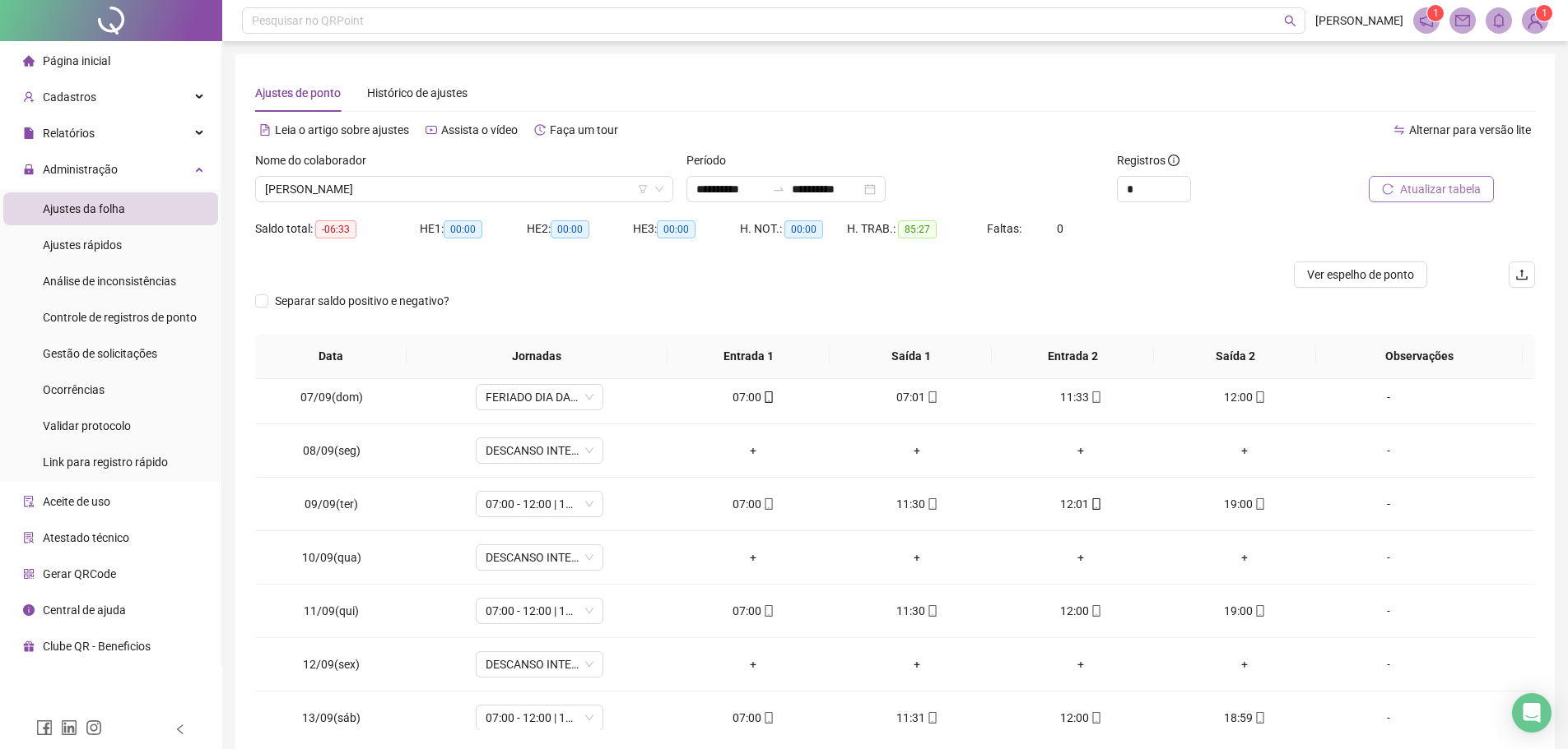
scroll to position [558, 0]
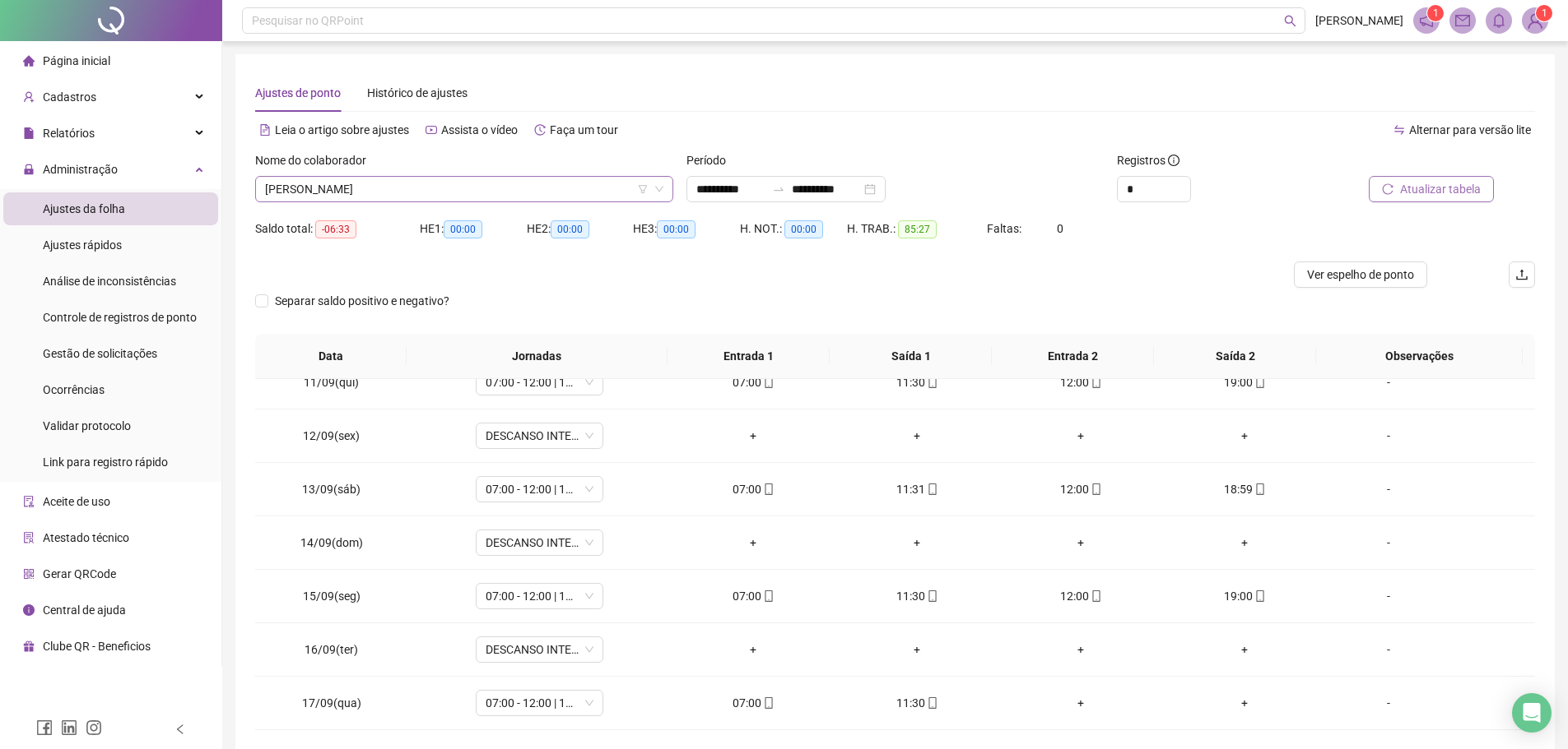
click at [425, 185] on span "FRANCISCO FABIO BATISTA" at bounding box center [464, 189] width 398 height 24
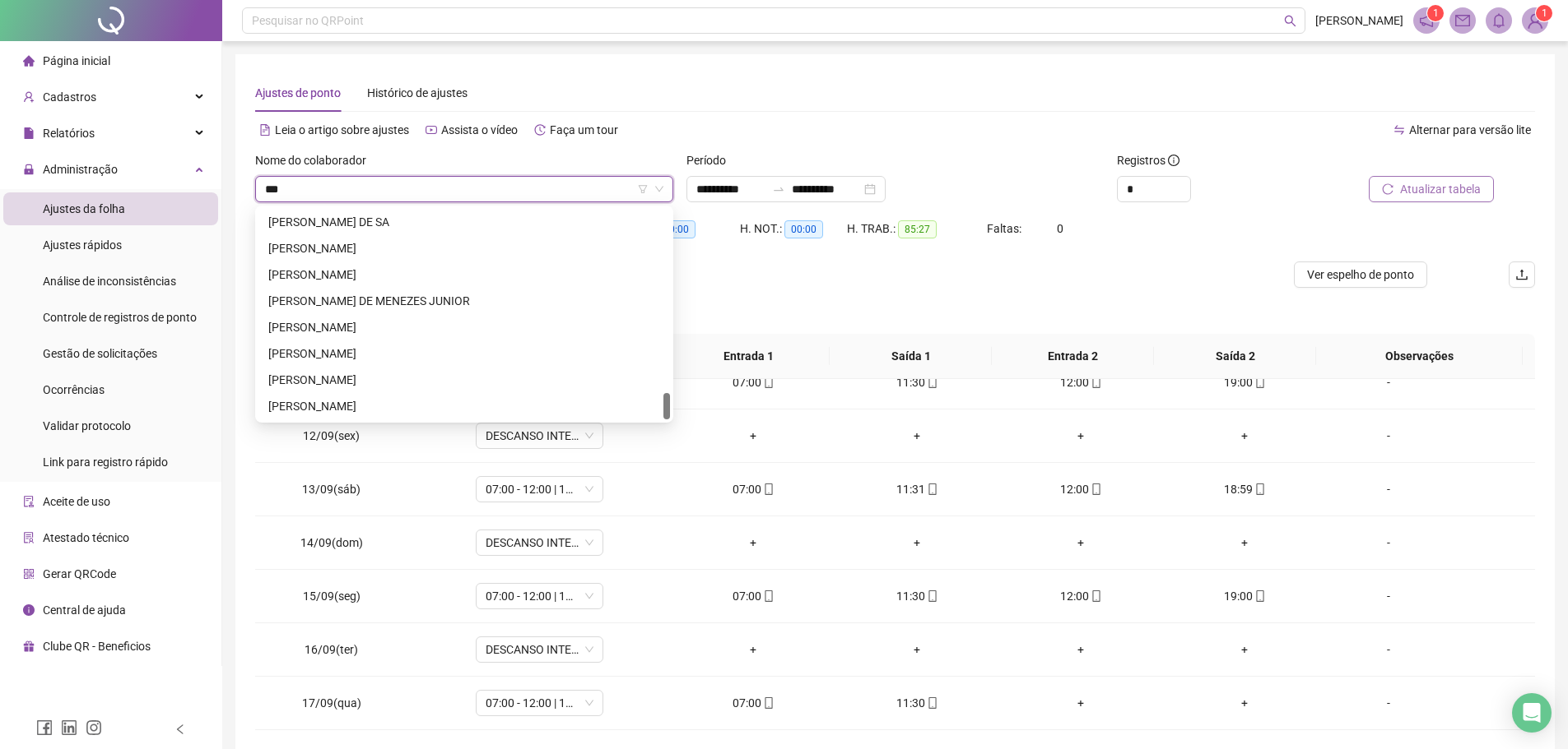
scroll to position [0, 0]
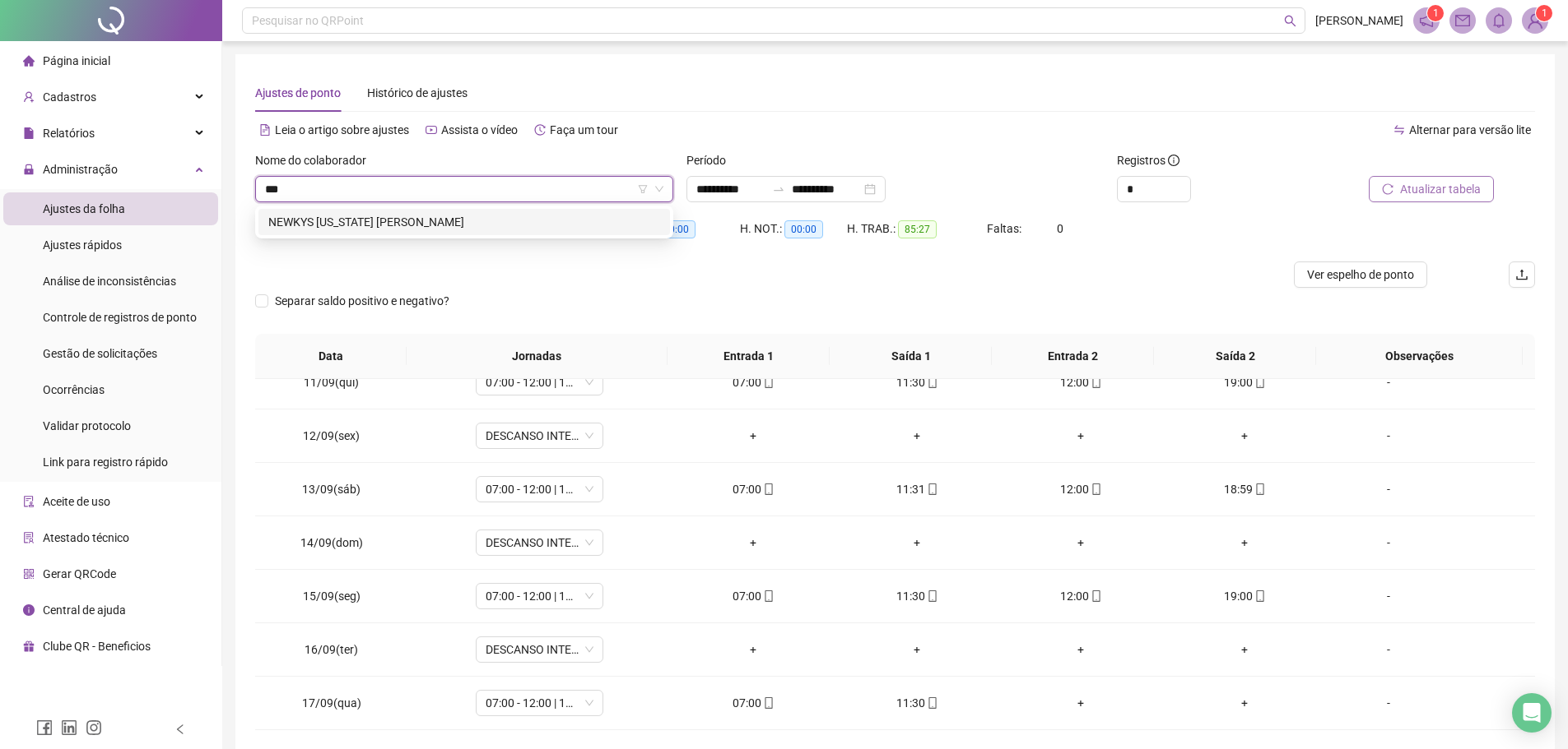
click at [440, 218] on div "NEWKYS WASHINGTON FRANCISCO CIRQUEIRA" at bounding box center [464, 222] width 391 height 18
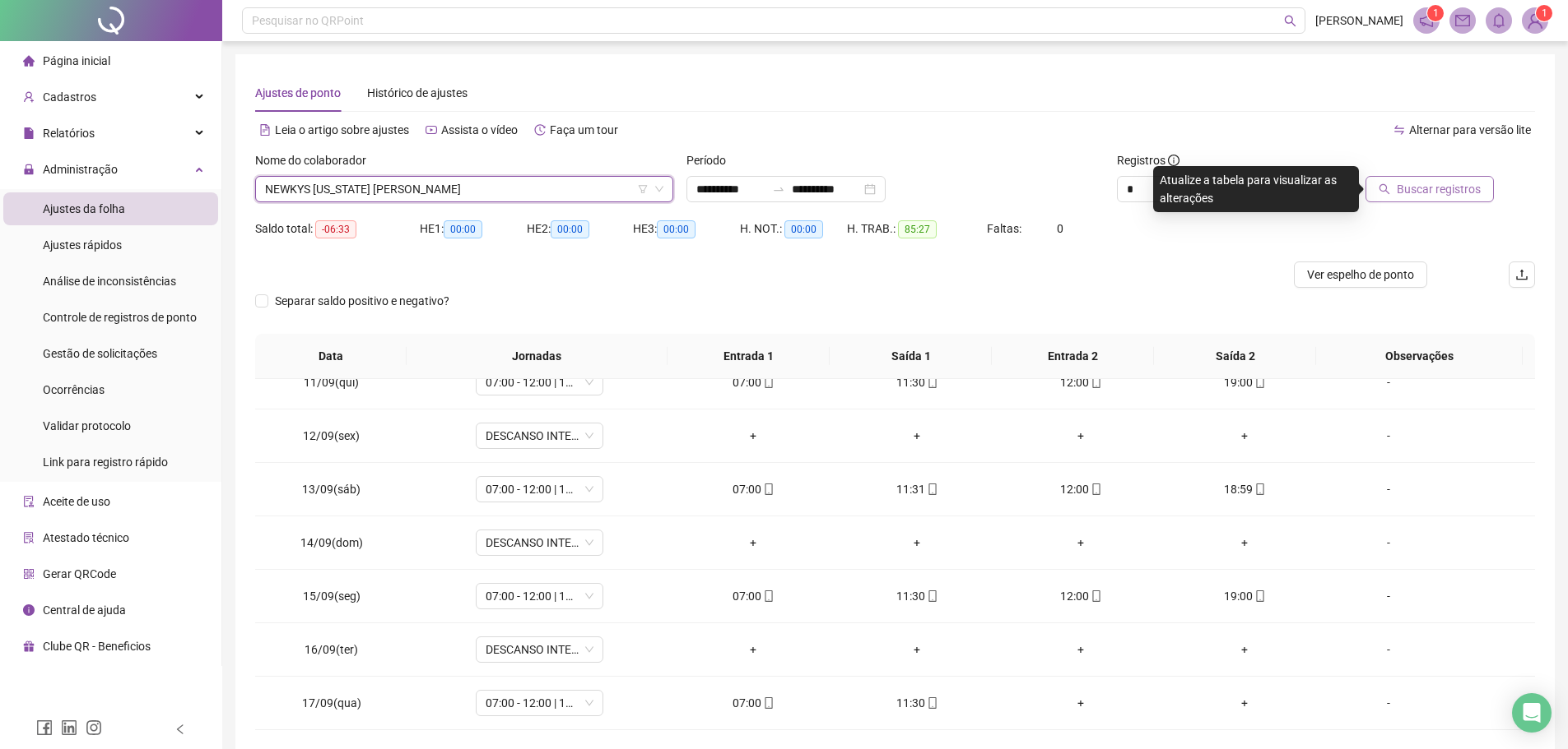
click at [1451, 182] on span "Buscar registros" at bounding box center [1439, 189] width 84 height 18
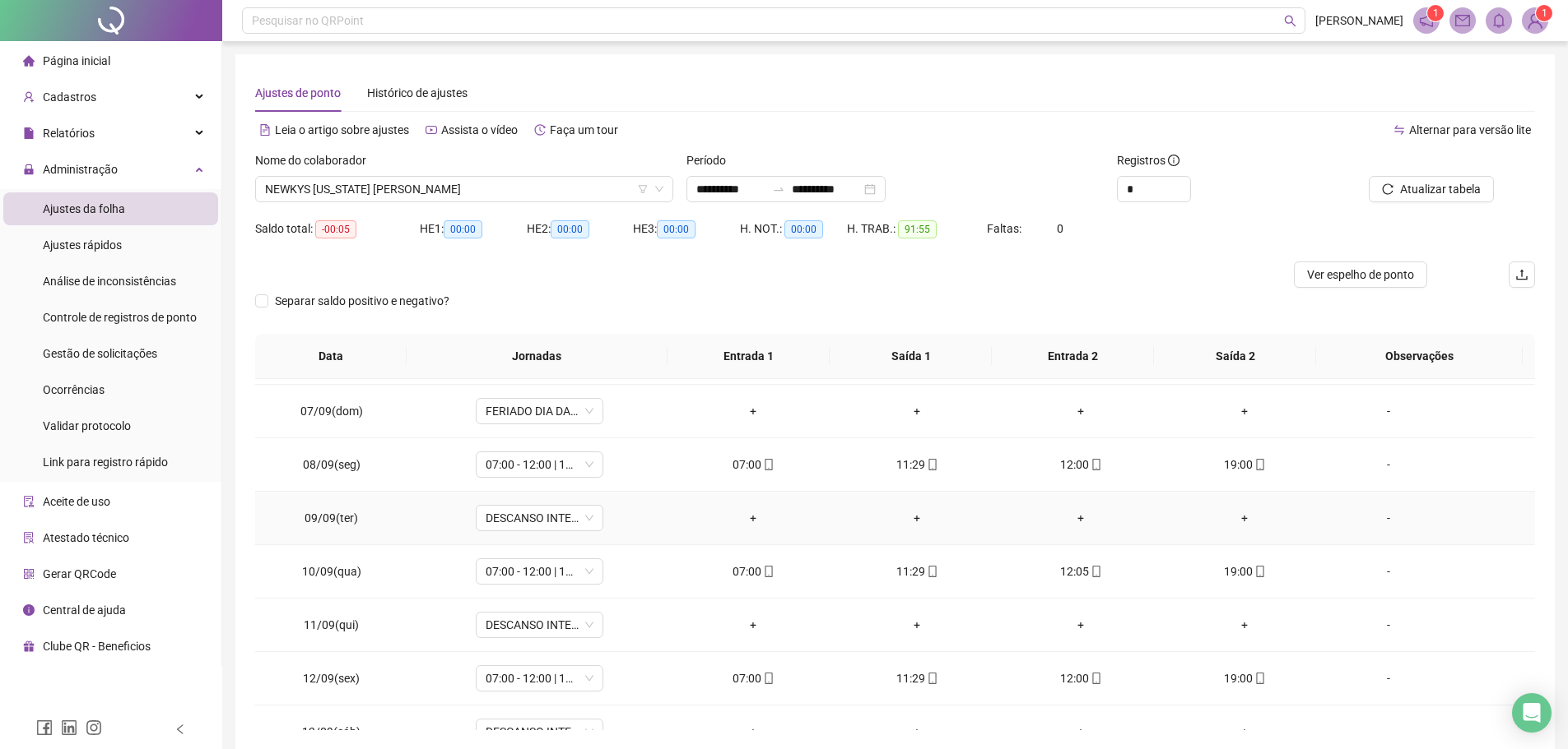
scroll to position [329, 0]
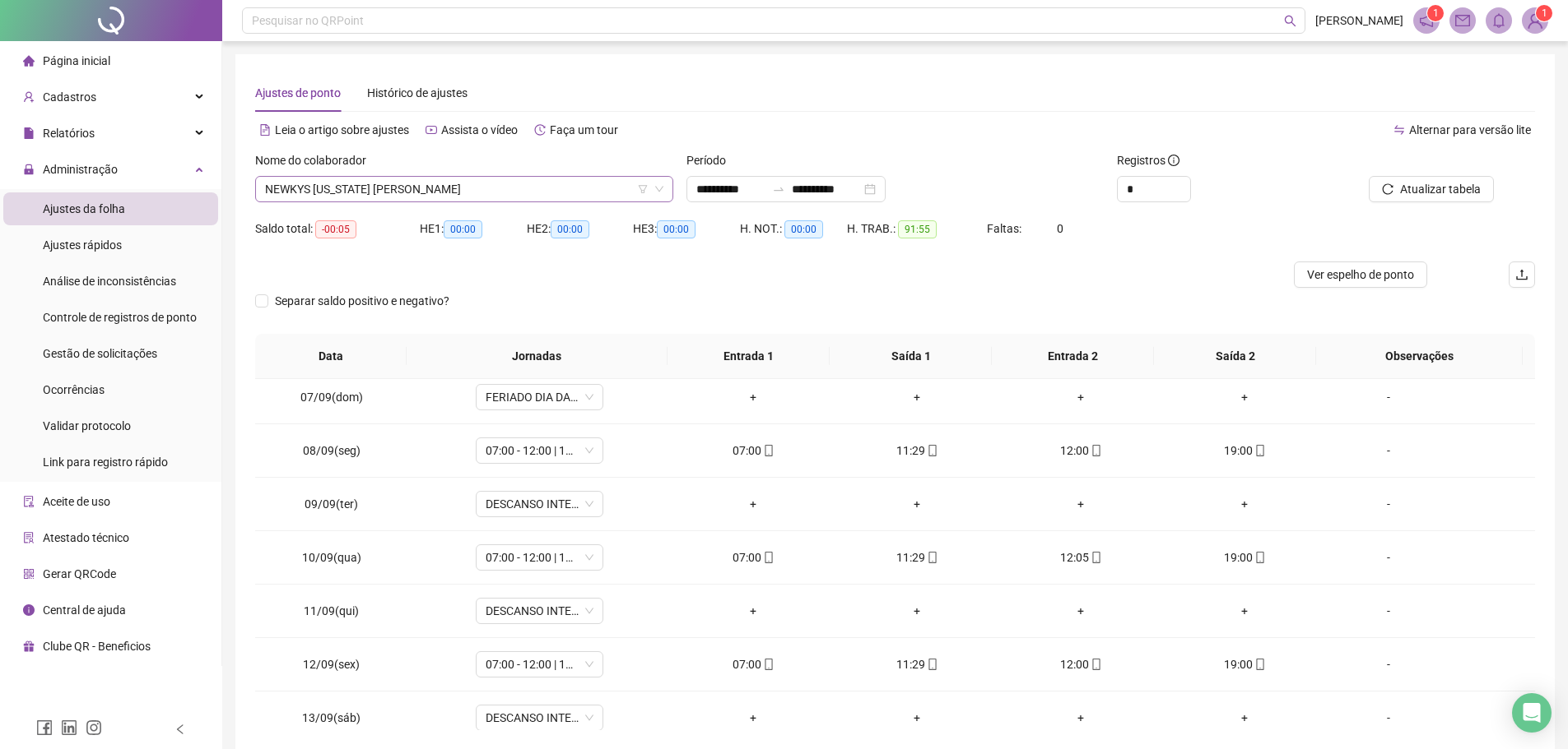
click at [527, 187] on span "NEWKYS WASHINGTON FRANCISCO CIRQUEIRA" at bounding box center [464, 189] width 398 height 24
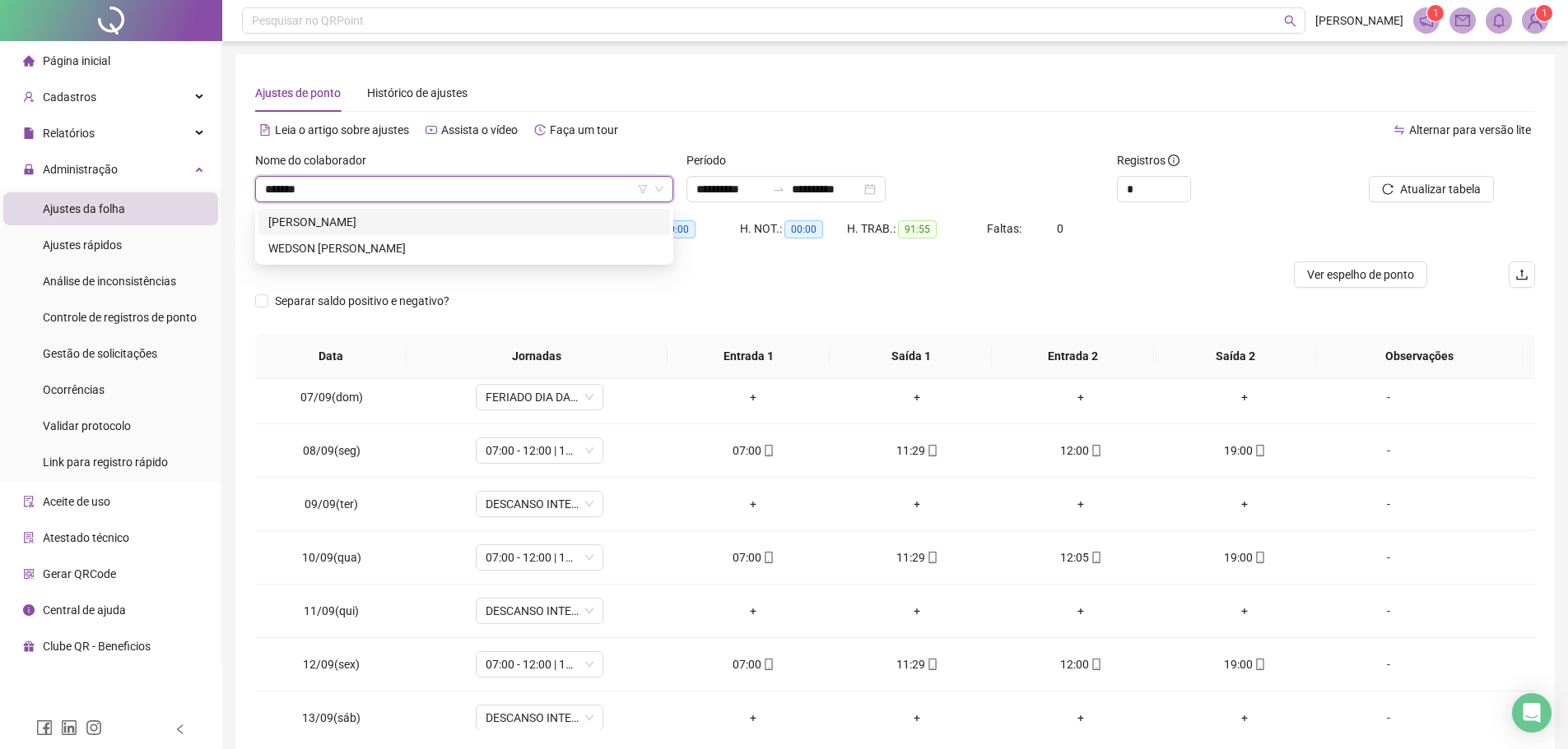
scroll to position [0, 0]
click at [538, 233] on div "EDSON RODRIGUES DE OLIVEIRA" at bounding box center [464, 222] width 411 height 26
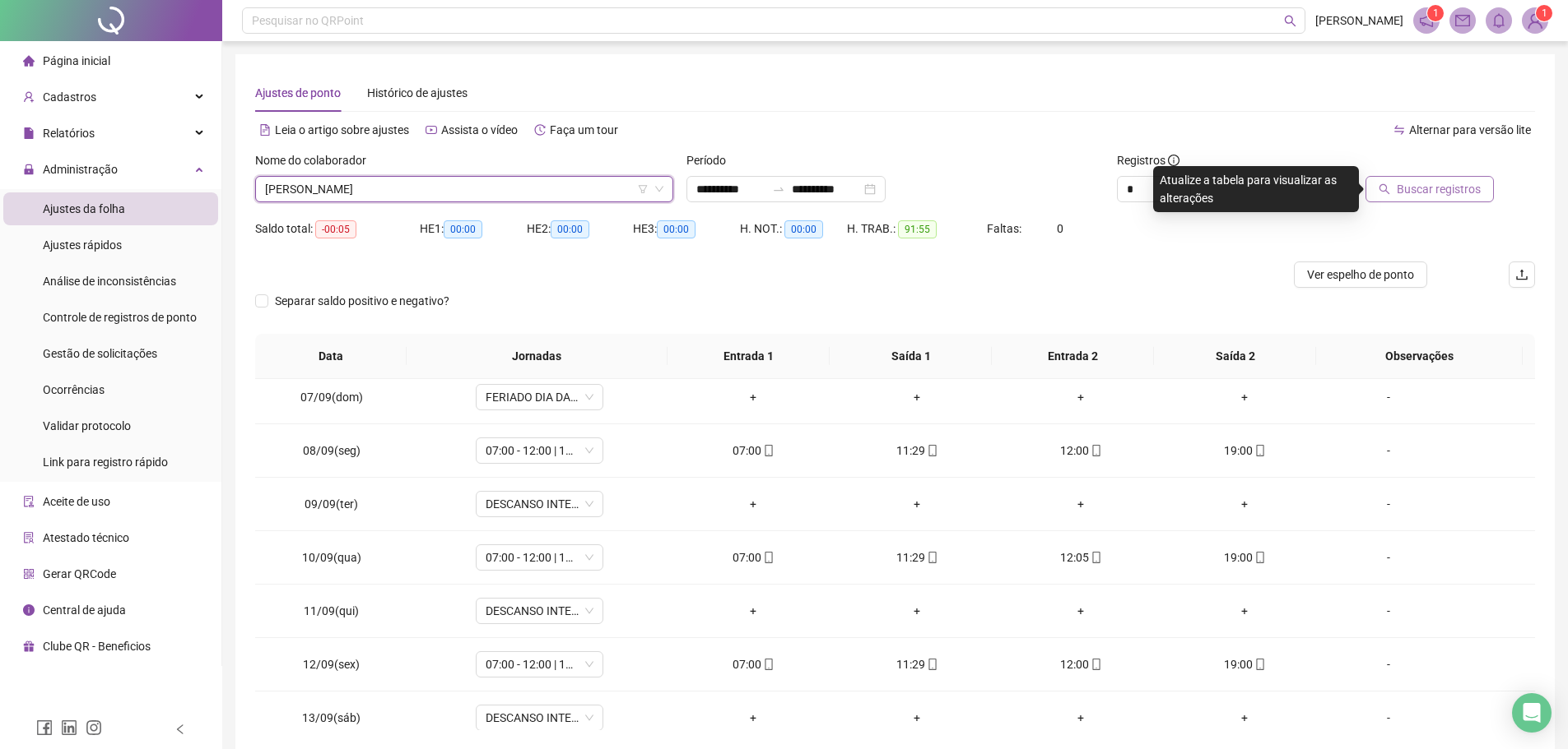
click at [1455, 177] on button "Buscar registros" at bounding box center [1429, 189] width 128 height 26
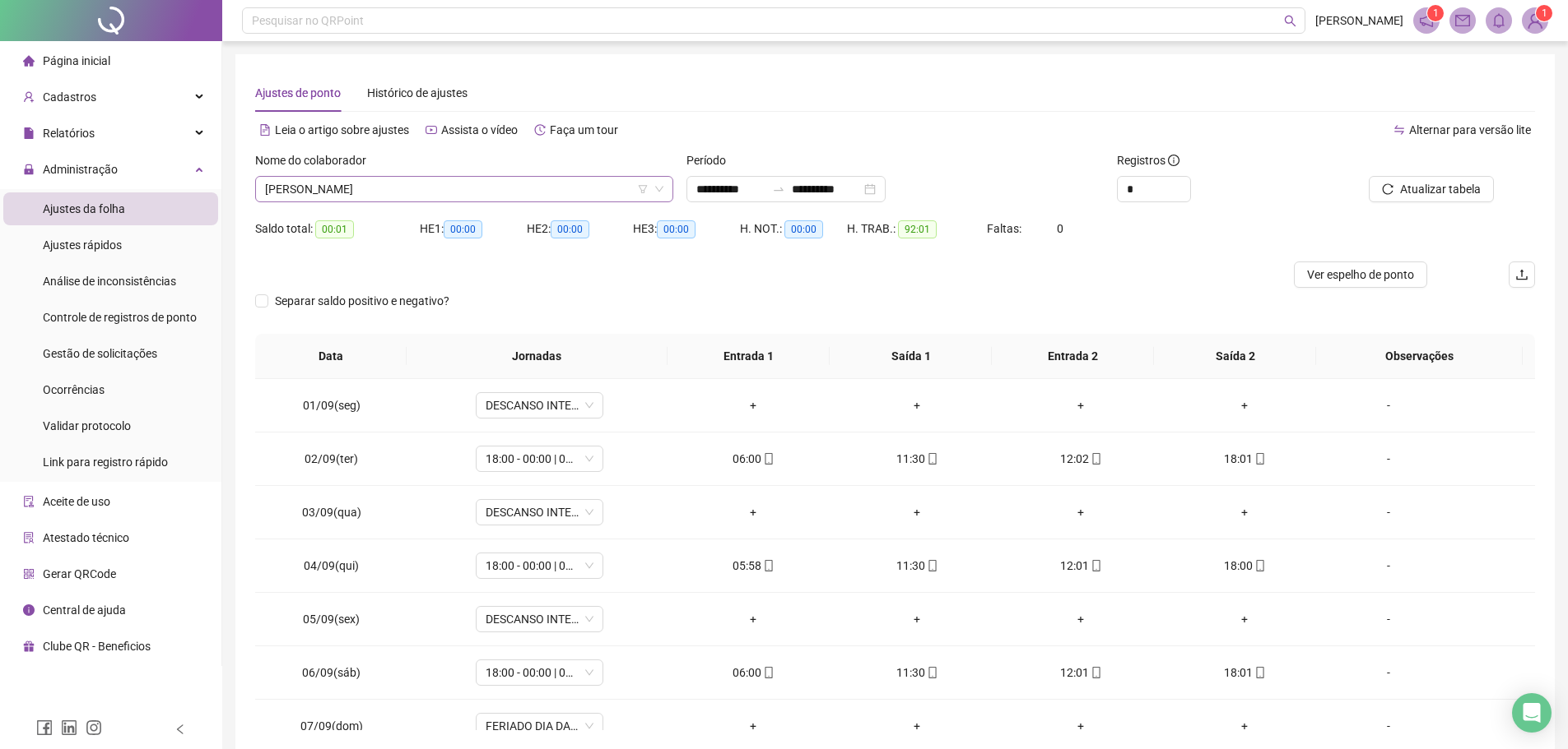
click at [467, 189] on span "EDSON RODRIGUES DE OLIVEIRA" at bounding box center [464, 189] width 398 height 24
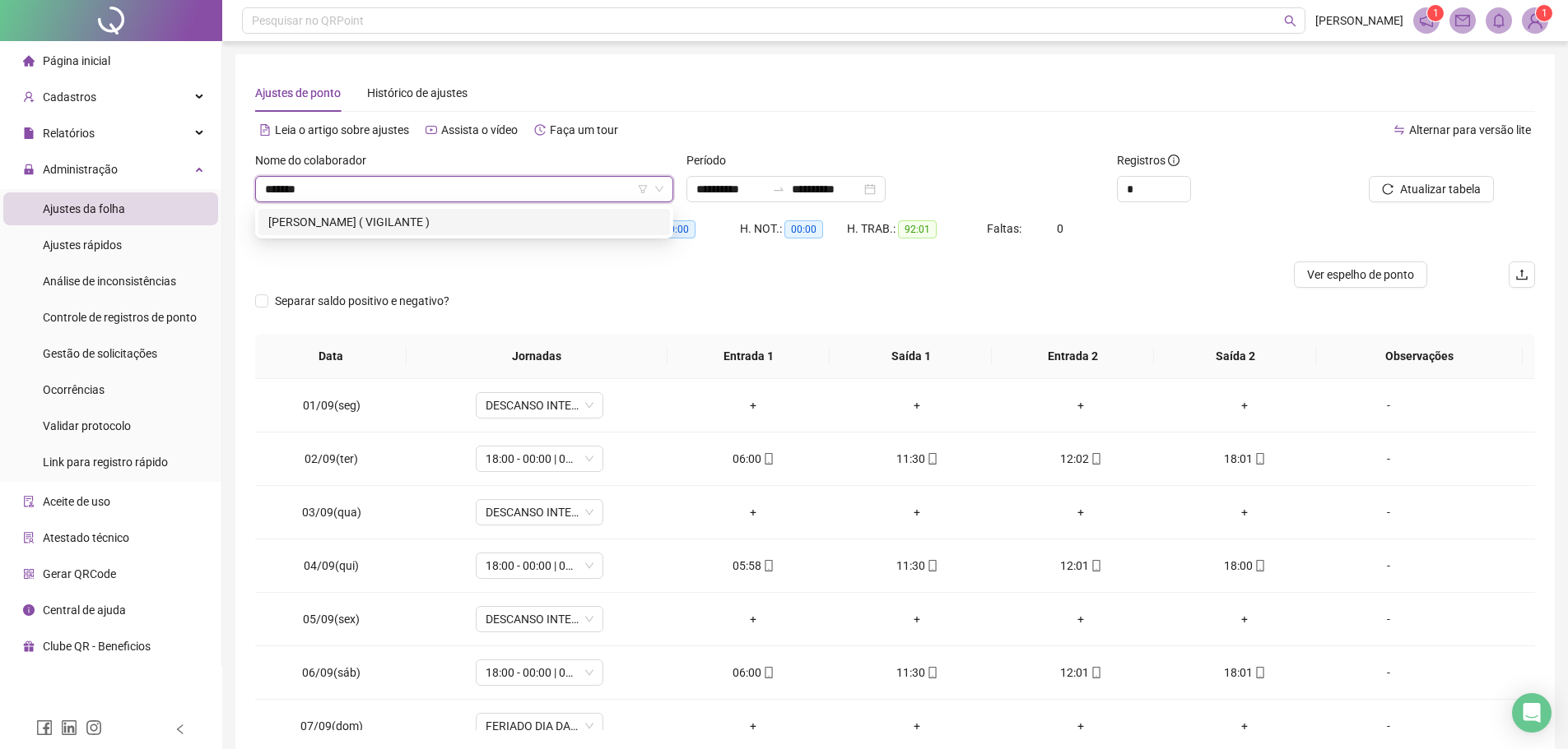
click at [461, 213] on div "JOSIVAN DE OLIVEIRA SILVA ( VIGILANTE )" at bounding box center [464, 222] width 391 height 18
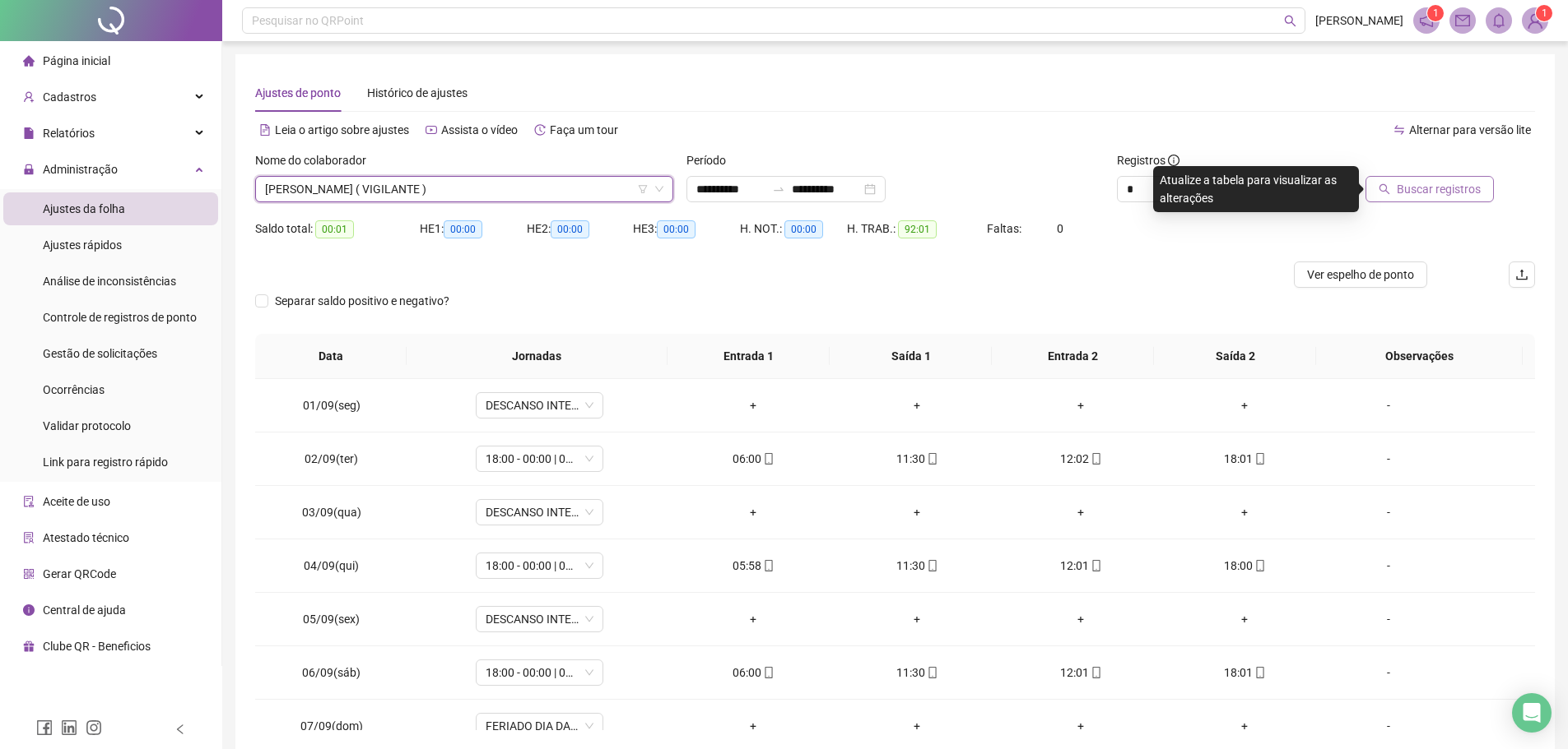
click at [1468, 176] on button "Buscar registros" at bounding box center [1429, 189] width 128 height 26
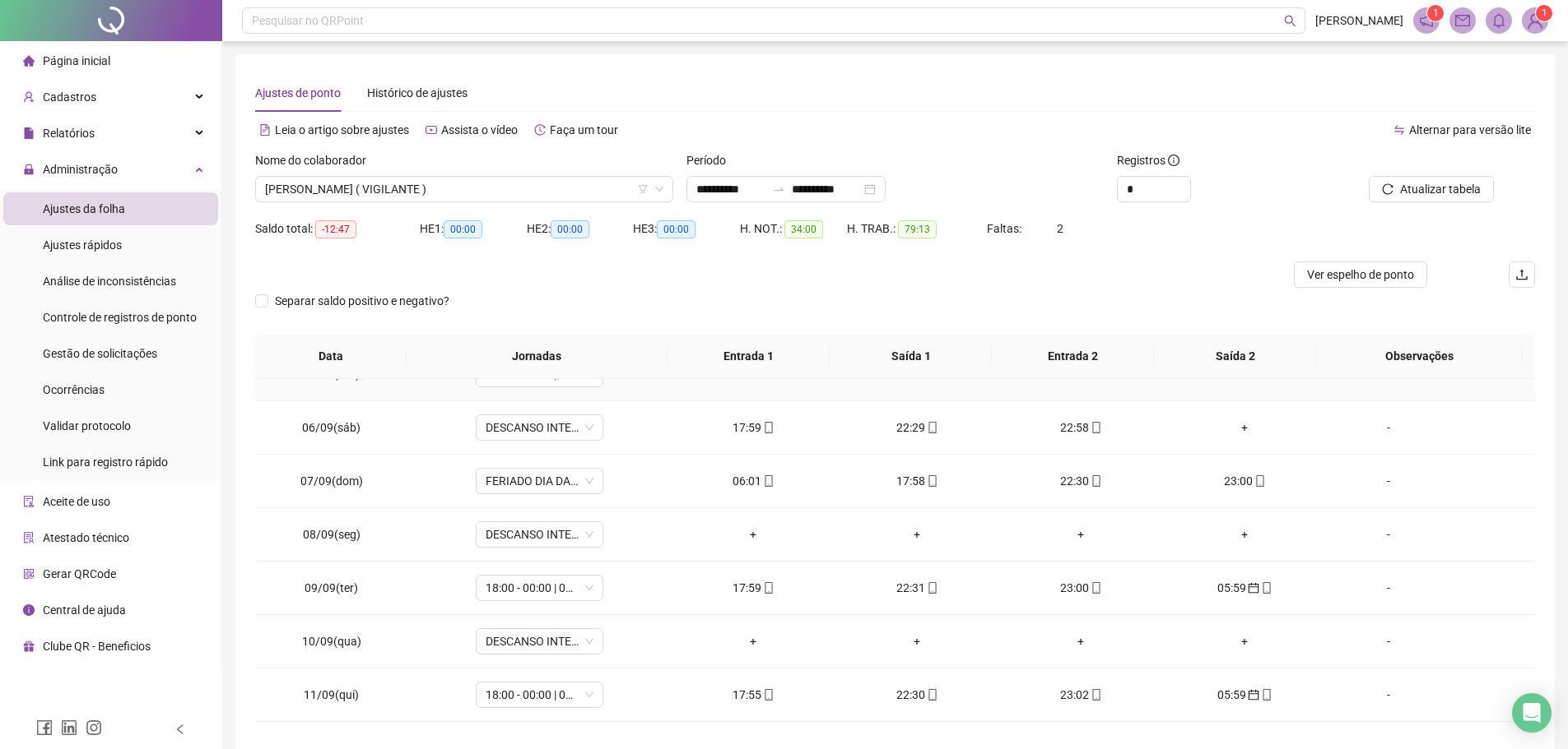
scroll to position [247, 0]
click at [529, 176] on div "JOSIVAN DE OLIVEIRA SILVA ( VIGILANTE )" at bounding box center [464, 189] width 418 height 26
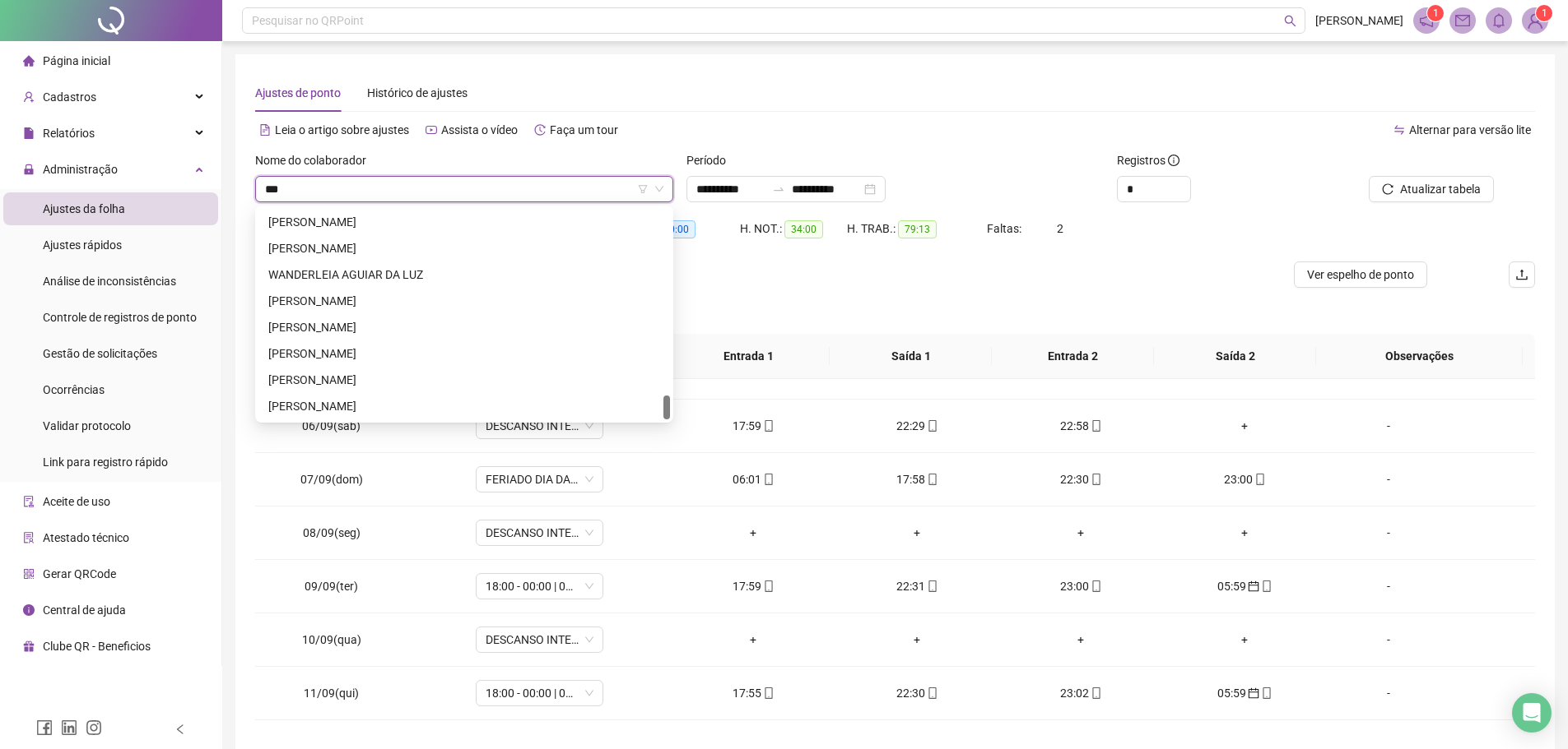
scroll to position [0, 0]
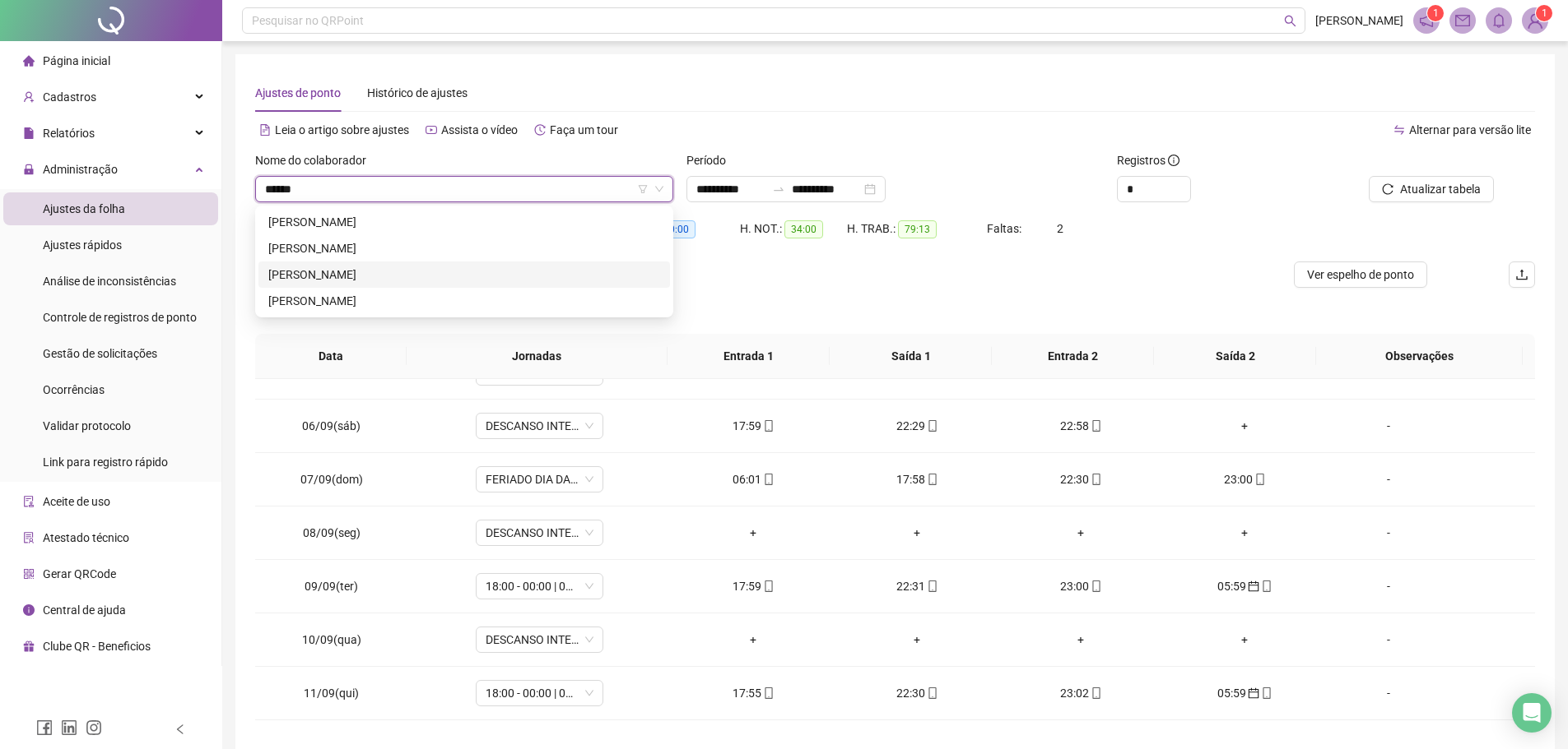
click at [434, 265] on div "LEANDRO PEREIRA DOS SANTOS" at bounding box center [464, 274] width 391 height 18
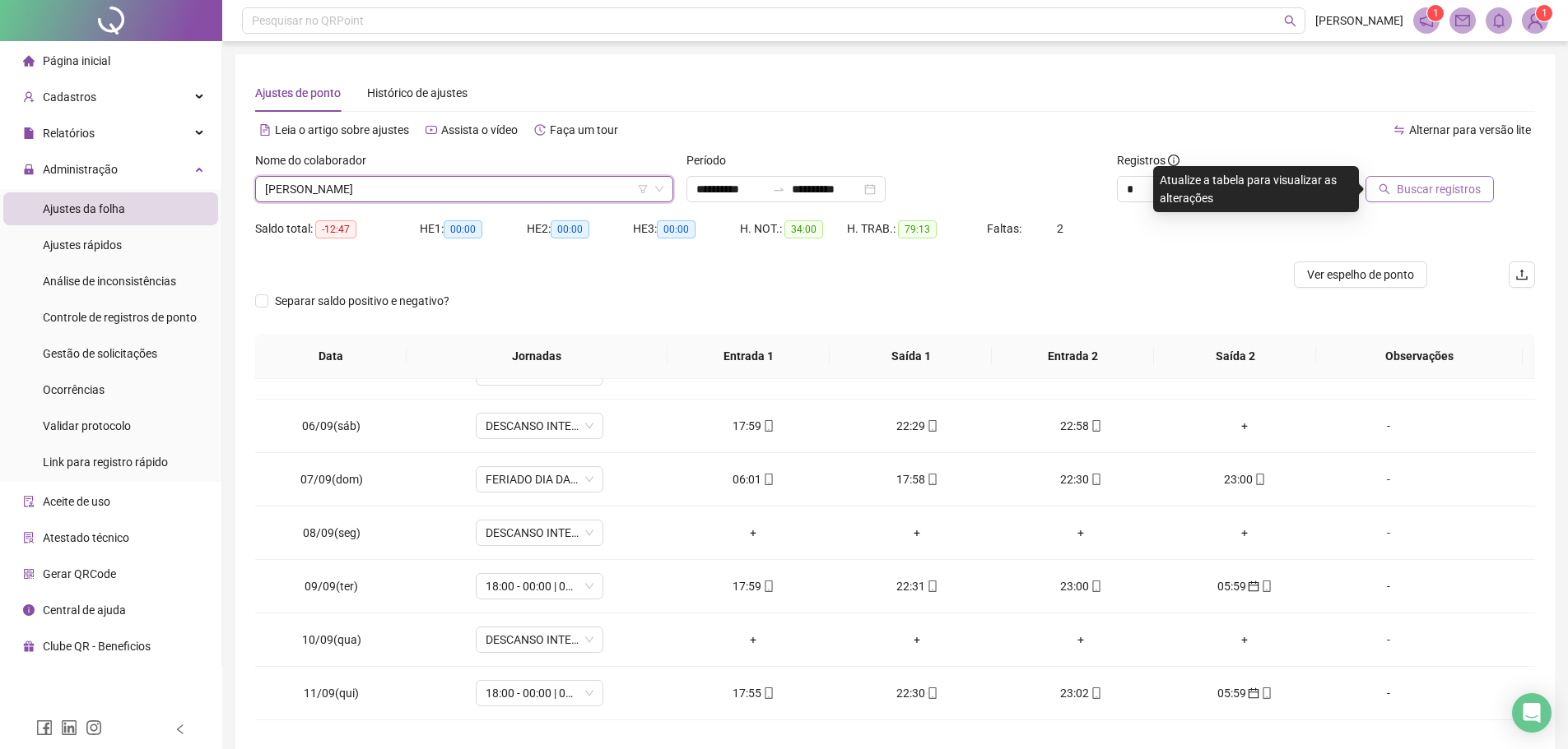
click at [1422, 197] on span "Buscar registros" at bounding box center [1439, 189] width 84 height 18
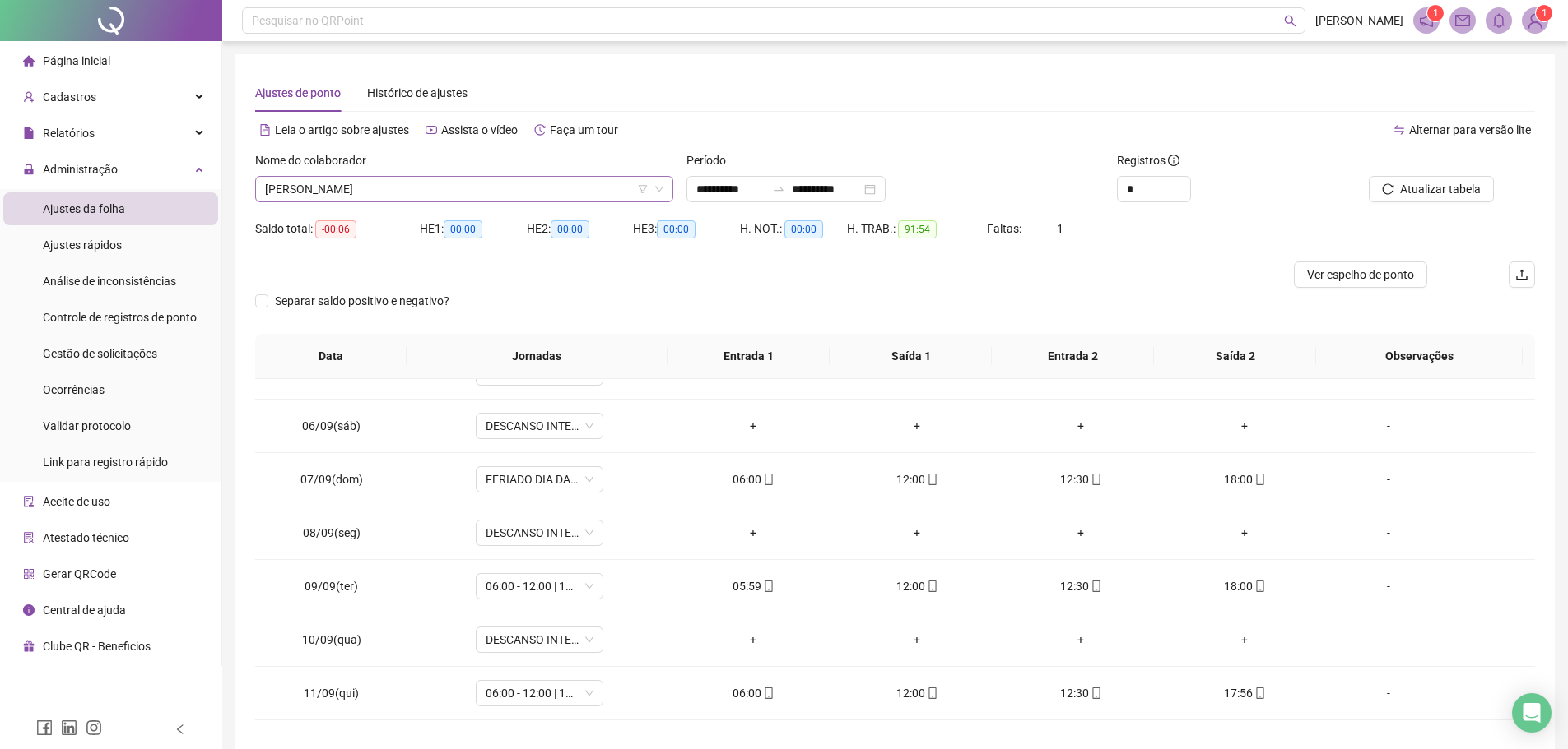
scroll to position [8158, 0]
click at [461, 176] on div "LEANDRO PEREIRA DOS SANTOS" at bounding box center [464, 189] width 418 height 26
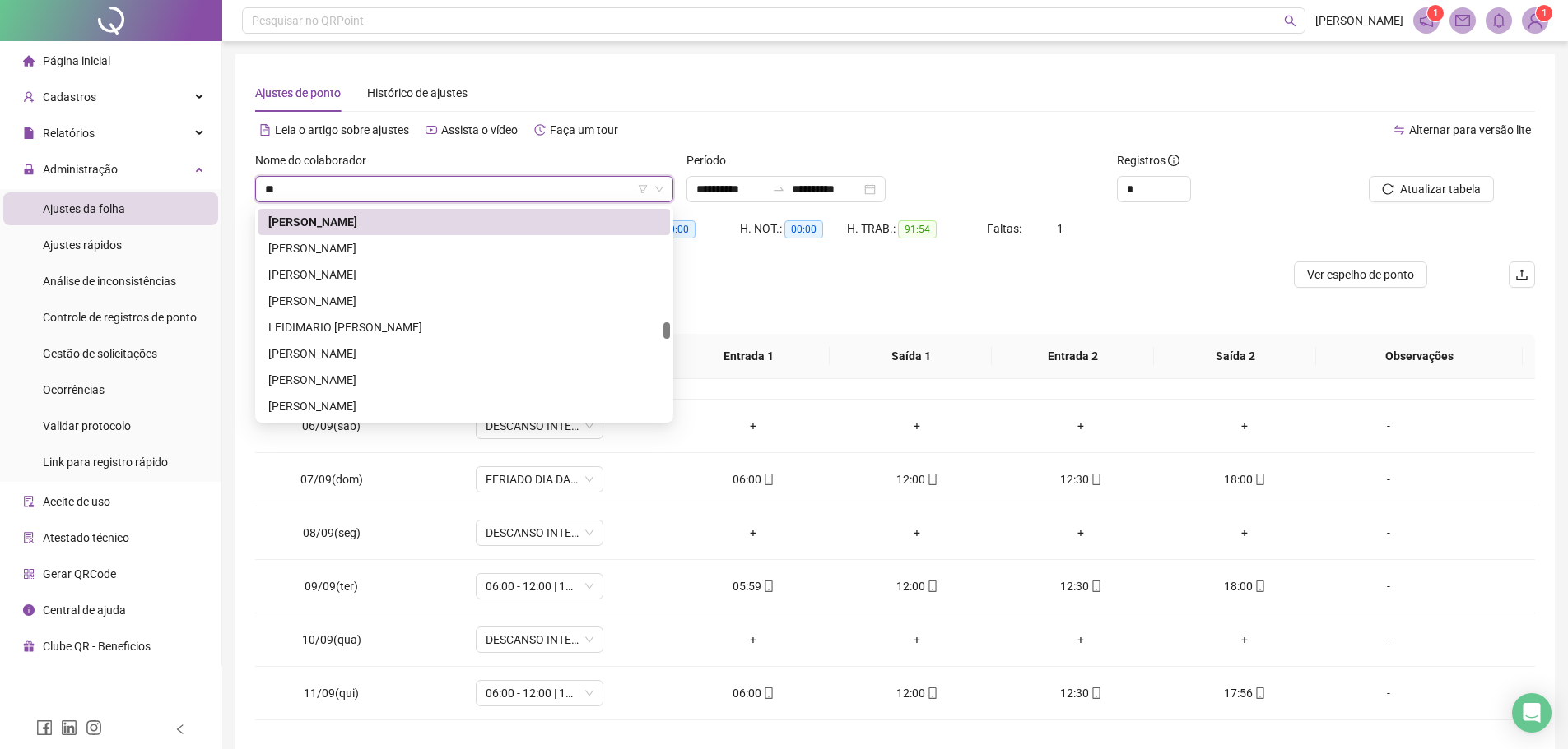
scroll to position [0, 0]
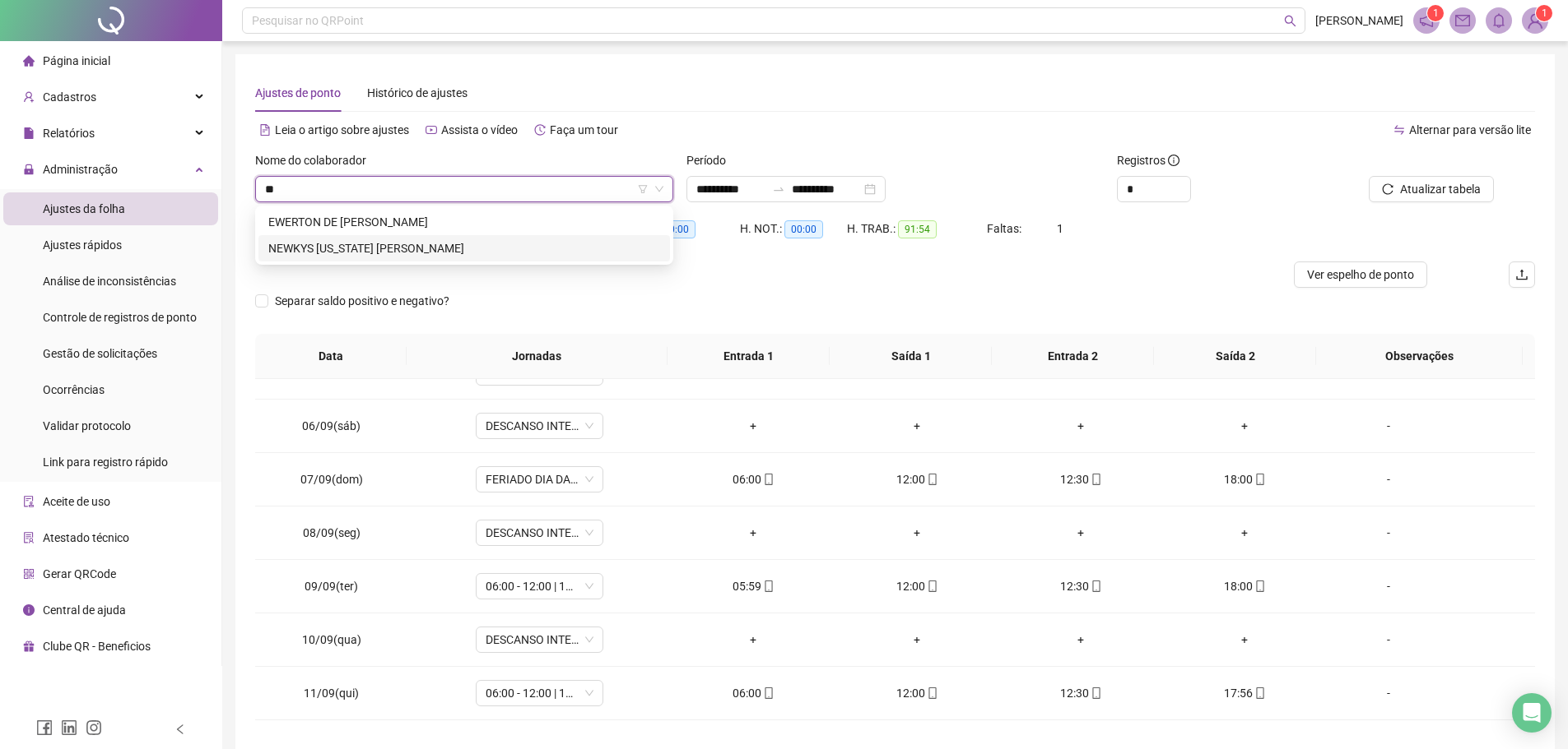
click at [485, 237] on div "NEWKYS WASHINGTON FRANCISCO CIRQUEIRA" at bounding box center [464, 248] width 411 height 26
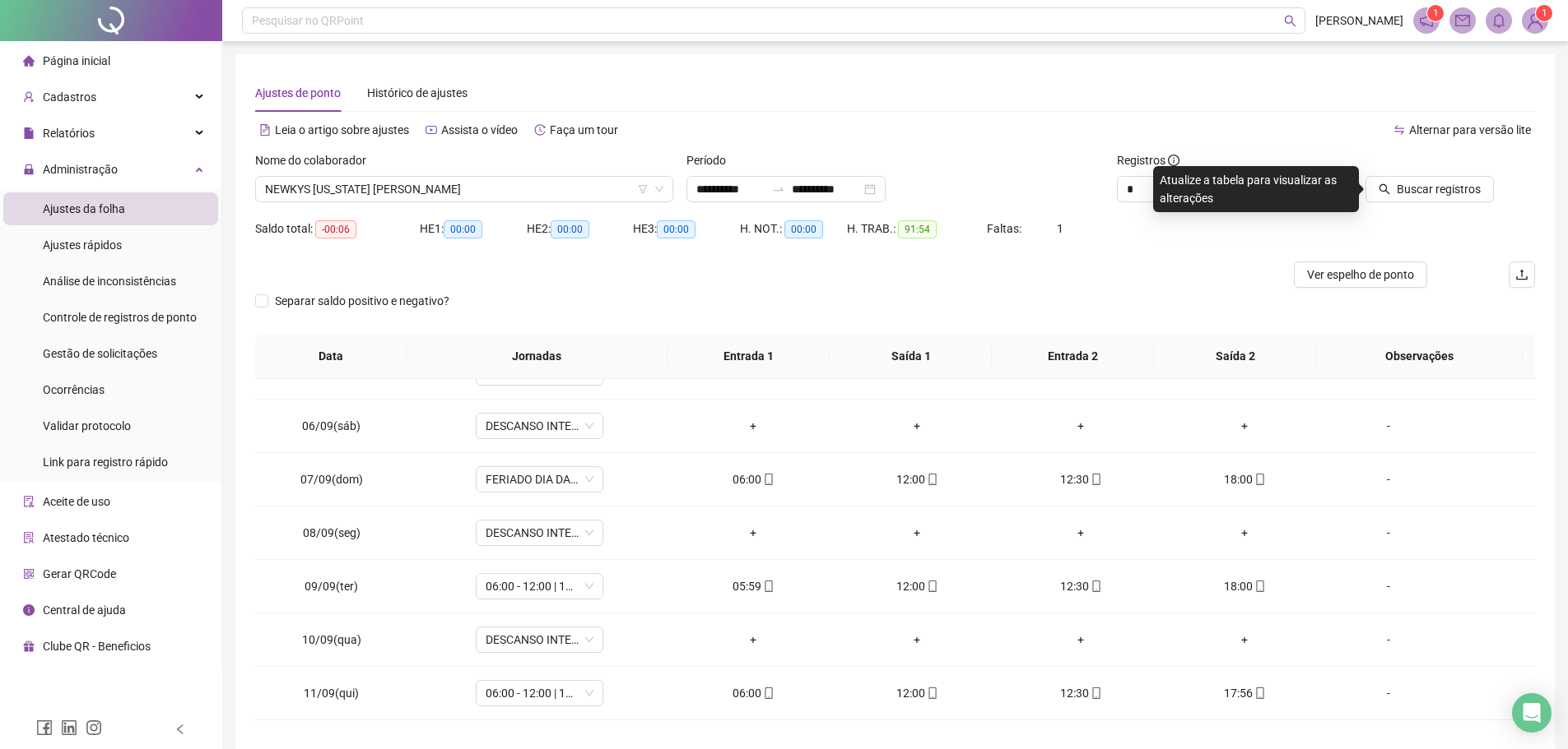
click at [1464, 174] on div at bounding box center [1413, 163] width 162 height 24
click at [1462, 183] on span "Buscar registros" at bounding box center [1439, 189] width 84 height 18
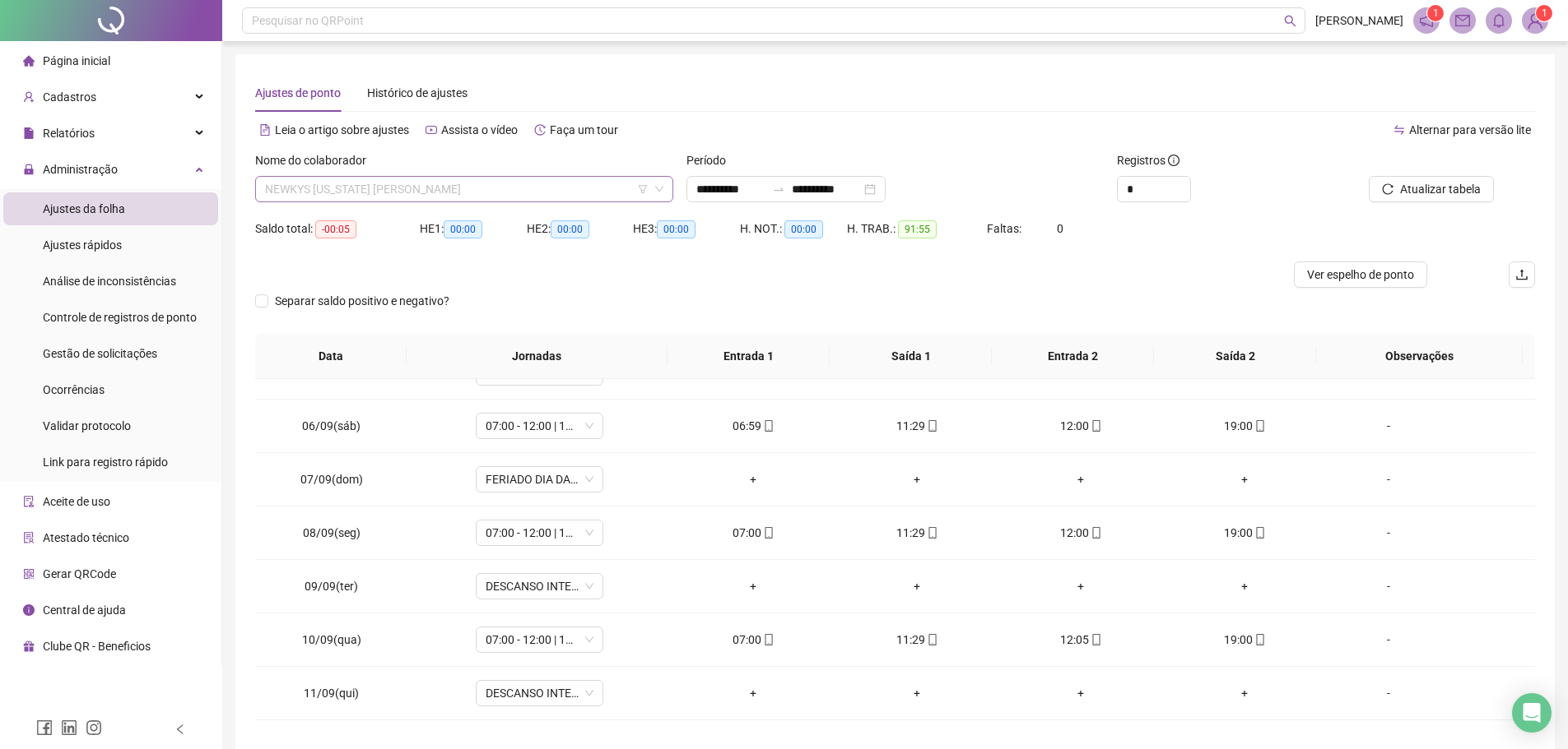
click at [523, 191] on span "NEWKYS WASHINGTON FRANCISCO CIRQUEIRA" at bounding box center [464, 189] width 398 height 24
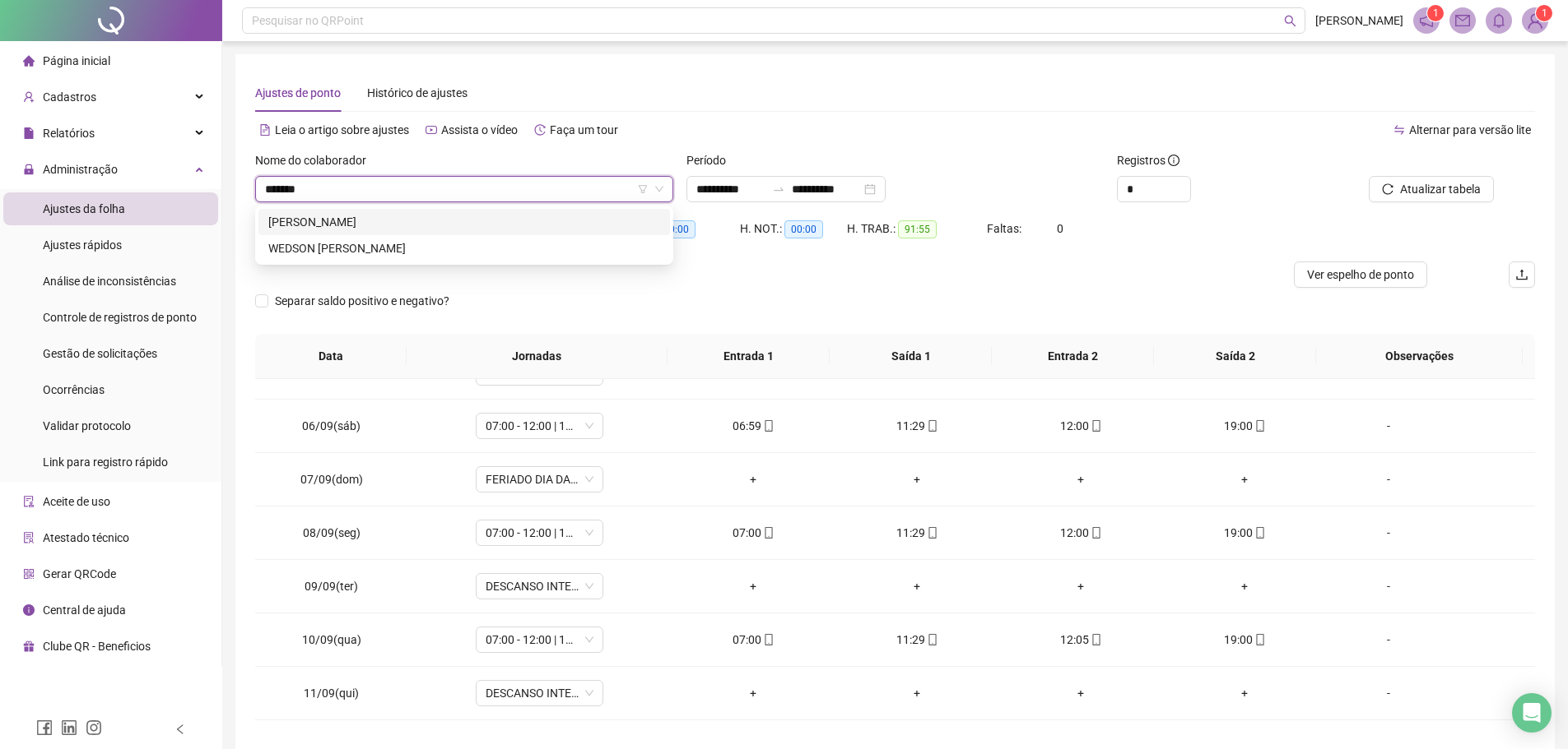
click at [476, 216] on div "EDSON RODRIGUES DE OLIVEIRA" at bounding box center [464, 222] width 391 height 18
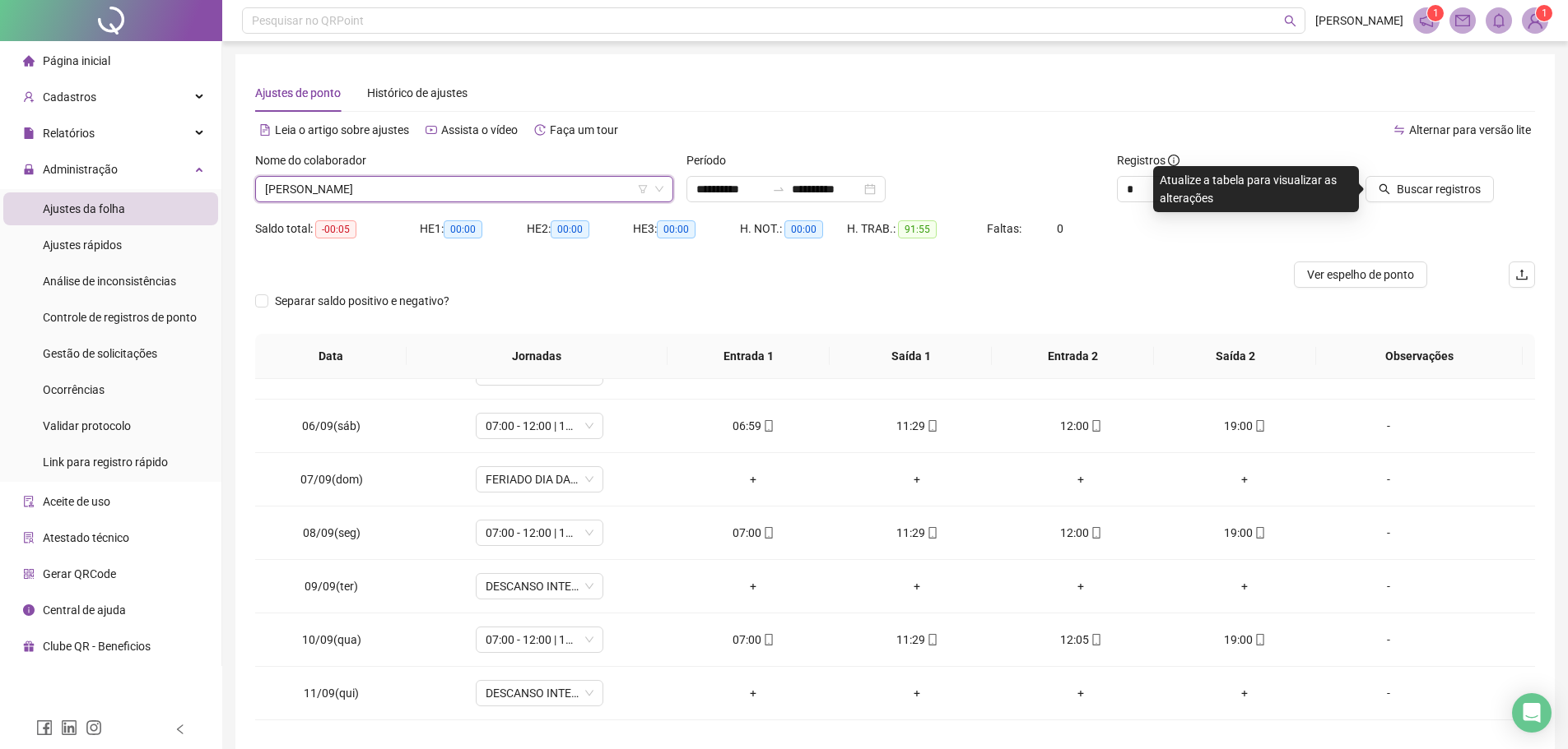
click at [1389, 204] on div "Buscar registros" at bounding box center [1433, 182] width 216 height 64
click at [1390, 197] on button "Buscar registros" at bounding box center [1429, 189] width 128 height 26
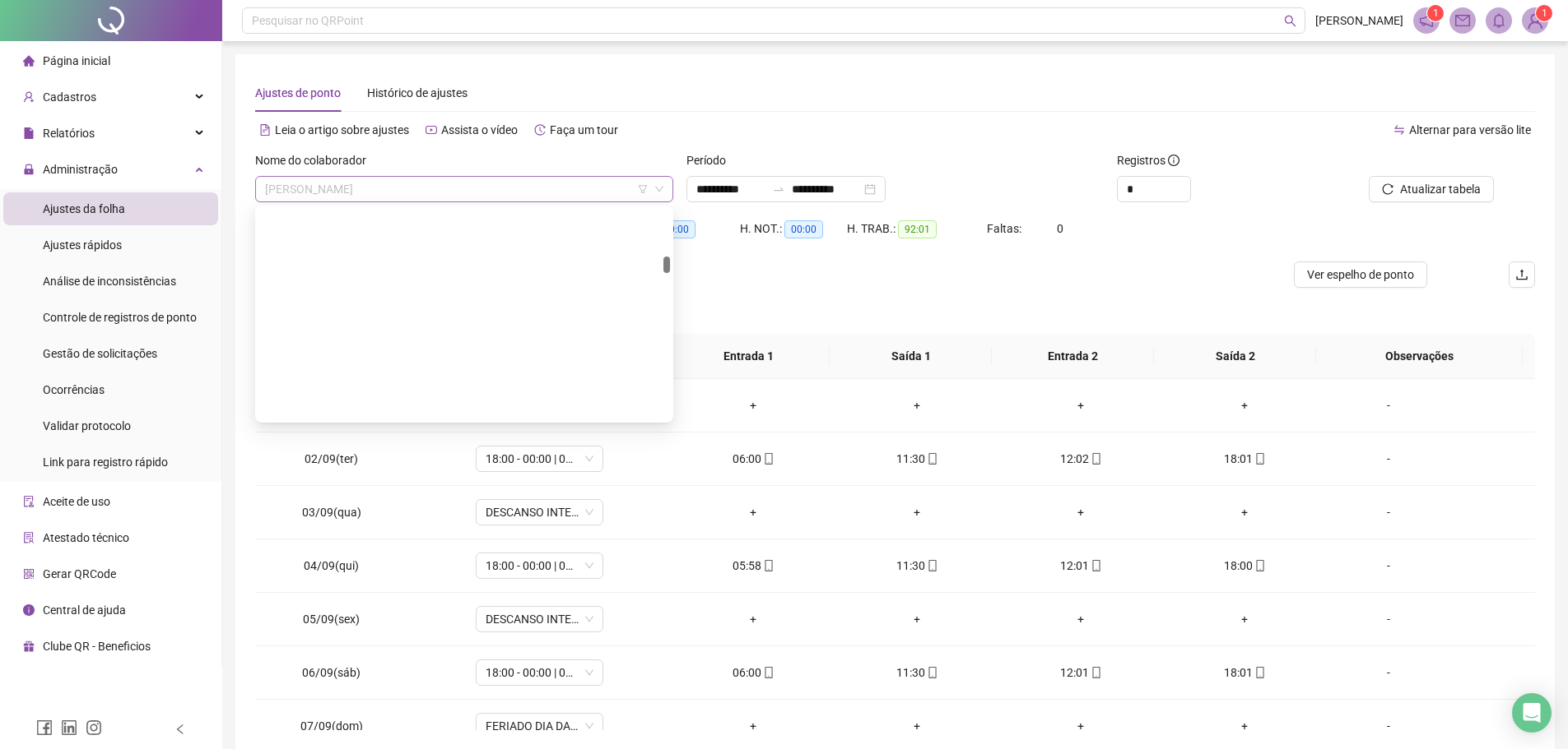
click at [494, 186] on span "EDSON RODRIGUES DE OLIVEIRA" at bounding box center [464, 189] width 398 height 24
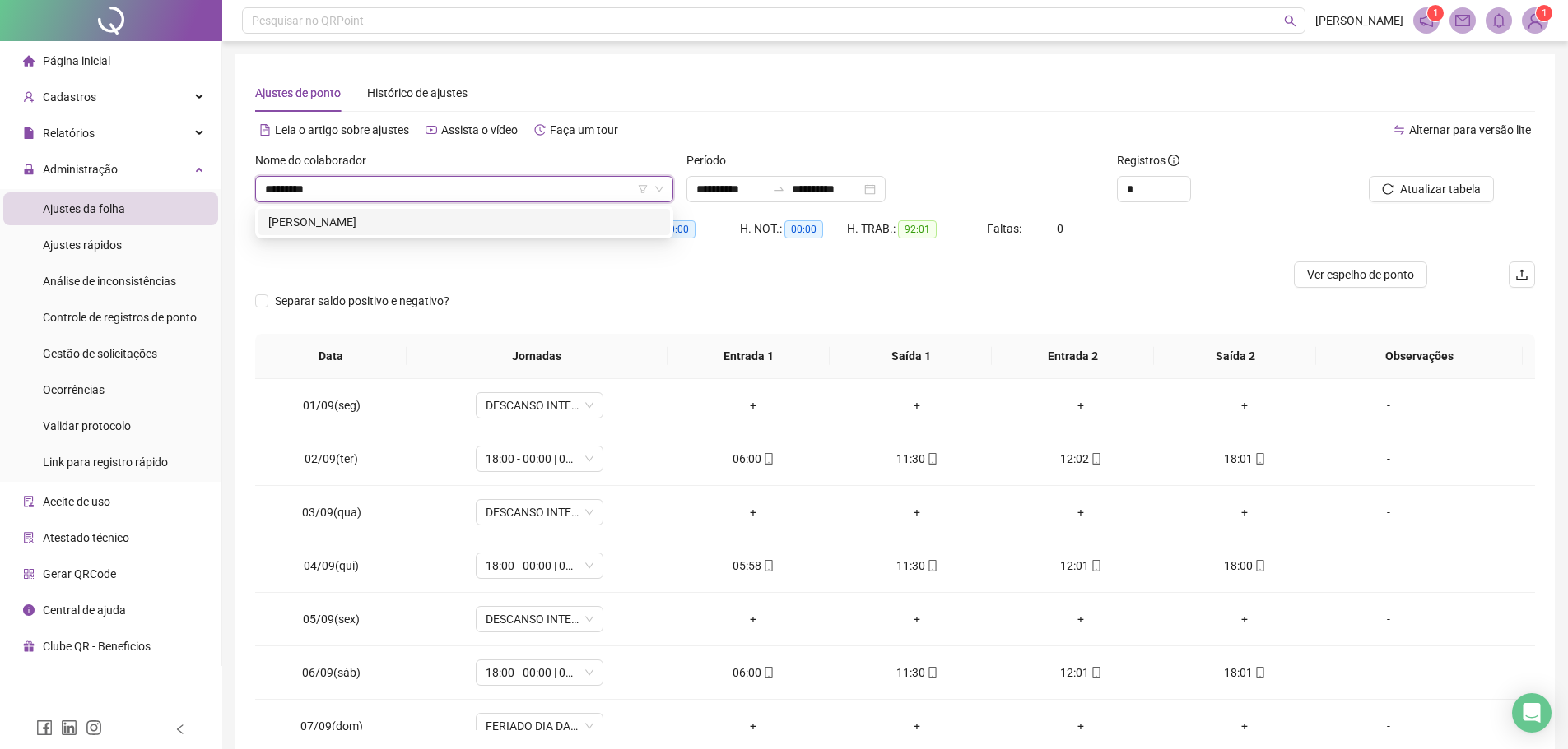
click at [506, 222] on div "LEANDRO PEREIRA DOS SANTOS" at bounding box center [464, 222] width 391 height 18
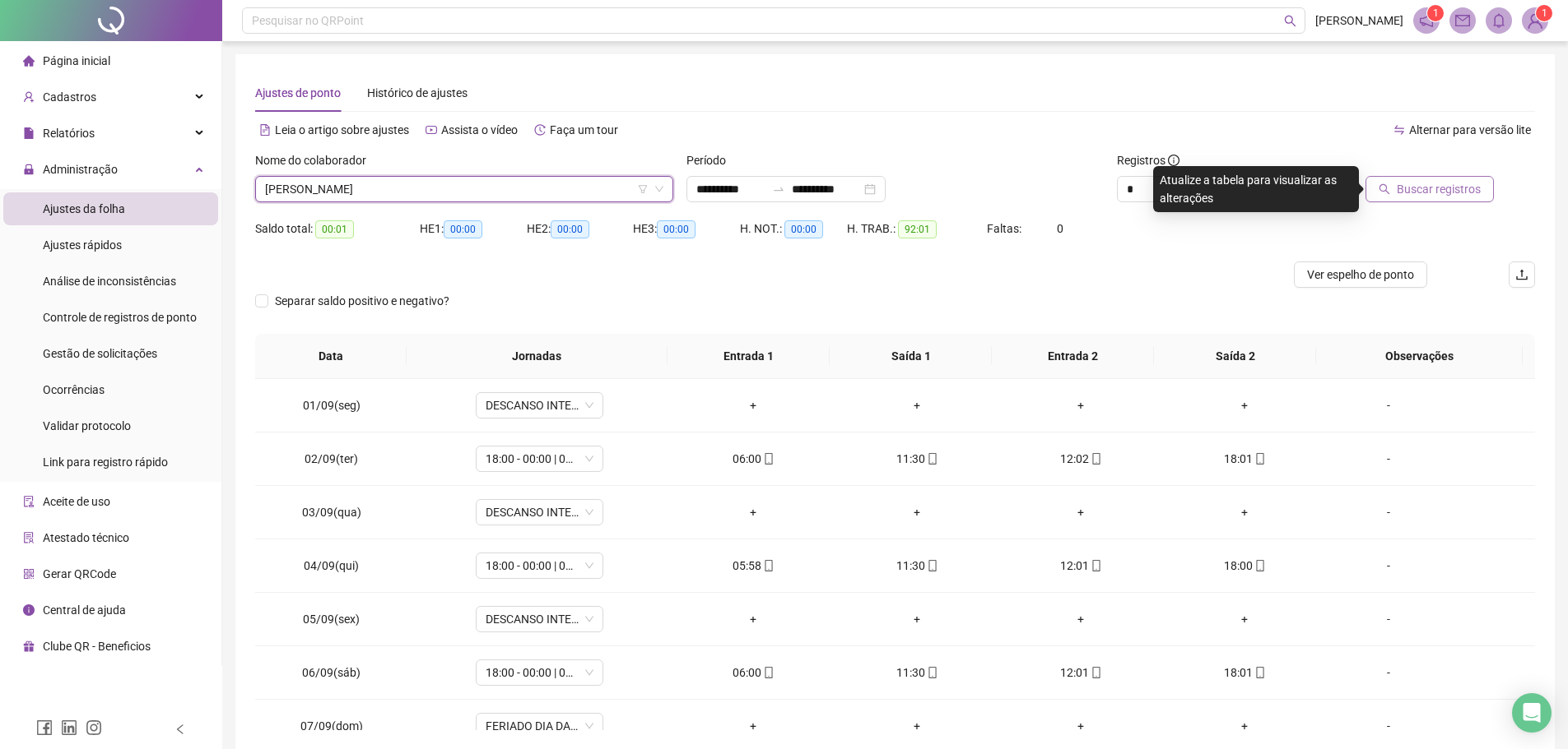
click at [1465, 177] on button "Buscar registros" at bounding box center [1429, 189] width 128 height 26
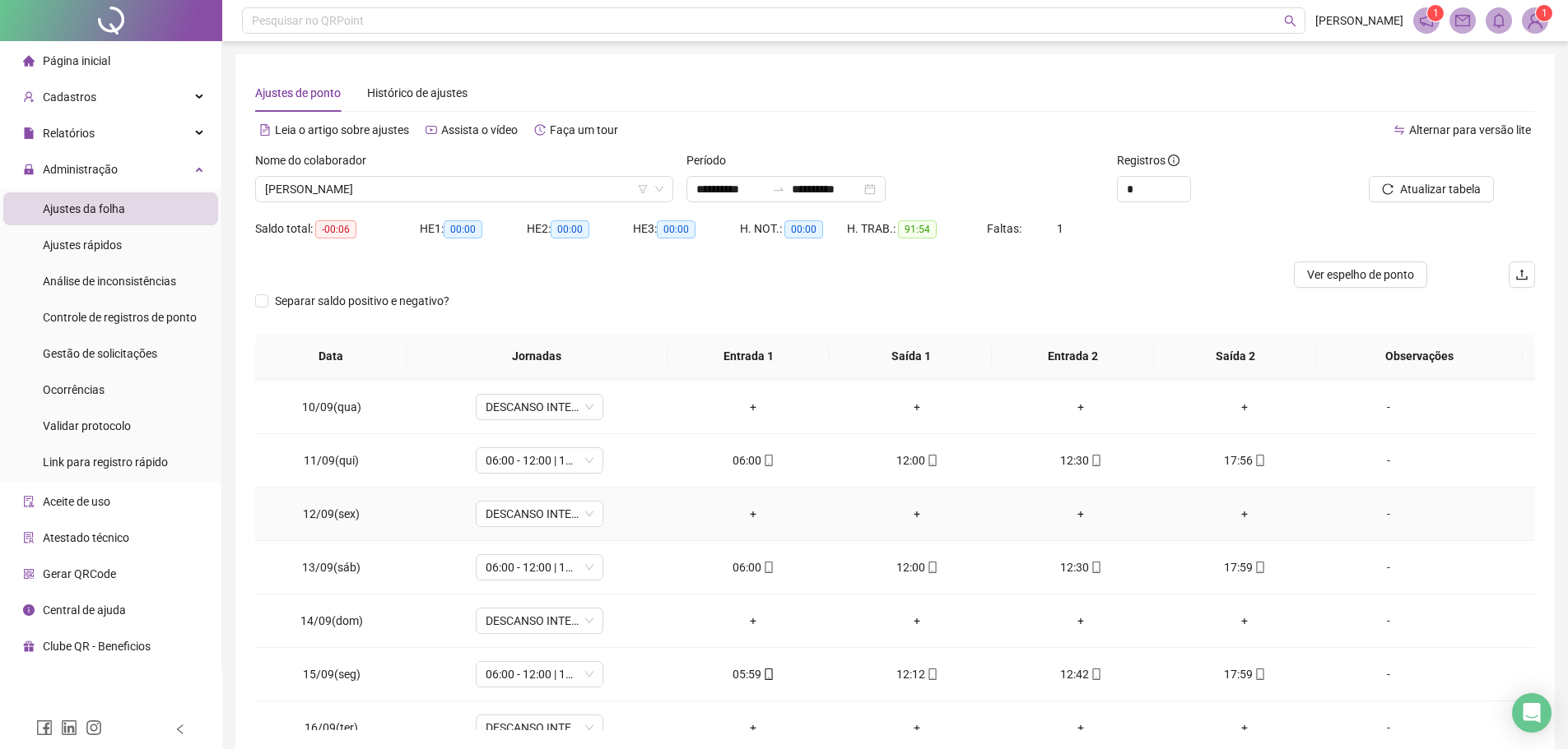
scroll to position [558, 0]
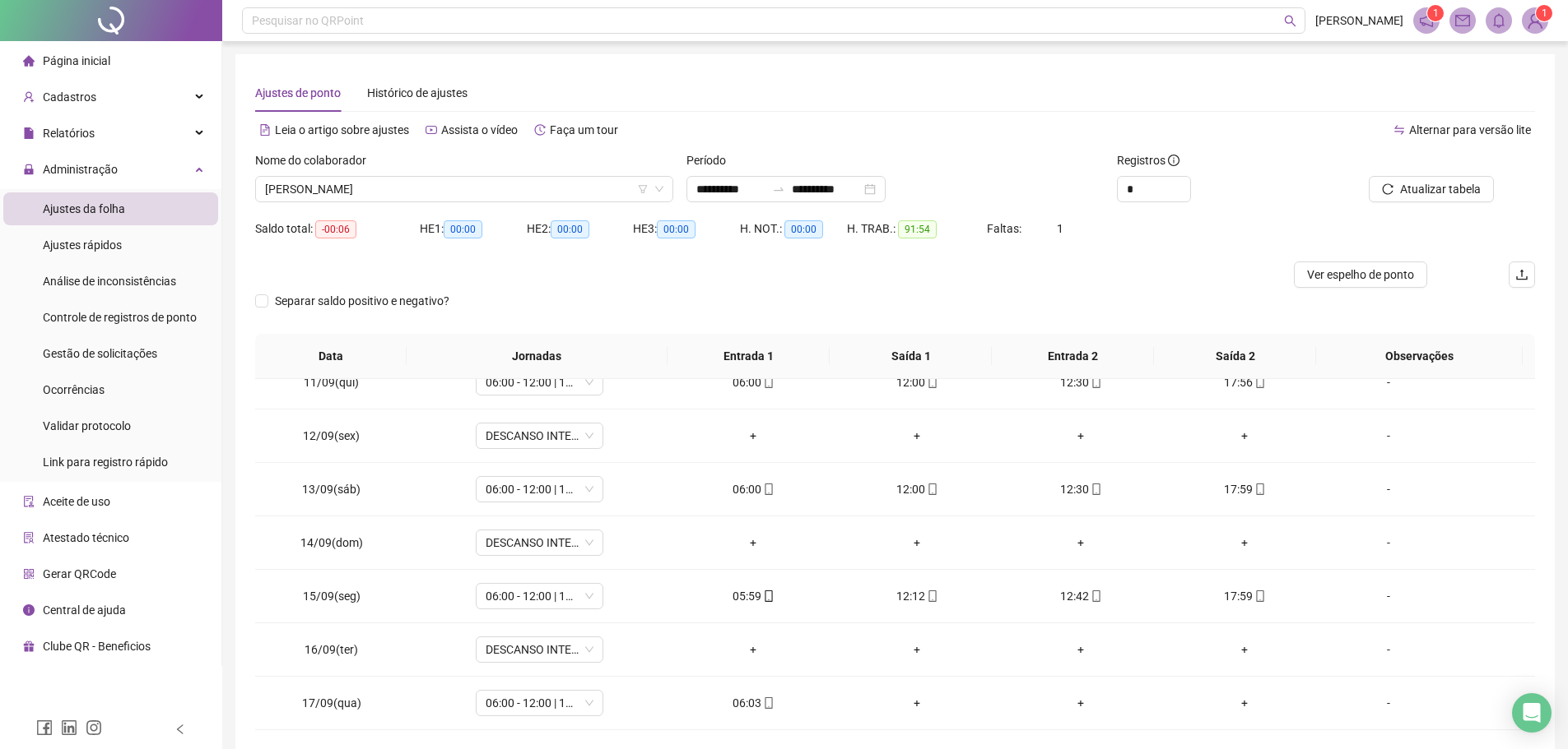
click at [489, 175] on div "Nome do colaborador" at bounding box center [464, 163] width 418 height 24
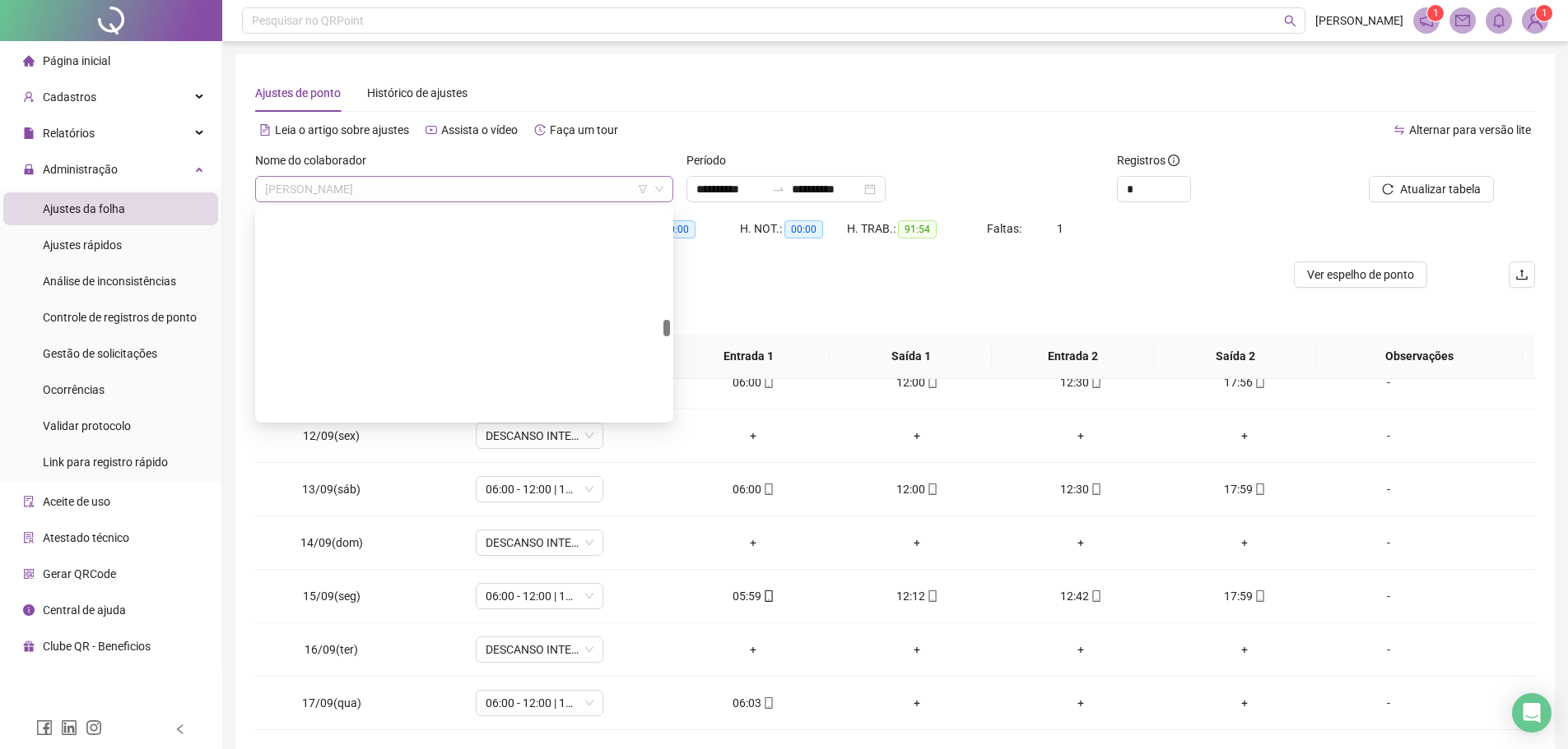
click at [490, 189] on span "LEANDRO PEREIRA DOS SANTOS" at bounding box center [464, 189] width 398 height 24
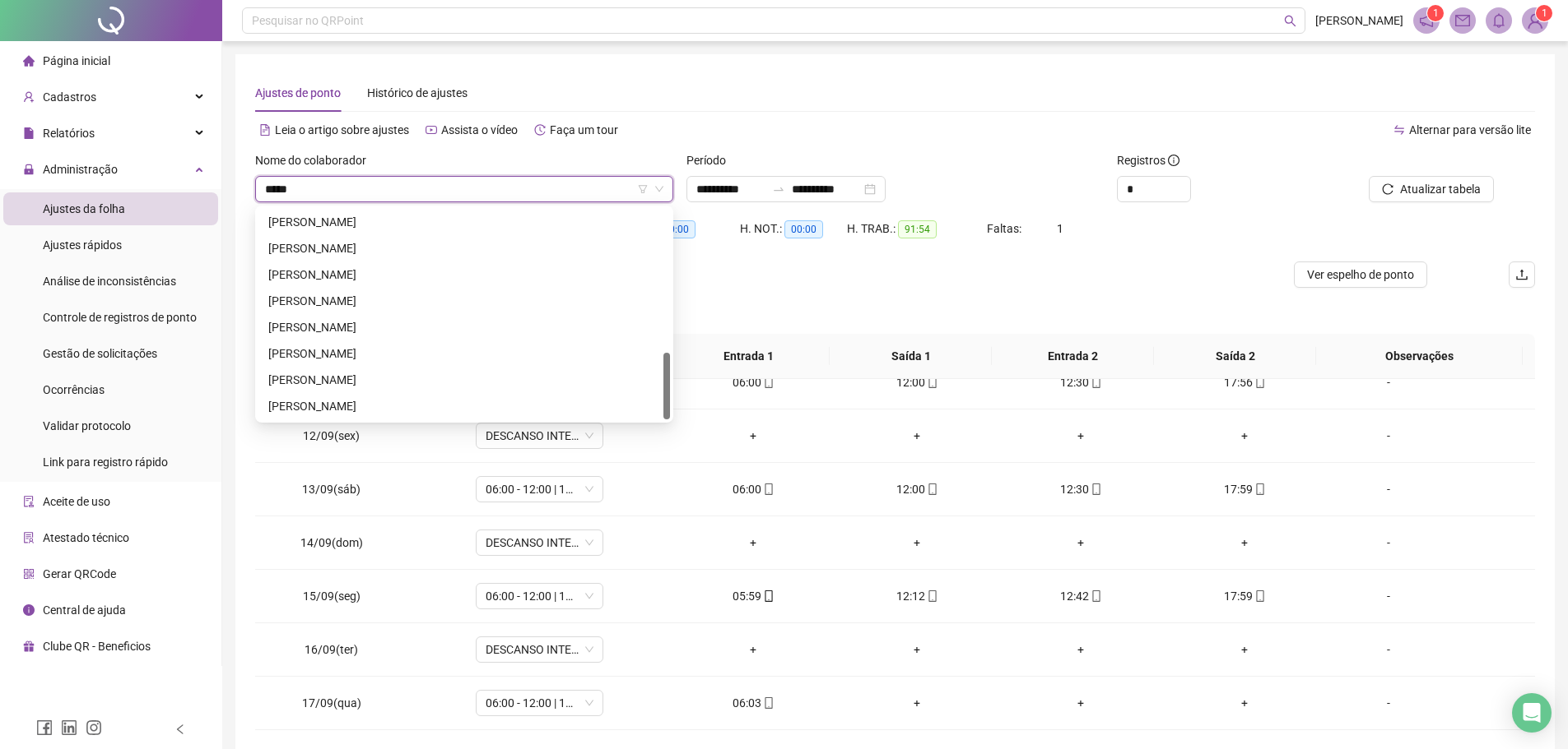
scroll to position [0, 0]
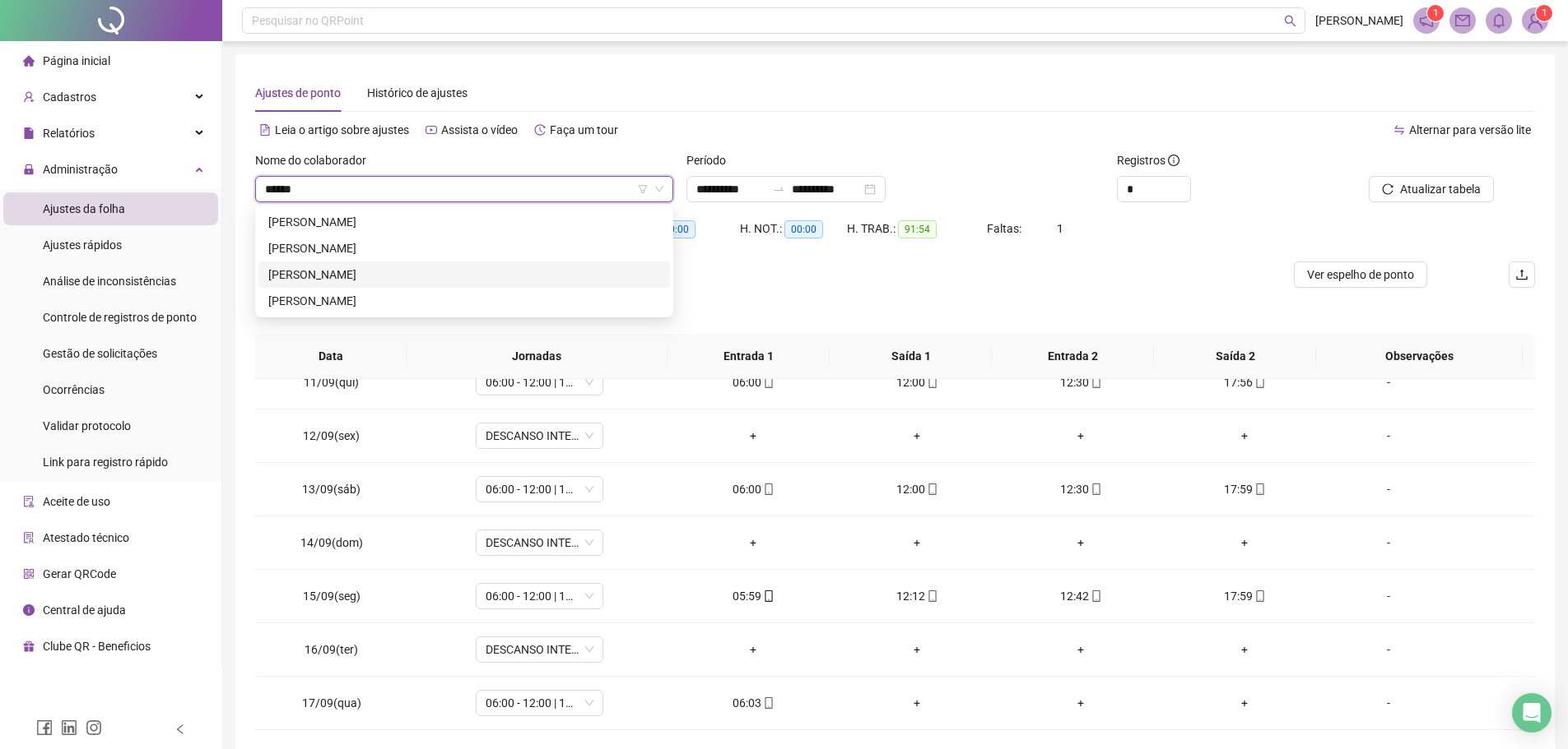
click at [455, 267] on div "MARCIO FERREIRA DA SILVA" at bounding box center [464, 274] width 391 height 18
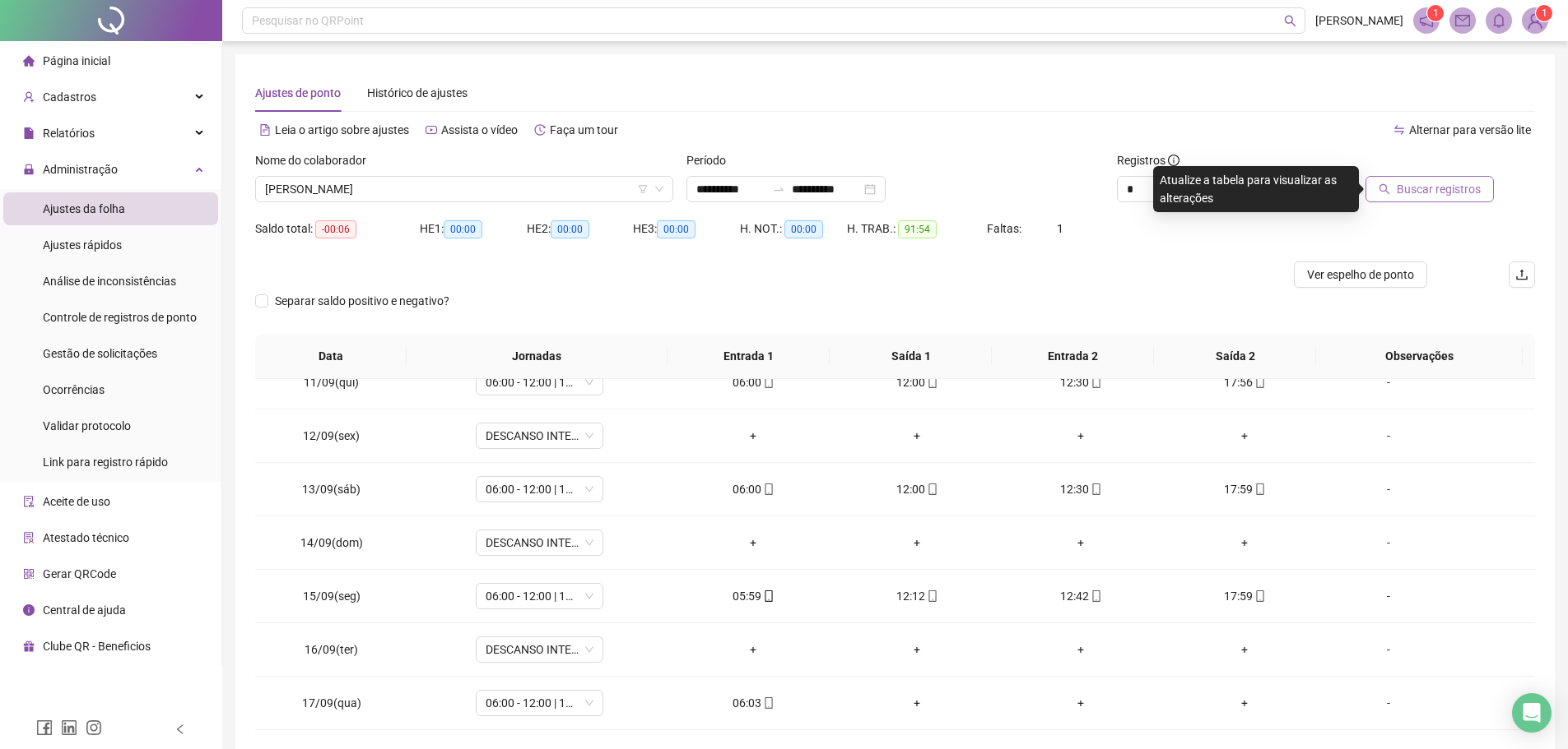
click at [1438, 176] on button "Buscar registros" at bounding box center [1429, 189] width 128 height 26
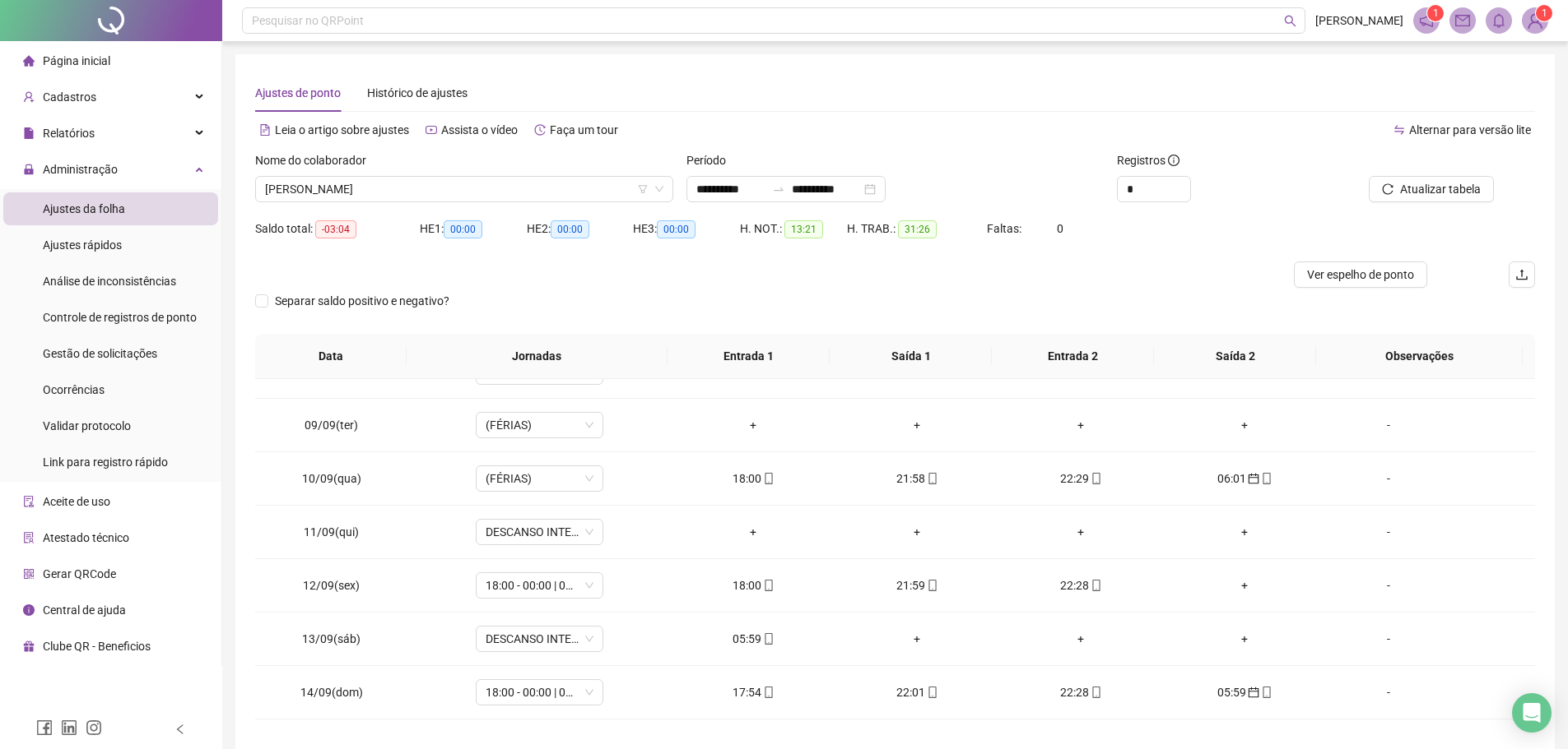
scroll to position [411, 0]
click at [763, 639] on icon "mobile" at bounding box center [768, 636] width 11 height 11
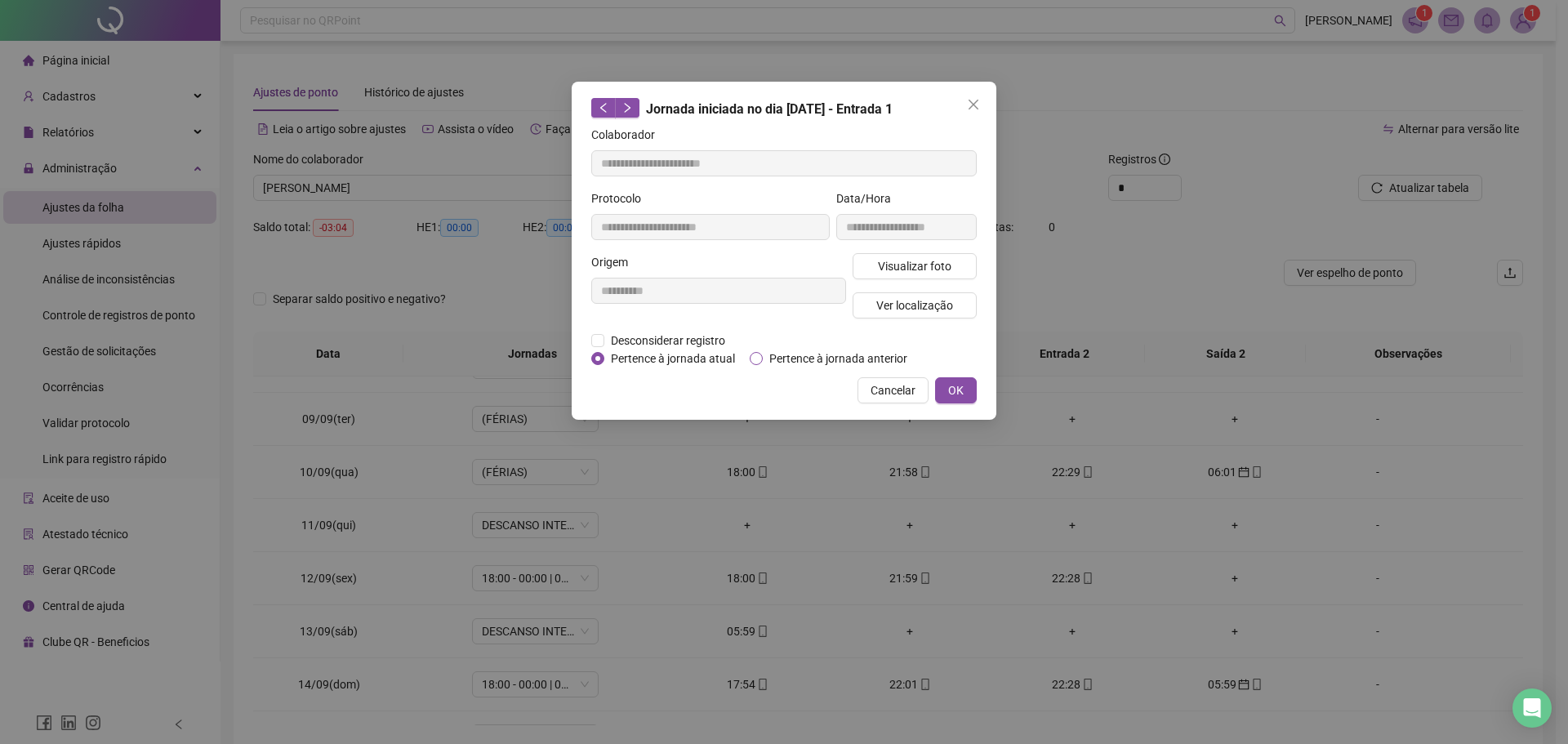
click at [765, 359] on span "Pertence à jornada anterior" at bounding box center [838, 358] width 151 height 18
click at [959, 392] on span "OK" at bounding box center [956, 390] width 16 height 18
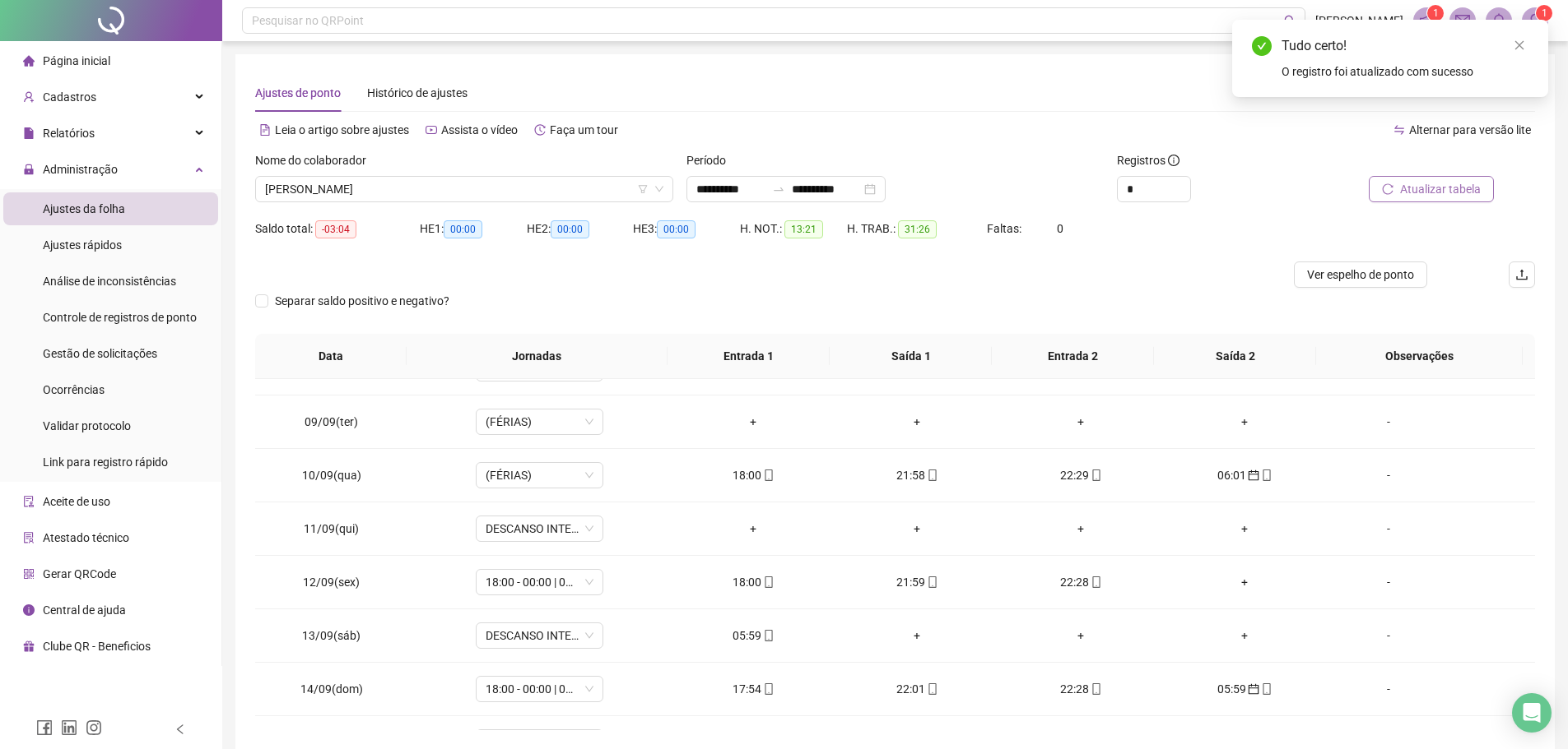
click at [1474, 187] on span "Atualizar tabela" at bounding box center [1440, 189] width 80 height 18
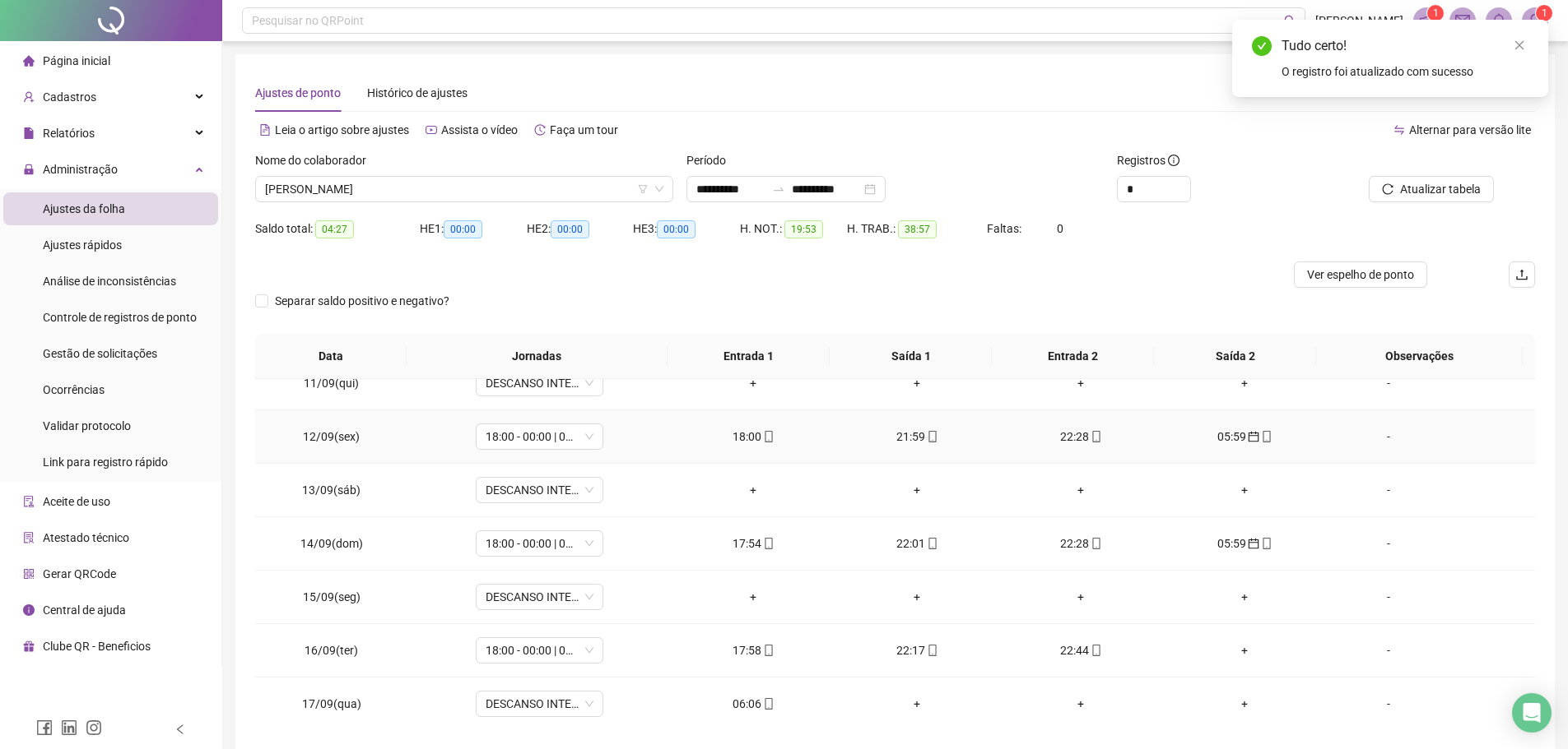
scroll to position [558, 0]
click at [741, 704] on div "06:06" at bounding box center [753, 703] width 137 height 18
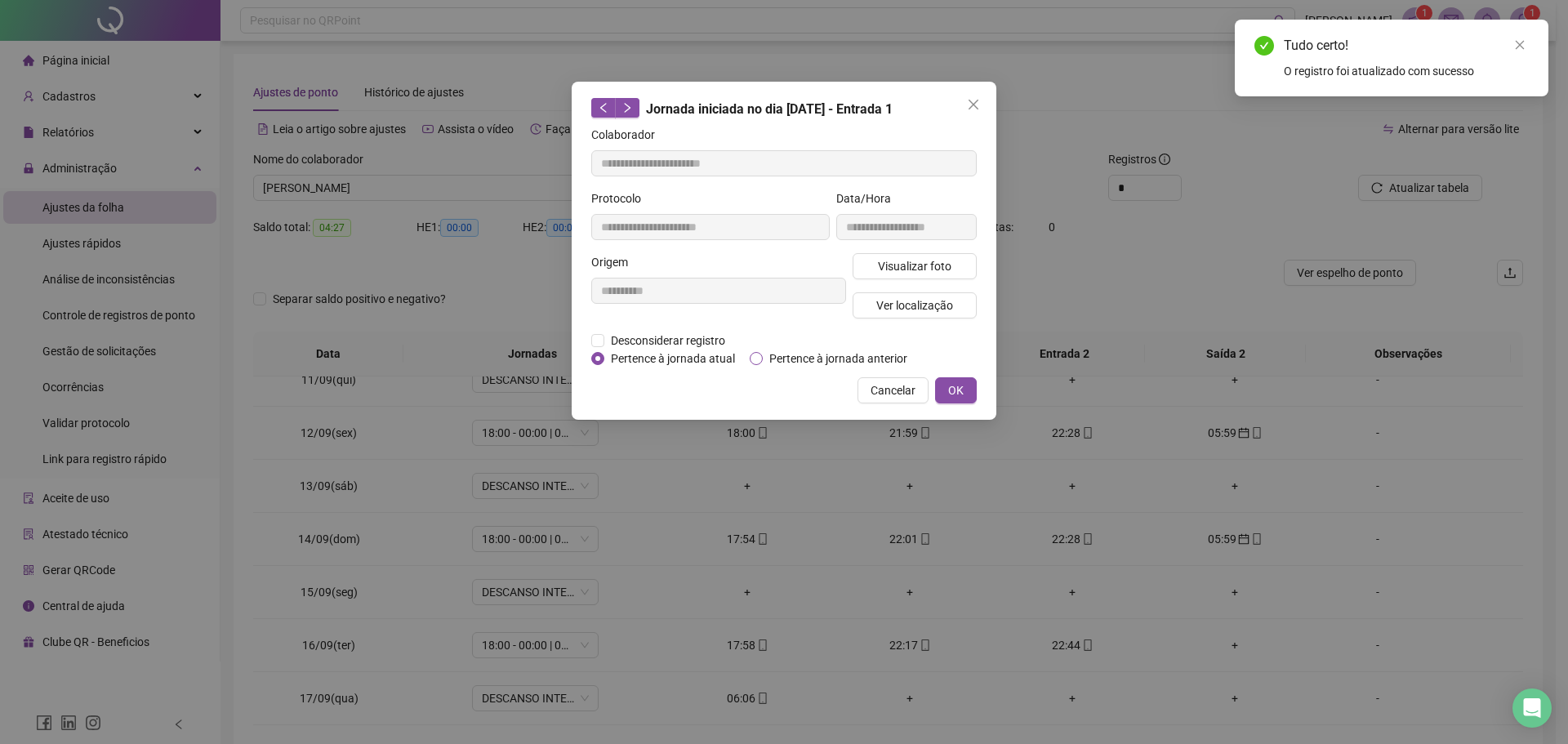
click at [766, 355] on span "Pertence à jornada anterior" at bounding box center [838, 358] width 151 height 18
click at [951, 384] on span "OK" at bounding box center [956, 390] width 16 height 18
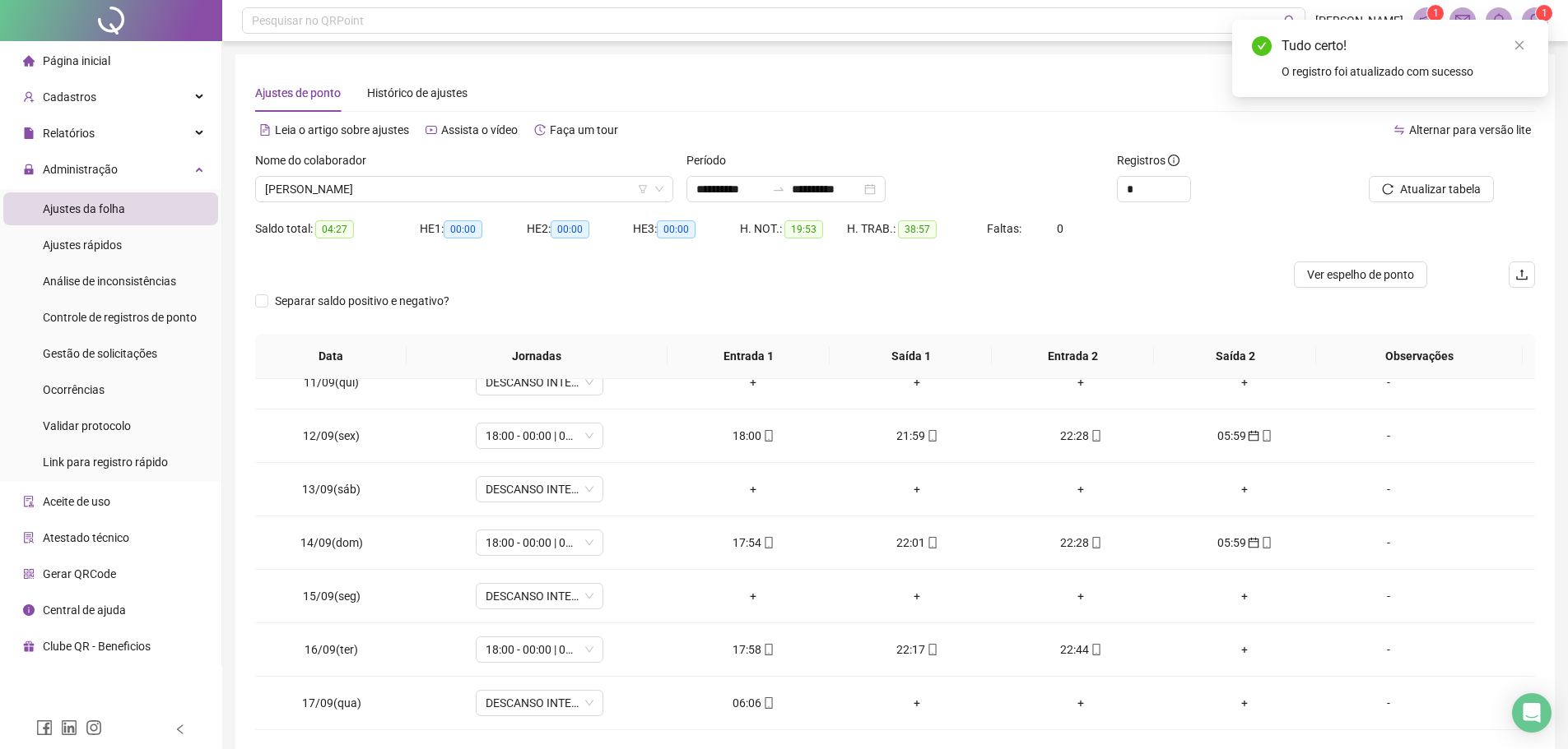
click at [1439, 169] on div at bounding box center [1413, 163] width 162 height 24
click at [1441, 179] on button "Atualizar tabela" at bounding box center [1431, 189] width 125 height 26
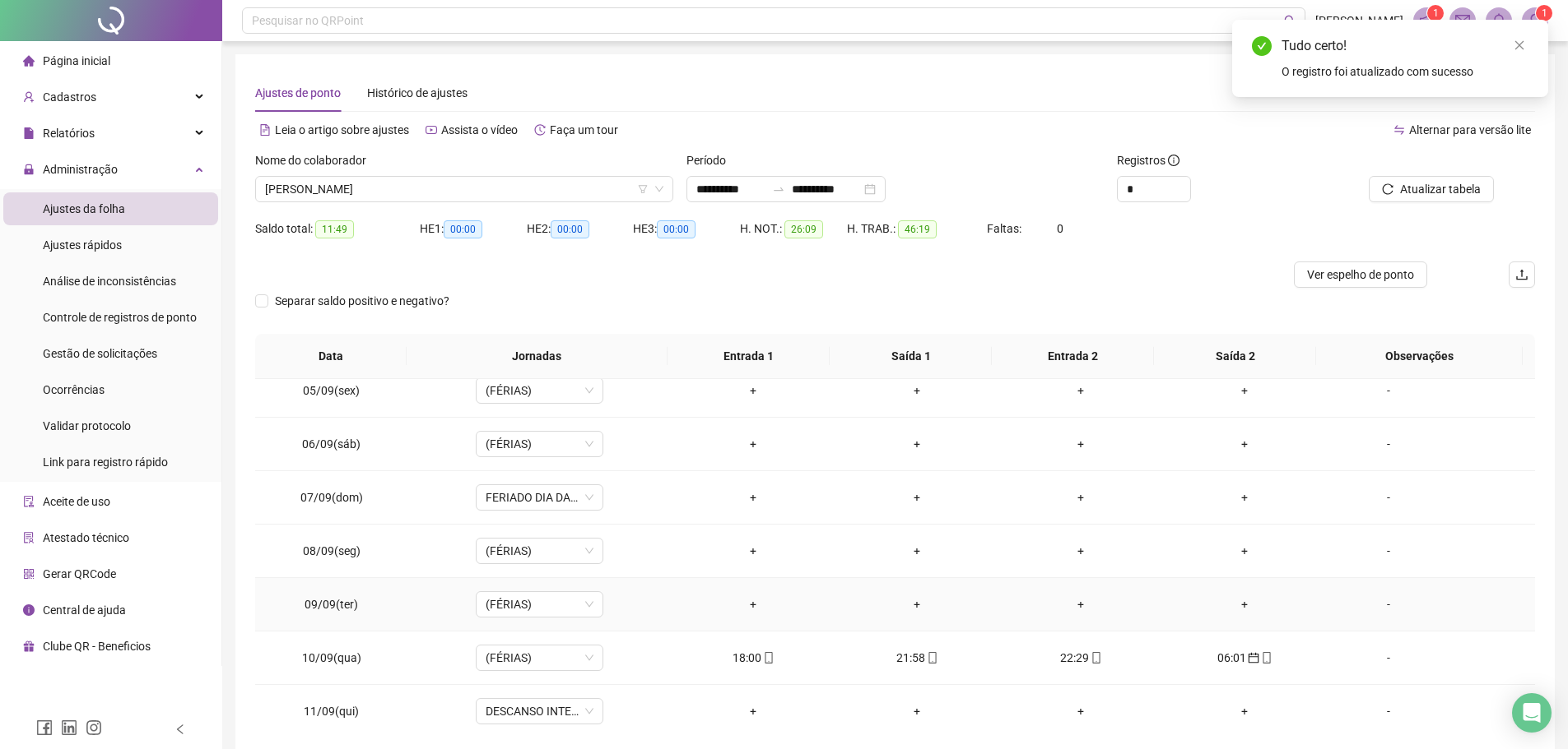
scroll to position [393, 0]
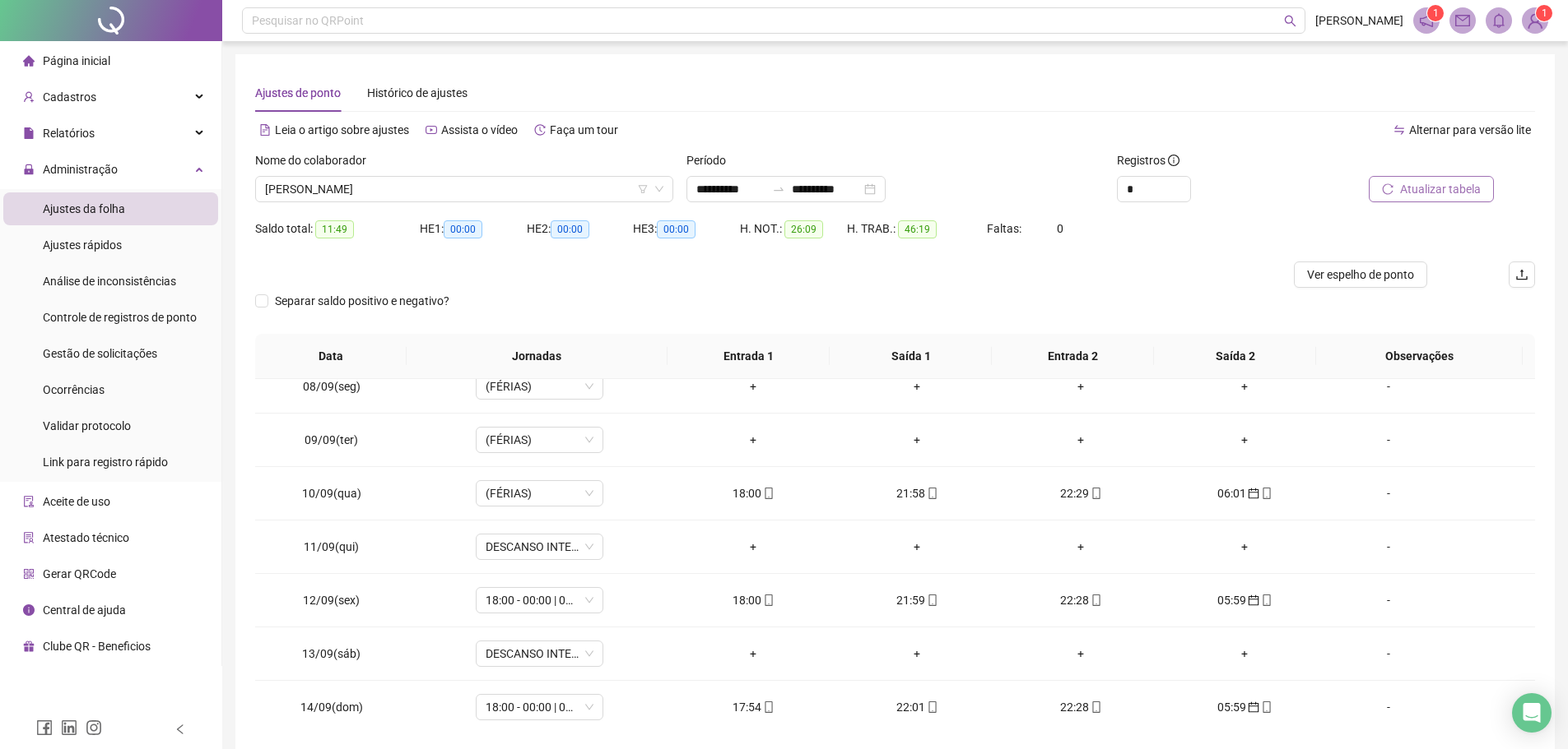
click at [1440, 183] on span "Atualizar tabela" at bounding box center [1440, 189] width 80 height 18
click at [1472, 186] on span "Atualizar tabela" at bounding box center [1440, 189] width 80 height 18
click at [1414, 192] on span "Atualizar tabela" at bounding box center [1440, 189] width 80 height 18
click at [439, 189] on span "MARCIO FERREIRA DA SILVA" at bounding box center [464, 189] width 398 height 24
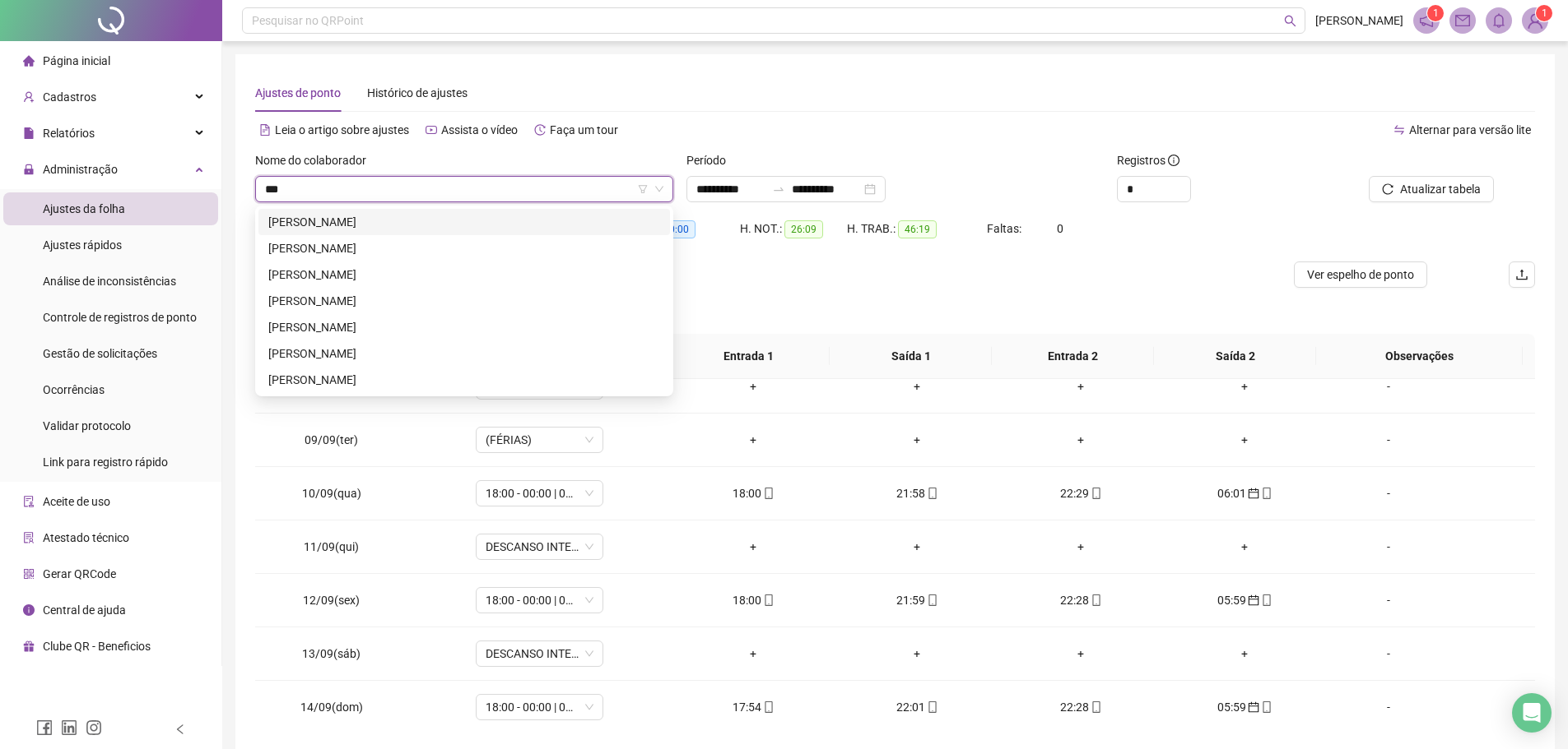
scroll to position [0, 0]
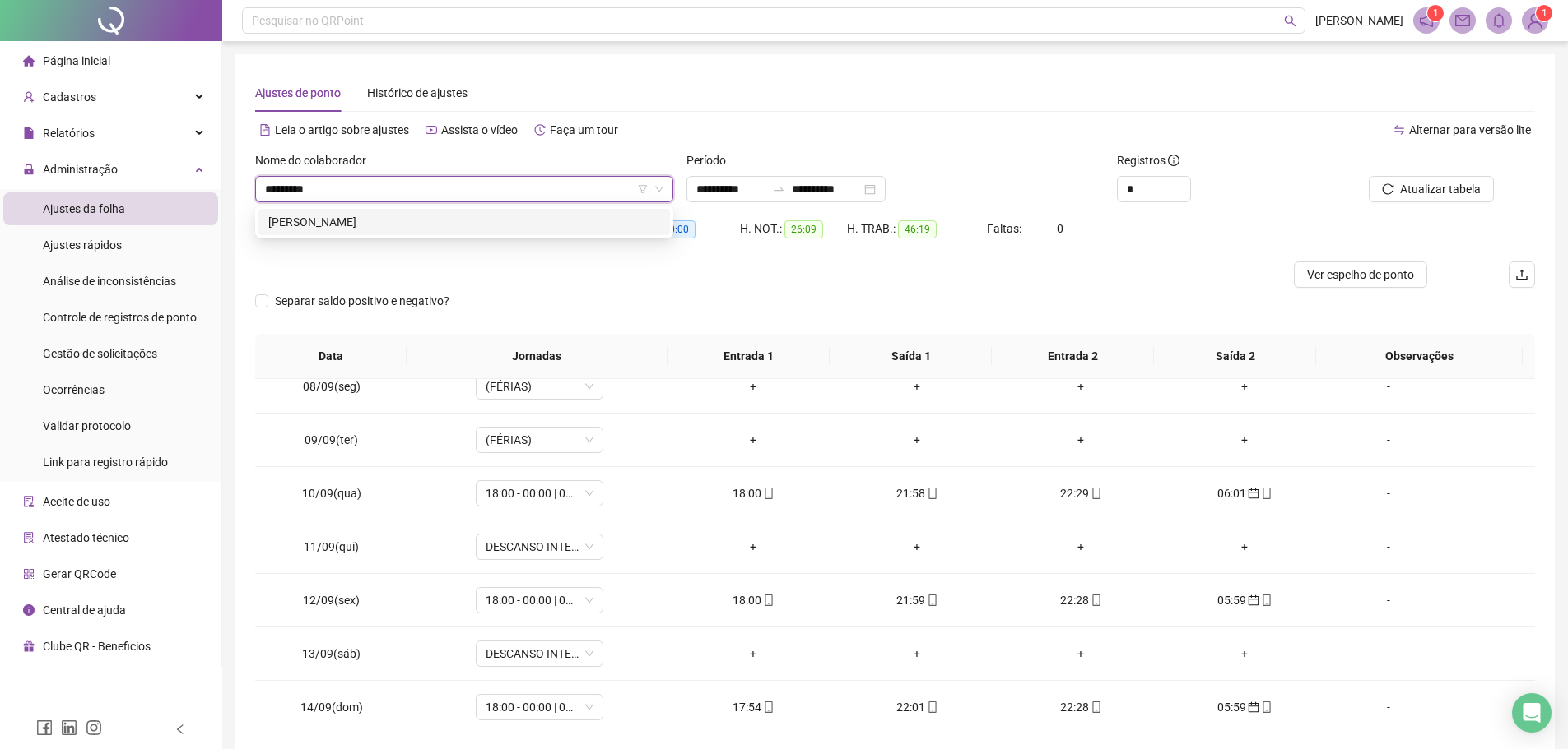
click at [356, 219] on div "EDUARDO RODRIGUES DE SOUSA CARVALHO" at bounding box center [464, 222] width 391 height 18
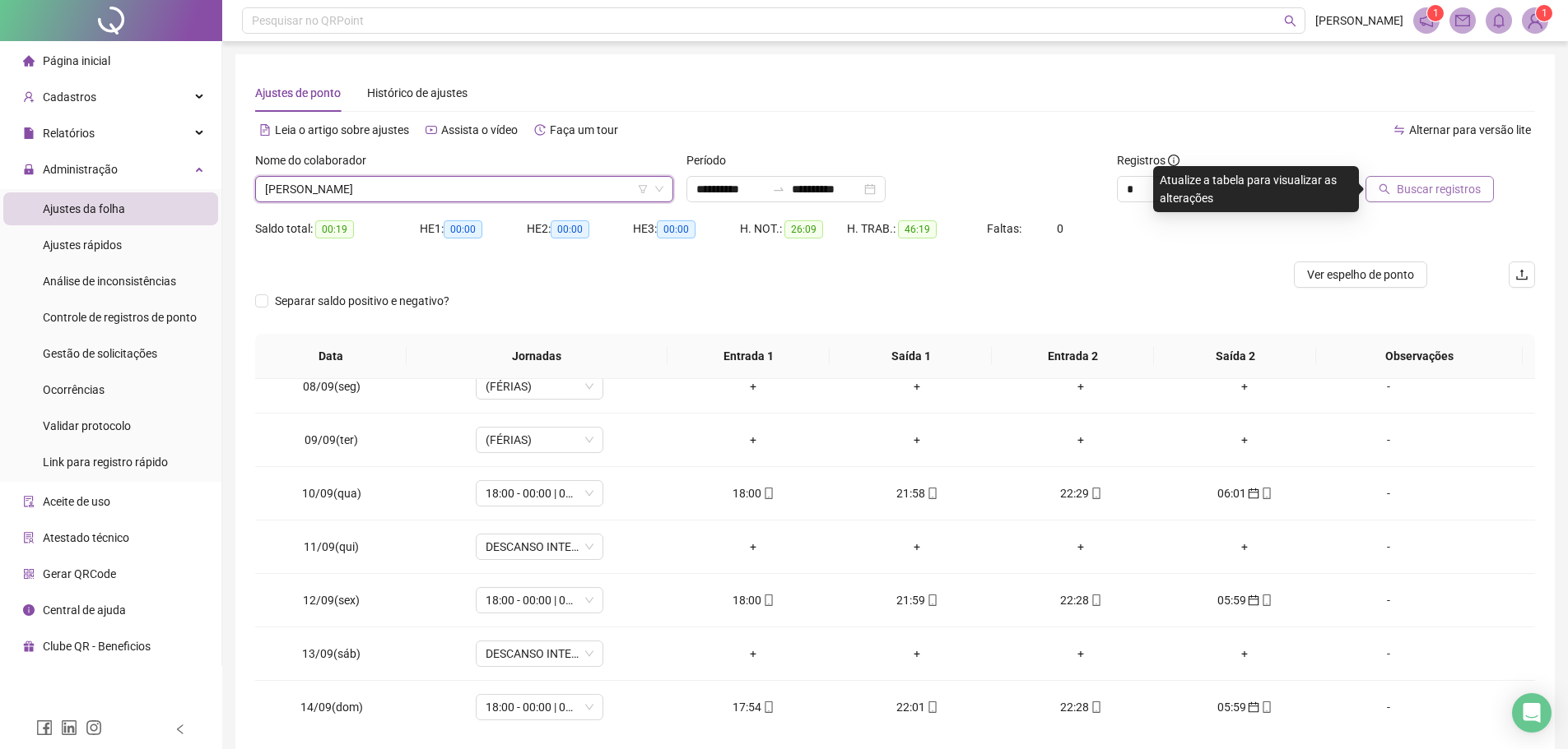
click at [1461, 187] on span "Buscar registros" at bounding box center [1439, 189] width 84 height 18
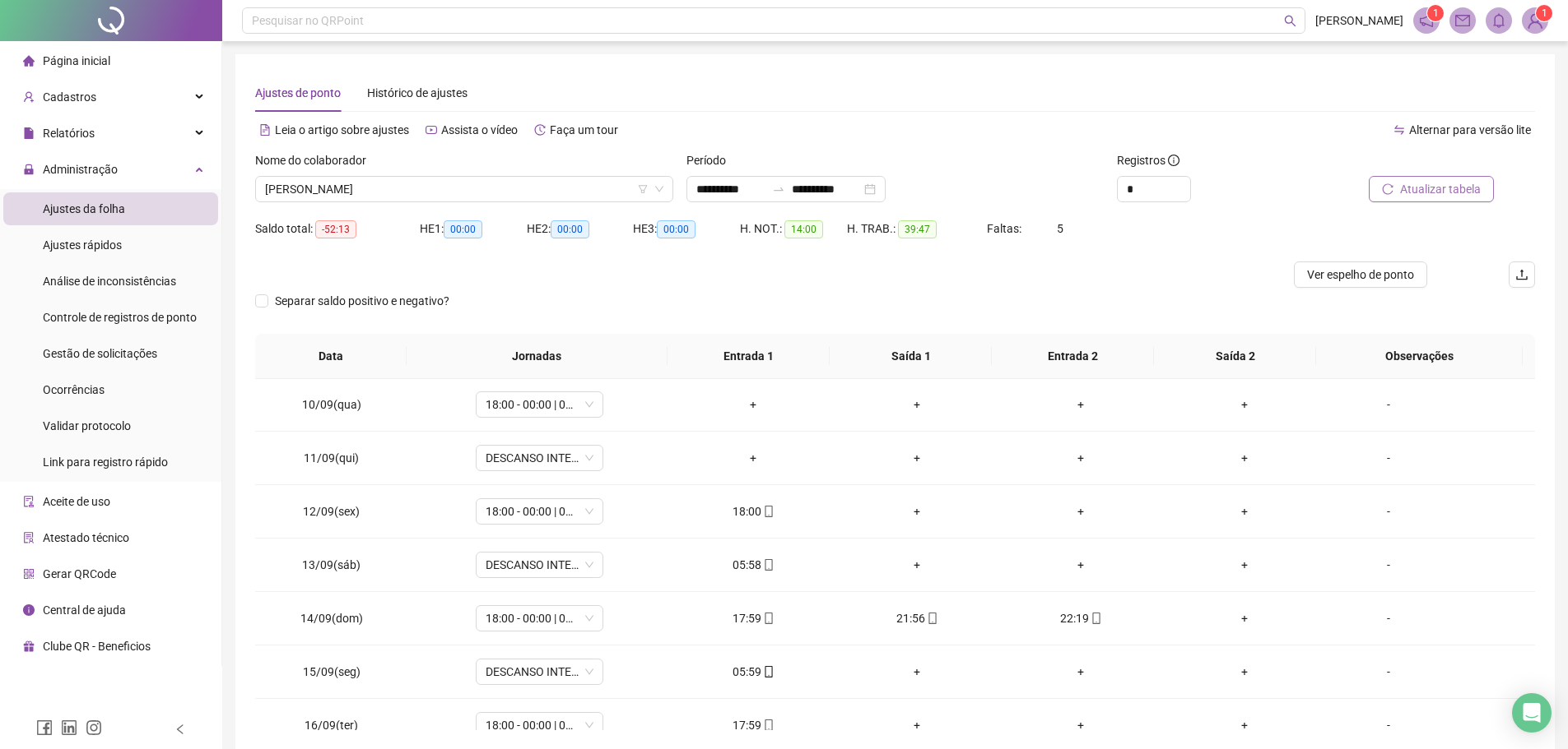
scroll to position [558, 0]
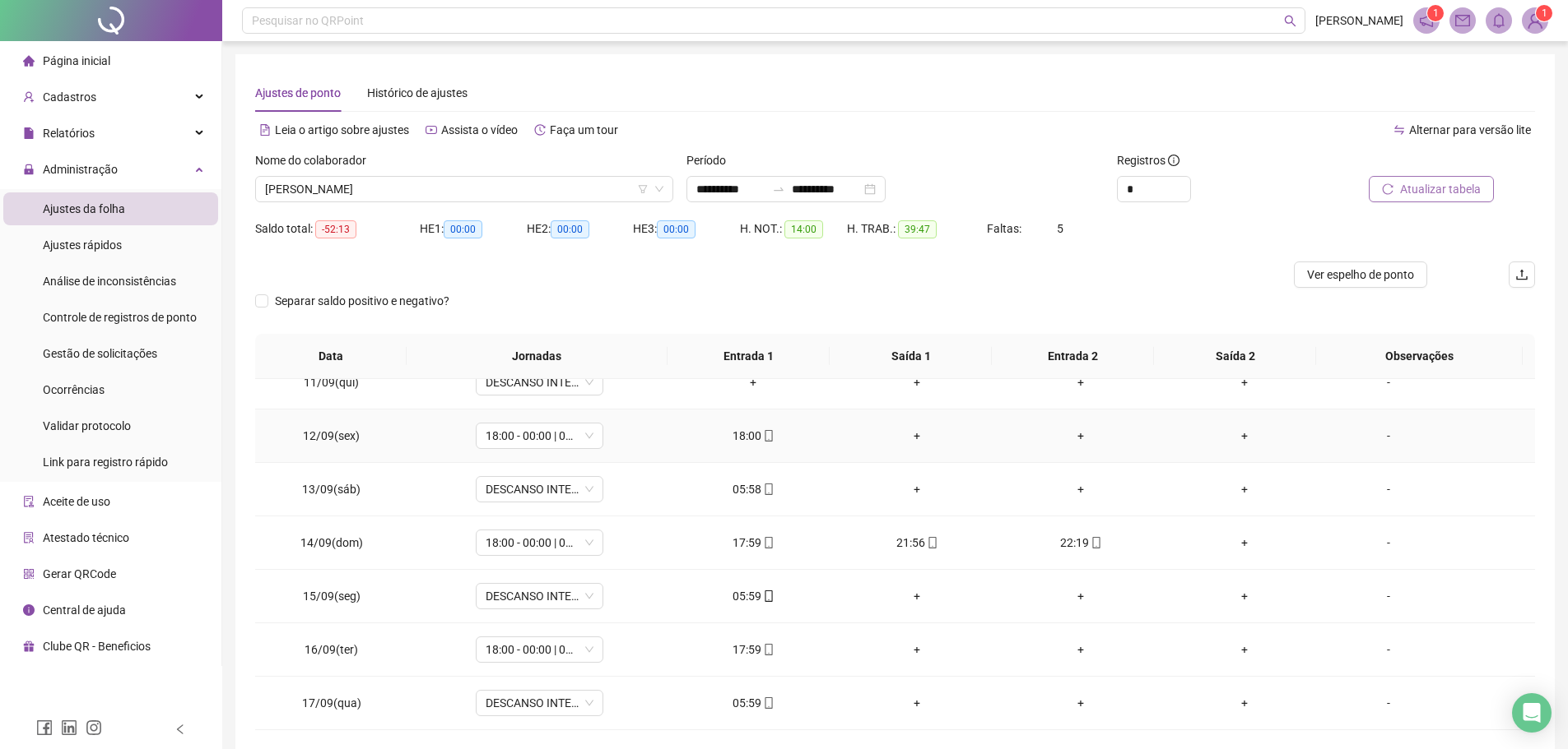
click at [761, 432] on span "mobile" at bounding box center [767, 436] width 13 height 11
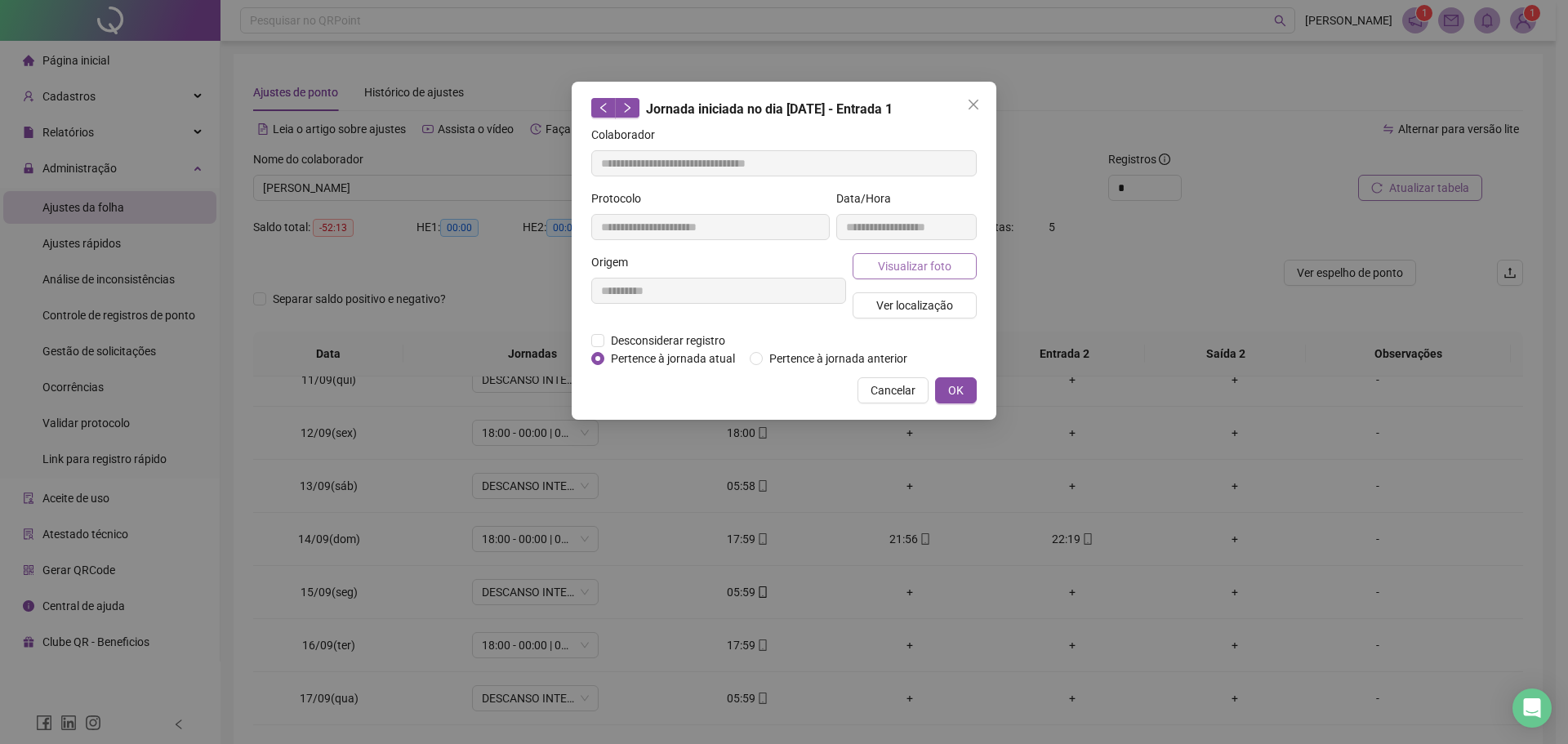
click at [877, 270] on button "Visualizar foto" at bounding box center [914, 266] width 124 height 26
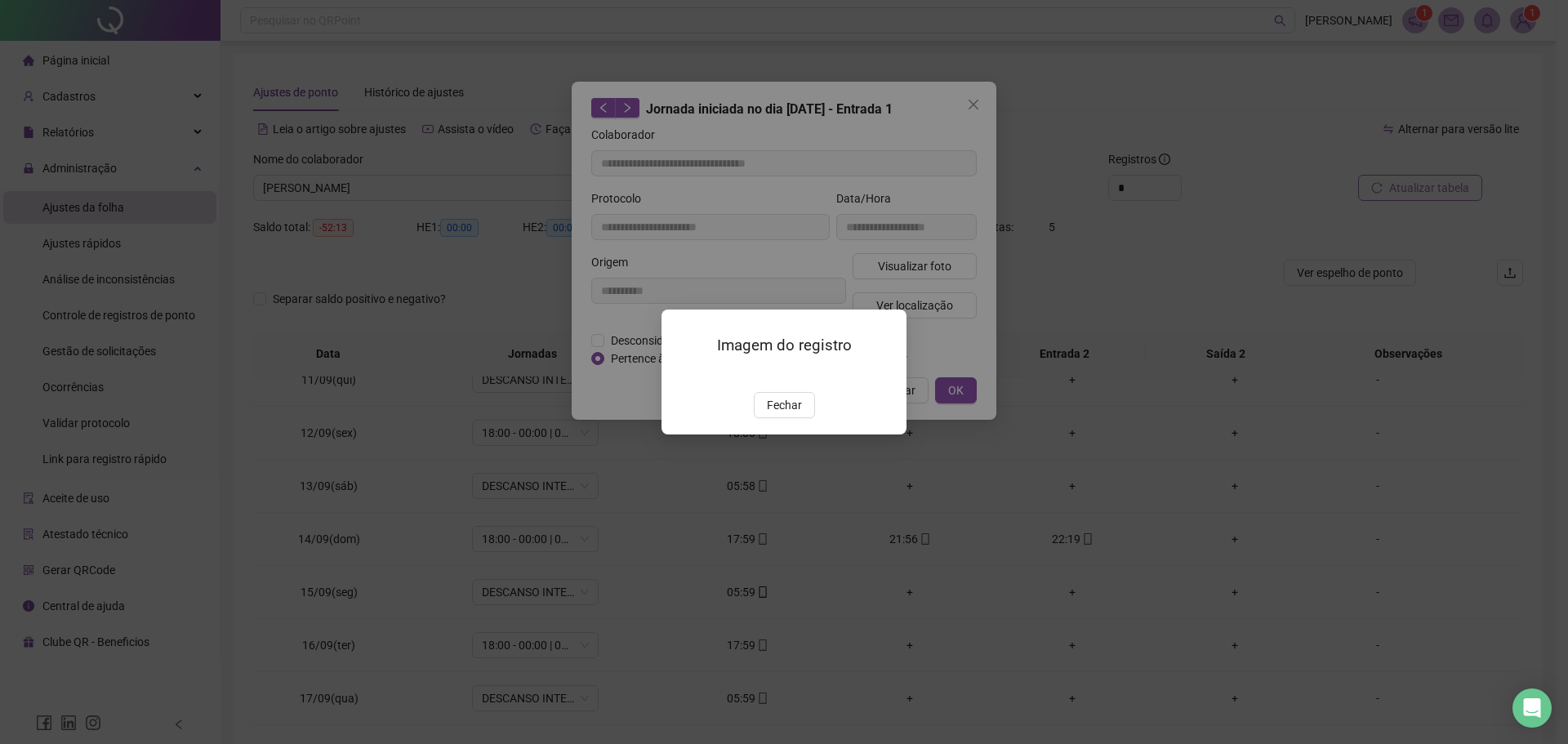
click at [681, 375] on img at bounding box center [681, 375] width 0 height 0
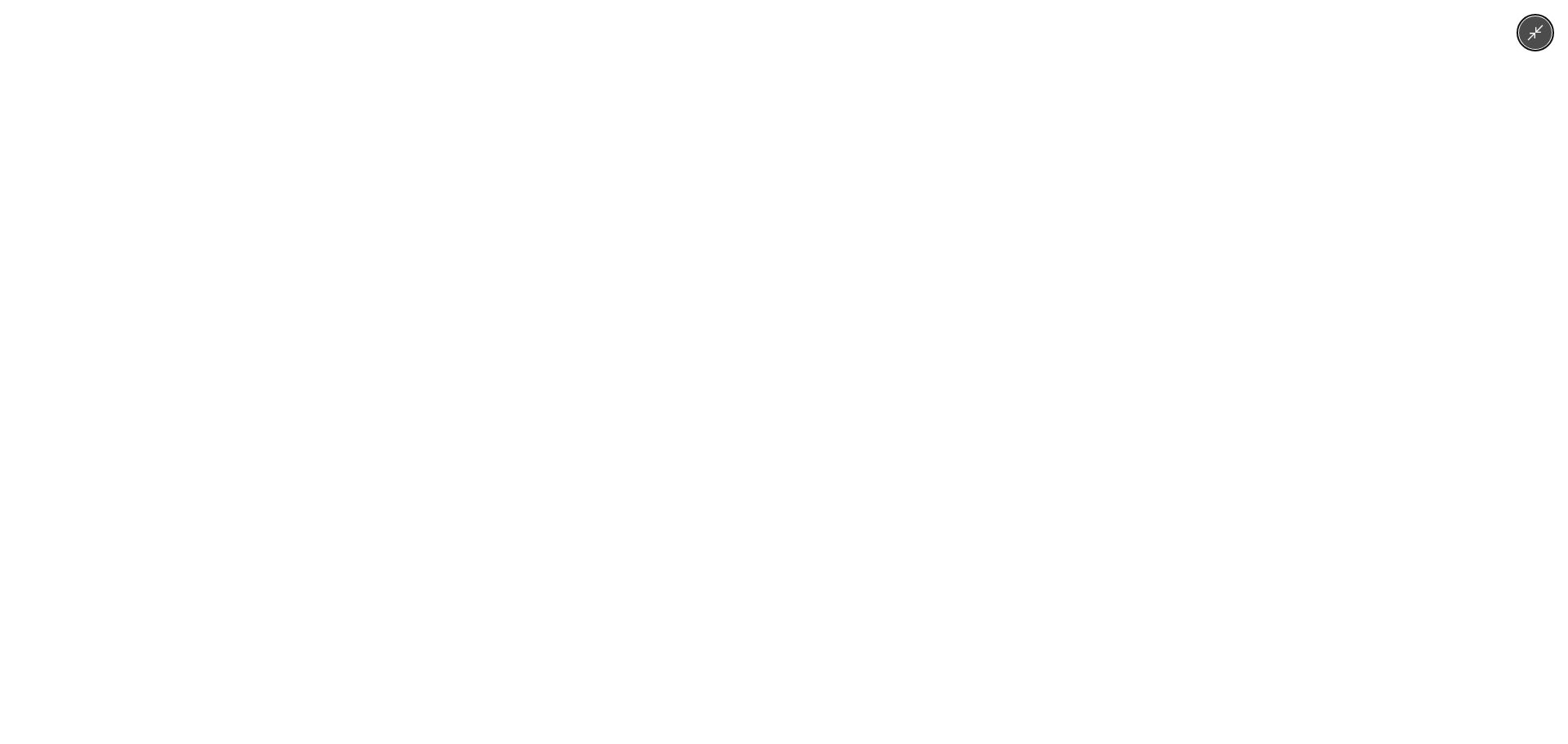
click at [1546, 29] on button "Minimize image" at bounding box center [1535, 33] width 33 height 33
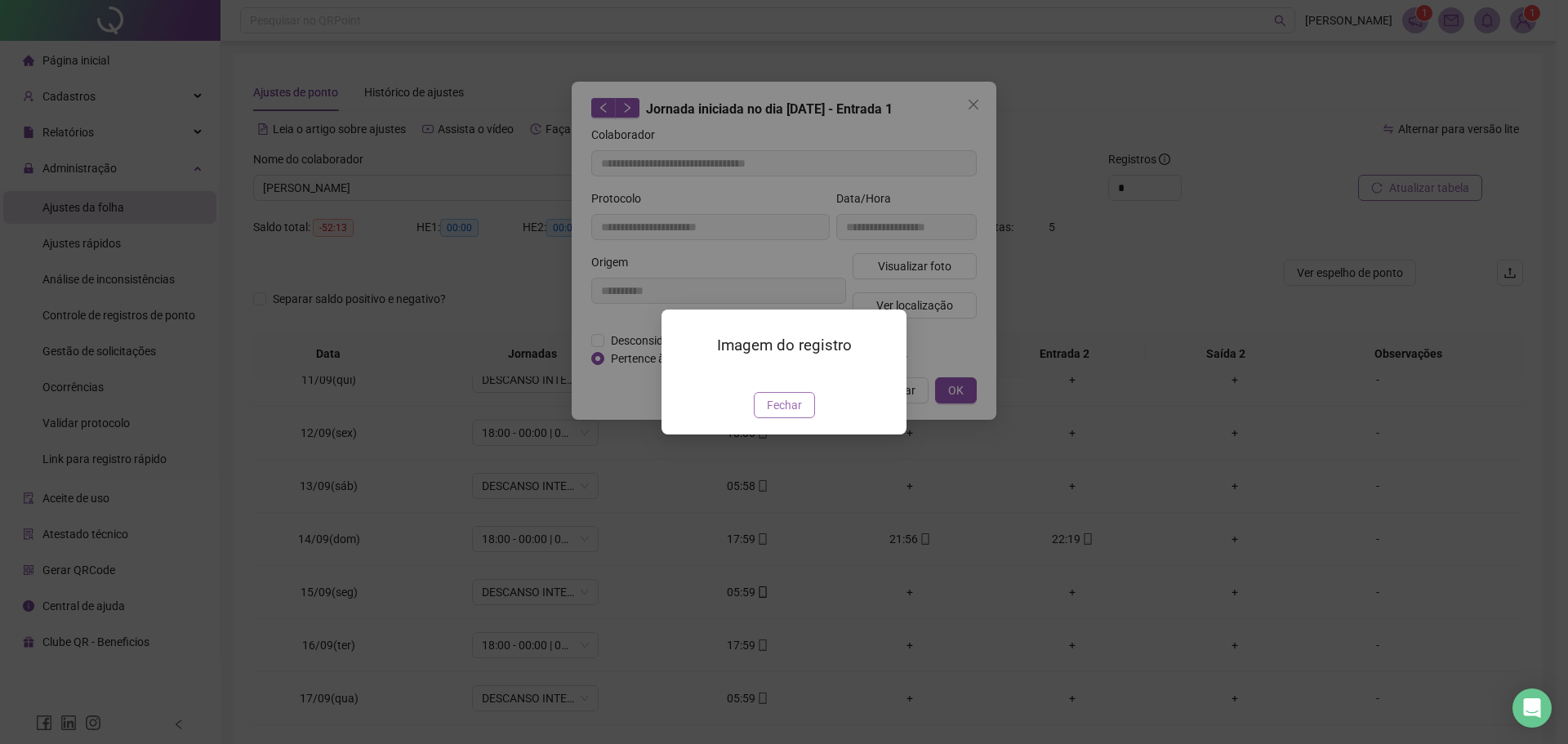
click at [792, 414] on span "Fechar" at bounding box center [784, 405] width 36 height 18
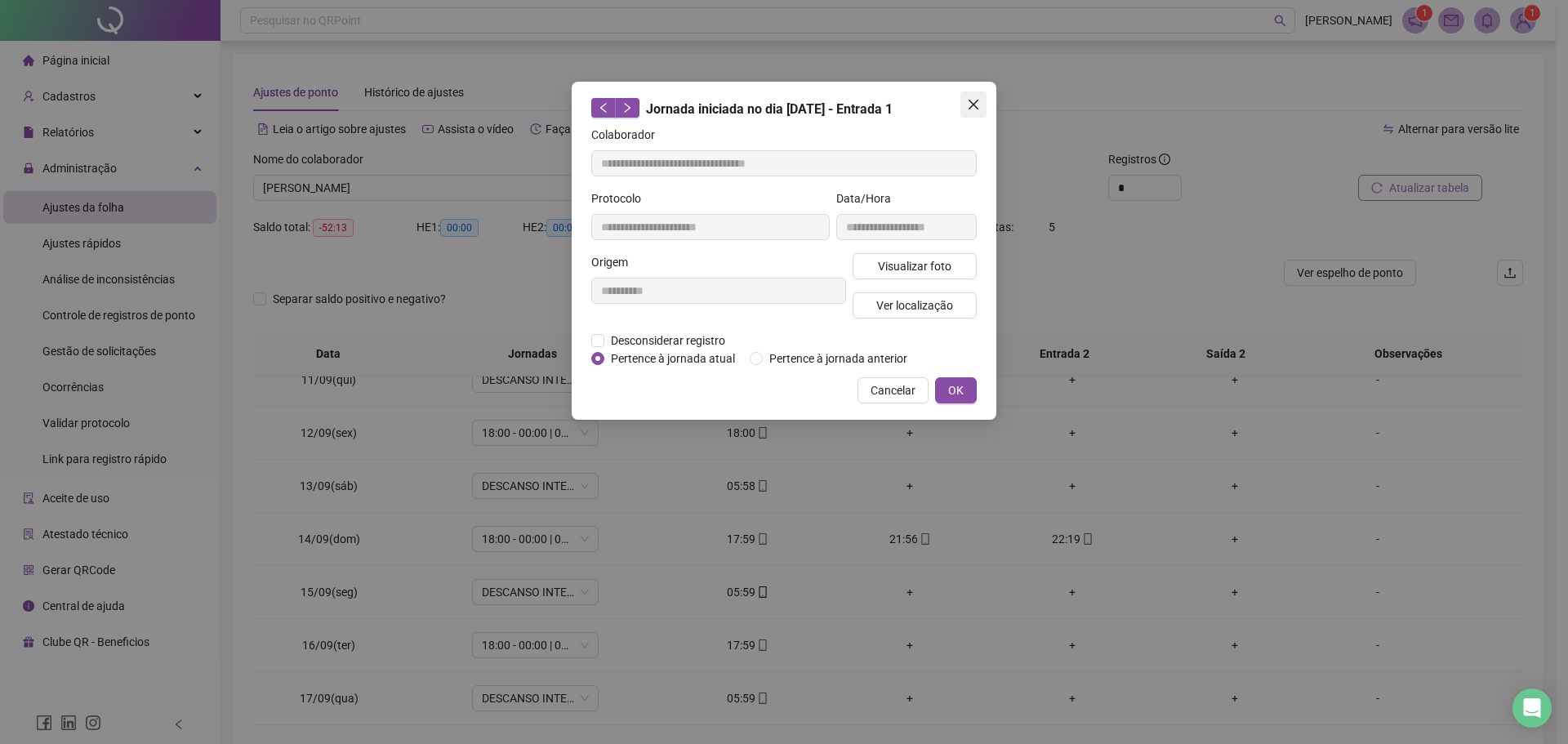
click at [970, 104] on icon "close" at bounding box center [973, 104] width 13 height 13
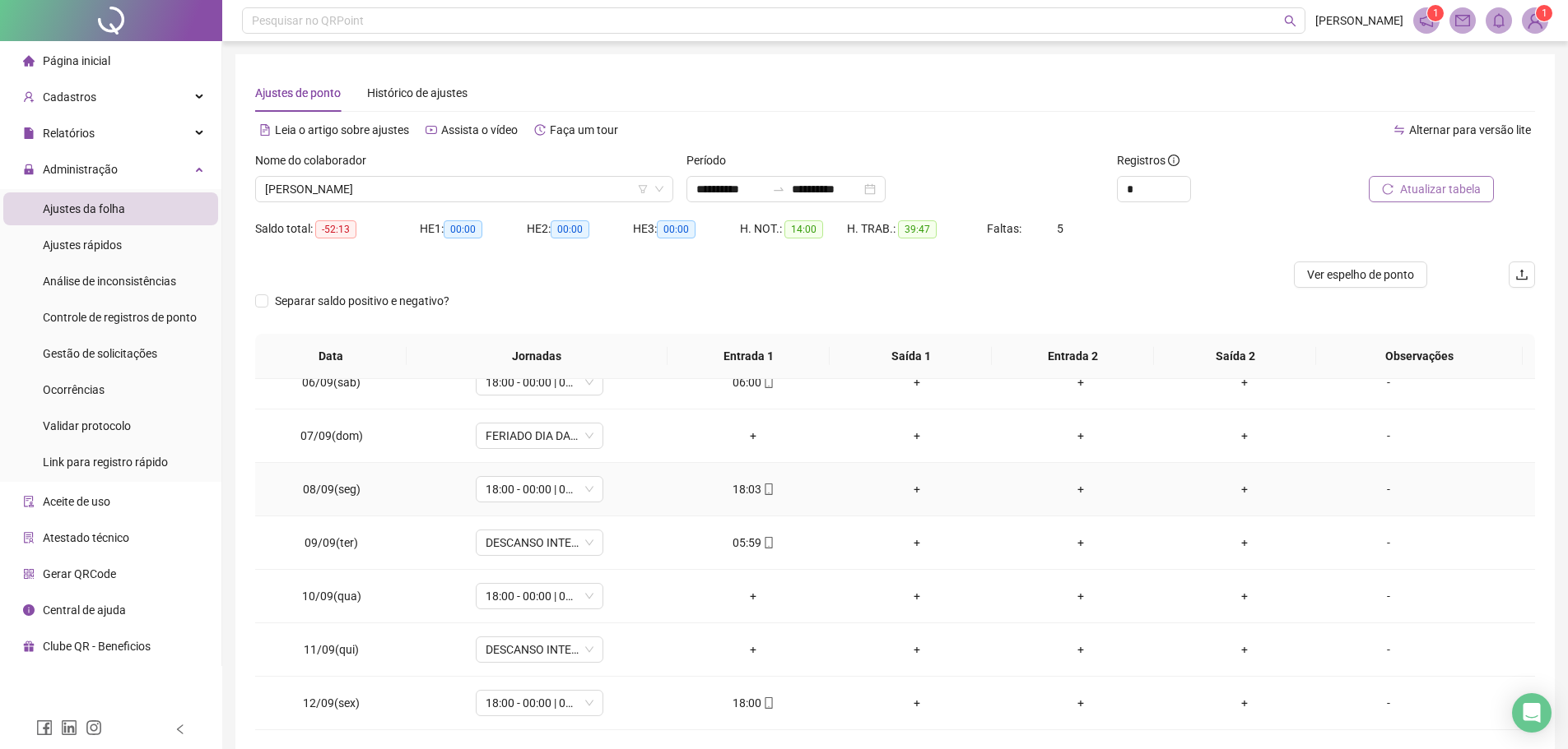
scroll to position [329, 0]
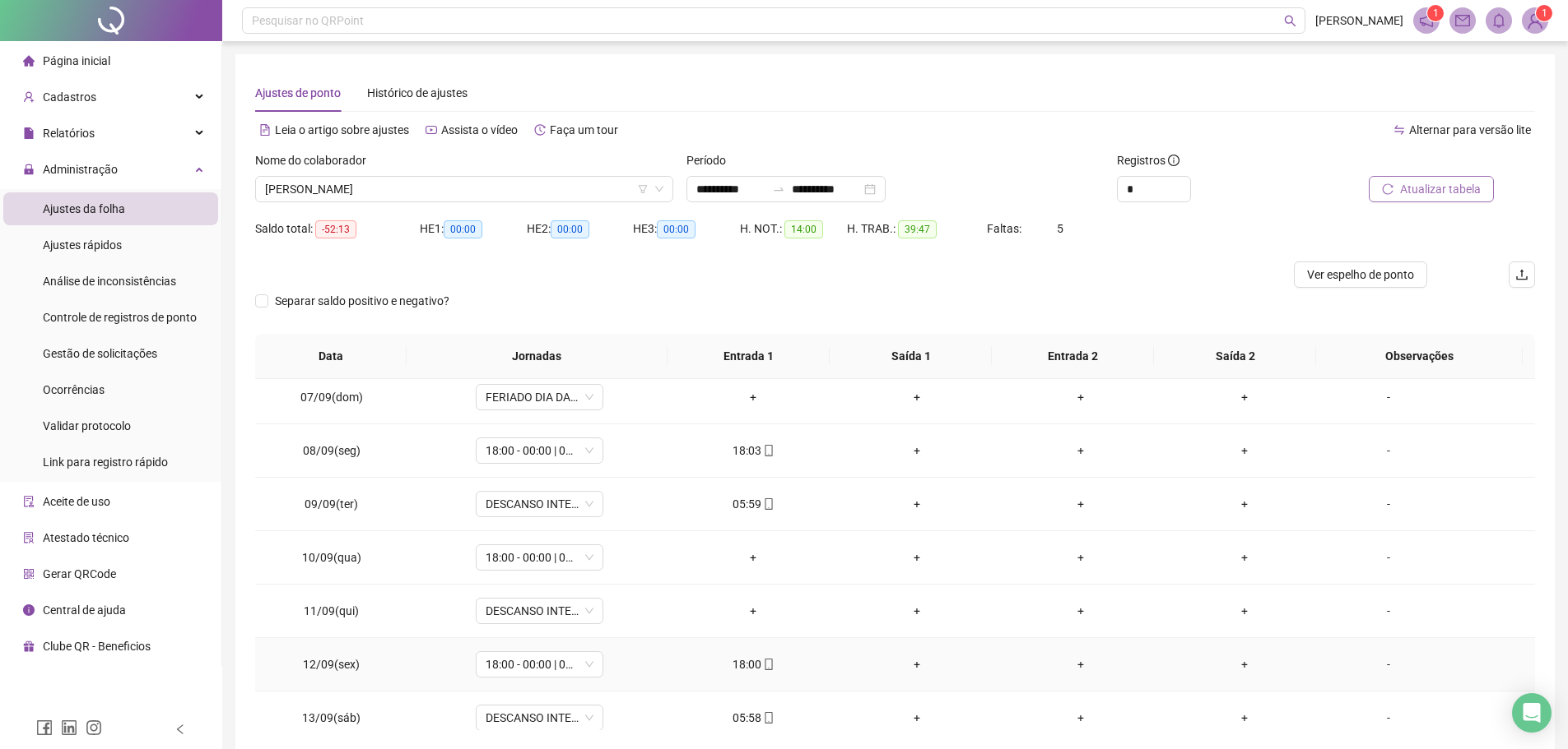
click at [763, 659] on icon "mobile" at bounding box center [768, 664] width 11 height 11
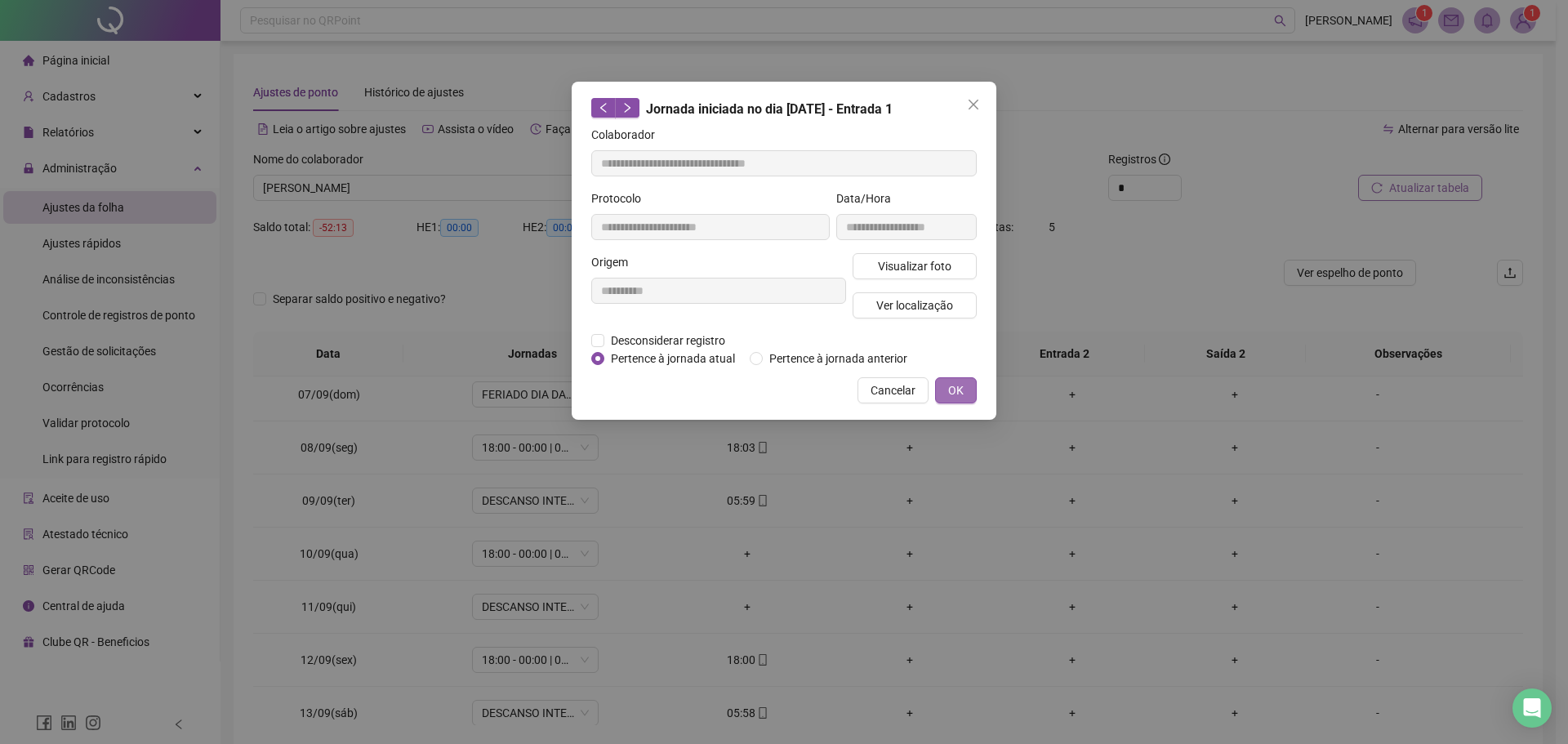
click at [963, 395] on span "OK" at bounding box center [956, 390] width 16 height 18
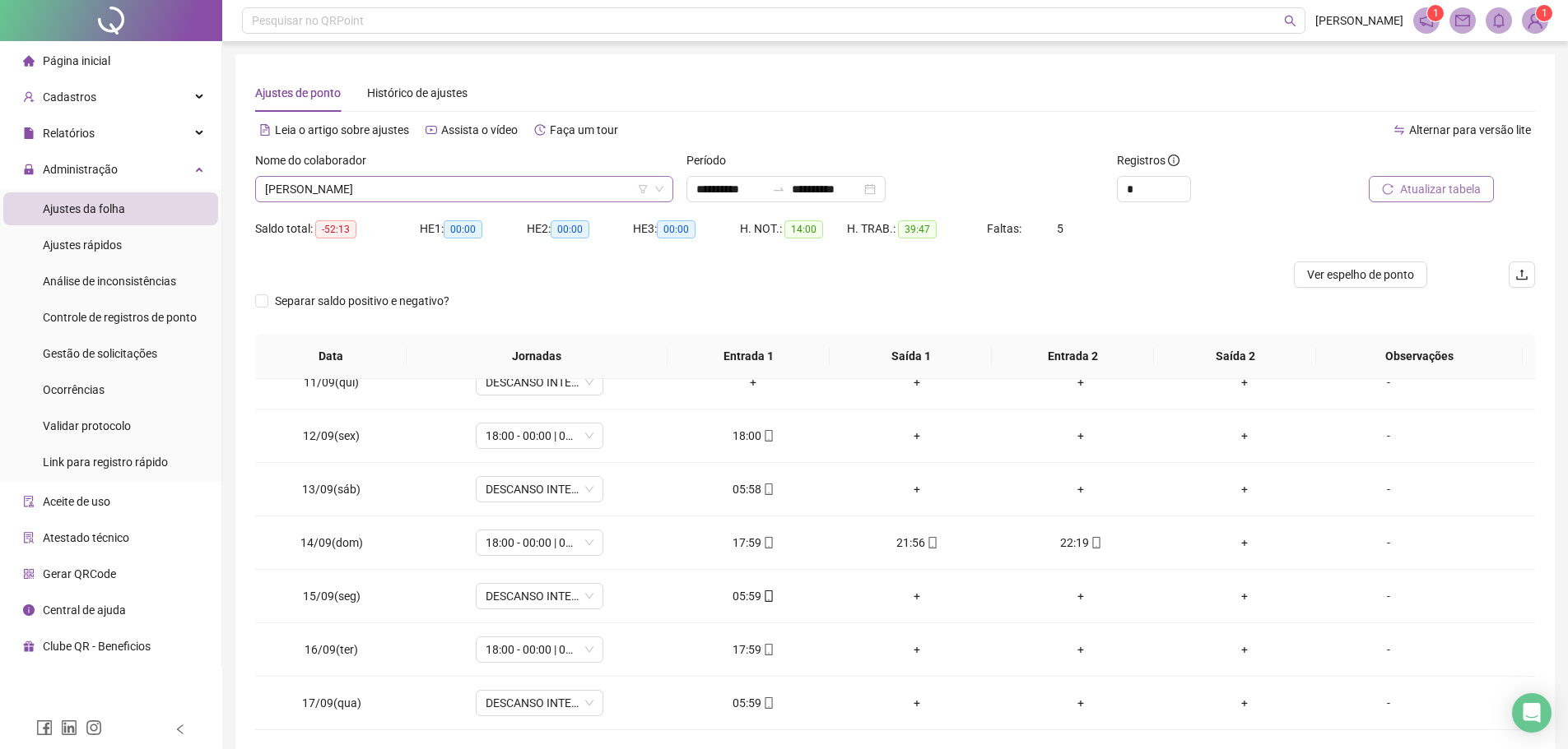
scroll to position [3632, 0]
click at [508, 191] on span "EDUARDO RODRIGUES DE SOUSA CARVALHO" at bounding box center [464, 189] width 398 height 24
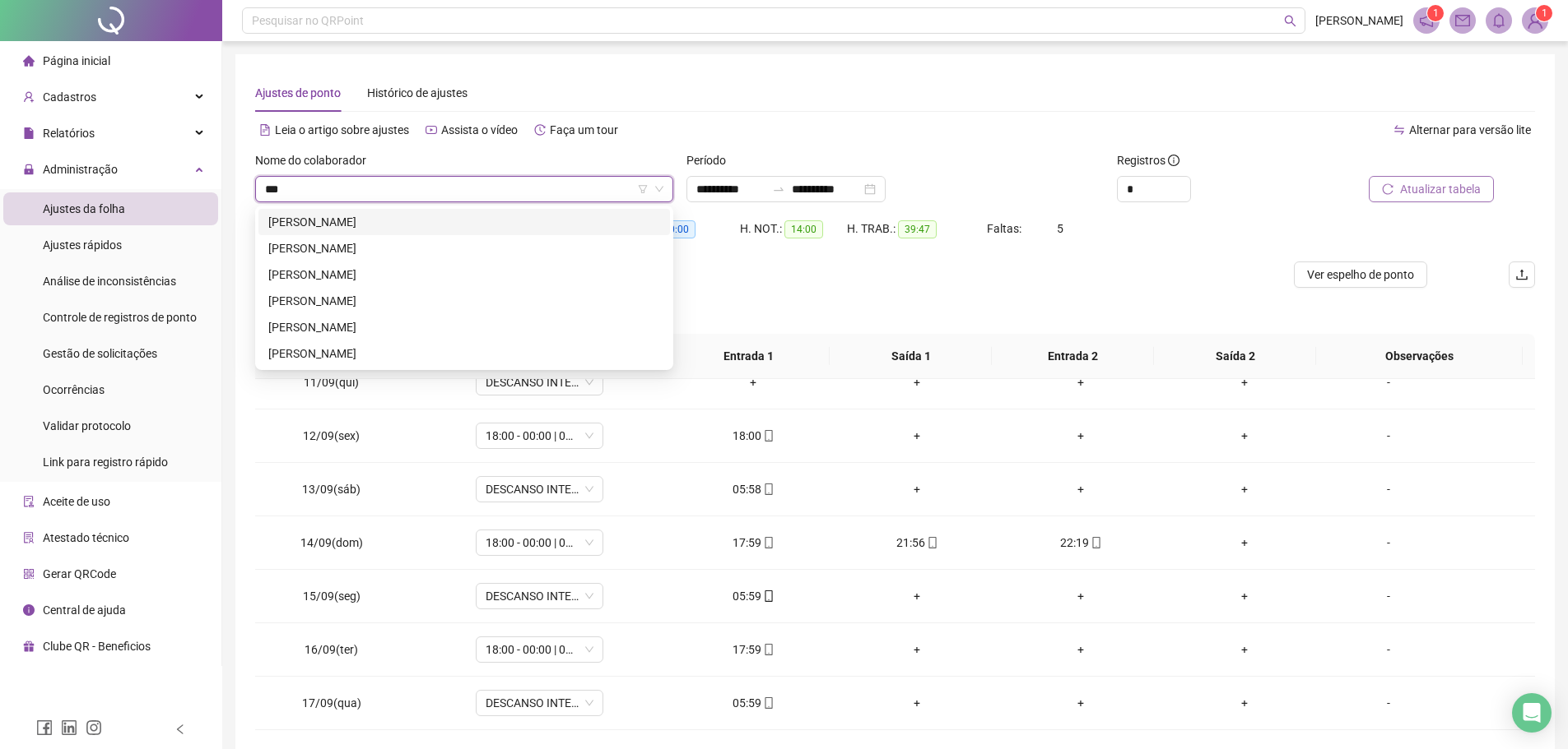
scroll to position [0, 0]
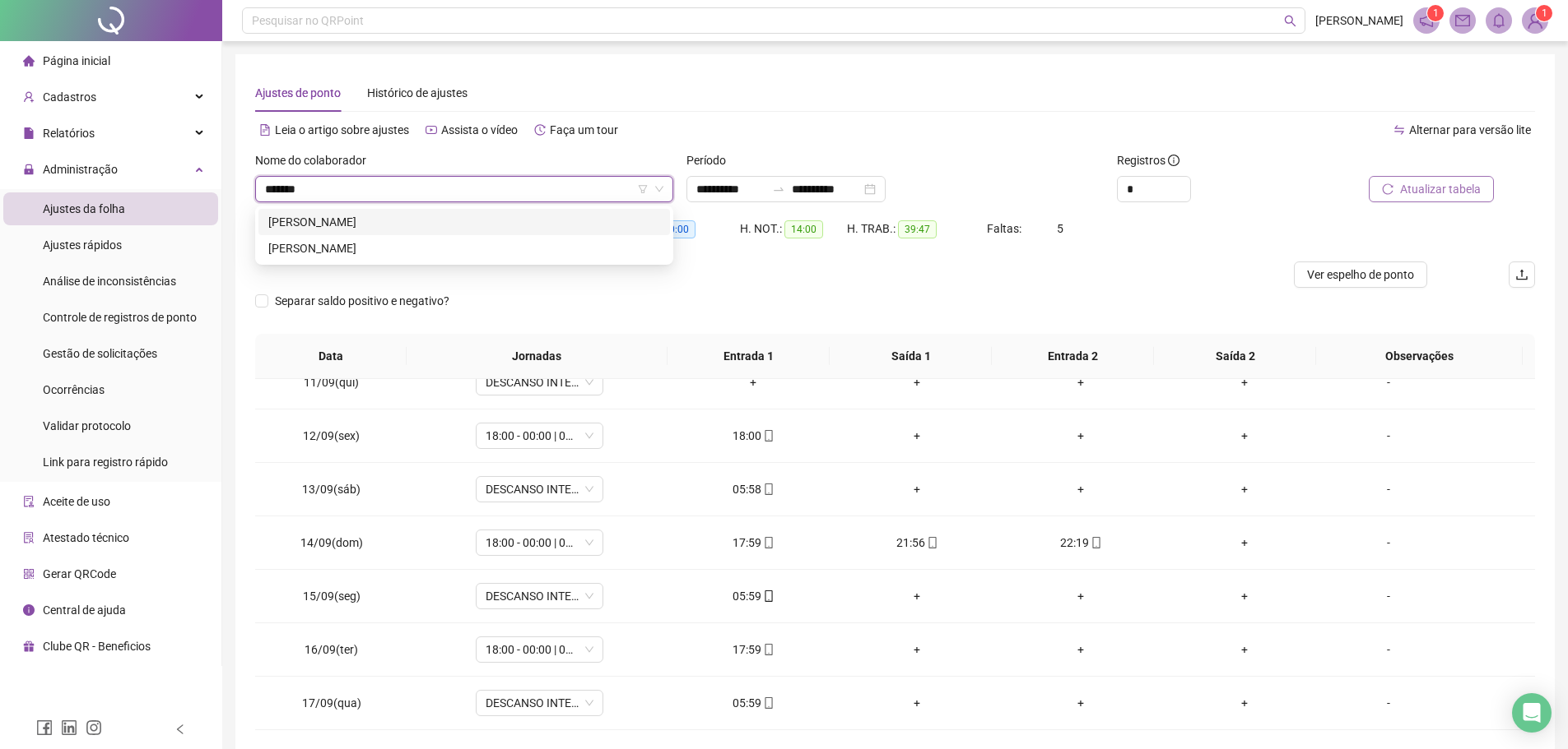
click at [525, 217] on div "REGINALDO PEREIRA DOS SANTOS" at bounding box center [464, 222] width 391 height 18
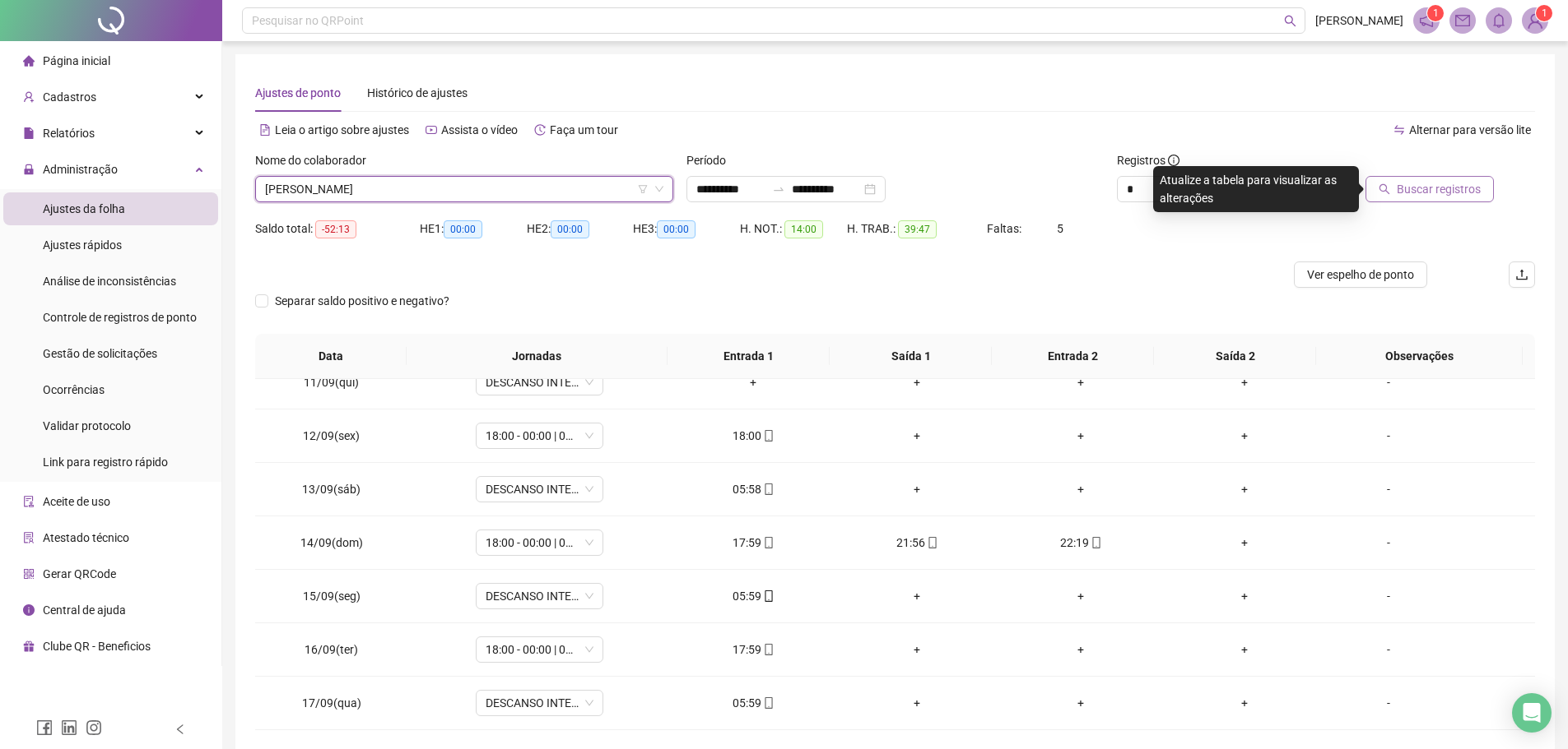
click at [1405, 185] on span "Buscar registros" at bounding box center [1439, 189] width 84 height 18
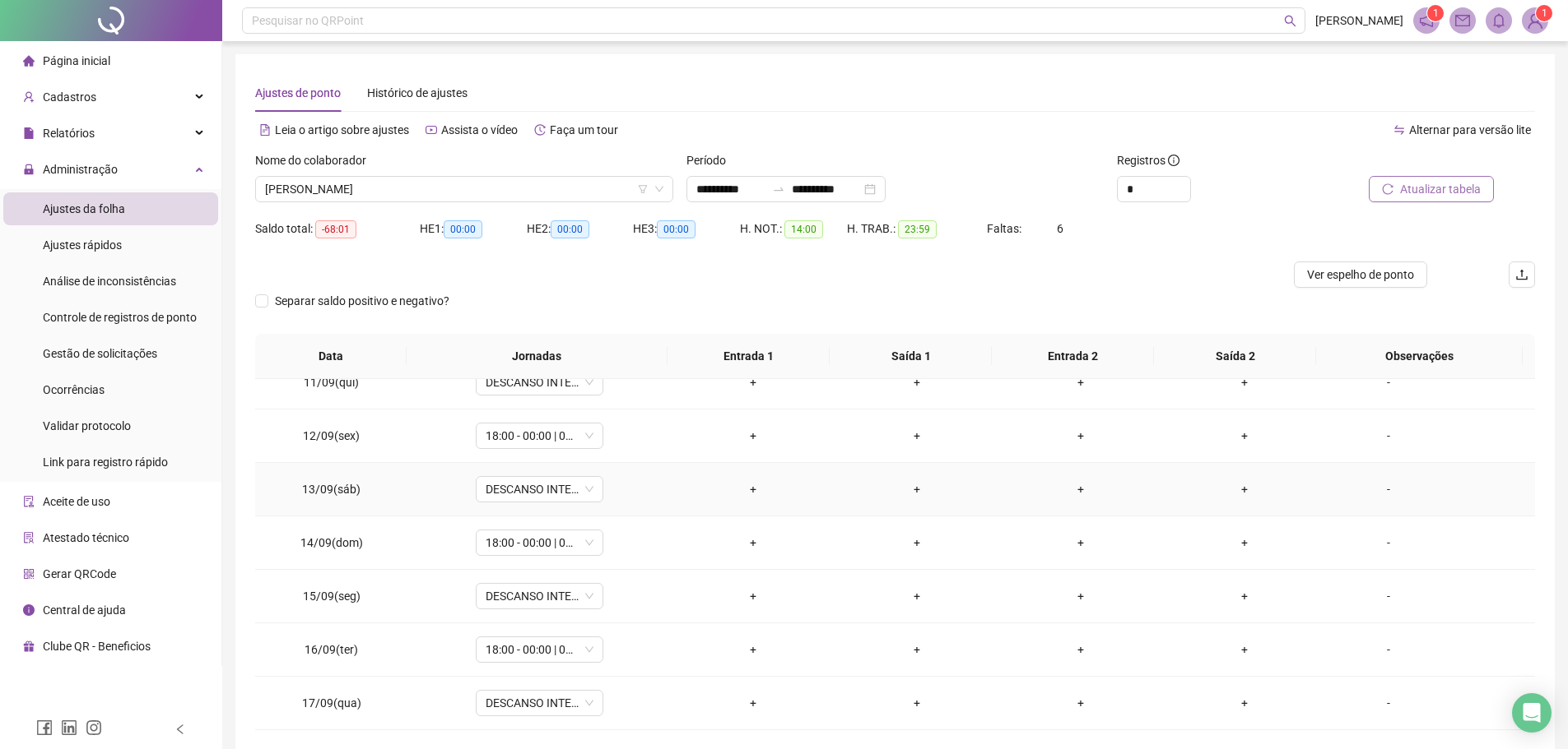
scroll to position [229, 0]
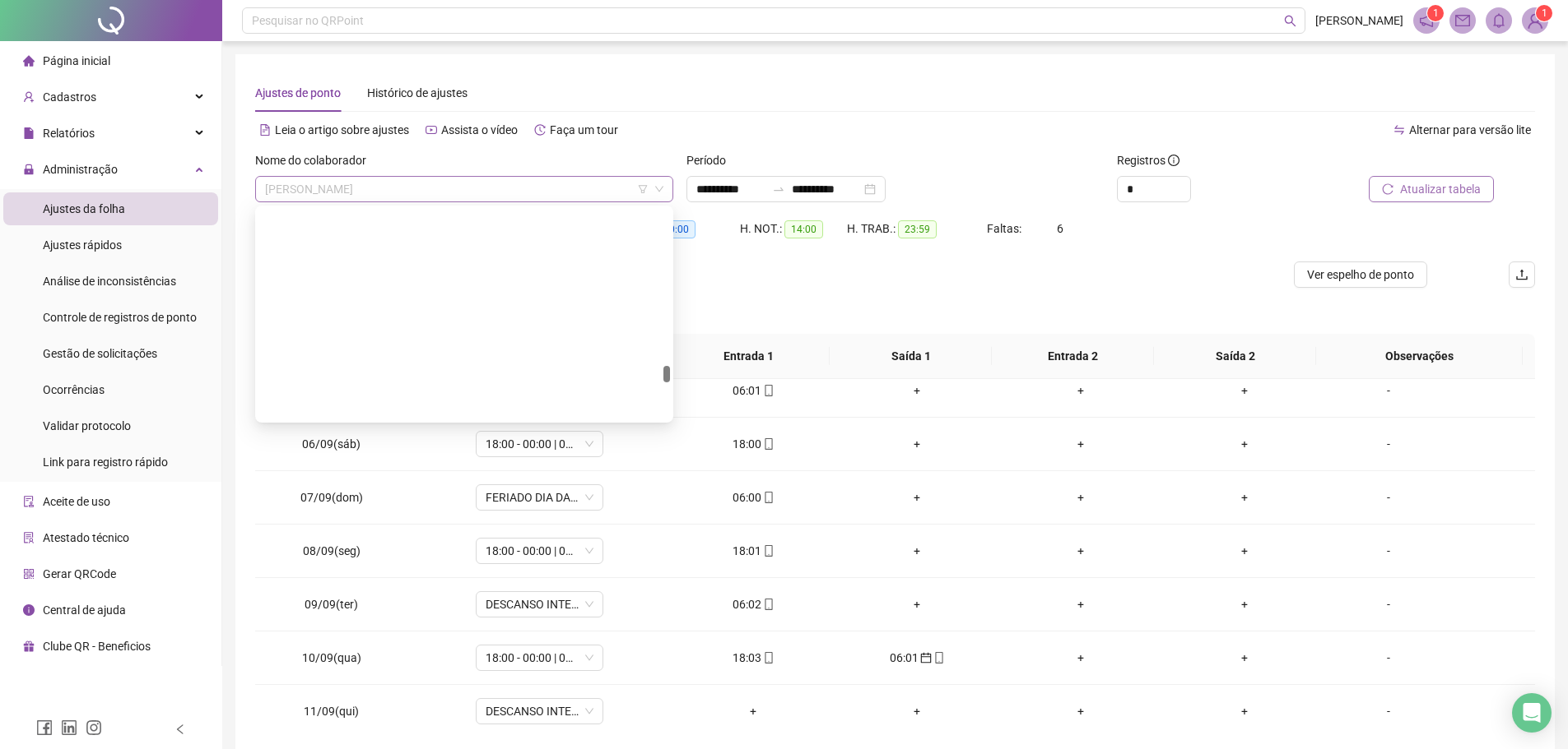
click at [466, 185] on span "REGINALDO PEREIRA DOS SANTOS" at bounding box center [464, 189] width 398 height 24
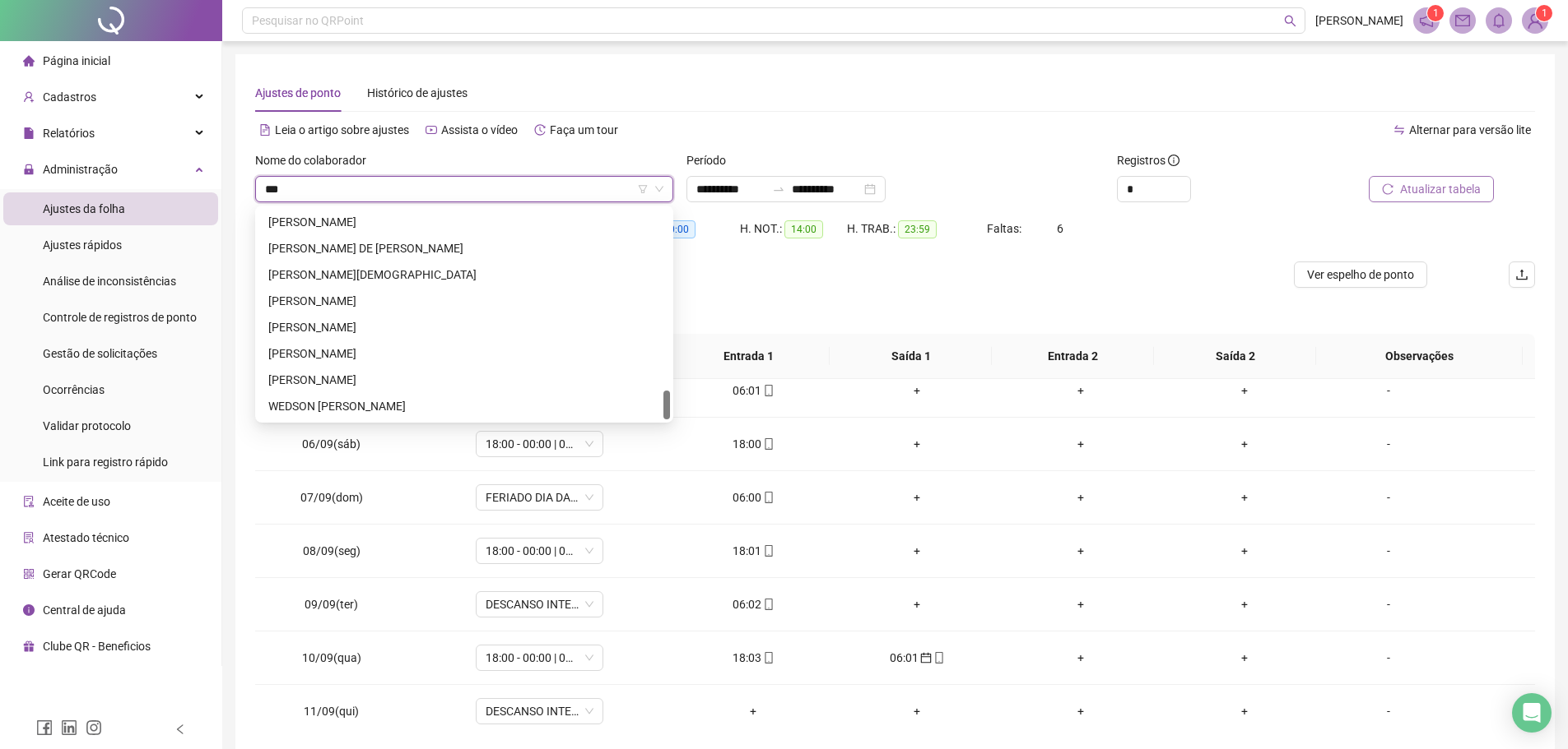
scroll to position [0, 0]
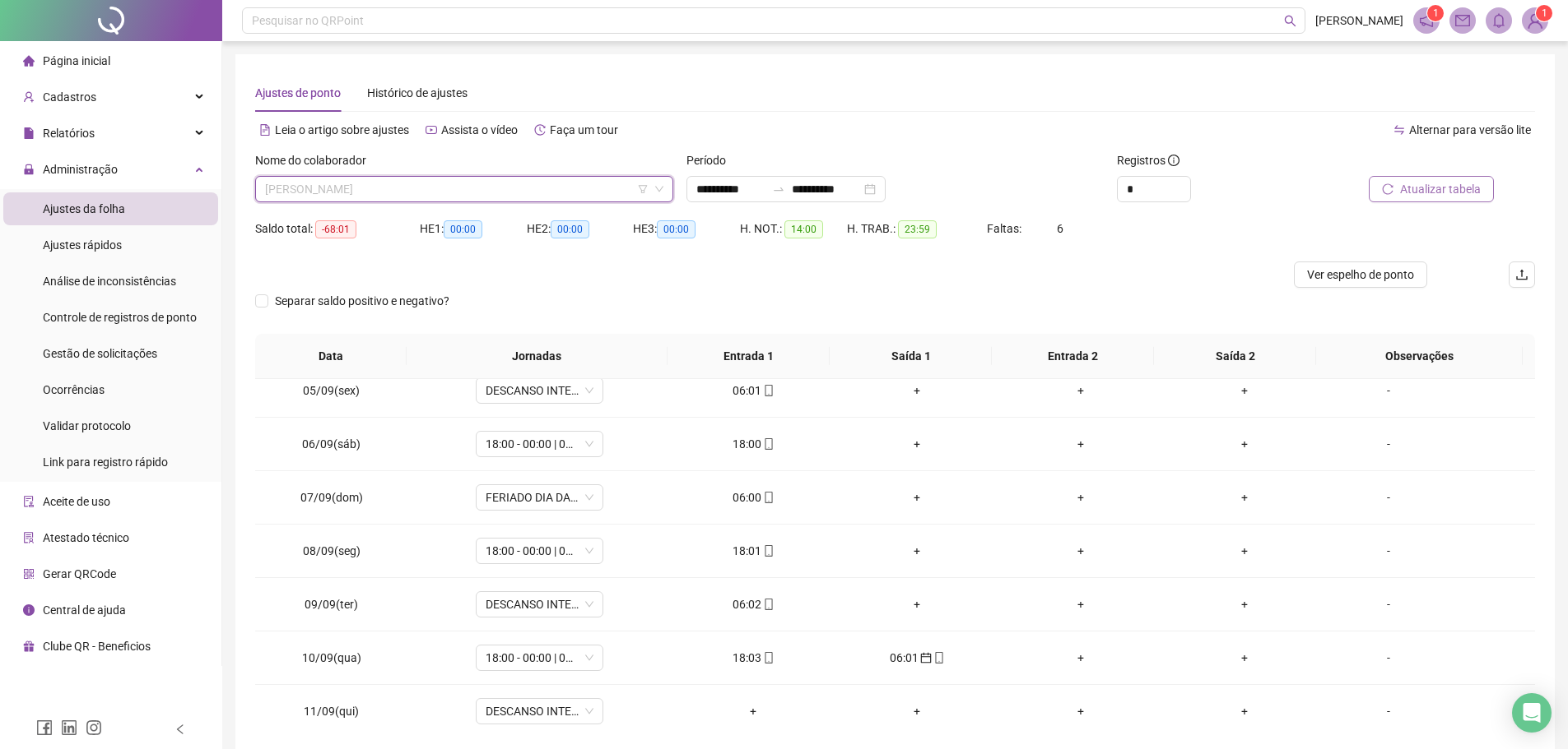
click at [466, 189] on span "REGINALDO PEREIRA DOS SANTOS" at bounding box center [464, 189] width 398 height 24
click at [490, 215] on div "EDUARDO RODRIGUES DE SOUSA CARVALHO" at bounding box center [464, 222] width 391 height 18
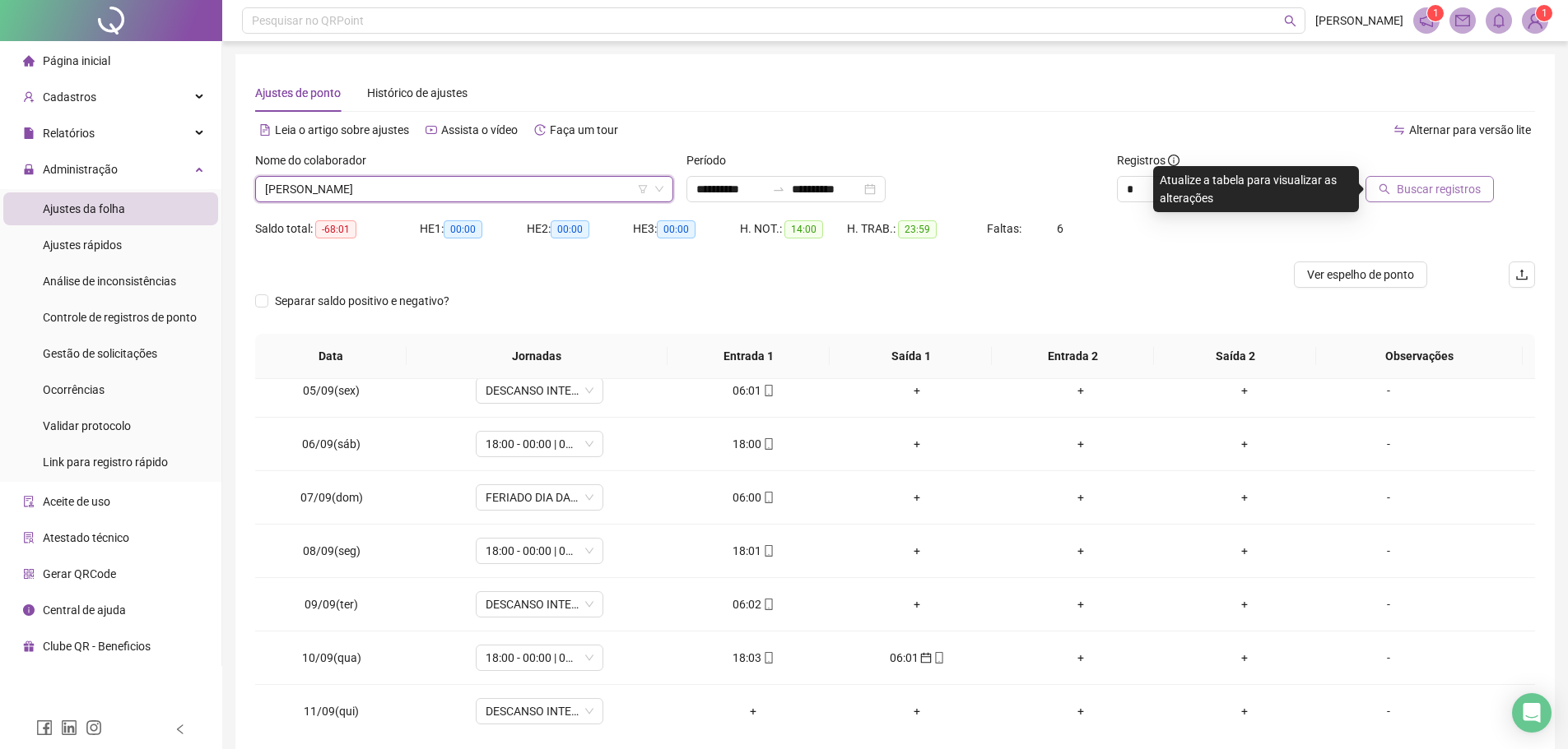
click at [1442, 182] on span "Buscar registros" at bounding box center [1439, 189] width 84 height 18
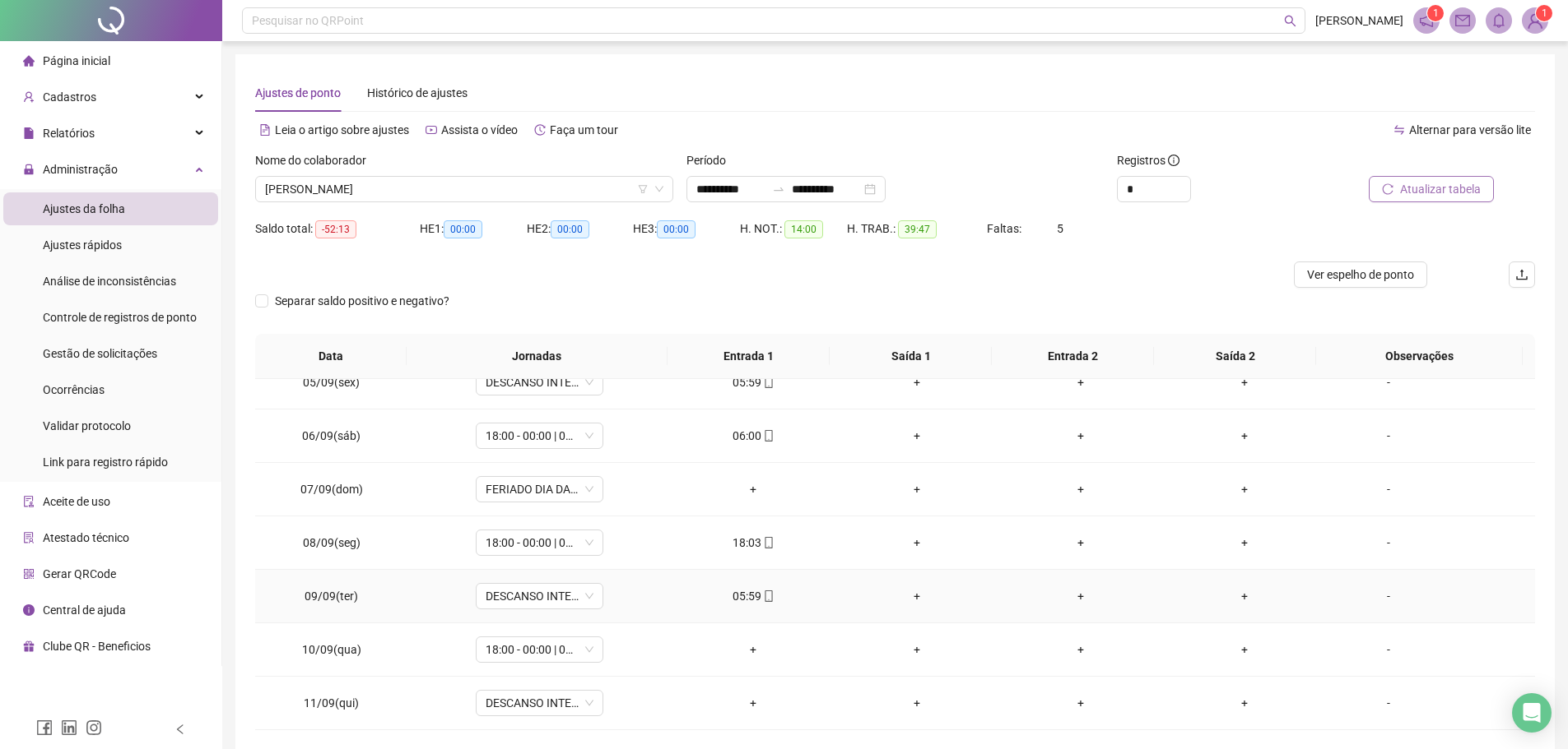
scroll to position [329, 0]
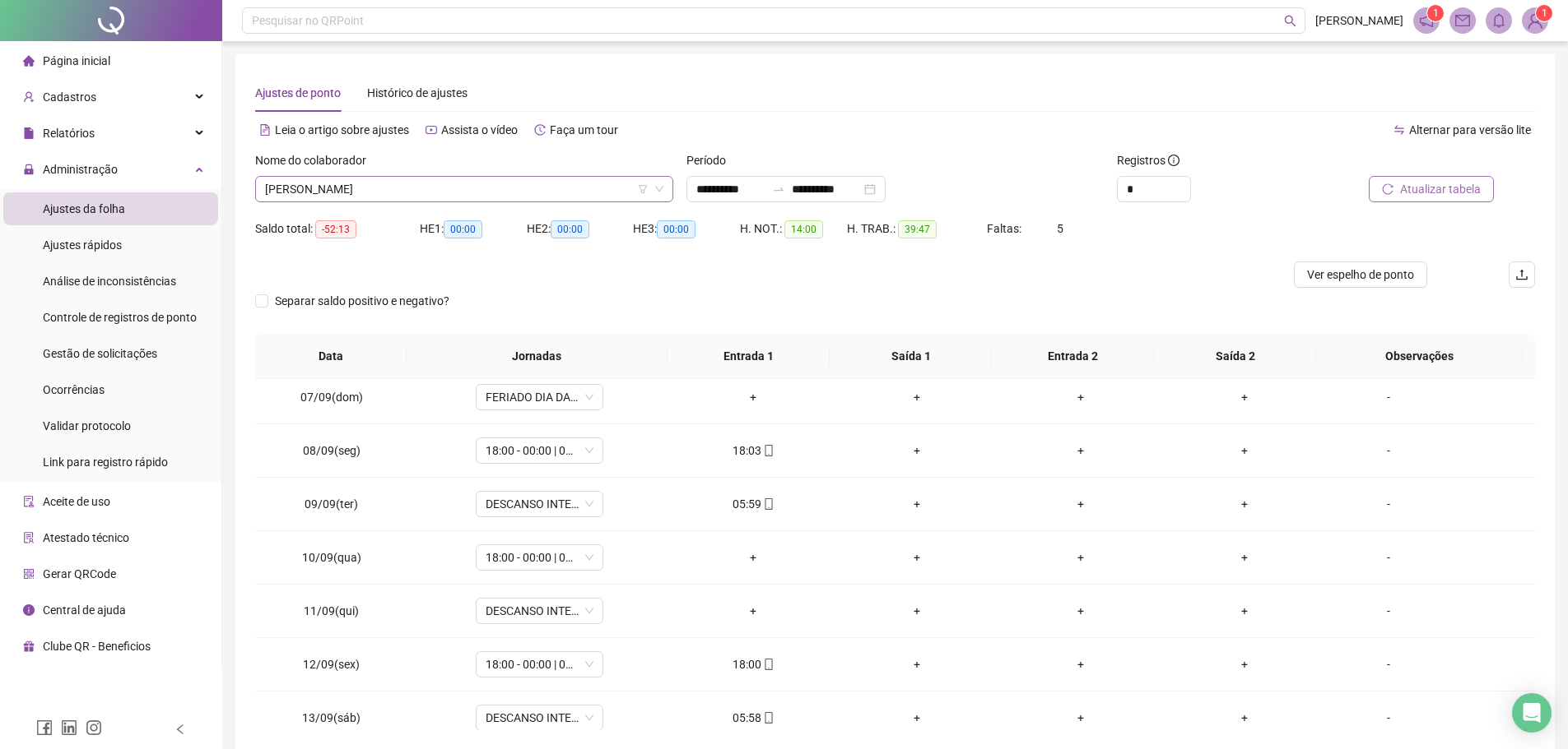
click at [522, 190] on span "EDUARDO RODRIGUES DE SOUSA CARVALHO" at bounding box center [464, 189] width 398 height 24
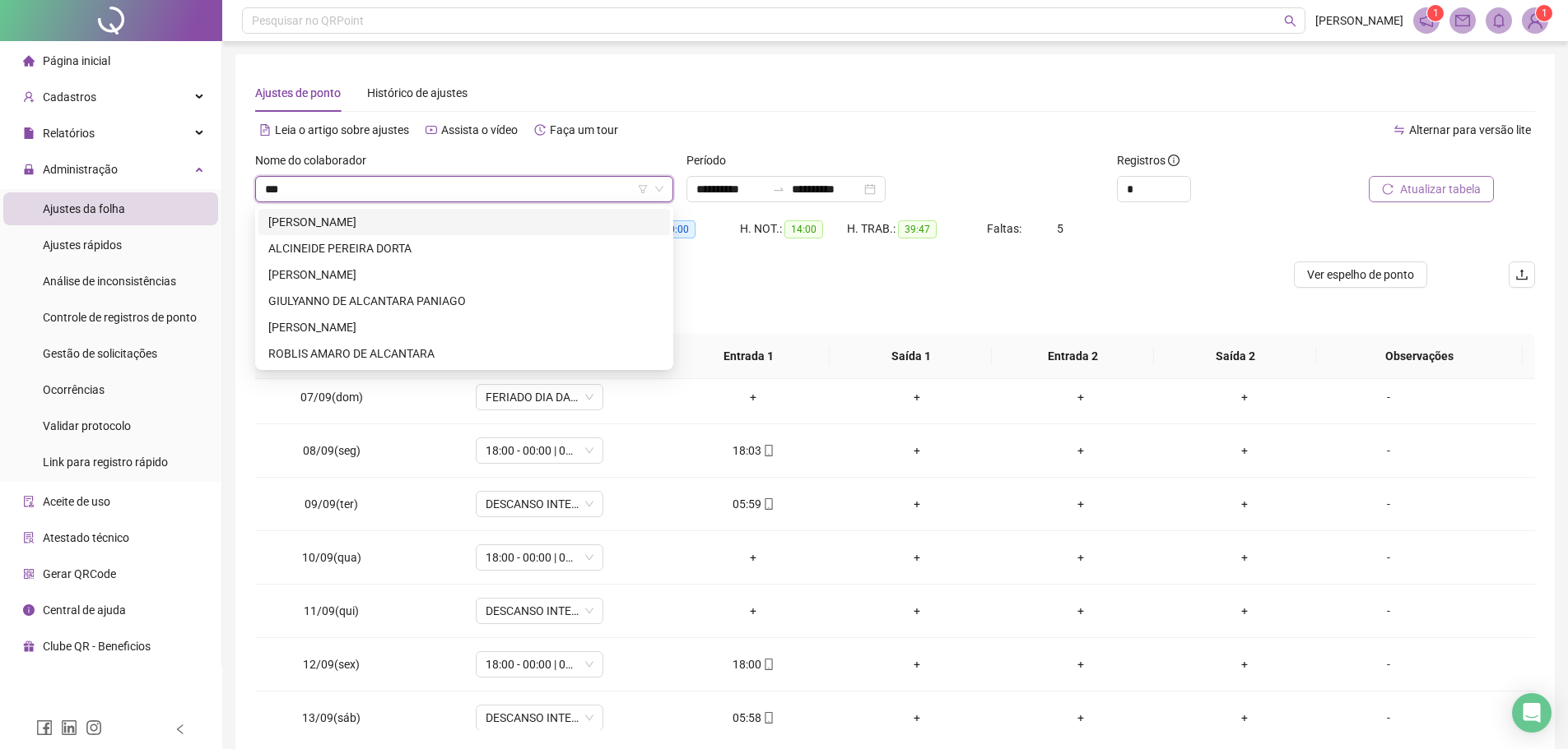
scroll to position [0, 0]
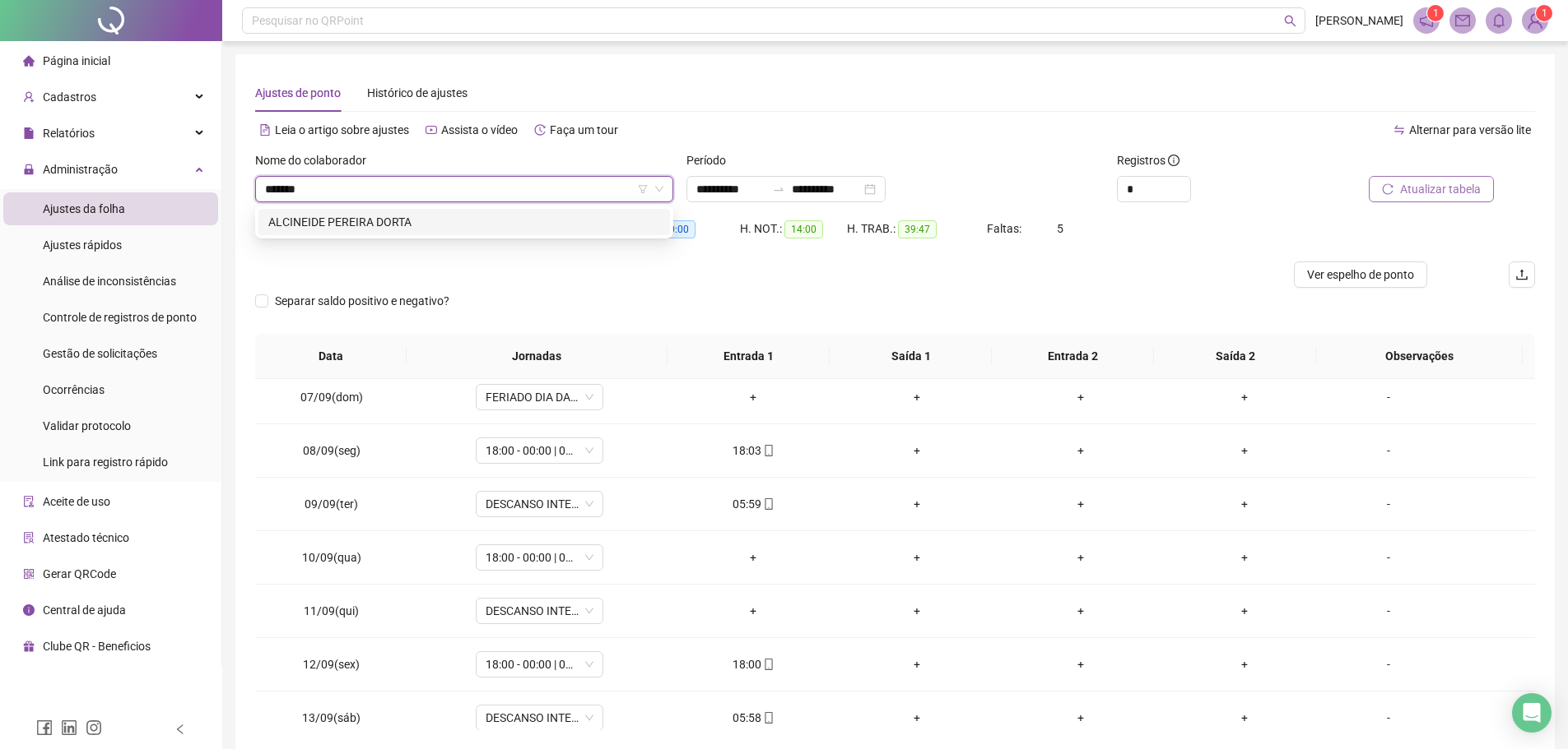
click at [484, 215] on div "ALCINEIDE PEREIRA DORTA" at bounding box center [464, 222] width 391 height 18
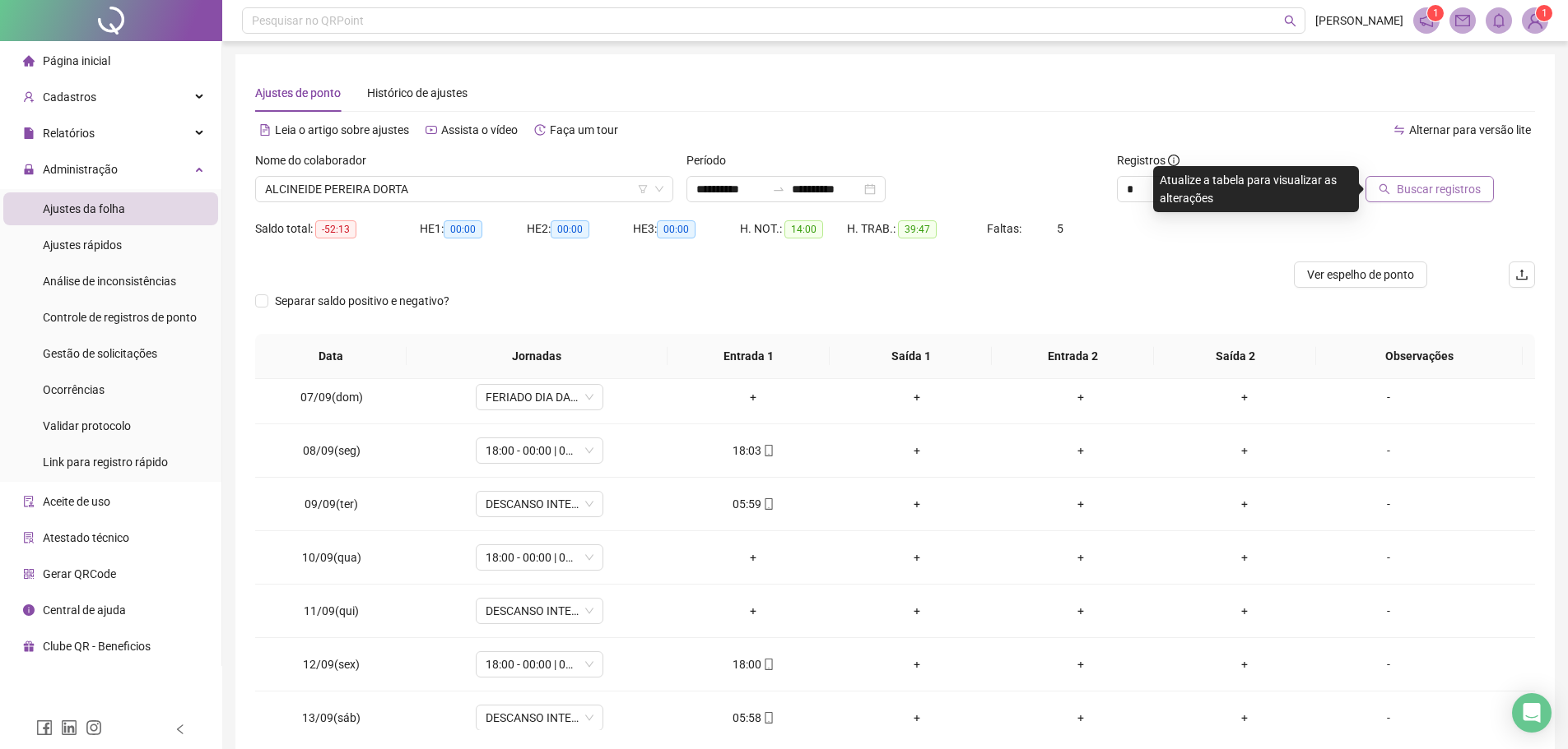
click at [1418, 189] on span "Buscar registros" at bounding box center [1439, 189] width 84 height 18
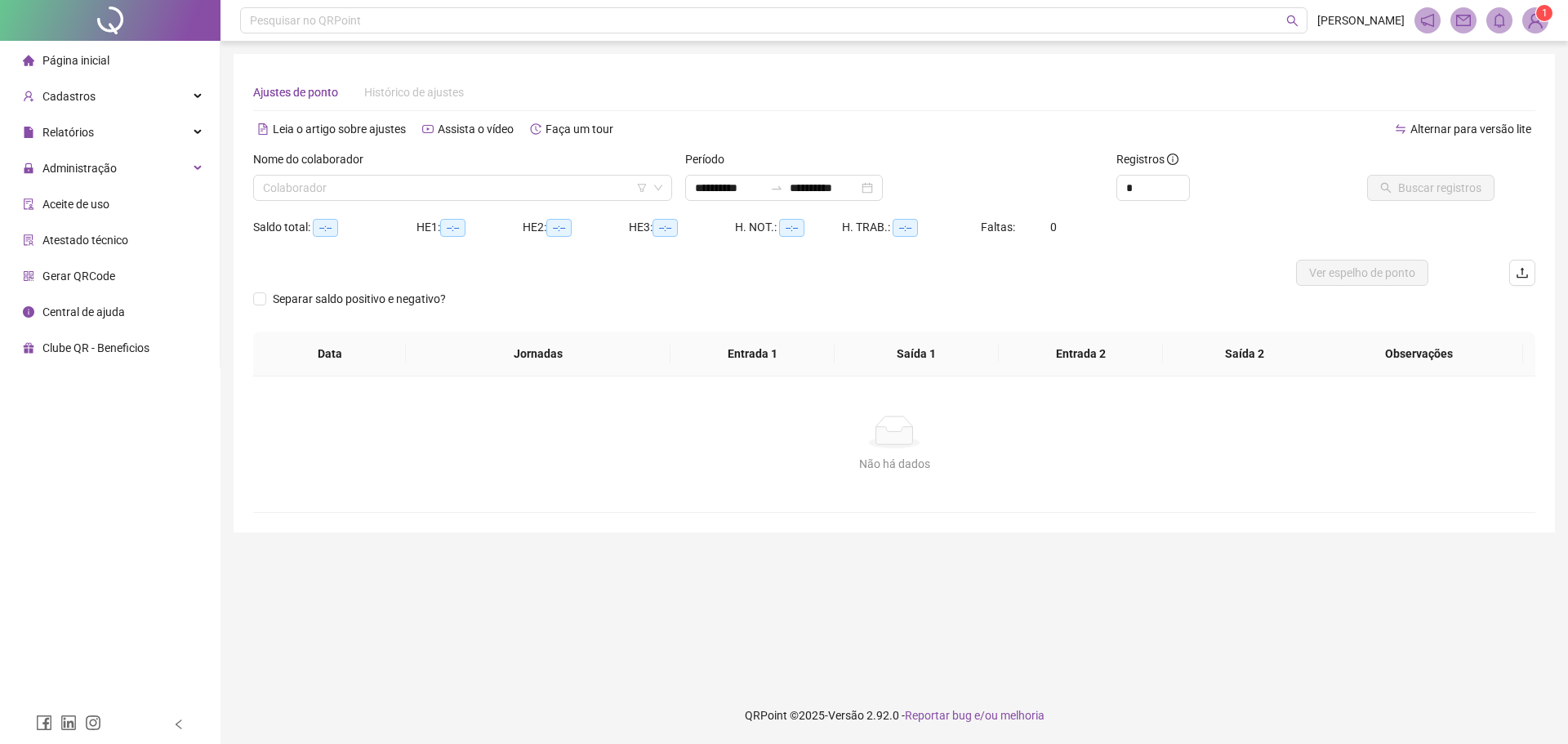
type input "**********"
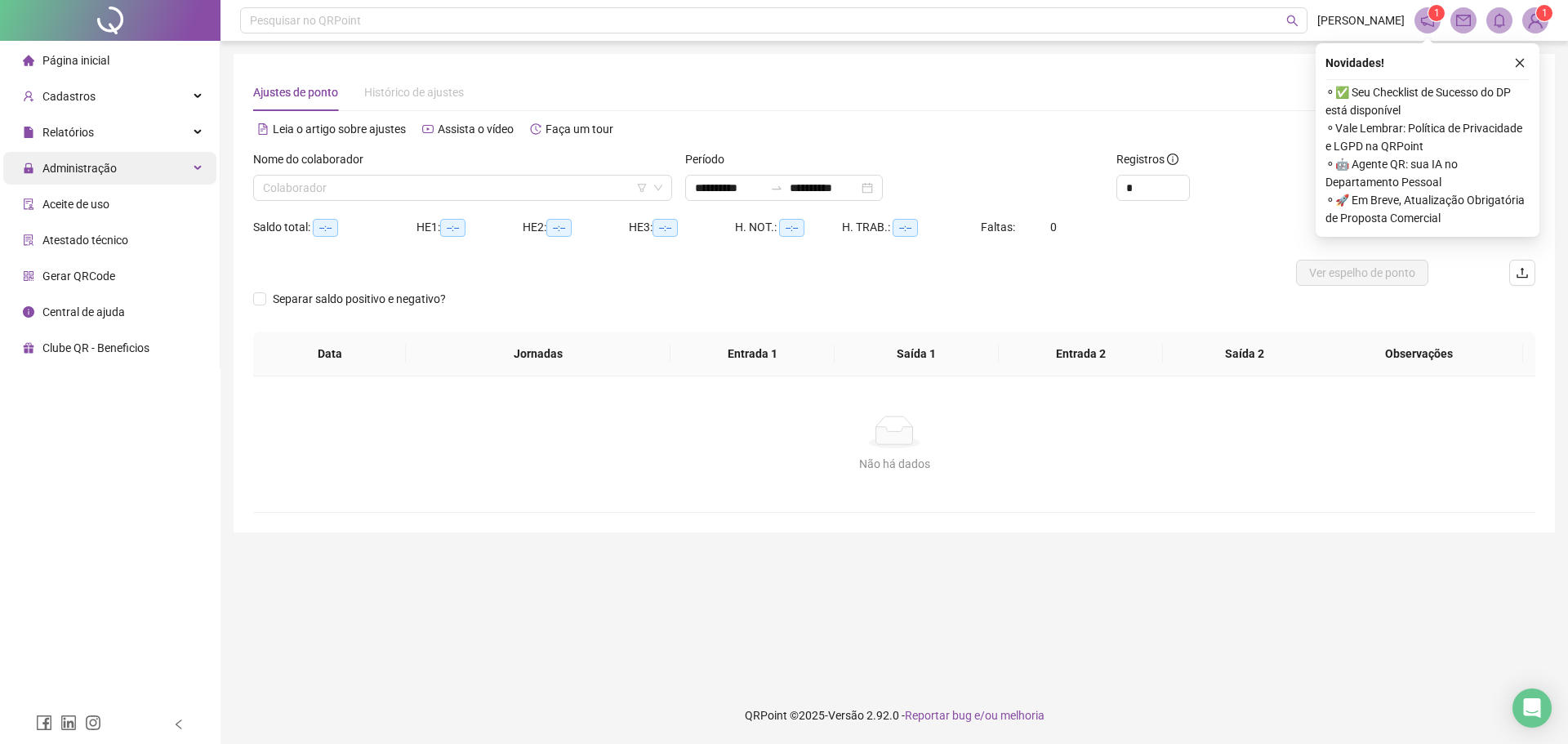
click at [79, 171] on span "Administração" at bounding box center [80, 168] width 75 height 13
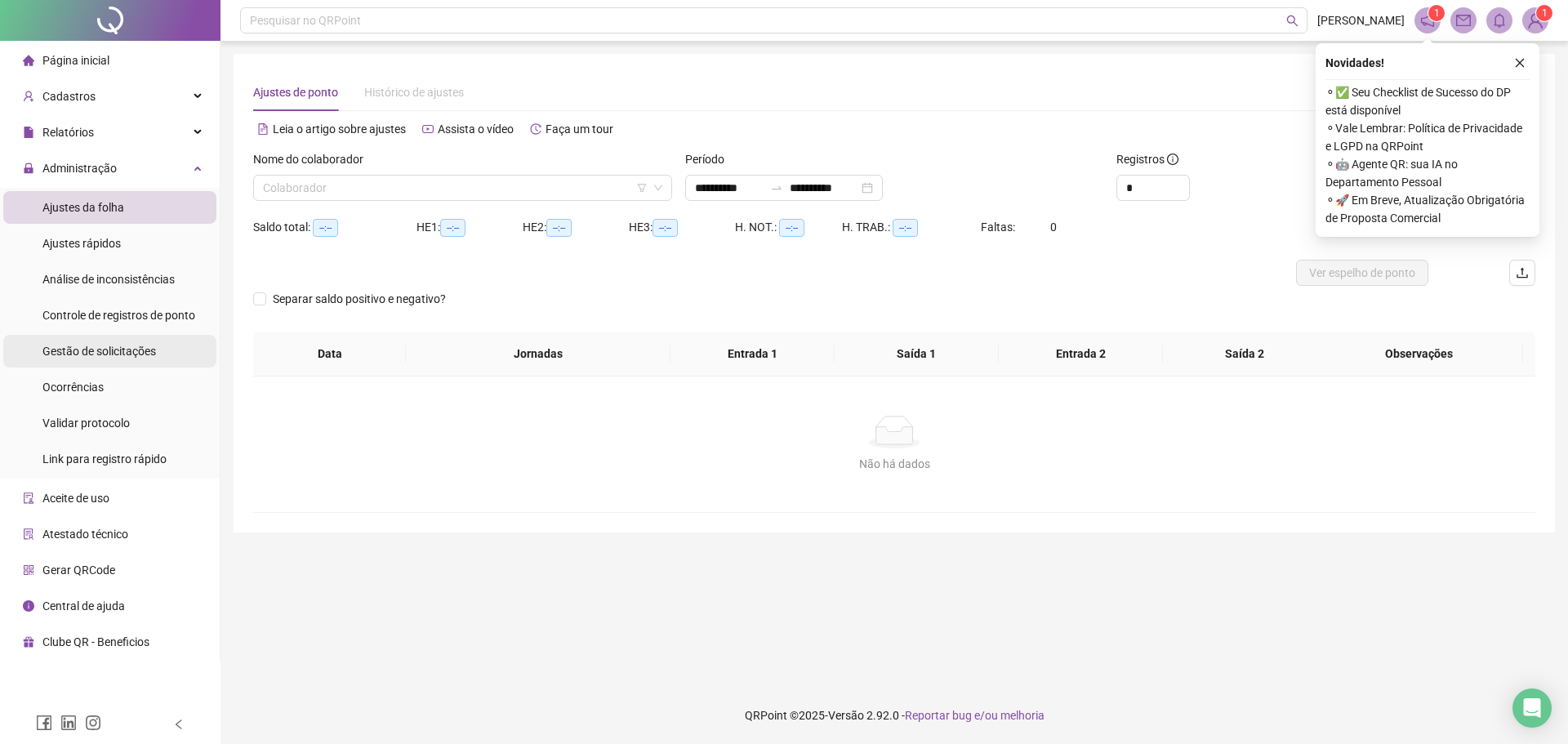
click at [106, 347] on span "Gestão de solicitações" at bounding box center [99, 351] width 114 height 13
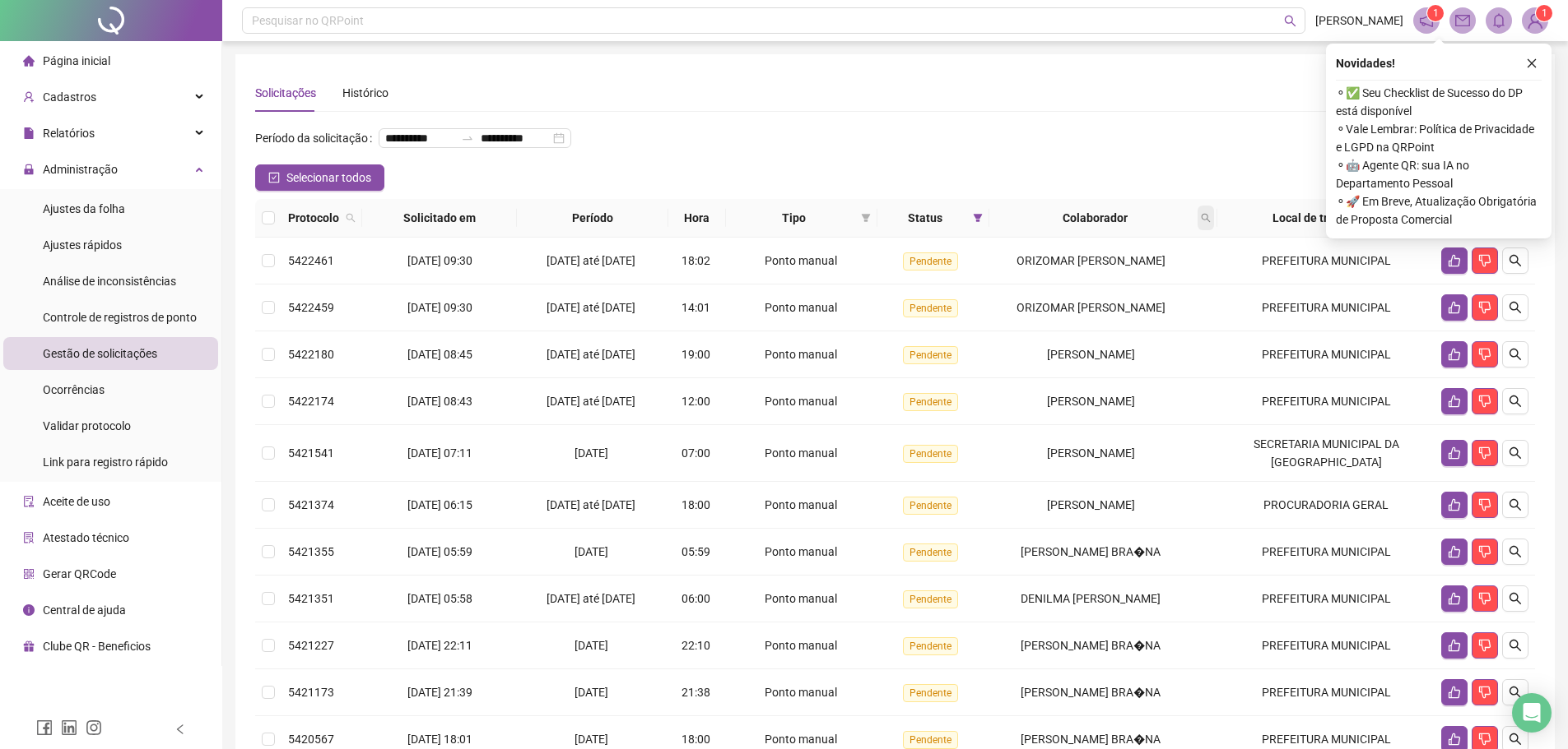
click at [1211, 223] on icon "search" at bounding box center [1205, 217] width 10 height 10
click at [1092, 308] on span "Buscar" at bounding box center [1108, 309] width 36 height 18
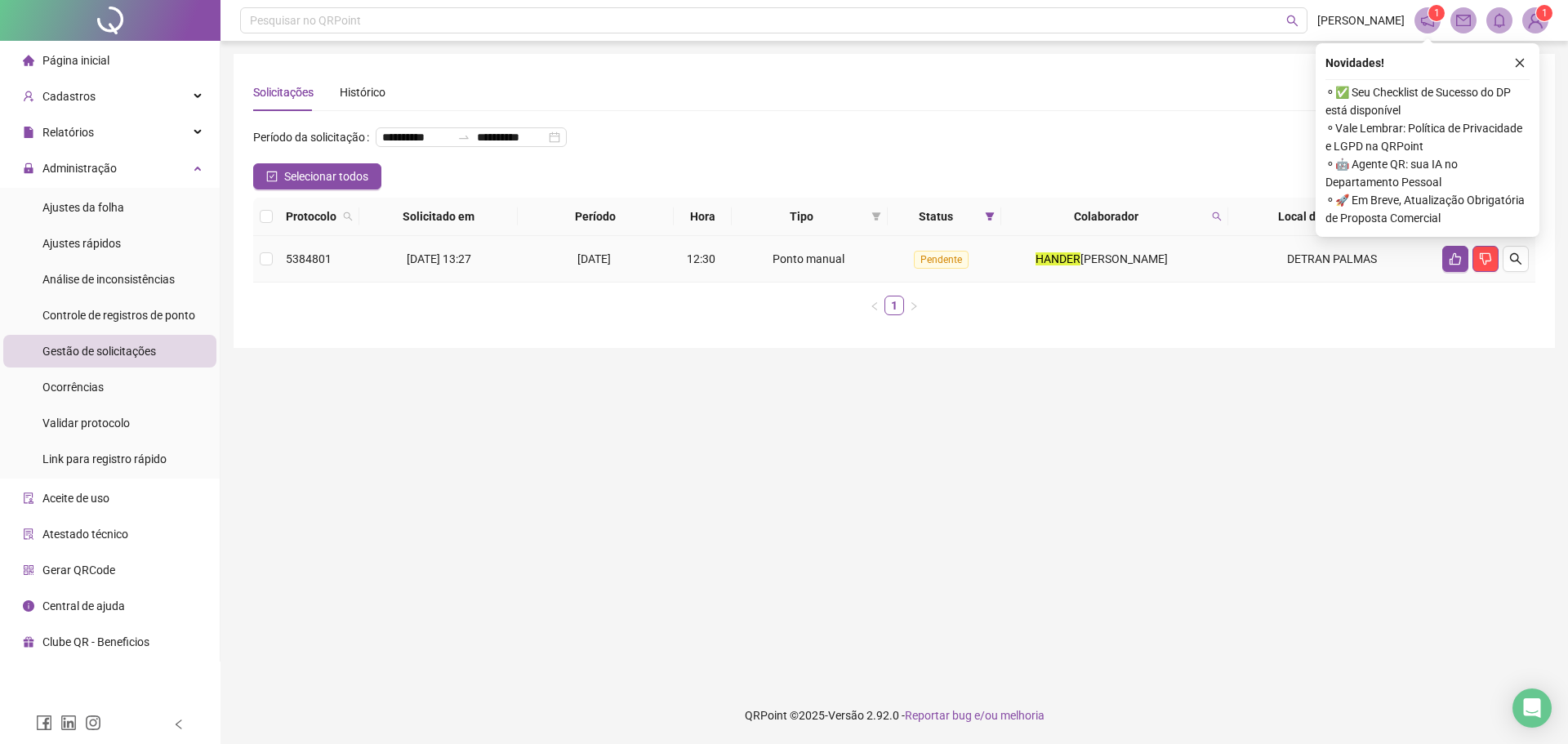
click at [257, 283] on td at bounding box center [266, 259] width 26 height 47
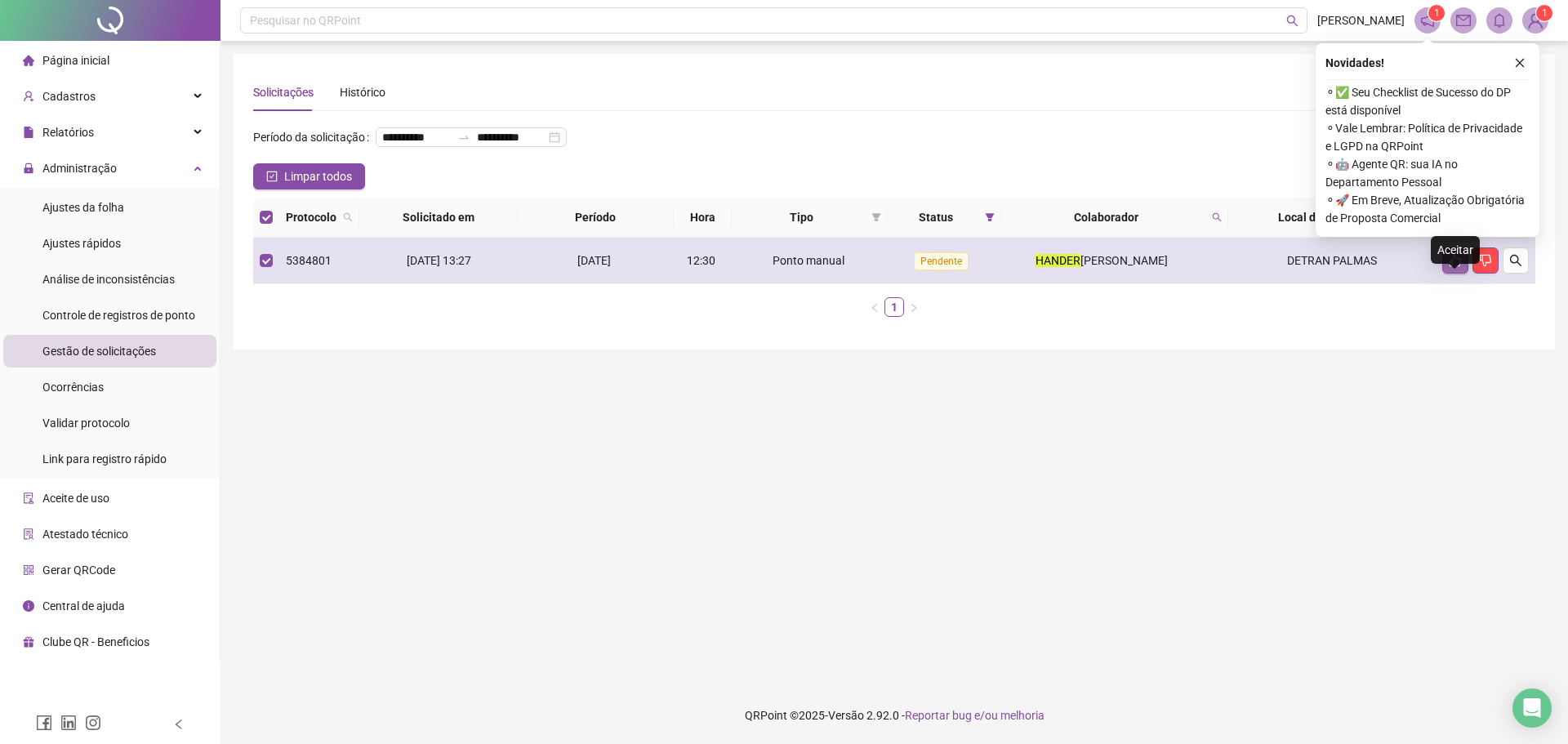
click at [1454, 267] on icon "like" at bounding box center [1454, 260] width 13 height 13
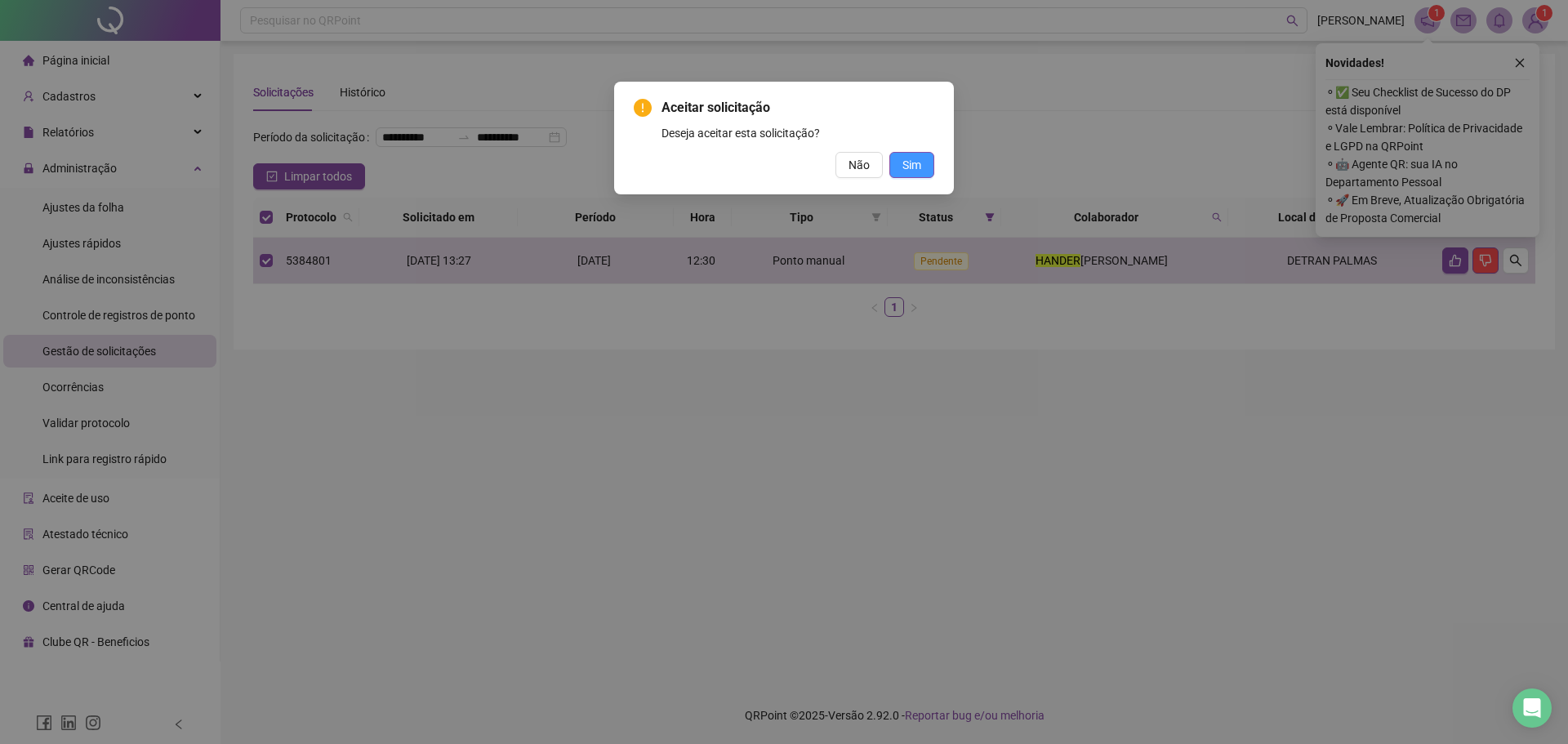
click at [923, 161] on button "Sim" at bounding box center [912, 165] width 45 height 26
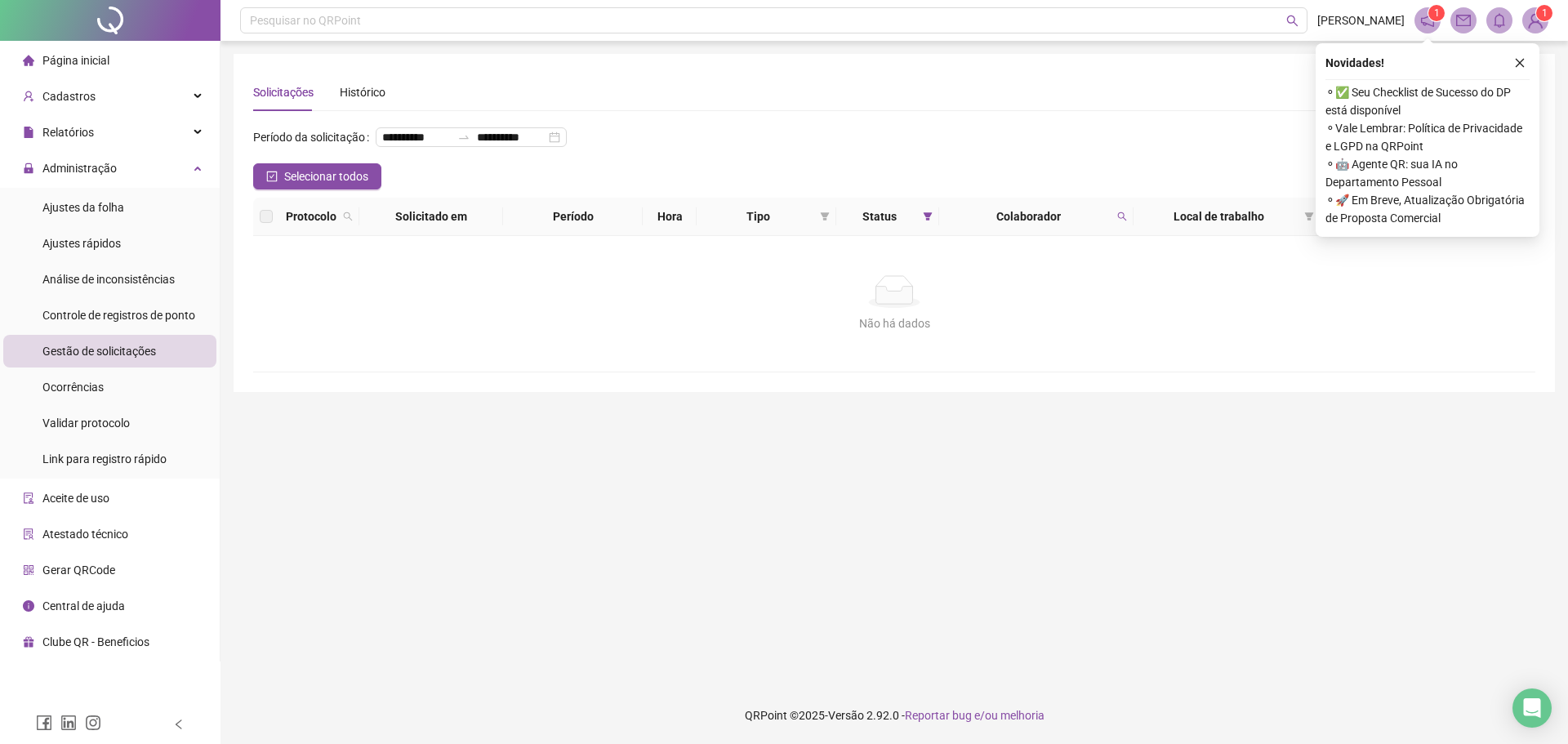
click at [1130, 236] on th "Colaborador" at bounding box center [1036, 217] width 194 height 38
drag, startPoint x: 1130, startPoint y: 238, endPoint x: 1120, endPoint y: 240, distance: 10.2
click at [1126, 236] on th "Colaborador" at bounding box center [1036, 217] width 194 height 38
click at [1120, 221] on icon "search" at bounding box center [1122, 216] width 10 height 10
click at [1025, 299] on span "Buscar" at bounding box center [1015, 307] width 36 height 18
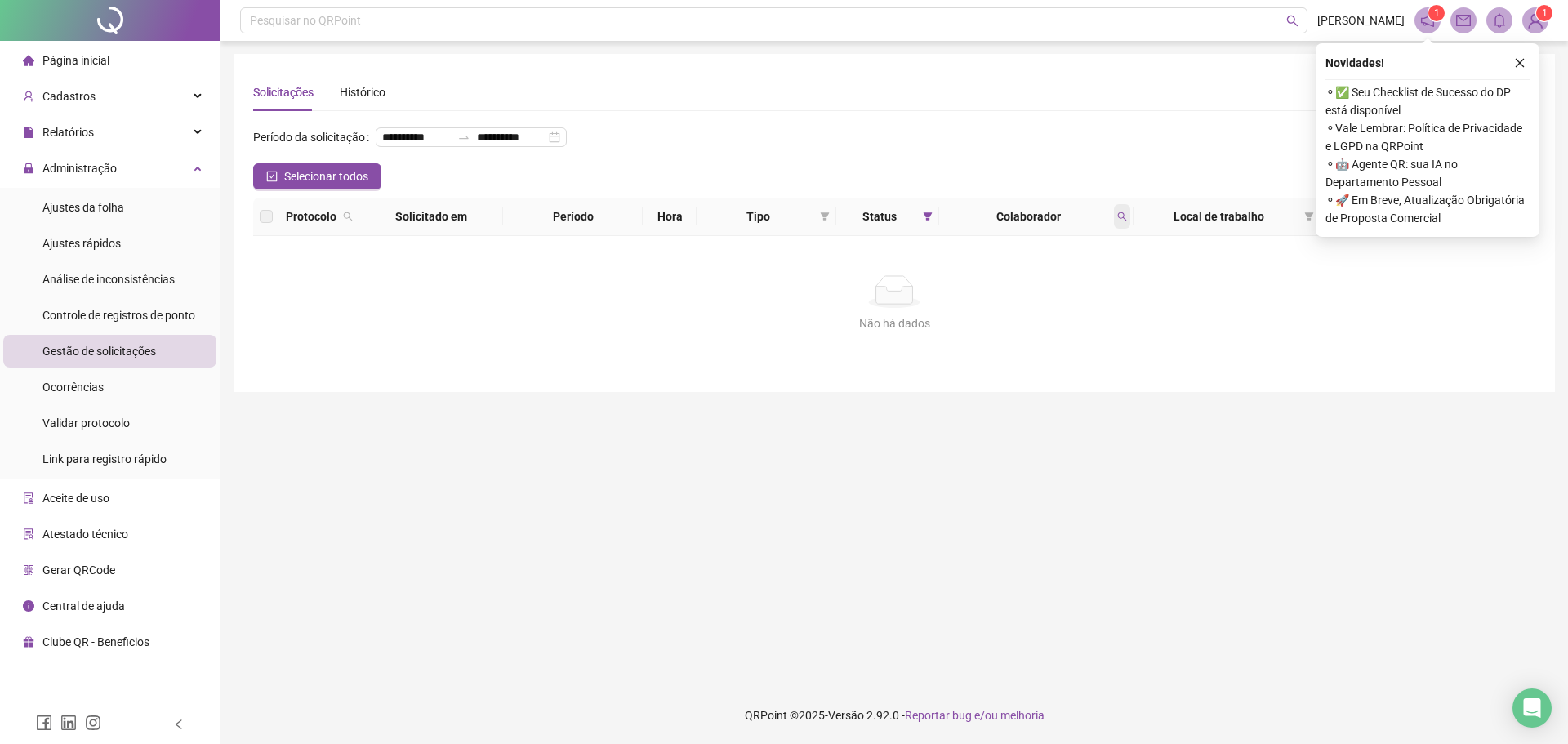
click at [1120, 229] on span at bounding box center [1122, 217] width 16 height 24
type input "******"
click at [1031, 297] on button "Buscar" at bounding box center [1006, 307] width 74 height 20
click at [1107, 225] on span "Colaborador" at bounding box center [1028, 216] width 165 height 18
click at [1122, 221] on icon "search" at bounding box center [1122, 216] width 10 height 10
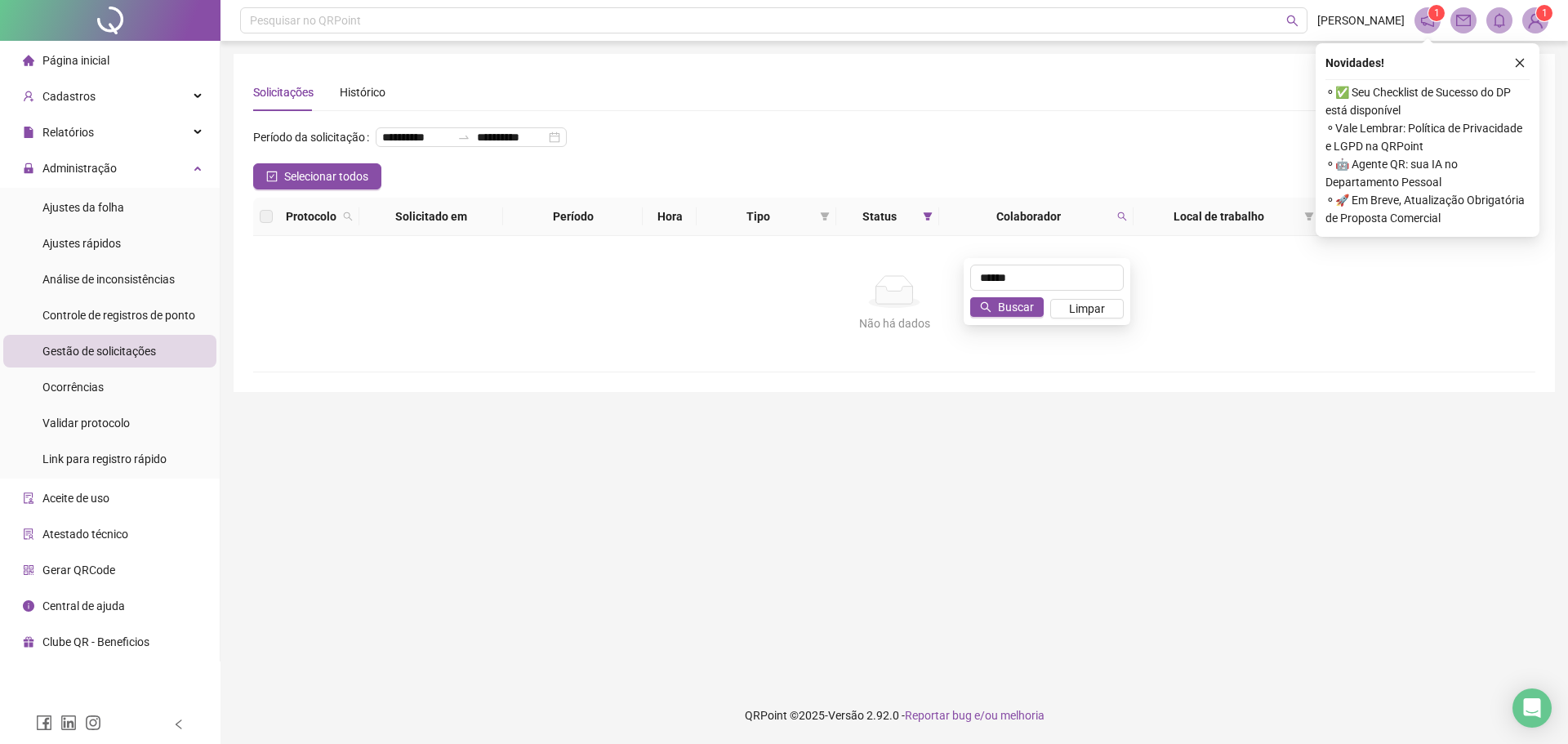
click at [1005, 318] on div "****** Buscar Limpar" at bounding box center [1047, 291] width 166 height 67
click at [999, 305] on span "Buscar" at bounding box center [1015, 307] width 36 height 18
click at [113, 241] on span "Ajustes rápidos" at bounding box center [81, 243] width 78 height 13
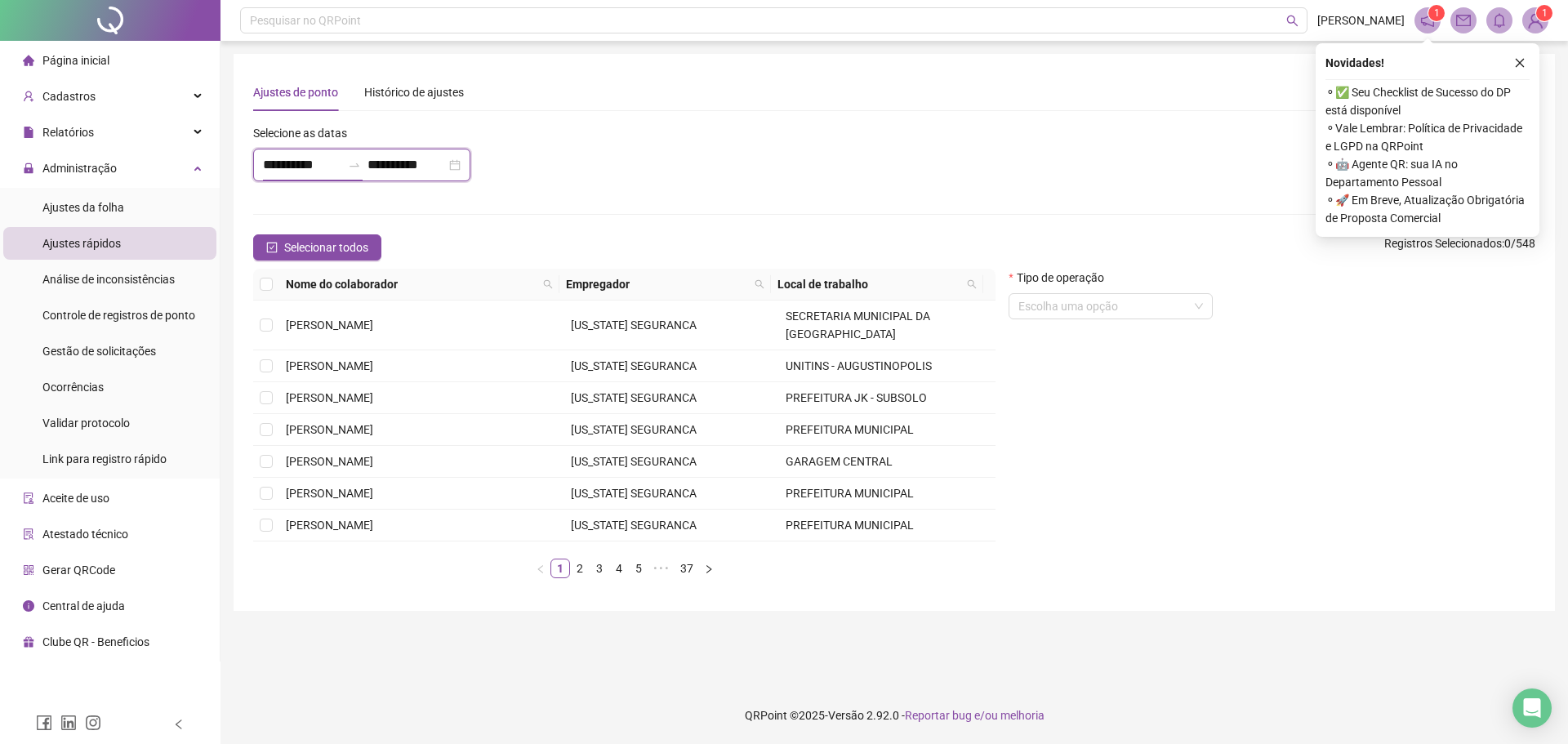
click at [310, 166] on input "**********" at bounding box center [302, 165] width 78 height 20
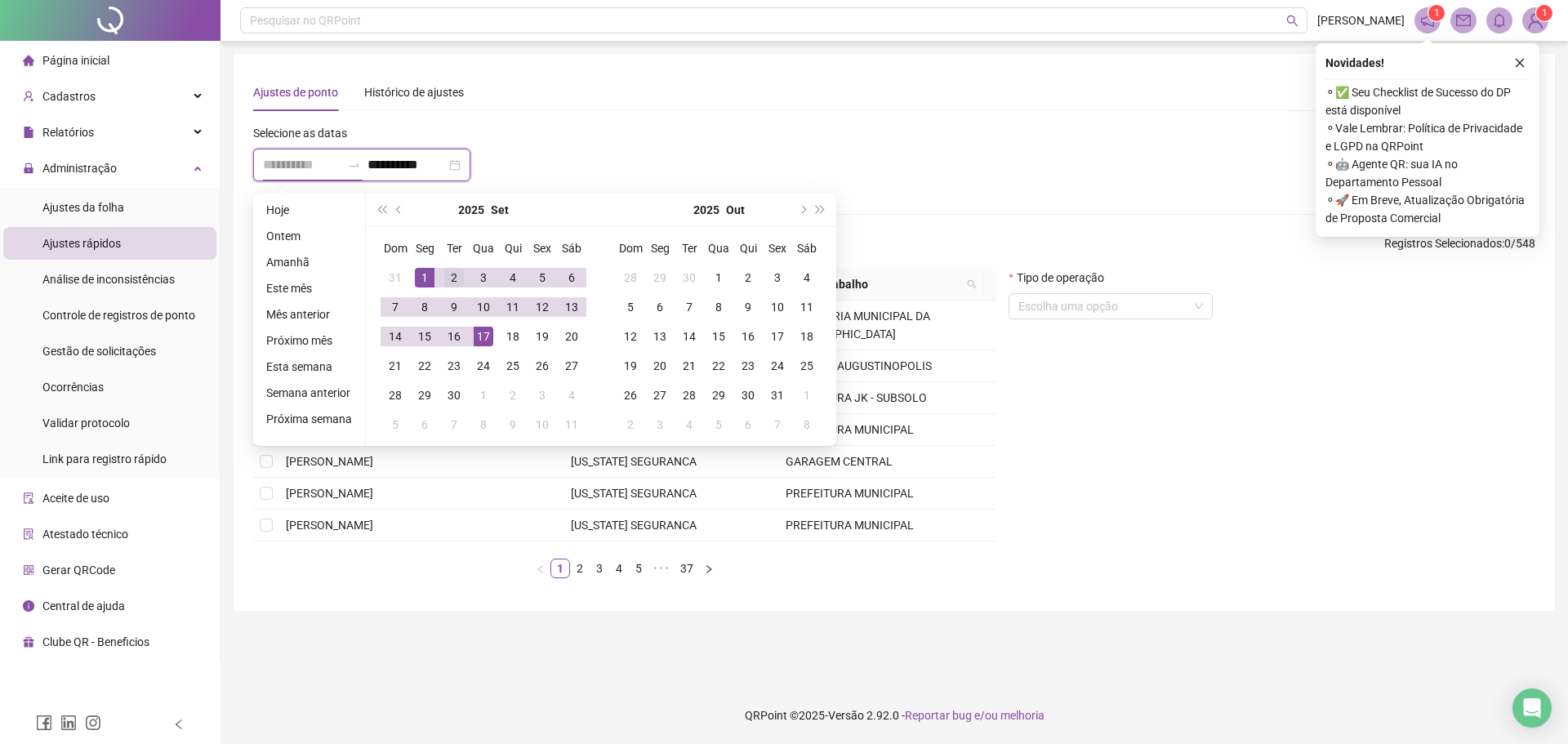
type input "**********"
click at [451, 284] on div "2" at bounding box center [453, 277] width 20 height 20
type input "**********"
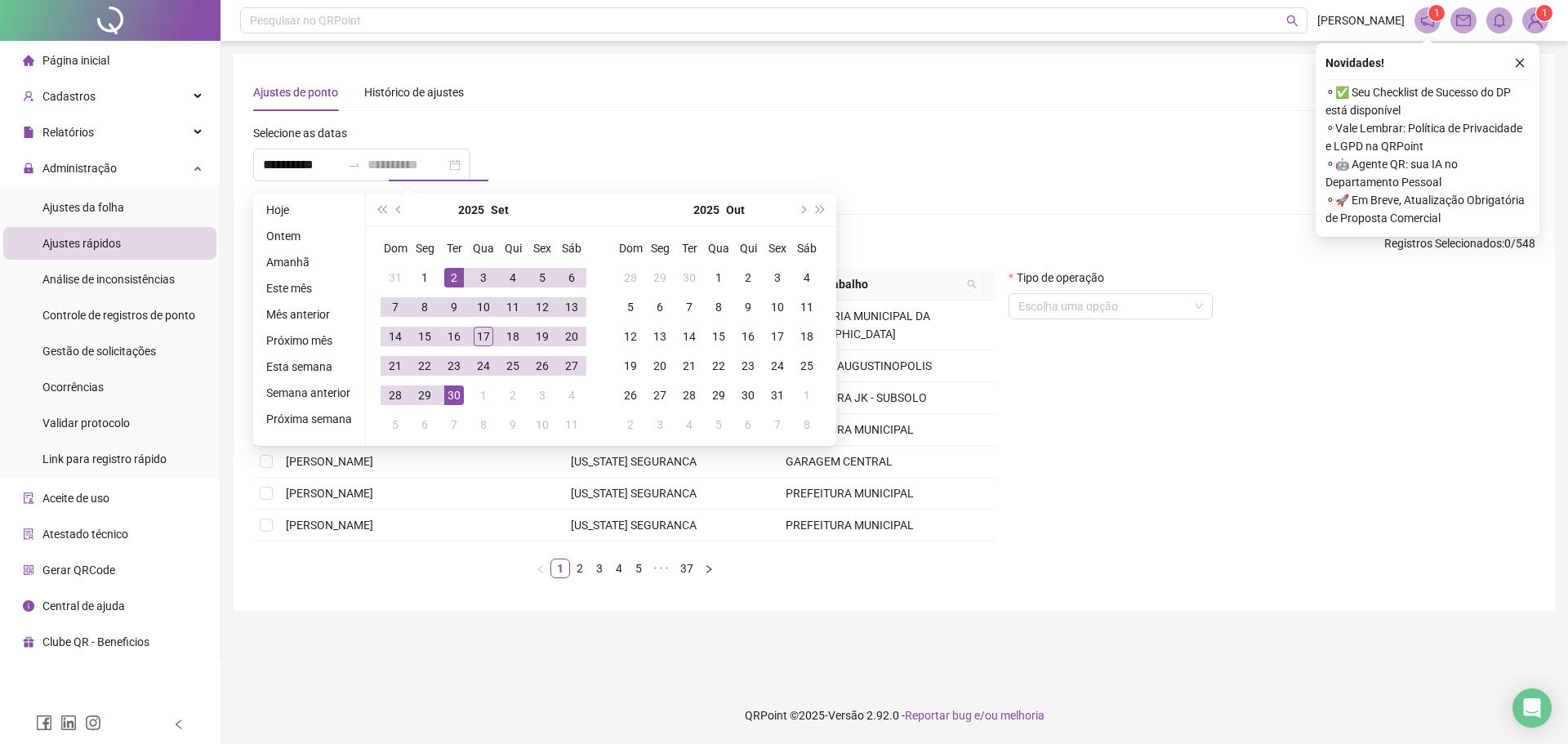
click at [446, 397] on div "30" at bounding box center [453, 395] width 20 height 20
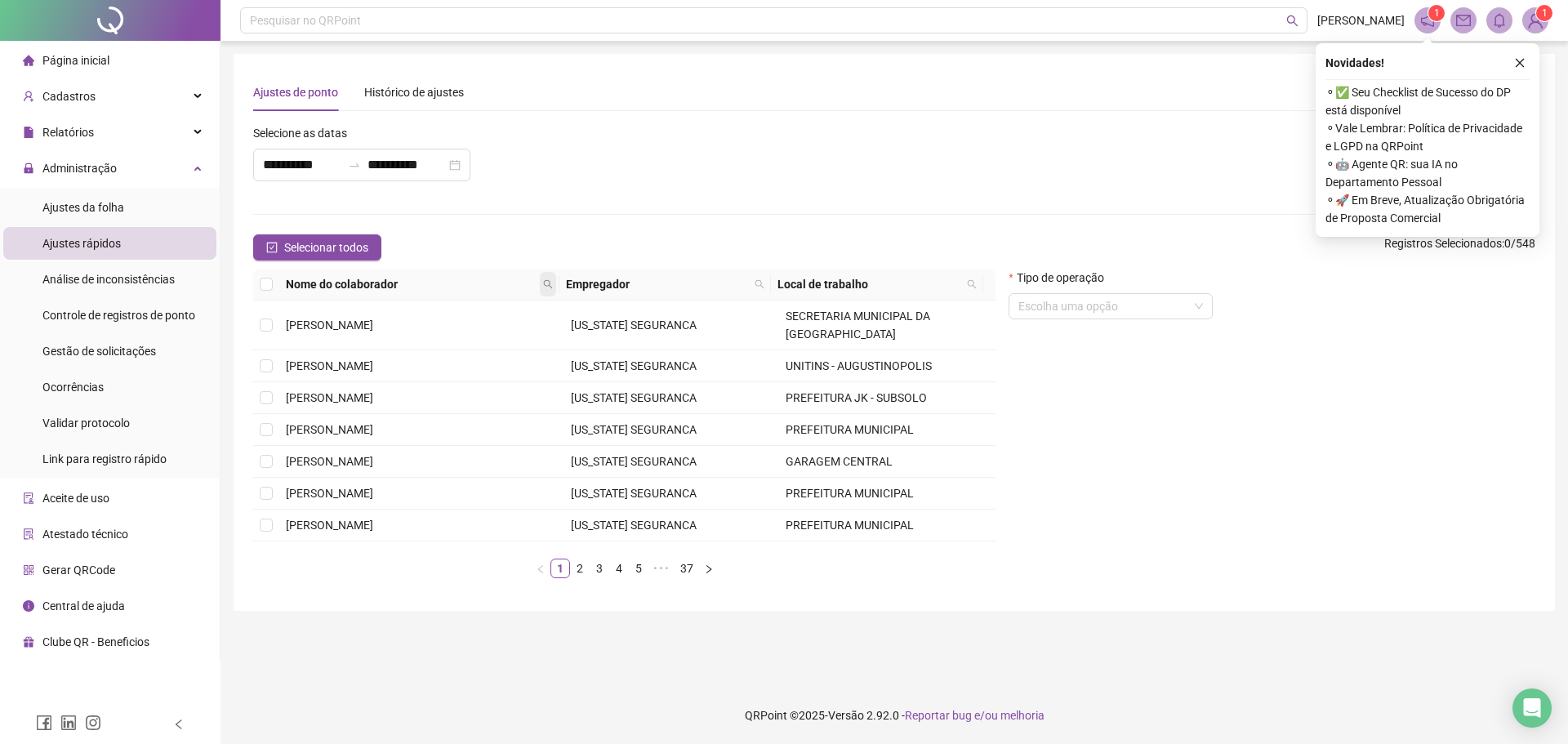
click at [548, 284] on icon "search" at bounding box center [547, 284] width 10 height 10
type input "*******"
click at [458, 347] on span "Buscar" at bounding box center [447, 342] width 36 height 18
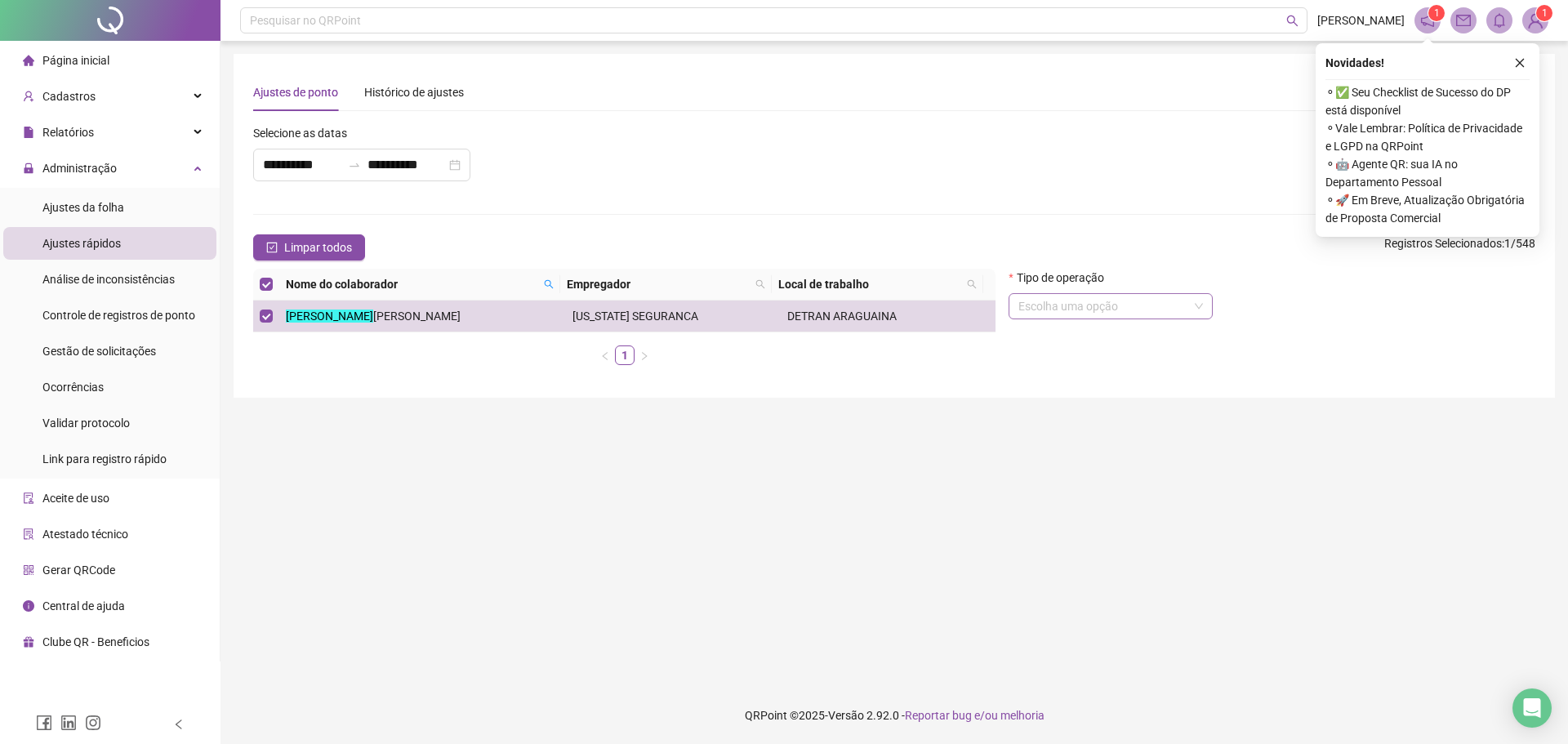
click at [1071, 298] on input "search" at bounding box center [1103, 306] width 170 height 24
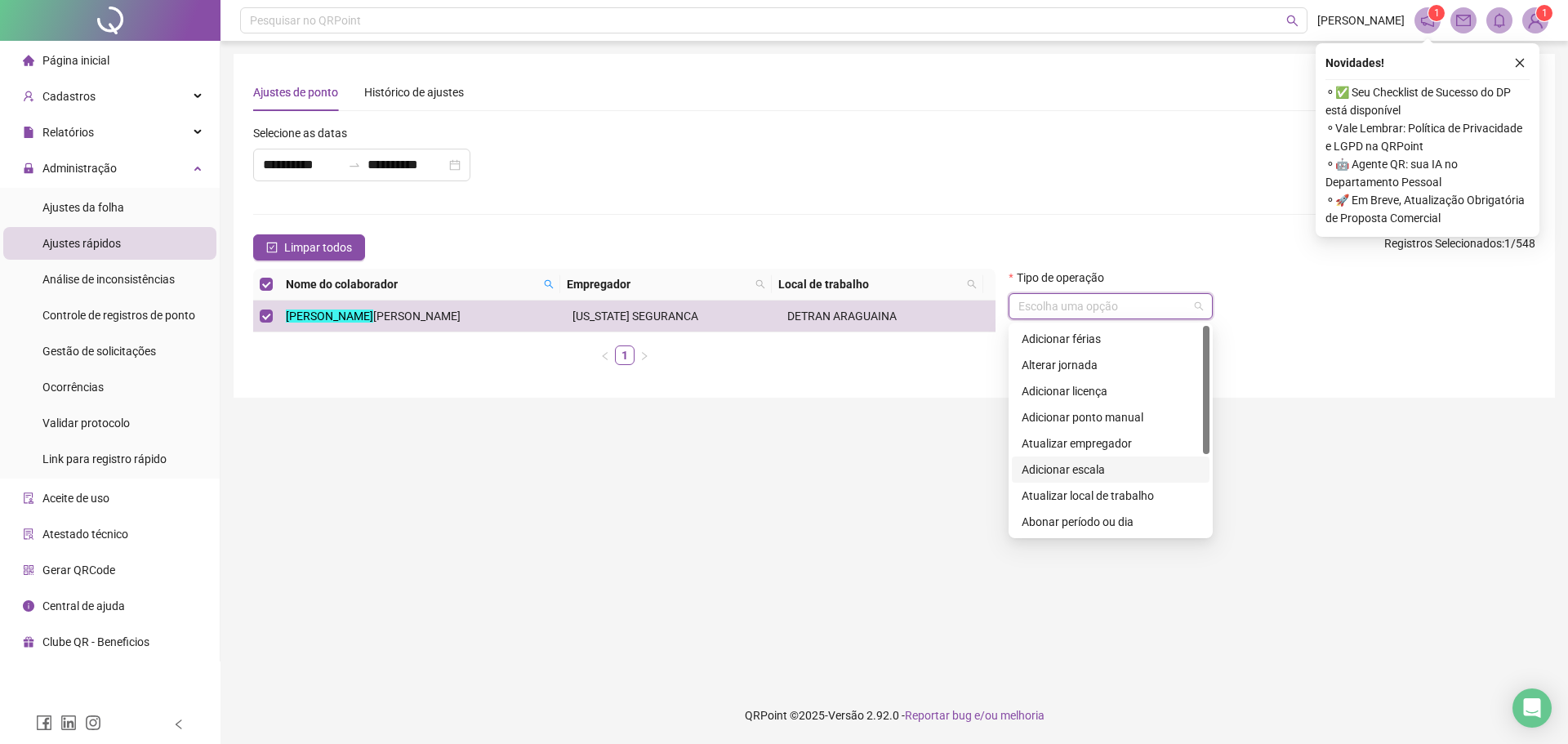
click at [1090, 471] on div "Adicionar escala" at bounding box center [1109, 469] width 178 height 18
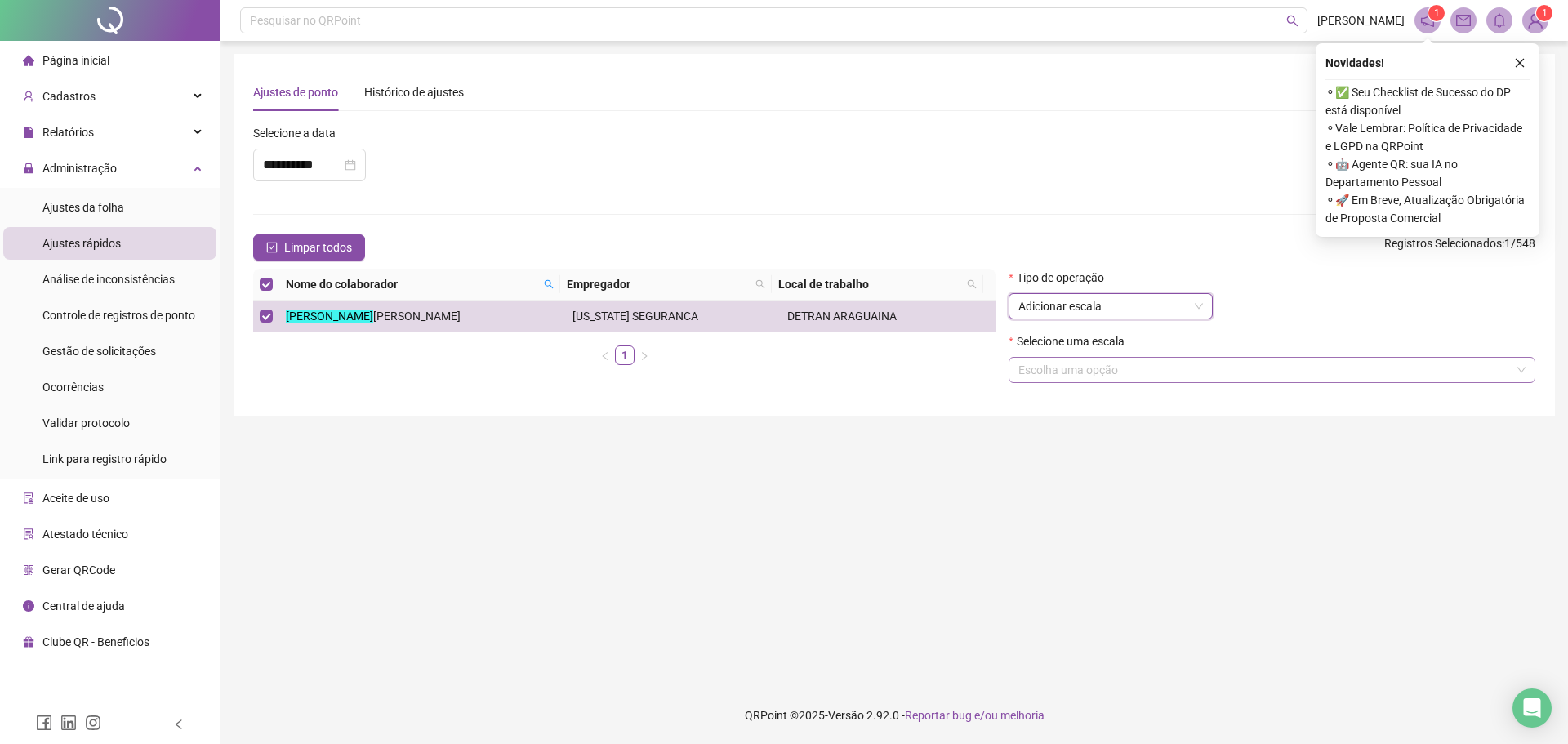
click at [1077, 369] on input "search" at bounding box center [1265, 370] width 492 height 24
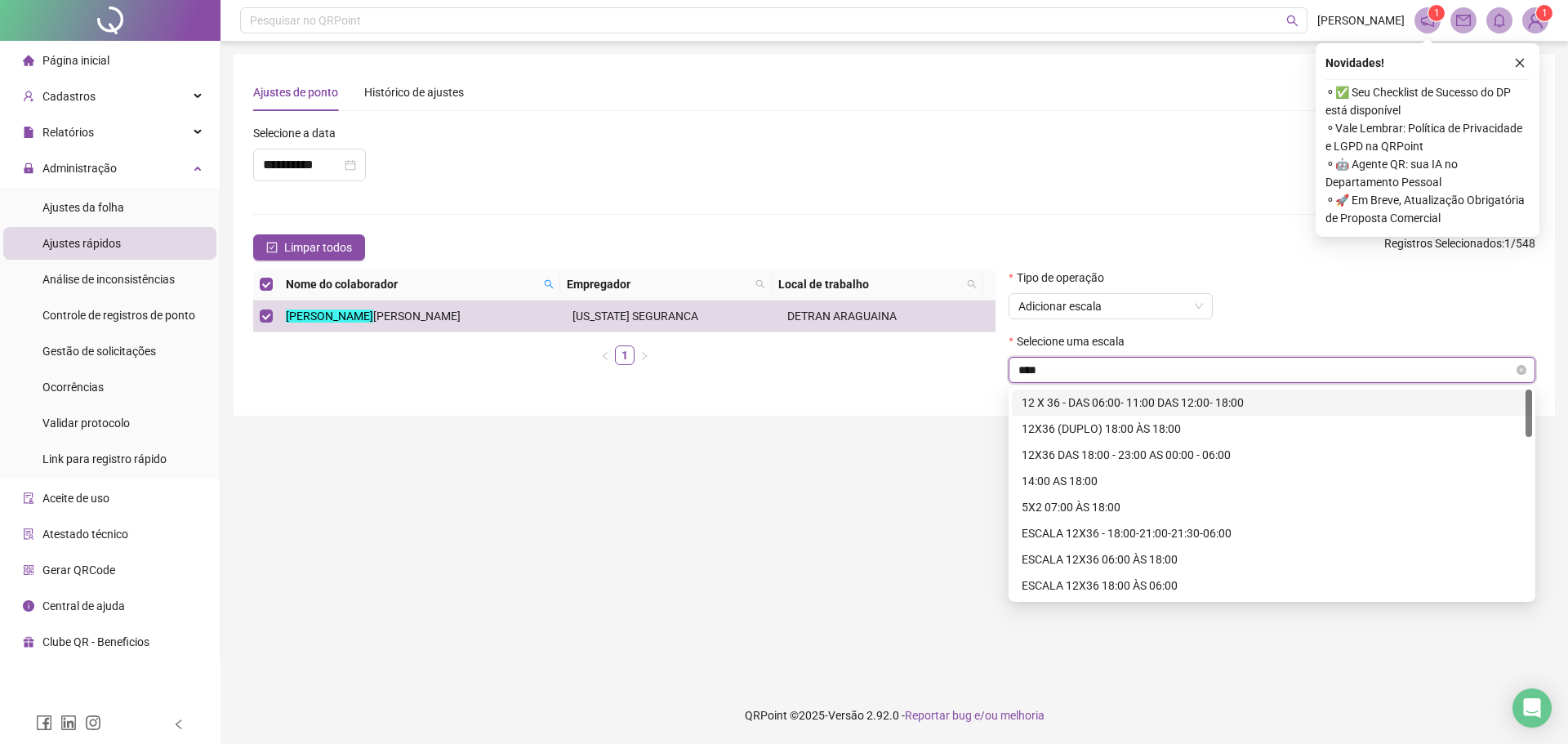
type input "*****"
click at [1120, 533] on div "ESCALA 12X36 - 18:00-21:00-21:30-06:00" at bounding box center [1271, 533] width 500 height 18
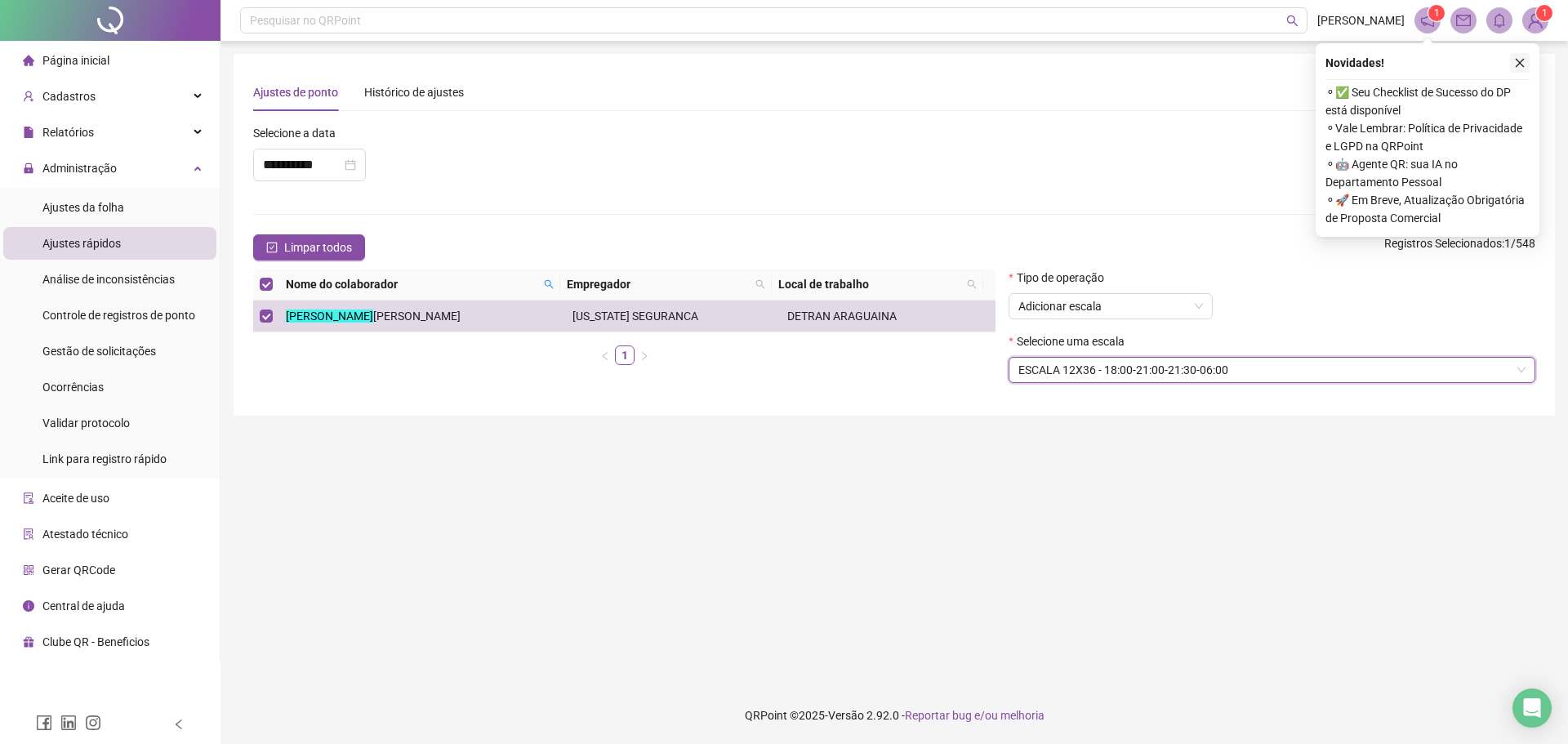
click at [1521, 60] on icon "close" at bounding box center [1519, 62] width 11 height 11
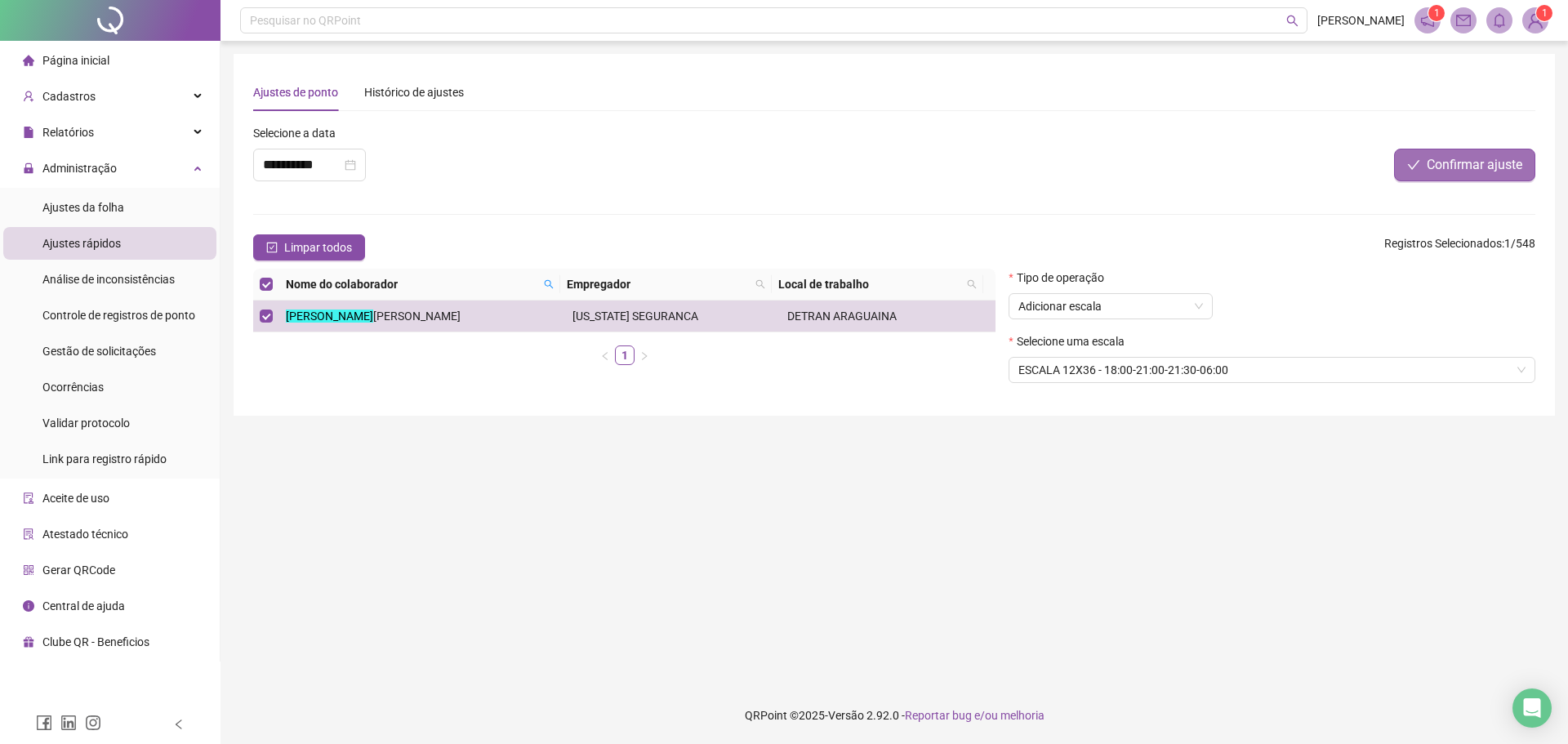
click at [1442, 166] on span "Confirmar ajuste" at bounding box center [1474, 165] width 95 height 20
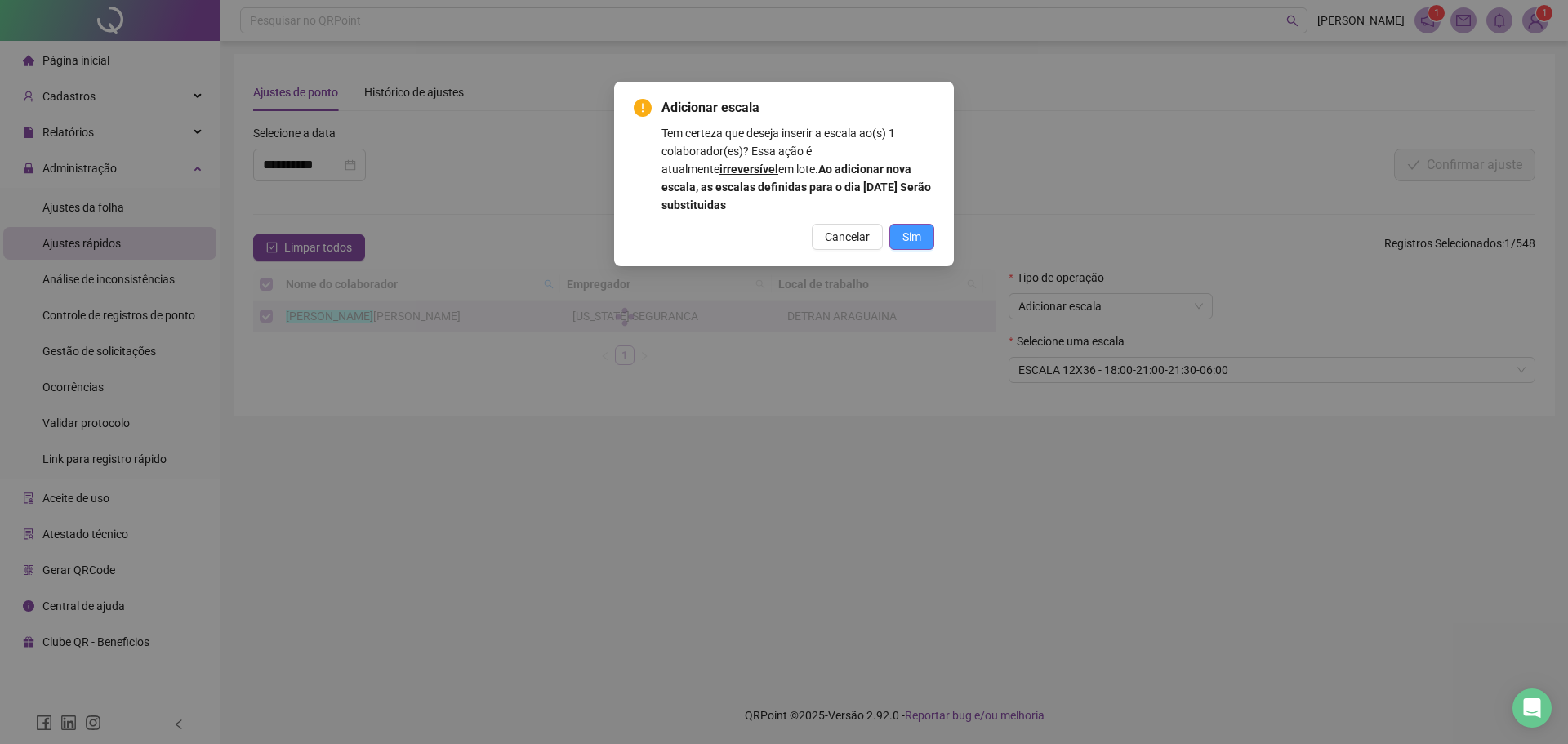
click at [913, 237] on span "Sim" at bounding box center [912, 237] width 19 height 18
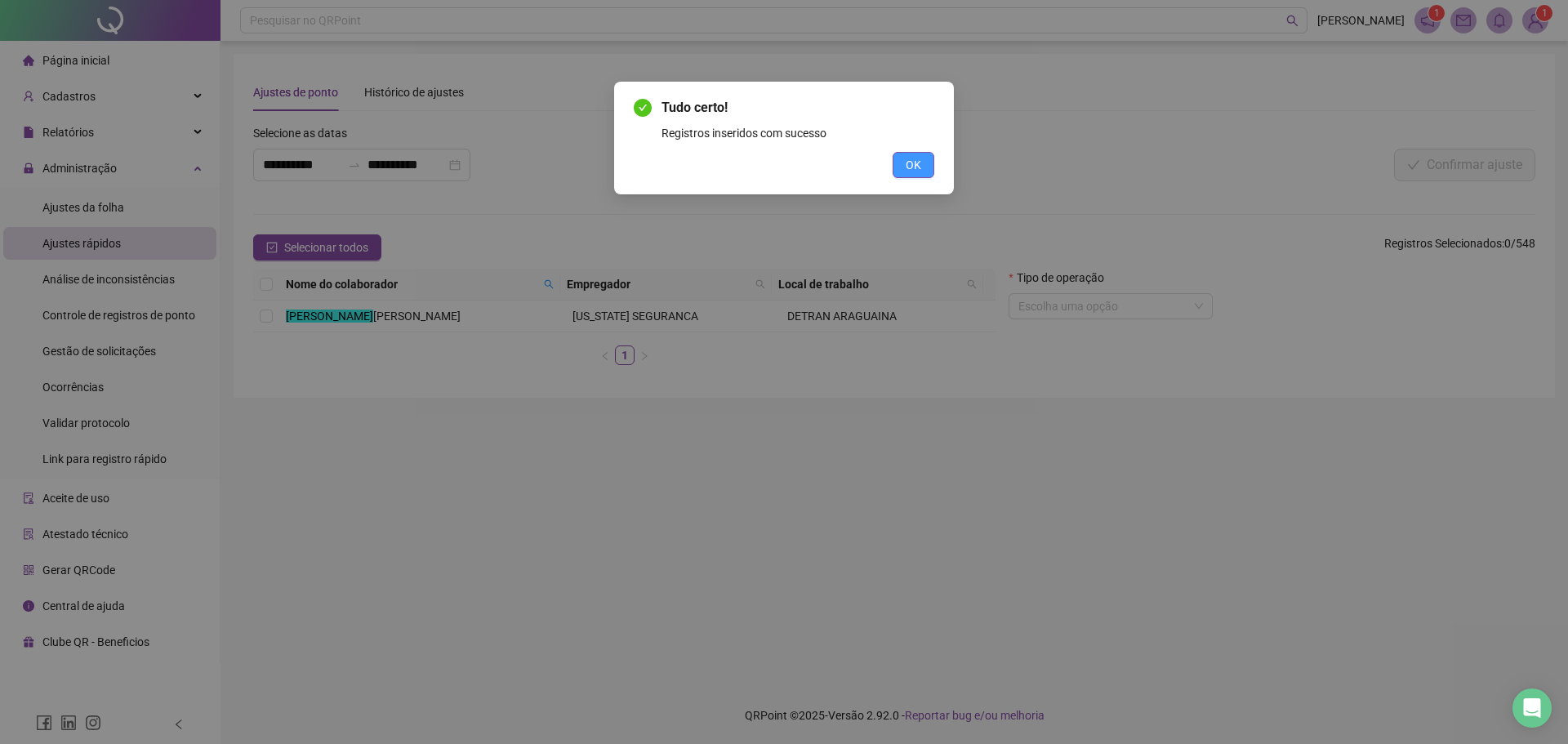
click at [917, 160] on span "OK" at bounding box center [914, 165] width 16 height 18
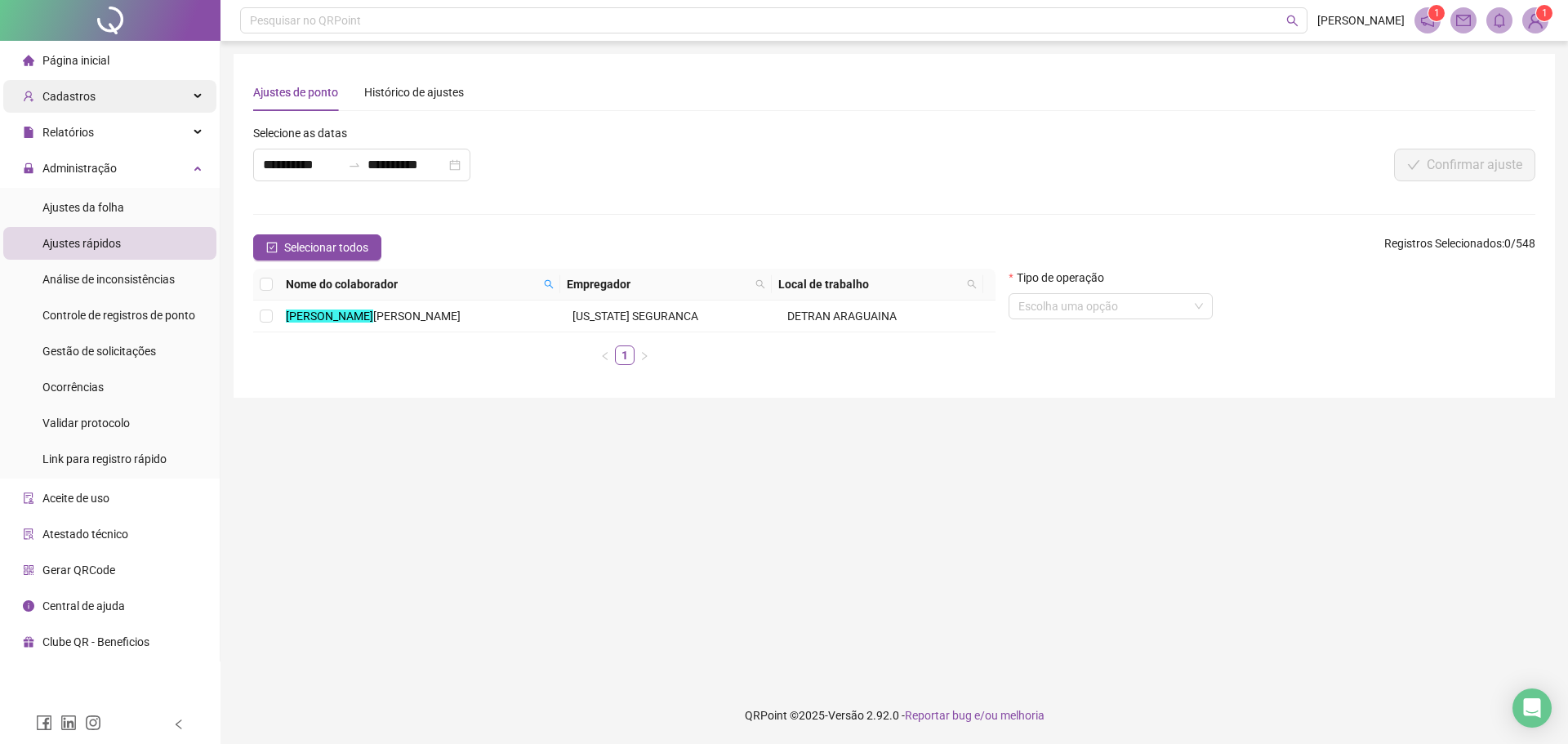
click at [122, 104] on div "Cadastros" at bounding box center [110, 96] width 213 height 33
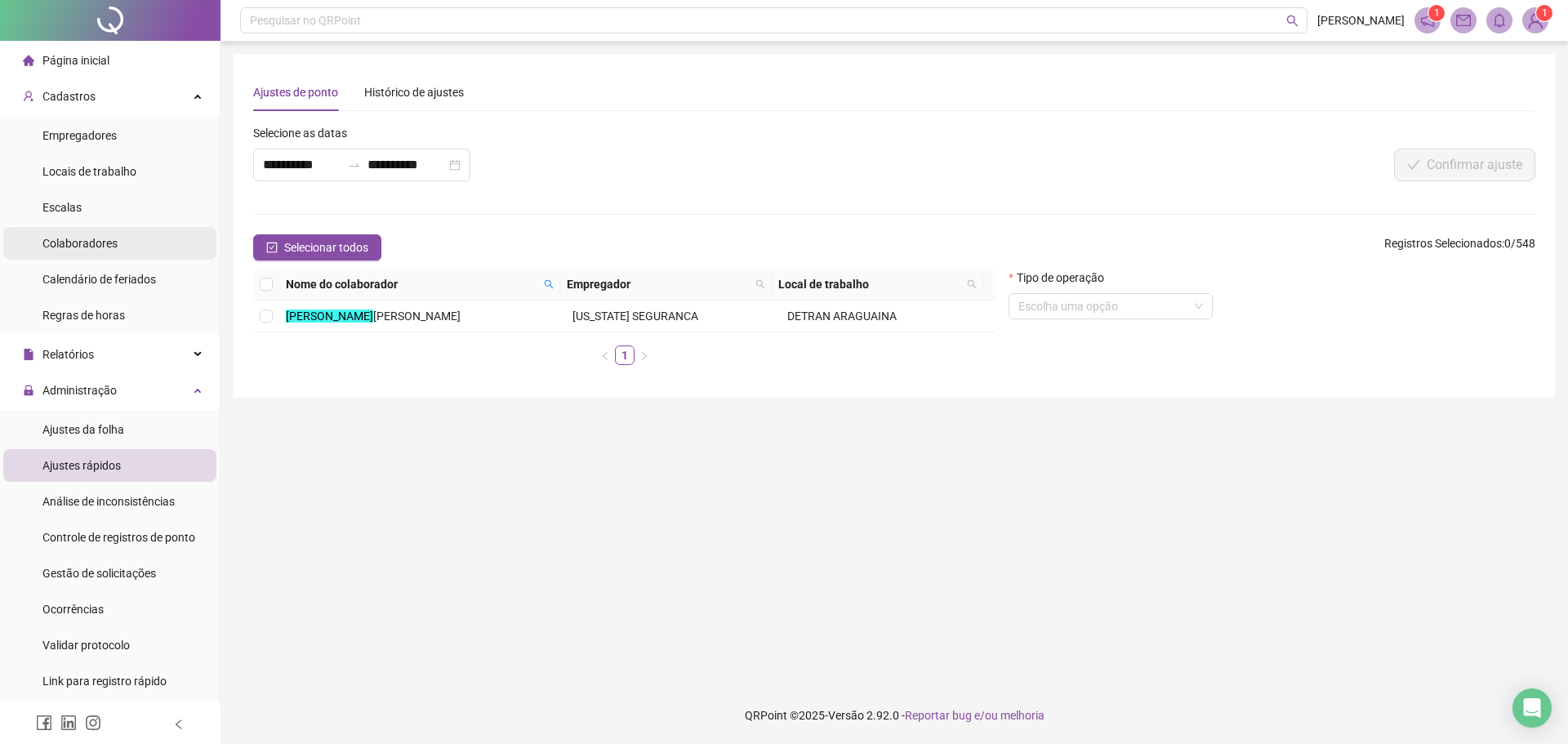
click at [103, 237] on span "Colaboradores" at bounding box center [80, 243] width 75 height 13
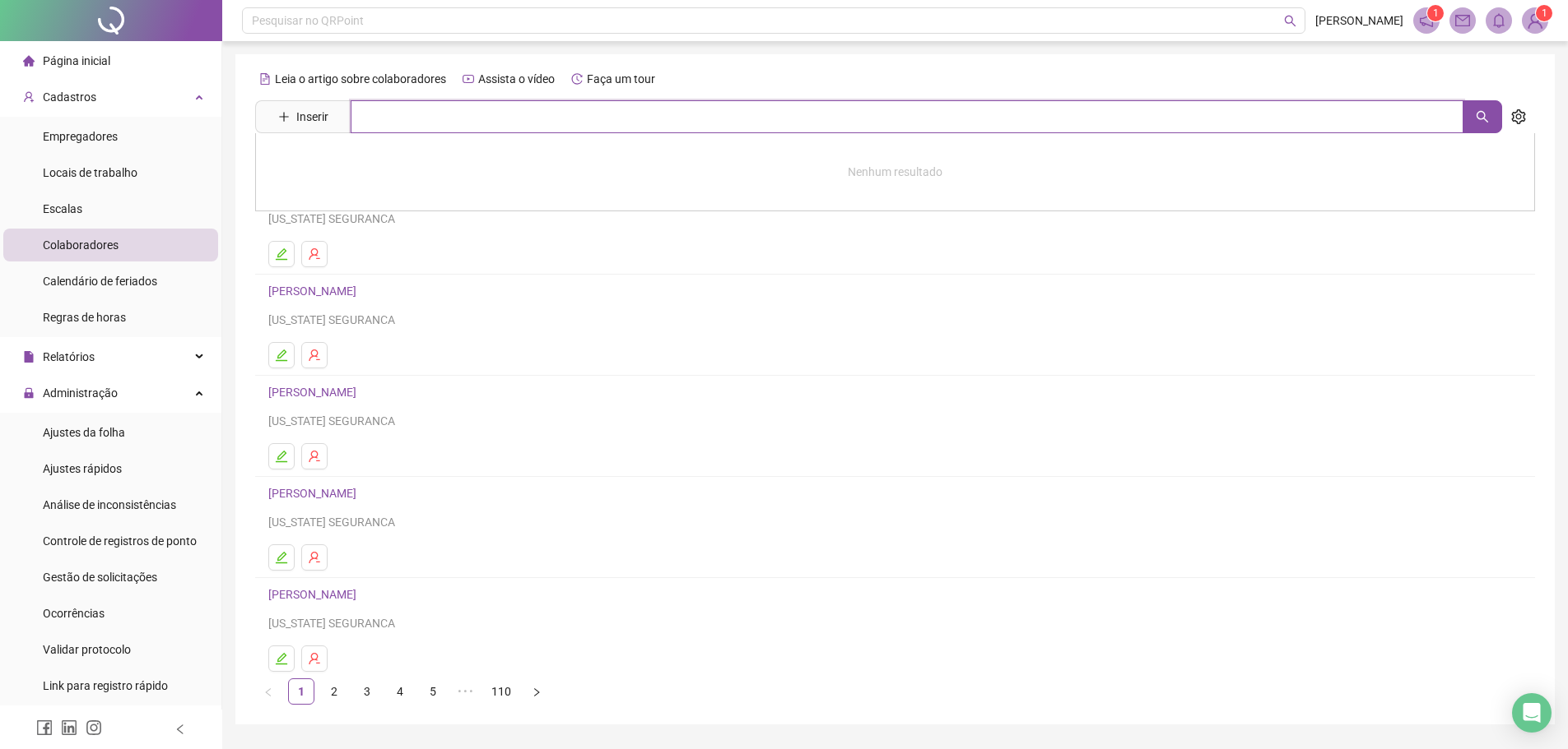
click at [437, 124] on input "text" at bounding box center [907, 117] width 1113 height 33
click at [1480, 116] on icon "search" at bounding box center [1482, 116] width 13 height 13
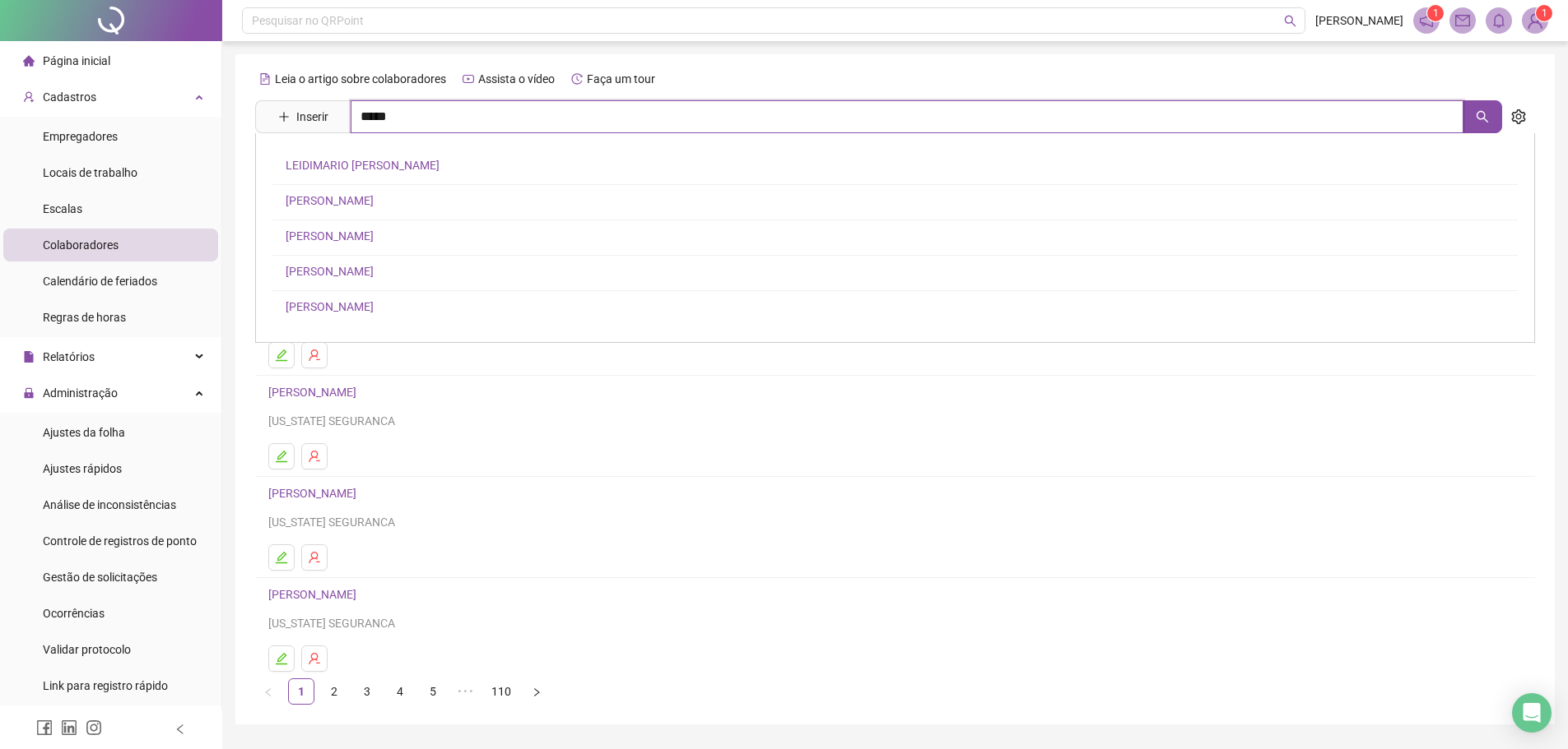
type input "*****"
click at [370, 203] on link "[PERSON_NAME]" at bounding box center [329, 200] width 88 height 13
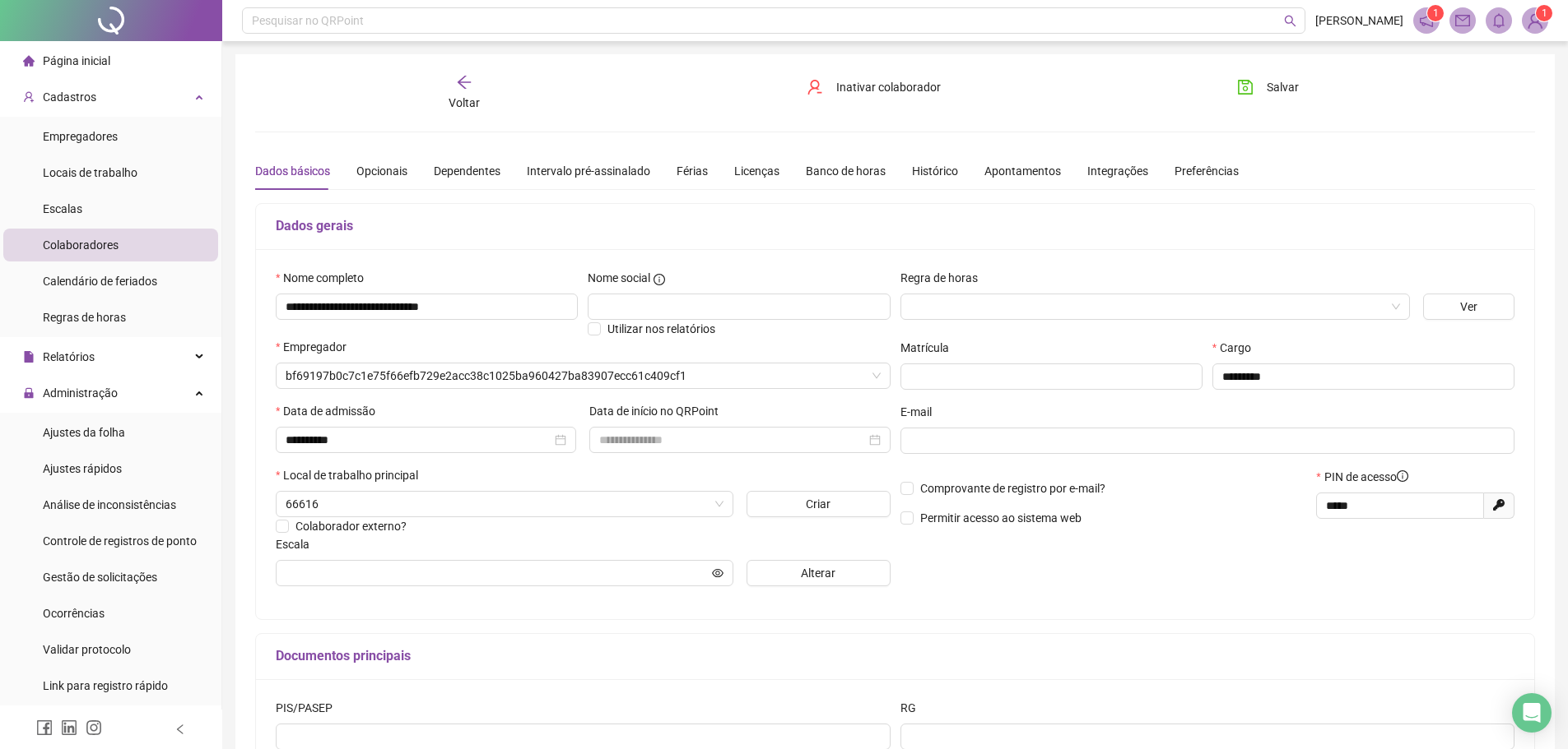
type input "**********"
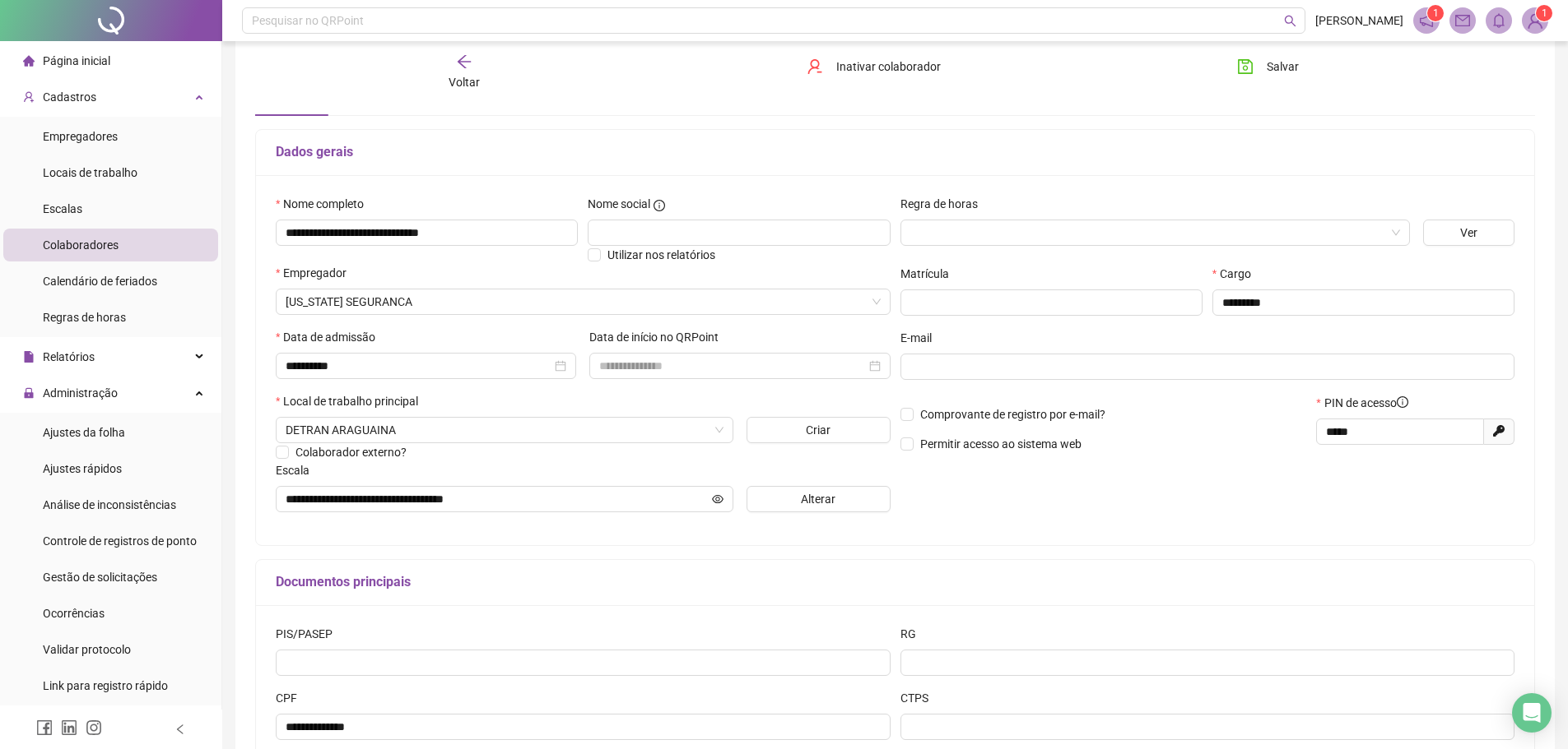
scroll to position [164, 0]
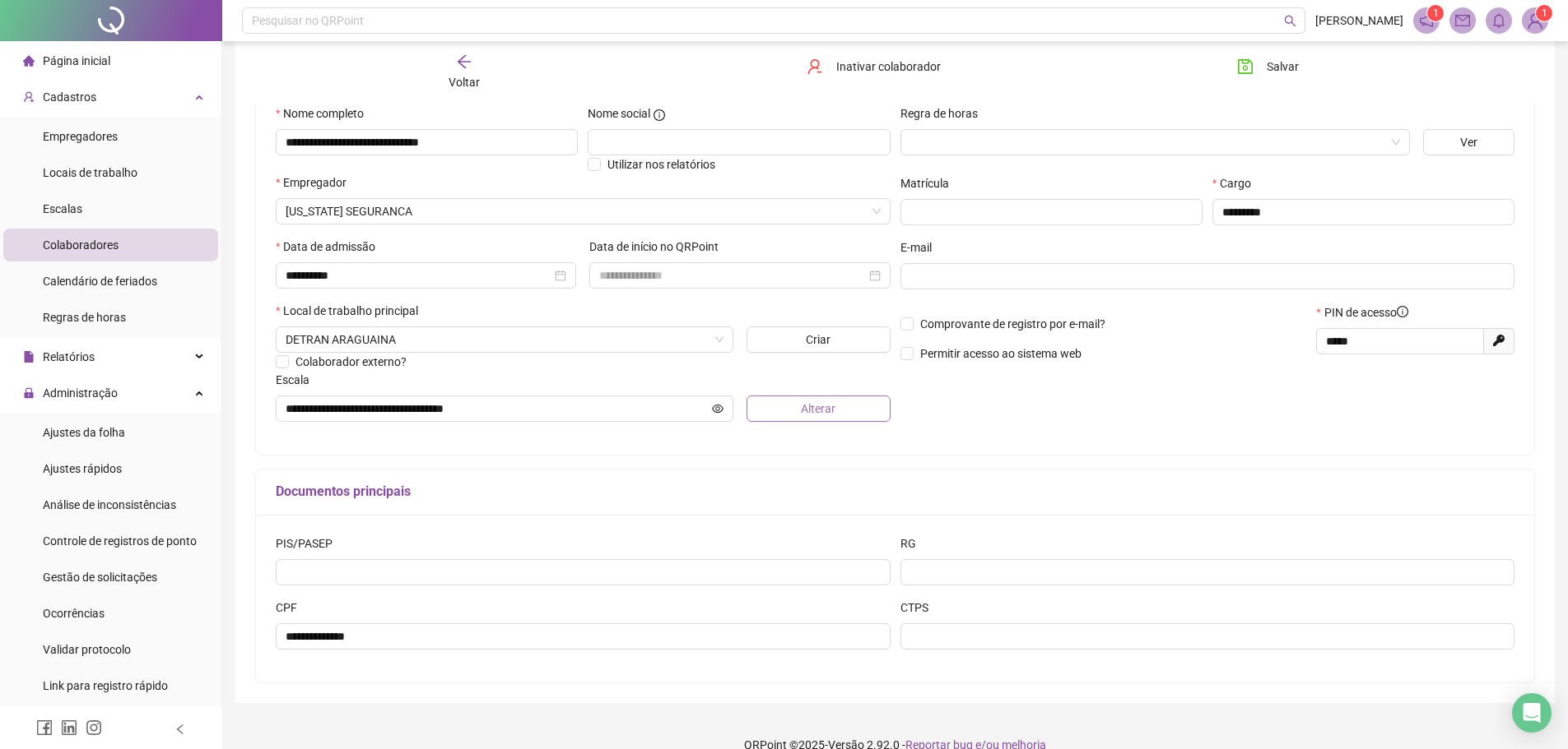
click at [795, 403] on button "Alterar" at bounding box center [818, 409] width 144 height 26
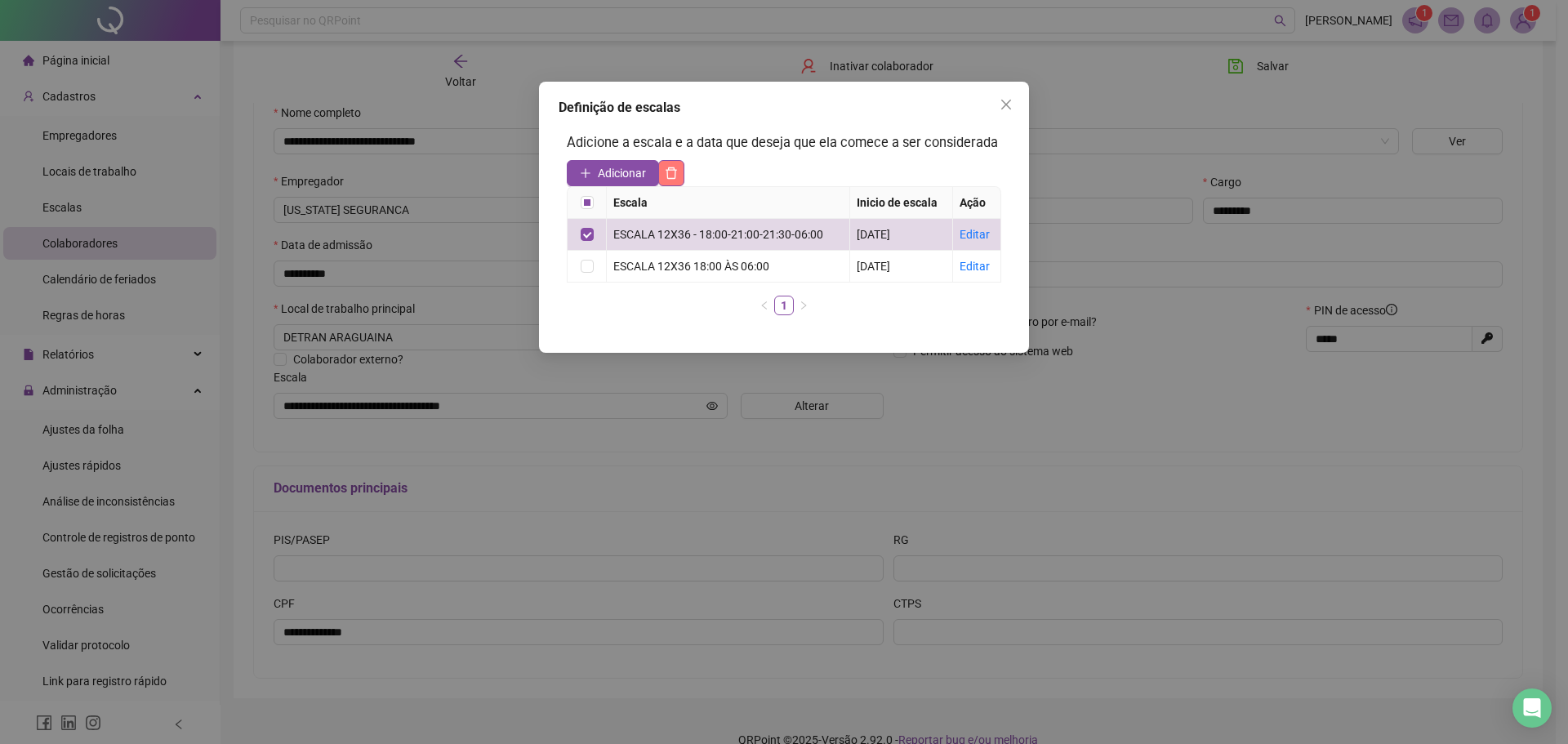
click at [670, 176] on icon "delete" at bounding box center [671, 173] width 13 height 13
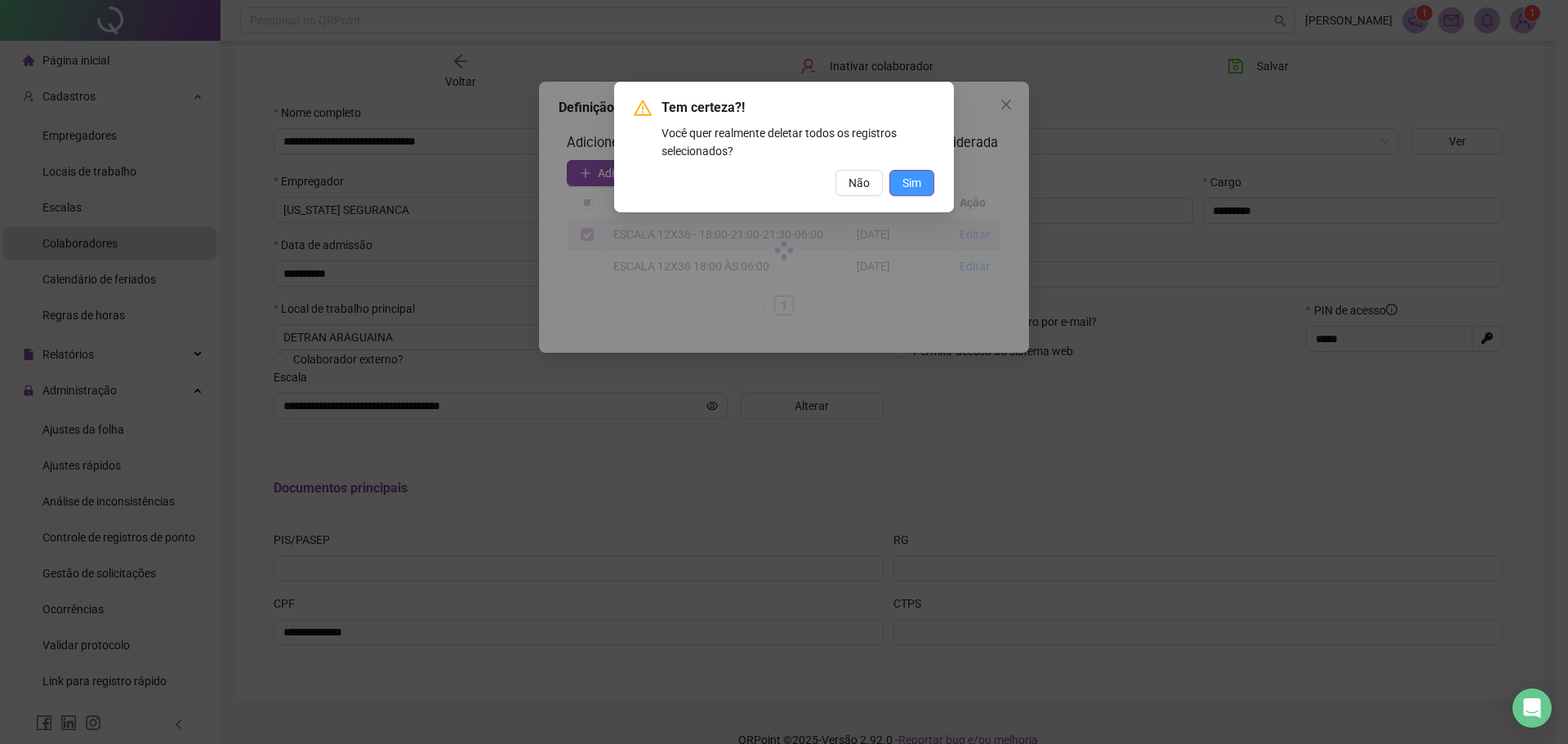
click at [916, 178] on span "Sim" at bounding box center [912, 183] width 19 height 18
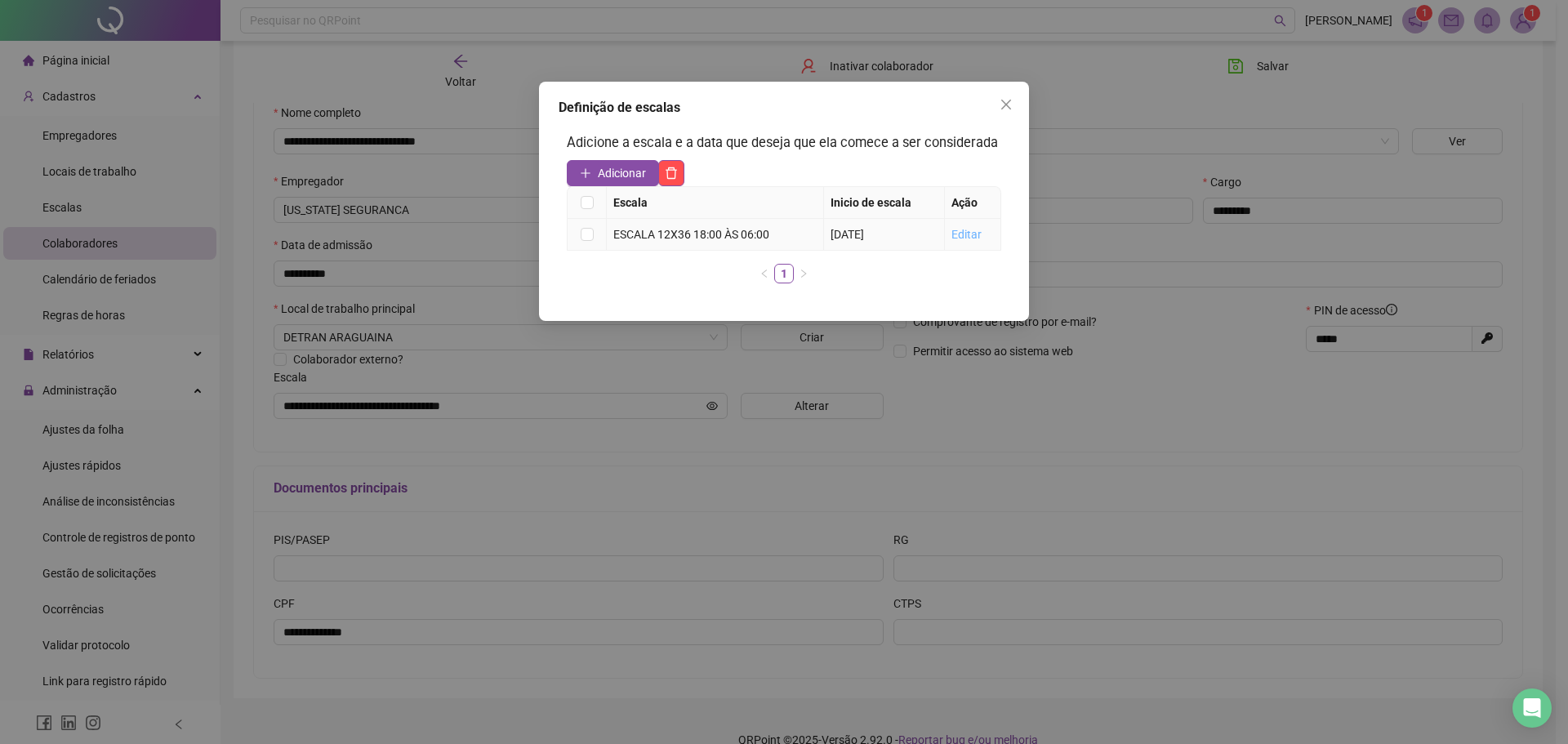
click at [979, 231] on link "Editar" at bounding box center [966, 234] width 30 height 13
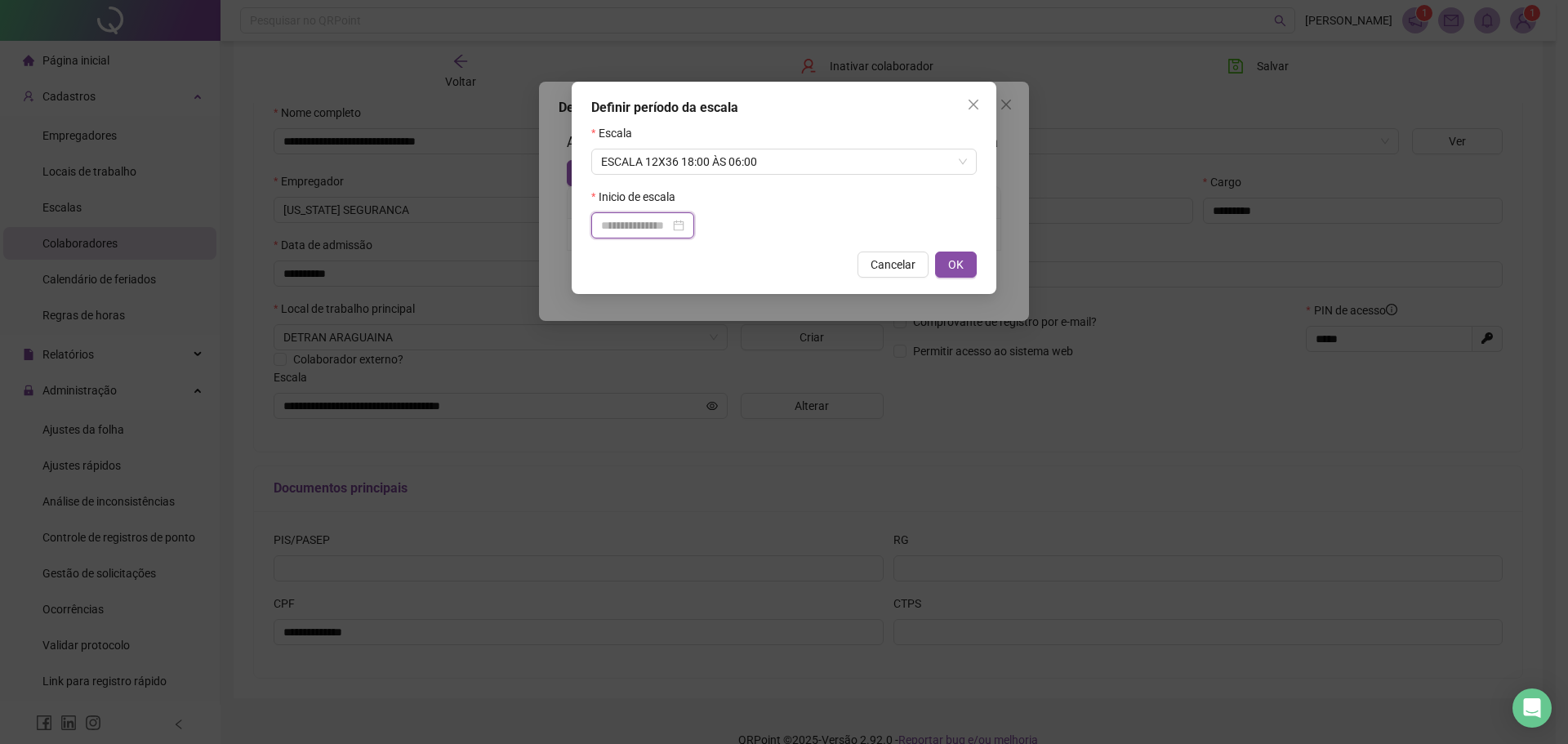
click at [656, 221] on input at bounding box center [634, 225] width 68 height 18
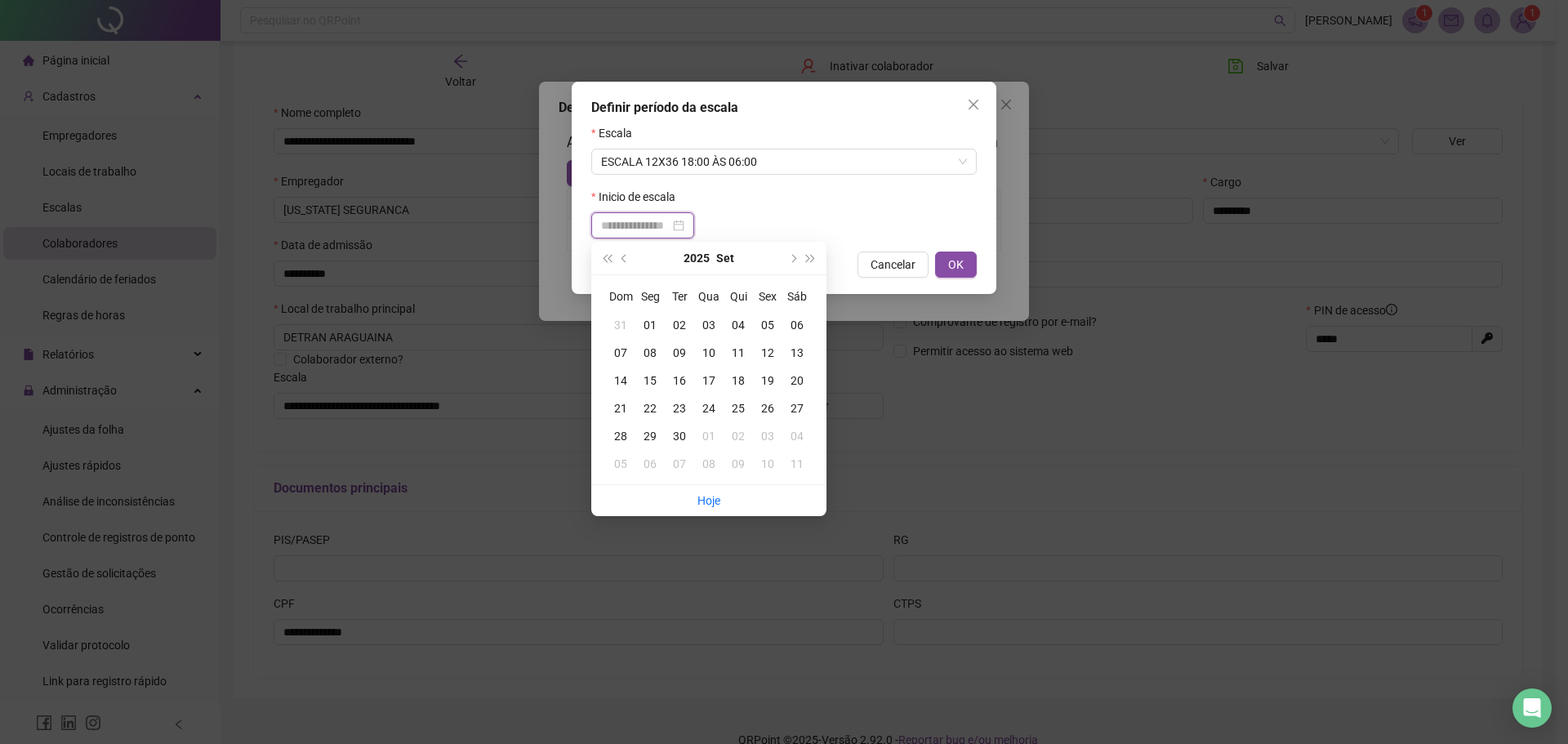
type input "**********"
click at [680, 323] on div "02" at bounding box center [680, 325] width 29 height 18
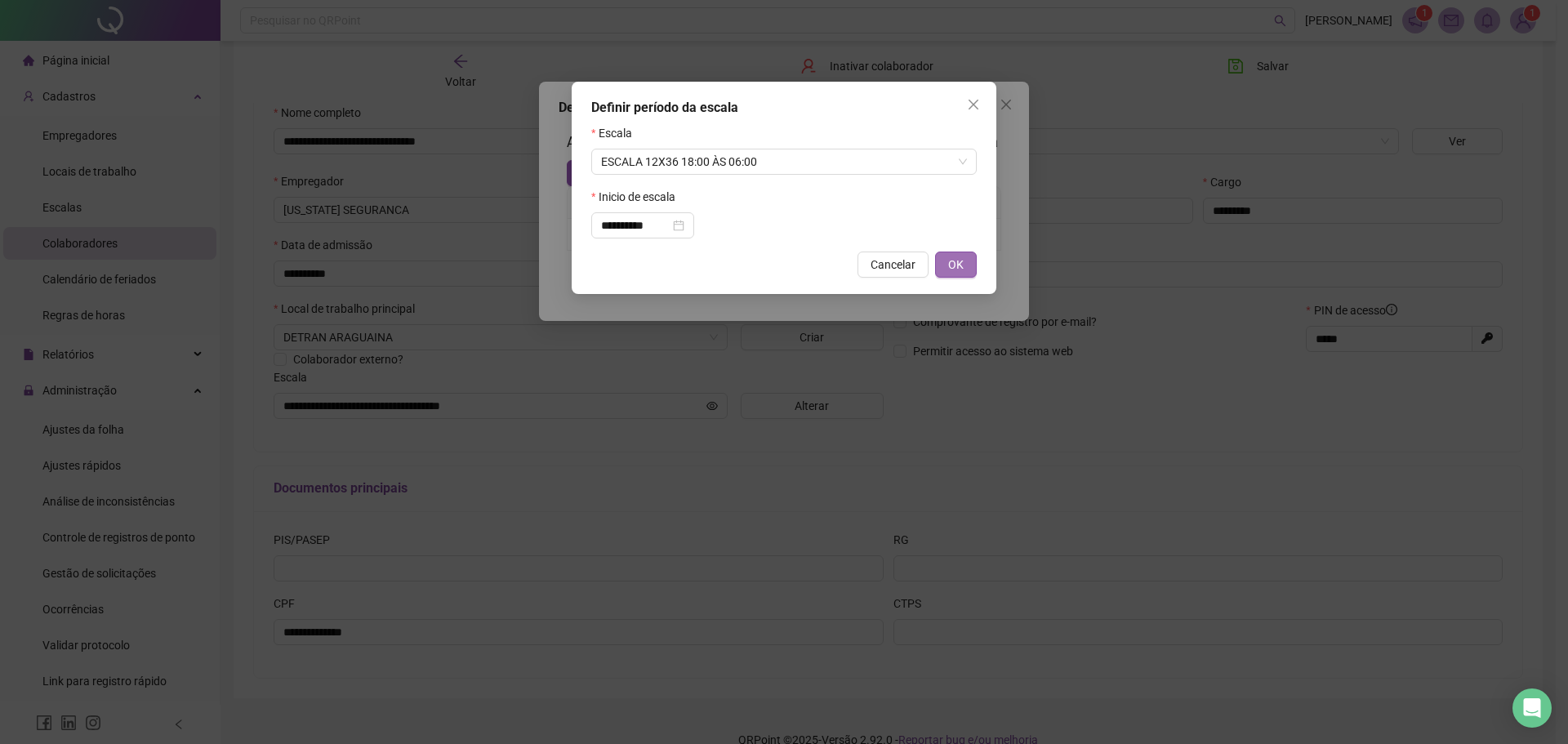
click at [959, 264] on span "OK" at bounding box center [956, 264] width 16 height 18
type input "**********"
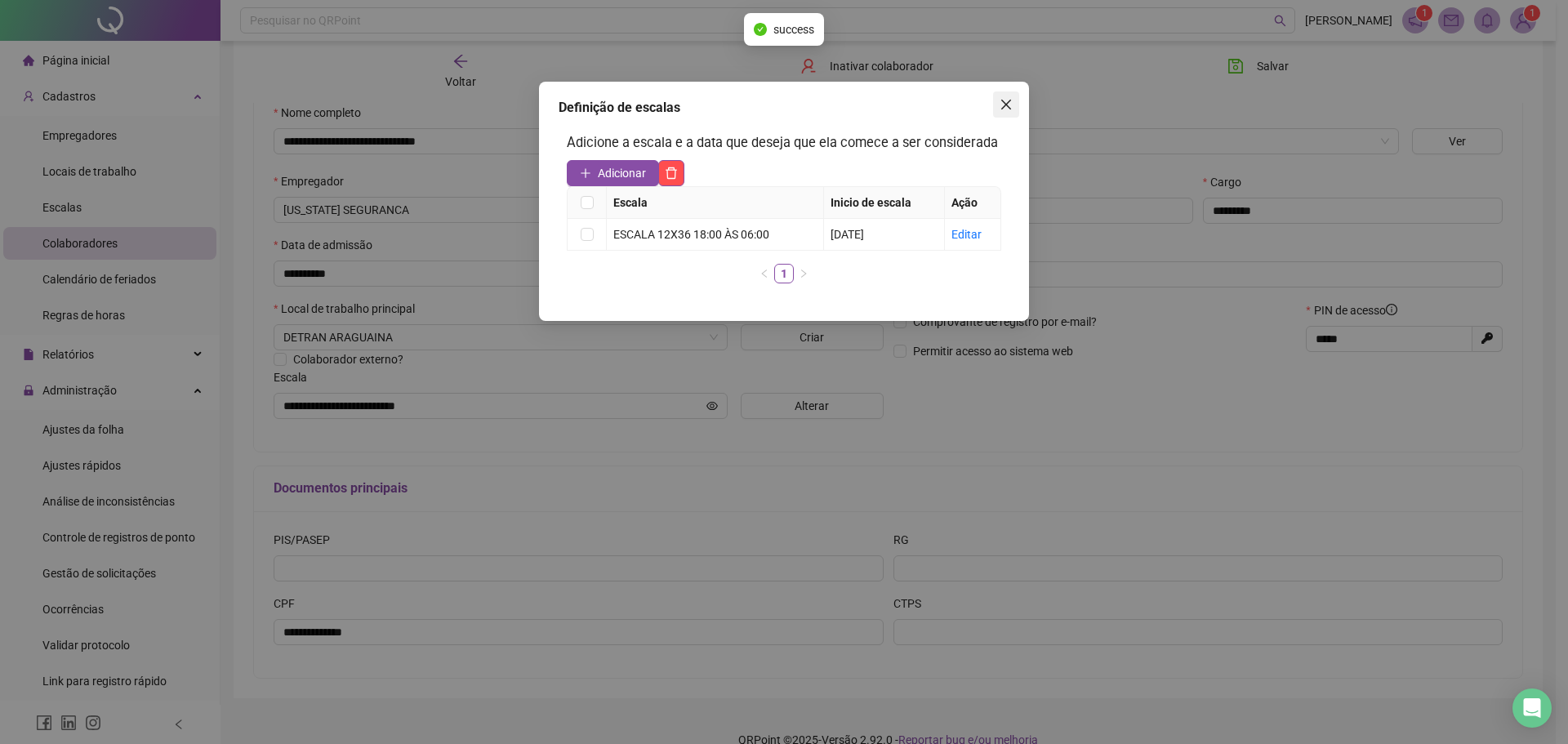
click at [1006, 102] on icon "close" at bounding box center [1005, 104] width 13 height 13
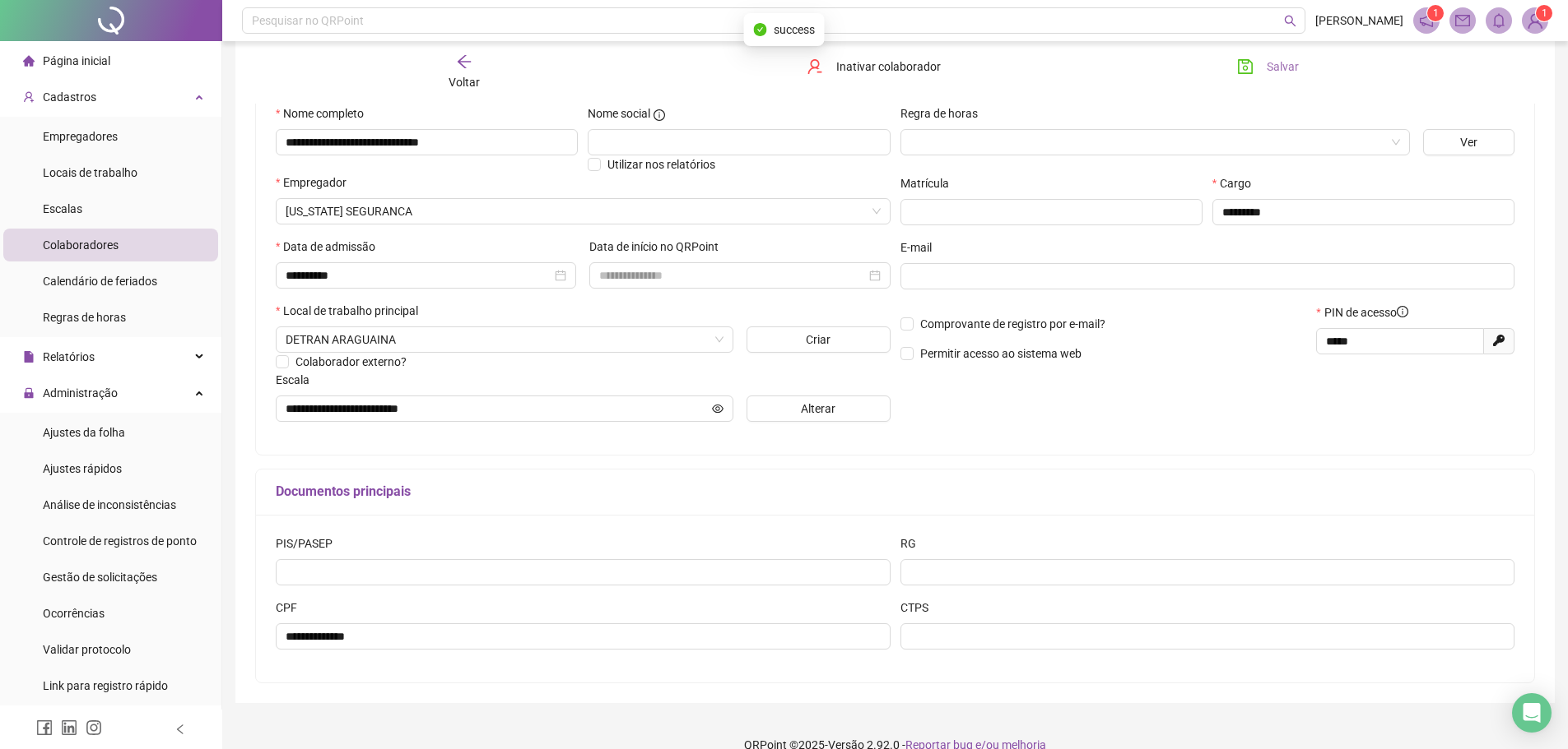
click at [1279, 72] on span "Salvar" at bounding box center [1282, 66] width 32 height 18
click at [96, 464] on span "Ajustes rápidos" at bounding box center [82, 468] width 79 height 13
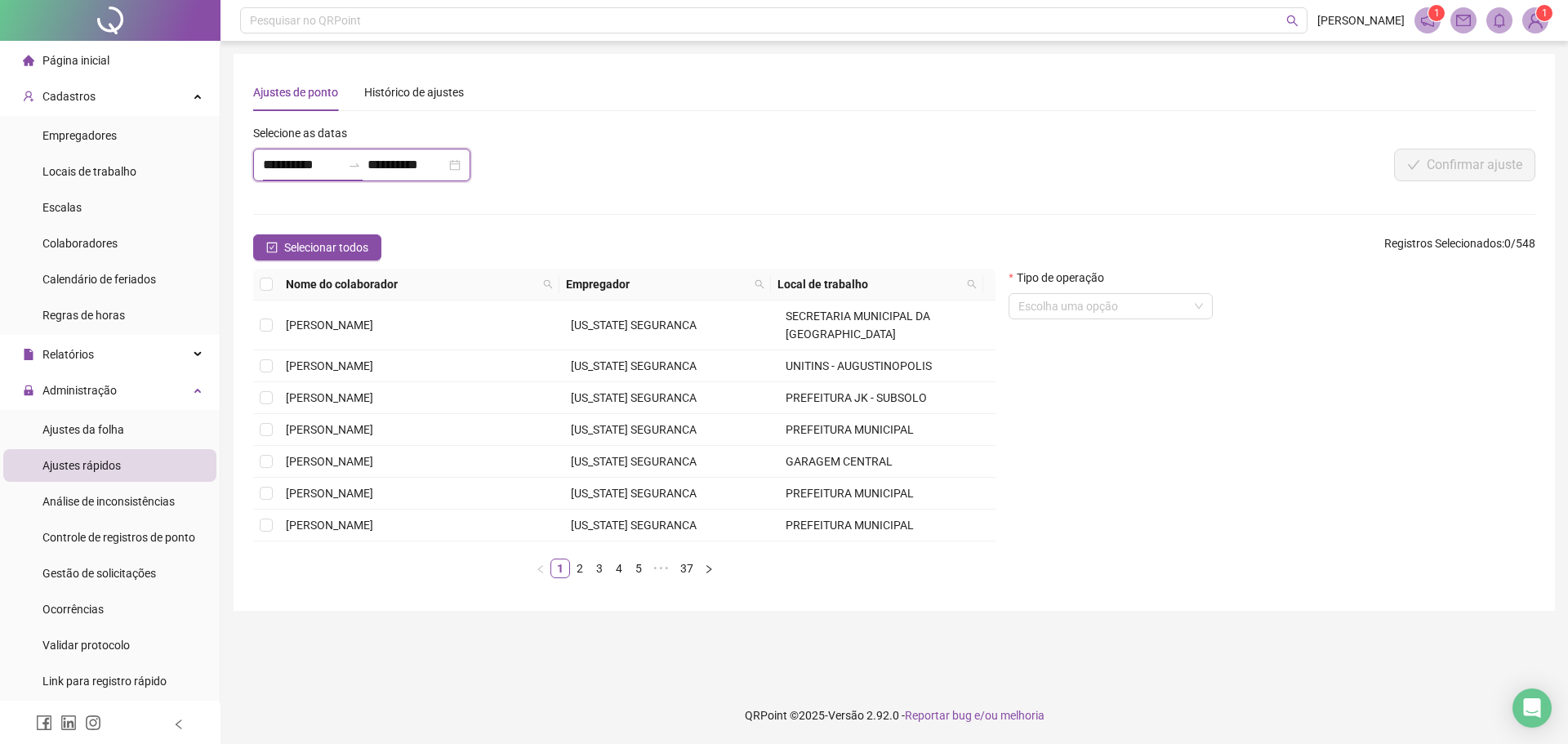
click at [317, 155] on input "**********" at bounding box center [302, 165] width 78 height 20
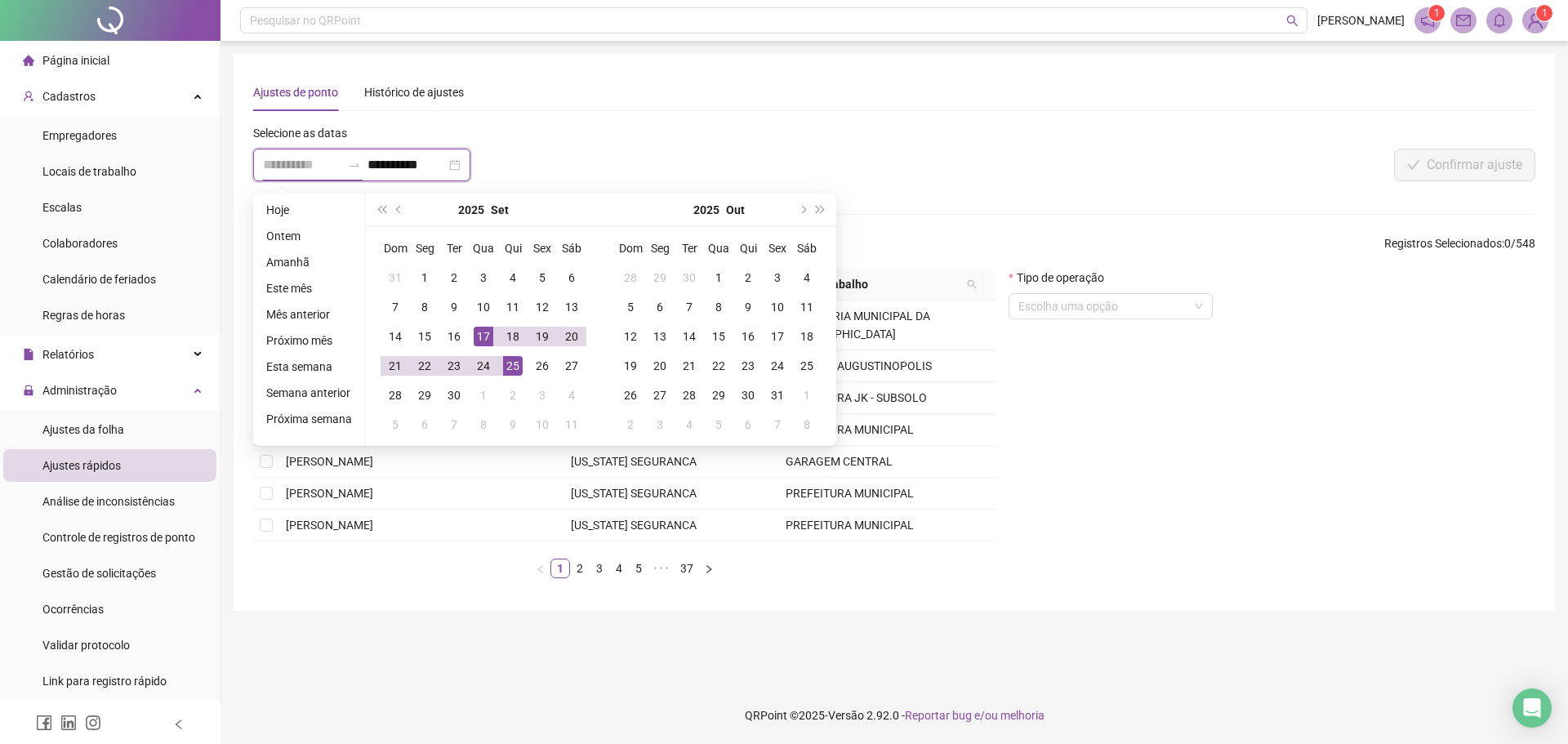
type input "**********"
click at [473, 330] on div "17" at bounding box center [483, 336] width 20 height 20
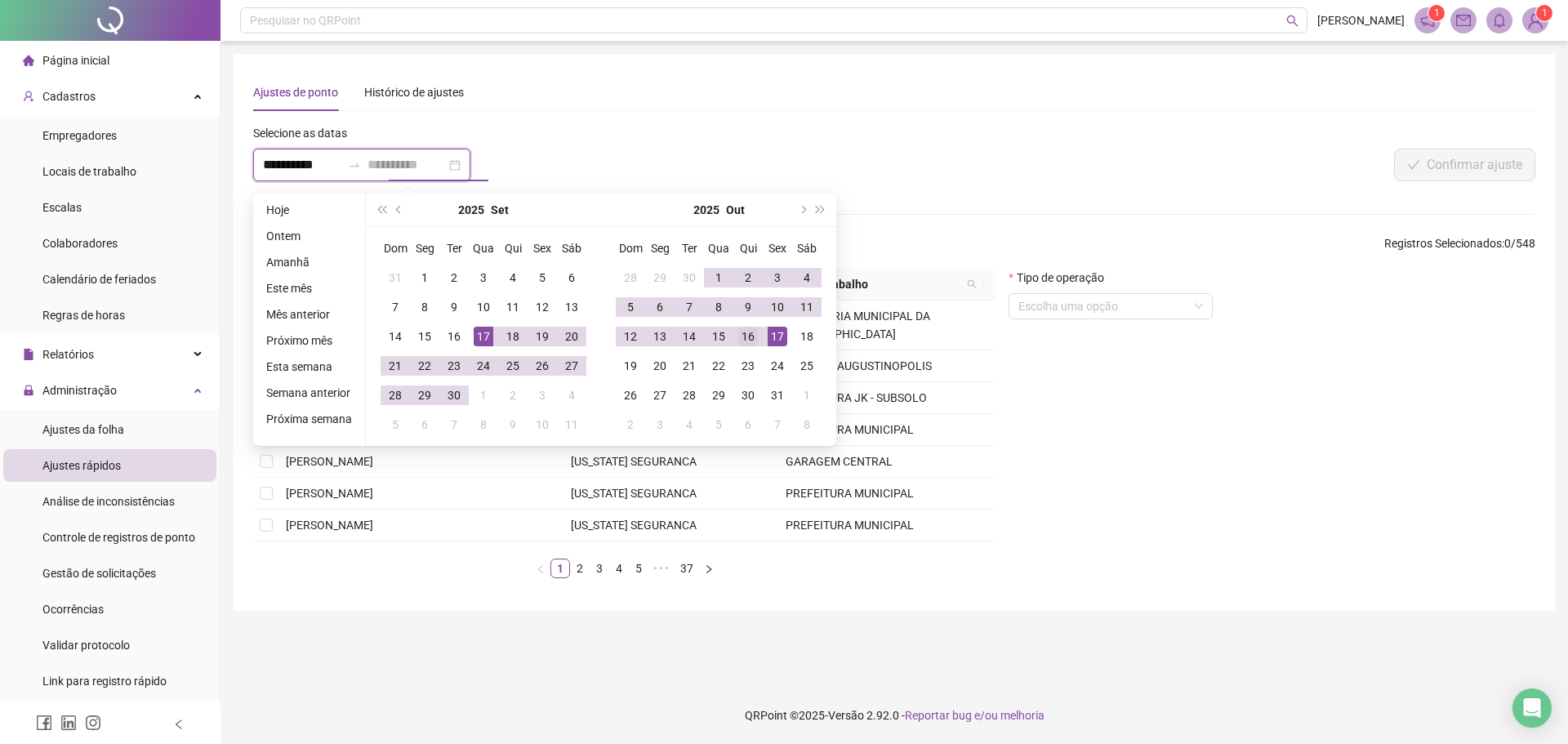
type input "**********"
click at [752, 329] on div "16" at bounding box center [748, 336] width 20 height 20
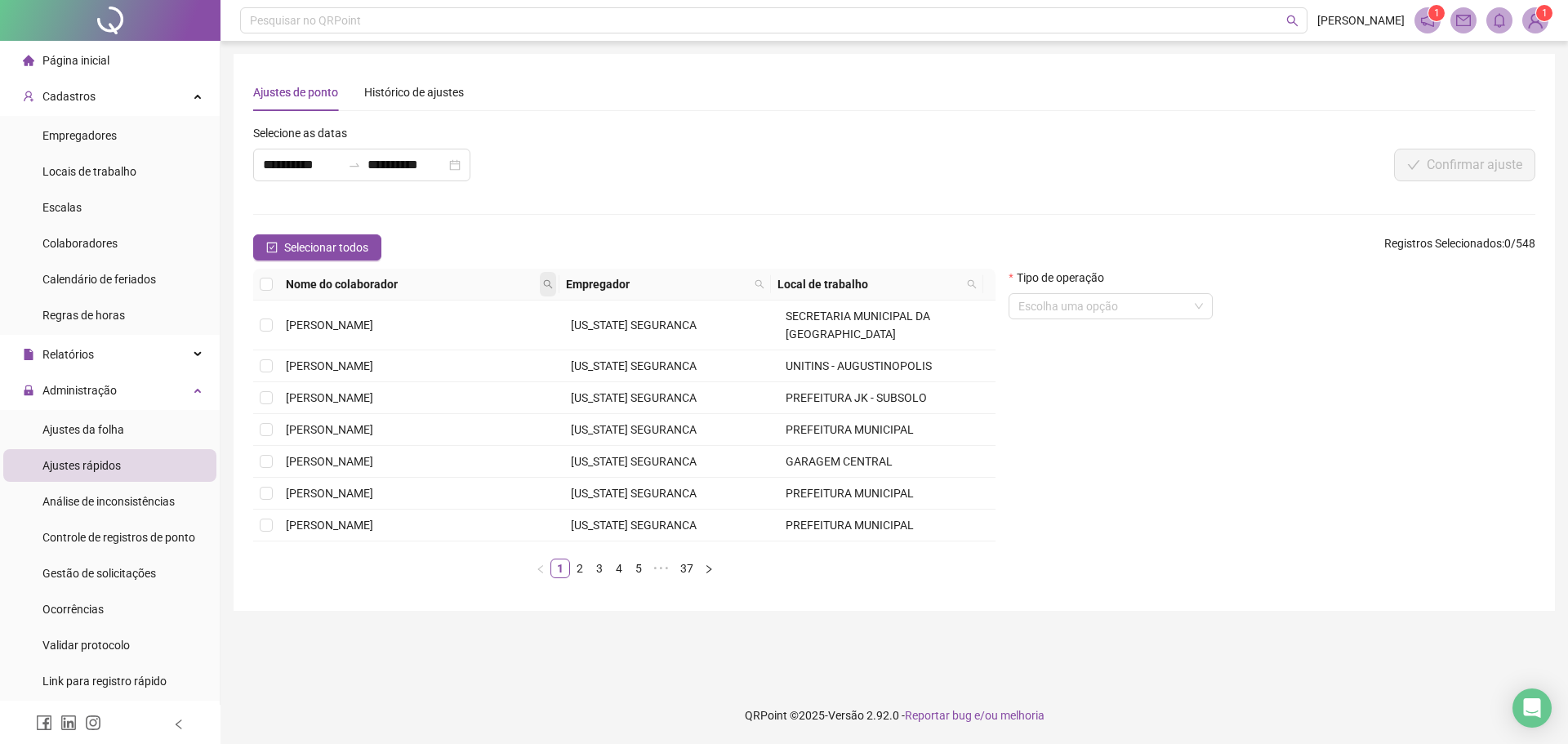
click at [551, 288] on icon "search" at bounding box center [548, 284] width 9 height 9
type input "******"
click at [446, 345] on span "Buscar" at bounding box center [447, 342] width 36 height 18
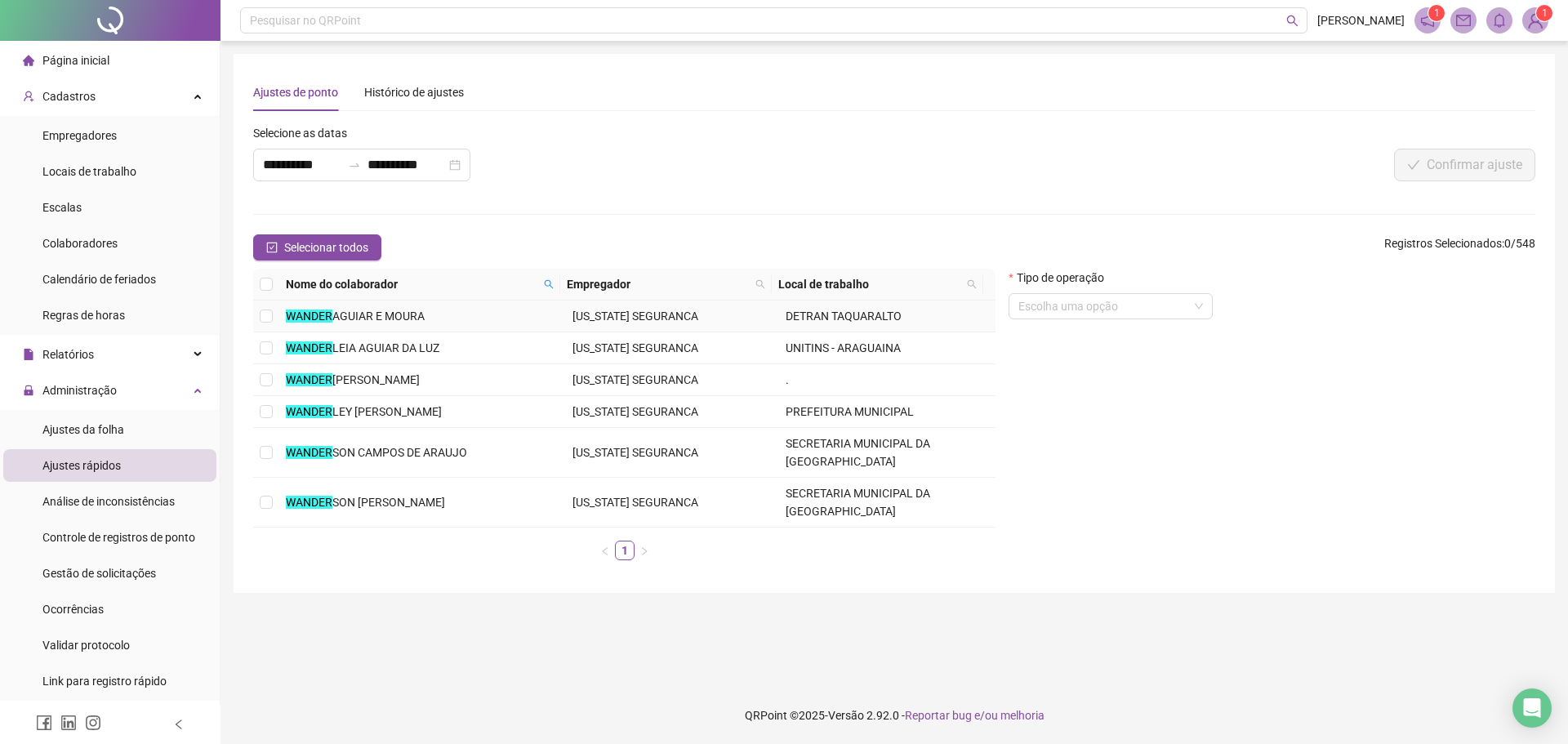
click at [353, 310] on span "AGUIAR E MOURA" at bounding box center [378, 316] width 92 height 13
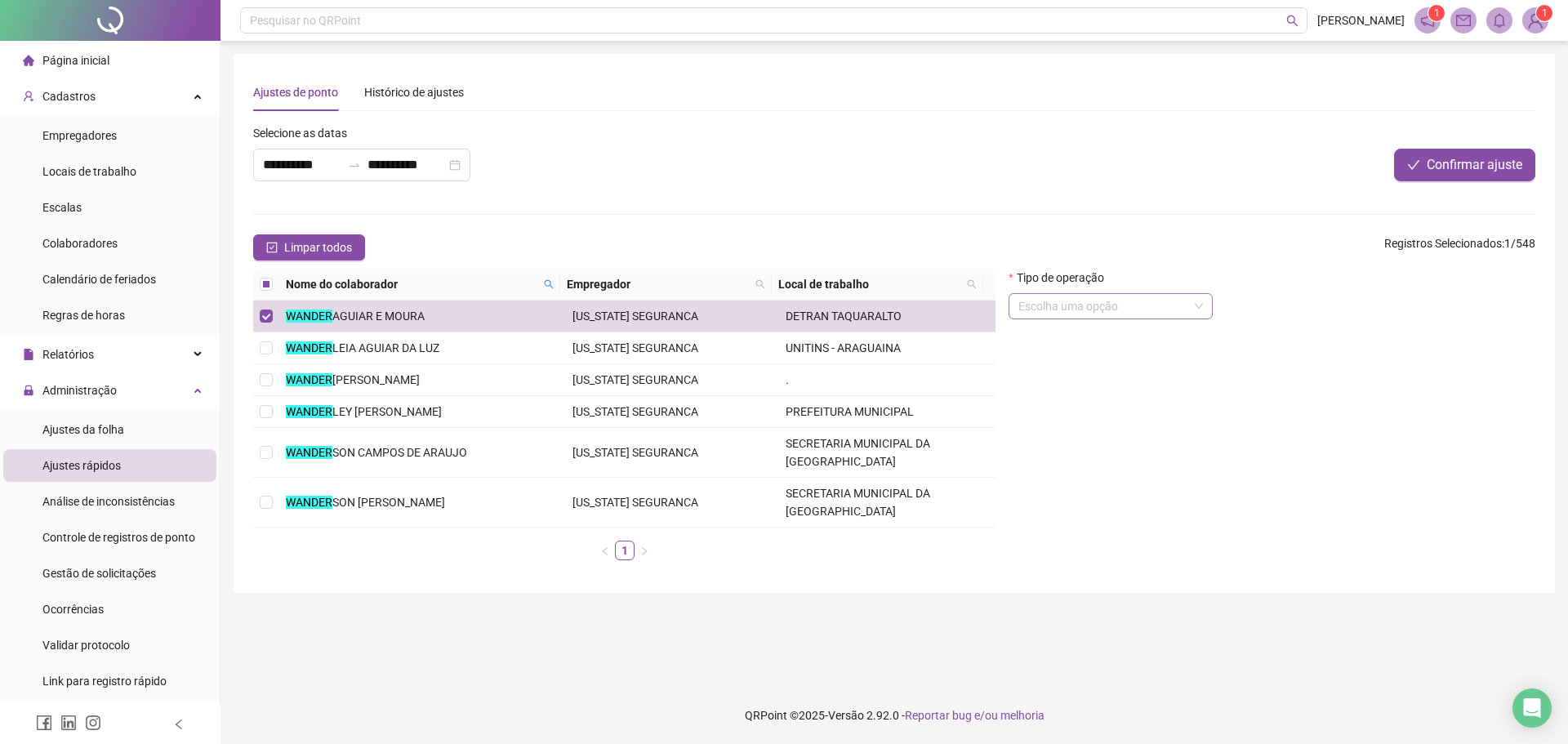
click at [1063, 317] on input "search" at bounding box center [1103, 306] width 170 height 24
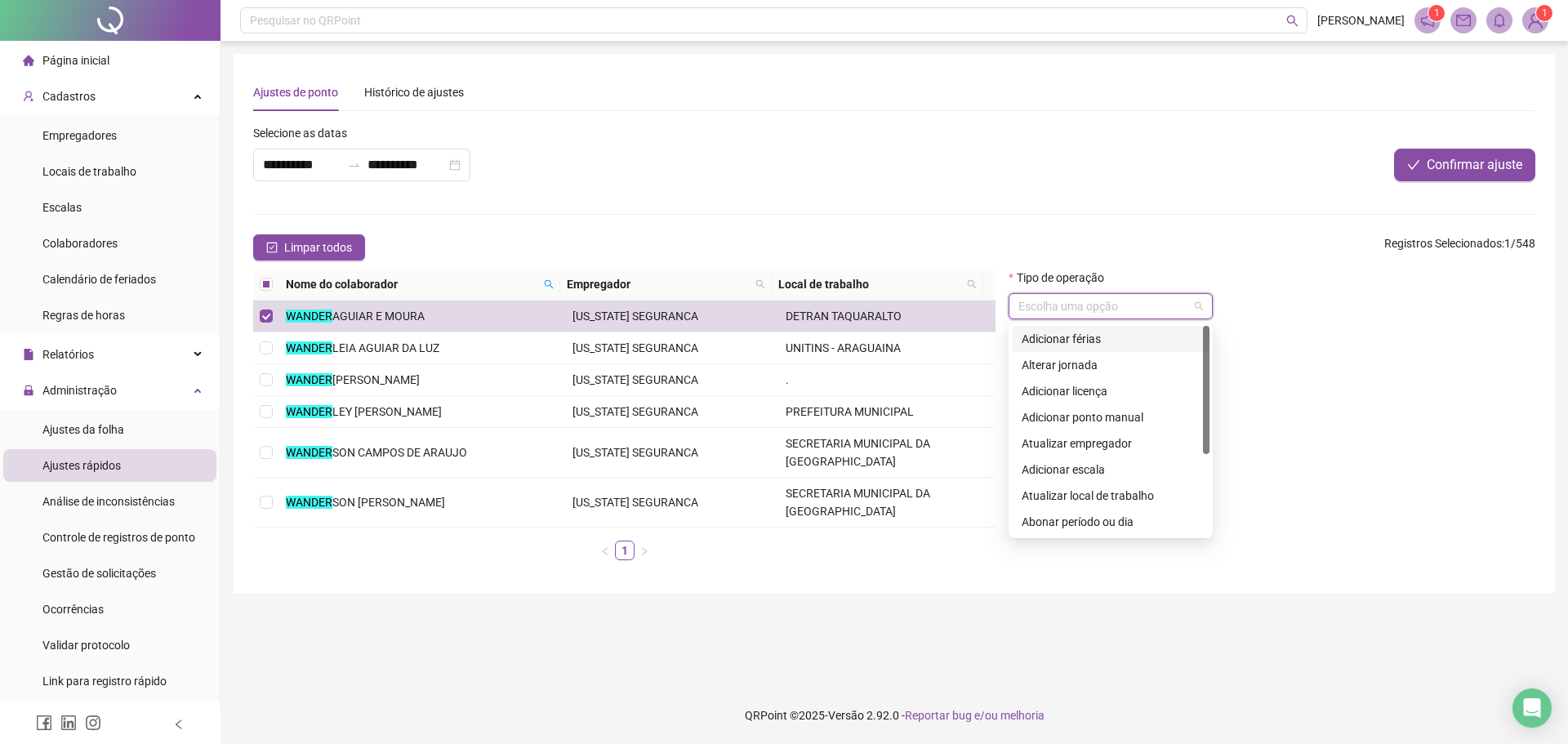
click at [1084, 340] on div "Adicionar férias" at bounding box center [1109, 339] width 178 height 18
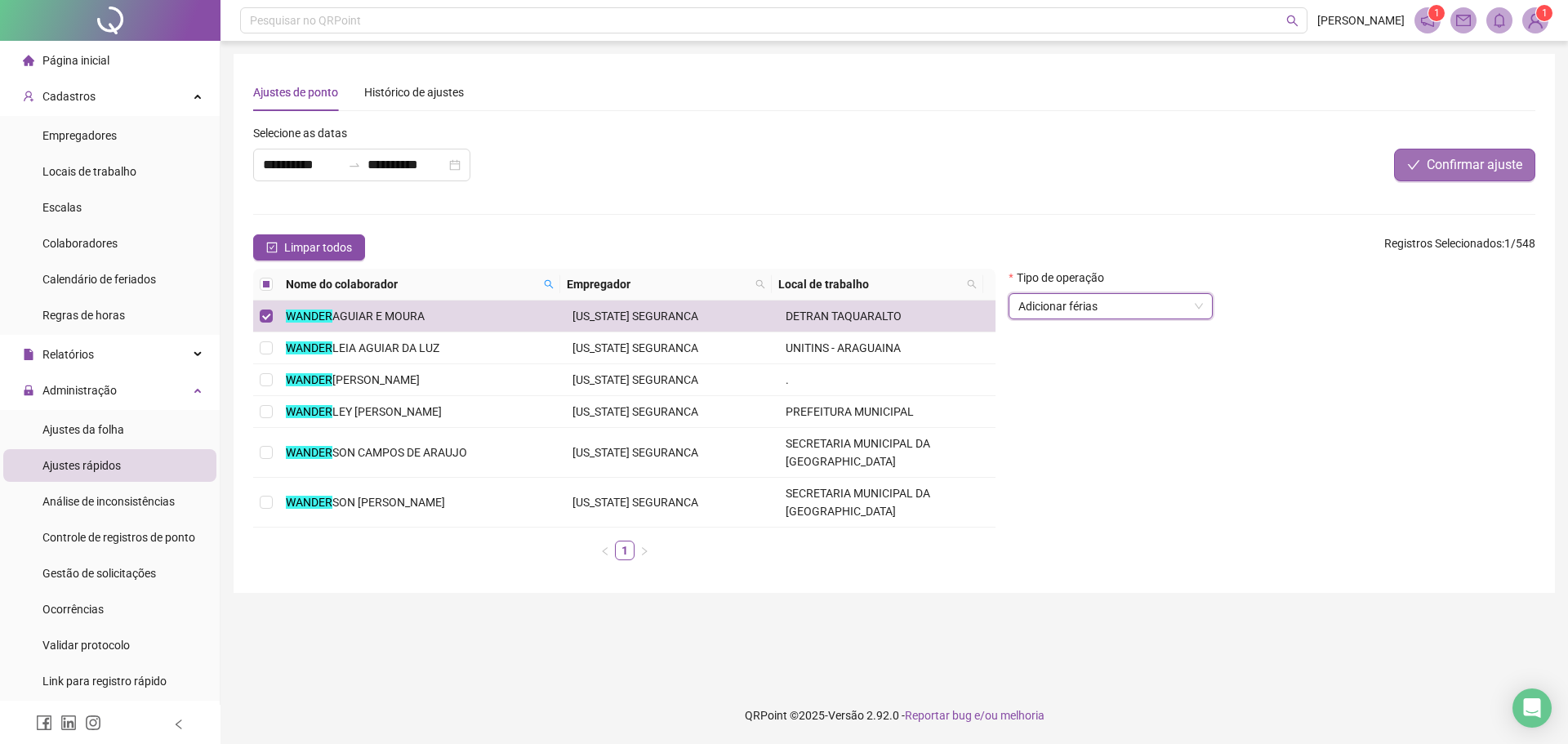
click at [1469, 169] on span "Confirmar ajuste" at bounding box center [1474, 165] width 95 height 20
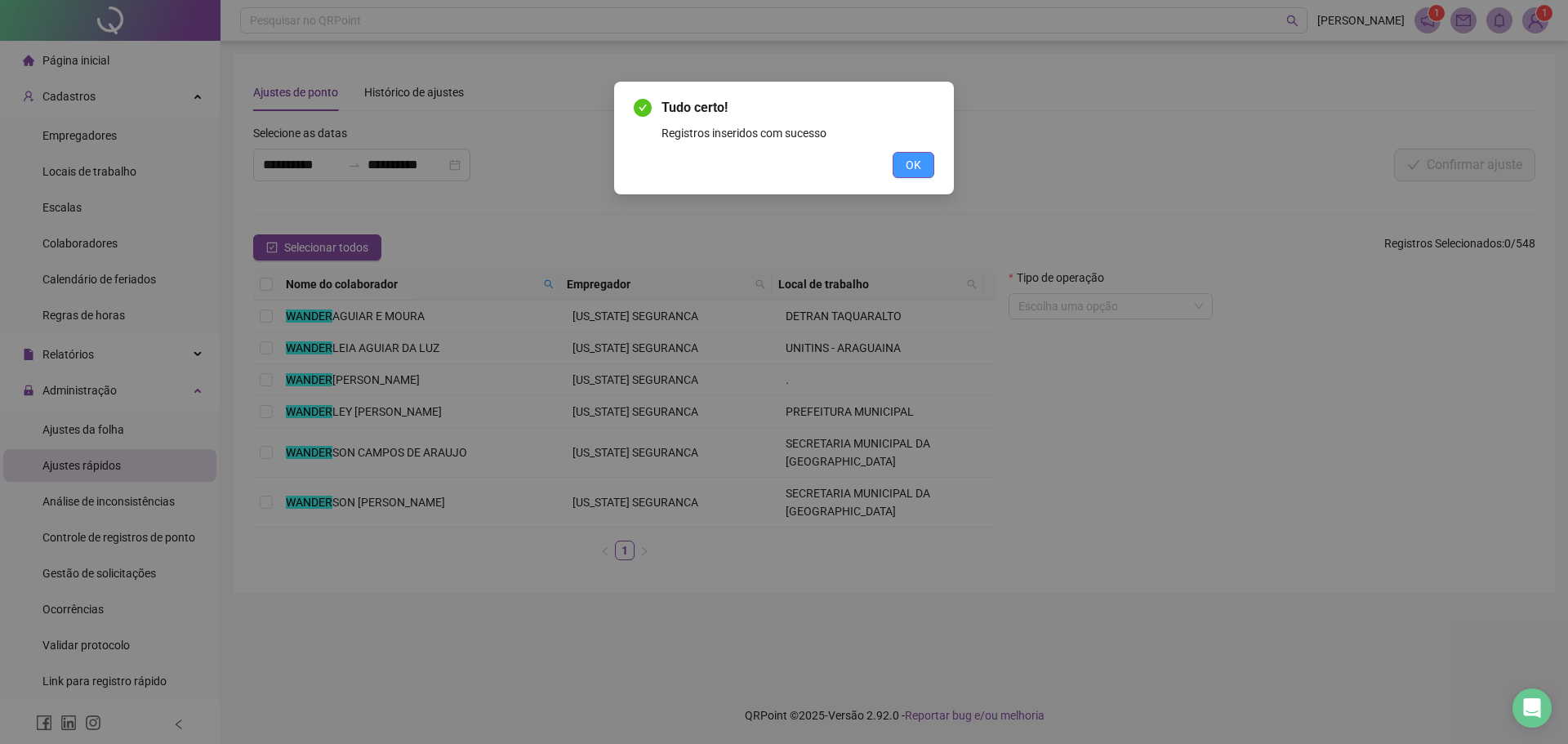
click at [905, 160] on button "OK" at bounding box center [914, 165] width 42 height 26
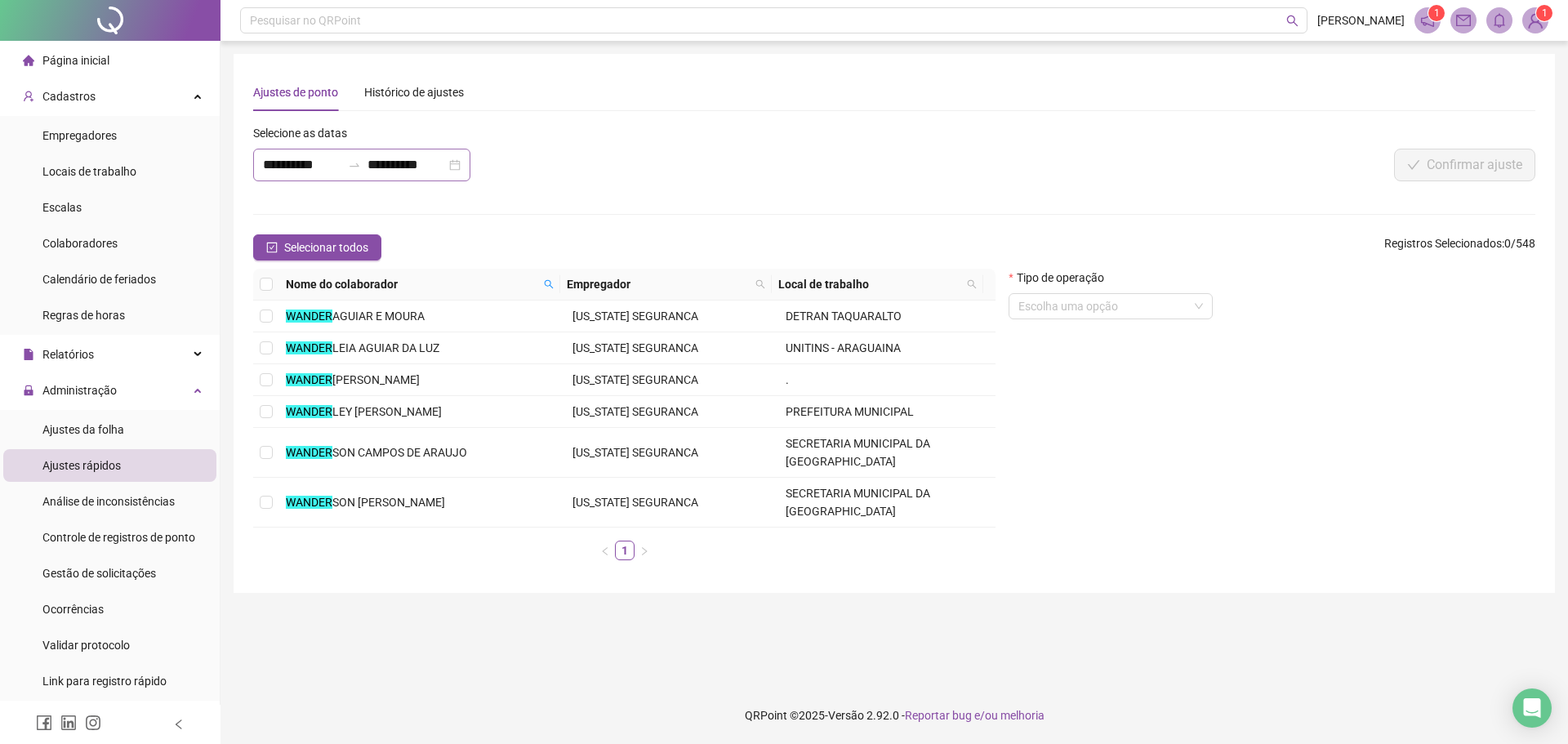
click at [288, 153] on div "**********" at bounding box center [361, 165] width 218 height 33
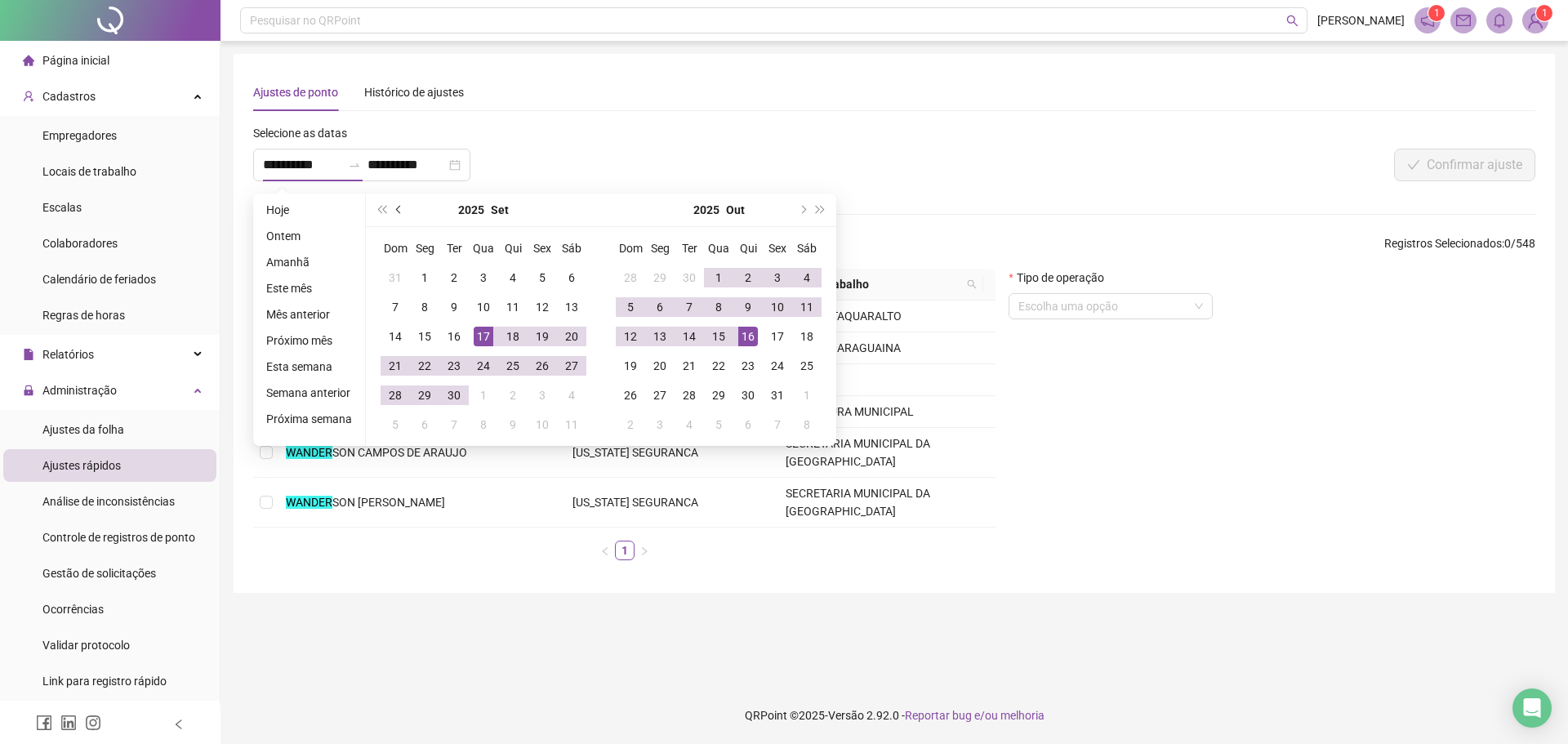
click at [390, 214] on button "prev-year" at bounding box center [399, 210] width 18 height 33
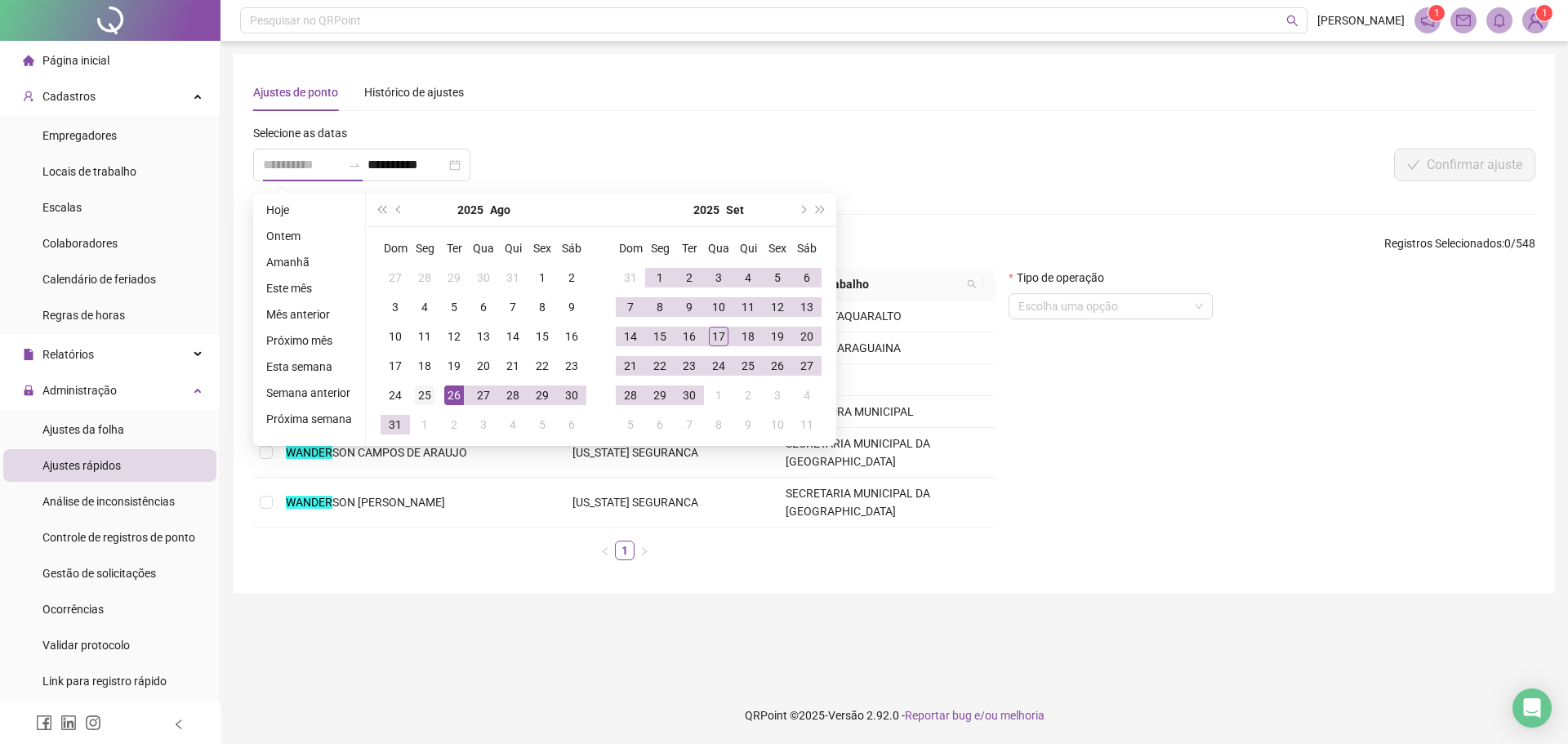
type input "**********"
click at [422, 397] on div "25" at bounding box center [425, 395] width 20 height 20
type input "**********"
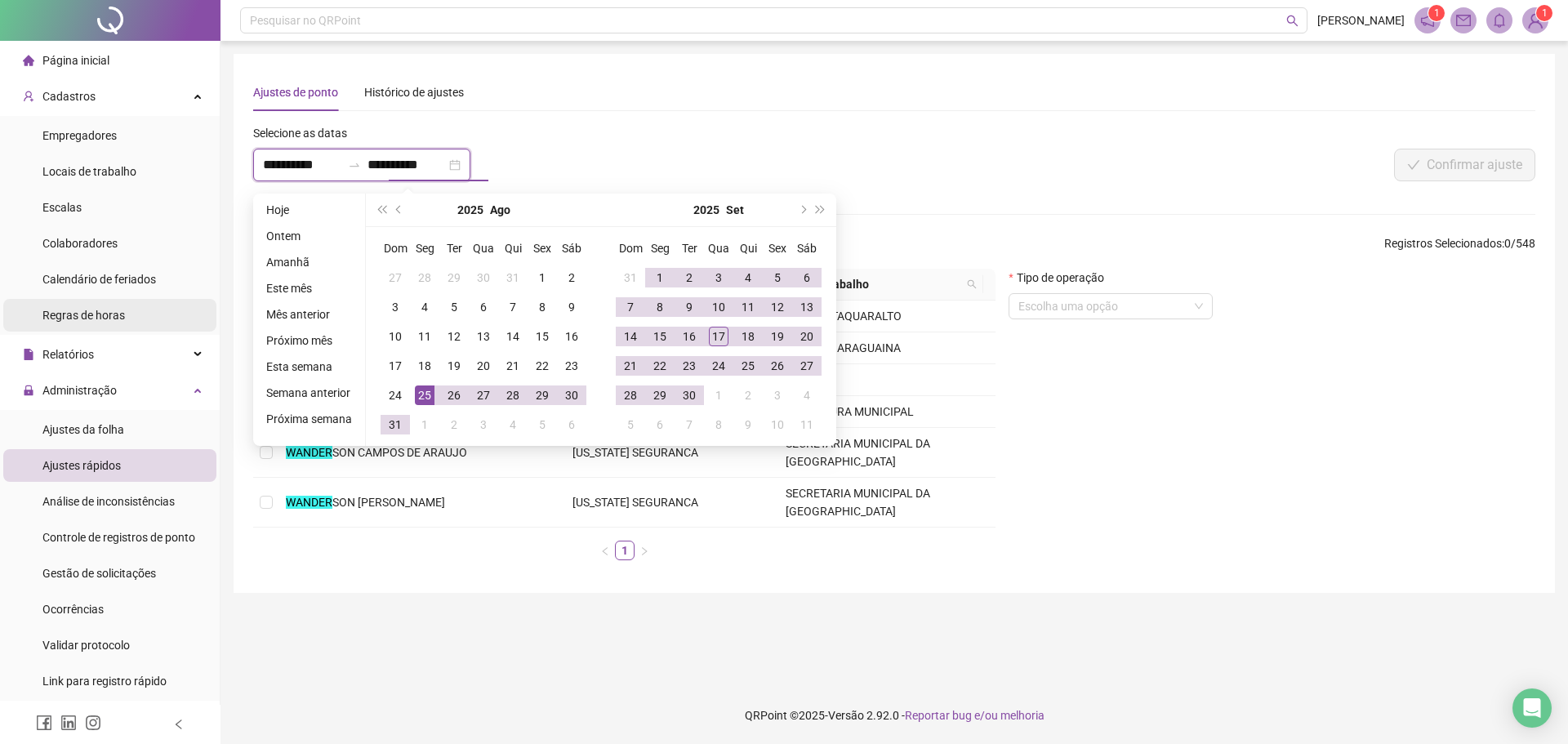
type input "**********"
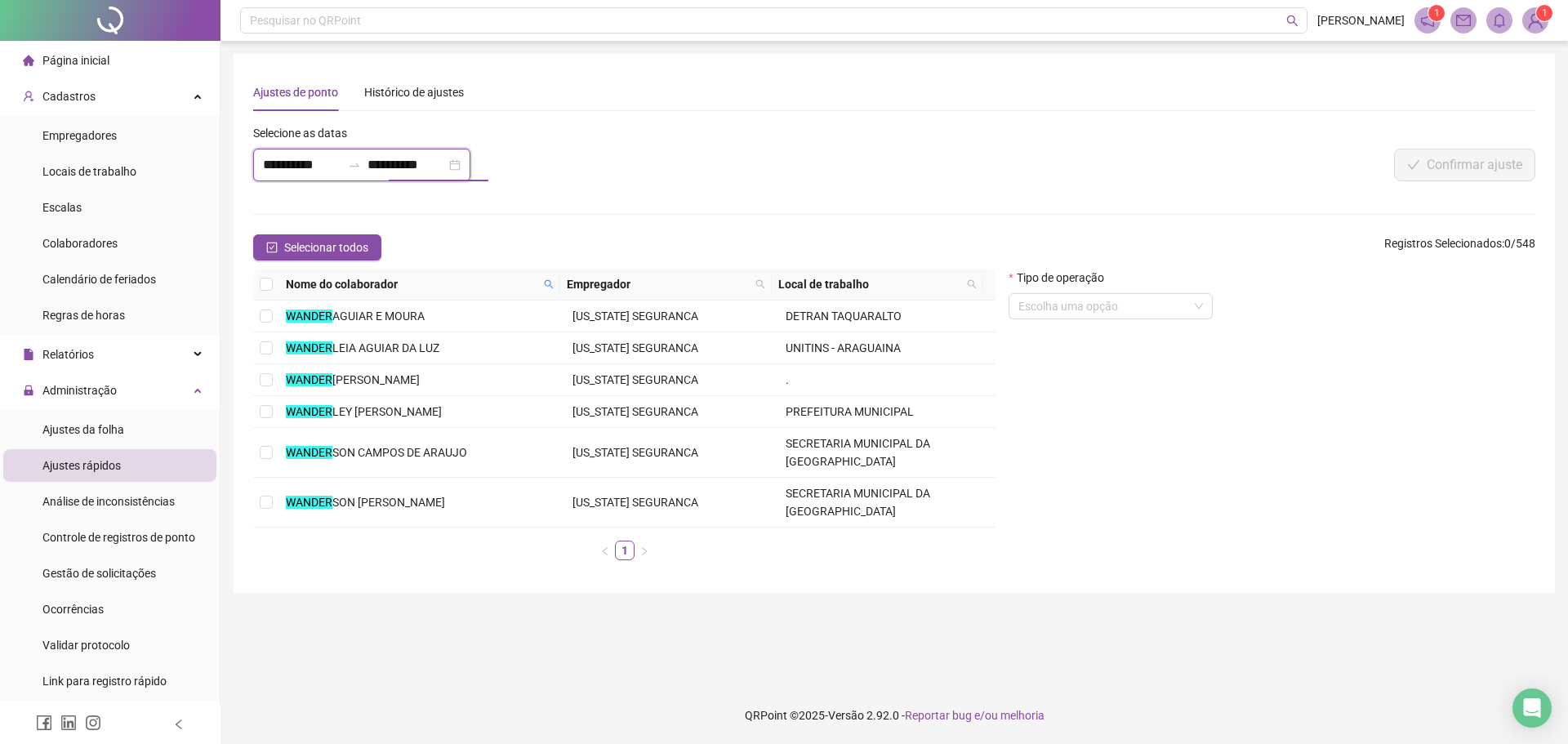
click at [446, 163] on input "**********" at bounding box center [407, 165] width 78 height 20
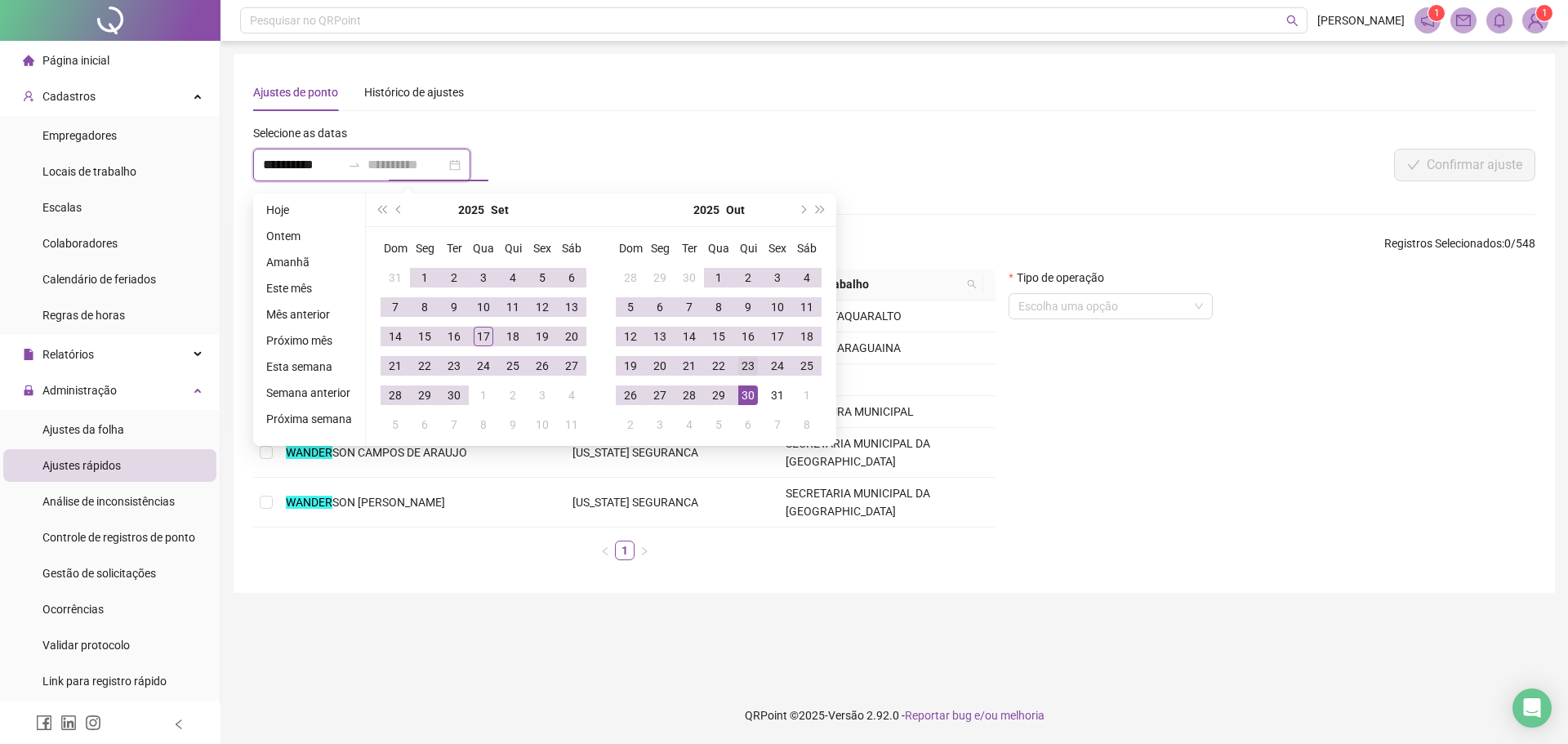
type input "**********"
click at [738, 365] on div "23" at bounding box center [748, 366] width 20 height 20
click at [393, 212] on button "prev-year" at bounding box center [399, 210] width 18 height 33
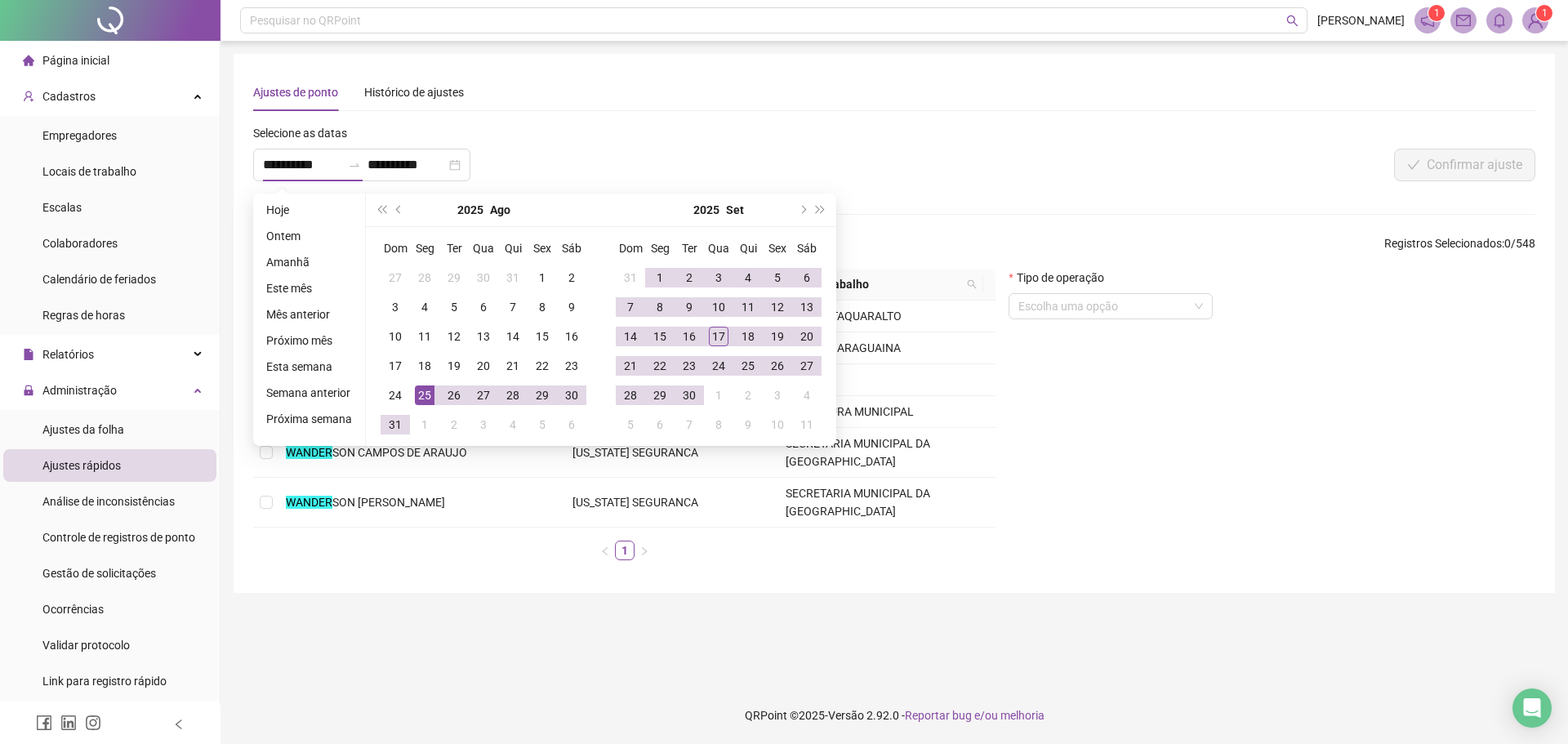
type input "**********"
click at [426, 391] on div "25" at bounding box center [425, 395] width 20 height 20
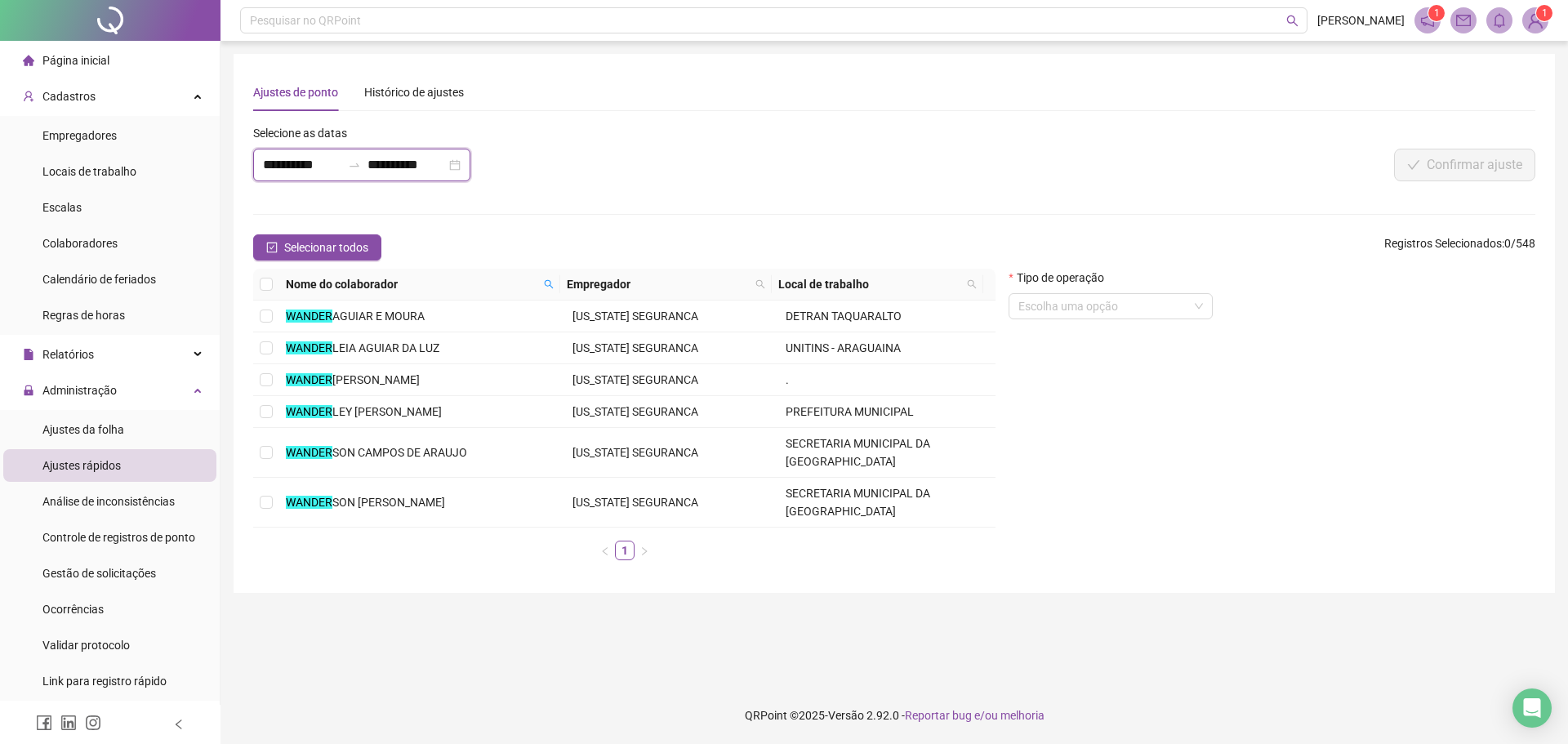
click at [439, 164] on input "**********" at bounding box center [407, 165] width 78 height 20
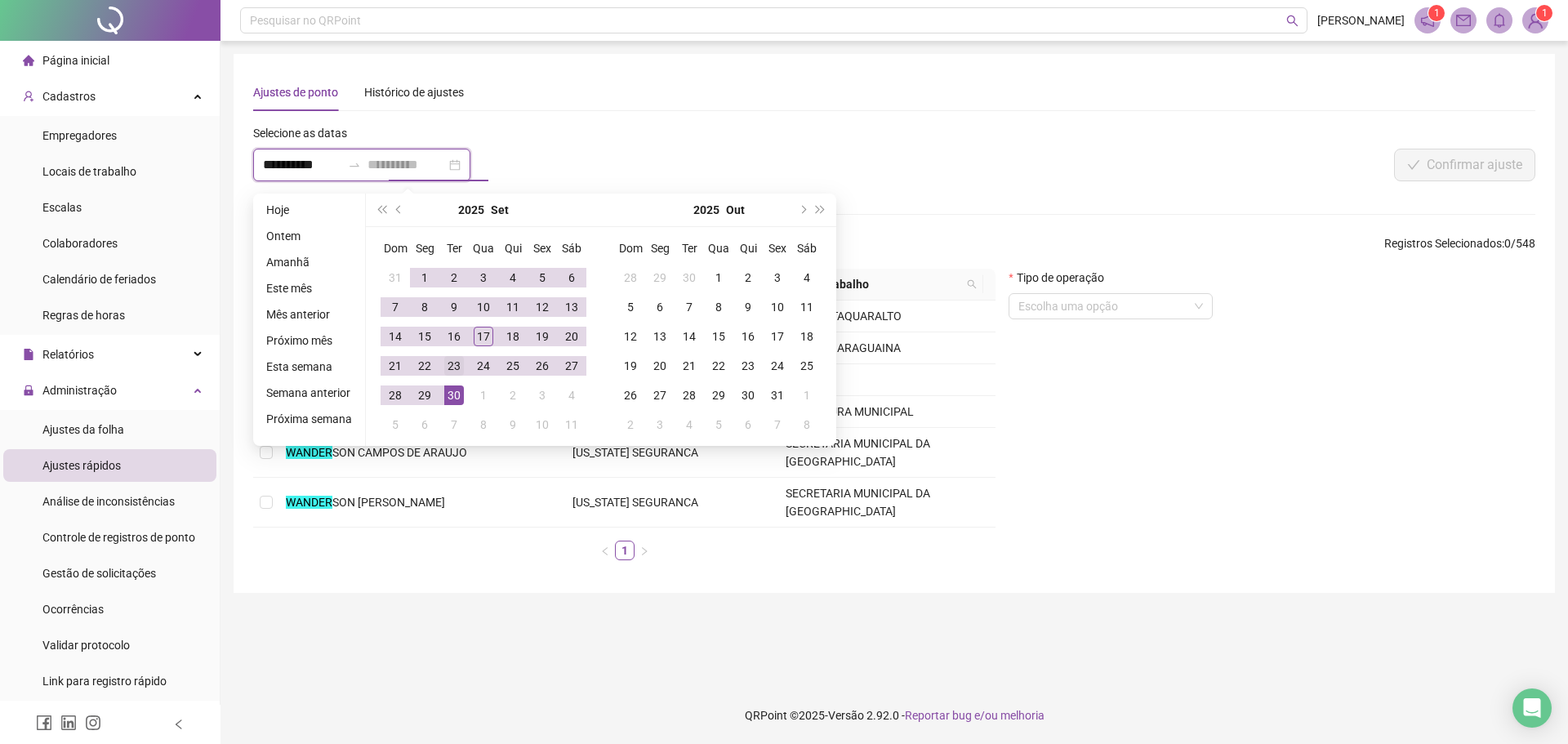
type input "**********"
click at [446, 357] on div "23" at bounding box center [453, 366] width 20 height 20
type input "**********"
click at [660, 107] on div "Ajustes de ponto Histórico de ajustes" at bounding box center [894, 92] width 1282 height 37
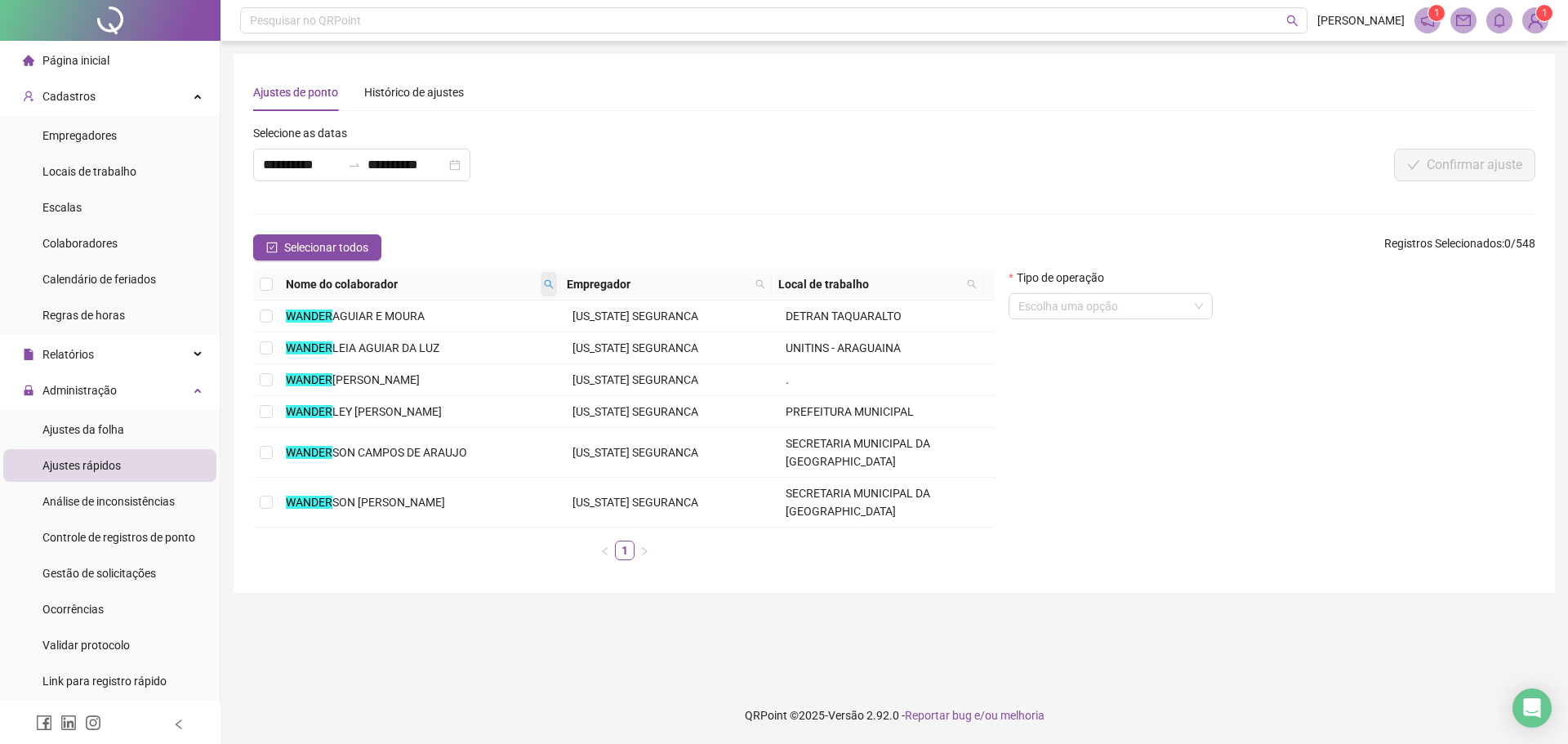
click at [543, 281] on span at bounding box center [549, 284] width 16 height 24
type input "***"
click at [466, 333] on button "Buscar" at bounding box center [439, 342] width 74 height 20
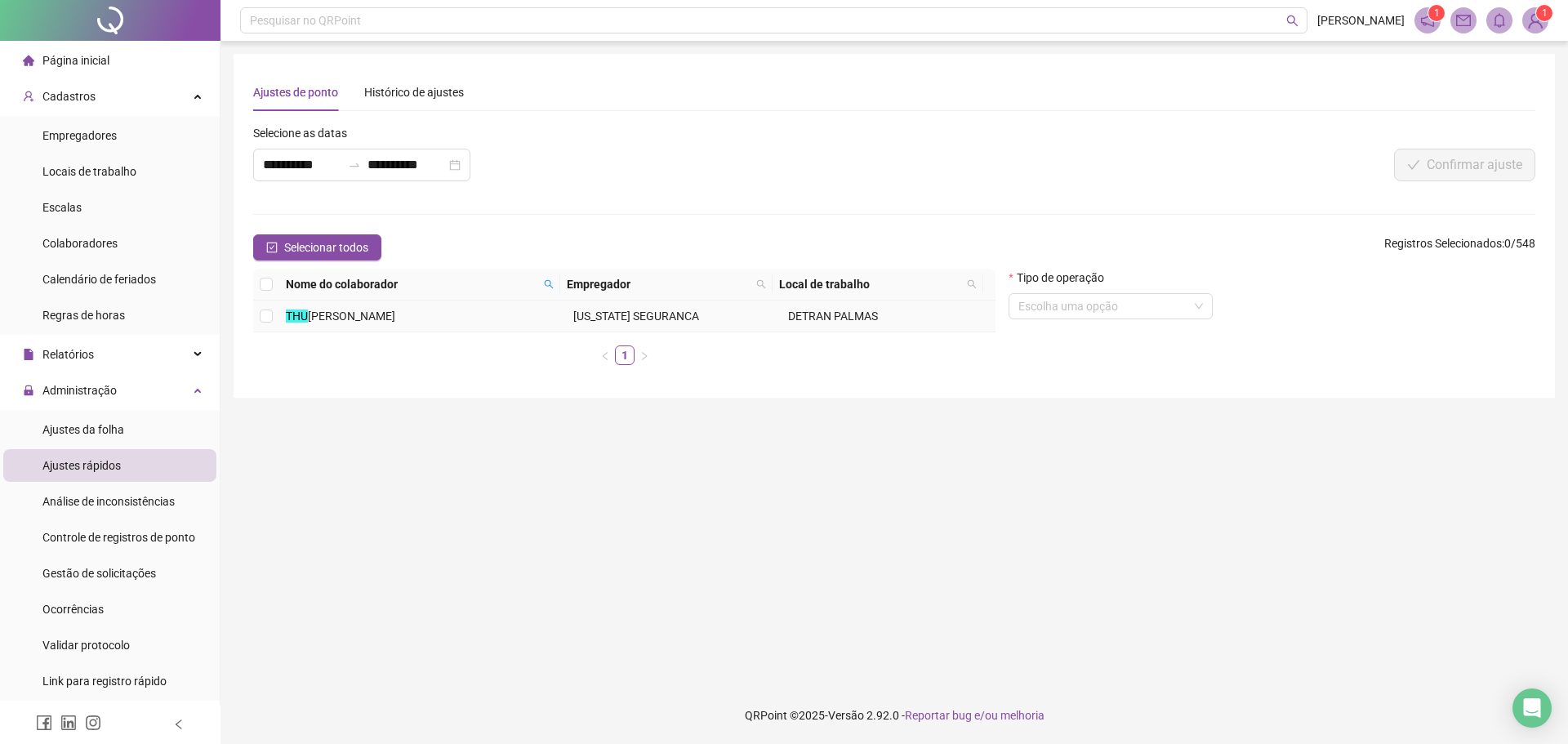
click at [395, 313] on span "[PERSON_NAME]" at bounding box center [351, 316] width 88 height 13
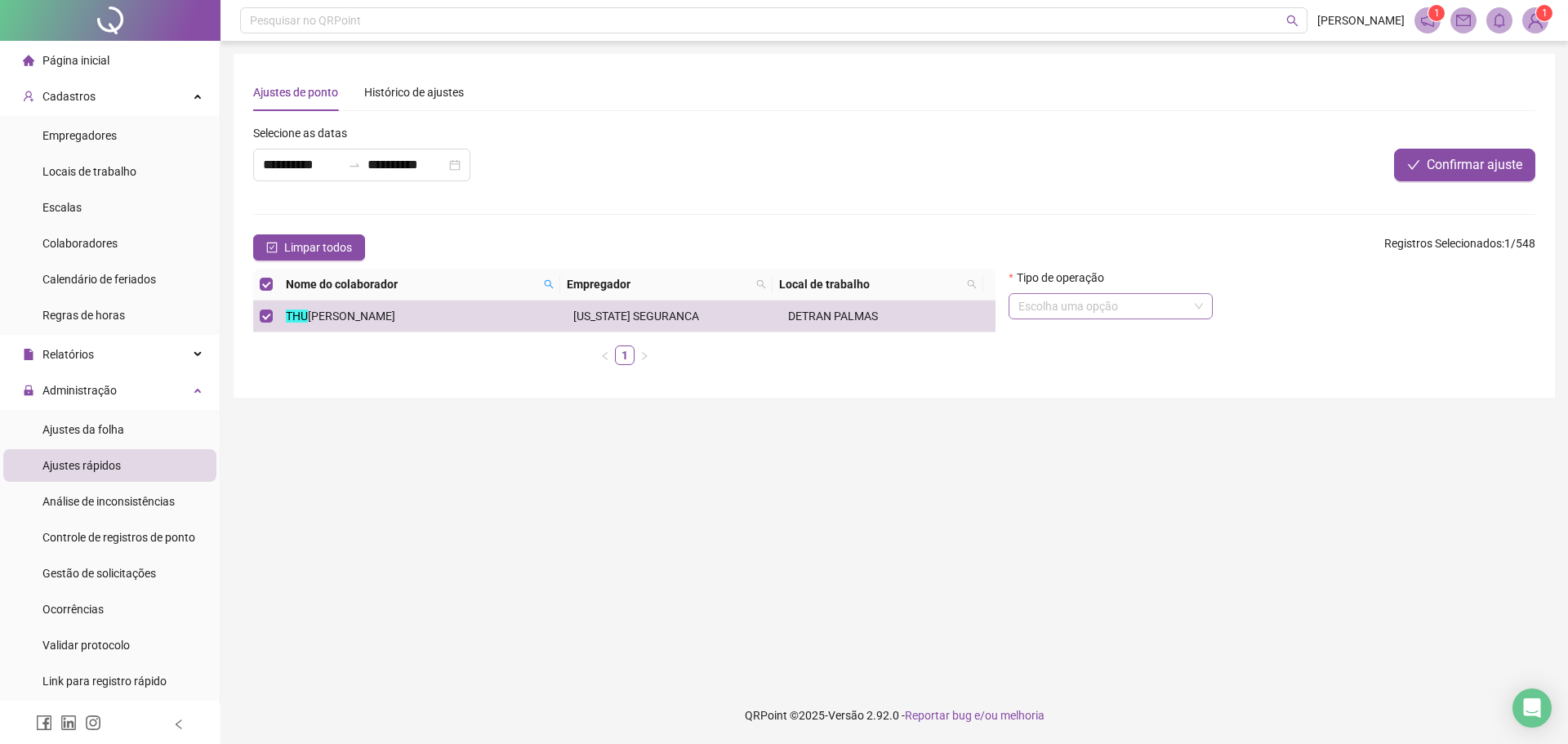
click at [1057, 310] on input "search" at bounding box center [1103, 306] width 170 height 24
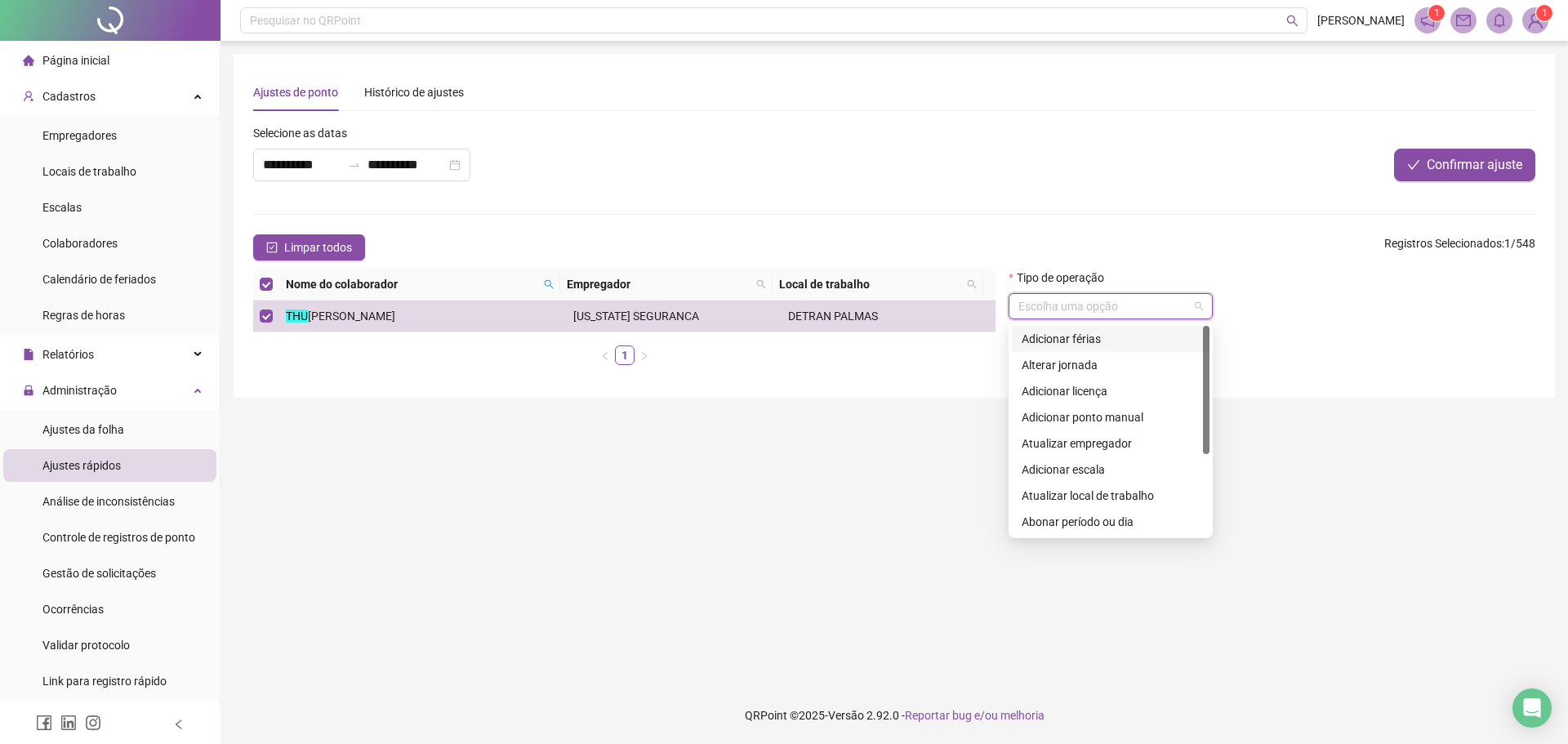
click at [1110, 340] on div "Adicionar férias" at bounding box center [1109, 339] width 178 height 18
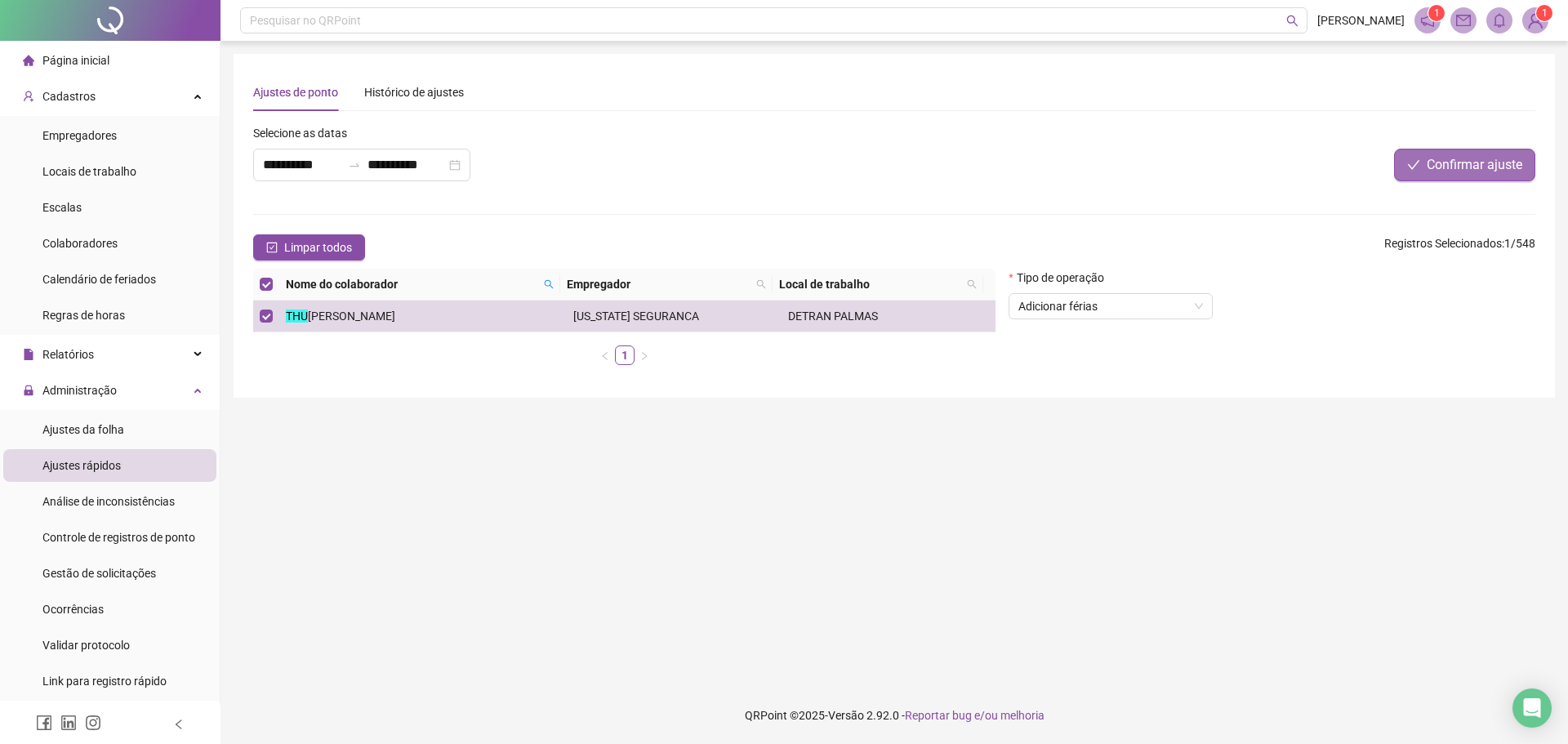
click at [1441, 173] on span "Confirmar ajuste" at bounding box center [1474, 165] width 95 height 20
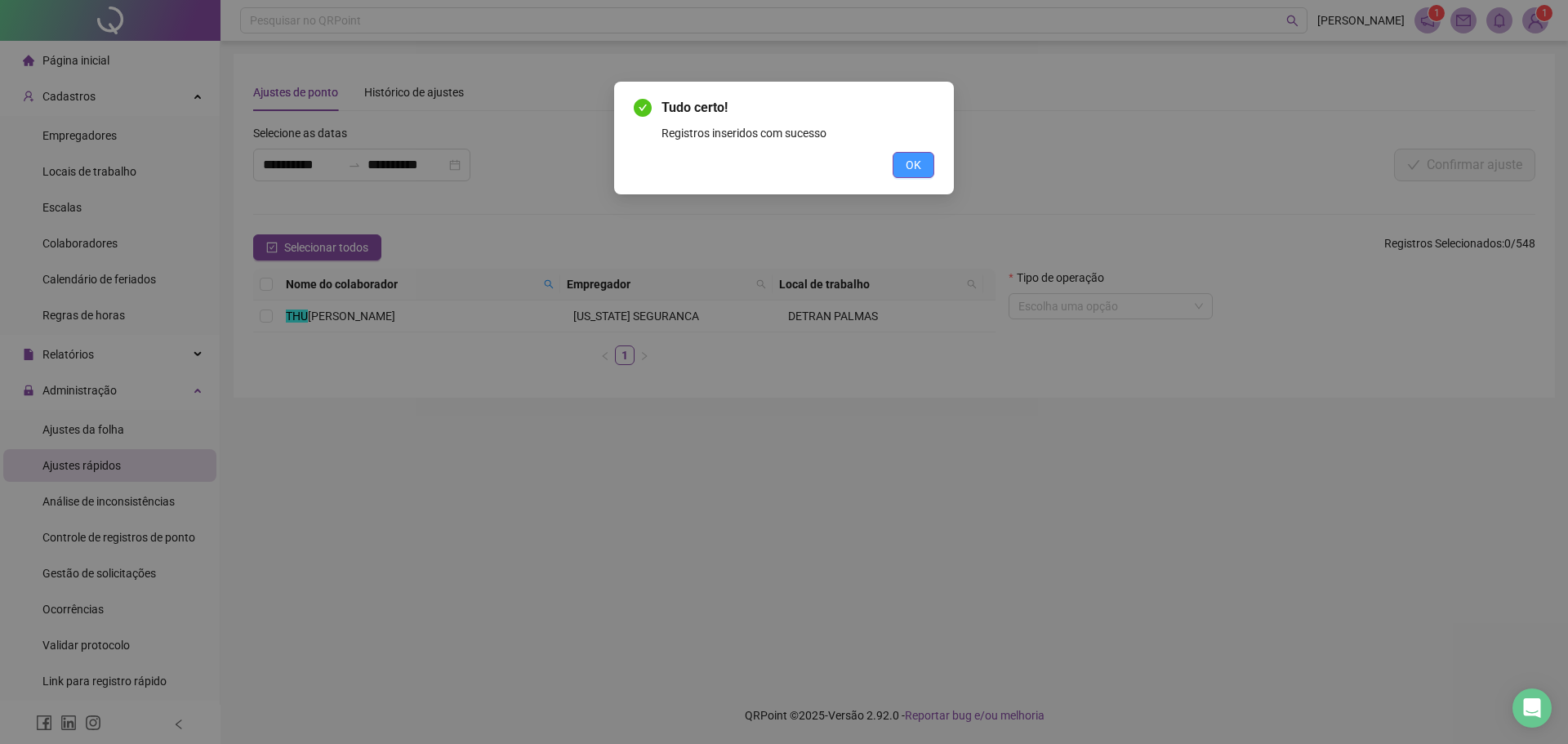
click at [909, 165] on span "OK" at bounding box center [914, 165] width 16 height 18
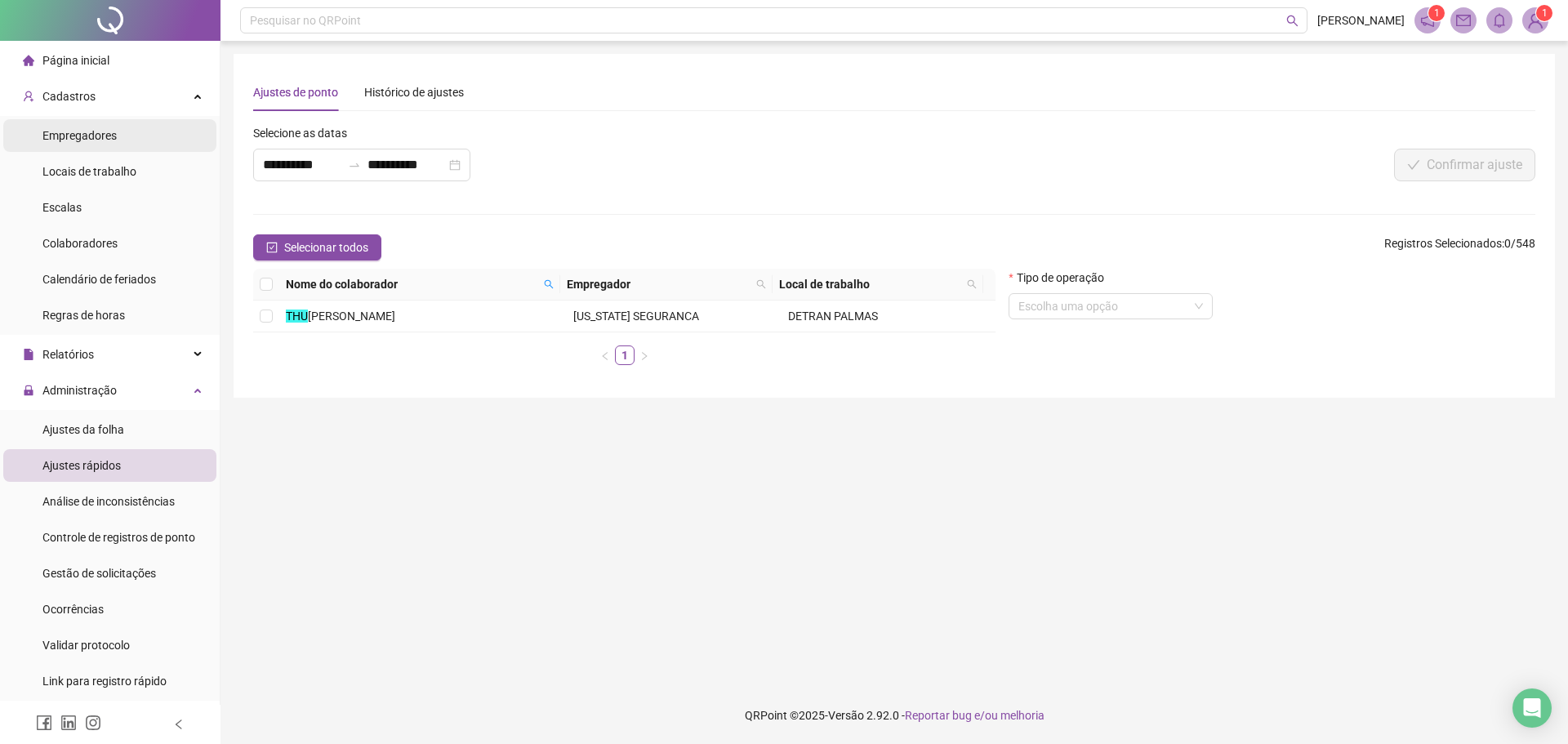
click at [127, 135] on li "Empregadores" at bounding box center [110, 136] width 213 height 33
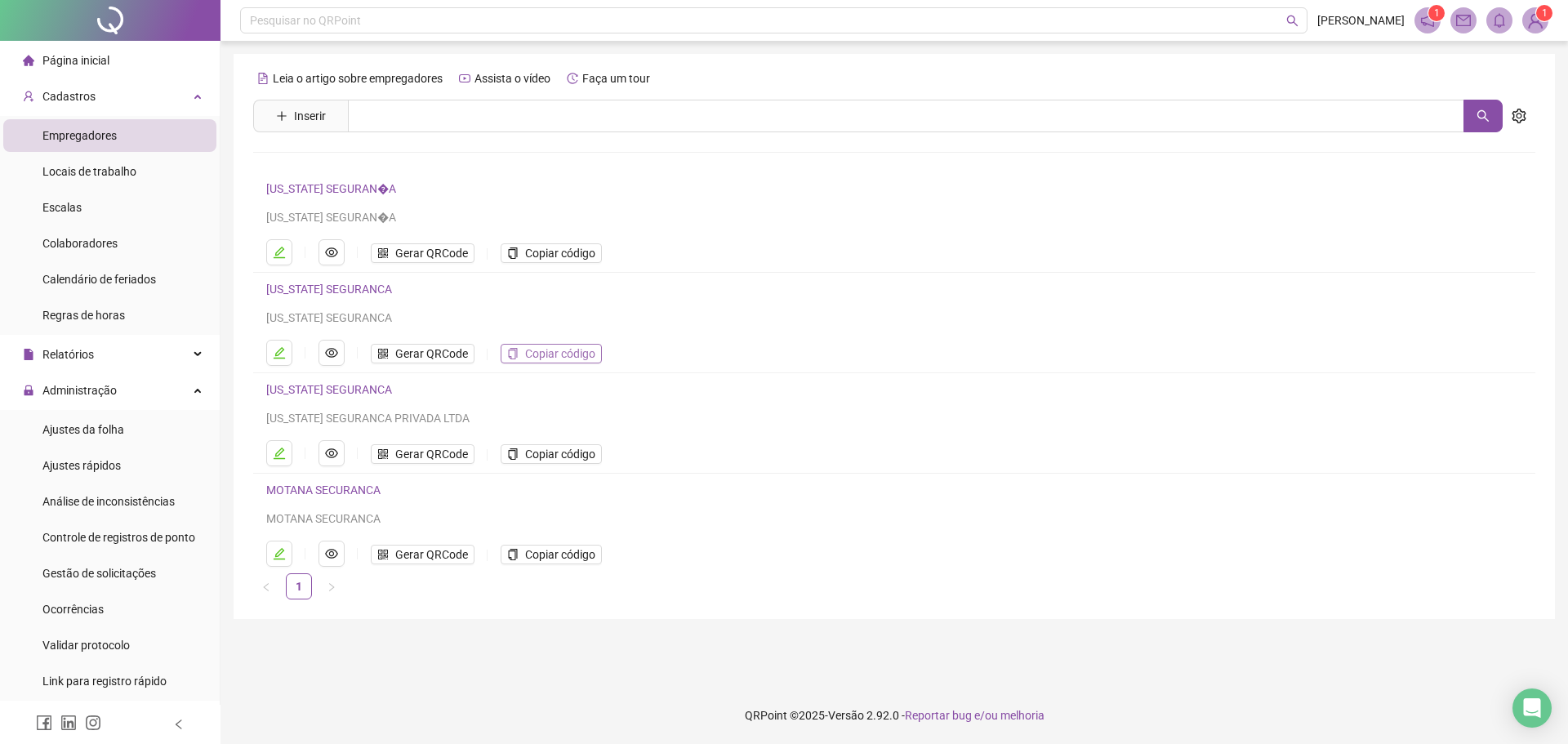
click at [546, 355] on span "Copiar código" at bounding box center [560, 354] width 70 height 18
click at [120, 246] on li "Colaboradores" at bounding box center [110, 244] width 213 height 33
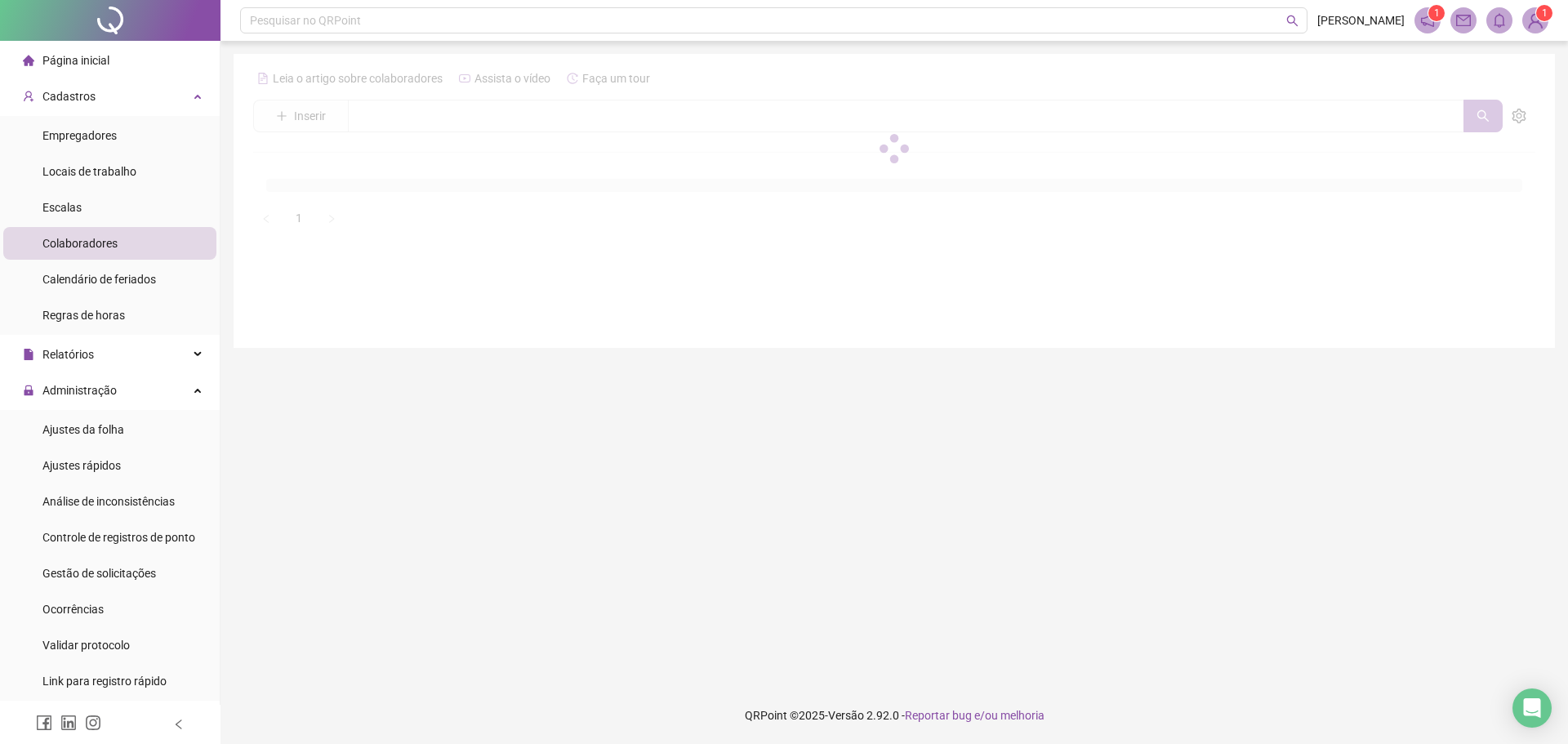
click at [394, 119] on div at bounding box center [894, 147] width 1282 height 166
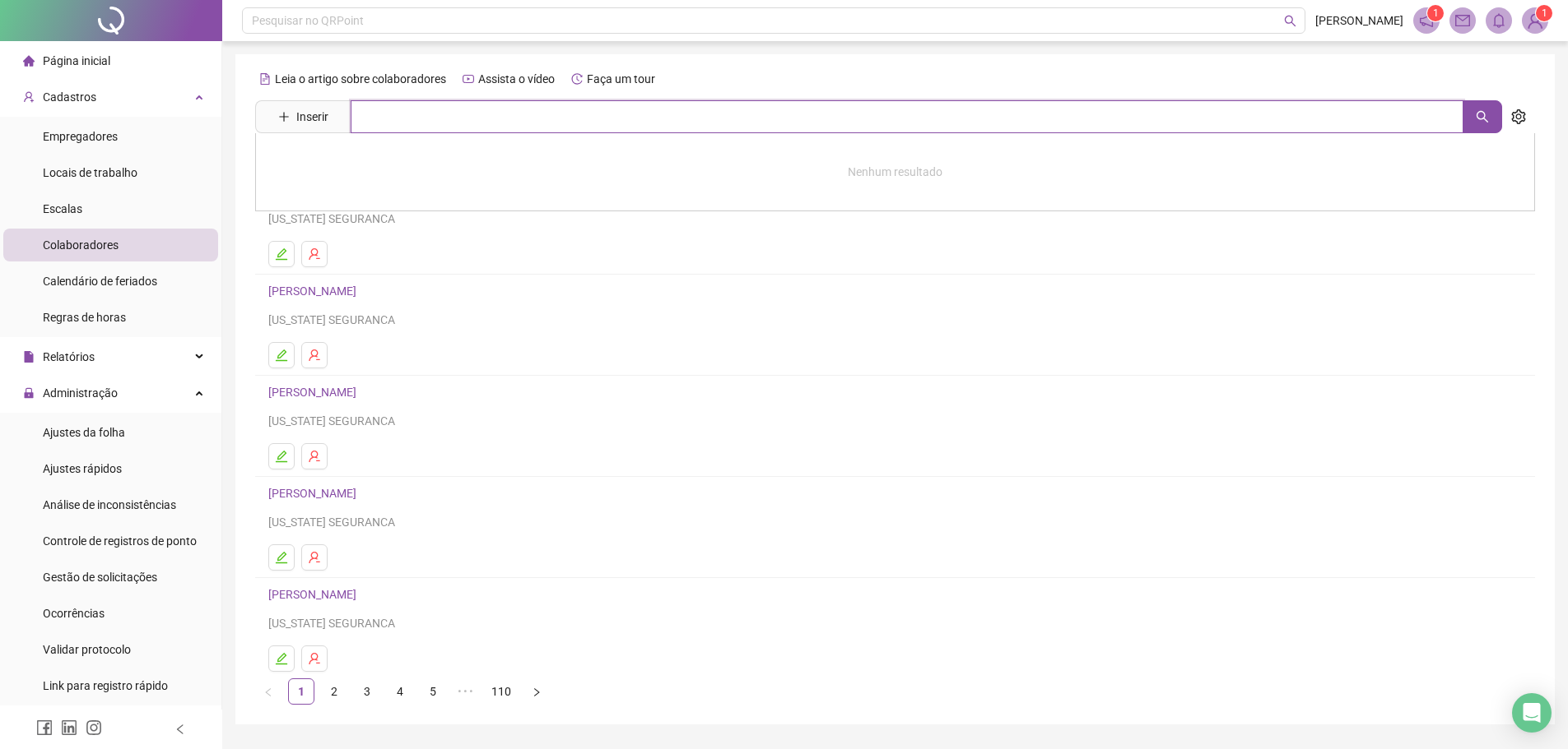
click at [404, 120] on input "text" at bounding box center [907, 117] width 1113 height 33
click at [1482, 107] on button "button" at bounding box center [1482, 117] width 39 height 33
type input "******"
click at [374, 163] on link "[PERSON_NAME]" at bounding box center [329, 165] width 88 height 13
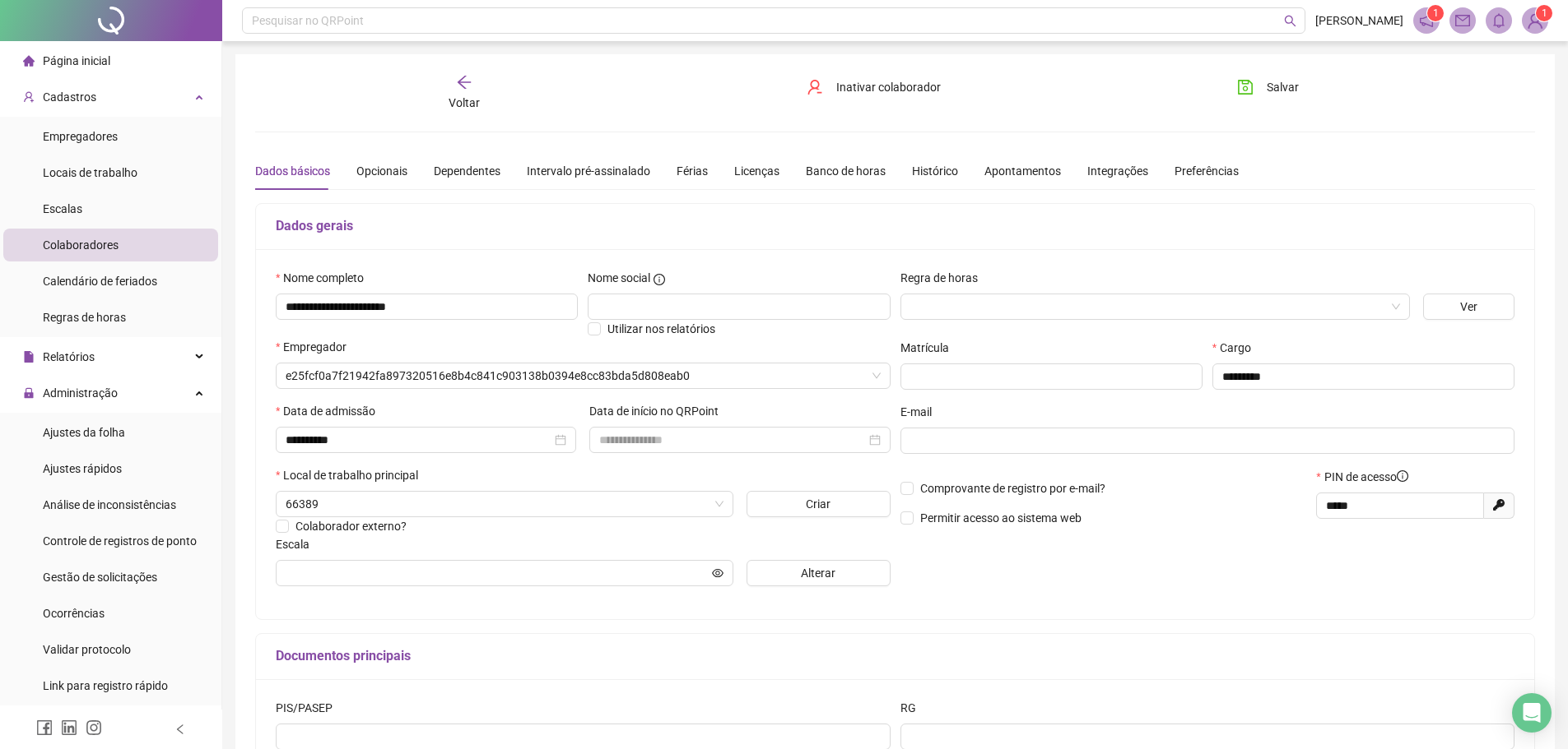
type input "**********"
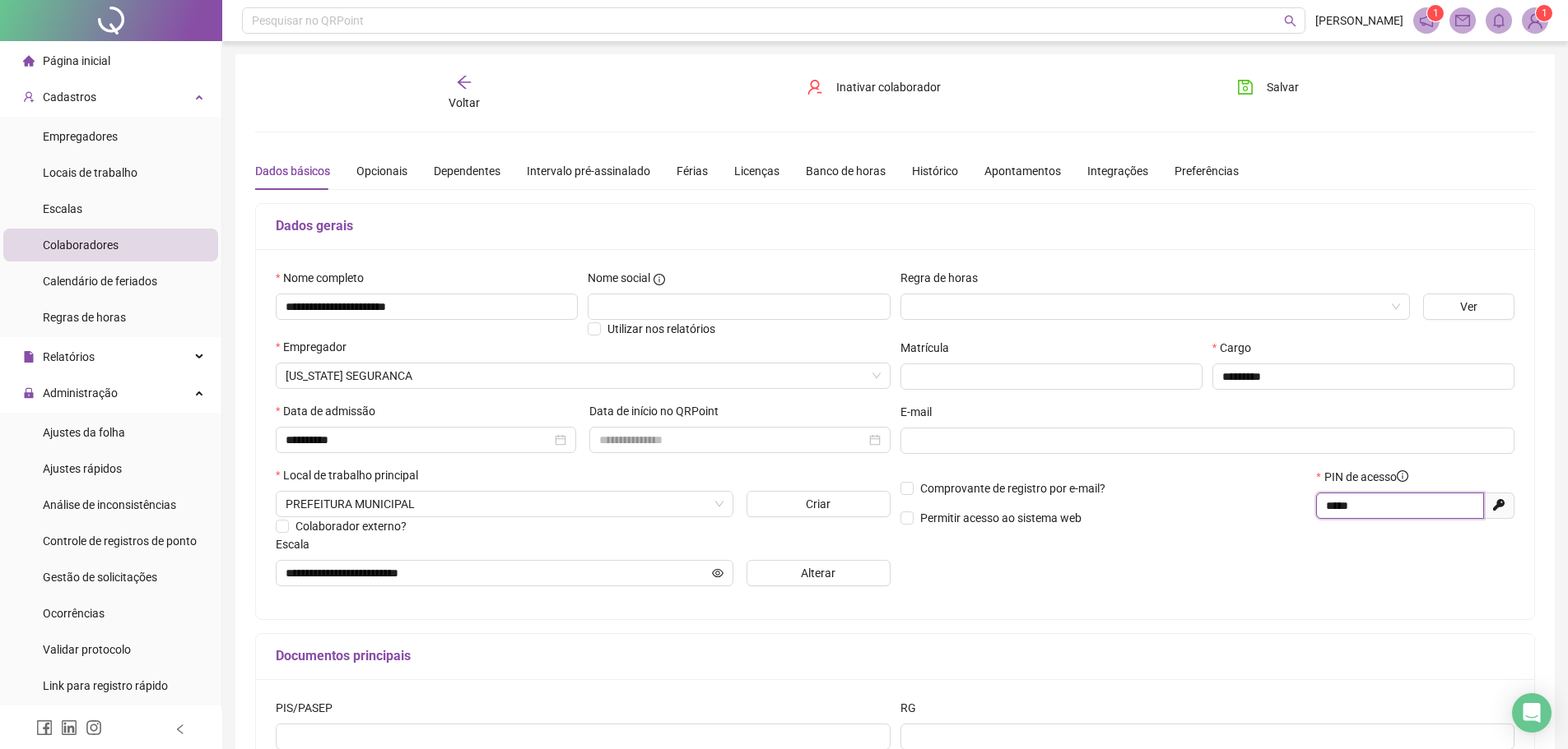
drag, startPoint x: 1381, startPoint y: 505, endPoint x: 1305, endPoint y: 509, distance: 76.1
click at [1306, 509] on div "Comprovante de registro por e-mail? Permitir acesso ao sistema web PIN de acess…" at bounding box center [1207, 503] width 625 height 71
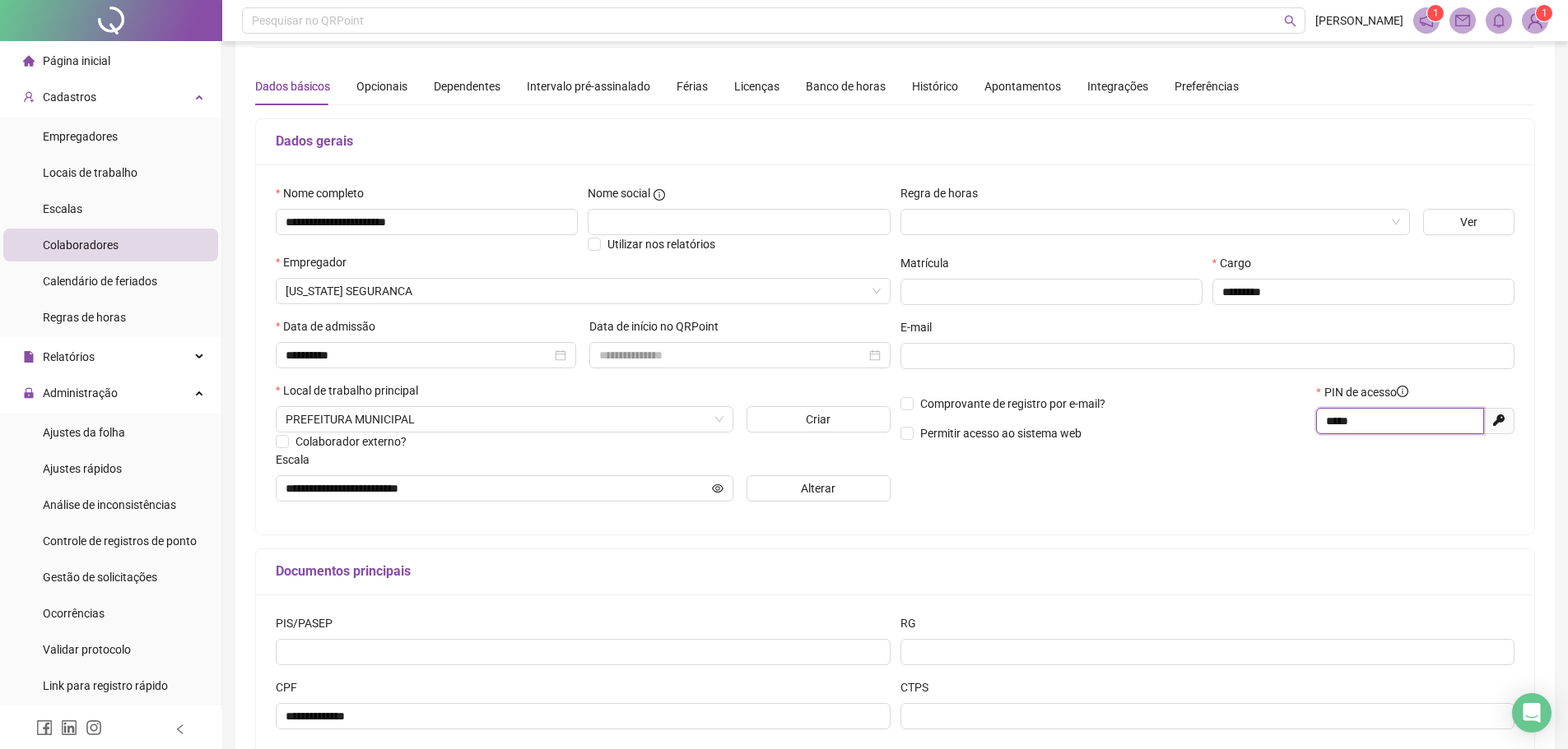
scroll to position [164, 0]
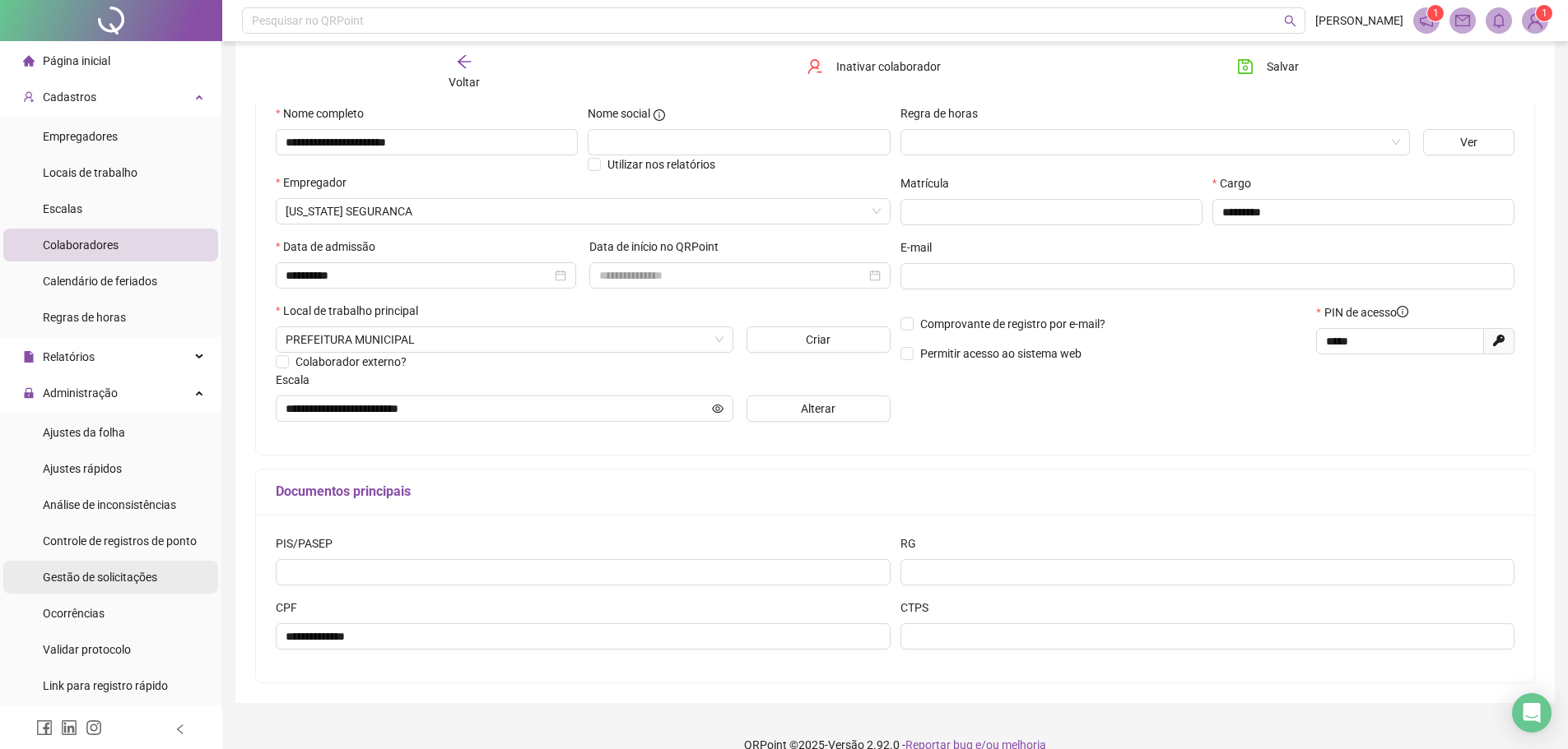
click at [102, 574] on span "Gestão de solicitações" at bounding box center [100, 577] width 114 height 13
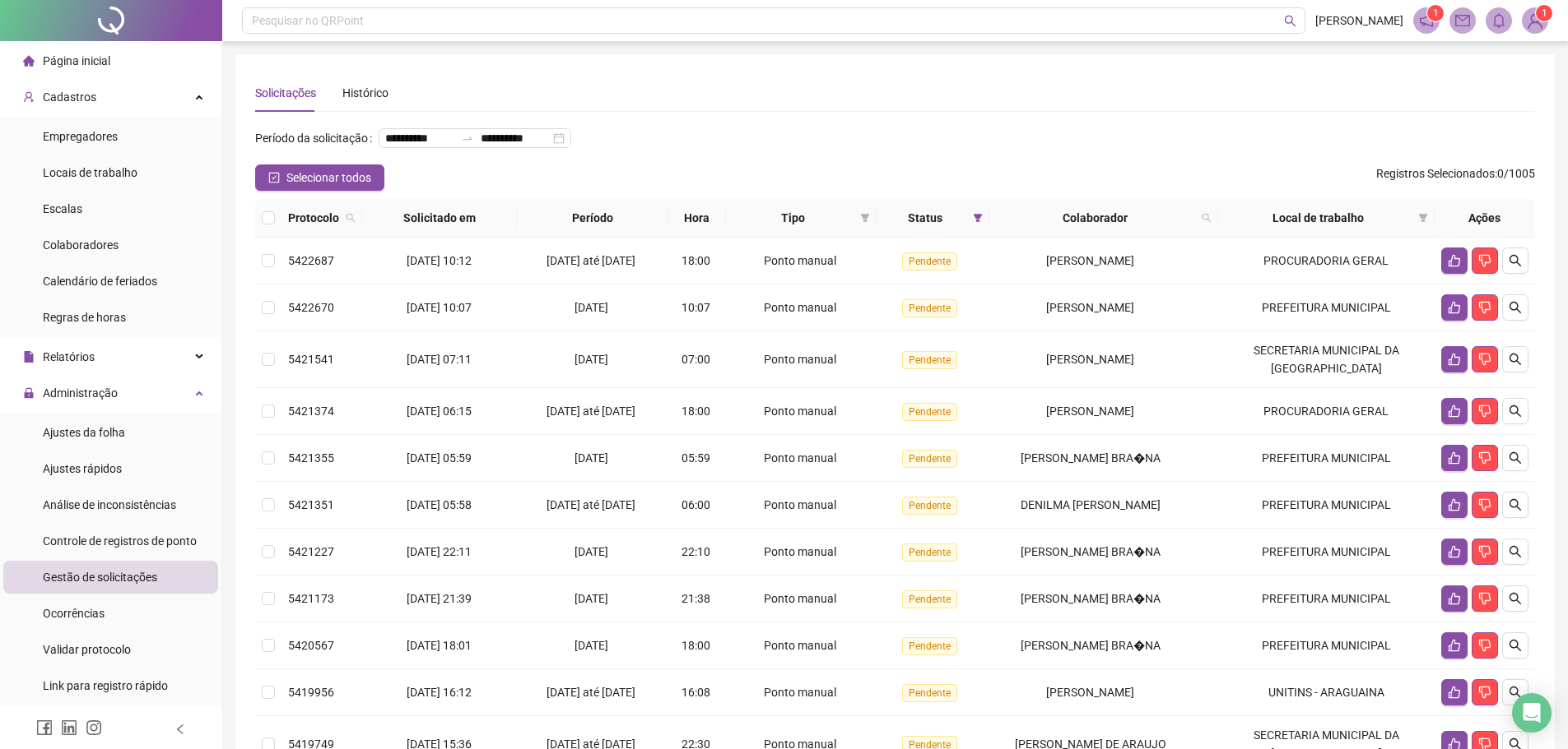
click at [1218, 237] on th "Colaborador" at bounding box center [1103, 218] width 229 height 38
click at [1212, 223] on icon "search" at bounding box center [1205, 217] width 10 height 10
type input "*******"
click at [1110, 306] on span "Buscar" at bounding box center [1108, 309] width 36 height 18
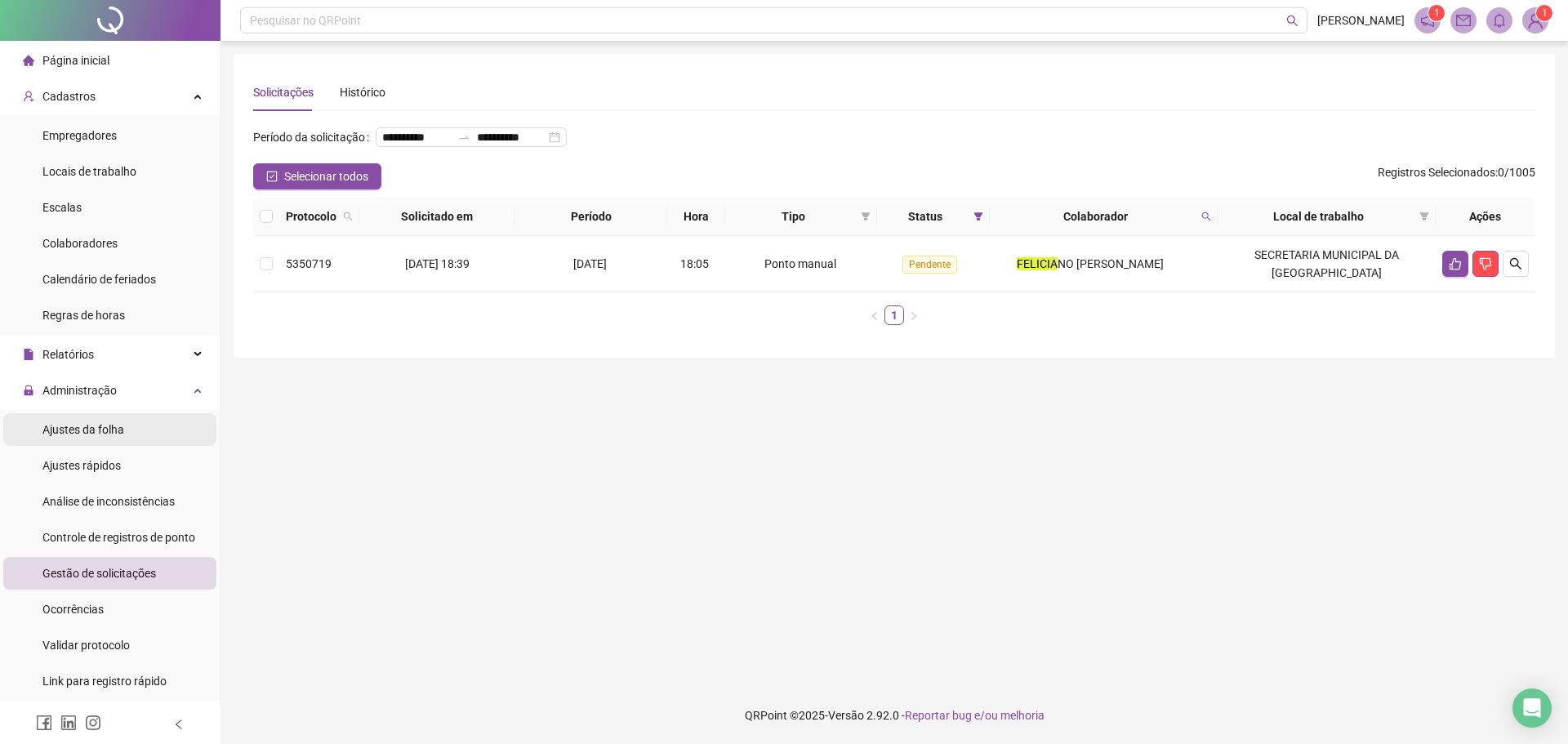
click at [94, 429] on span "Ajustes da folha" at bounding box center [83, 429] width 81 height 13
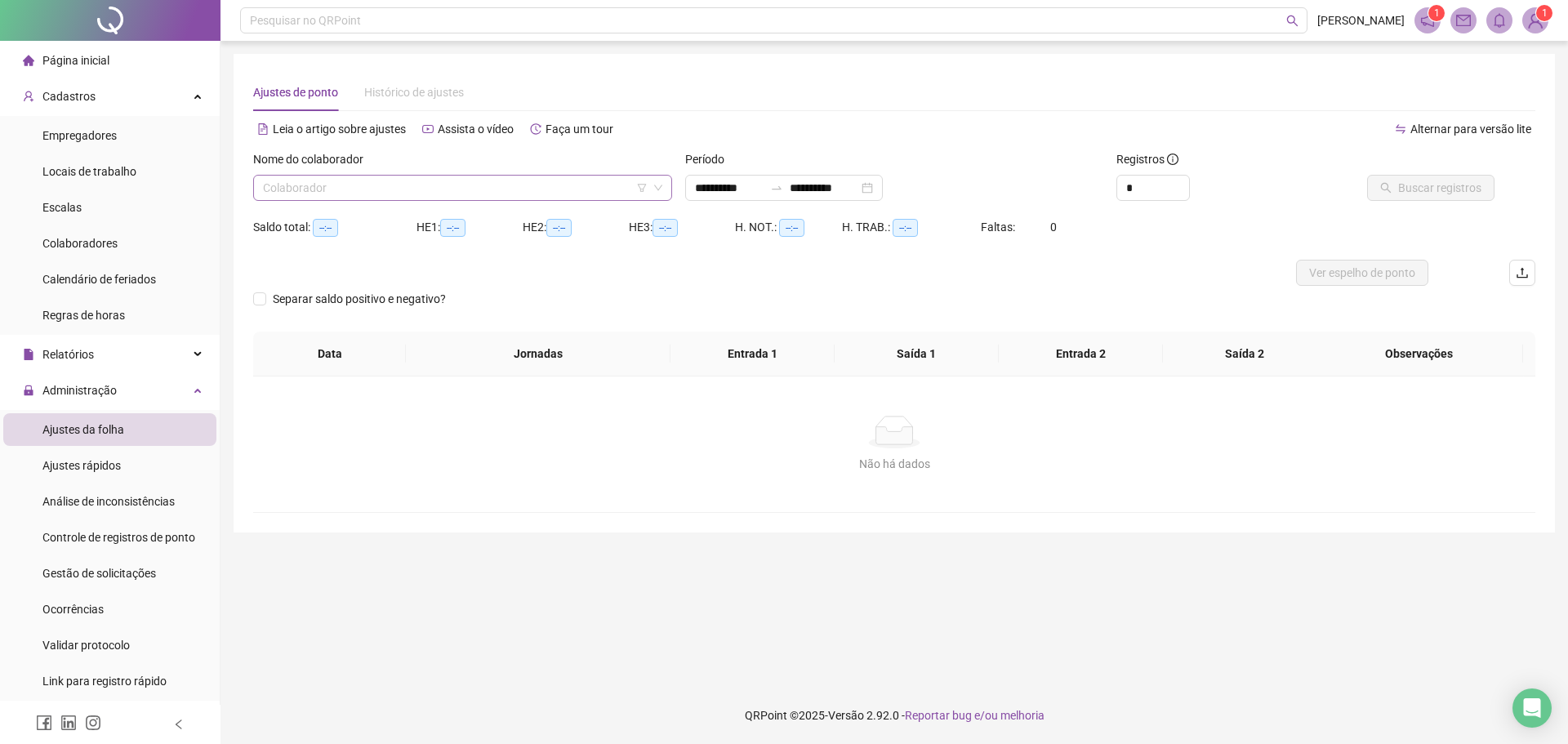
type input "**********"
click at [132, 472] on li "Ajustes rápidos" at bounding box center [110, 466] width 213 height 33
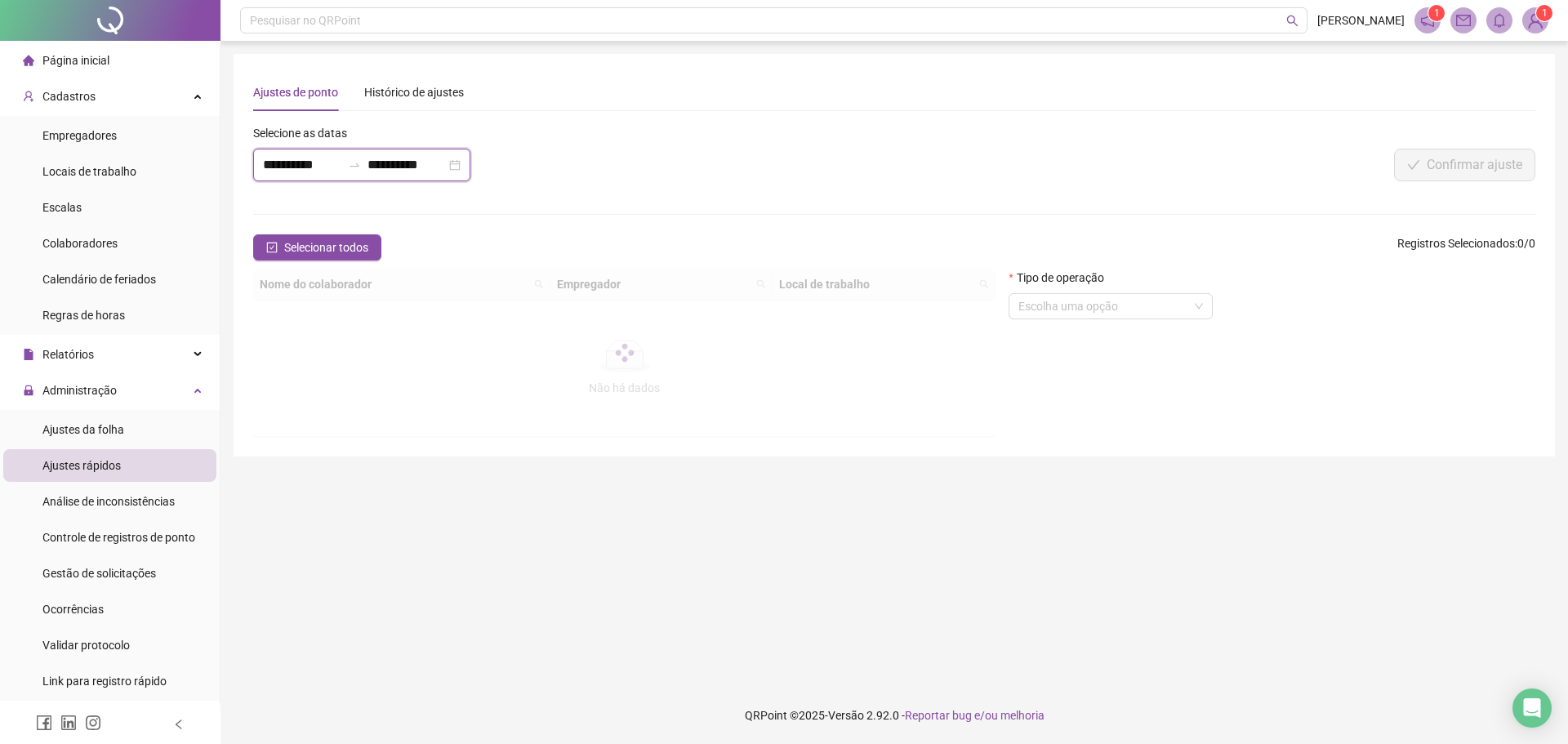
click at [289, 166] on input "**********" at bounding box center [302, 165] width 78 height 20
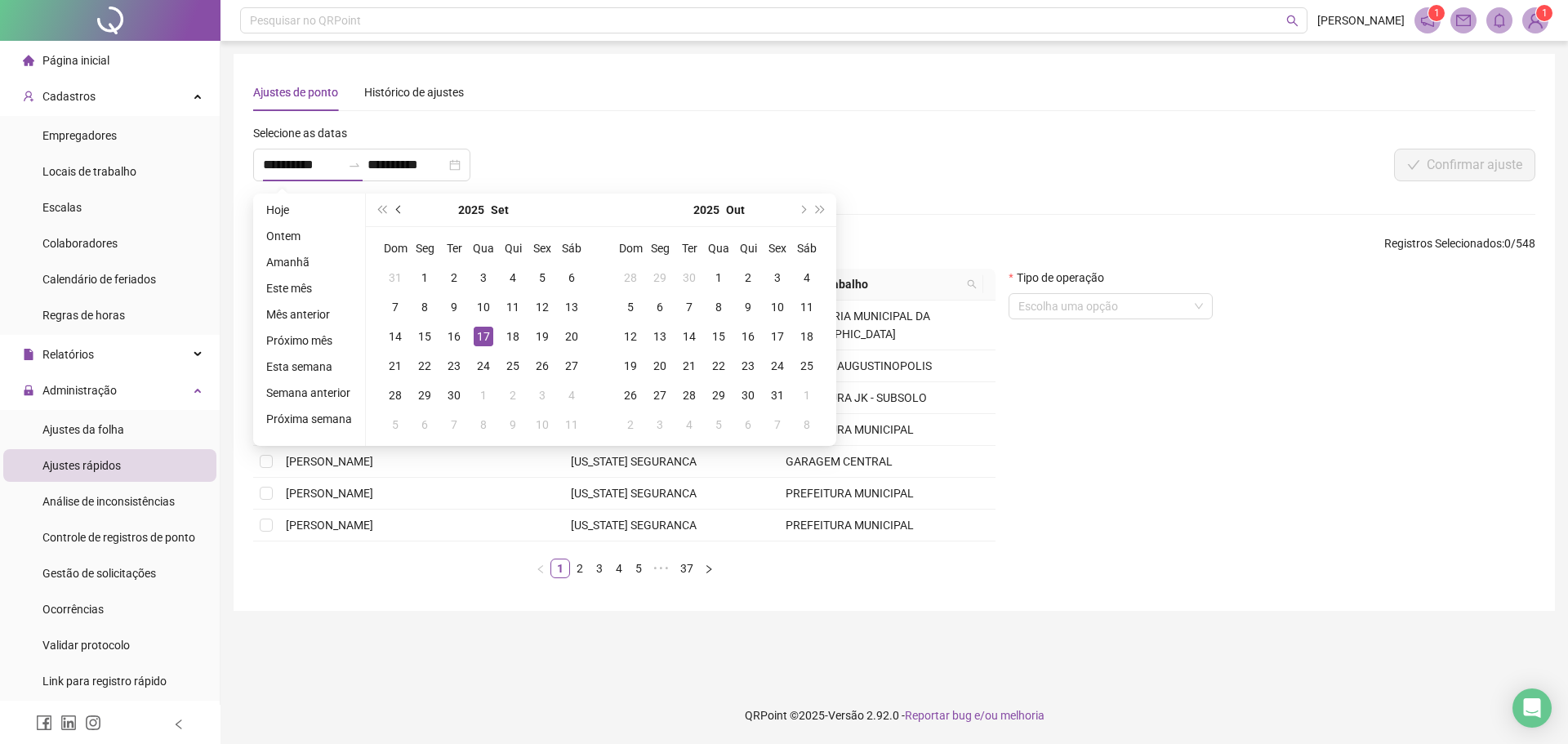
click at [400, 212] on button "prev-year" at bounding box center [399, 210] width 18 height 33
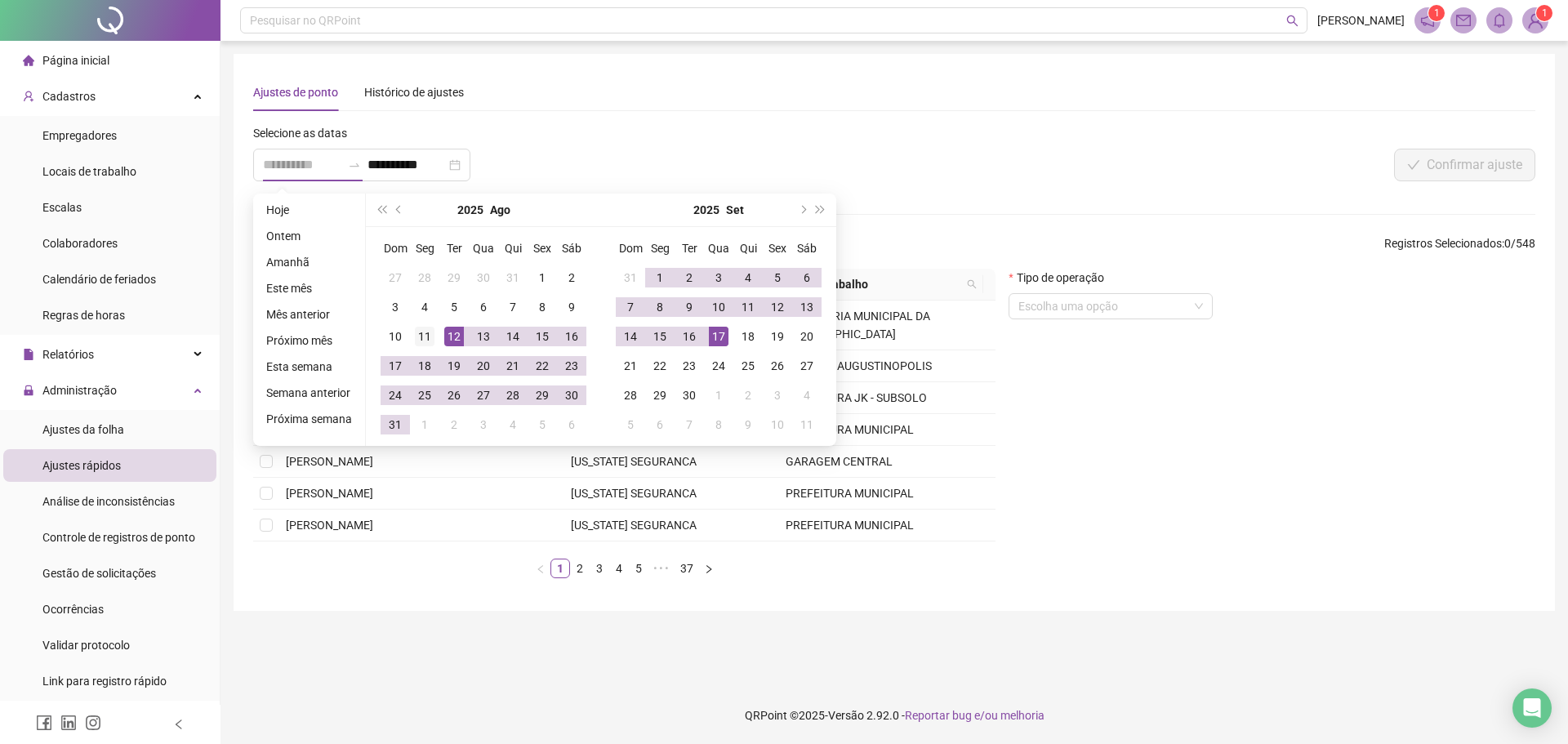
type input "**********"
click at [420, 336] on div "11" at bounding box center [425, 336] width 20 height 20
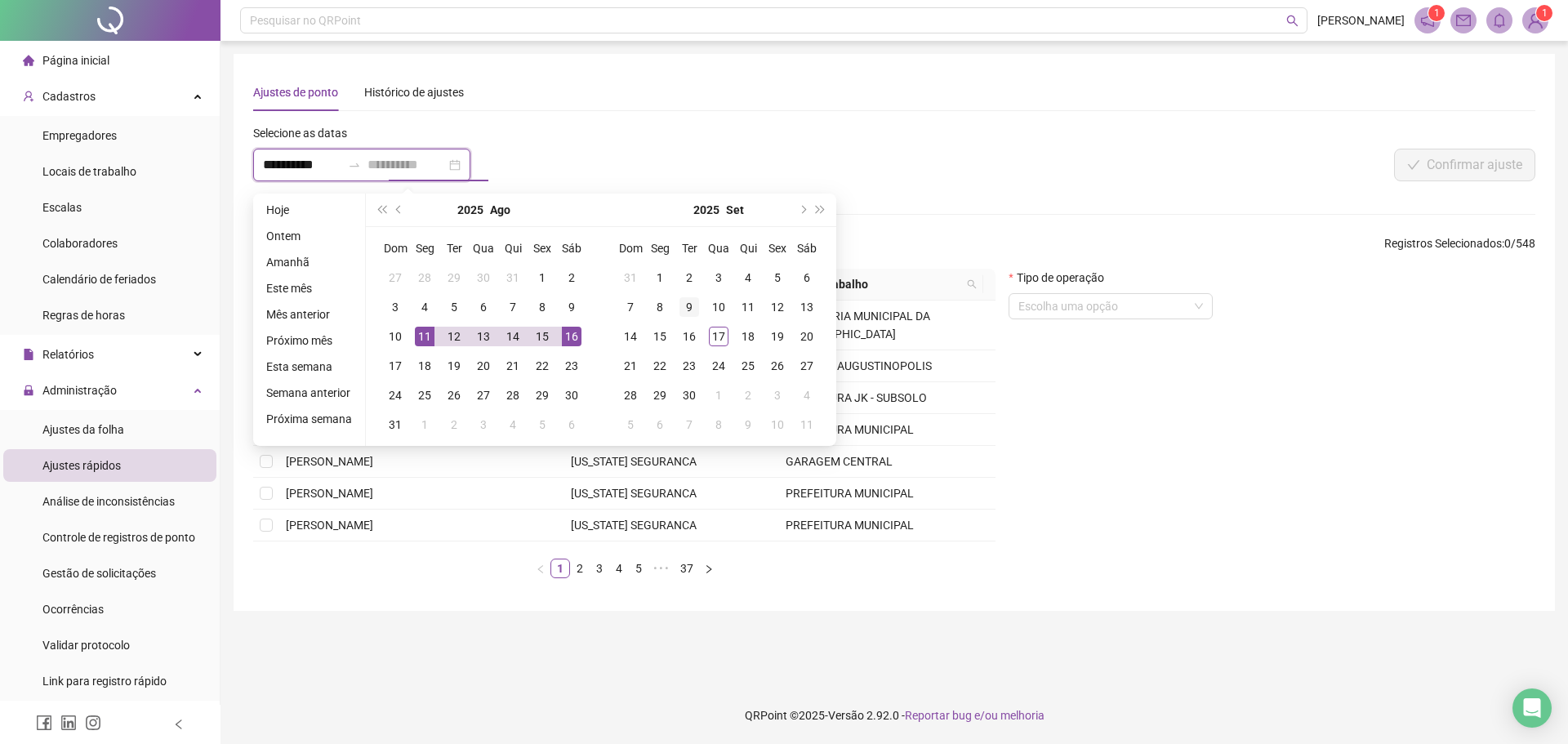
type input "**********"
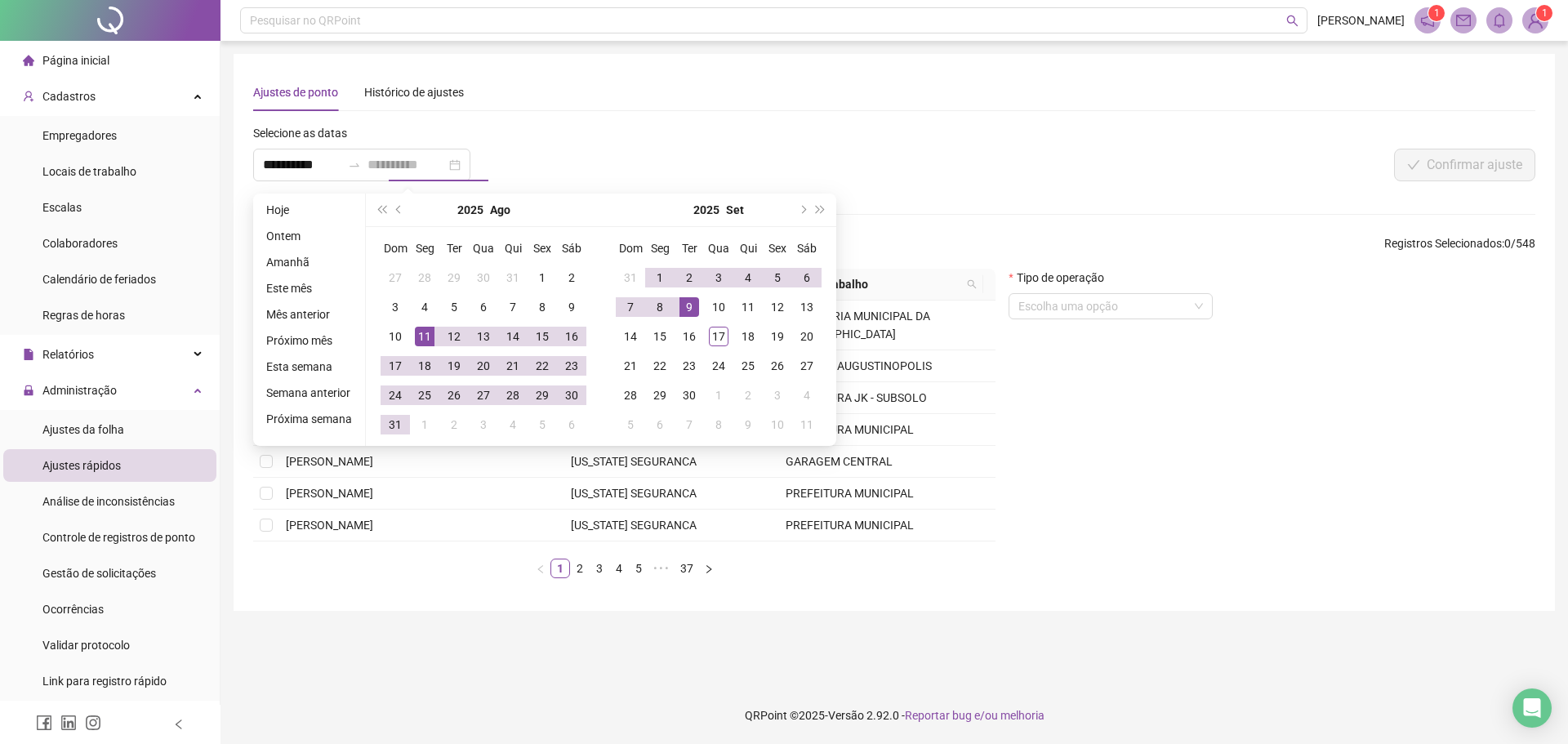
click at [691, 309] on div "9" at bounding box center [689, 307] width 20 height 20
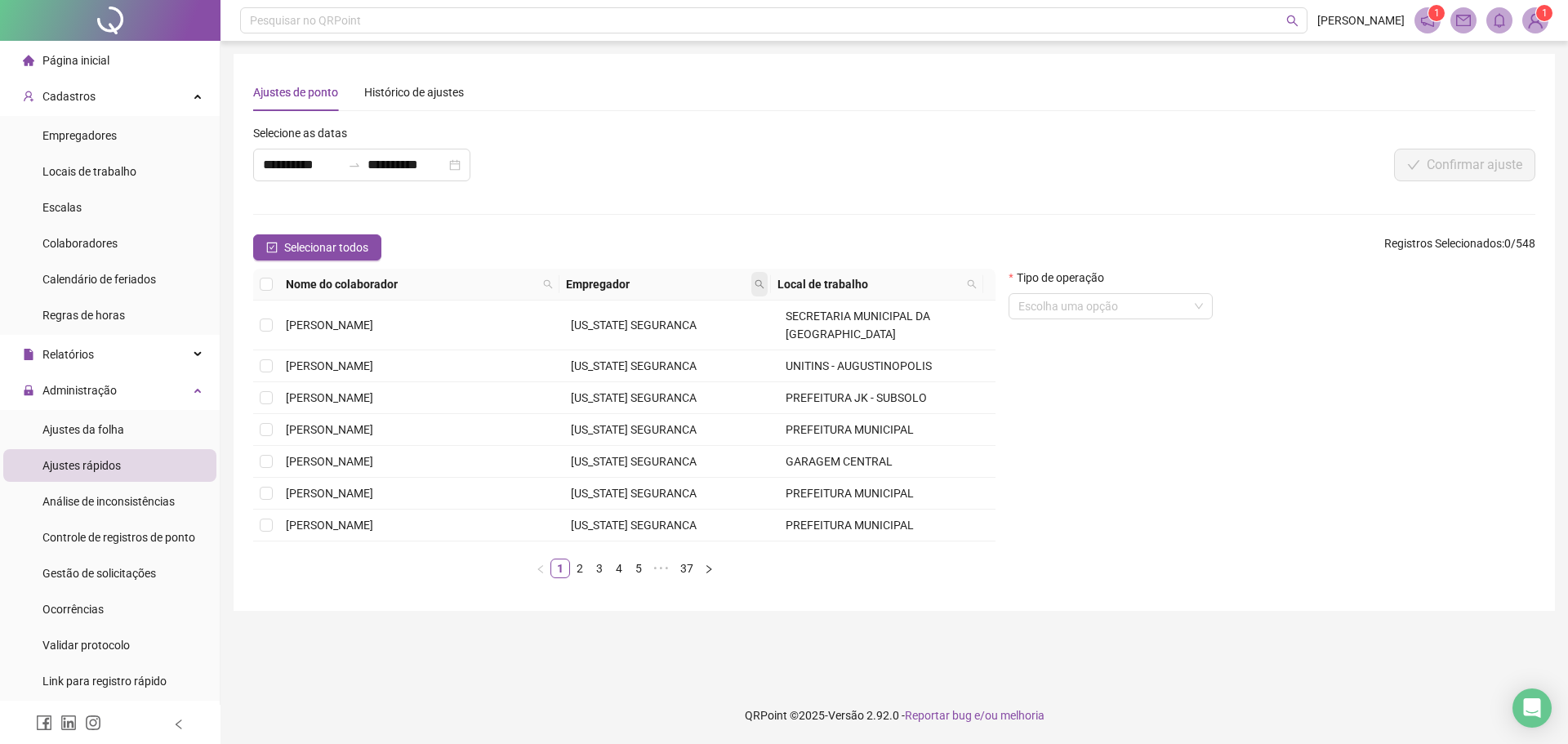
click at [755, 284] on icon "search" at bounding box center [758, 284] width 9 height 9
type input "********"
click at [658, 349] on span "Buscar" at bounding box center [659, 342] width 36 height 18
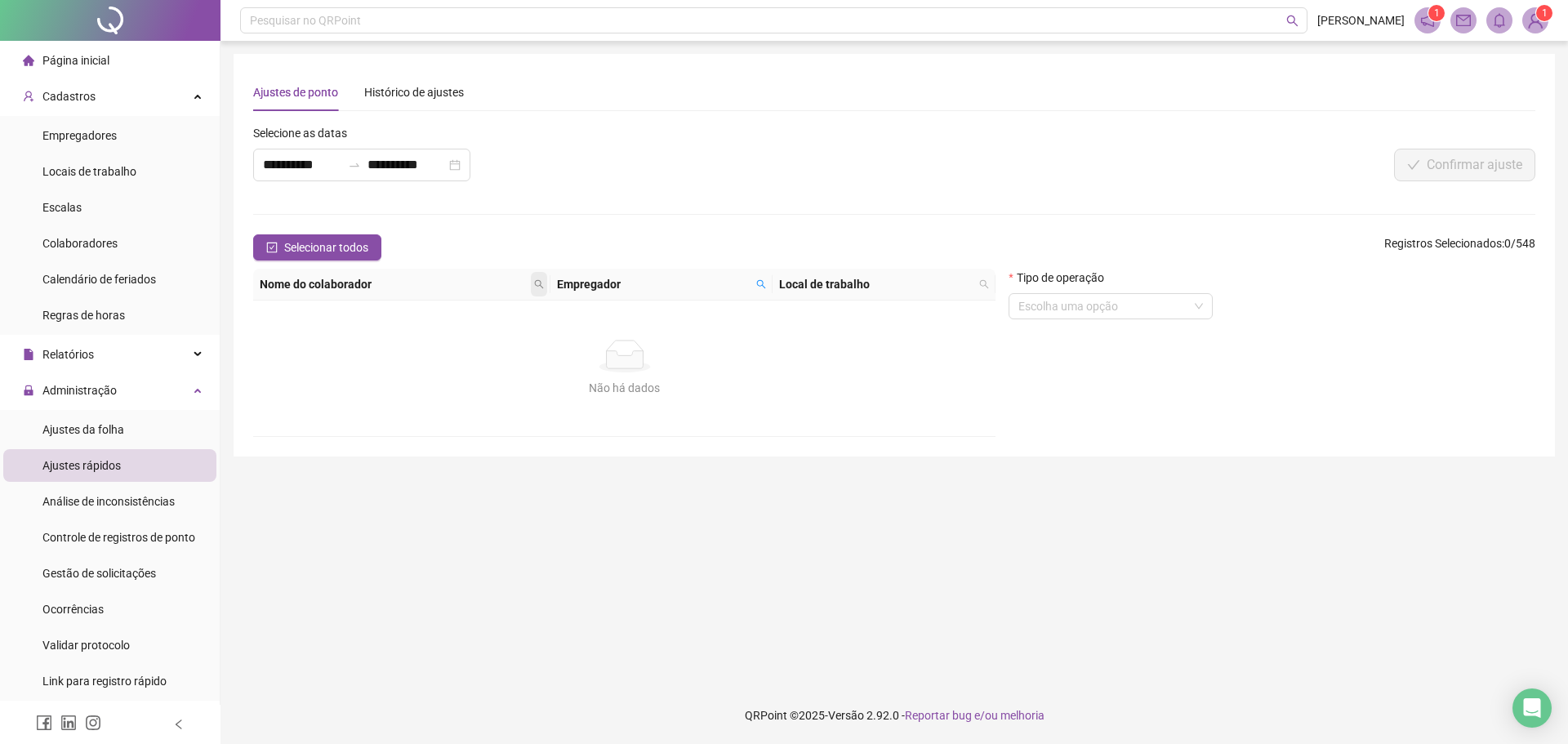
click at [537, 279] on icon "search" at bounding box center [538, 284] width 10 height 10
type input "*********"
click at [459, 337] on button "Buscar" at bounding box center [430, 342] width 74 height 20
click at [542, 284] on icon "search" at bounding box center [538, 284] width 10 height 10
click at [438, 341] on span "Buscar" at bounding box center [439, 342] width 36 height 18
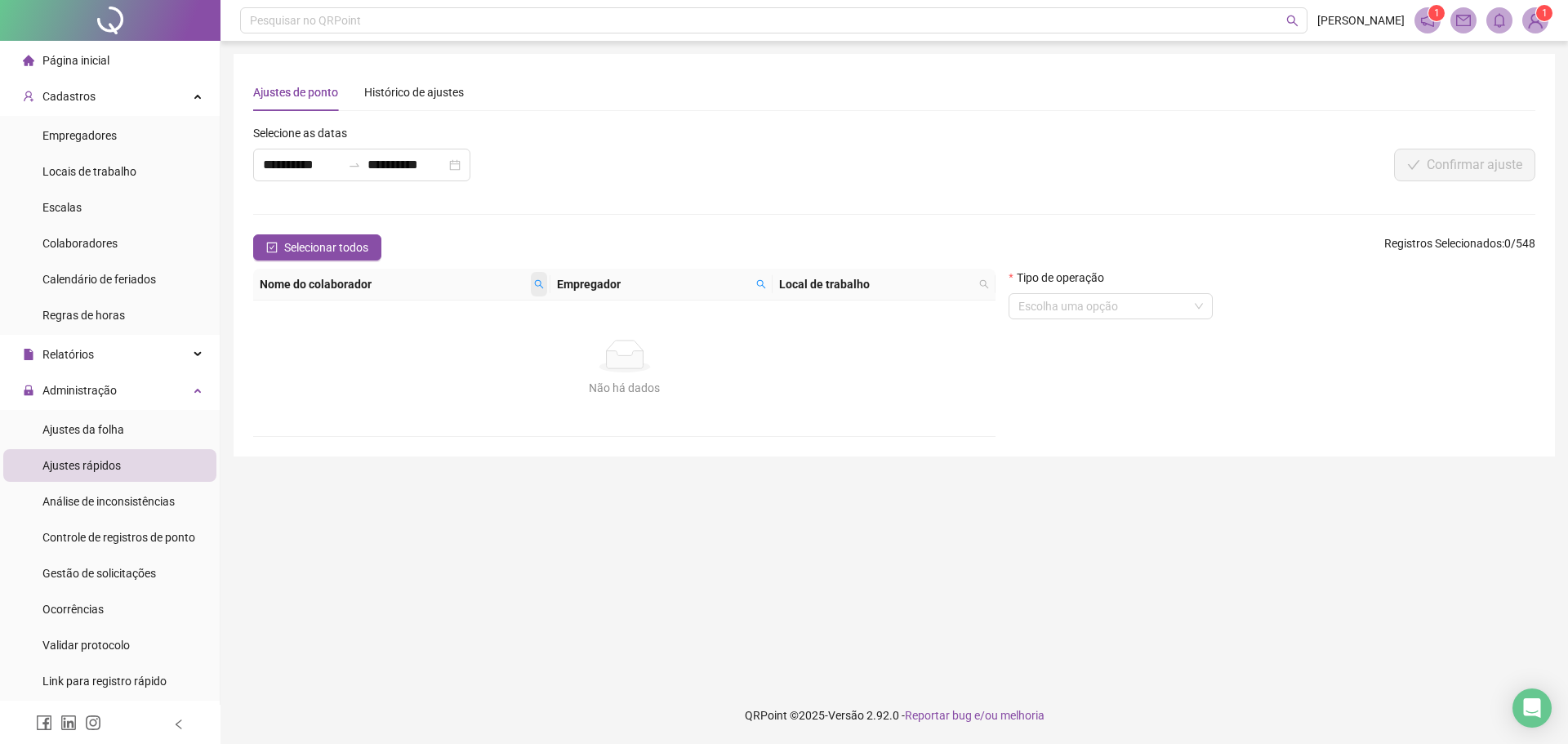
click at [542, 282] on icon "search" at bounding box center [538, 284] width 10 height 10
click at [508, 302] on input "*********" at bounding box center [470, 313] width 153 height 26
click at [755, 276] on span at bounding box center [761, 284] width 16 height 24
click at [534, 284] on icon "search" at bounding box center [538, 284] width 10 height 10
type input "******"
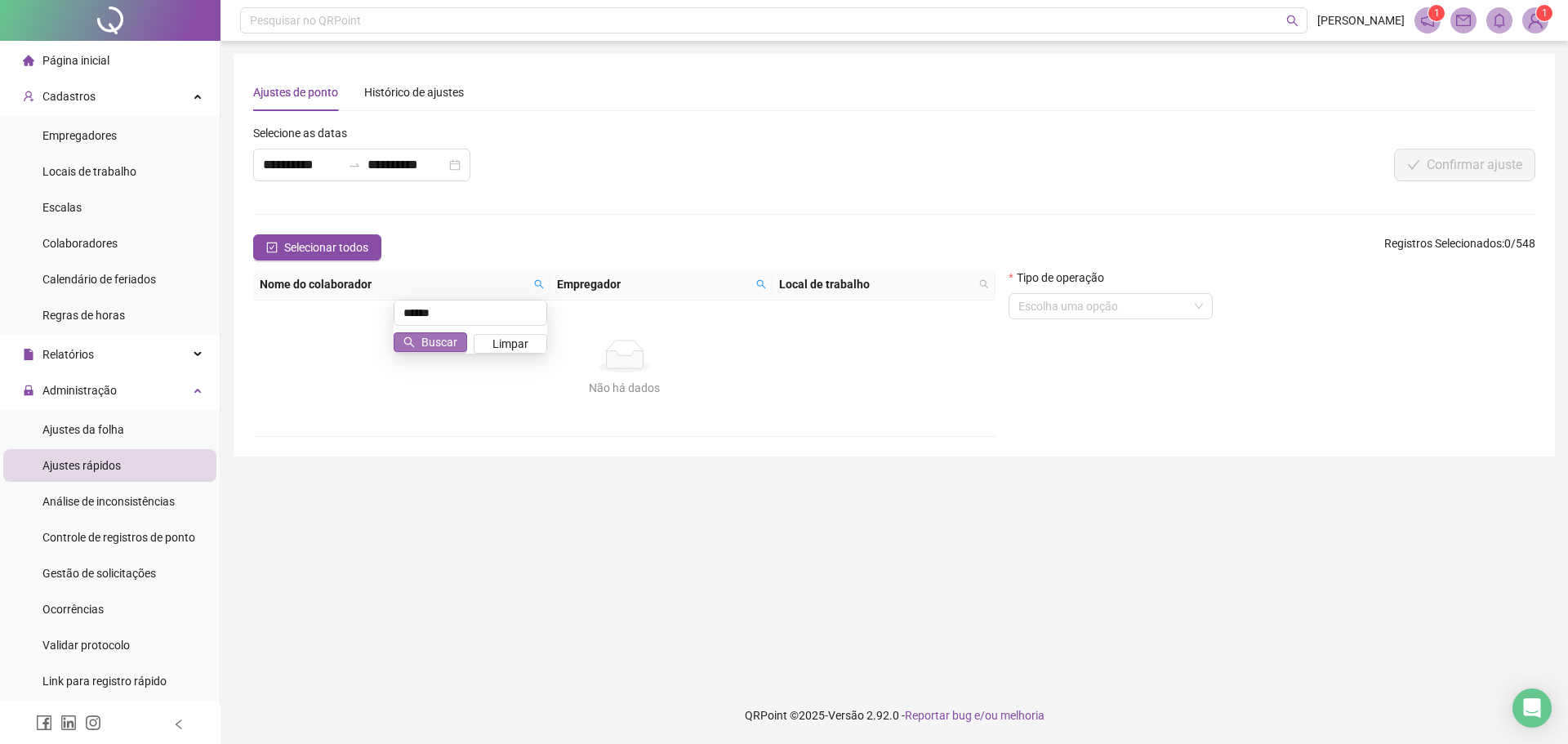
click at [448, 344] on span "Buscar" at bounding box center [439, 342] width 36 height 18
click at [541, 278] on span at bounding box center [538, 284] width 16 height 24
click at [432, 337] on span "Buscar" at bounding box center [439, 342] width 36 height 18
click at [540, 279] on icon "search" at bounding box center [538, 284] width 10 height 10
click at [427, 337] on span "Buscar" at bounding box center [439, 342] width 36 height 18
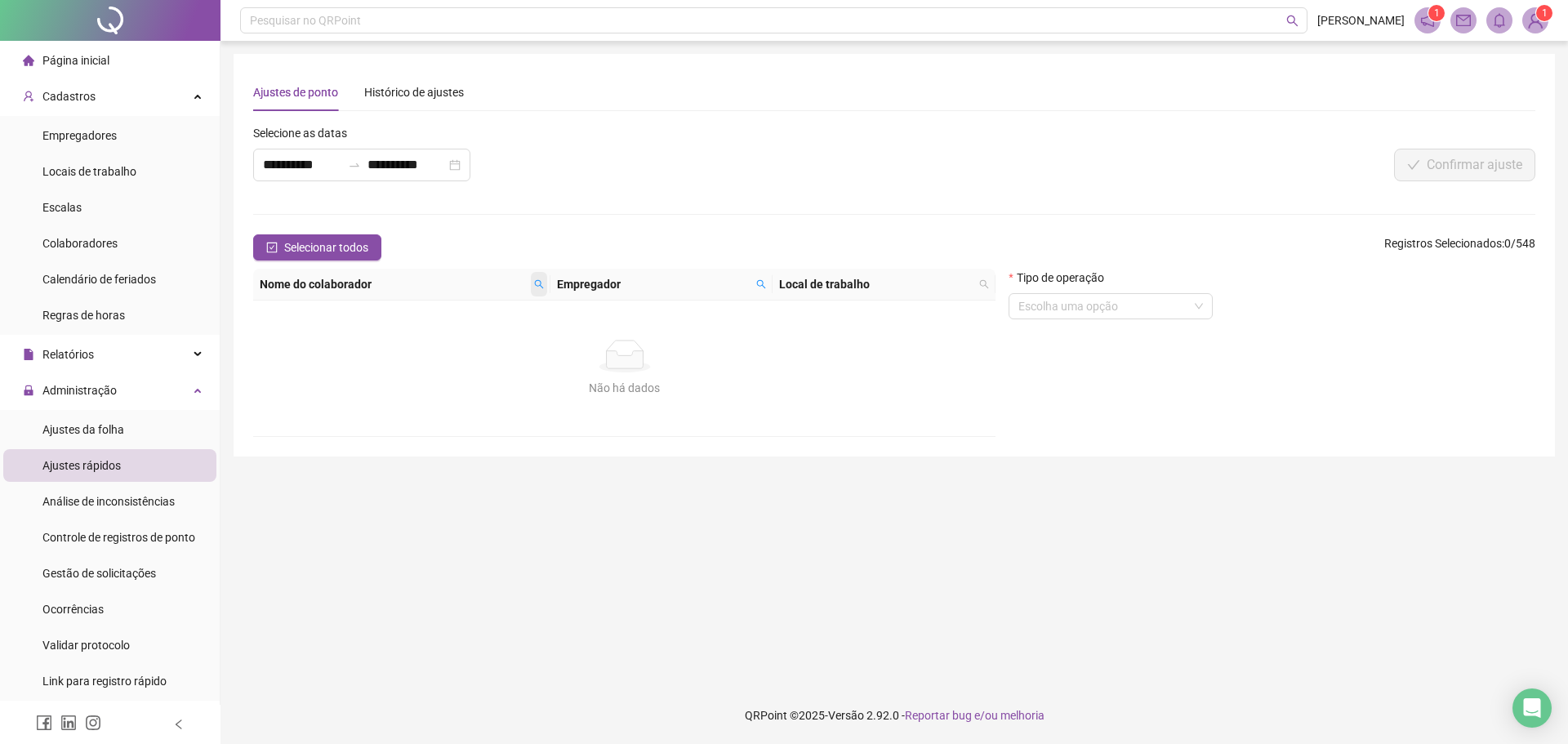
click at [542, 281] on icon "search" at bounding box center [538, 284] width 10 height 10
type input "***"
click at [452, 331] on div "*** Buscar Limpar" at bounding box center [470, 327] width 153 height 54
click at [450, 337] on span "Buscar" at bounding box center [439, 342] width 36 height 18
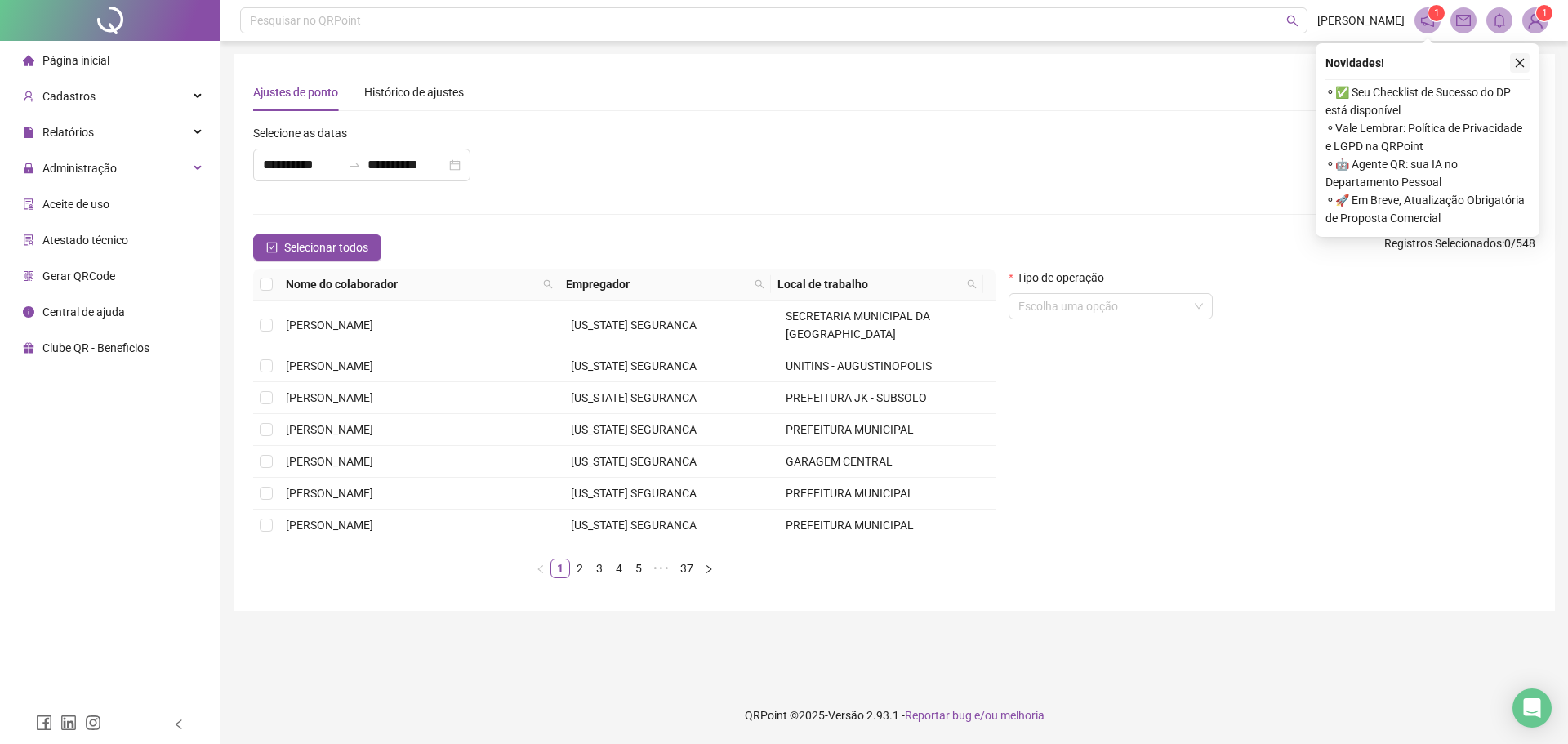
click at [1519, 64] on icon "close" at bounding box center [1519, 62] width 11 height 11
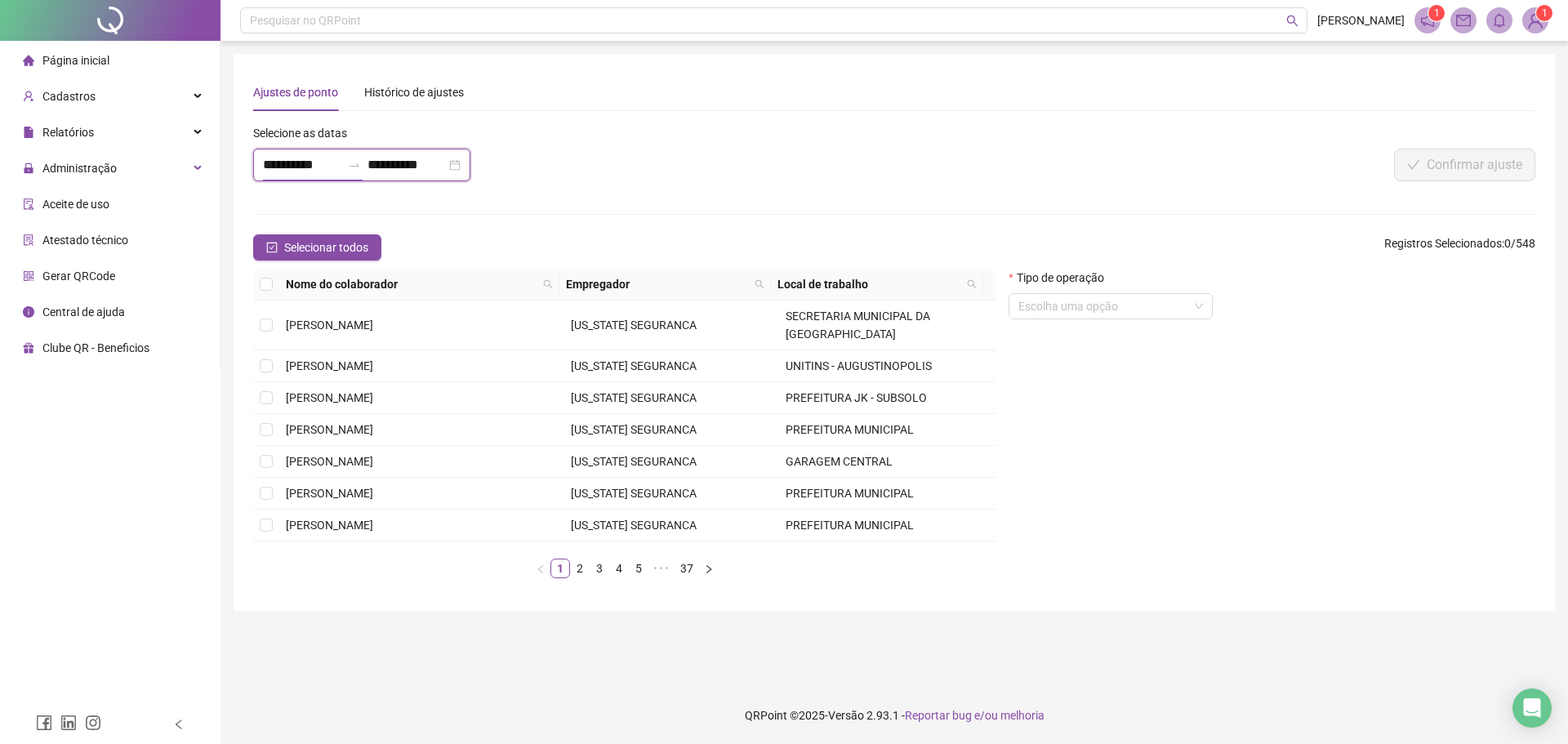
click at [283, 170] on input "**********" at bounding box center [302, 165] width 78 height 20
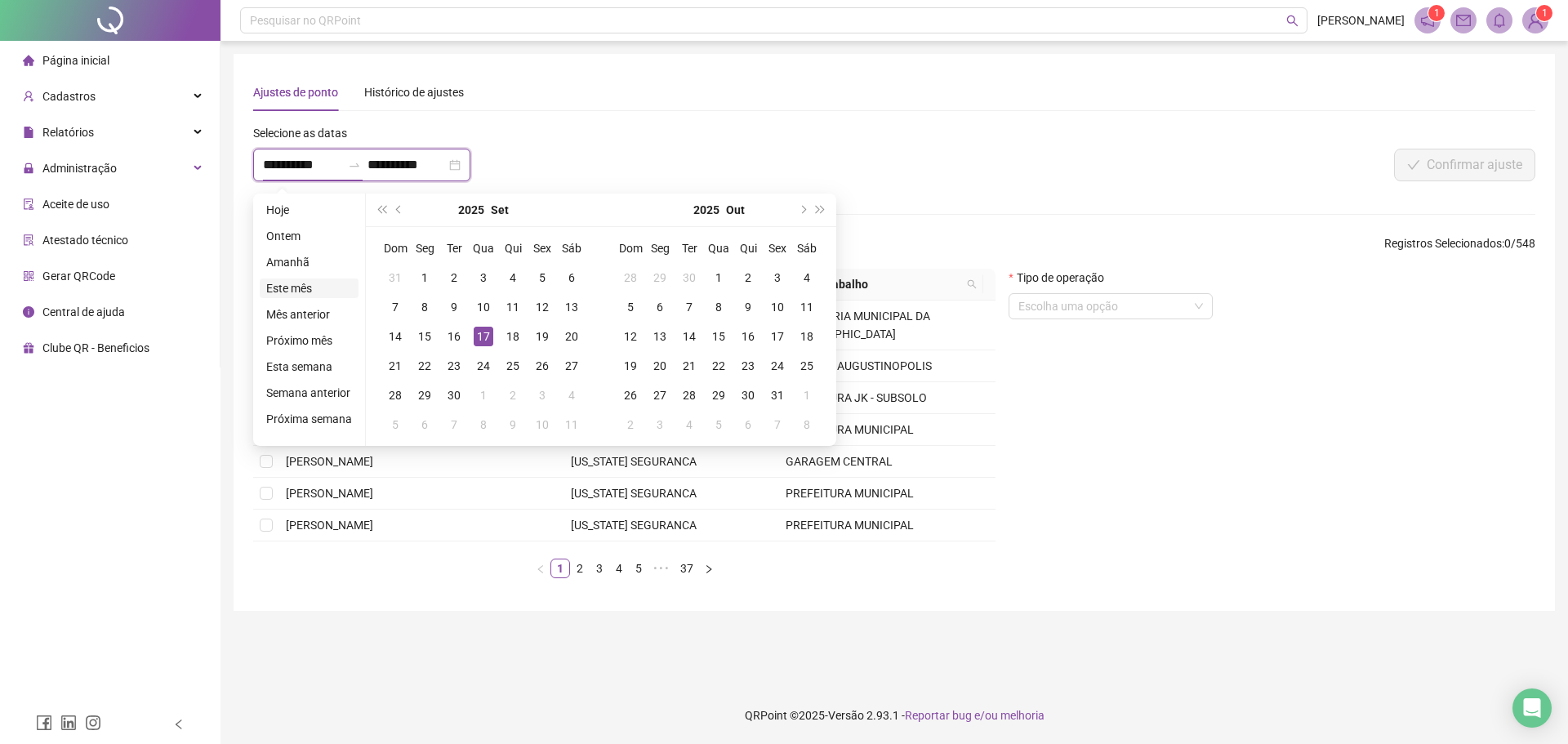
type input "**********"
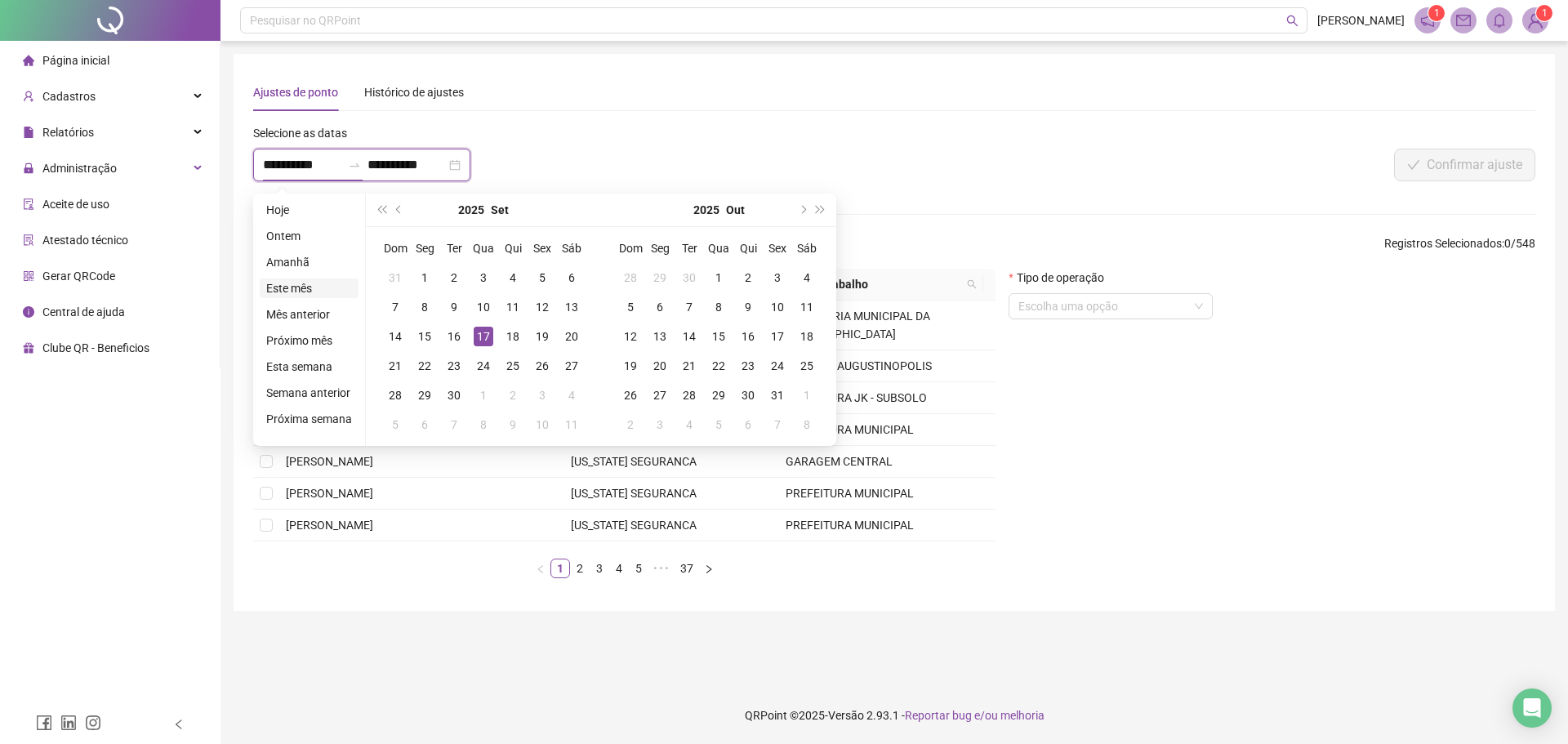
type input "**********"
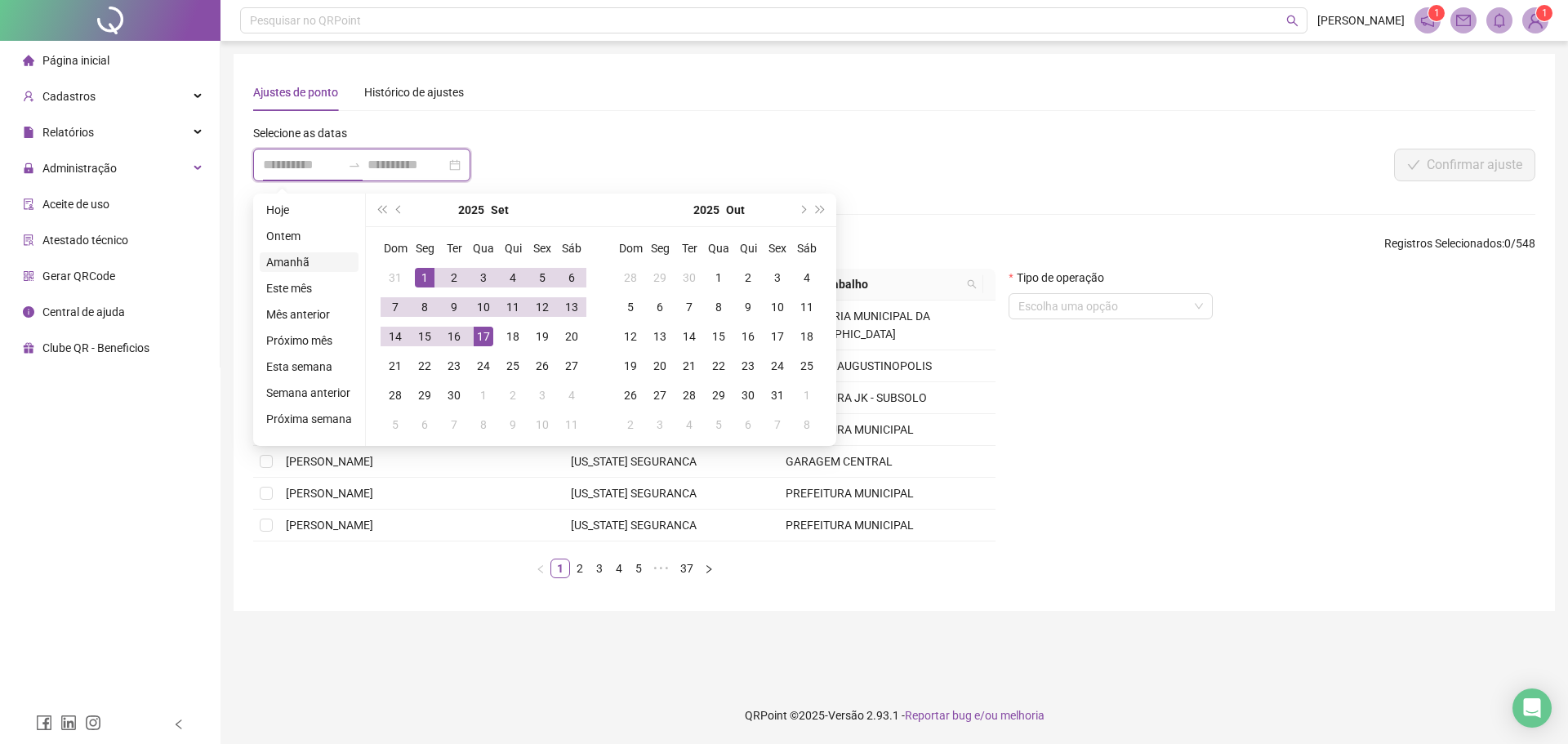
type input "**********"
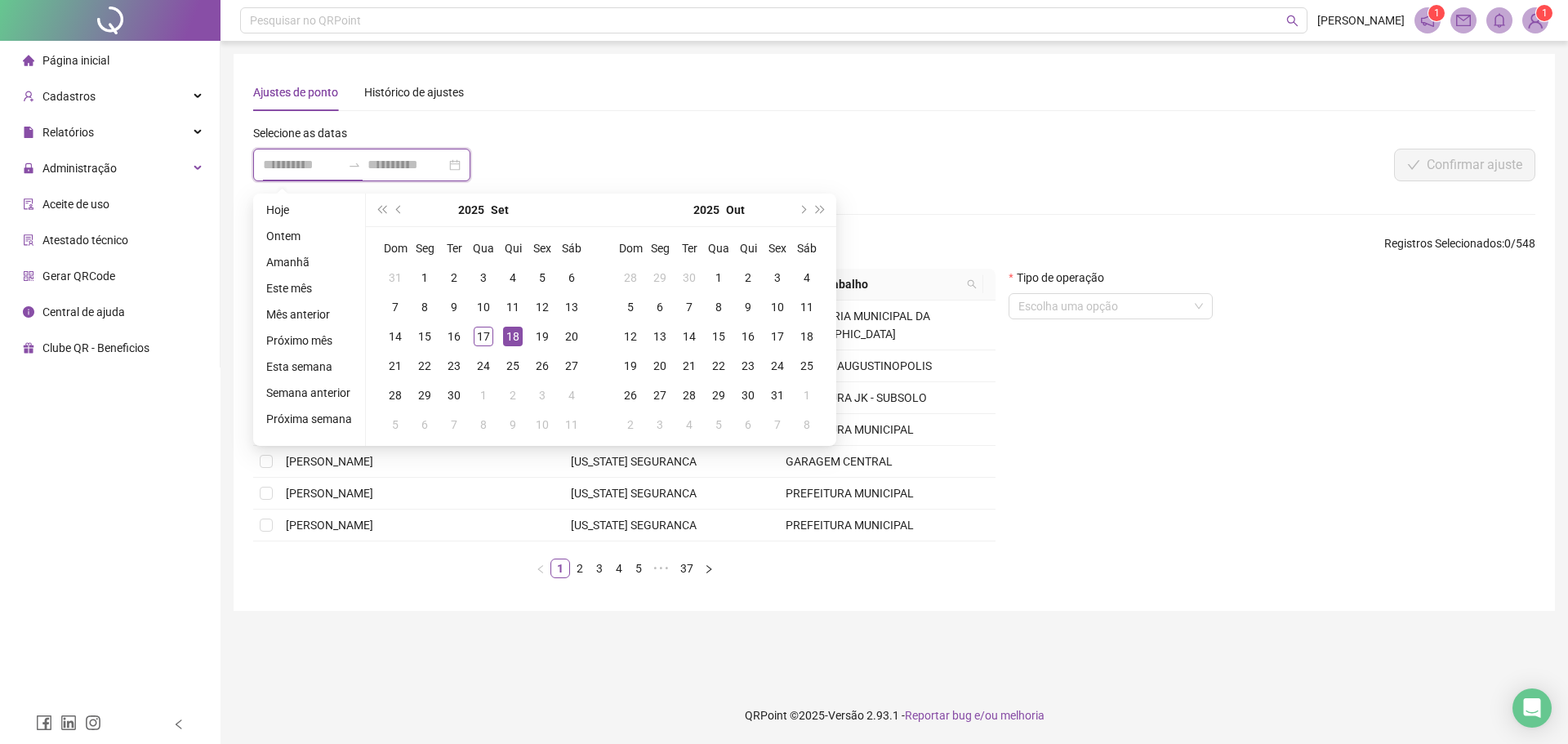
type input "**********"
click at [398, 210] on span "prev-year" at bounding box center [400, 209] width 8 height 8
type input "**********"
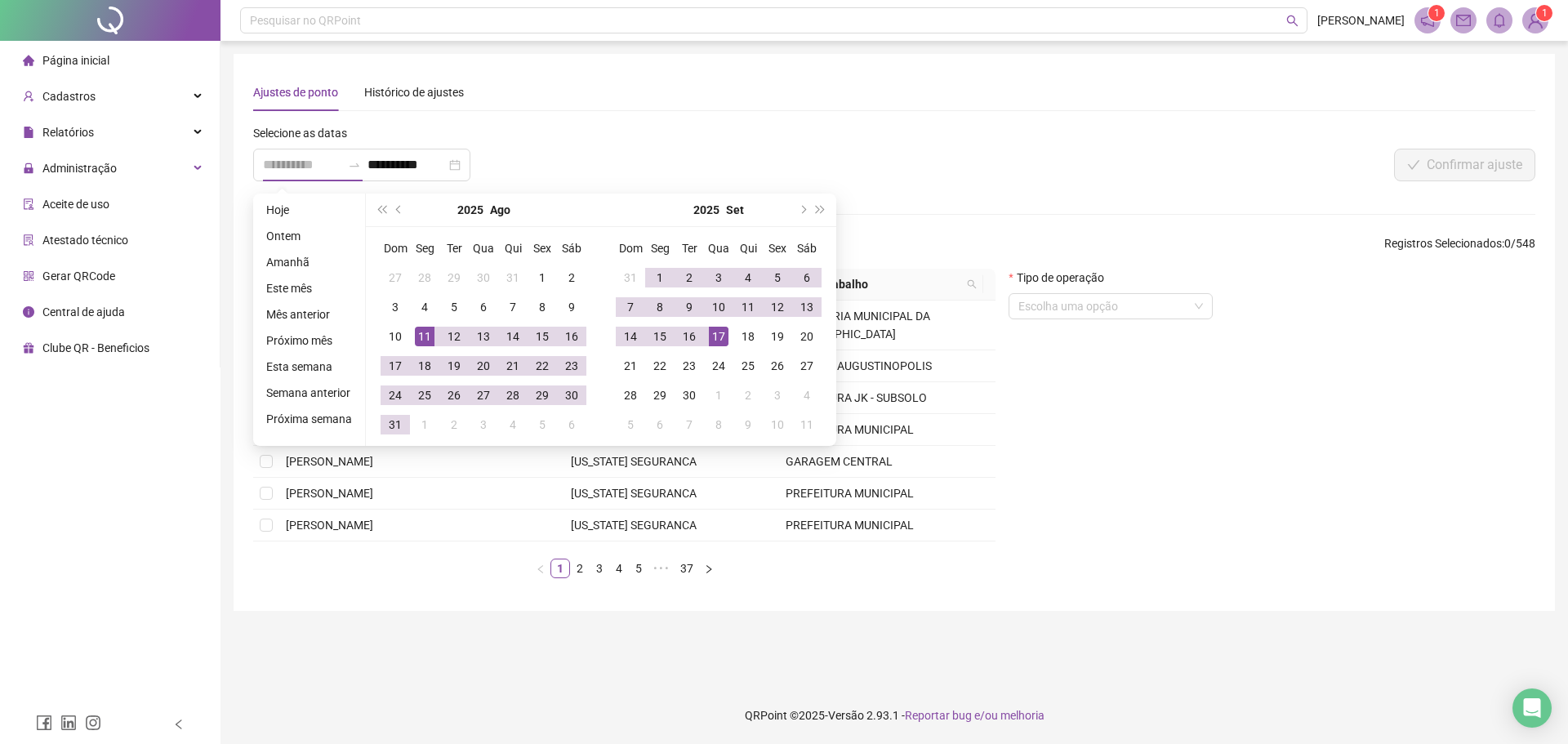
click at [432, 345] on td "11" at bounding box center [425, 336] width 29 height 29
type input "**********"
click at [685, 304] on div "9" at bounding box center [689, 307] width 20 height 20
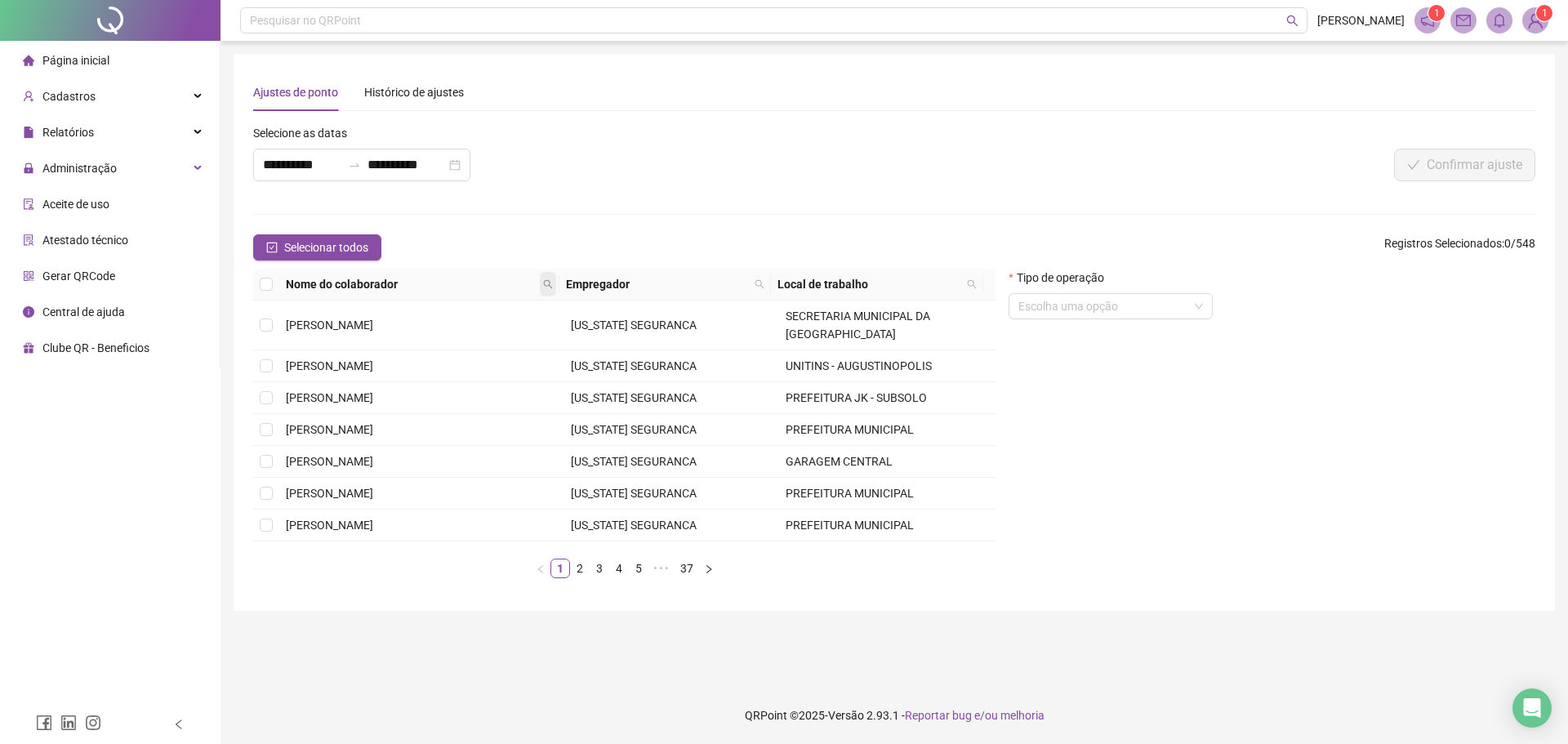
click at [553, 284] on icon "search" at bounding box center [547, 284] width 10 height 10
type input "*****"
click at [455, 336] on span "Buscar" at bounding box center [447, 342] width 36 height 18
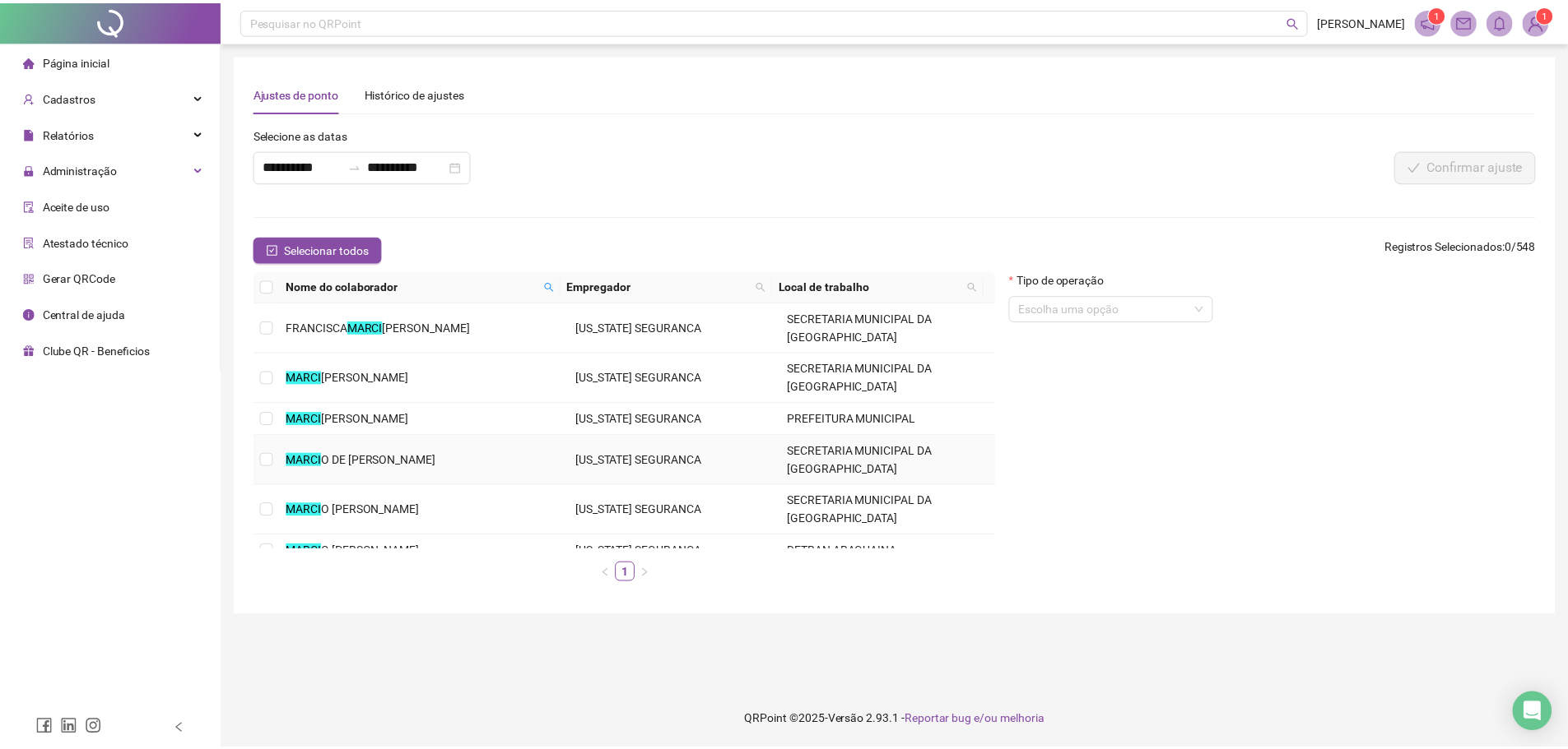
scroll to position [18, 0]
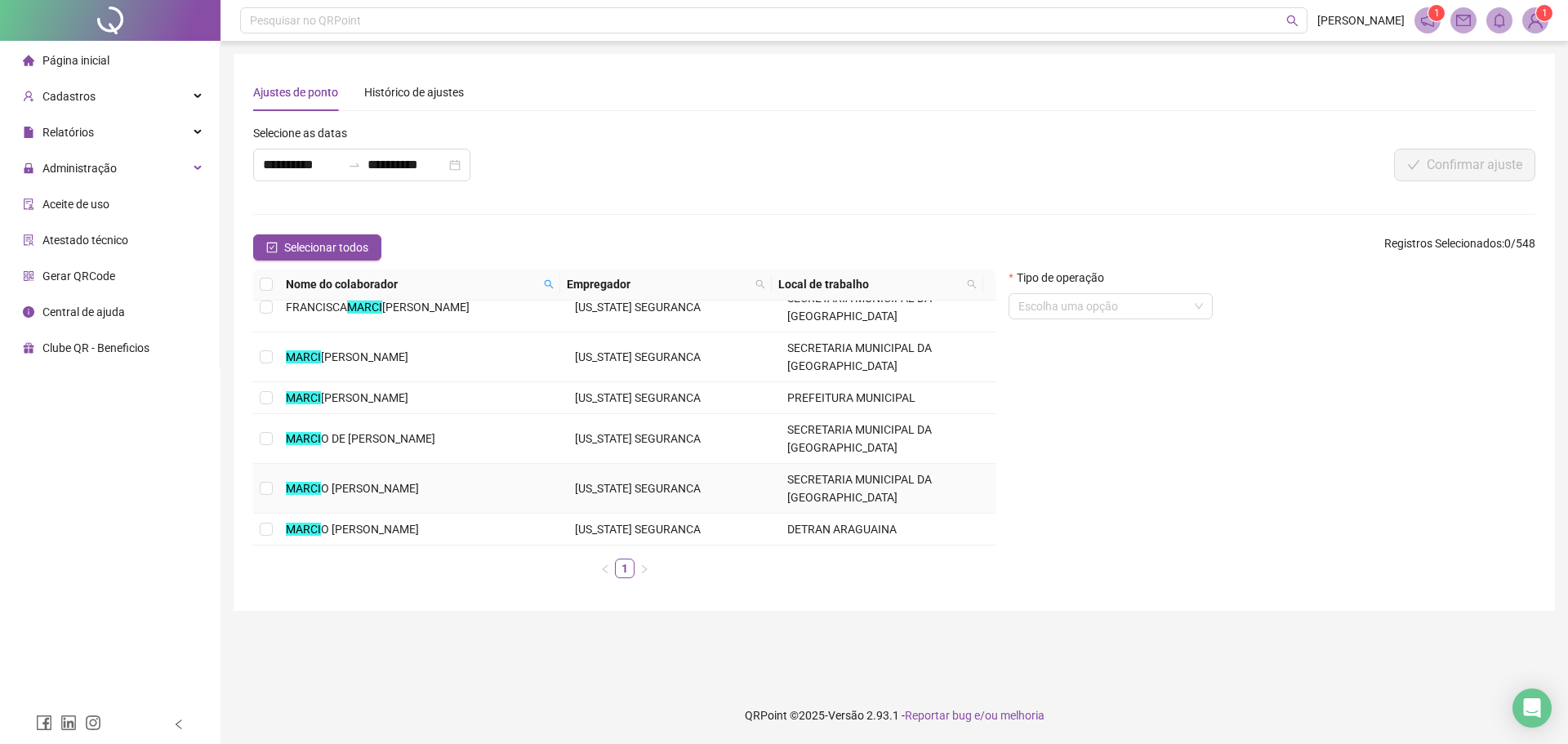
click at [438, 476] on td "MARCI O FERREIRA DA SILVA" at bounding box center [423, 488] width 289 height 49
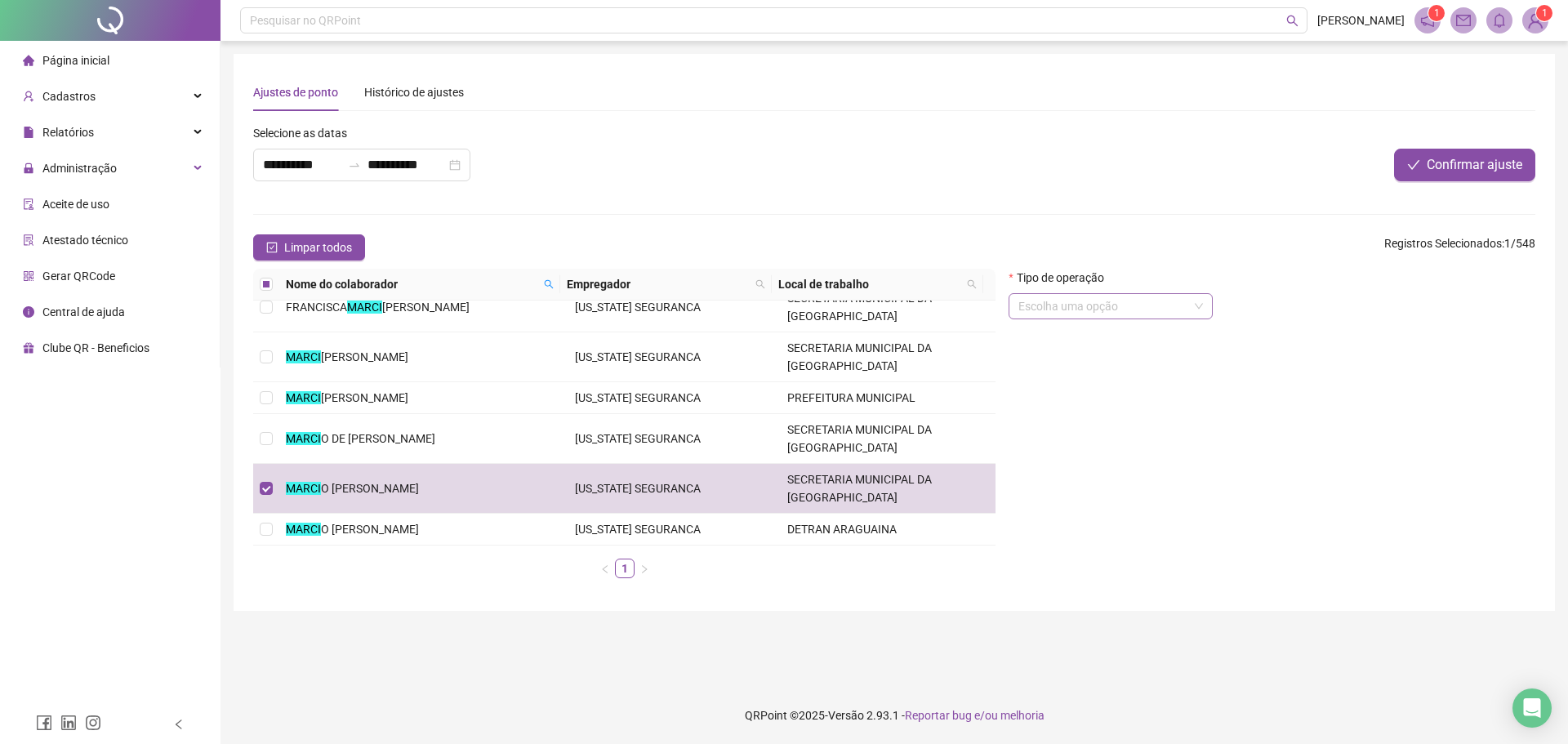
click at [1141, 297] on input "search" at bounding box center [1103, 306] width 170 height 24
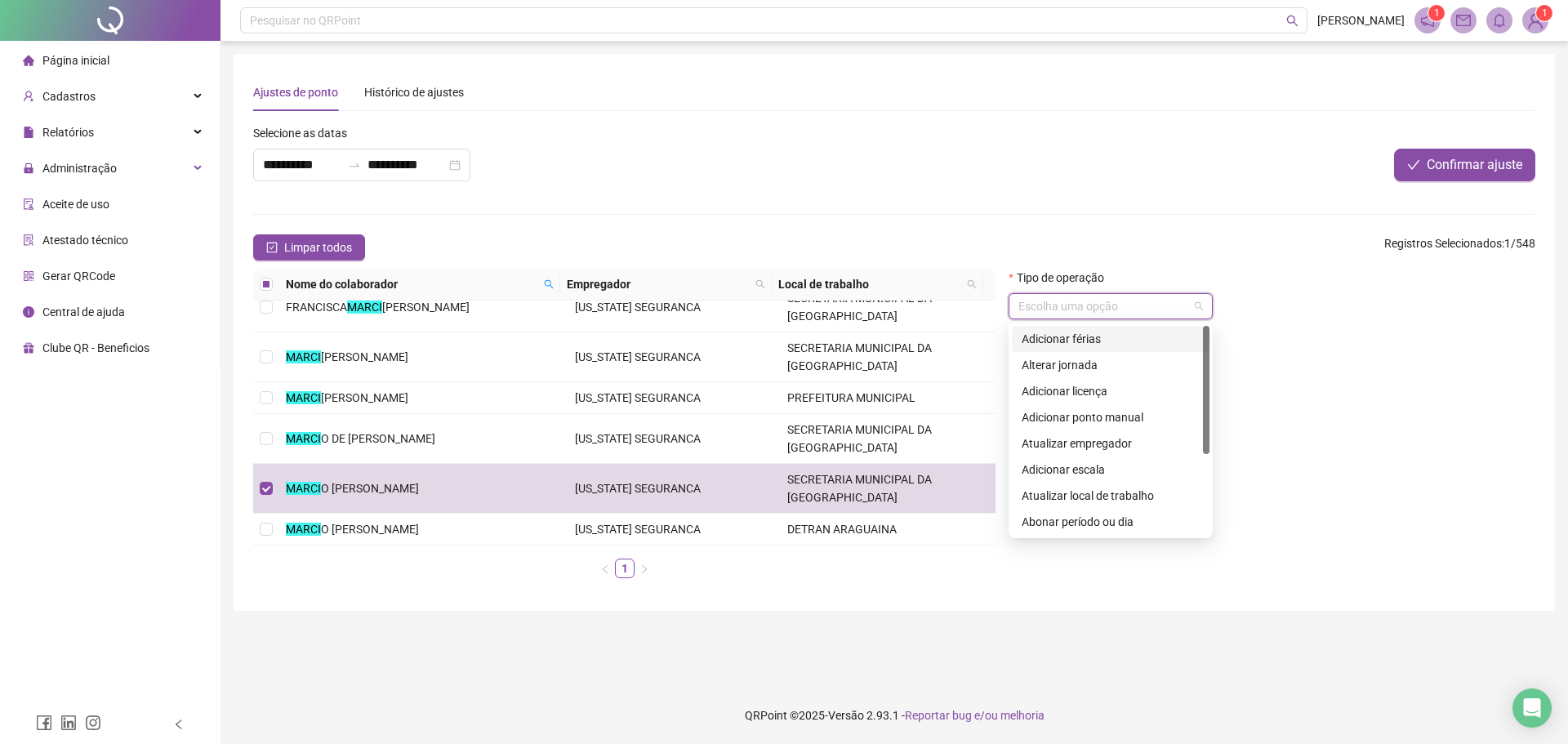
click at [1091, 342] on div "Adicionar férias" at bounding box center [1109, 339] width 178 height 18
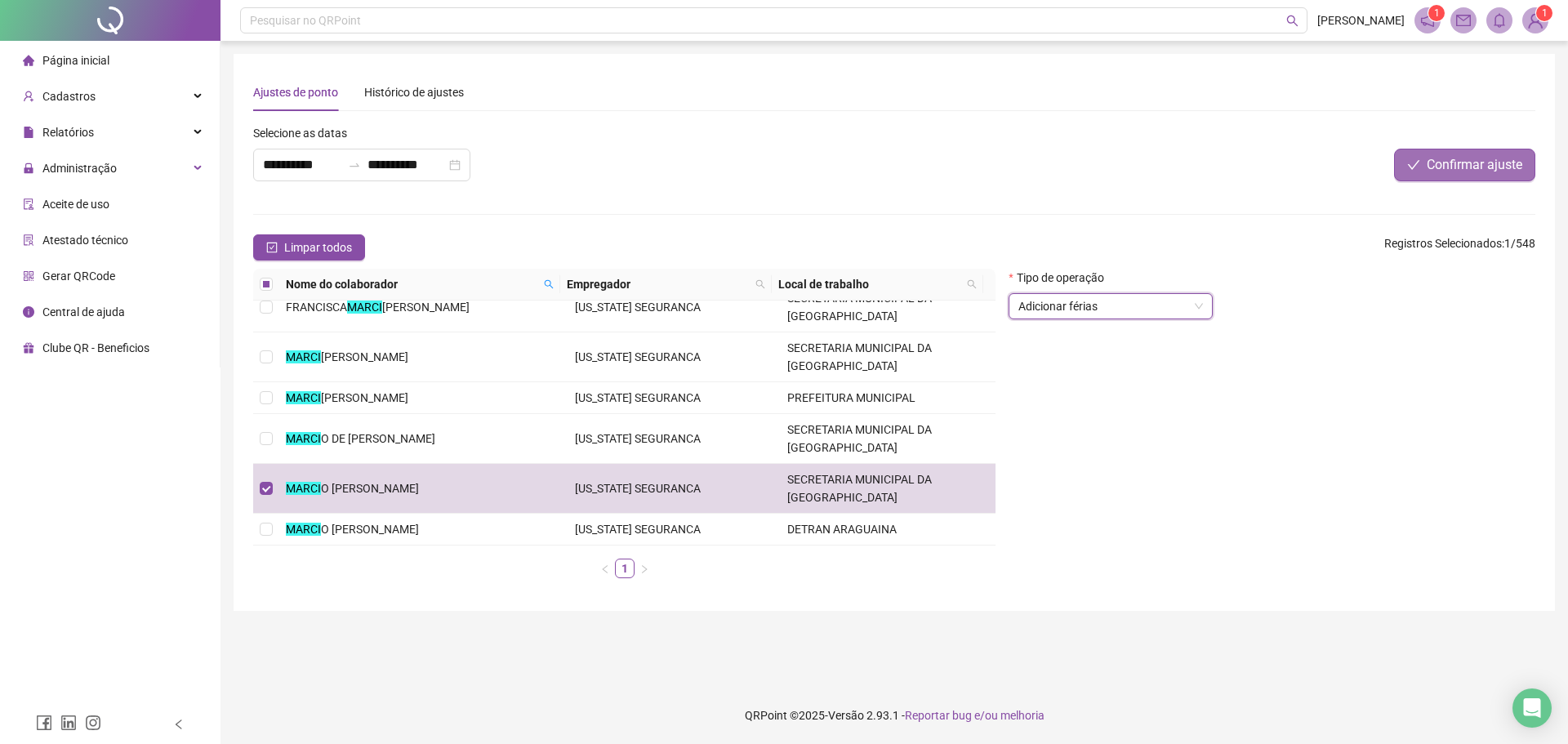
click at [1435, 160] on span "Confirmar ajuste" at bounding box center [1474, 165] width 95 height 20
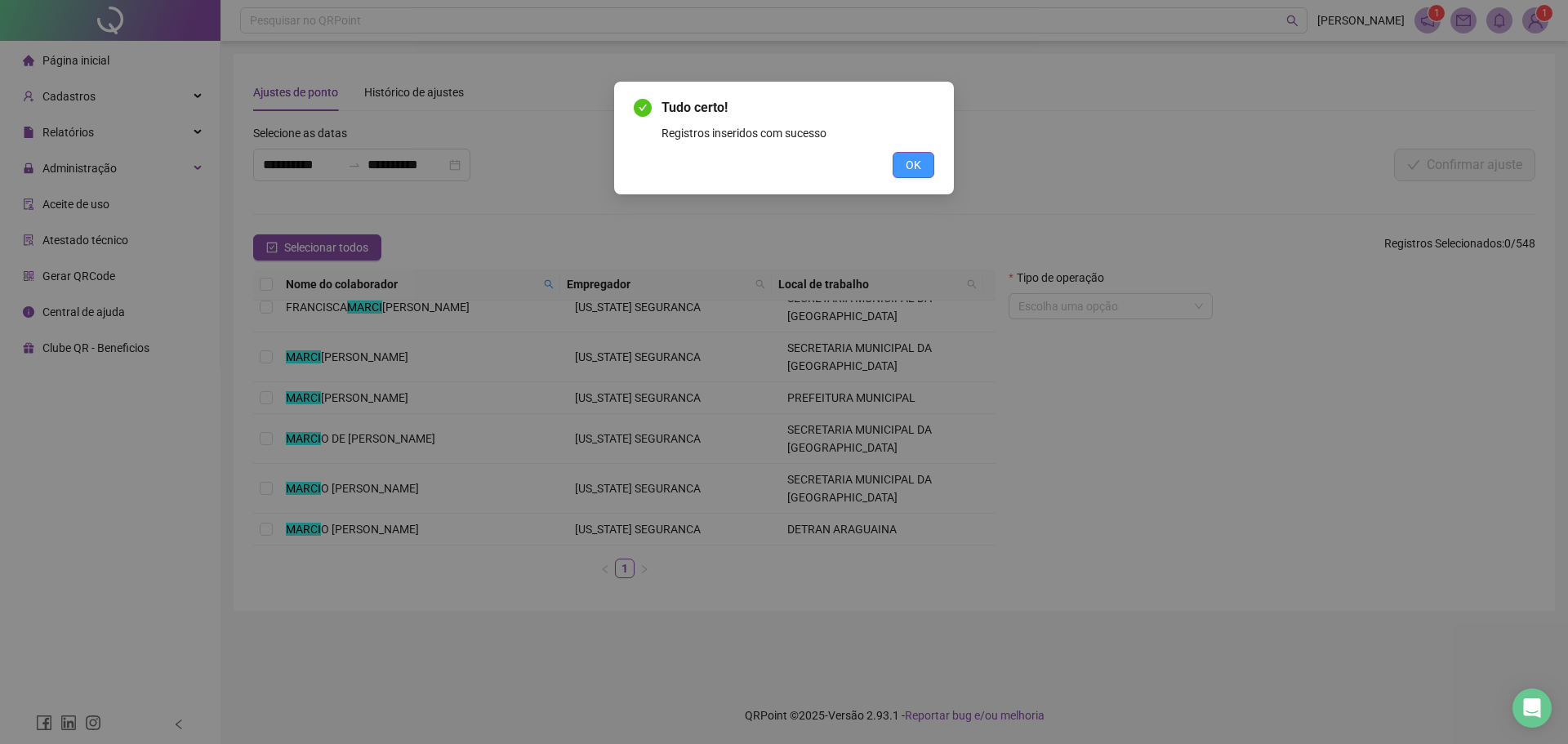
click at [899, 166] on button "OK" at bounding box center [914, 165] width 42 height 26
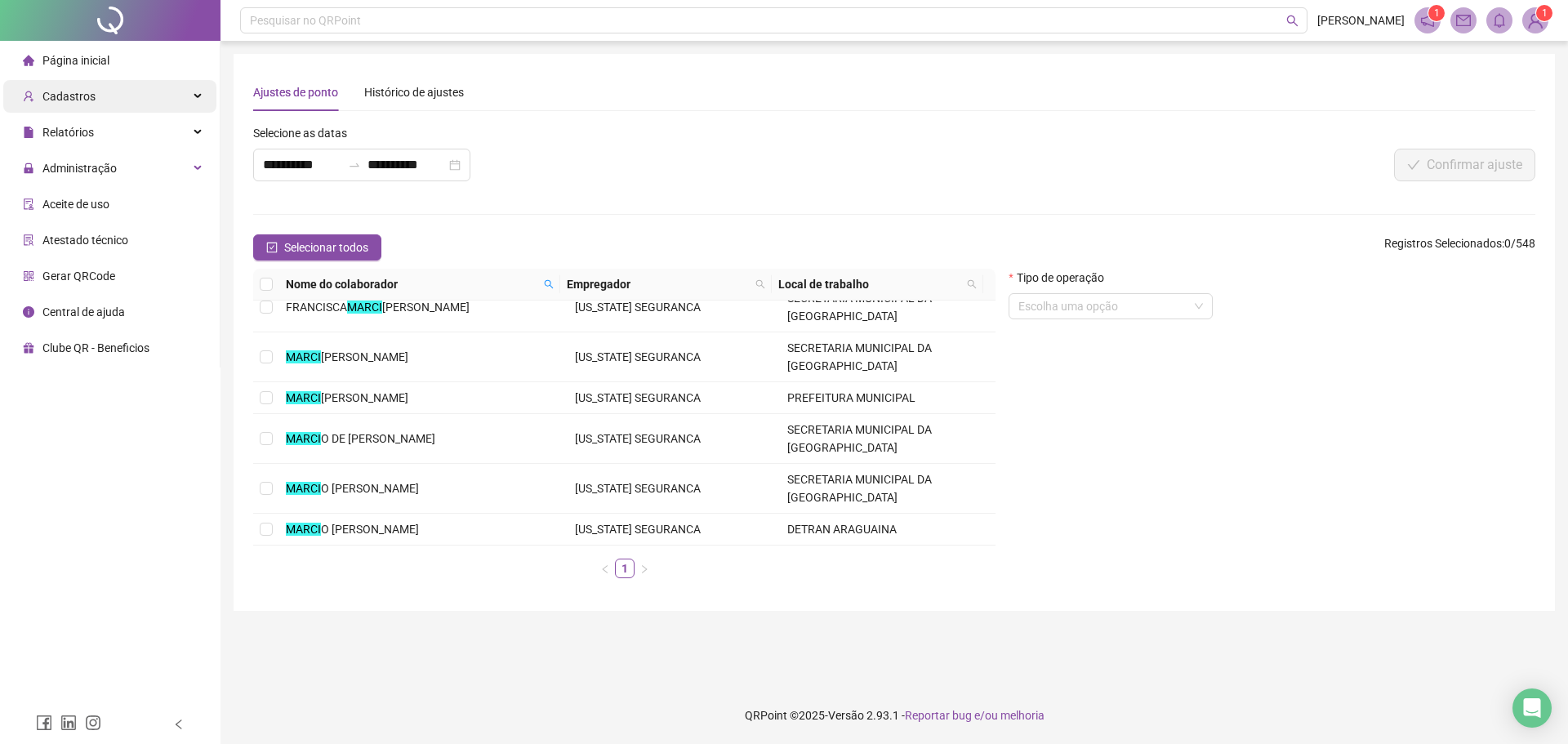
click at [78, 85] on span "Cadastros" at bounding box center [59, 96] width 73 height 33
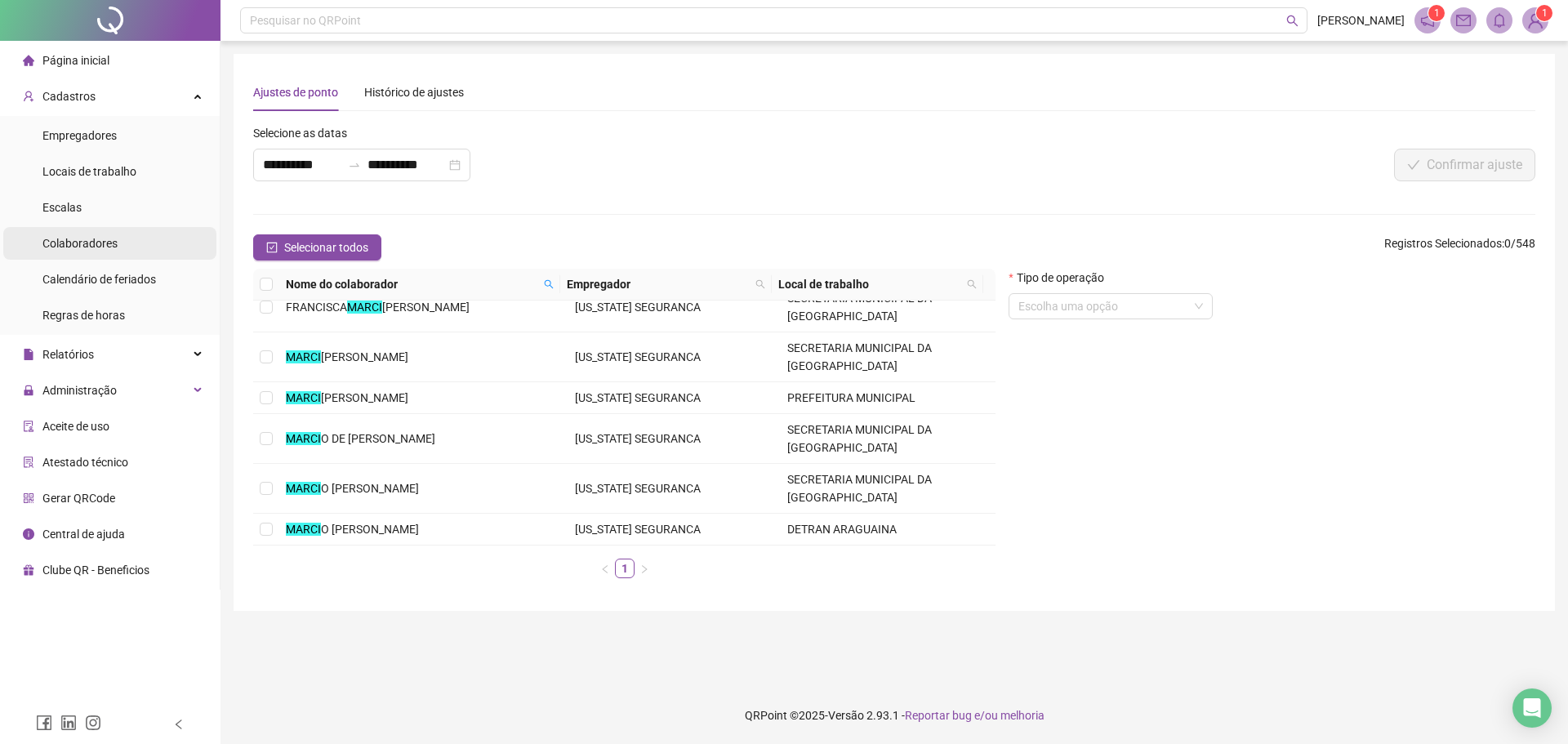
click at [106, 237] on span "Colaboradores" at bounding box center [80, 243] width 75 height 13
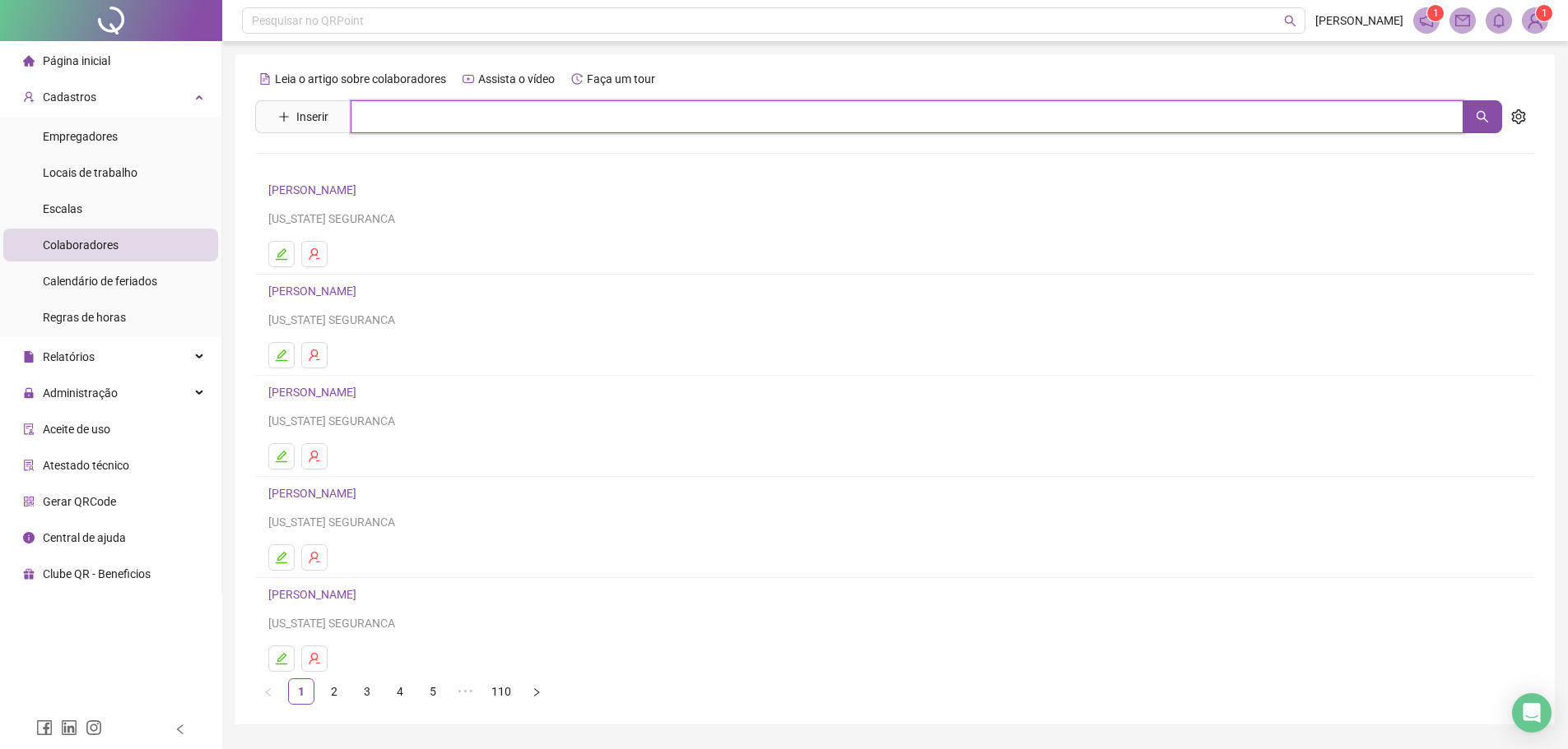
click at [401, 120] on input "text" at bounding box center [907, 117] width 1113 height 33
click at [1472, 114] on button "button" at bounding box center [1482, 117] width 39 height 33
type input "******"
click at [374, 233] on link "MARCIO FERREIRA DA SILVA" at bounding box center [329, 236] width 88 height 13
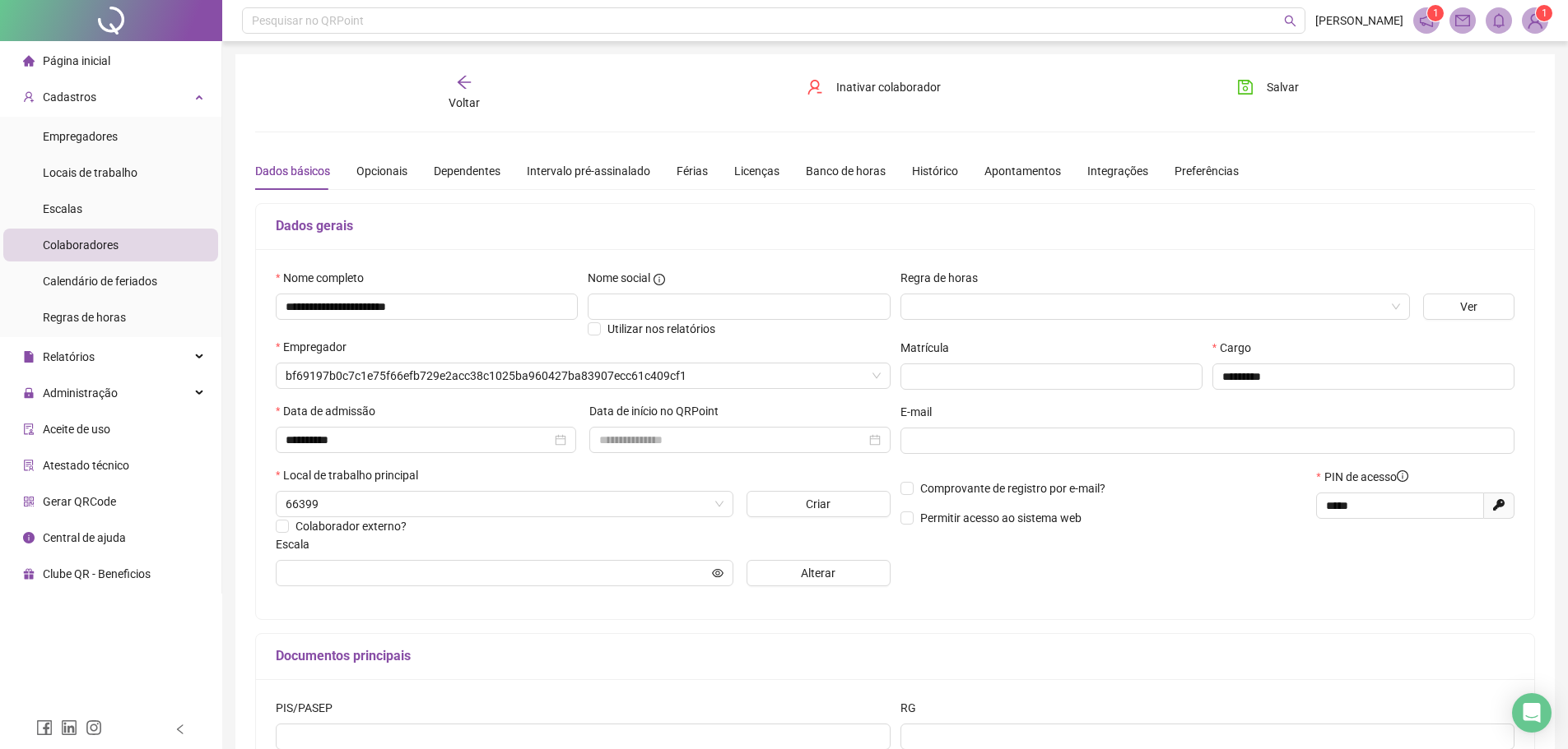
type input "**********"
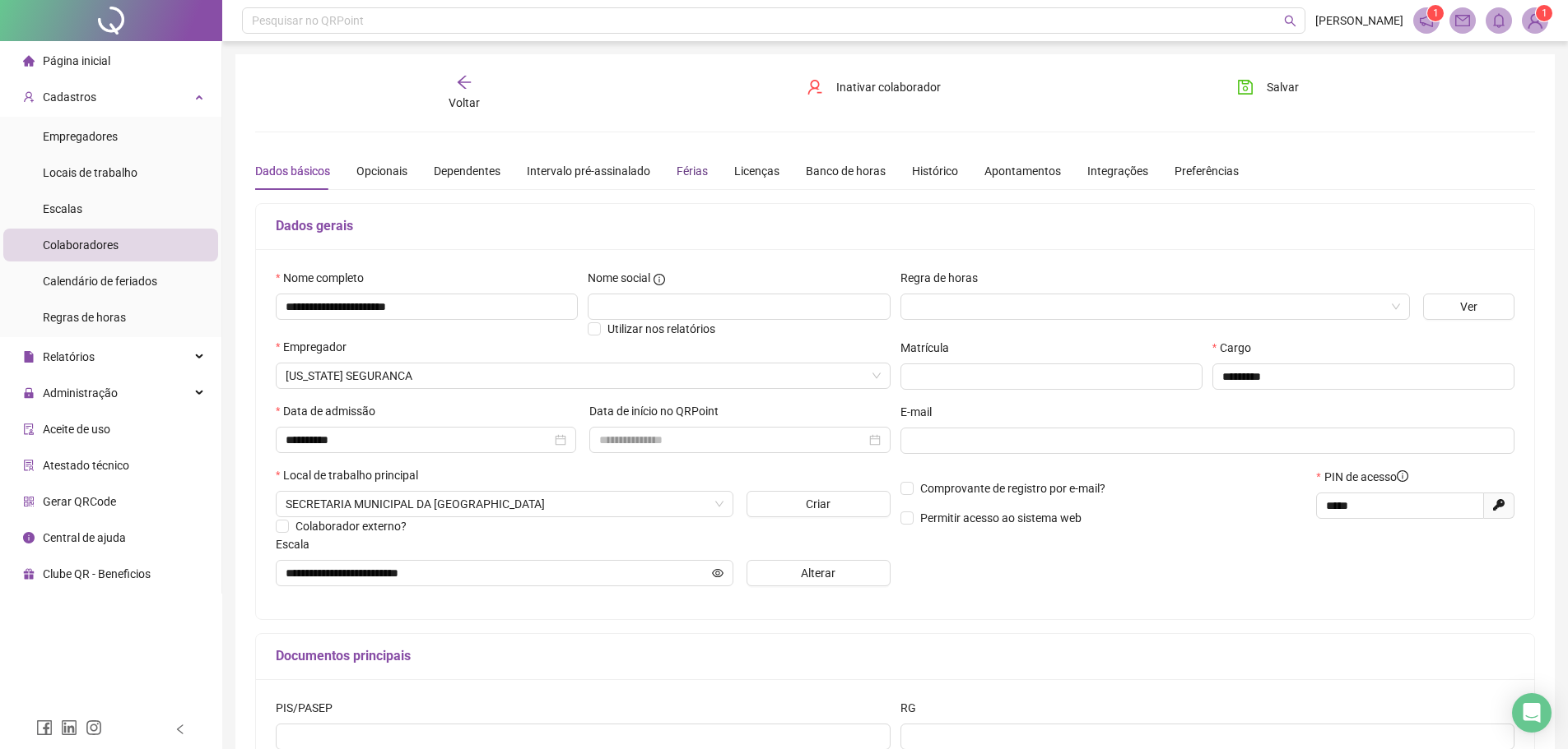
click at [689, 174] on div "Férias" at bounding box center [692, 171] width 31 height 18
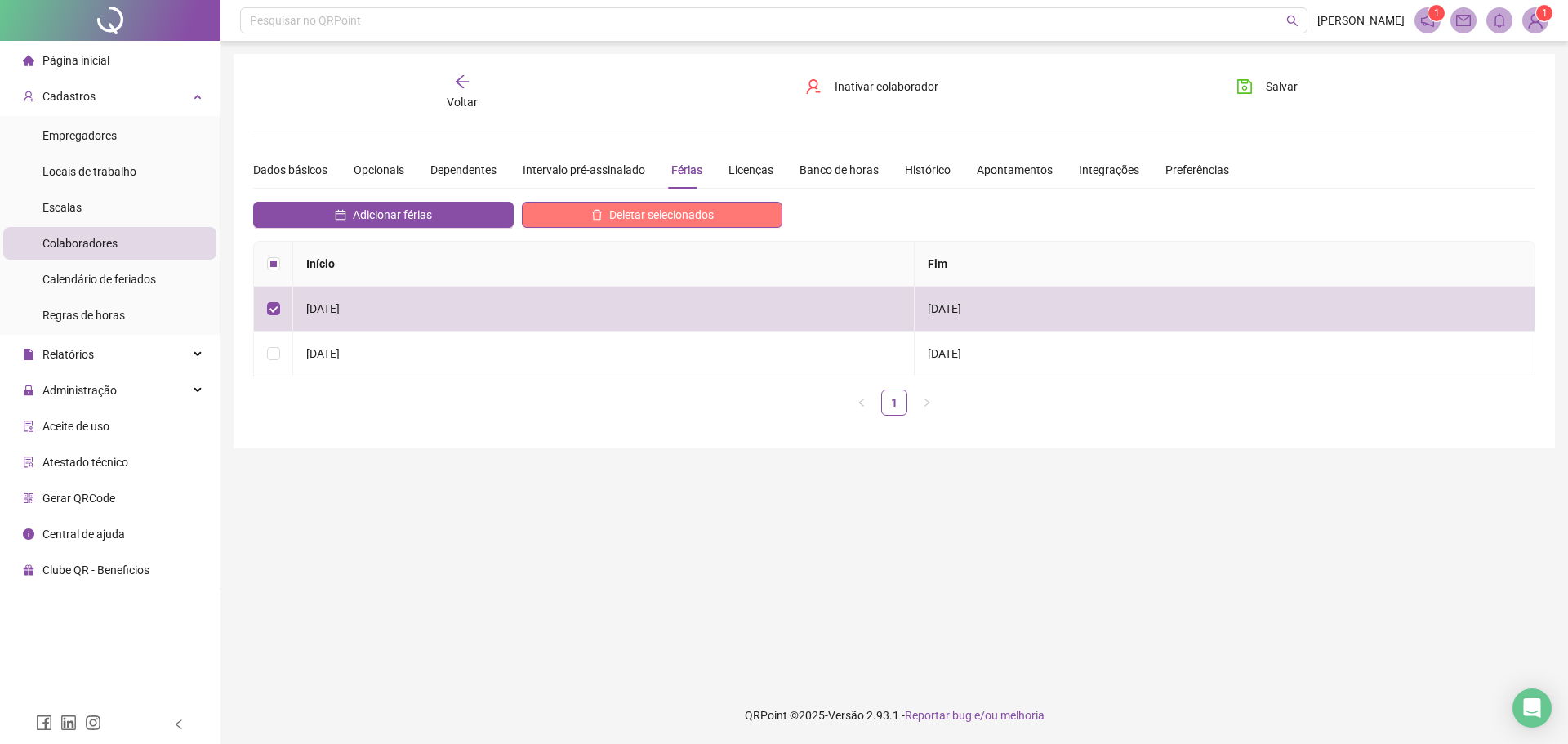
click at [711, 219] on span "Deletar selecionados" at bounding box center [661, 214] width 105 height 18
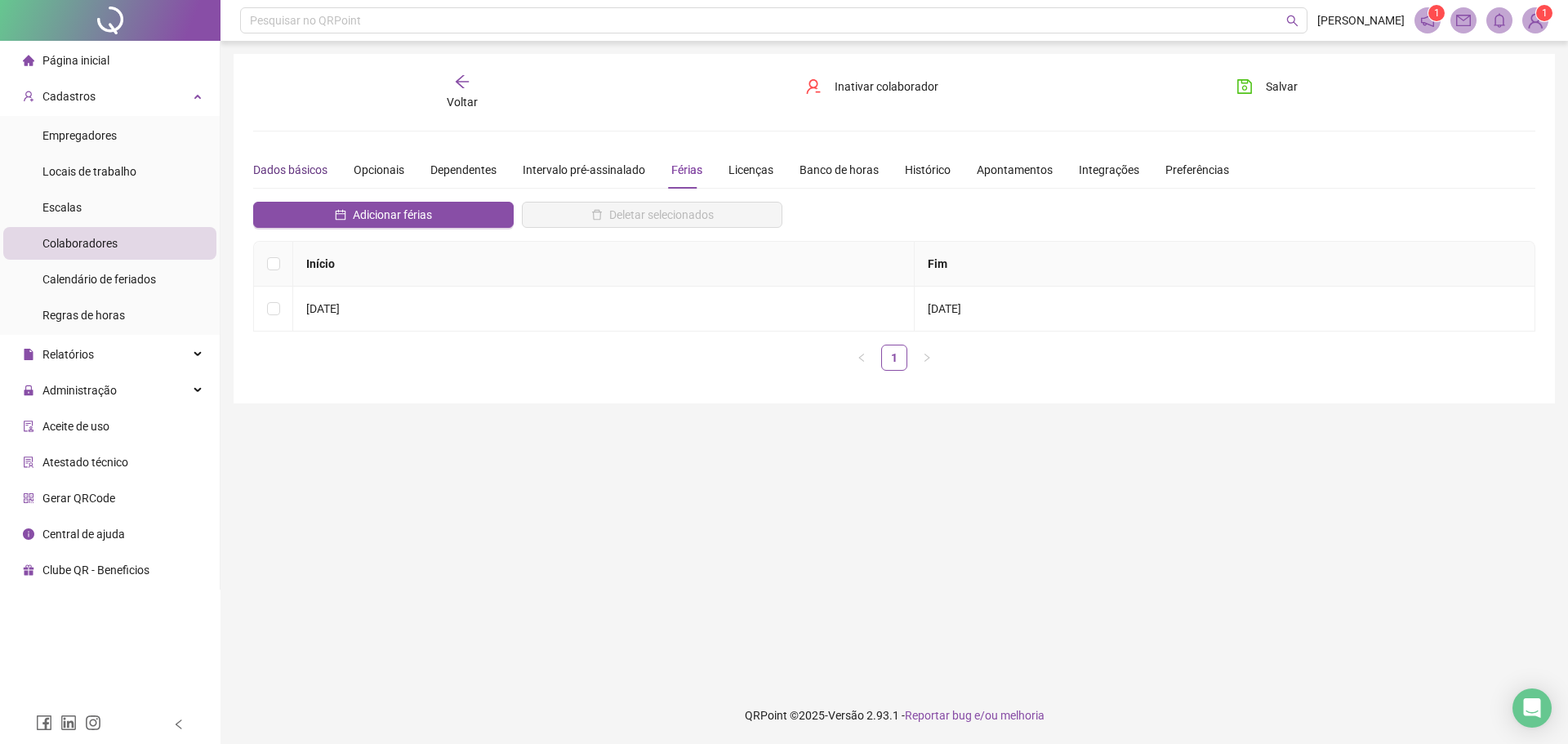
click at [314, 165] on div "Dados básicos" at bounding box center [290, 170] width 75 height 18
